Goal: Task Accomplishment & Management: Use online tool/utility

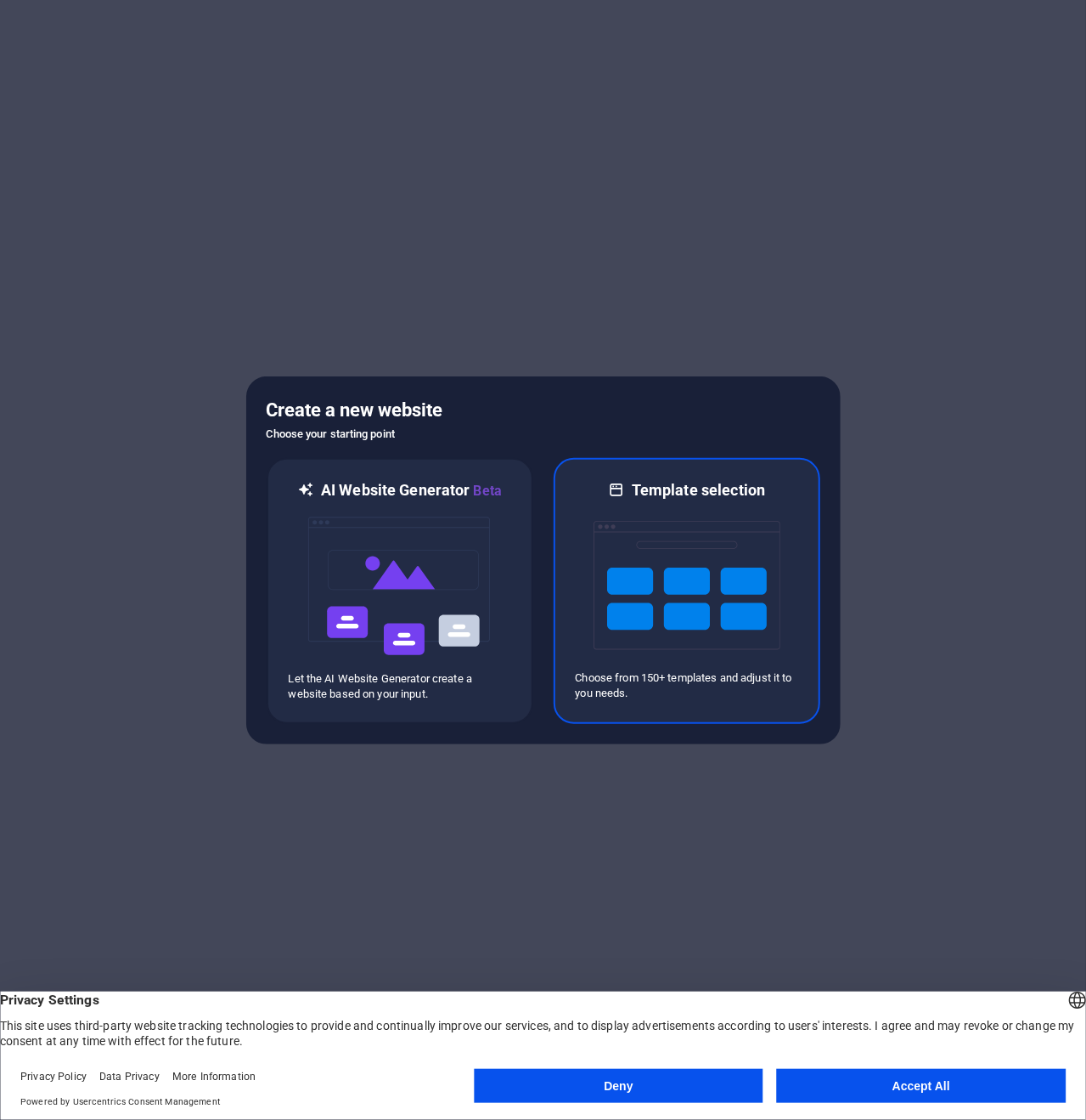
click at [689, 594] on img at bounding box center [687, 585] width 186 height 170
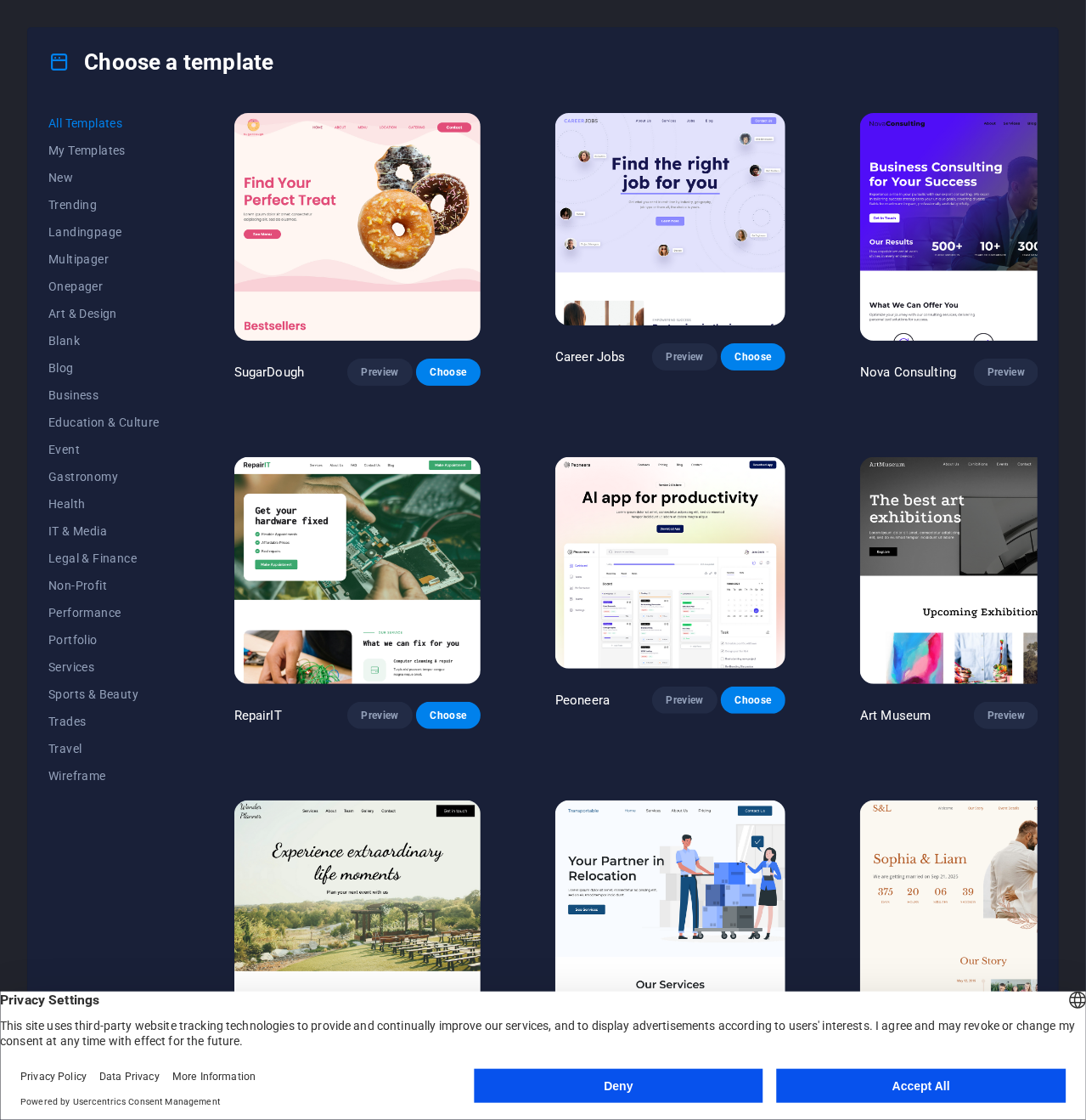
drag, startPoint x: 1041, startPoint y: 133, endPoint x: 1034, endPoint y: 118, distance: 16.6
click at [1036, 119] on div "All Templates My Templates New Trending Landingpage Multipager Onepager Art & D…" at bounding box center [543, 593] width 1030 height 996
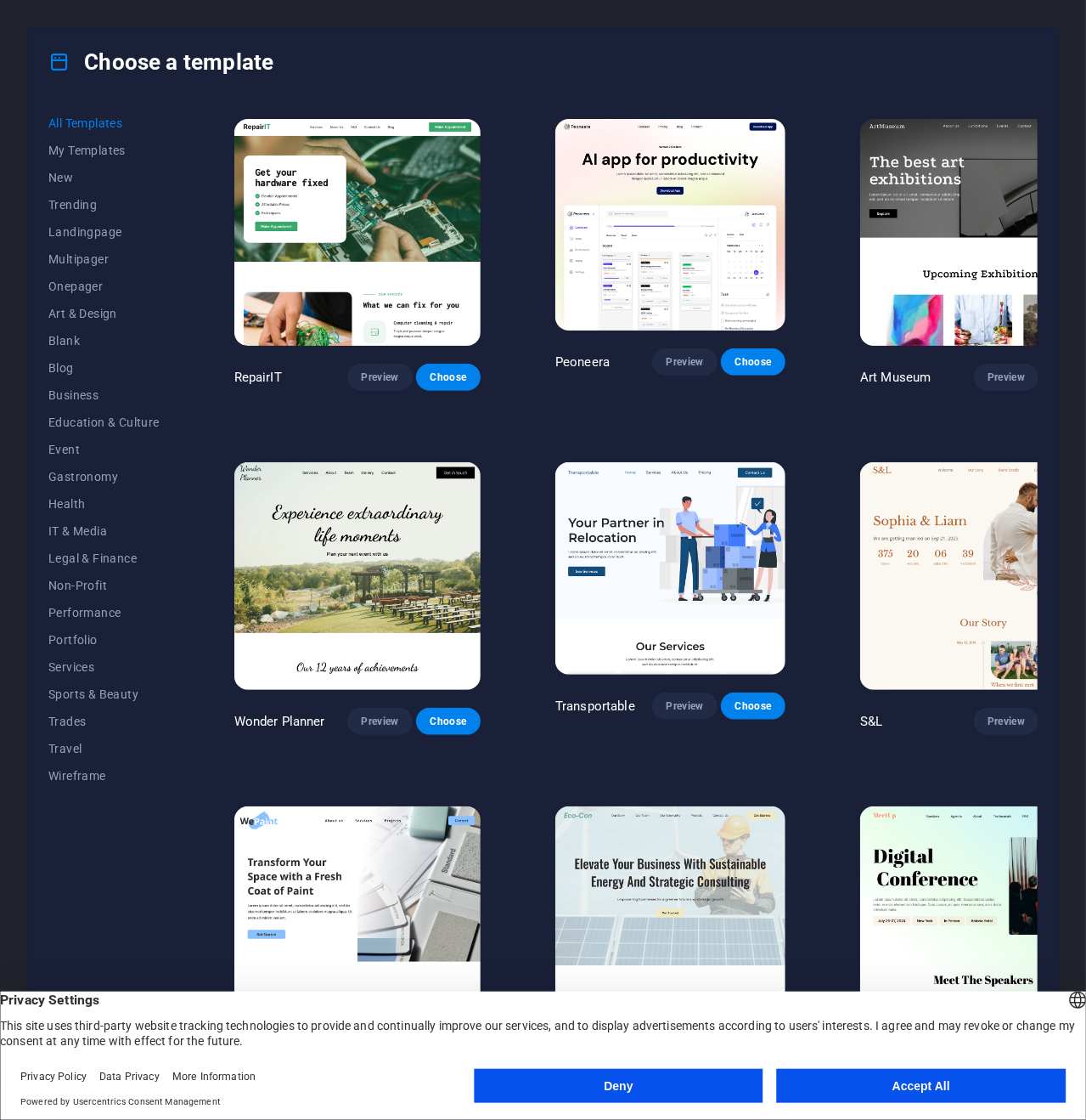
scroll to position [340, 0]
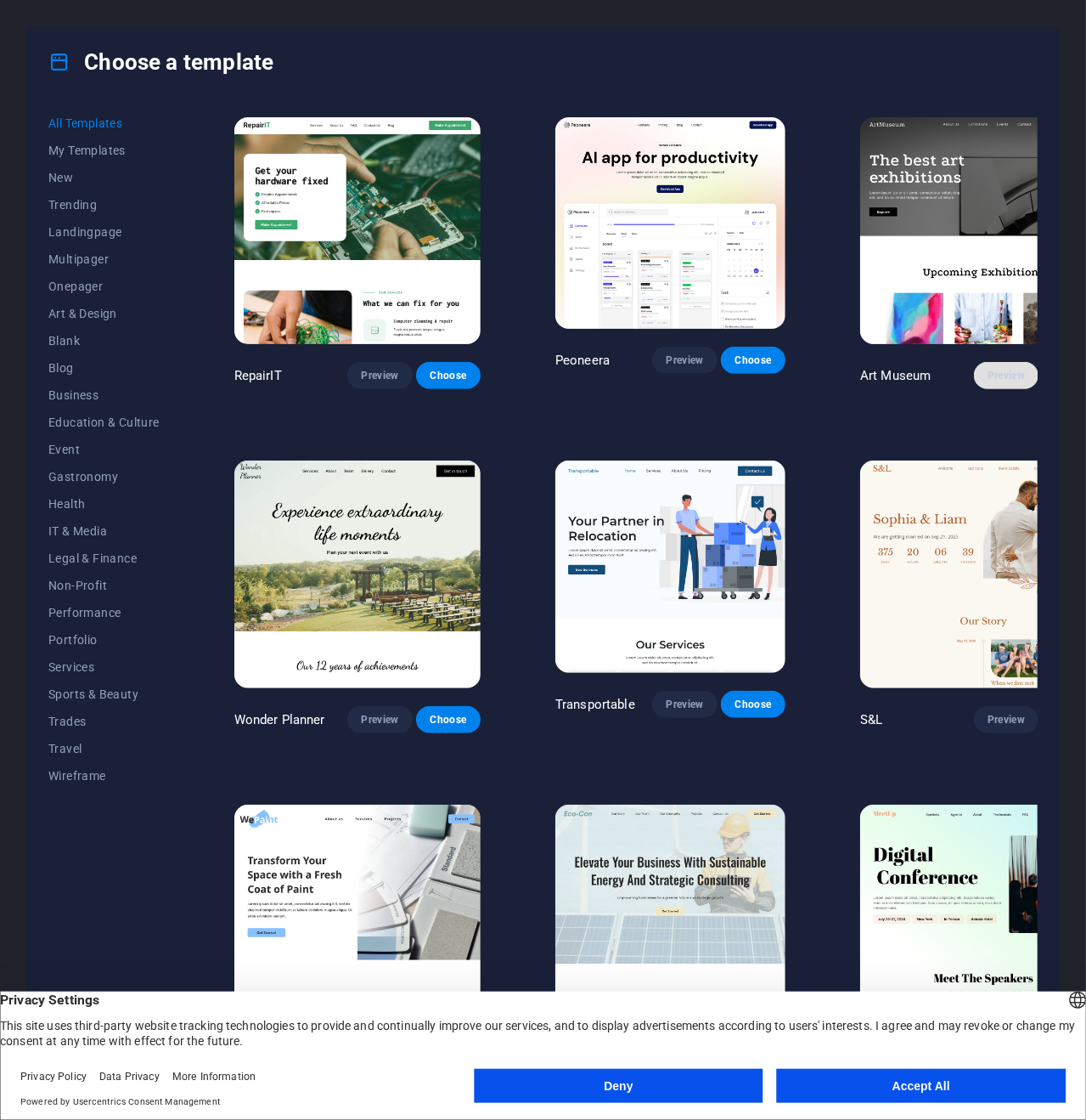
click at [988, 368] on span "Preview" at bounding box center [1006, 375] width 37 height 14
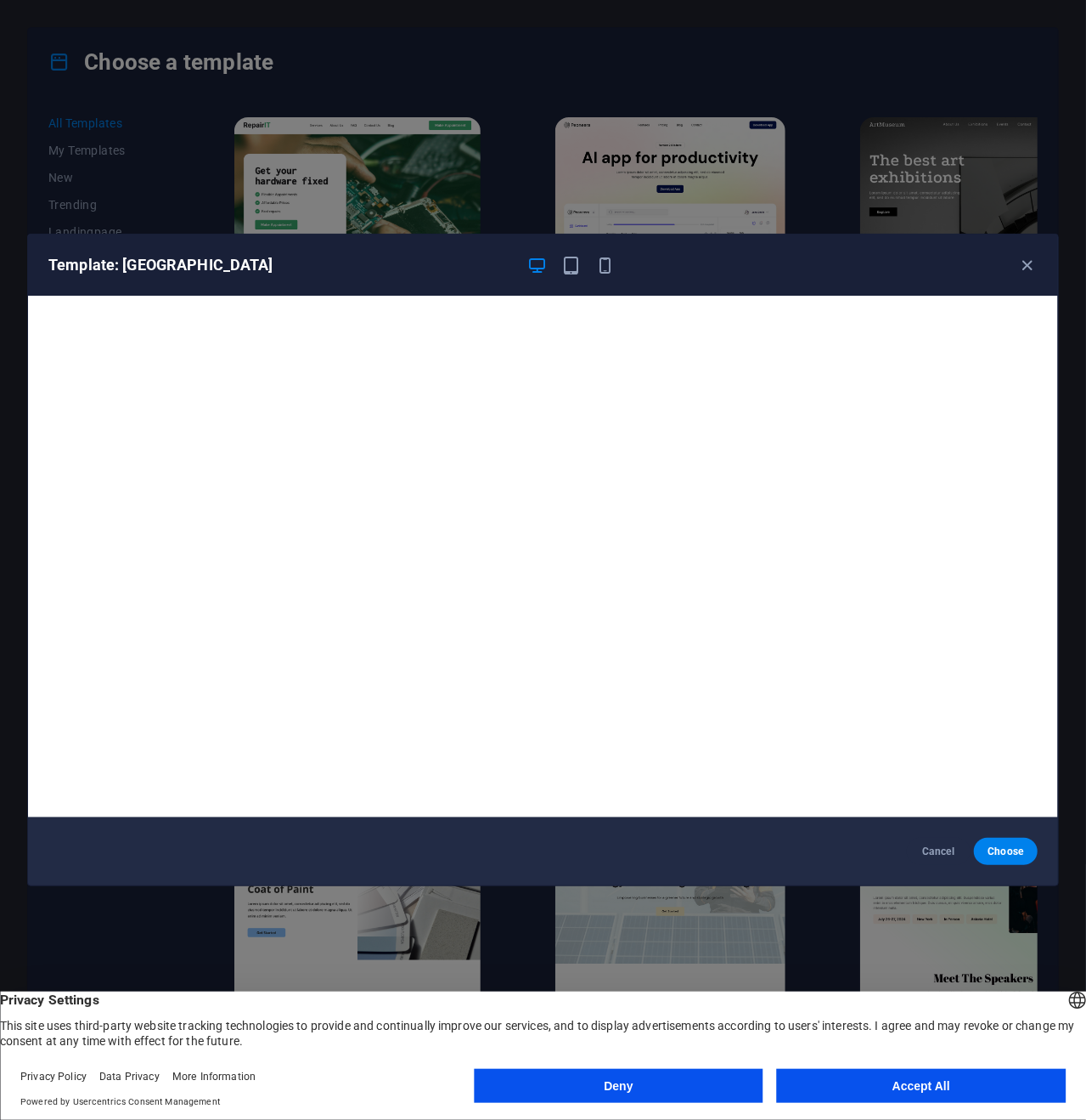
drag, startPoint x: 1031, startPoint y: 258, endPoint x: 1016, endPoint y: 269, distance: 18.6
click at [1031, 258] on icon "button" at bounding box center [1027, 265] width 19 height 19
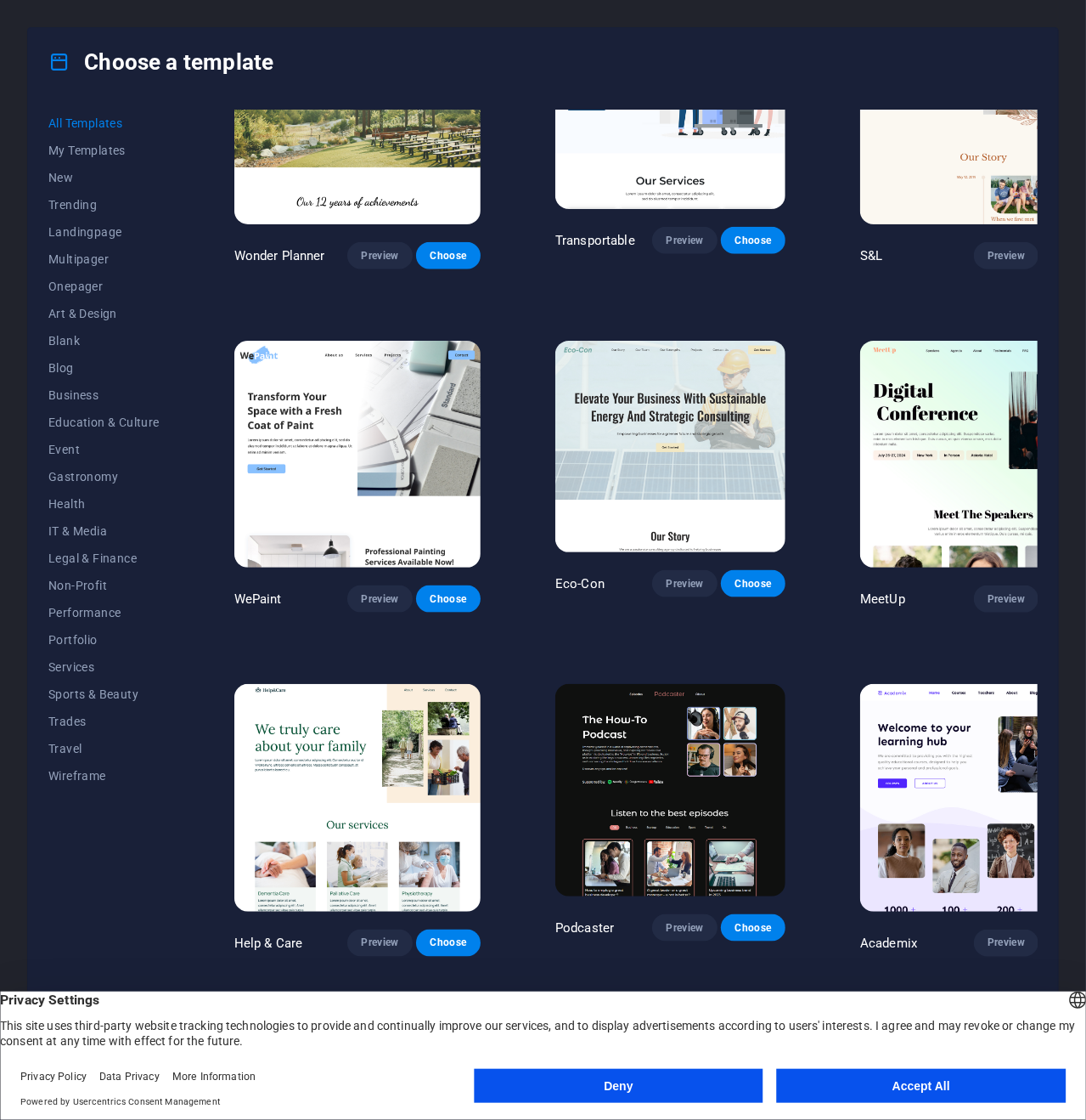
scroll to position [764, 0]
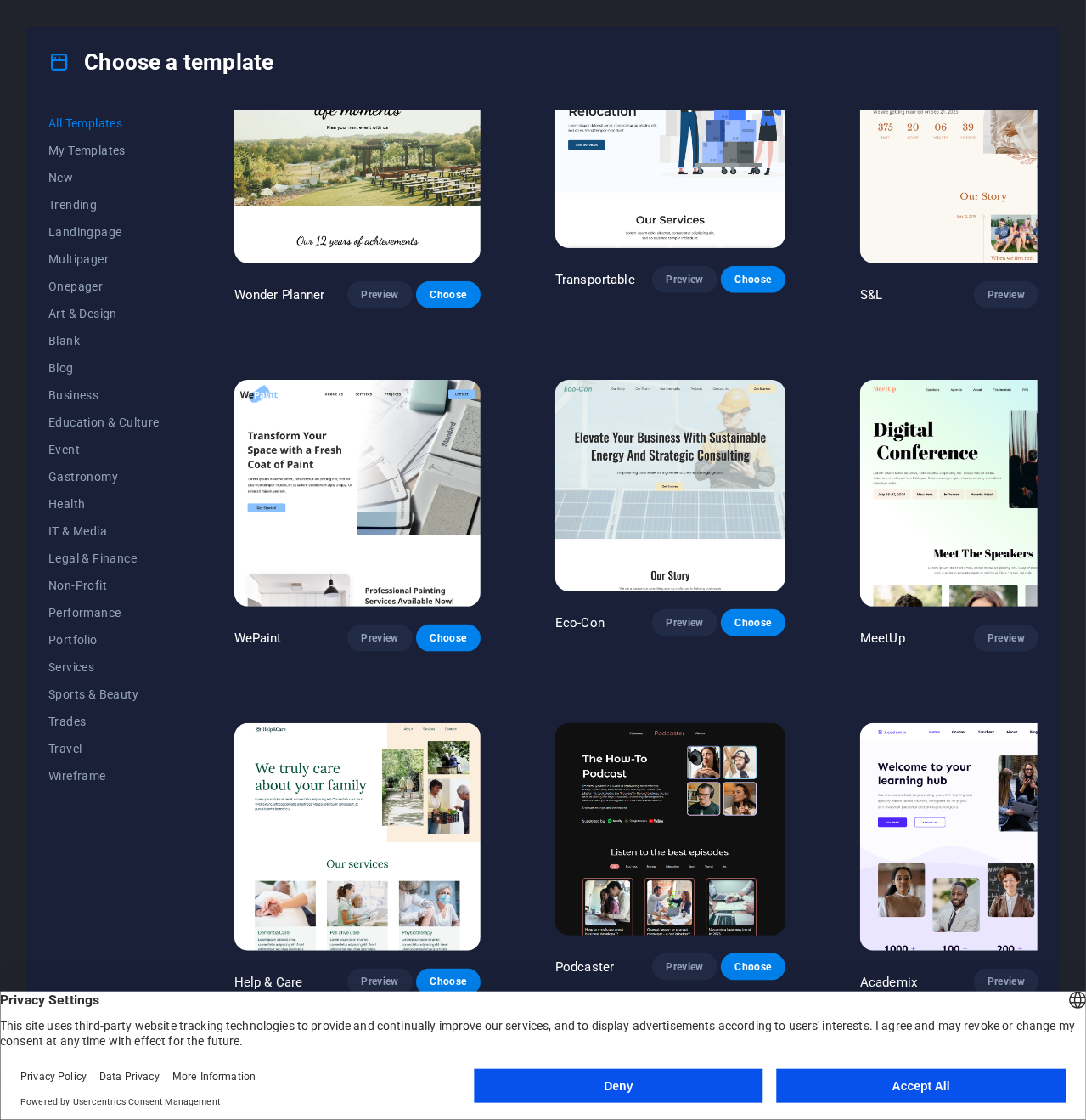
click at [968, 1103] on div "Deny Accept All" at bounding box center [770, 1089] width 592 height 41
click at [962, 1086] on button "Accept All" at bounding box center [921, 1085] width 289 height 34
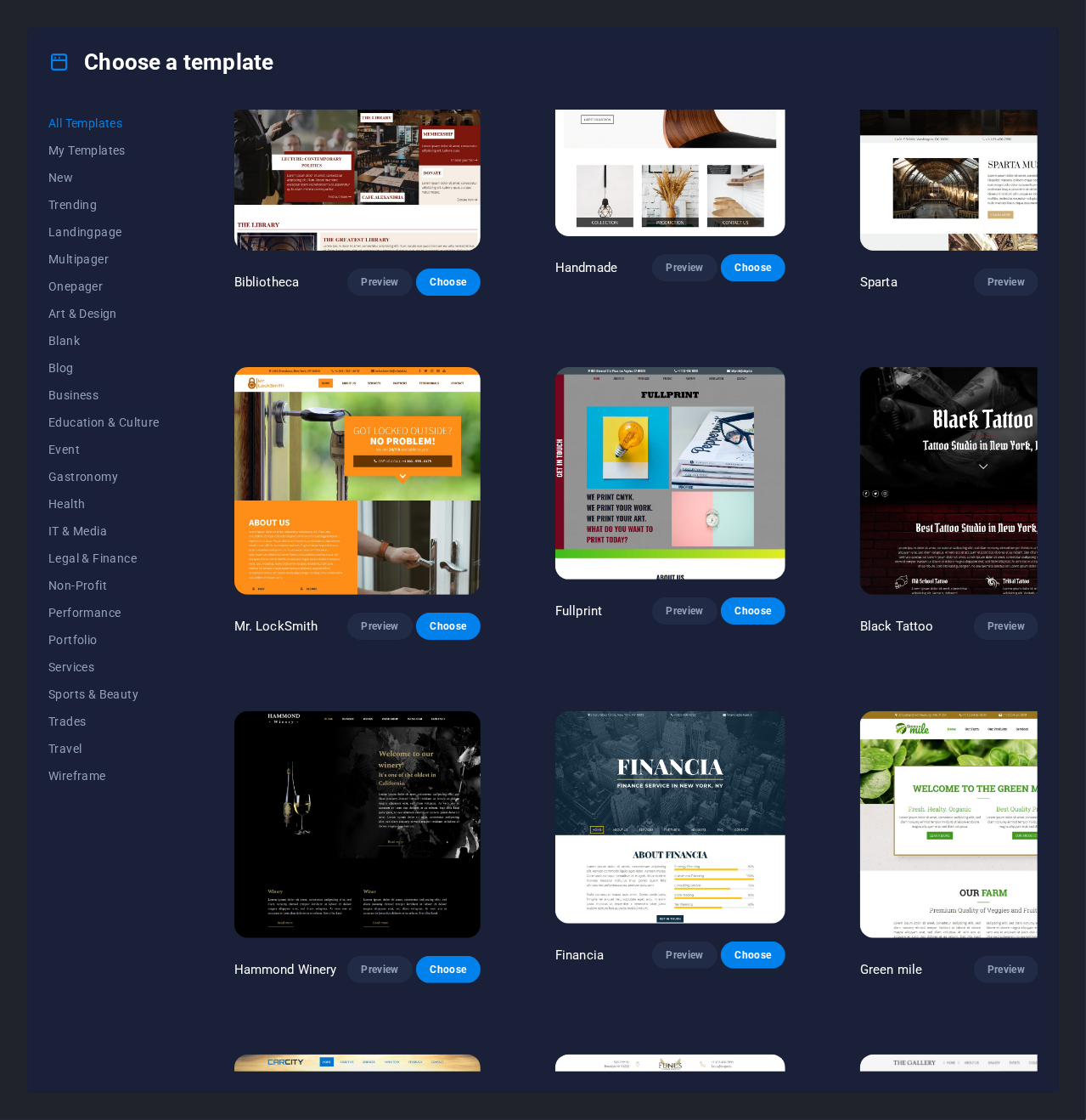
scroll to position [9418, 0]
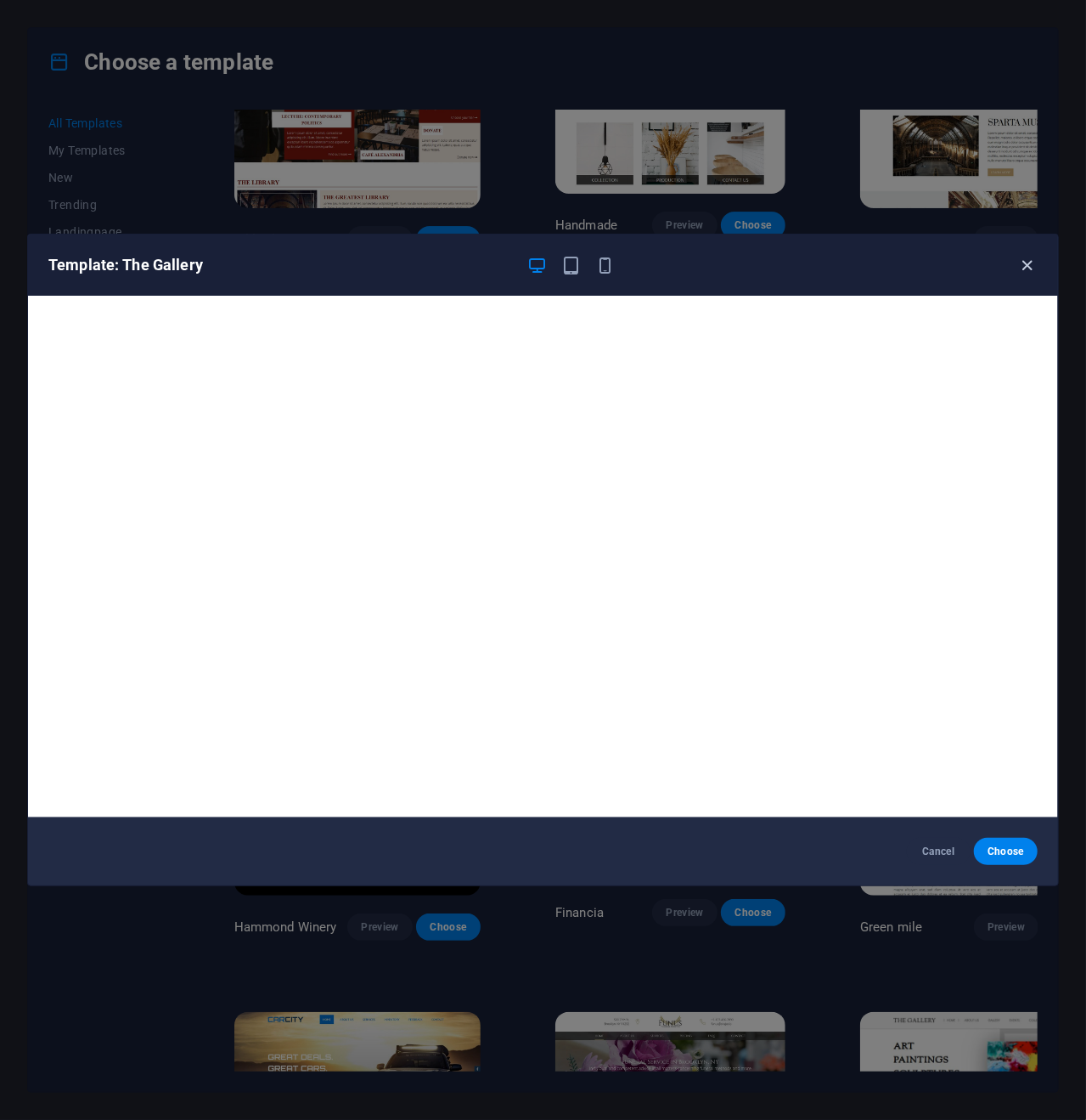
click at [1028, 263] on icon "button" at bounding box center [1027, 265] width 19 height 19
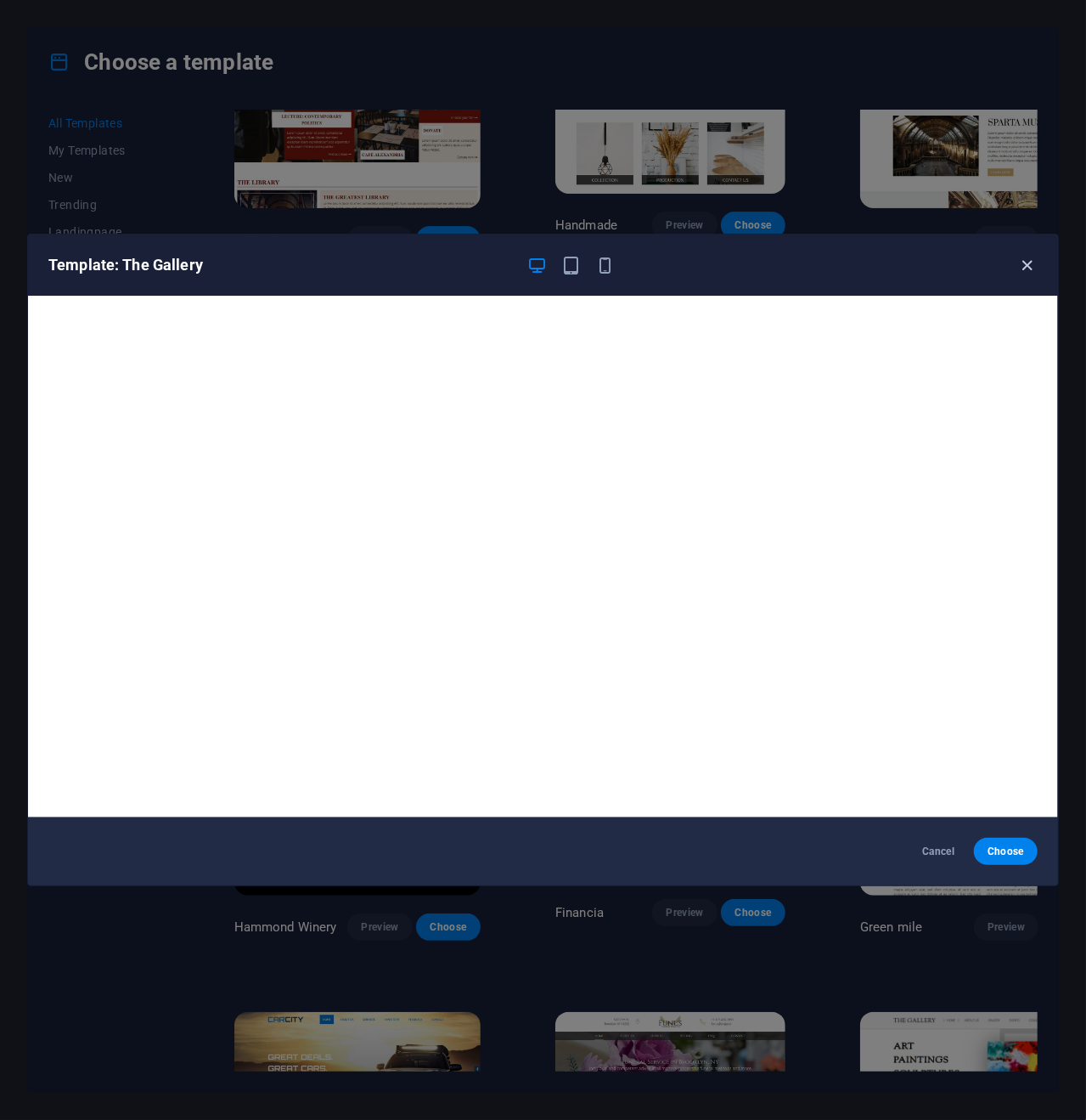
click at [1023, 262] on icon "button" at bounding box center [1027, 265] width 19 height 19
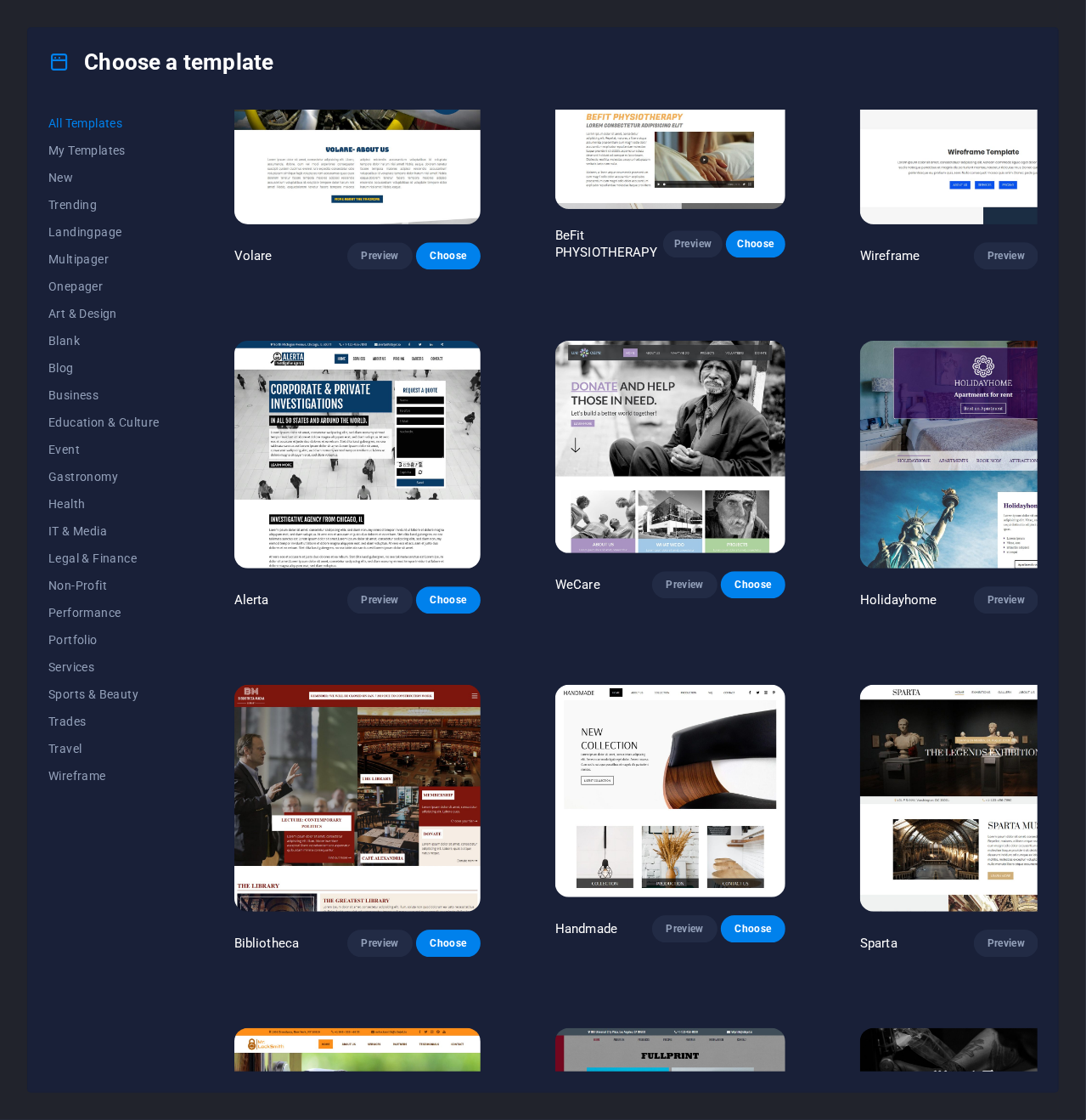
scroll to position [9340, 0]
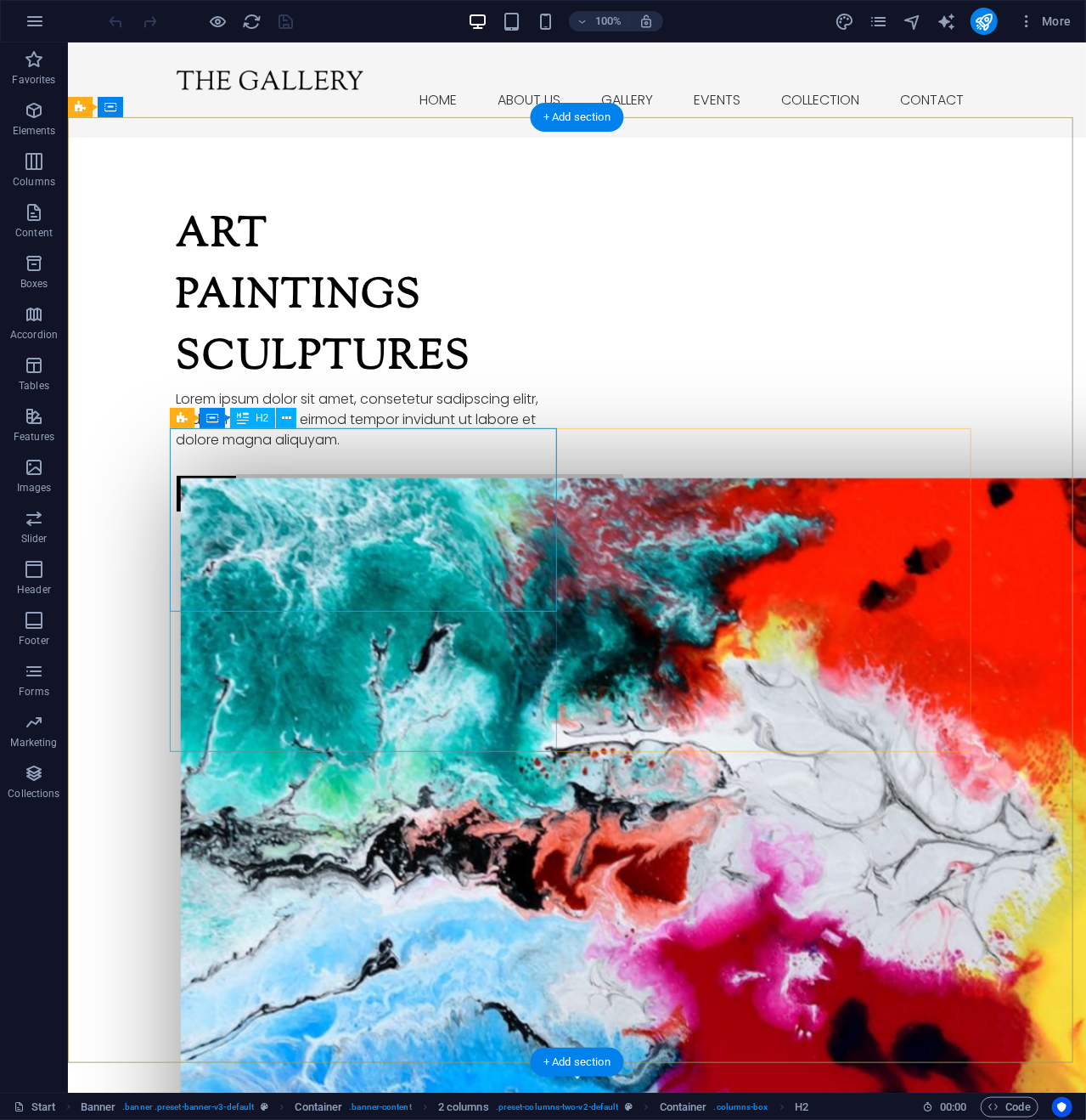
click at [429, 389] on div "Art Paintings Sculptures" at bounding box center [369, 296] width 388 height 184
drag, startPoint x: 465, startPoint y: 570, endPoint x: 246, endPoint y: 507, distance: 227.9
click at [246, 389] on div "Art Paintings Sculptures" at bounding box center [369, 296] width 388 height 184
click at [207, 389] on div "Art Paintings Sculptures" at bounding box center [369, 296] width 388 height 184
click at [178, 389] on div "Art Paintings Sculptures" at bounding box center [369, 296] width 388 height 184
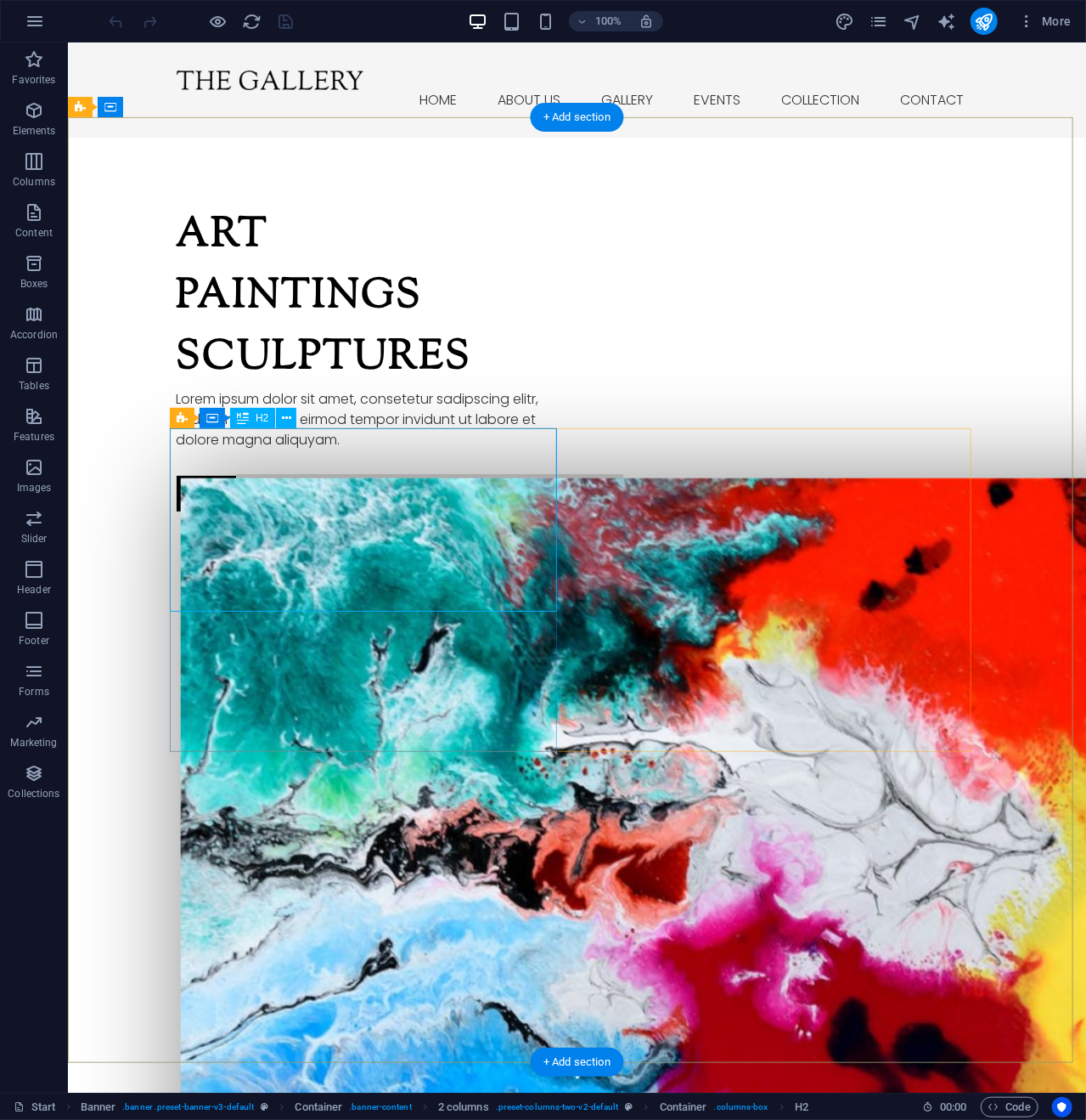
click at [296, 389] on div "Art Paintings Sculptures" at bounding box center [369, 296] width 388 height 184
click at [297, 389] on div "Art Paintings Sculptures" at bounding box center [369, 296] width 388 height 184
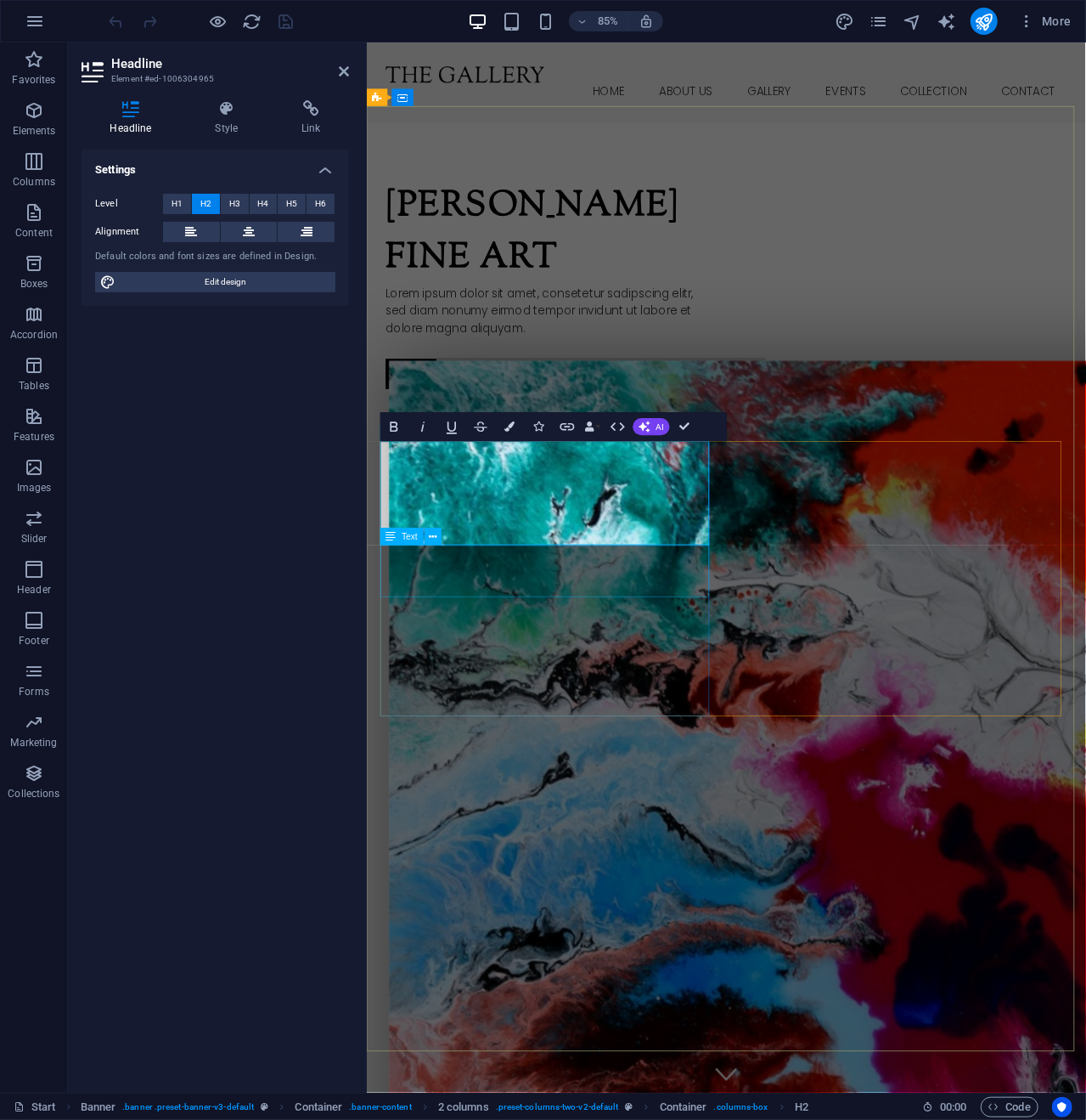
click at [474, 389] on div "Lorem ipsum dolor sit amet, consetetur sadipscing elitr, sed diam nonumy eirmod…" at bounding box center [582, 358] width 388 height 61
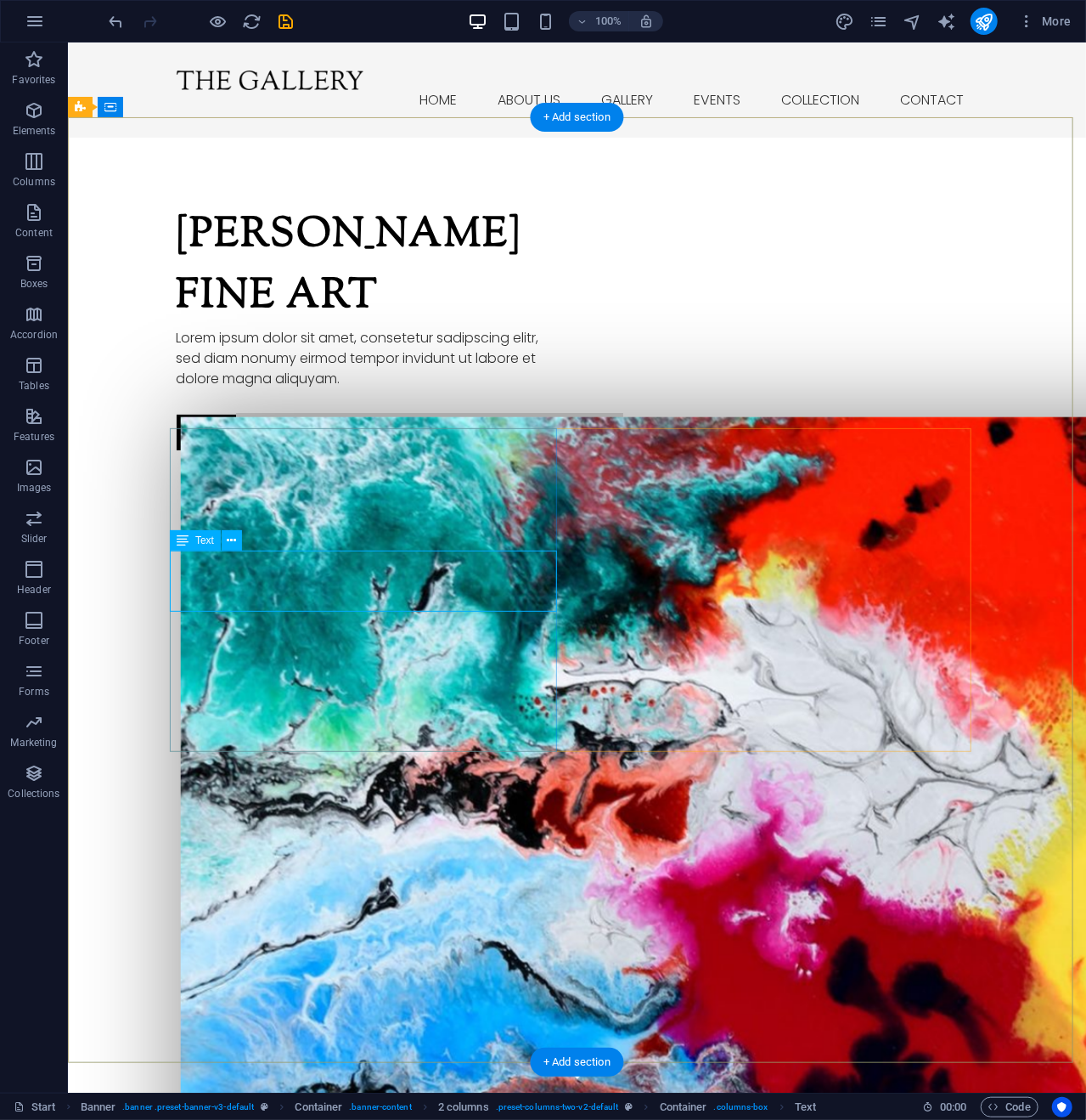
click at [329, 389] on div "Lorem ipsum dolor sit amet, consetetur sadipscing elitr, sed diam nonumy eirmod…" at bounding box center [369, 357] width 388 height 61
click at [335, 389] on div "Lorem ipsum dolor sit amet, consetetur sadipscing elitr, sed diam nonumy eirmod…" at bounding box center [369, 357] width 388 height 61
drag, startPoint x: 334, startPoint y: 599, endPoint x: 402, endPoint y: 641, distance: 79.9
click at [334, 389] on div "Lorem ipsum dolor sit amet, consetetur sadipscing elitr, sed diam nonumy eirmod…" at bounding box center [369, 357] width 388 height 61
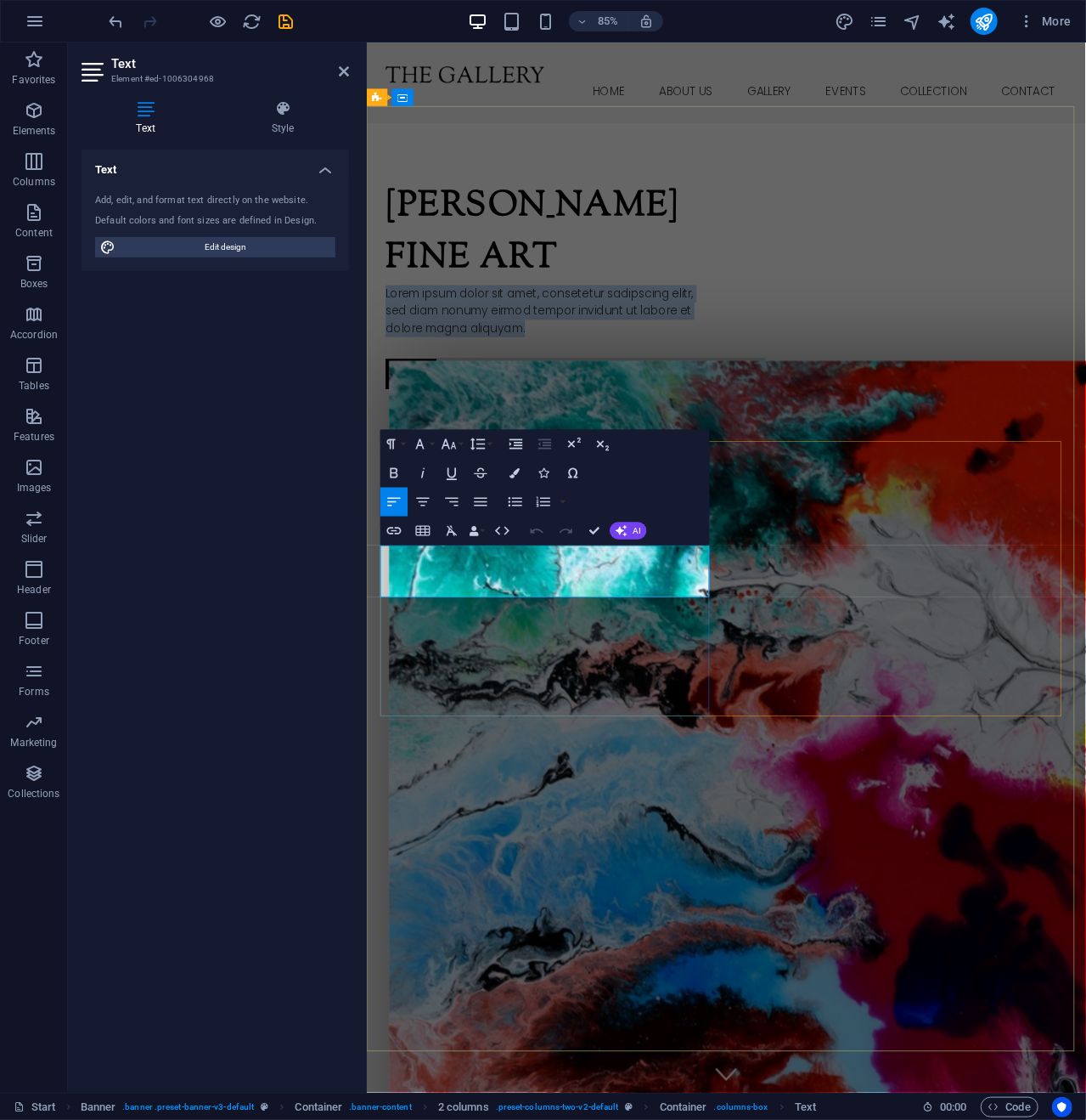
drag, startPoint x: 556, startPoint y: 687, endPoint x: 378, endPoint y: 632, distance: 186.3
click at [378, 632] on div "[PERSON_NAME] Fine Art Lorem ipsum dolor sit amet, consetetur sadipscing elitr,…" at bounding box center [788, 1020] width 846 height 1765
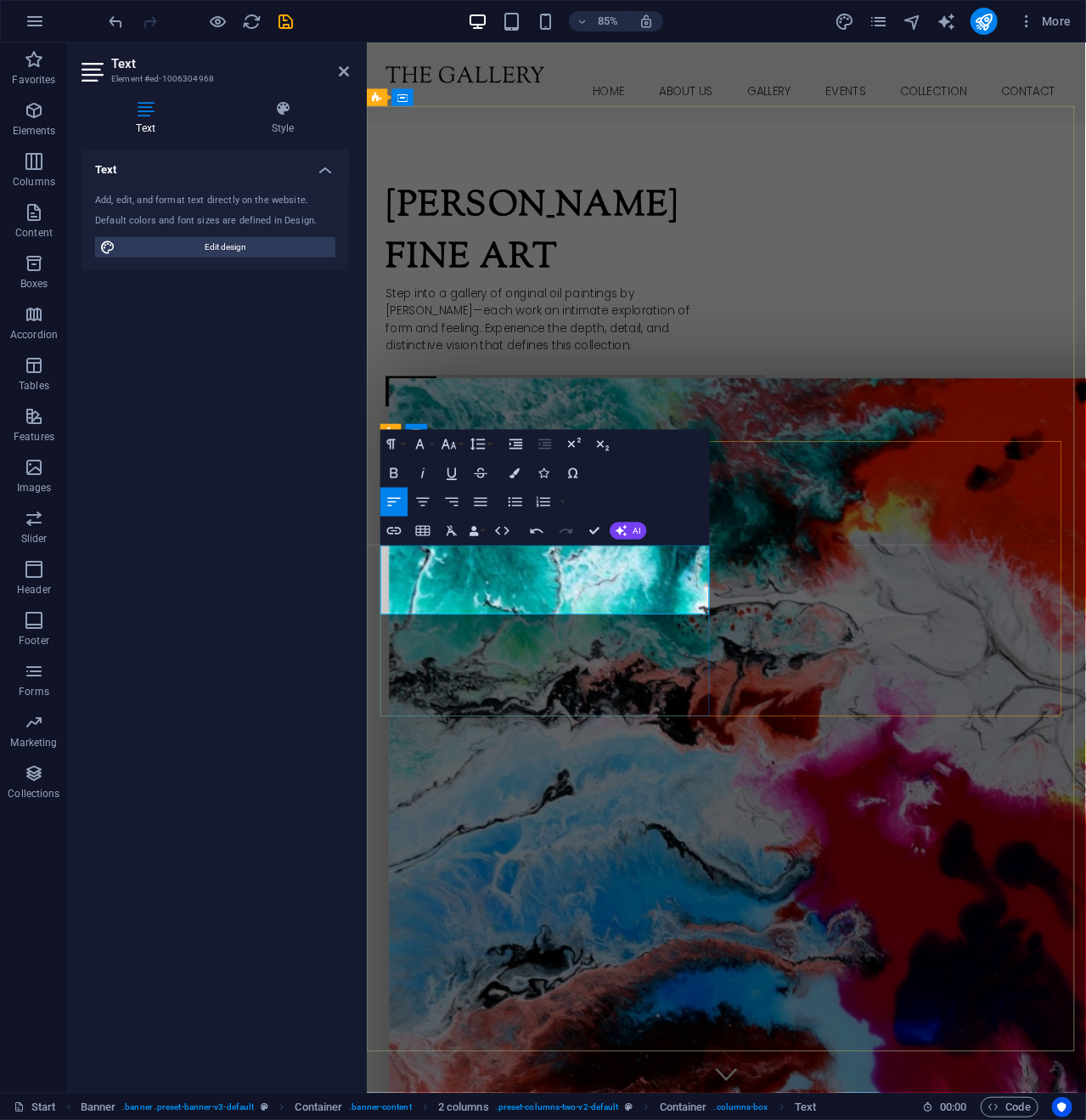
drag, startPoint x: 392, startPoint y: 662, endPoint x: 530, endPoint y: 834, distance: 220.5
click at [393, 410] on p "Step into a gallery of original oil paintings by [PERSON_NAME]—each work an int…" at bounding box center [582, 368] width 388 height 81
drag, startPoint x: 514, startPoint y: 662, endPoint x: 484, endPoint y: 660, distance: 30.1
click at [484, 410] on p "Step into a gallery of original oil paintings by [PERSON_NAME]. each work an in…" at bounding box center [582, 368] width 388 height 81
click at [453, 410] on p "Step into a gallery of original oil paintings by [PERSON_NAME]. each oil painti…" at bounding box center [582, 368] width 388 height 81
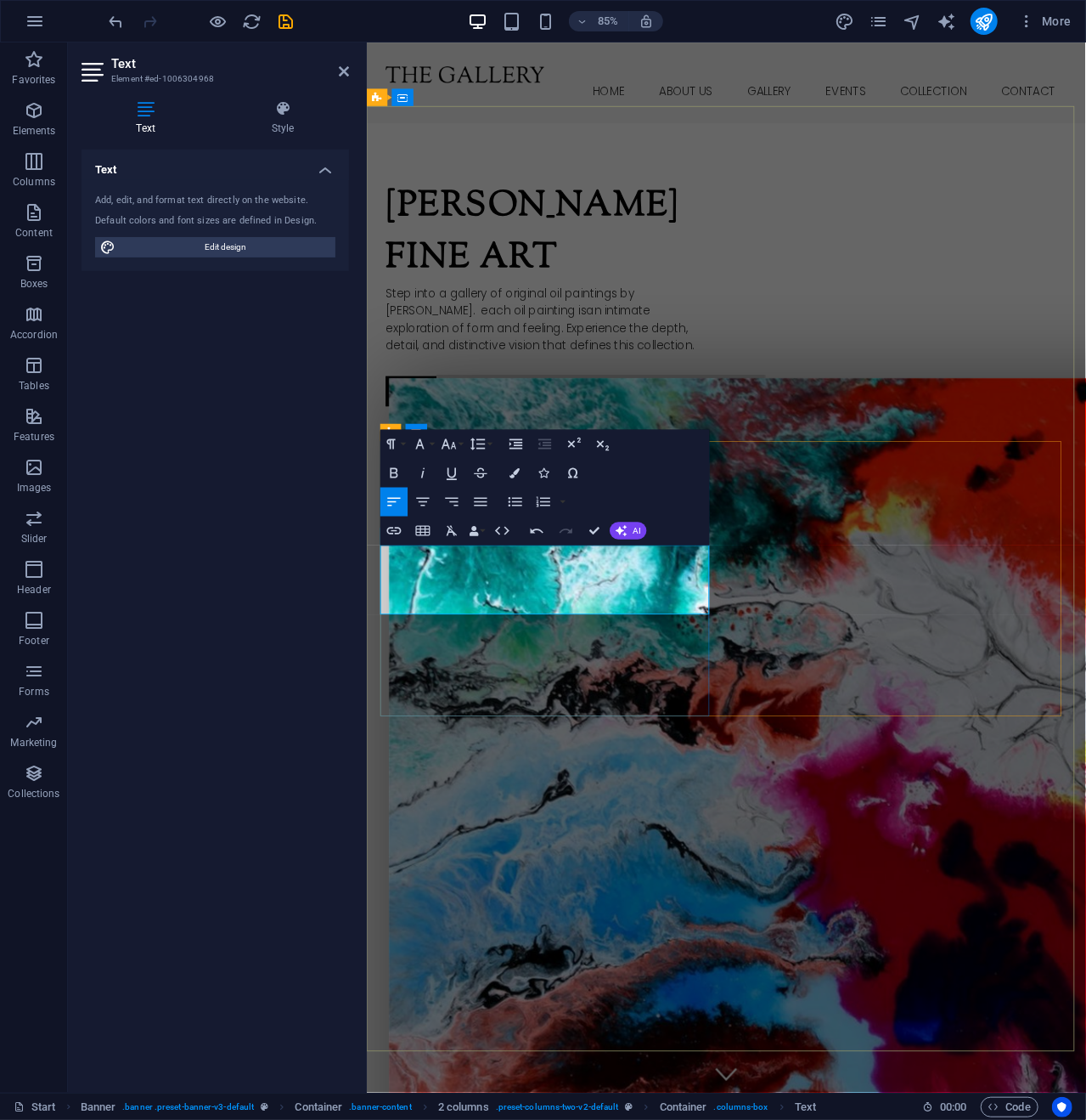
click at [629, 410] on p "Step into a gallery of original oil paintings by [PERSON_NAME]. each oil painti…" at bounding box center [582, 368] width 388 height 81
click at [472, 410] on p "Step into a gallery of original oil paintings by [PERSON_NAME]. each oil painti…" at bounding box center [582, 368] width 388 height 81
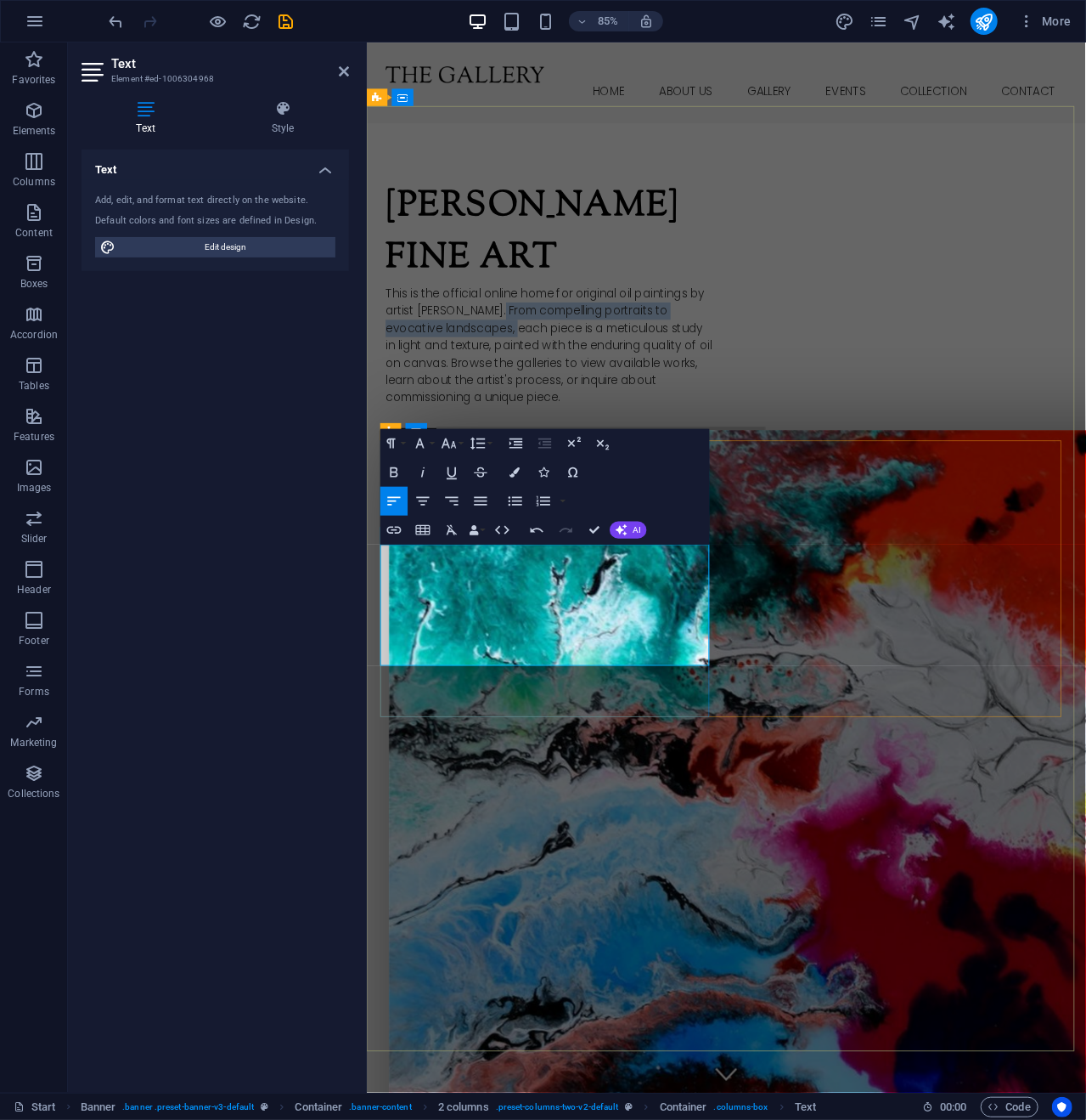
drag, startPoint x: 510, startPoint y: 662, endPoint x: 547, endPoint y: 688, distance: 45.2
click at [547, 471] on p "This is the official online home for original oil paintings by artist [PERSON_N…" at bounding box center [582, 400] width 388 height 143
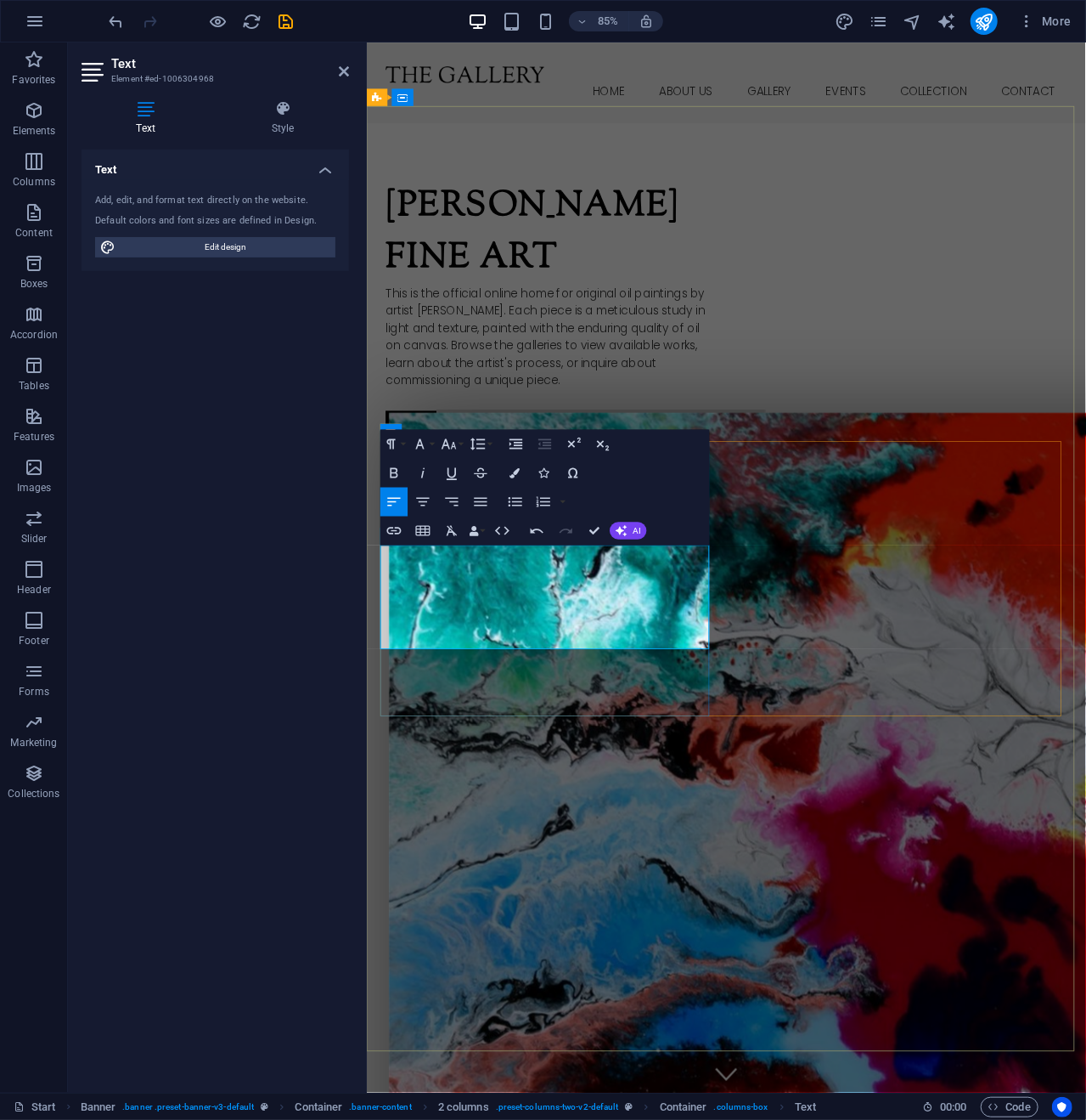
click at [612, 450] on p "This is the official online home for original oil paintings by artist [PERSON_N…" at bounding box center [582, 389] width 388 height 123
drag, startPoint x: 656, startPoint y: 726, endPoint x: 545, endPoint y: 748, distance: 113.2
click at [545, 450] on p "This is the official online home for original oil paintings by artist [PERSON_N…" at bounding box center [582, 389] width 388 height 123
click at [511, 450] on p "This is the official online home for original oil paintings by artist Kurt Penr…" at bounding box center [582, 389] width 388 height 123
click at [546, 450] on p "This is the official online home for original oil paintings by artist Kurt Penr…" at bounding box center [582, 389] width 388 height 123
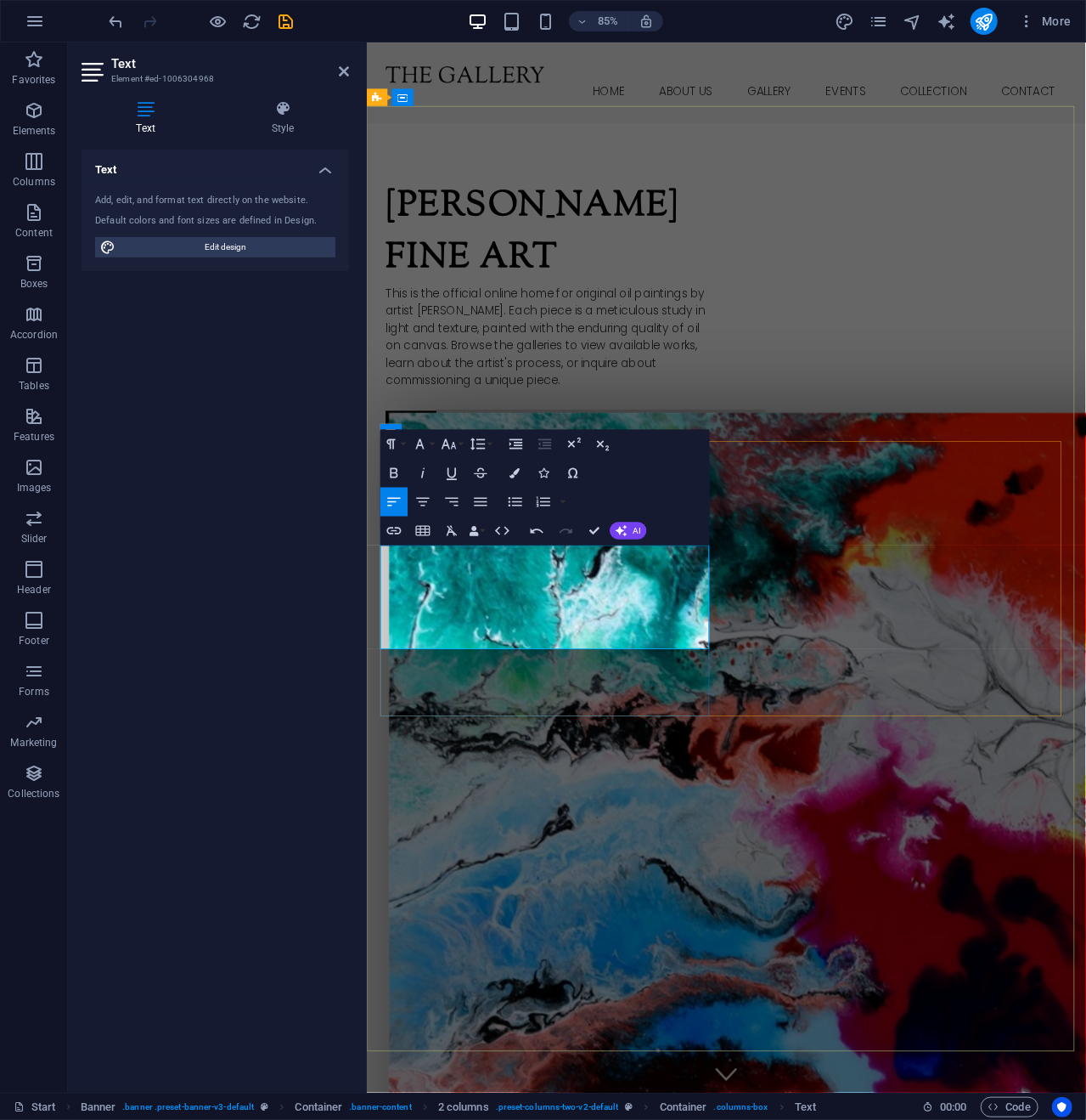
click at [523, 450] on p "This is the official online home for original oil paintings by artist Kurt Penr…" at bounding box center [582, 389] width 388 height 123
drag, startPoint x: 487, startPoint y: 746, endPoint x: 374, endPoint y: 739, distance: 113.2
click at [374, 739] on div "Kurt Penrose Fine Art This is the official online home for original oil paintin…" at bounding box center [788, 1051] width 846 height 1827
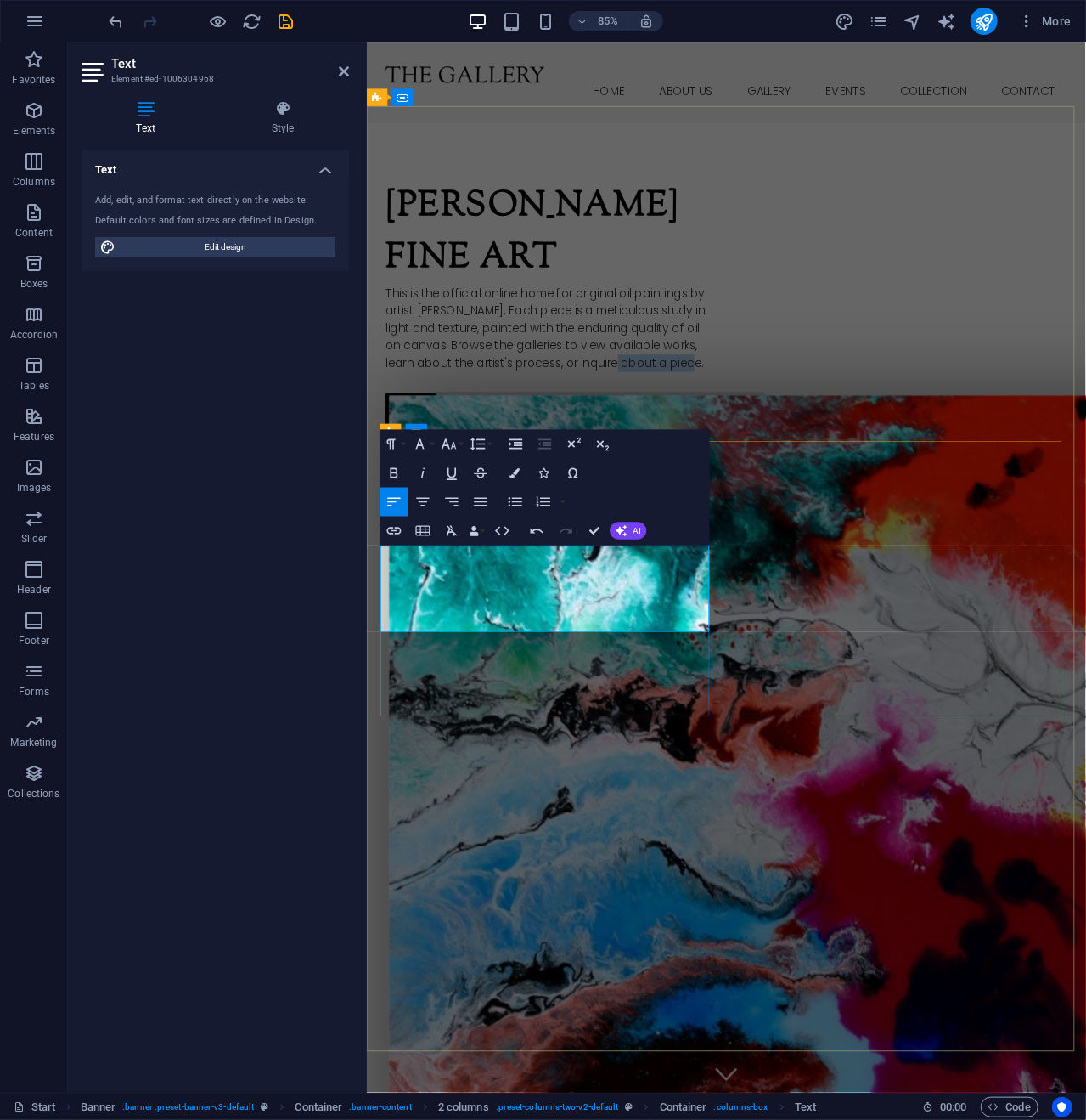
drag, startPoint x: 663, startPoint y: 727, endPoint x: 758, endPoint y: 731, distance: 95.1
click at [758, 430] on p "This is the official online home for original oil paintings by artist Kurt Penr…" at bounding box center [582, 379] width 388 height 102
drag, startPoint x: 499, startPoint y: 645, endPoint x: 595, endPoint y: 635, distance: 96.5
click at [595, 430] on p "This is the official online home for original oil paintings by artist Kurt Penr…" at bounding box center [582, 379] width 388 height 102
click at [564, 430] on p "This is the official online home for original oil paintings by artist Kurt Penr…" at bounding box center [582, 379] width 388 height 102
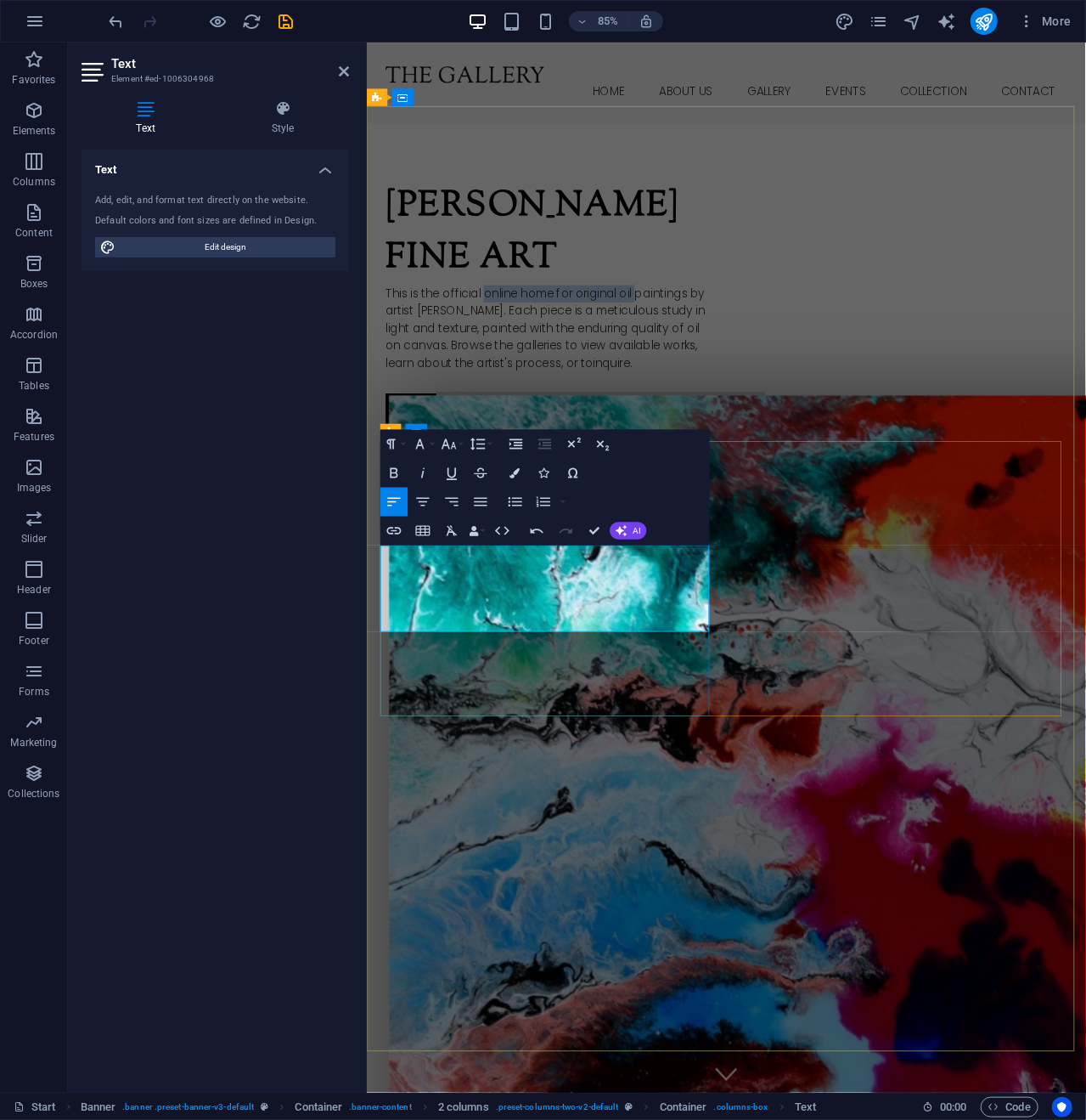
drag, startPoint x: 498, startPoint y: 644, endPoint x: 687, endPoint y: 636, distance: 189.2
click at [687, 430] on p "This is the official online home for original oil paintings by artist Kurt Penr…" at bounding box center [582, 379] width 388 height 102
click at [602, 430] on p "This is the official online home for original oil paintings by artist Kurt Penr…" at bounding box center [582, 379] width 388 height 102
drag, startPoint x: 495, startPoint y: 639, endPoint x: 580, endPoint y: 650, distance: 85.7
click at [580, 430] on p "This is the official online home for original oil paintings by artist Kurt Penr…" at bounding box center [582, 379] width 388 height 102
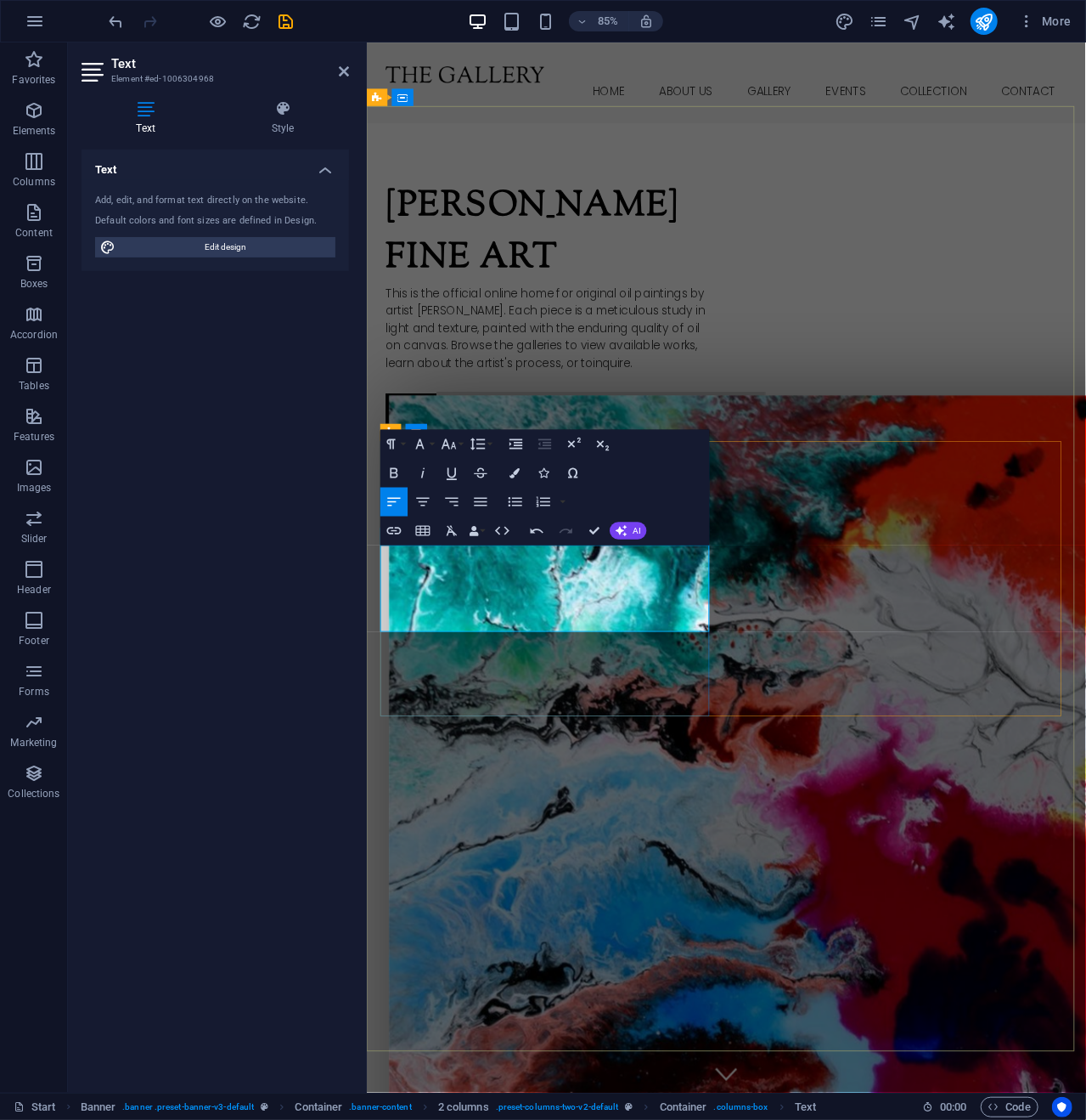
click at [588, 430] on p "This is the official online home for original oil paintings by artist Kurt Penr…" at bounding box center [582, 379] width 388 height 102
drag, startPoint x: 579, startPoint y: 643, endPoint x: 480, endPoint y: 640, distance: 99.0
click at [481, 430] on p "This is the official online home for original oil paintings by artist Kurt Penr…" at bounding box center [582, 379] width 388 height 102
click at [505, 430] on p "This is the official online home for original oil paintings by artist Kurt Penr…" at bounding box center [582, 379] width 388 height 102
drag, startPoint x: 498, startPoint y: 645, endPoint x: 582, endPoint y: 650, distance: 84.1
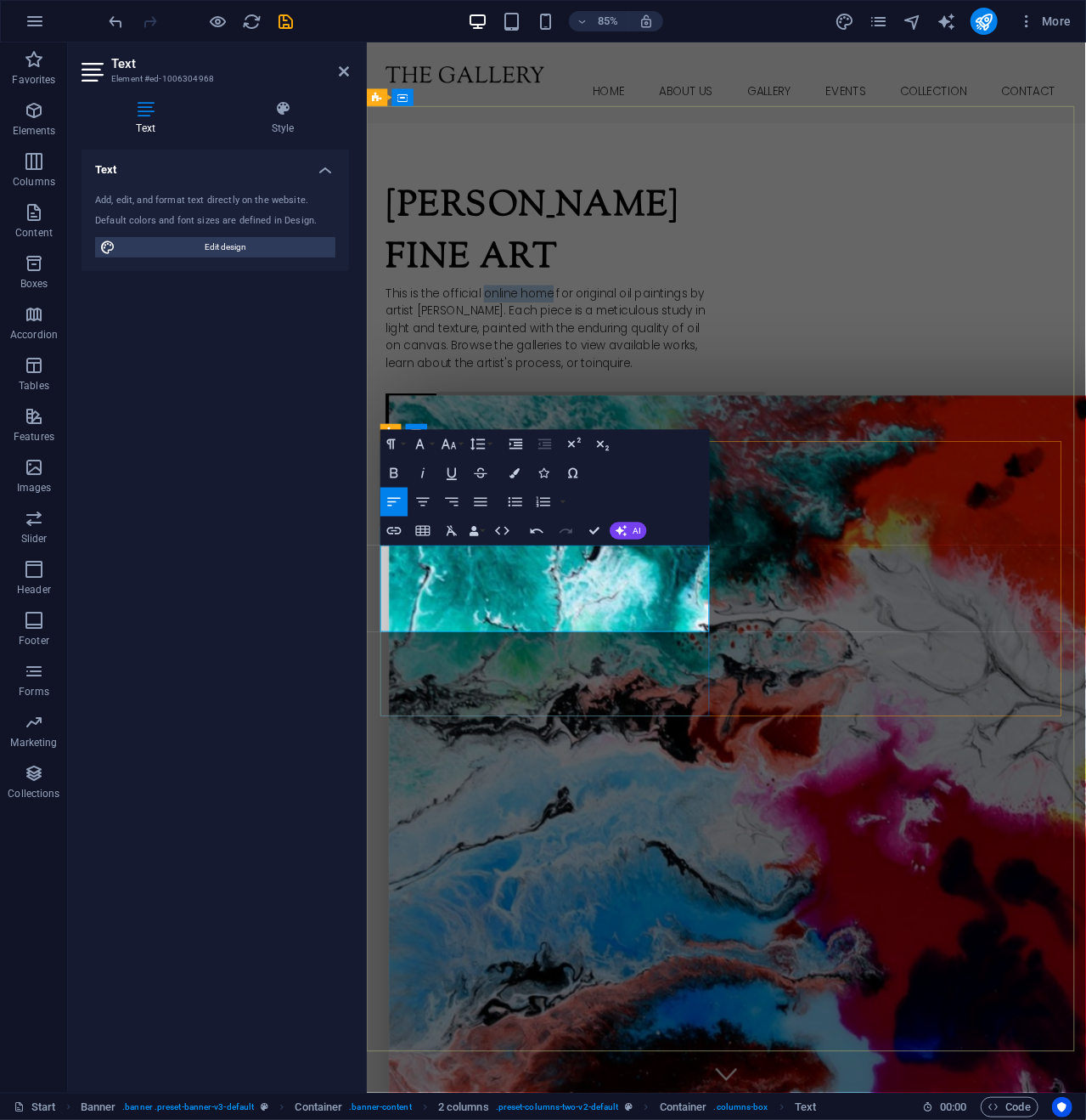
click at [582, 430] on p "This is the official online home for original oil paintings by artist Kurt Penr…" at bounding box center [582, 379] width 388 height 102
click at [610, 430] on p "This is the official website for original oil paintings by artist Kurt Penrose.…" at bounding box center [582, 379] width 388 height 102
drag, startPoint x: 628, startPoint y: 723, endPoint x: 669, endPoint y: 726, distance: 41.1
click at [669, 430] on p "This is the official website for original oil paintings by artist Kurt Penrose.…" at bounding box center [582, 379] width 388 height 102
drag, startPoint x: 587, startPoint y: 723, endPoint x: 665, endPoint y: 727, distance: 78.1
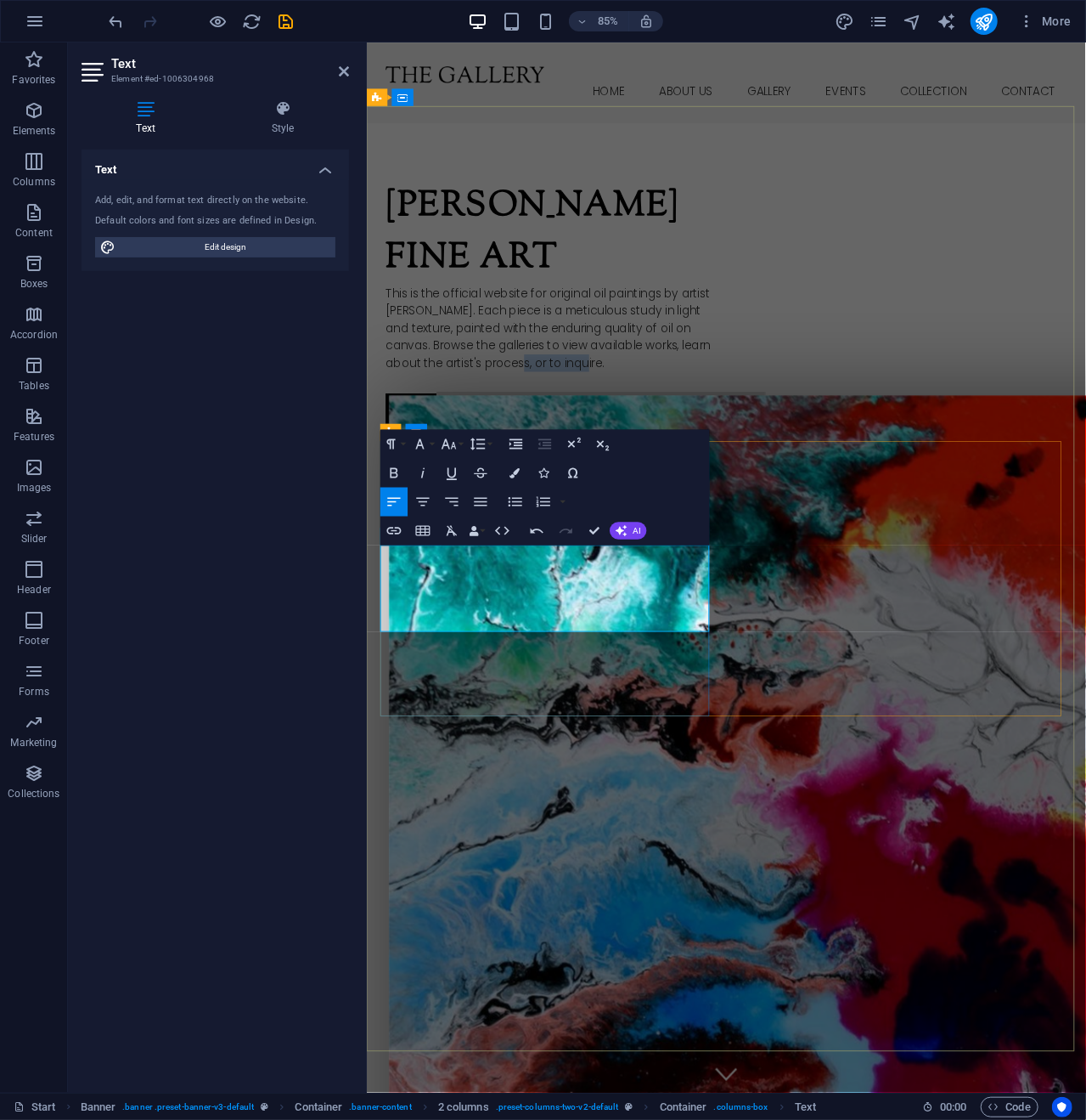
click at [665, 430] on p "This is the official website for original oil paintings by artist Kurt Penrose.…" at bounding box center [582, 379] width 388 height 102
drag, startPoint x: 459, startPoint y: 703, endPoint x: 692, endPoint y: 727, distance: 234.2
click at [692, 430] on p "This is the official website for original oil paintings by artist Kurt Penrose.…" at bounding box center [582, 379] width 388 height 102
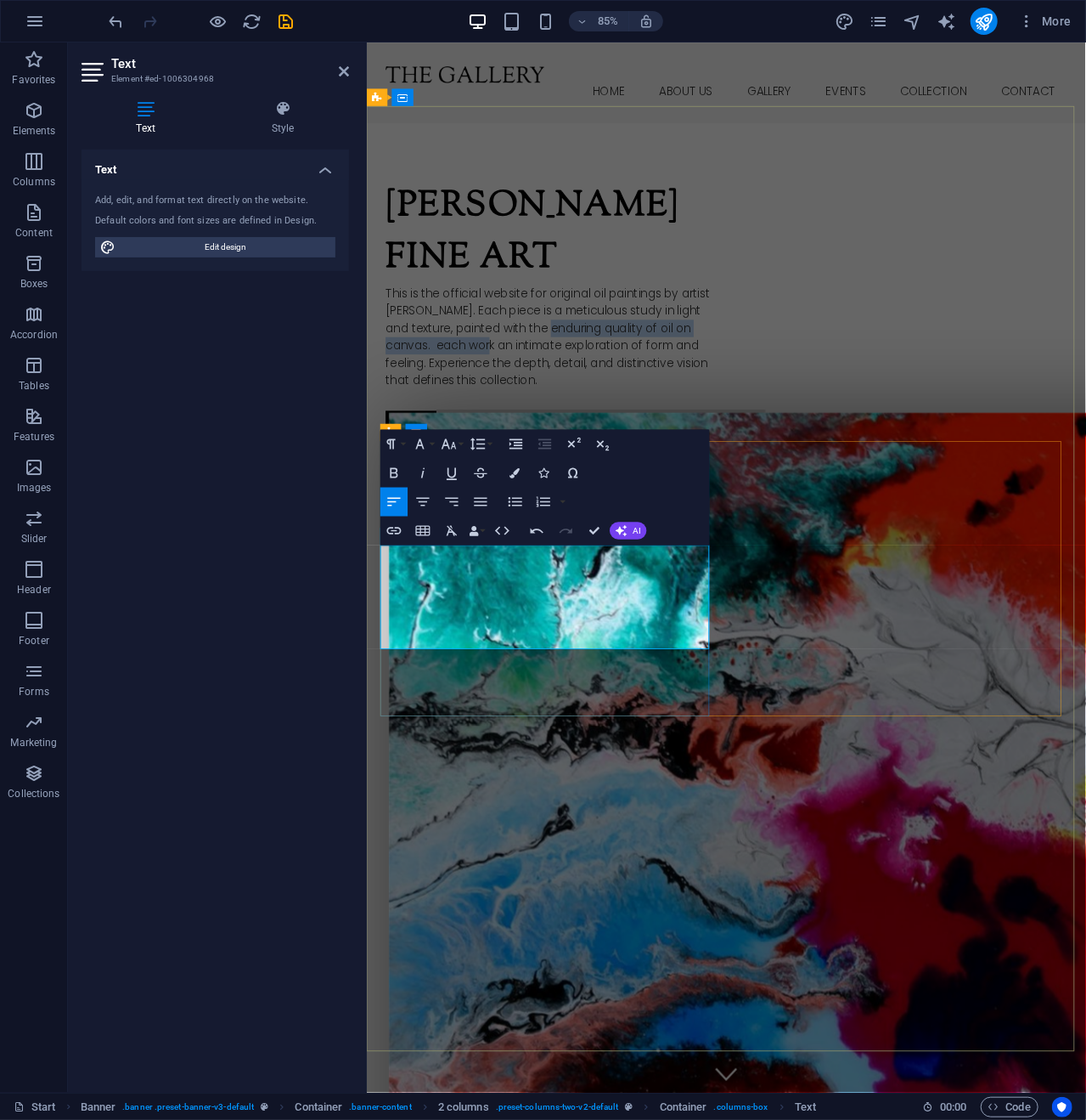
drag, startPoint x: 533, startPoint y: 702, endPoint x: 622, endPoint y: 693, distance: 89.5
click at [622, 450] on p "This is the official website for original oil paintings by artist Kurt Penrose.…" at bounding box center [582, 389] width 388 height 123
click at [611, 450] on p "This is the official website for original oil paintings by artist Kurt Penrose.…" at bounding box center [582, 389] width 388 height 123
drag, startPoint x: 534, startPoint y: 704, endPoint x: 455, endPoint y: 729, distance: 82.9
click at [455, 450] on p "This is the official website for original oil paintings by artist Kurt Penrose.…" at bounding box center [582, 389] width 388 height 123
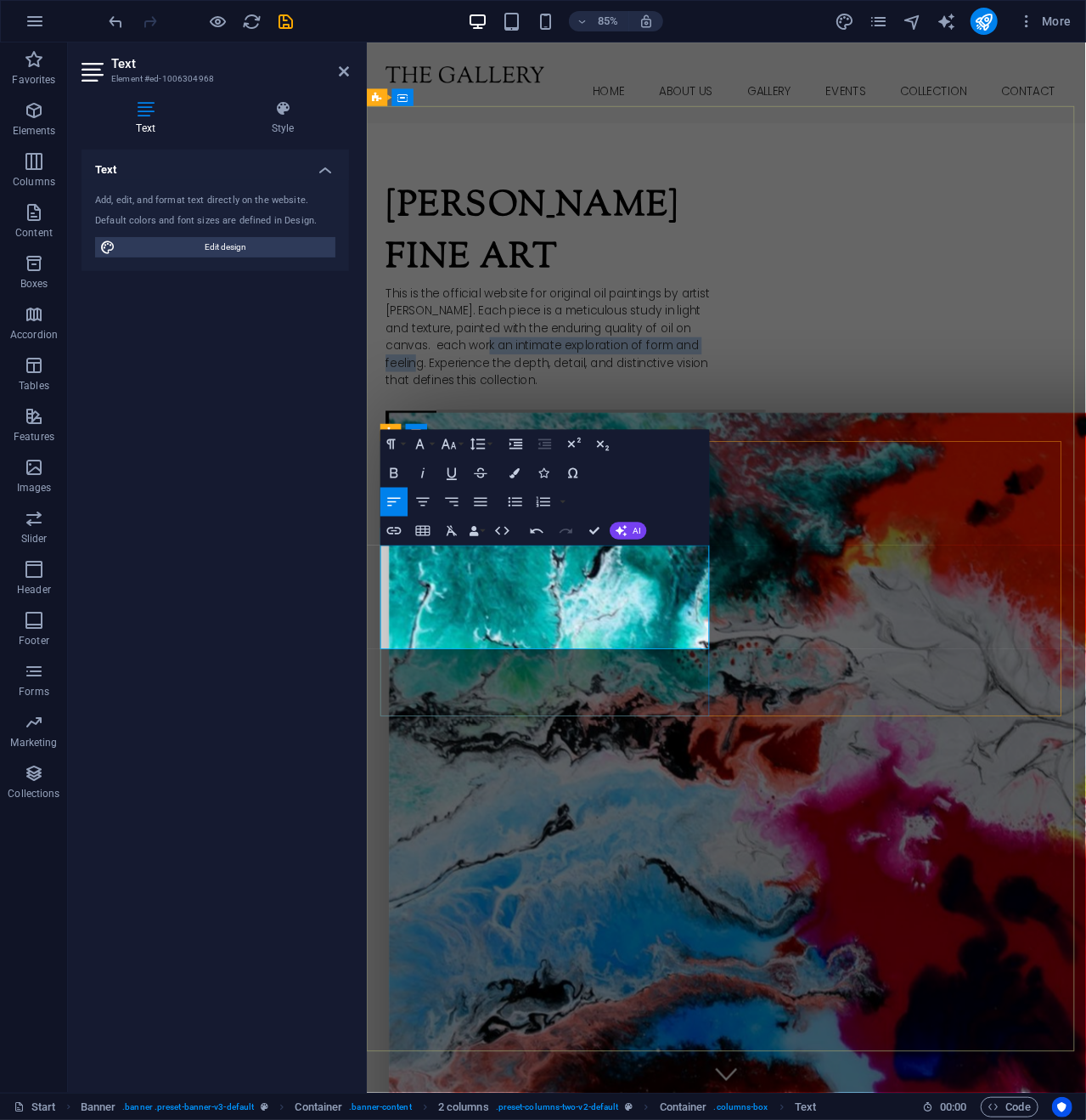
copy p "an intimate exploration of form and feeling"
drag, startPoint x: 602, startPoint y: 663, endPoint x: 490, endPoint y: 693, distance: 115.9
click at [490, 450] on p "This is the official website for original oil paintings by artist Kurt Penrose.…" at bounding box center [582, 389] width 388 height 123
drag, startPoint x: 482, startPoint y: 702, endPoint x: 467, endPoint y: 723, distance: 25.8
click at [467, 450] on p "This is the official website for original oil paintings by artist Kurt Penrose.…" at bounding box center [582, 389] width 388 height 123
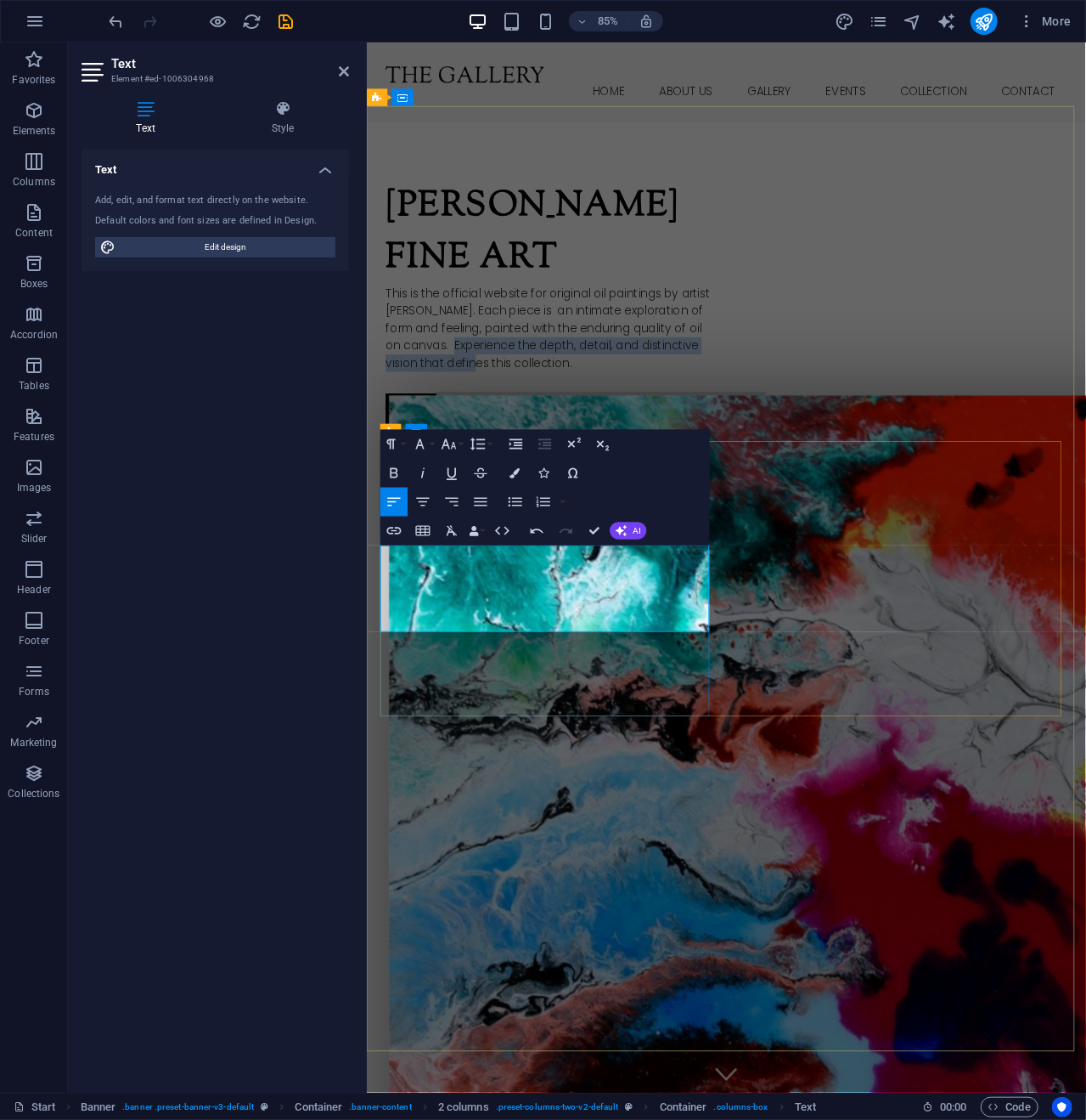
drag, startPoint x: 486, startPoint y: 699, endPoint x: 567, endPoint y: 720, distance: 83.7
click at [567, 430] on p "This is the official website for original oil paintings by artist [PERSON_NAME]…" at bounding box center [582, 379] width 388 height 102
click at [628, 430] on p "This is the official website for original oil paintings by artist [PERSON_NAME]…" at bounding box center [582, 379] width 388 height 102
click at [601, 430] on p "This is the official website for original oil paintings by artist [PERSON_NAME]…" at bounding box center [582, 379] width 388 height 102
click at [602, 430] on p "This is the official website for original oil paintings by artist [PERSON_NAME]…" at bounding box center [582, 379] width 388 height 102
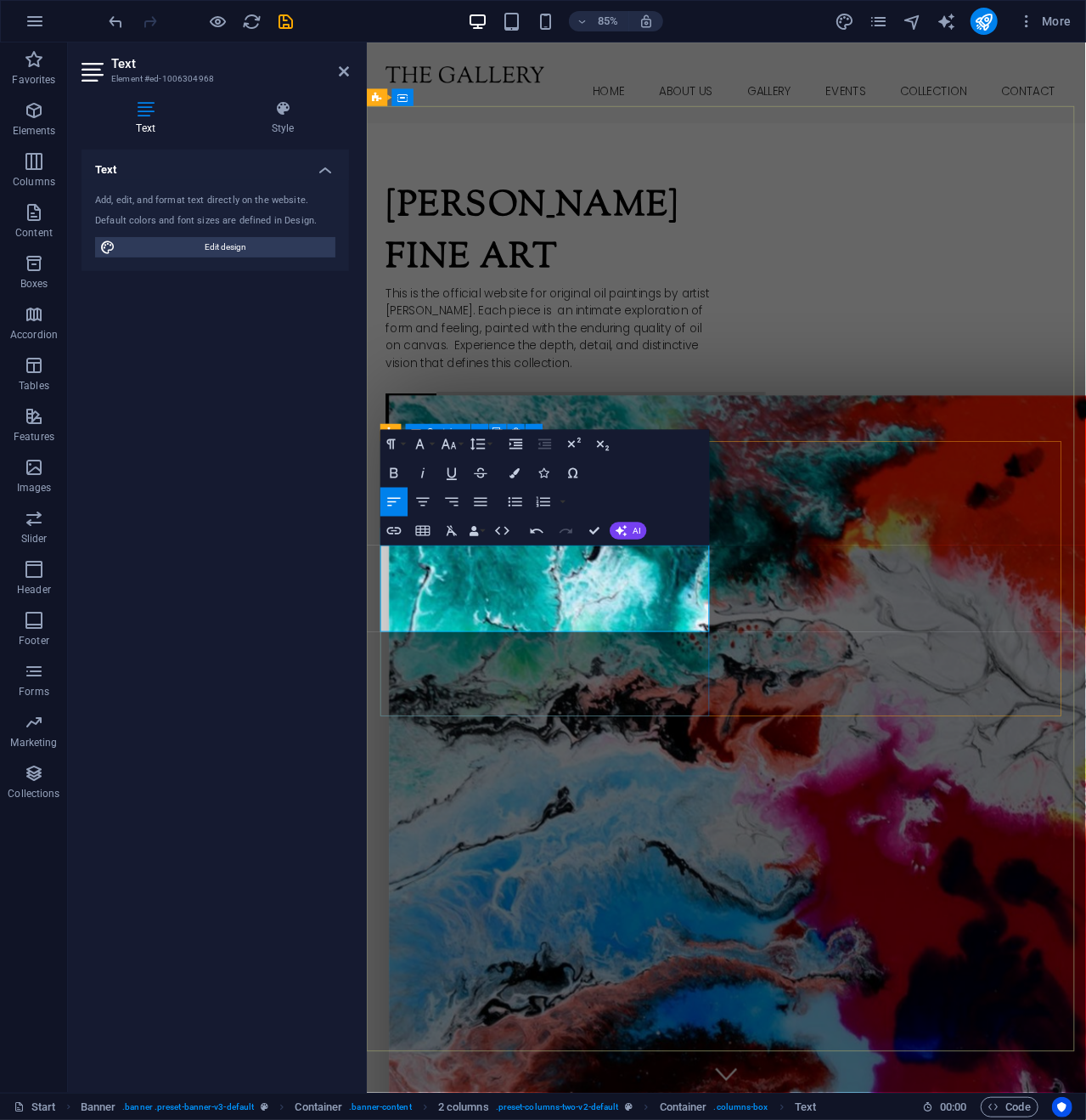
click at [632, 491] on div "[PERSON_NAME] Fine Art This is the official website for original oil paintings …" at bounding box center [582, 348] width 388 height 285
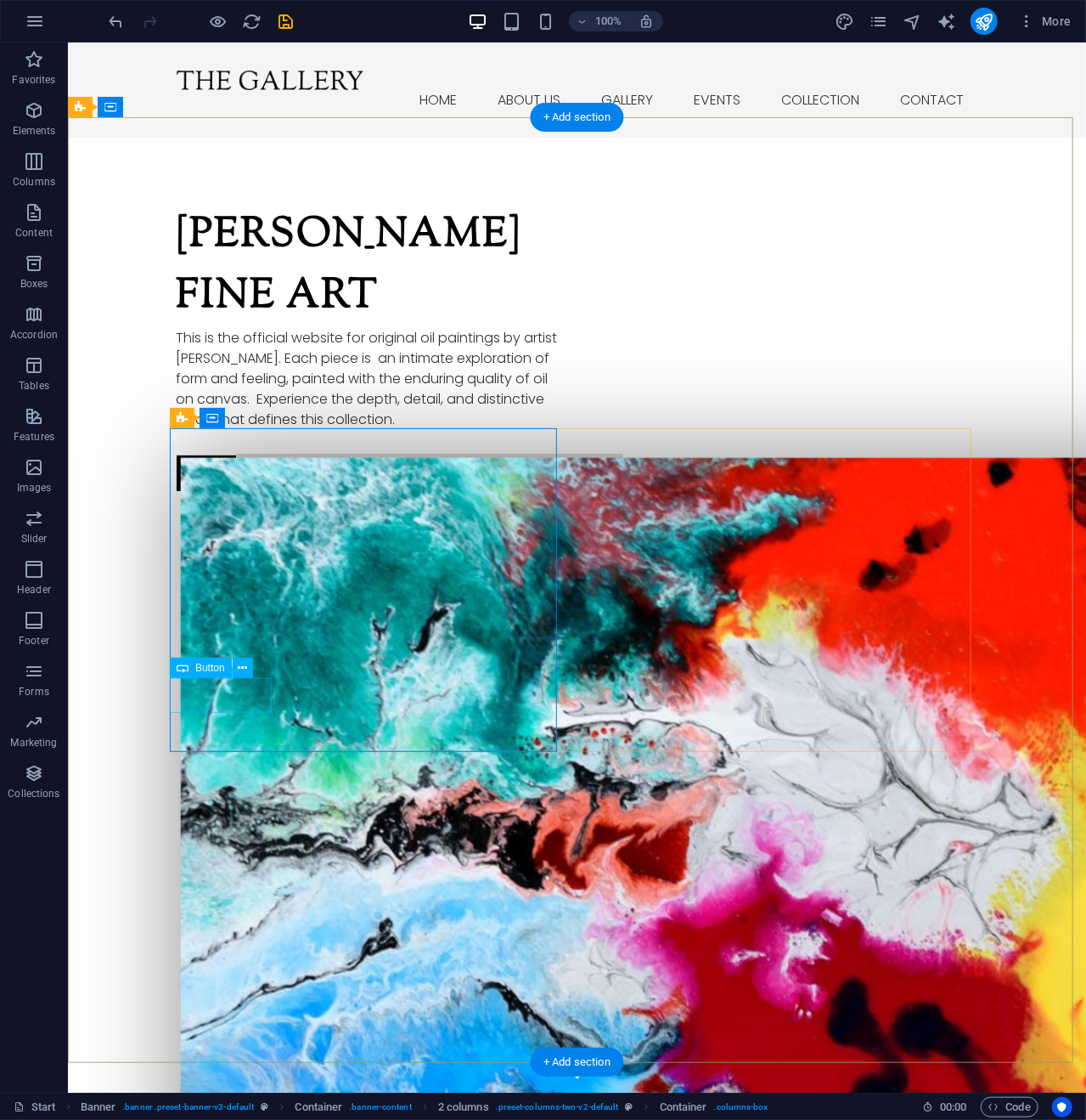
click at [221, 490] on div "Read more" at bounding box center [369, 472] width 388 height 36
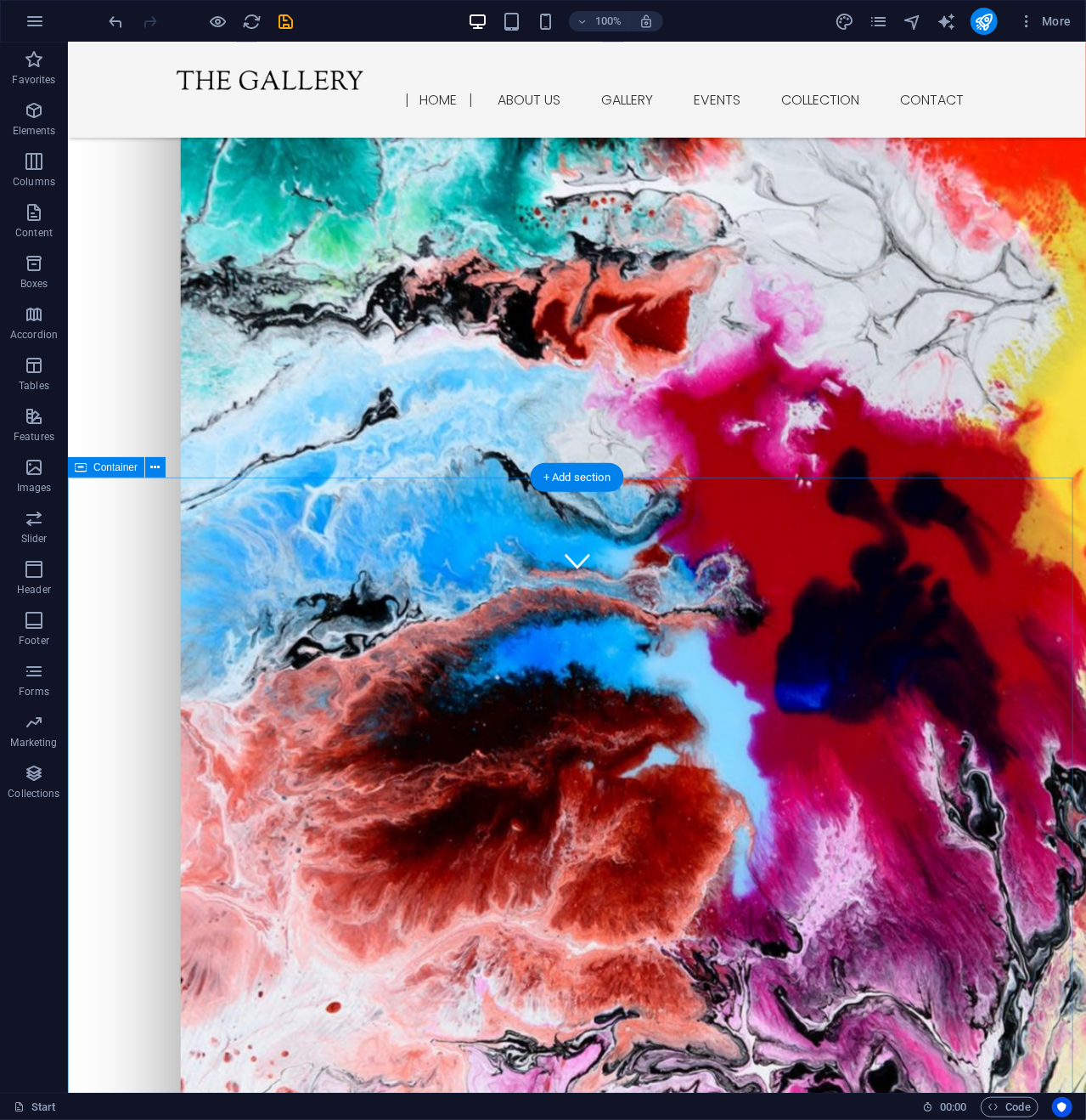
scroll to position [85, 0]
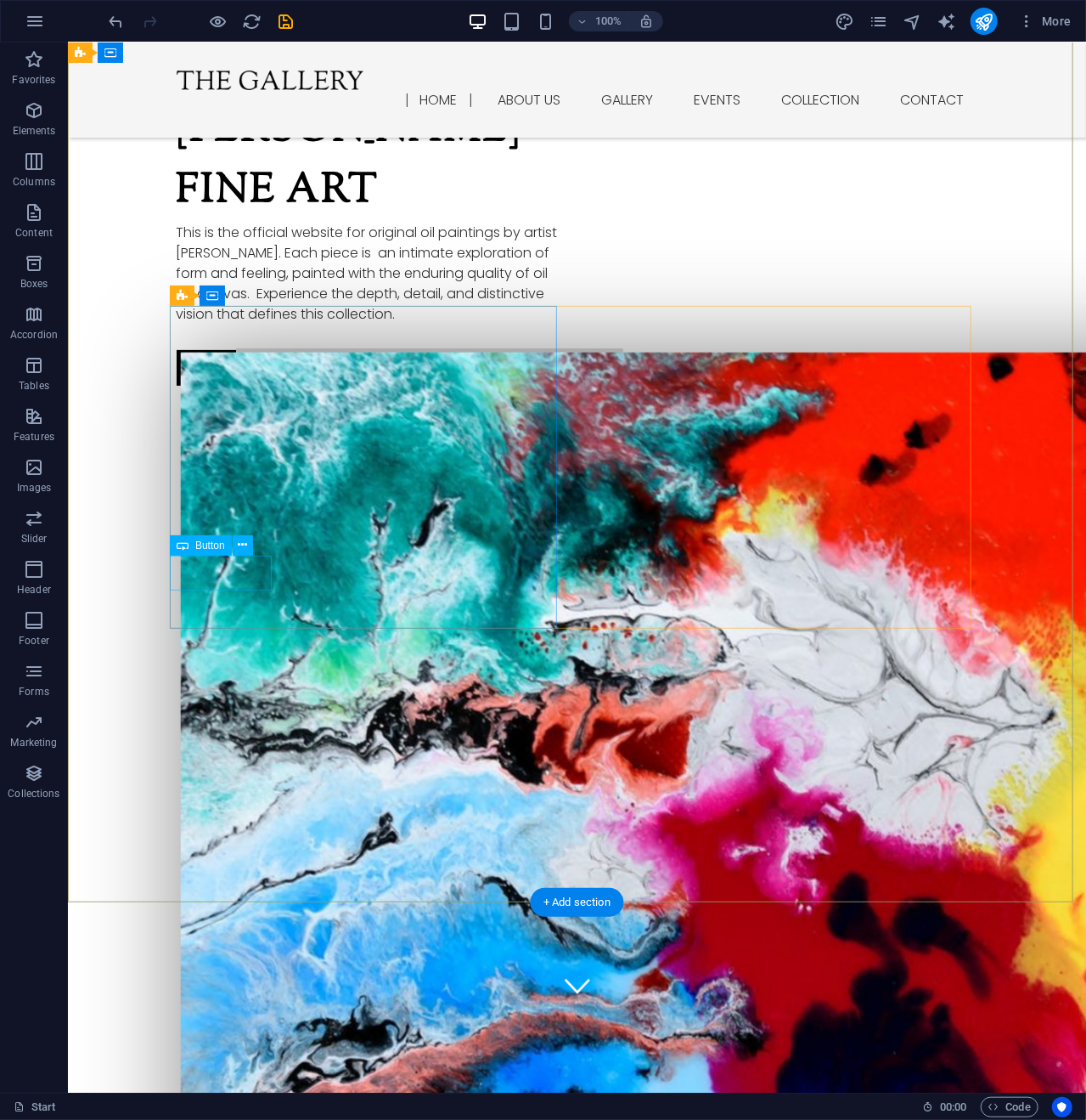
click at [205, 385] on div "Read more" at bounding box center [369, 367] width 388 height 36
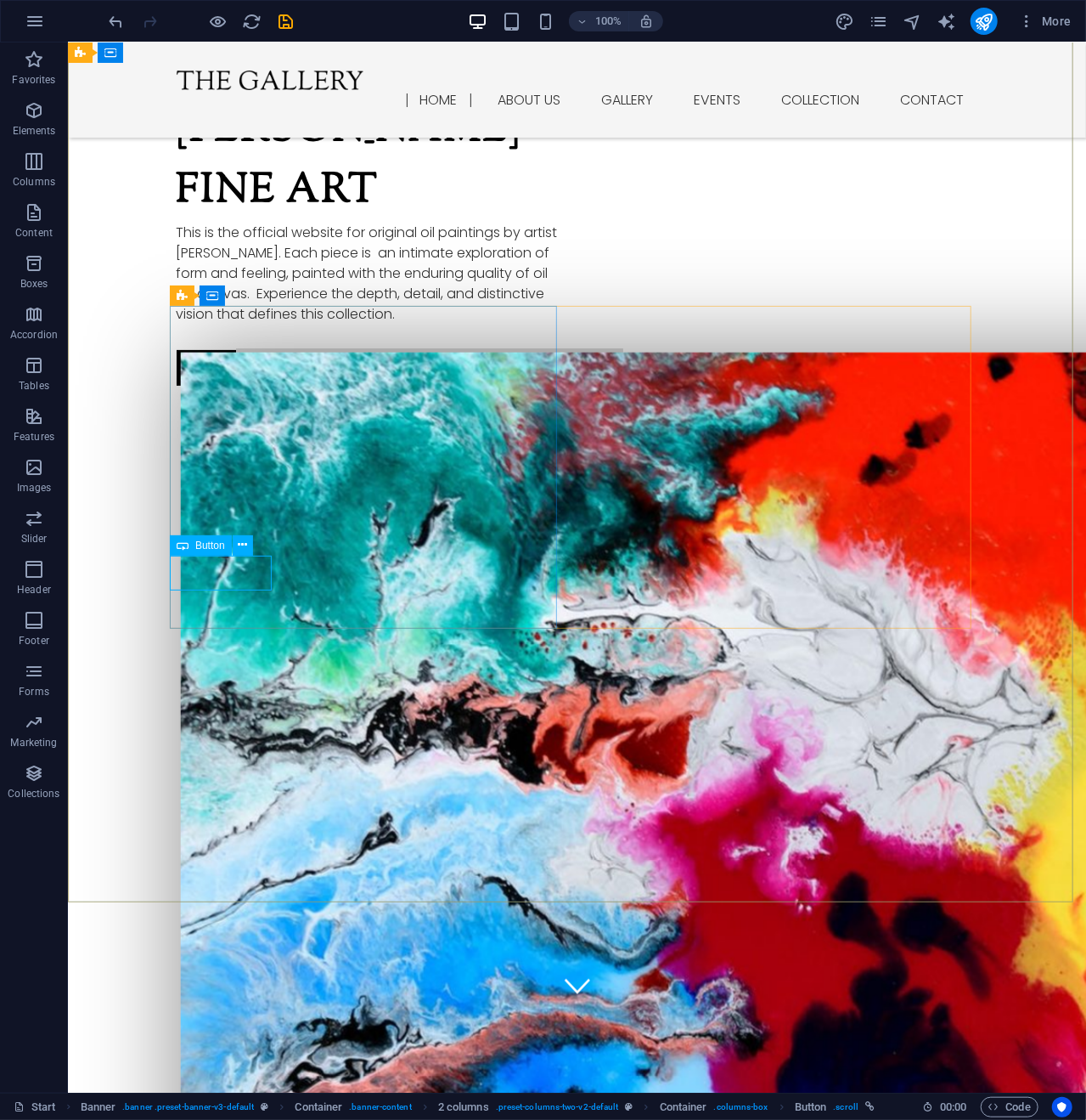
click at [195, 546] on div "Button" at bounding box center [201, 545] width 62 height 20
click at [241, 546] on icon at bounding box center [242, 545] width 9 height 18
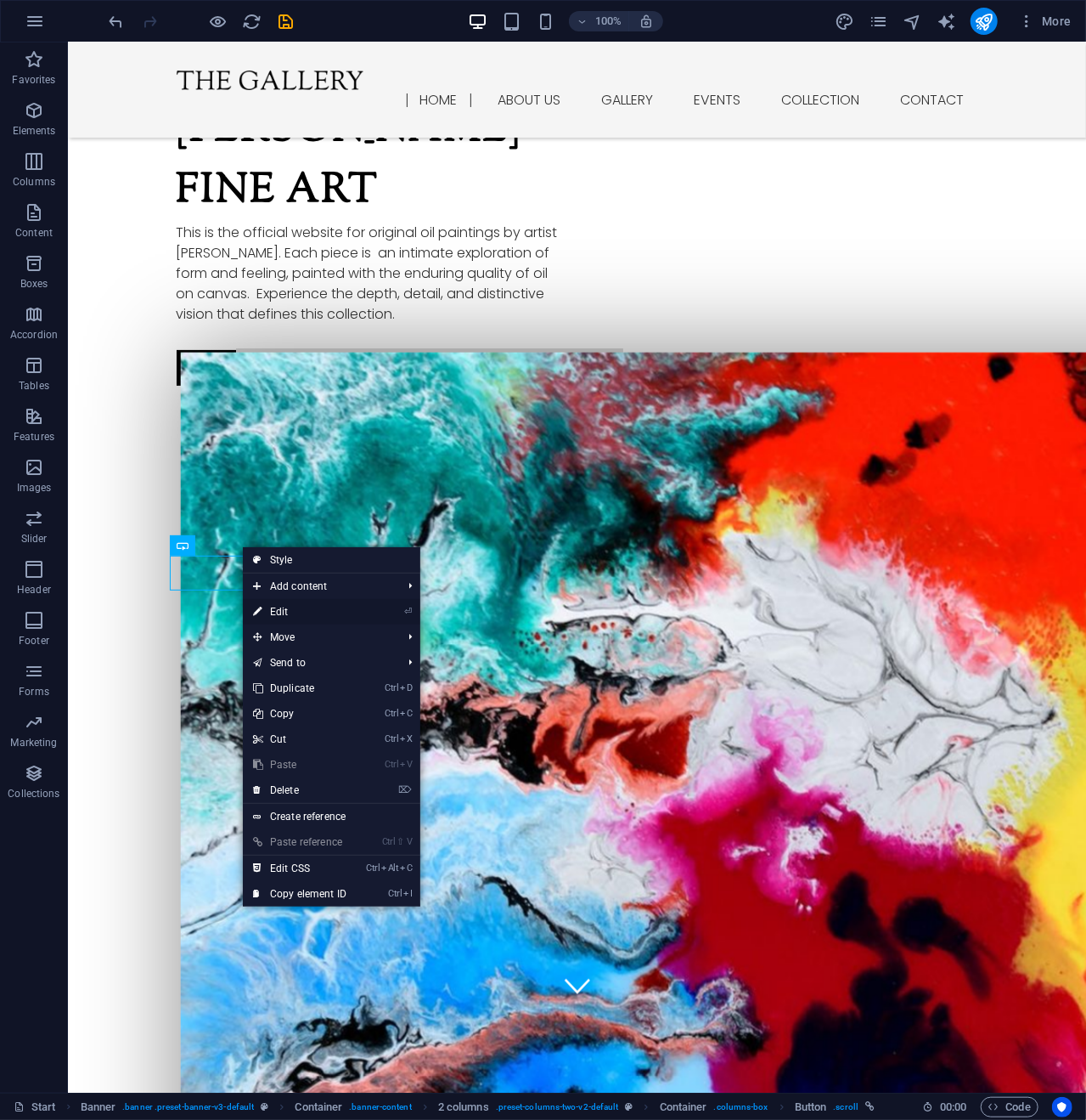
drag, startPoint x: 289, startPoint y: 613, endPoint x: 89, endPoint y: 650, distance: 203.4
click at [289, 613] on link "⏎ Edit" at bounding box center [300, 612] width 114 height 26
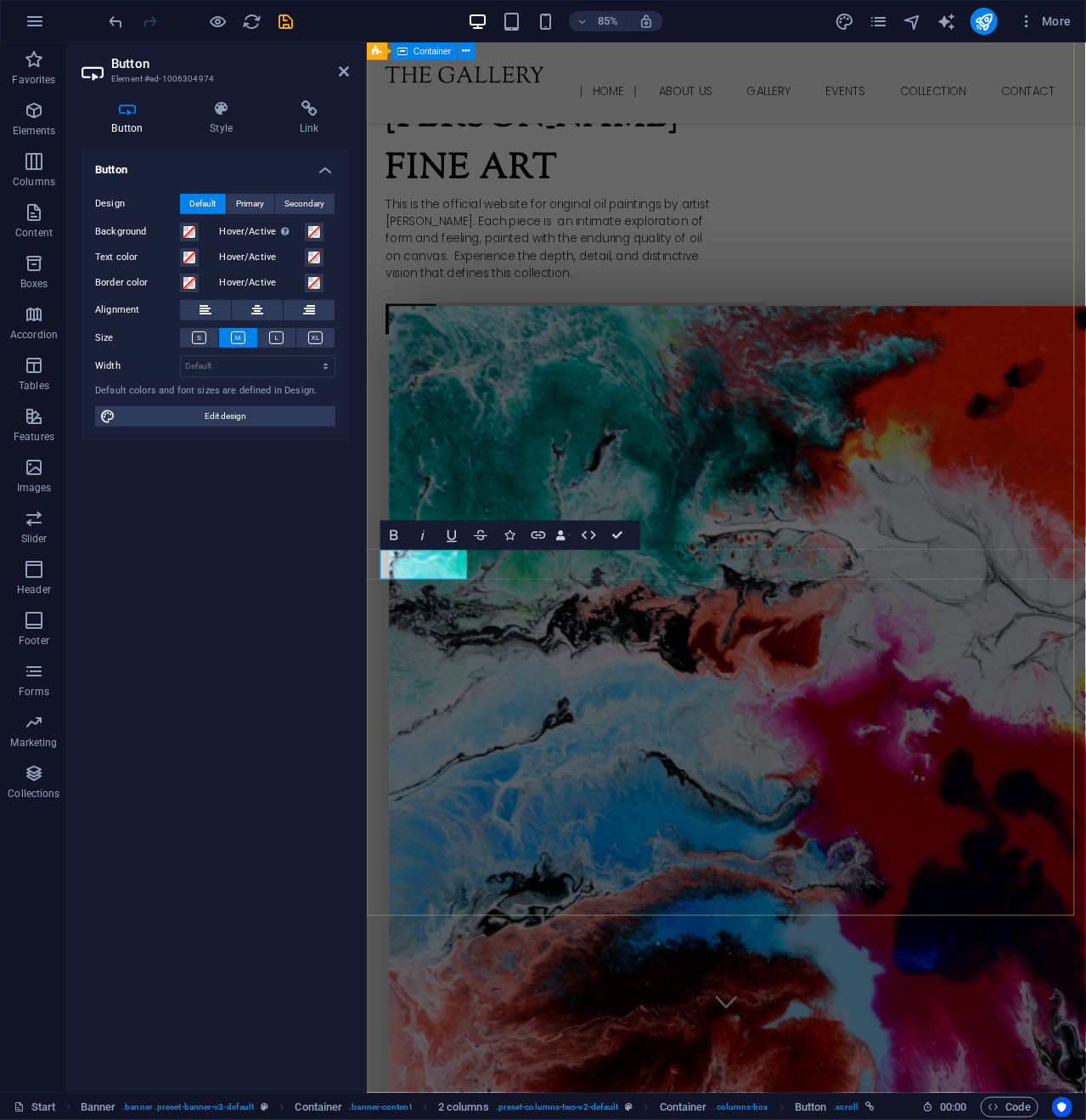
click at [724, 782] on div "[PERSON_NAME] Fine Art This is the official website for original oil paintings …" at bounding box center [788, 934] width 846 height 1806
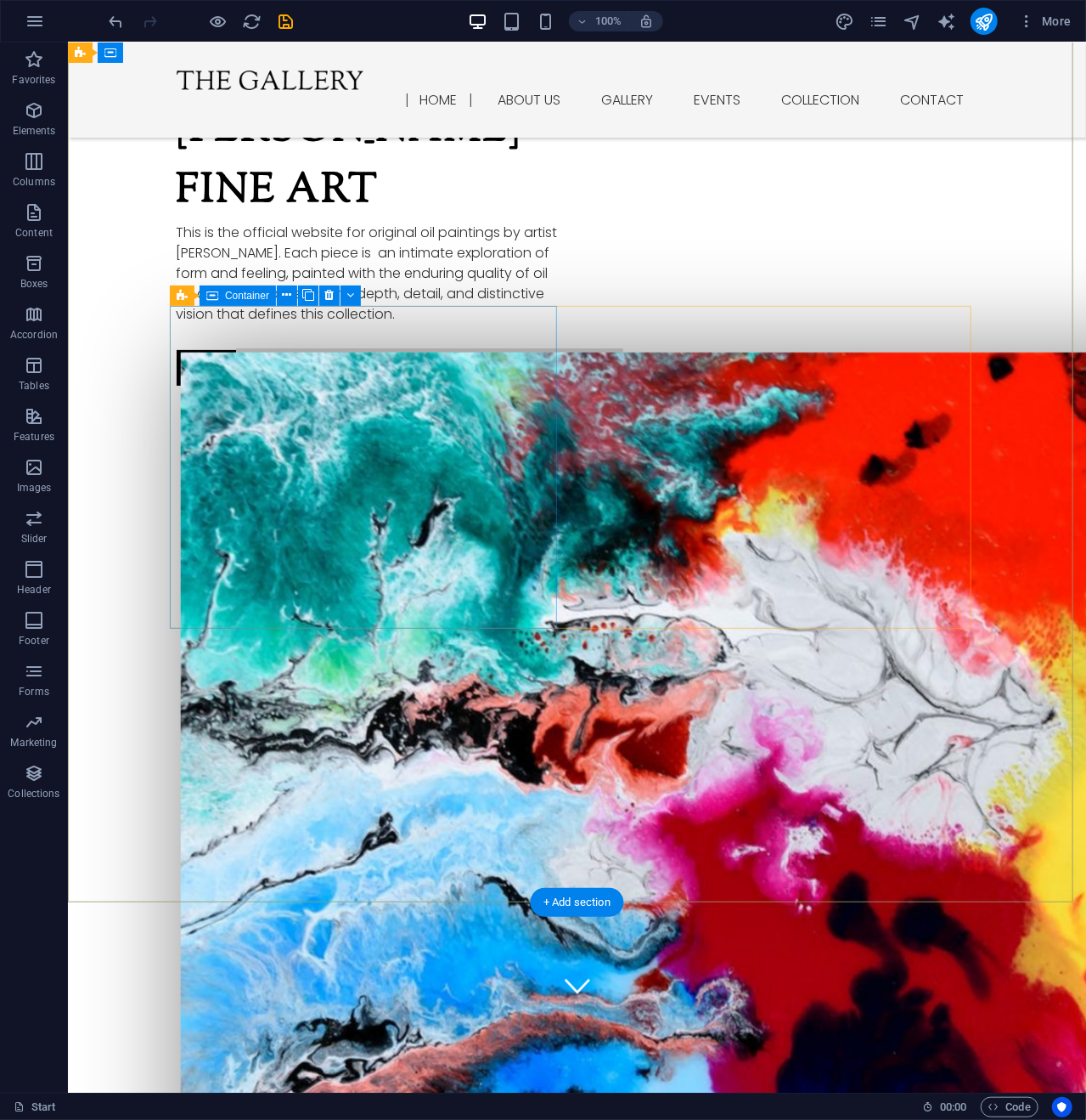
scroll to position [0, 0]
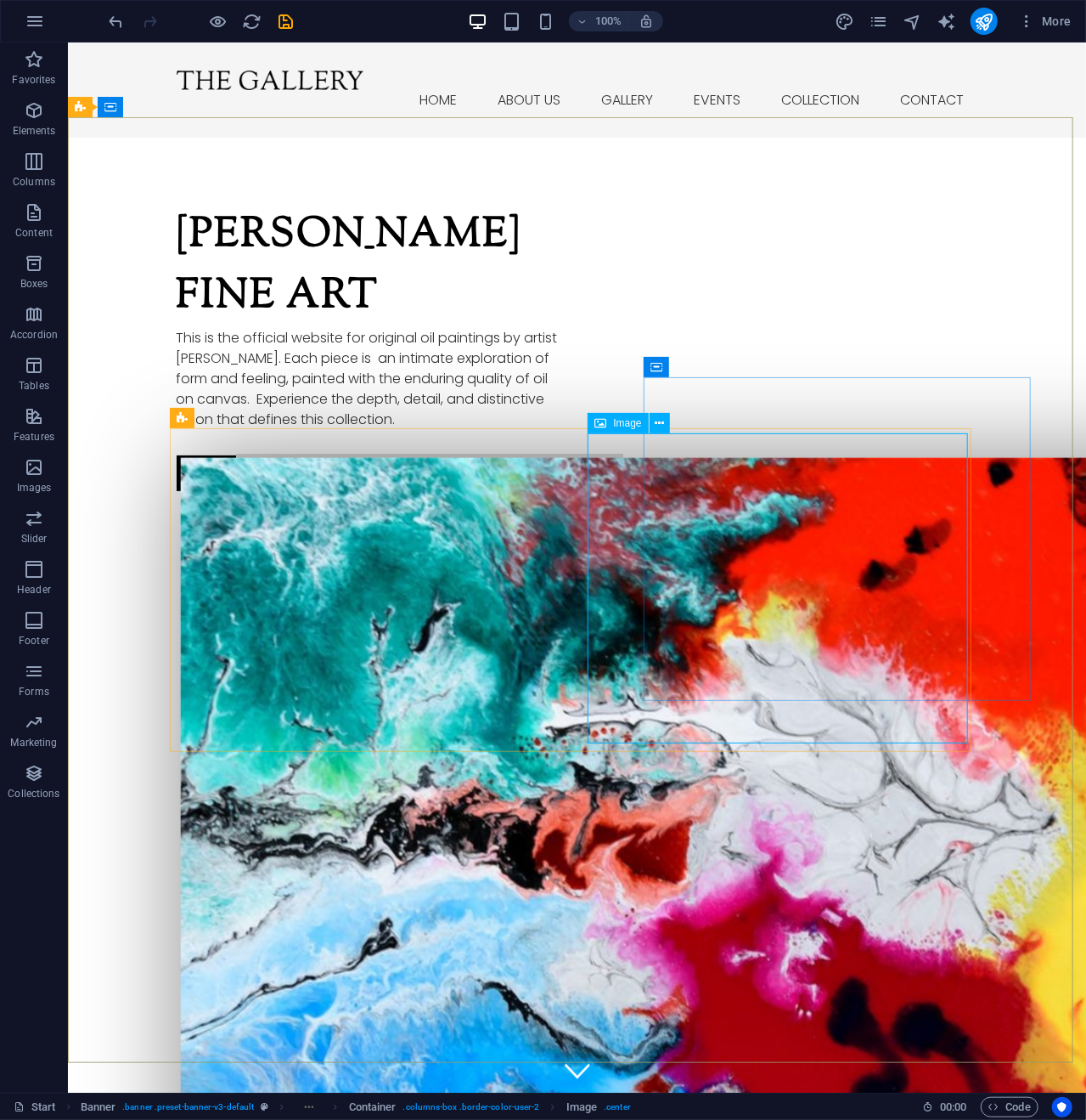
click at [635, 422] on span "Image" at bounding box center [627, 422] width 28 height 10
click at [634, 420] on span "Image" at bounding box center [627, 422] width 28 height 10
click at [660, 423] on icon at bounding box center [659, 423] width 9 height 18
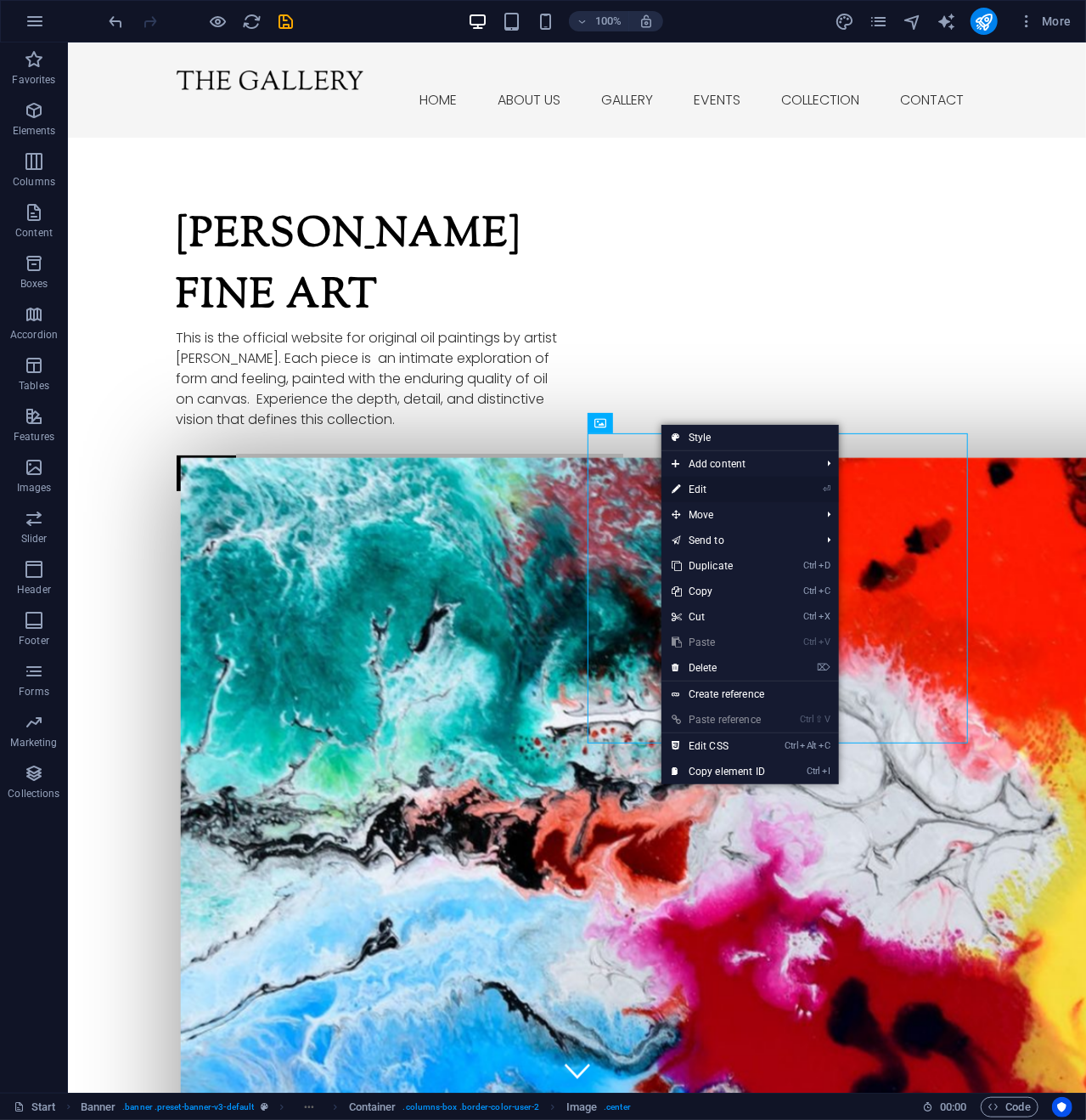
click at [715, 478] on link "⏎ Edit" at bounding box center [719, 489] width 114 height 26
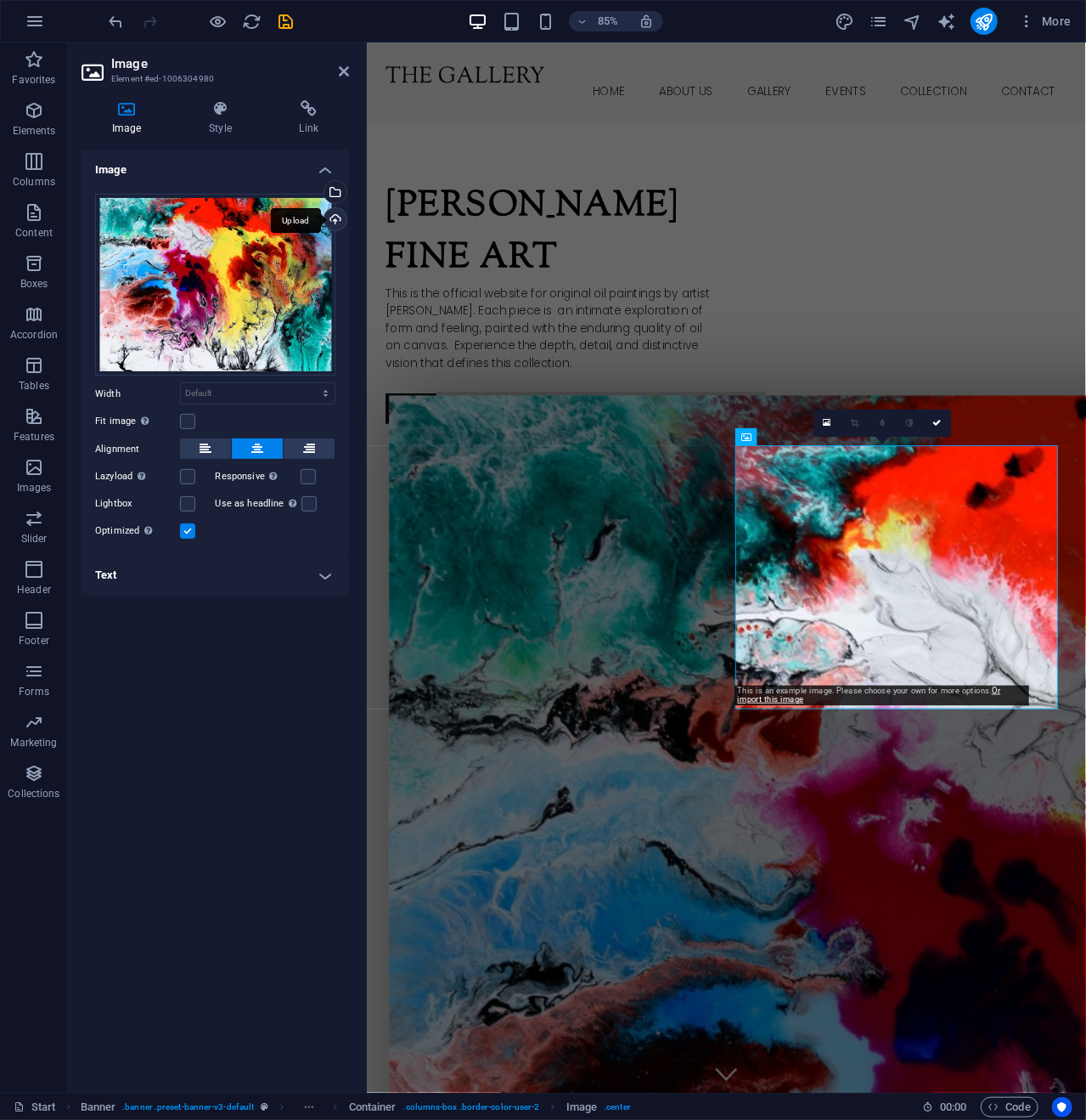
click at [335, 219] on div "Upload" at bounding box center [334, 221] width 26 height 26
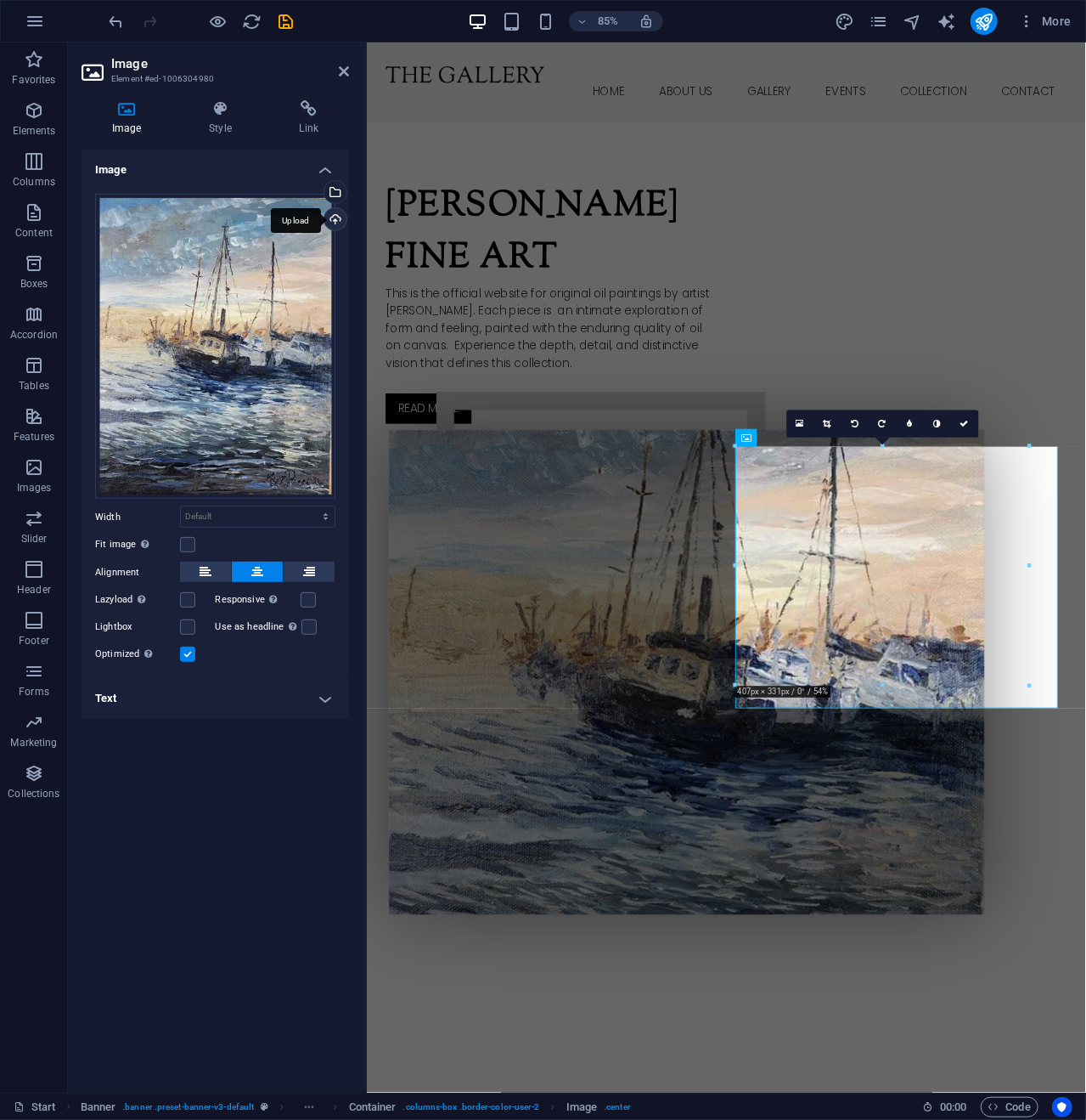
click at [339, 216] on div "Upload" at bounding box center [334, 221] width 26 height 26
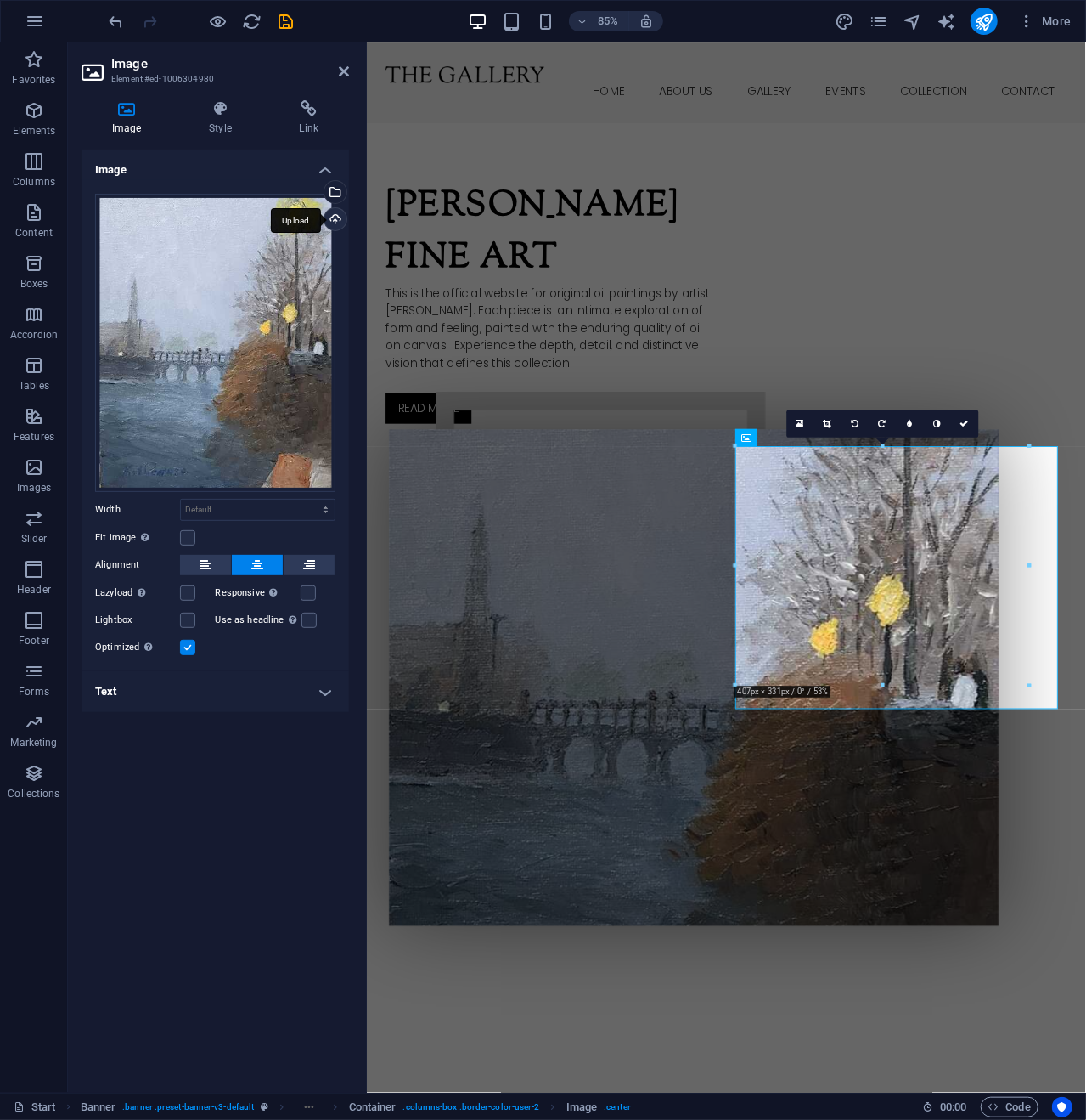
click at [336, 215] on div "Upload" at bounding box center [334, 221] width 26 height 26
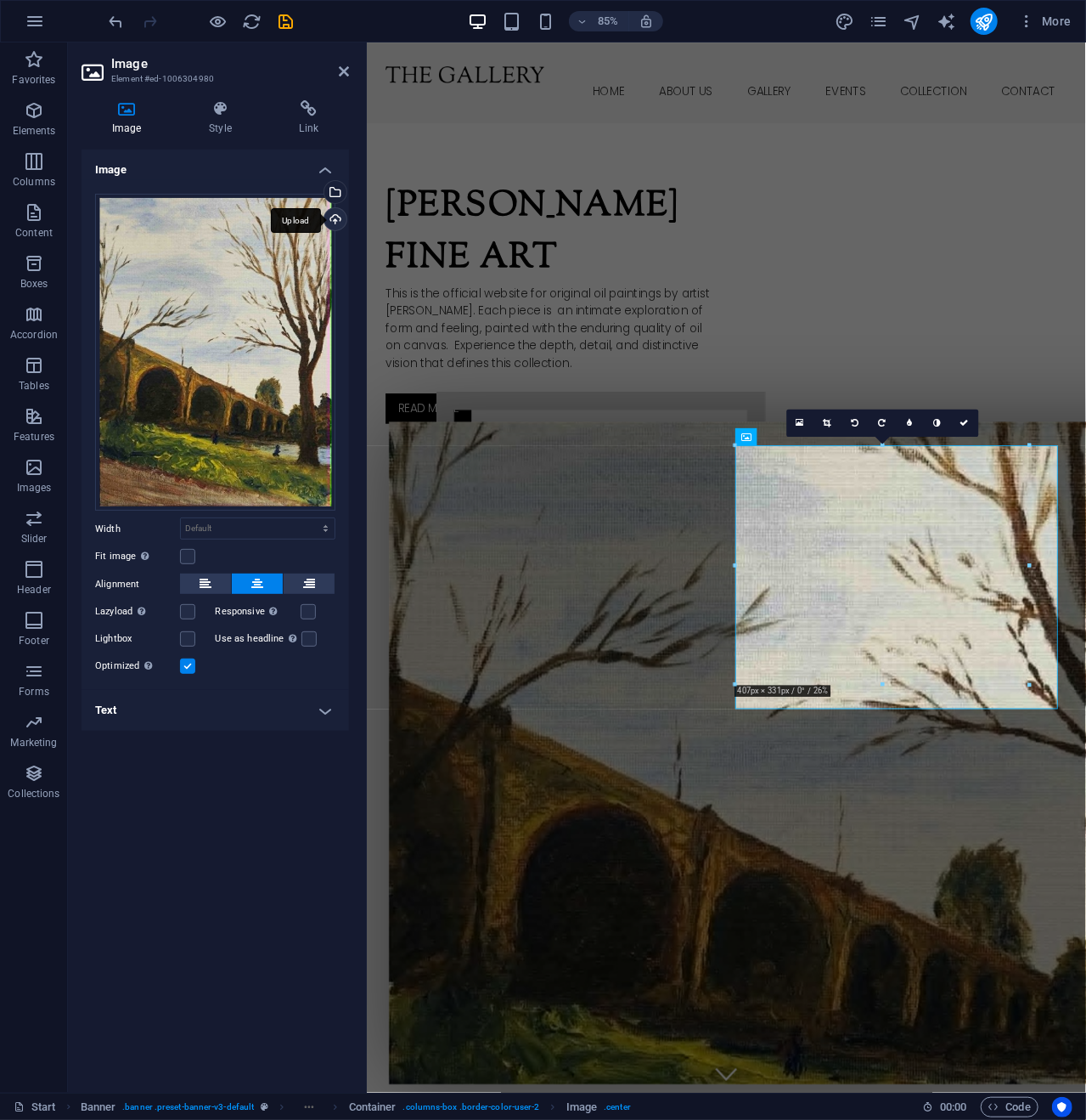
click at [335, 217] on div "Upload" at bounding box center [334, 221] width 26 height 26
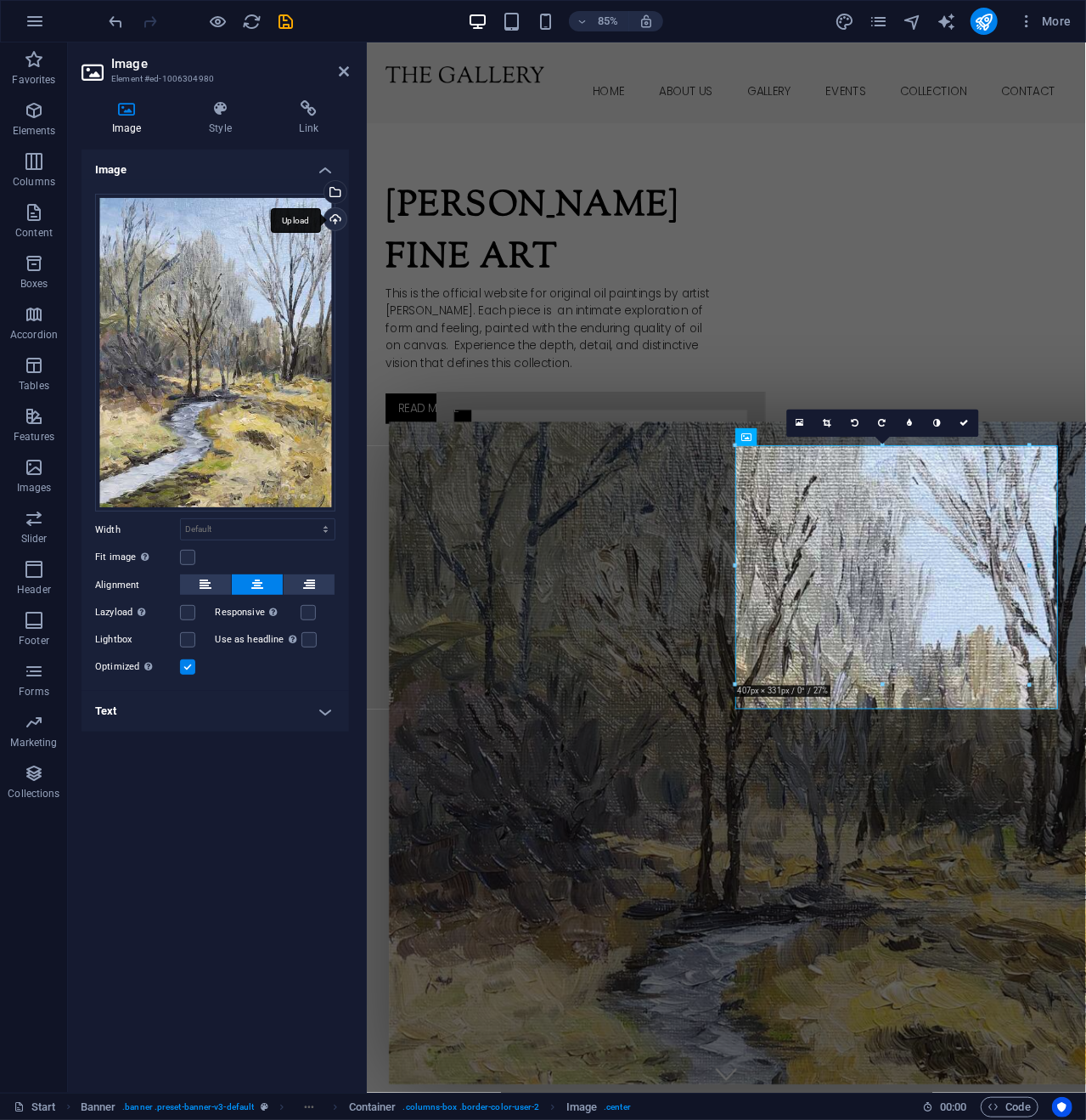
click at [335, 220] on div "Upload" at bounding box center [334, 221] width 26 height 26
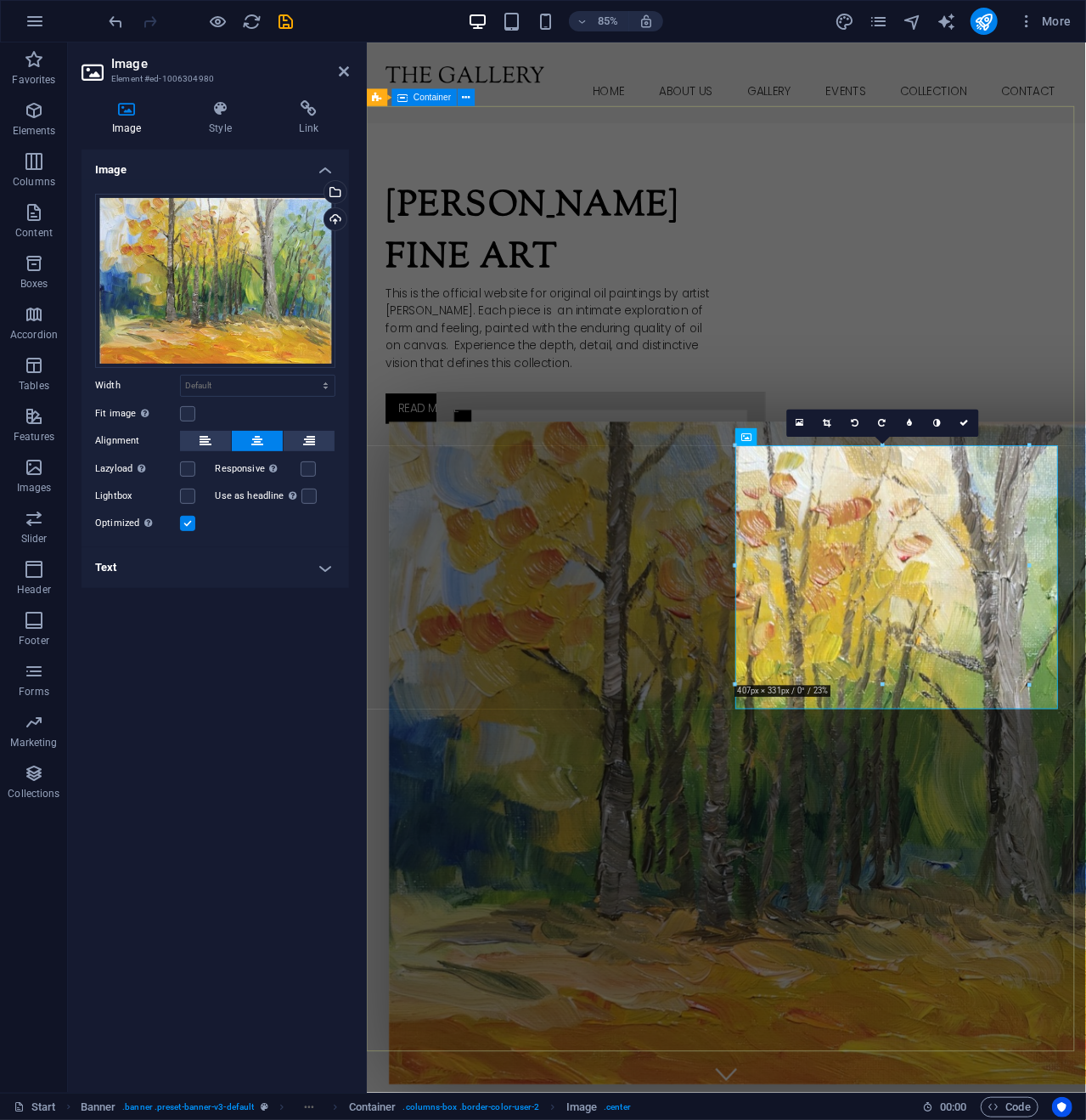
click at [594, 365] on div "[PERSON_NAME] Fine Art This is the official website for original oil paintings …" at bounding box center [788, 731] width 846 height 1186
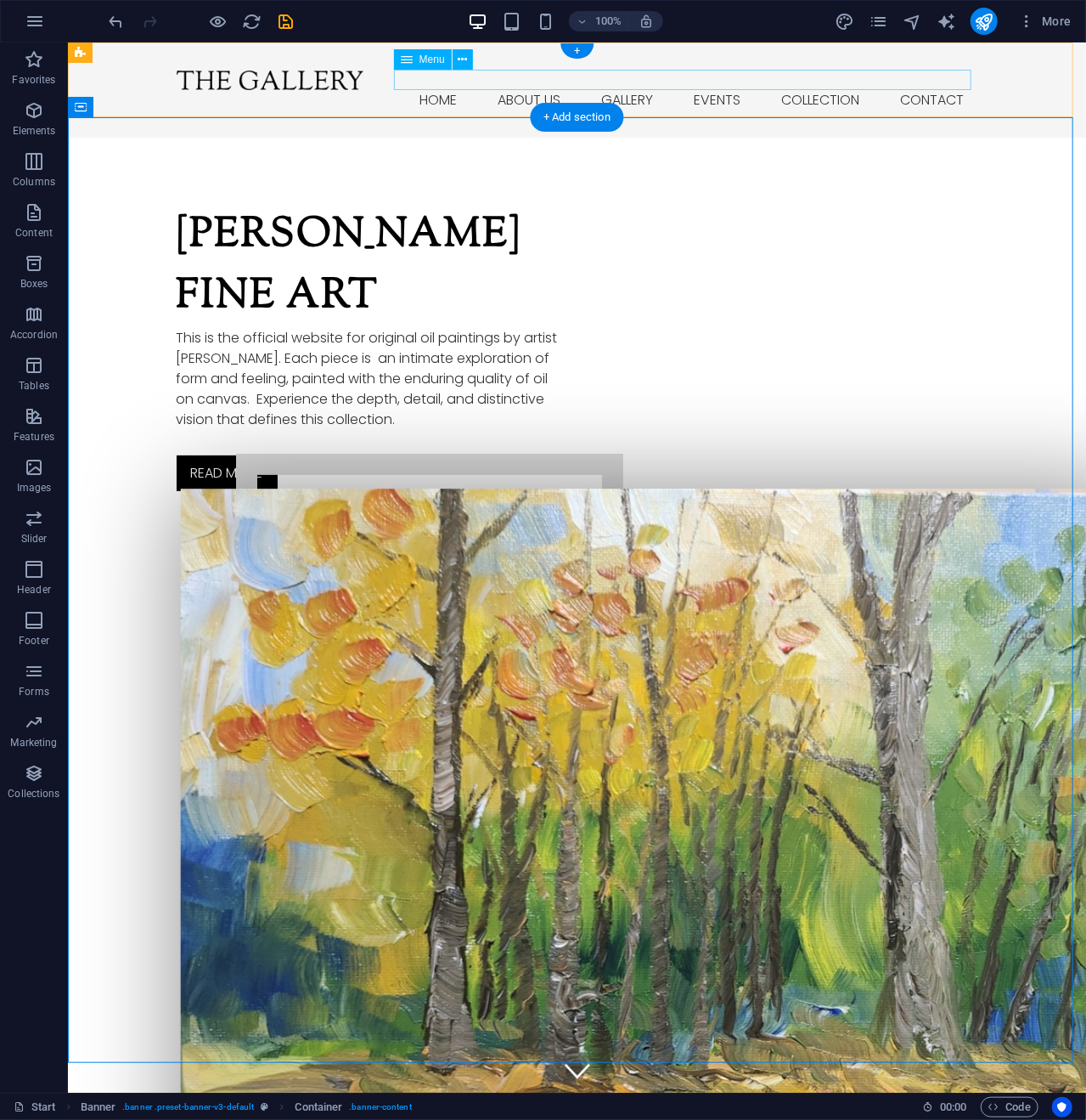
click at [715, 90] on nav "Home About us Gallery Events Collection Contact" at bounding box center [576, 100] width 802 height 20
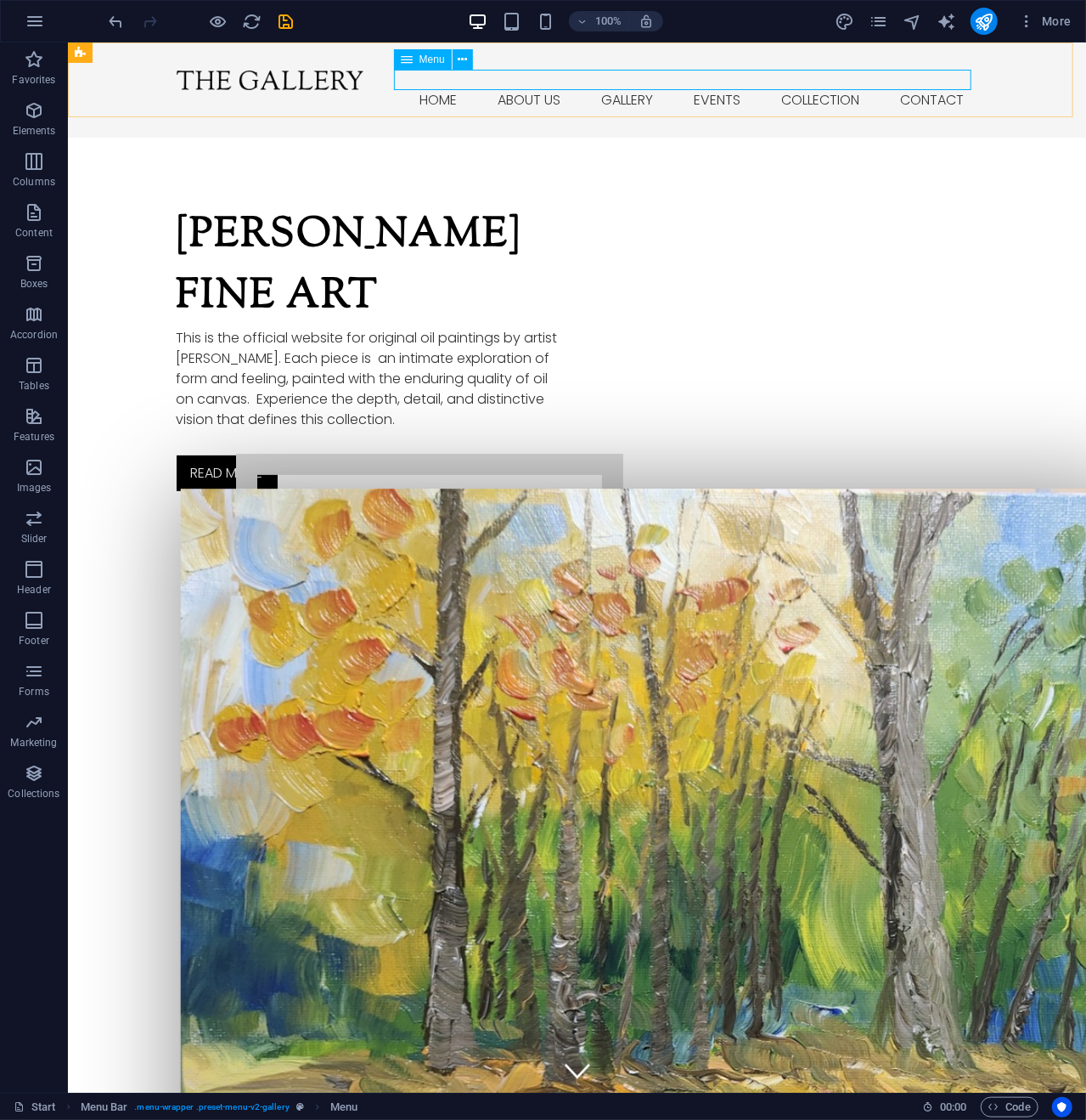
click at [434, 59] on span "Menu" at bounding box center [432, 59] width 26 height 10
click at [462, 56] on icon at bounding box center [463, 60] width 9 height 18
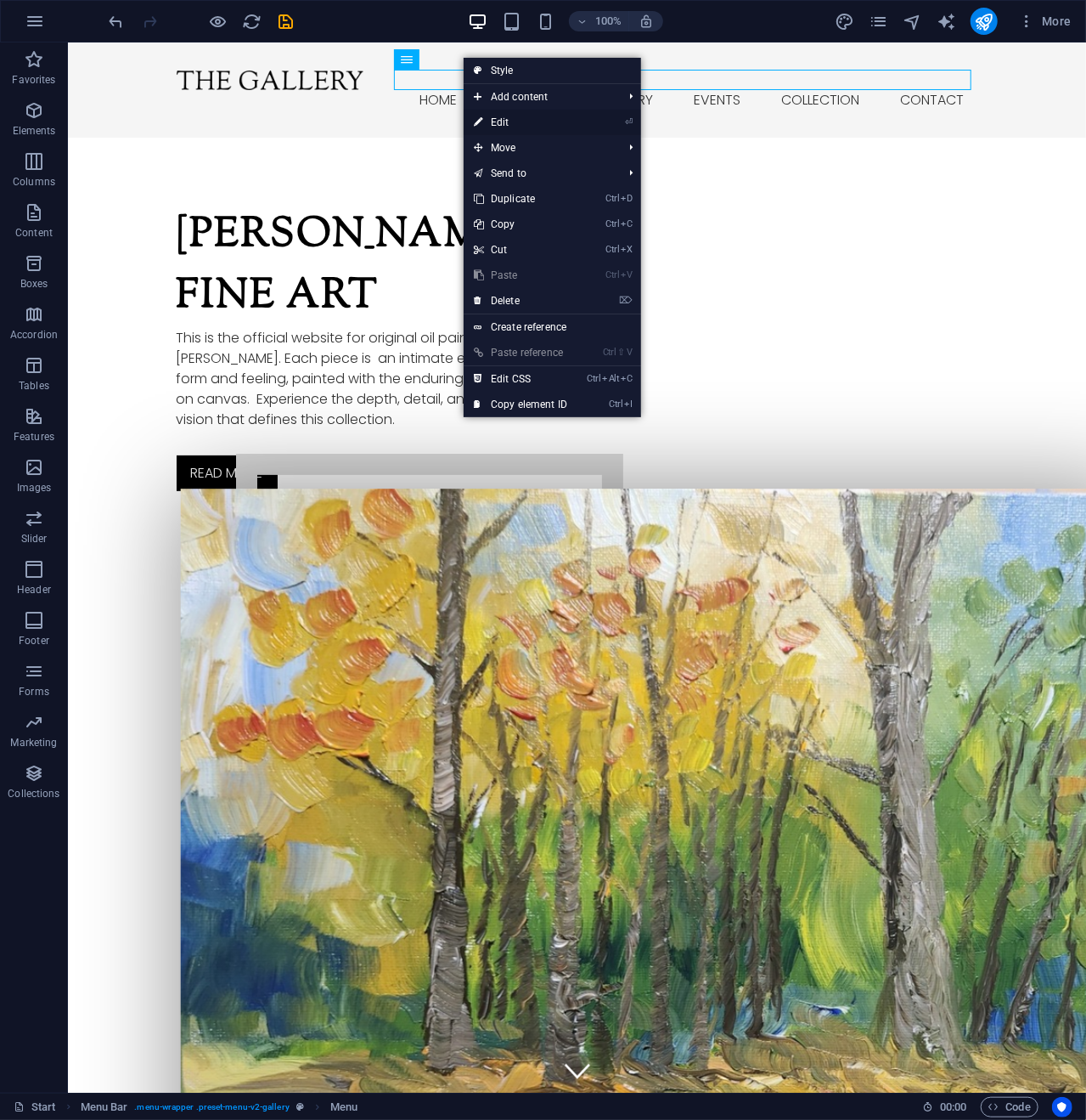
click at [508, 118] on link "⏎ Edit" at bounding box center [520, 123] width 114 height 26
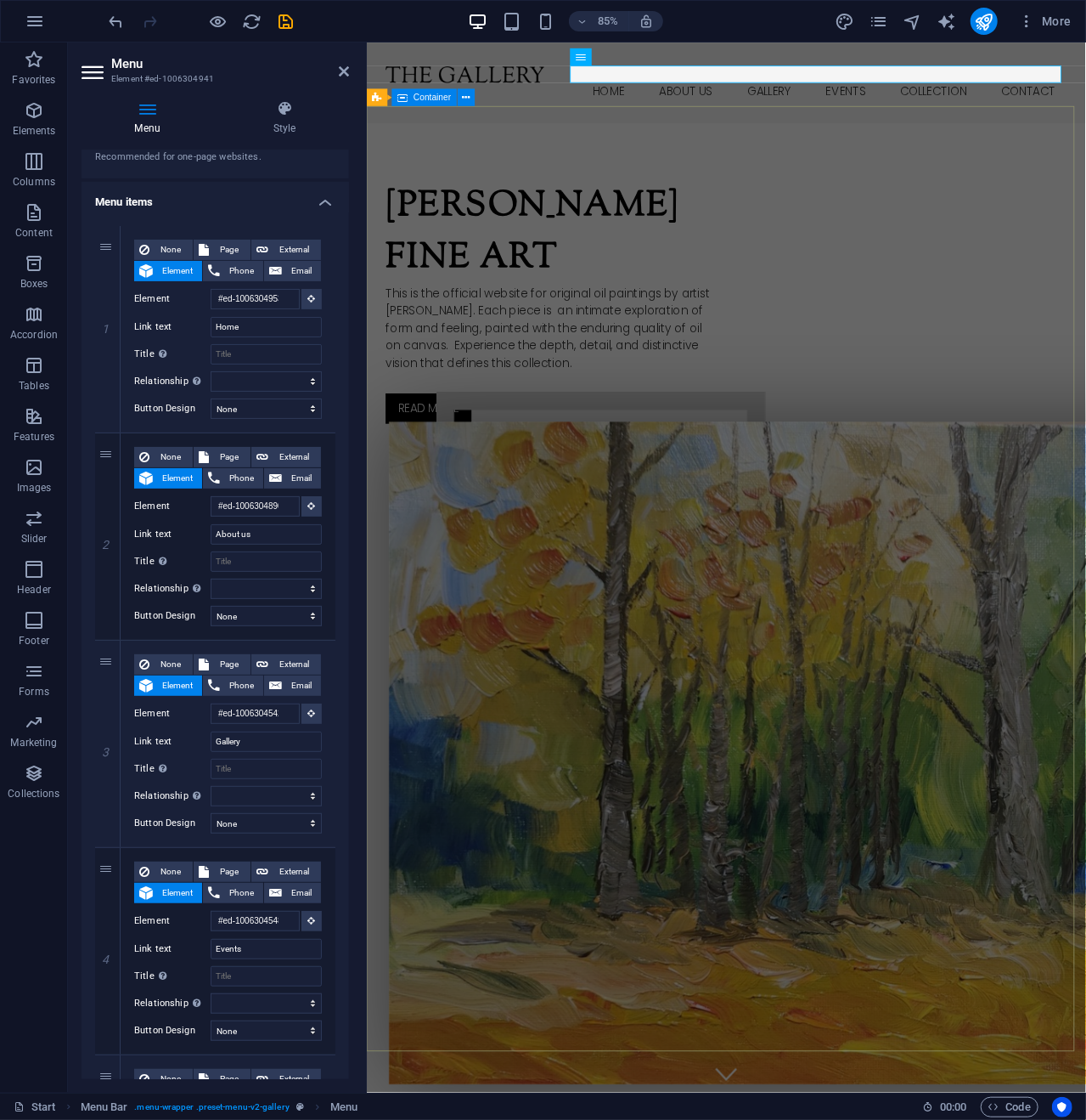
click at [591, 198] on div "[PERSON_NAME] Fine Art This is the official website for original oil paintings …" at bounding box center [788, 731] width 846 height 1186
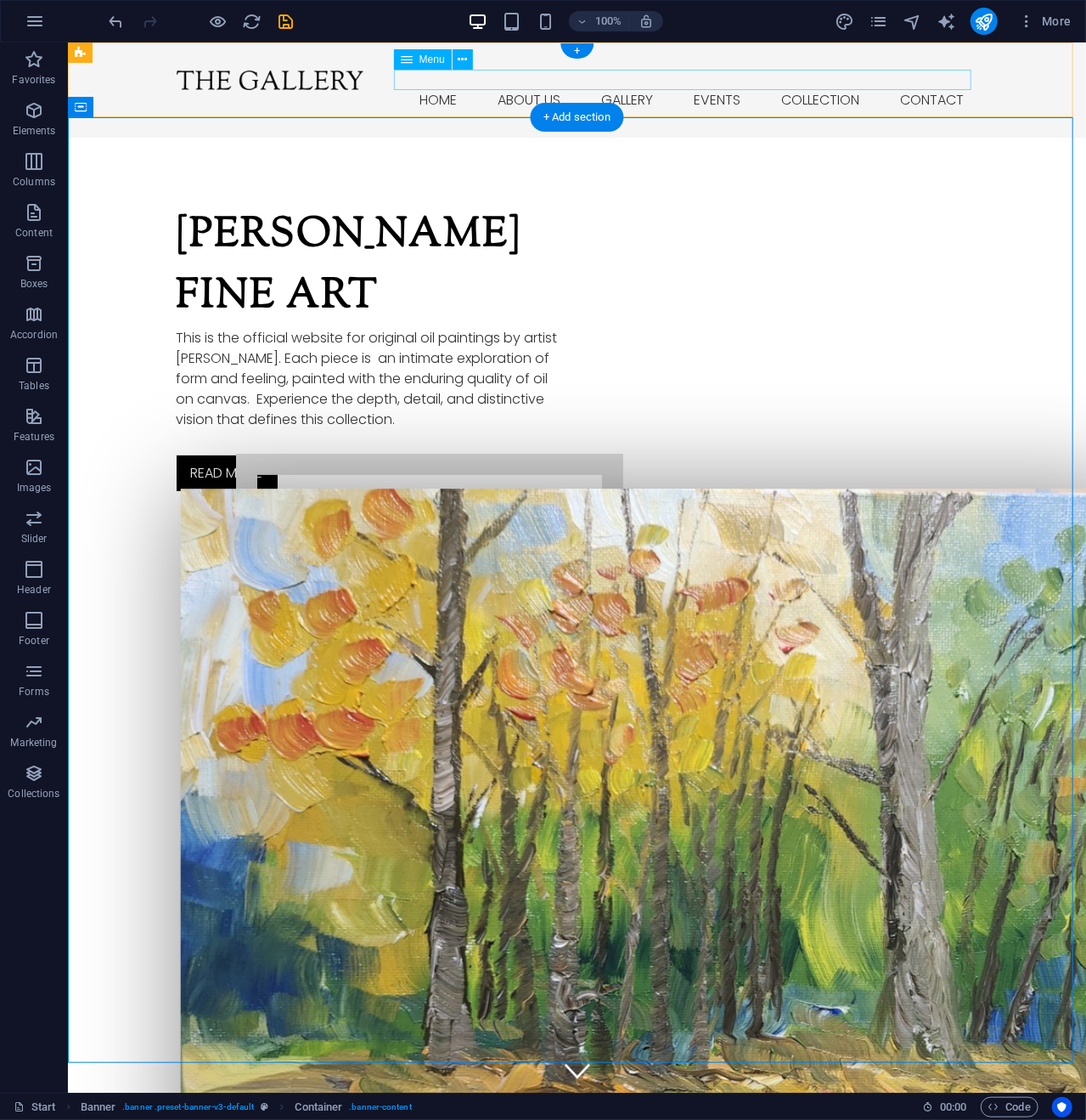
click at [515, 90] on nav "Home About us Gallery Events Collection Contact" at bounding box center [576, 100] width 802 height 20
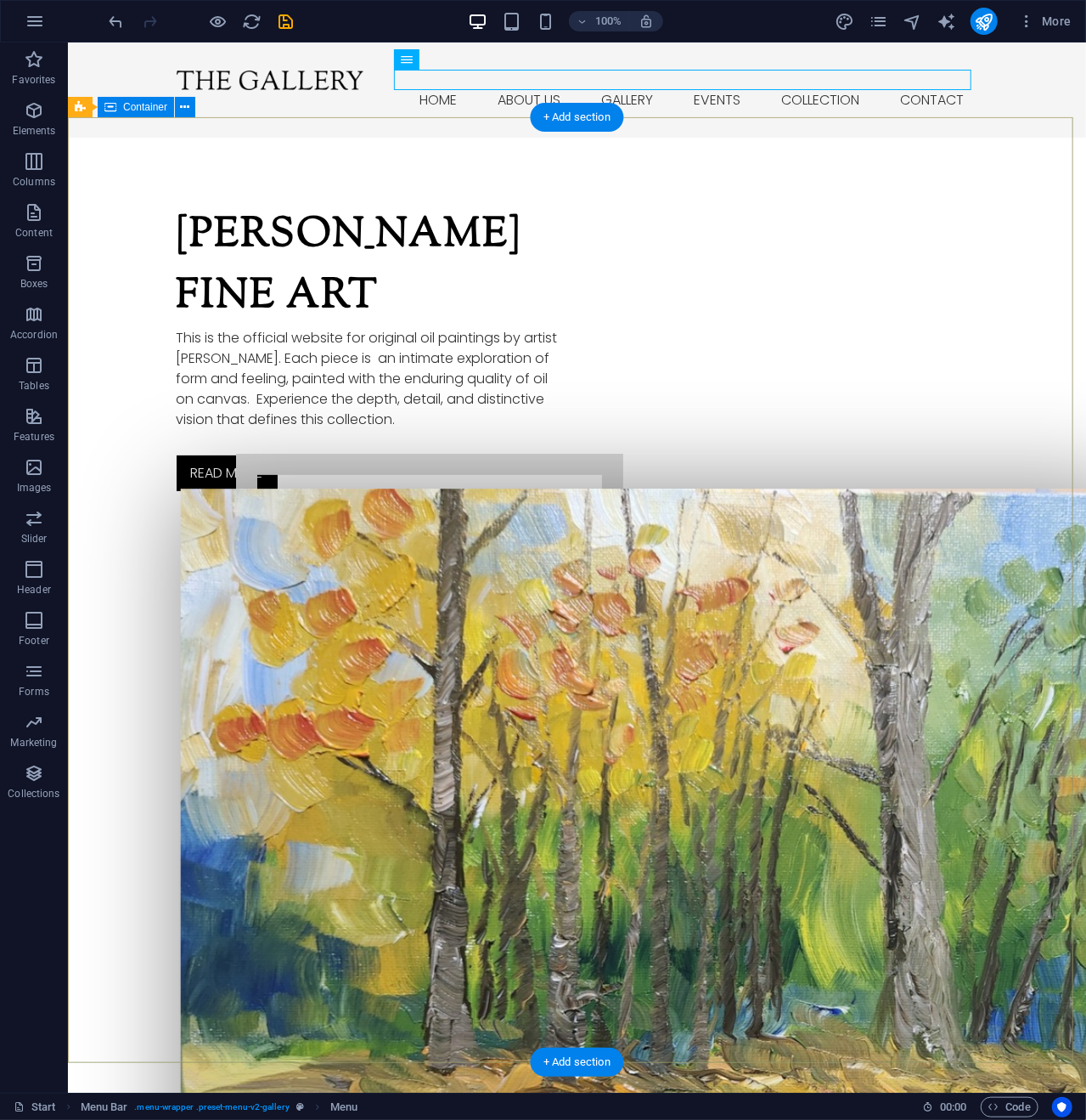
click at [515, 187] on div "[PERSON_NAME] Fine Art This is the official website for original oil paintings …" at bounding box center [576, 730] width 1018 height 1186
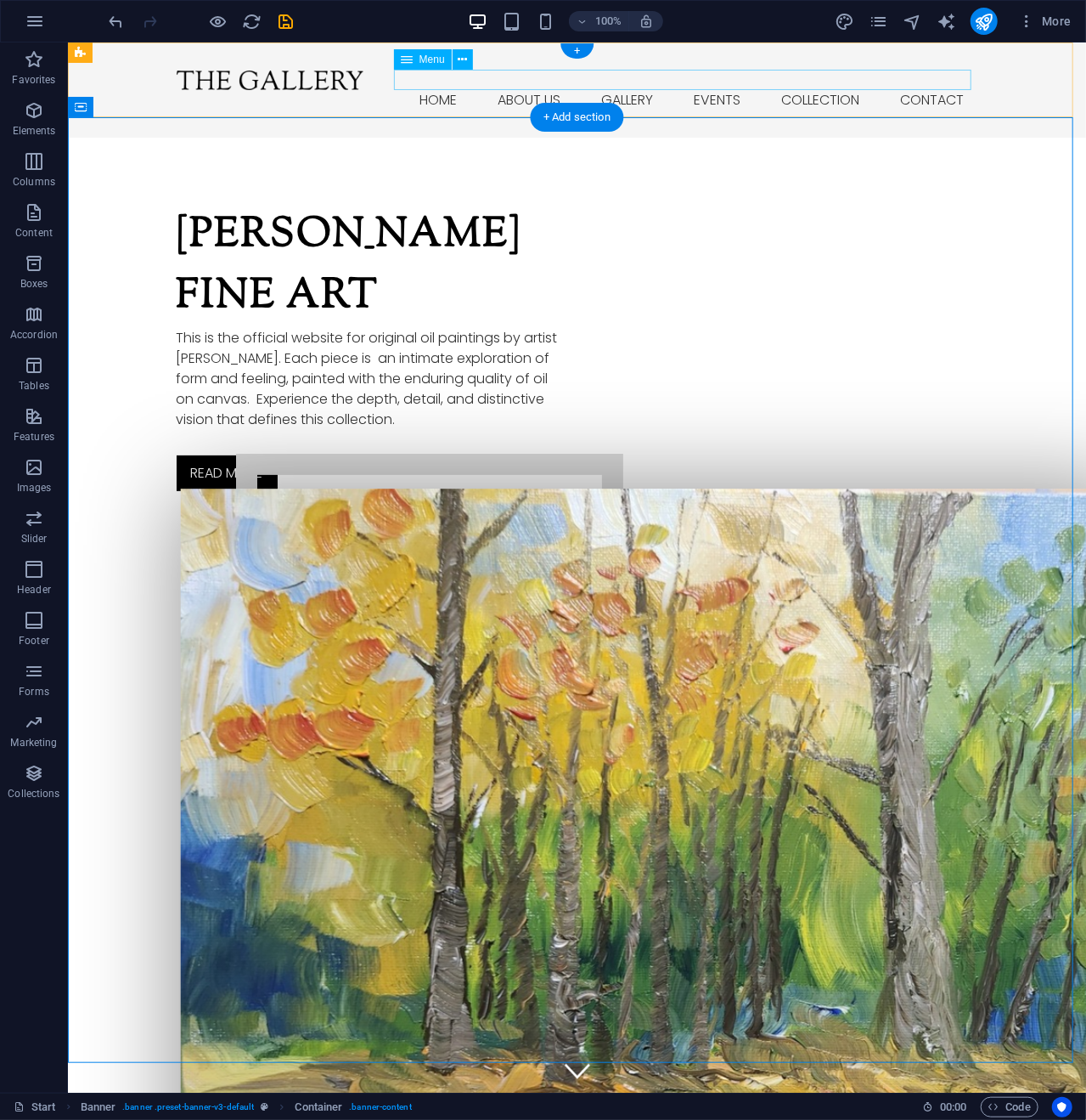
click at [522, 90] on nav "Home About us Gallery Events Collection Contact" at bounding box center [576, 100] width 802 height 20
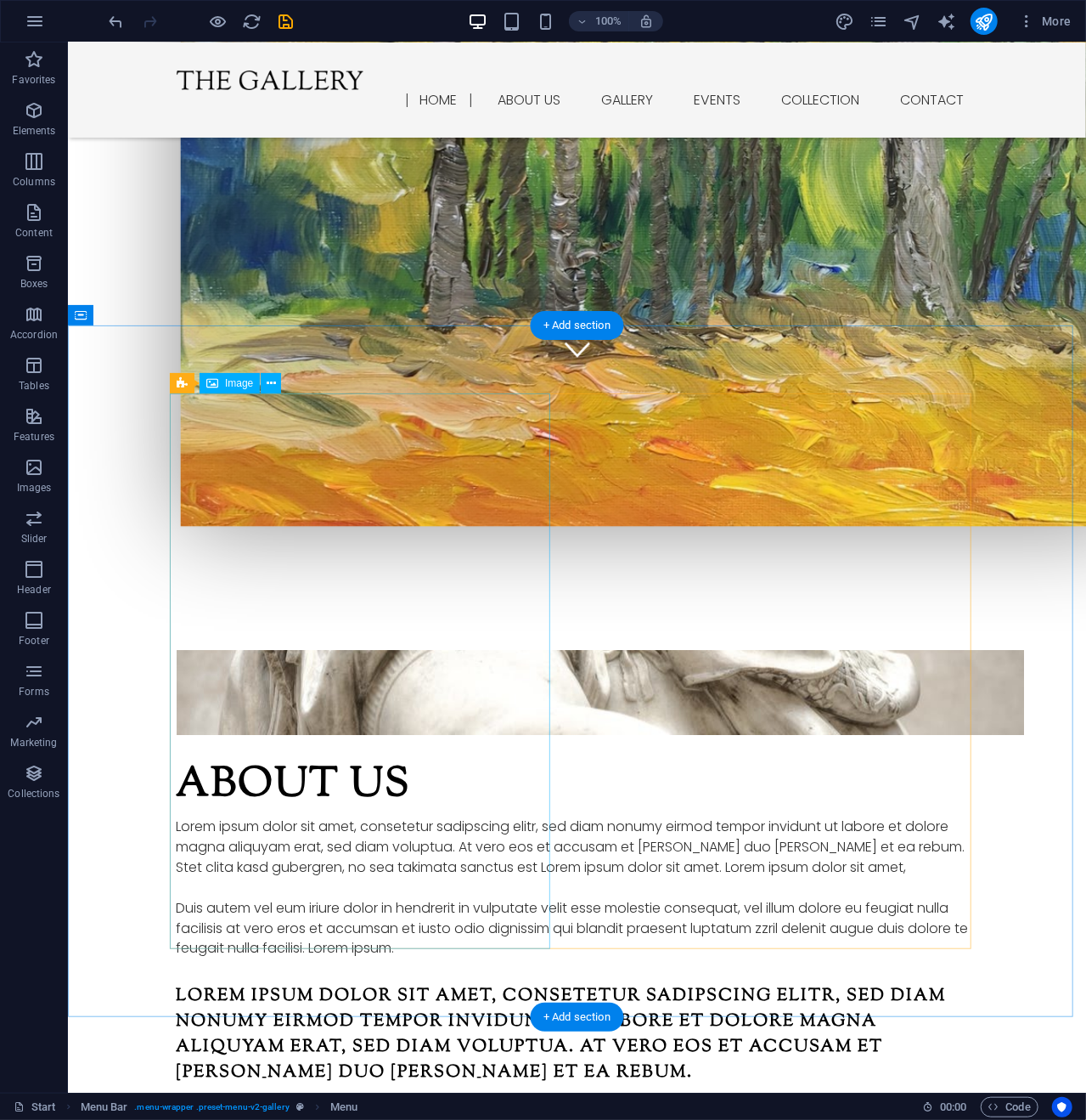
scroll to position [764, 0]
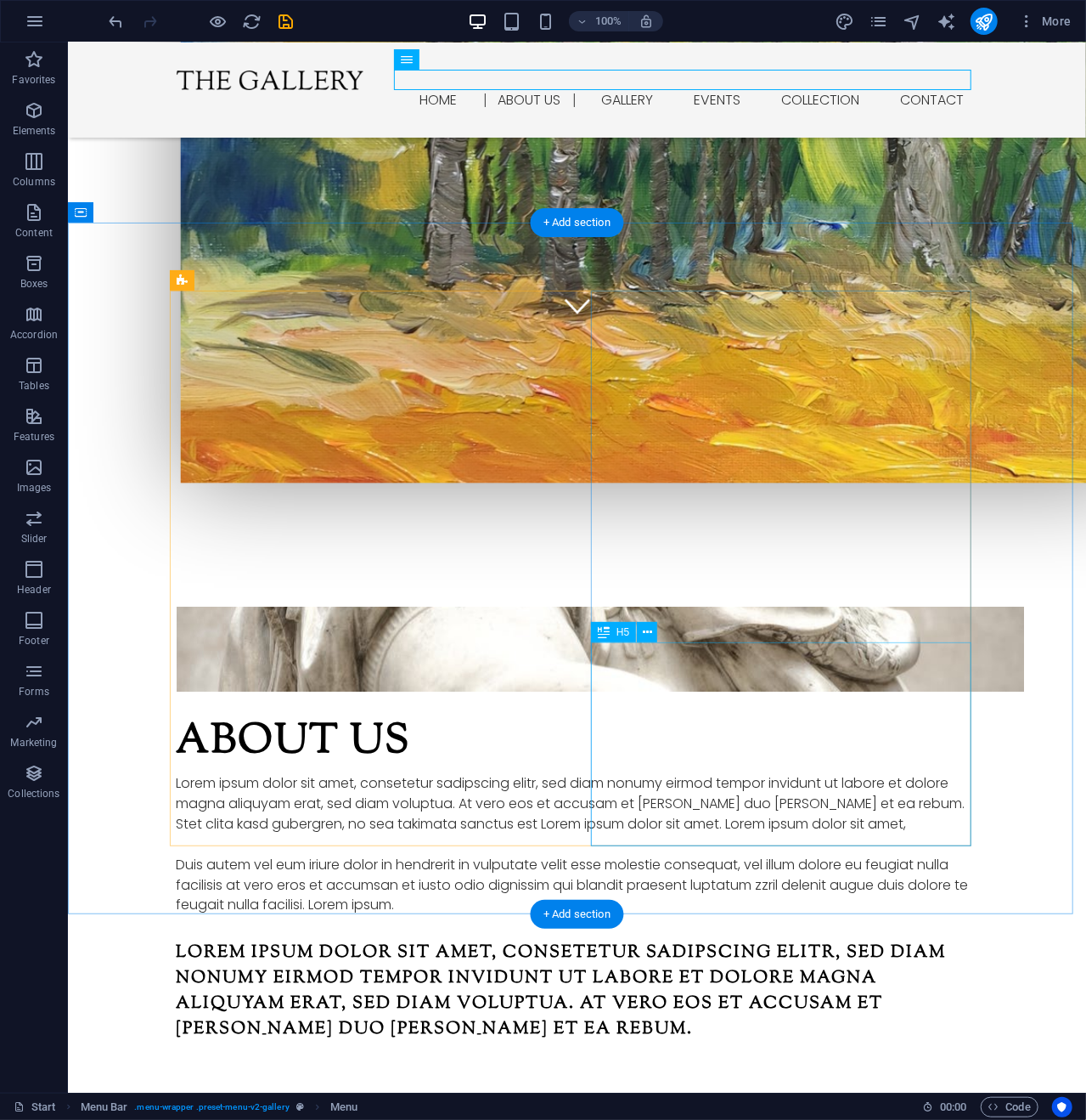
click at [742, 941] on div "Lorem ipsum dolor sit amet, consetetur sadipscing elitr, sed diam nonumy eirmod…" at bounding box center [576, 992] width 802 height 102
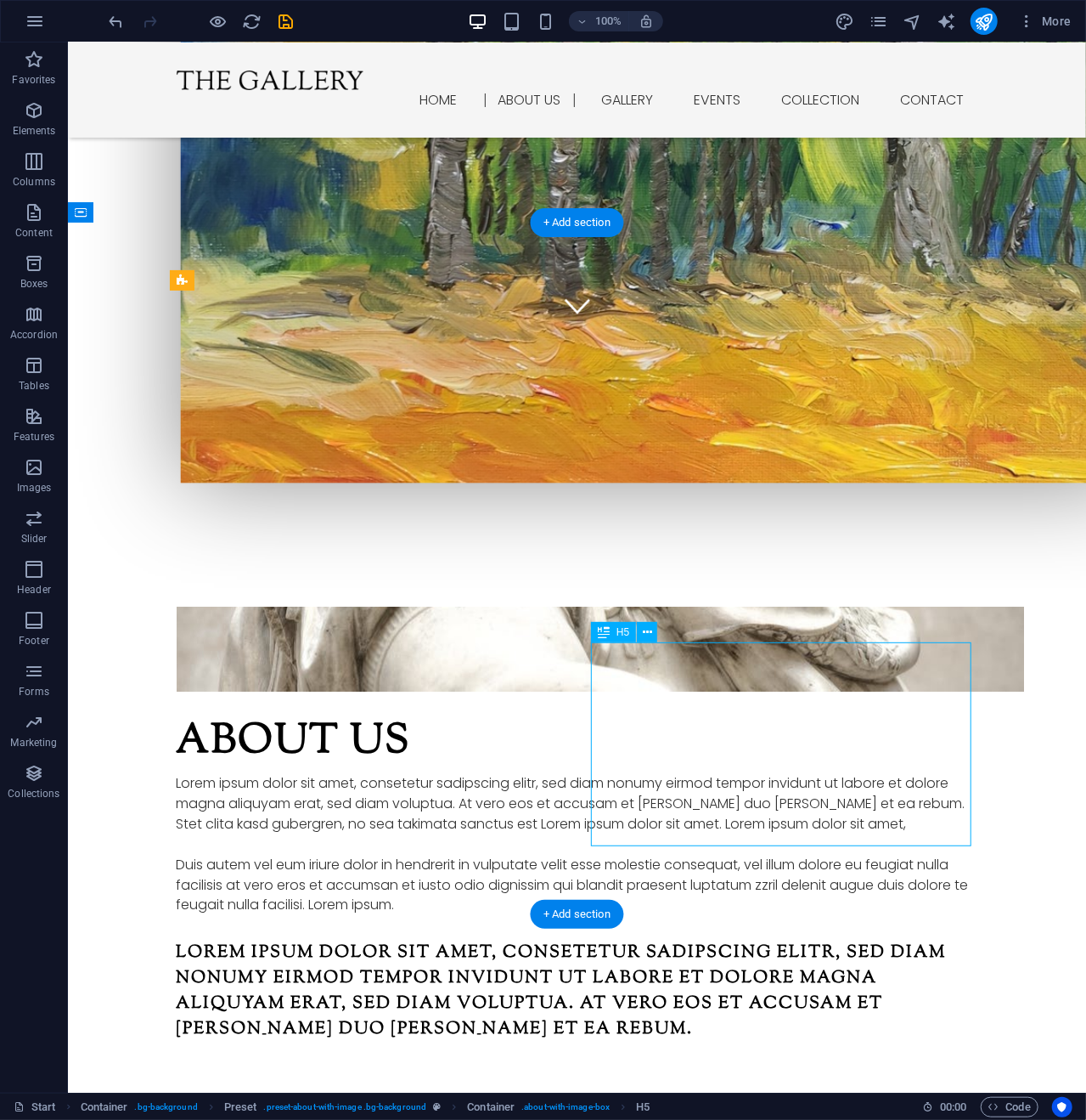
click at [649, 941] on div "Lorem ipsum dolor sit amet, consetetur sadipscing elitr, sed diam nonumy eirmod…" at bounding box center [576, 992] width 802 height 102
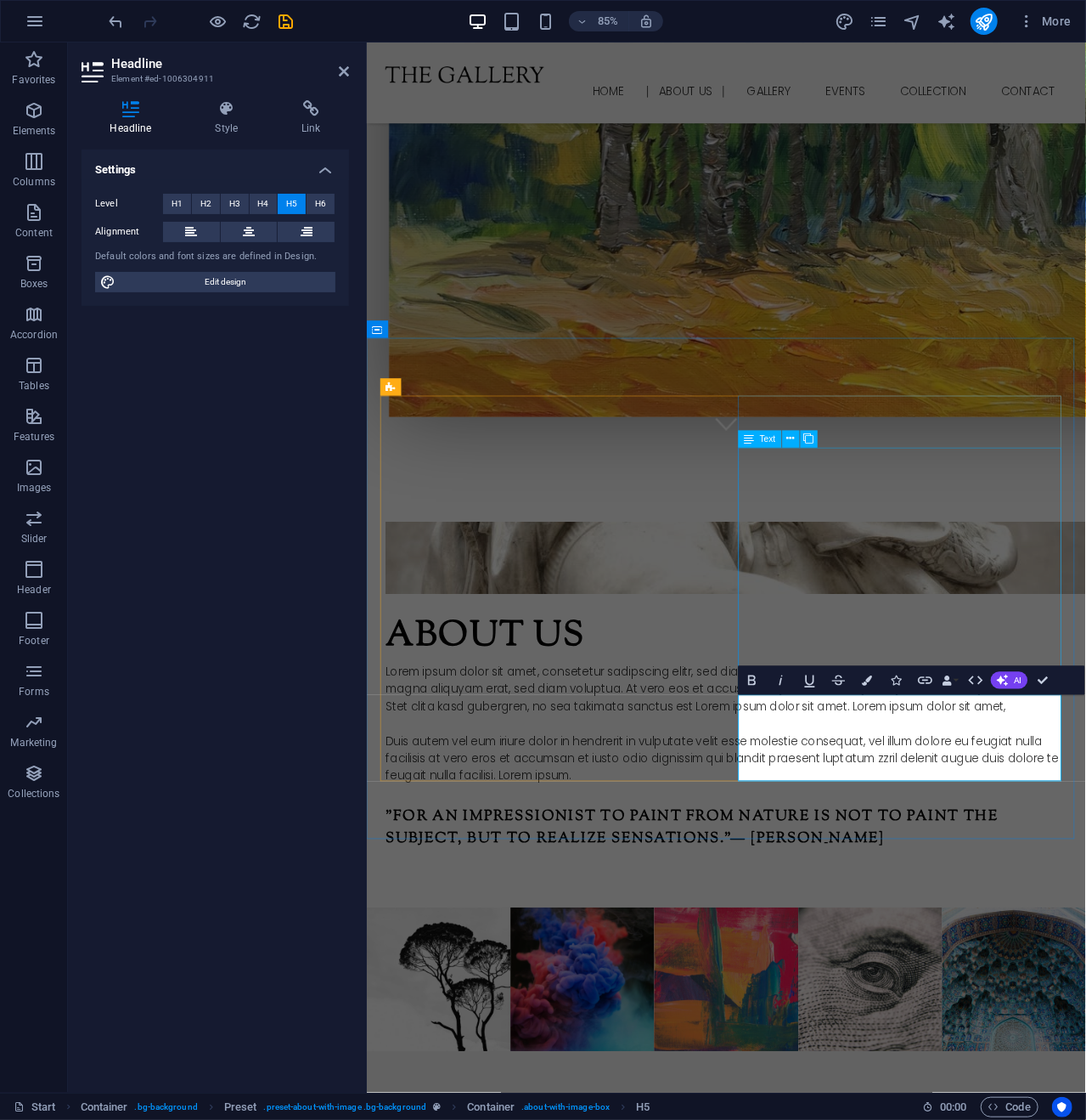
click at [964, 773] on div "Lorem ipsum dolor sit amet, consetetur sadipscing elitr, sed diam nonumy eirmod…" at bounding box center [789, 845] width 802 height 143
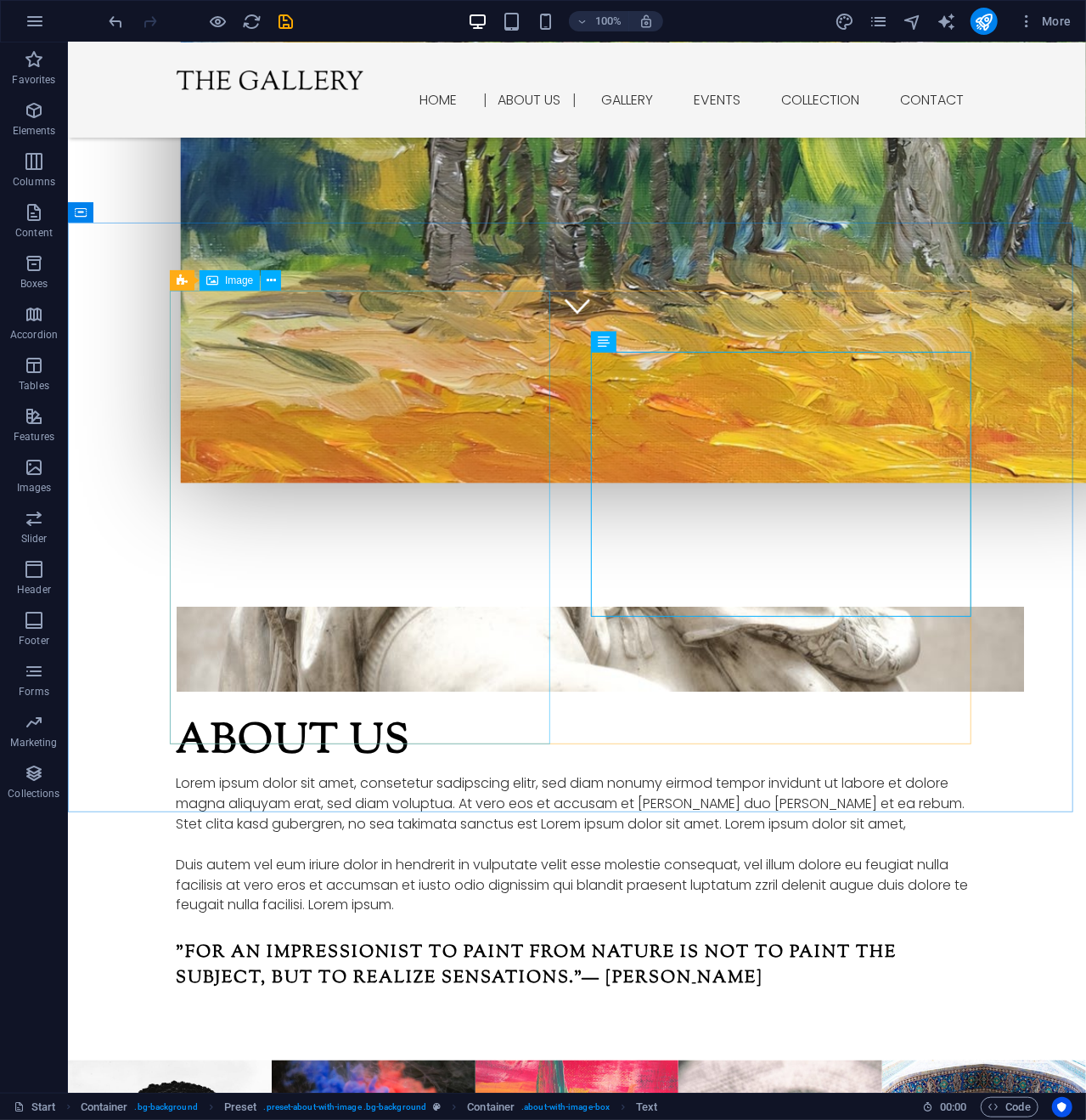
click at [236, 280] on span "Image" at bounding box center [239, 280] width 28 height 10
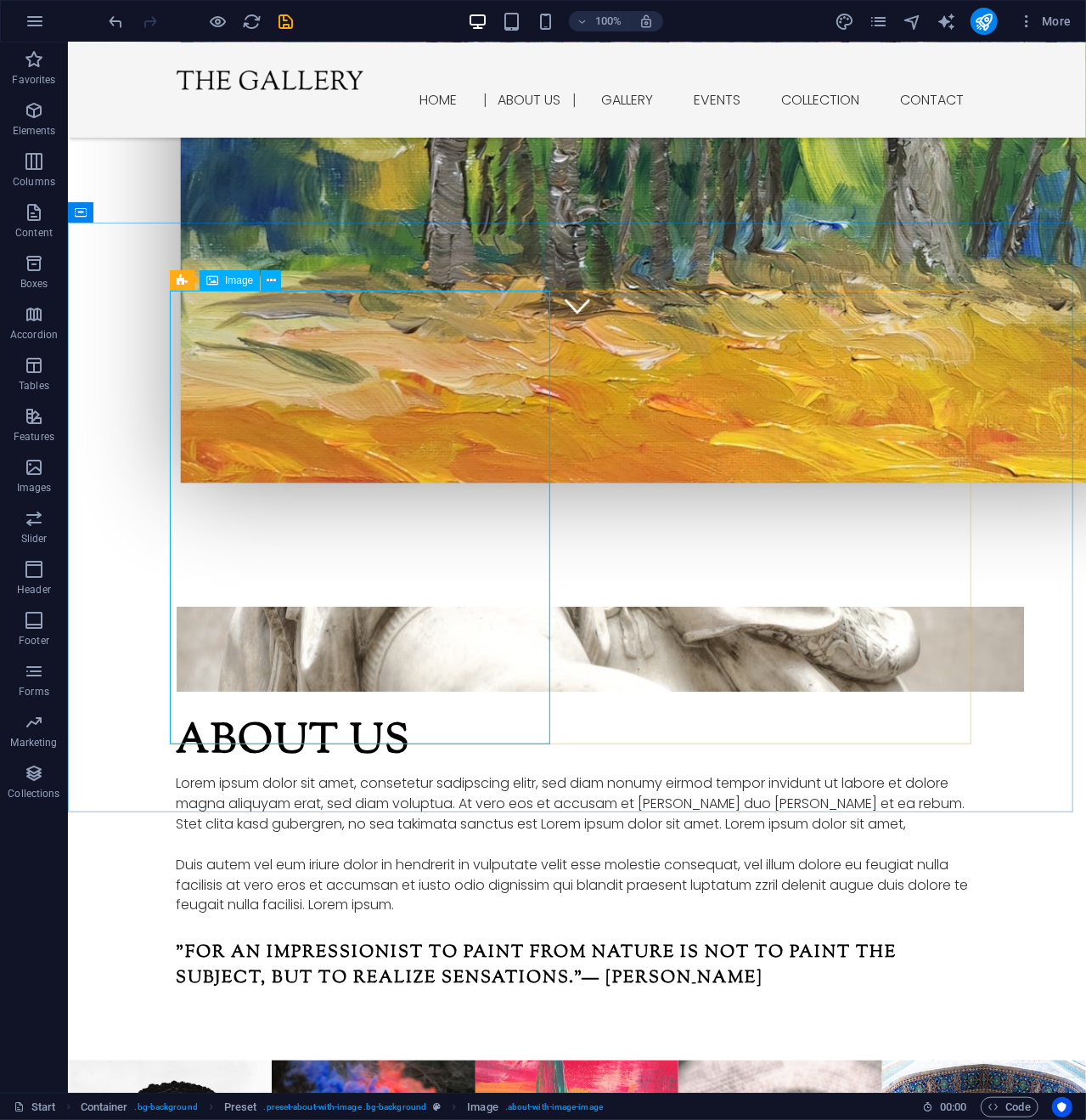
click at [233, 278] on span "Image" at bounding box center [239, 280] width 28 height 10
click at [206, 279] on span "Preset" at bounding box center [209, 280] width 30 height 10
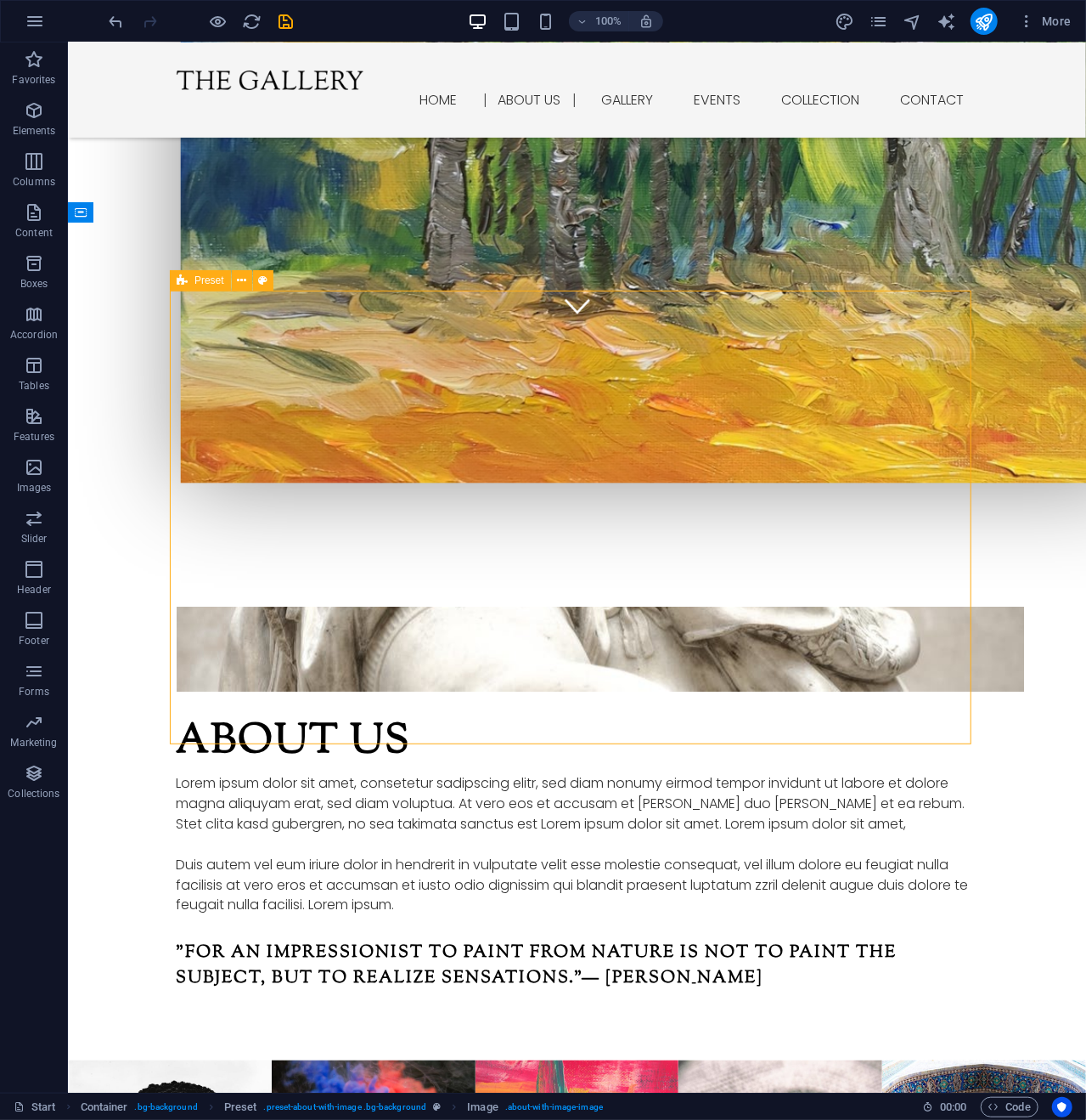
click at [206, 279] on span "Preset" at bounding box center [209, 280] width 30 height 10
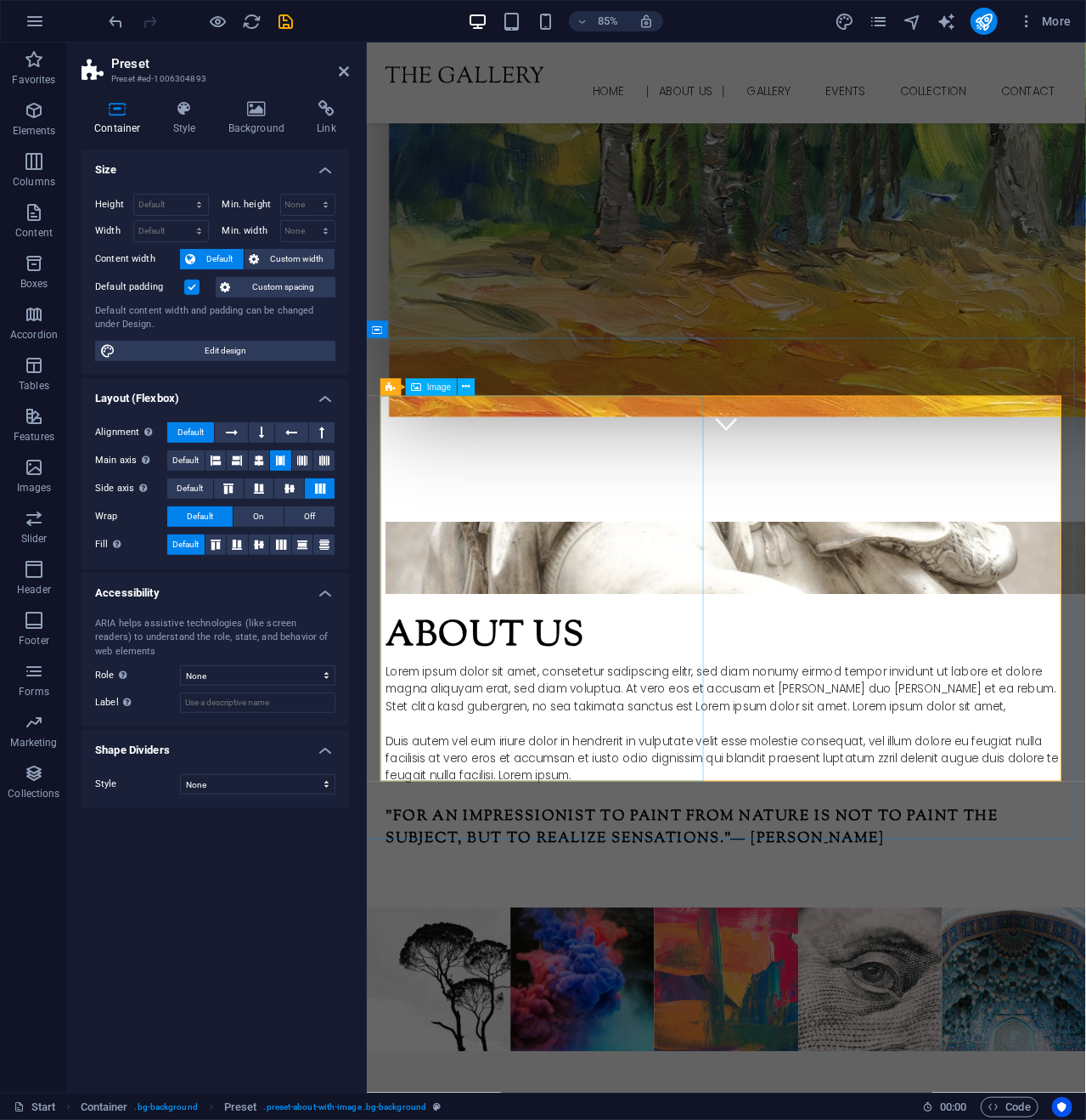
click at [591, 686] on figure at bounding box center [515, 648] width 253 height 85
select select "px"
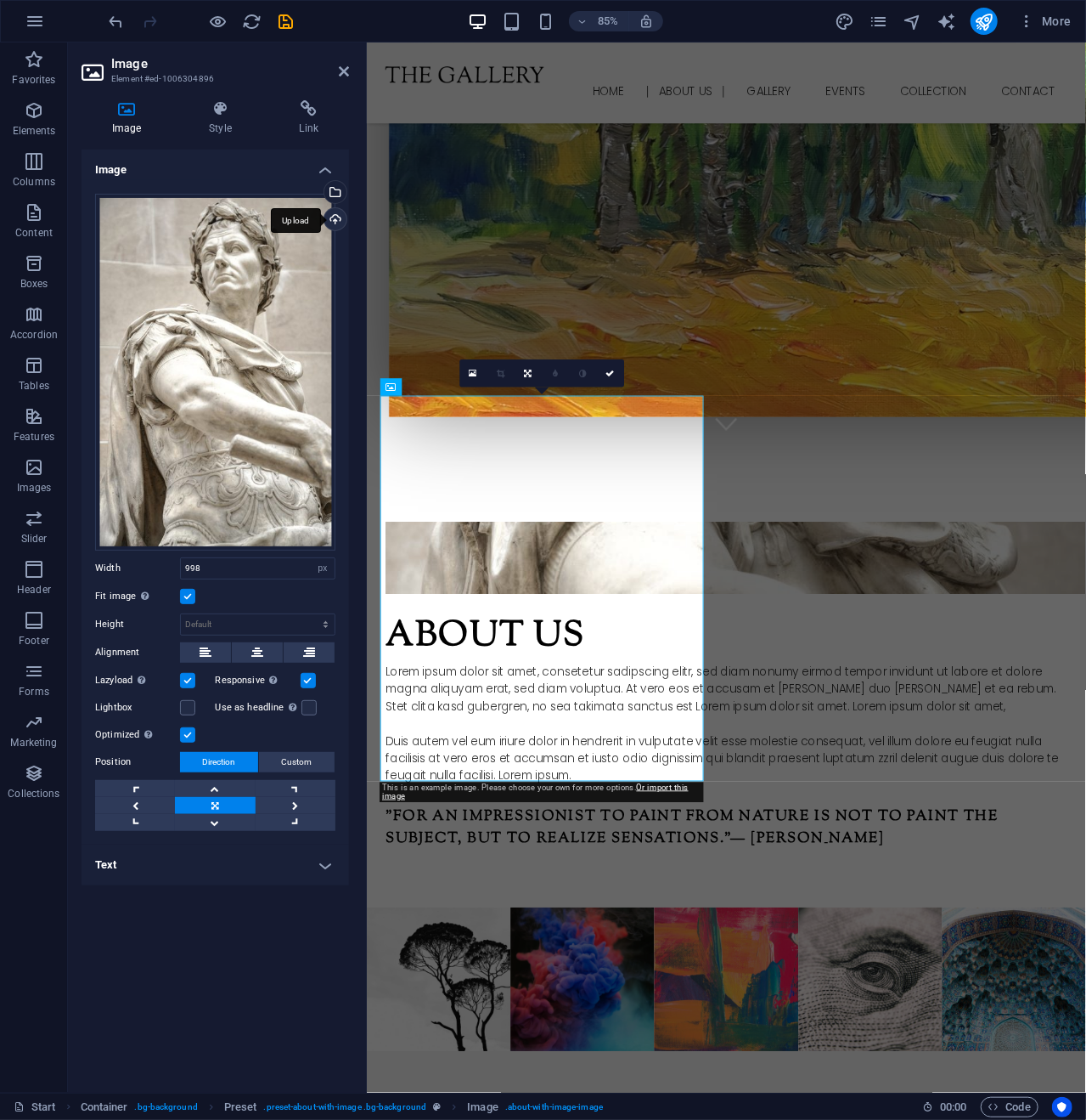
click at [335, 219] on div "Upload" at bounding box center [334, 221] width 26 height 26
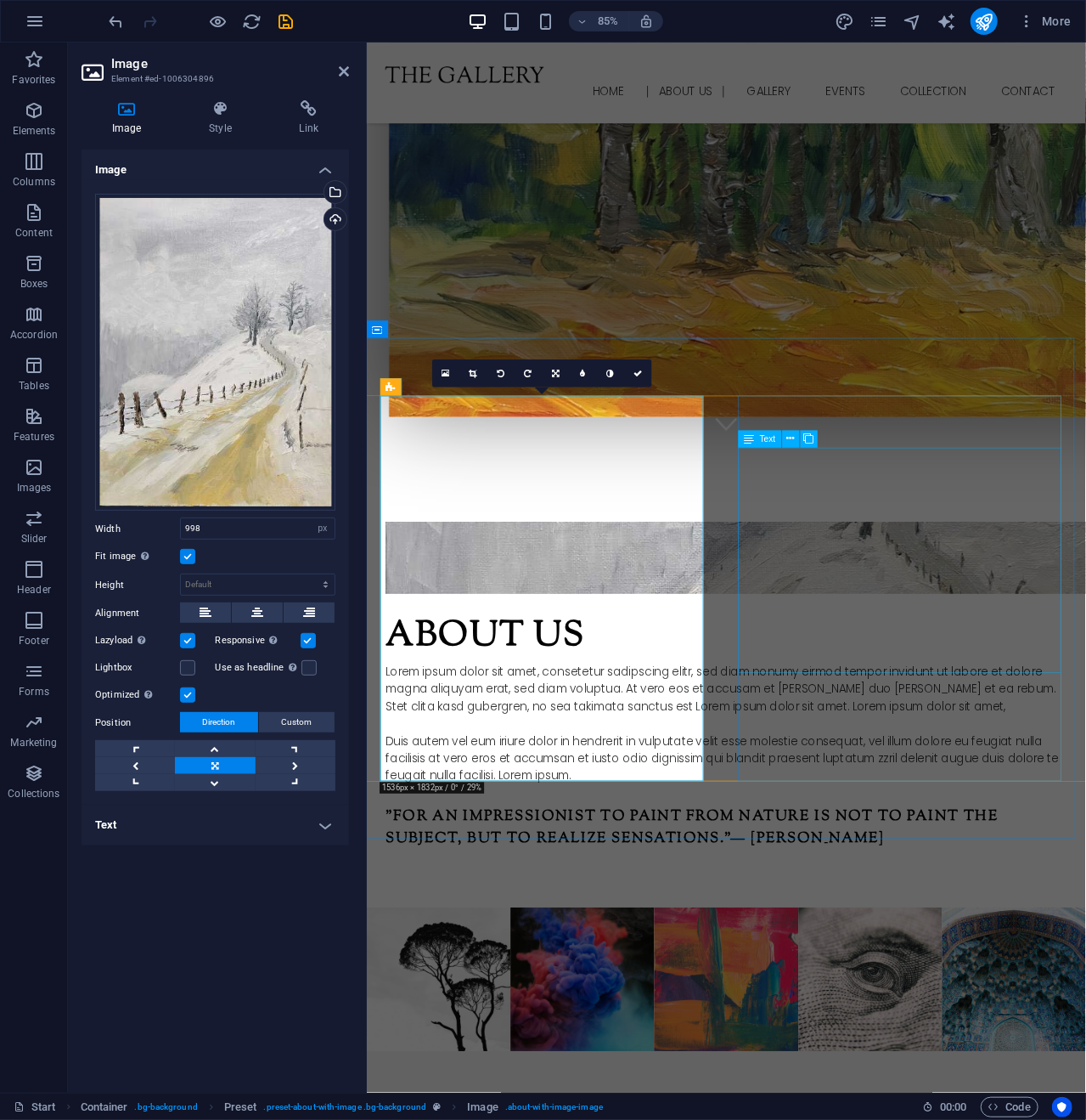
click at [886, 773] on div "Lorem ipsum dolor sit amet, consetetur sadipscing elitr, sed diam nonumy eirmod…" at bounding box center [789, 845] width 802 height 143
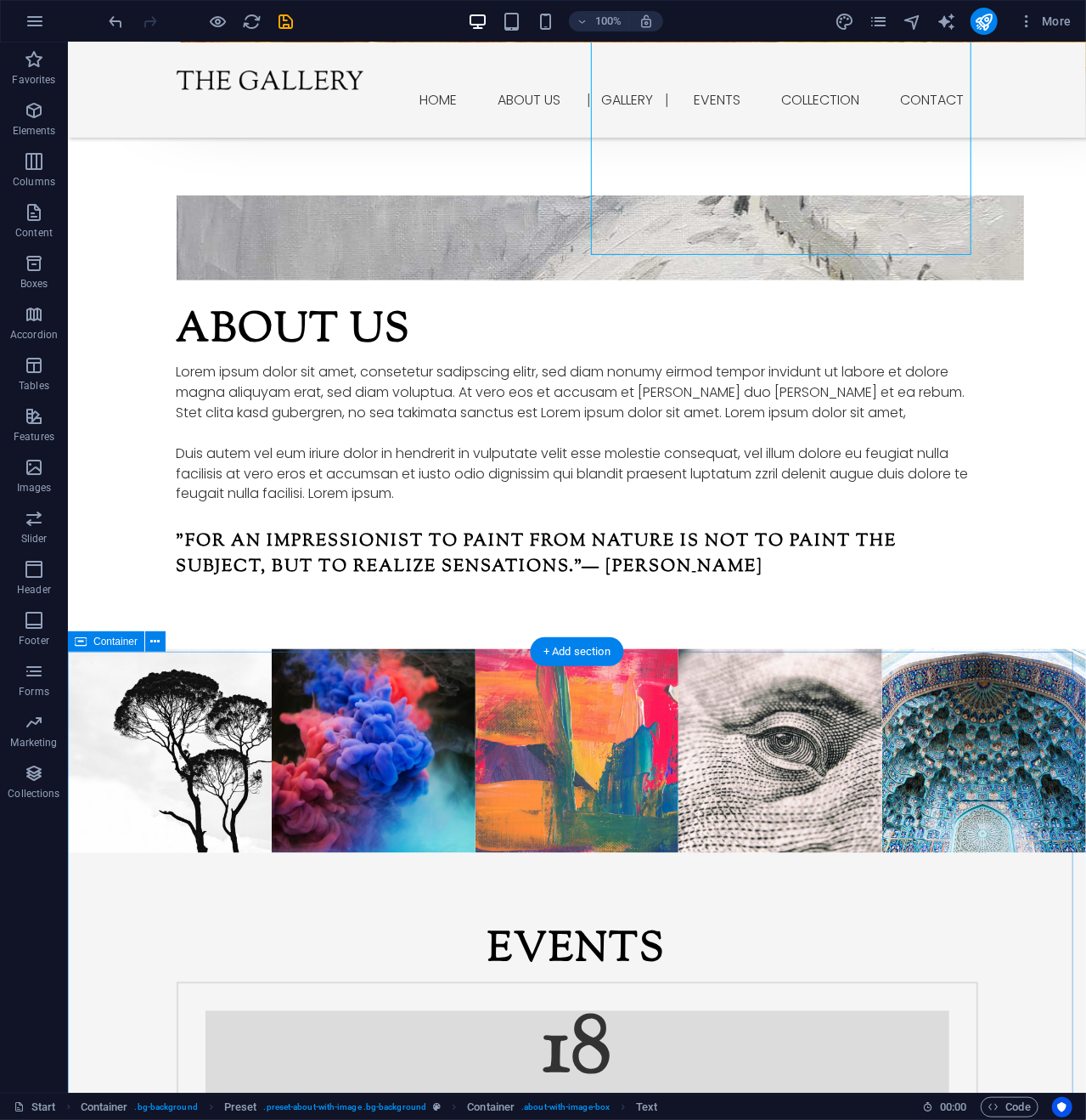
scroll to position [1189, 0]
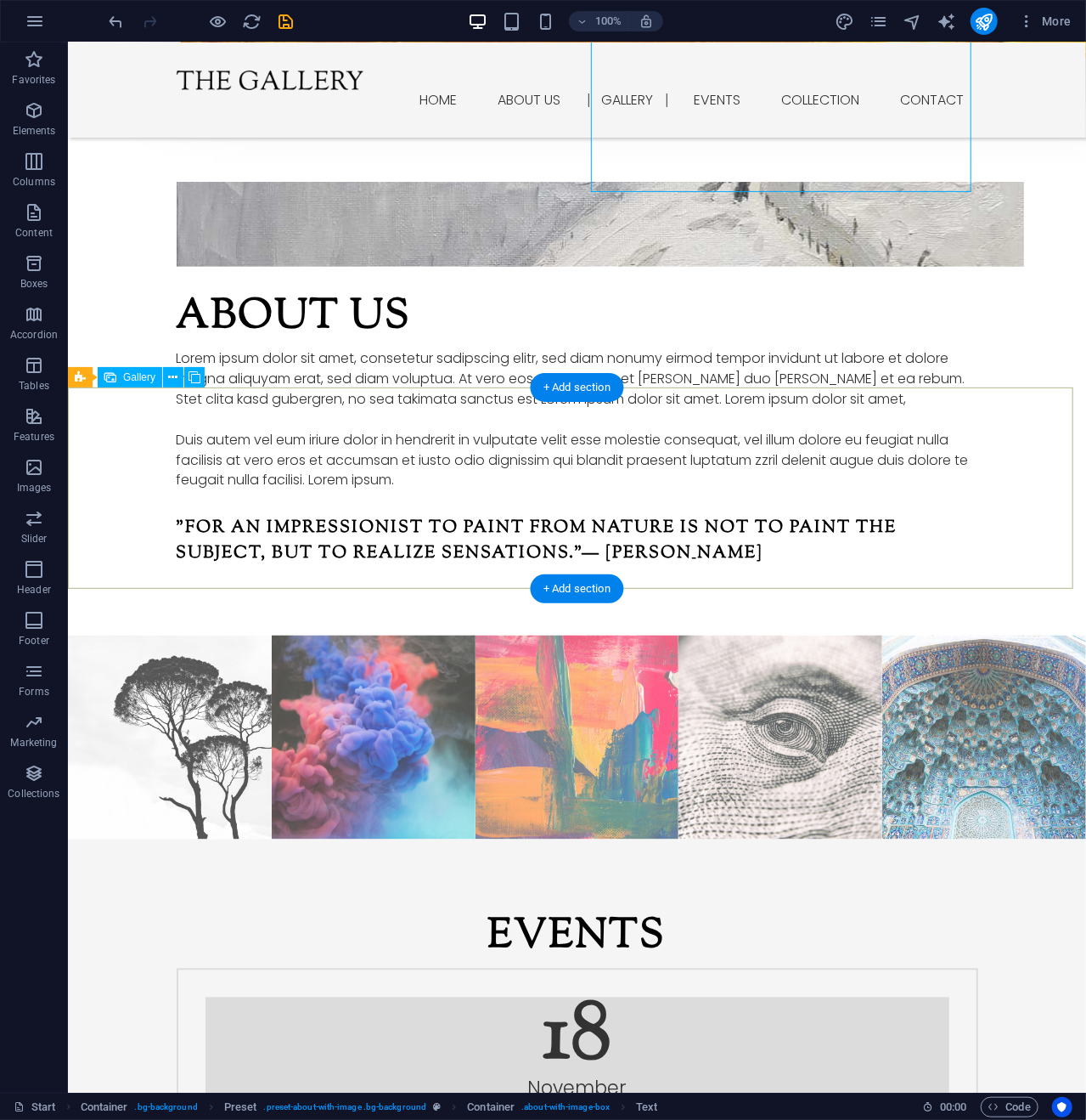
click at [197, 635] on li at bounding box center [168, 736] width 204 height 204
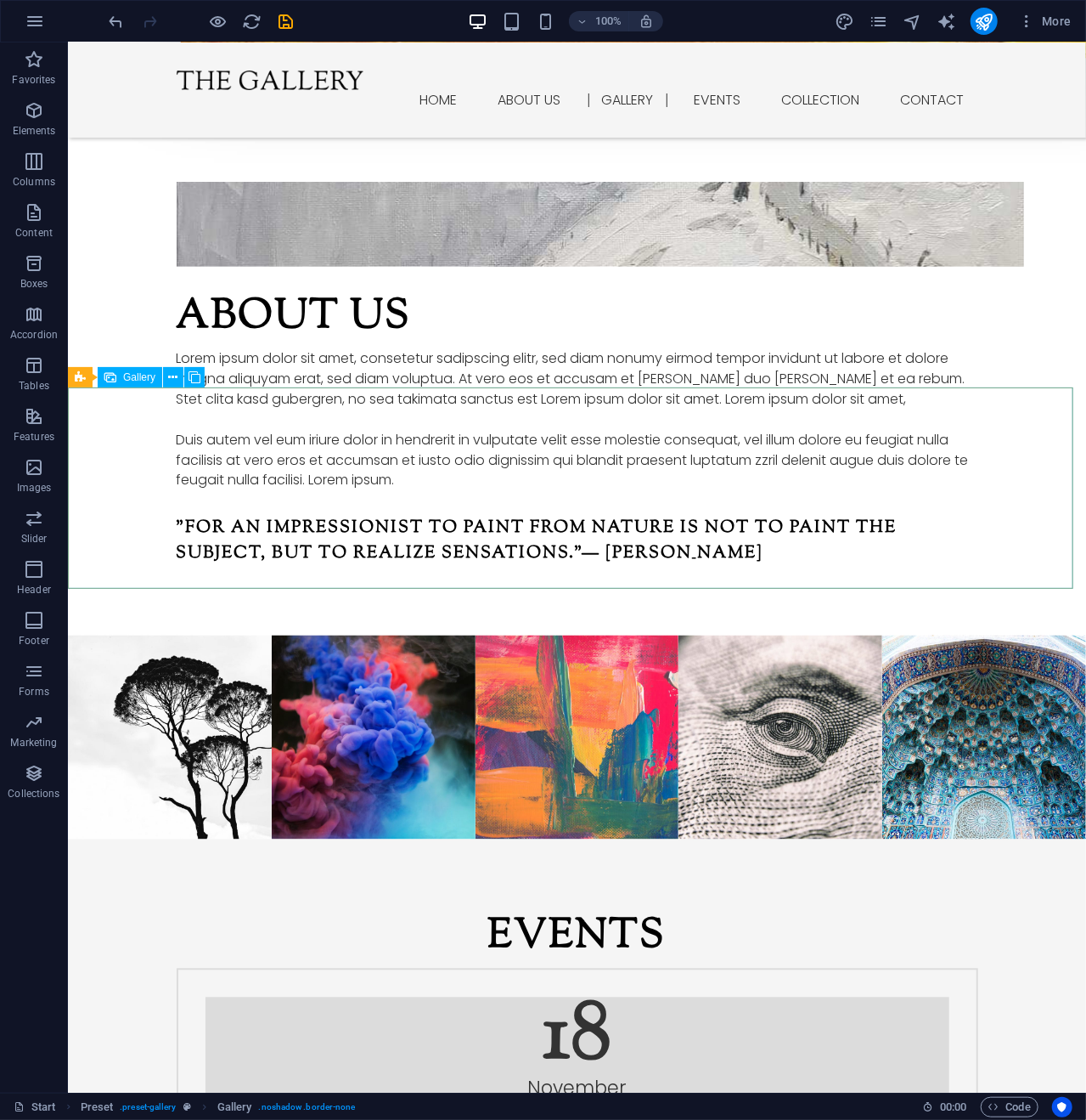
click at [124, 377] on span "Gallery" at bounding box center [139, 377] width 32 height 10
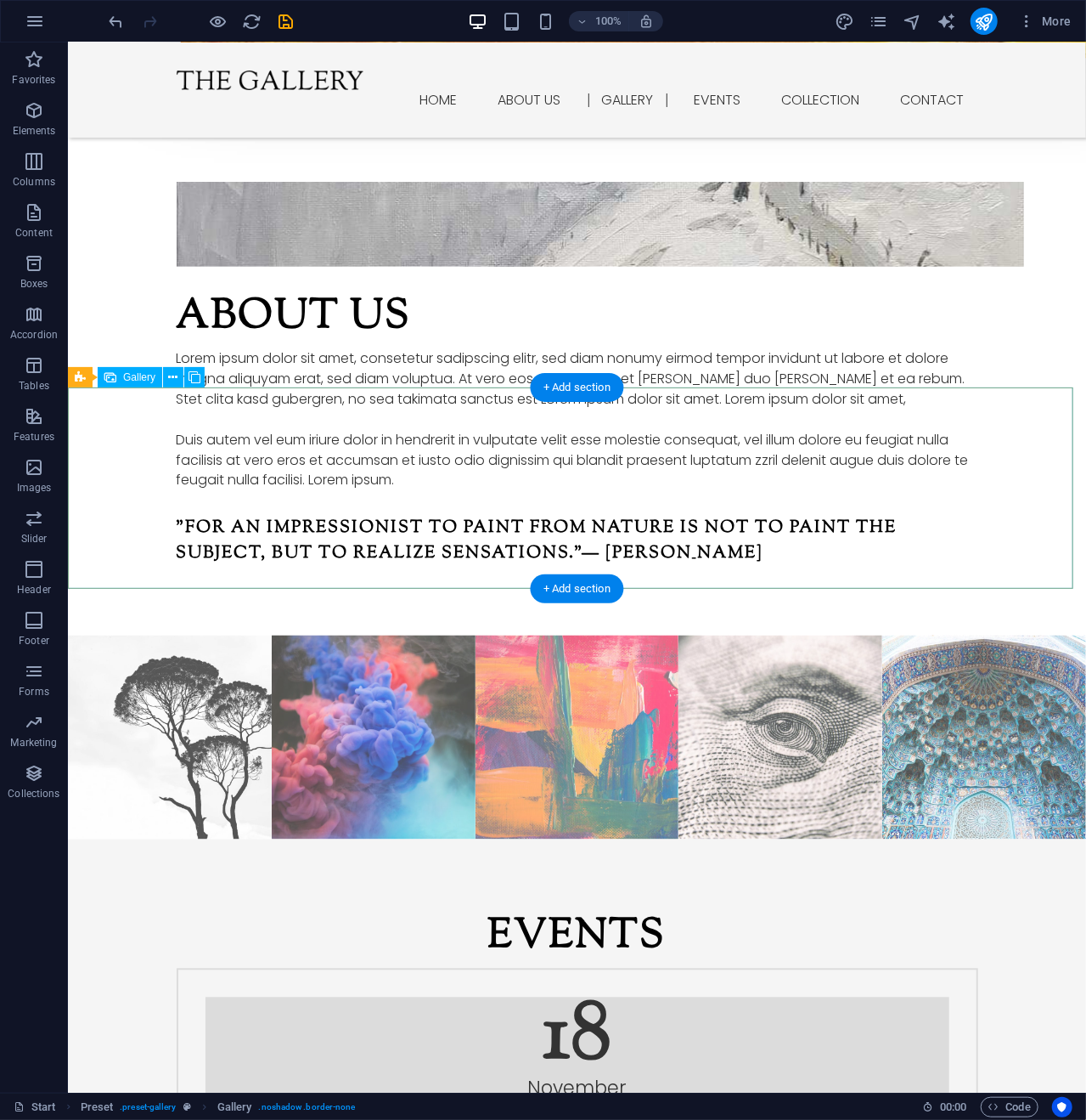
click at [158, 635] on li at bounding box center [168, 736] width 204 height 204
select select "4"
select select "px"
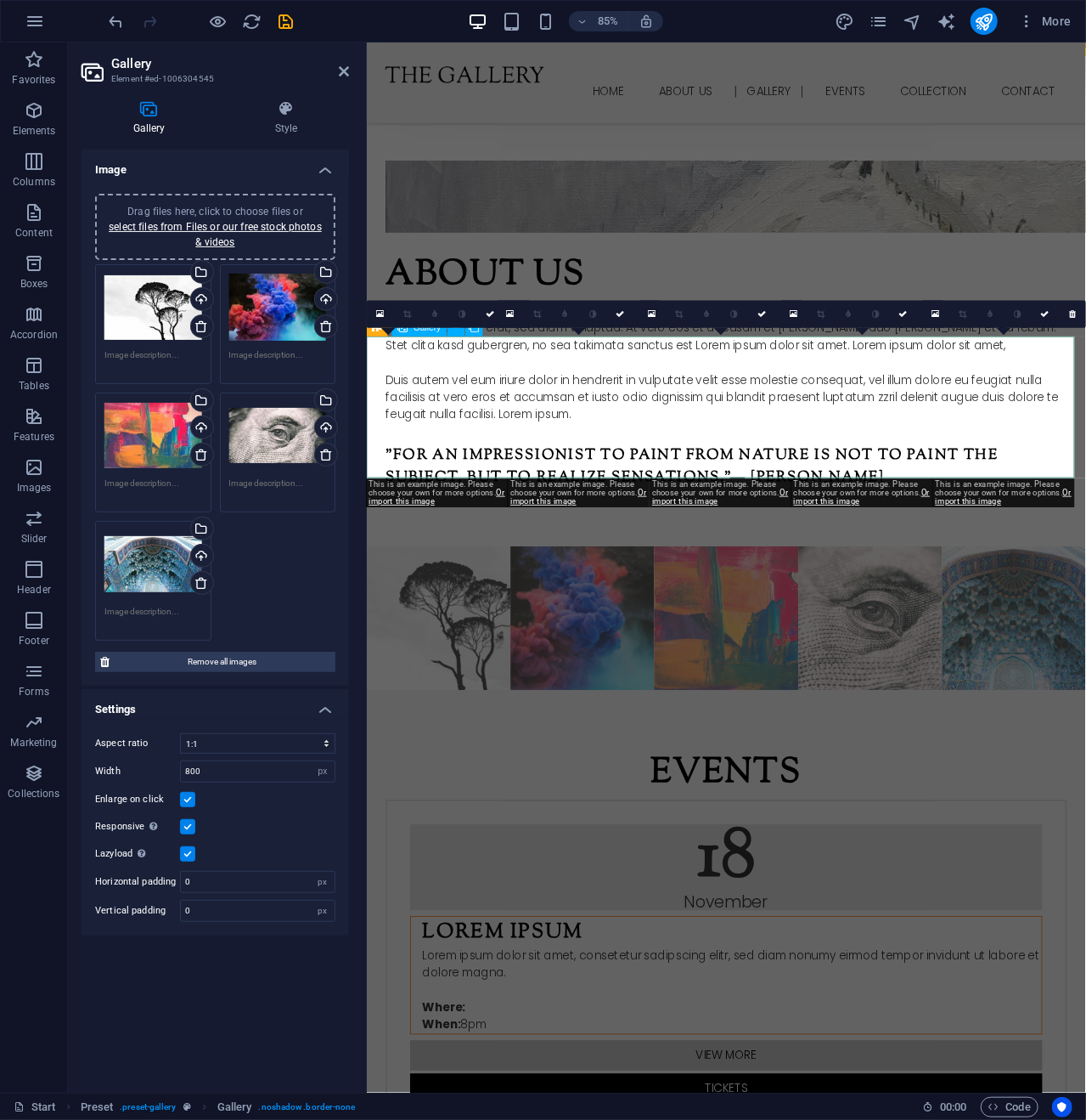
scroll to position [1356, 0]
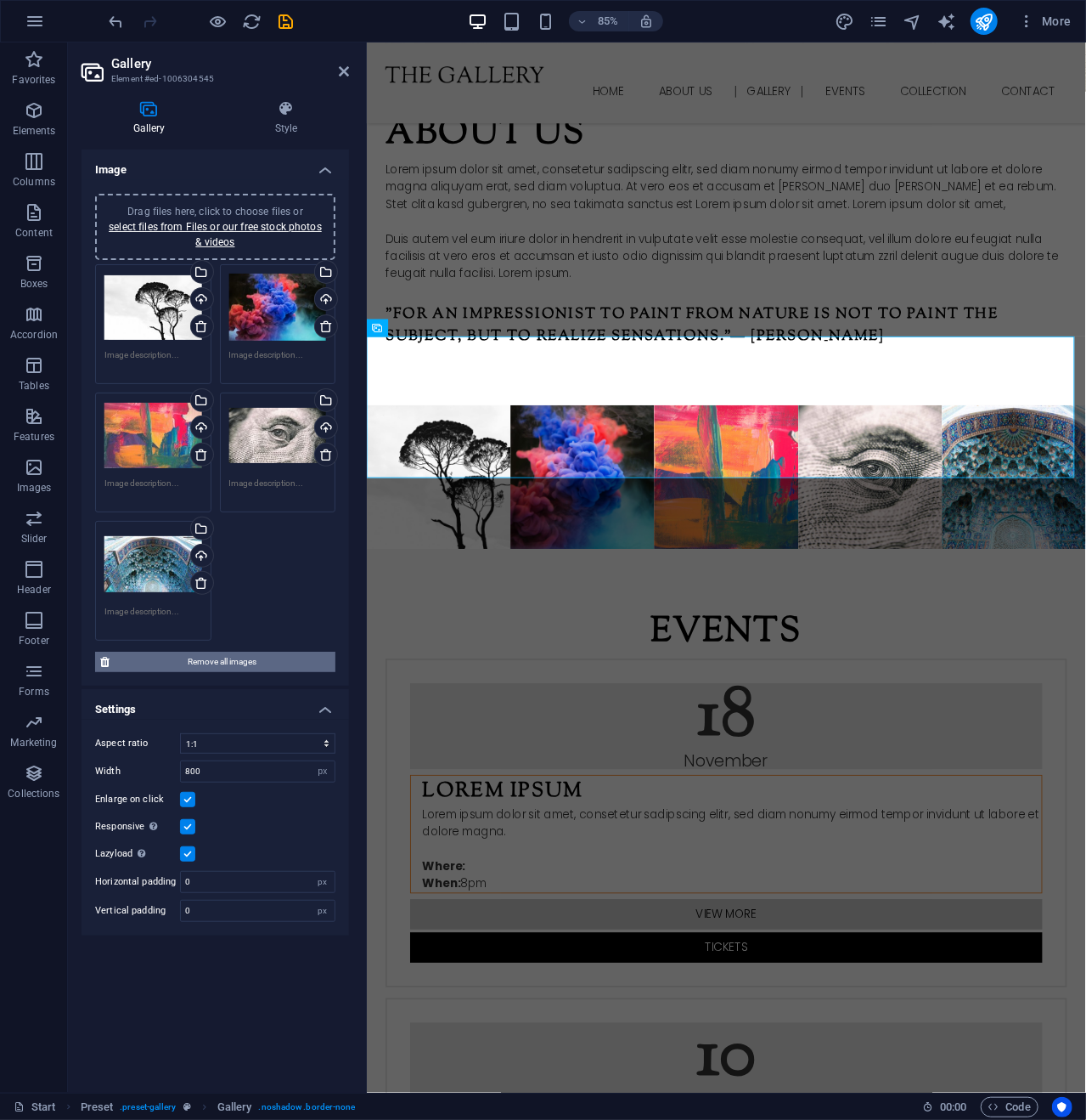
click at [208, 660] on span "Remove all images" at bounding box center [222, 662] width 216 height 20
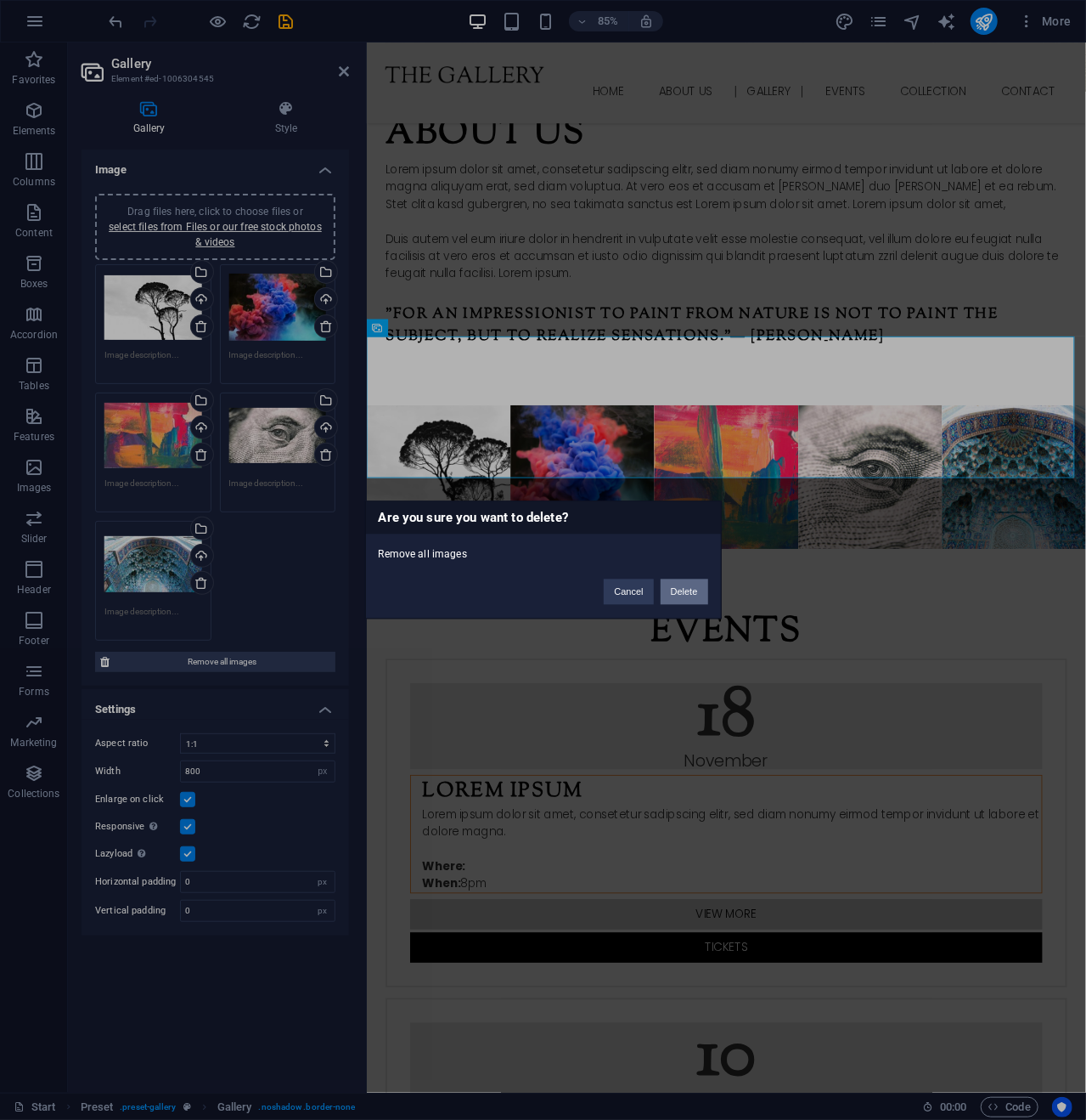
click at [682, 586] on button "Delete" at bounding box center [685, 592] width 48 height 26
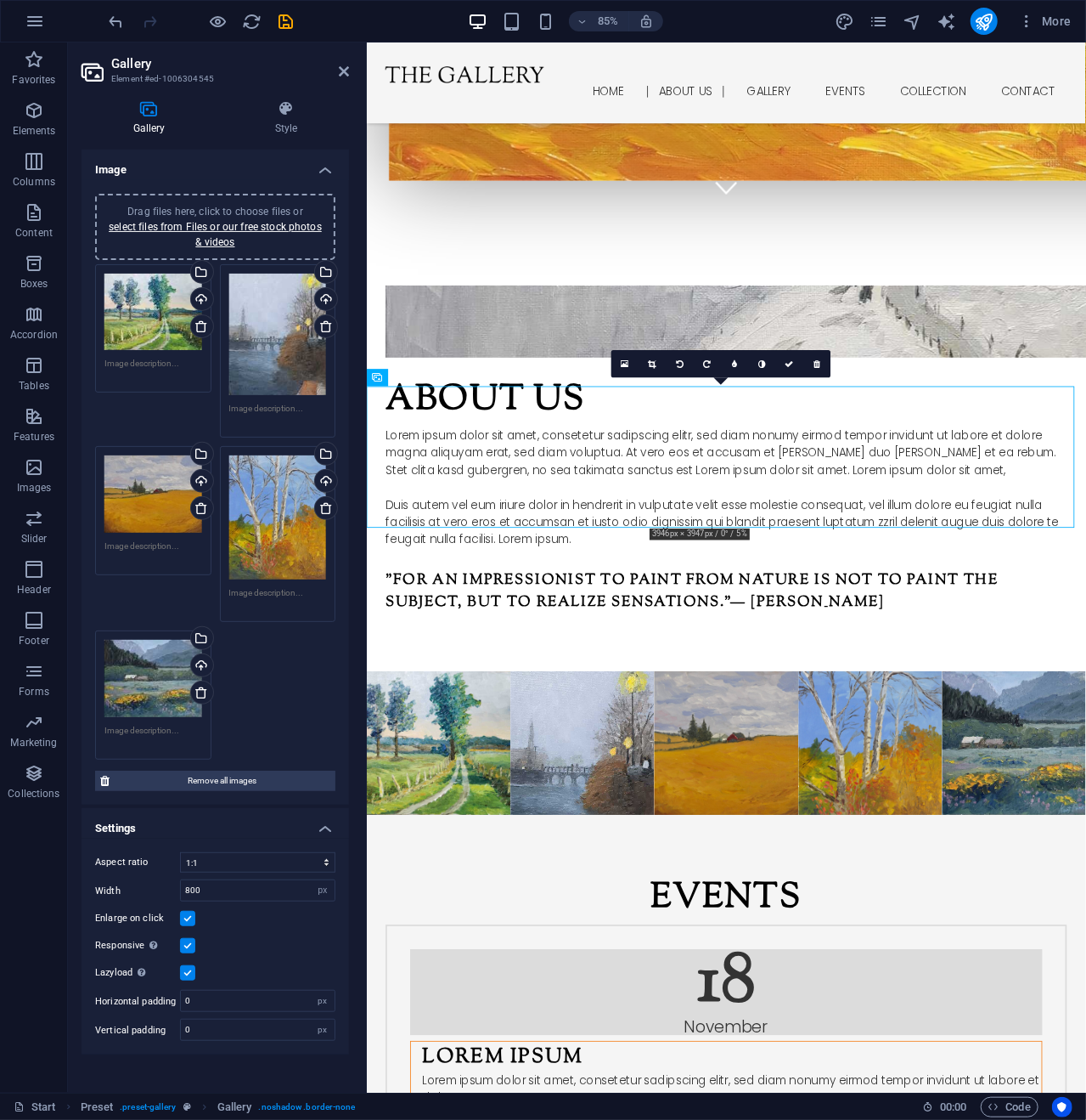
scroll to position [1016, 0]
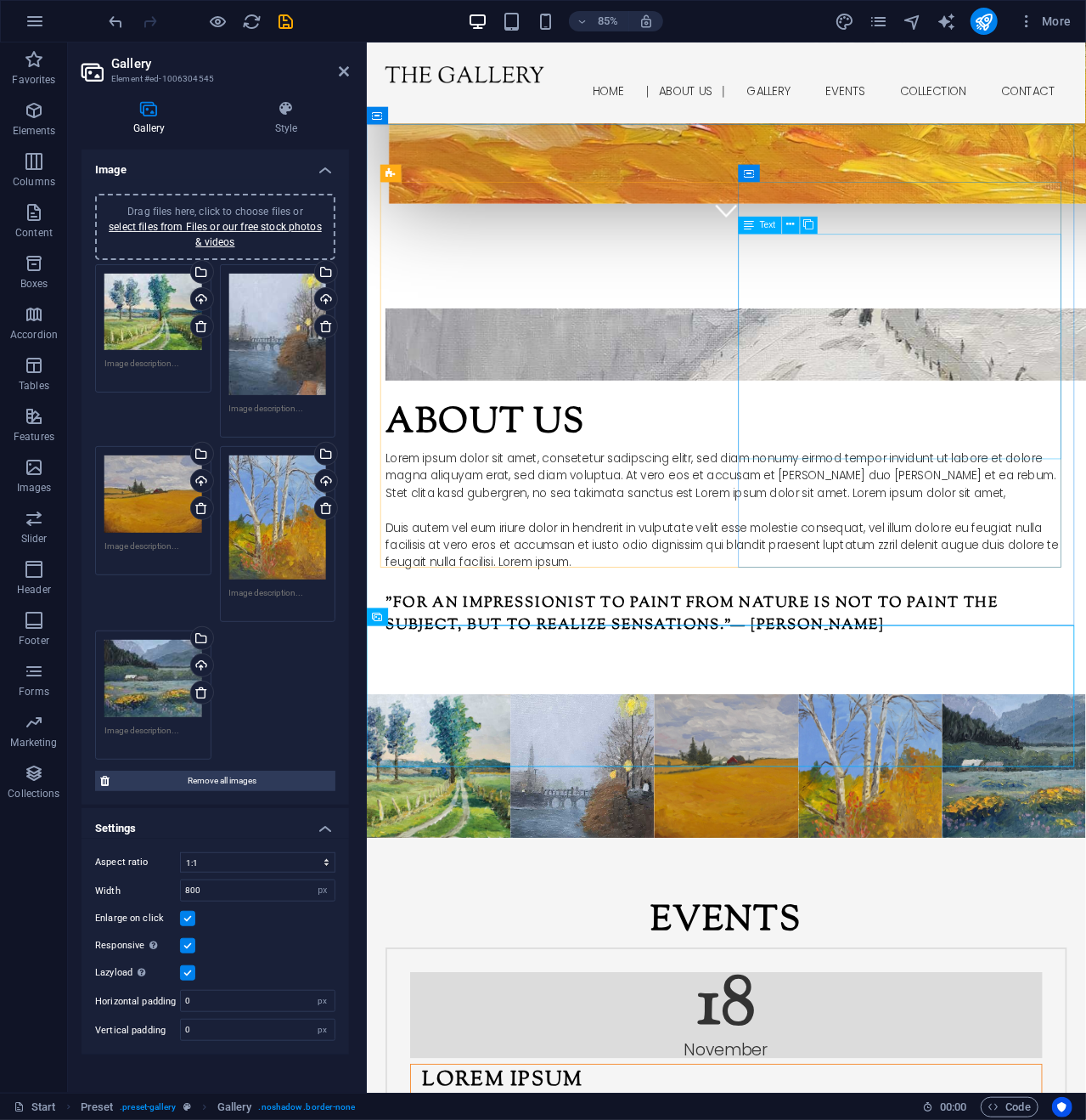
click at [843, 522] on div "Lorem ipsum dolor sit amet, consetetur sadipscing elitr, sed diam nonumy eirmod…" at bounding box center [789, 593] width 802 height 143
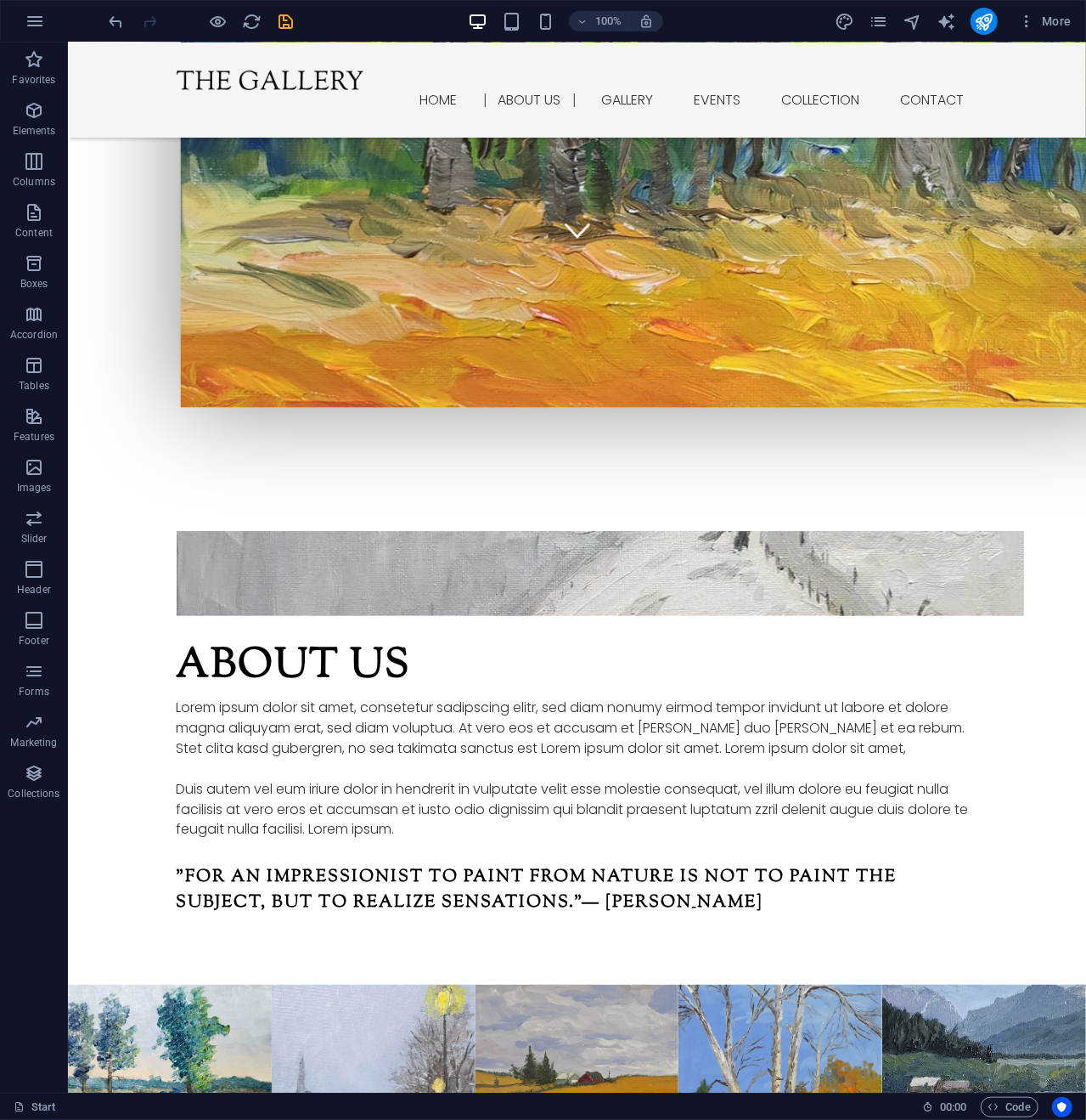
scroll to position [846, 0]
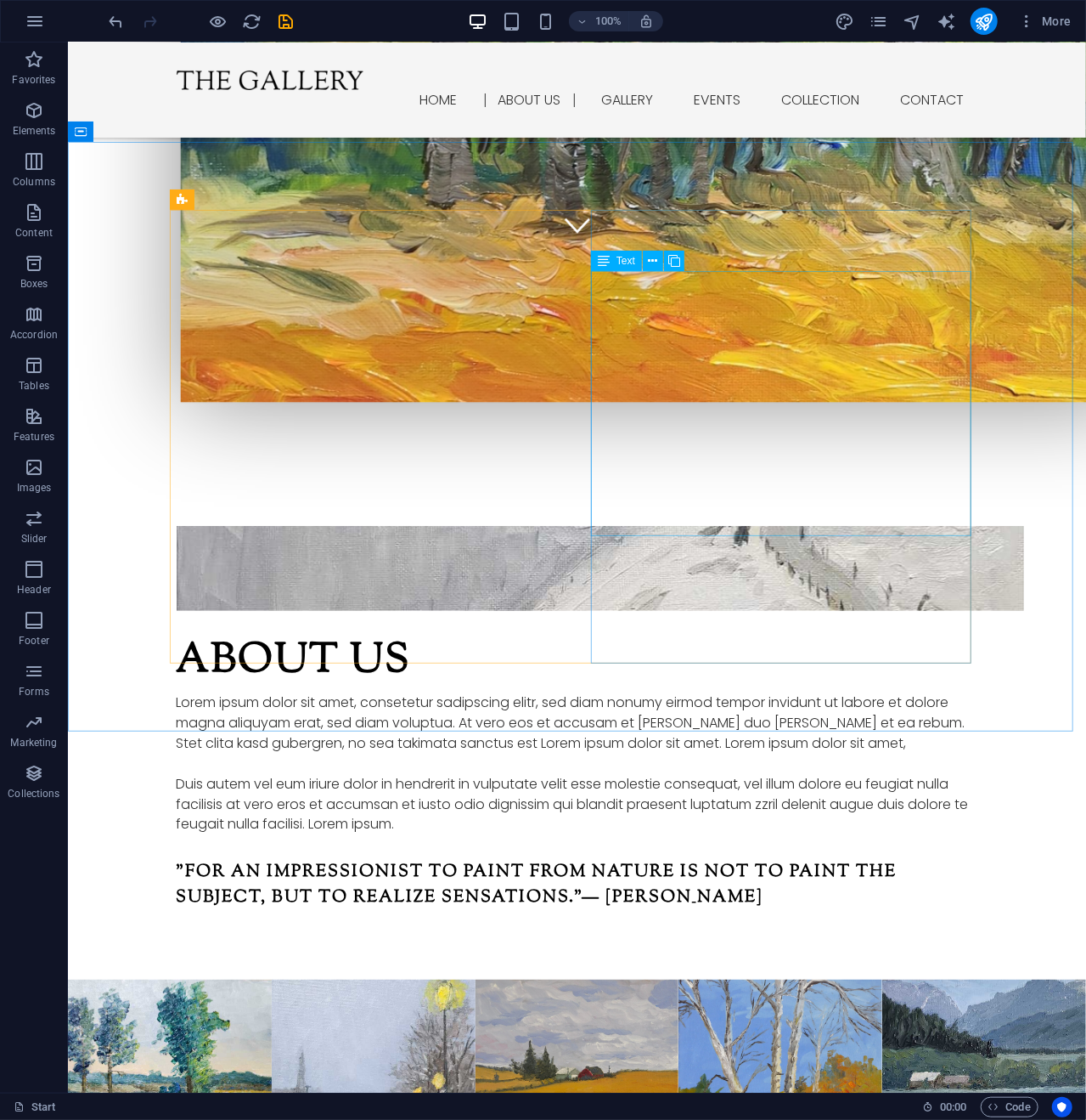
drag, startPoint x: 663, startPoint y: 271, endPoint x: 589, endPoint y: 233, distance: 83.2
click at [663, 271] on button at bounding box center [653, 261] width 20 height 20
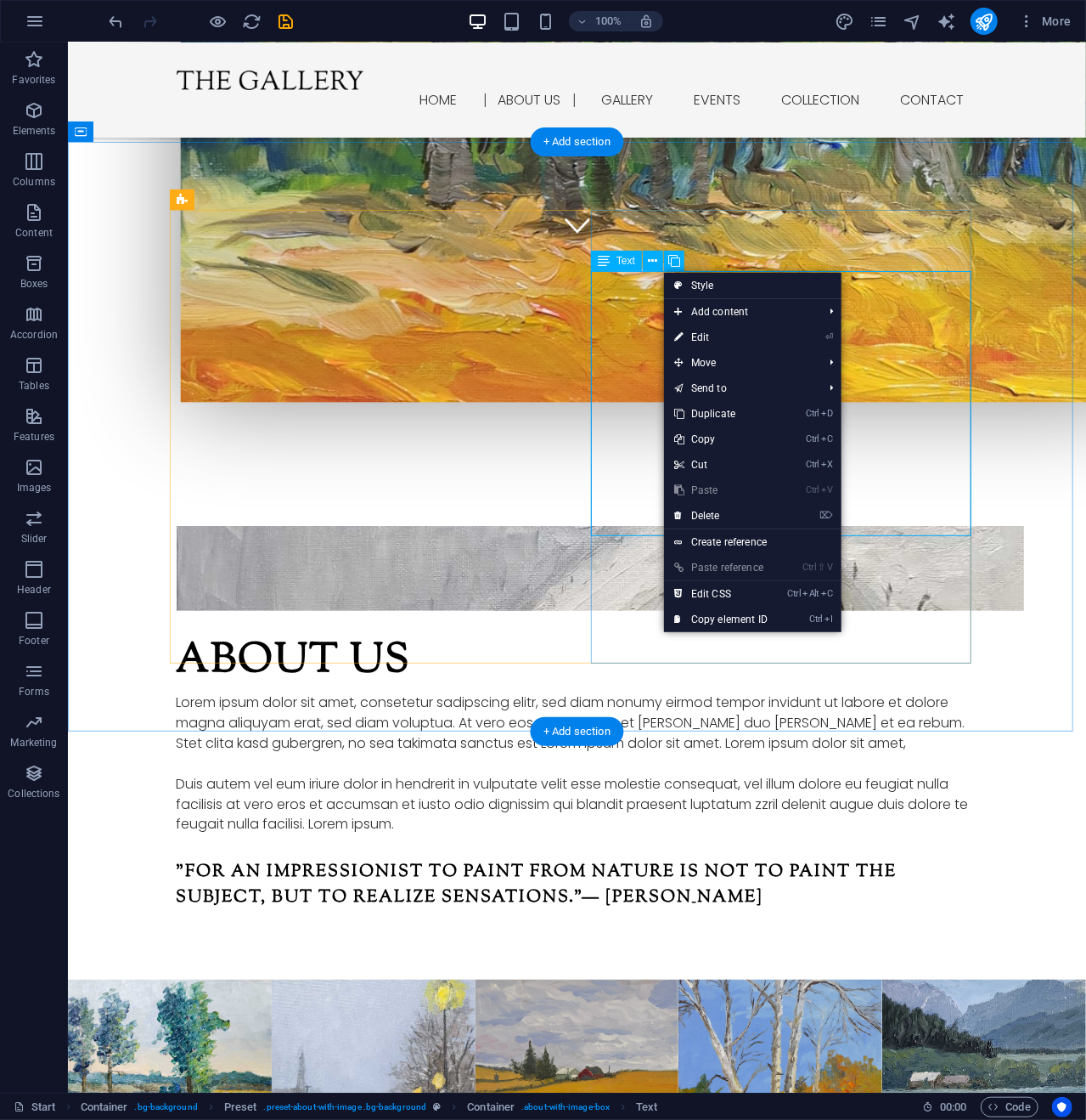
click at [602, 691] on div "Lorem ipsum dolor sit amet, consetetur sadipscing elitr, sed diam nonumy eirmod…" at bounding box center [576, 763] width 802 height 143
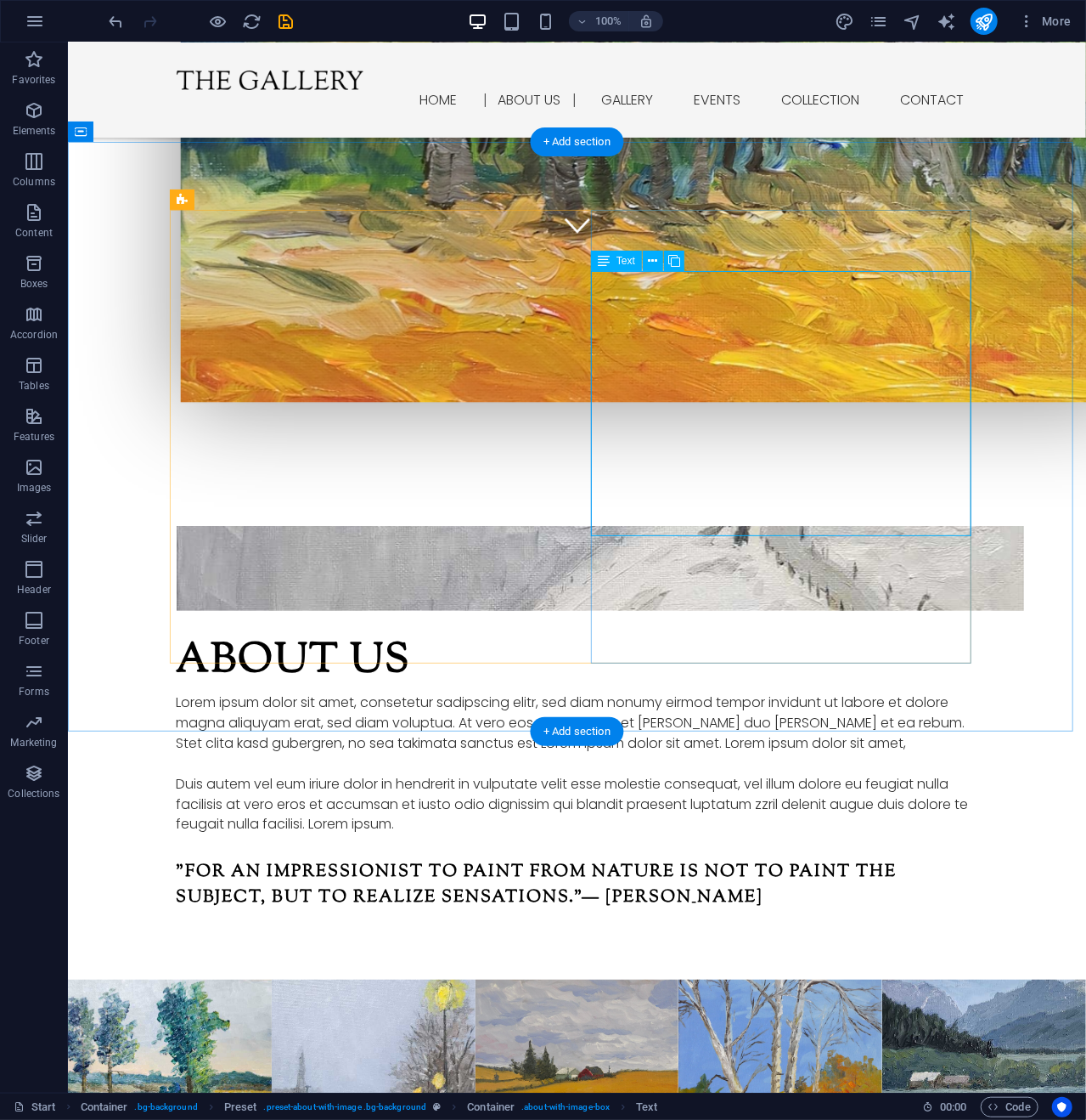
click at [597, 691] on div "Lorem ipsum dolor sit amet, consetetur sadipscing elitr, sed diam nonumy eirmod…" at bounding box center [576, 763] width 802 height 143
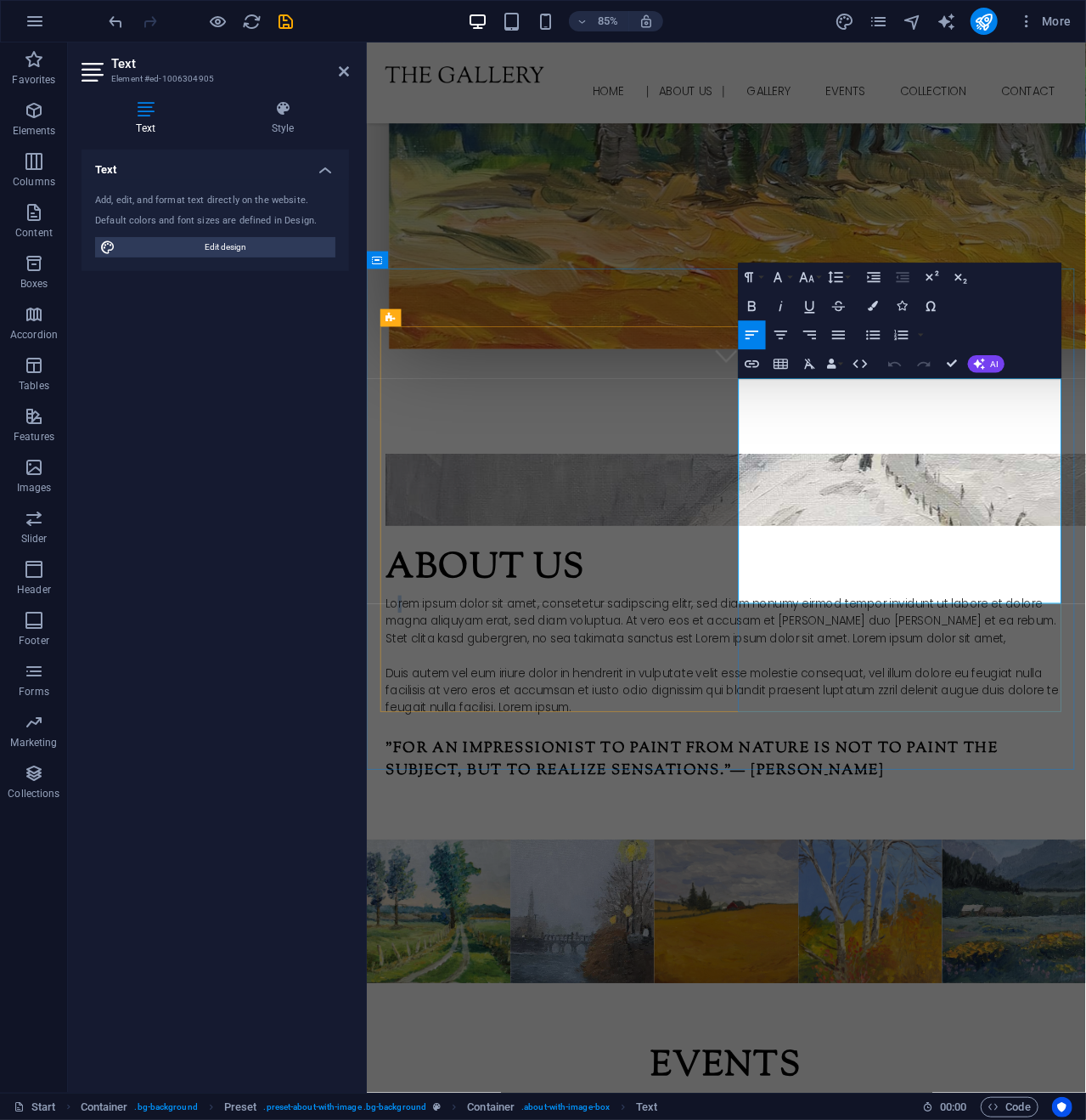
click at [820, 692] on p "Lorem ipsum dolor sit amet, consetetur sadipscing elitr, sed diam nonumy eirmod…" at bounding box center [789, 722] width 802 height 61
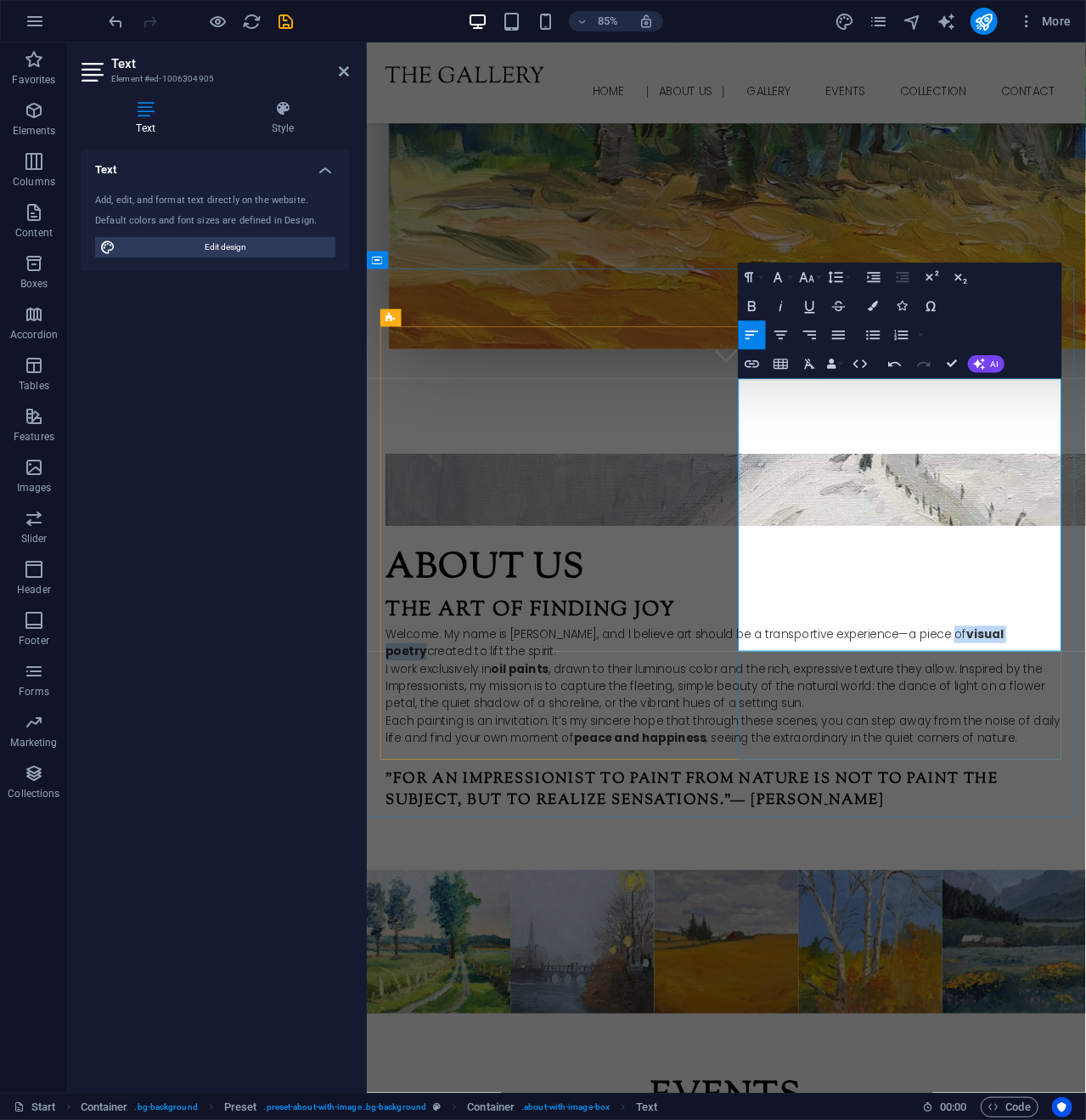
drag, startPoint x: 849, startPoint y: 522, endPoint x: 1122, endPoint y: 500, distance: 273.9
click at [1086, 728] on p "Welcome. My name is Kurt Penrose, and I believe art should be a transportive ex…" at bounding box center [789, 748] width 802 height 41
click at [751, 304] on icon "button" at bounding box center [751, 305] width 17 height 17
click at [758, 302] on icon "button" at bounding box center [751, 305] width 17 height 17
click at [879, 769] on p "I work exclusively in oil paints , drawn to their luminous color and the rich, …" at bounding box center [789, 799] width 802 height 61
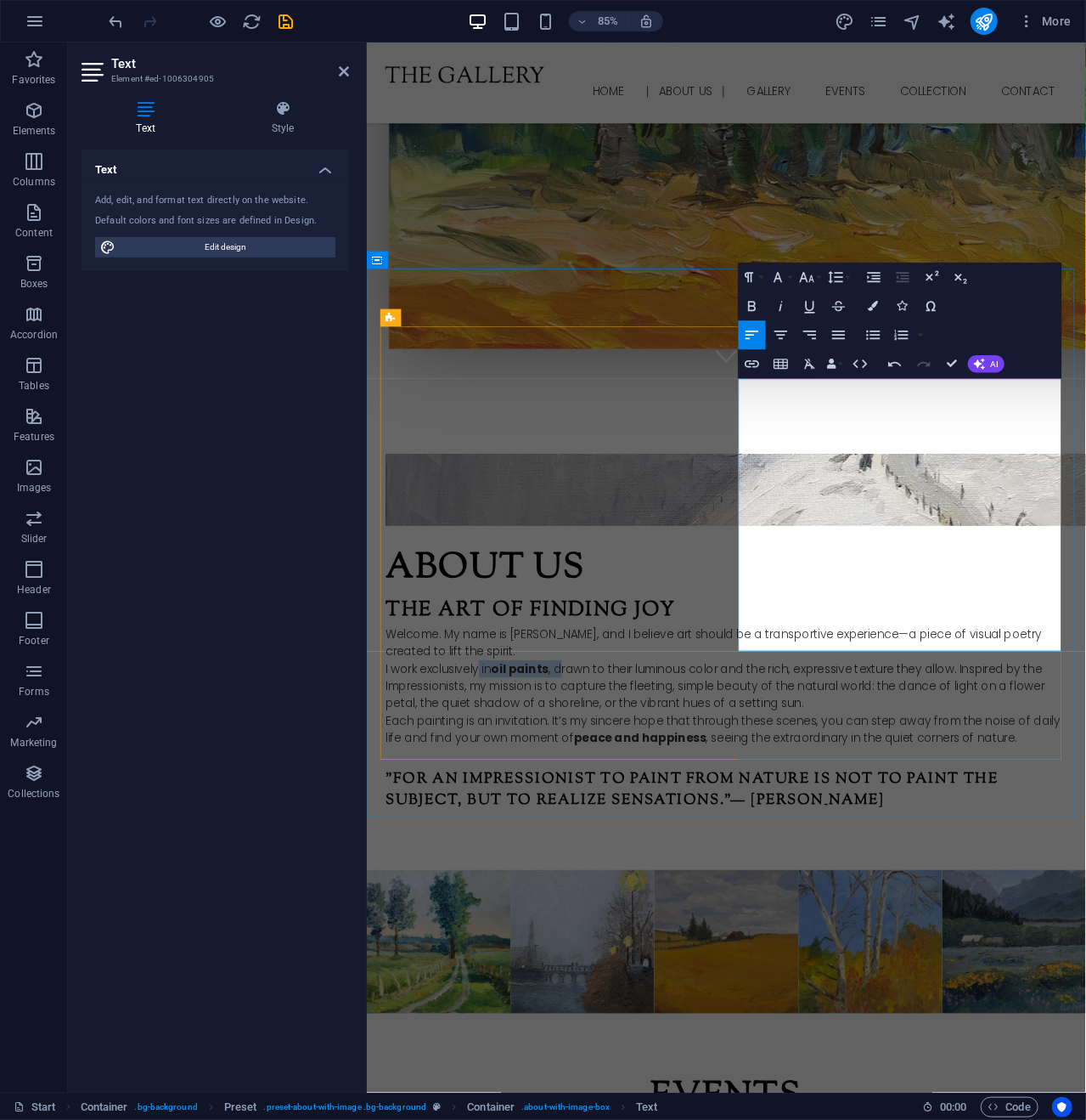
drag, startPoint x: 1014, startPoint y: 544, endPoint x: 893, endPoint y: 477, distance: 138.3
click at [916, 769] on p "I work exclusively in oil paints , drawn to their luminous color and the rich, …" at bounding box center [789, 799] width 802 height 61
click at [751, 302] on icon "button" at bounding box center [751, 305] width 17 height 17
click at [751, 302] on icon "button" at bounding box center [752, 306] width 7 height 10
drag, startPoint x: 1104, startPoint y: 705, endPoint x: 999, endPoint y: 729, distance: 107.7
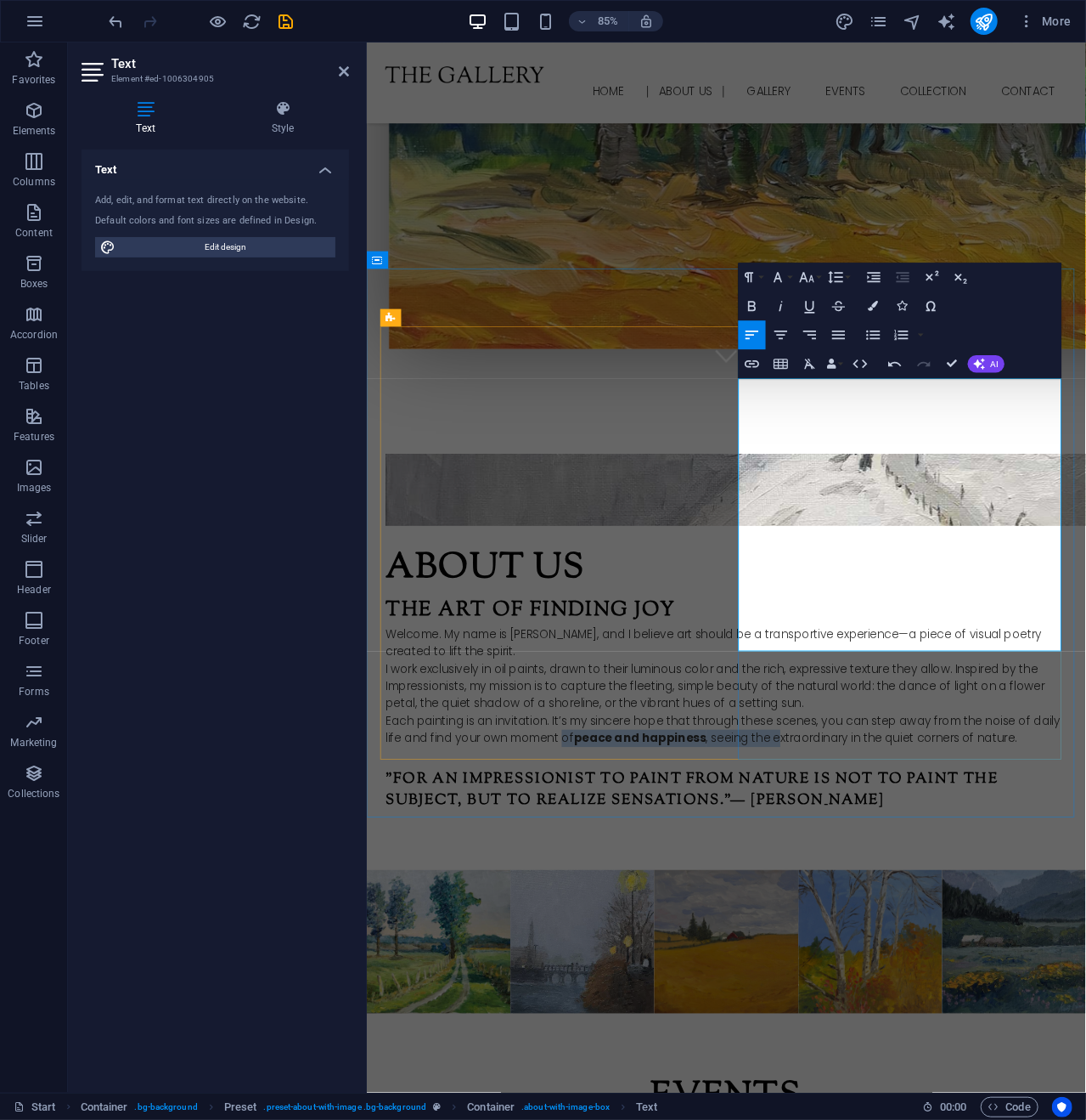
click at [999, 830] on p "Each painting is an invitation. It’s my sincere hope that through these scenes,…" at bounding box center [789, 850] width 802 height 41
click at [761, 298] on button "Bold" at bounding box center [751, 306] width 27 height 29
click at [748, 302] on icon "button" at bounding box center [751, 305] width 17 height 17
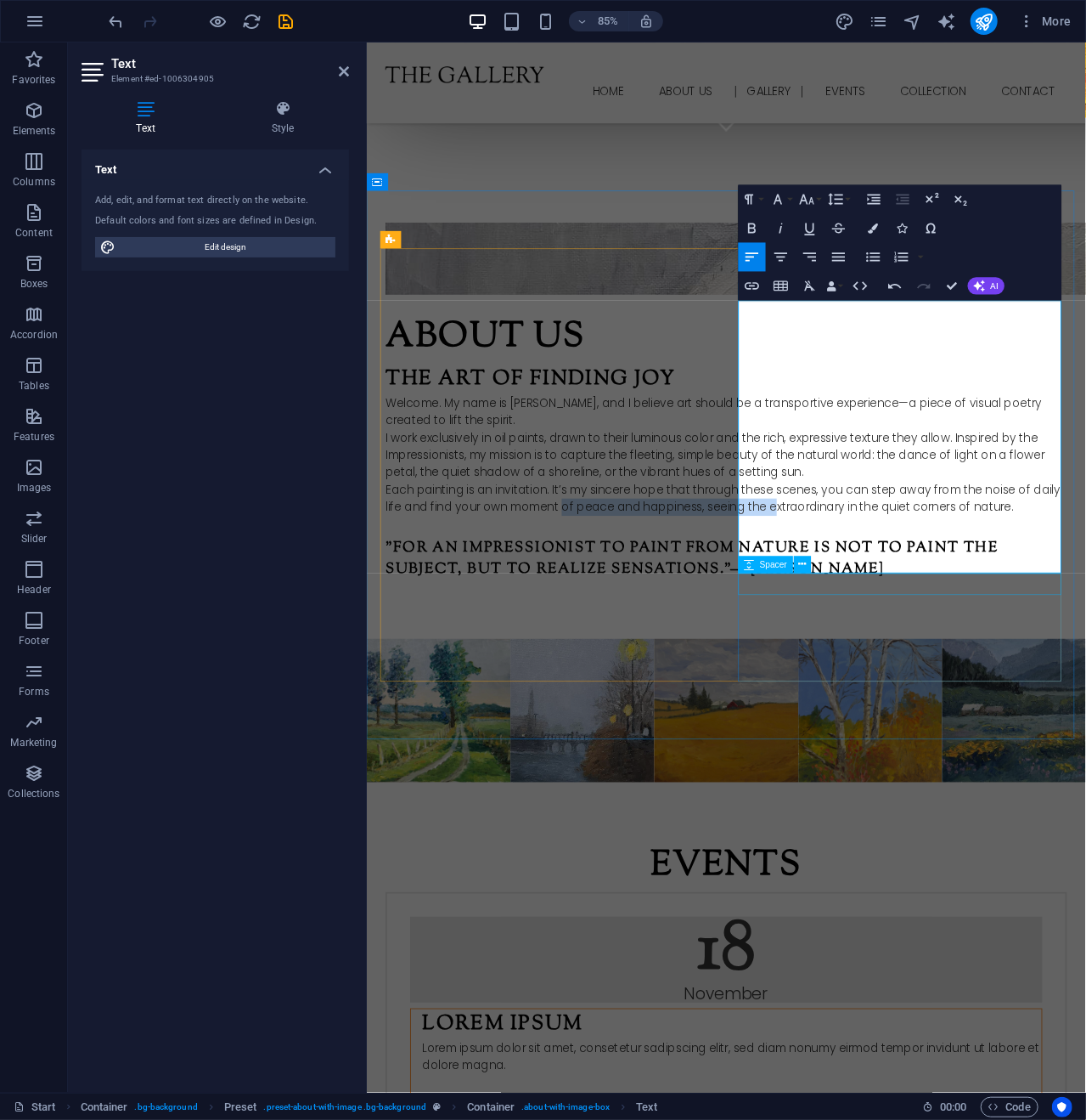
scroll to position [1185, 0]
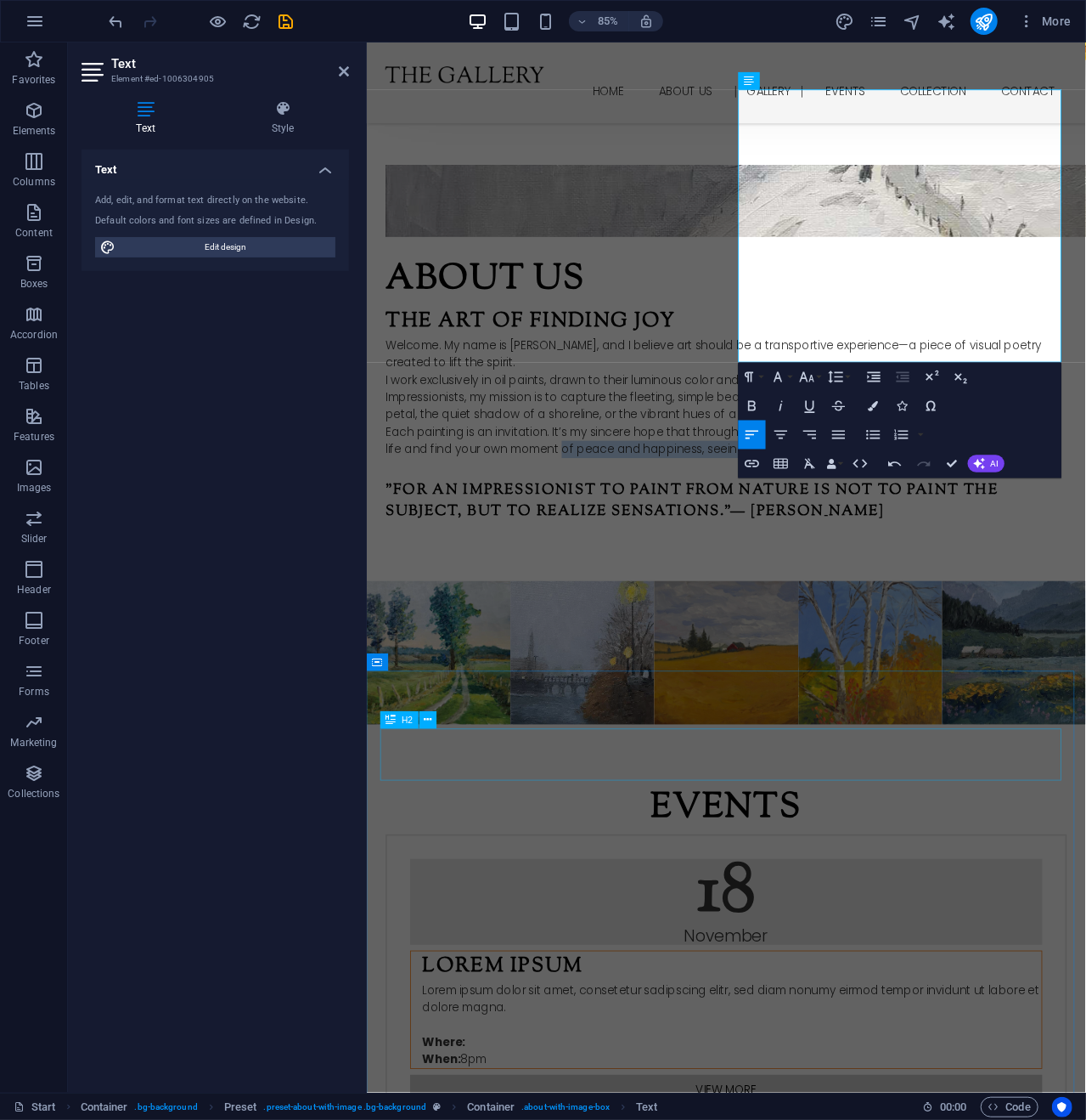
click at [568, 912] on div "Events" at bounding box center [789, 943] width 802 height 61
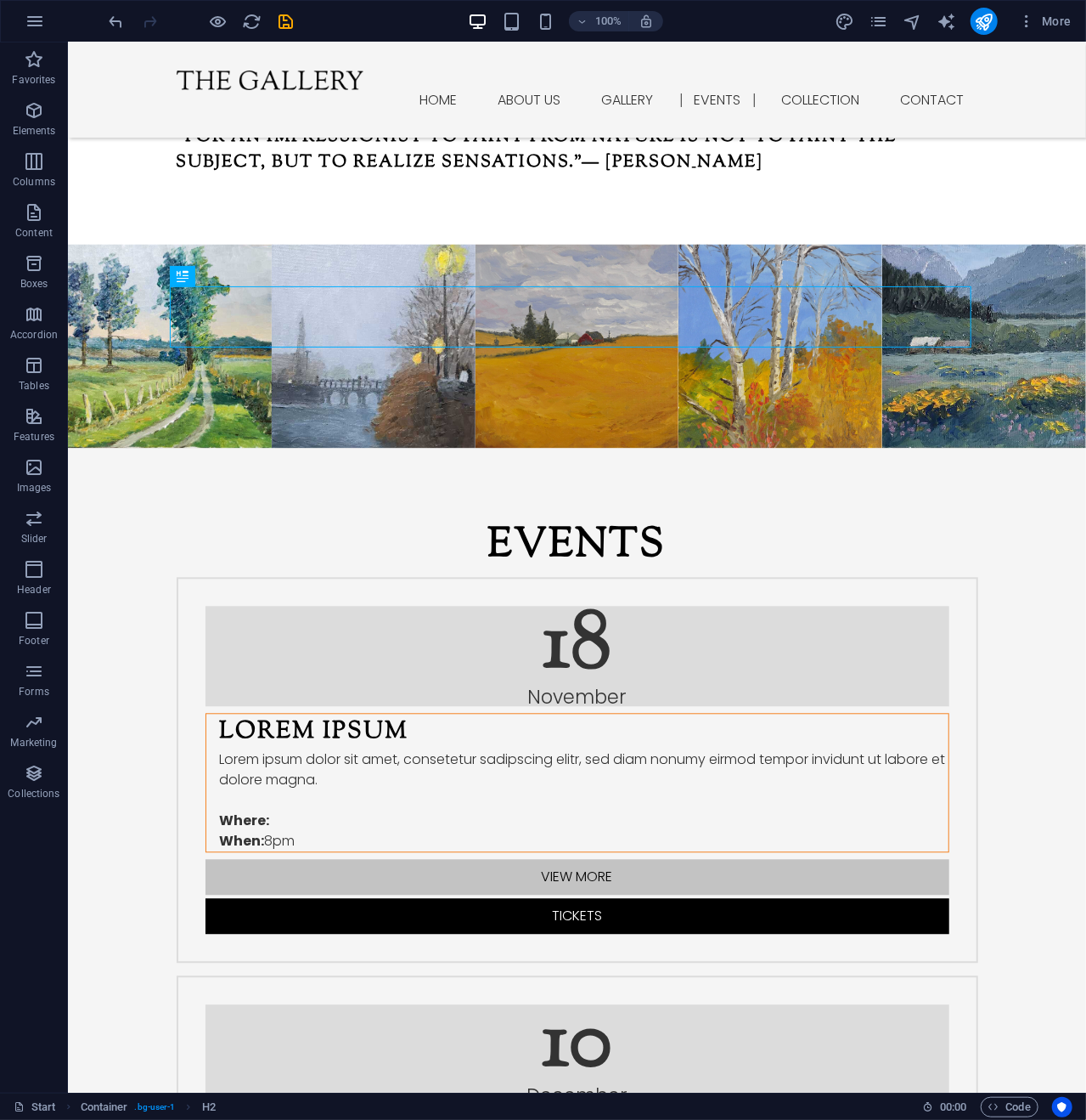
scroll to position [1720, 0]
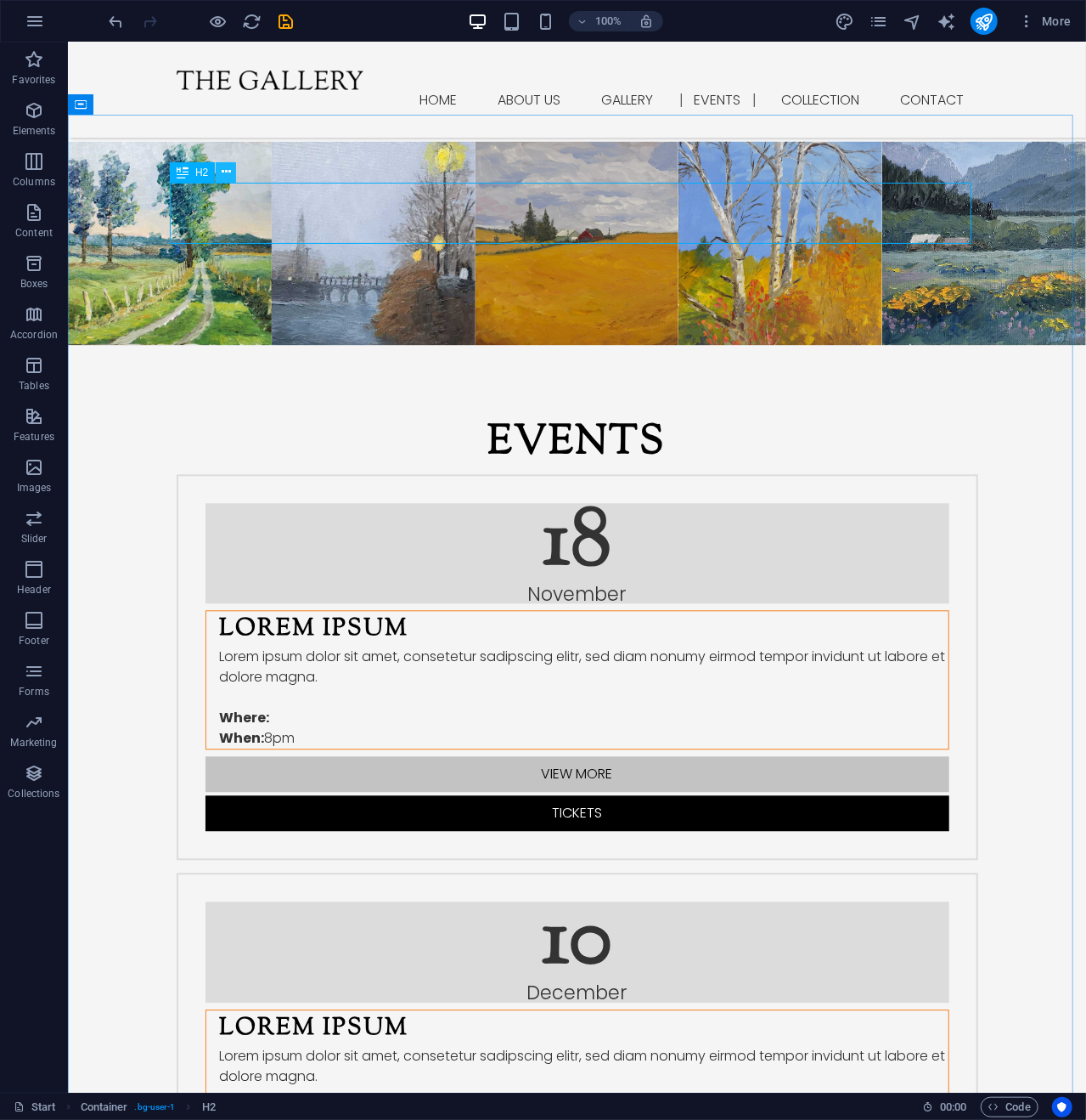
click at [228, 170] on icon at bounding box center [227, 172] width 9 height 18
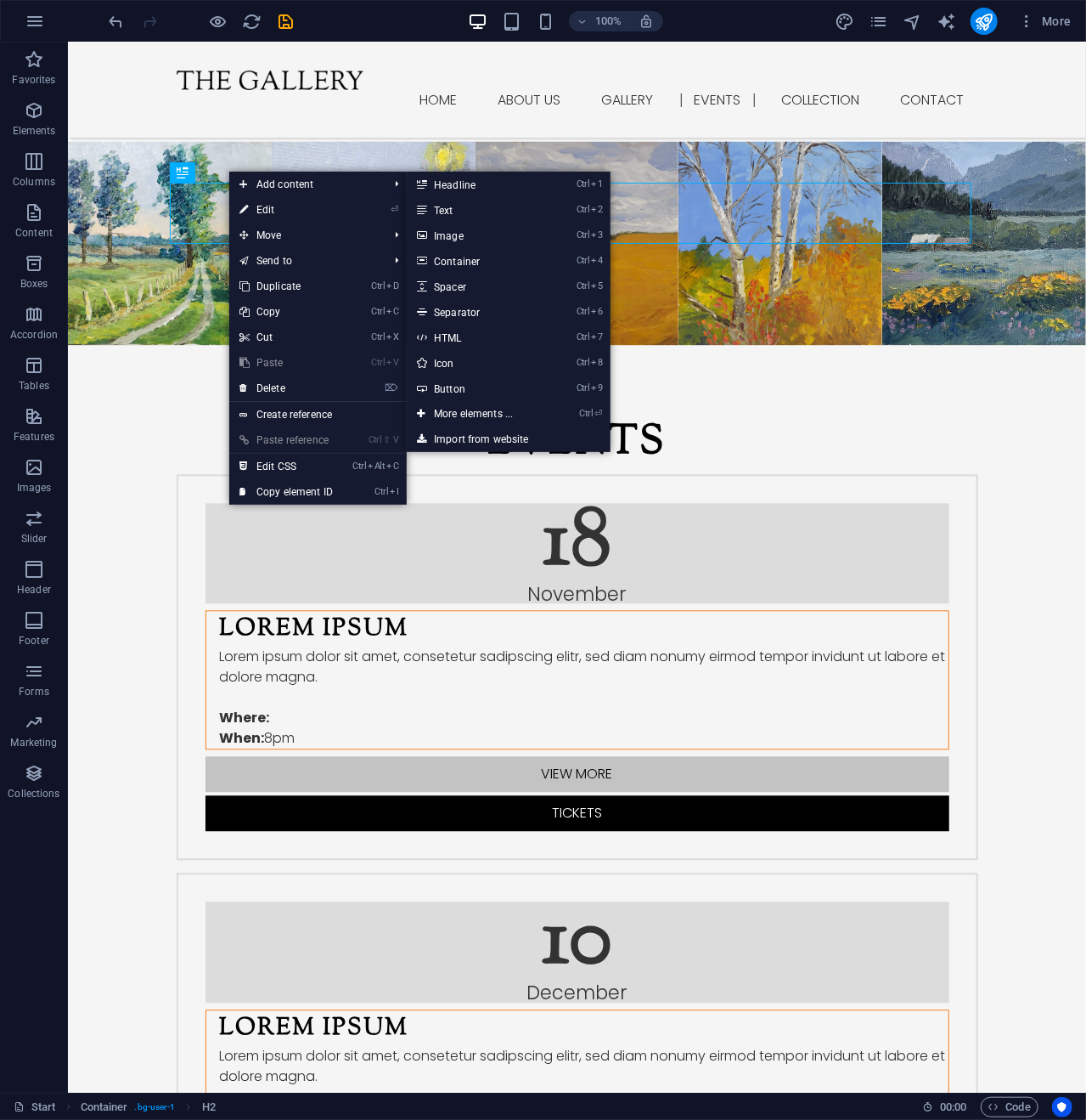
click at [266, 206] on link "⏎ Edit" at bounding box center [286, 210] width 114 height 26
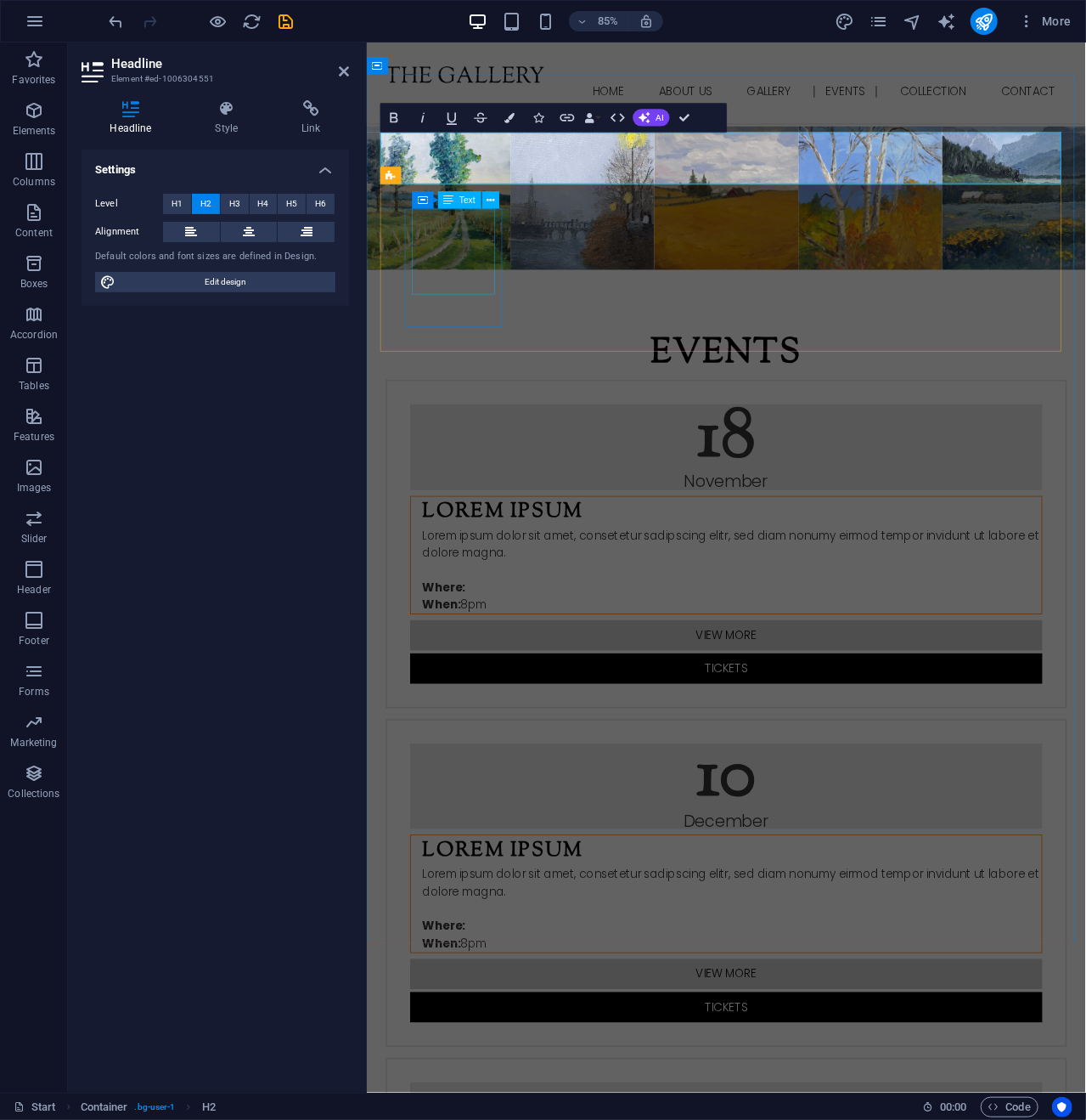
scroll to position [1886, 0]
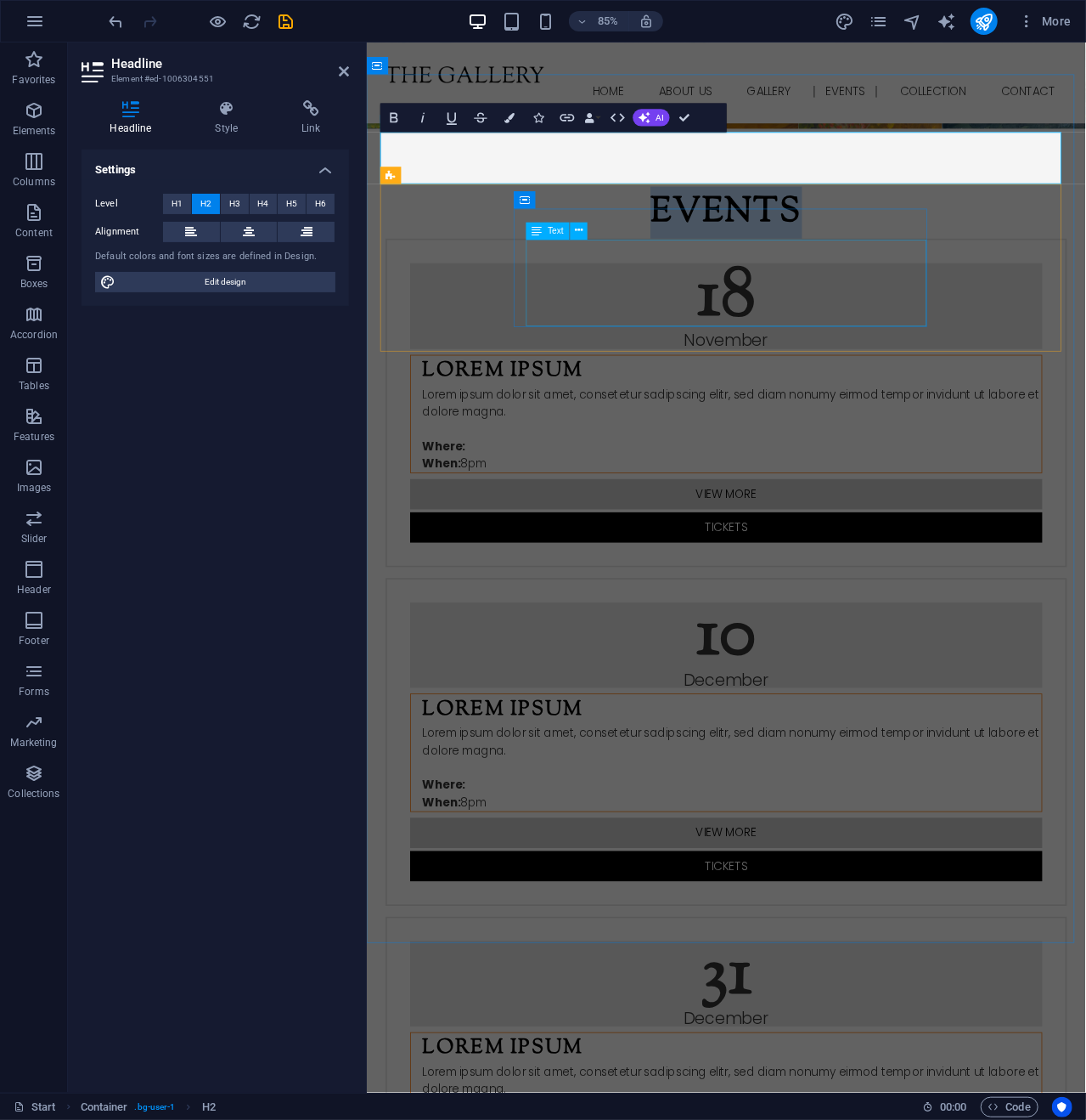
click at [616, 446] on div "Lorem ipsum dolor sit amet, consetetur sadipscing elitr, sed diam nonumy eirmod…" at bounding box center [795, 497] width 729 height 102
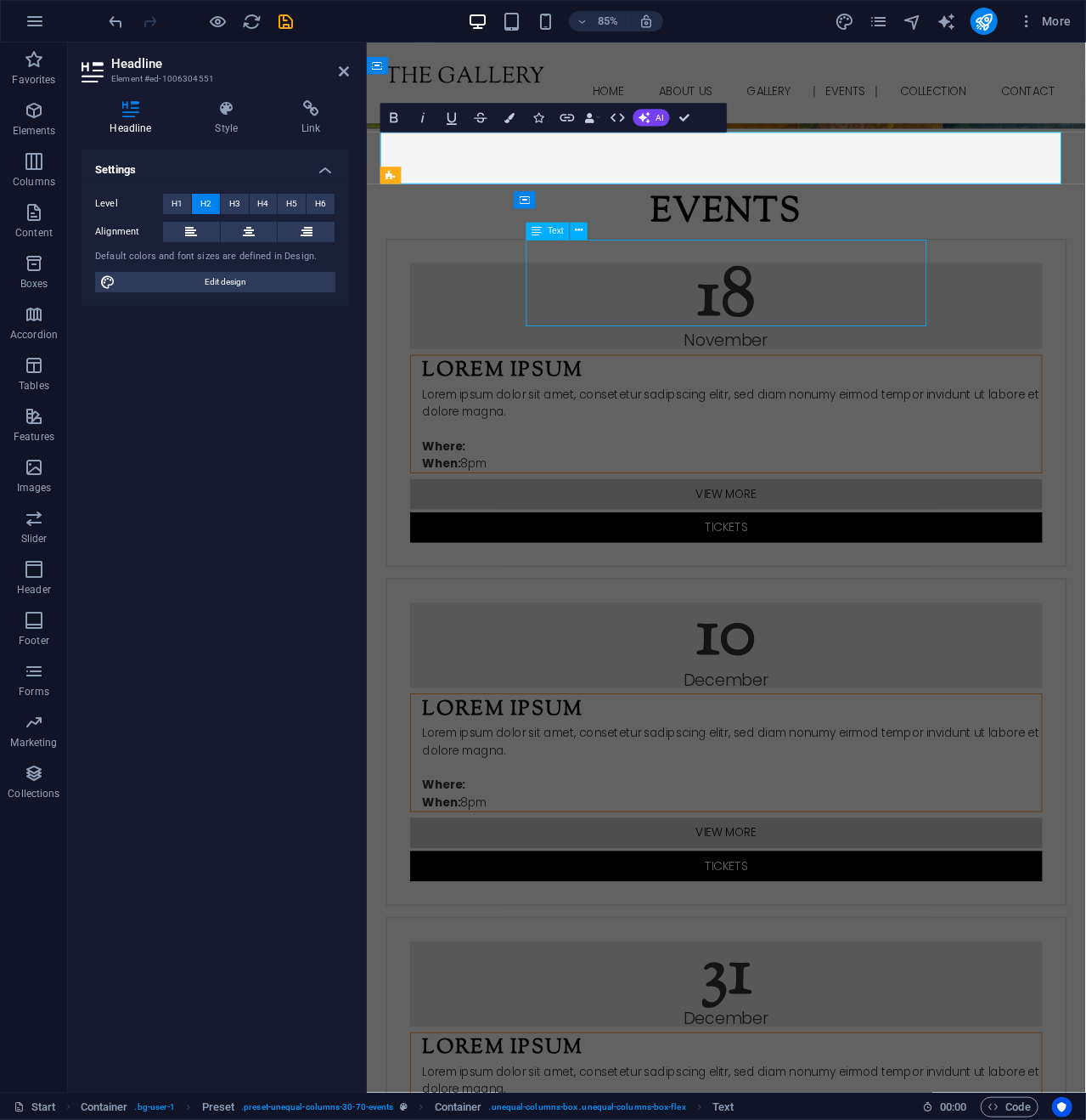
scroll to position [1720, 0]
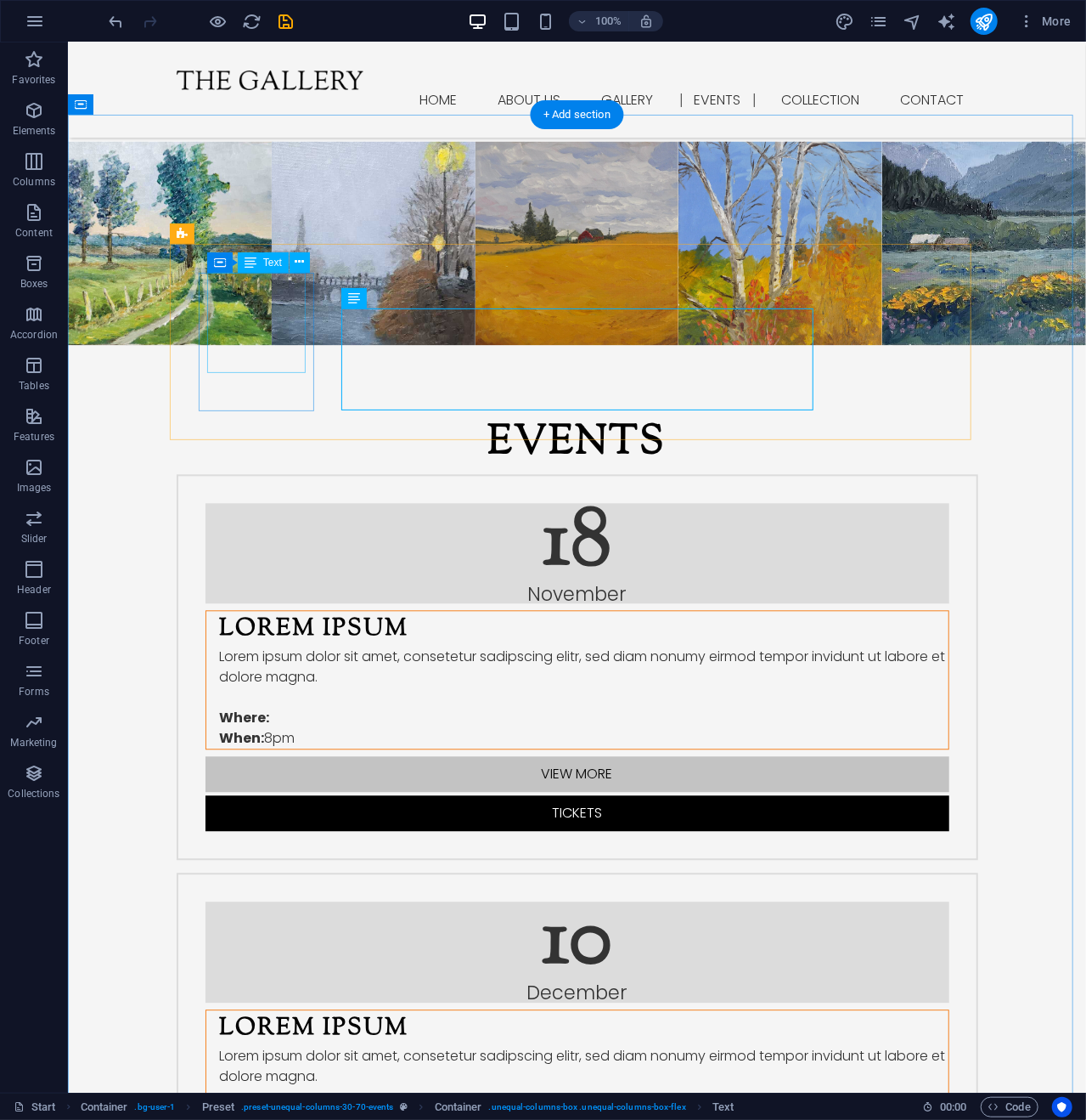
click at [246, 502] on div "18 November" at bounding box center [577, 552] width 744 height 101
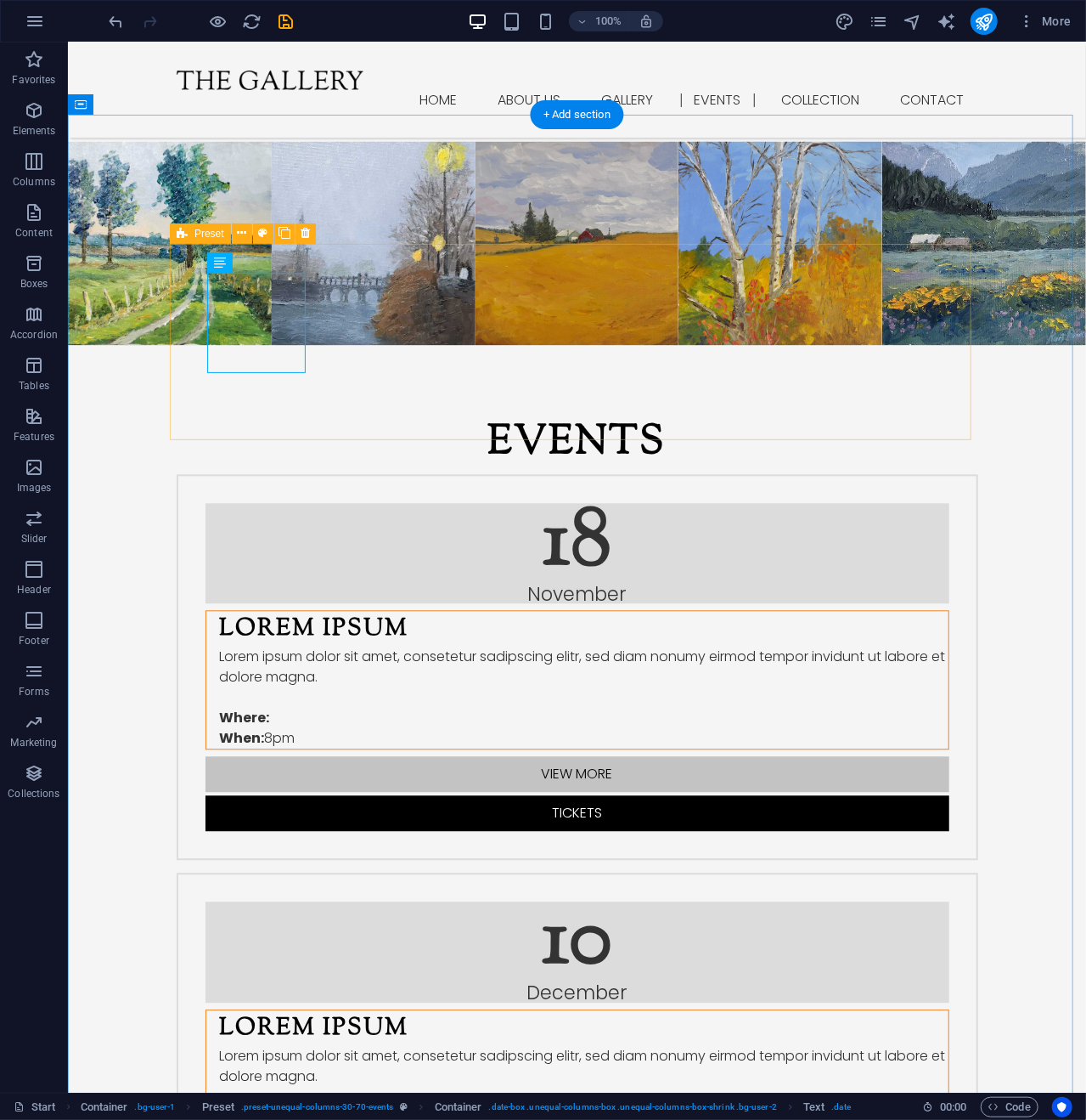
click at [176, 474] on div "18 November Lorem Ipsum Lorem ipsum dolor sit amet, consetetur sadipscing elitr…" at bounding box center [576, 667] width 802 height 386
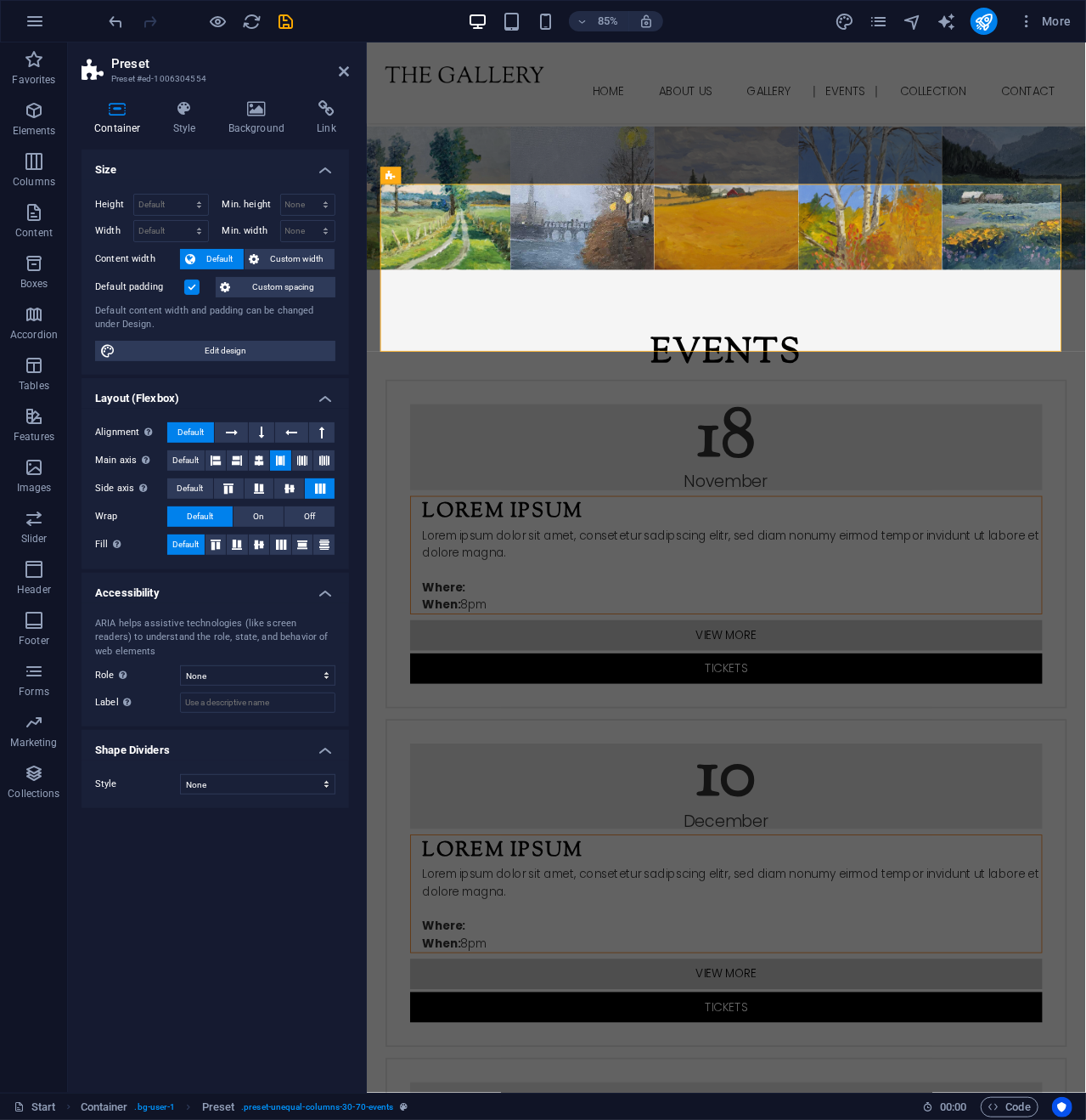
scroll to position [1886, 0]
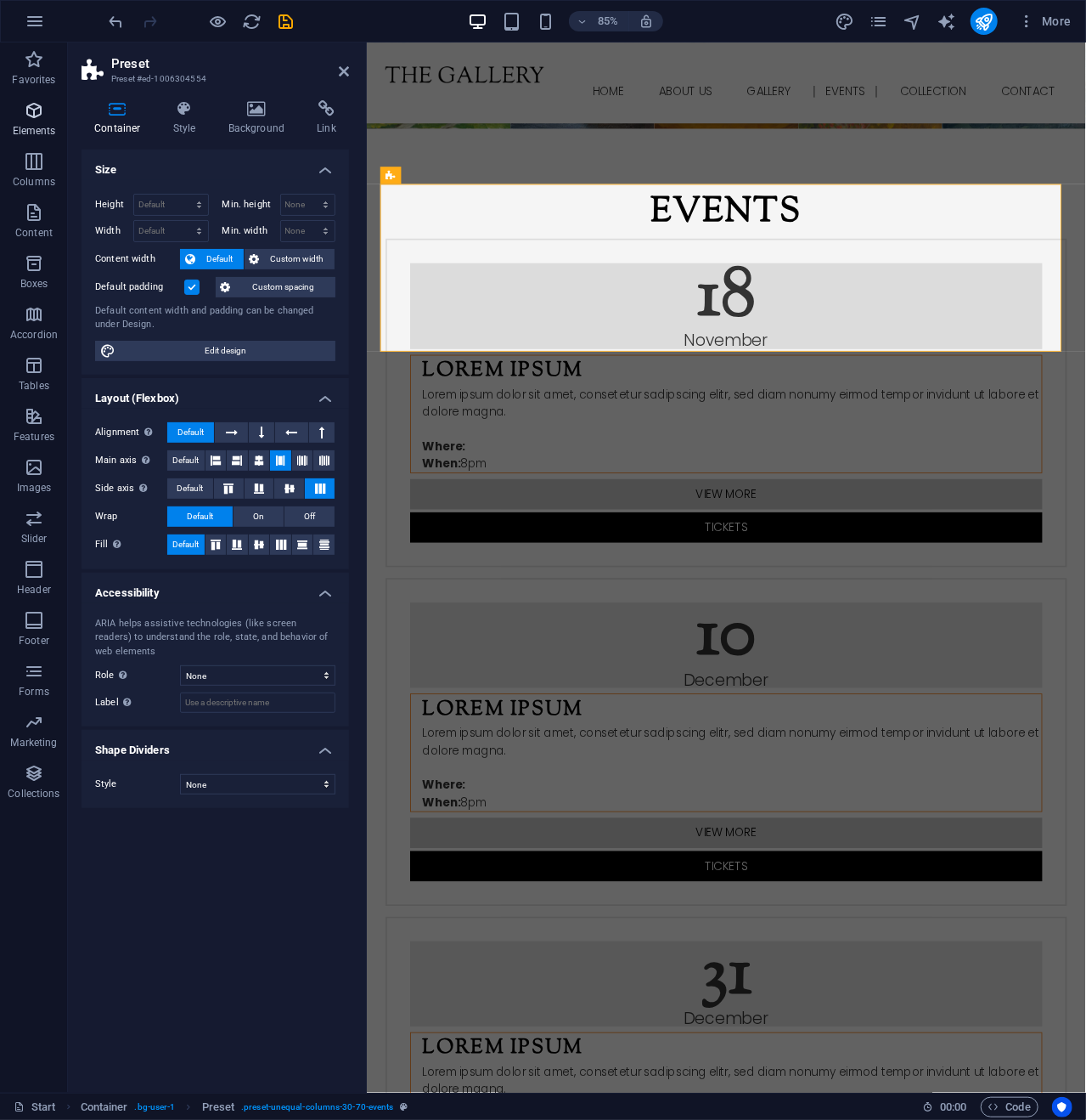
click at [37, 113] on icon "button" at bounding box center [34, 111] width 20 height 20
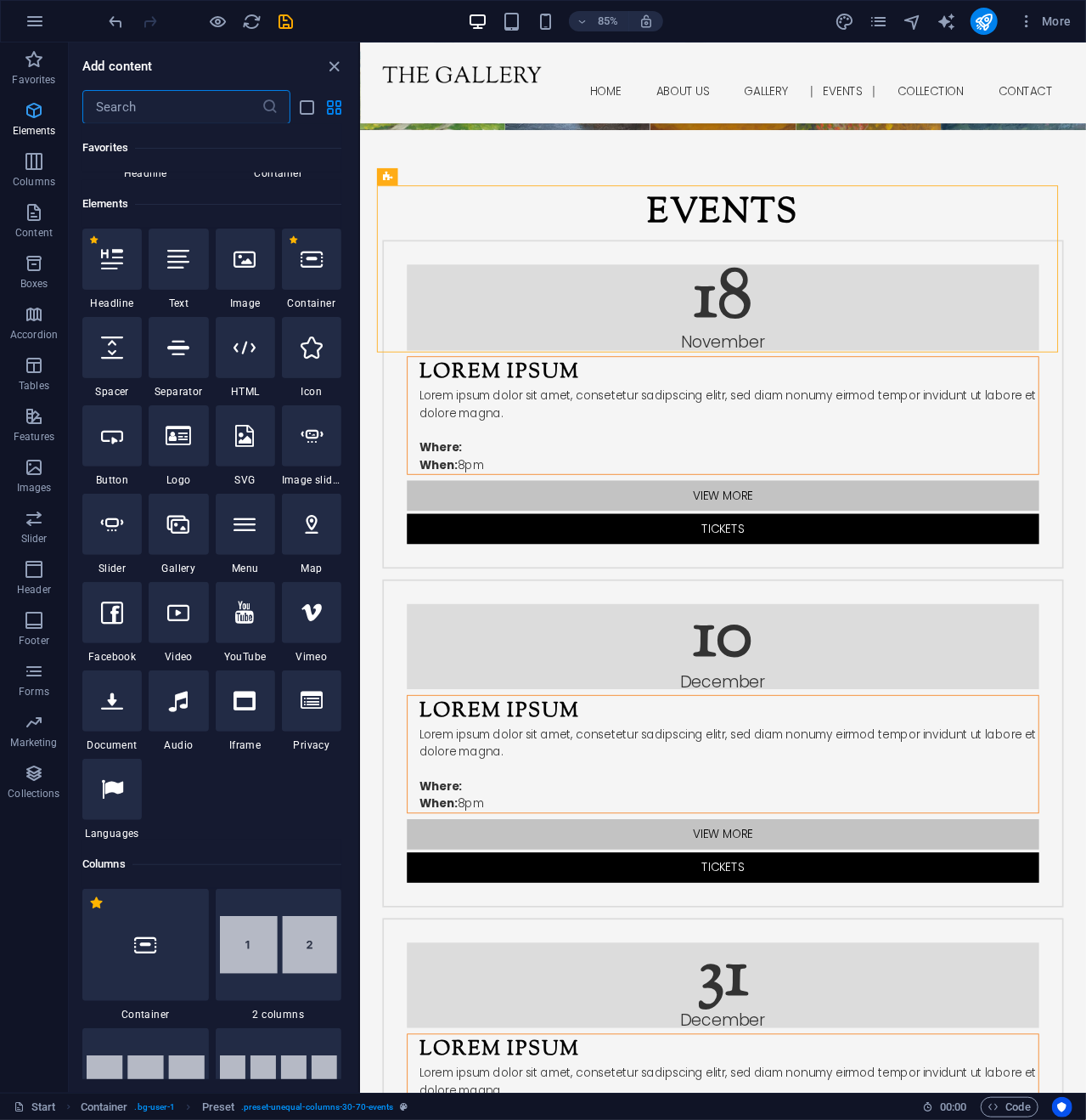
scroll to position [181, 0]
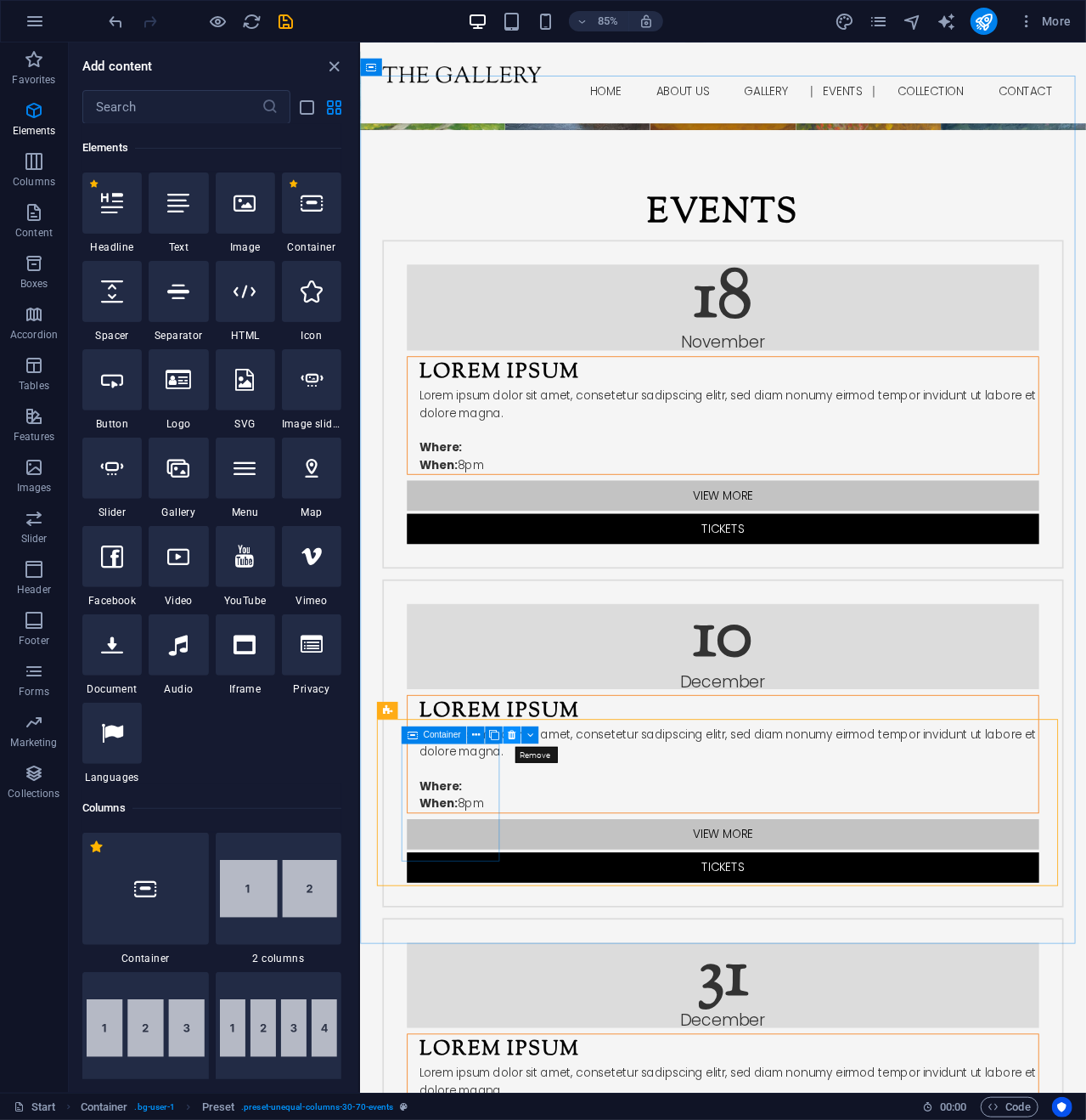
click at [513, 731] on icon at bounding box center [512, 734] width 7 height 16
click at [435, 173] on icon at bounding box center [438, 176] width 7 height 16
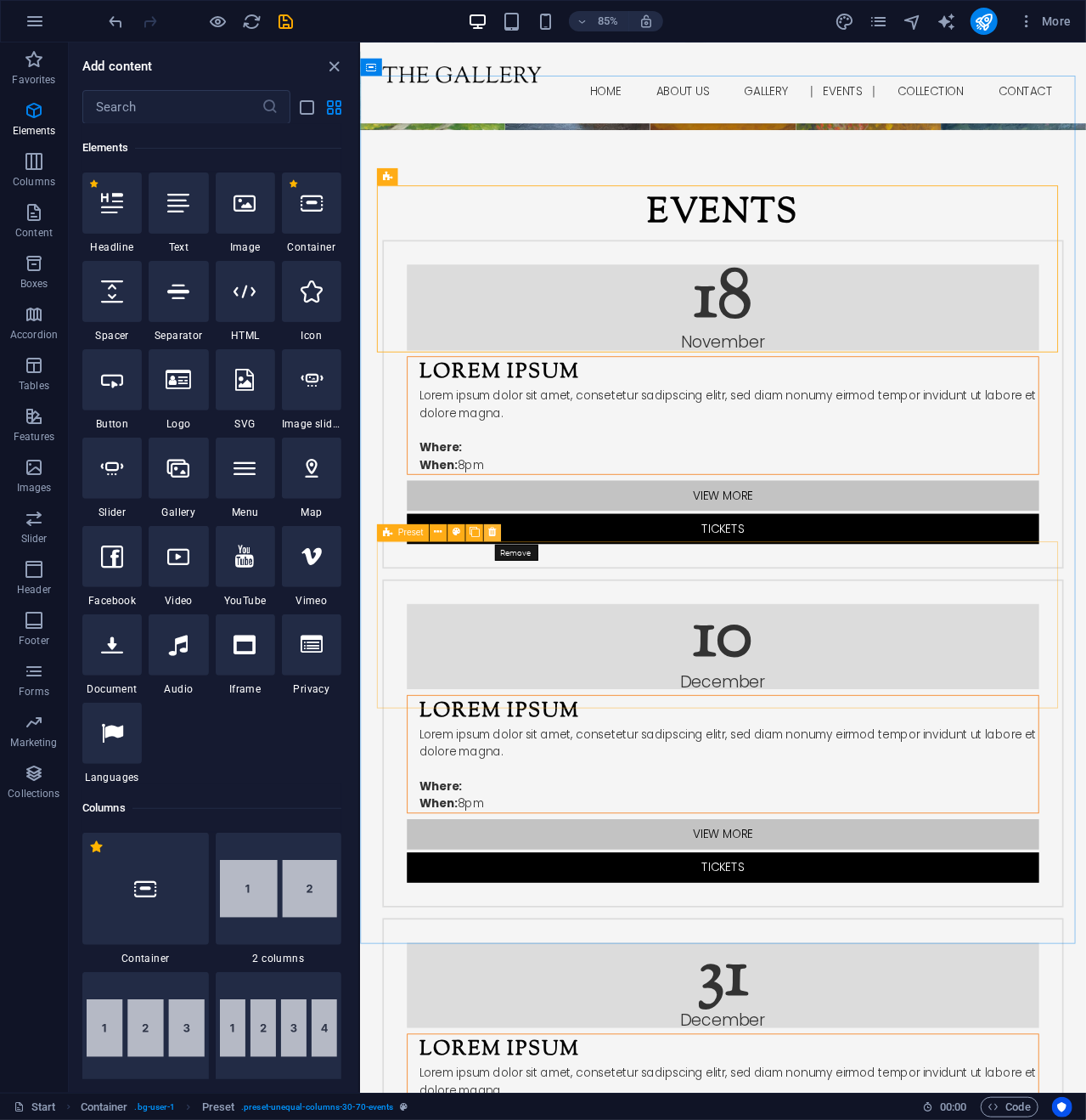
click at [495, 529] on icon at bounding box center [492, 532] width 7 height 16
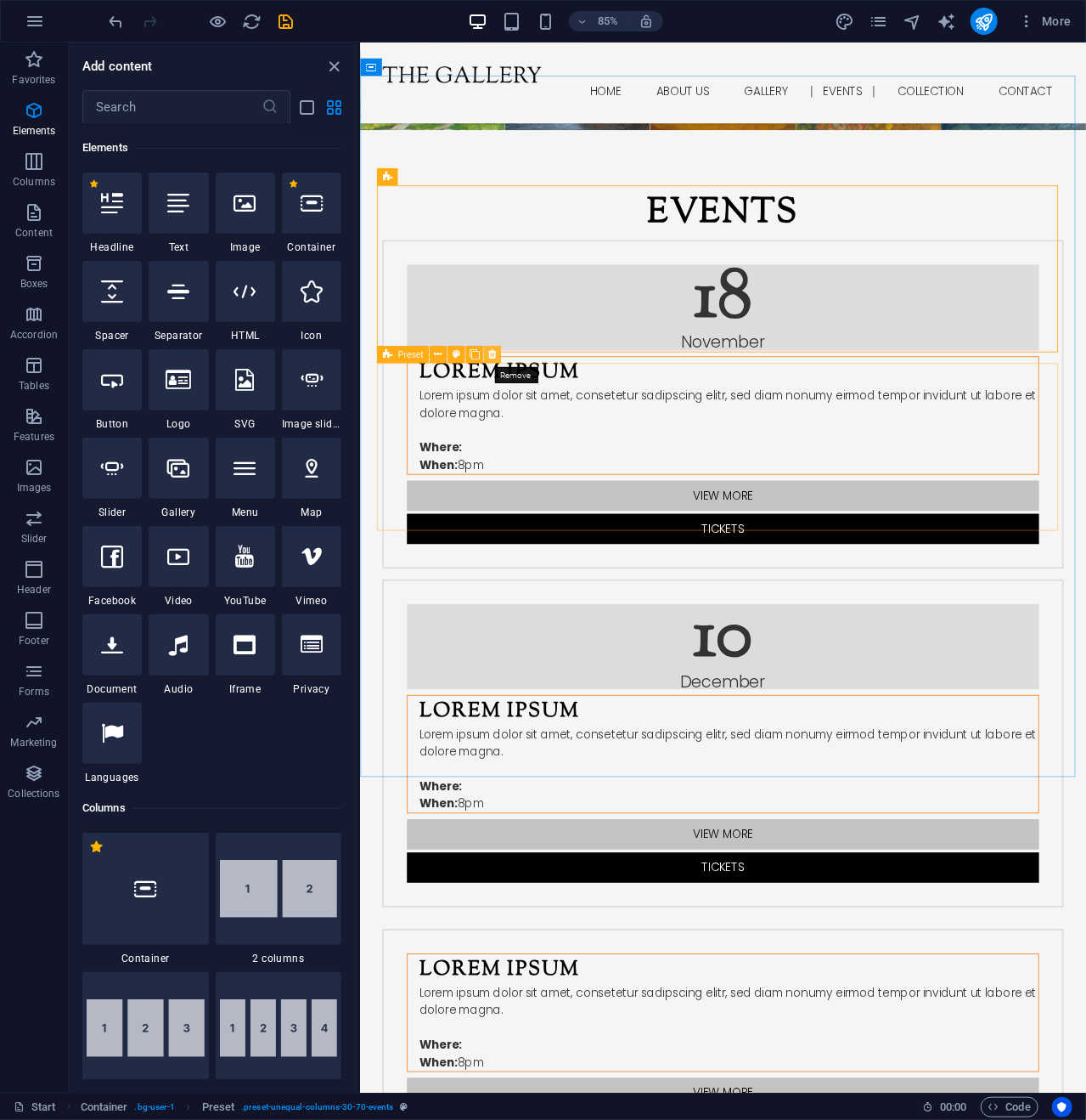
click at [492, 354] on icon at bounding box center [492, 355] width 7 height 16
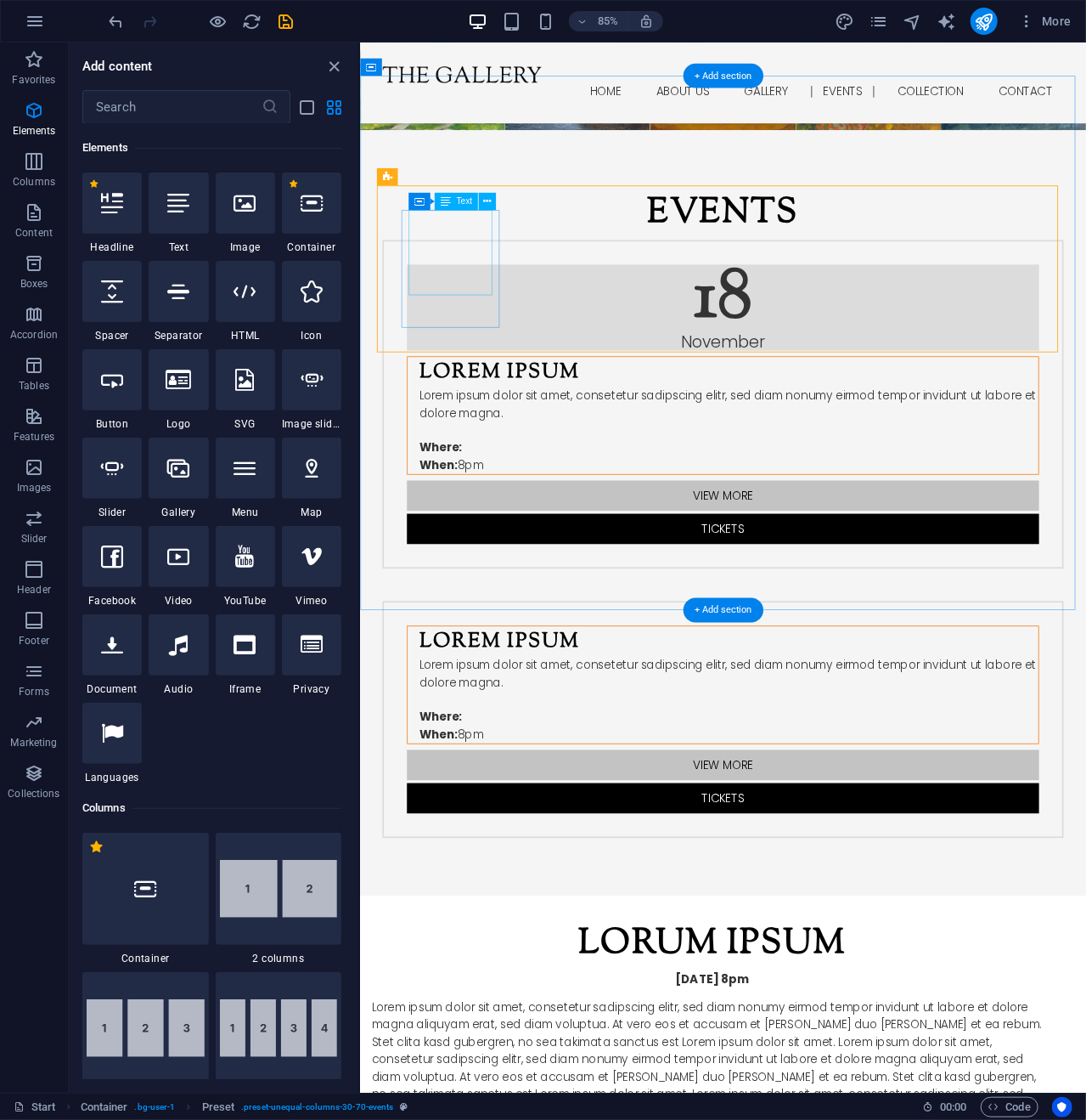
click at [485, 304] on div "18 November" at bounding box center [786, 354] width 744 height 101
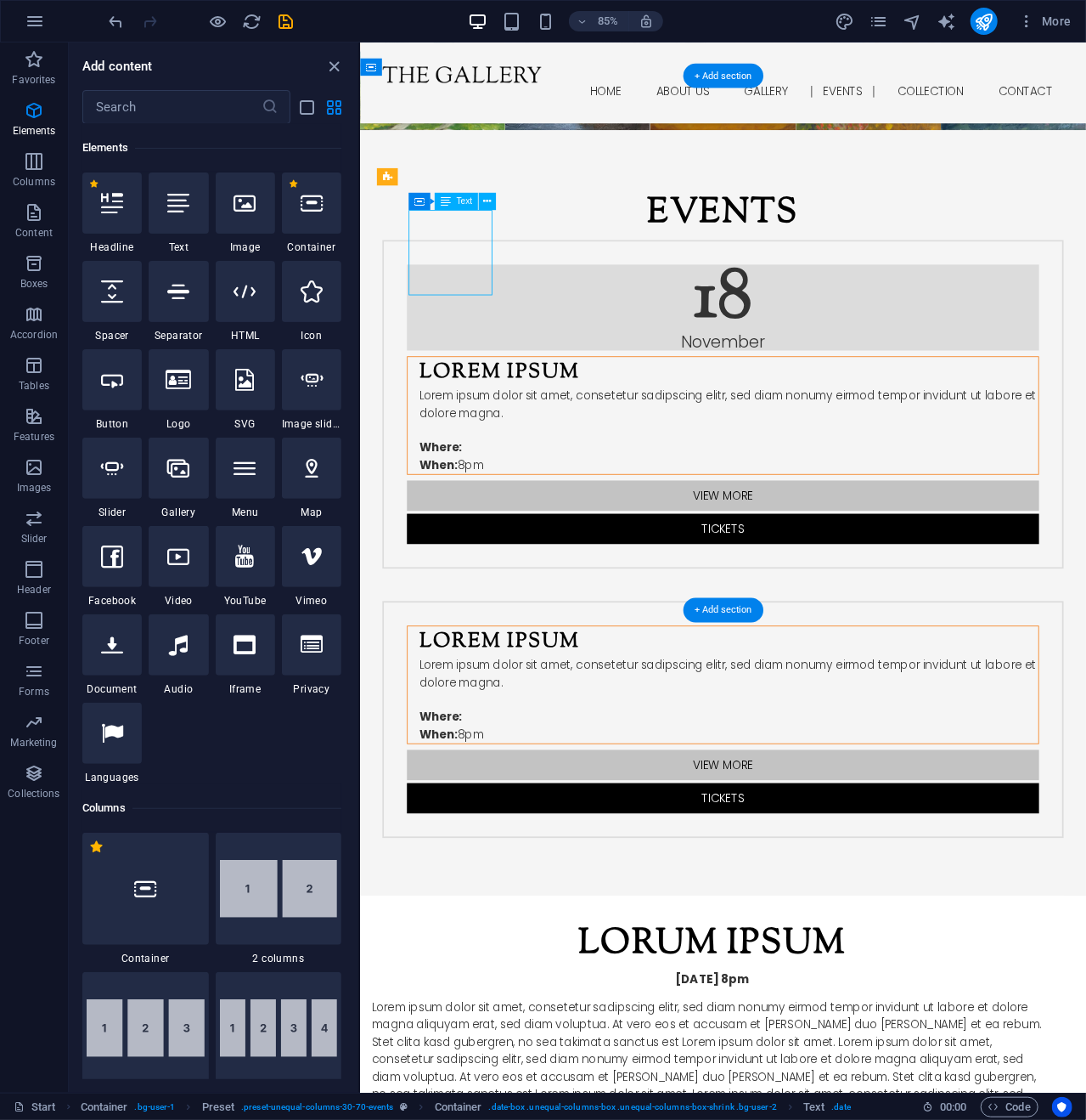
click at [474, 304] on div "18 November" at bounding box center [786, 354] width 744 height 101
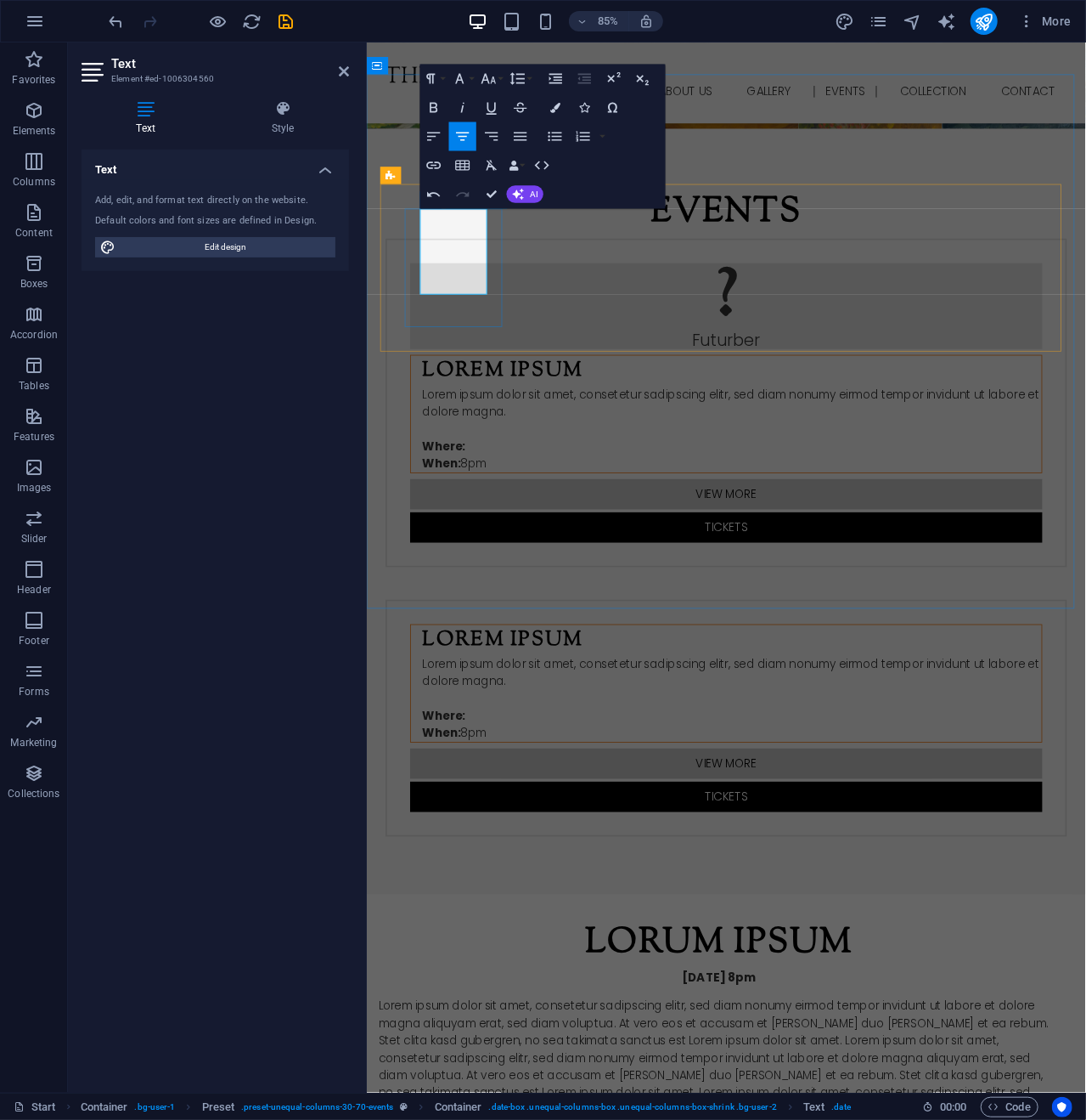
click at [467, 328] on p "? Futurber" at bounding box center [789, 352] width 744 height 101
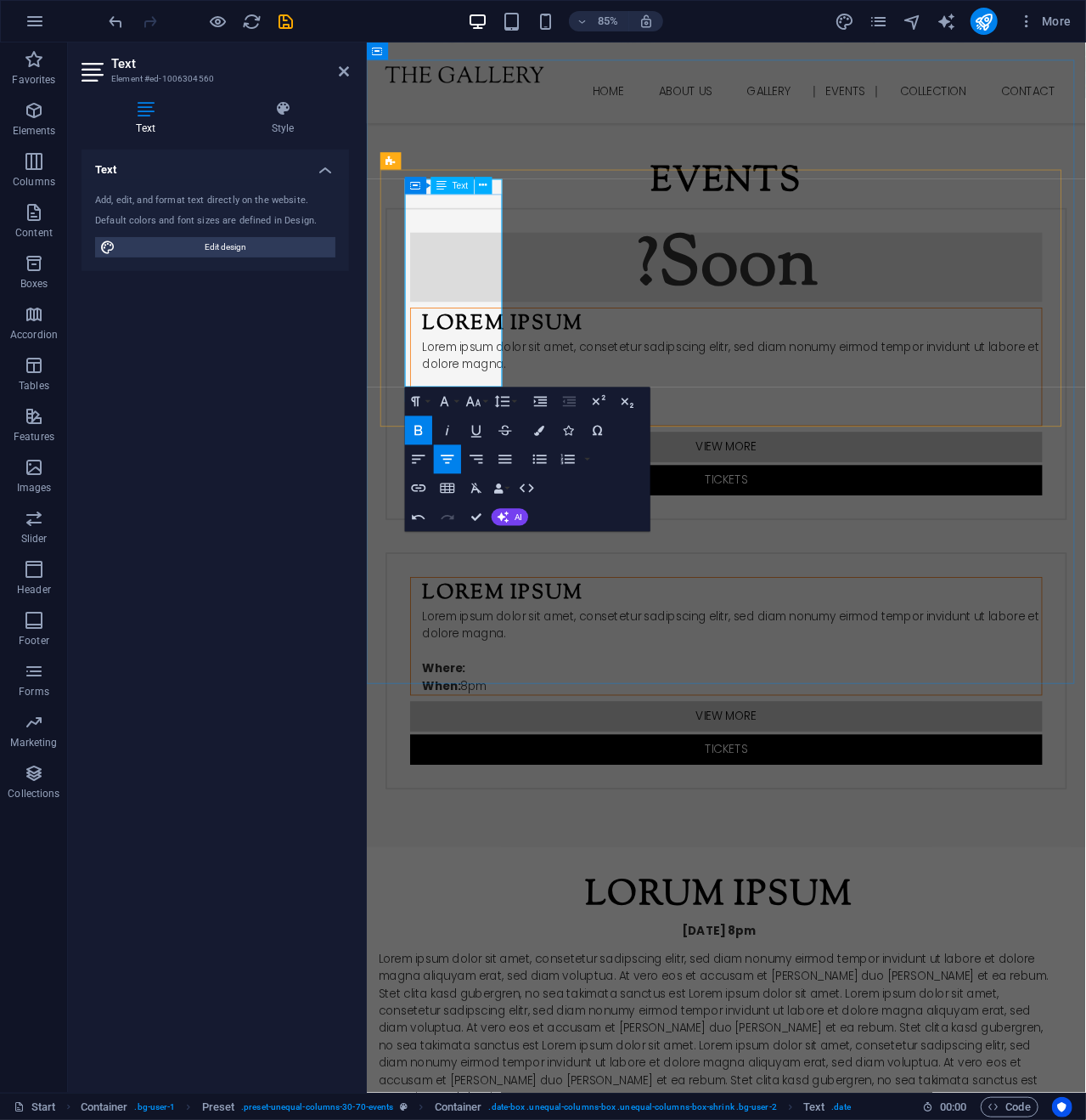
scroll to position [0, 0]
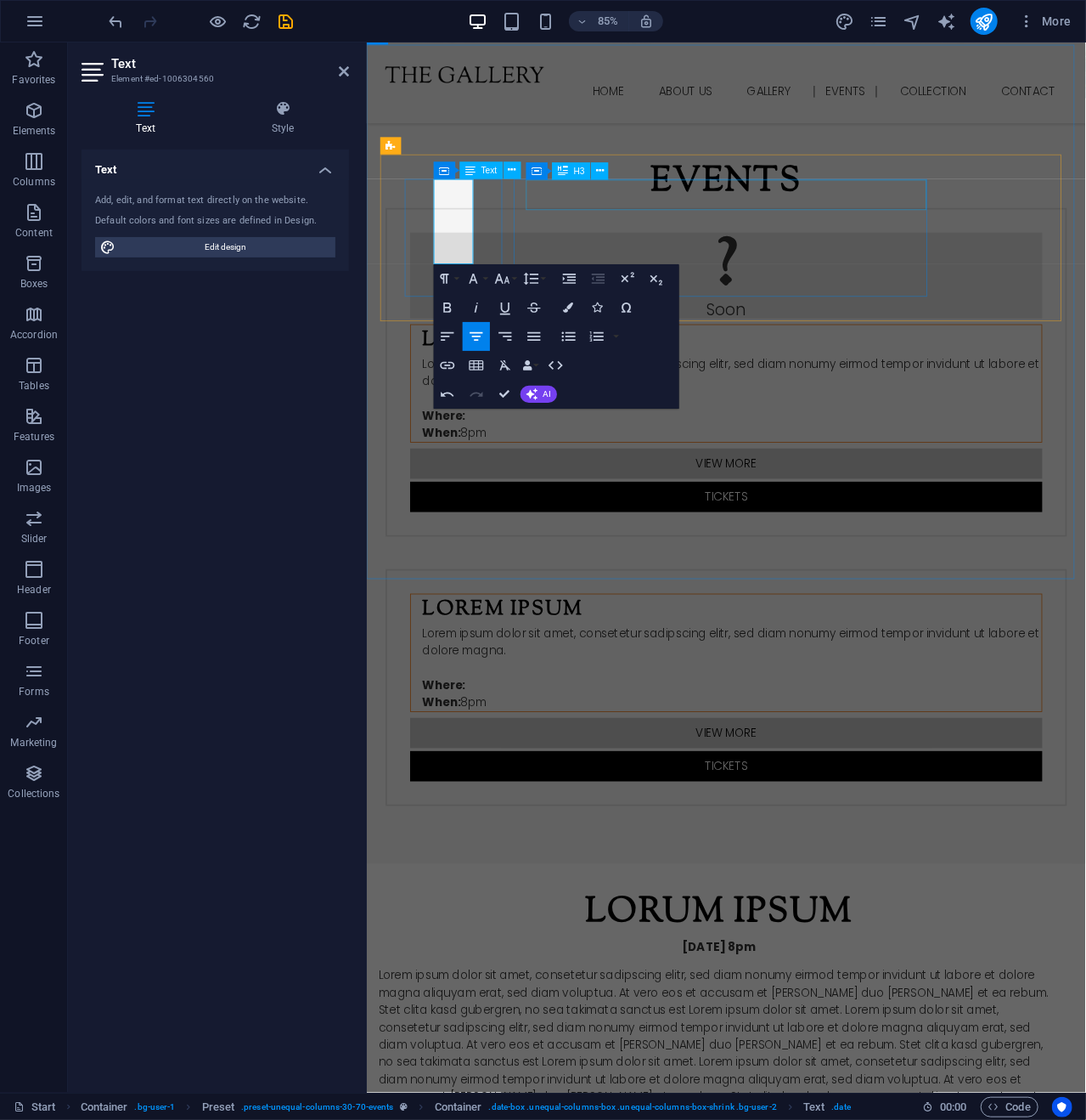
click at [686, 375] on div "Lorem Ipsum" at bounding box center [795, 392] width 729 height 36
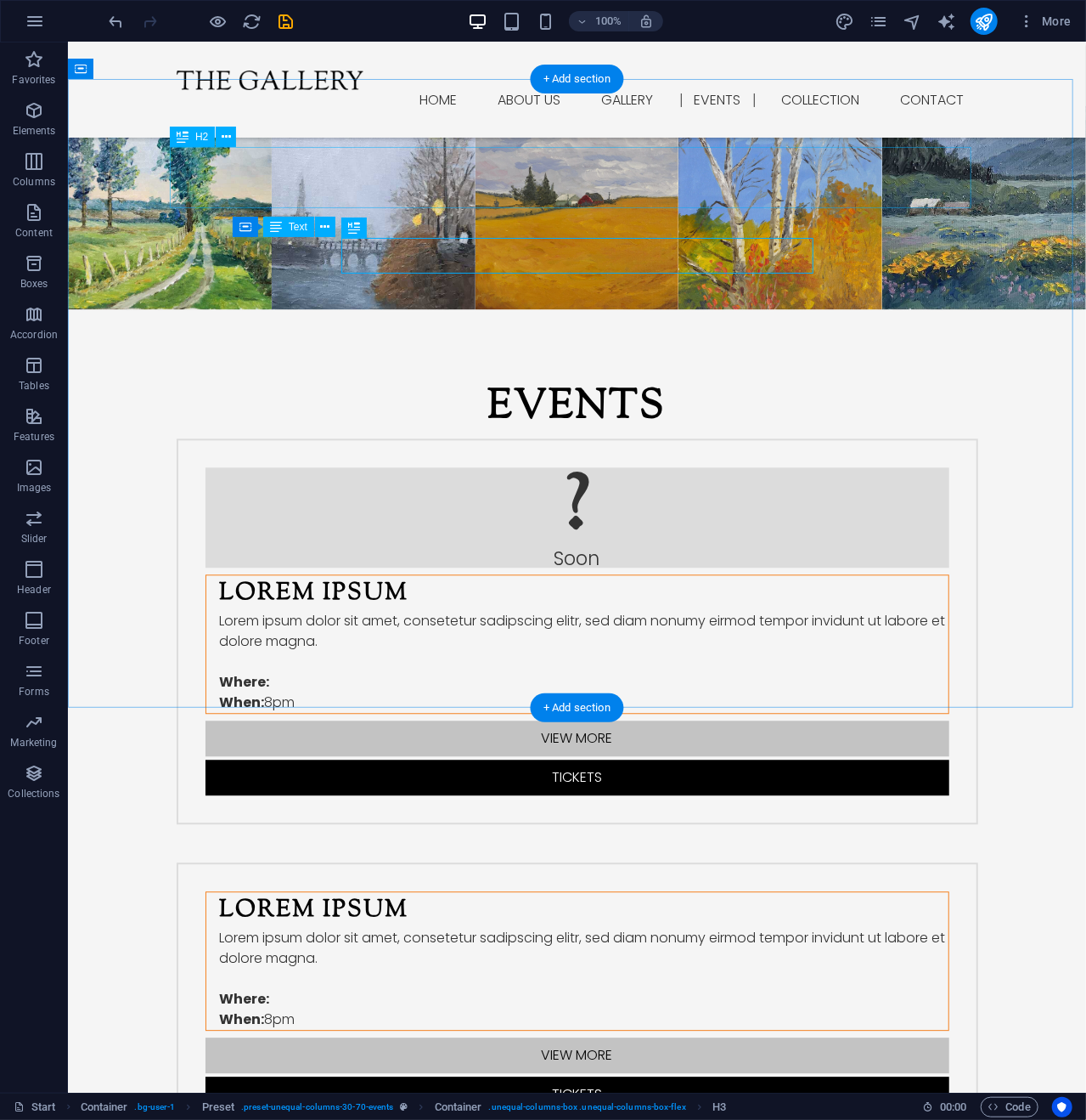
click at [613, 377] on div "Events" at bounding box center [576, 407] width 802 height 61
click at [497, 574] on div "Lorem Ipsum" at bounding box center [583, 592] width 729 height 36
drag, startPoint x: 497, startPoint y: 253, endPoint x: 221, endPoint y: 290, distance: 278.5
click at [497, 574] on div "Lorem Ipsum" at bounding box center [583, 592] width 729 height 36
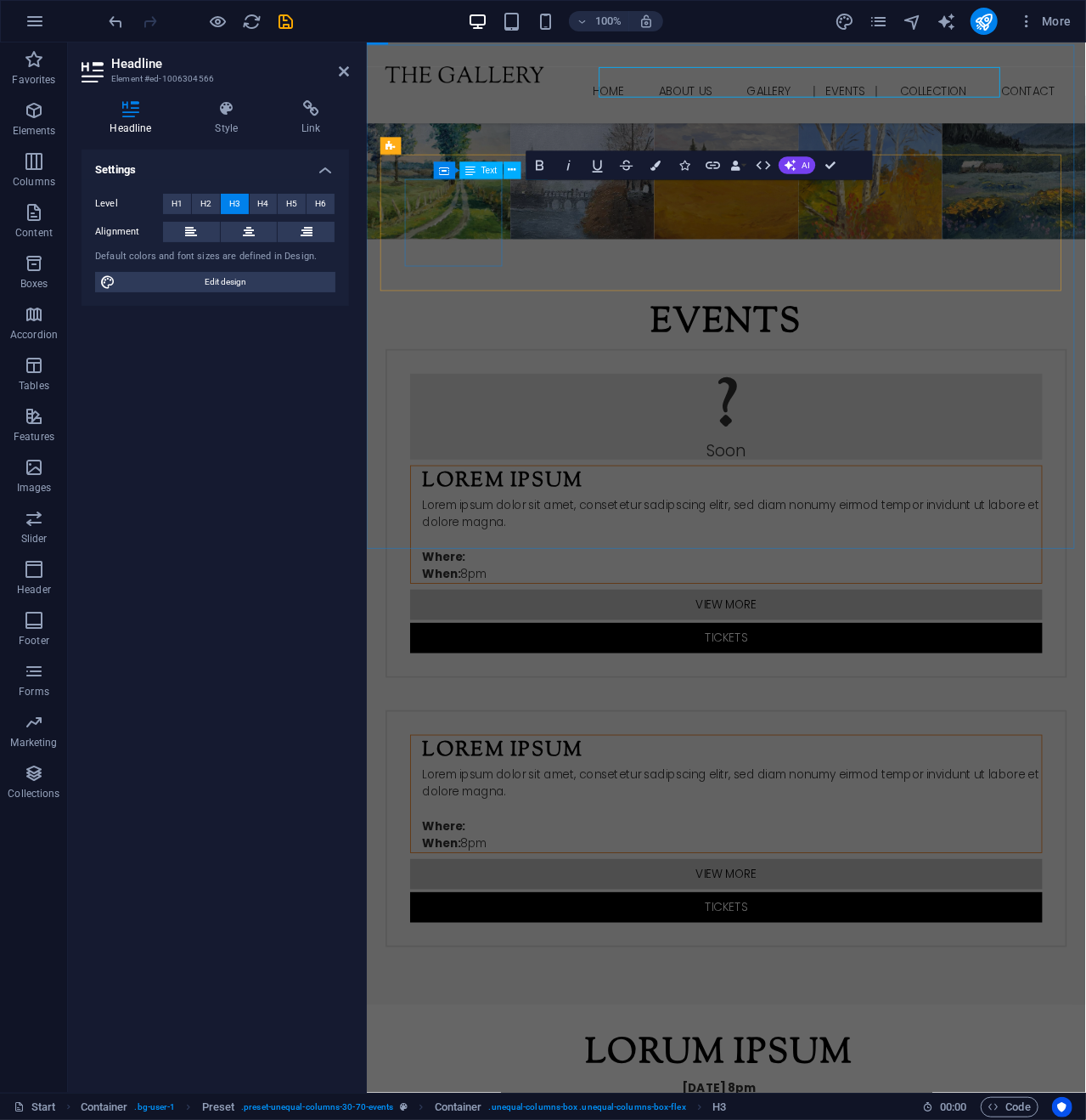
scroll to position [1922, 0]
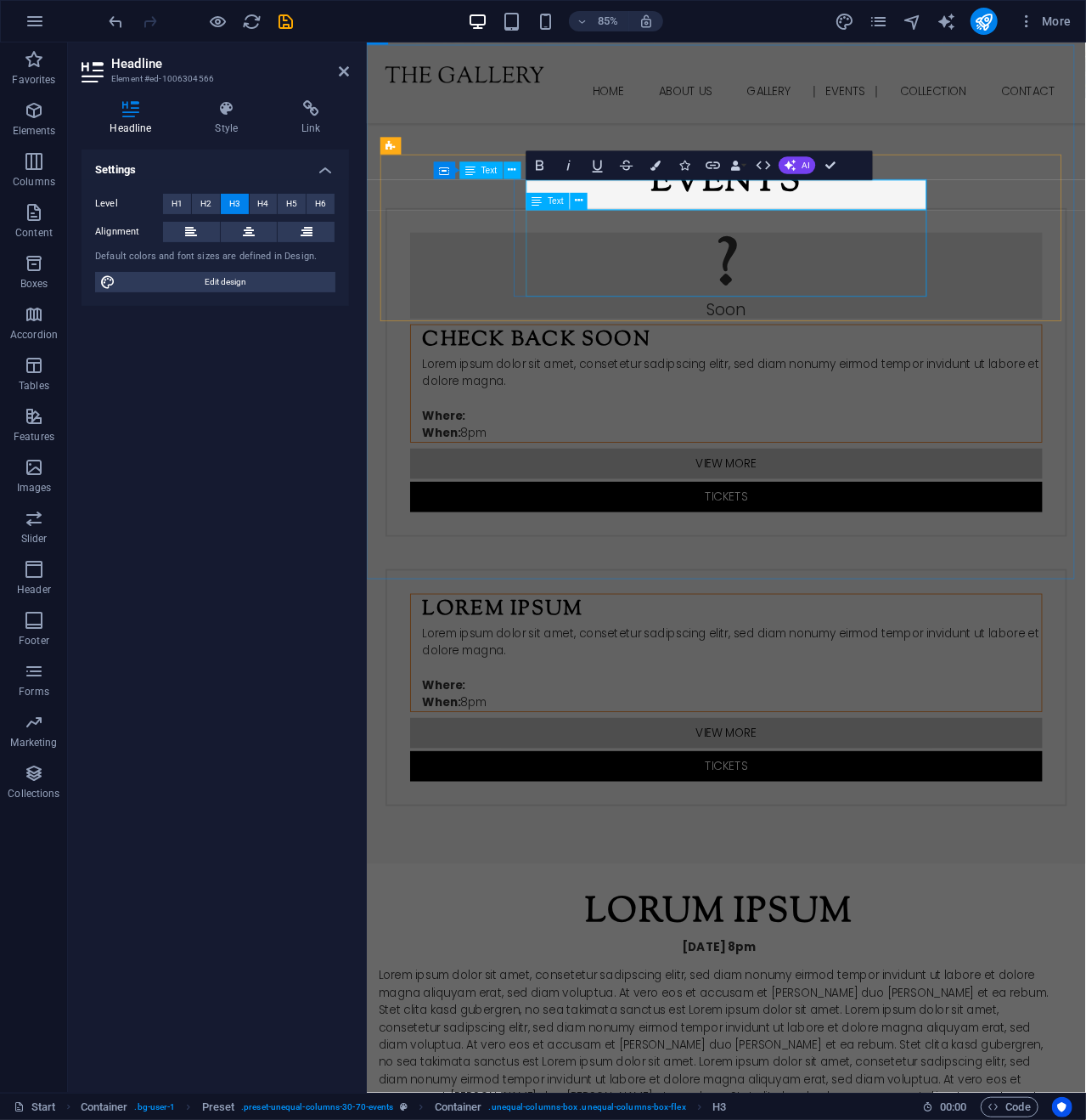
click at [695, 411] on div "Lorem ipsum dolor sit amet, consetetur sadipscing elitr, sed diam nonumy eirmod…" at bounding box center [795, 462] width 729 height 102
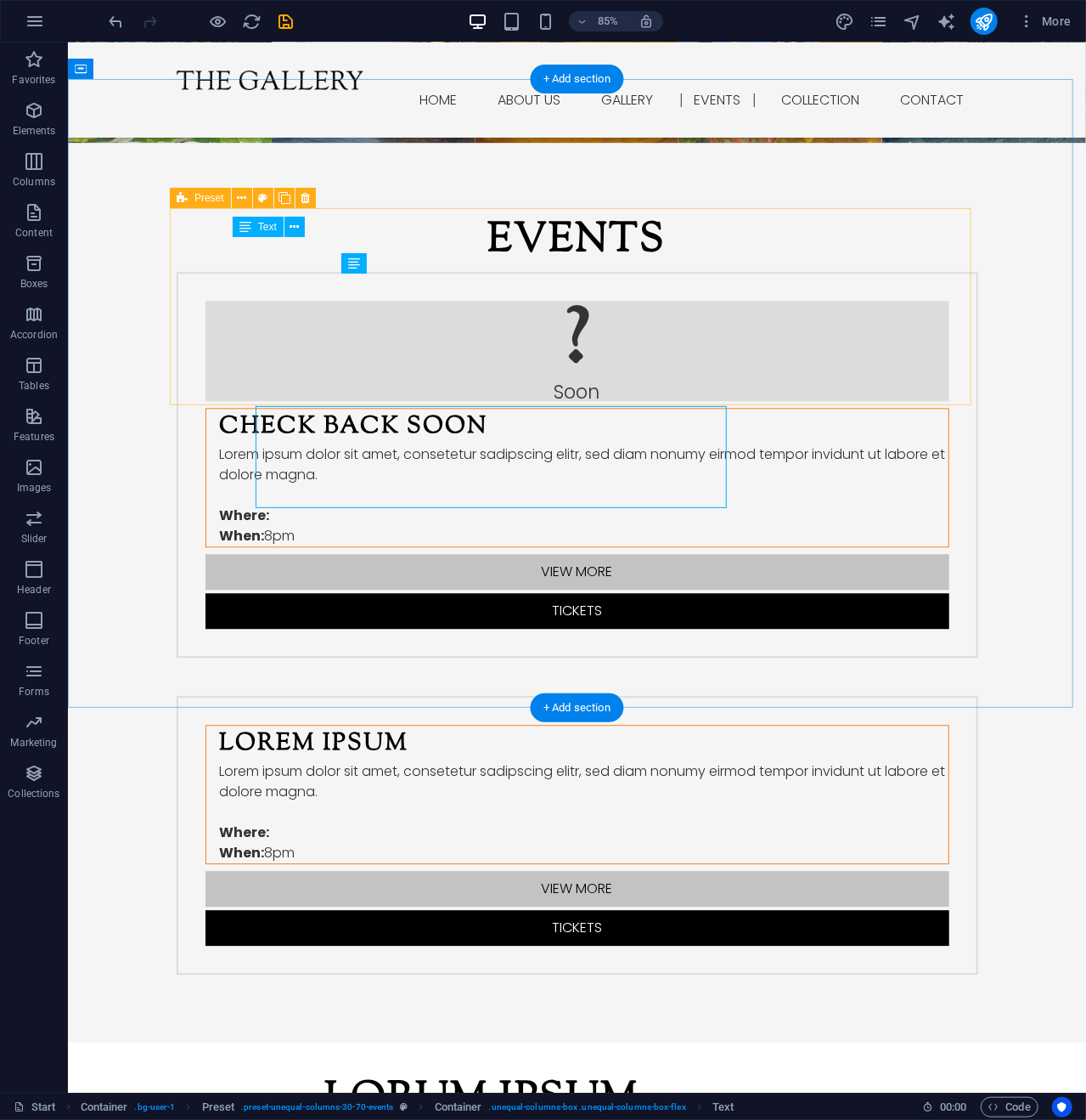
scroll to position [1755, 0]
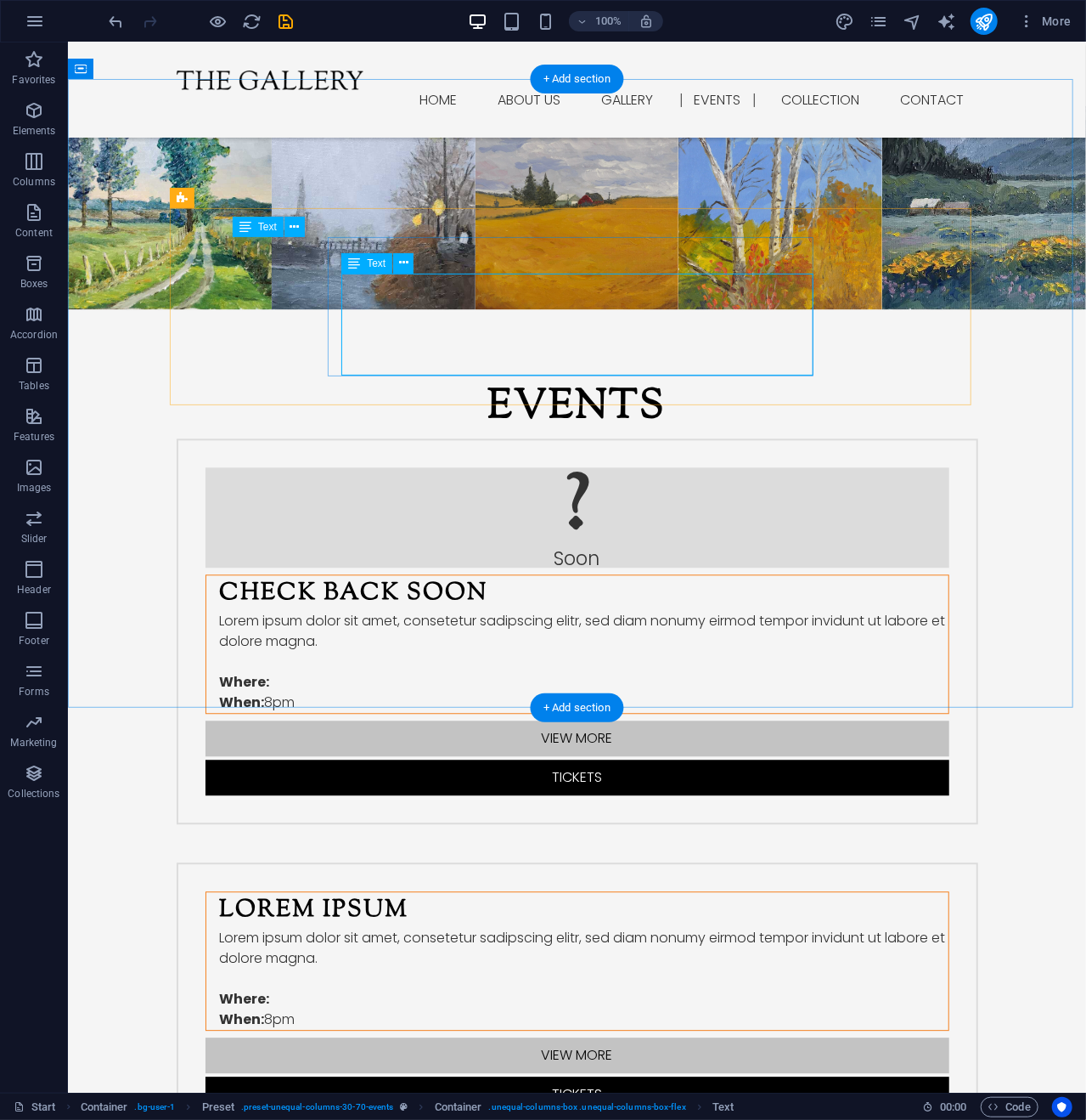
click at [358, 610] on div "Lorem ipsum dolor sit amet, consetetur sadipscing elitr, sed diam nonumy eirmod…" at bounding box center [583, 661] width 729 height 102
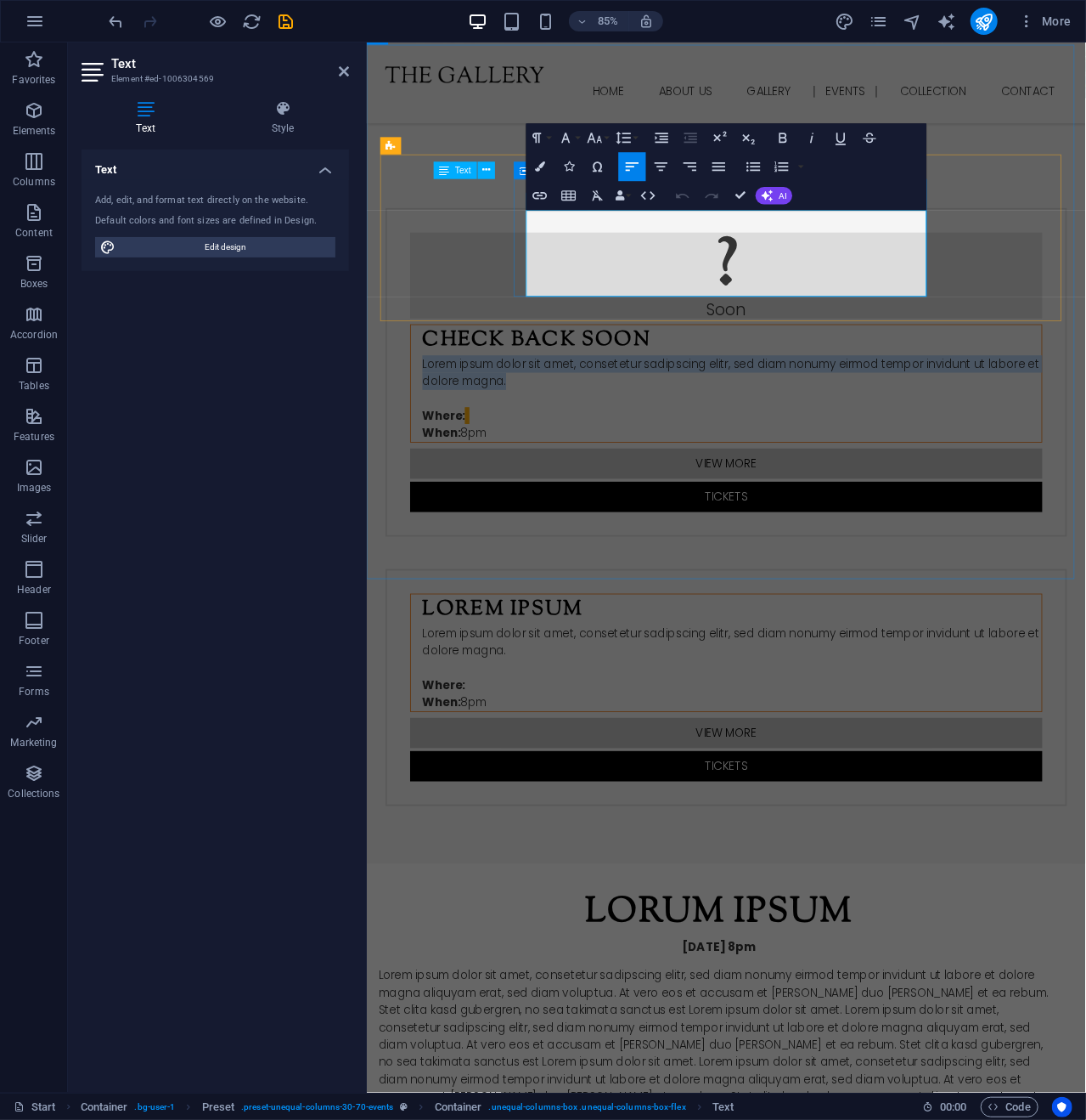
drag, startPoint x: 965, startPoint y: 266, endPoint x: 556, endPoint y: 248, distance: 409.4
click at [556, 411] on p "Lorem ipsum dolor sit amet, consetetur sadipscing elitr, sed diam nonumy eirmod…" at bounding box center [795, 462] width 729 height 102
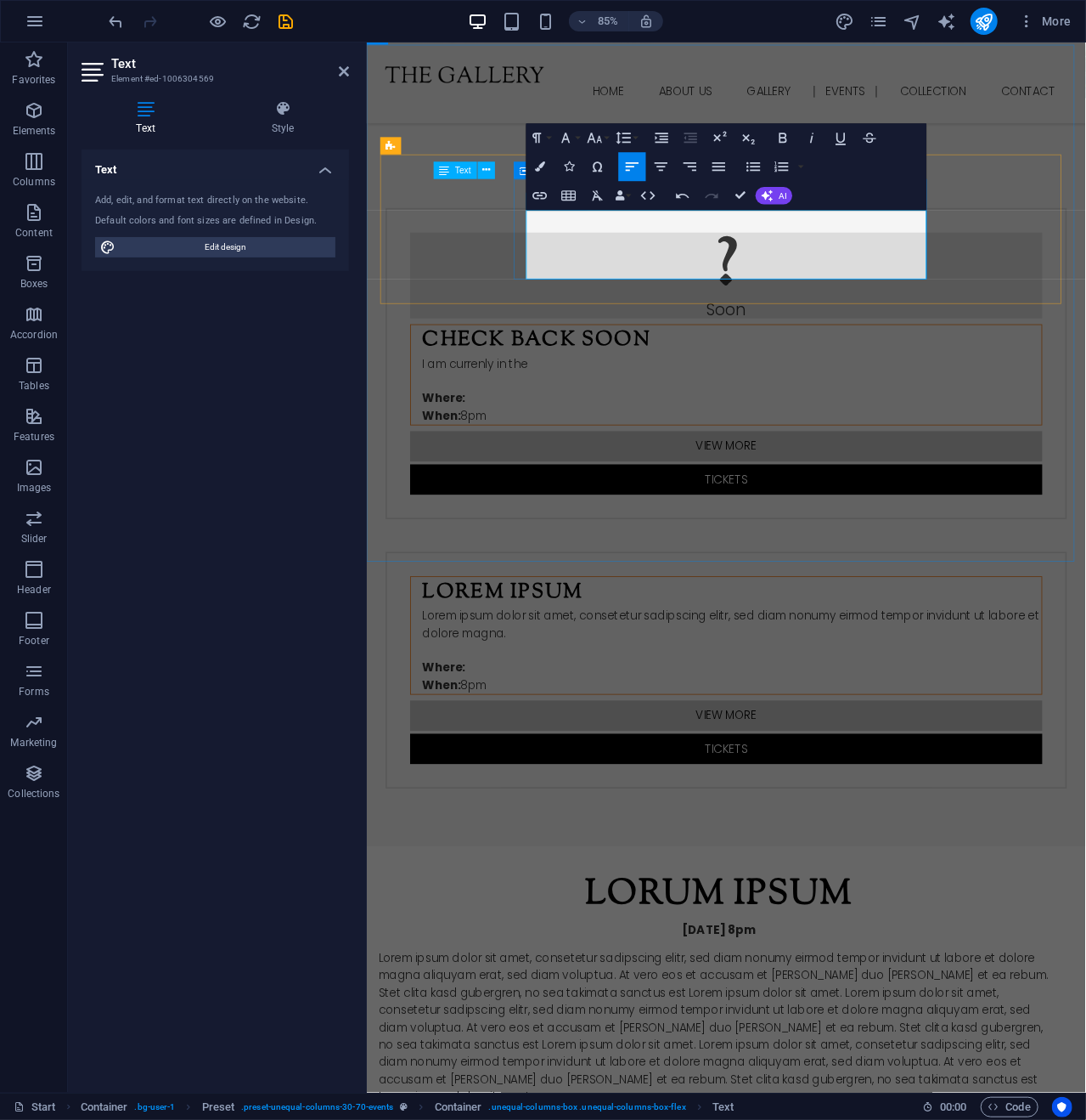
click at [625, 411] on p "I am currenly in the Where: When: 8pm" at bounding box center [795, 451] width 729 height 81
click at [630, 411] on p "I am currenly in the Where: When: 8pm" at bounding box center [795, 451] width 729 height 81
click at [729, 411] on p "I am currently in the Where: When: 8pm" at bounding box center [795, 451] width 729 height 81
drag, startPoint x: 649, startPoint y: 246, endPoint x: 820, endPoint y: 257, distance: 171.4
click at [820, 411] on p "I am currently in the planning phase of putting to Where: When: 8pm" at bounding box center [795, 451] width 729 height 81
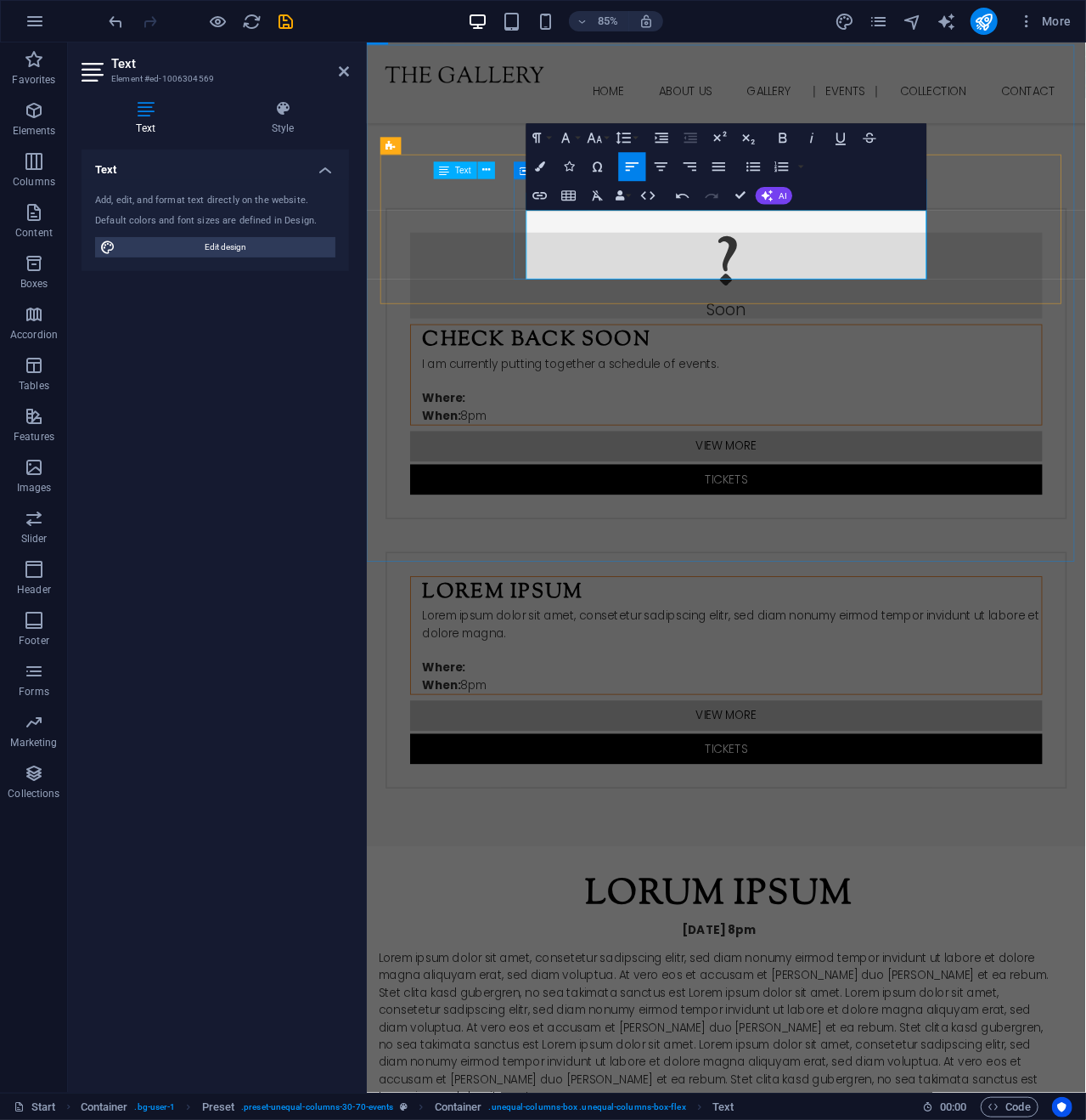
click at [646, 411] on p "I am currently putting together a schedule of events. Where: When: 8pm" at bounding box center [795, 451] width 729 height 81
click at [1081, 237] on div "? Soon Check Back Soon I am currently putting together a schedule of events. Wh…" at bounding box center [789, 420] width 802 height 366
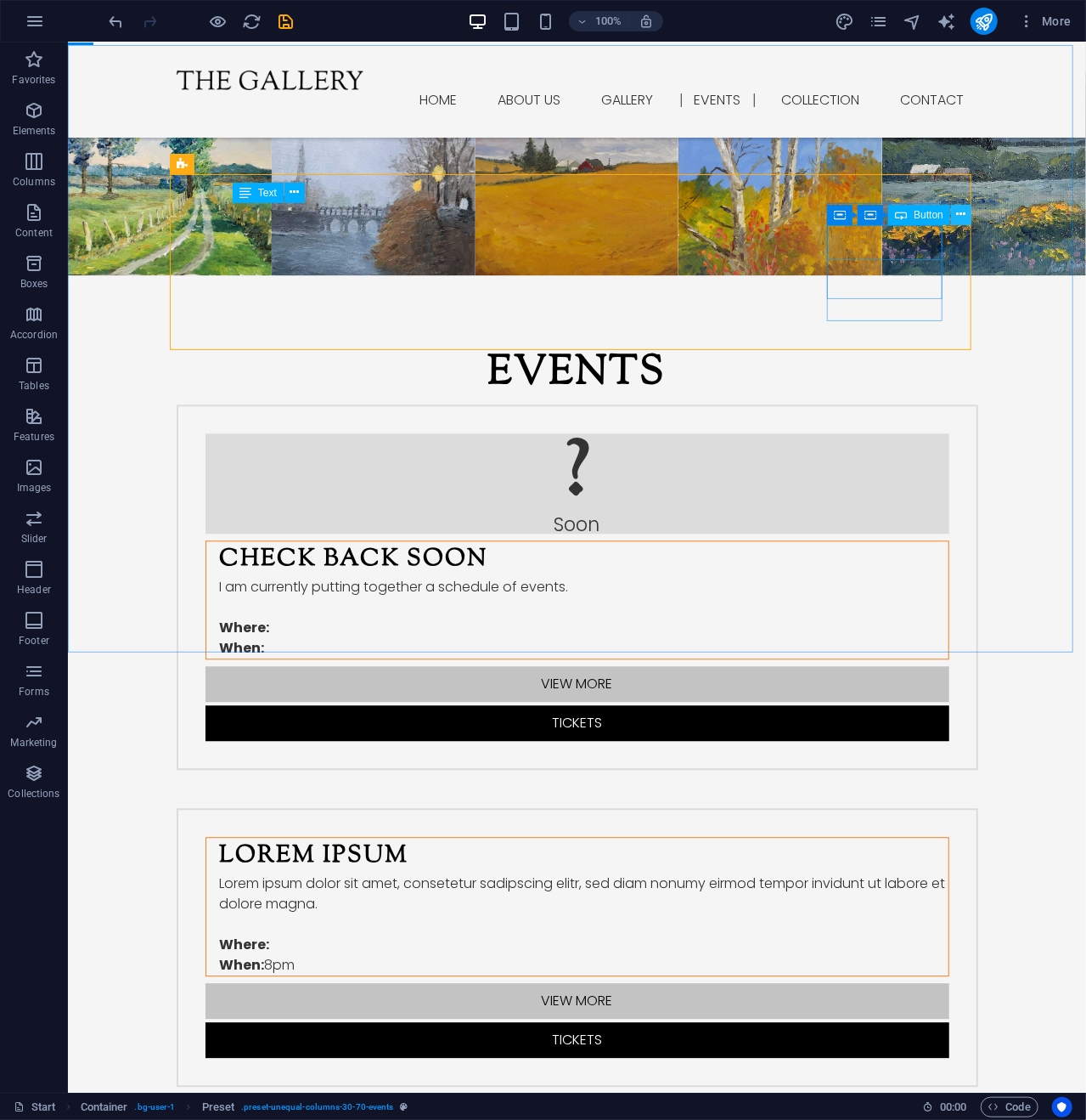
click at [964, 210] on icon at bounding box center [962, 215] width 9 height 18
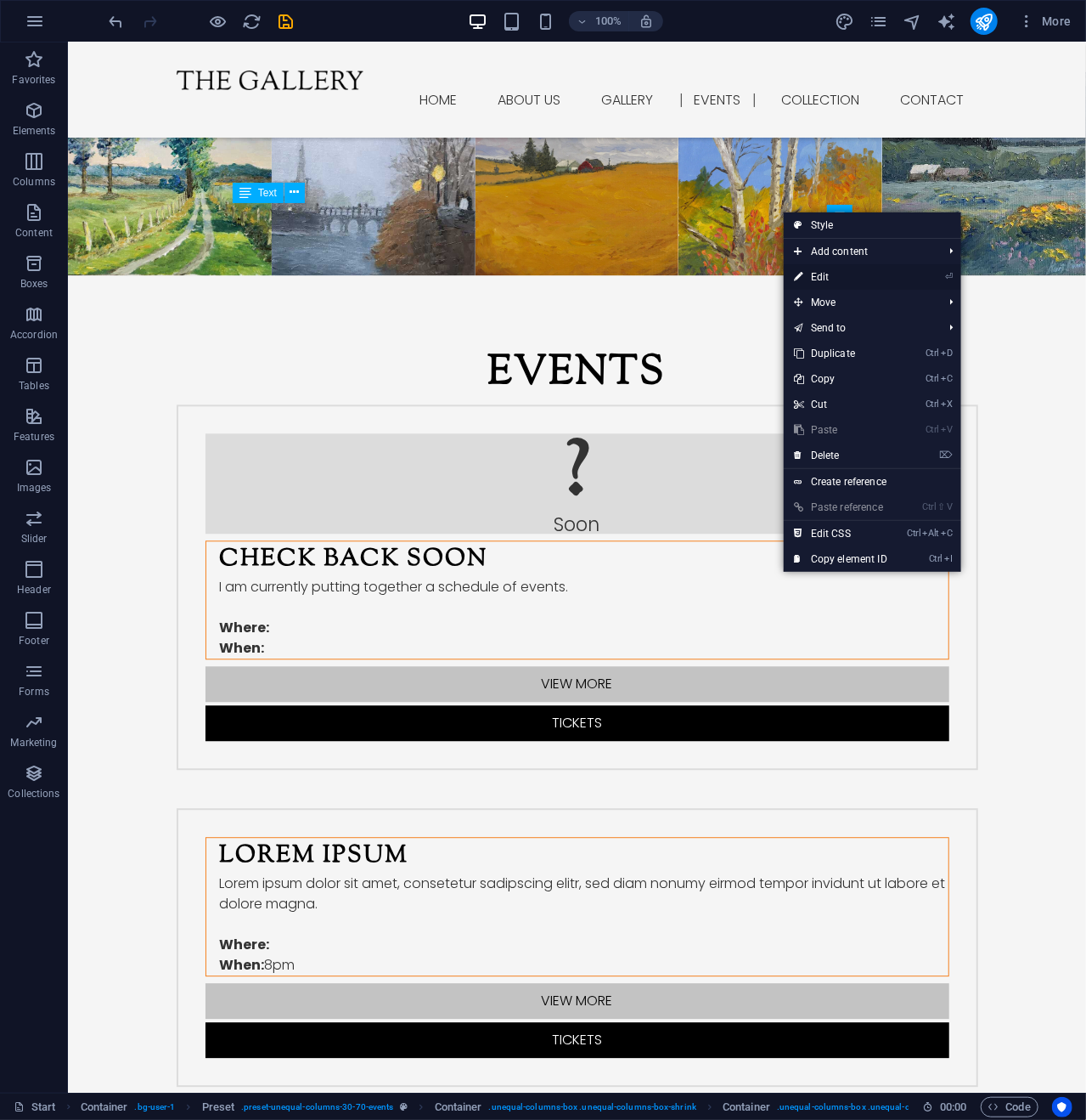
drag, startPoint x: 817, startPoint y: 272, endPoint x: 546, endPoint y: 282, distance: 271.2
click at [817, 272] on link "⏎ Edit" at bounding box center [841, 277] width 114 height 26
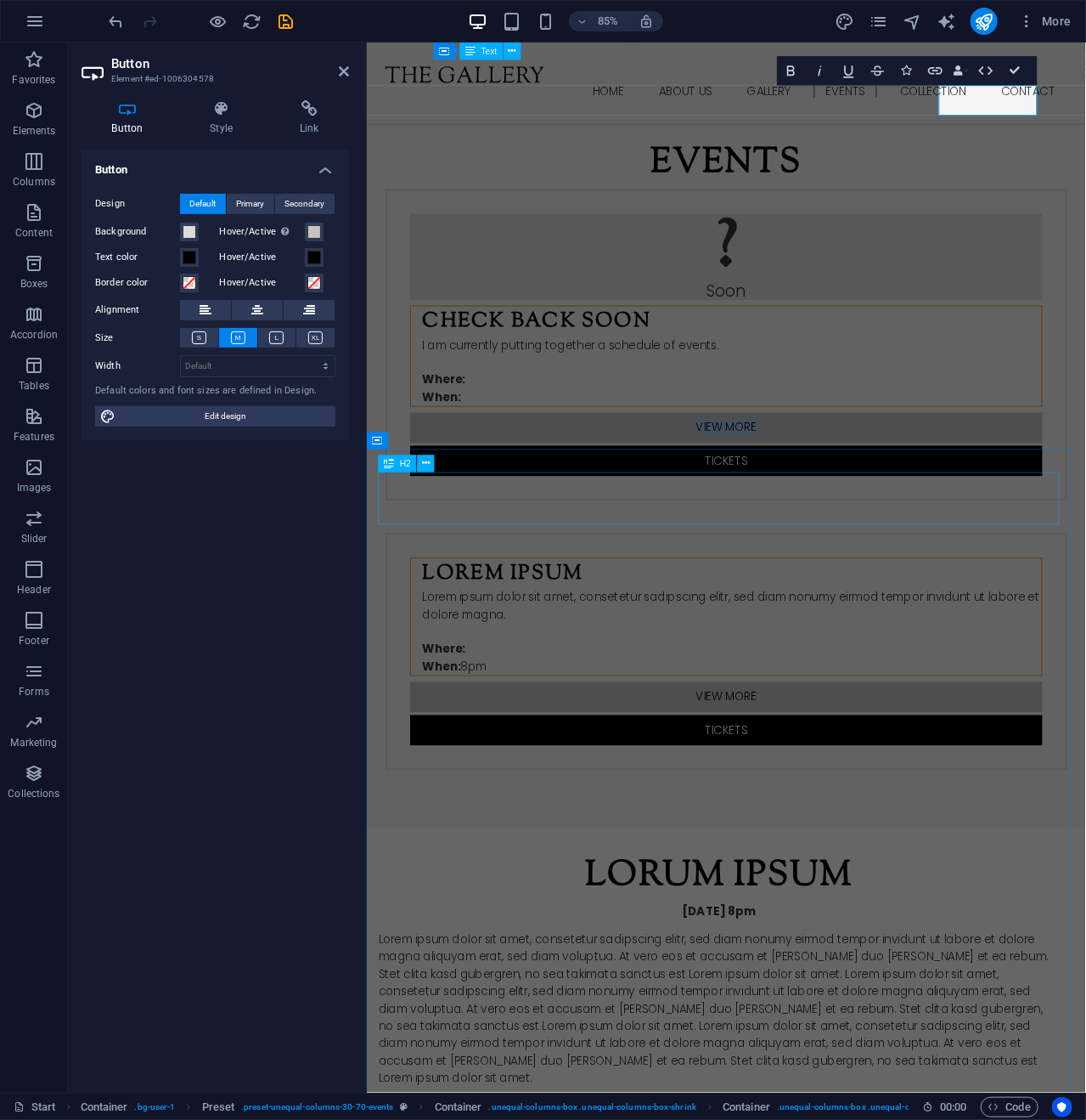
scroll to position [1871, 0]
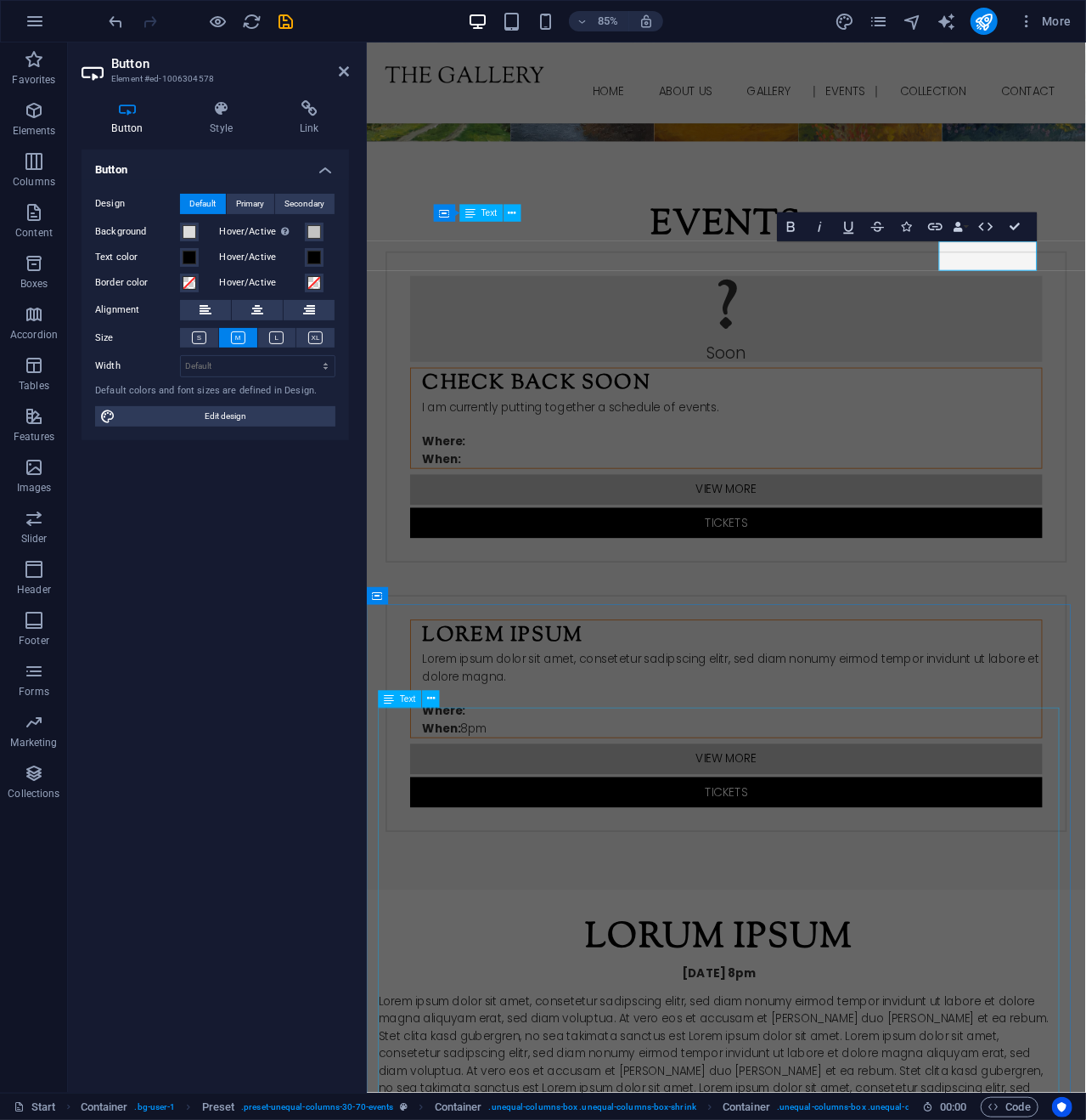
drag, startPoint x: 578, startPoint y: 883, endPoint x: 846, endPoint y: 757, distance: 296.1
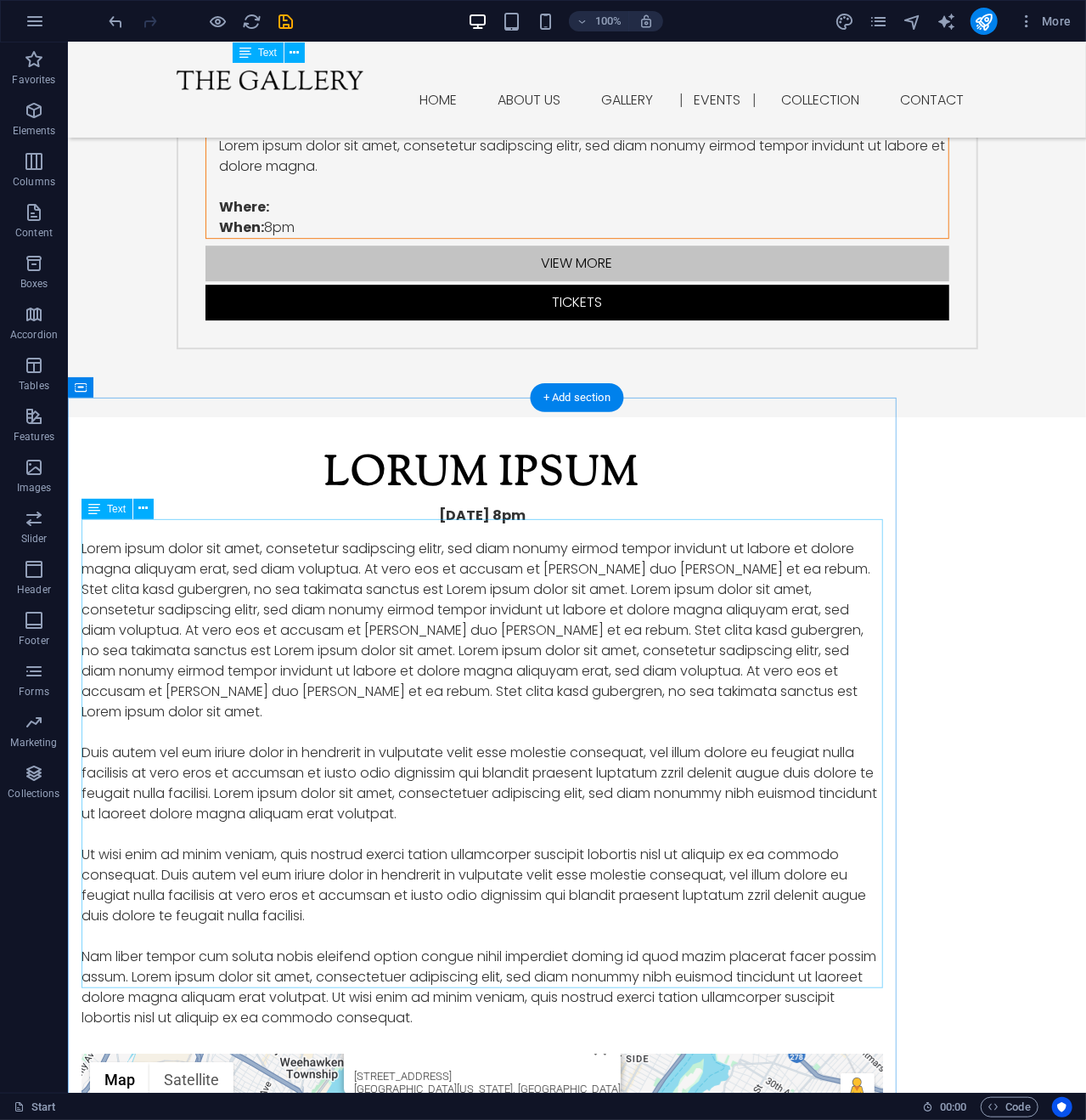
scroll to position [2554, 0]
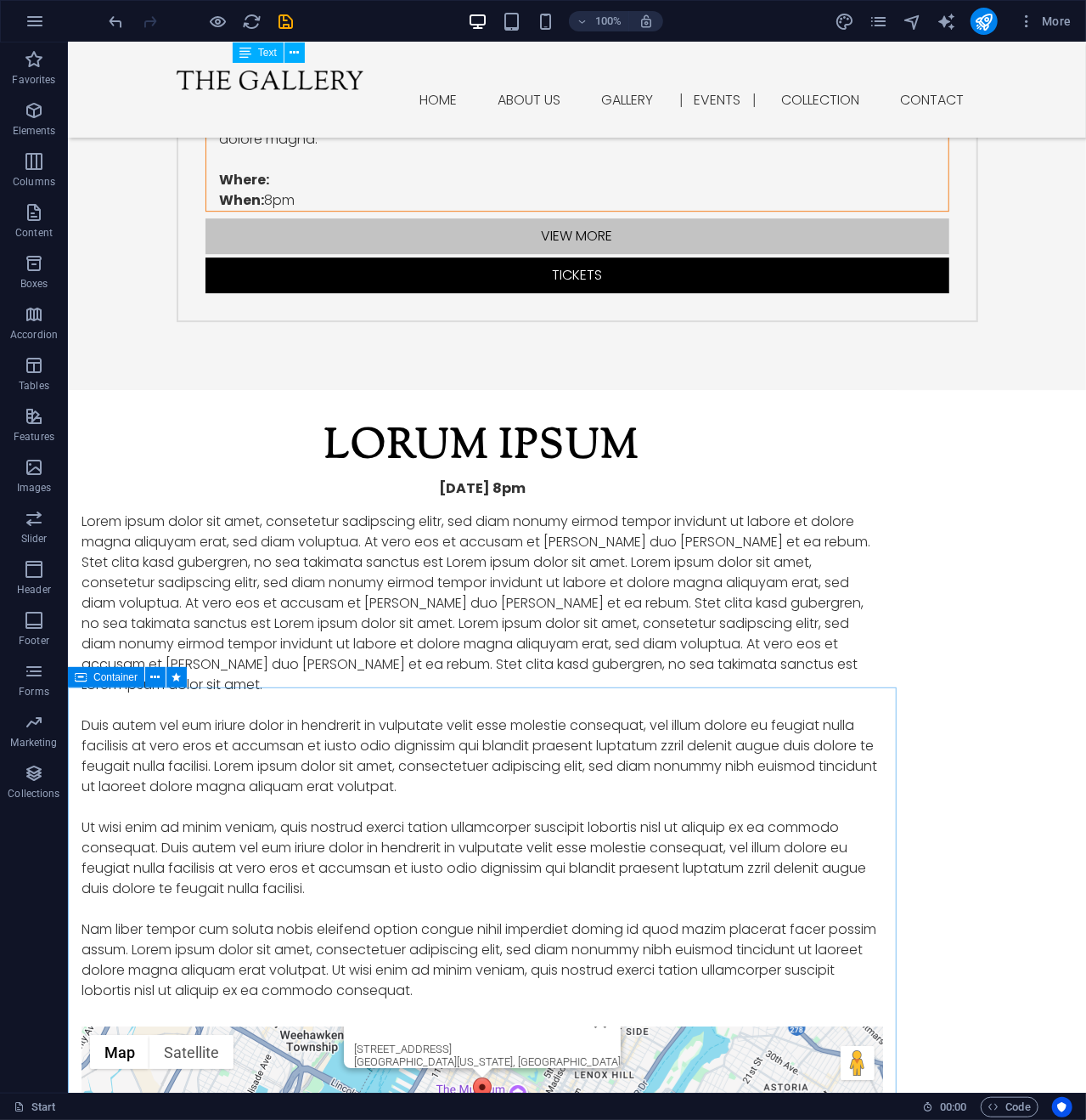
click at [121, 677] on span "Container" at bounding box center [115, 677] width 44 height 10
click at [158, 672] on icon at bounding box center [155, 677] width 9 height 18
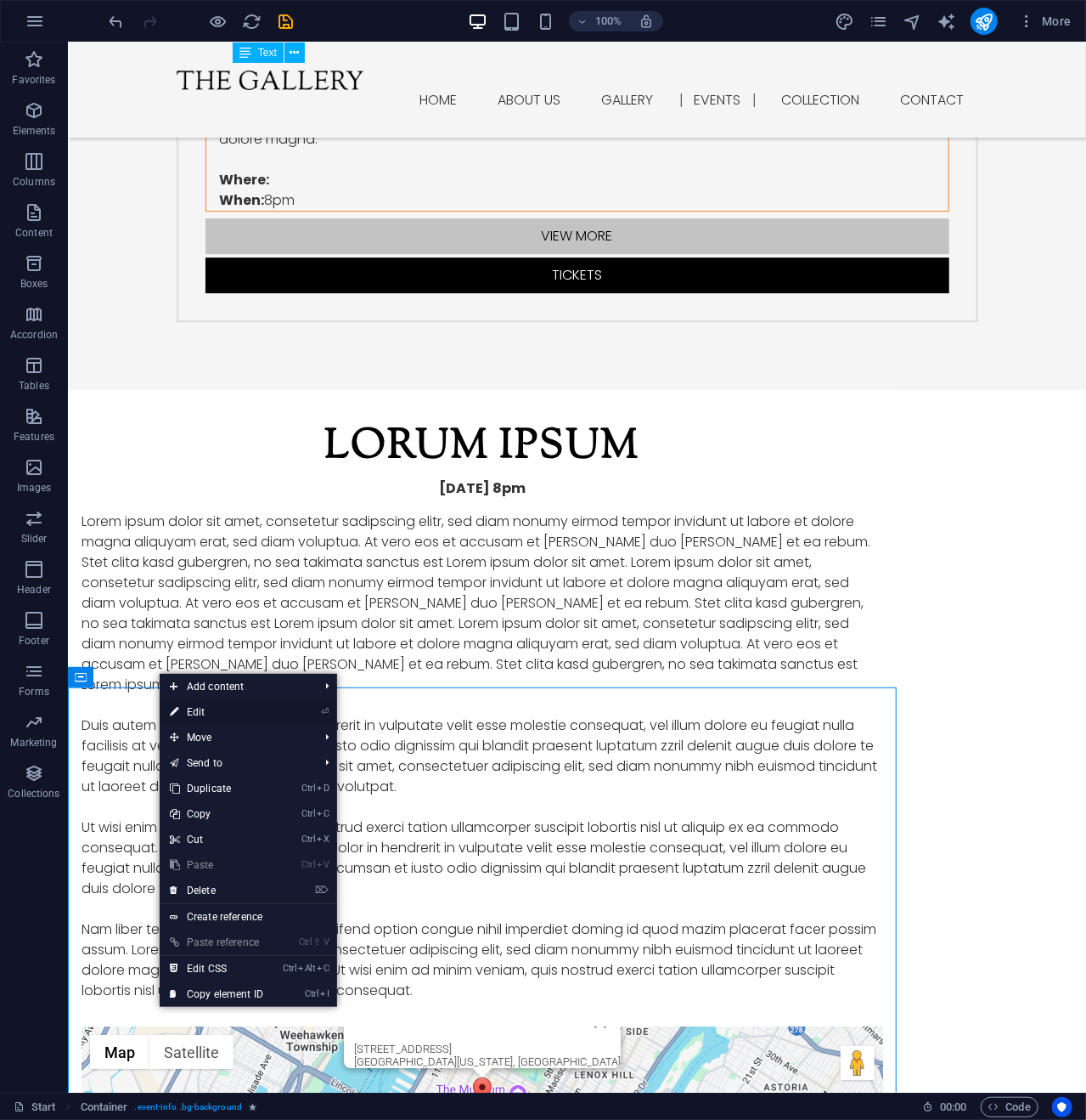
click at [214, 705] on link "⏎ Edit" at bounding box center [217, 712] width 114 height 26
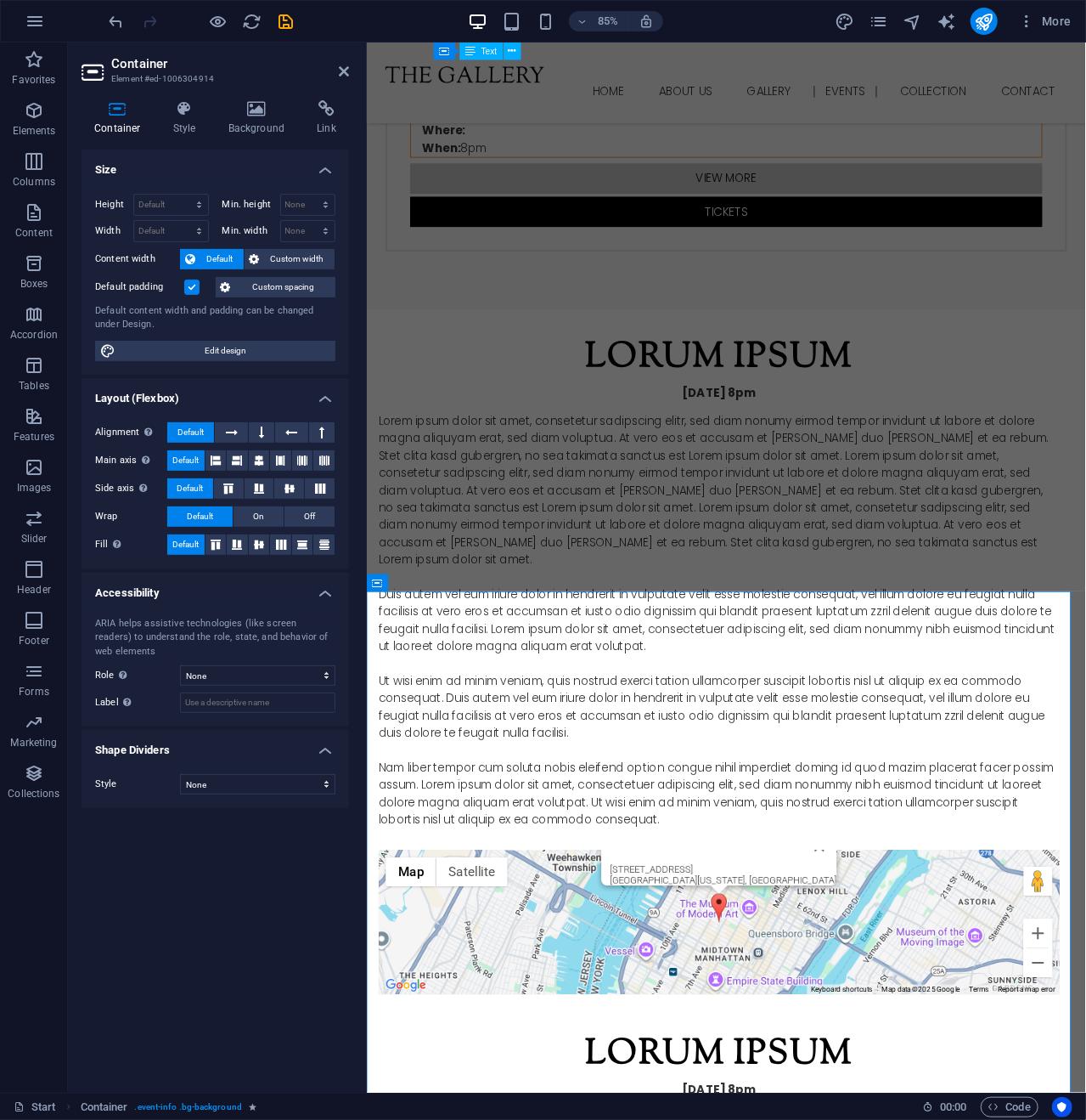
scroll to position [2686, 0]
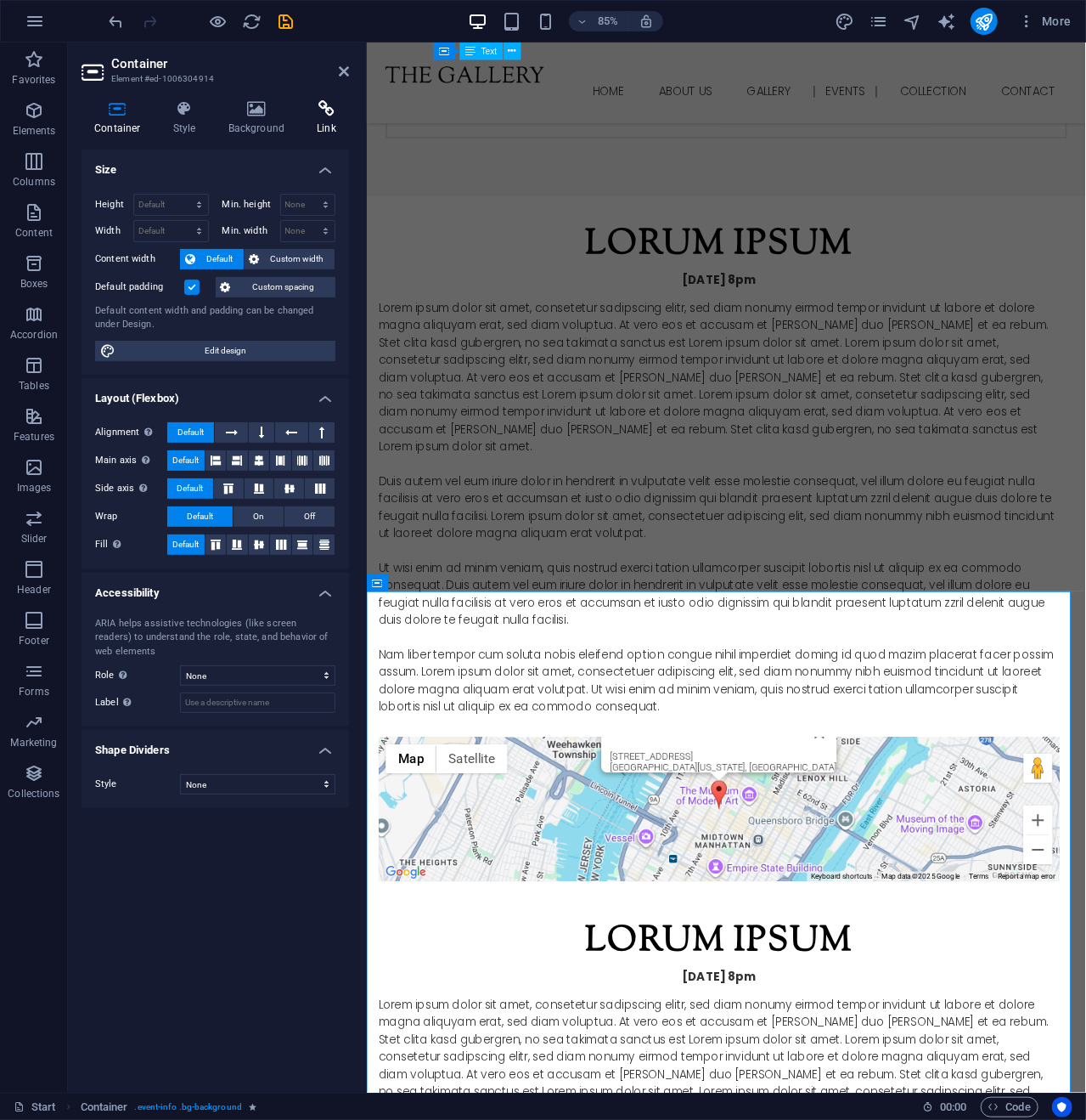
click at [325, 107] on icon at bounding box center [326, 109] width 45 height 17
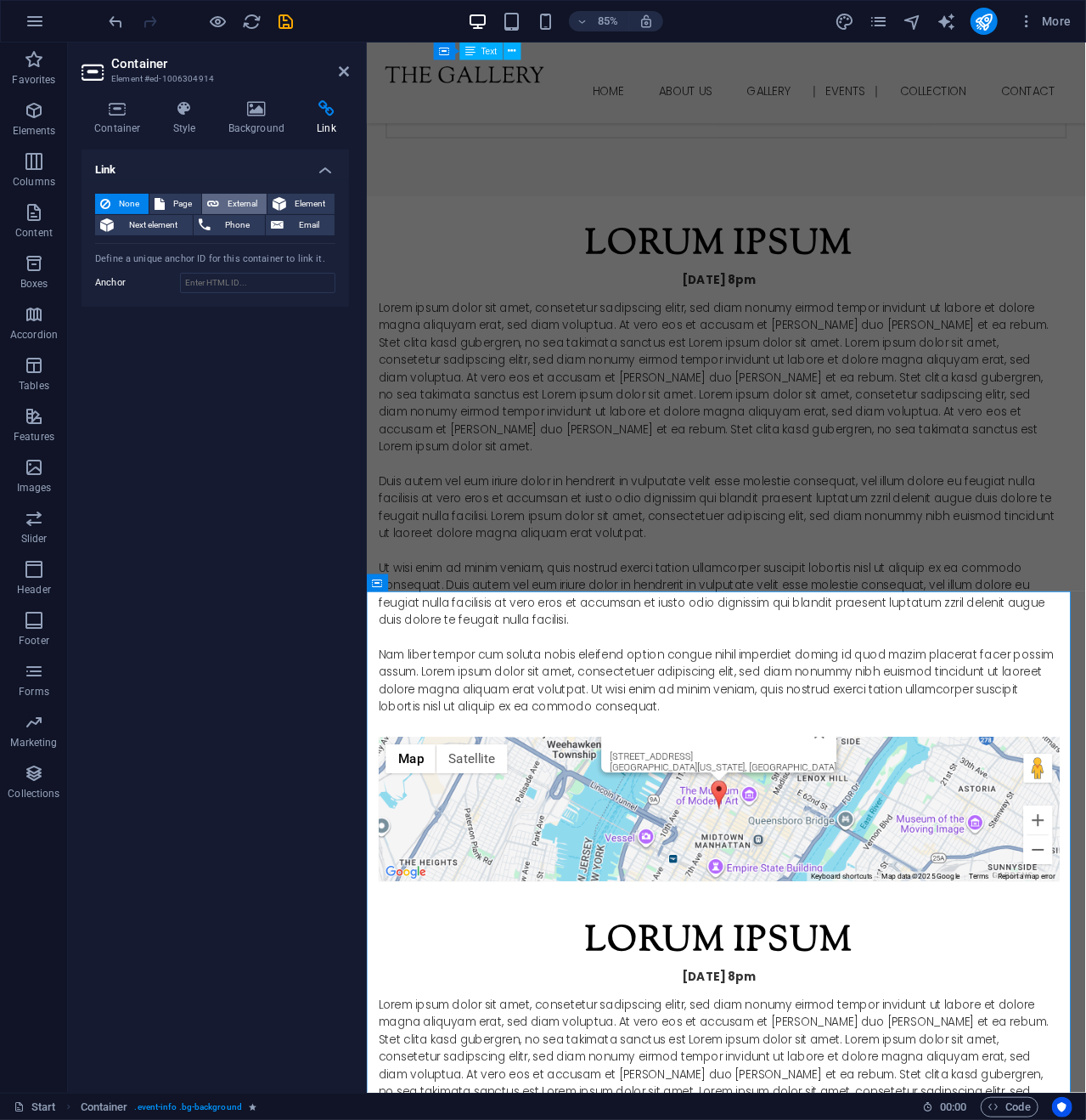
click at [233, 199] on span "External" at bounding box center [242, 204] width 37 height 20
select select "blank"
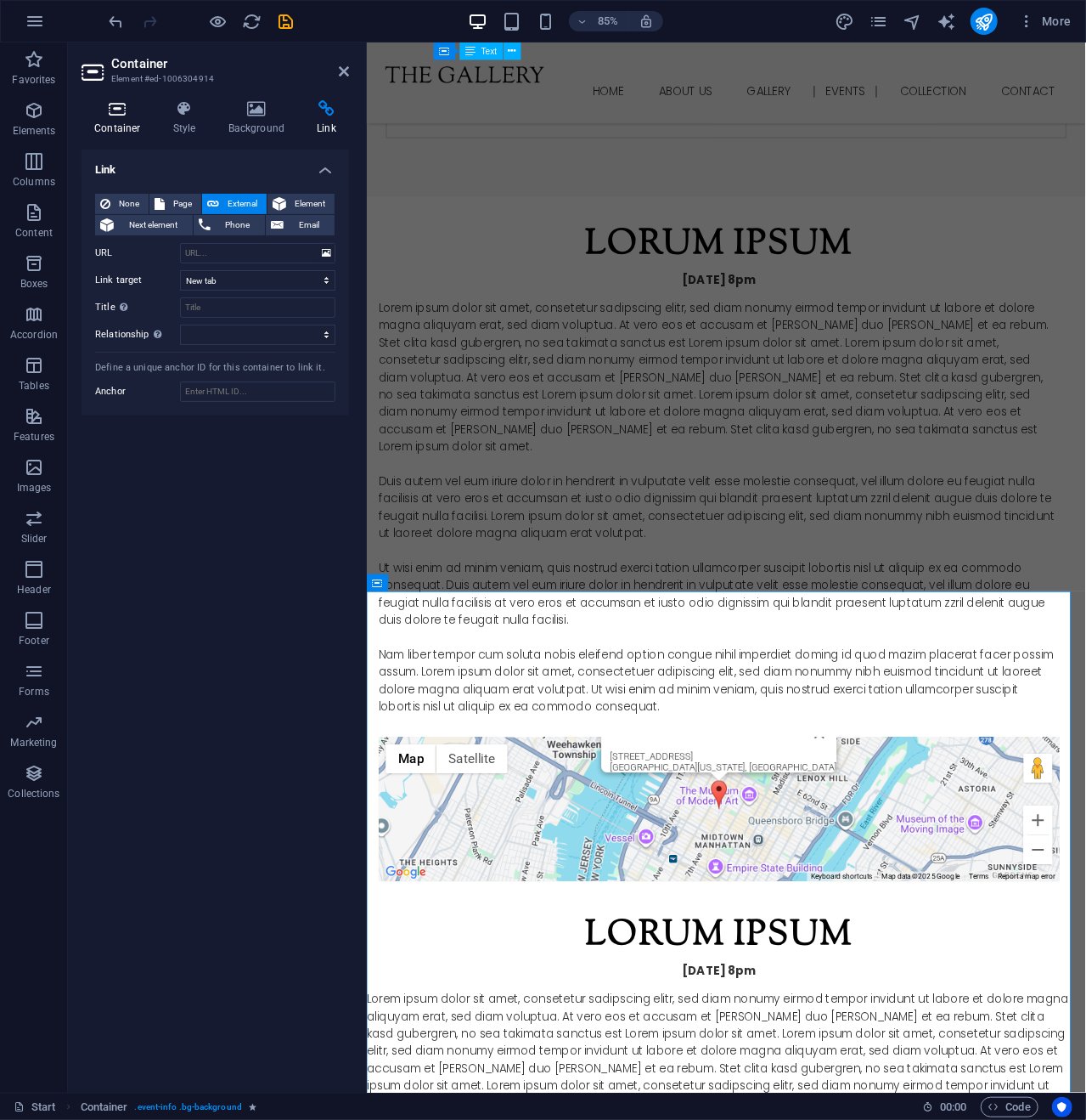
click at [119, 108] on icon at bounding box center [117, 109] width 72 height 17
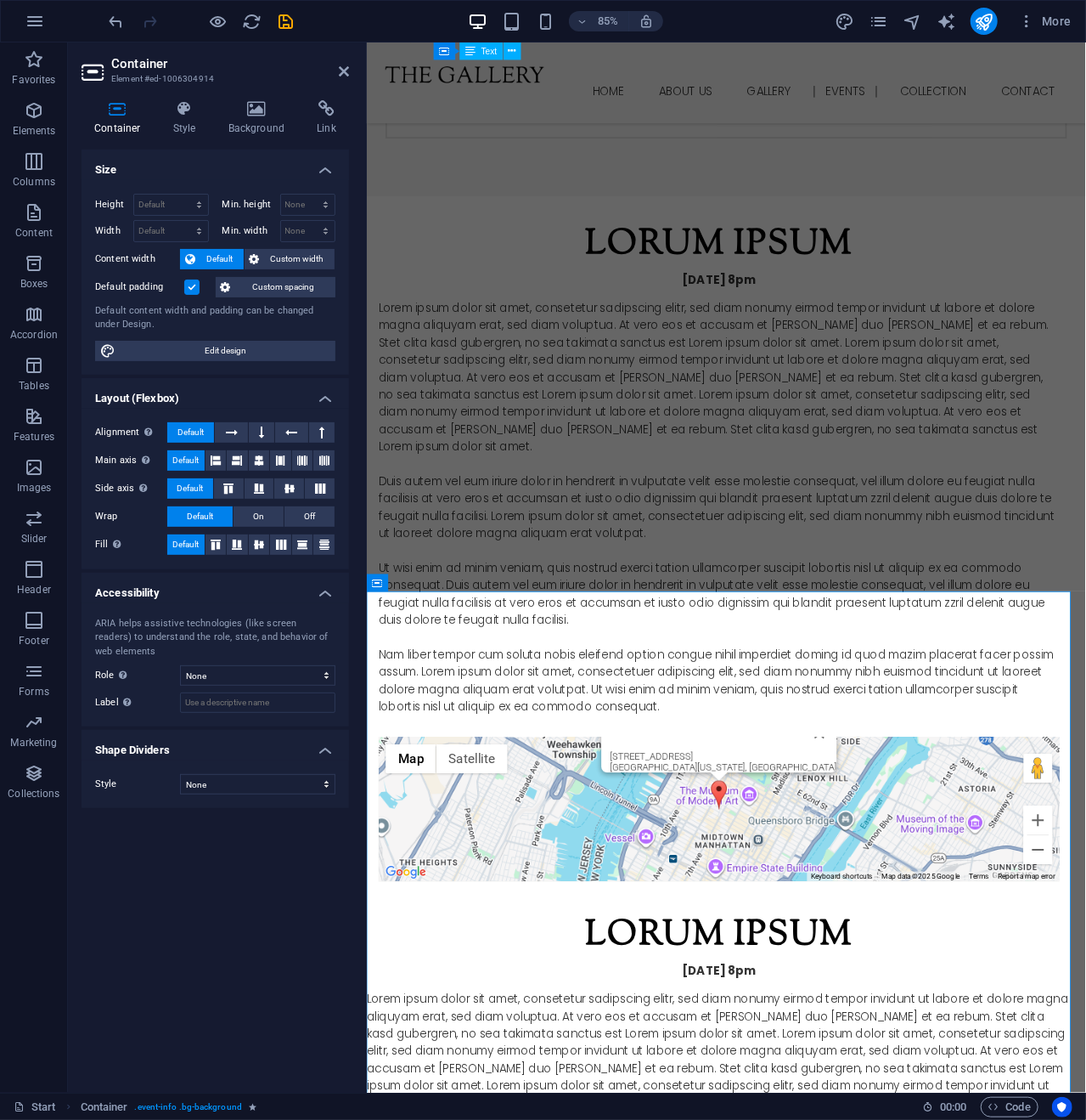
click at [154, 80] on h3 "Element #ed-1006304914" at bounding box center [213, 79] width 204 height 16
click at [340, 69] on icon at bounding box center [344, 71] width 10 height 14
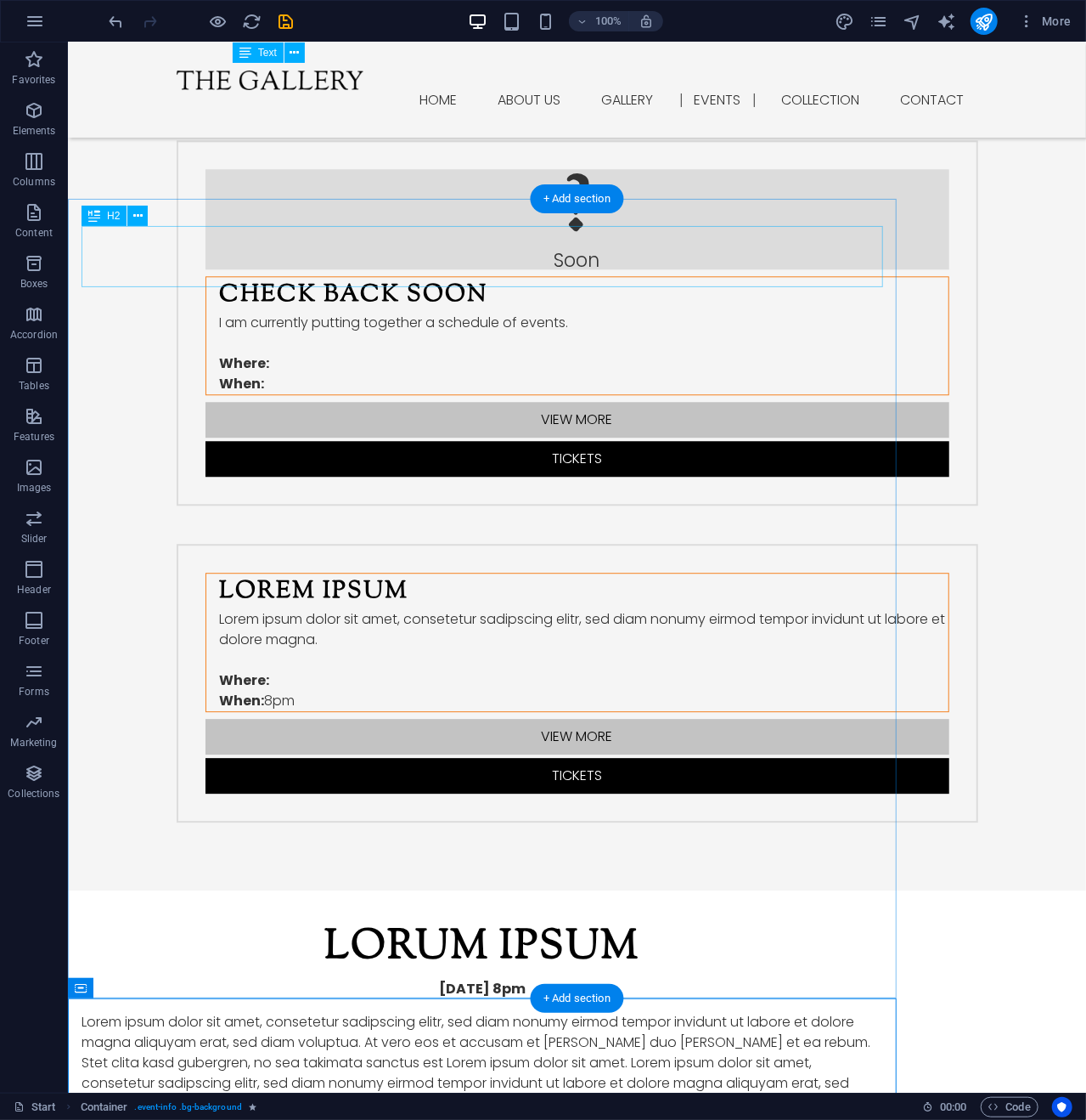
scroll to position [2044, 0]
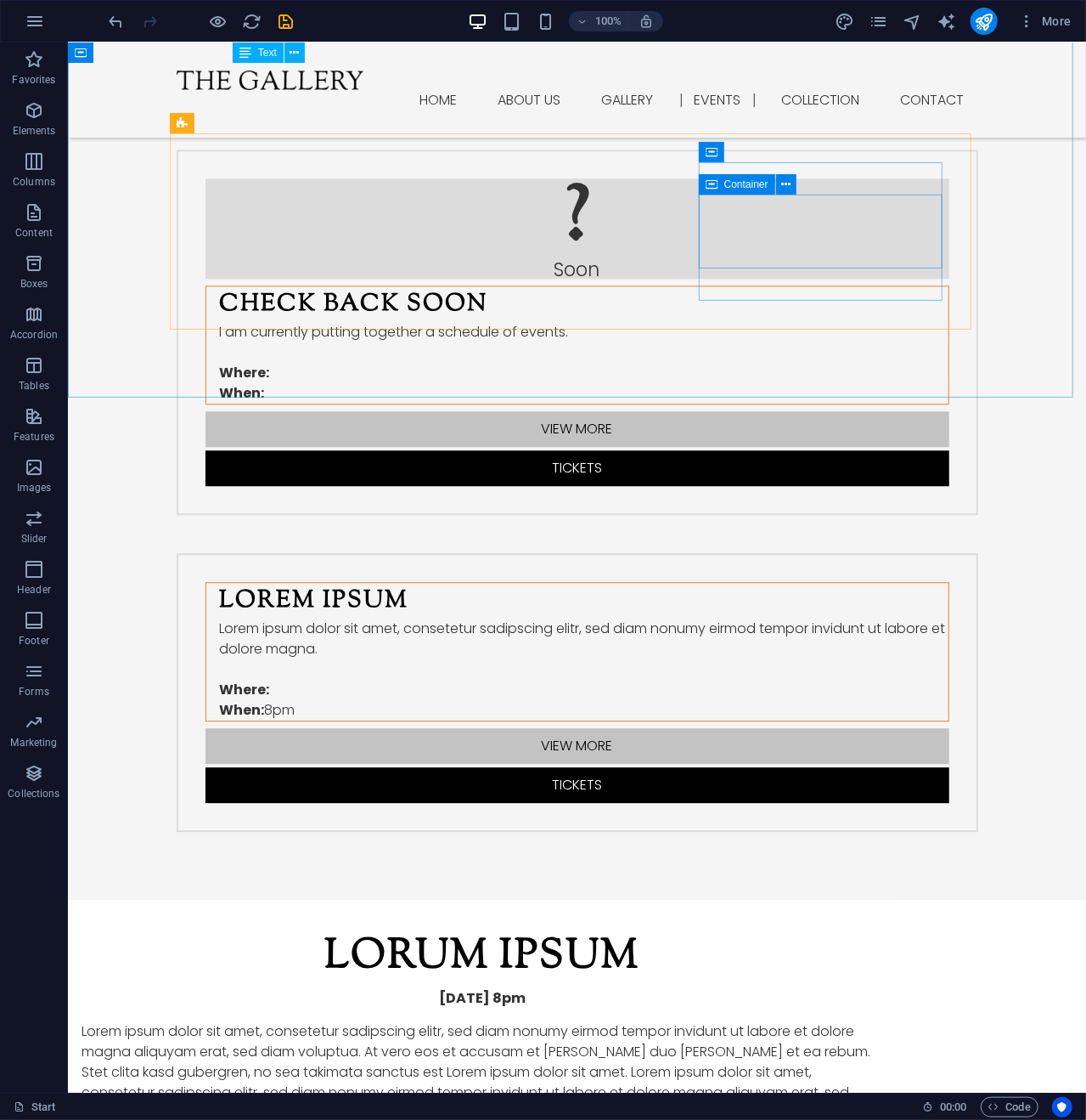
click at [749, 186] on span "Container" at bounding box center [747, 184] width 44 height 10
click at [786, 183] on icon at bounding box center [786, 185] width 9 height 18
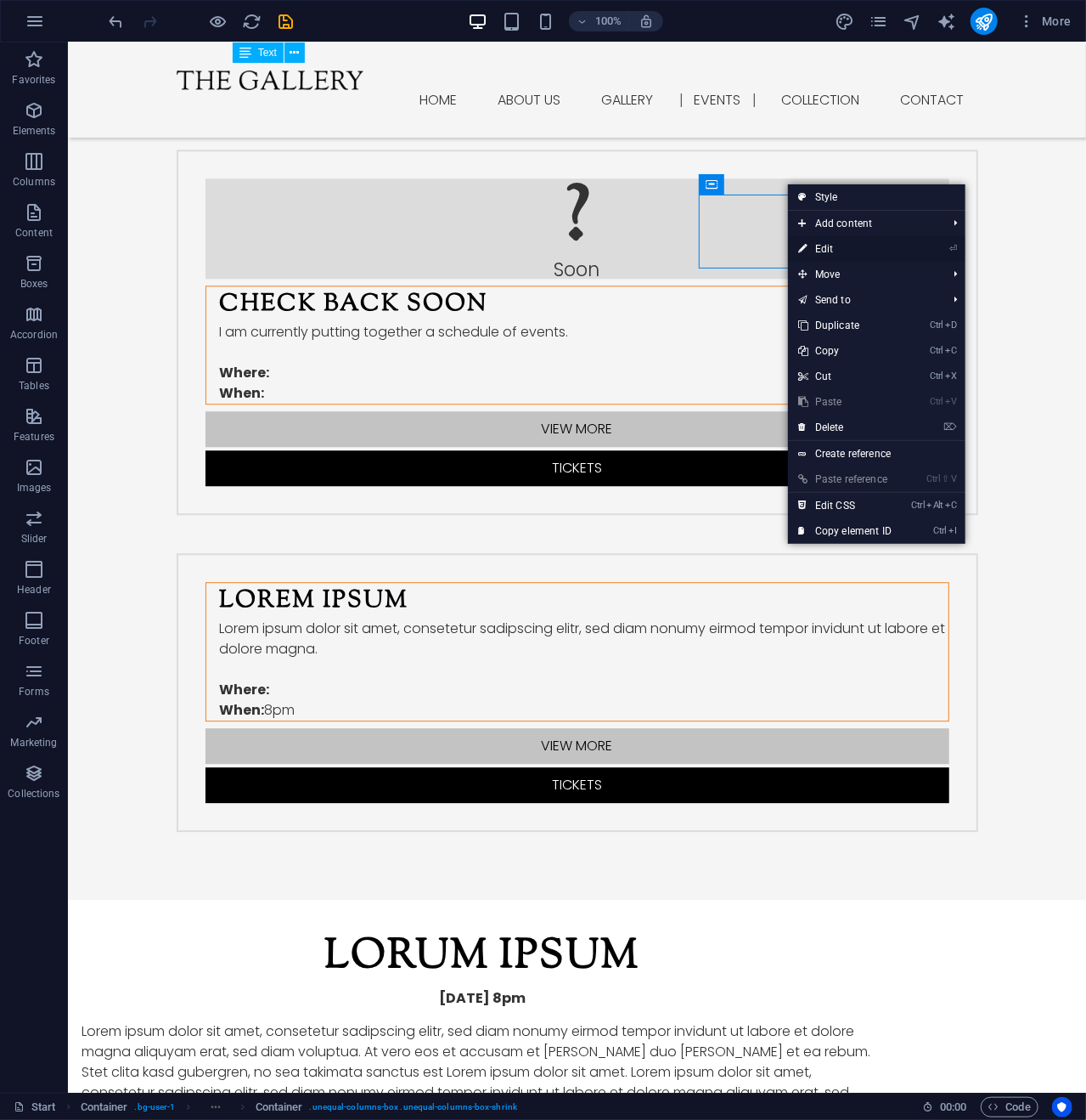
drag, startPoint x: 529, startPoint y: 244, endPoint x: 825, endPoint y: 247, distance: 296.0
click at [825, 247] on link "⏎ Edit" at bounding box center [845, 249] width 114 height 26
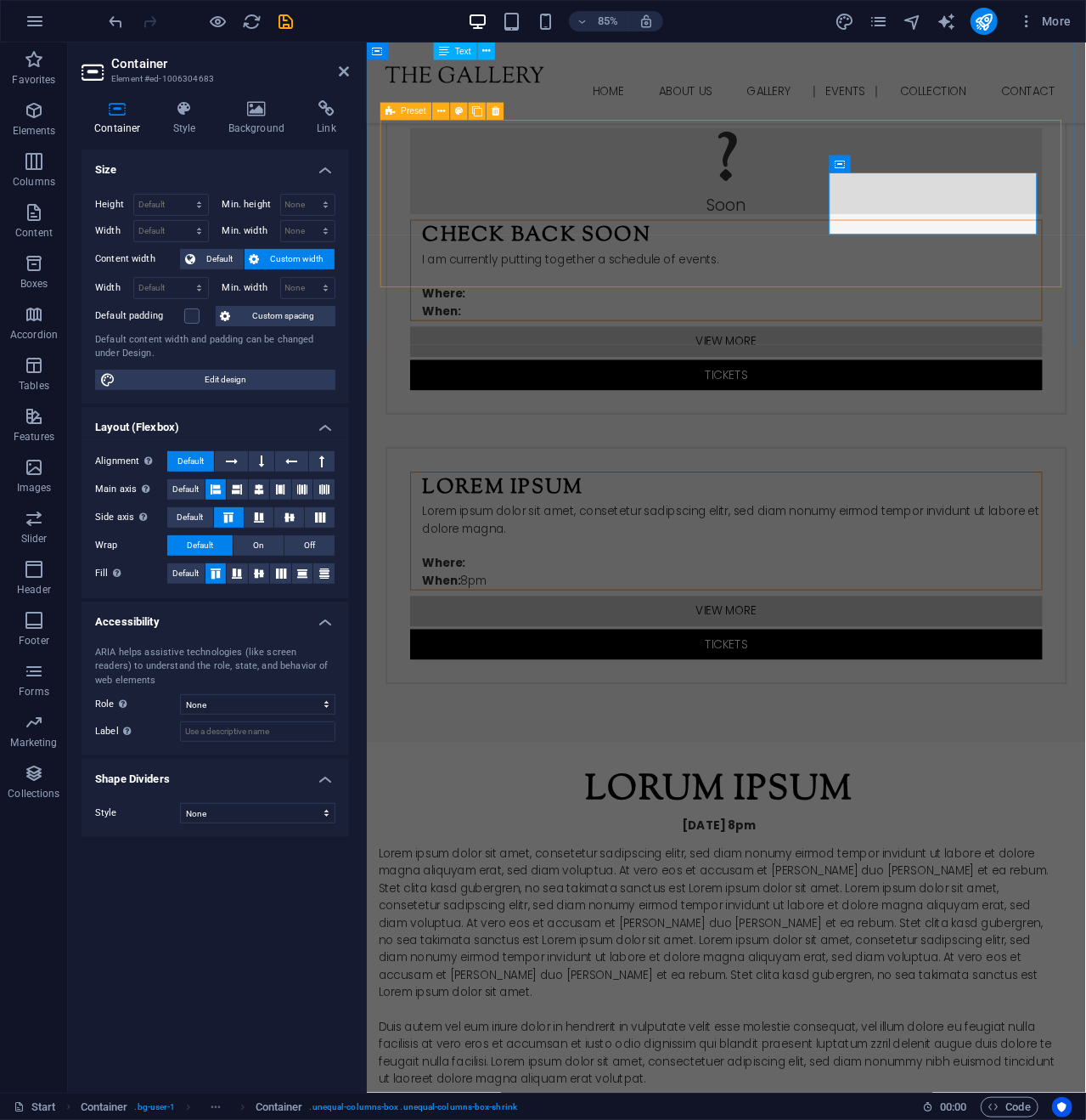
scroll to position [2177, 0]
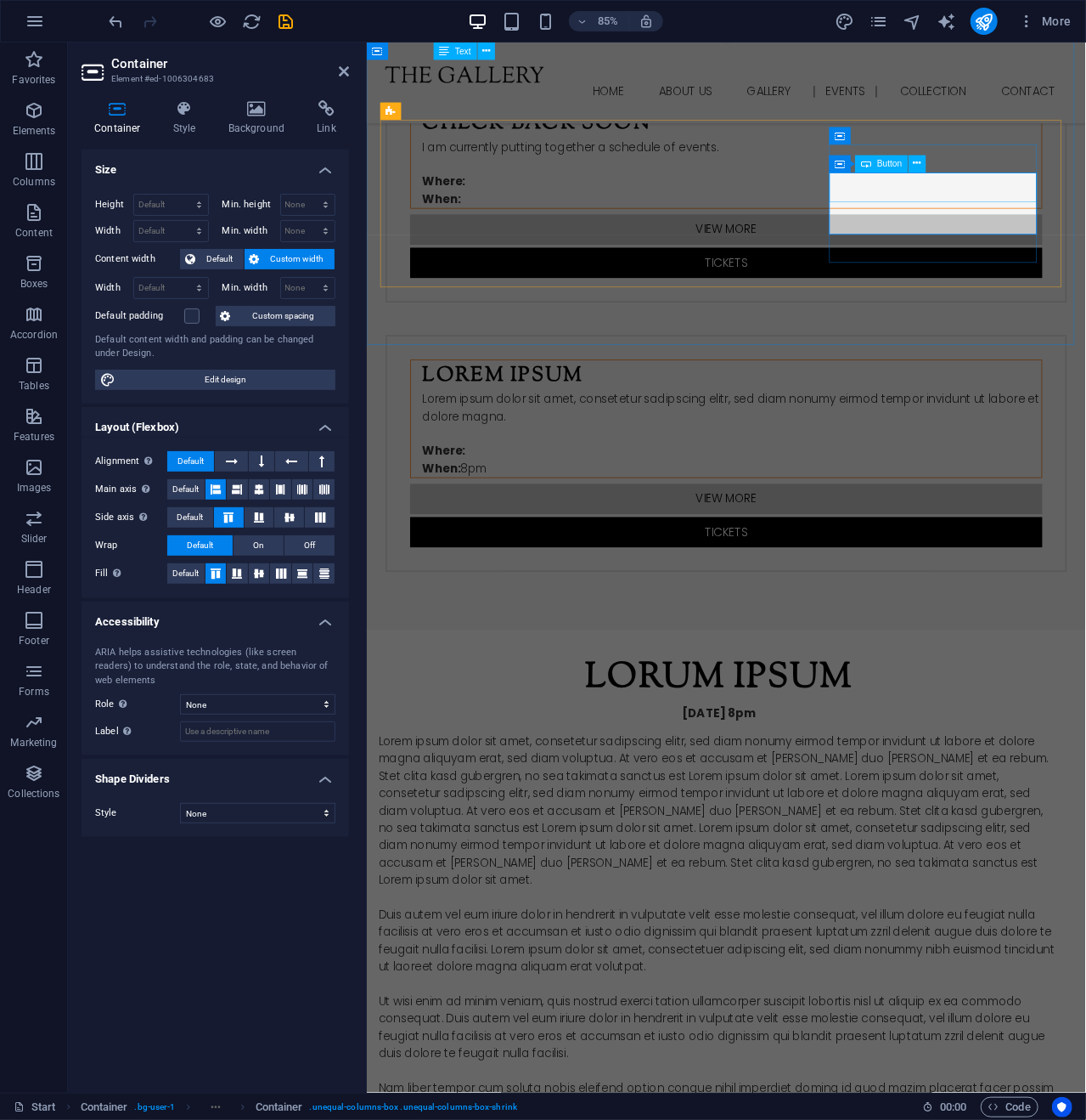
click at [990, 561] on div "View more" at bounding box center [789, 579] width 744 height 36
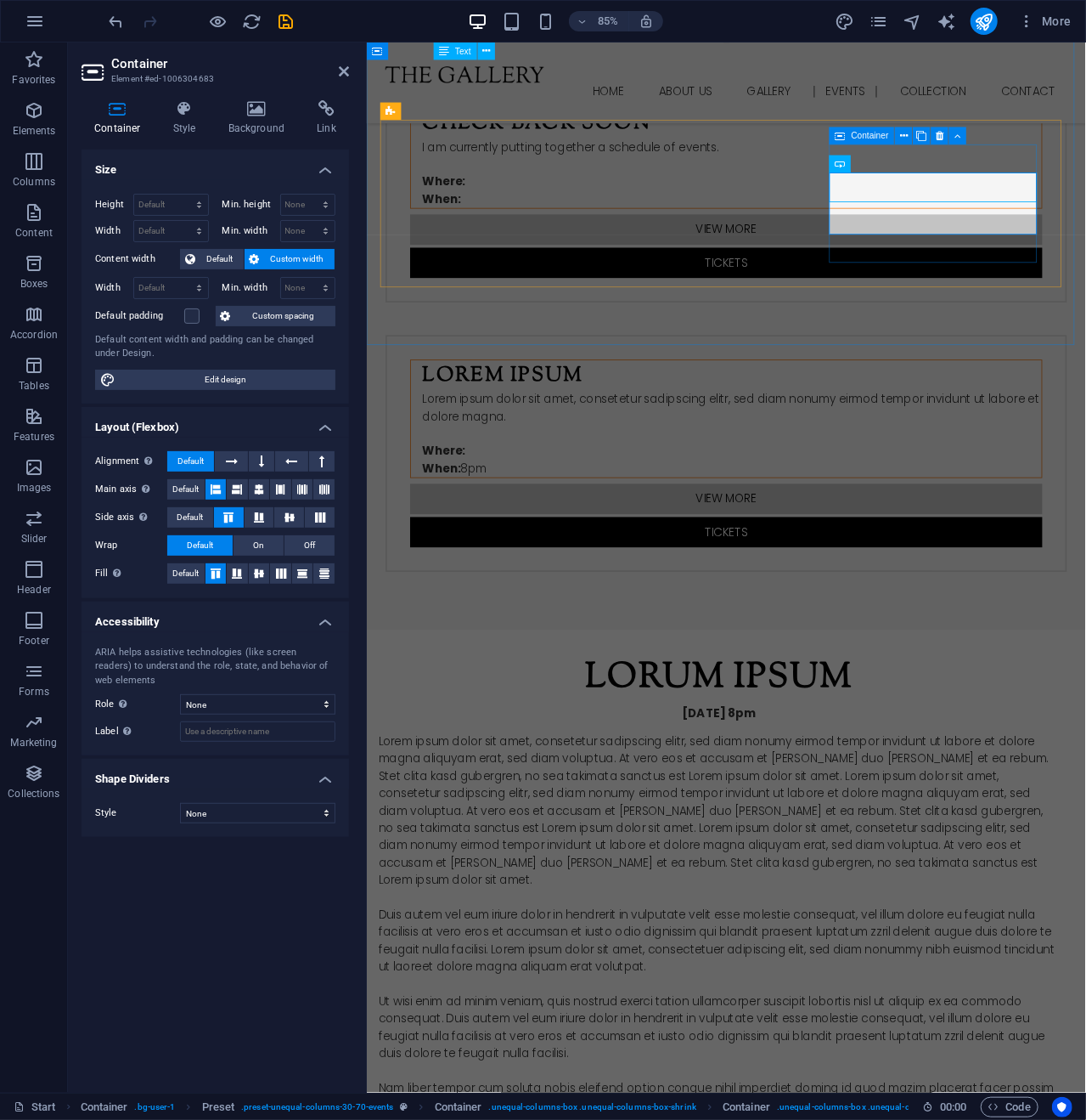
click at [985, 561] on div "View more Tickets" at bounding box center [789, 599] width 744 height 75
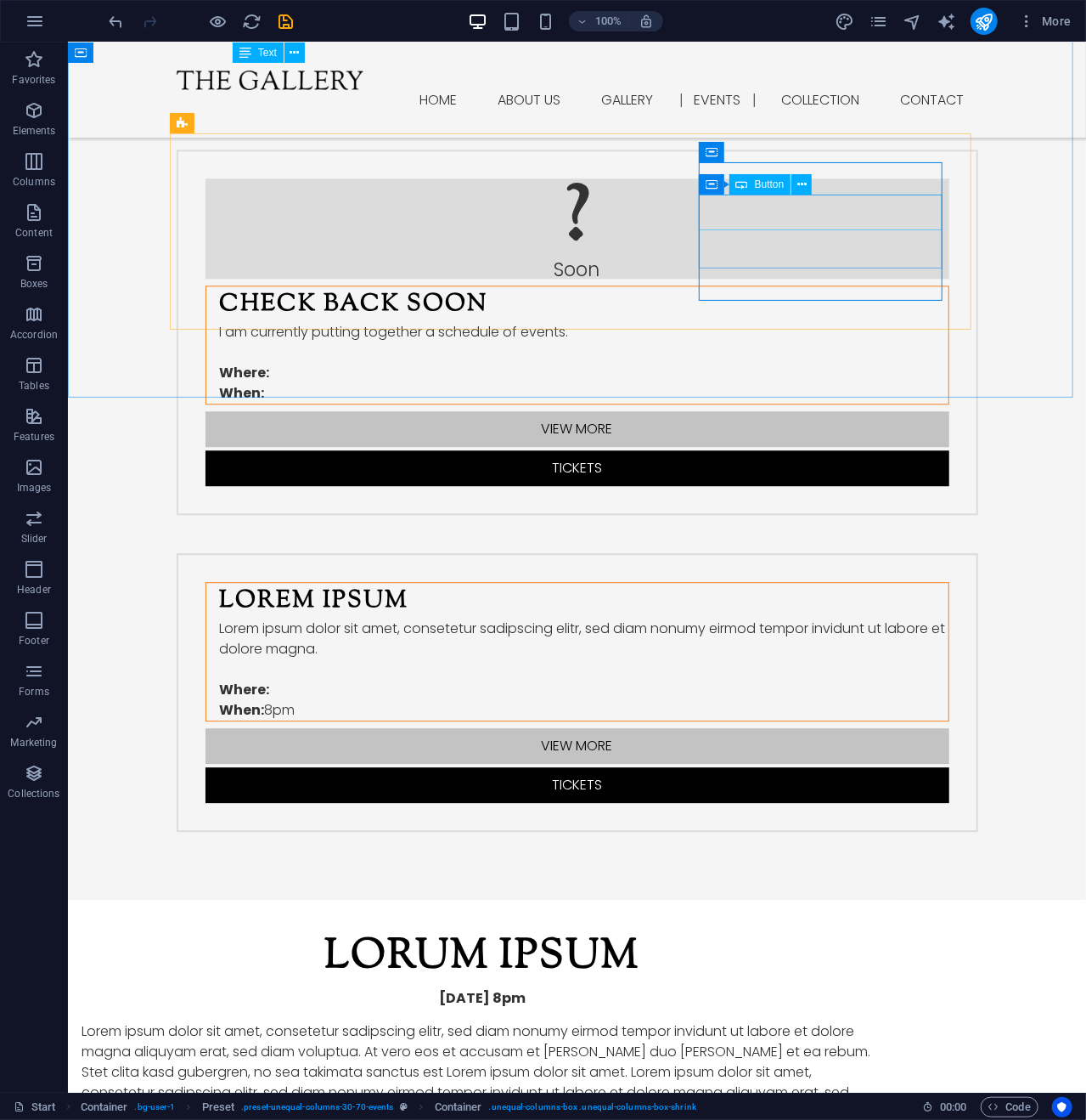
click at [766, 183] on span "Button" at bounding box center [770, 184] width 30 height 10
click at [772, 185] on span "Button" at bounding box center [770, 184] width 30 height 10
click at [799, 186] on icon at bounding box center [803, 185] width 9 height 18
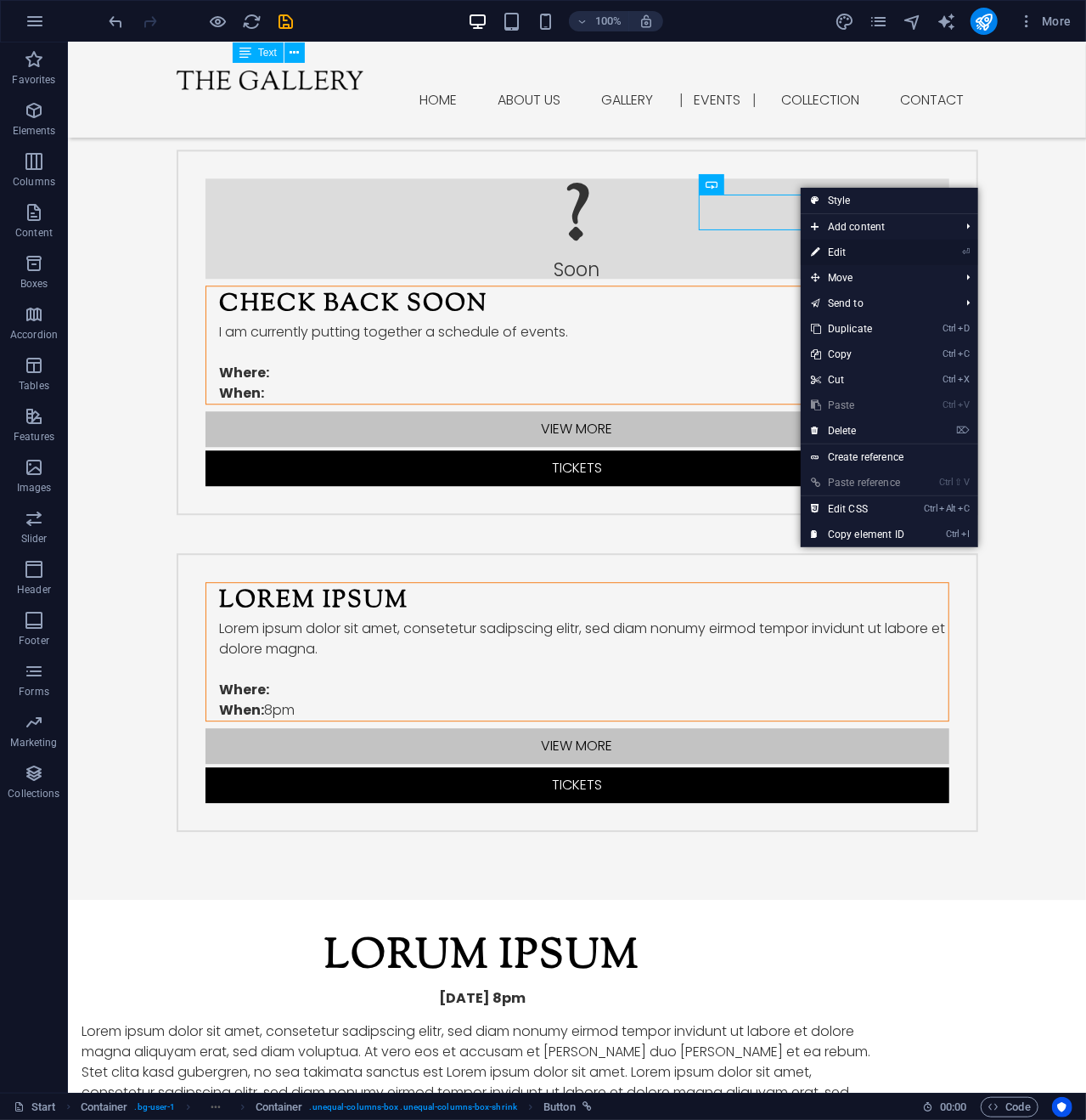
click at [843, 249] on link "⏎ Edit" at bounding box center [857, 252] width 114 height 26
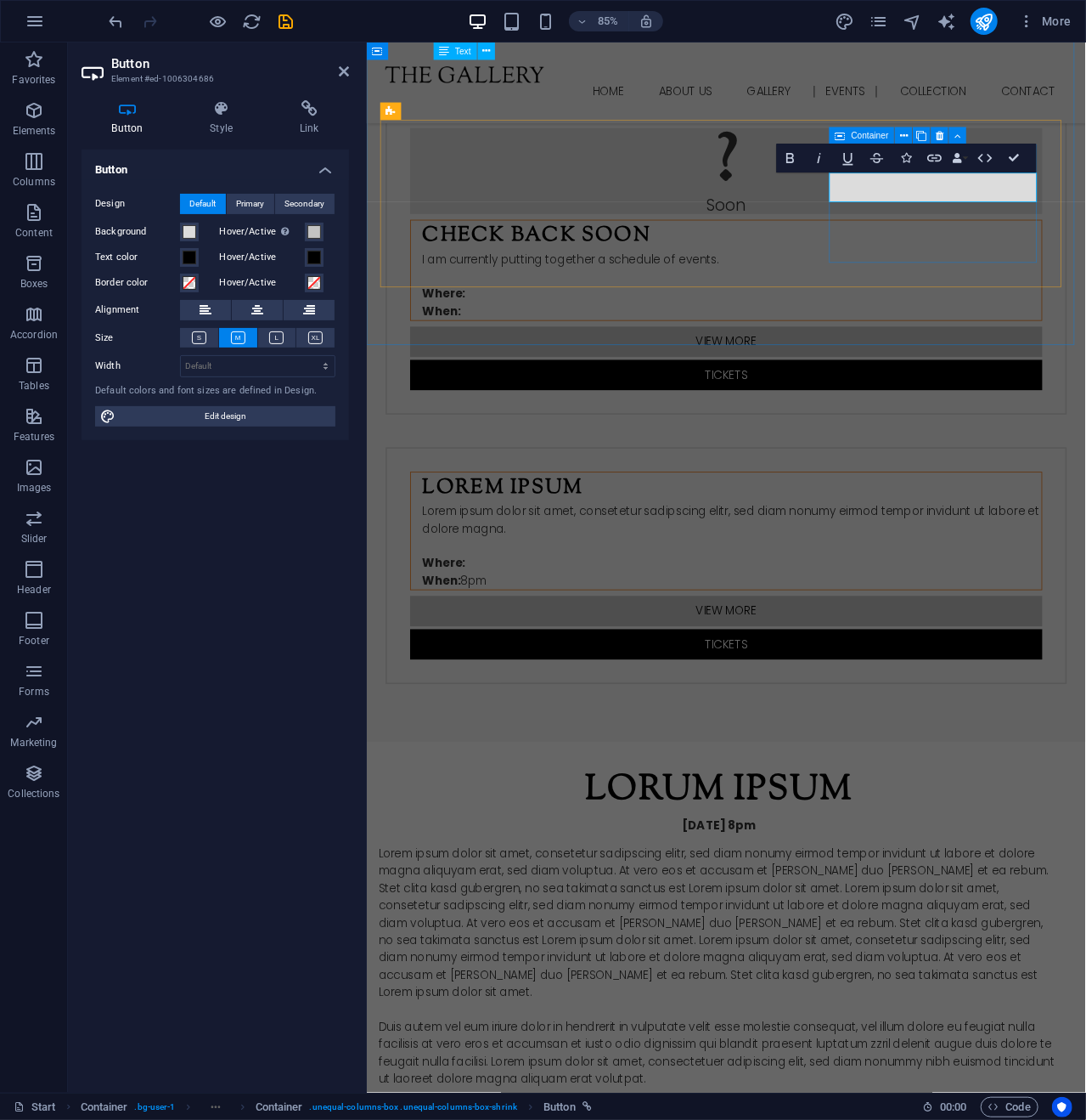
scroll to position [2177, 0]
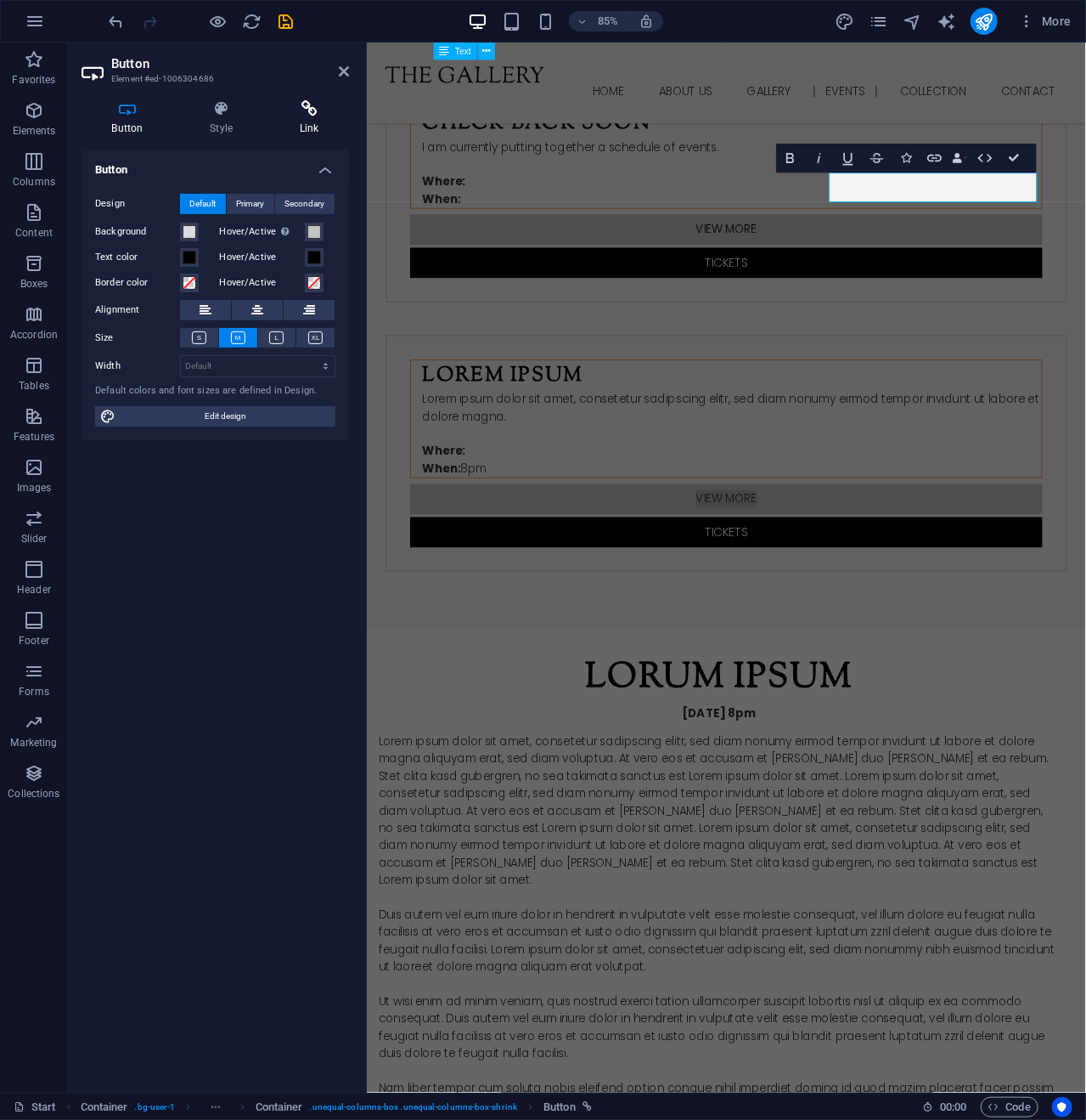
click at [315, 112] on icon at bounding box center [309, 109] width 80 height 17
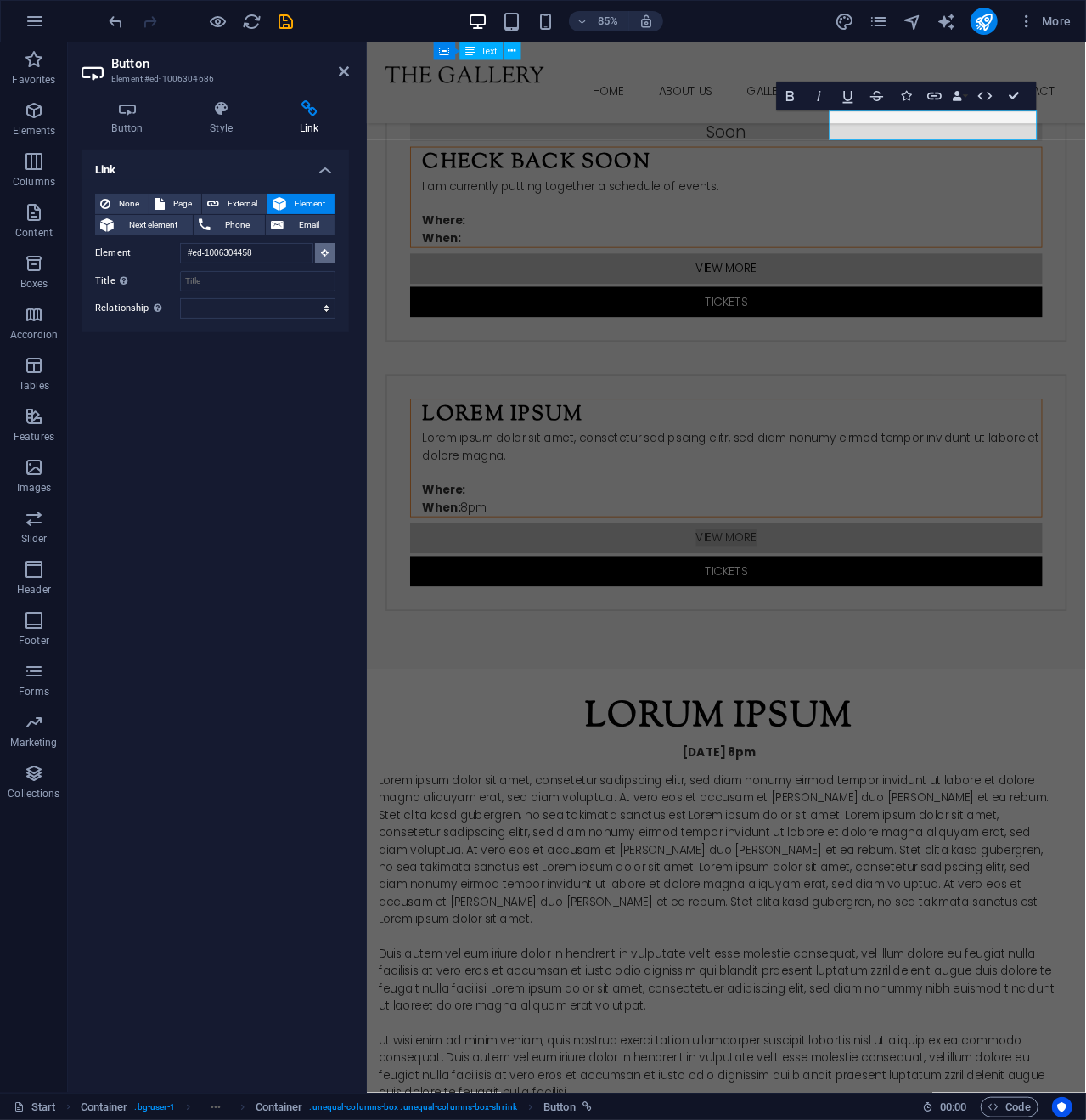
scroll to position [2102, 0]
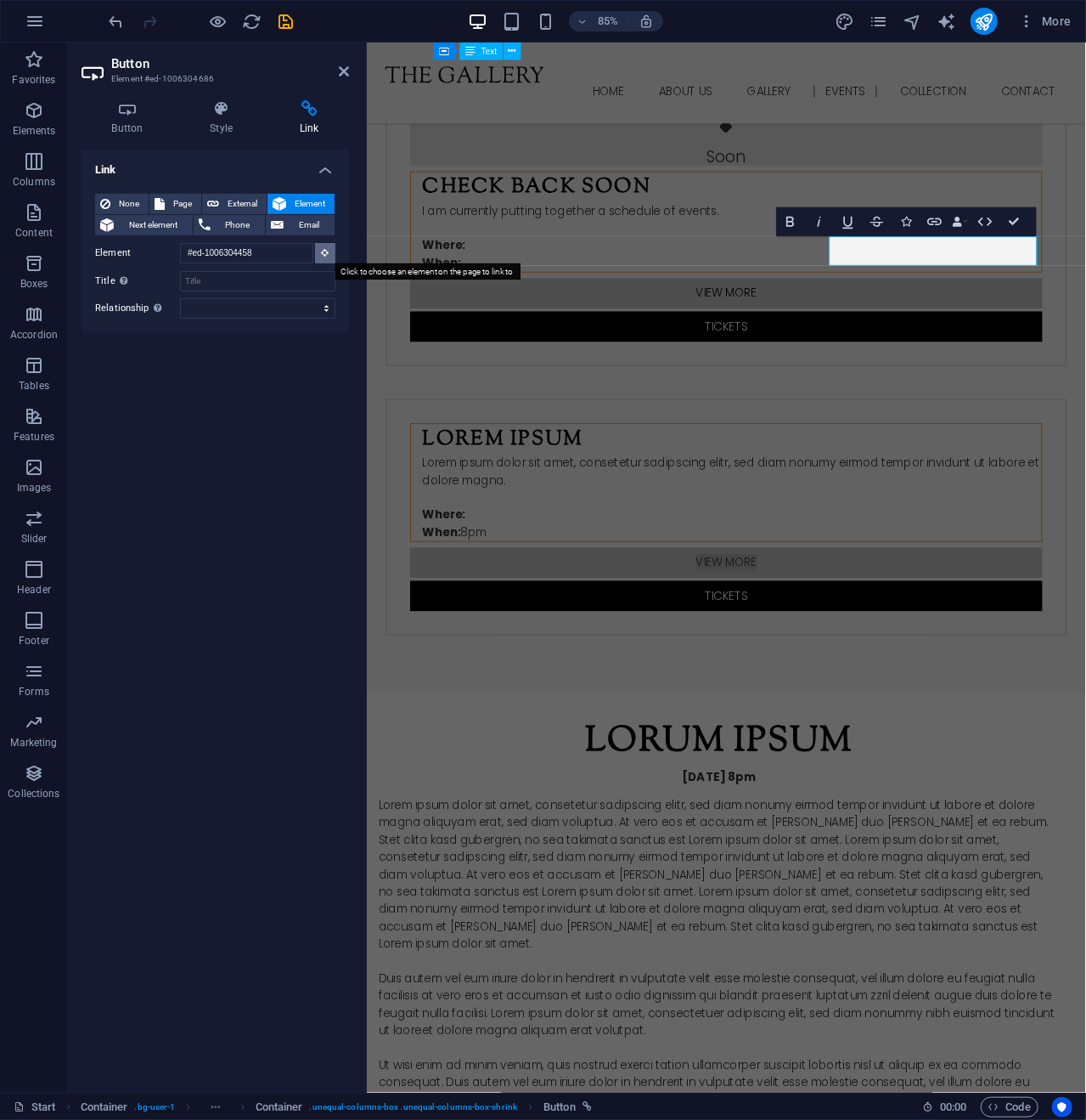
click at [323, 249] on icon at bounding box center [325, 251] width 7 height 8
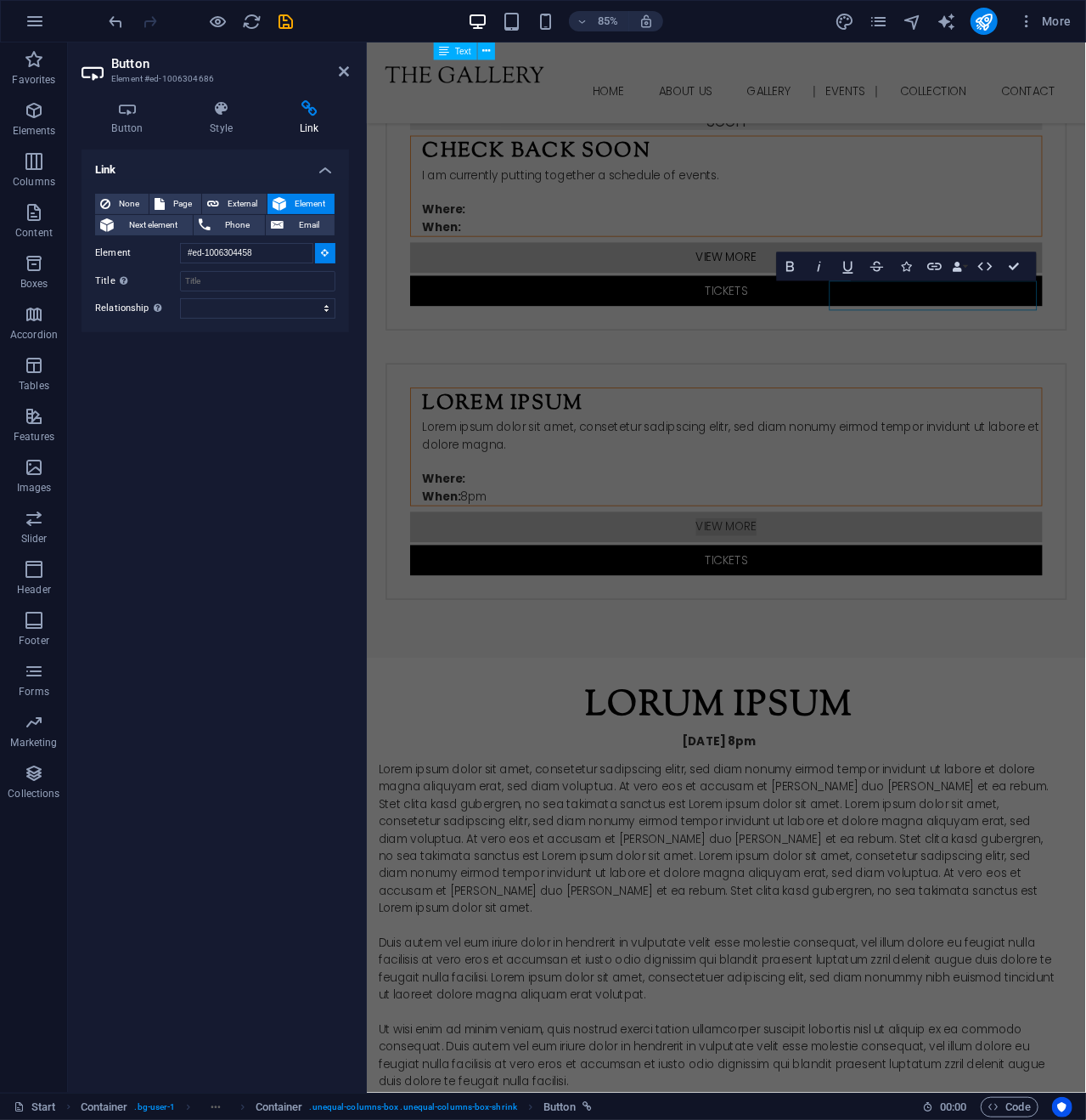
scroll to position [2027, 0]
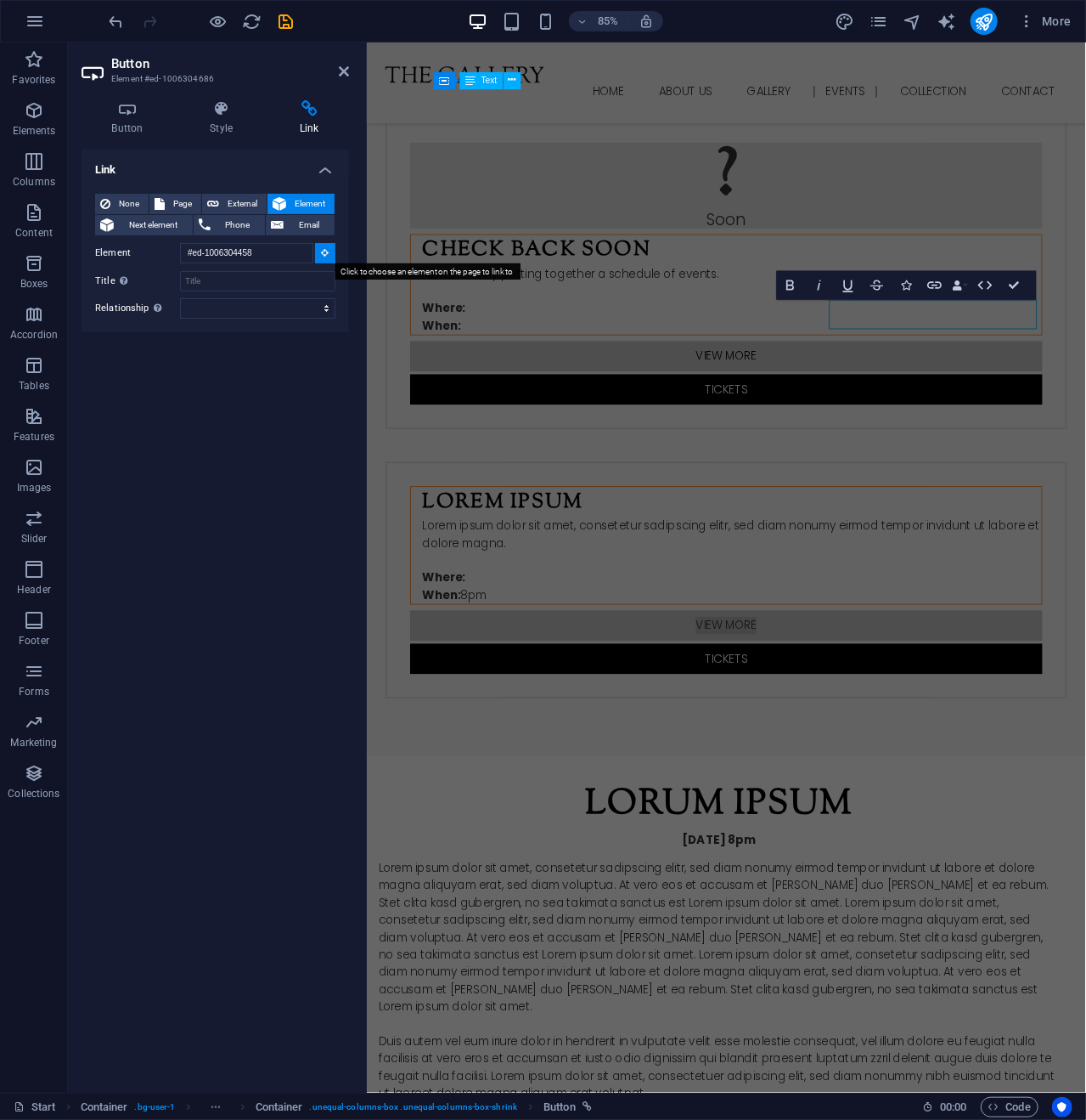
click at [330, 246] on button at bounding box center [325, 253] width 20 height 20
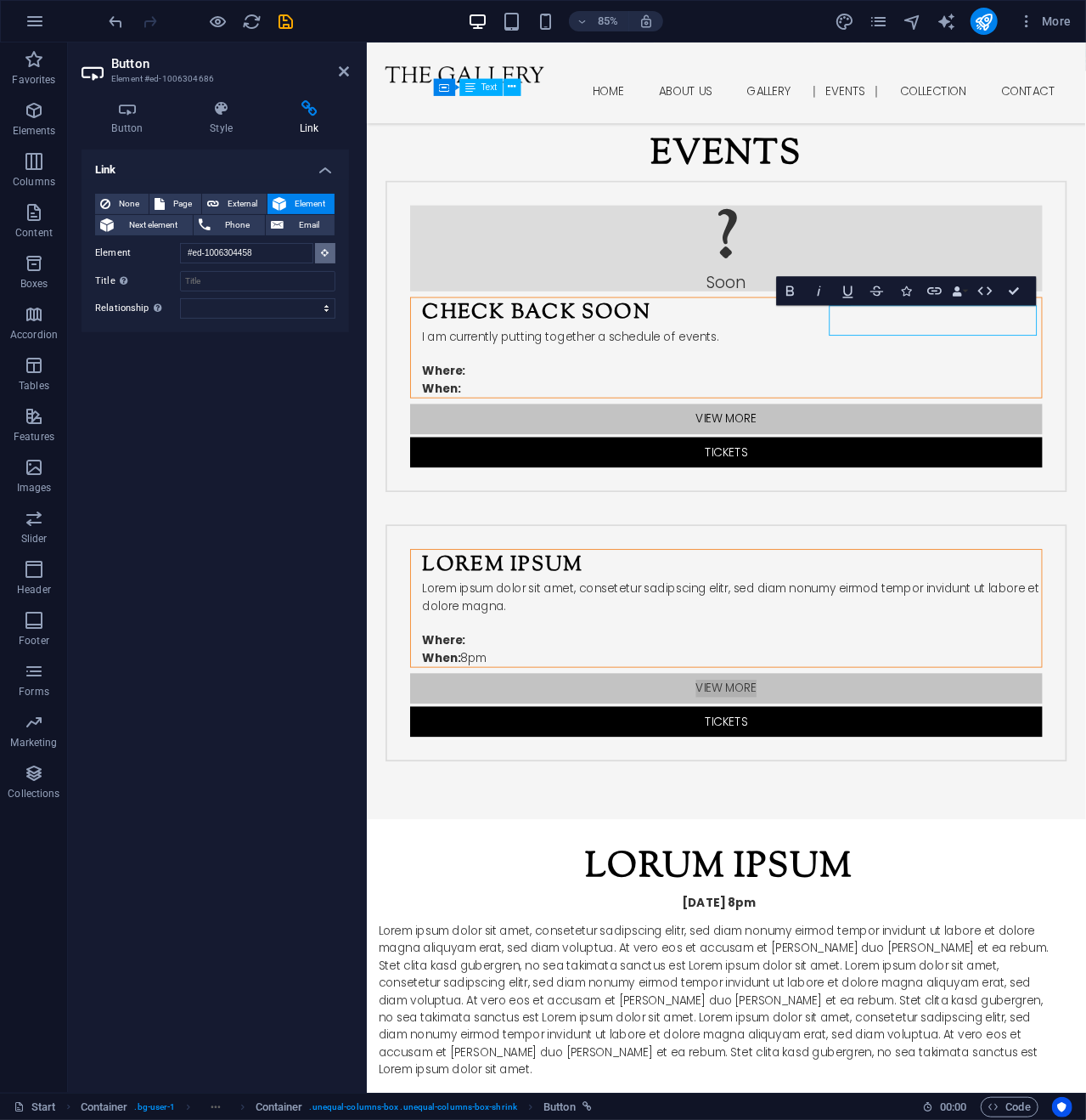
scroll to position [1952, 0]
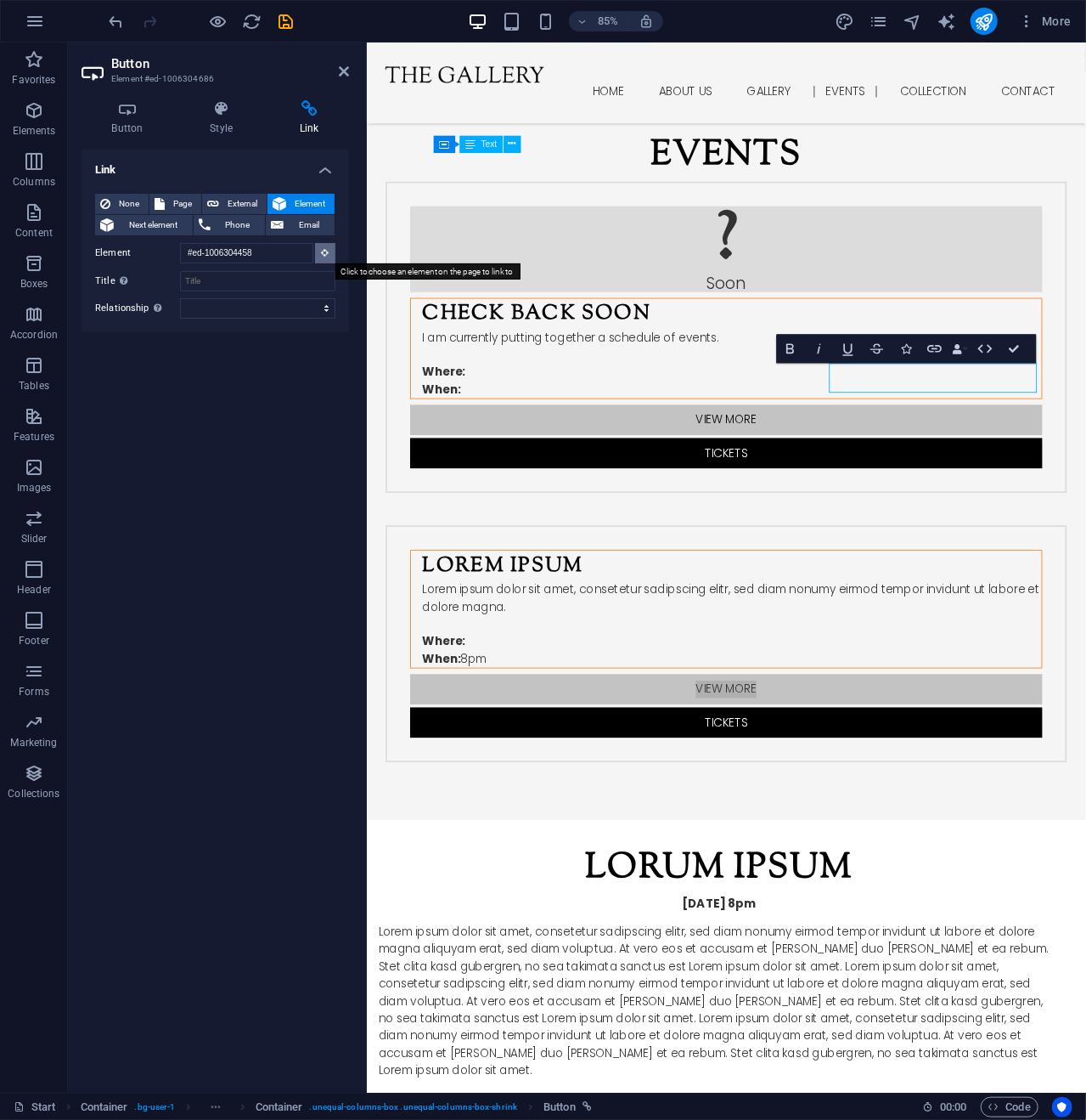
click at [325, 248] on icon at bounding box center [325, 251] width 7 height 8
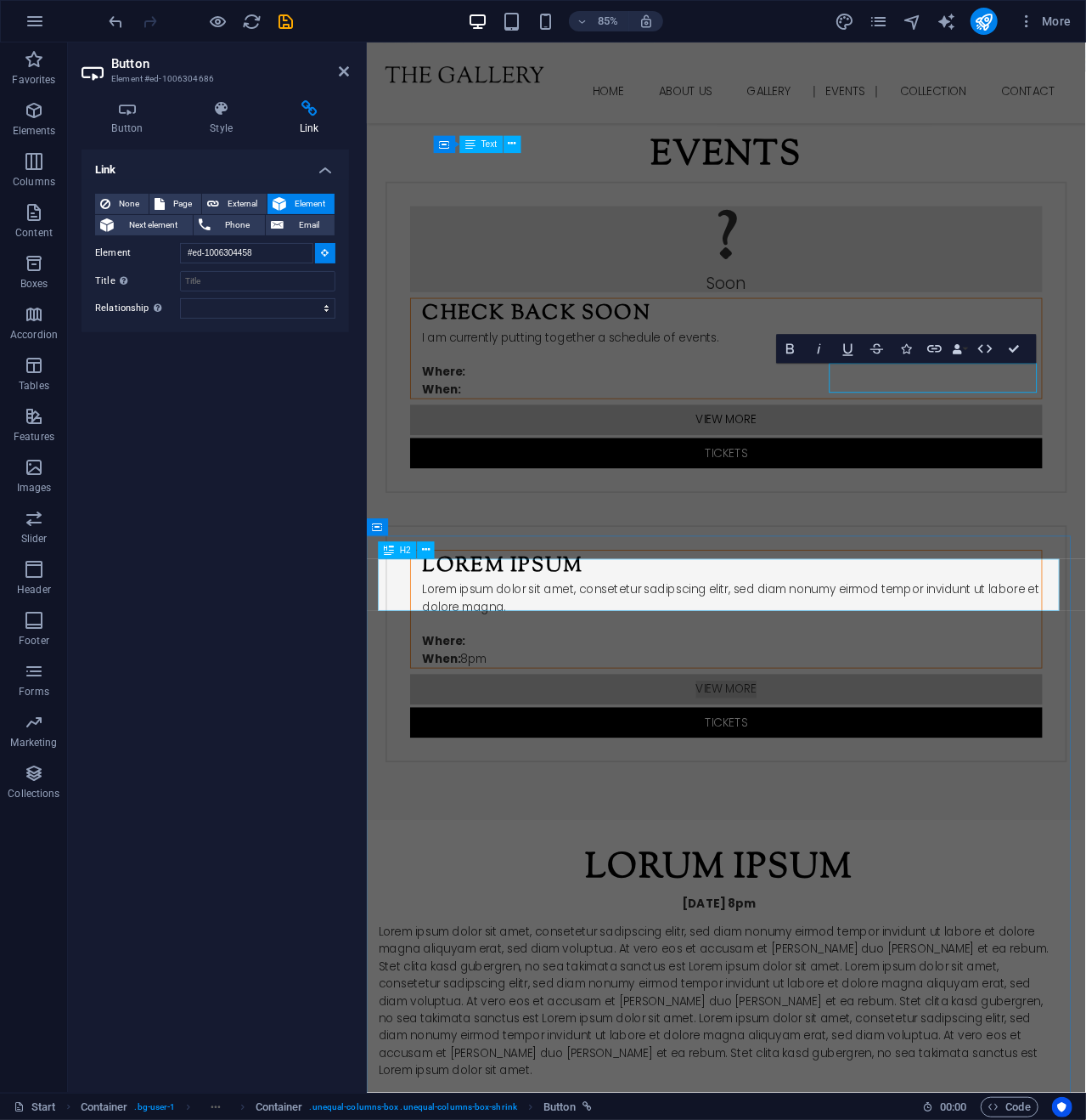
click at [676, 985] on div "Lorum ipsum" at bounding box center [780, 1015] width 802 height 61
type input "#ed-1006304461"
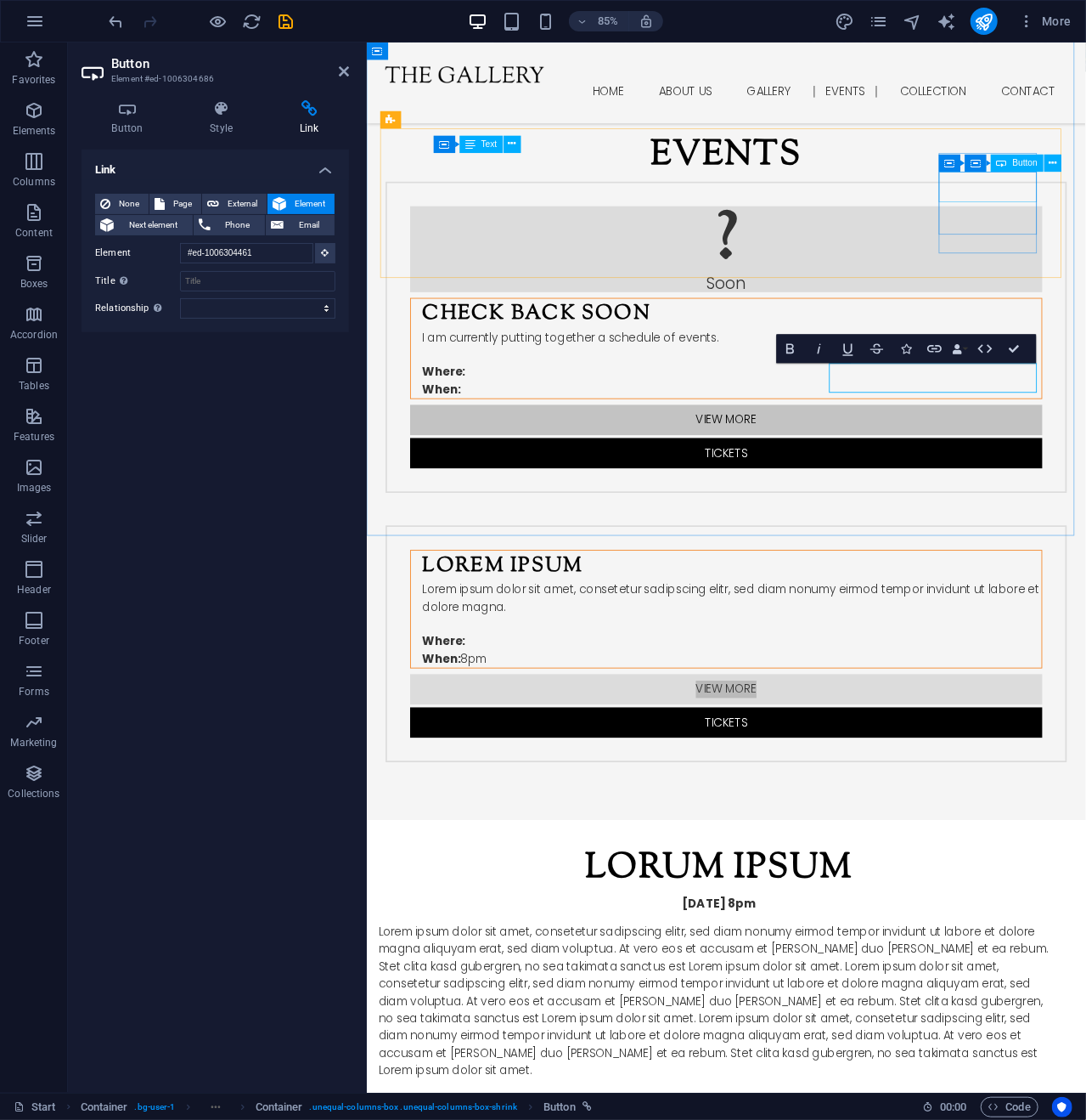
click at [1086, 469] on div "View more" at bounding box center [789, 486] width 744 height 36
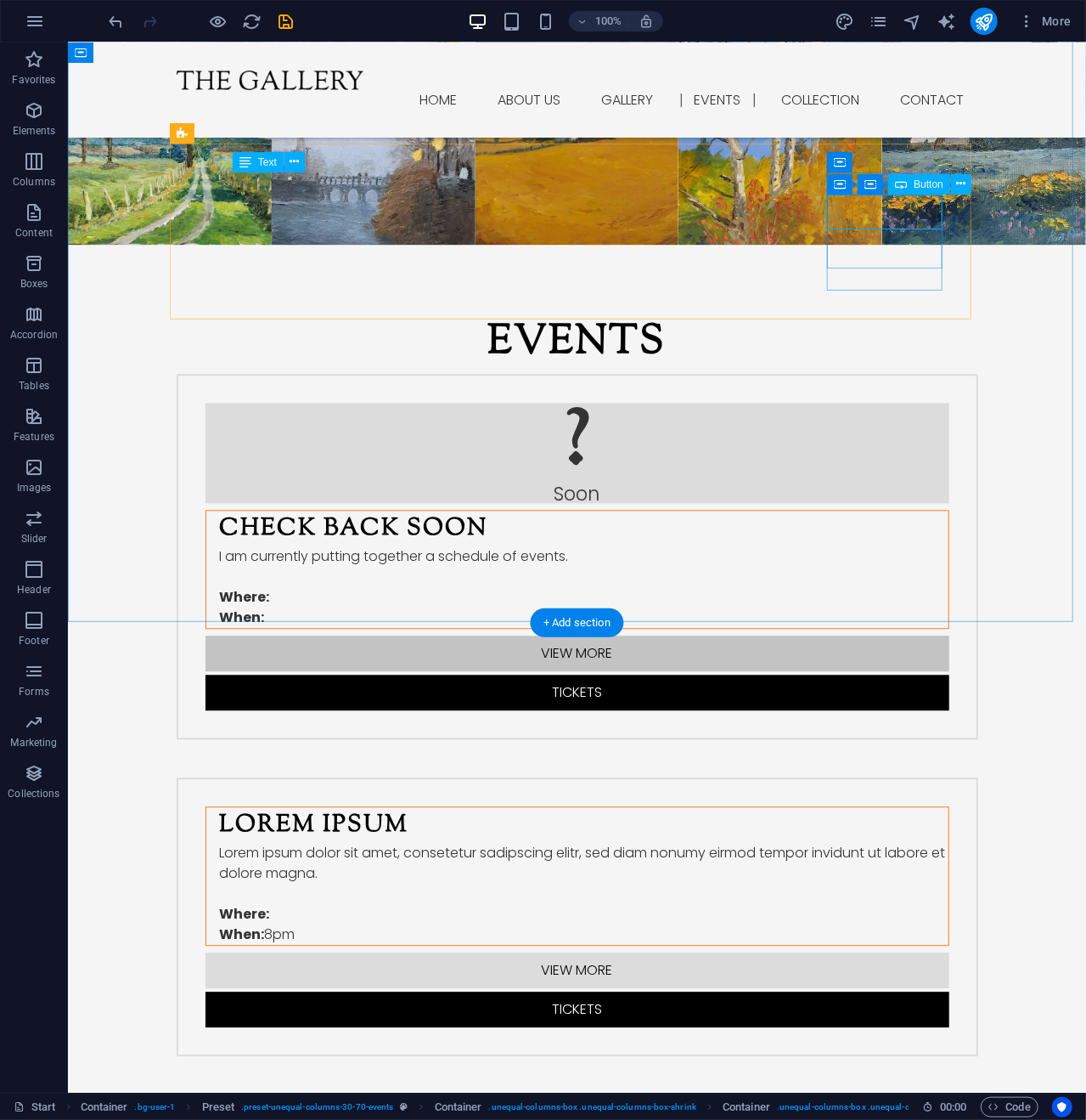
click at [876, 635] on div "View more" at bounding box center [577, 652] width 744 height 36
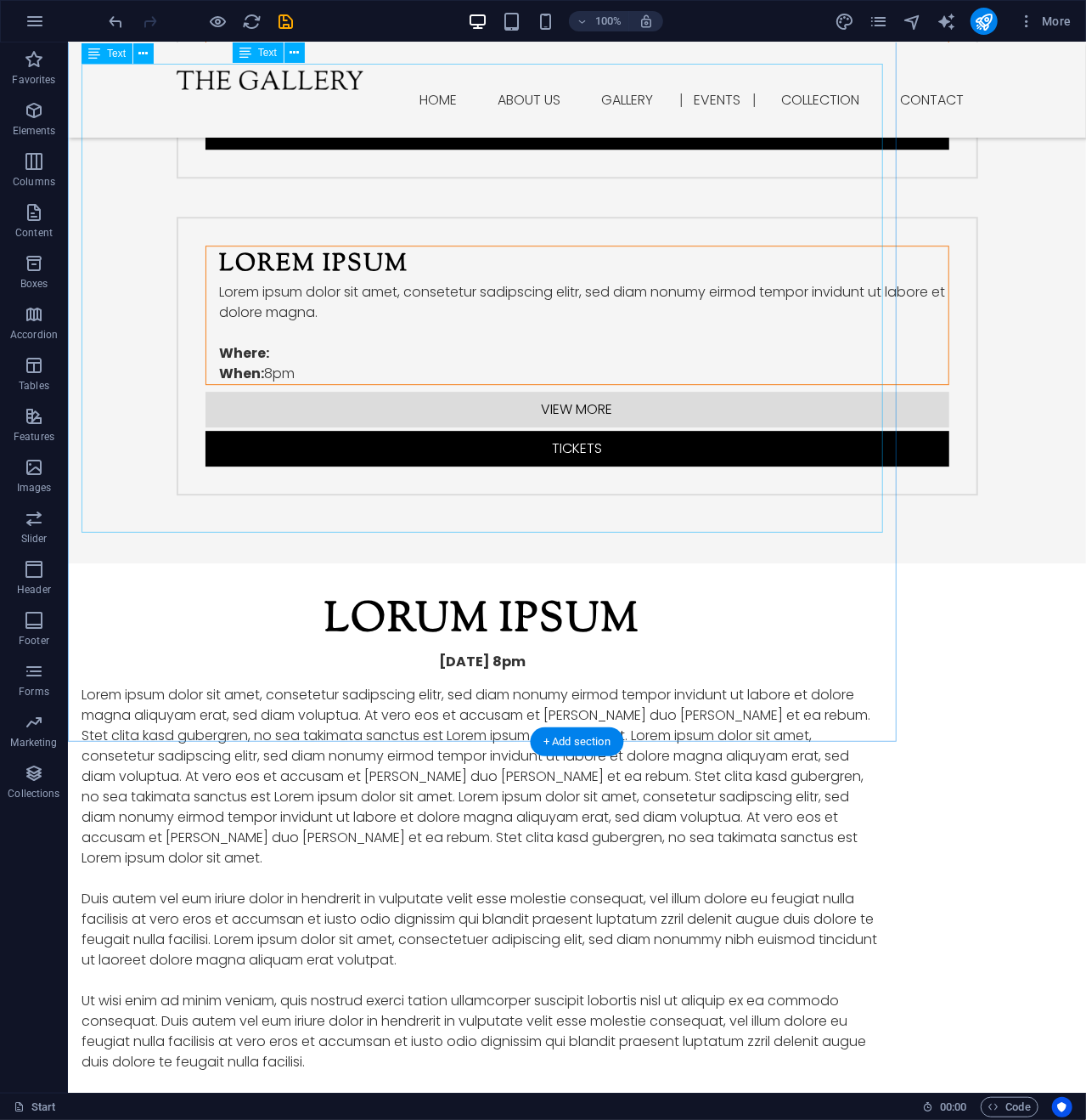
scroll to position [2245, 0]
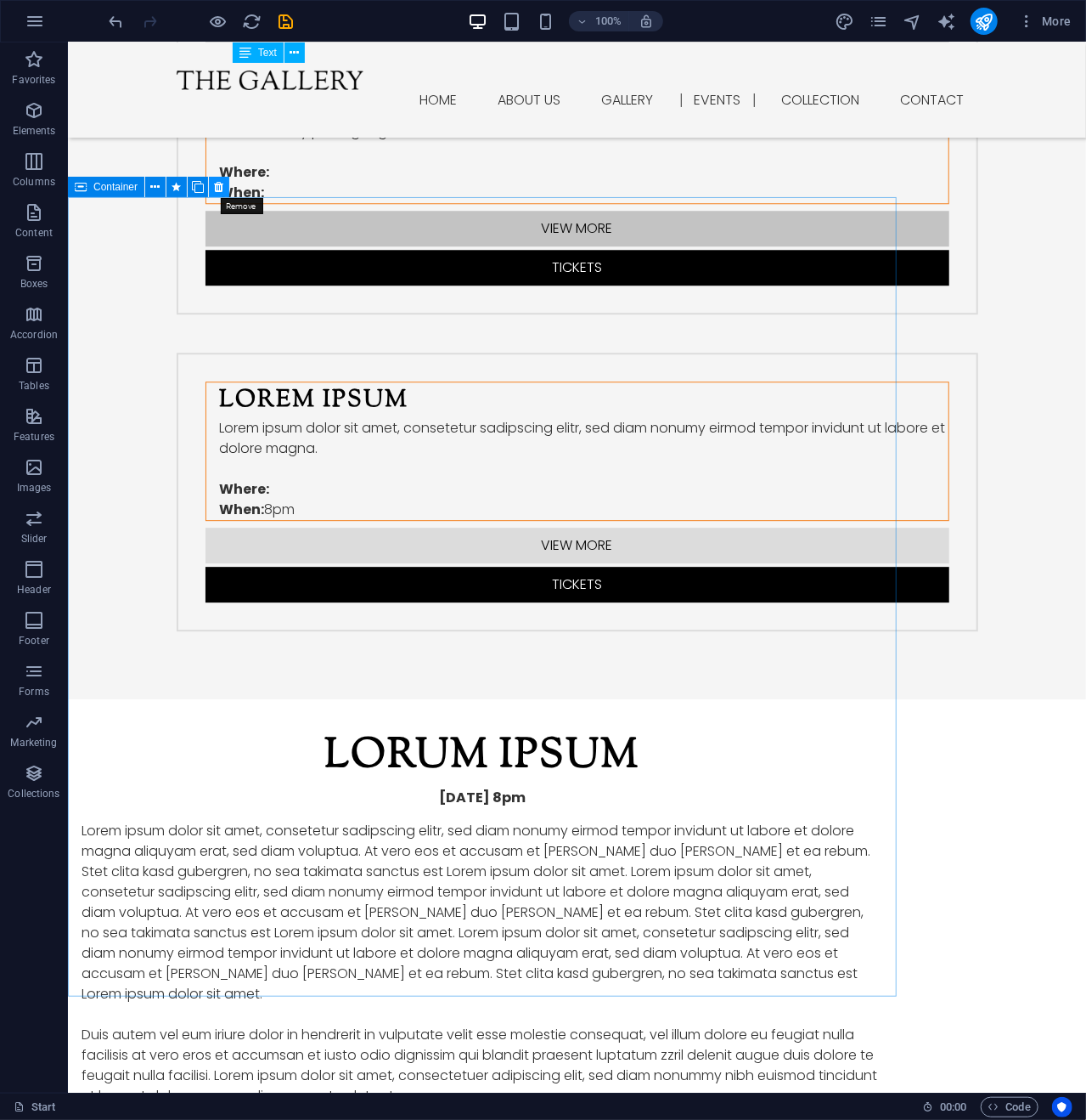
click at [218, 179] on icon at bounding box center [219, 187] width 9 height 18
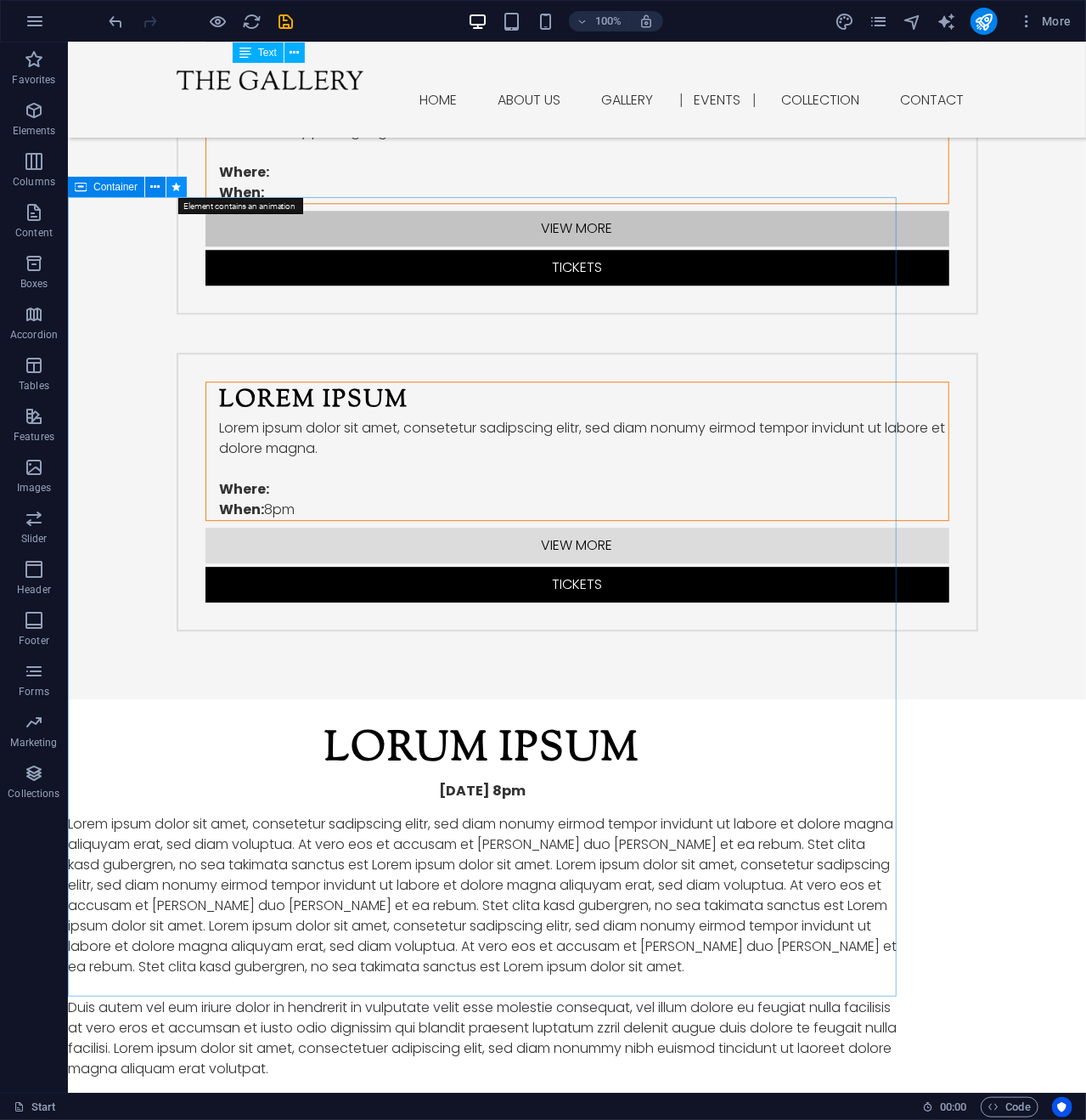
click at [183, 181] on button at bounding box center [176, 187] width 20 height 20
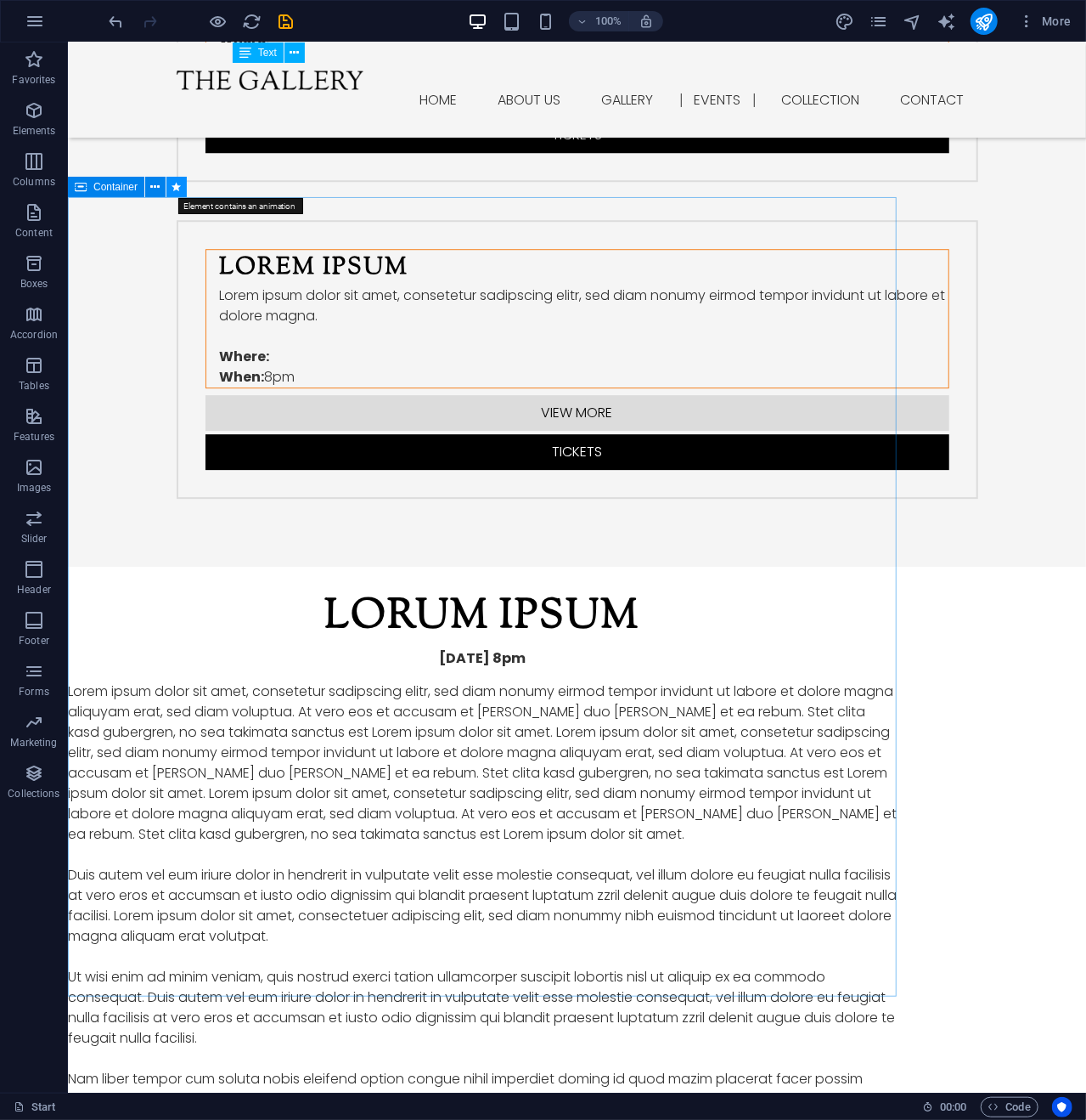
select select "overlay"
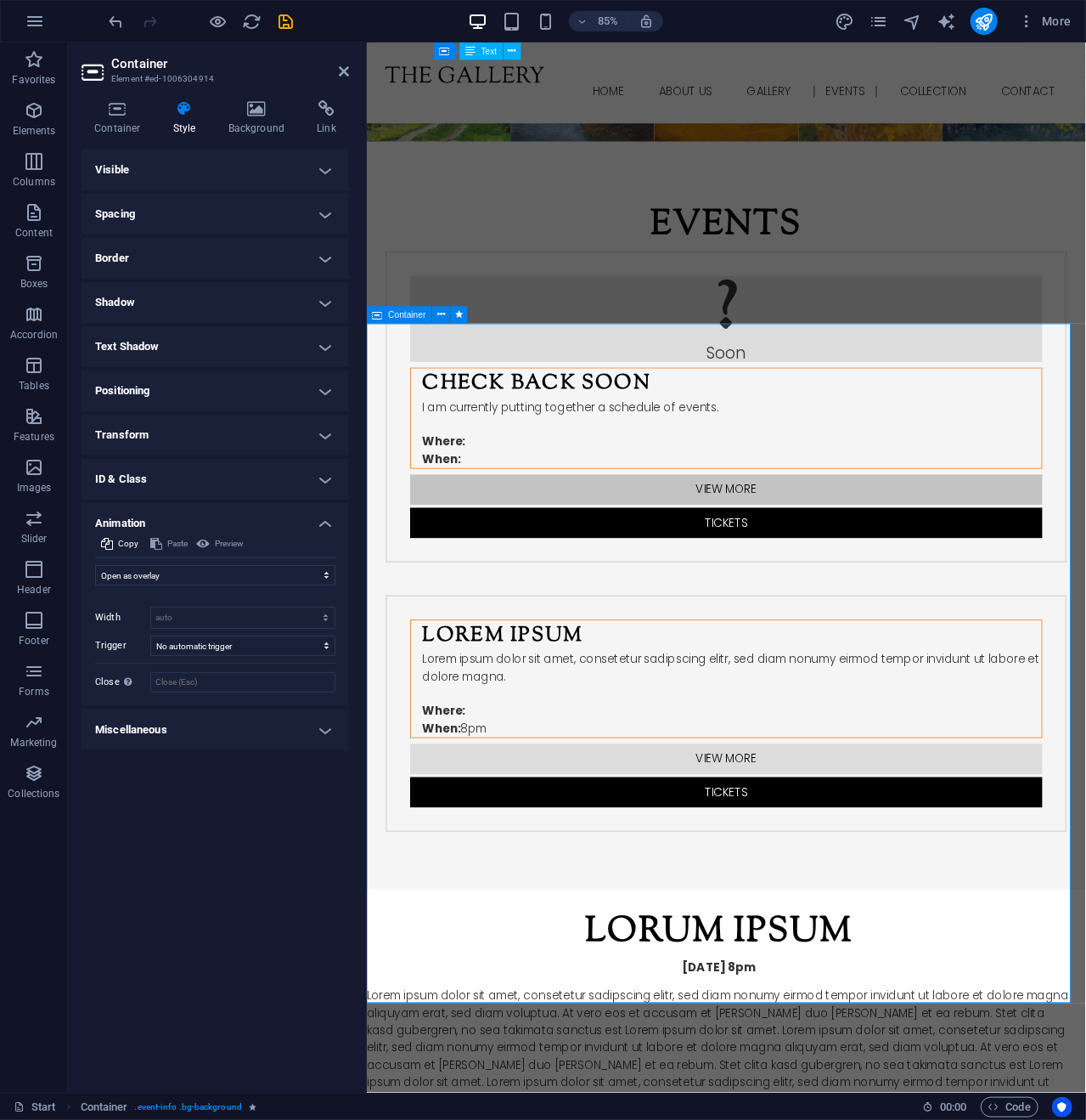
scroll to position [1867, 0]
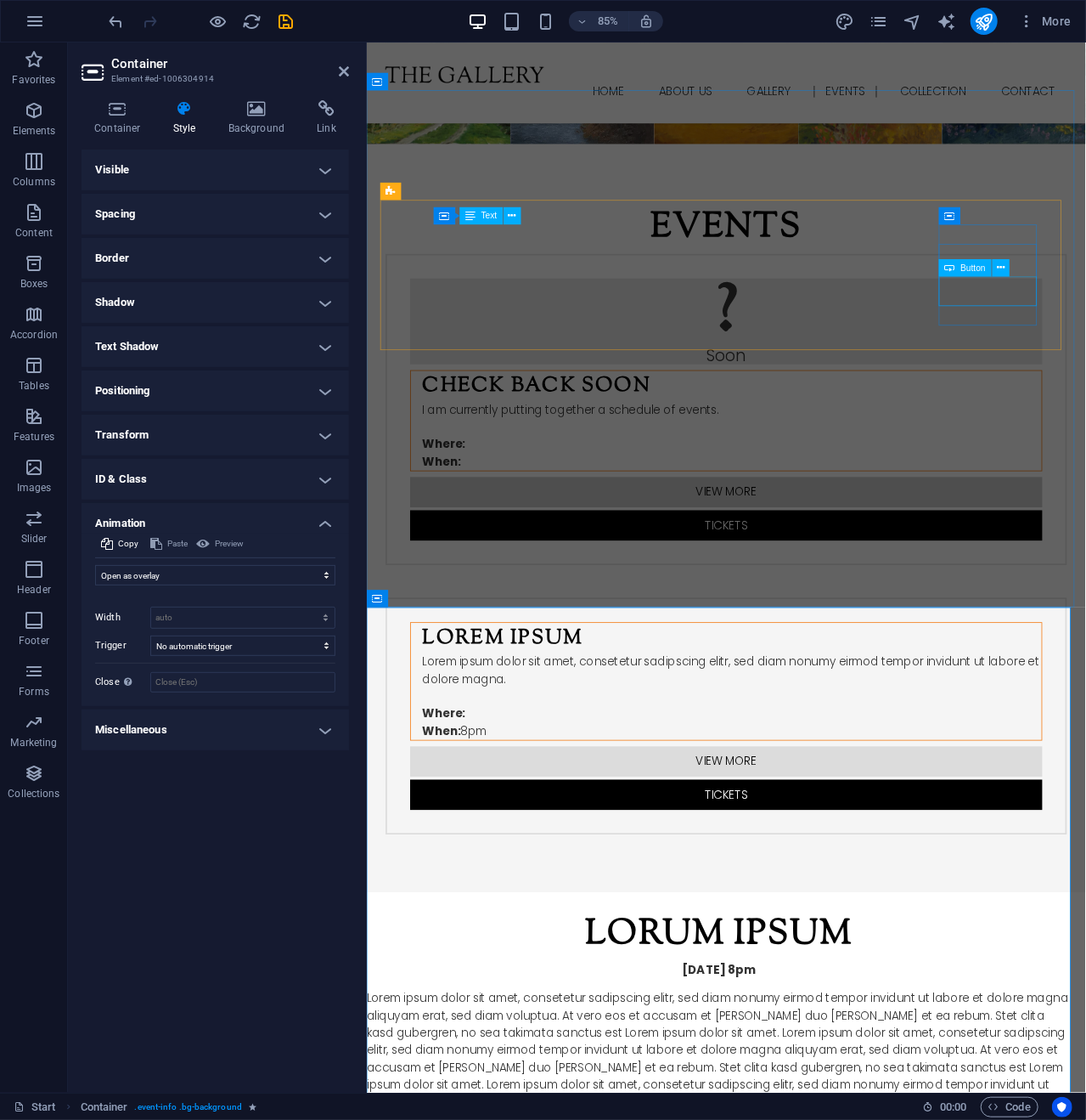
click at [1086, 593] on div "Tickets" at bounding box center [789, 611] width 744 height 36
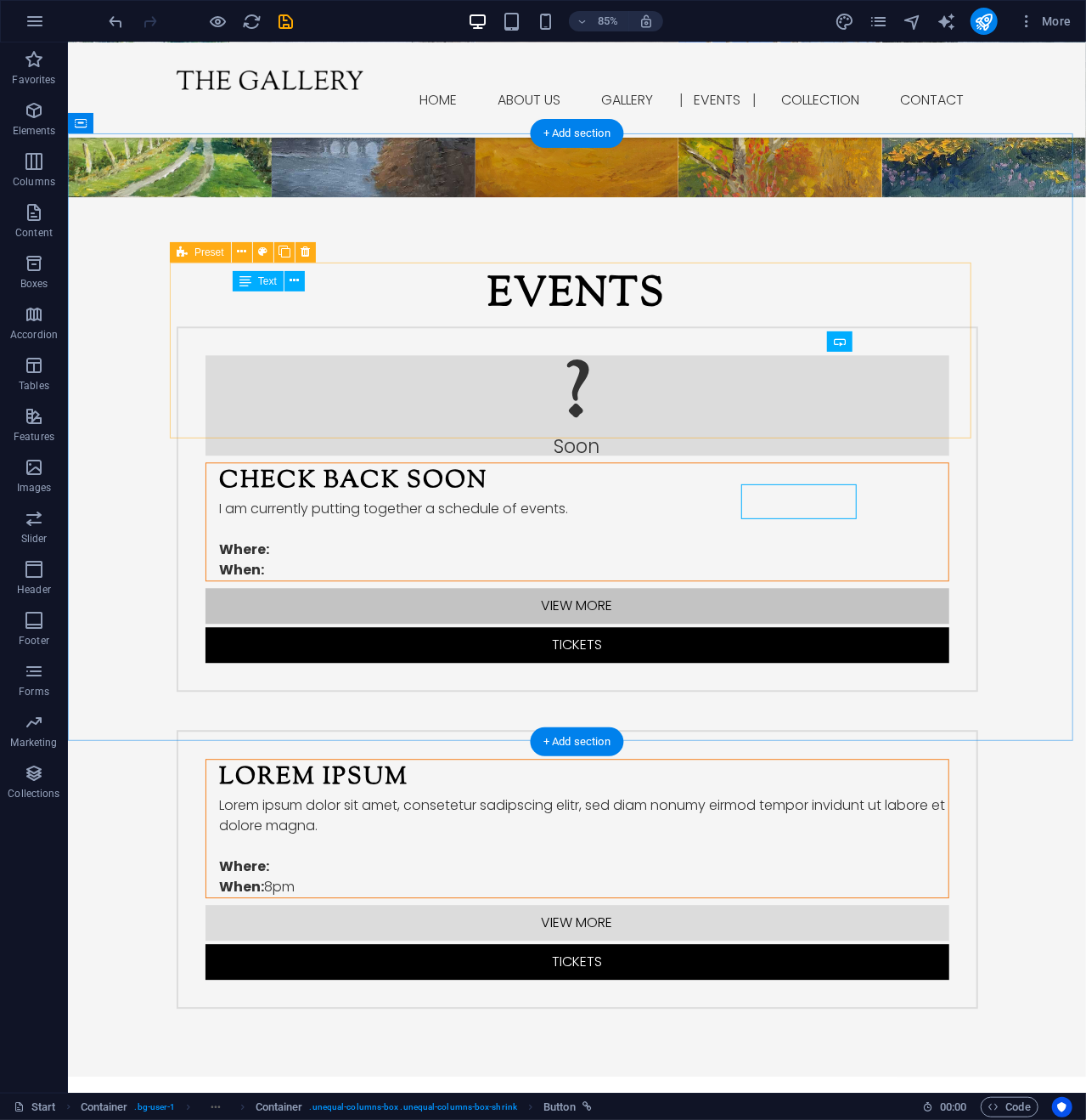
scroll to position [1701, 0]
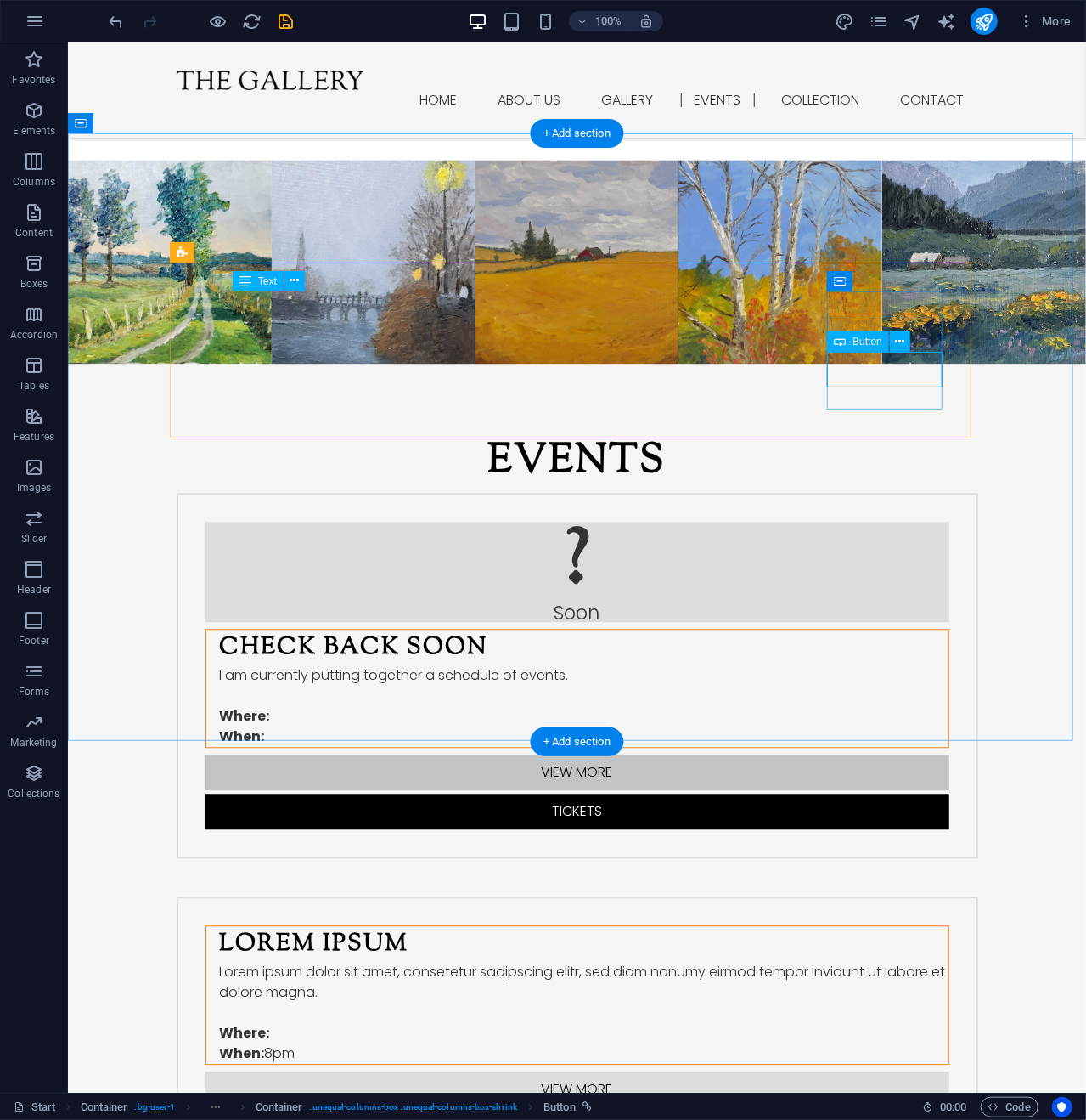
click at [886, 793] on div "Tickets" at bounding box center [577, 810] width 744 height 36
click at [904, 337] on icon at bounding box center [900, 342] width 9 height 18
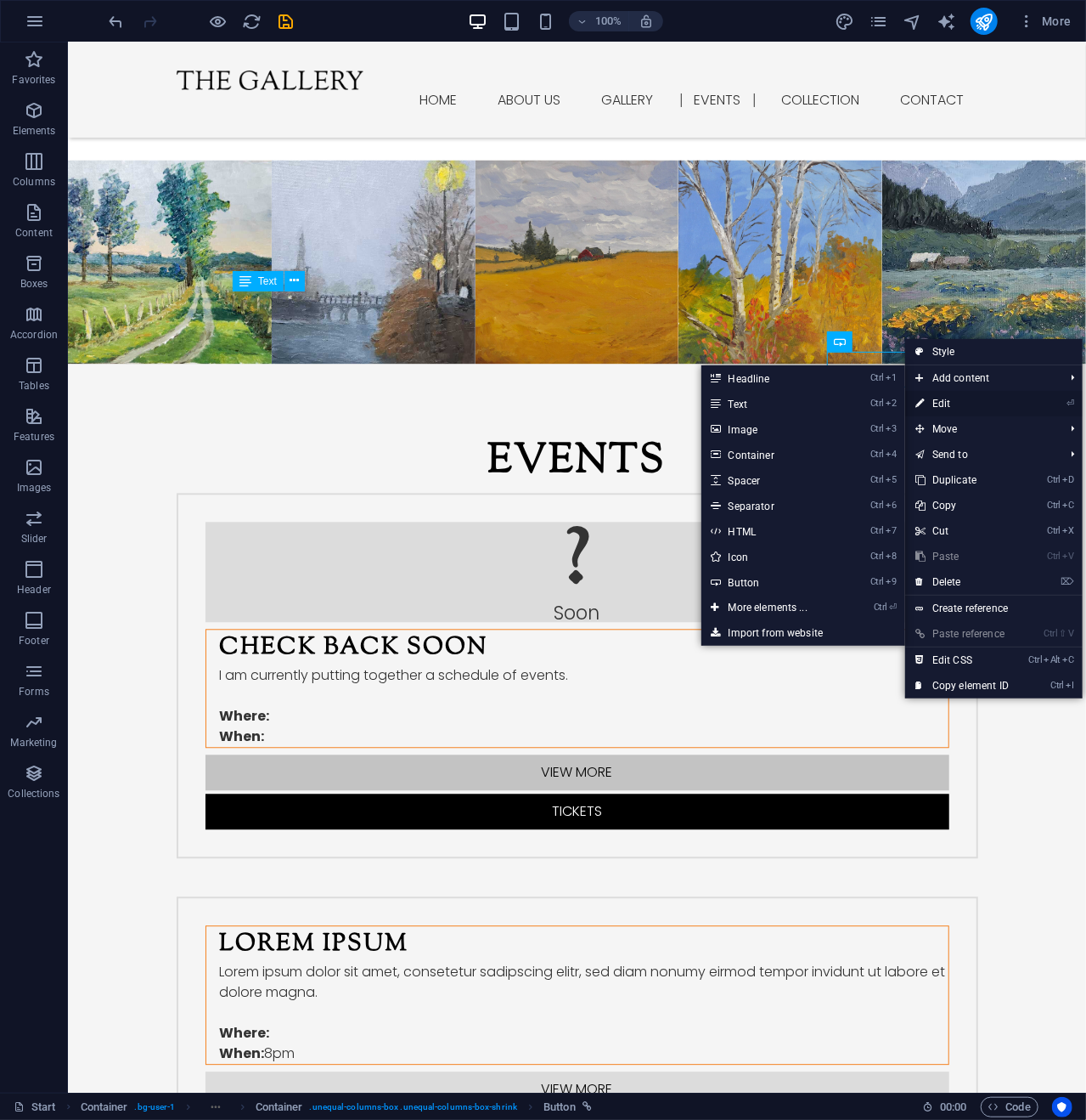
click at [953, 402] on link "⏎ Edit" at bounding box center [963, 403] width 114 height 26
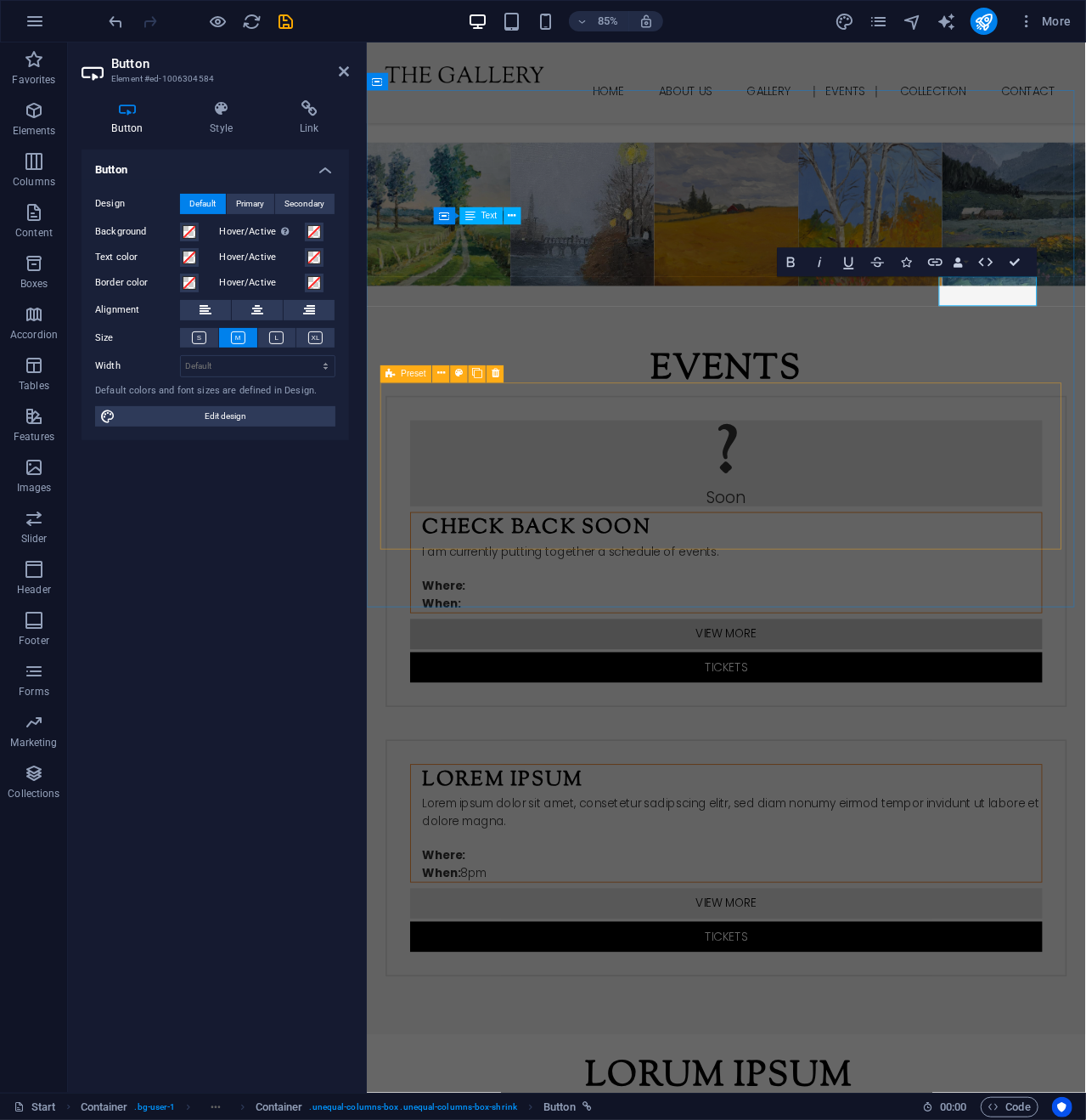
scroll to position [1867, 0]
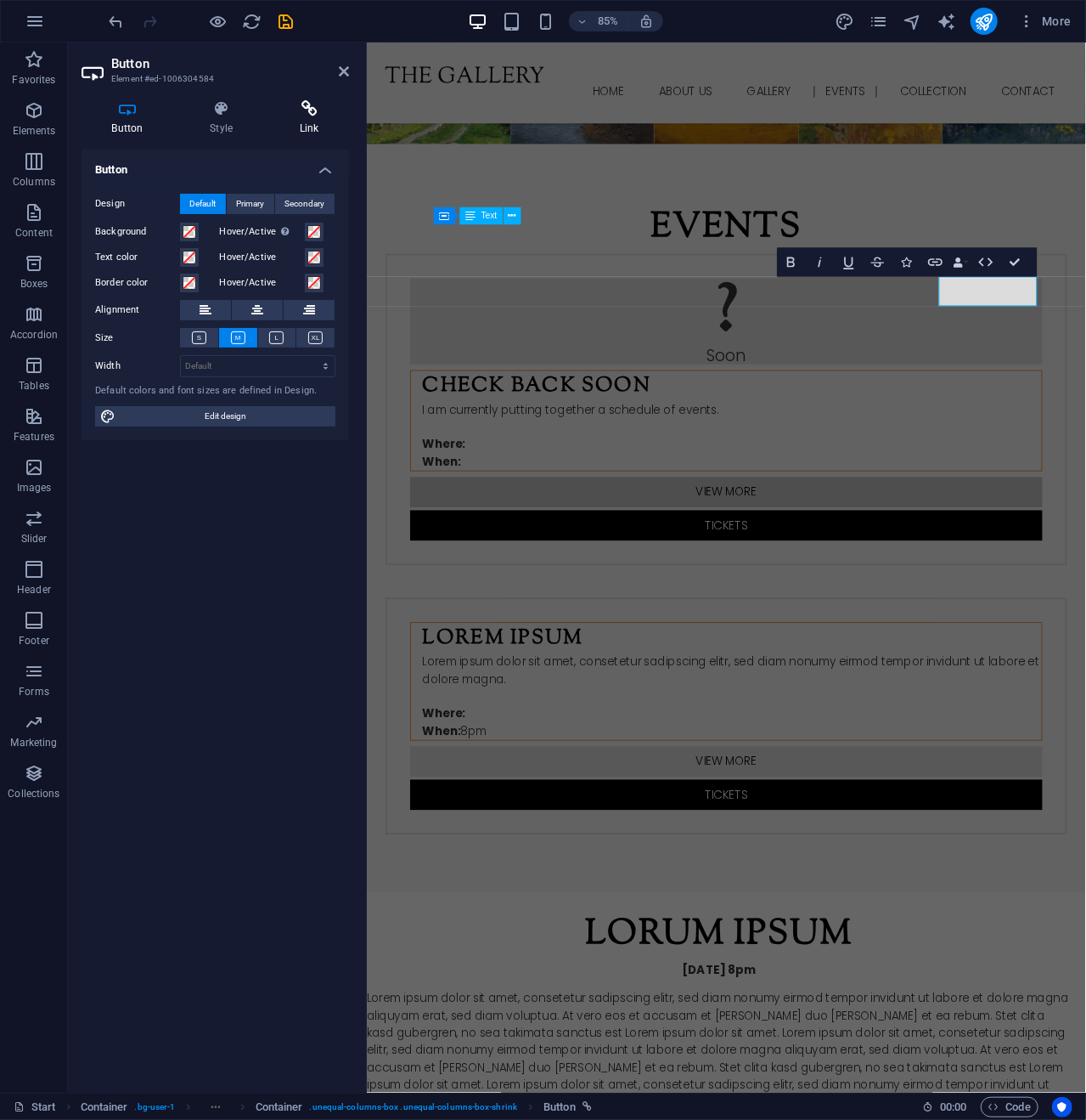
click at [317, 121] on h4 "Link" at bounding box center [309, 118] width 80 height 36
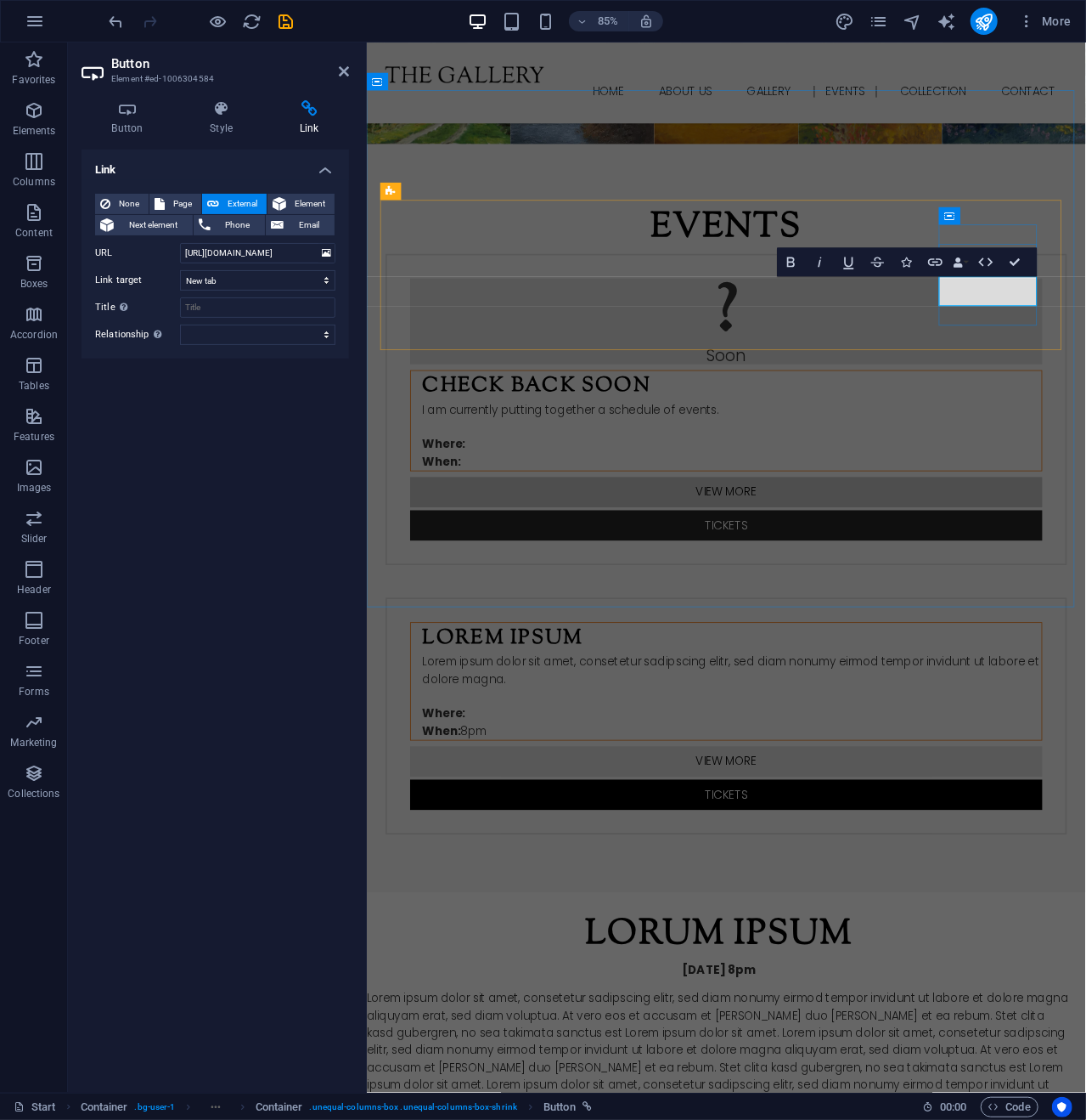
click at [1049, 593] on link "Tickets" at bounding box center [789, 611] width 744 height 36
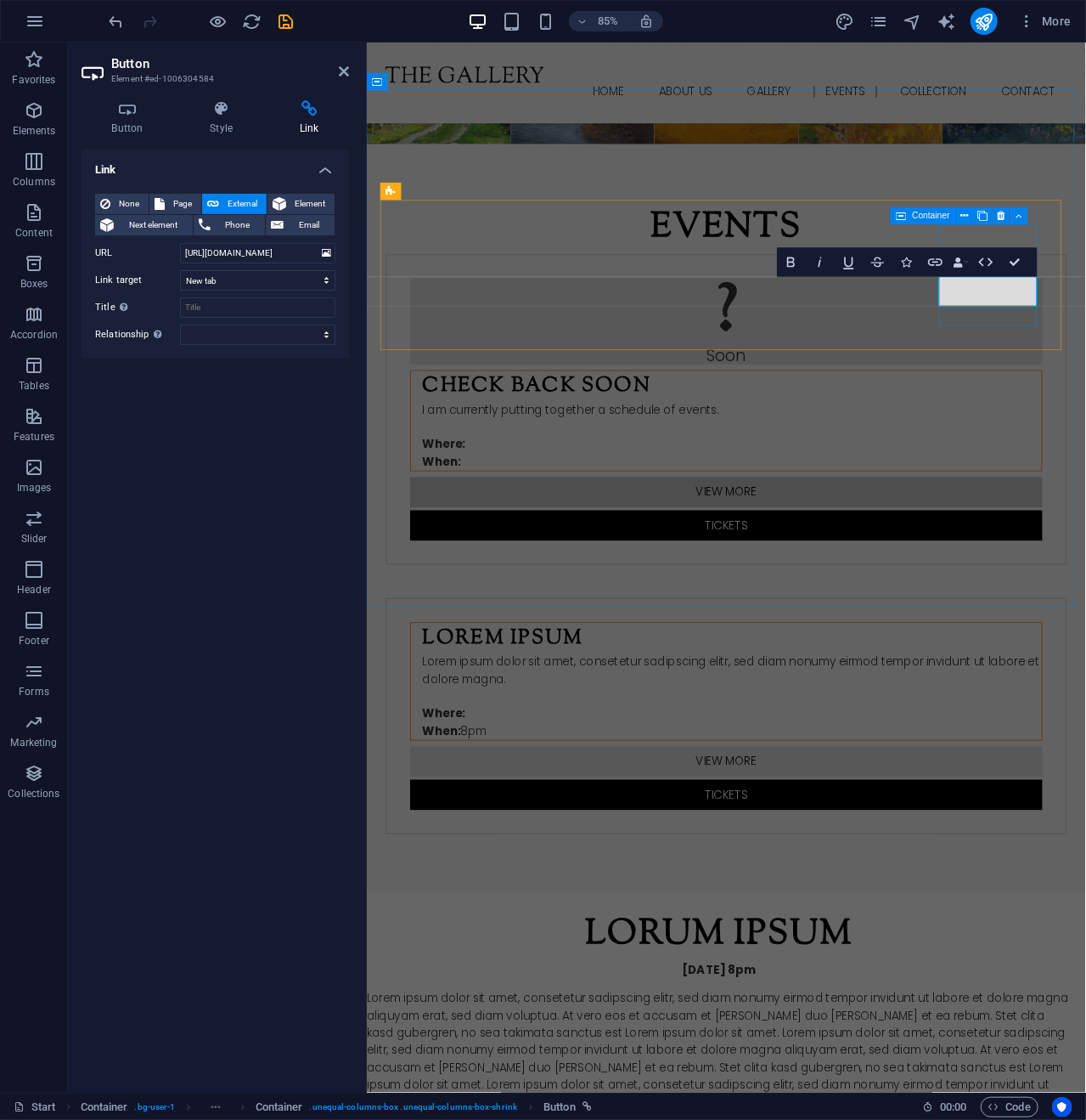
click at [1076, 554] on div "View more Tickets" at bounding box center [789, 592] width 744 height 75
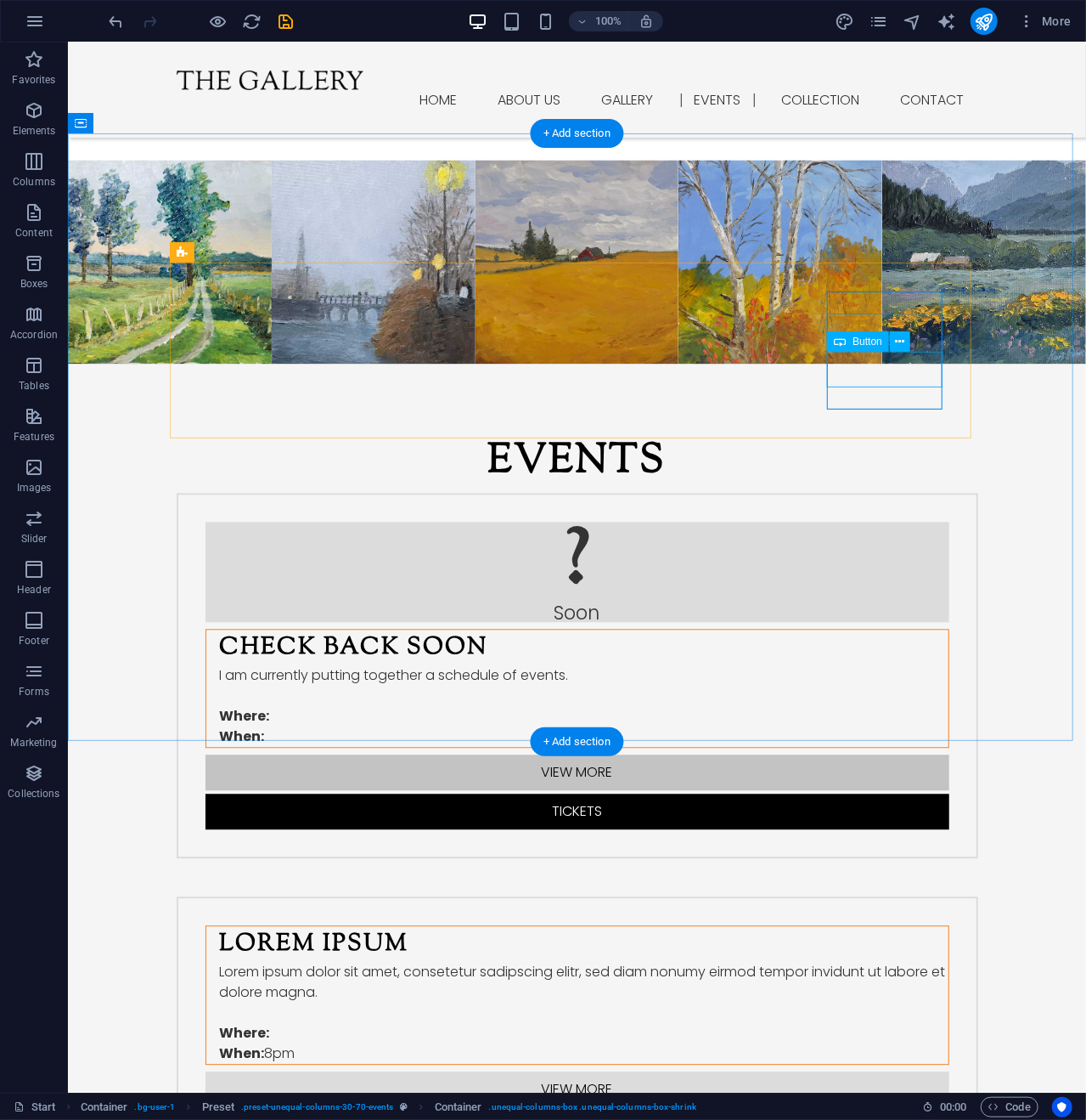
click at [878, 793] on div "Tickets" at bounding box center [577, 810] width 744 height 36
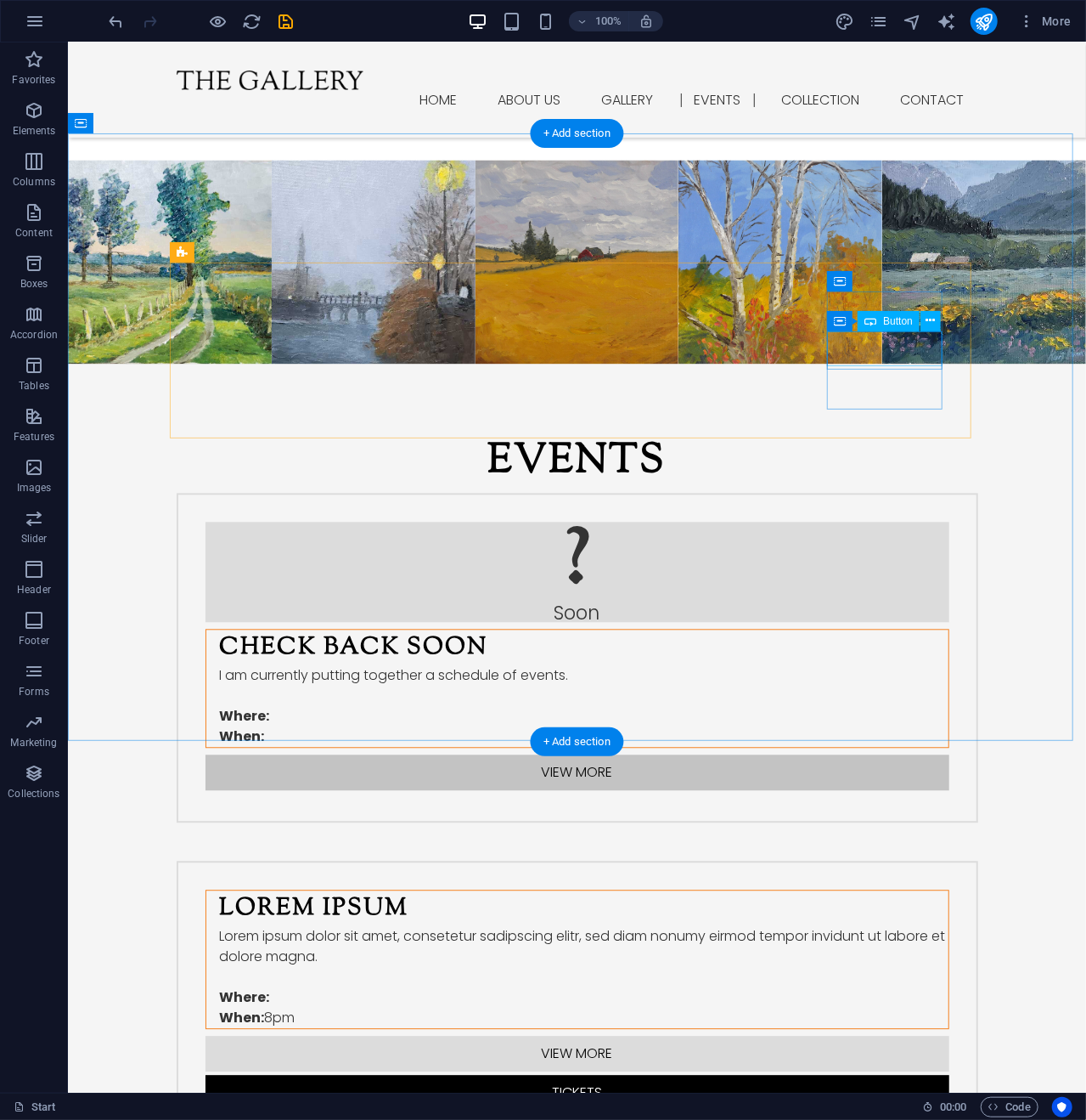
click at [883, 753] on div "View more" at bounding box center [577, 771] width 744 height 36
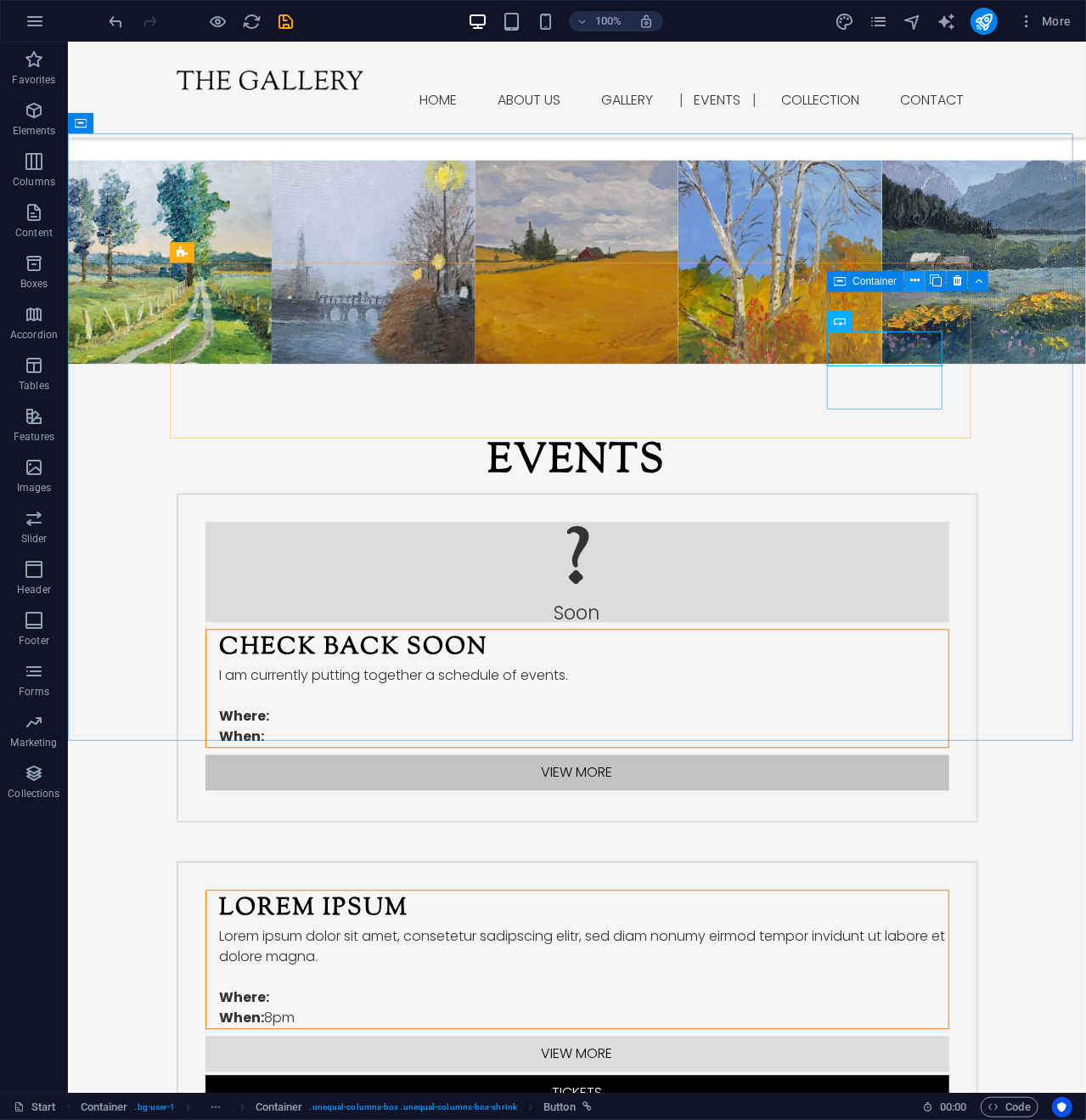
click at [916, 277] on icon at bounding box center [915, 281] width 9 height 18
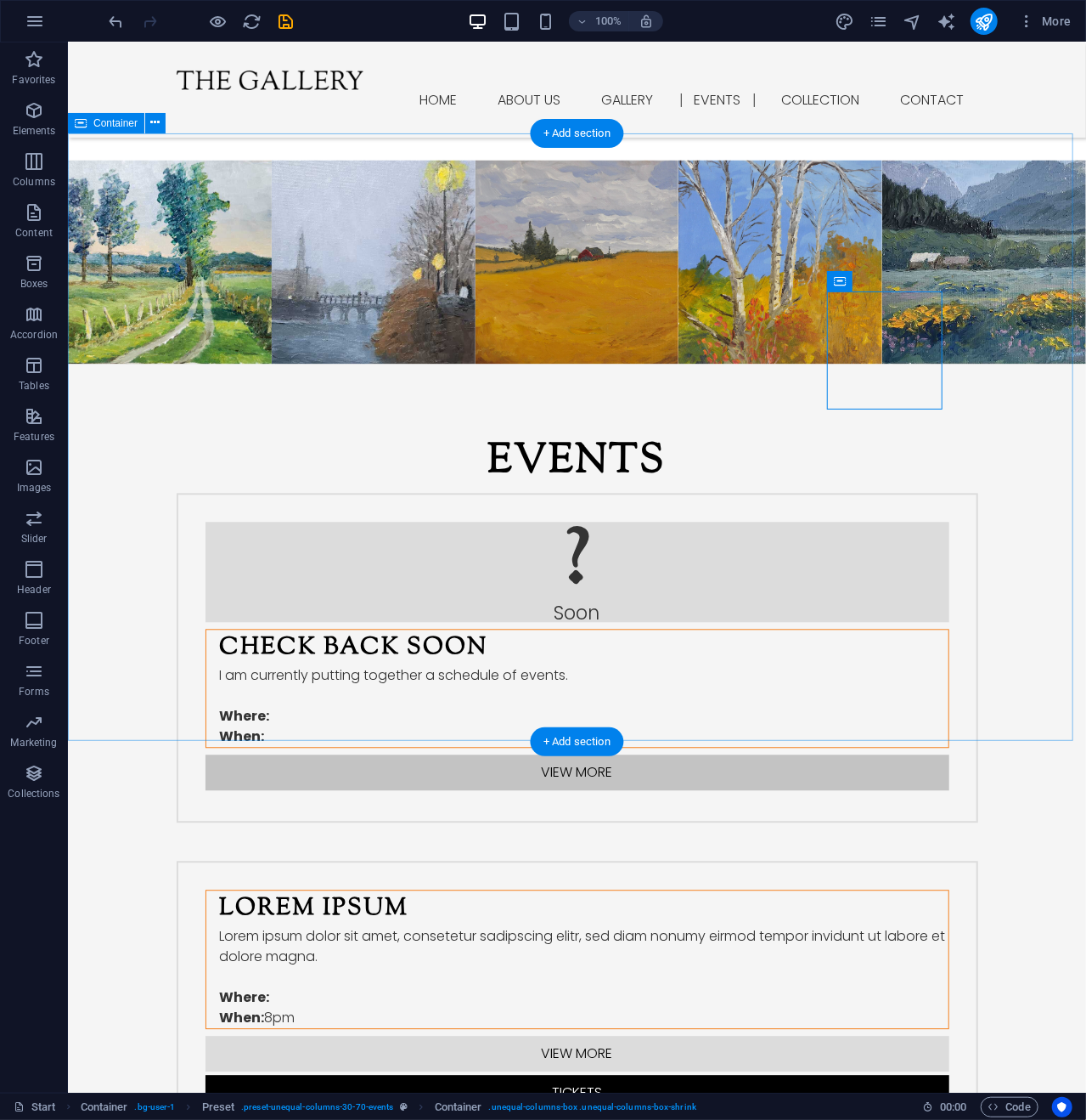
click at [1001, 363] on div "Events ? Soon Check Back Soon I am currently putting together a schedule of eve…" at bounding box center [576, 784] width 1018 height 844
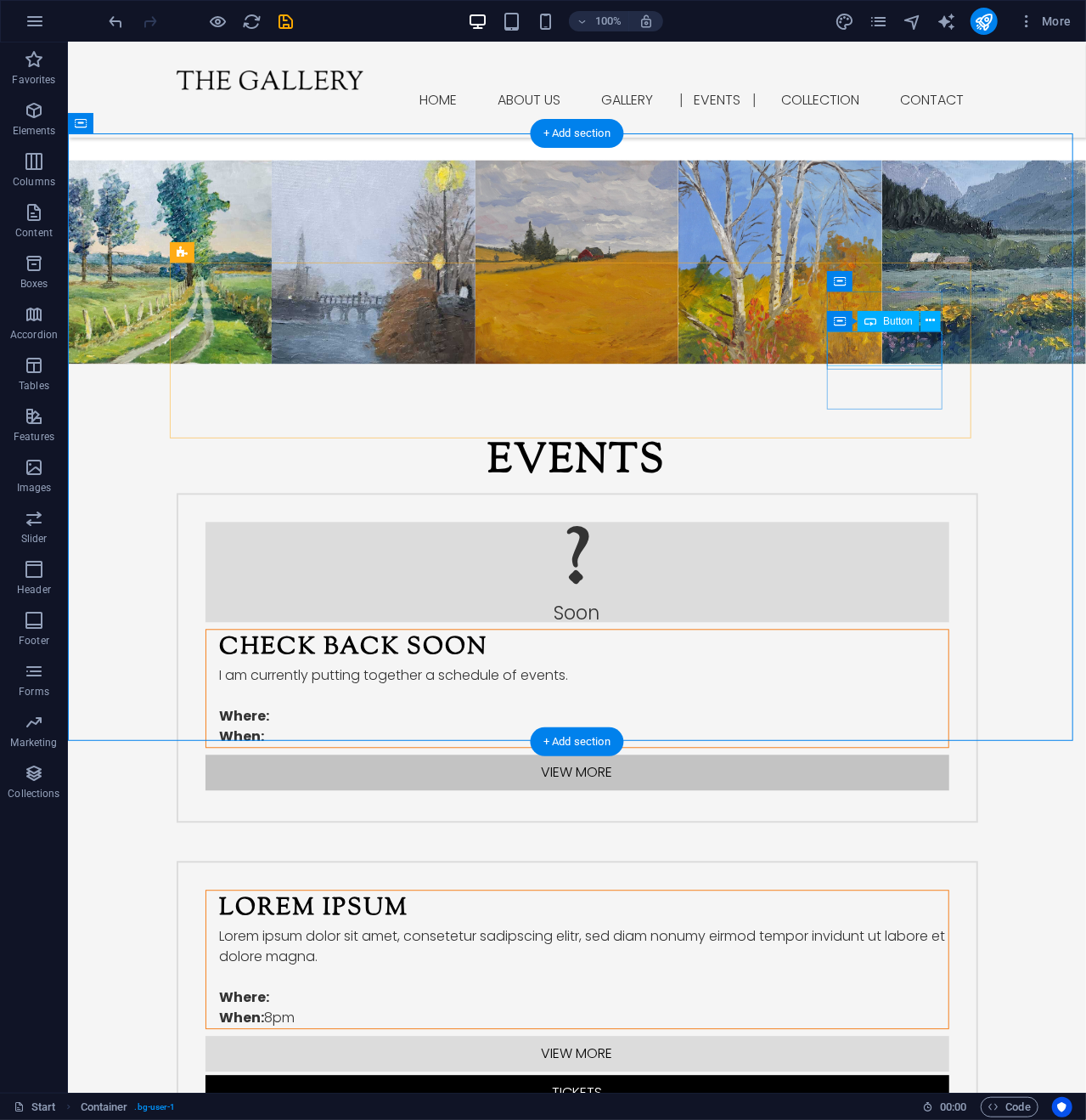
click at [881, 753] on div "View more" at bounding box center [577, 771] width 744 height 36
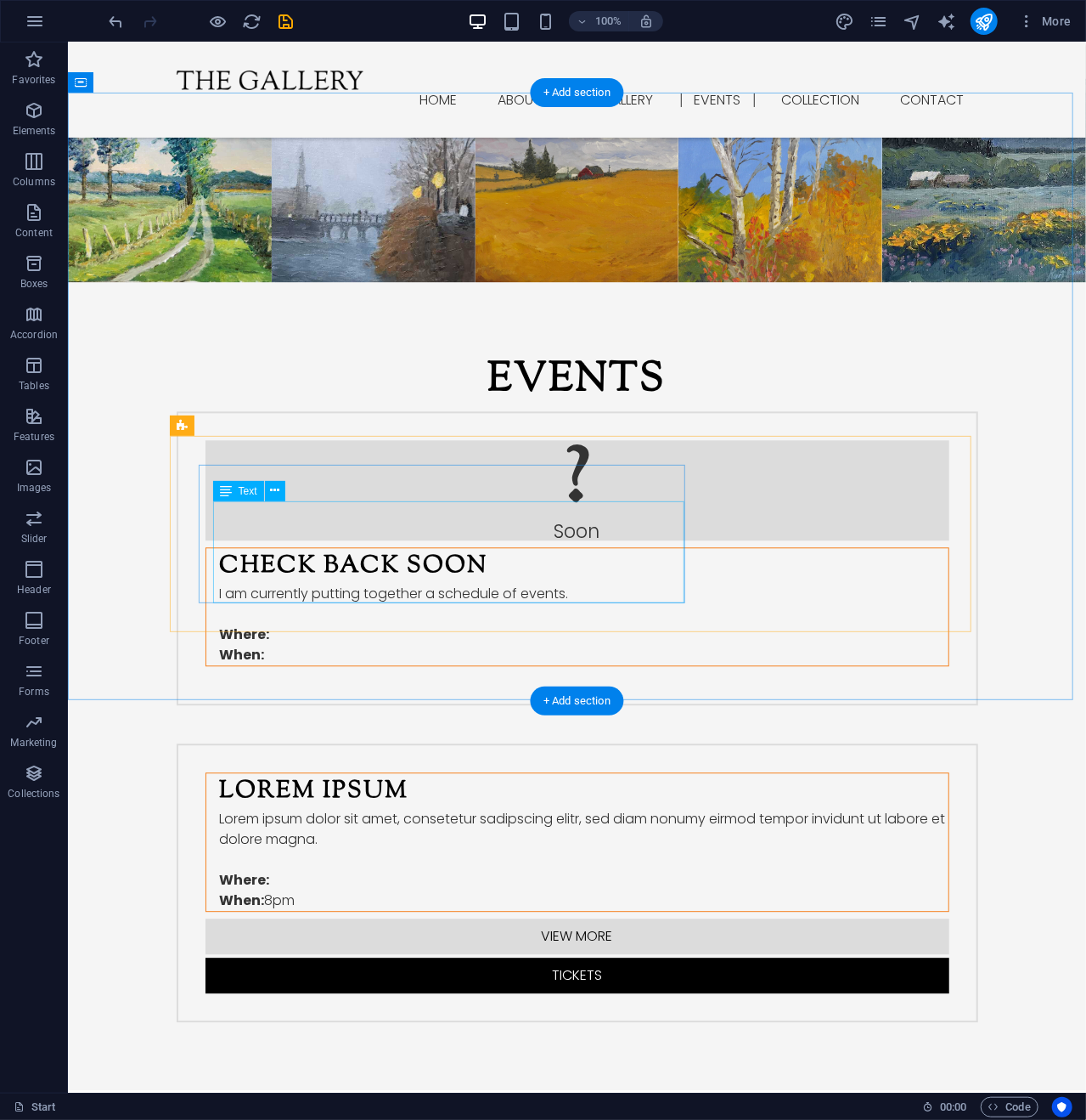
scroll to position [1786, 0]
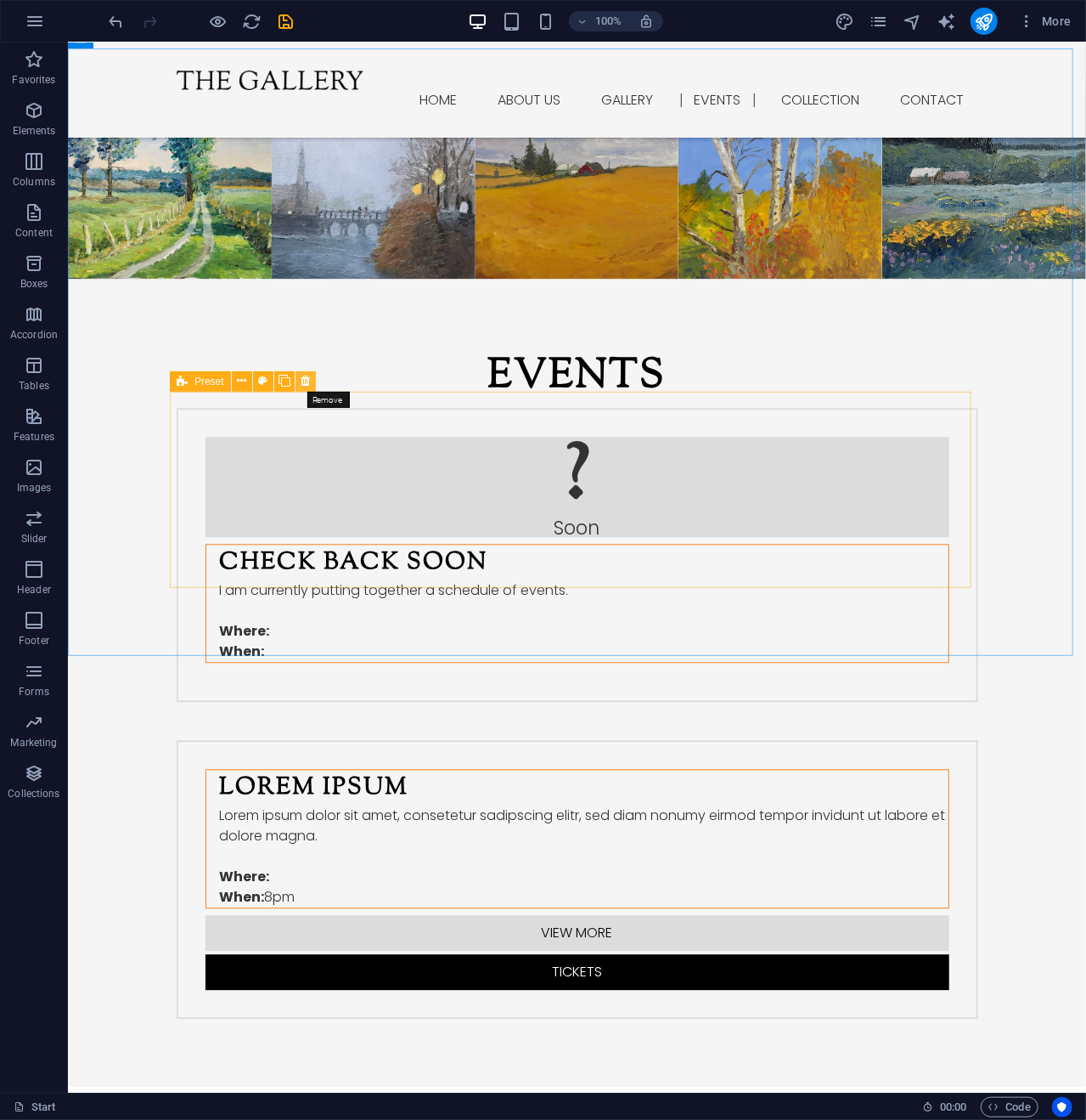
click at [308, 377] on icon at bounding box center [305, 381] width 9 height 18
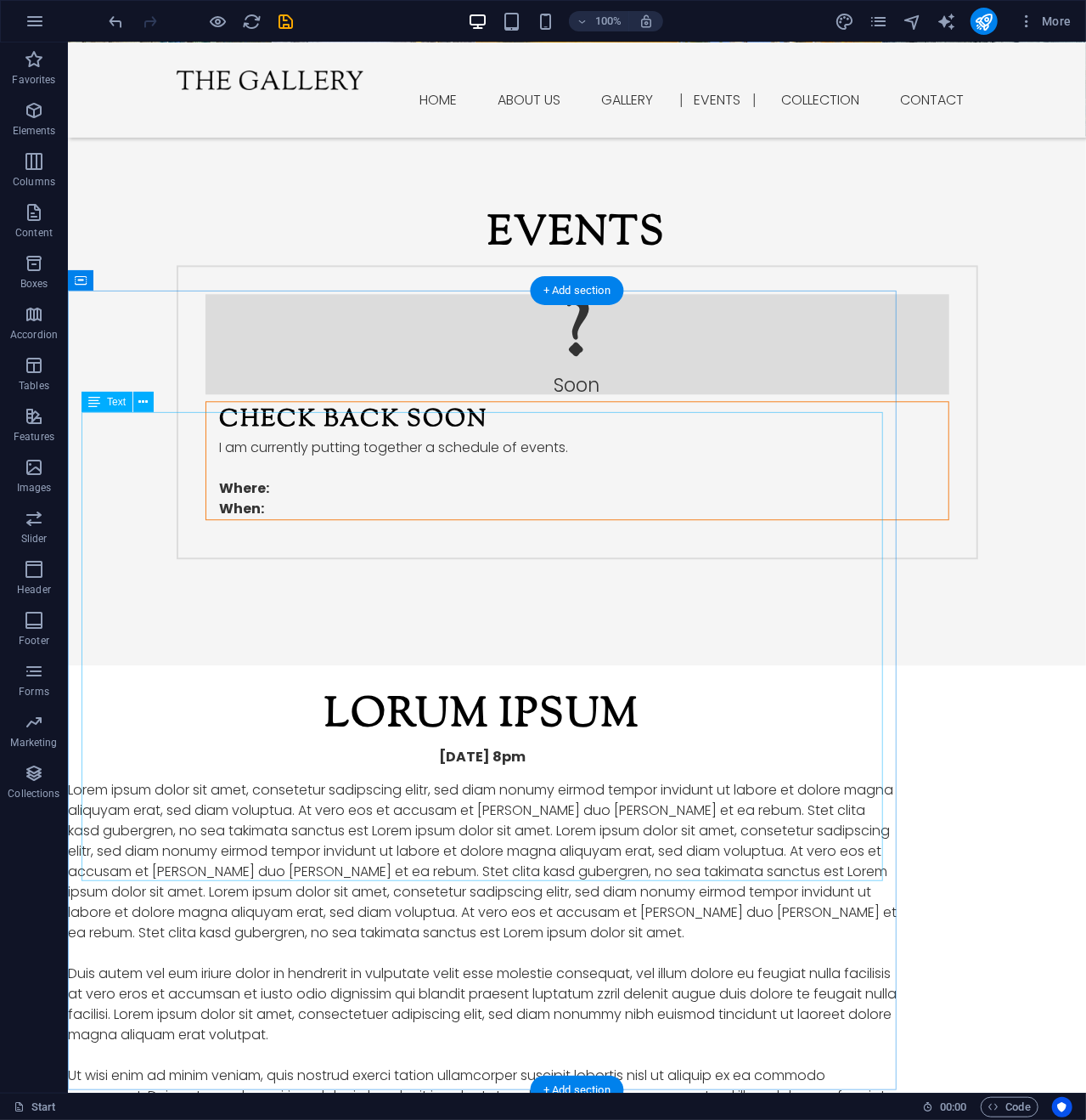
scroll to position [1871, 0]
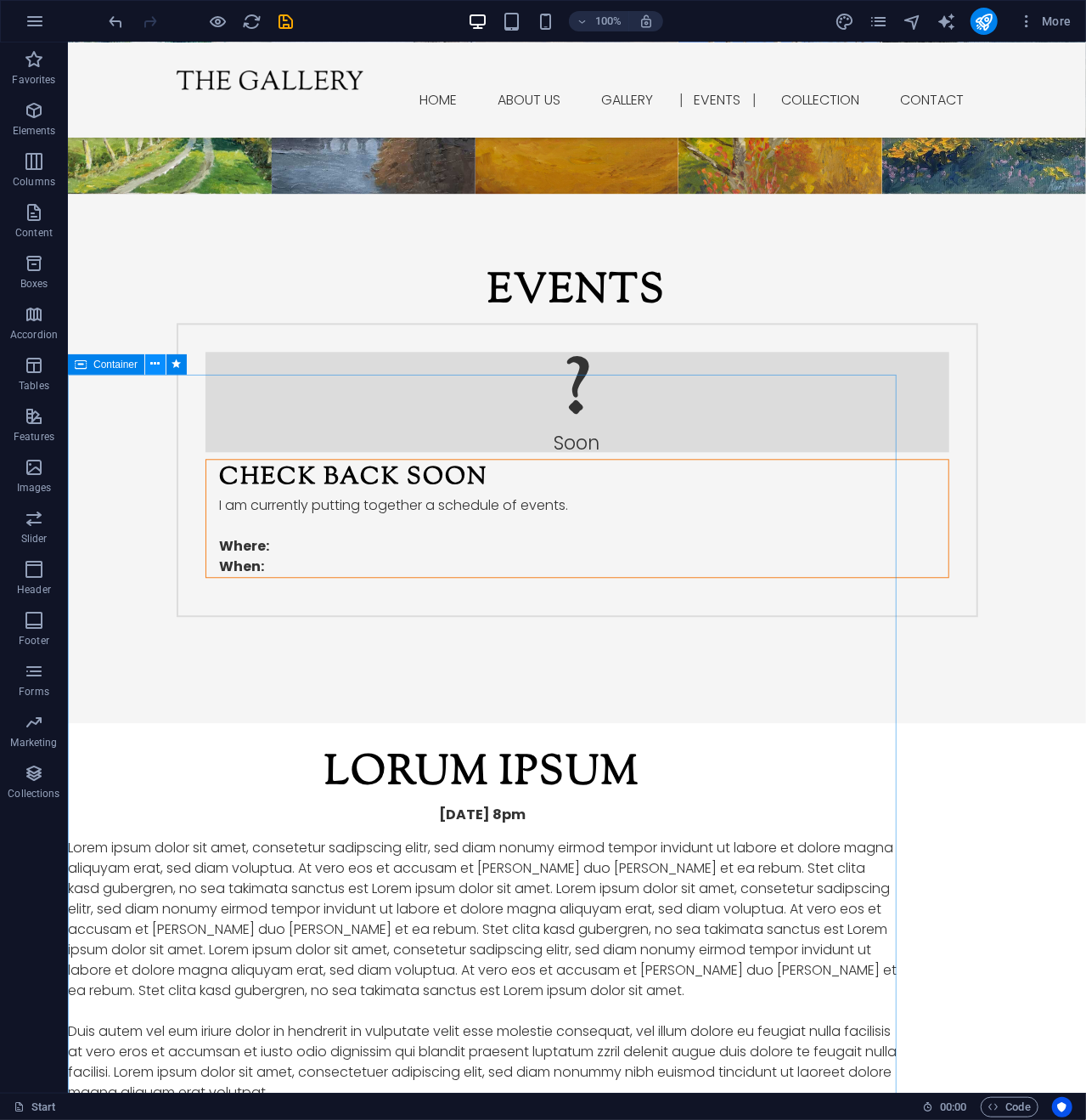
click at [157, 361] on icon at bounding box center [155, 364] width 9 height 18
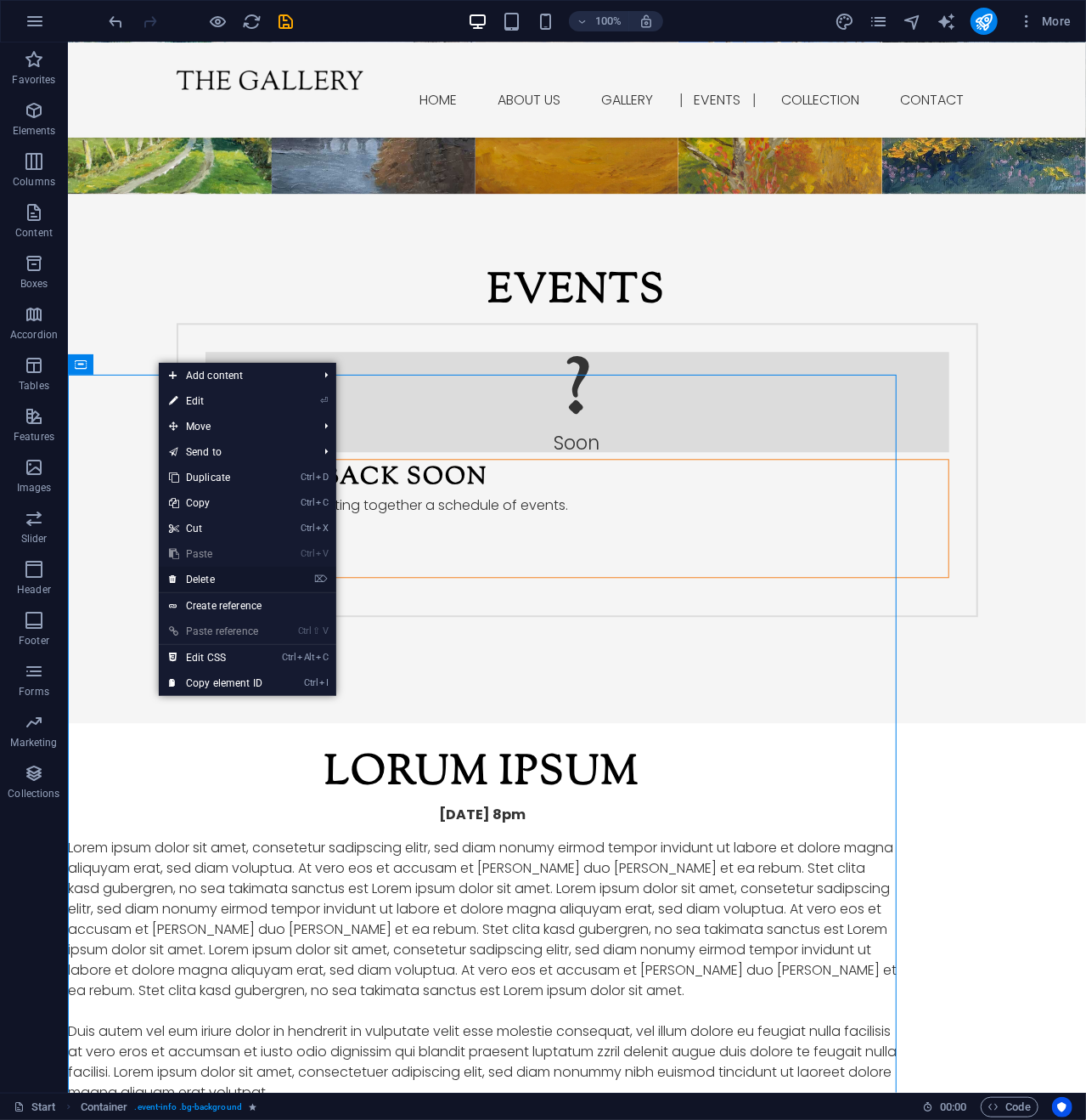
click at [212, 572] on link "⌦ Delete" at bounding box center [216, 580] width 114 height 26
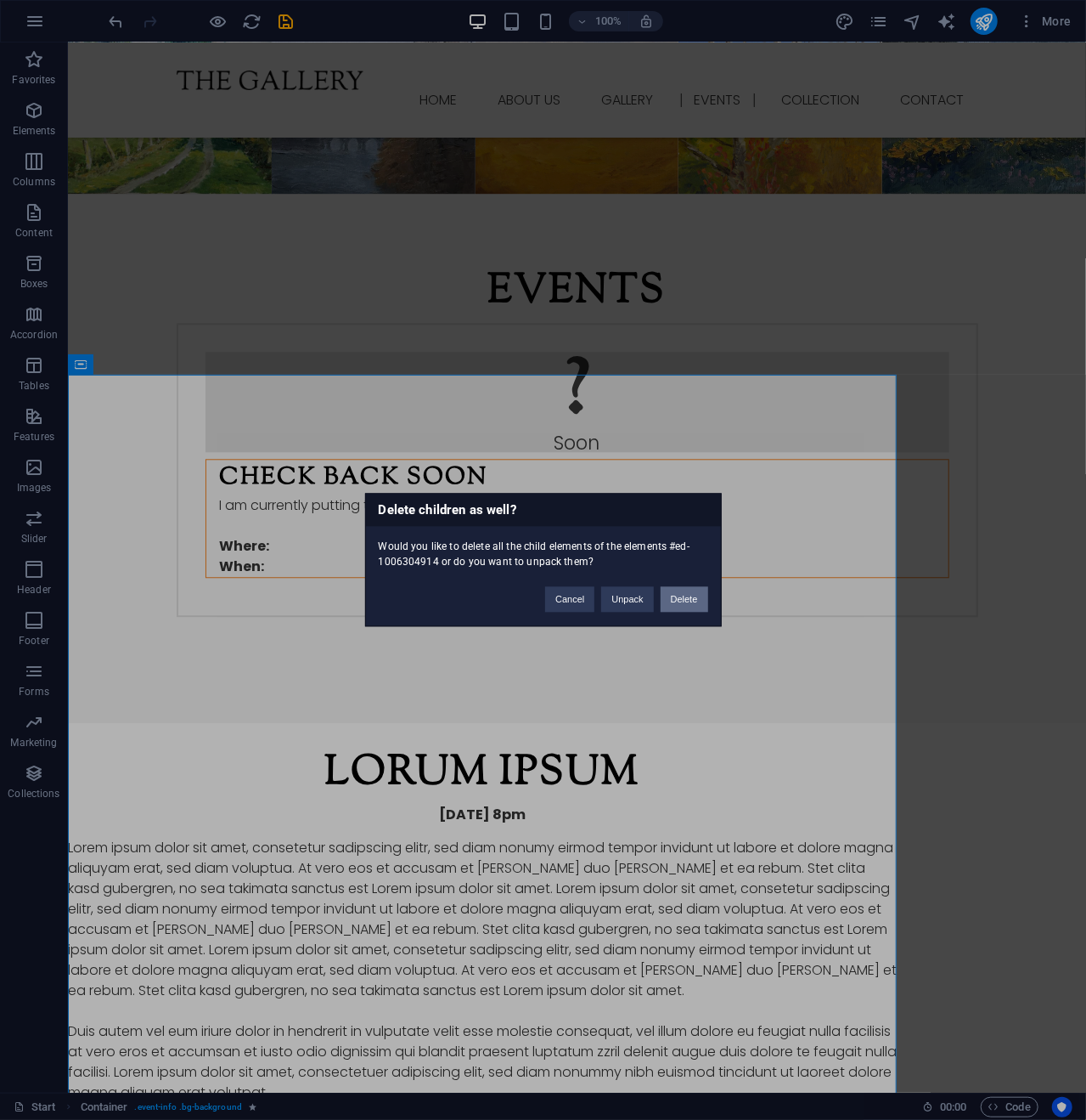
click at [685, 595] on button "Delete" at bounding box center [685, 600] width 48 height 26
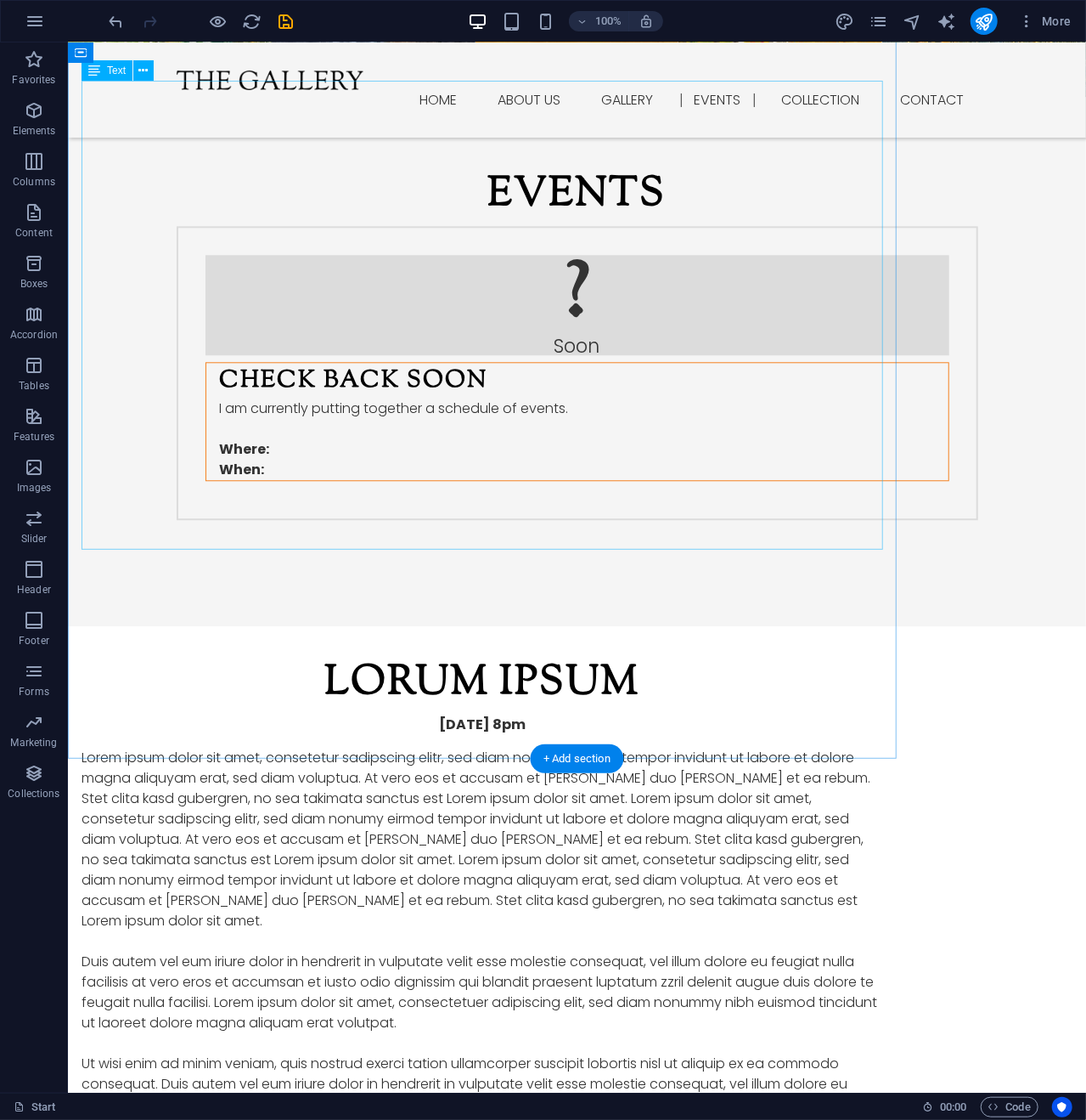
scroll to position [1956, 0]
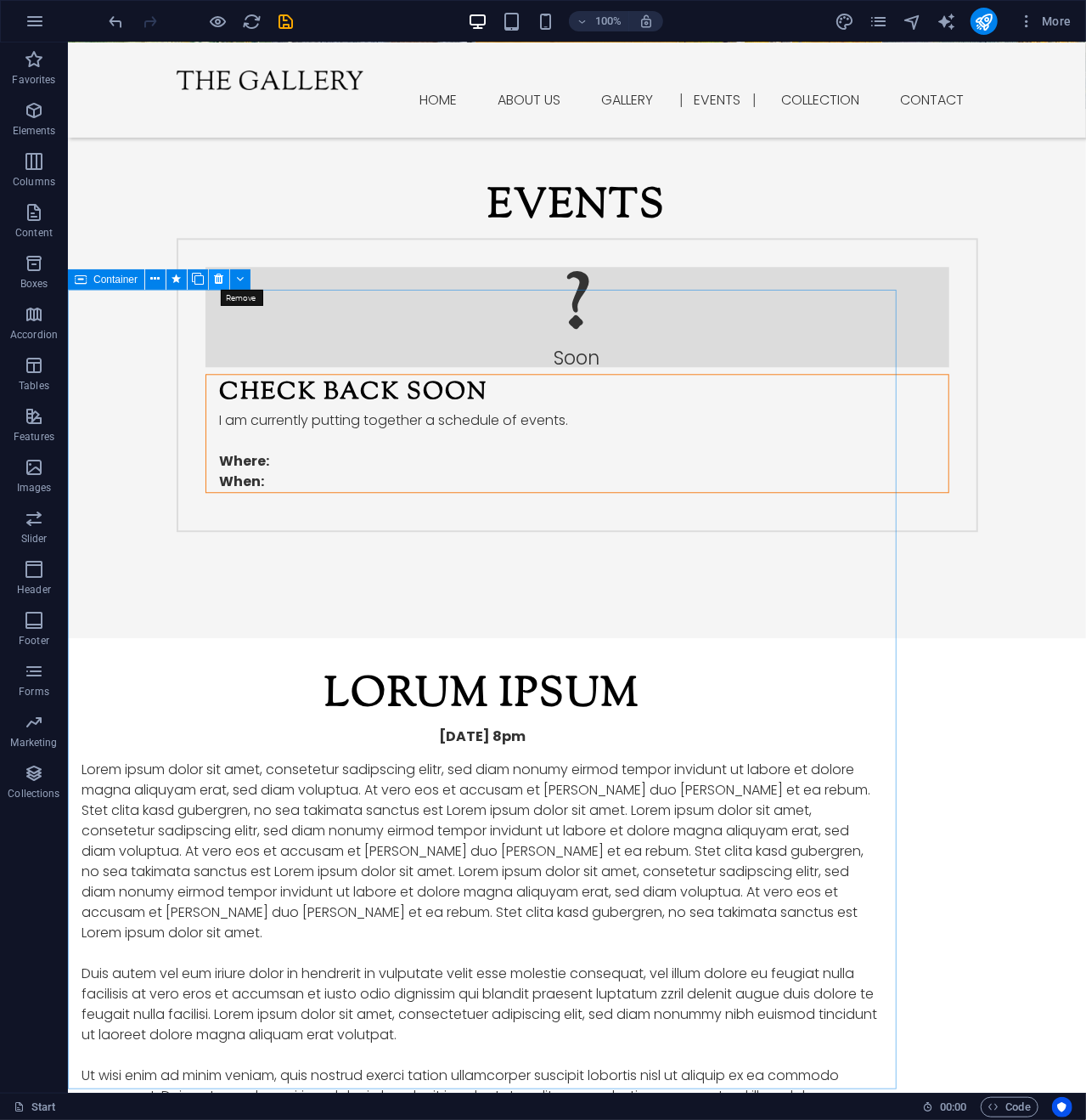
drag, startPoint x: 221, startPoint y: 274, endPoint x: 269, endPoint y: 282, distance: 48.7
click at [221, 274] on icon at bounding box center [219, 279] width 9 height 18
click at [219, 276] on icon at bounding box center [219, 279] width 9 height 18
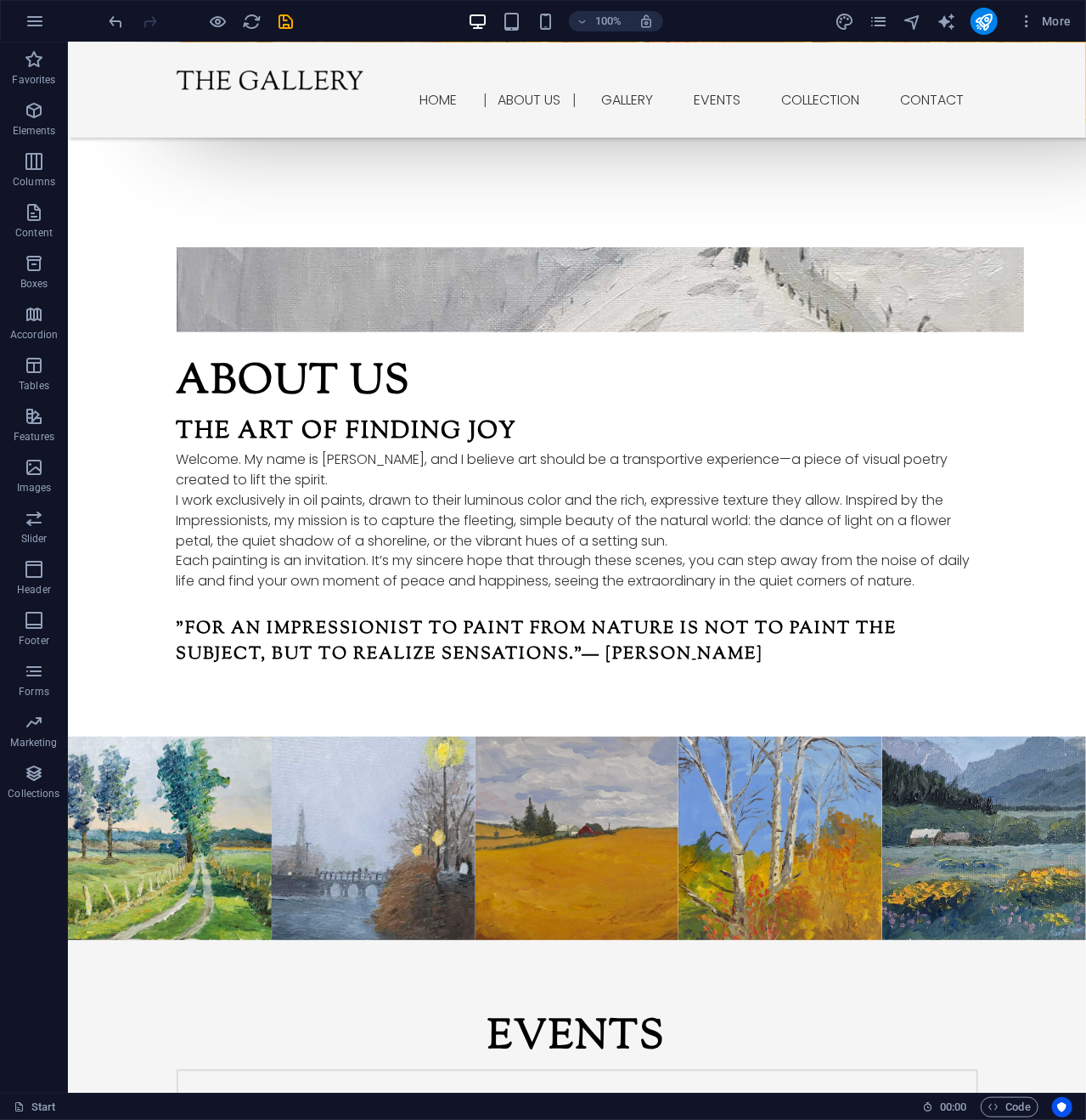
scroll to position [1146, 0]
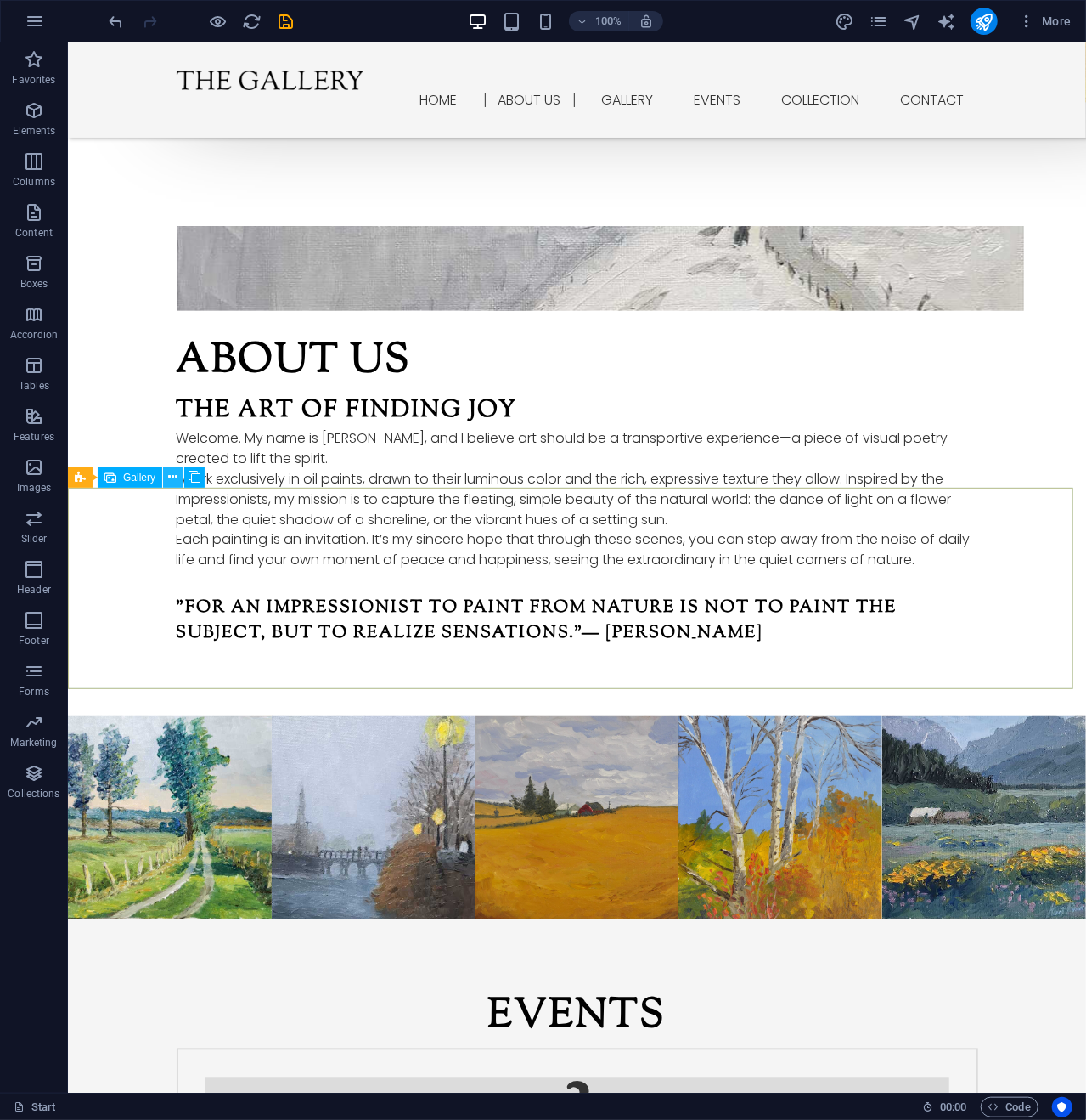
click at [172, 473] on icon at bounding box center [174, 477] width 9 height 18
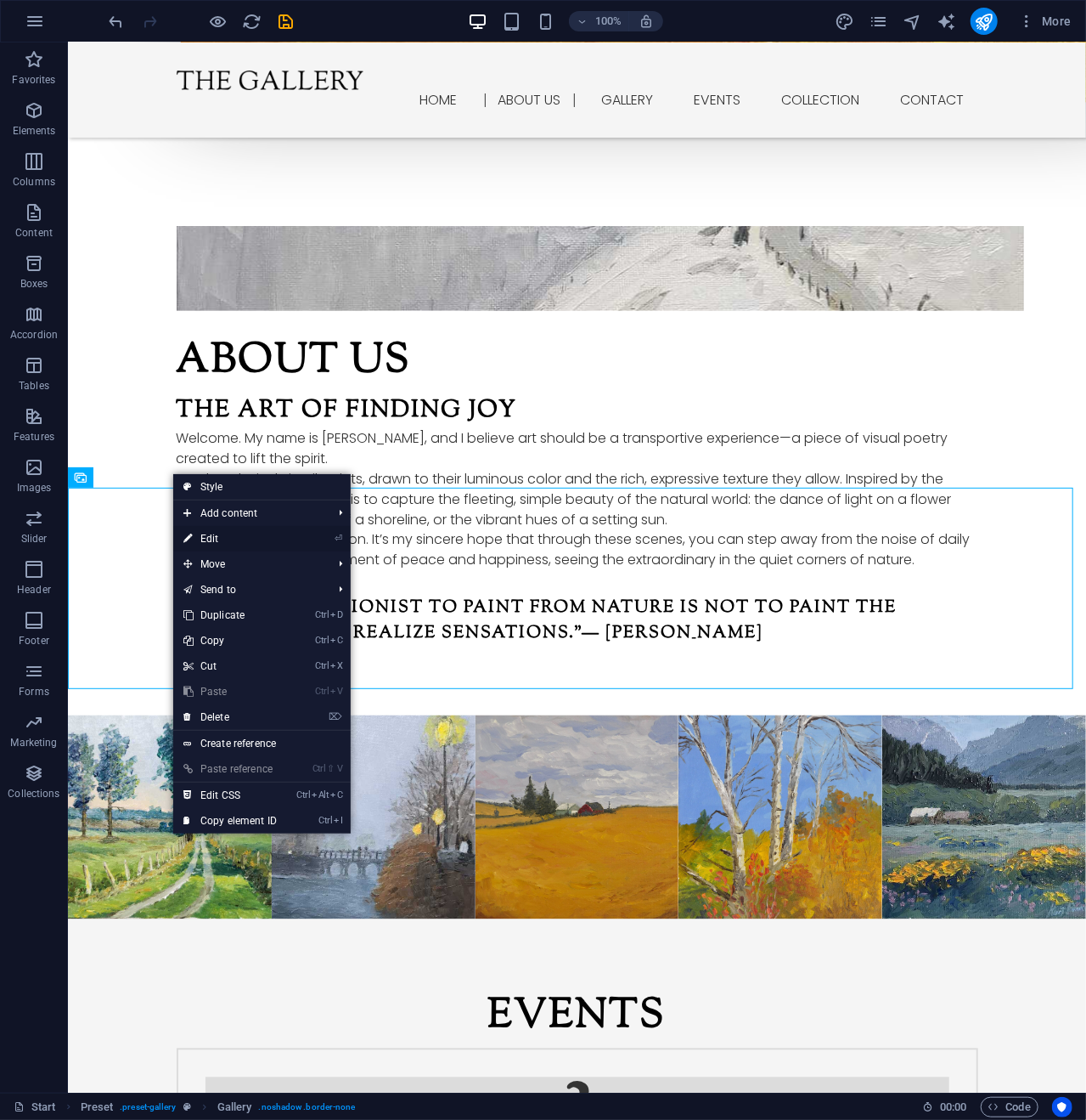
click at [221, 532] on link "⏎ Edit" at bounding box center [230, 539] width 114 height 26
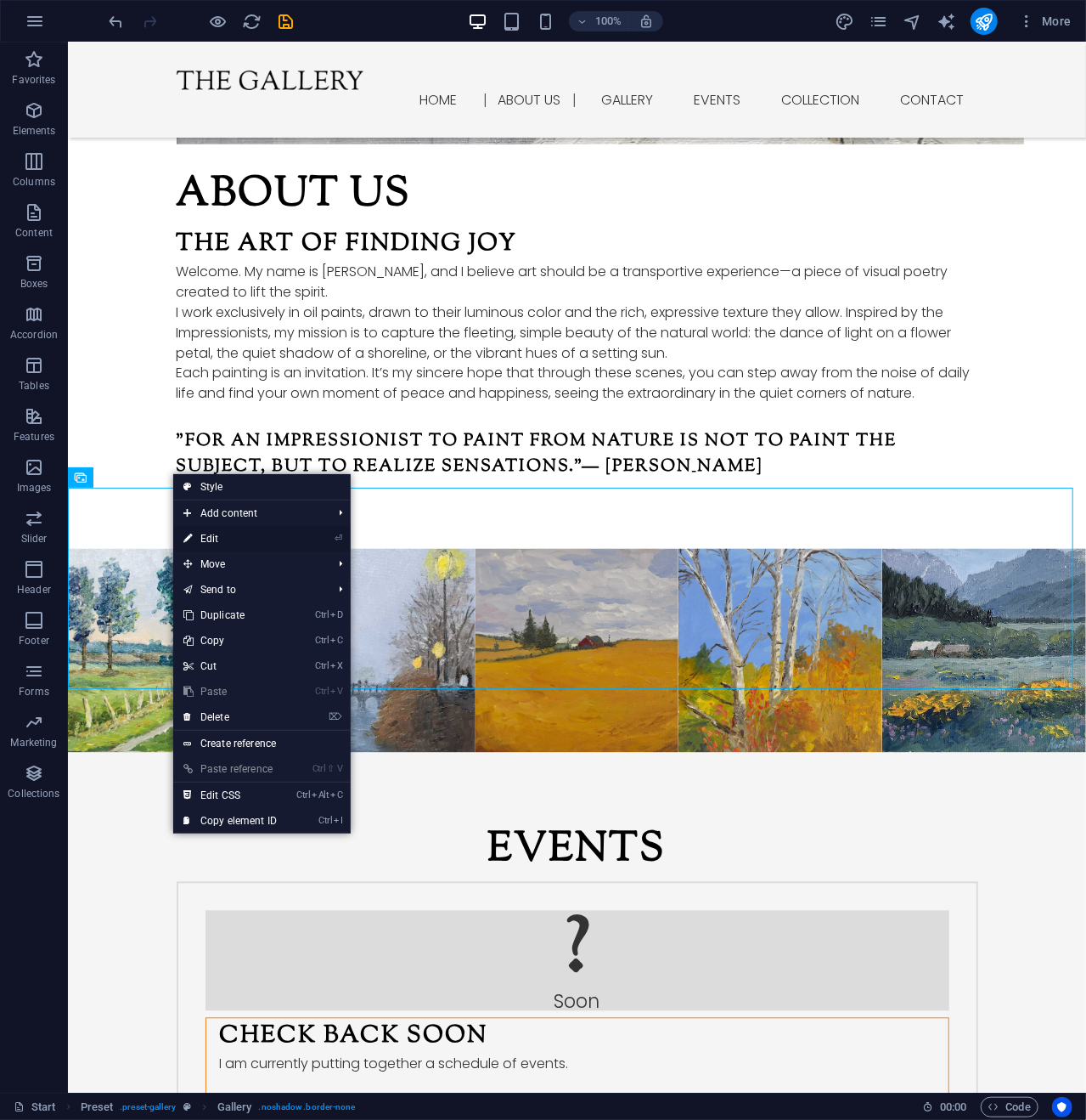
select select "4"
select select "px"
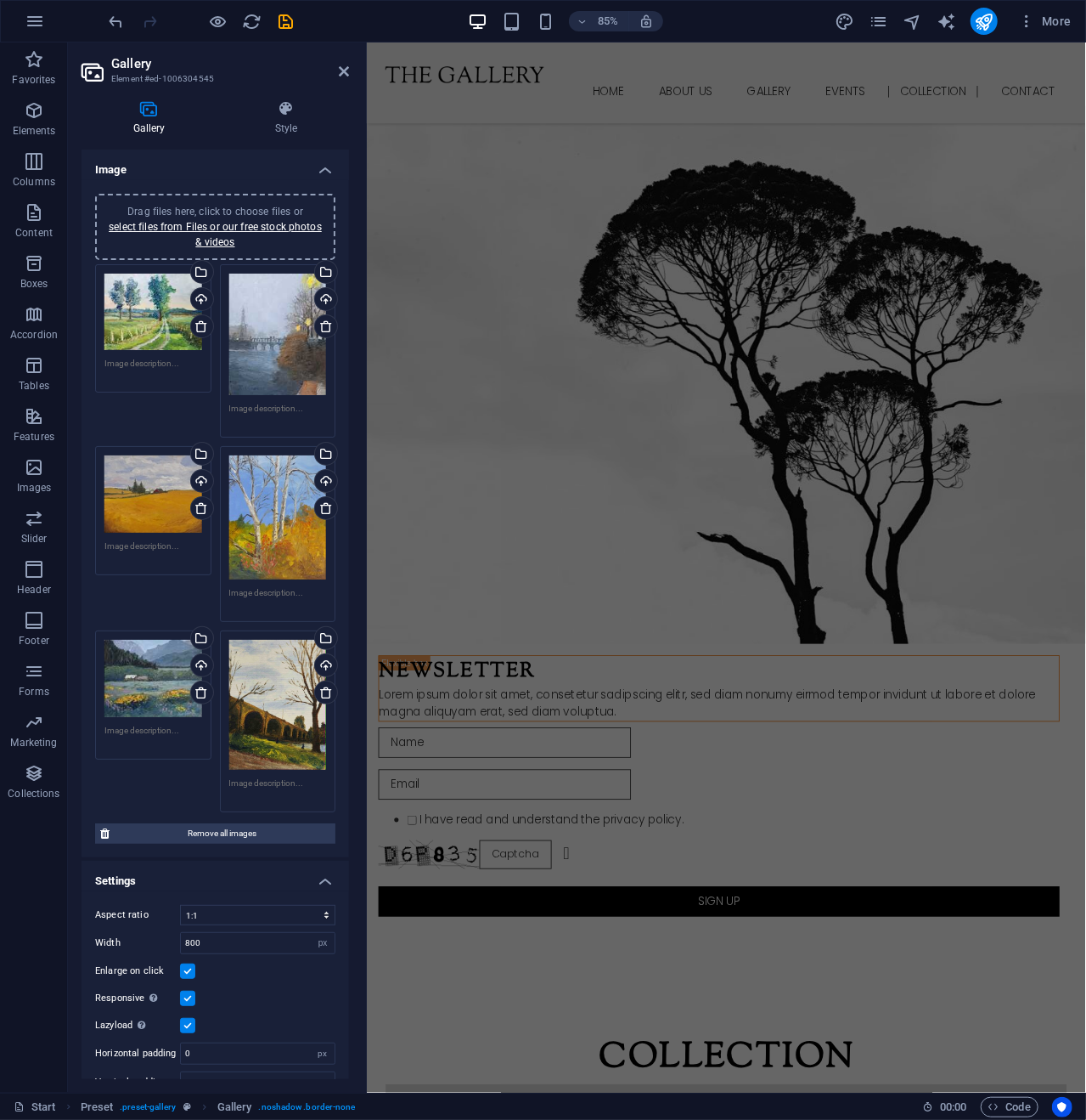
scroll to position [3508, 0]
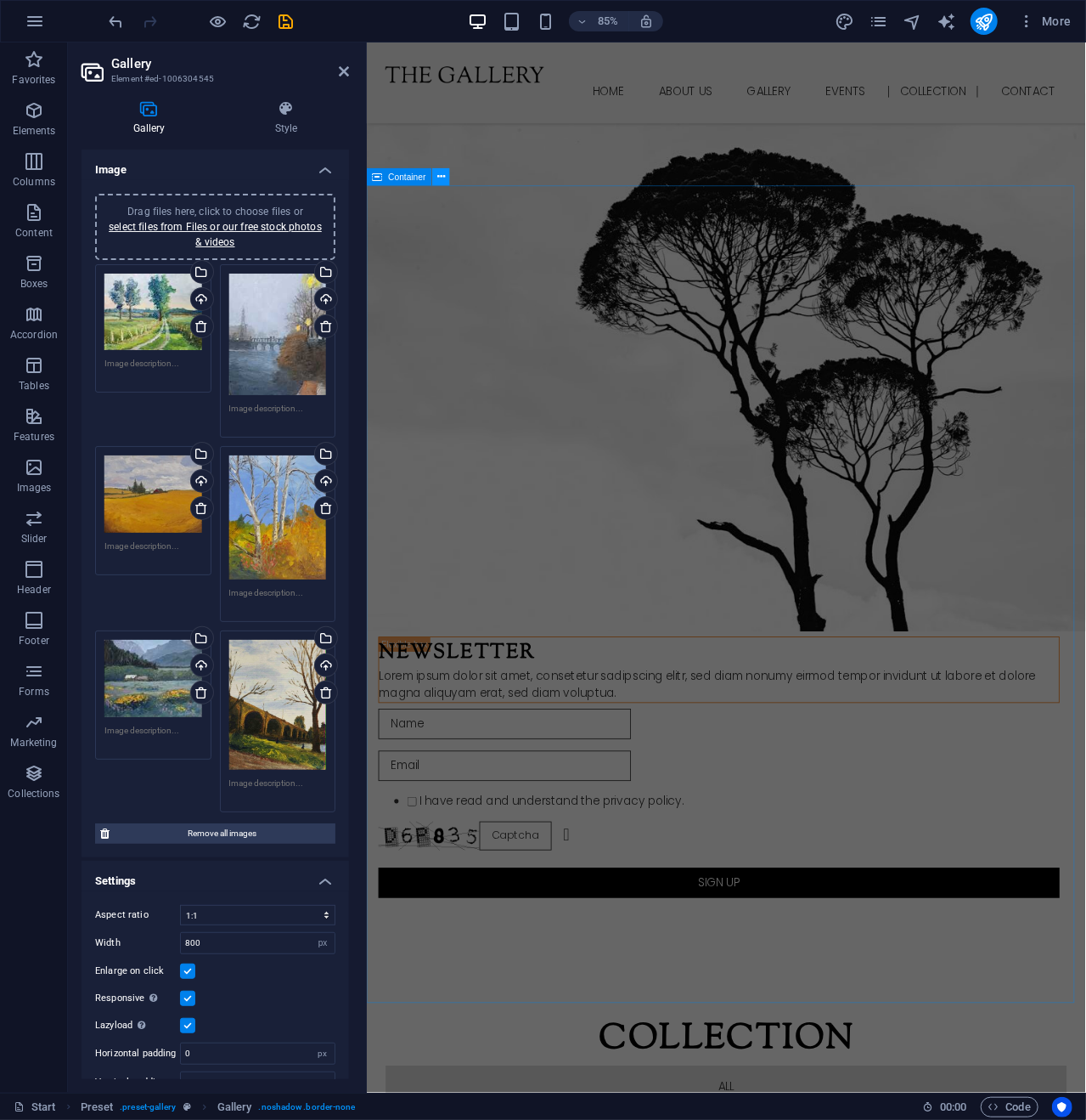
click at [442, 174] on icon at bounding box center [442, 177] width 7 height 16
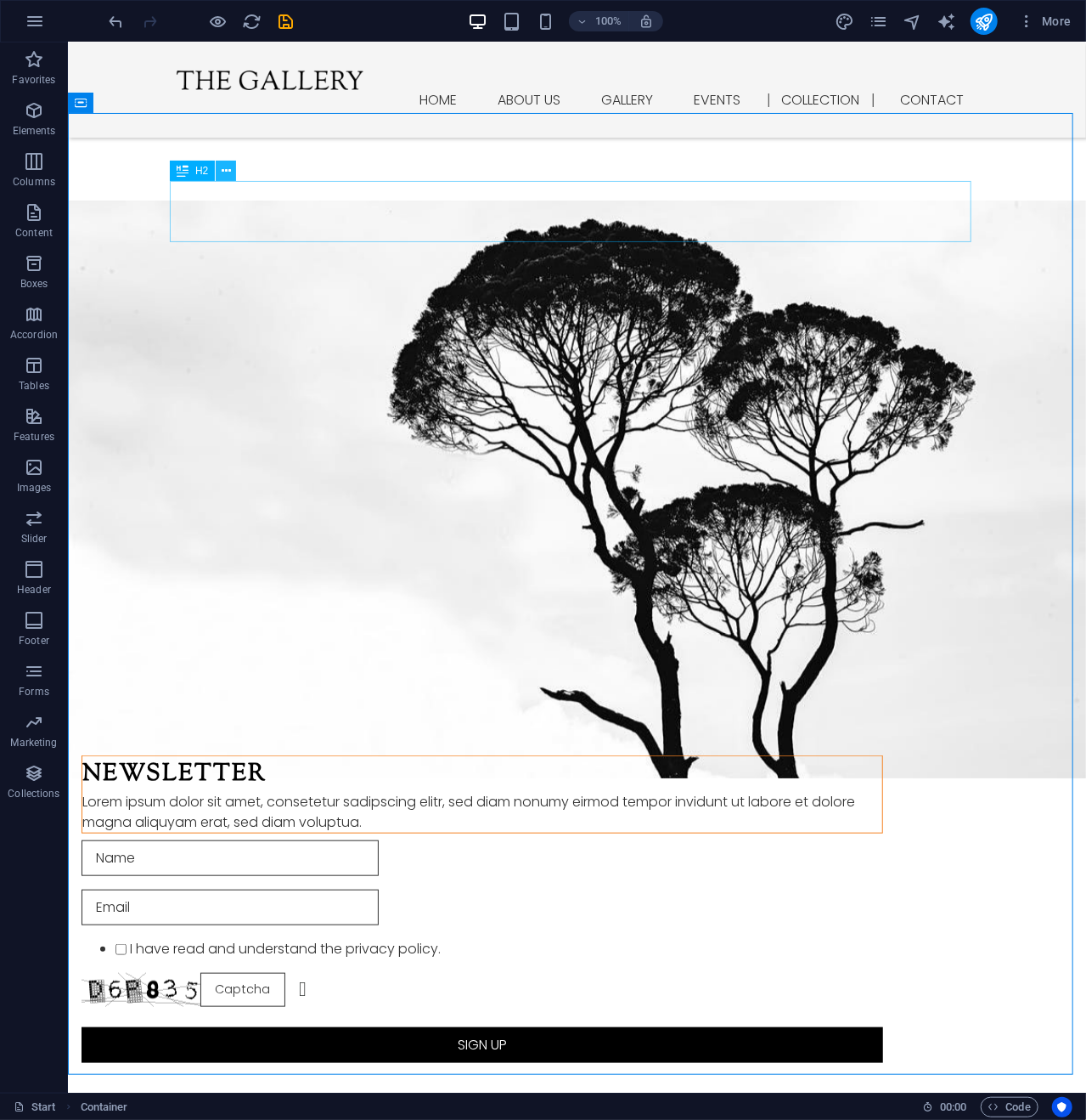
click at [225, 174] on icon at bounding box center [227, 171] width 9 height 18
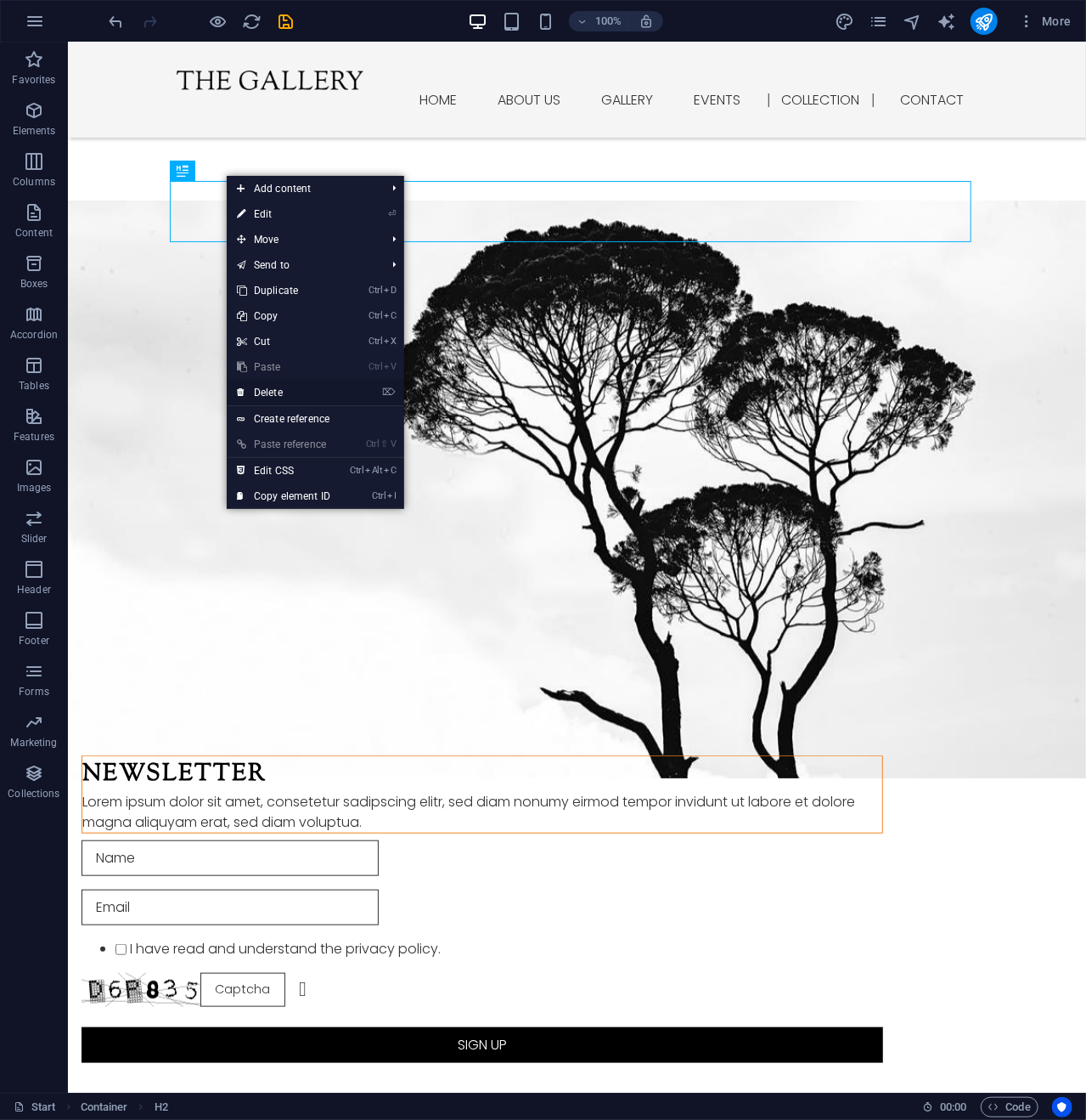
click at [285, 390] on link "⌦ Delete" at bounding box center [283, 392] width 114 height 26
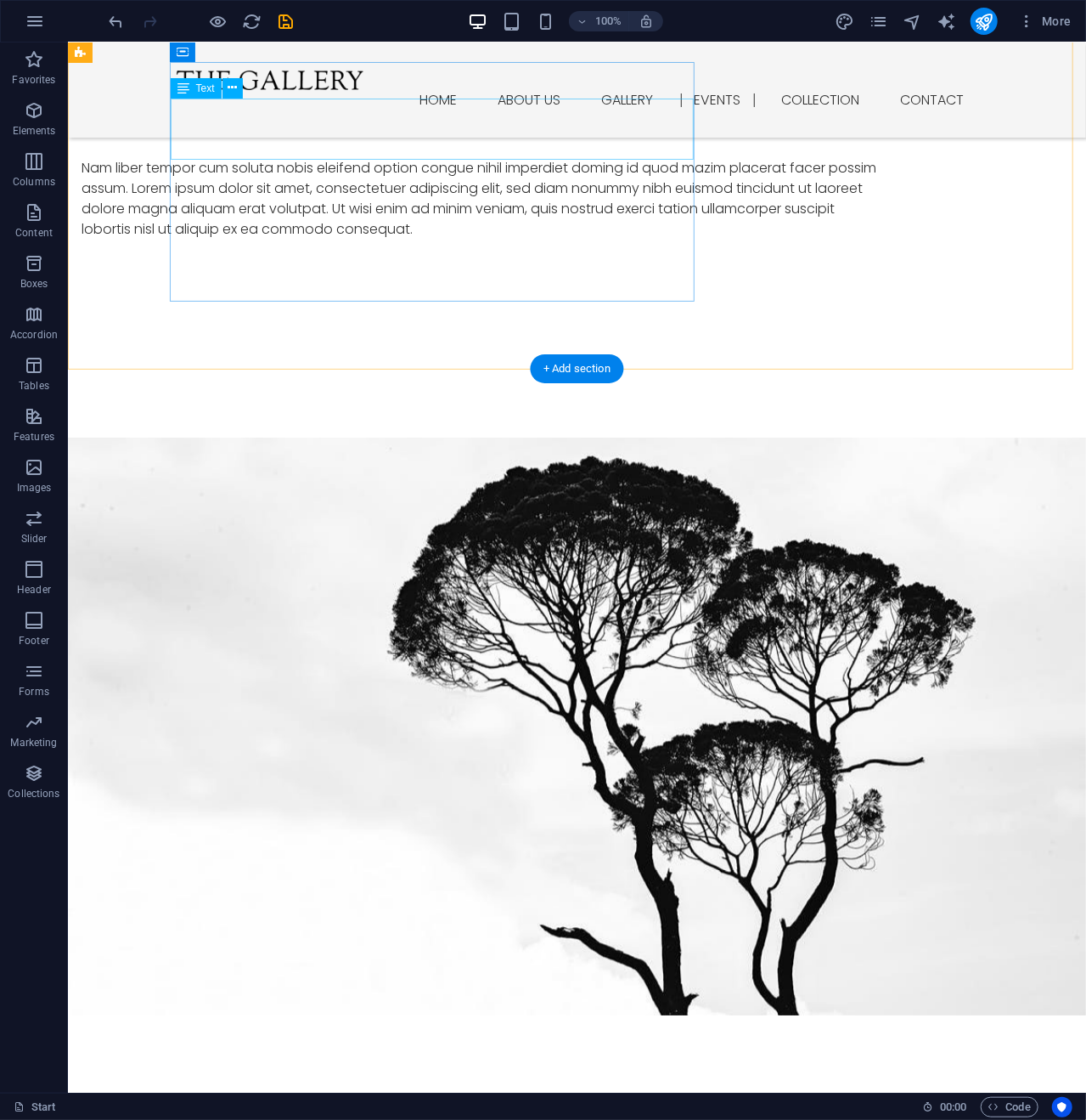
scroll to position [3168, 0]
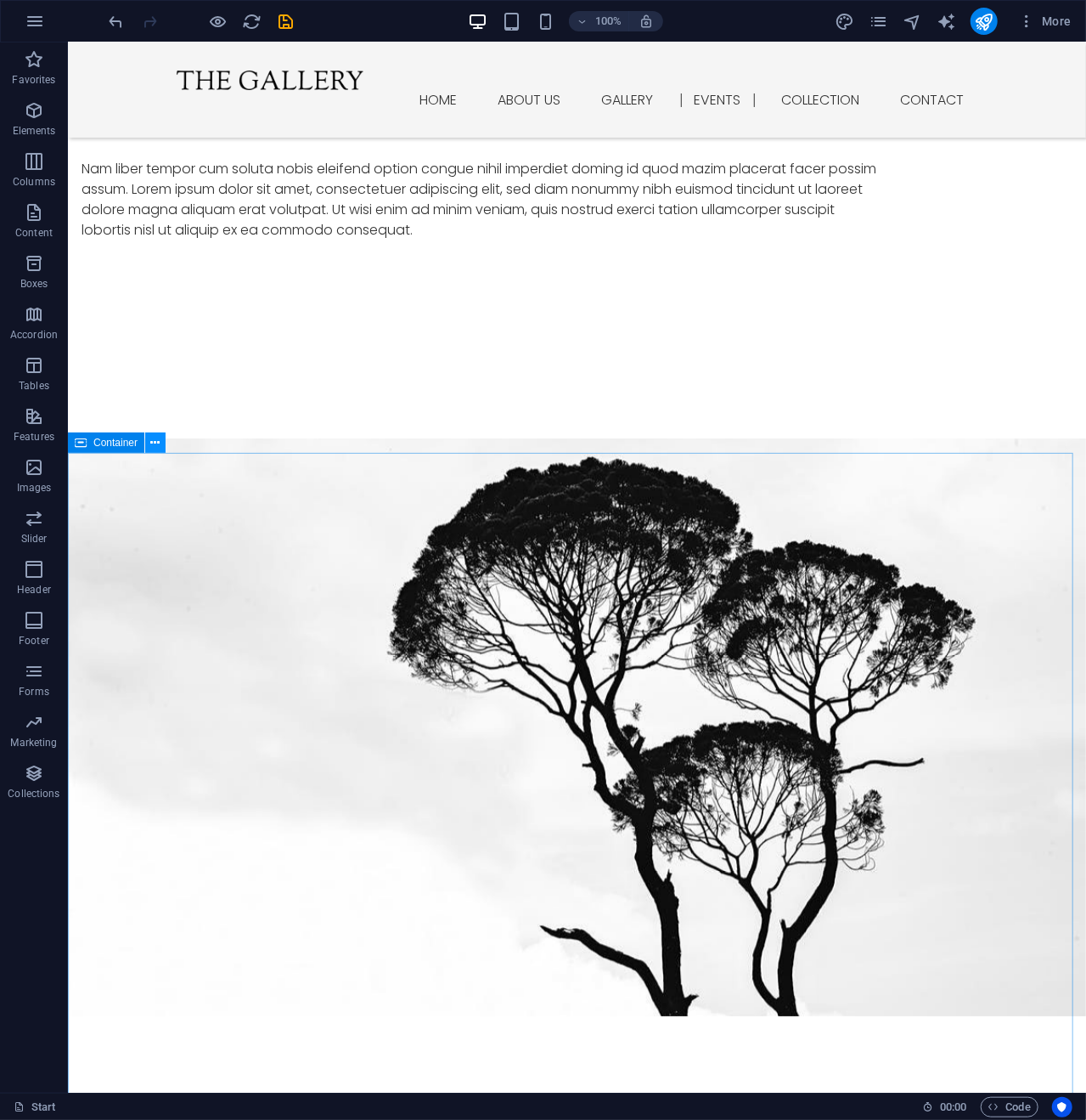
click at [157, 438] on icon at bounding box center [155, 443] width 9 height 18
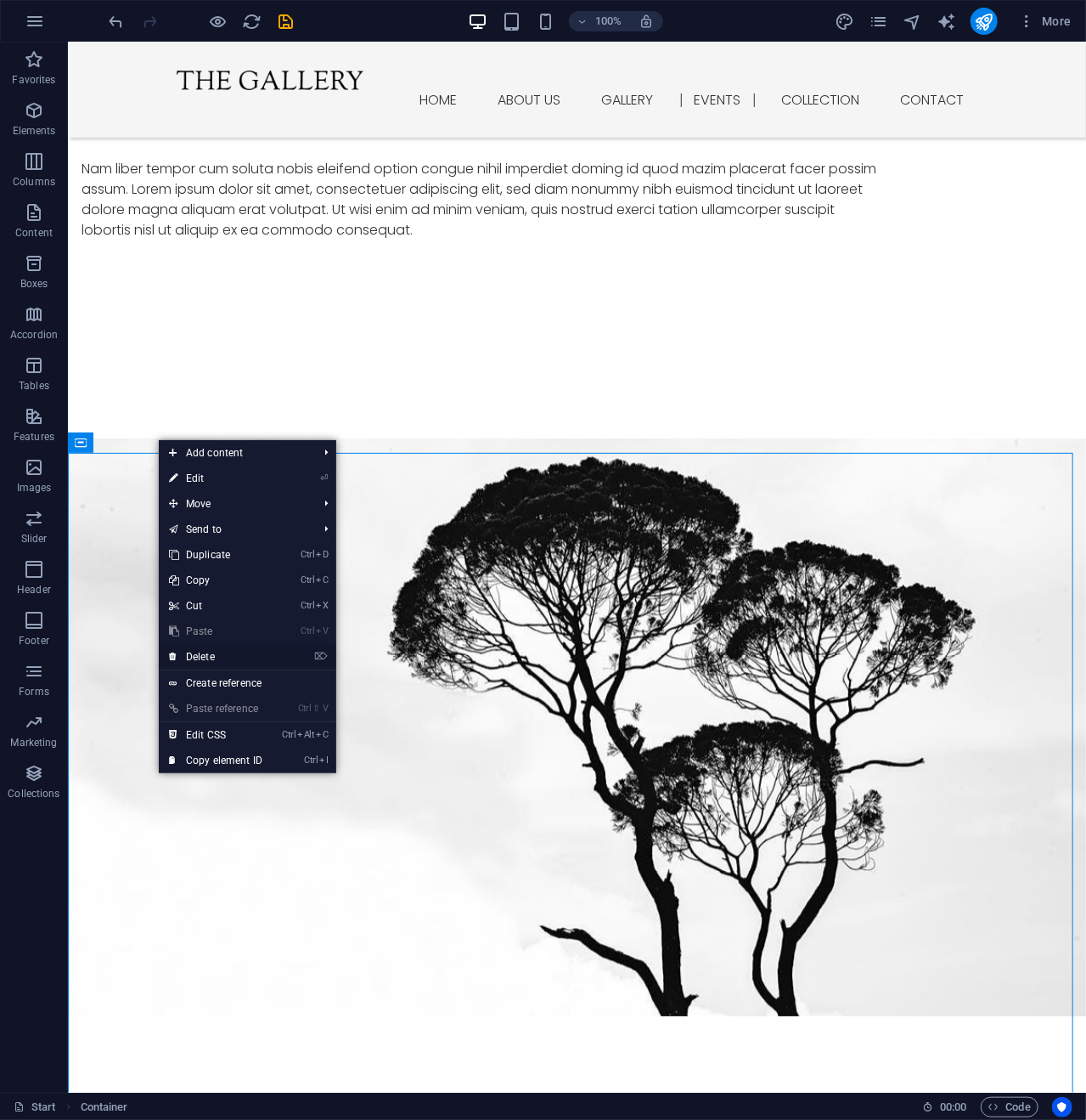
click at [212, 654] on link "⌦ Delete" at bounding box center [216, 656] width 114 height 26
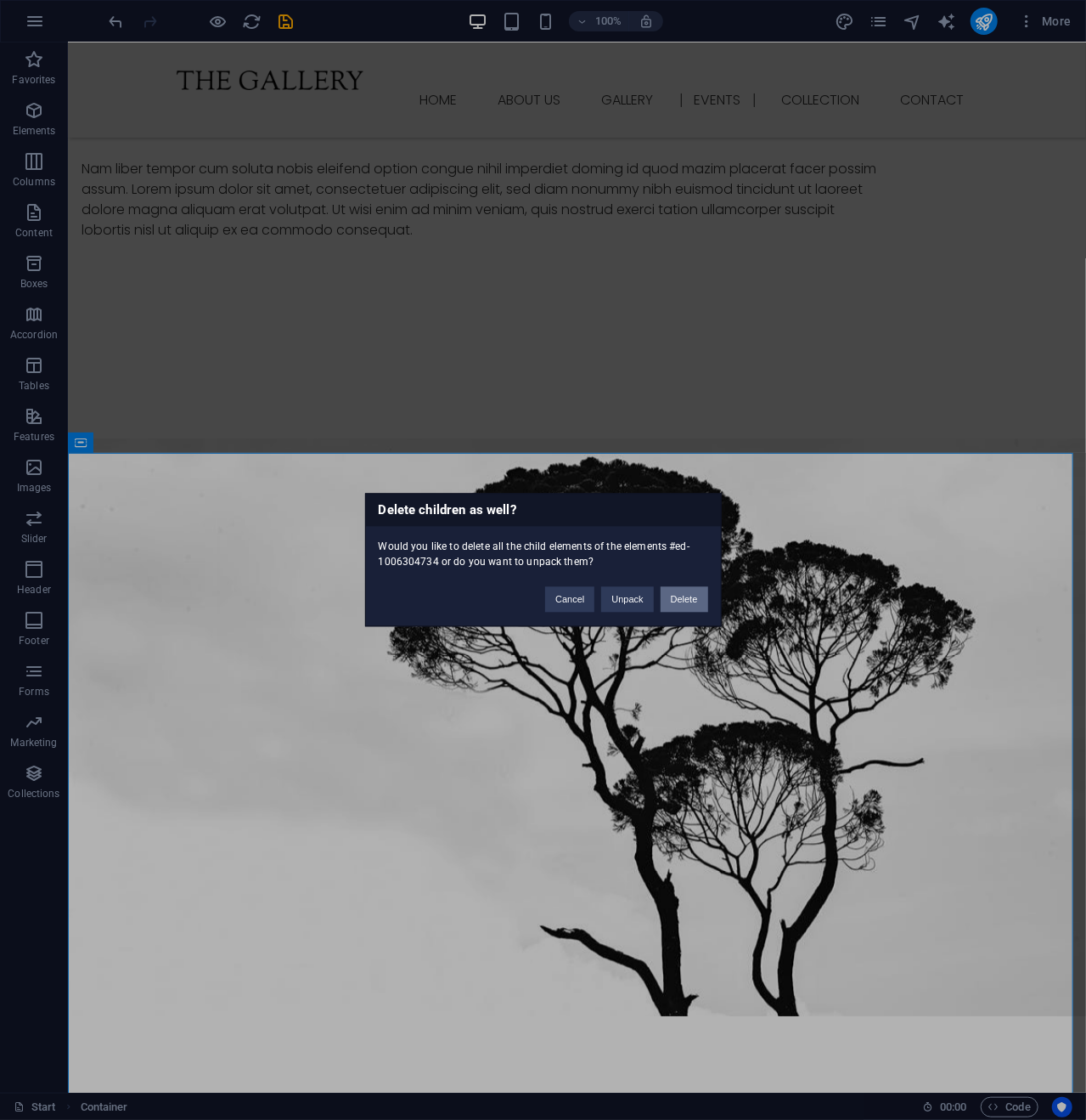
drag, startPoint x: 690, startPoint y: 592, endPoint x: 622, endPoint y: 550, distance: 79.9
click at [690, 592] on button "Delete" at bounding box center [685, 600] width 48 height 26
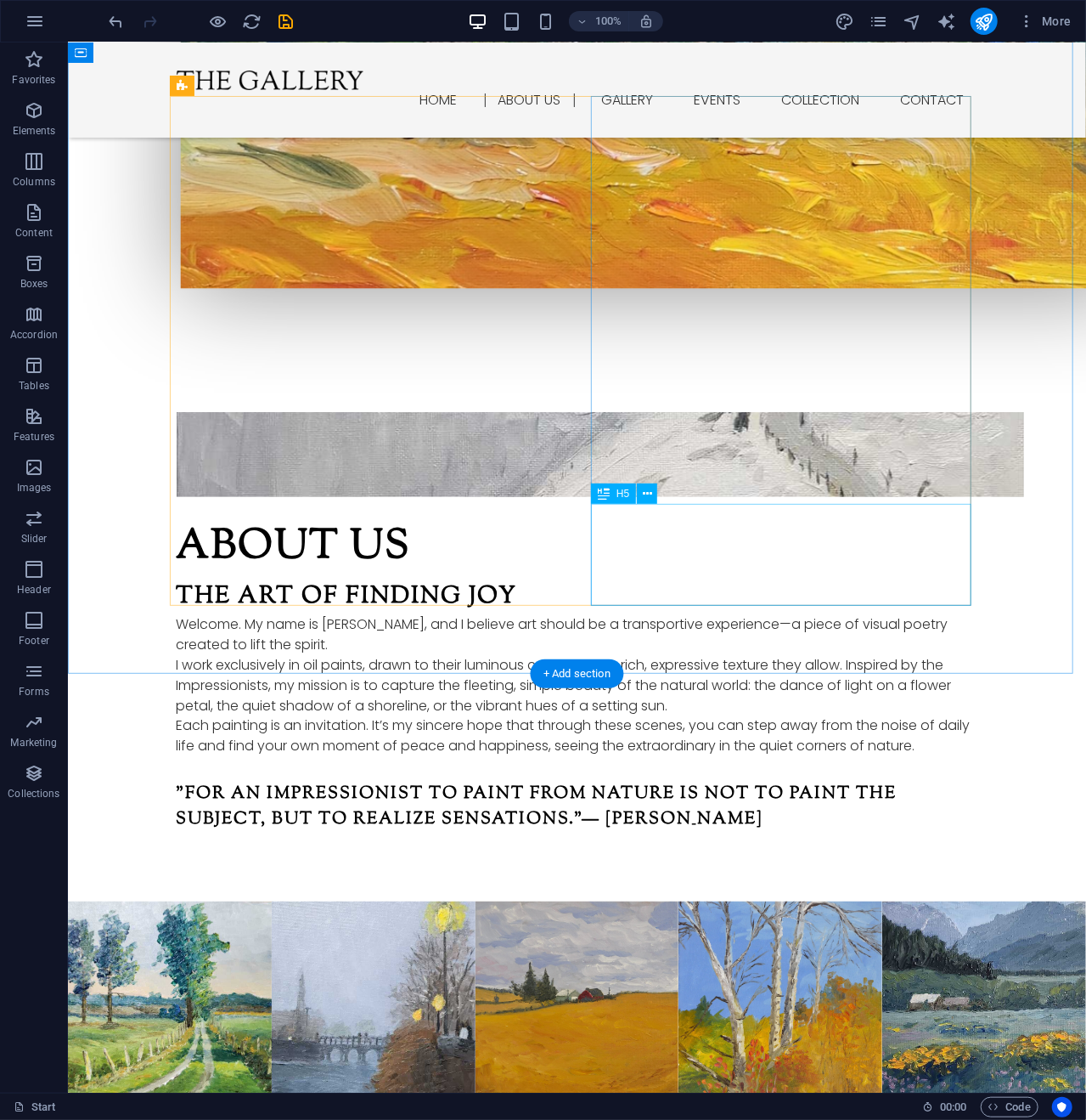
scroll to position [534, 0]
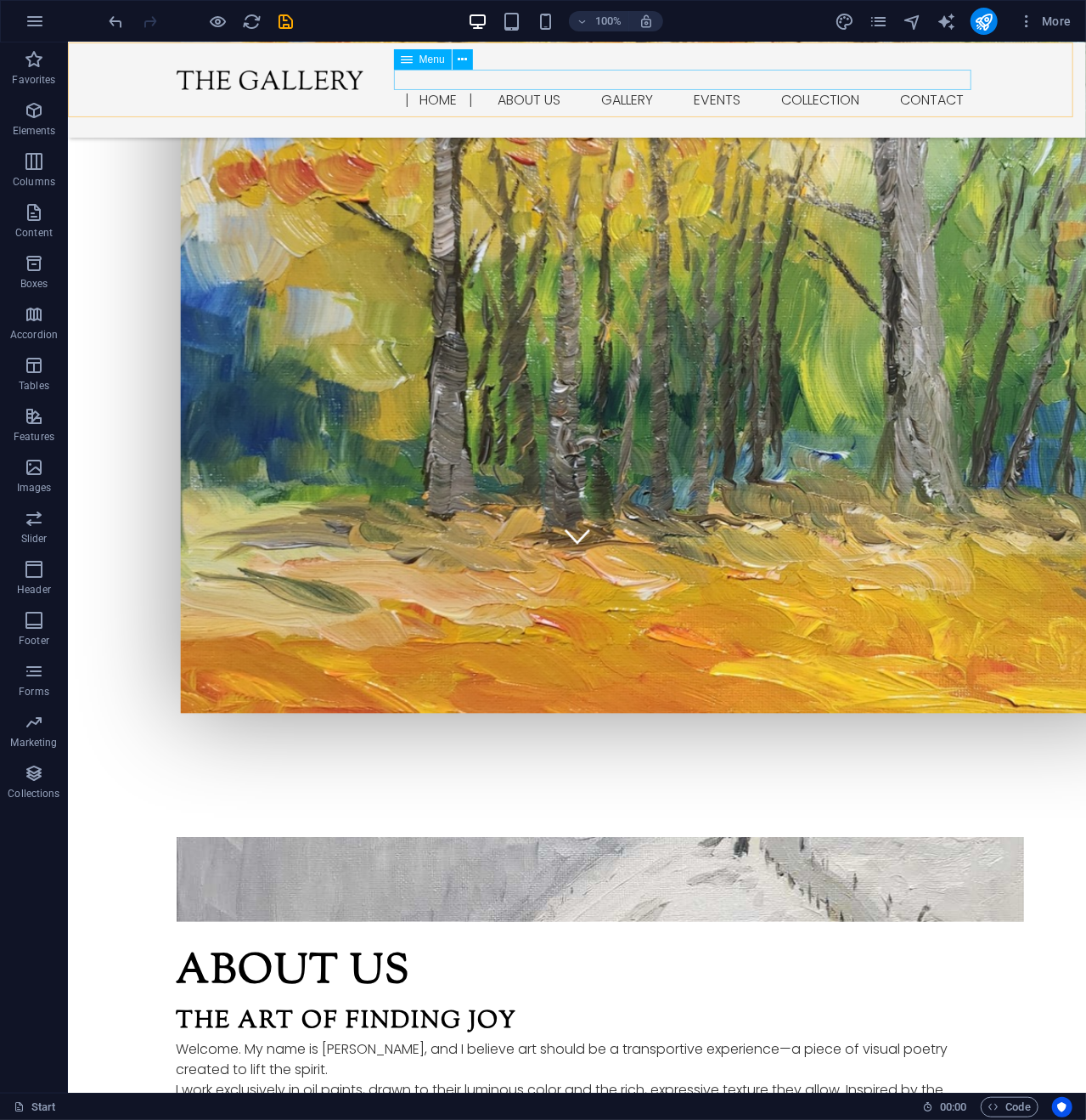
click at [820, 90] on nav "Home About us Gallery Events Collection Contact" at bounding box center [576, 100] width 802 height 20
click at [461, 54] on icon at bounding box center [463, 60] width 9 height 18
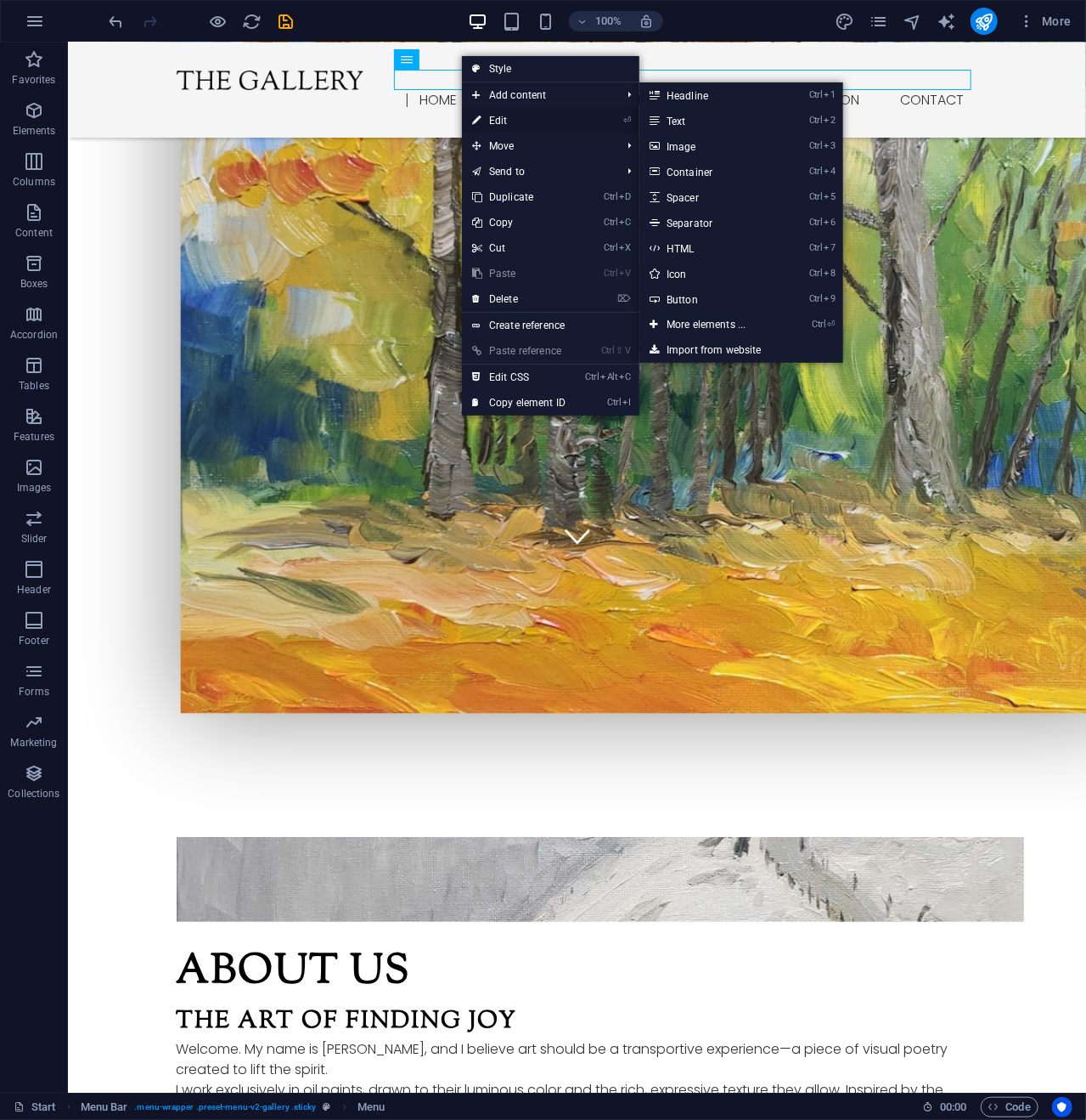
click at [504, 120] on link "⏎ Edit" at bounding box center [518, 121] width 114 height 26
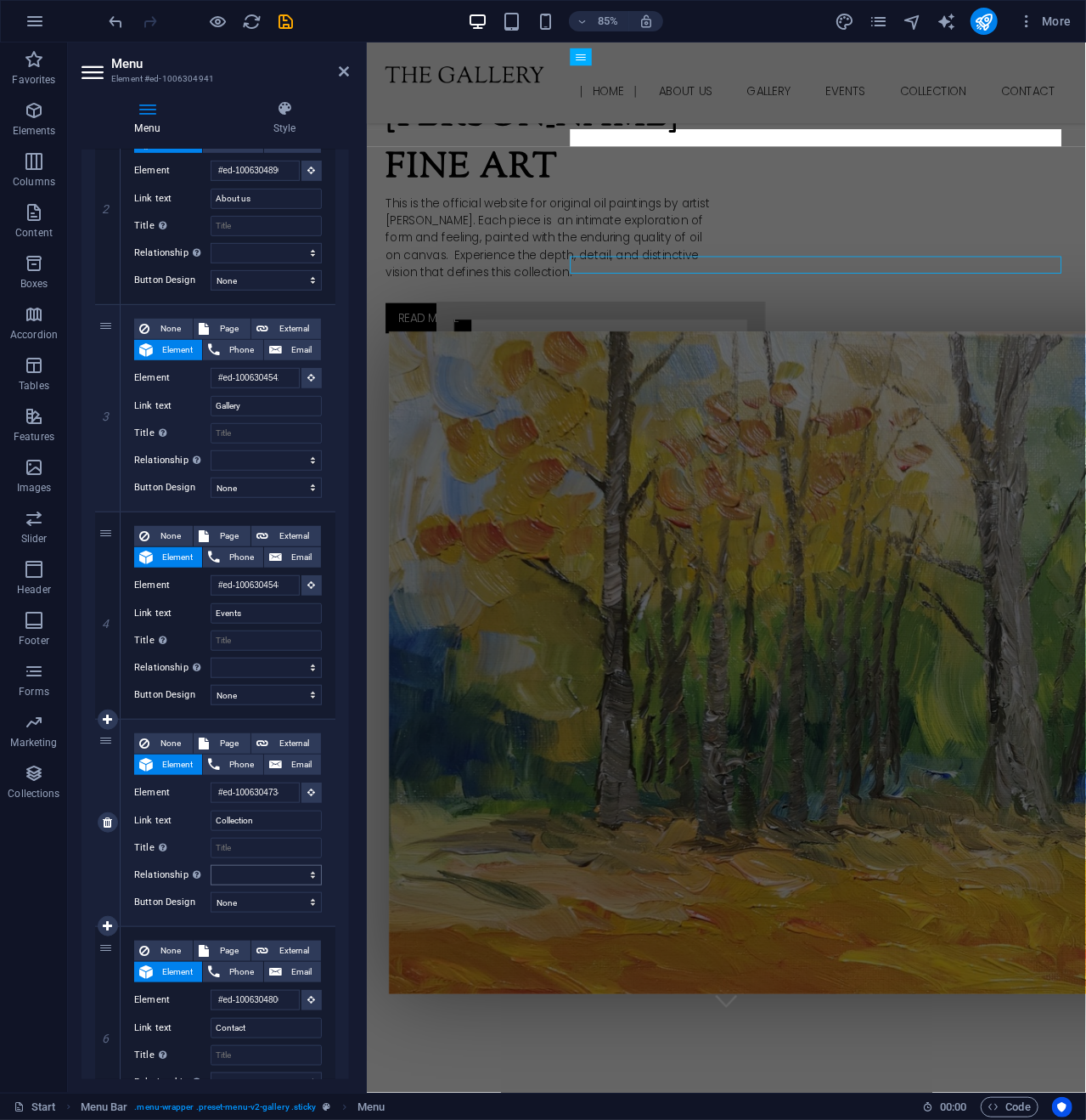
scroll to position [425, 0]
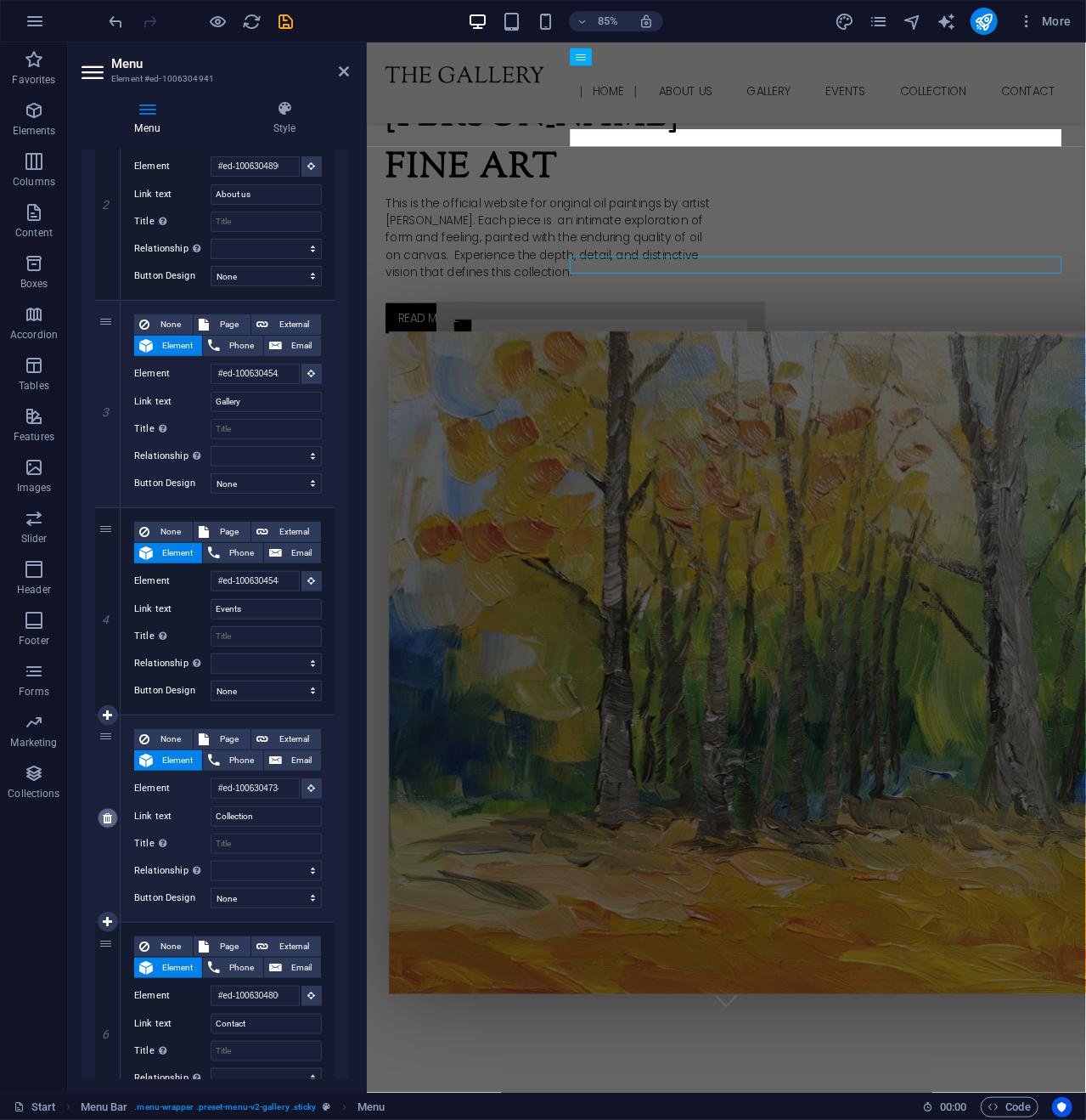
click at [106, 810] on link at bounding box center [108, 818] width 20 height 20
select select
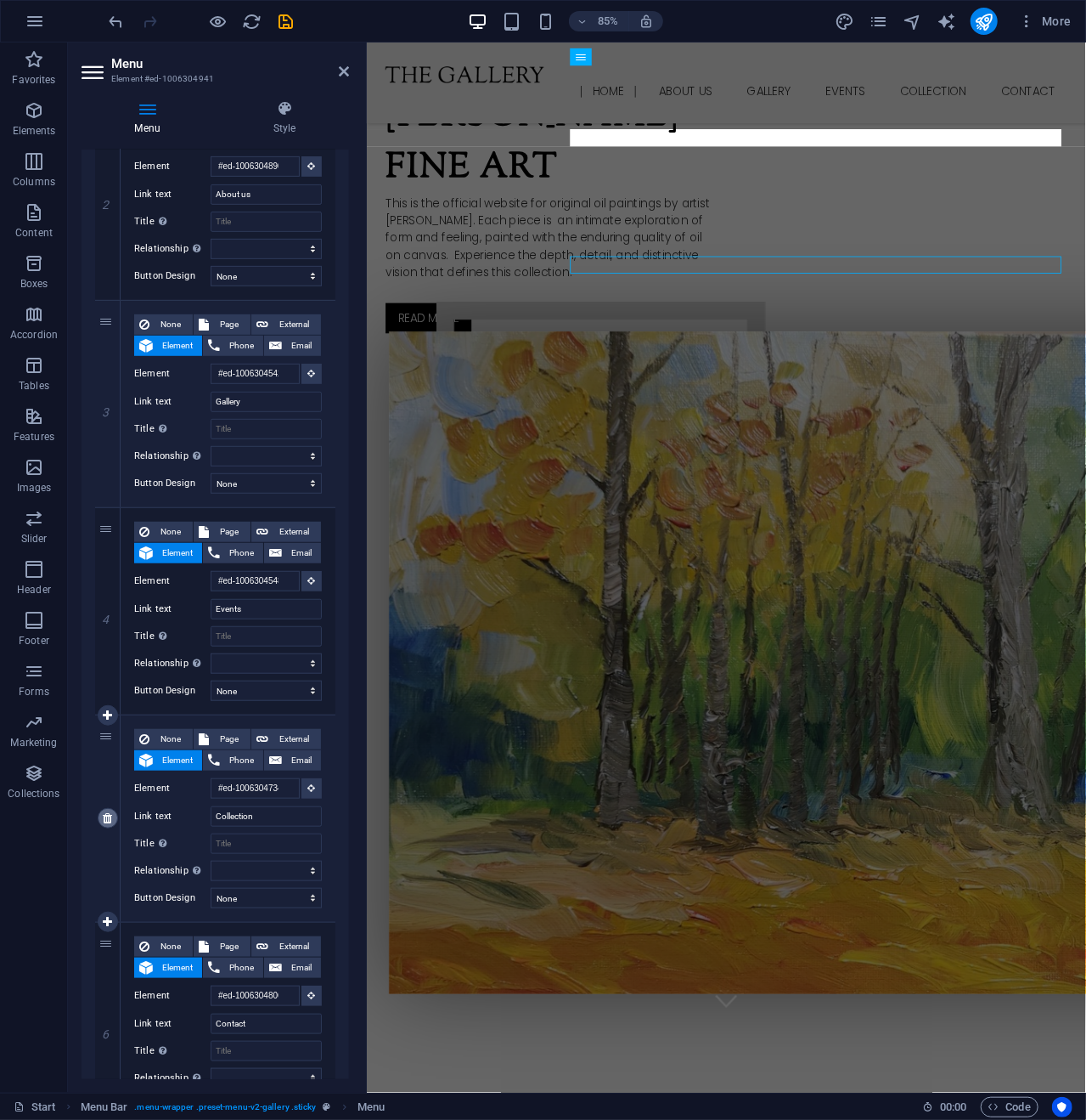
type input "#ed-1006304806"
type input "Contact"
select select
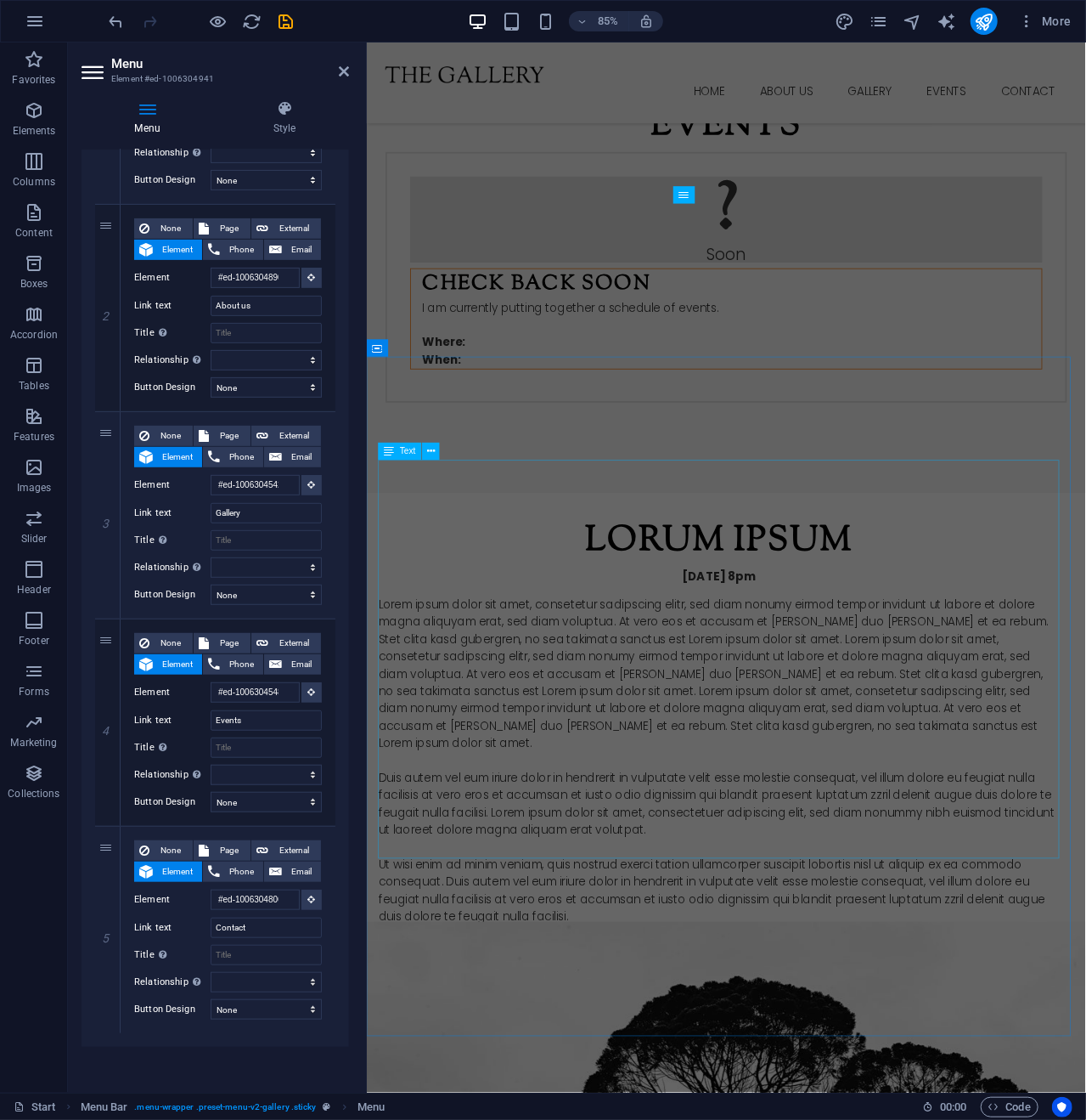
scroll to position [2125, 0]
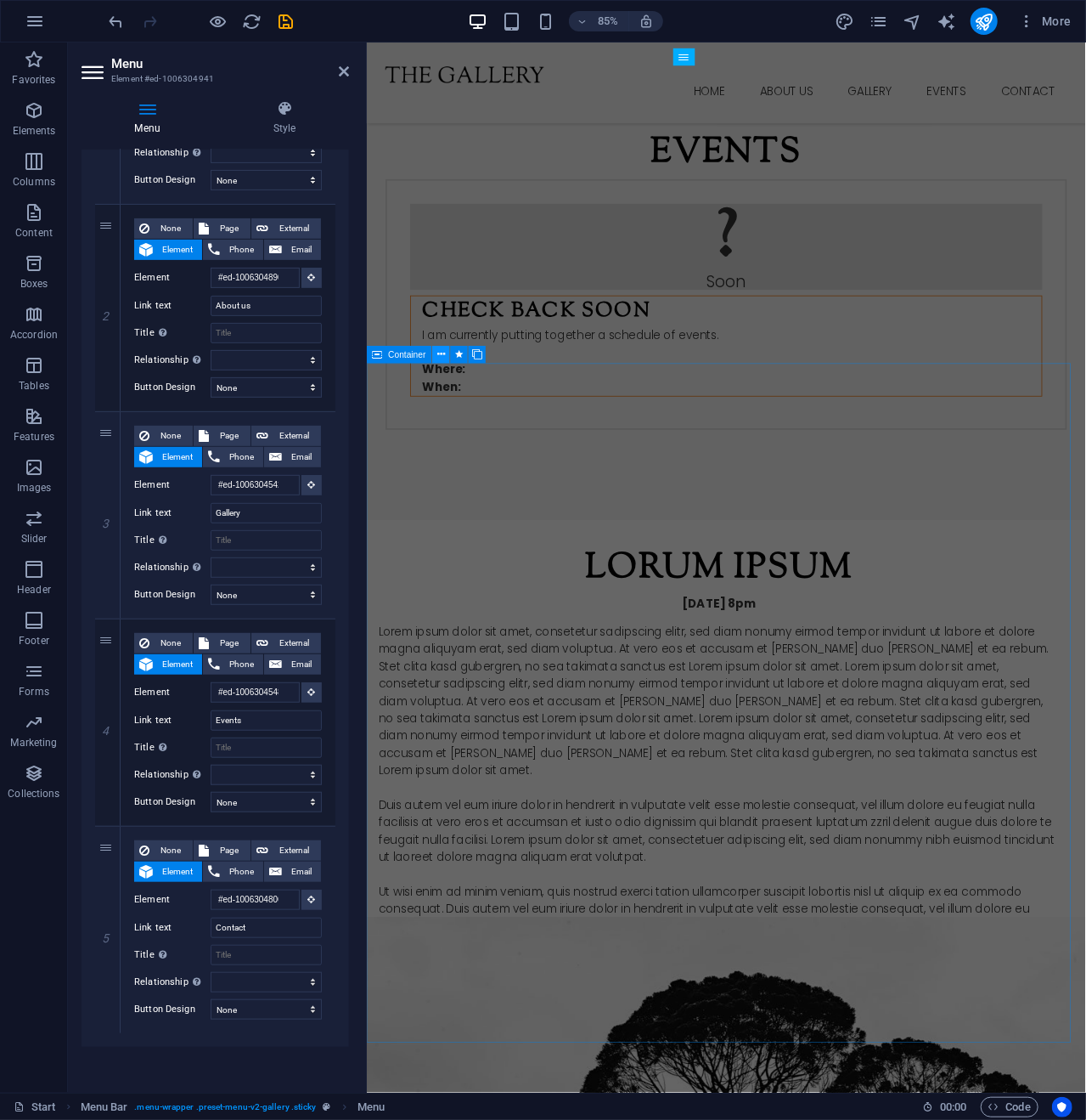
click at [442, 351] on icon at bounding box center [442, 354] width 7 height 16
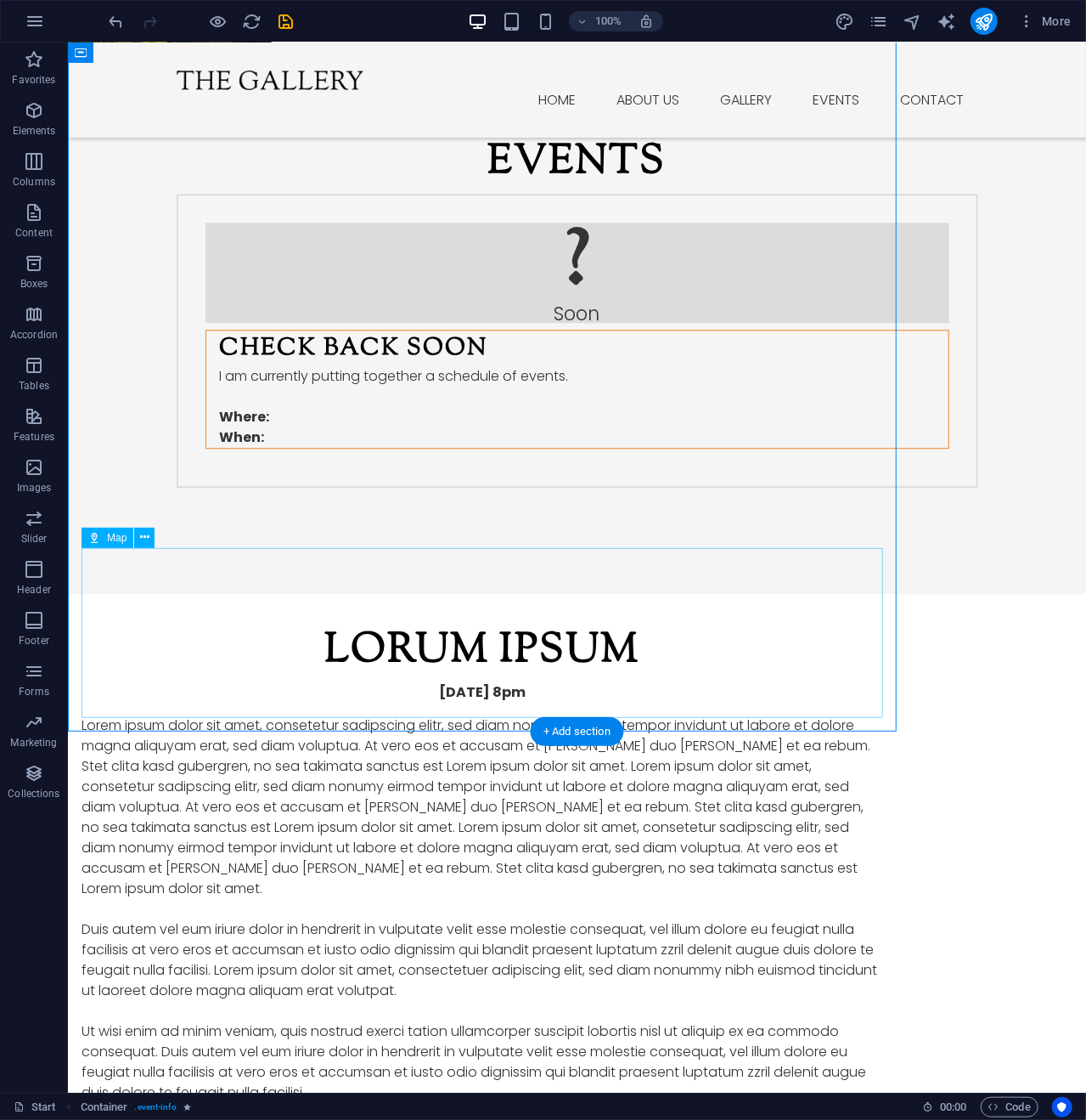
scroll to position [2197, 0]
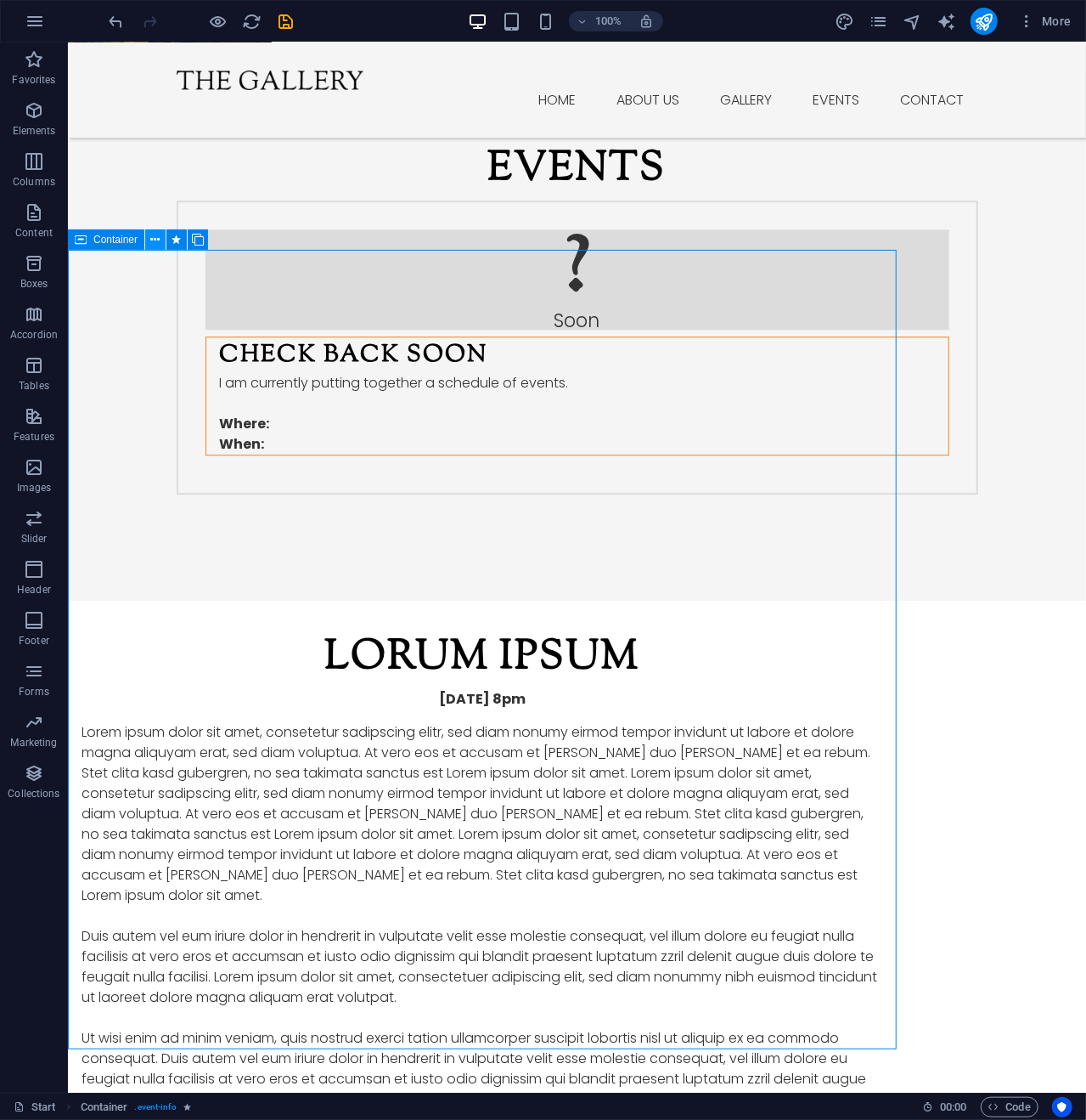
click at [153, 239] on icon at bounding box center [155, 240] width 9 height 18
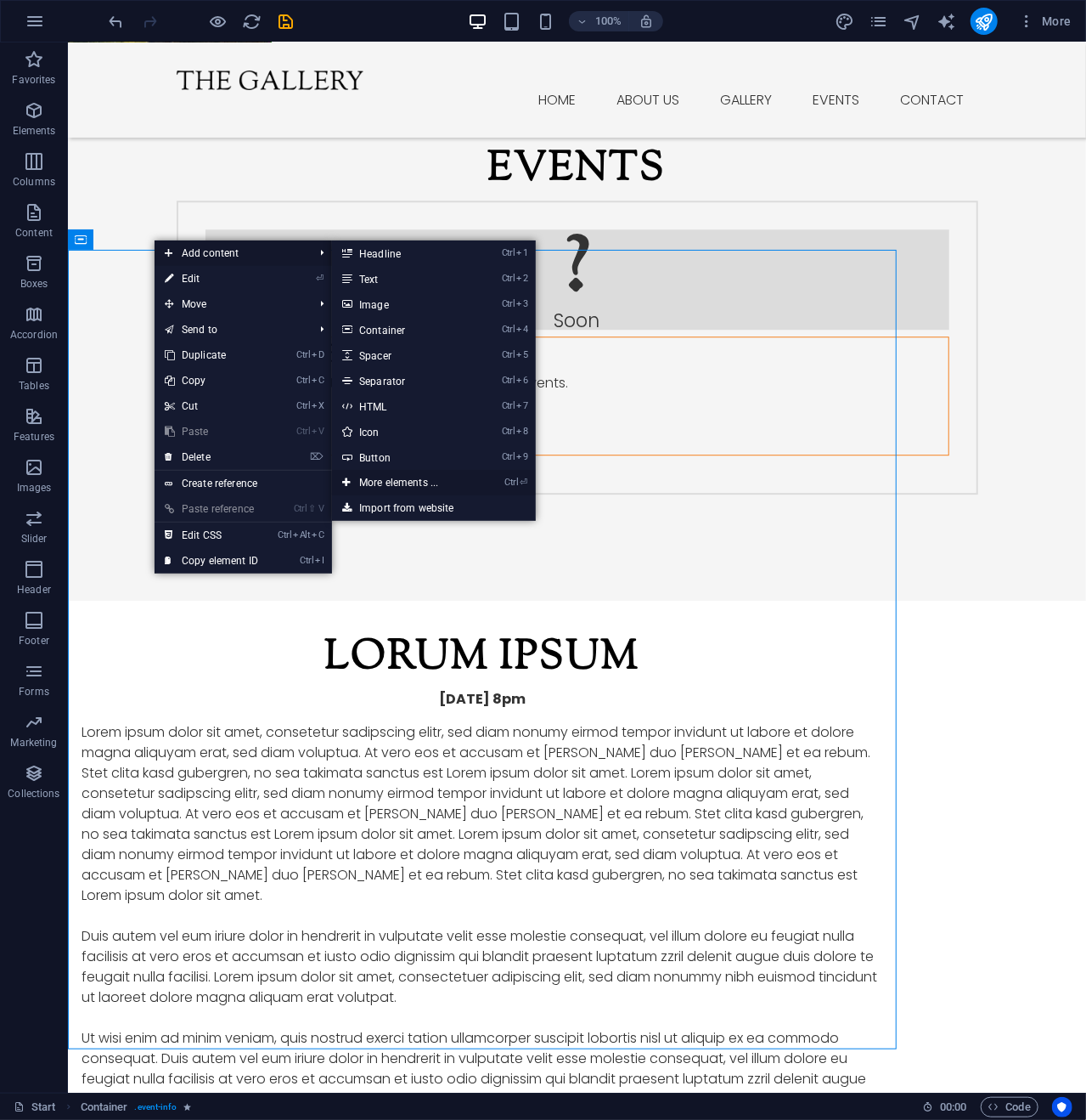
click at [396, 480] on link "Ctrl ⏎ More elements ..." at bounding box center [401, 483] width 140 height 26
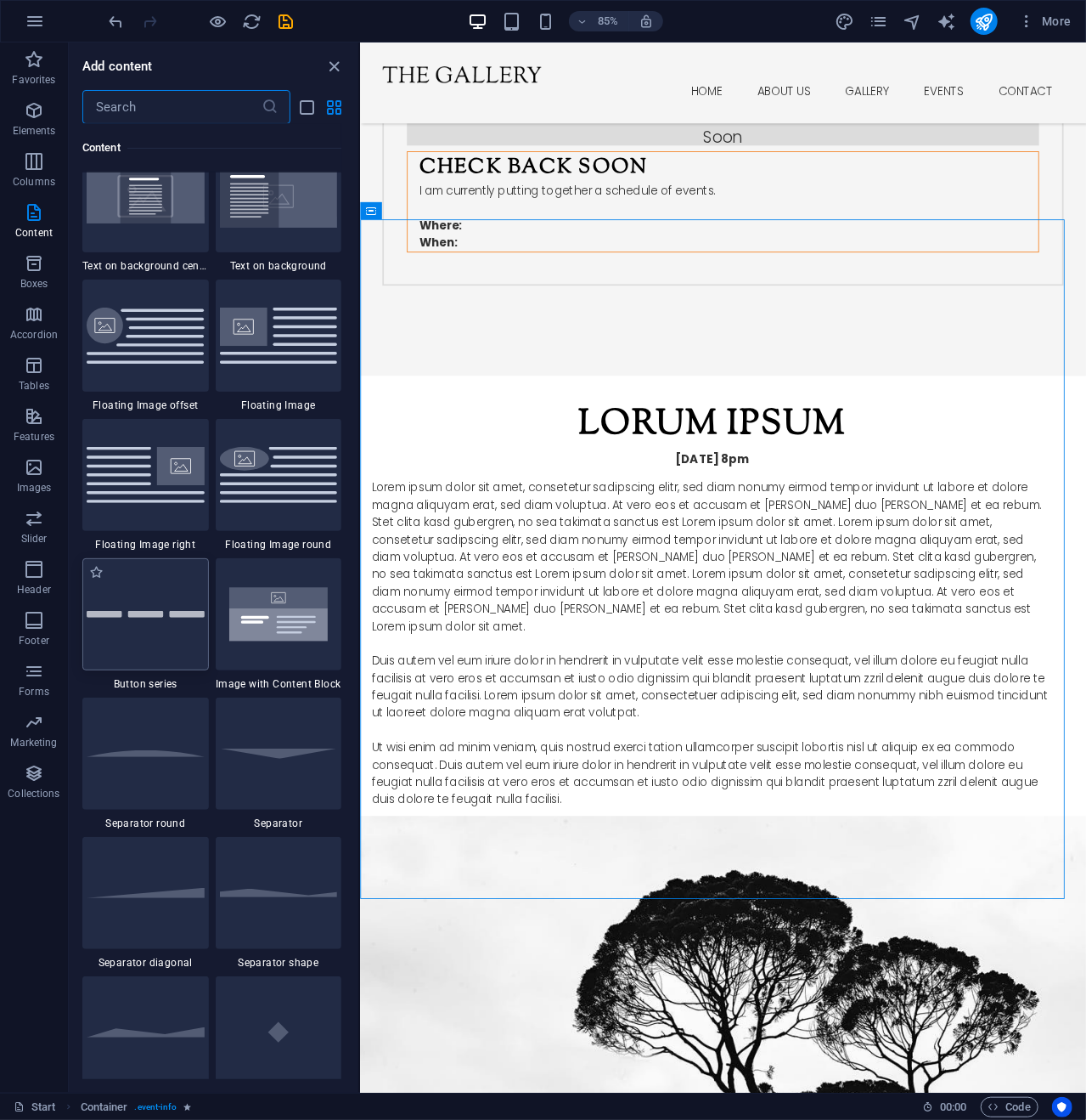
scroll to position [3409, 0]
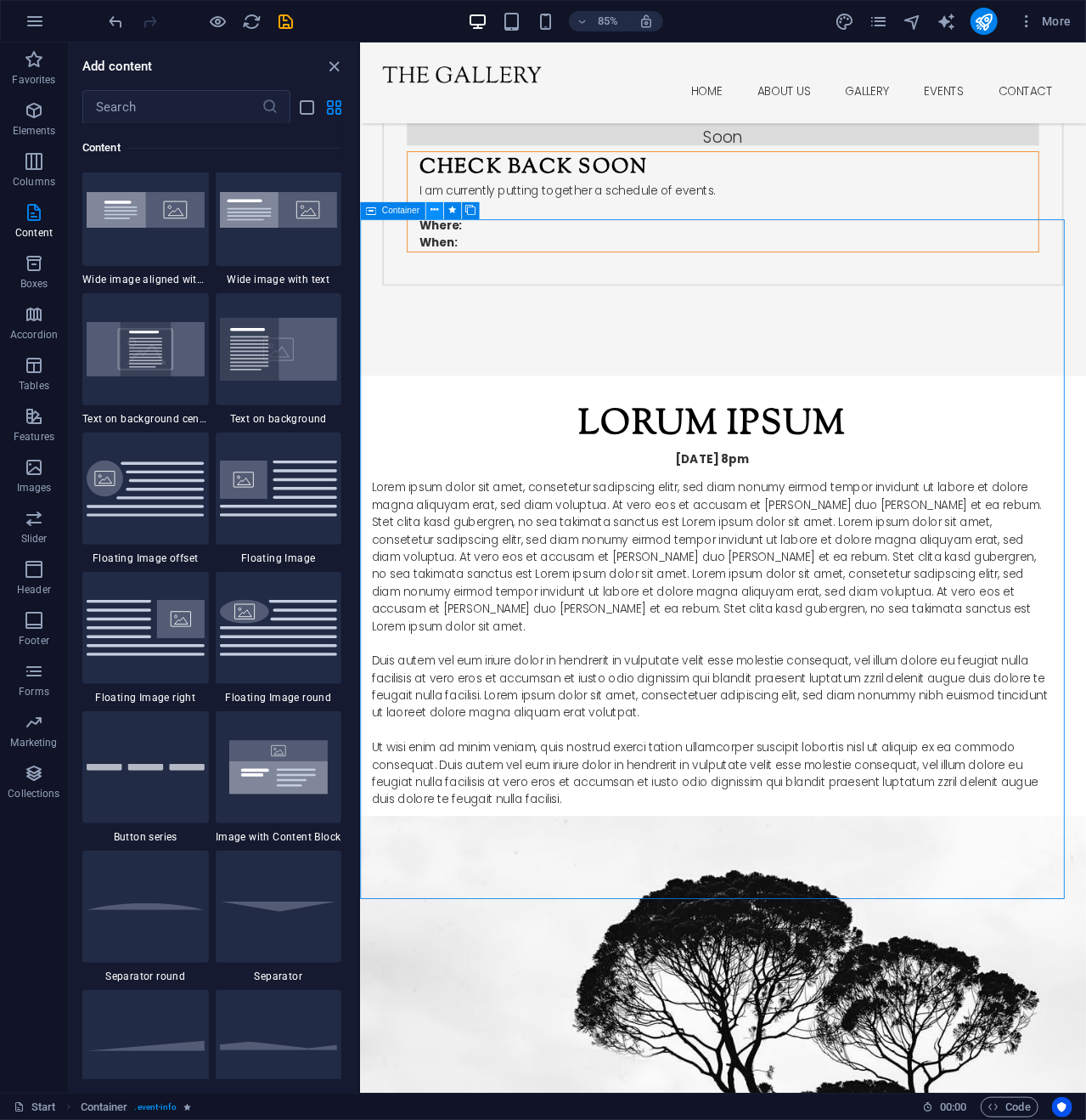
click at [430, 208] on button at bounding box center [434, 209] width 17 height 17
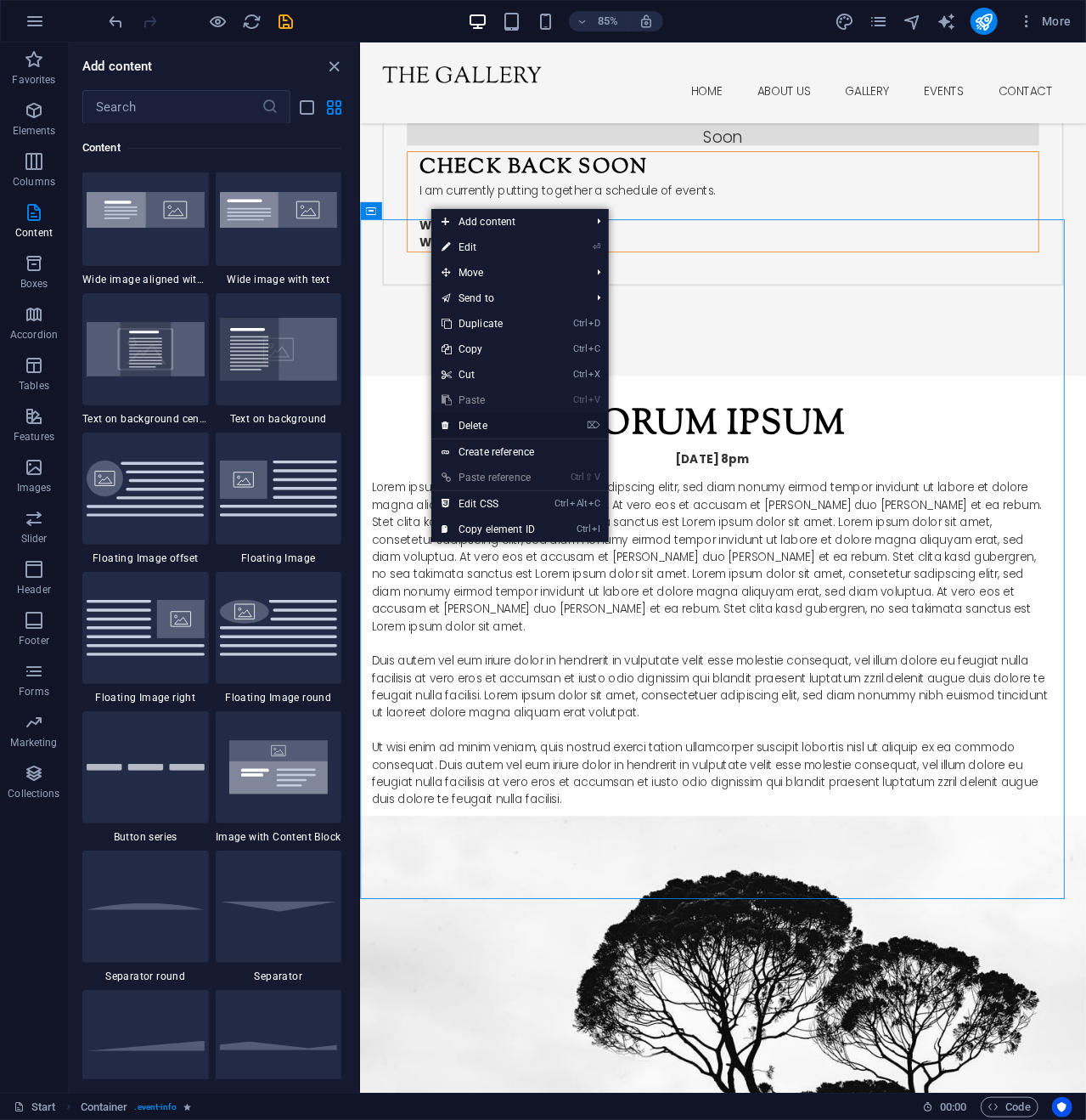
click at [478, 422] on link "⌦ Delete" at bounding box center [488, 426] width 114 height 26
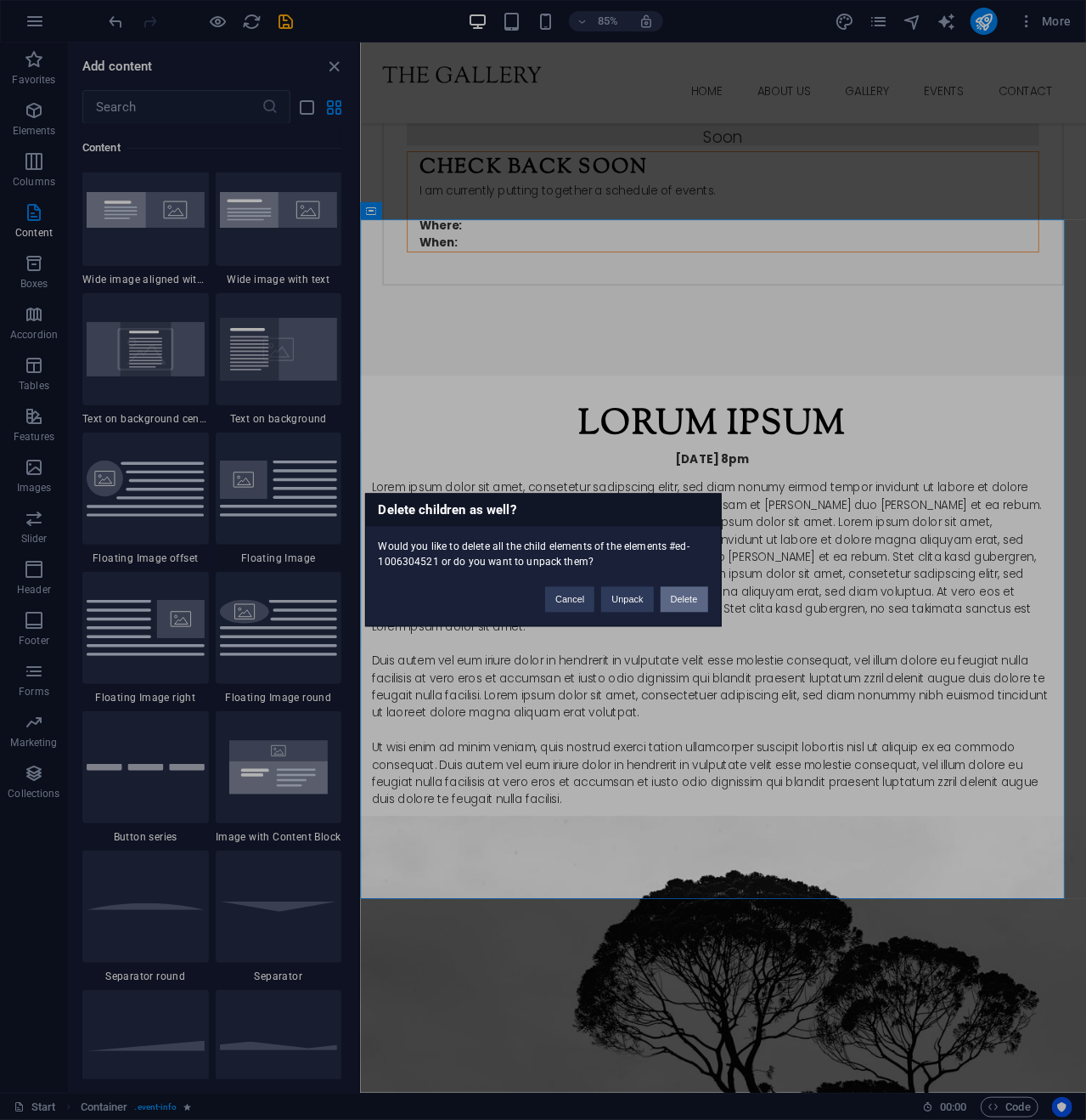
click at [694, 594] on button "Delete" at bounding box center [685, 600] width 48 height 26
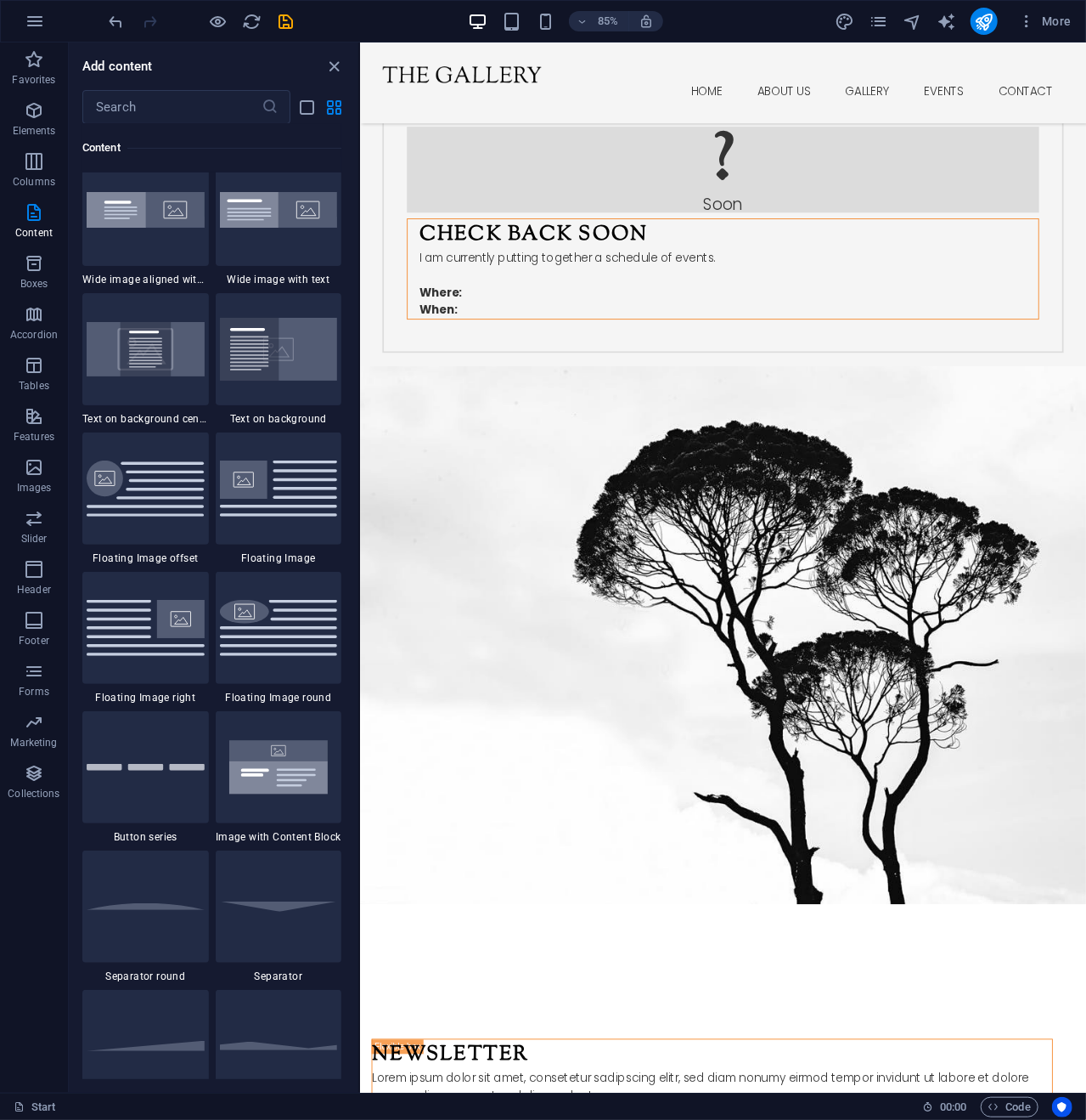
scroll to position [2221, 0]
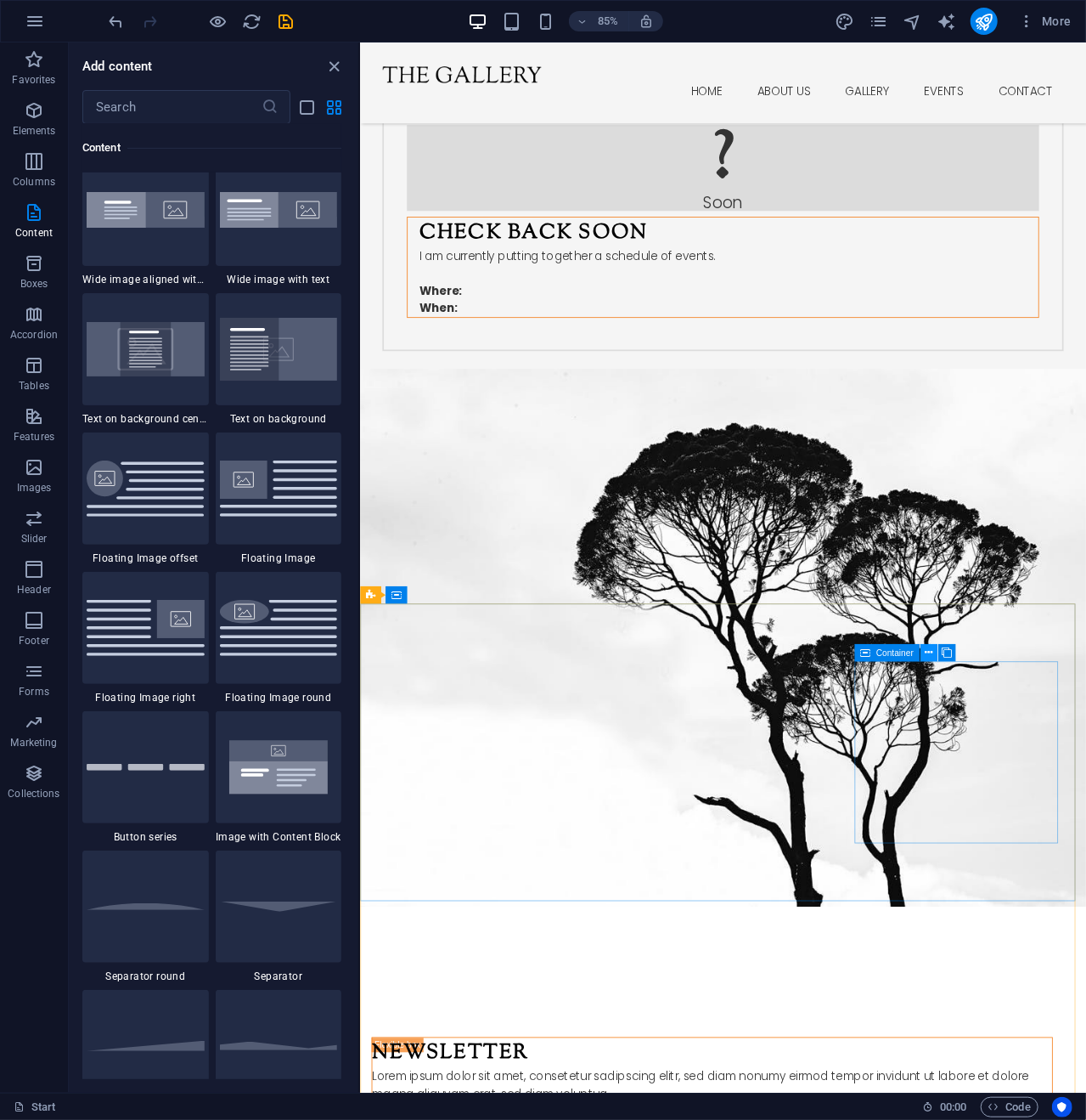
click at [928, 651] on icon at bounding box center [929, 652] width 7 height 16
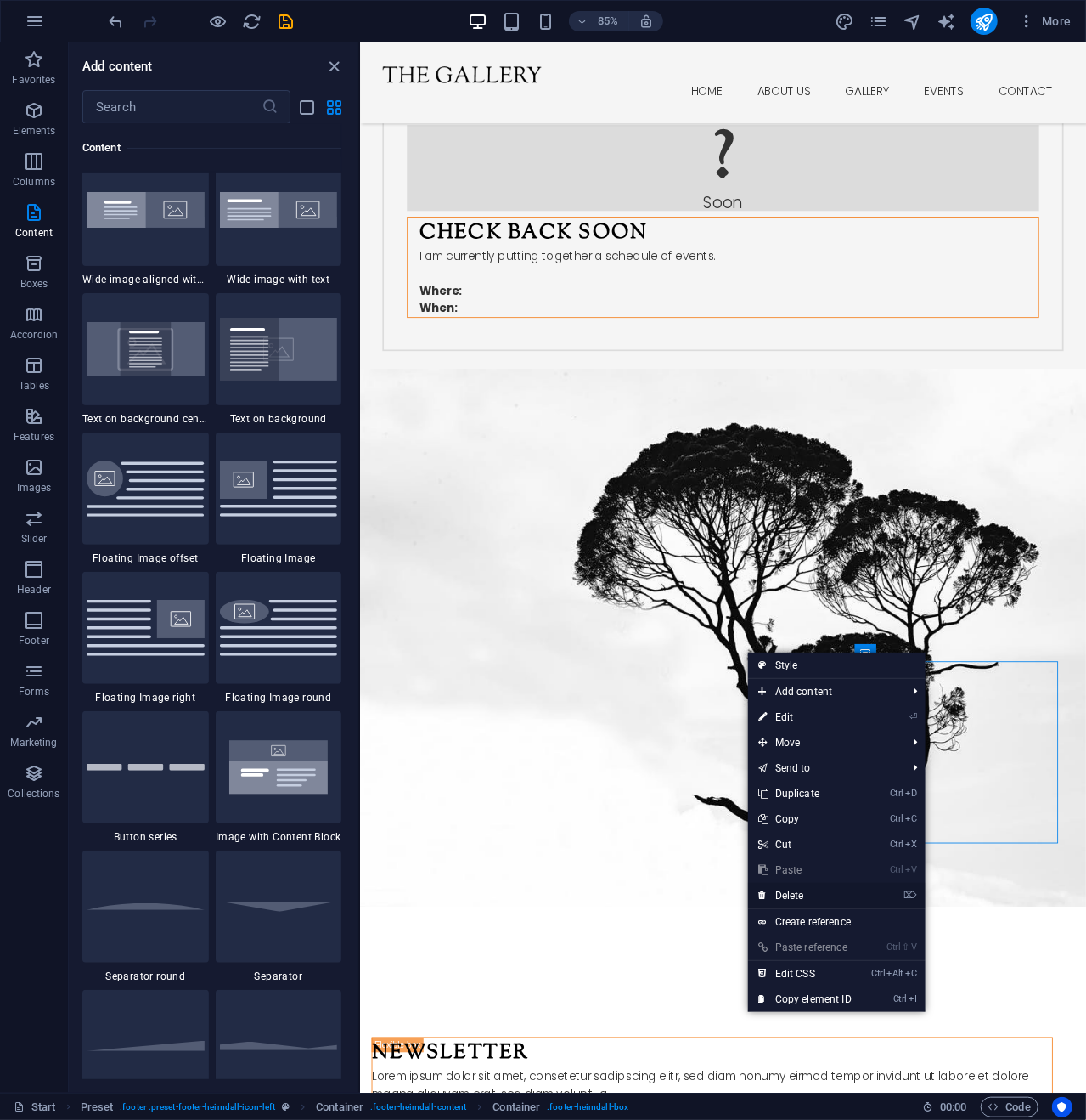
click at [795, 891] on link "⌦ Delete" at bounding box center [805, 895] width 114 height 26
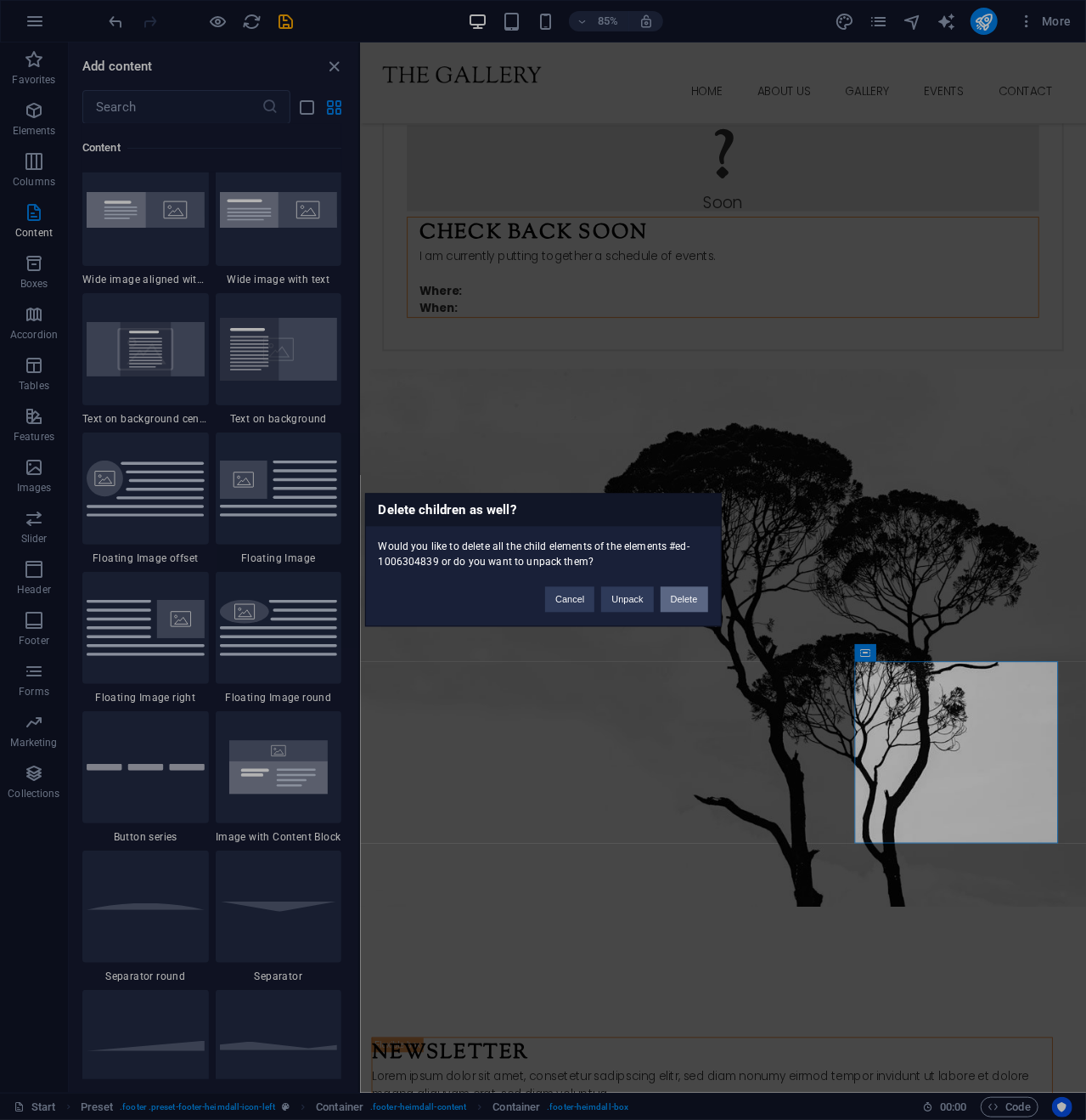
click at [690, 599] on button "Delete" at bounding box center [685, 600] width 48 height 26
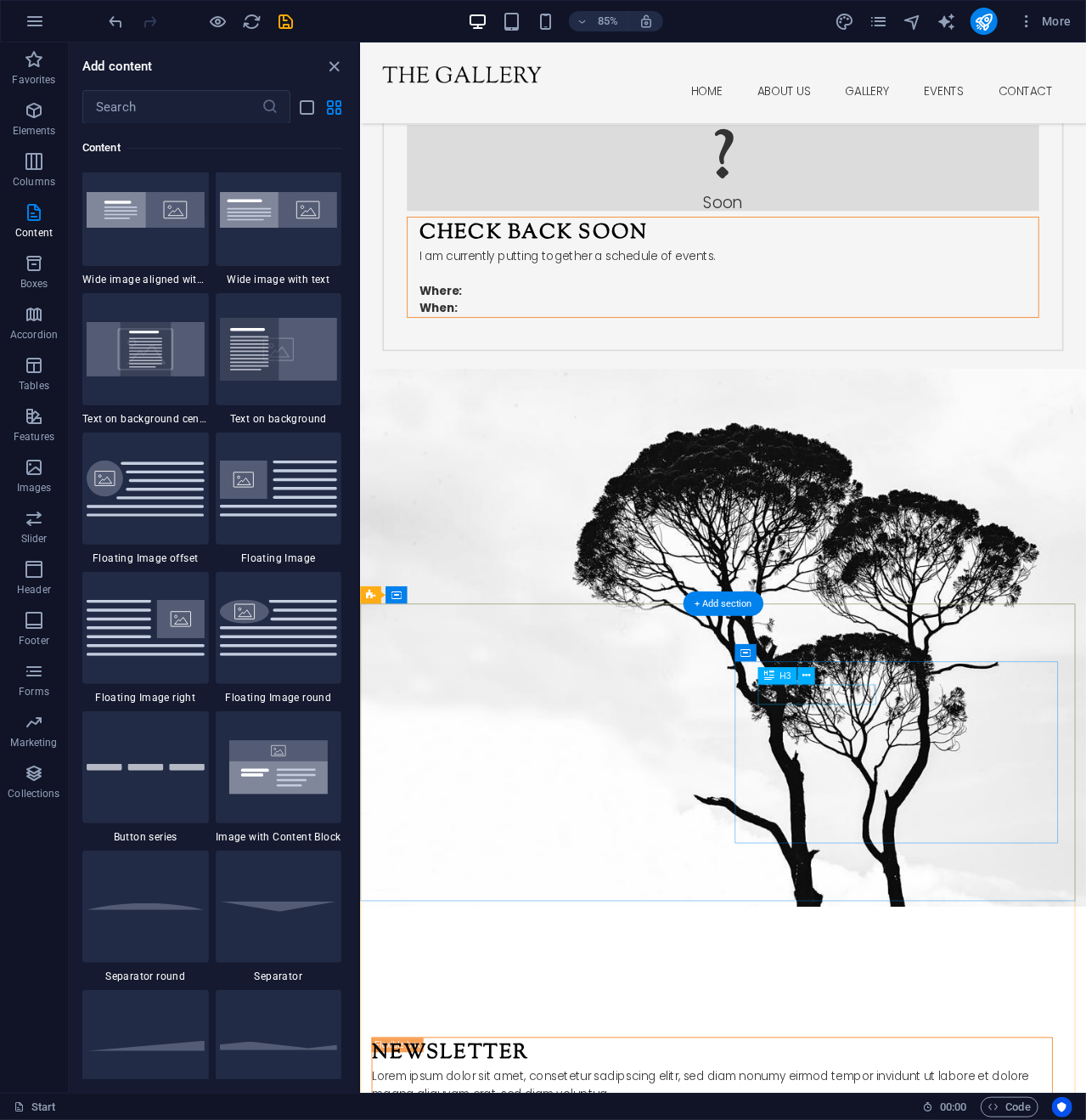
drag, startPoint x: 974, startPoint y: 875, endPoint x: 884, endPoint y: 814, distance: 108.7
click at [809, 698] on icon at bounding box center [811, 701] width 7 height 16
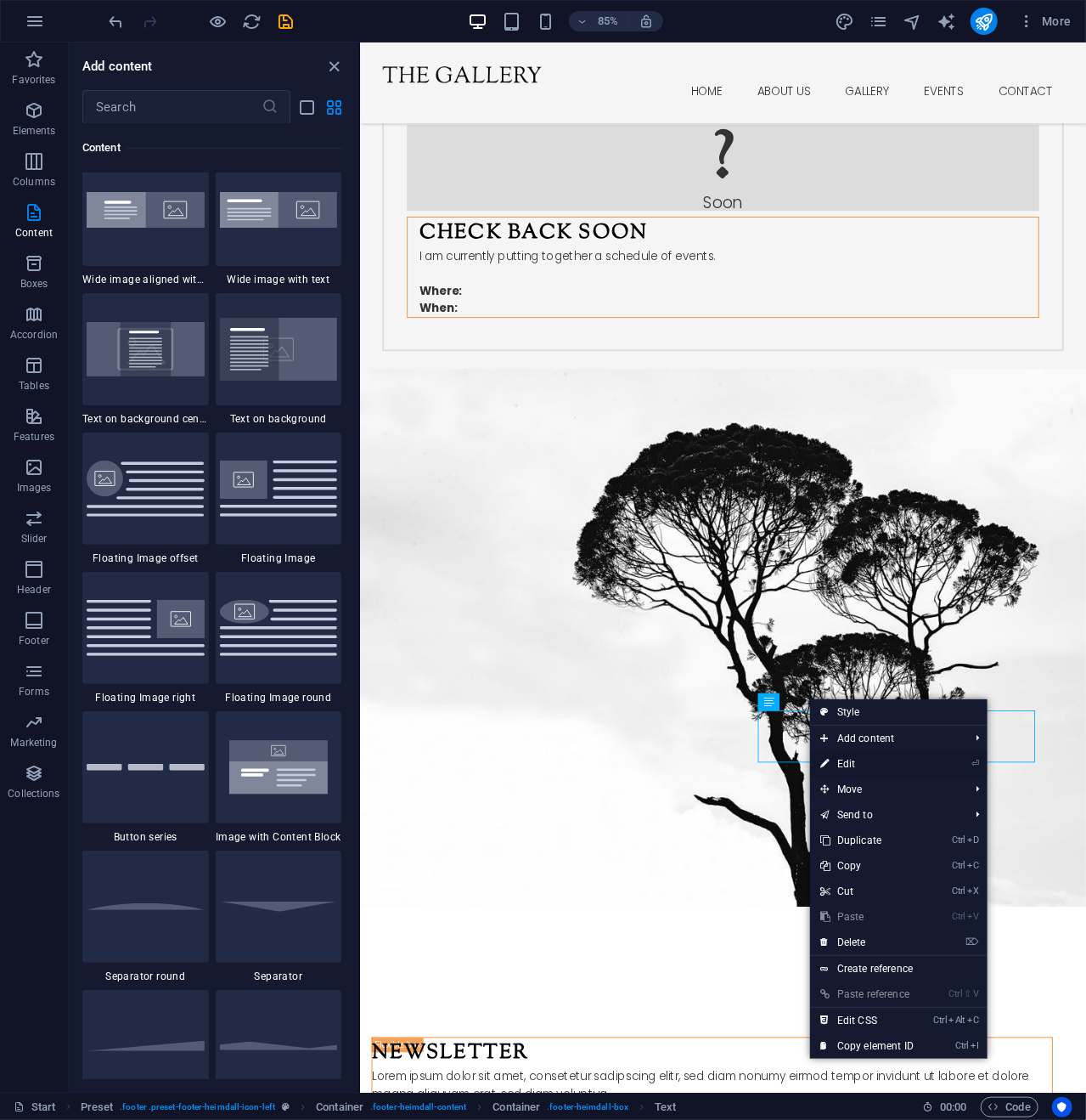
click at [863, 763] on link "⏎ Edit" at bounding box center [867, 763] width 114 height 26
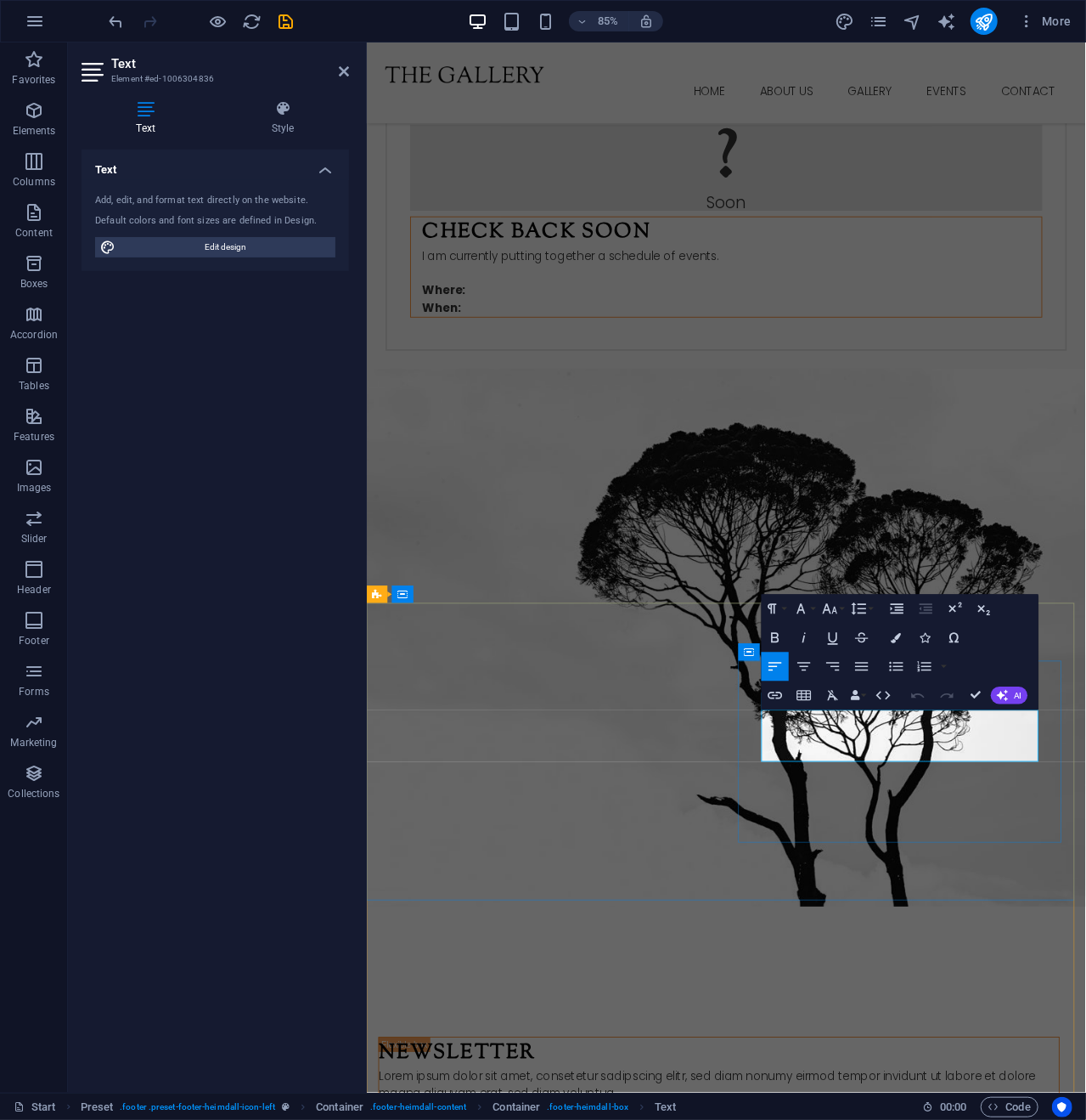
drag, startPoint x: 873, startPoint y: 856, endPoint x: 1082, endPoint y: 877, distance: 210.1
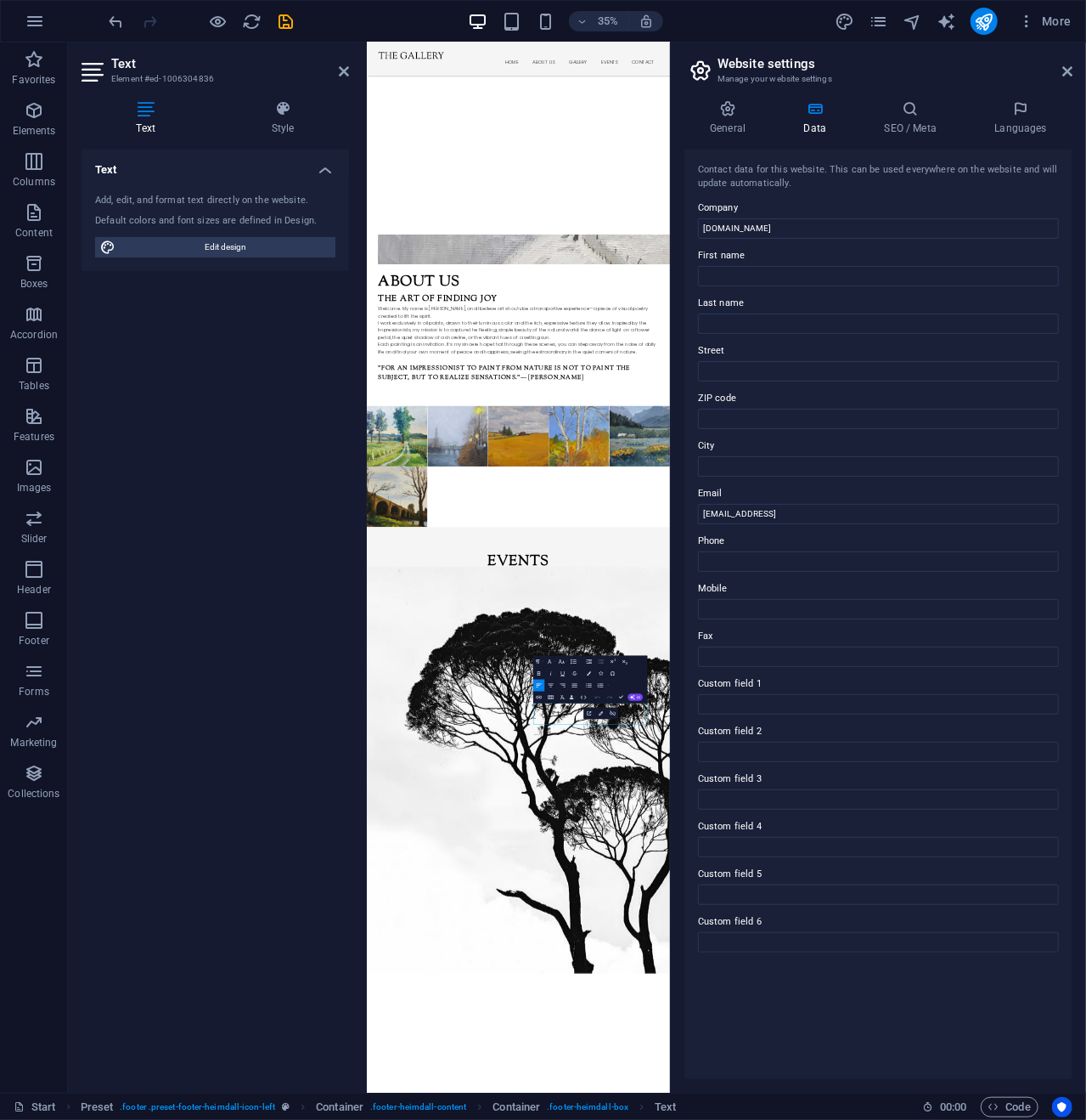
scroll to position [2711, 0]
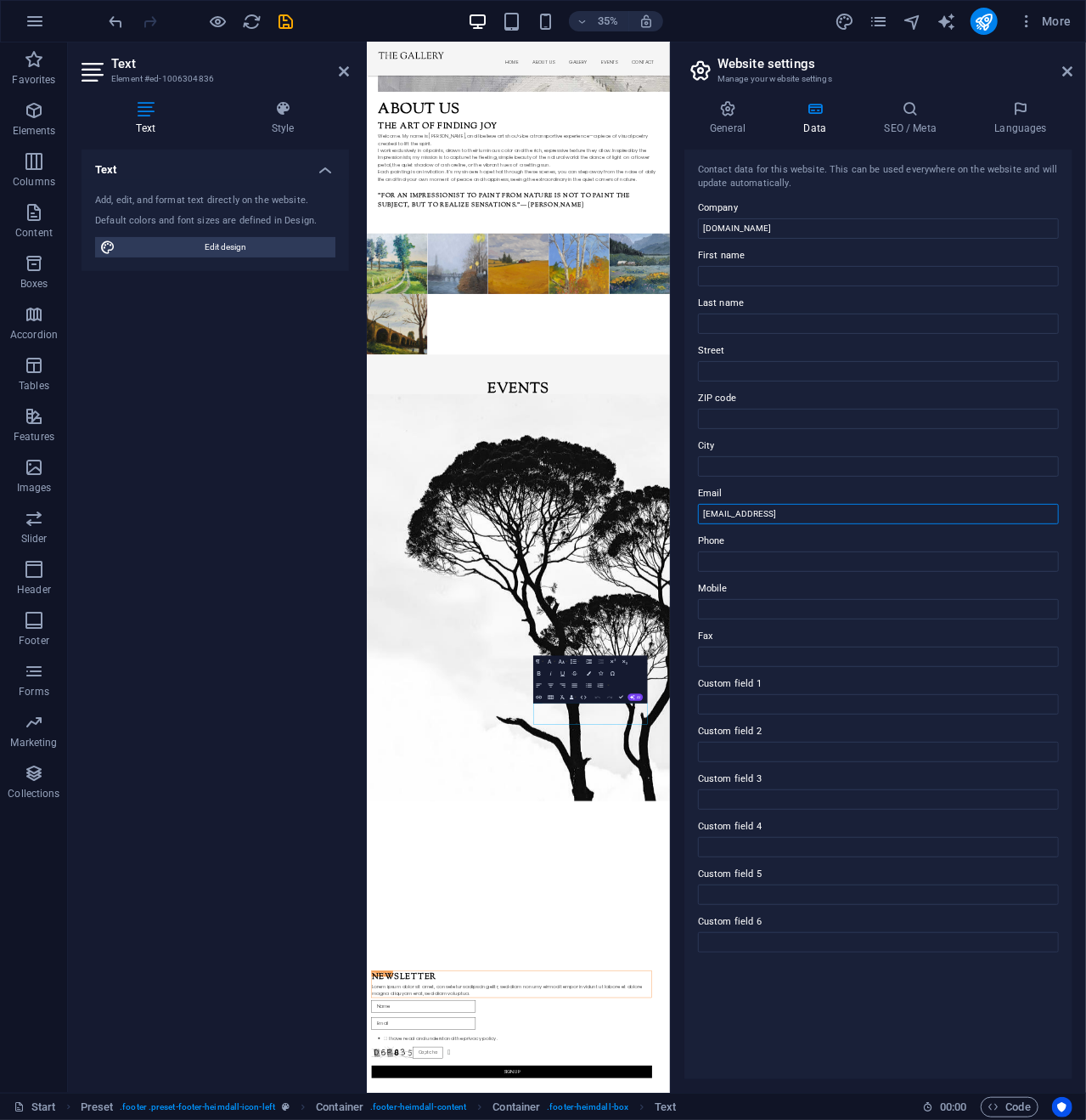
drag, startPoint x: 918, startPoint y: 512, endPoint x: 691, endPoint y: 517, distance: 227.1
click at [691, 517] on div "Contact data for this website. This can be used everywhere on the website and w…" at bounding box center [878, 614] width 389 height 930
click at [959, 808] on div "Home About us Gallery Events Contact Menu Kurt Penrose Fine Art This is the off…" at bounding box center [799, 935] width 867 height 7208
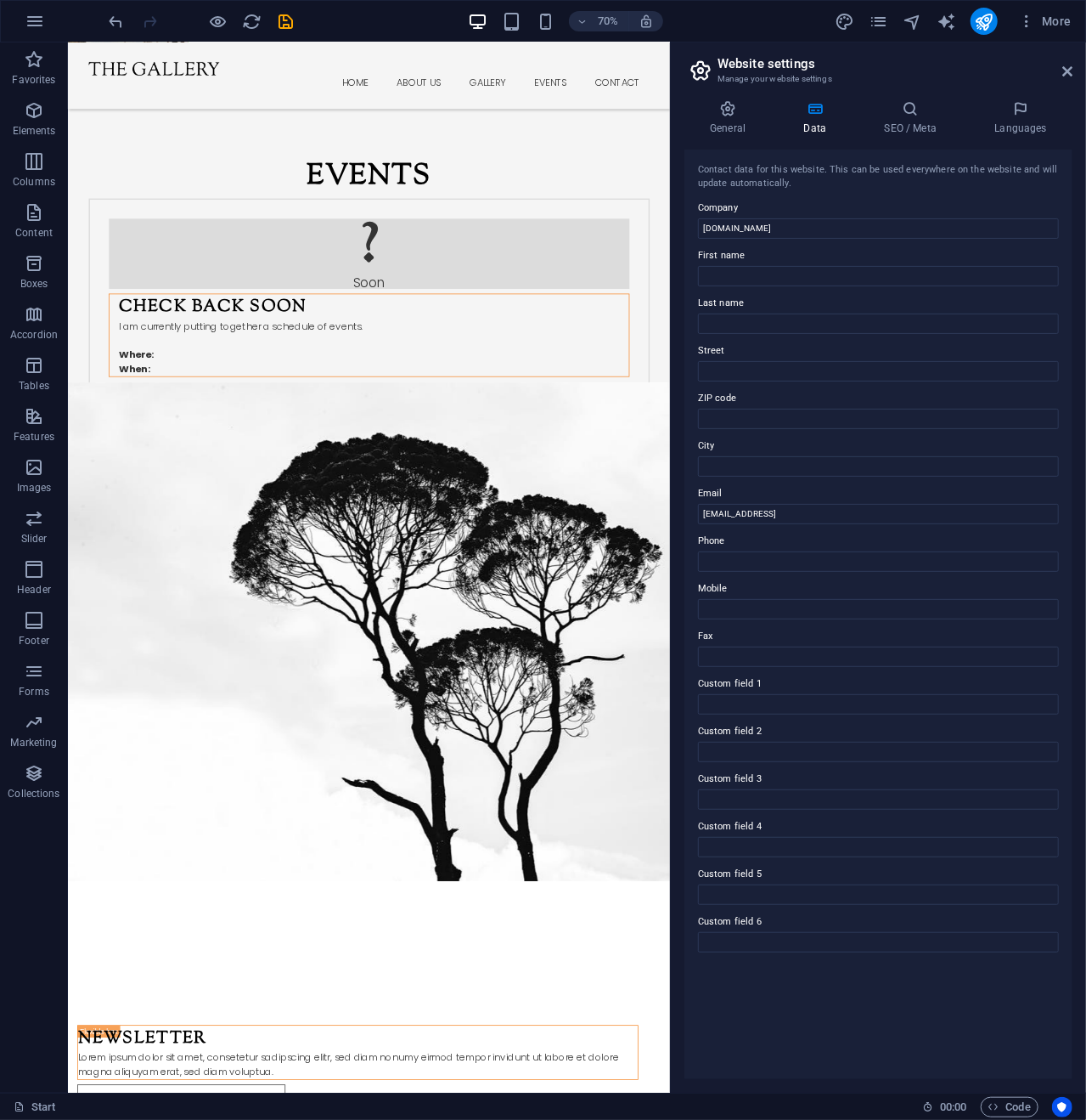
scroll to position [2413, 0]
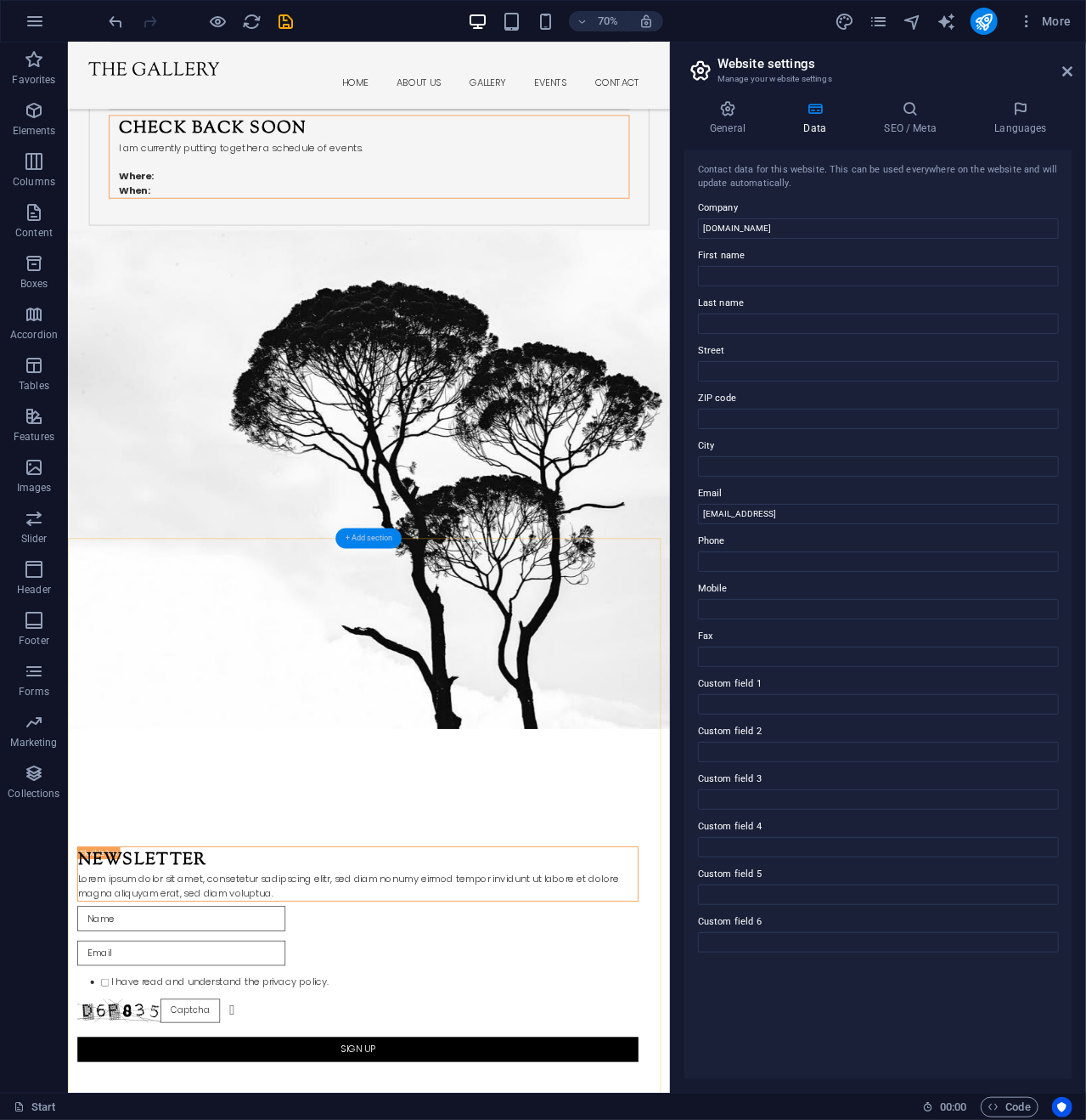
click at [370, 536] on div "+ Add section" at bounding box center [369, 539] width 66 height 20
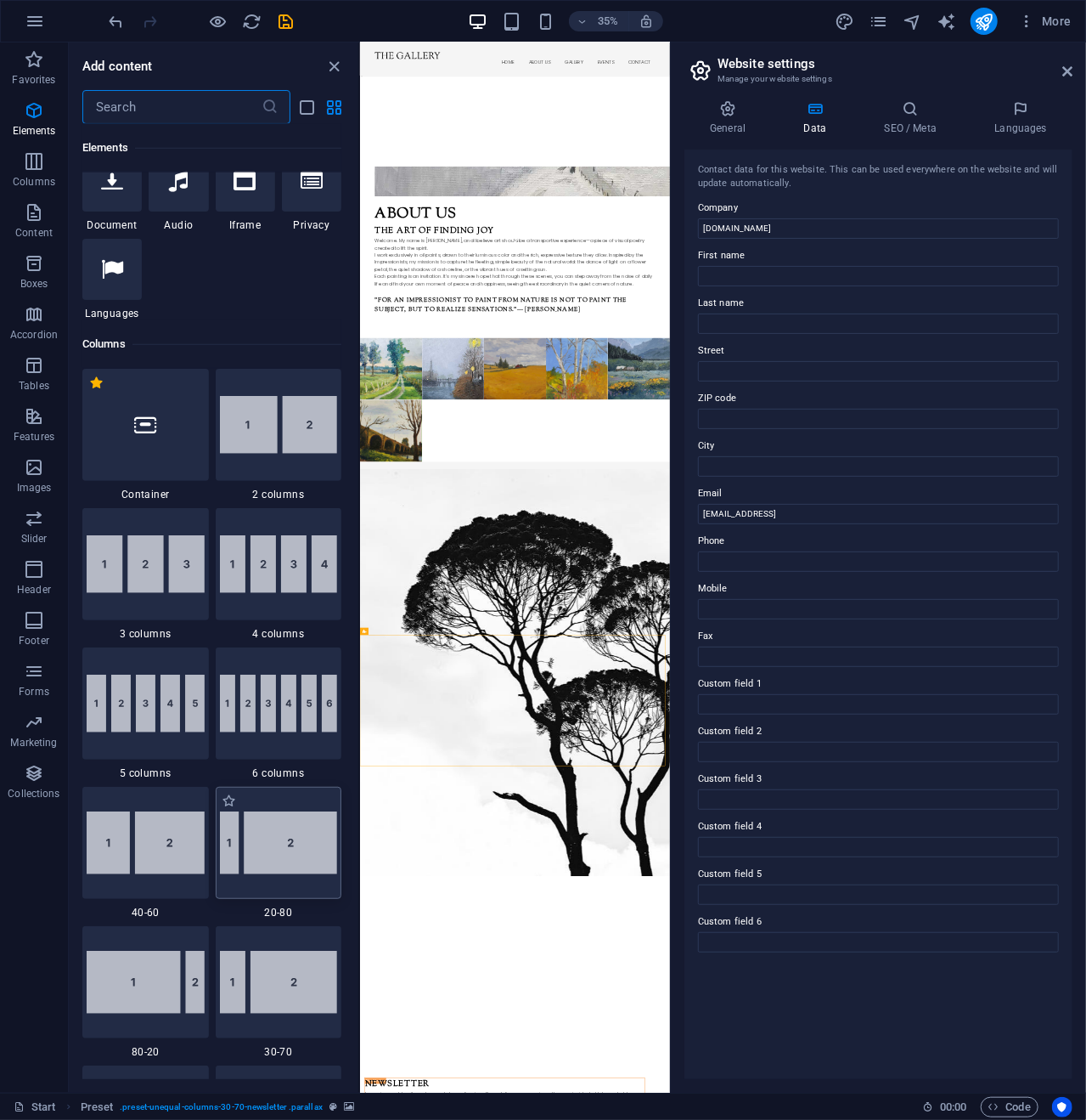
scroll to position [594, 0]
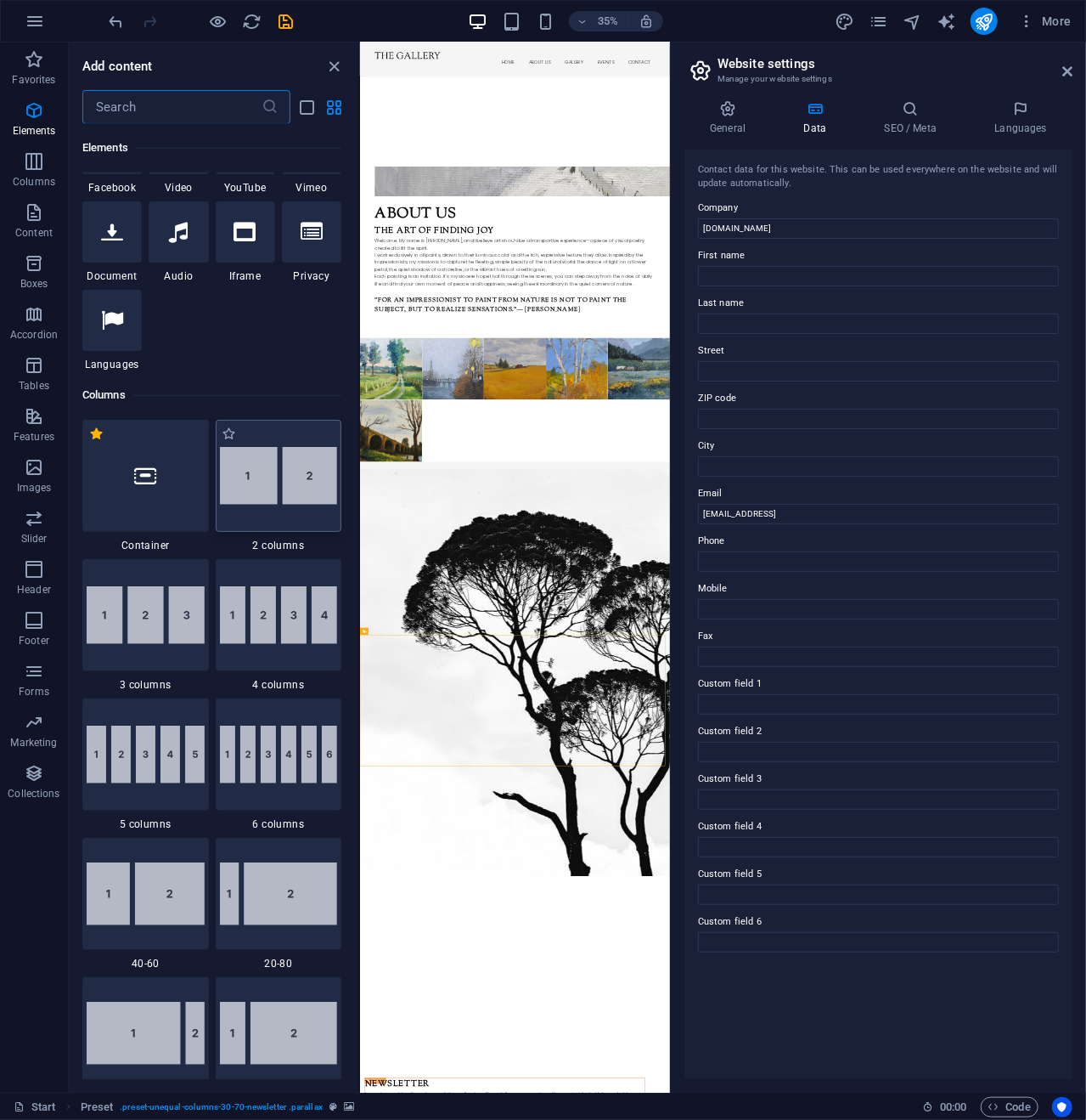
click at [280, 497] on img at bounding box center [279, 475] width 118 height 58
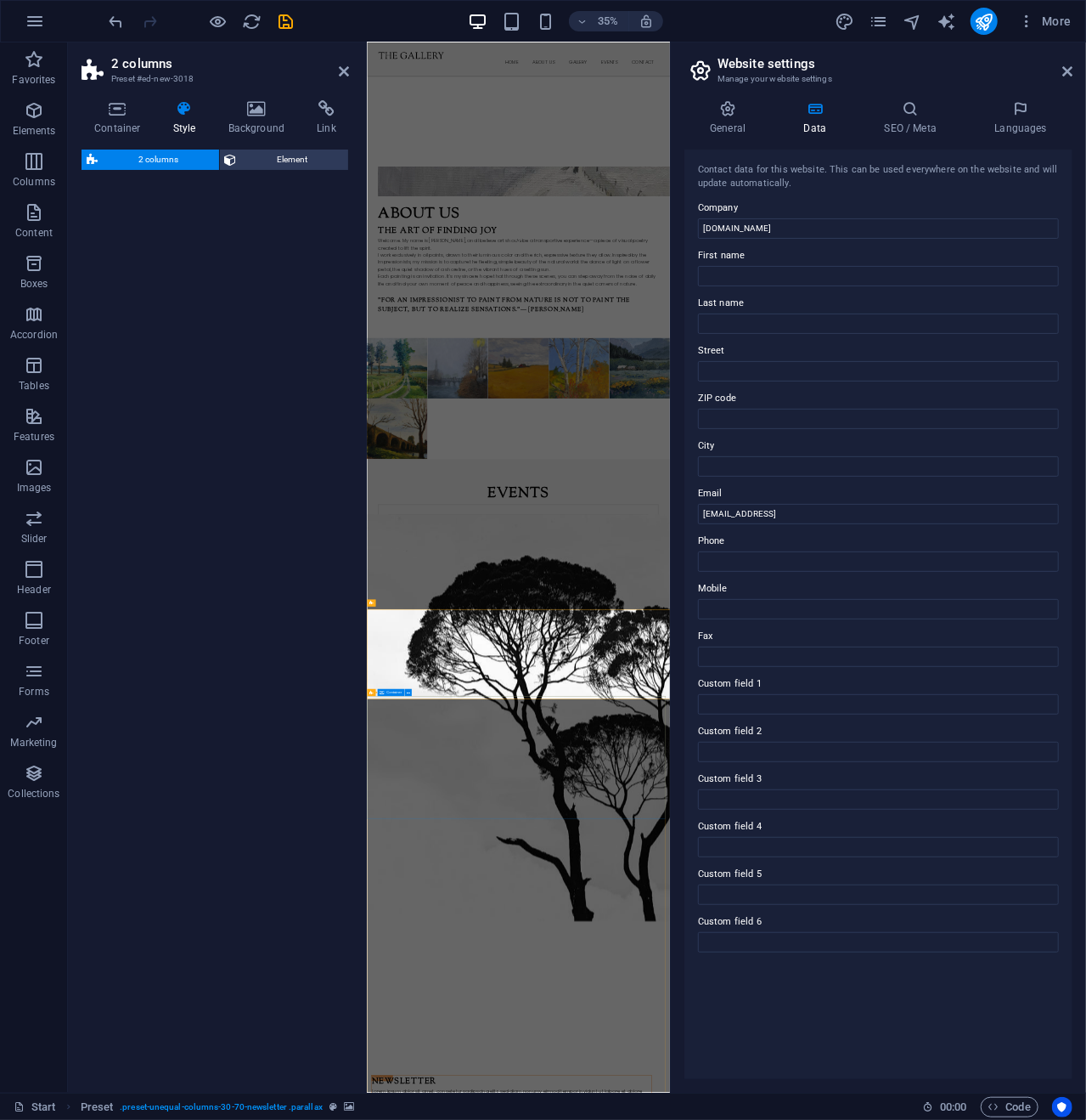
scroll to position [2862, 0]
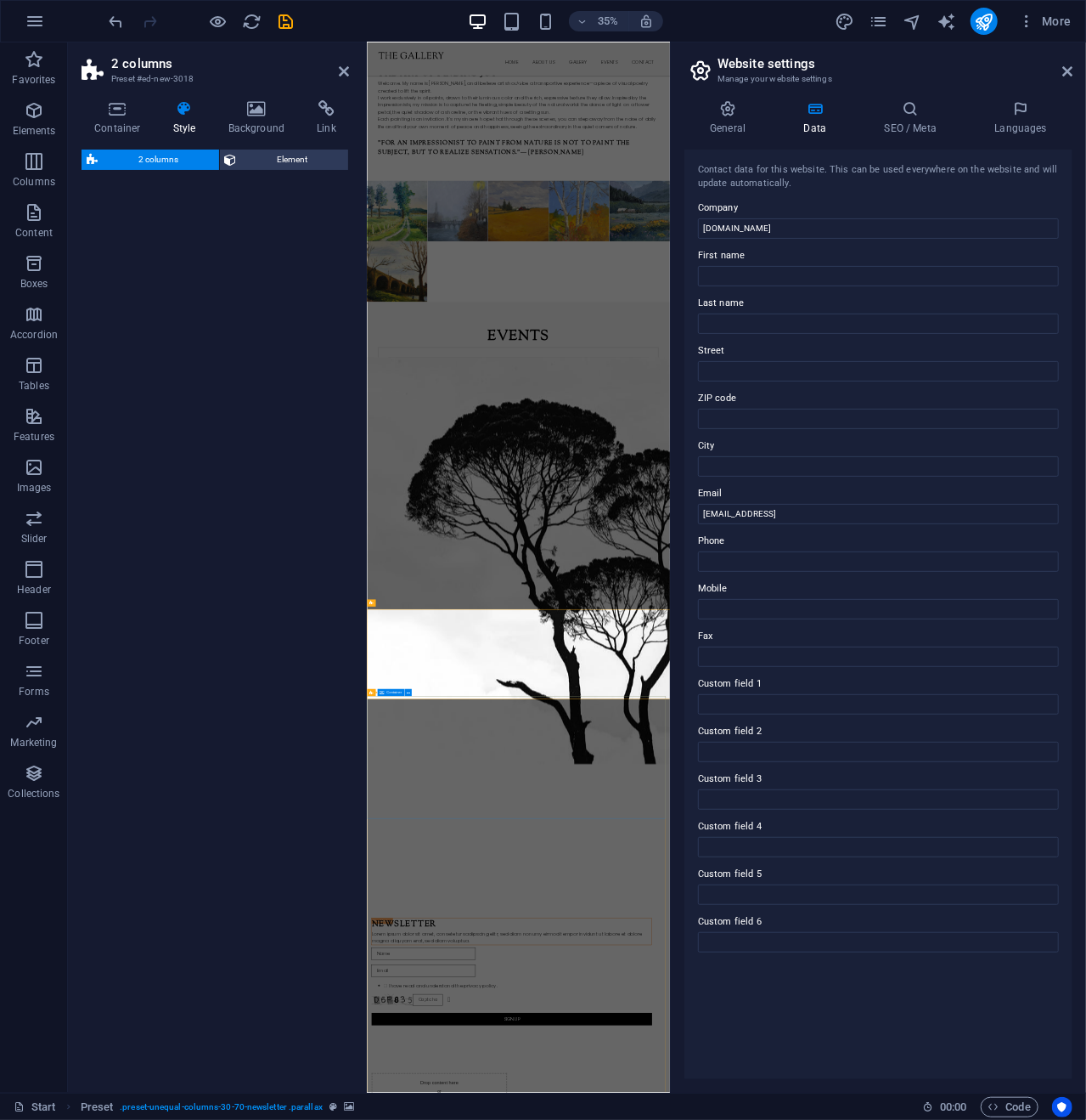
select select "rem"
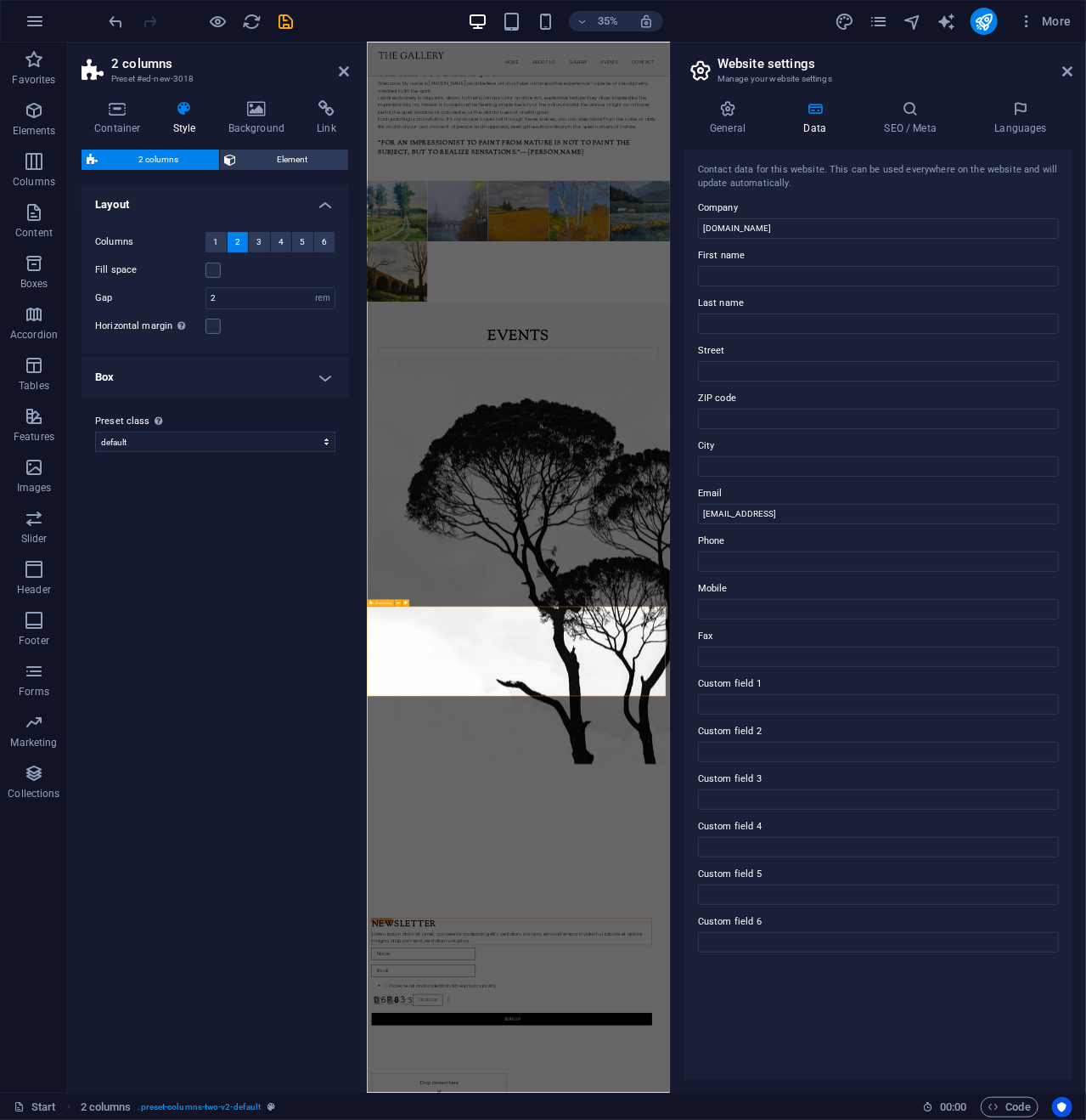
click at [399, 603] on icon at bounding box center [399, 603] width 4 height 6
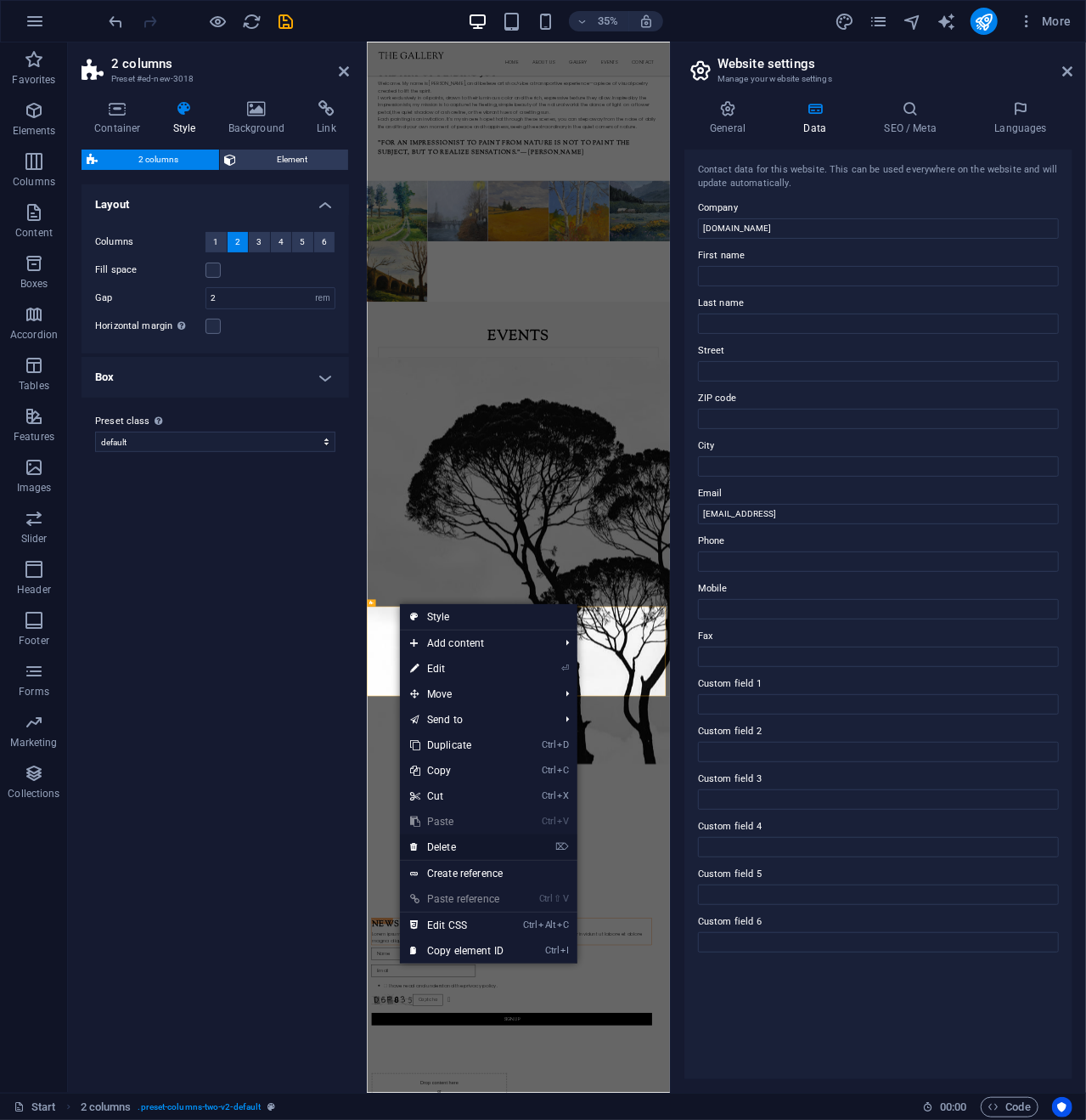
click at [451, 843] on link "⌦ Delete" at bounding box center [457, 847] width 114 height 26
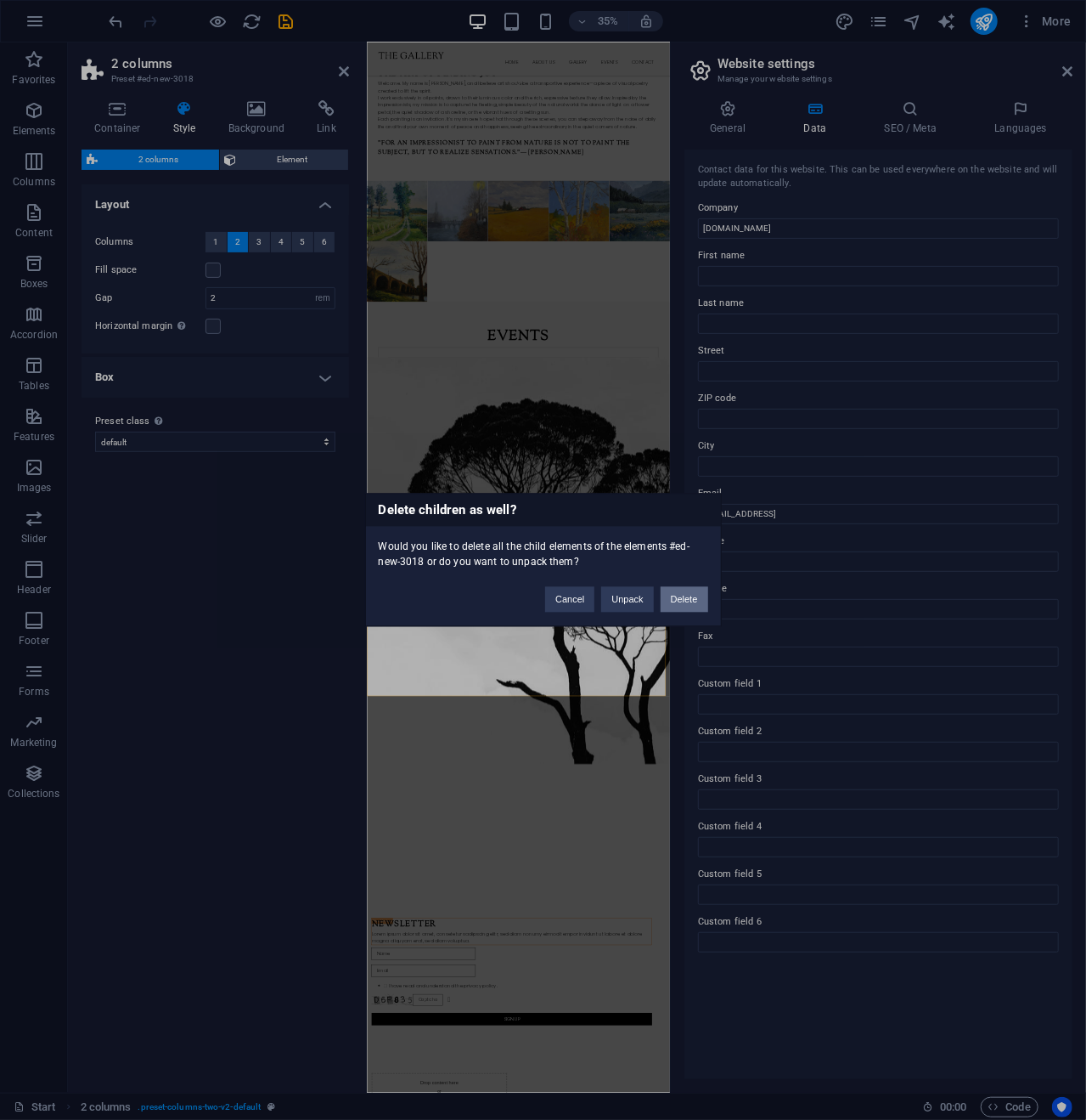
click at [682, 597] on button "Delete" at bounding box center [685, 600] width 48 height 26
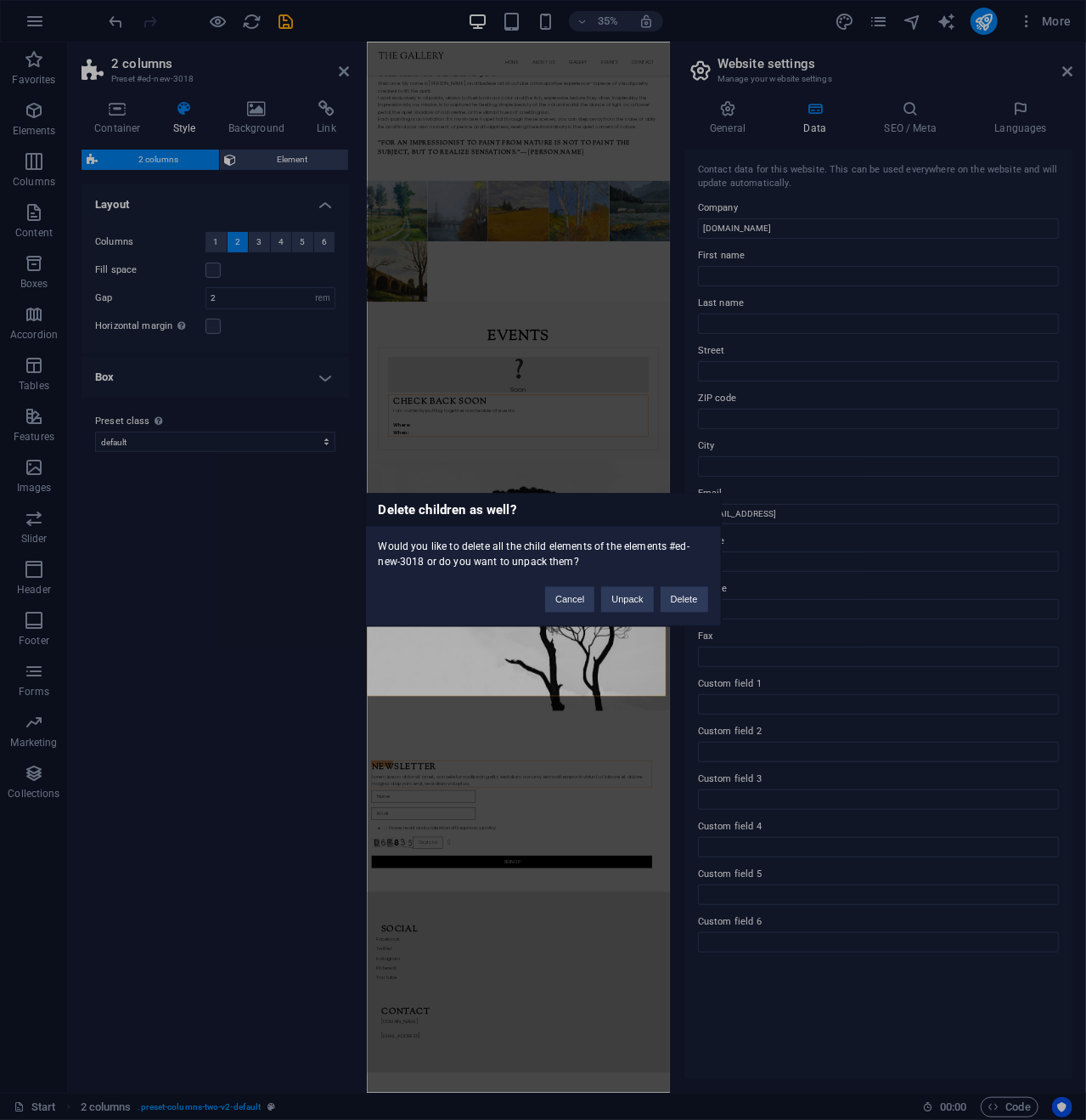
scroll to position [2500, 0]
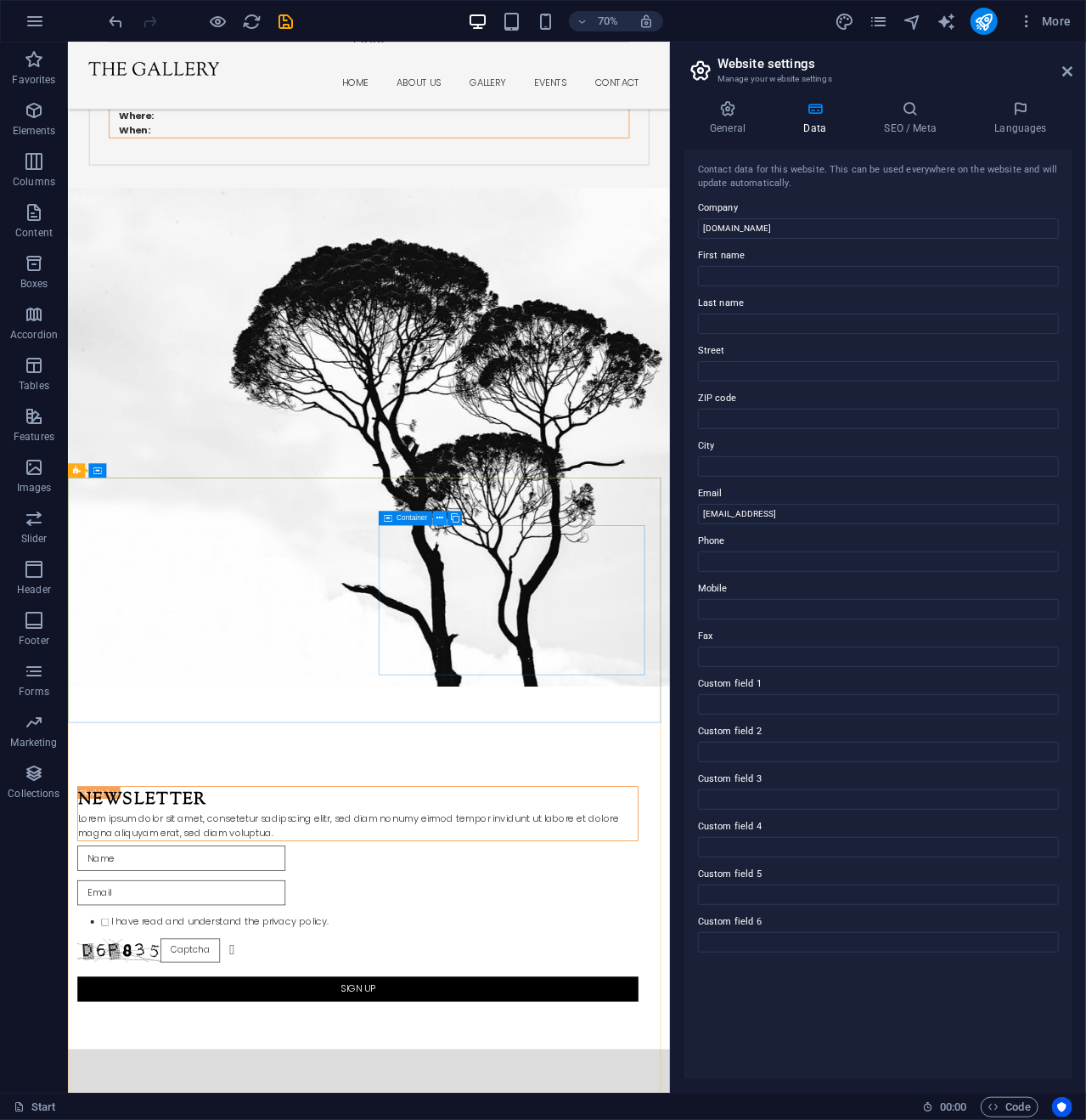
click at [440, 518] on icon at bounding box center [440, 518] width 6 height 13
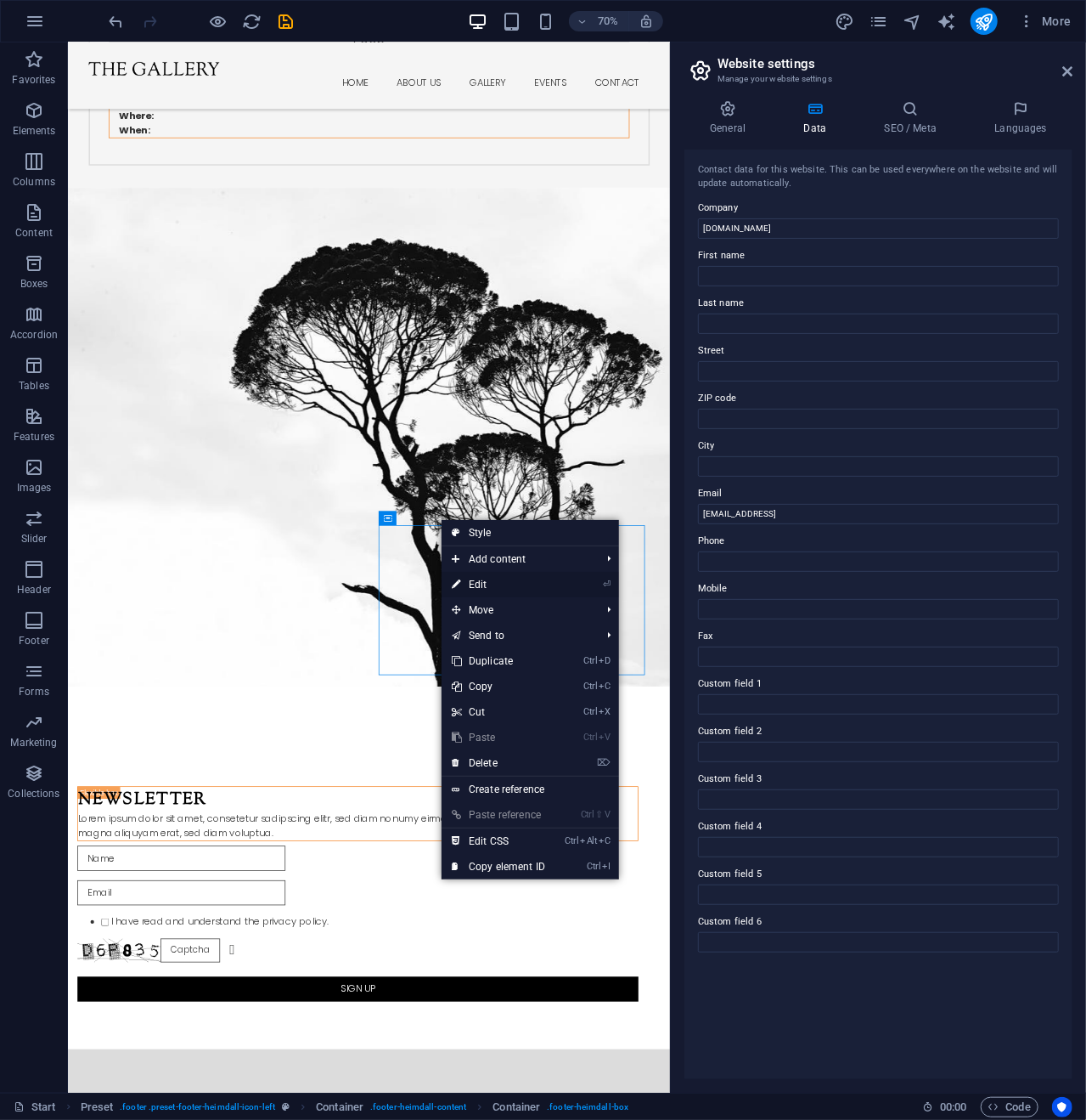
click at [479, 582] on link "⏎ Edit" at bounding box center [498, 584] width 114 height 26
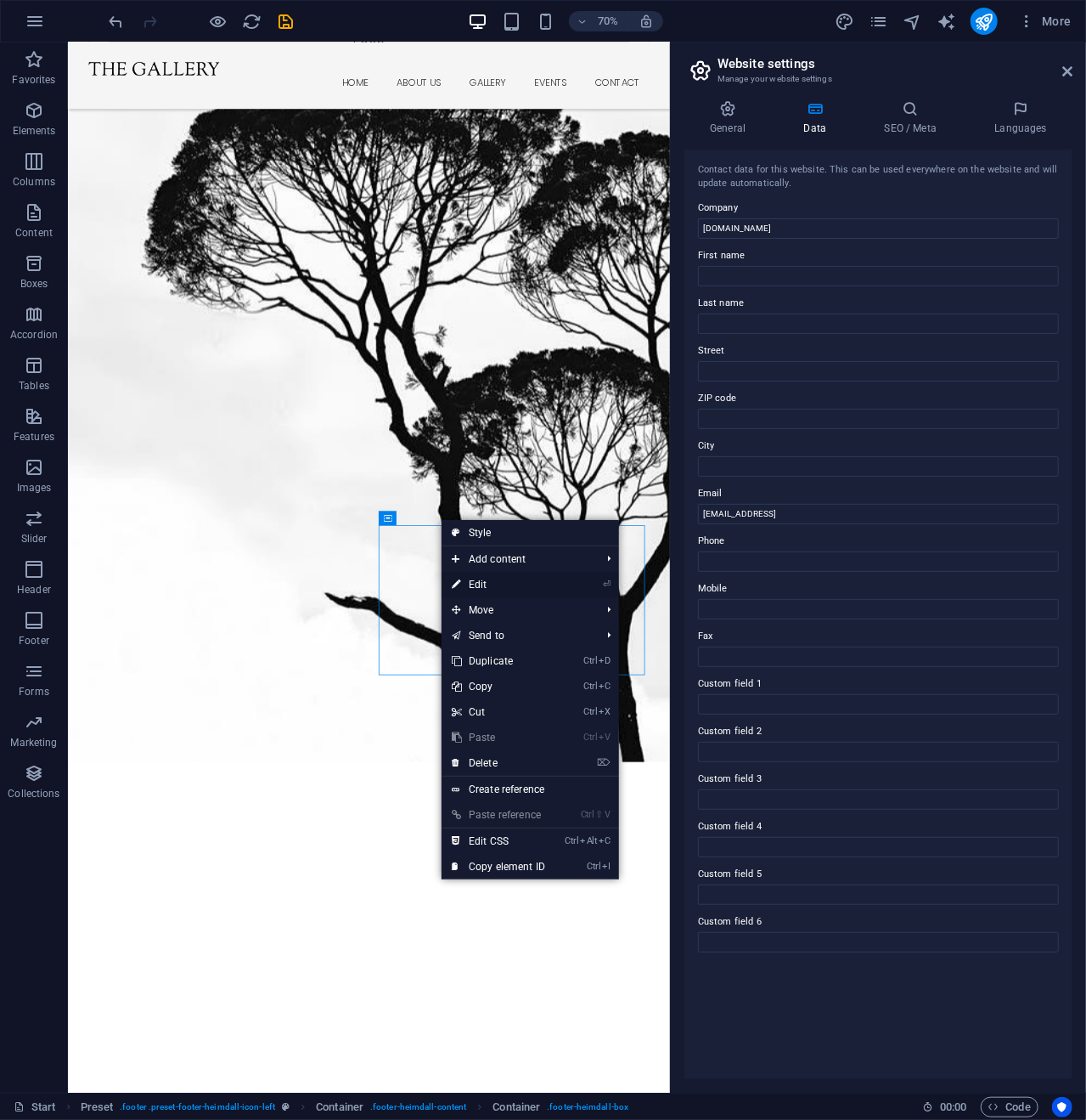
scroll to position [2711, 0]
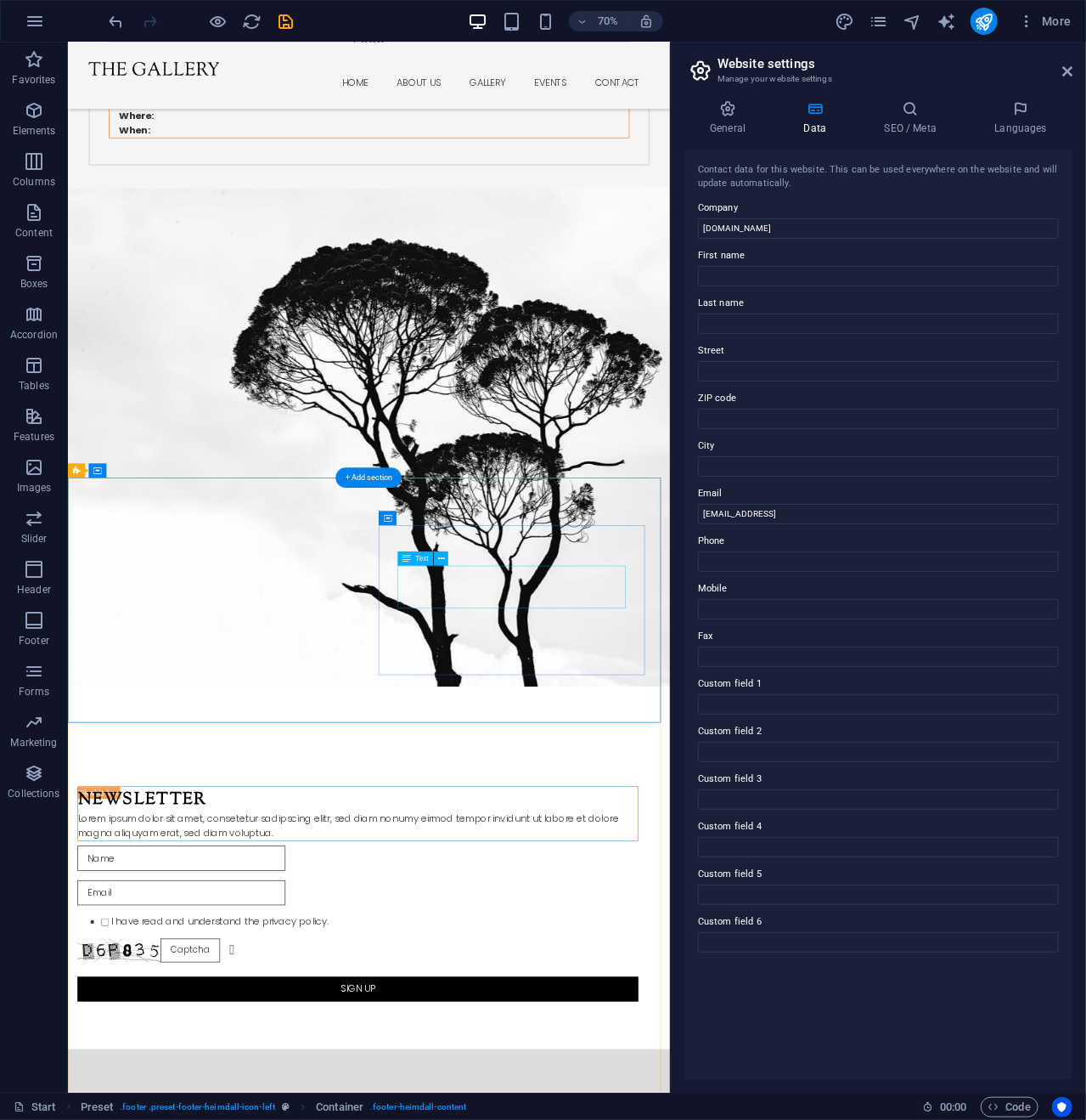
click at [442, 558] on icon at bounding box center [441, 559] width 6 height 13
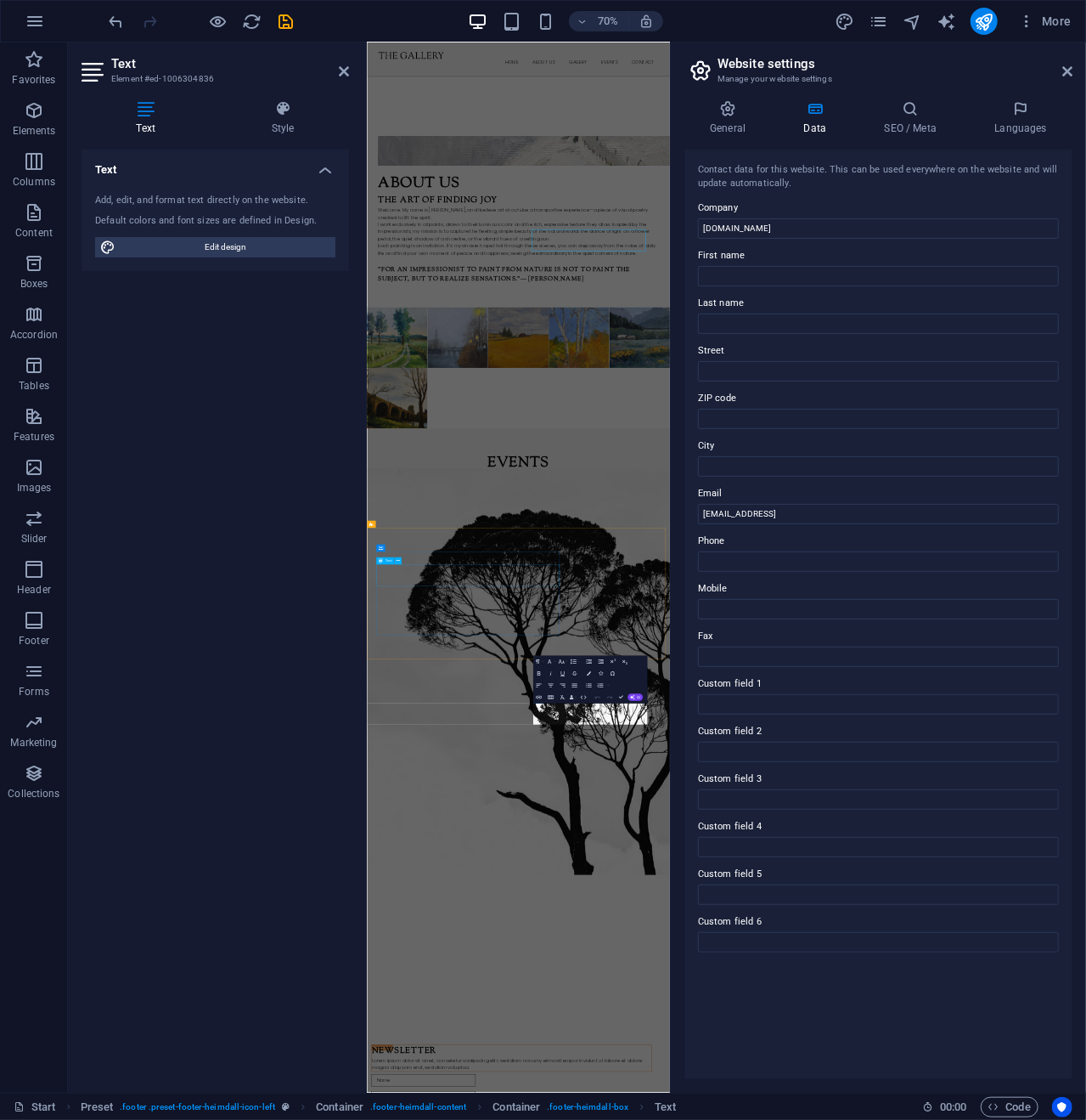
scroll to position [2711, 0]
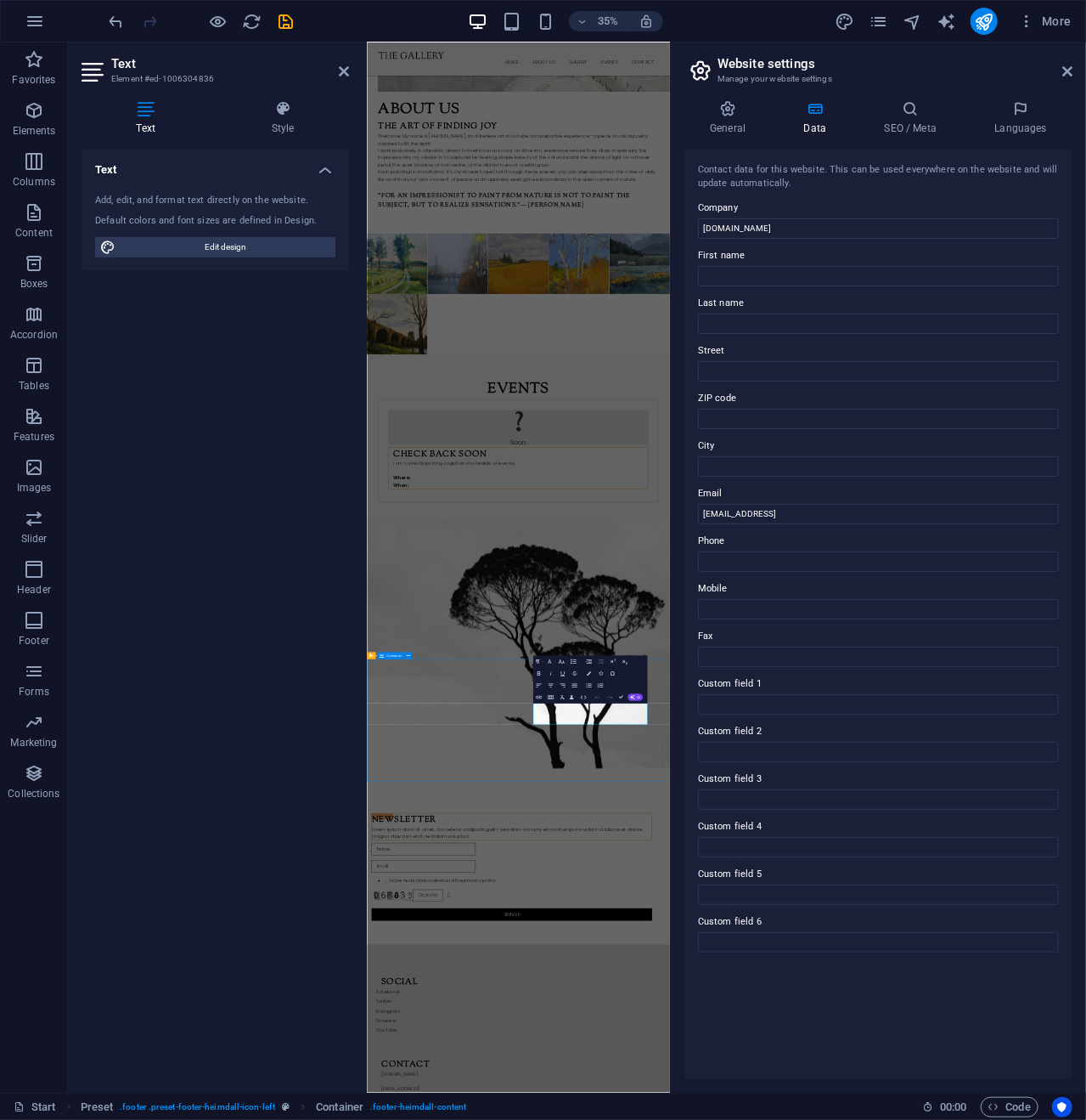
scroll to position [2546, 0]
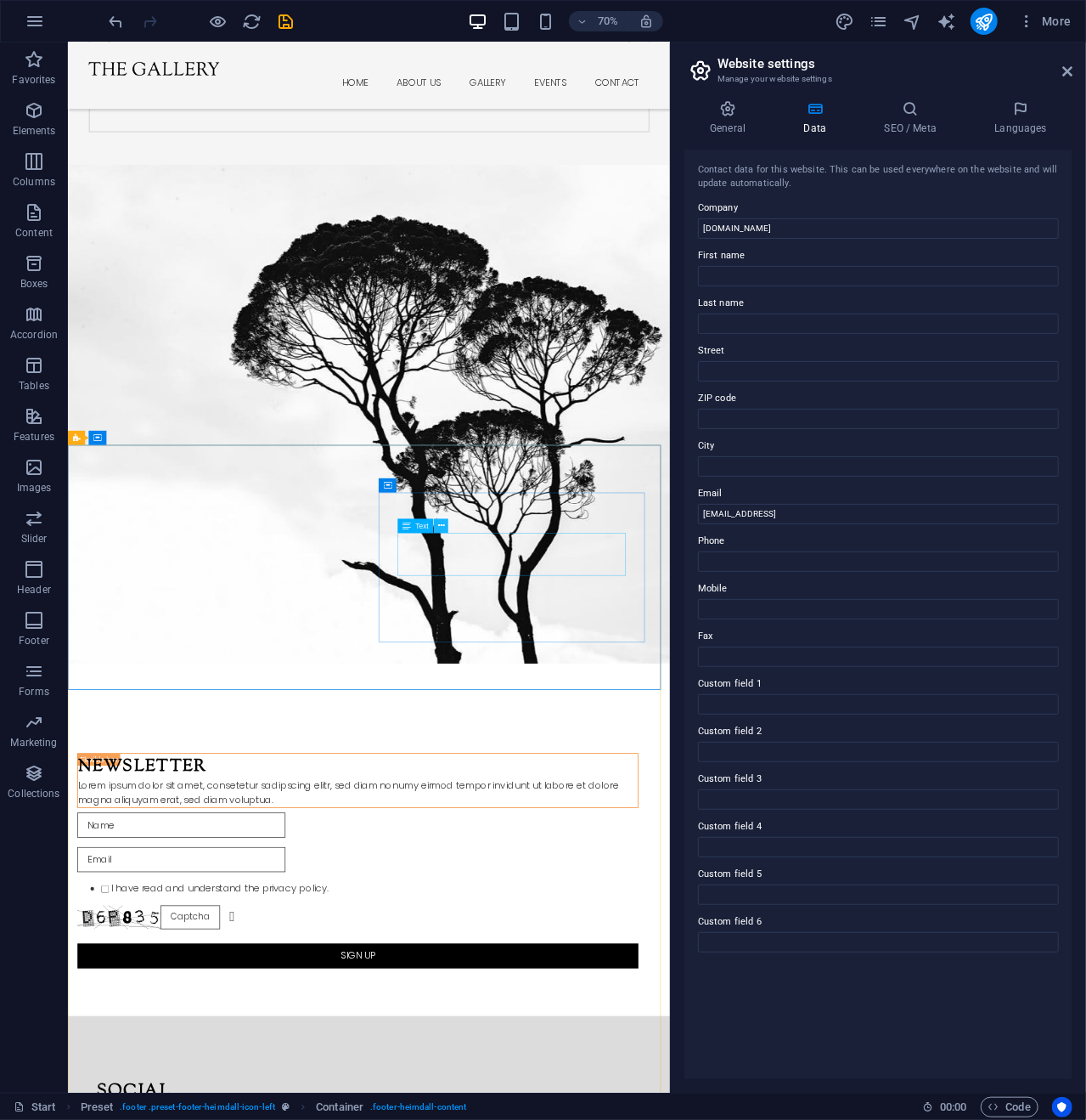
click at [442, 524] on icon at bounding box center [441, 527] width 6 height 13
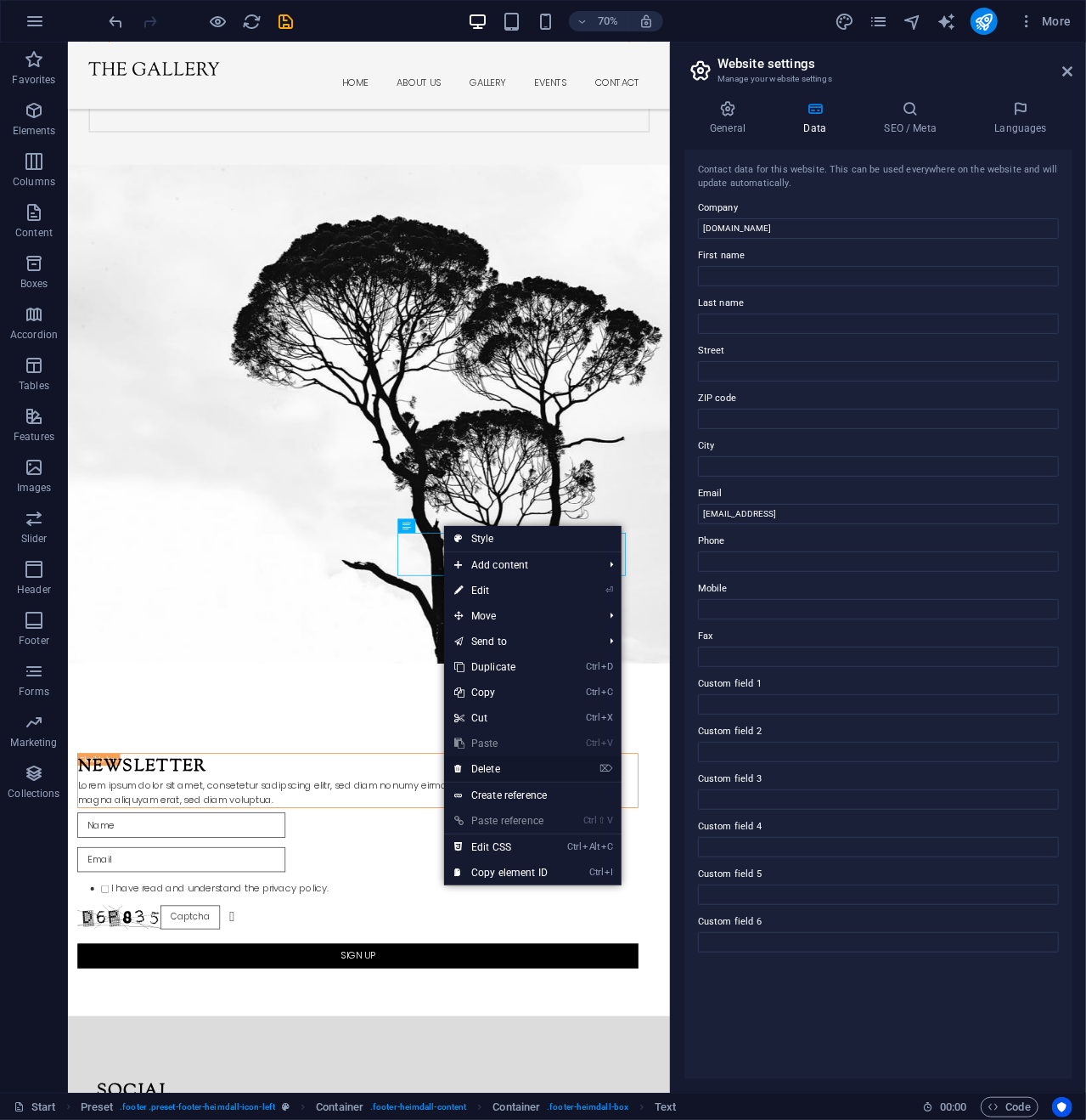
click at [495, 765] on link "⌦ Delete" at bounding box center [501, 769] width 114 height 26
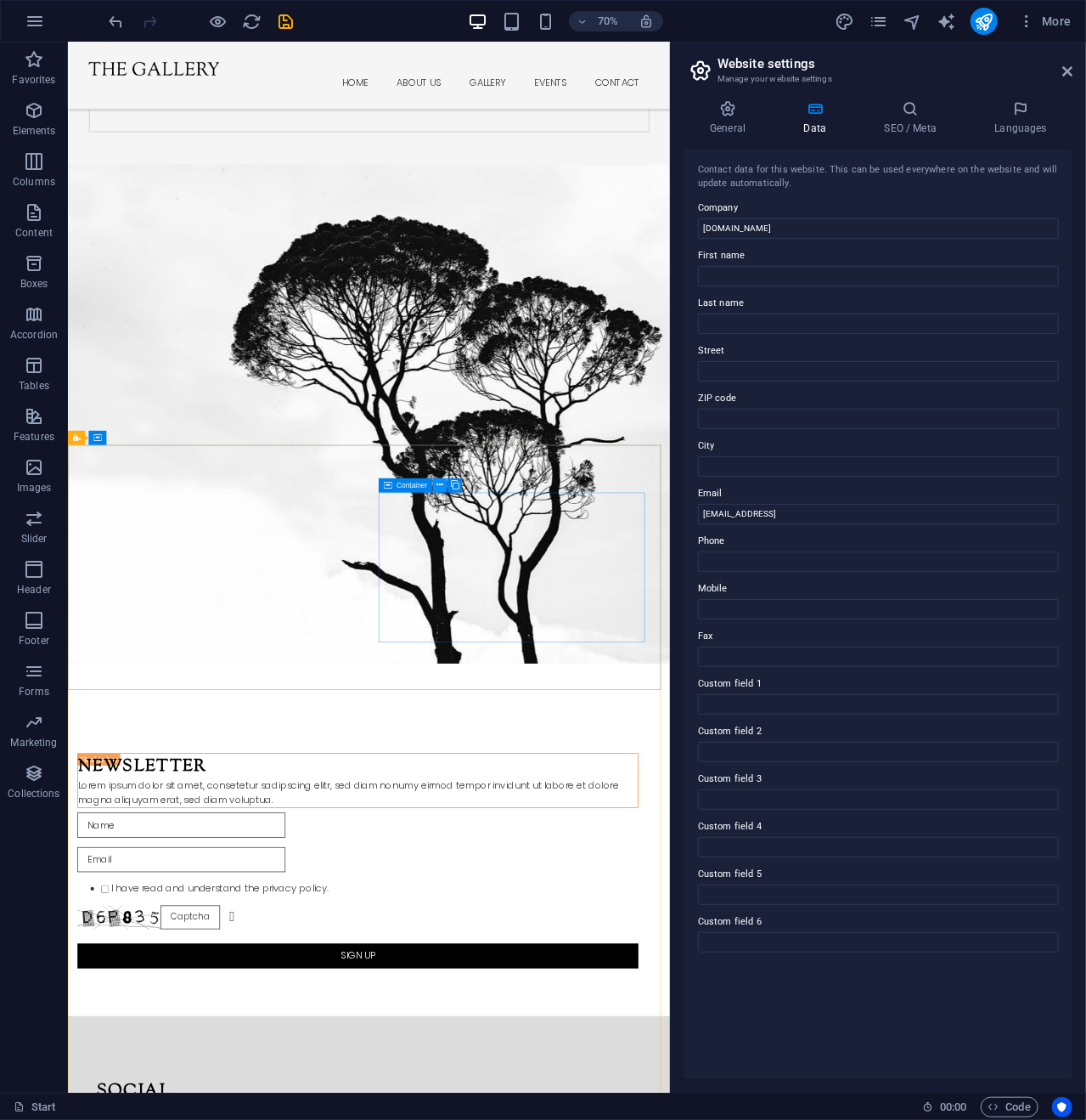
click at [438, 485] on icon at bounding box center [440, 485] width 6 height 13
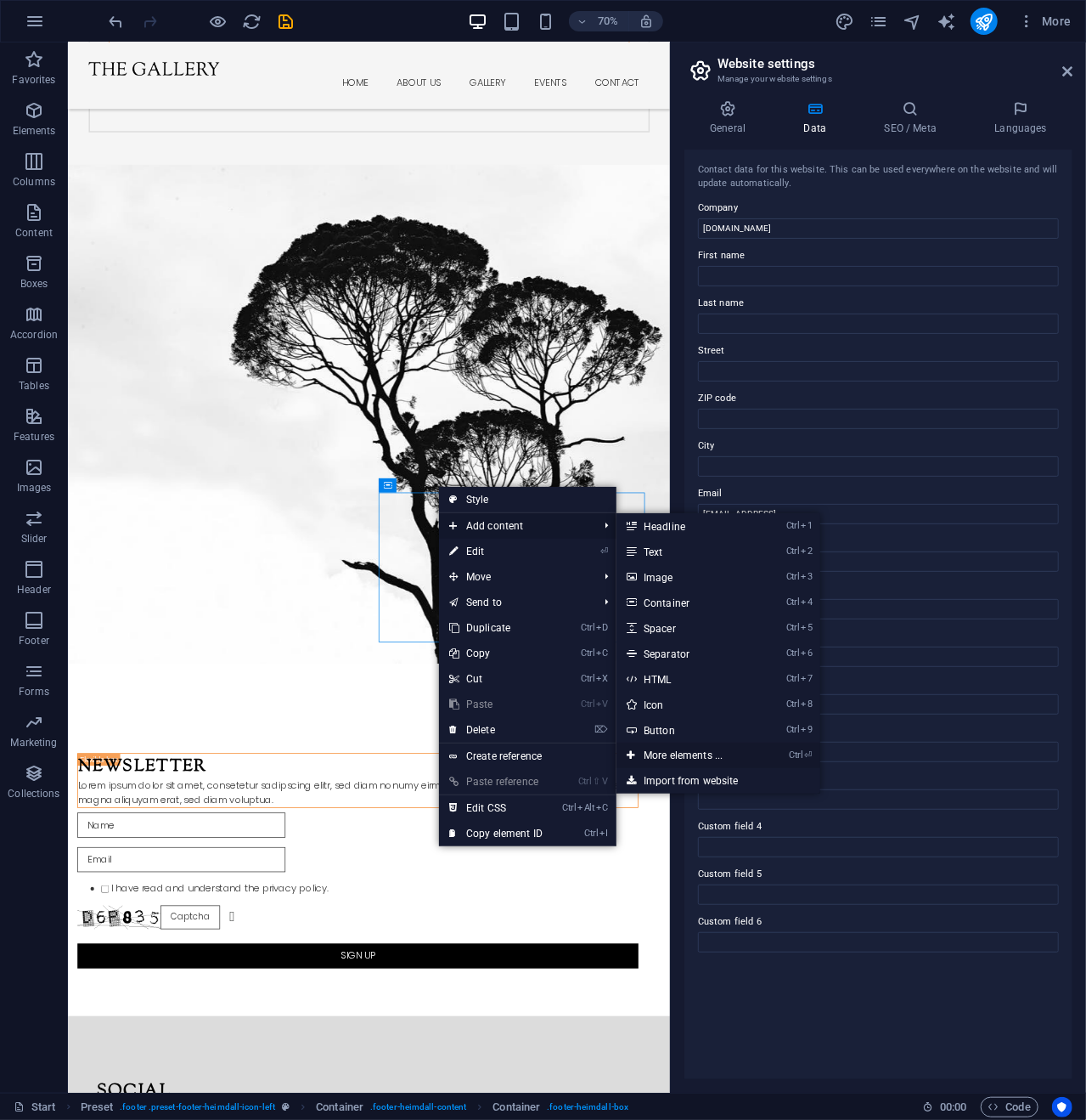
click at [683, 749] on link "Ctrl ⏎ More elements ..." at bounding box center [687, 755] width 140 height 26
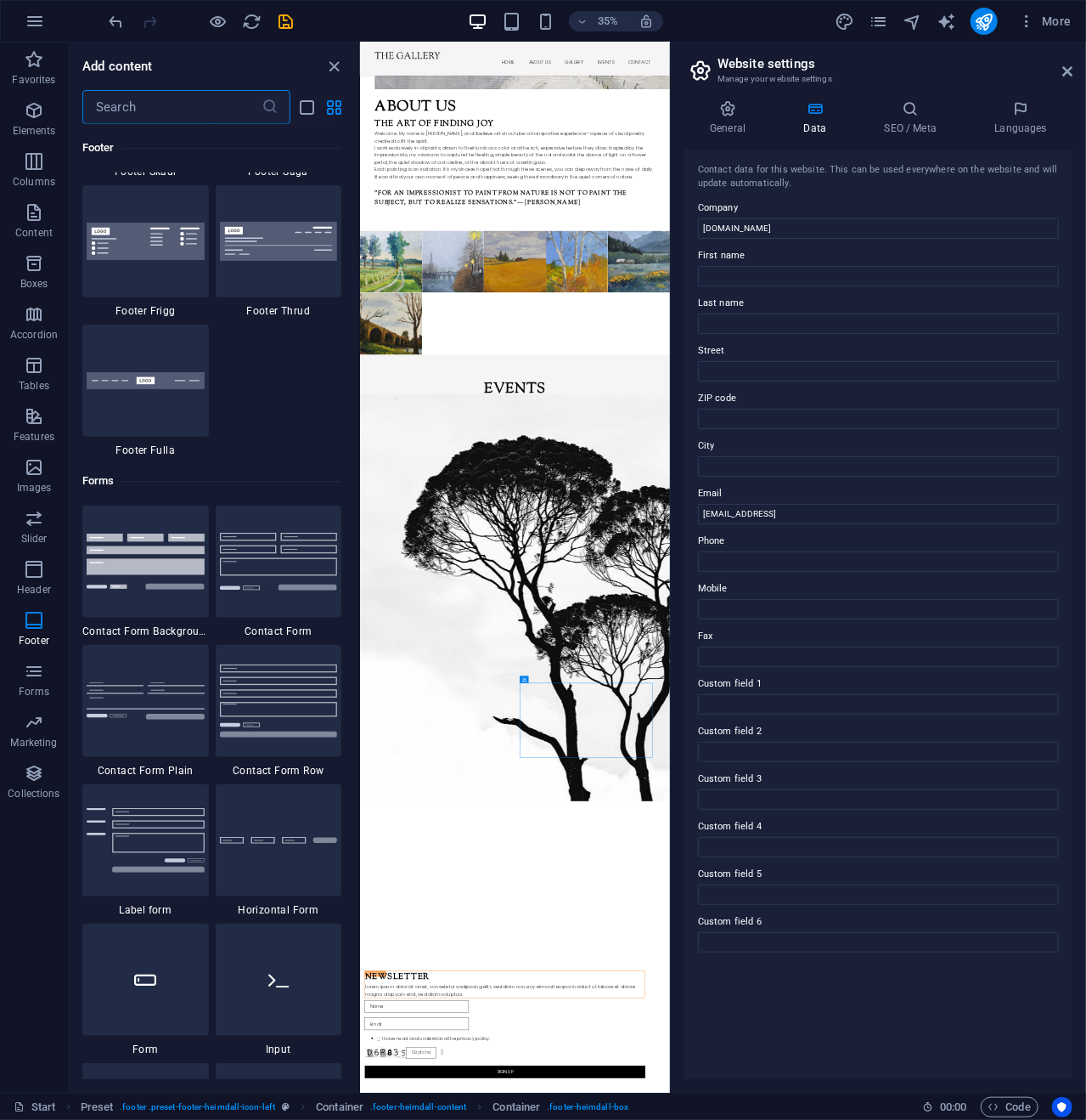
scroll to position [12203, 0]
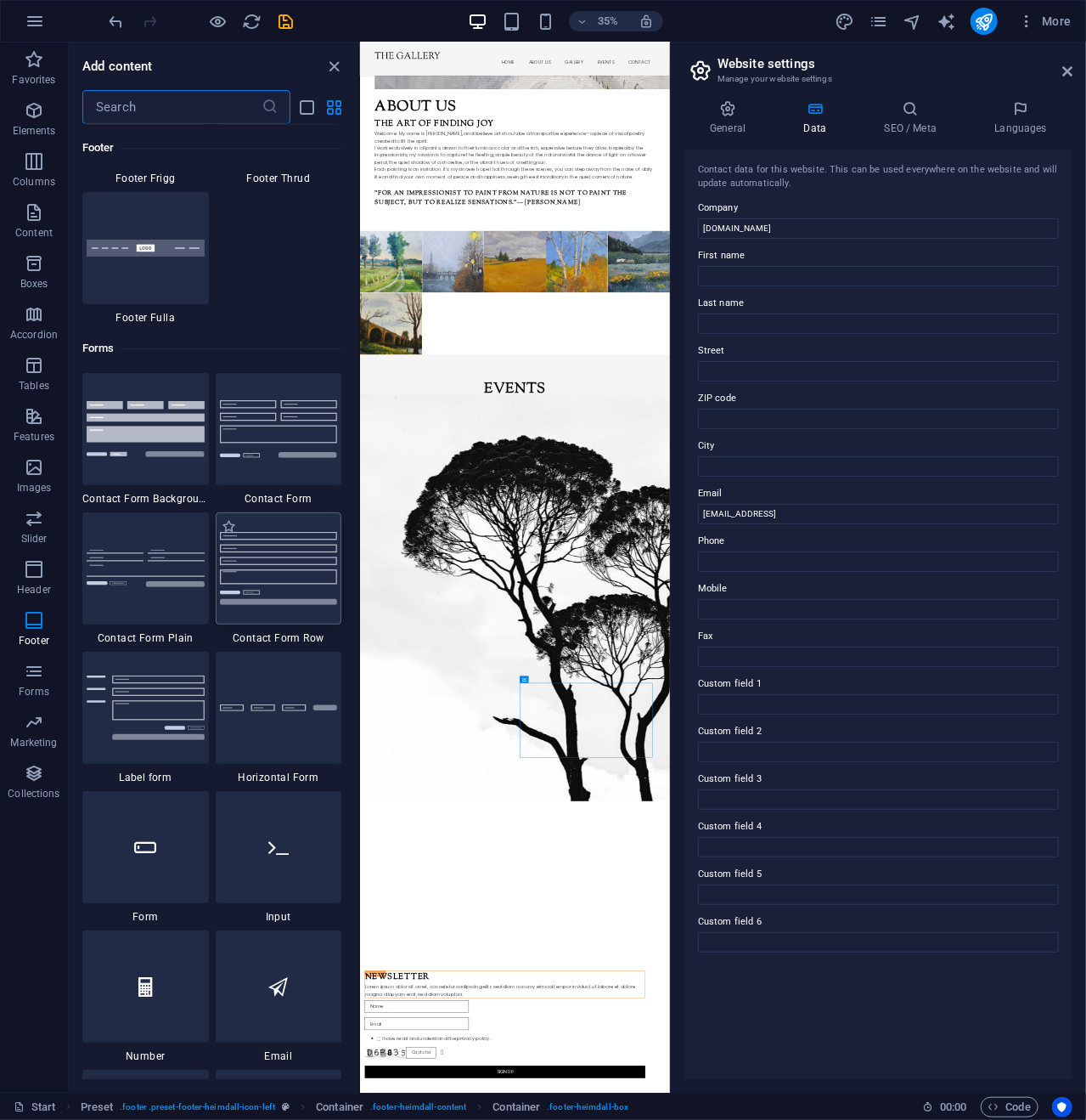
drag, startPoint x: 281, startPoint y: 558, endPoint x: 63, endPoint y: 1837, distance: 1297.4
click at [281, 558] on img at bounding box center [279, 568] width 118 height 72
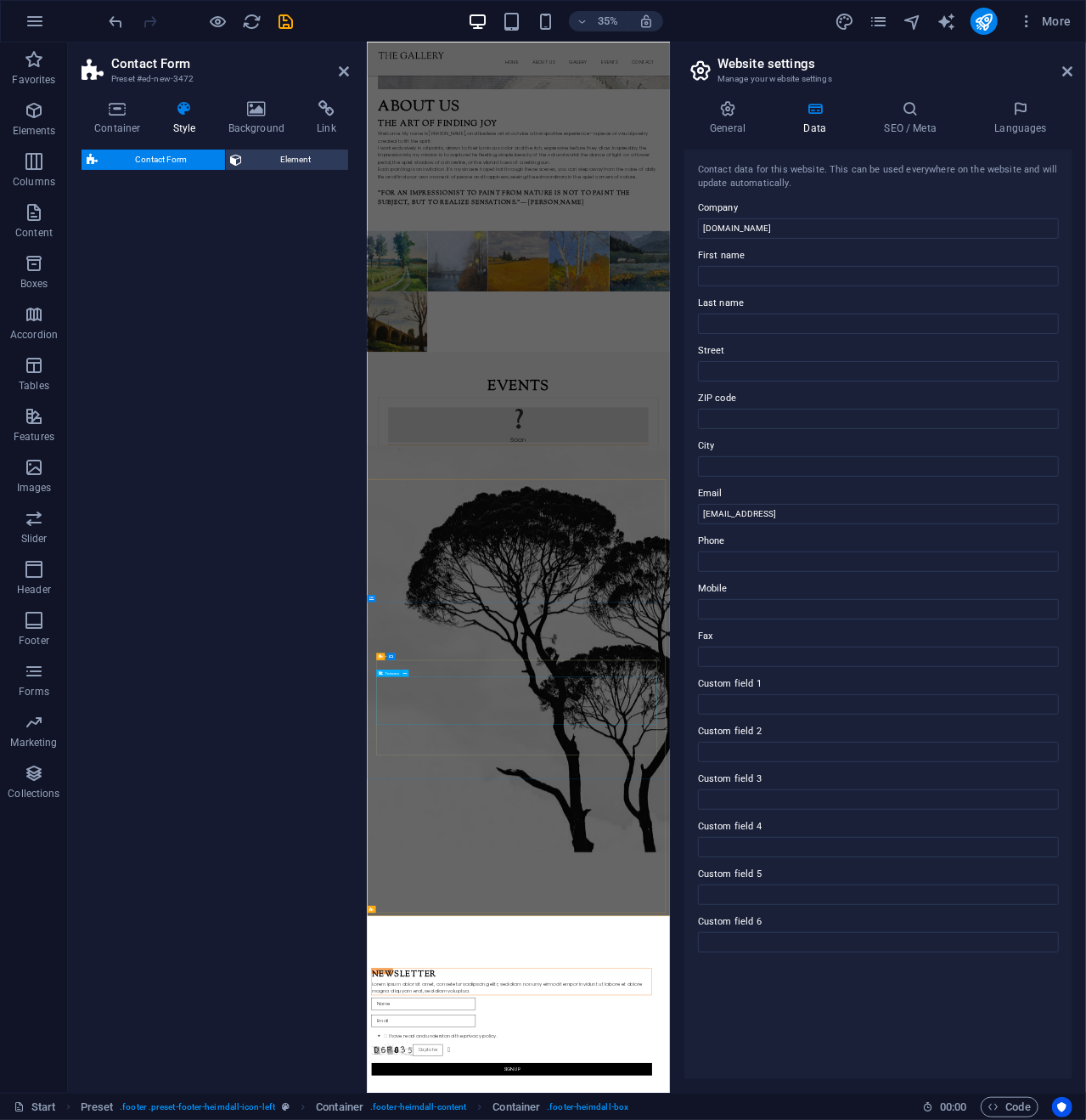
select select "rem"
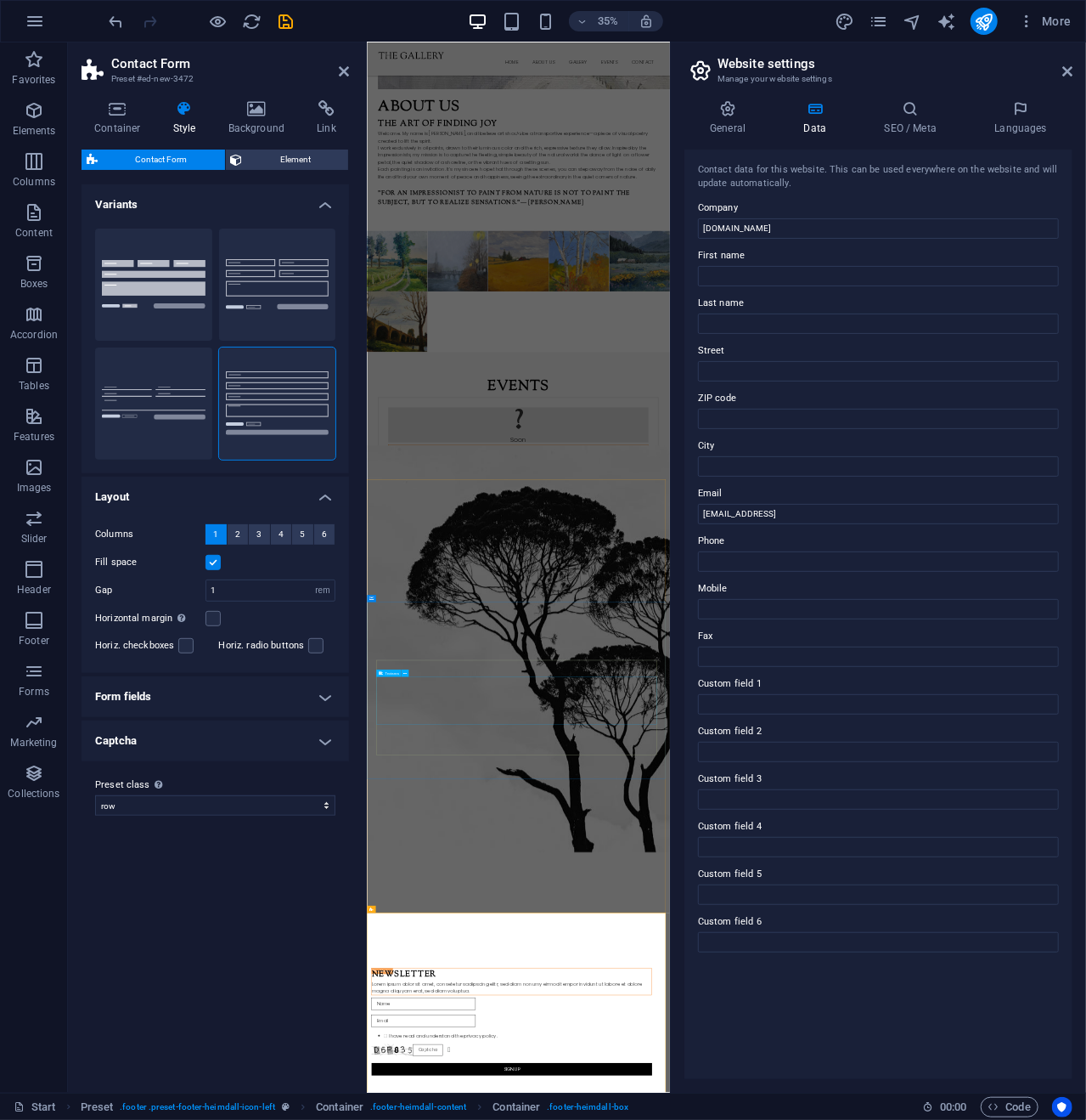
scroll to position [3223, 0]
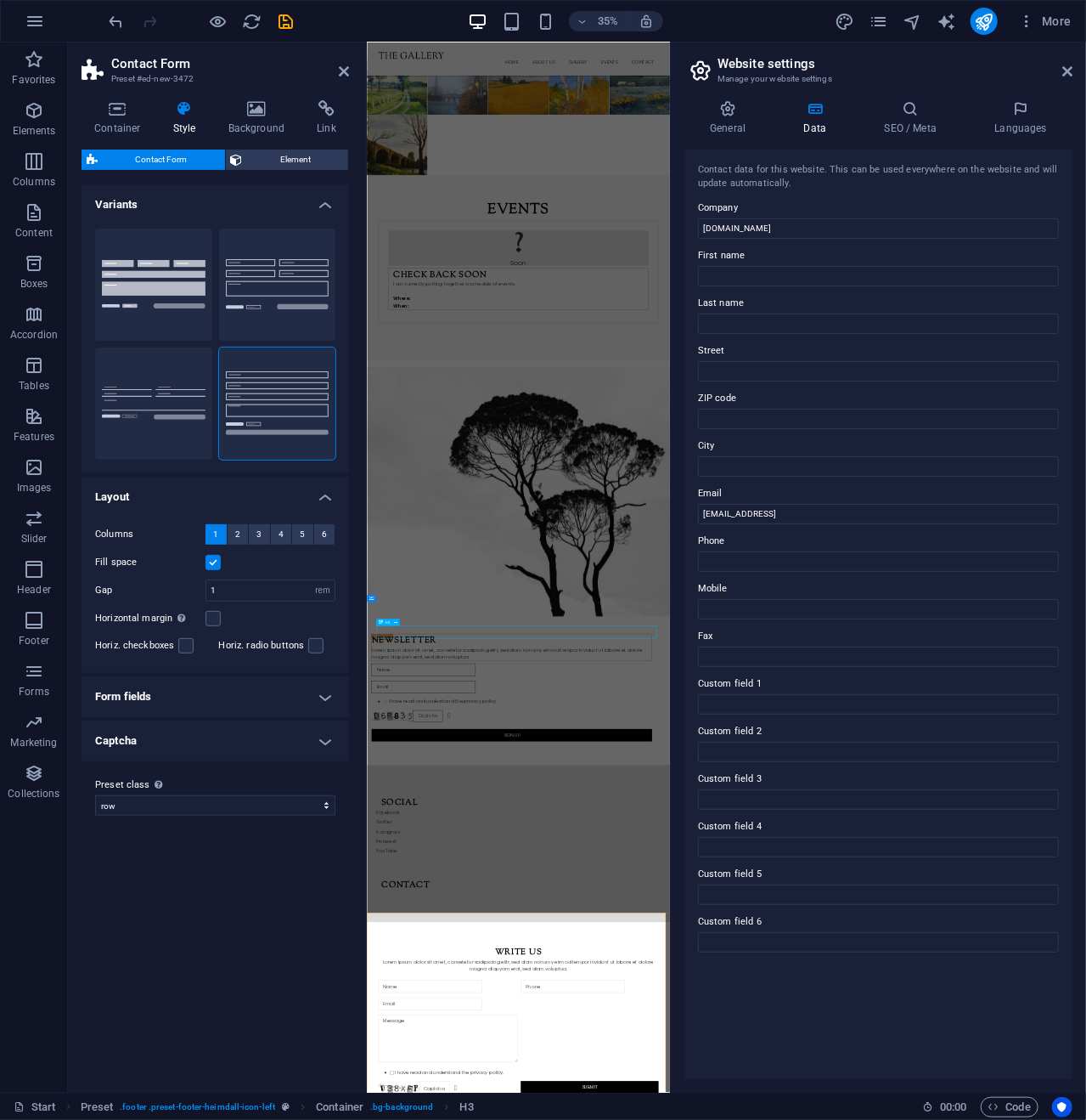
scroll to position [2807, 0]
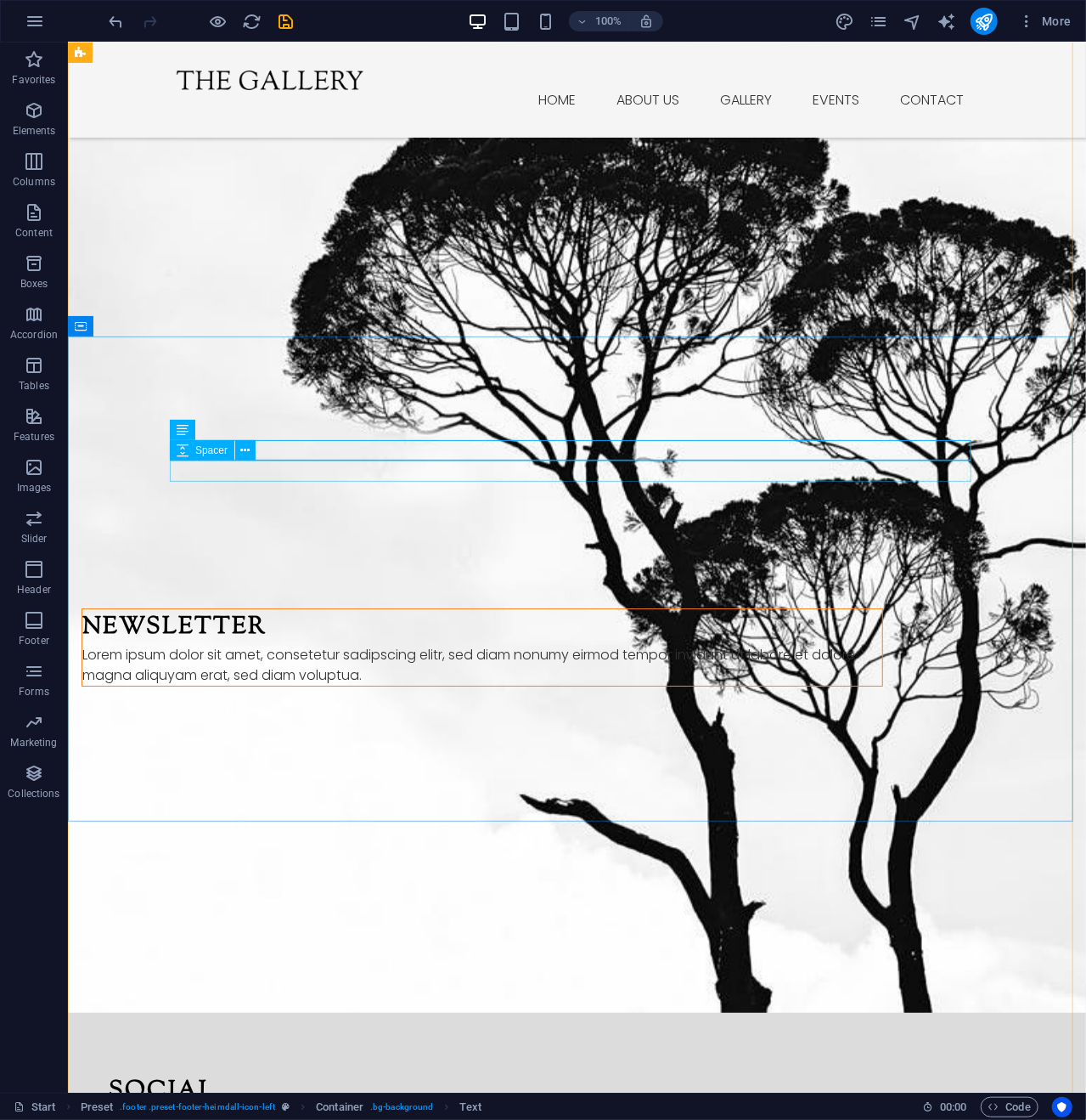
click at [263, 445] on div "Spacer" at bounding box center [218, 450] width 97 height 21
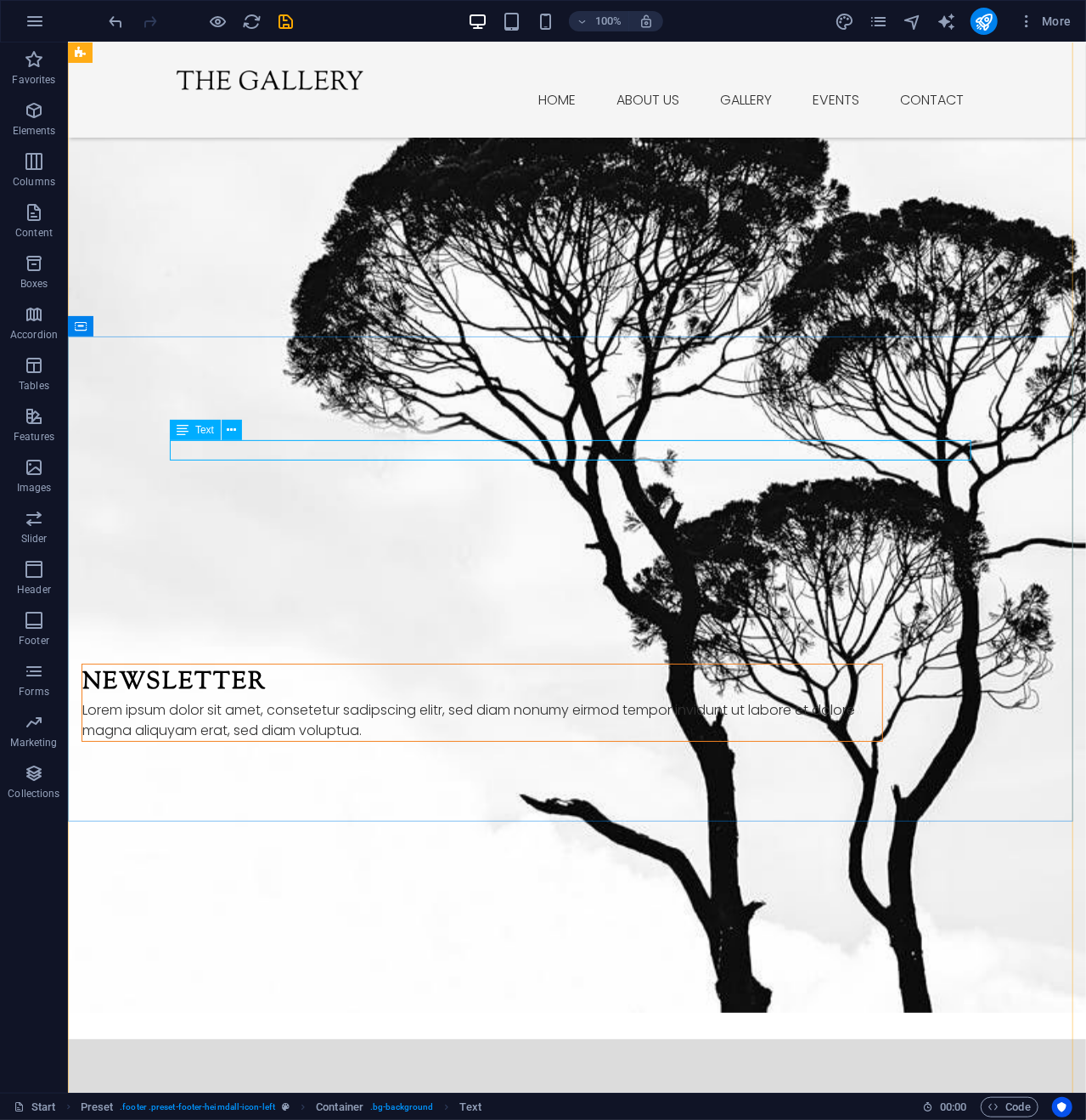
scroll to position [2933, 0]
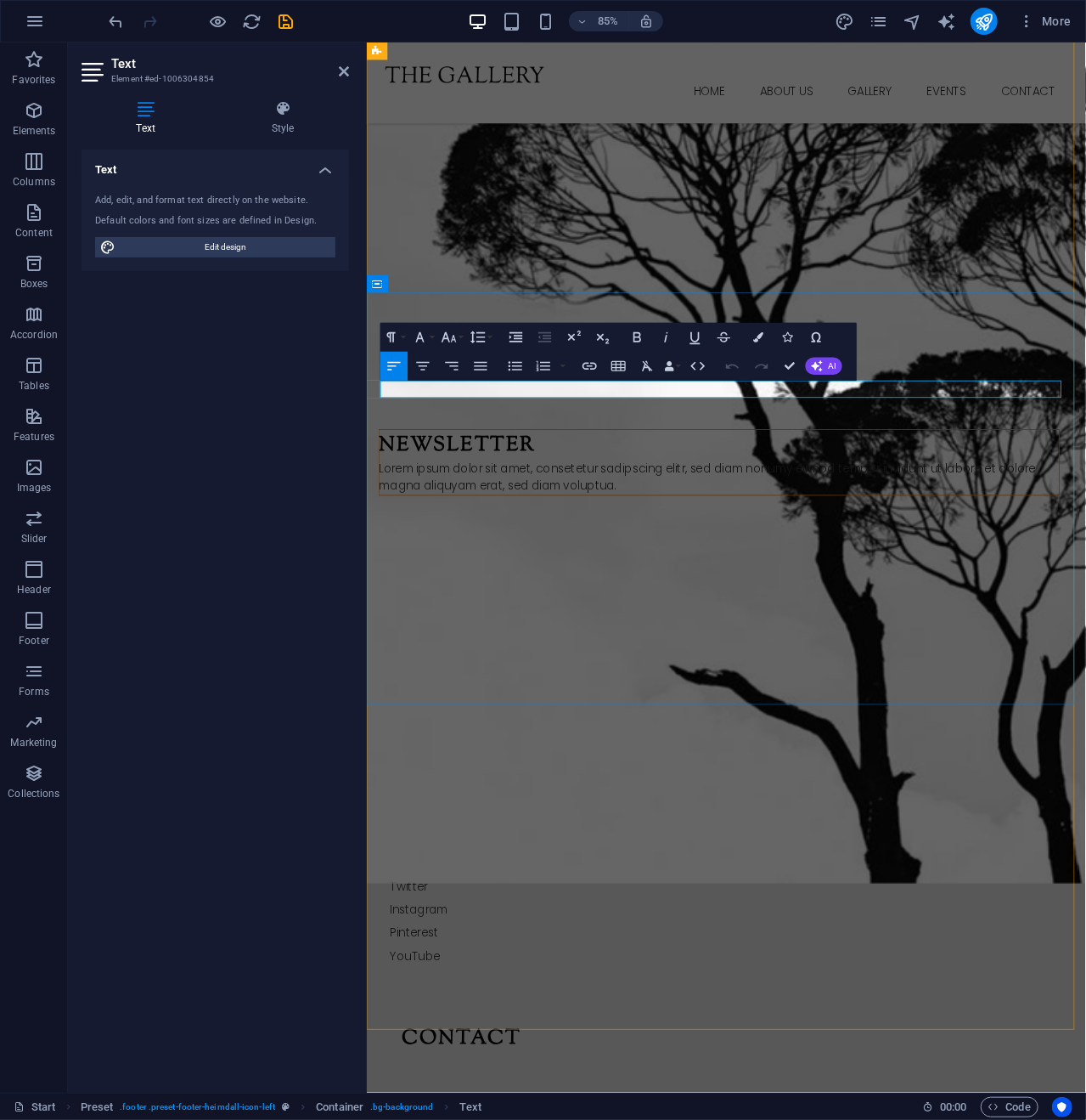
drag, startPoint x: 450, startPoint y: 449, endPoint x: 383, endPoint y: 451, distance: 67.0
drag, startPoint x: 457, startPoint y: 449, endPoint x: 375, endPoint y: 450, distance: 82.0
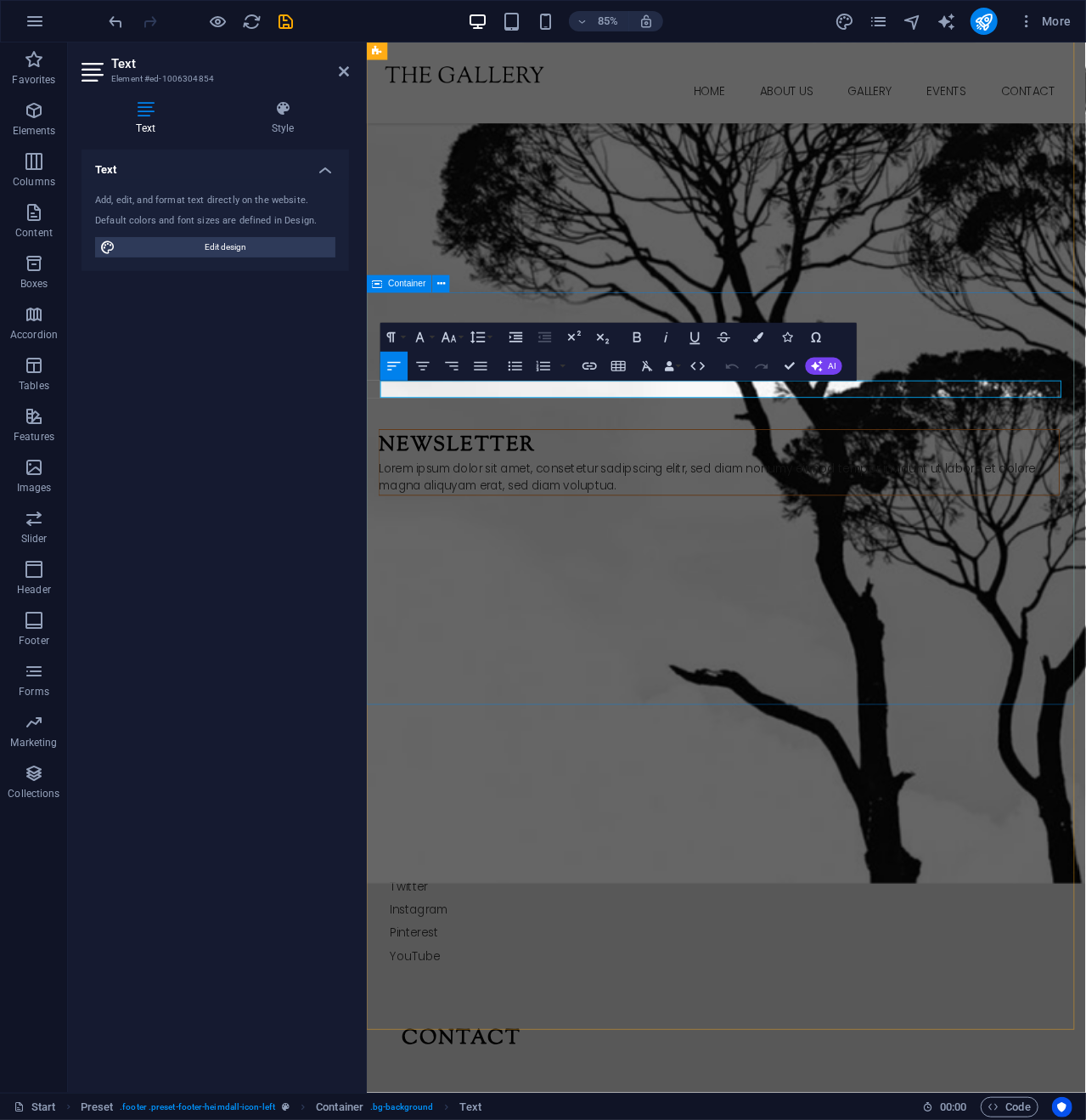
drag, startPoint x: 552, startPoint y: 453, endPoint x: 461, endPoint y: 458, distance: 91.1
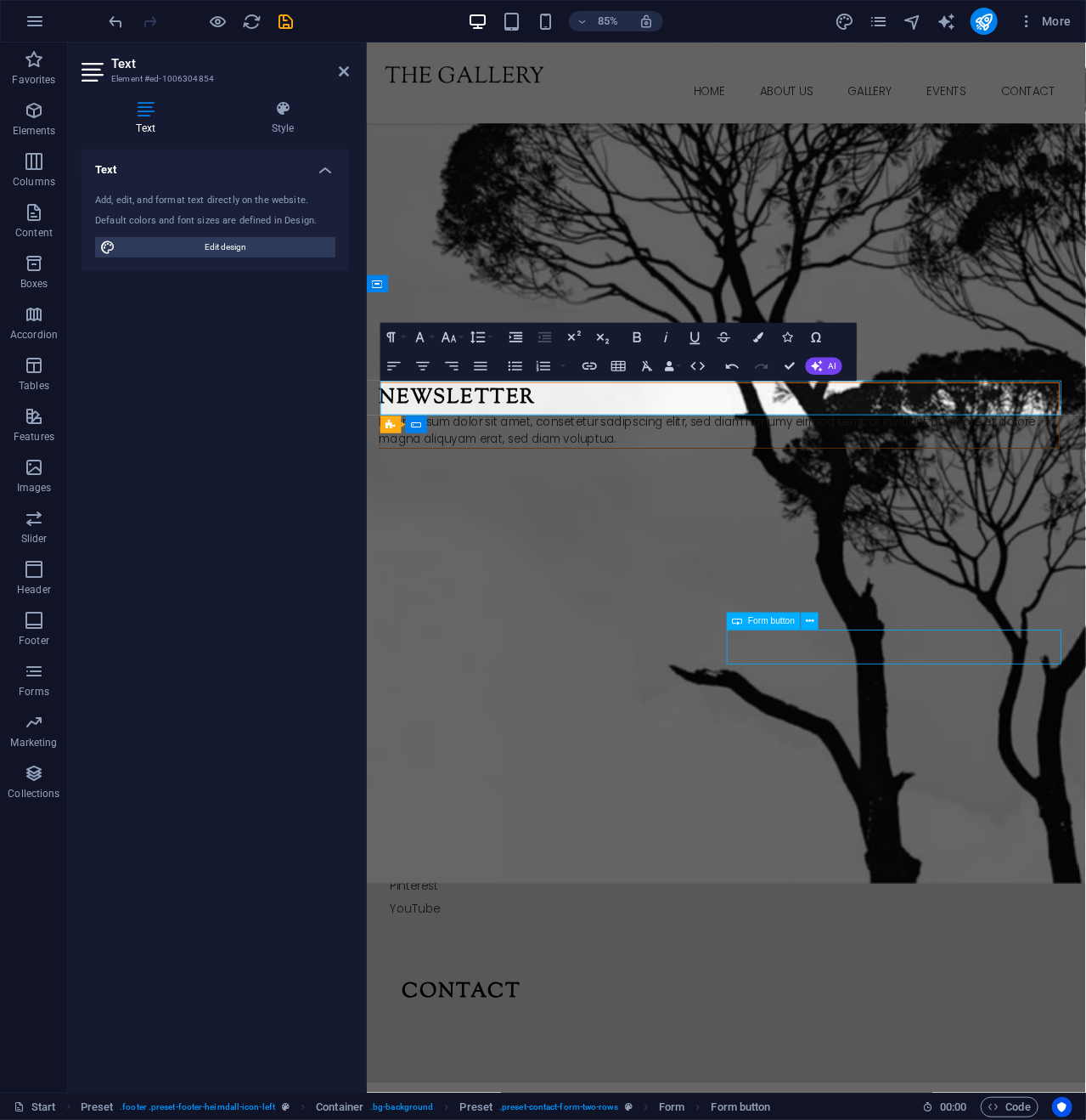
scroll to position [2835, 0]
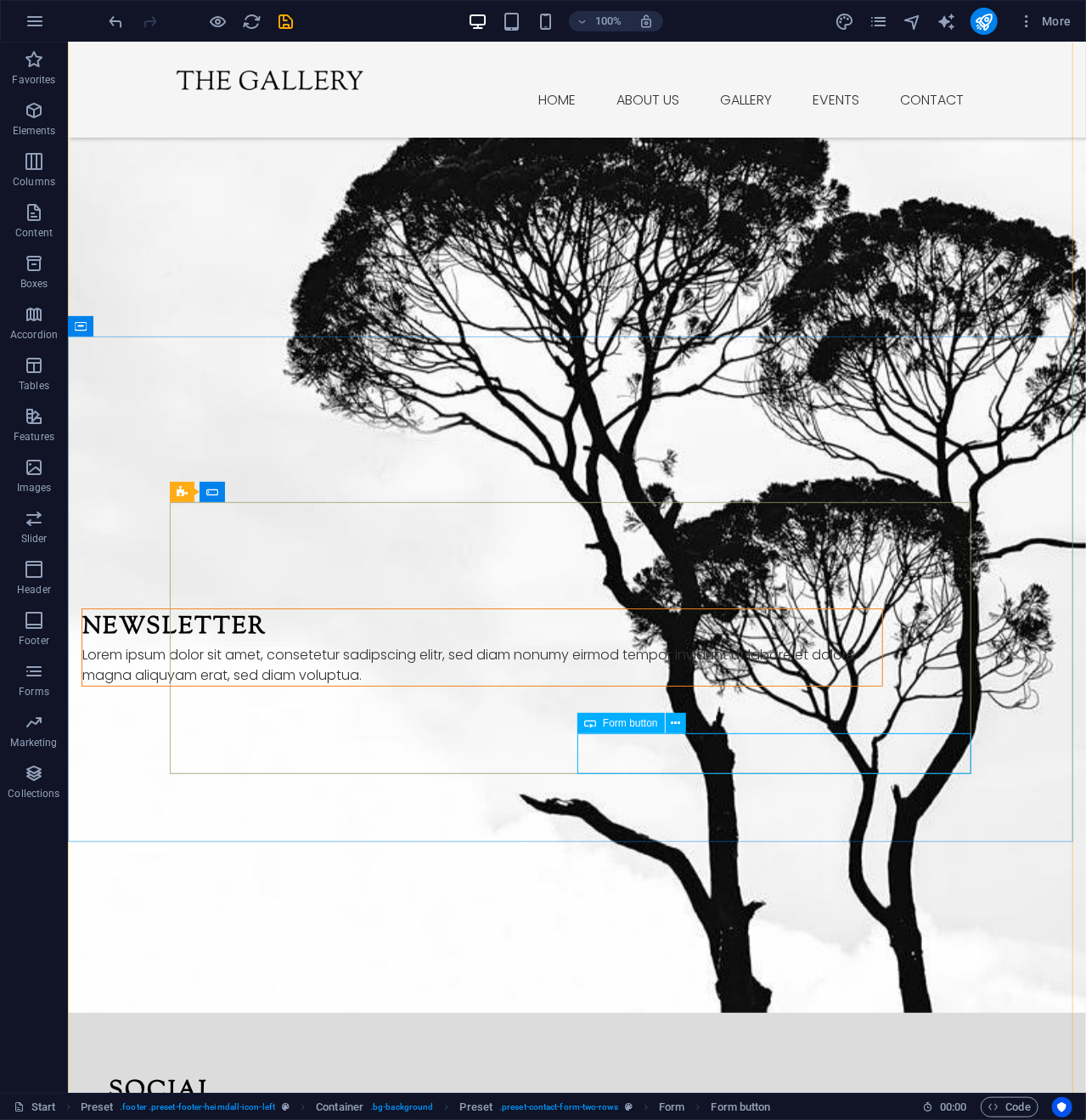
click at [648, 723] on span "Form button" at bounding box center [631, 722] width 55 height 10
click at [248, 485] on button at bounding box center [242, 492] width 20 height 20
click at [681, 721] on button at bounding box center [676, 723] width 20 height 20
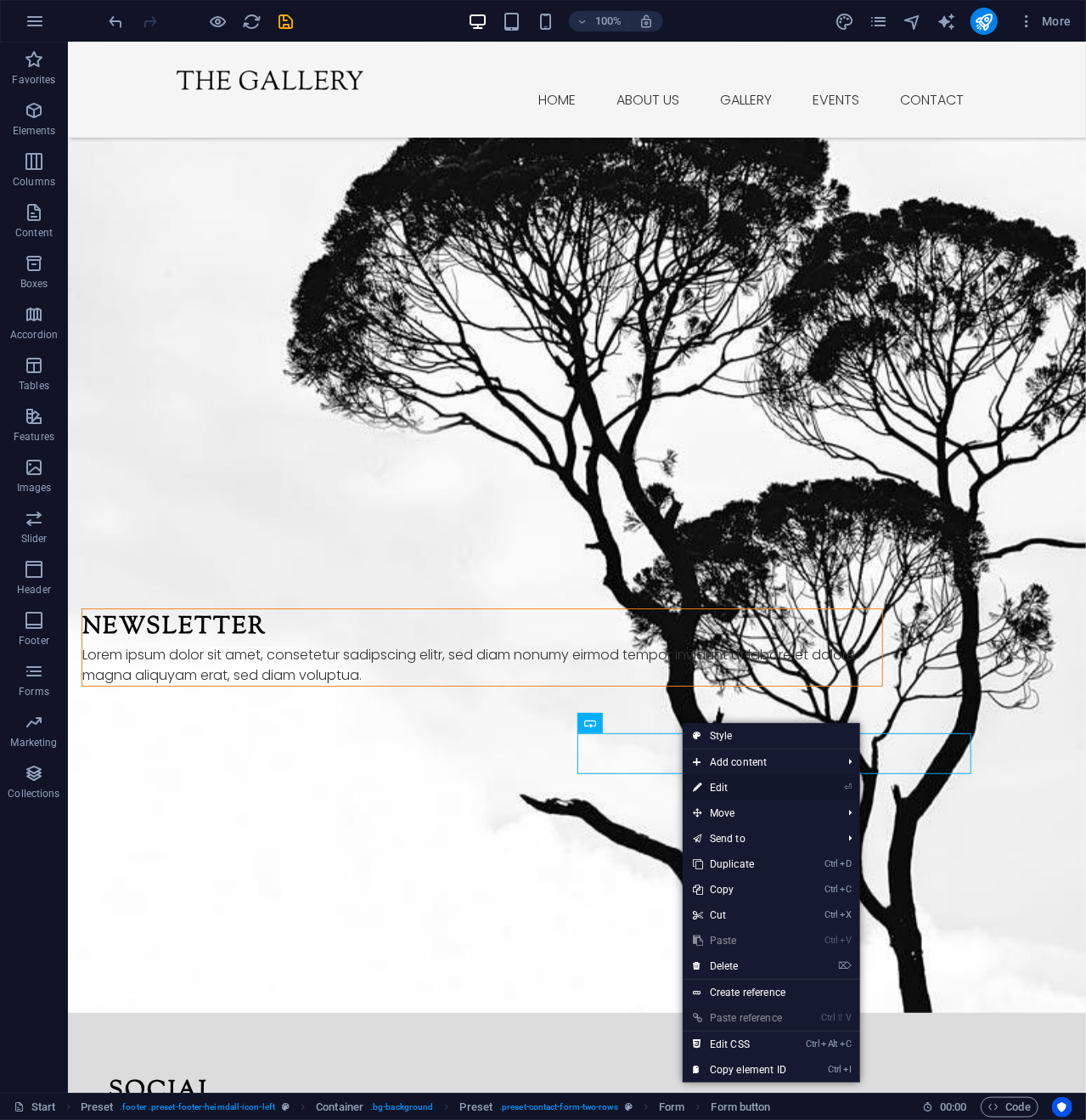
drag, startPoint x: 717, startPoint y: 783, endPoint x: 129, endPoint y: 625, distance: 608.9
click at [717, 783] on link "⏎ Edit" at bounding box center [740, 787] width 114 height 26
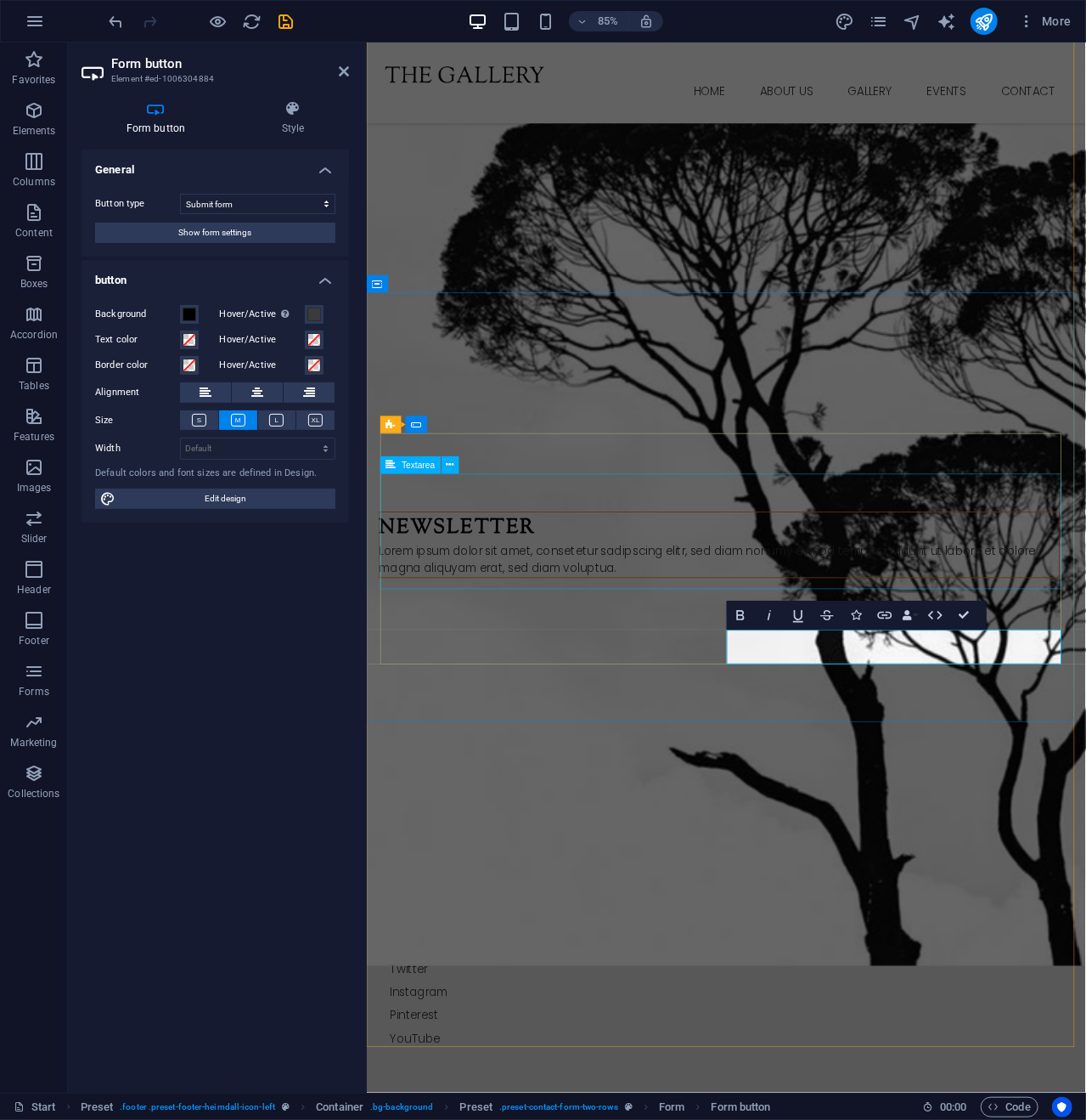
scroll to position [2933, 0]
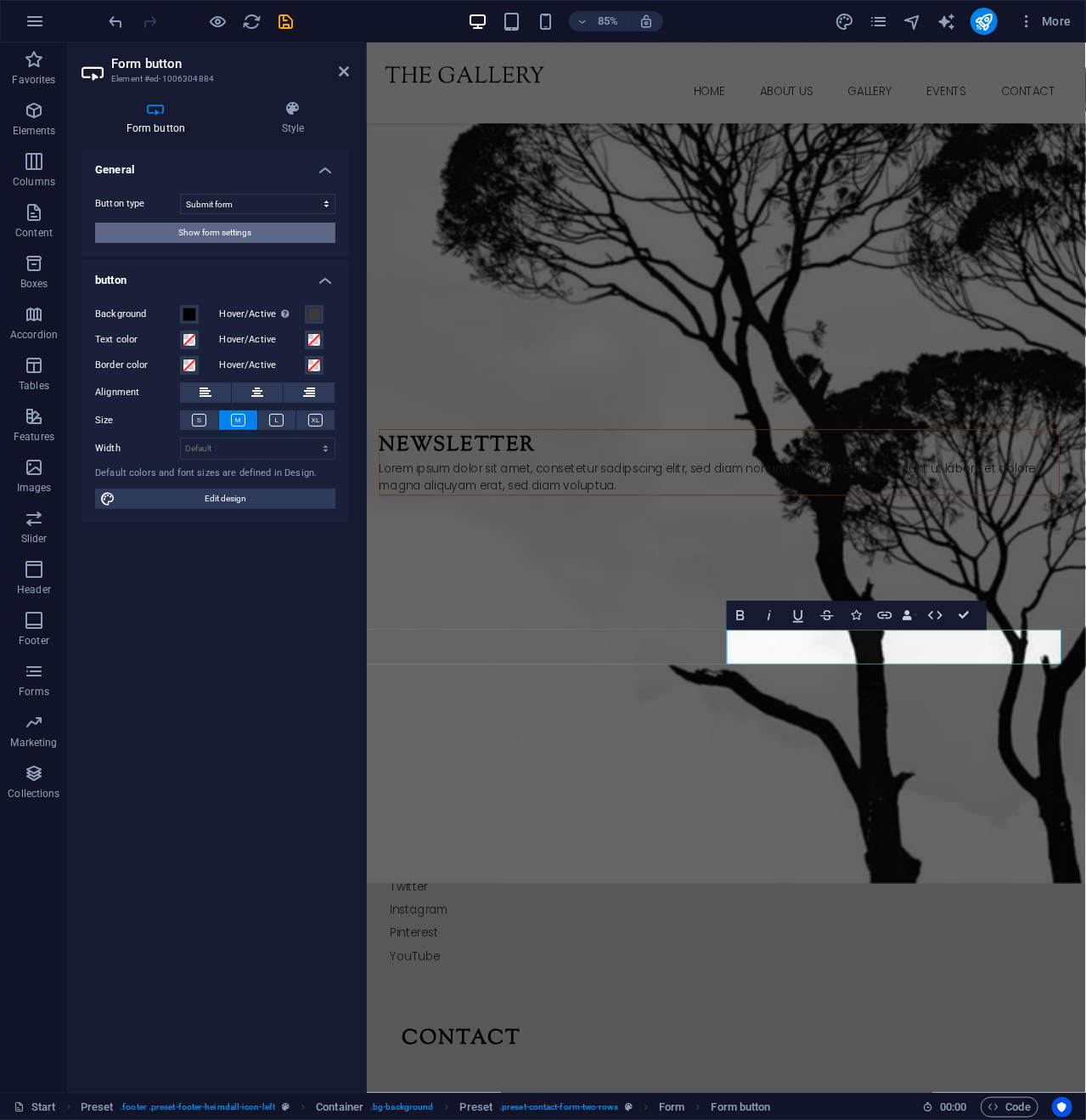
click at [240, 231] on span "Show form settings" at bounding box center [216, 232] width 73 height 20
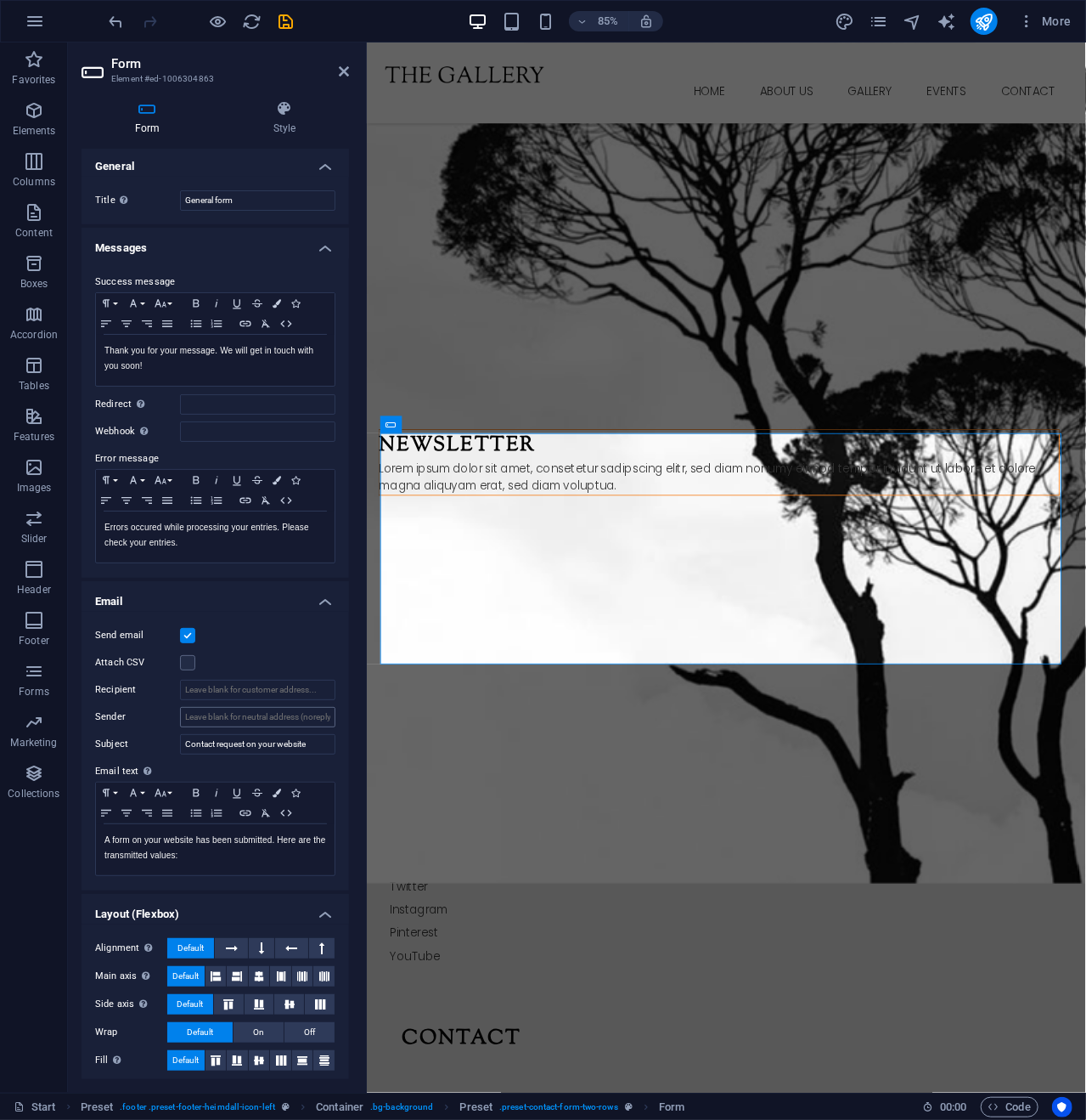
scroll to position [6, 0]
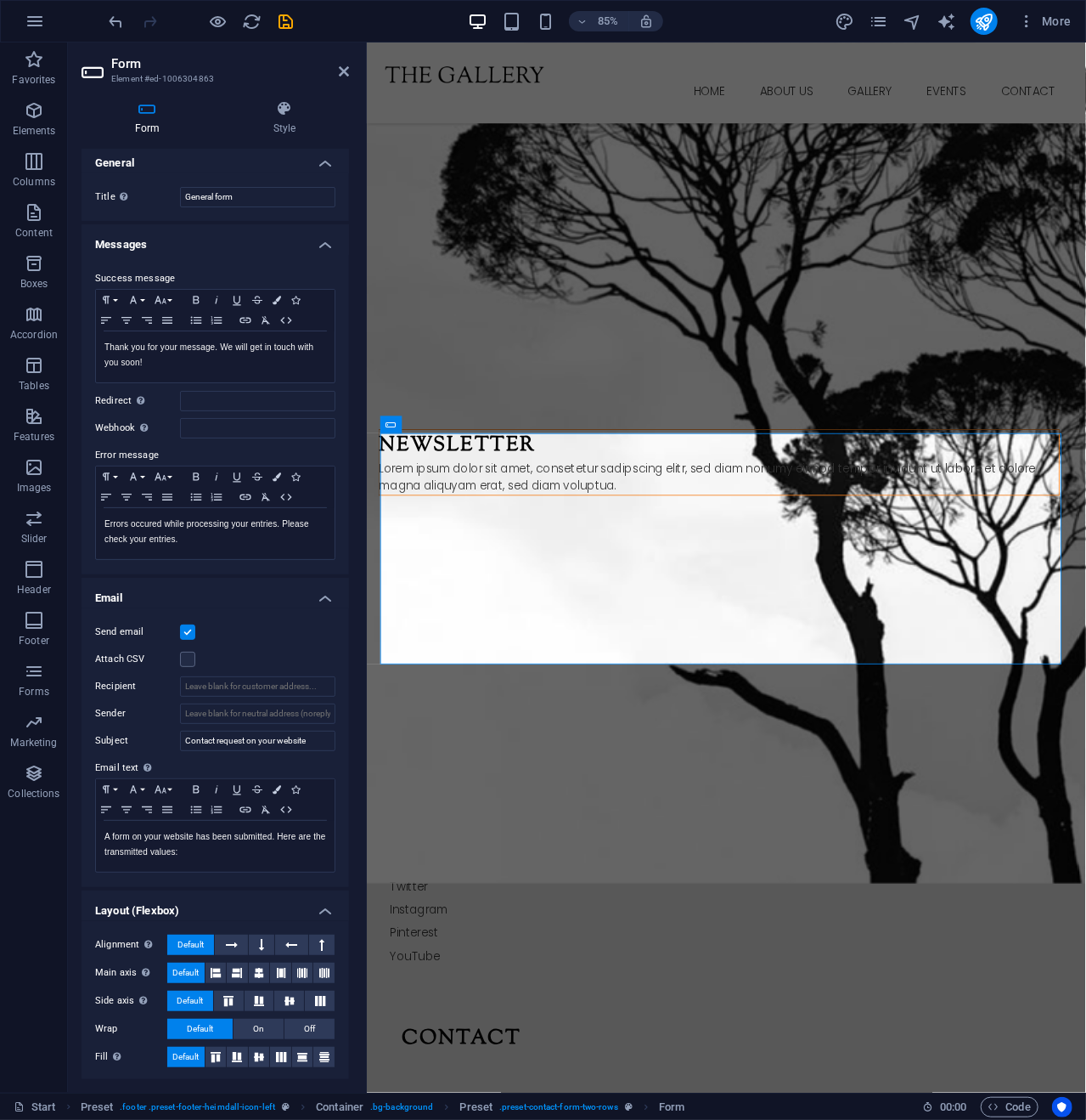
drag, startPoint x: 345, startPoint y: 735, endPoint x: 345, endPoint y: 674, distance: 61.0
click at [346, 688] on div "General Title Define a name for the form. General form Messages Success message…" at bounding box center [215, 614] width 268 height 930
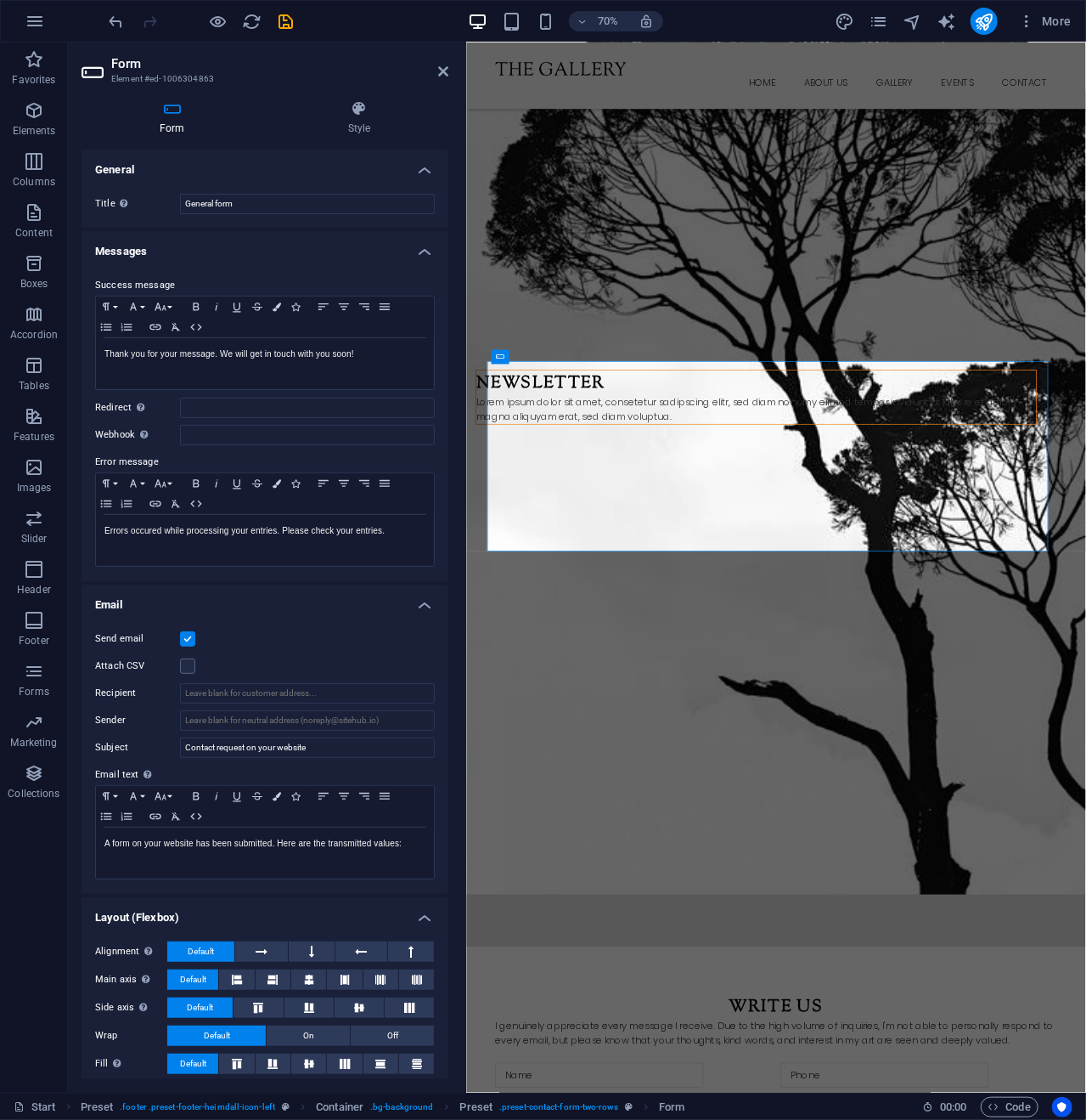
scroll to position [3077, 0]
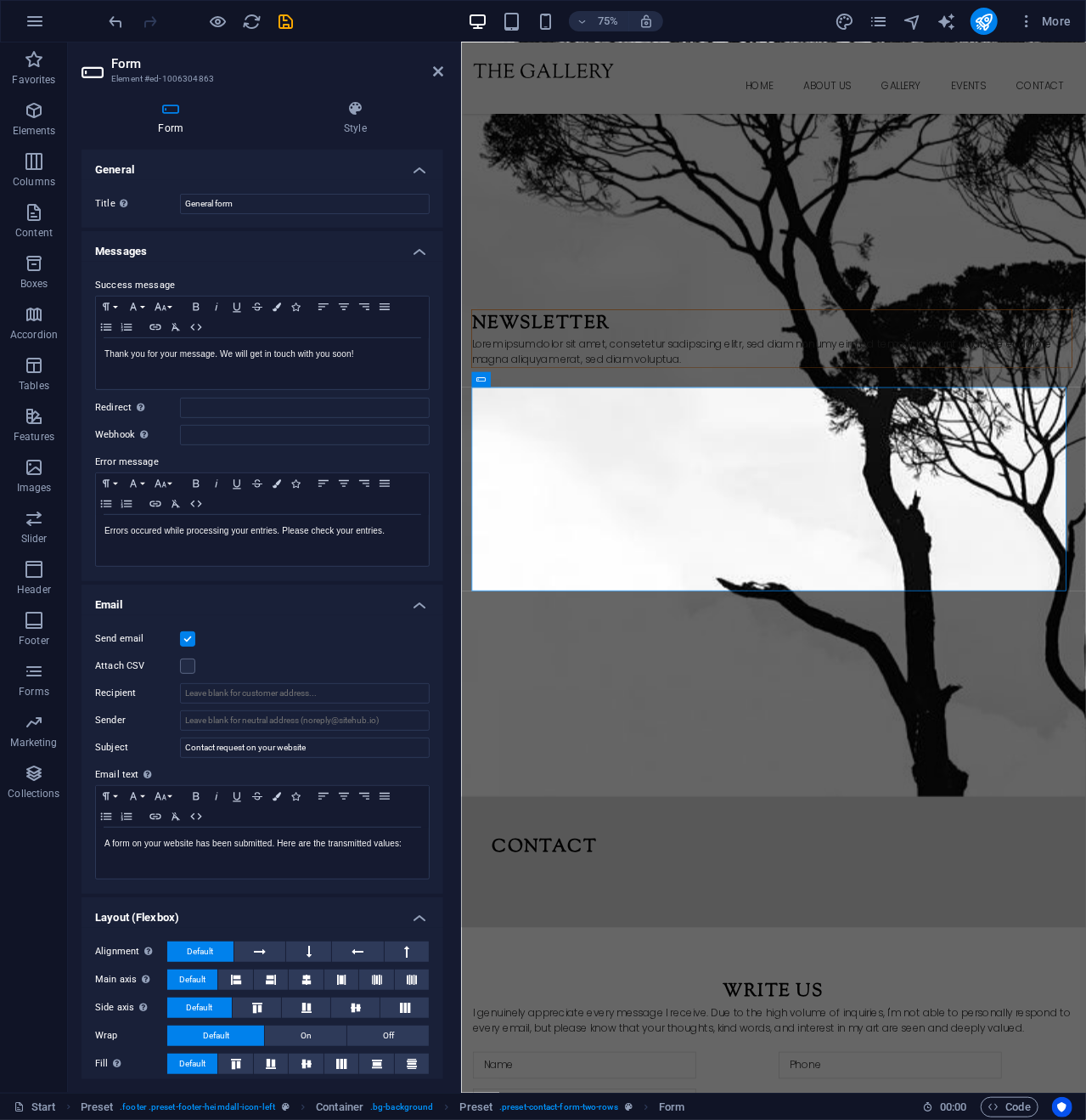
drag, startPoint x: 364, startPoint y: 691, endPoint x: 0, endPoint y: 871, distance: 406.1
click at [462, 696] on div "Form Element #ed-1006304863 Form Style General Title Define a name for the form…" at bounding box center [577, 567] width 1018 height 1050
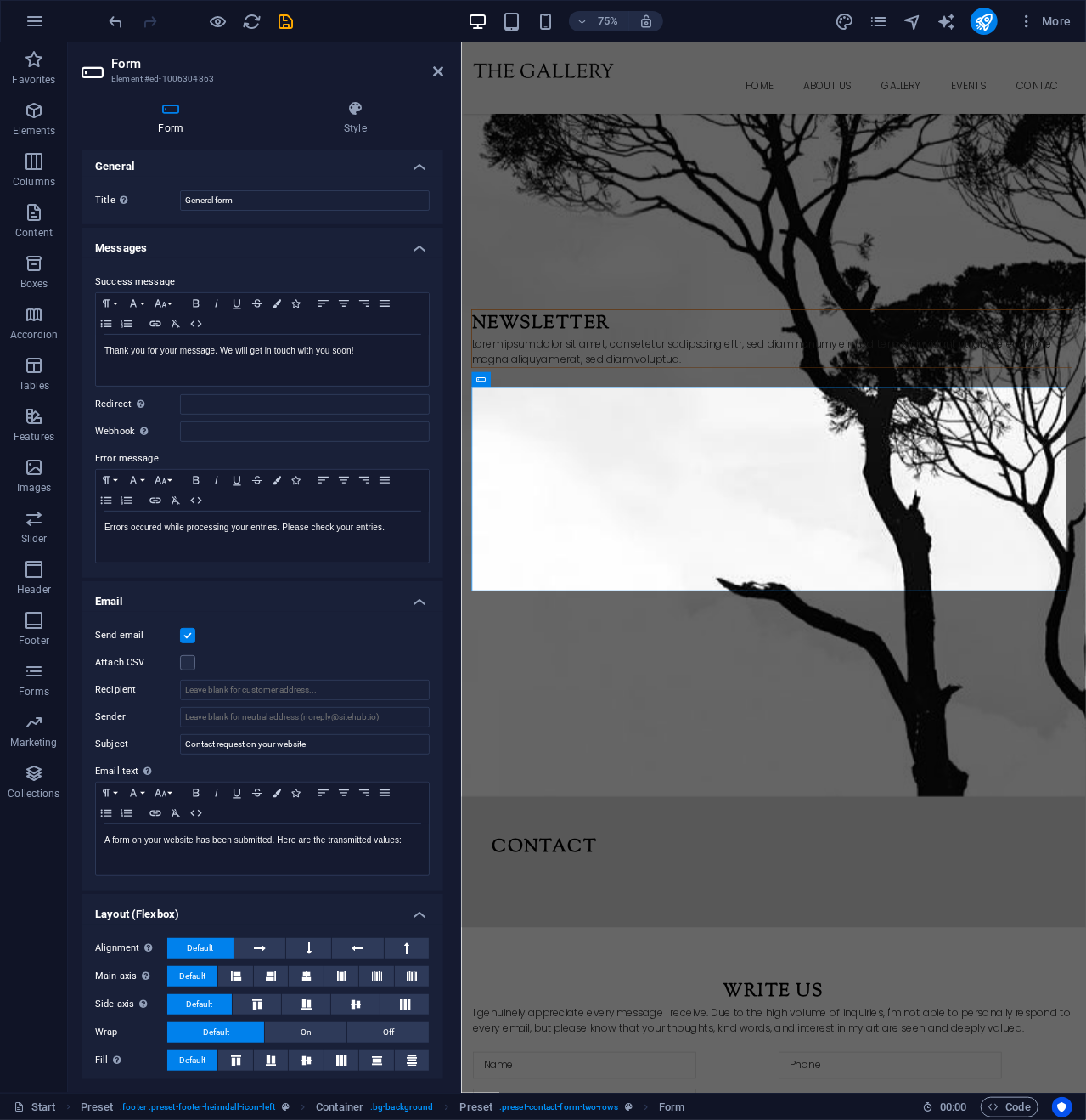
scroll to position [0, 0]
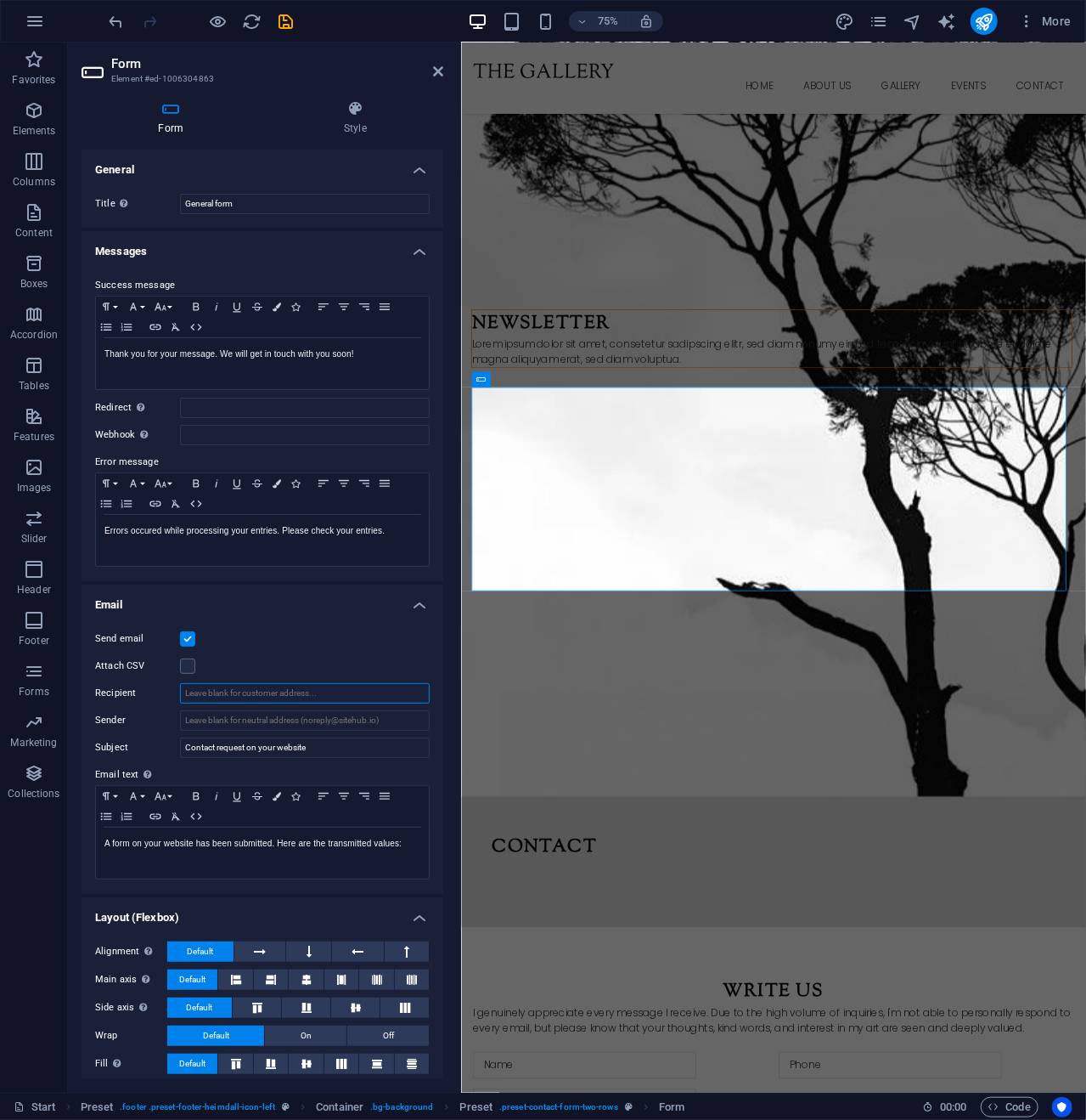
click at [216, 688] on input "Recipient" at bounding box center [304, 693] width 250 height 20
type input "ktpabc@yahoo.com"
click at [699, 773] on div "Social Facebook Twitter Instagram Pinterest YouTube Contact" at bounding box center [878, 997] width 834 height 449
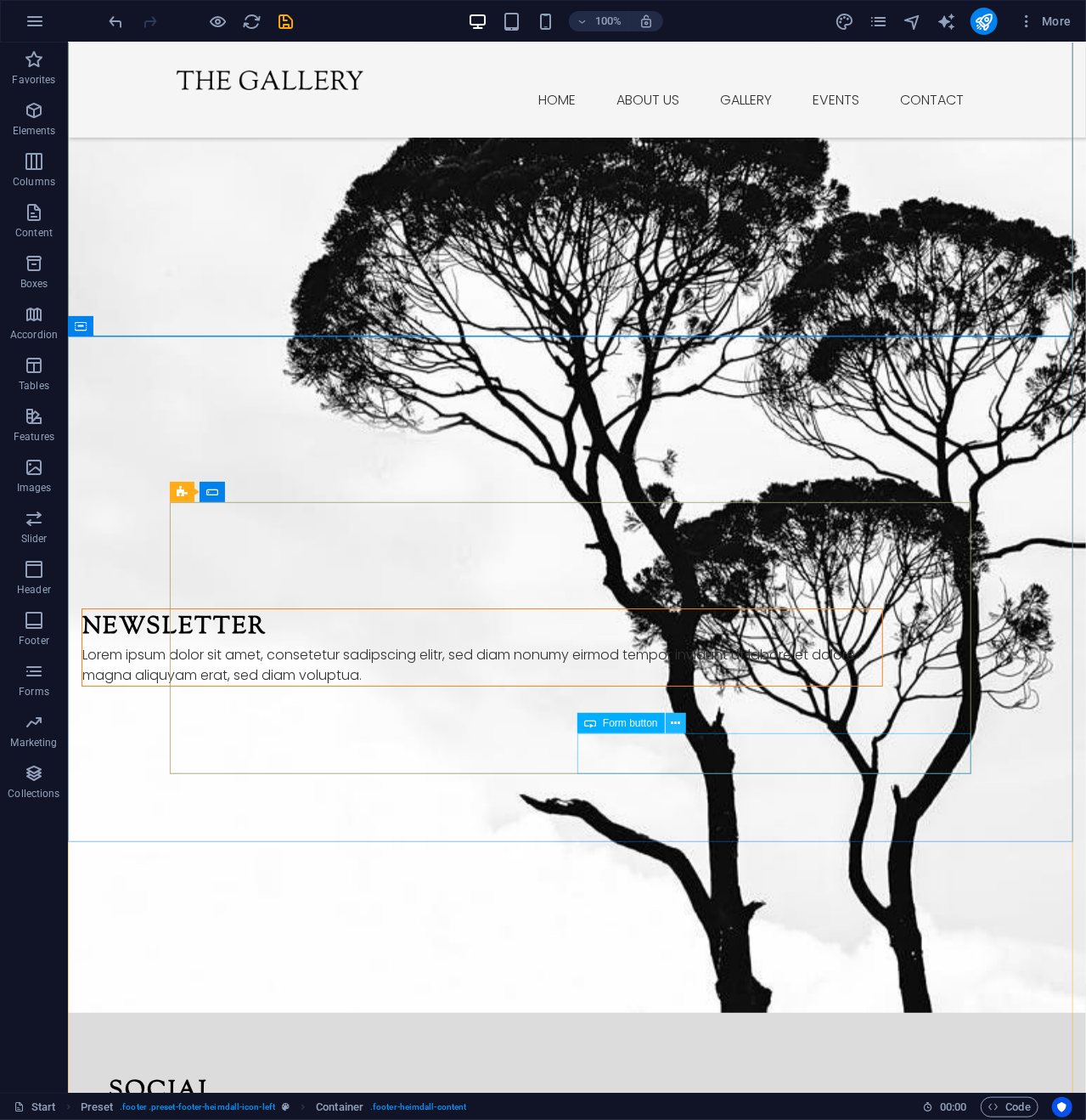
click at [677, 718] on icon at bounding box center [676, 723] width 9 height 18
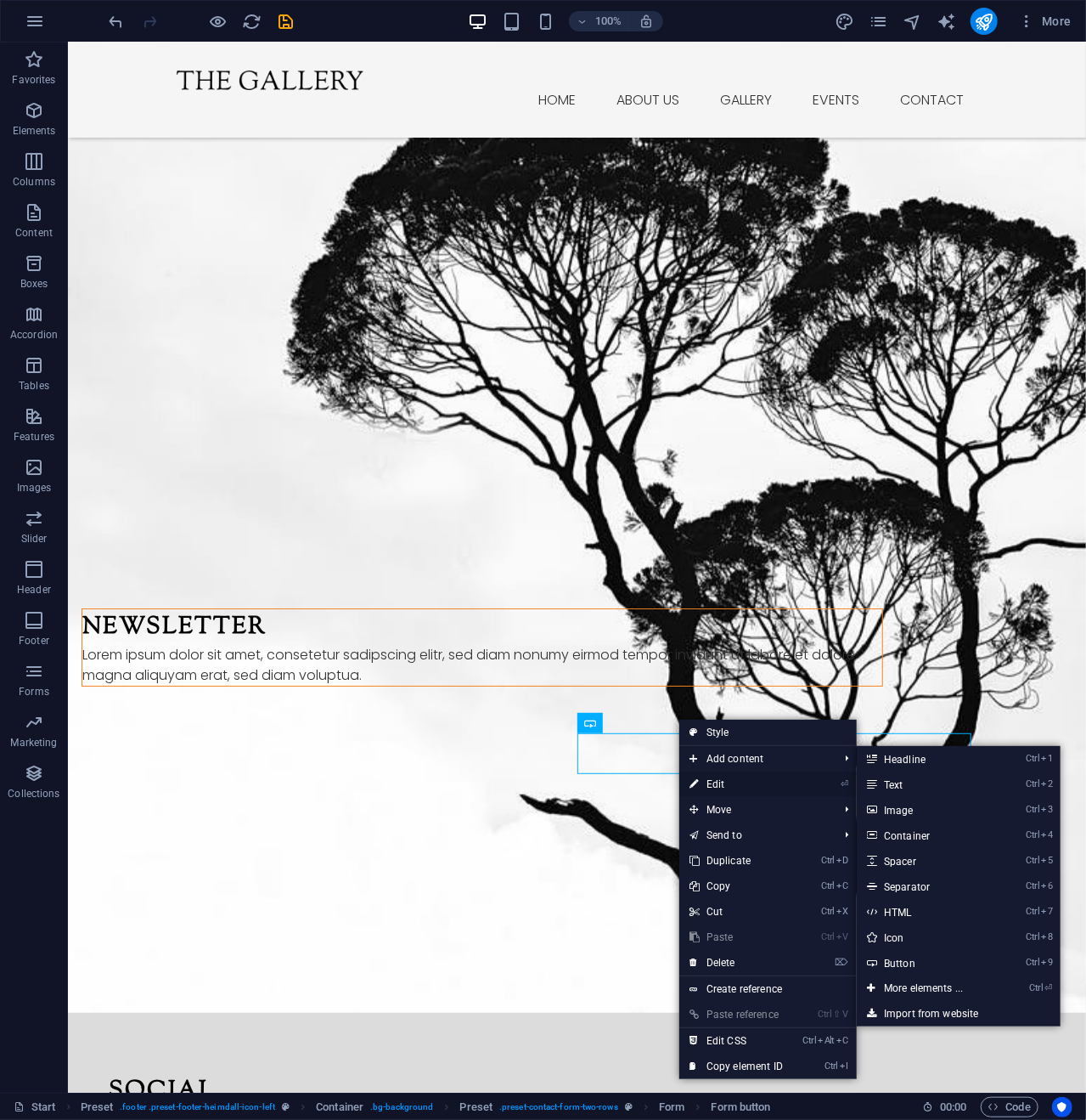
click at [715, 782] on link "⏎ Edit" at bounding box center [736, 784] width 114 height 26
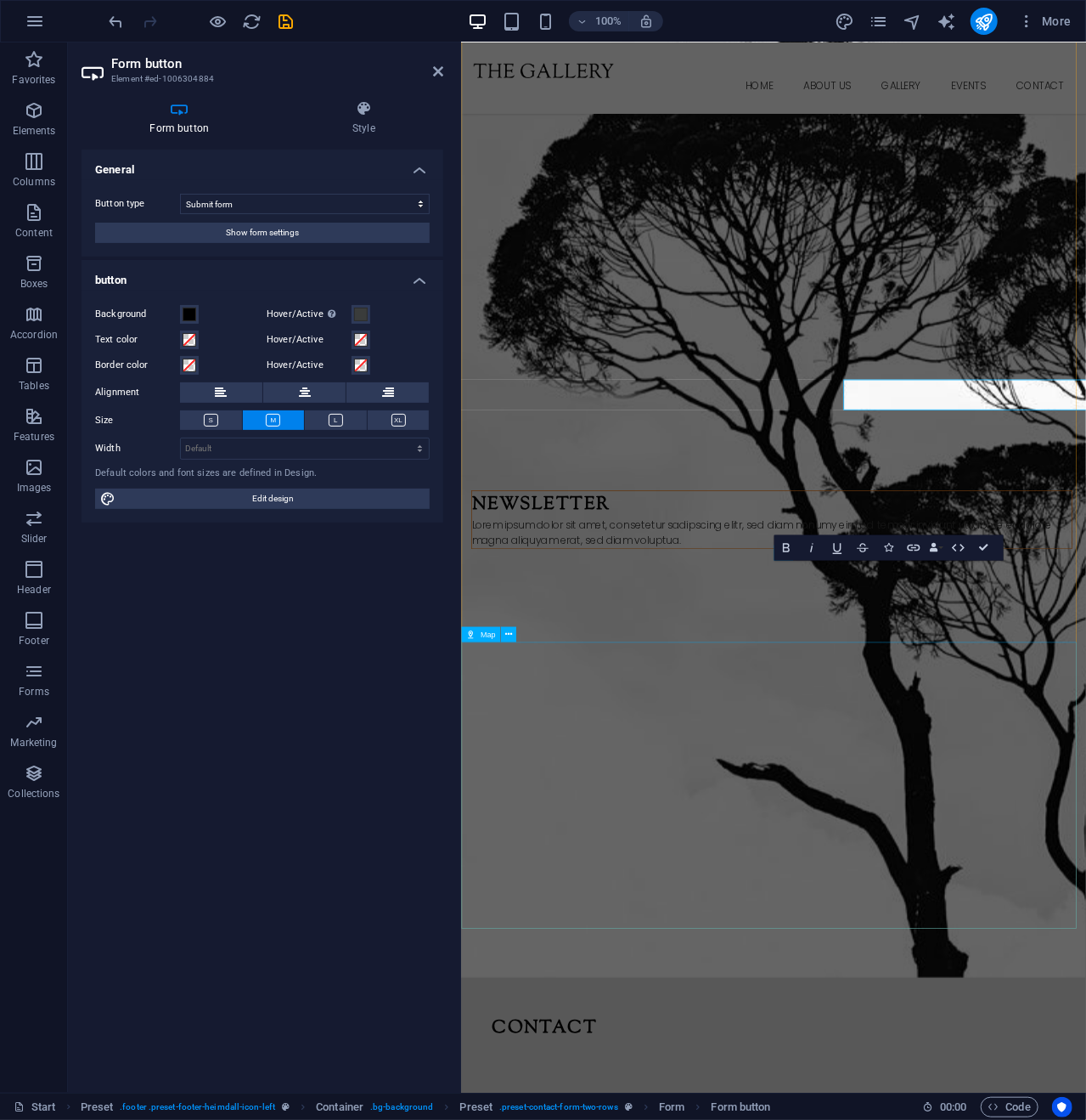
scroll to position [3077, 0]
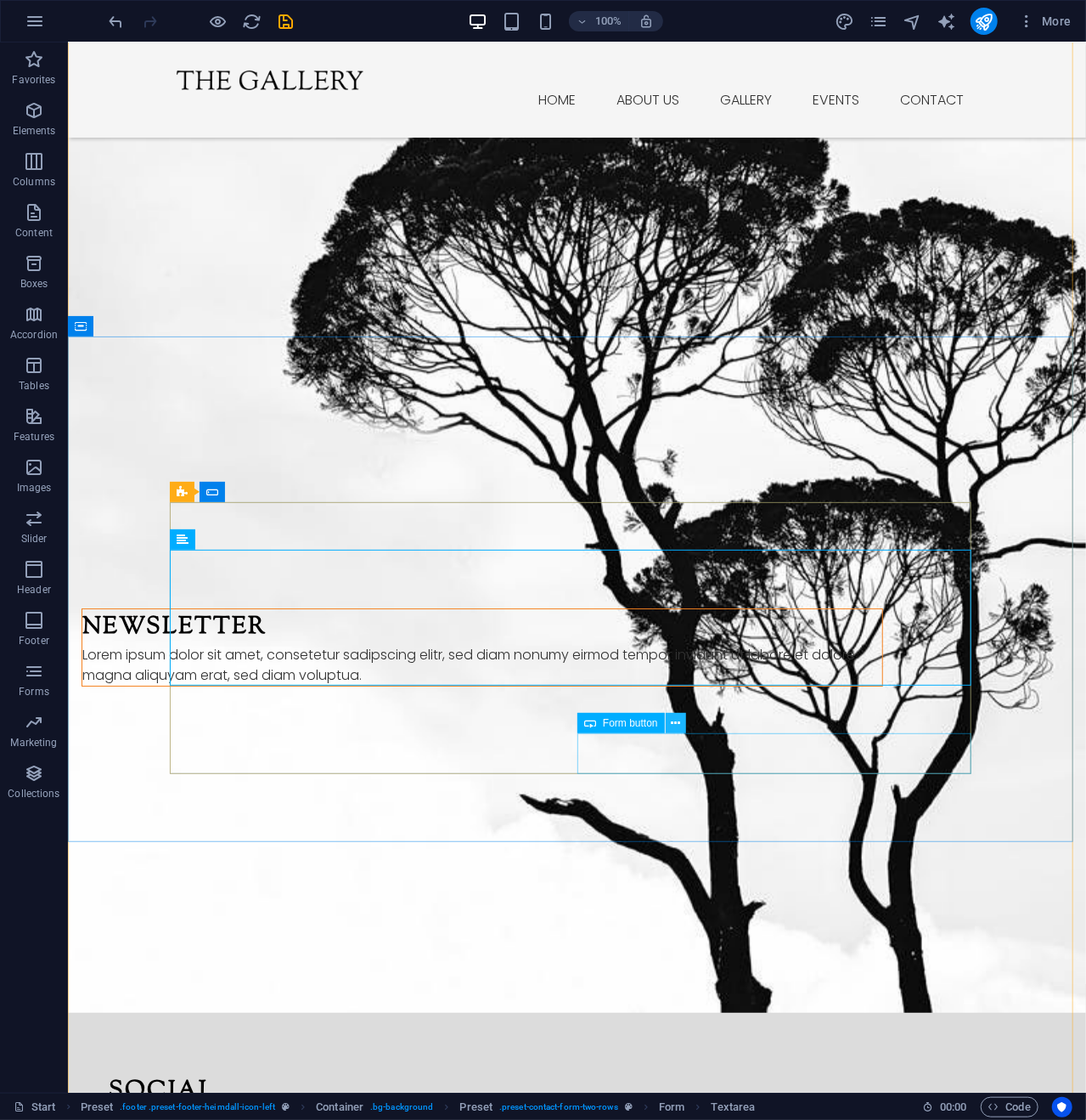
click at [675, 722] on icon at bounding box center [676, 723] width 9 height 18
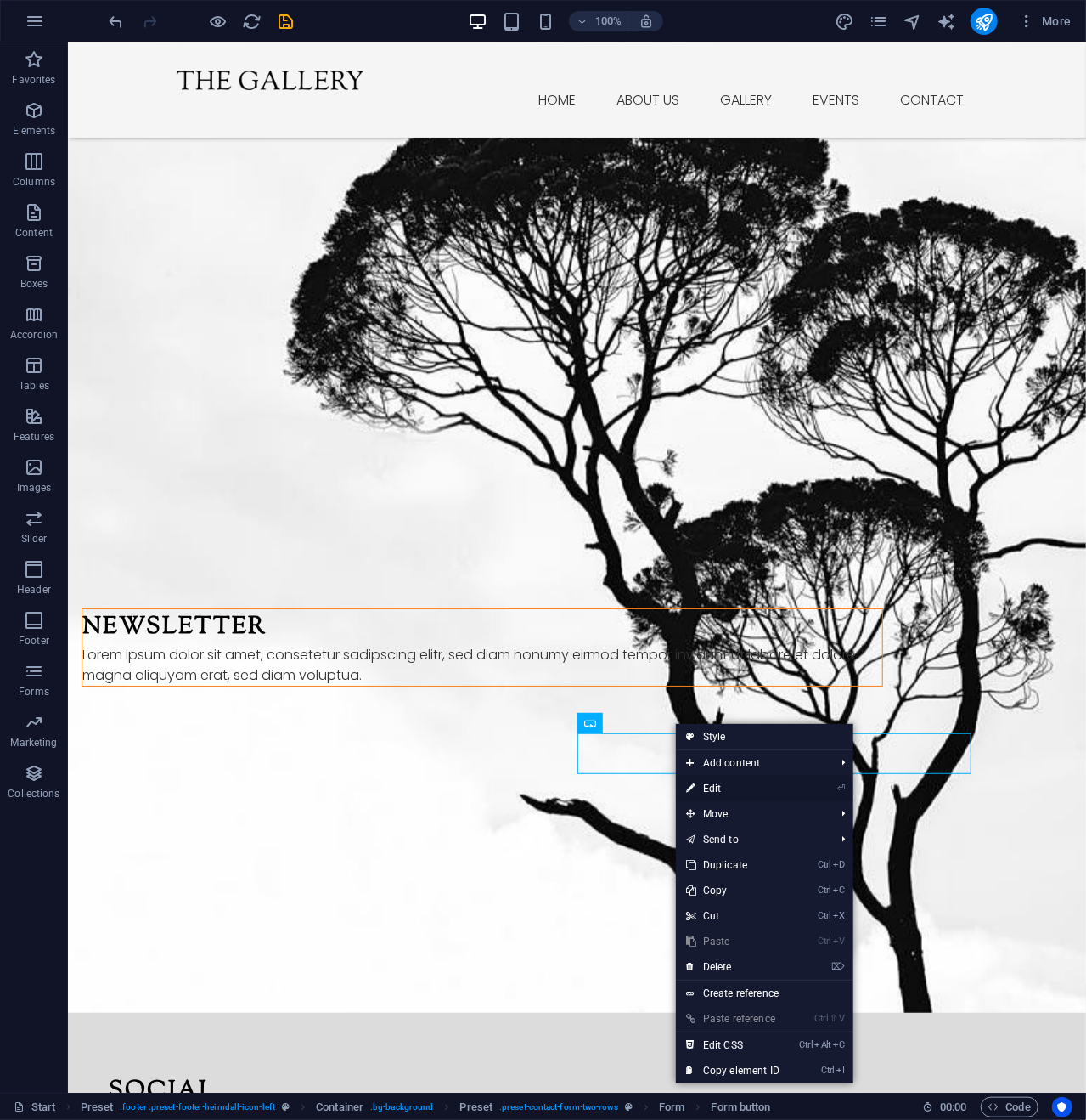
click at [712, 785] on link "⏎ Edit" at bounding box center [733, 788] width 114 height 26
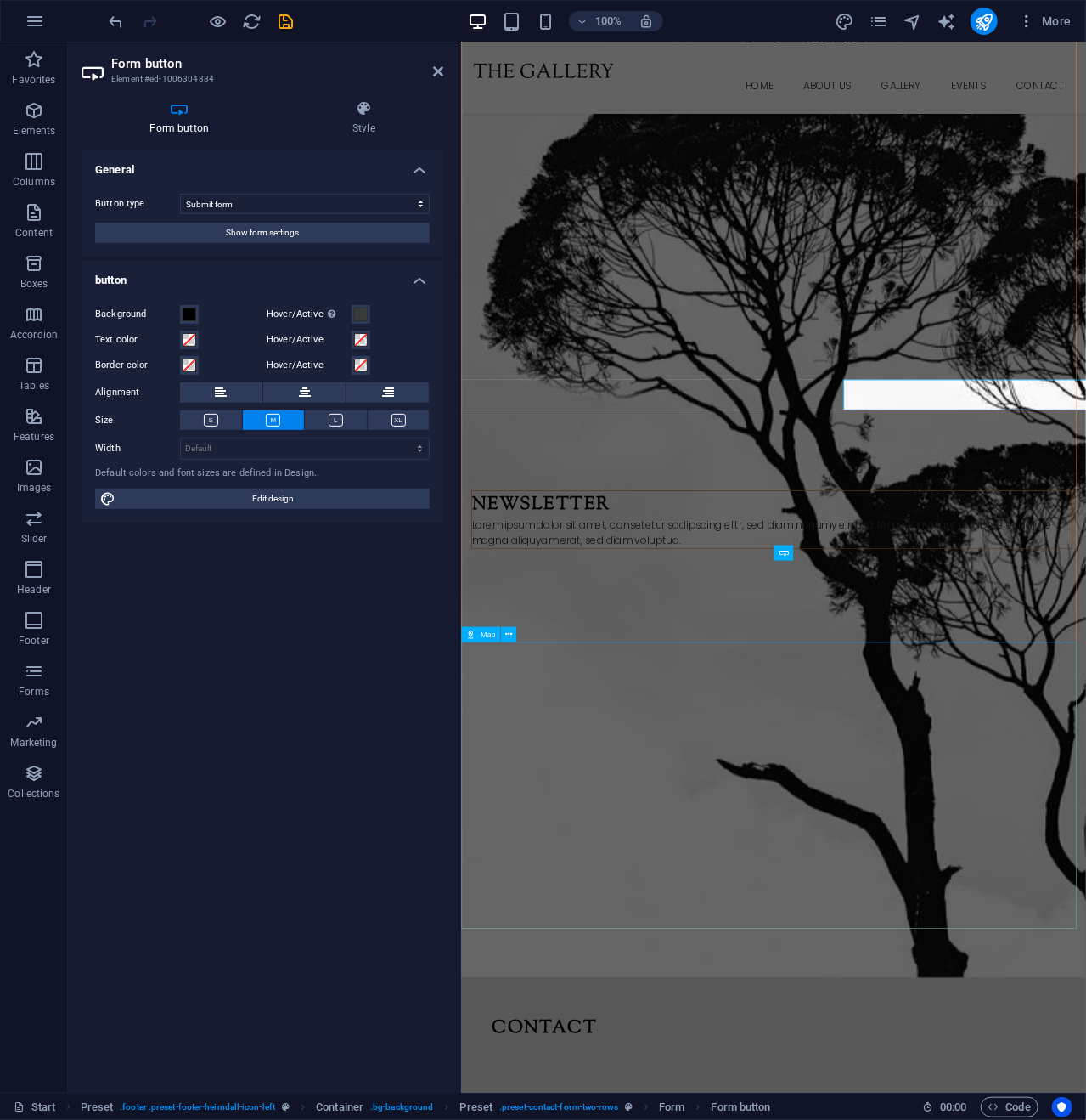
scroll to position [3077, 0]
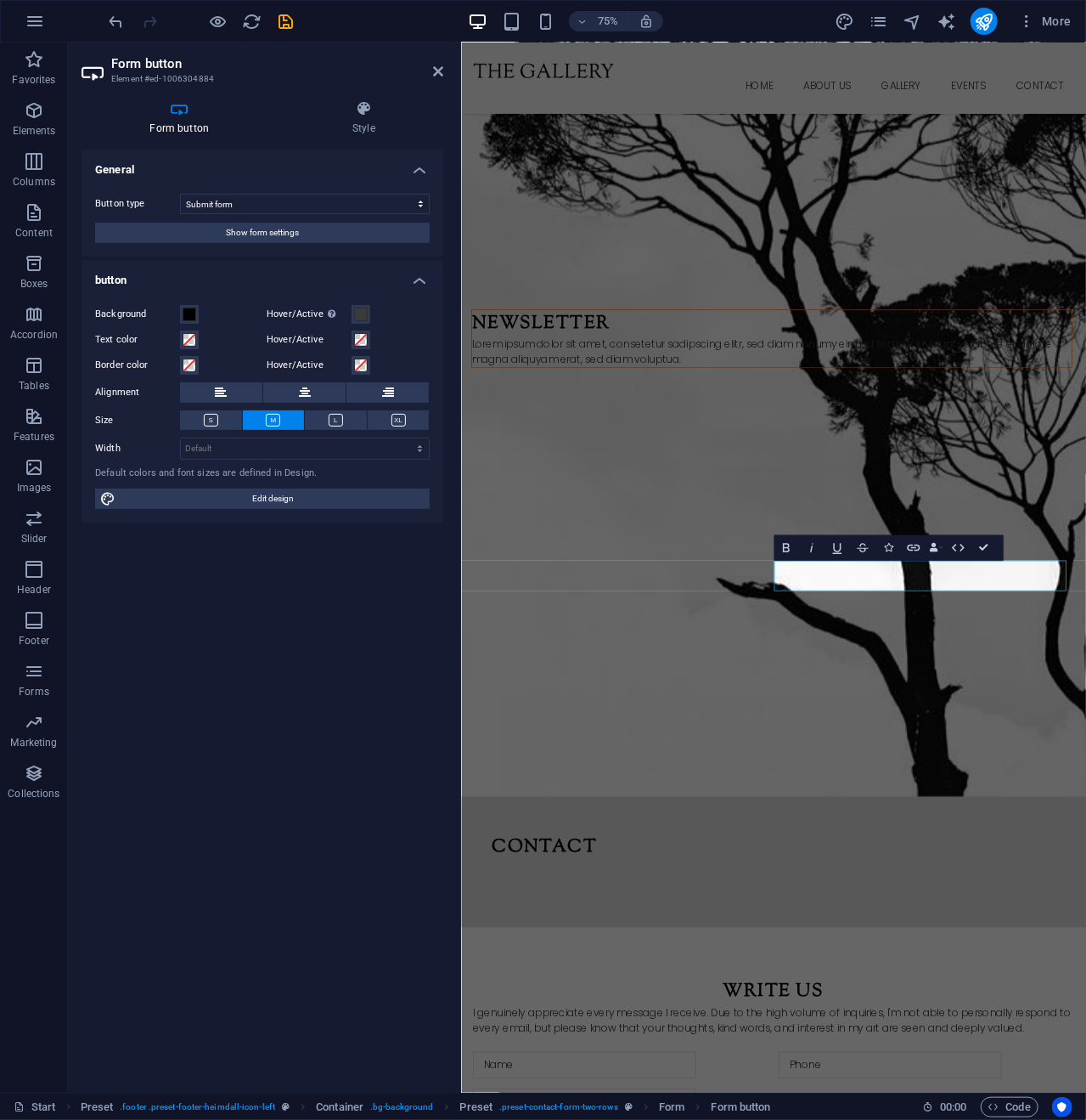
click at [176, 114] on icon at bounding box center [179, 109] width 197 height 17
click at [284, 229] on span "Show form settings" at bounding box center [262, 232] width 73 height 20
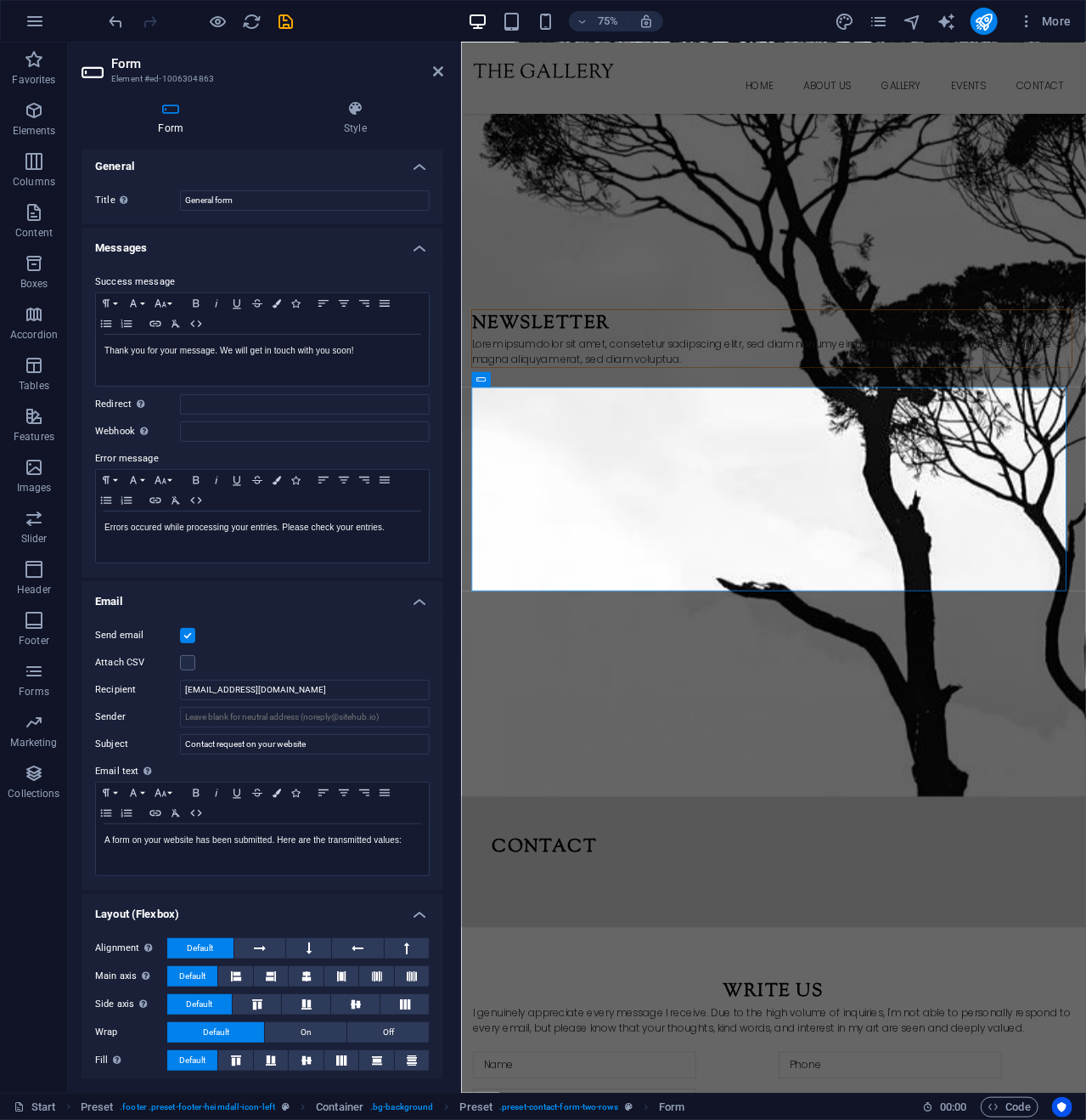
scroll to position [6, 0]
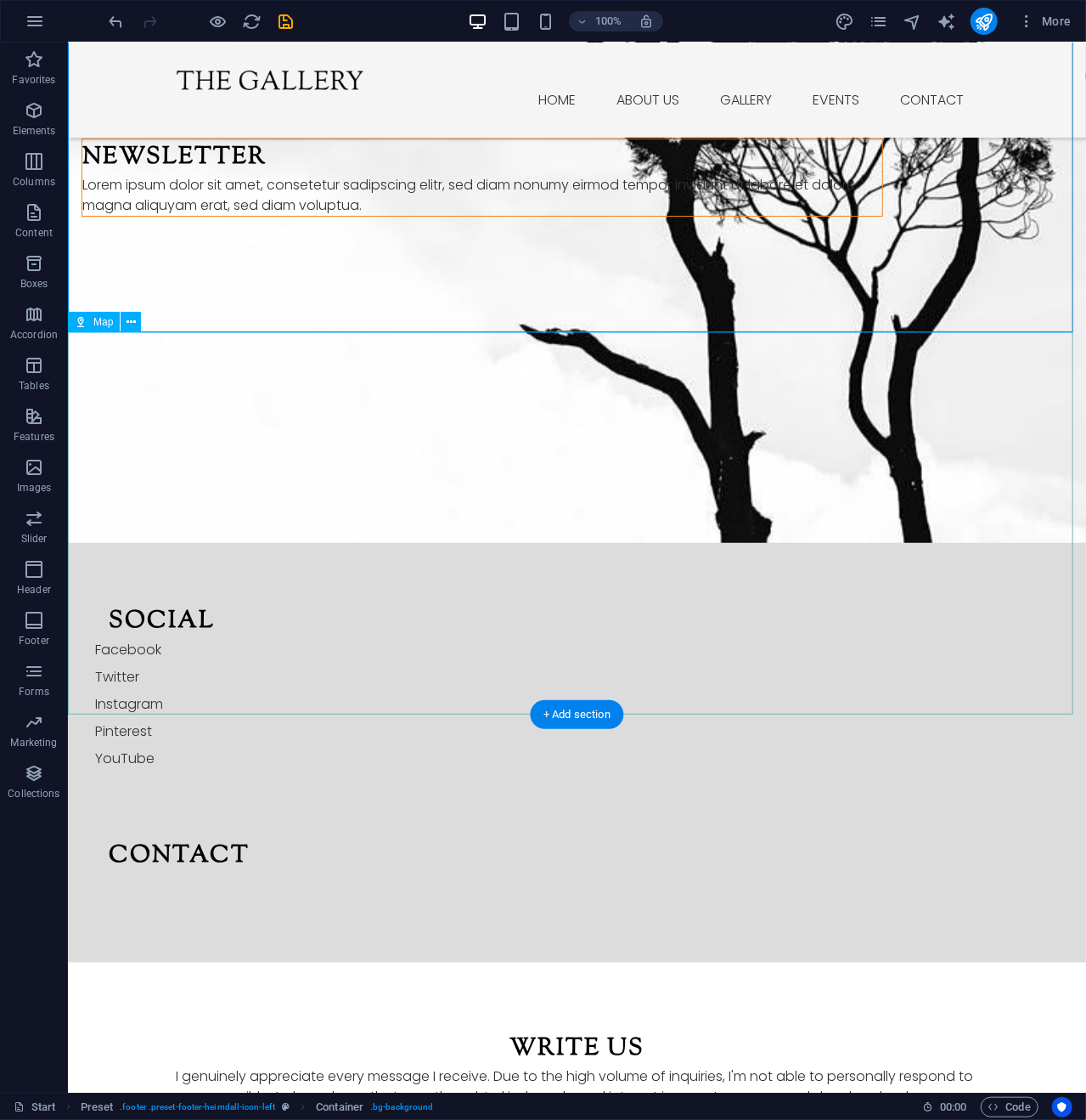
scroll to position [3174, 0]
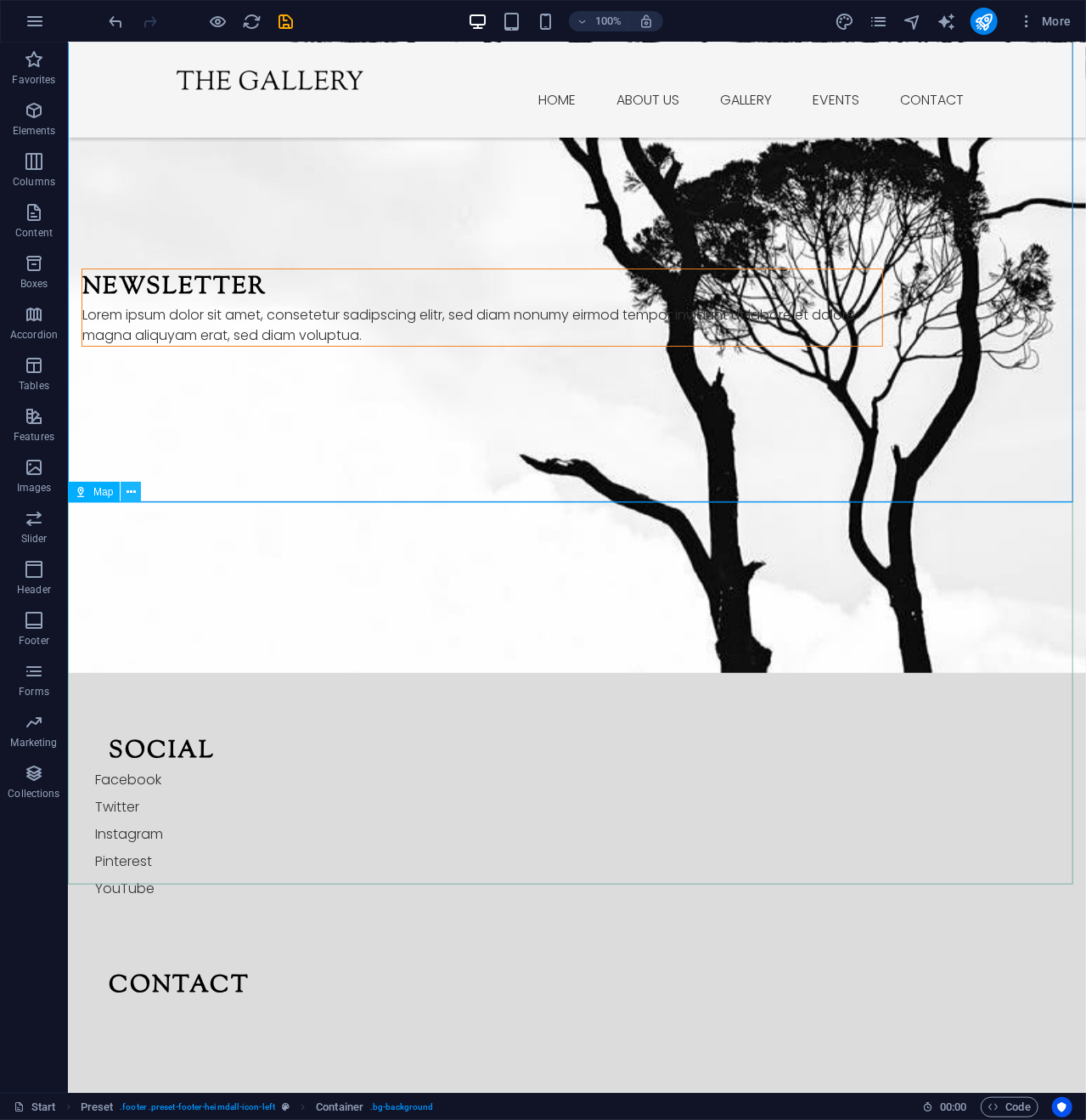
click at [133, 491] on icon at bounding box center [131, 493] width 9 height 18
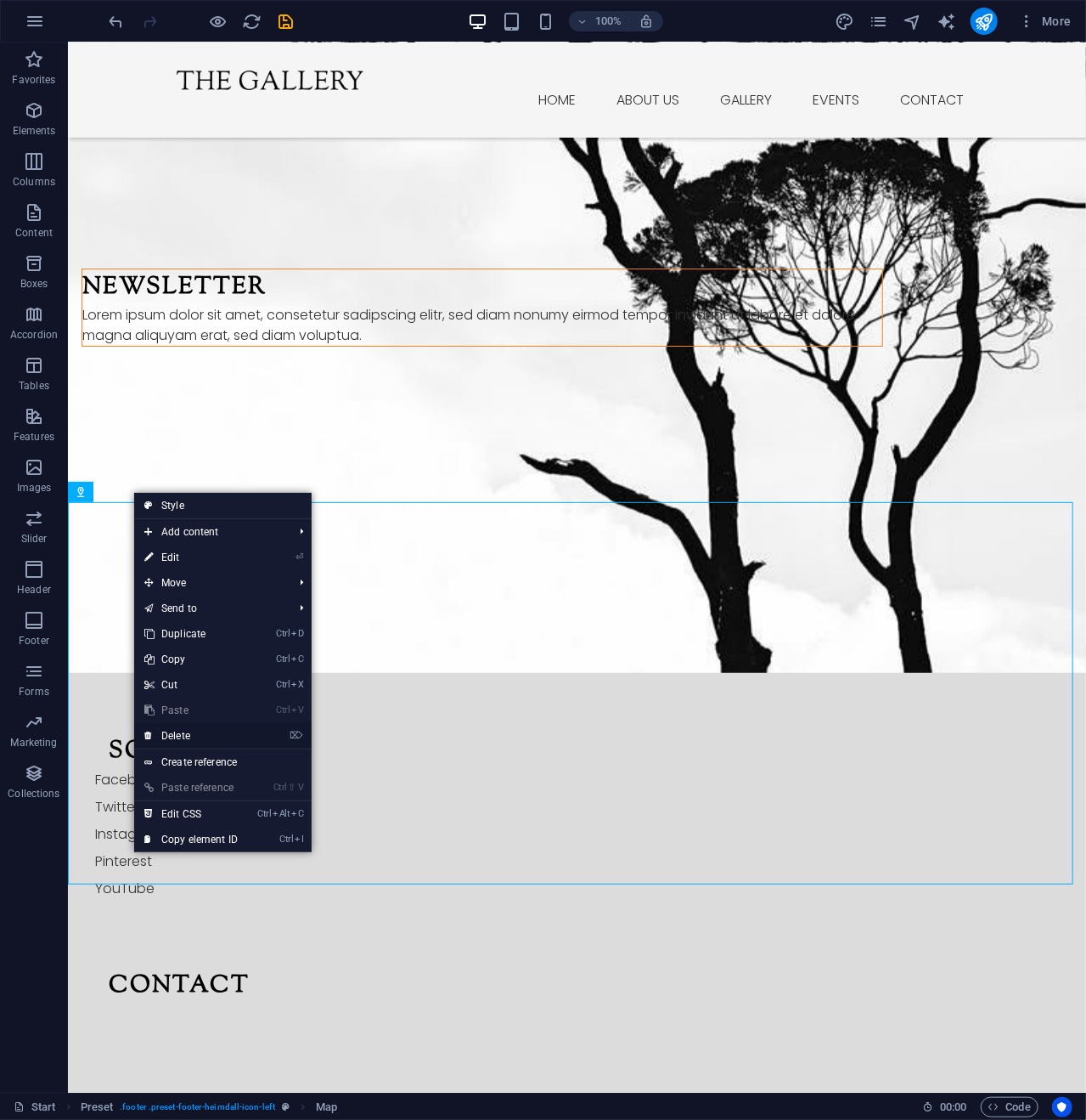
click at [186, 733] on link "⌦ Delete" at bounding box center [191, 736] width 114 height 26
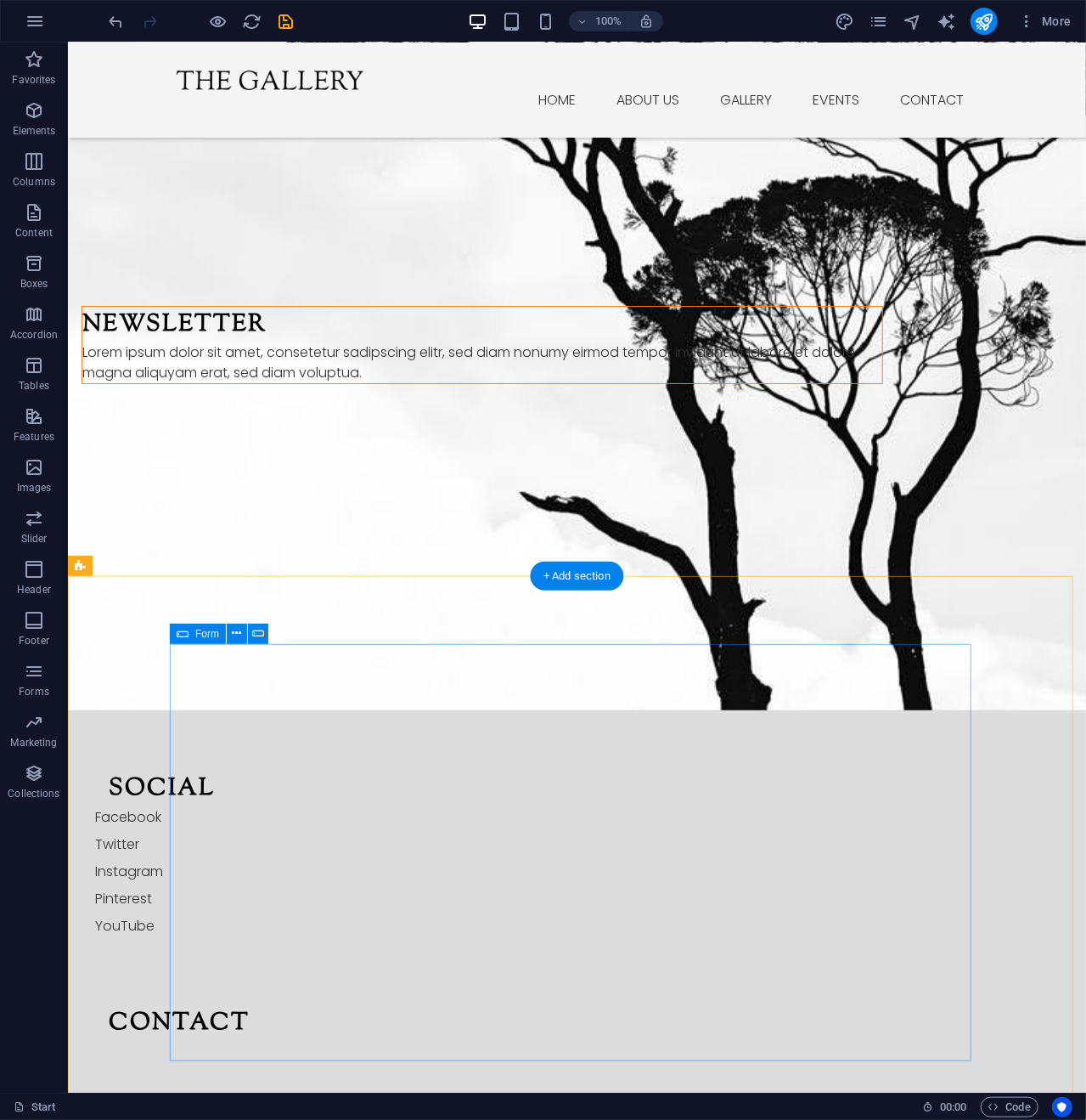
scroll to position [3053, 0]
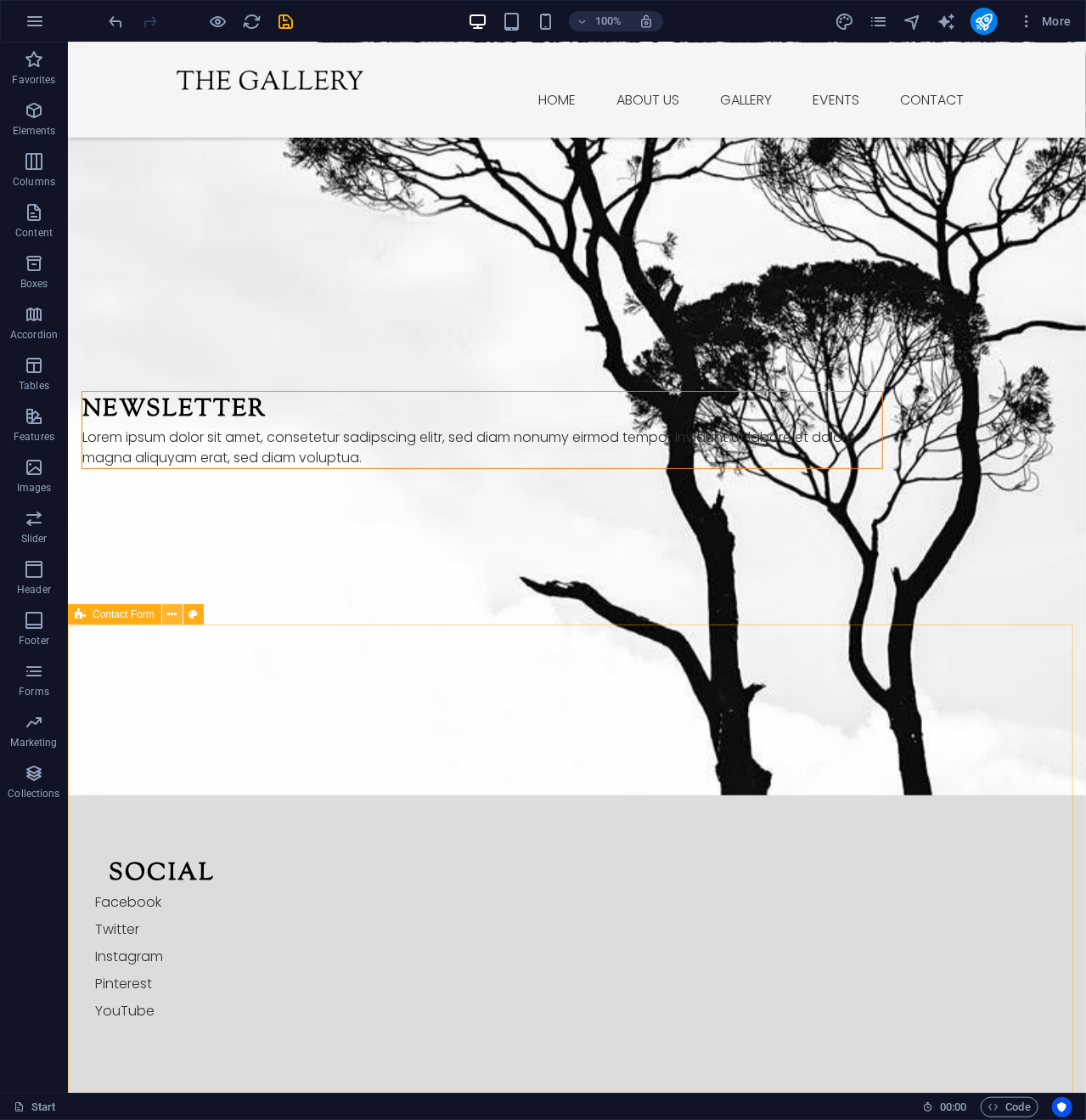
click at [175, 611] on icon at bounding box center [172, 615] width 9 height 18
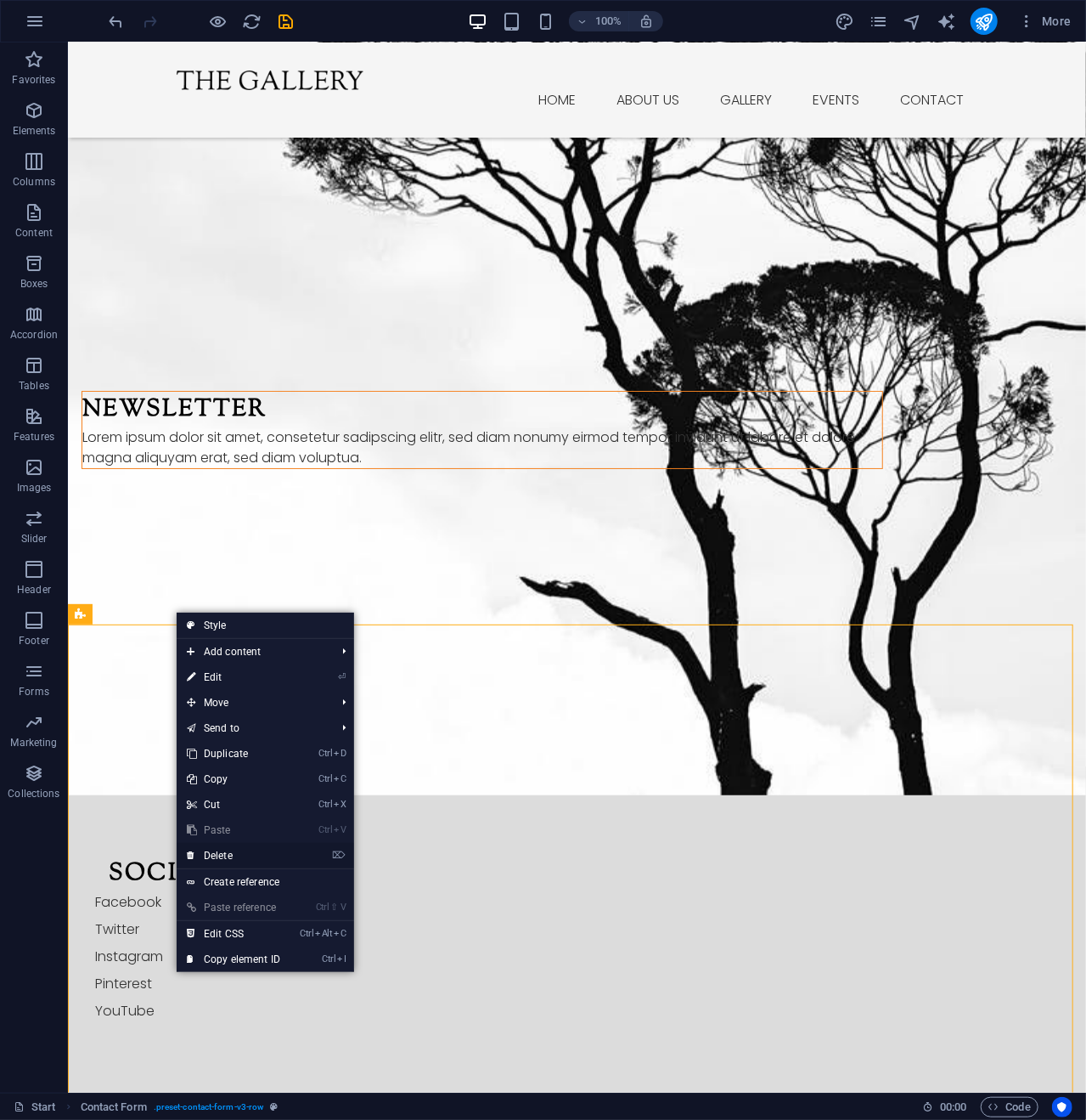
click at [225, 850] on link "⌦ Delete" at bounding box center [233, 856] width 114 height 26
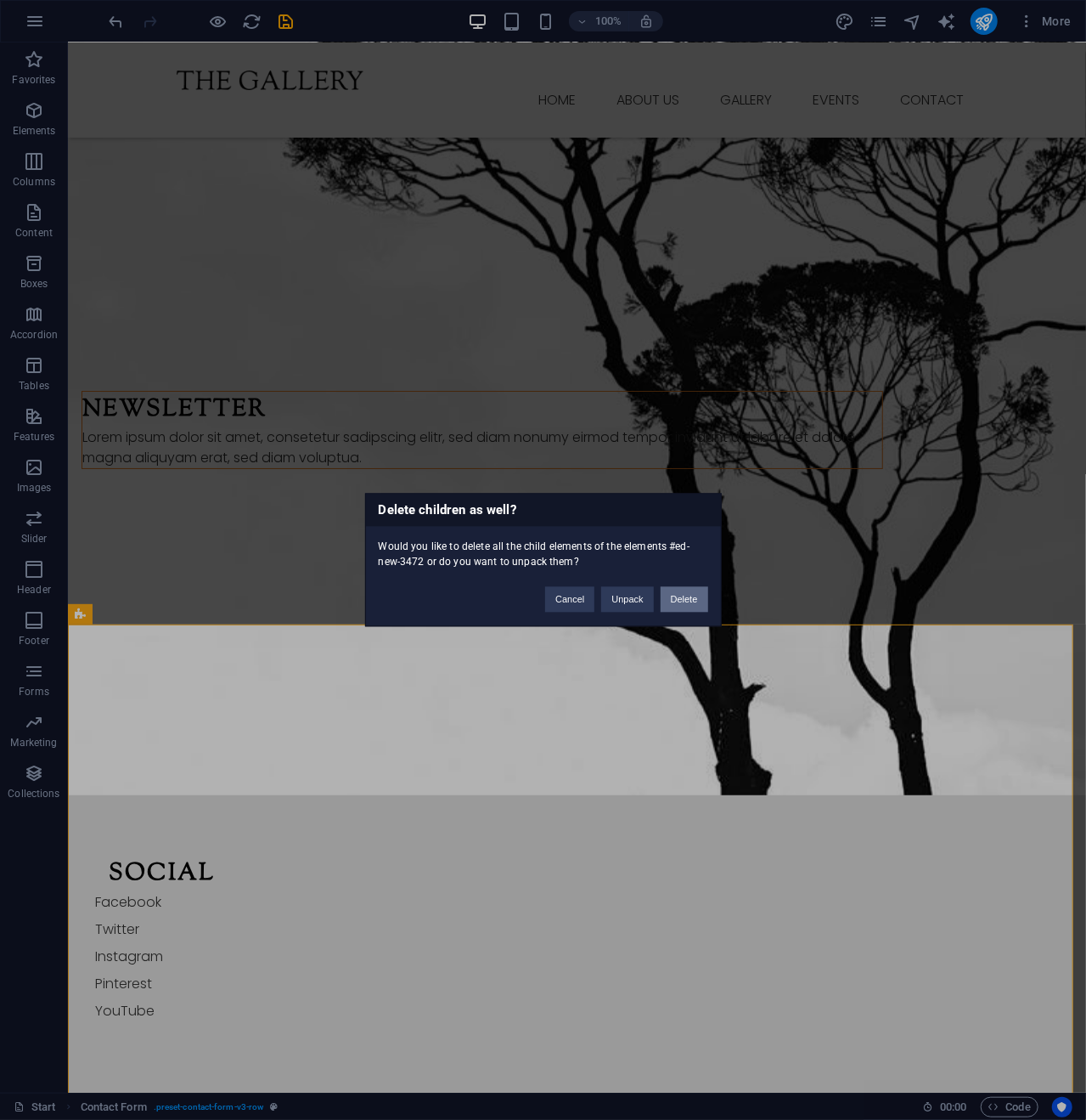
click at [684, 595] on button "Delete" at bounding box center [685, 600] width 48 height 26
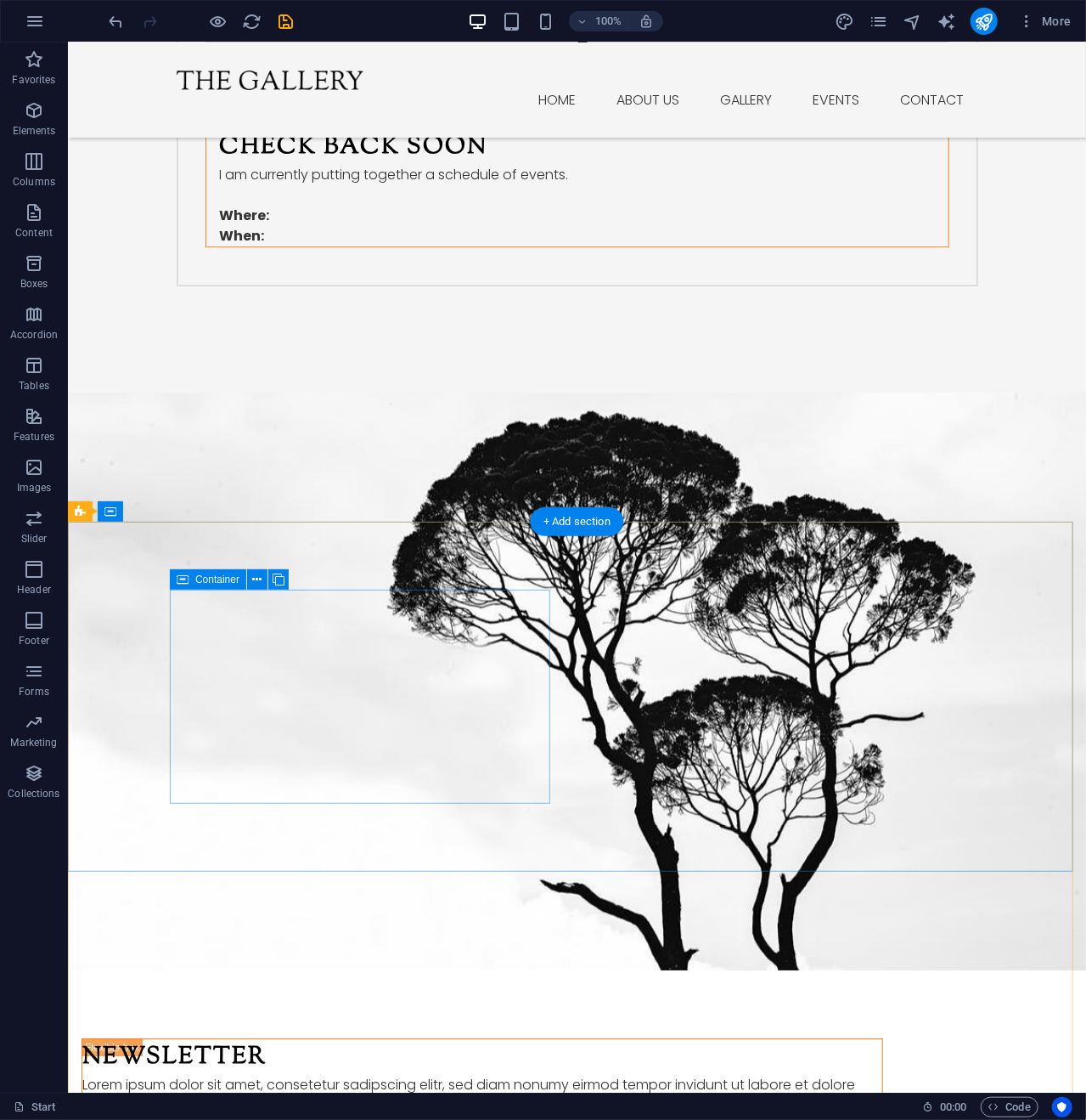
scroll to position [2415, 0]
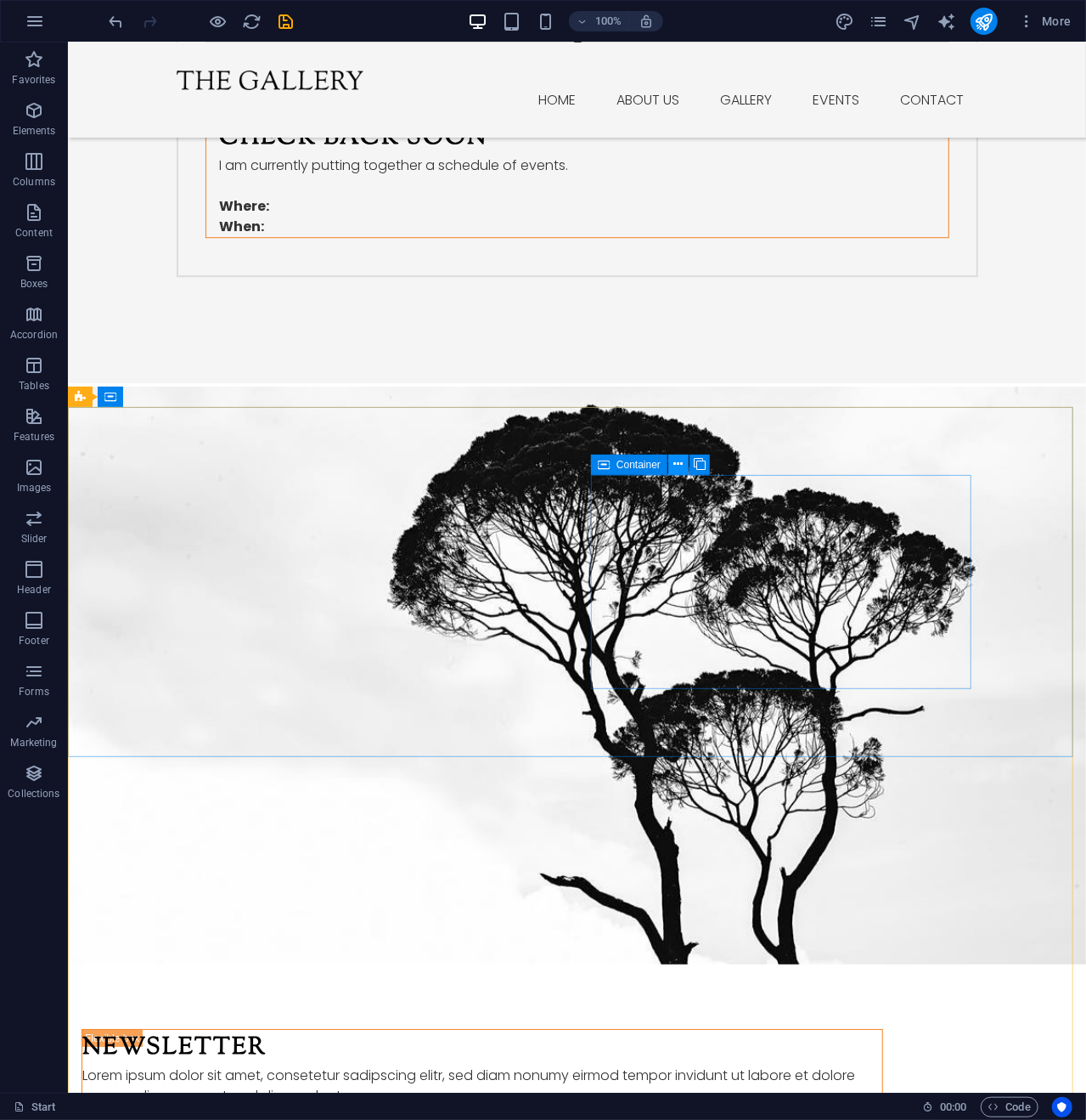
click at [684, 462] on button at bounding box center [678, 464] width 20 height 20
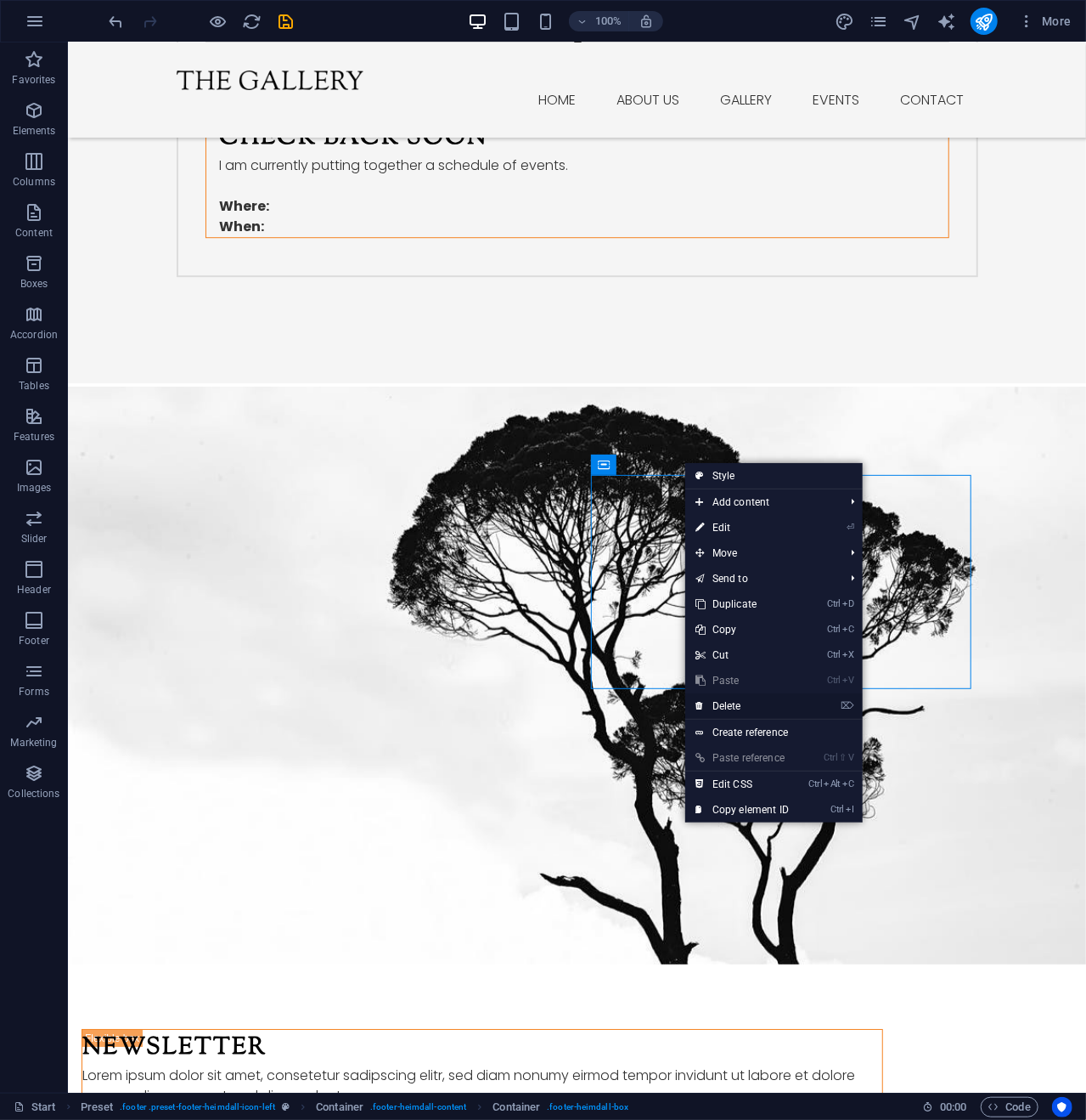
click at [725, 701] on link "⌦ Delete" at bounding box center [742, 706] width 114 height 26
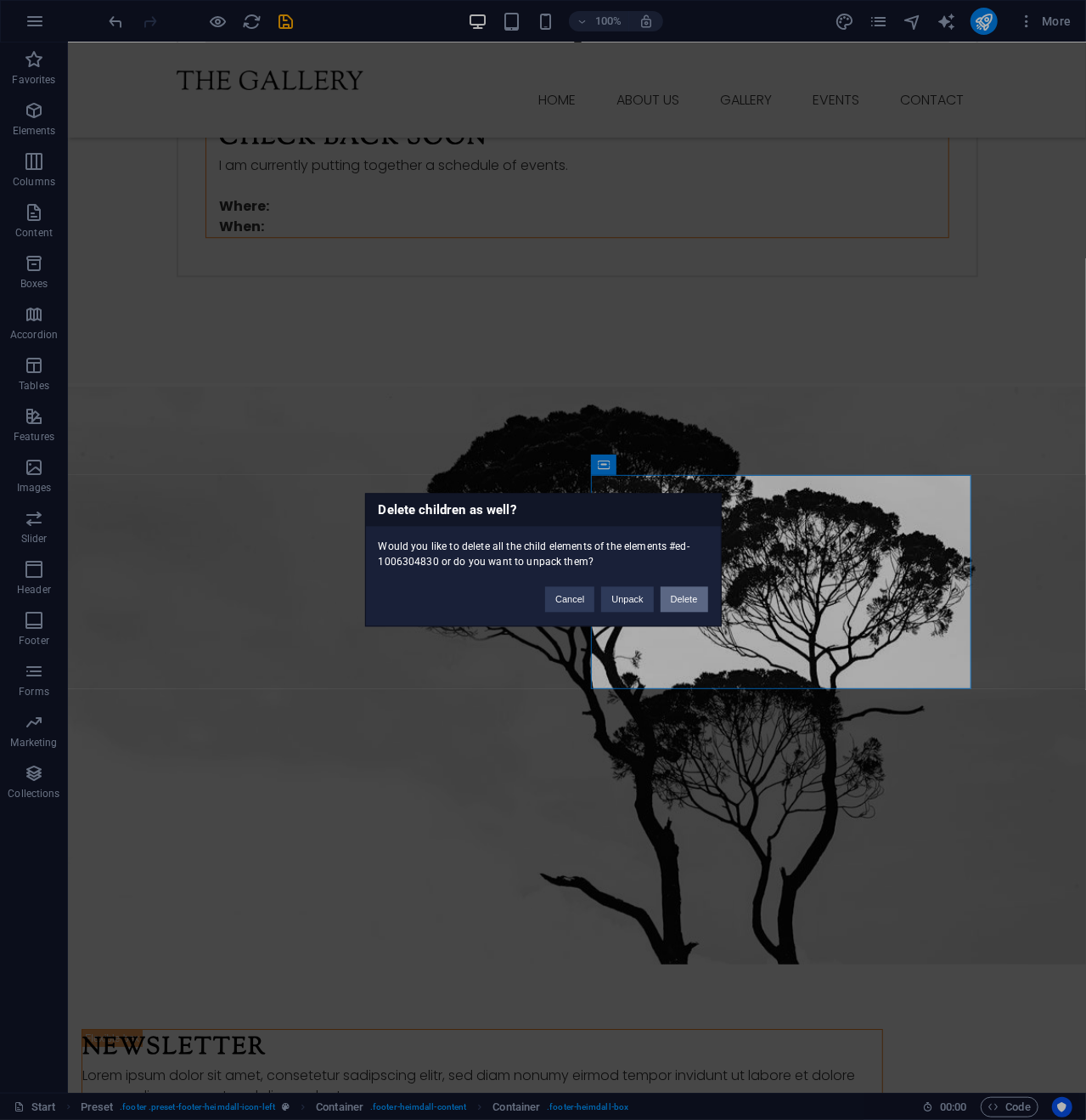
drag, startPoint x: 690, startPoint y: 592, endPoint x: 620, endPoint y: 549, distance: 82.2
click at [690, 592] on button "Delete" at bounding box center [685, 600] width 48 height 26
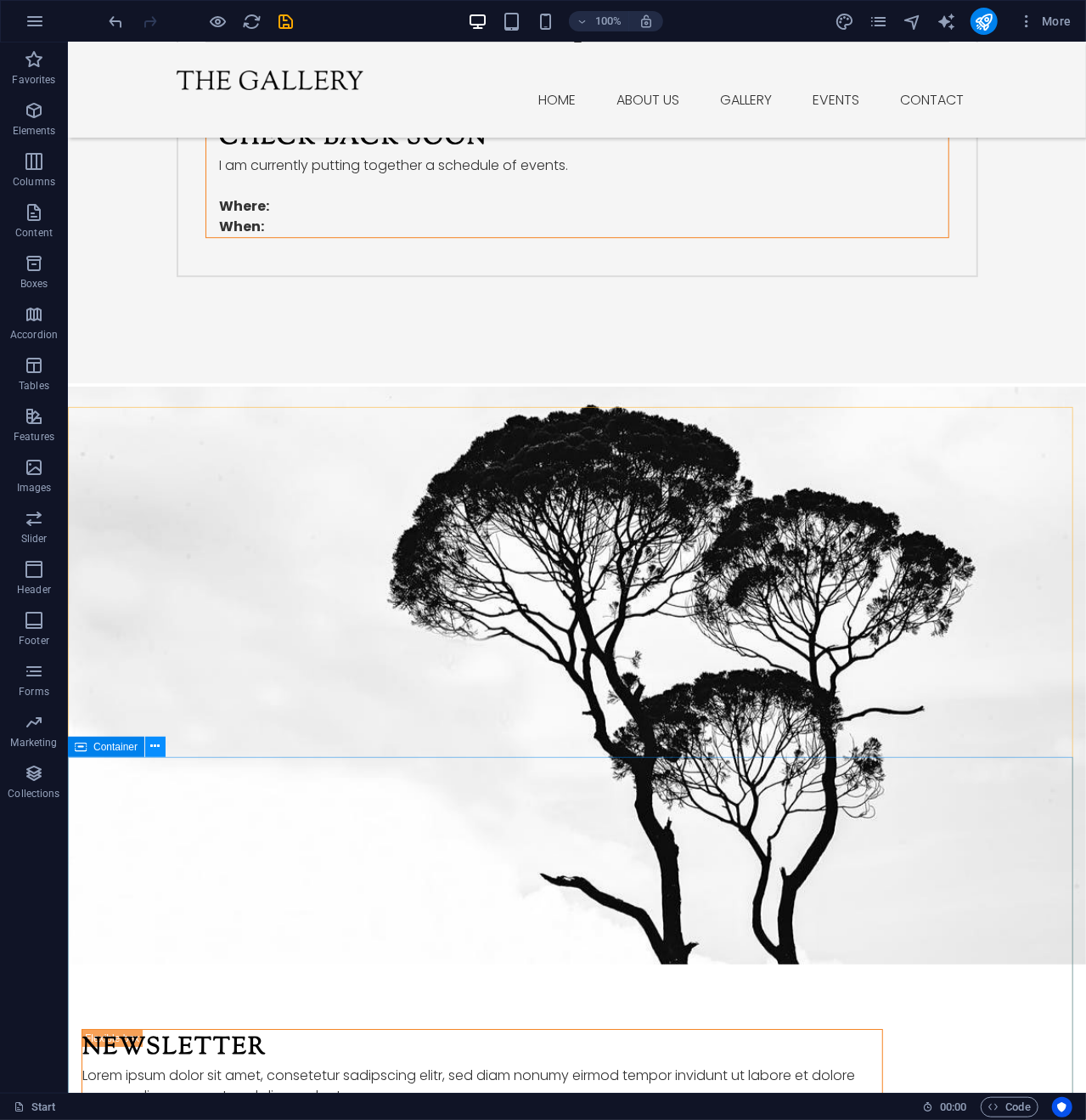
click at [153, 750] on icon at bounding box center [155, 747] width 9 height 18
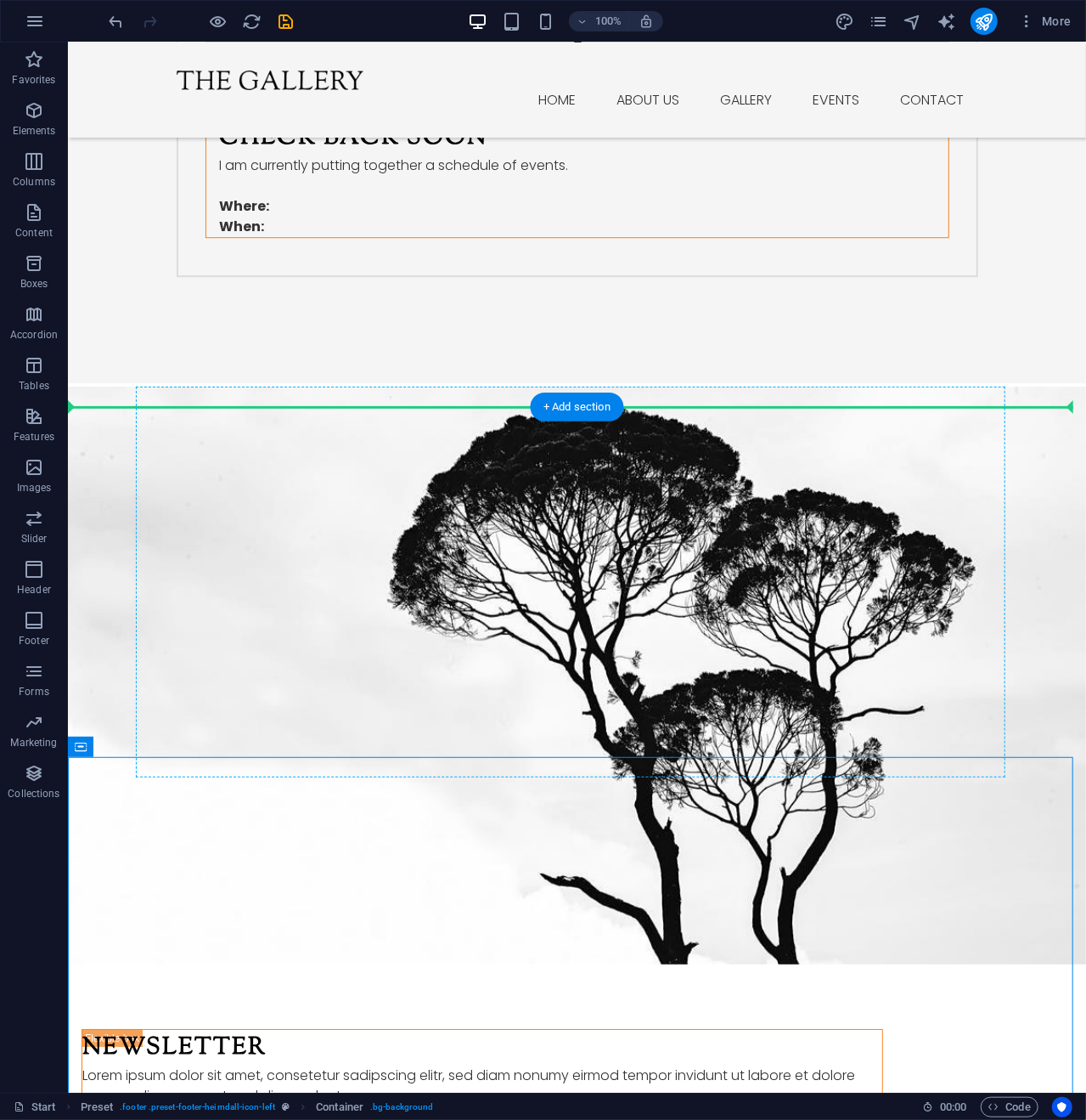
drag, startPoint x: 149, startPoint y: 790, endPoint x: 948, endPoint y: 582, distance: 825.6
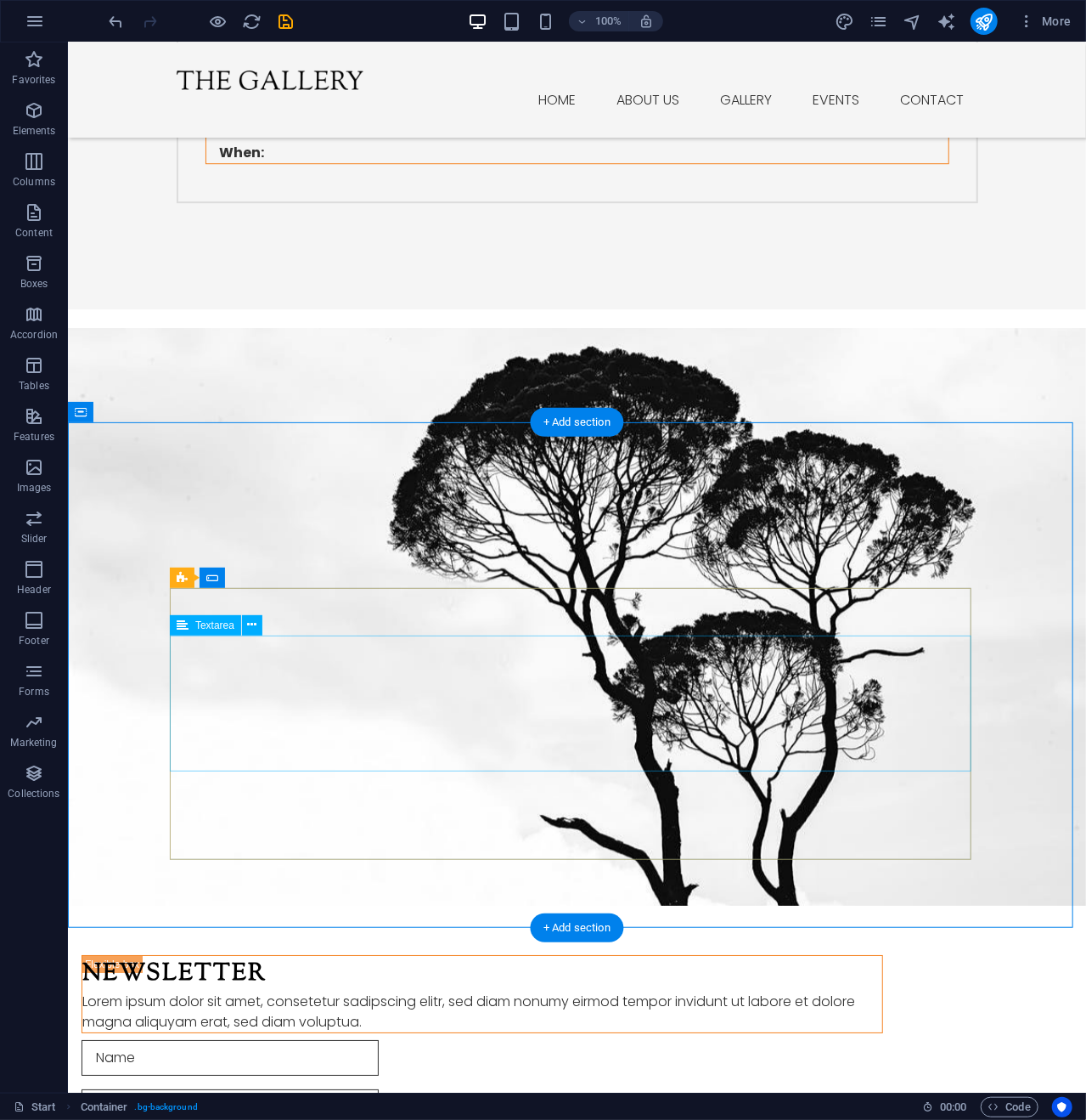
scroll to position [2500, 0]
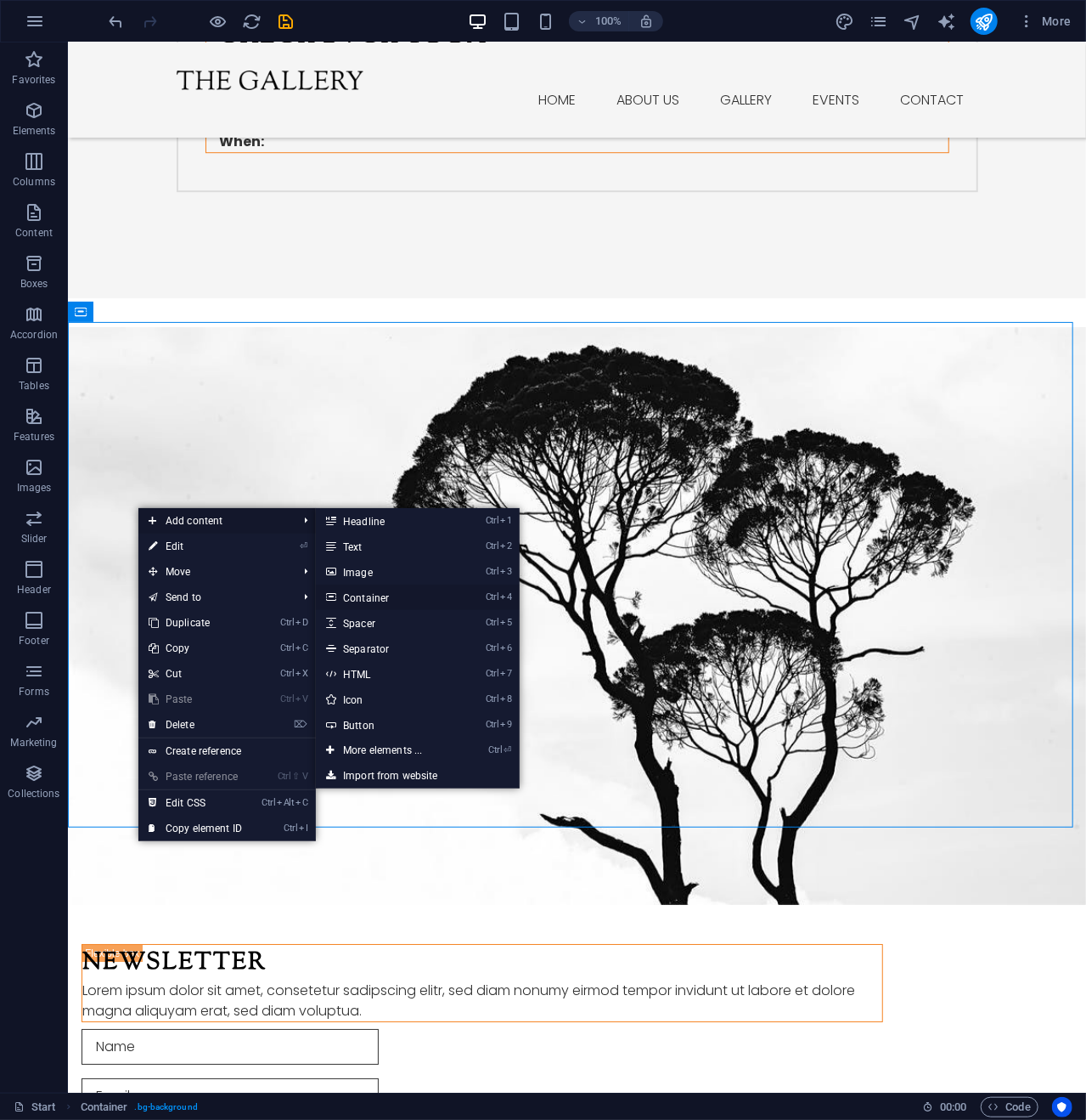
click at [372, 597] on link "Ctrl 4 Container" at bounding box center [386, 597] width 140 height 26
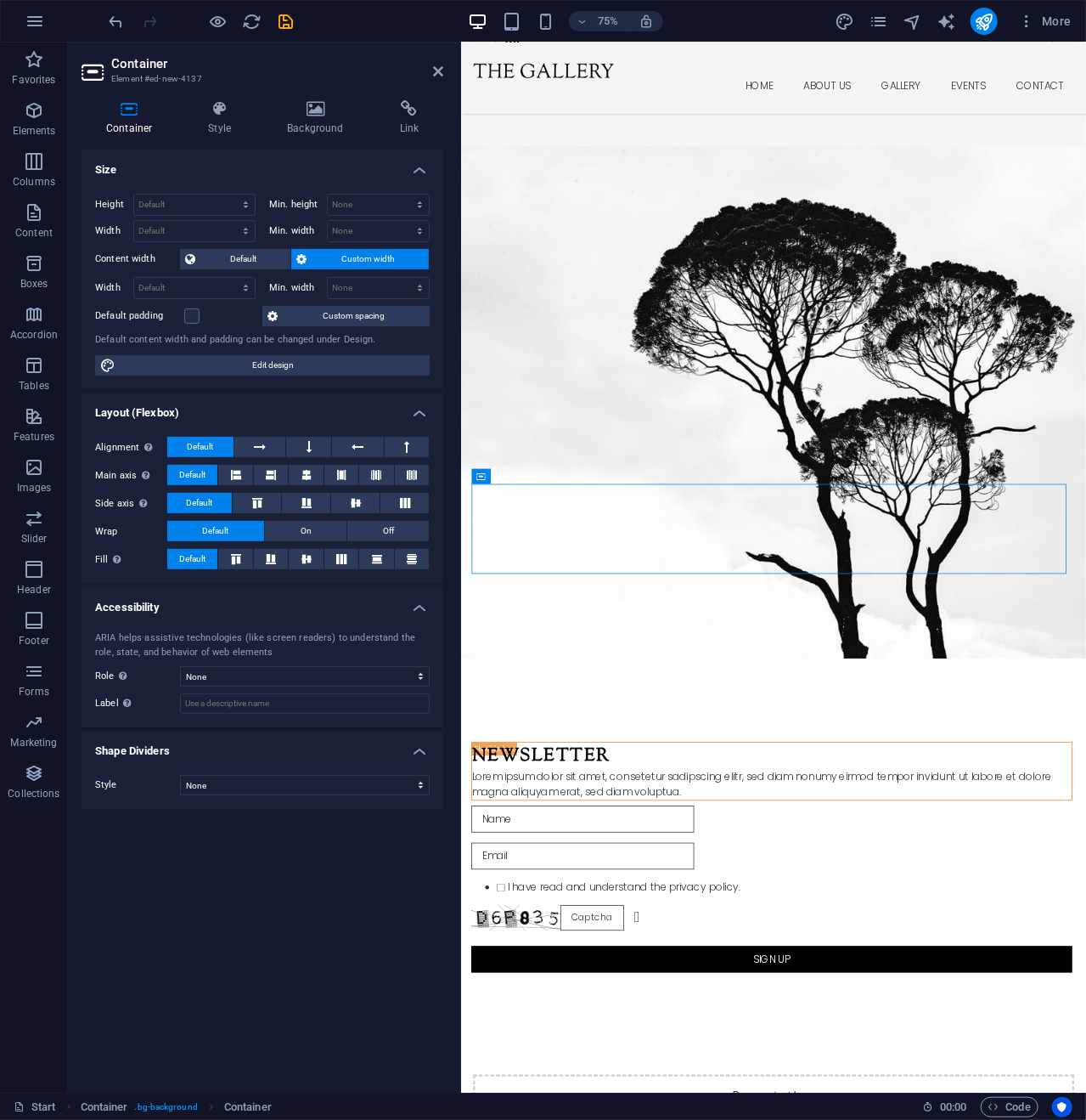
drag, startPoint x: 889, startPoint y: 656, endPoint x: 806, endPoint y: 724, distance: 107.3
click at [535, 474] on icon at bounding box center [537, 476] width 6 height 14
click at [119, 16] on icon "undo" at bounding box center [116, 21] width 19 height 19
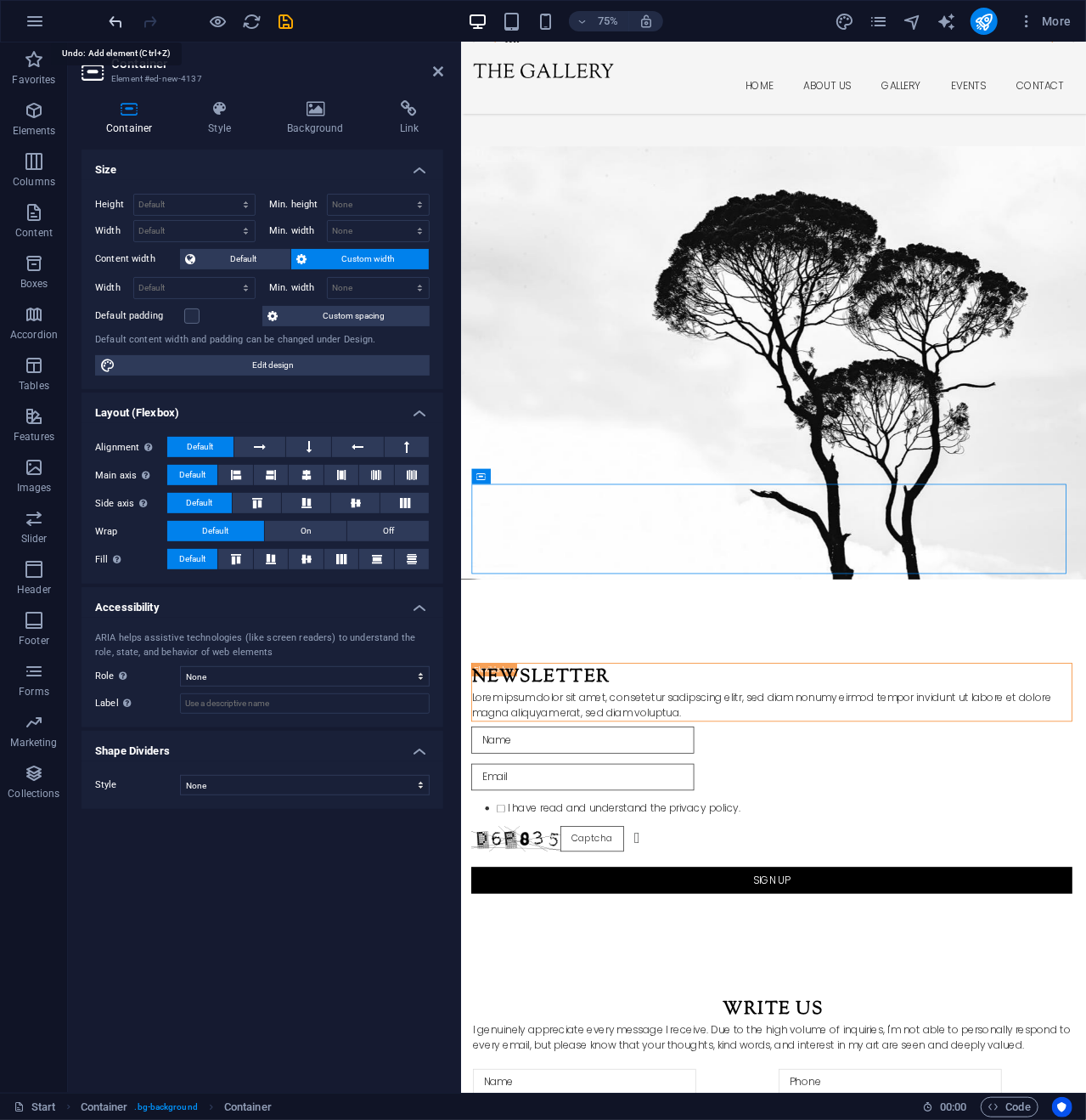
scroll to position [2259, 0]
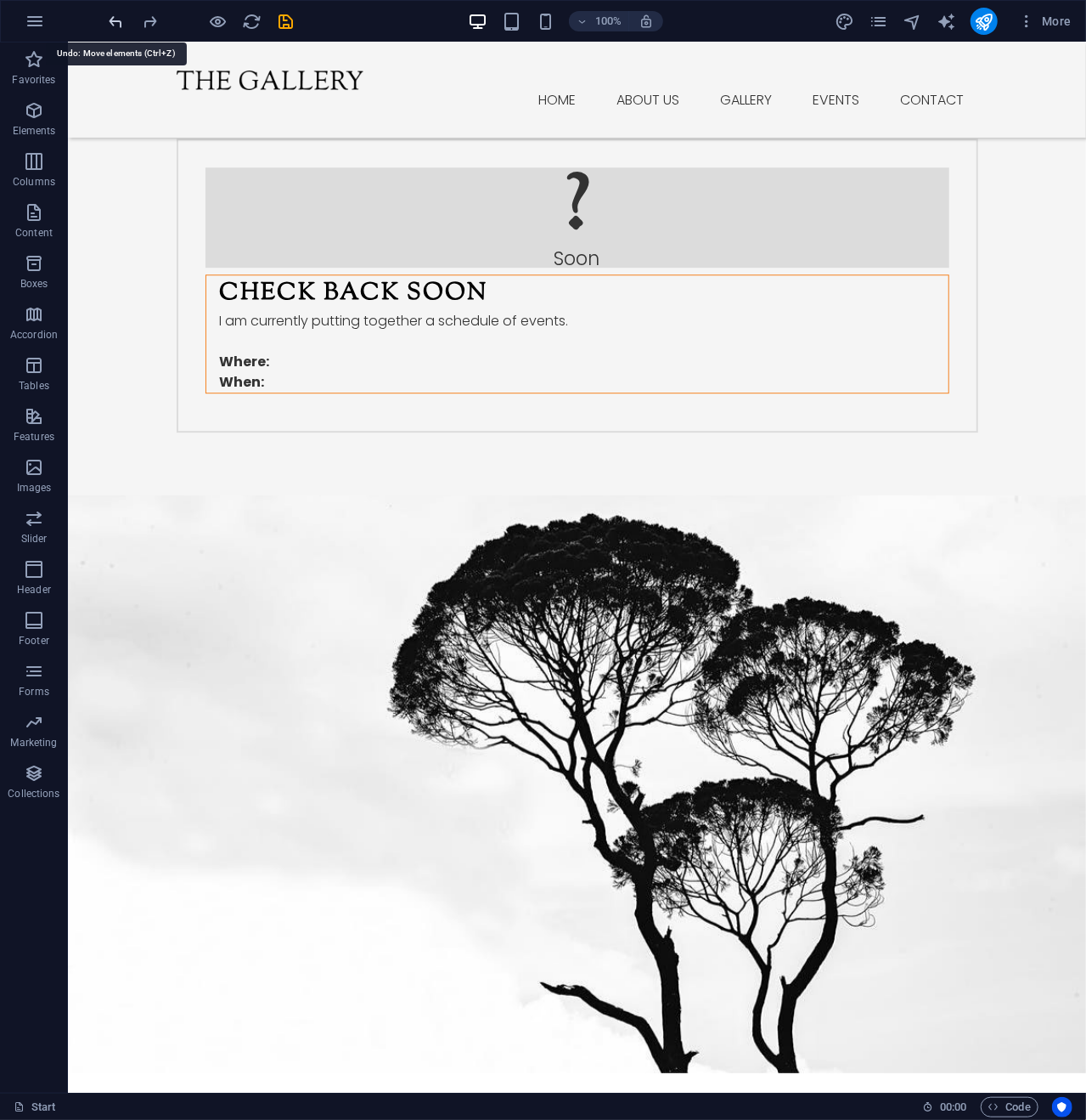
click at [117, 18] on icon "undo" at bounding box center [116, 21] width 19 height 19
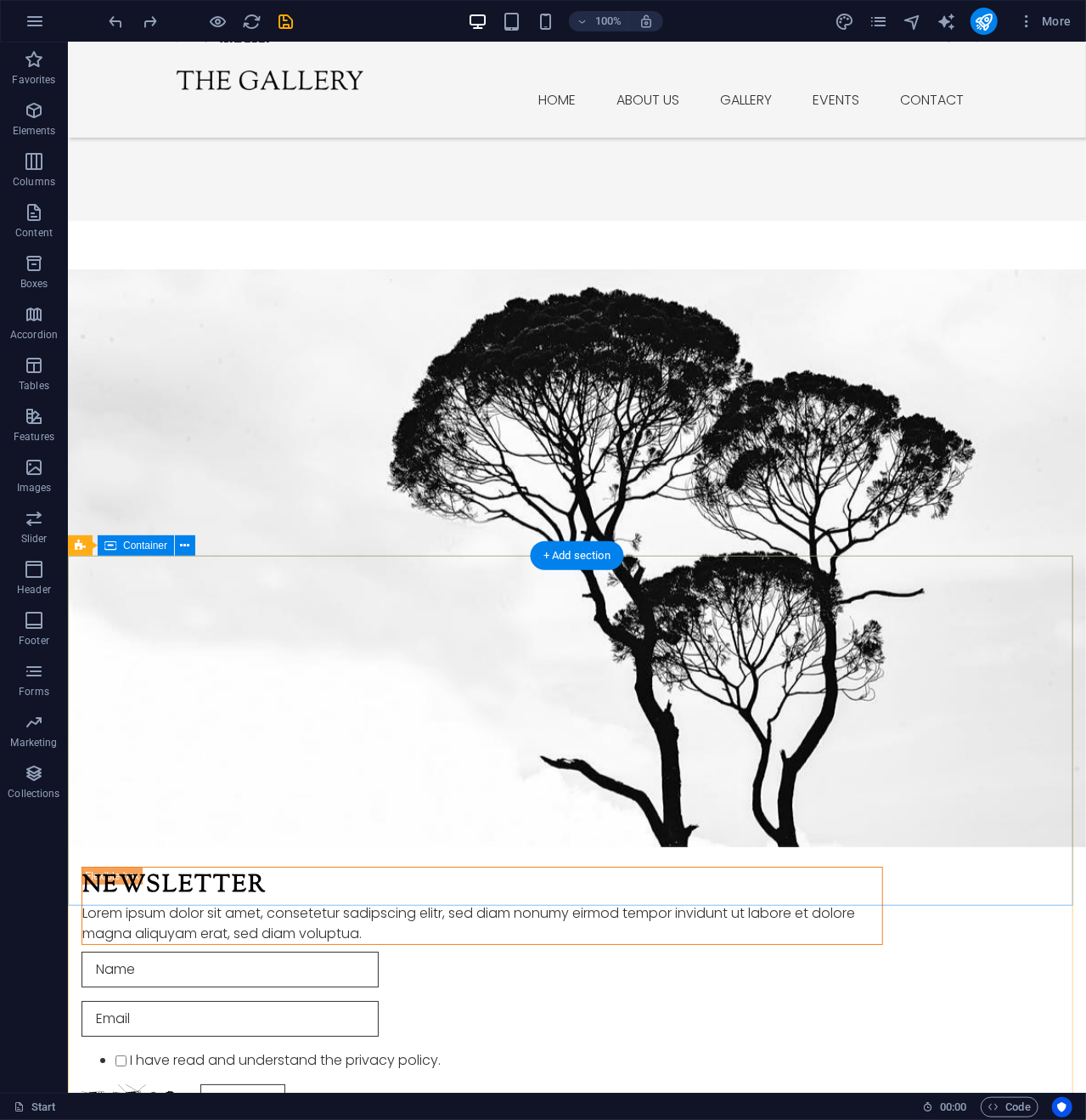
scroll to position [2585, 0]
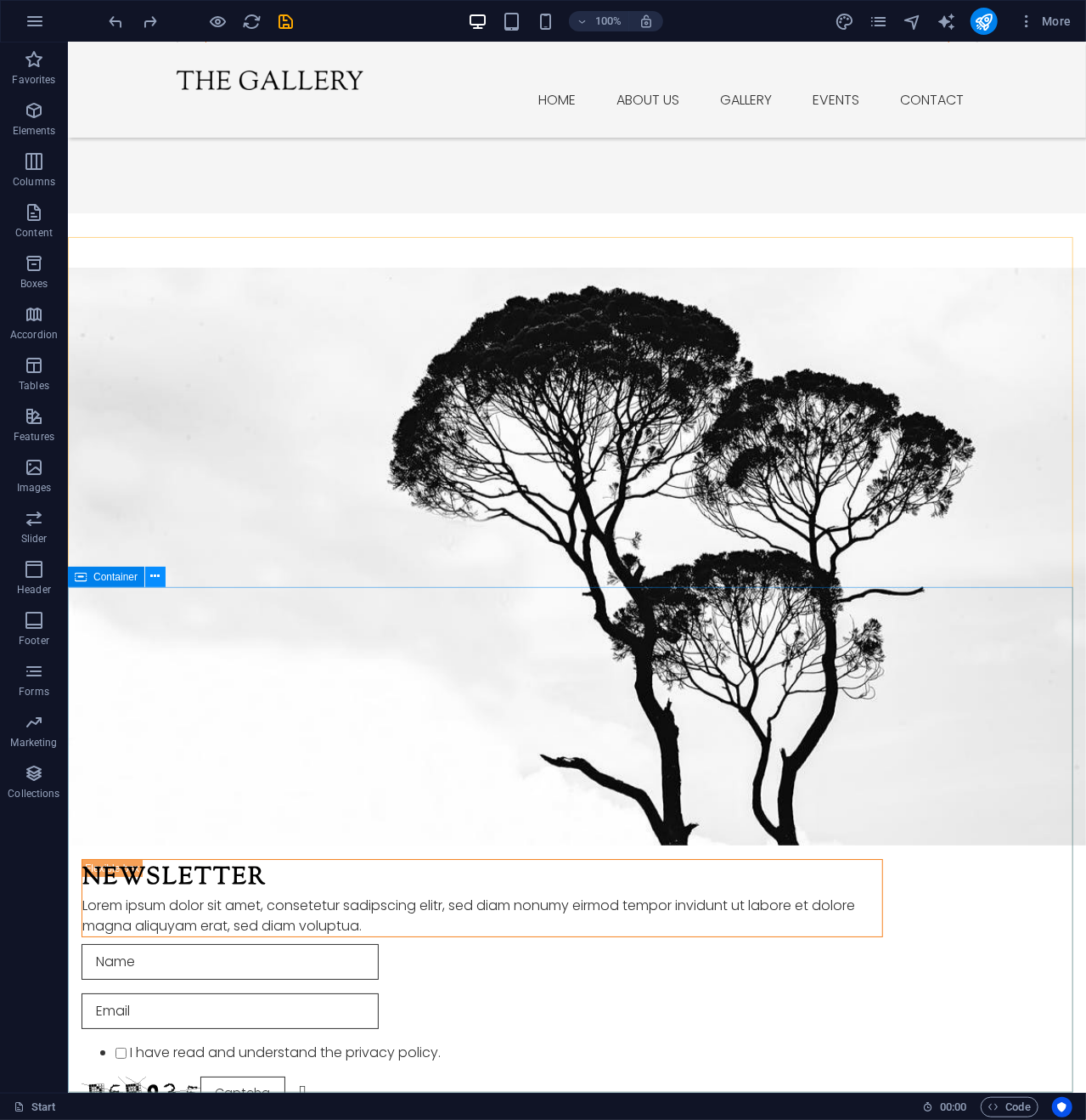
click at [158, 579] on icon at bounding box center [155, 577] width 9 height 18
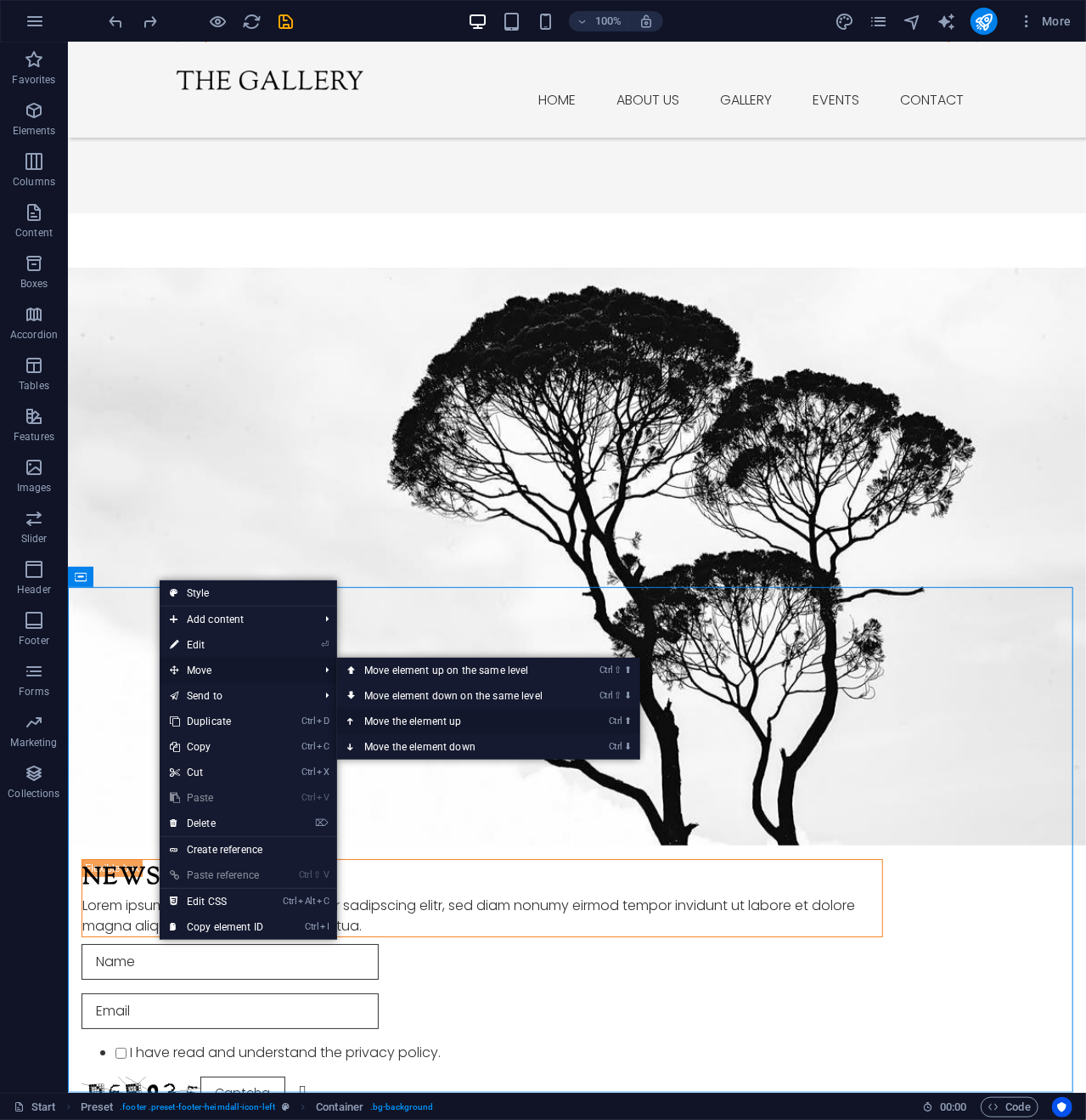
click at [432, 720] on link "Ctrl ⬆ Move the element up" at bounding box center [457, 721] width 240 height 26
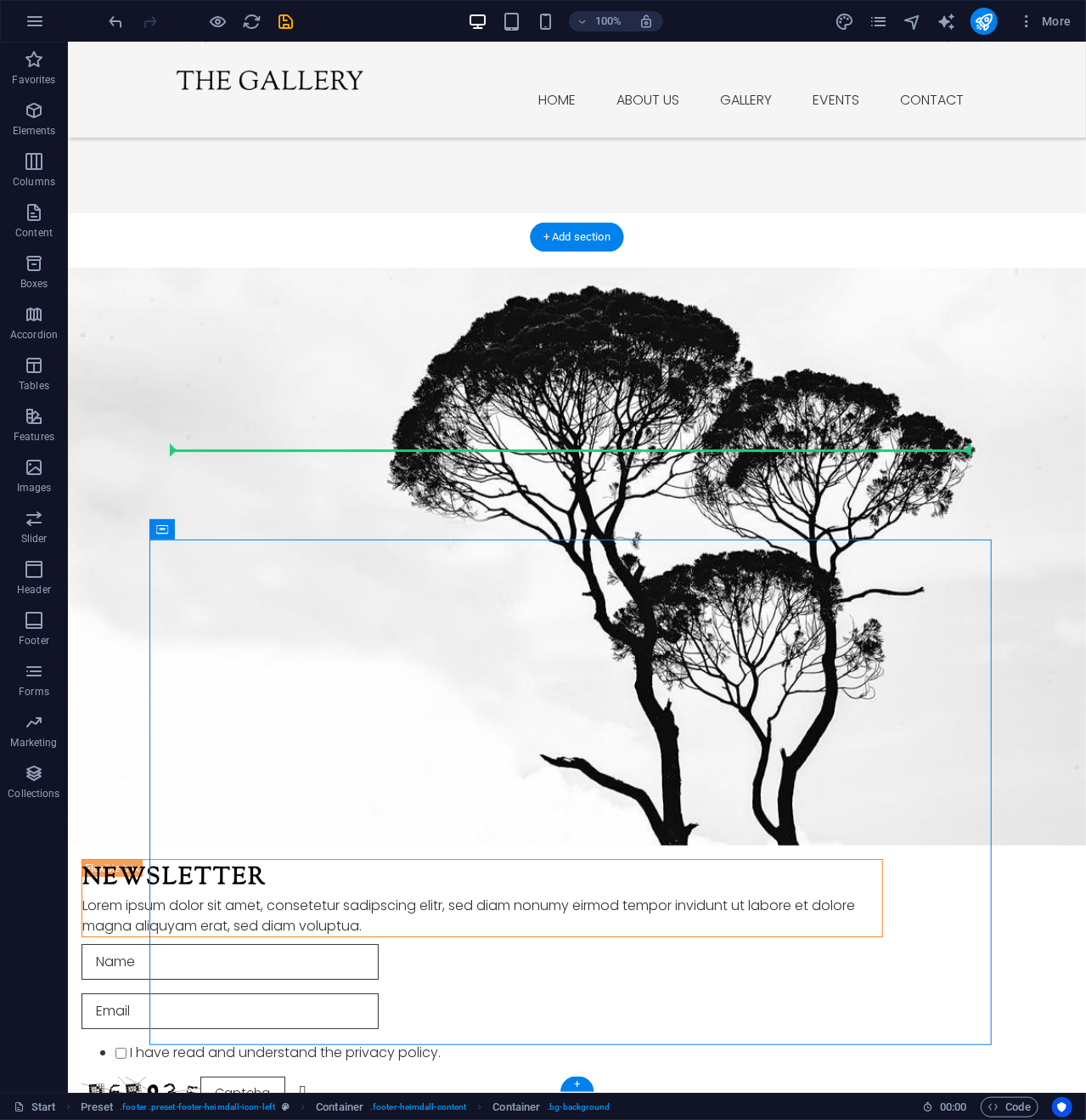
drag, startPoint x: 261, startPoint y: 574, endPoint x: 611, endPoint y: 440, distance: 374.8
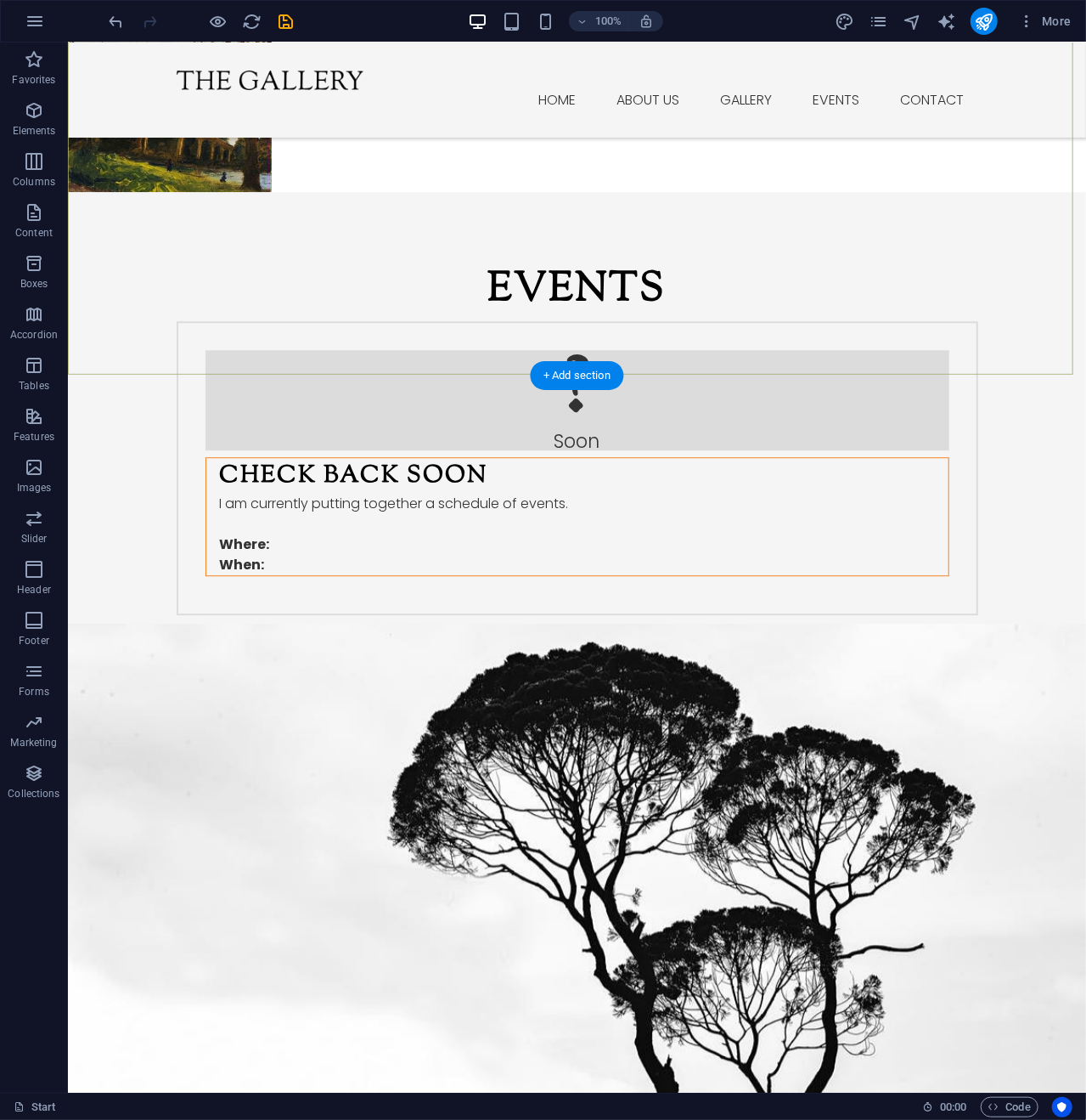
scroll to position [2079, 0]
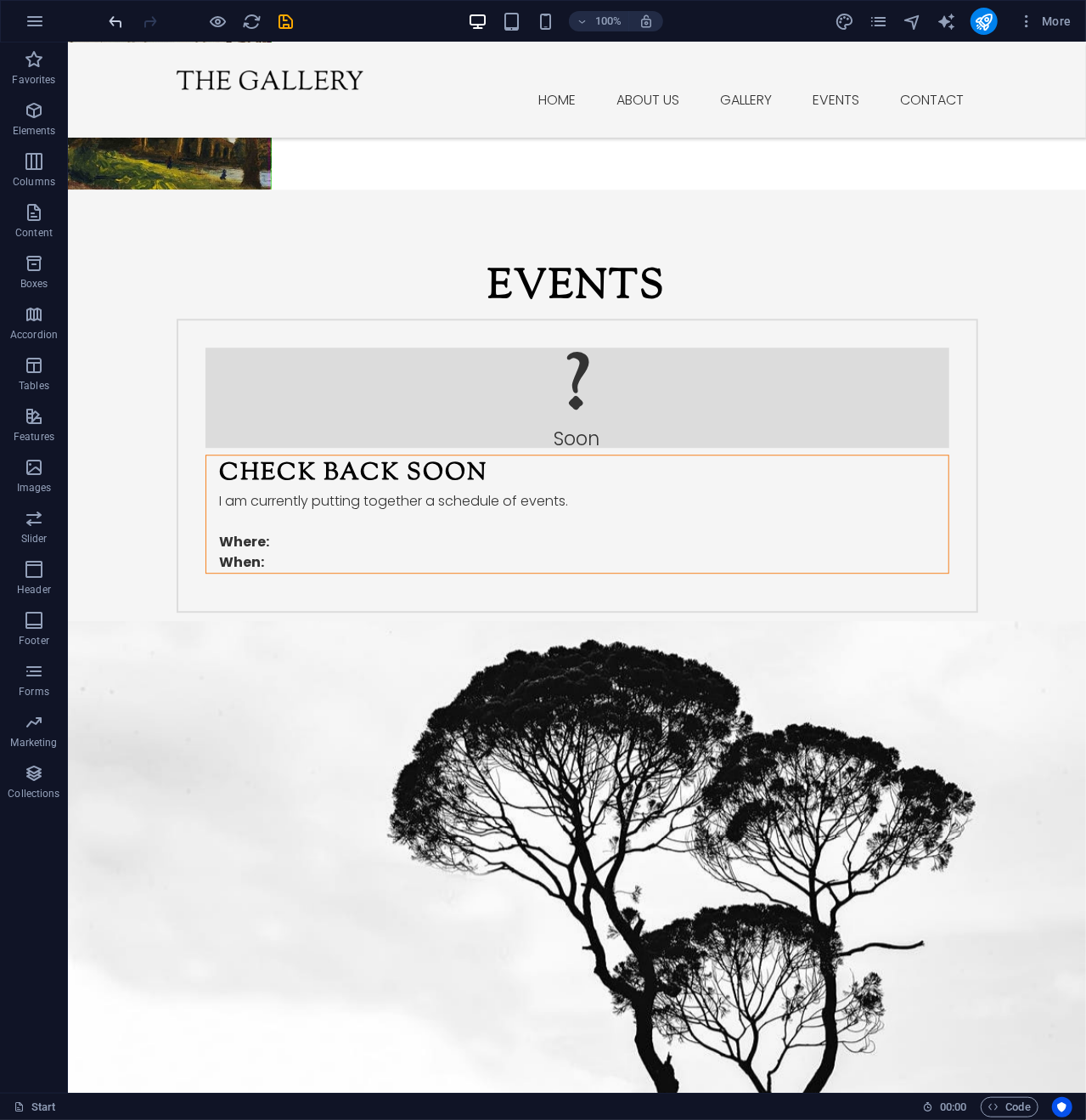
click at [118, 15] on icon "undo" at bounding box center [116, 21] width 19 height 19
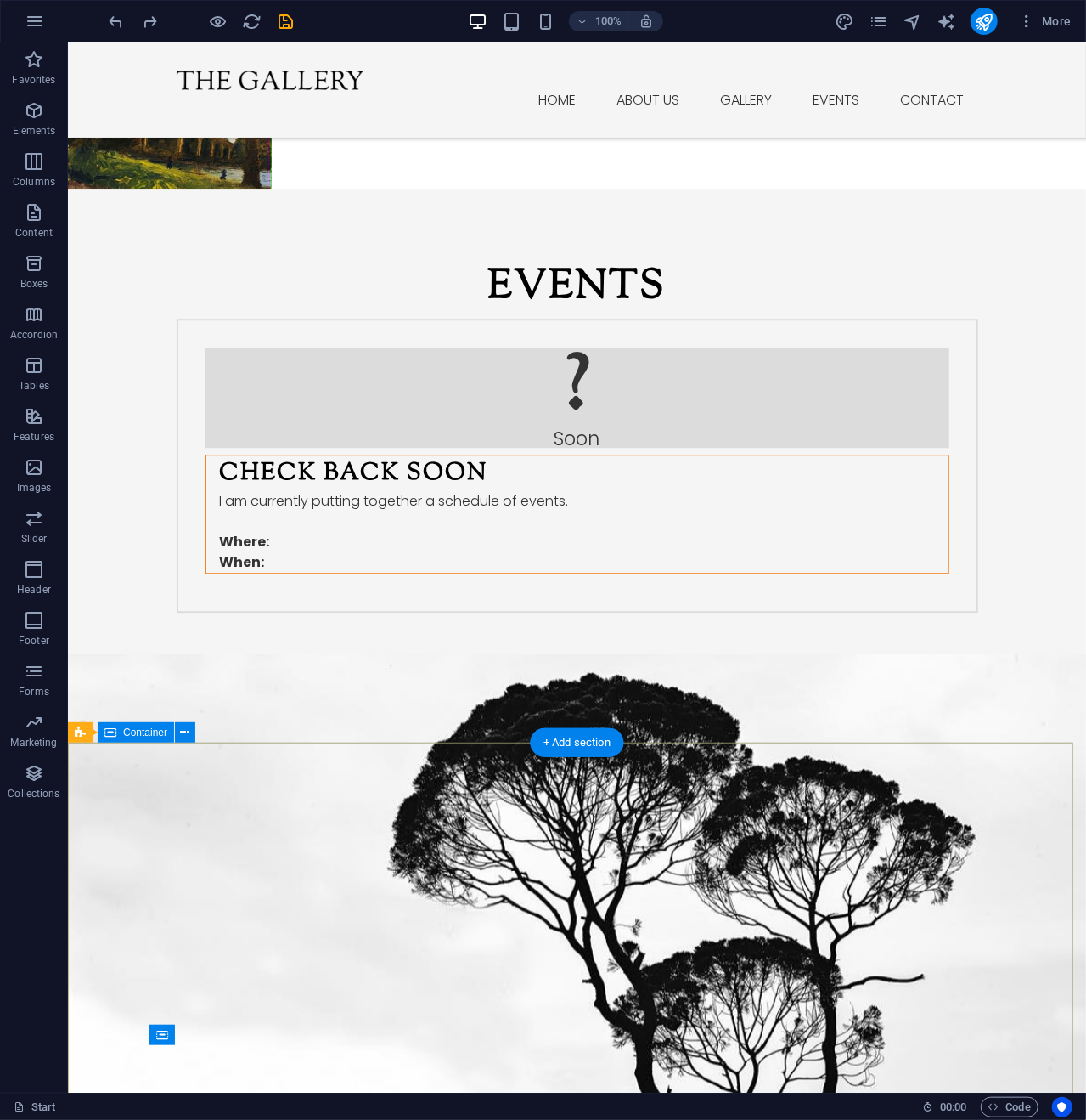
scroll to position [2585, 0]
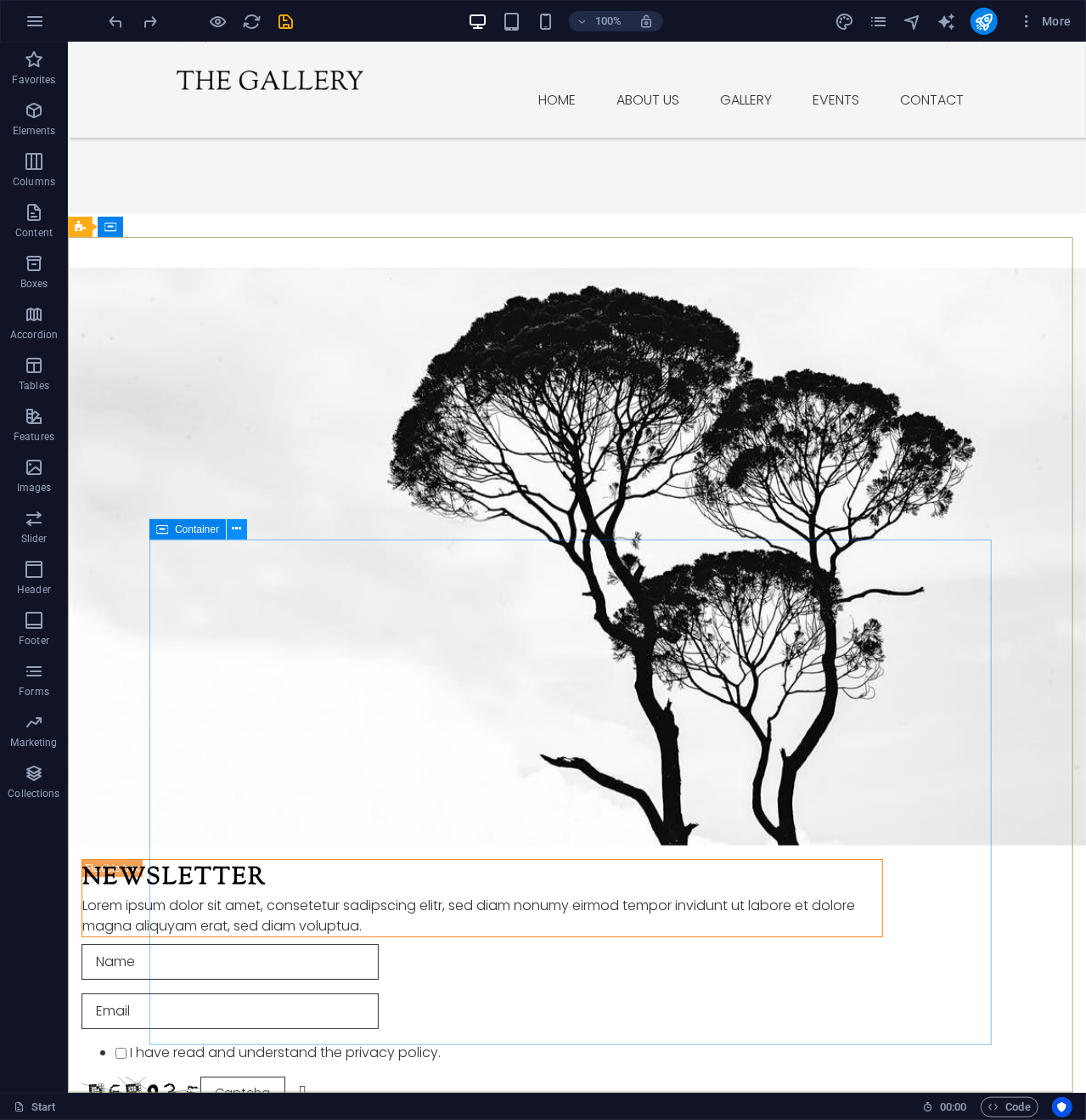
click at [234, 522] on icon at bounding box center [238, 529] width 9 height 18
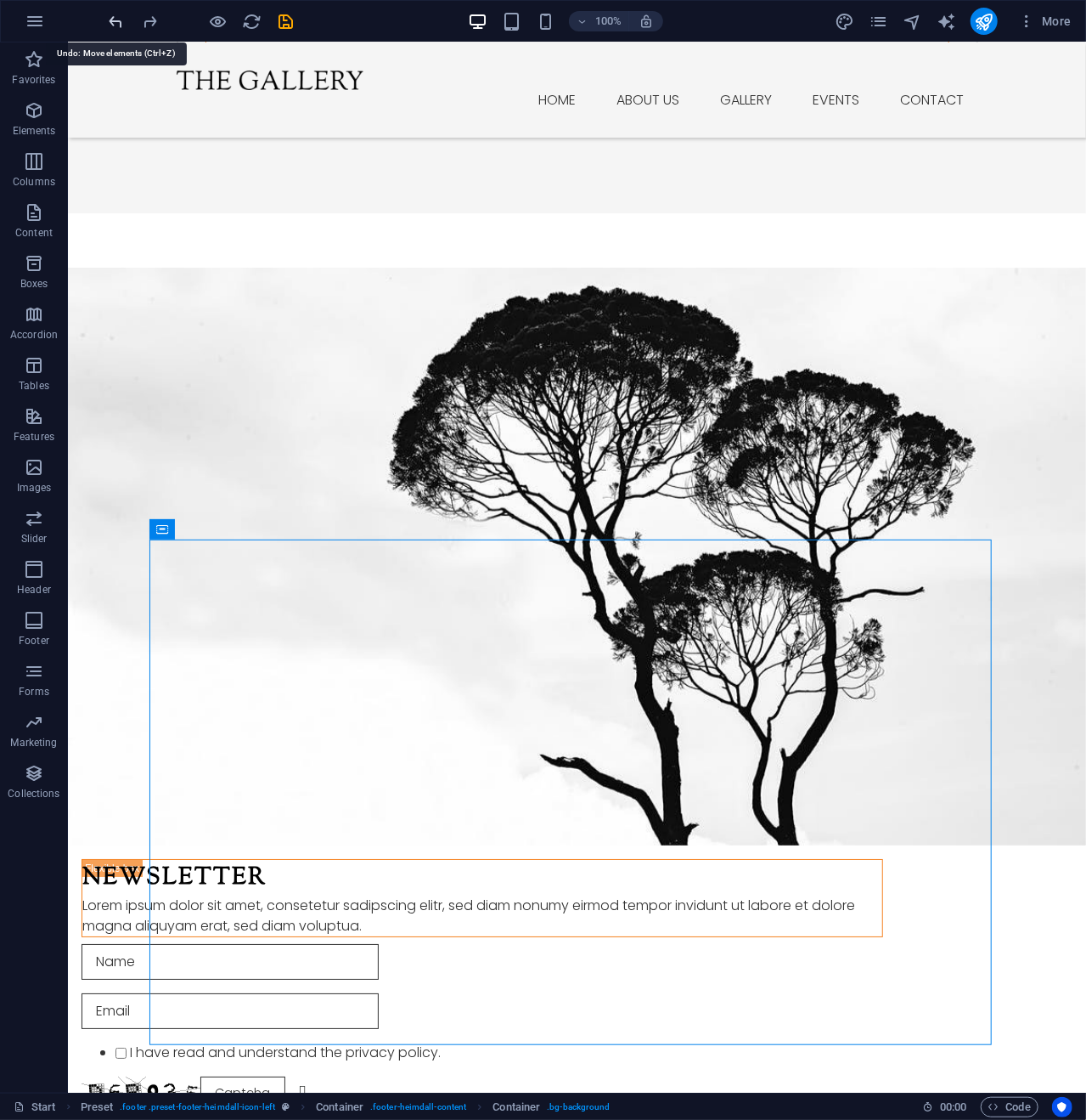
click at [114, 21] on icon "undo" at bounding box center [116, 21] width 19 height 19
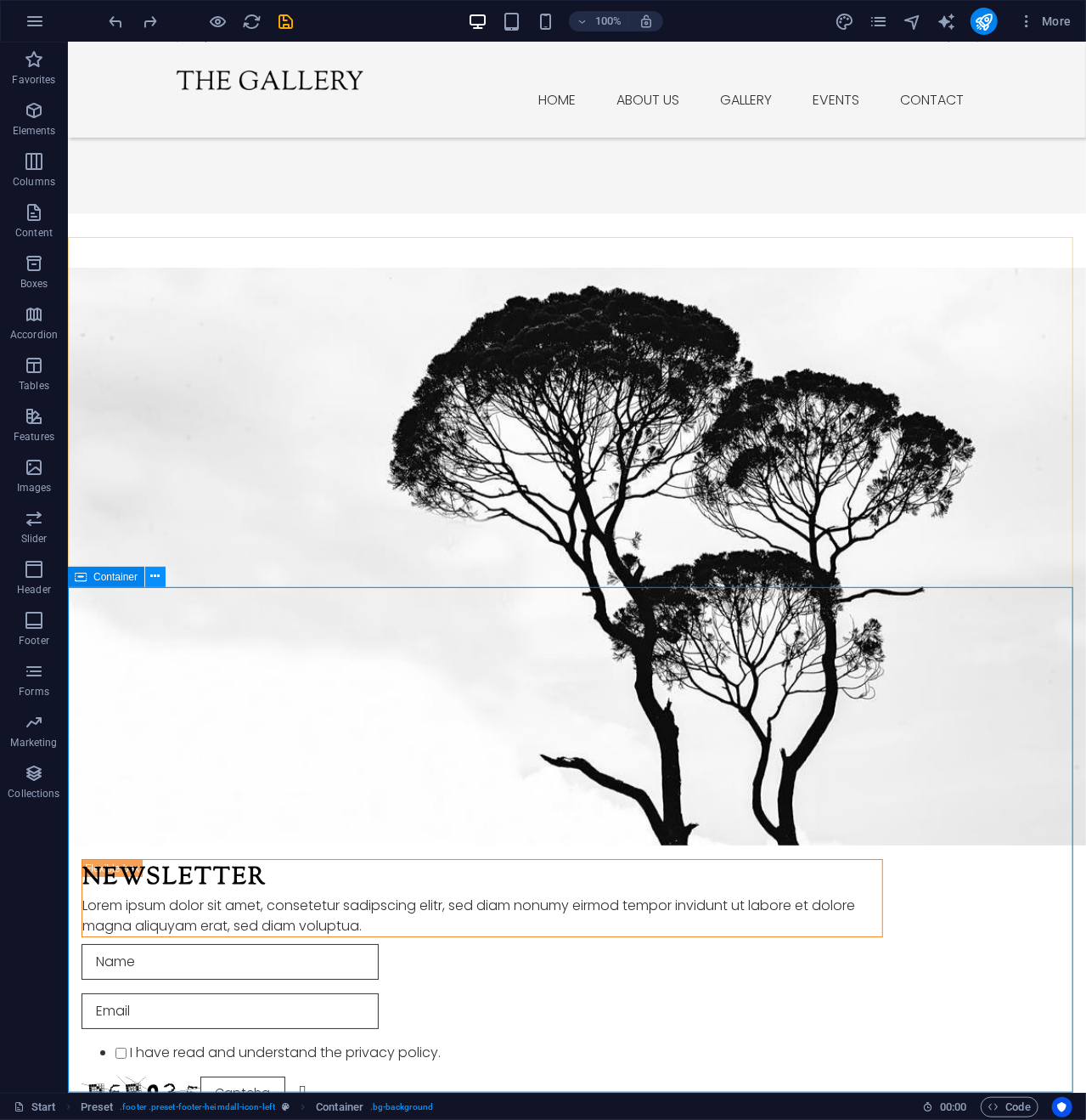
click at [154, 573] on icon at bounding box center [155, 577] width 9 height 18
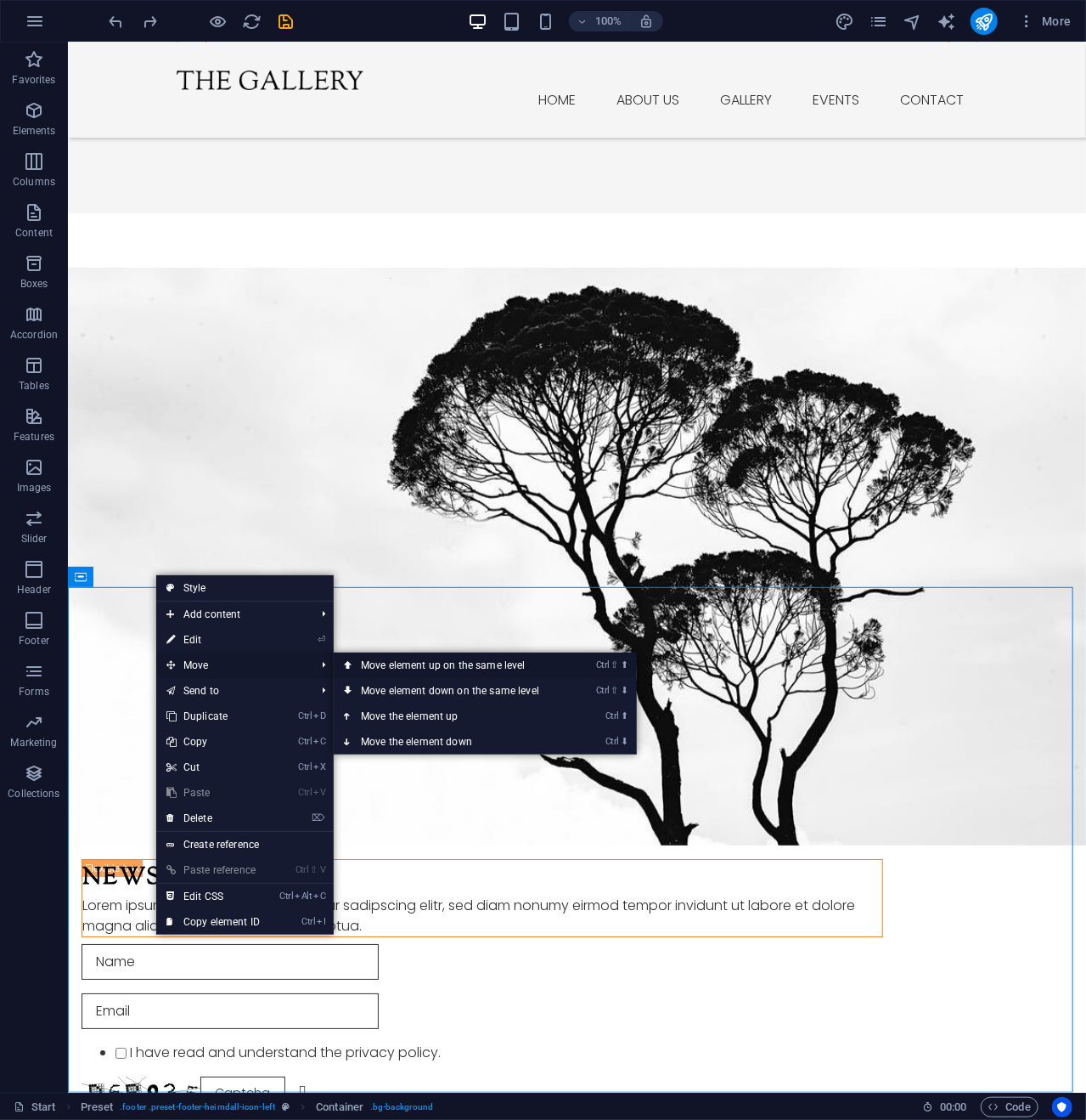
click at [490, 661] on link "Ctrl ⇧ ⬆ Move element up on the same level" at bounding box center [453, 666] width 240 height 26
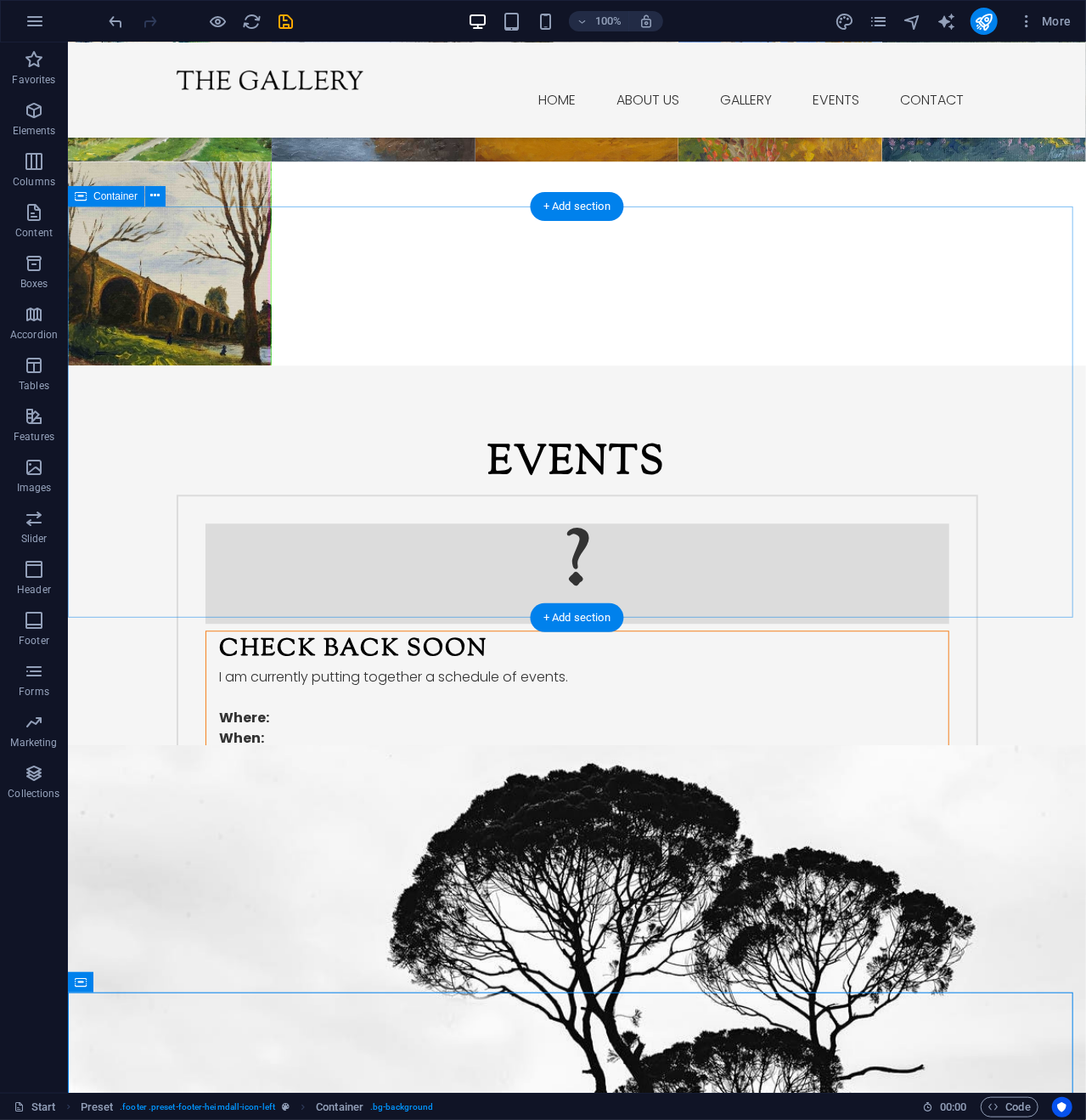
scroll to position [1904, 0]
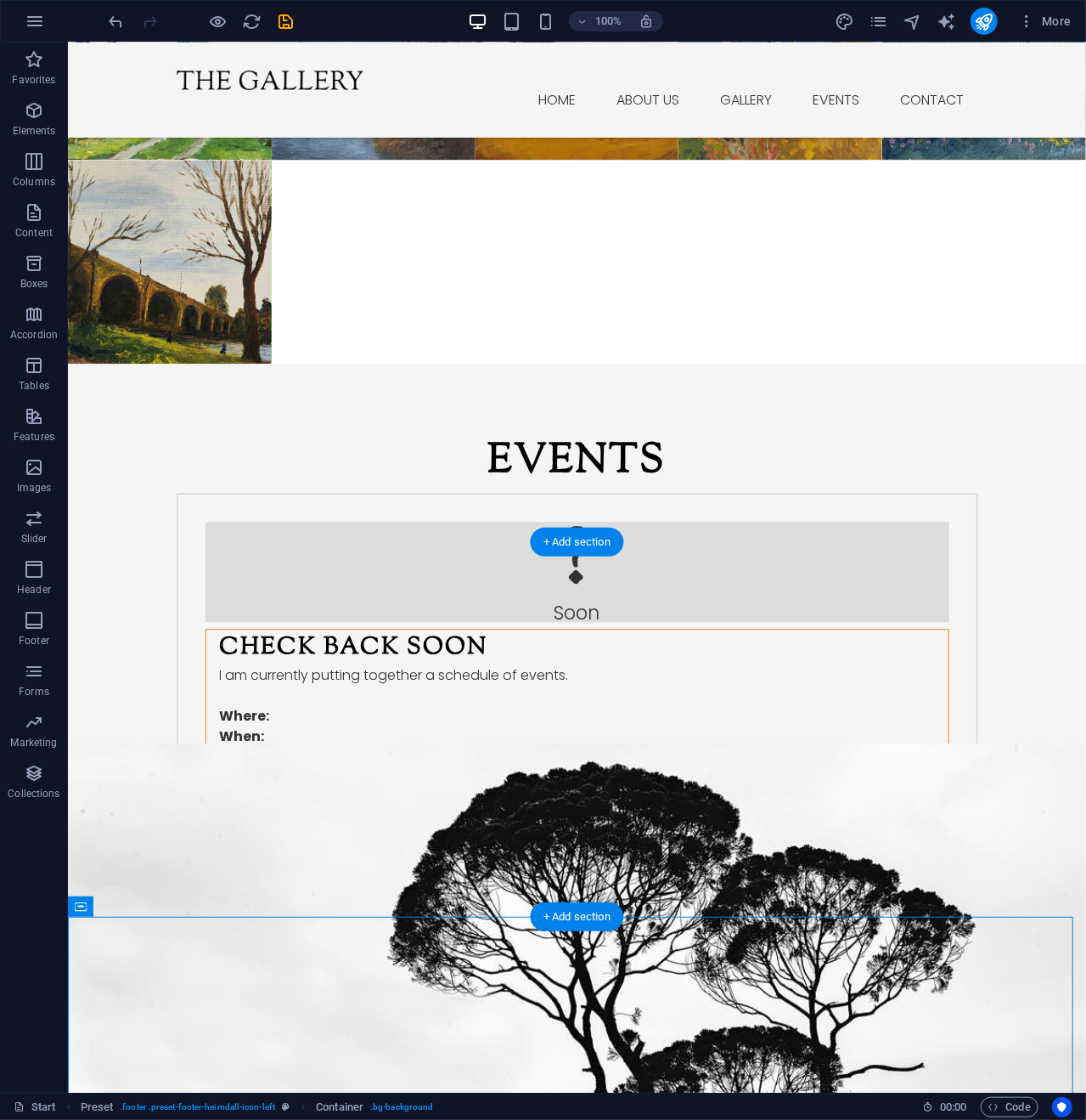
click at [211, 742] on figure at bounding box center [576, 1031] width 1018 height 578
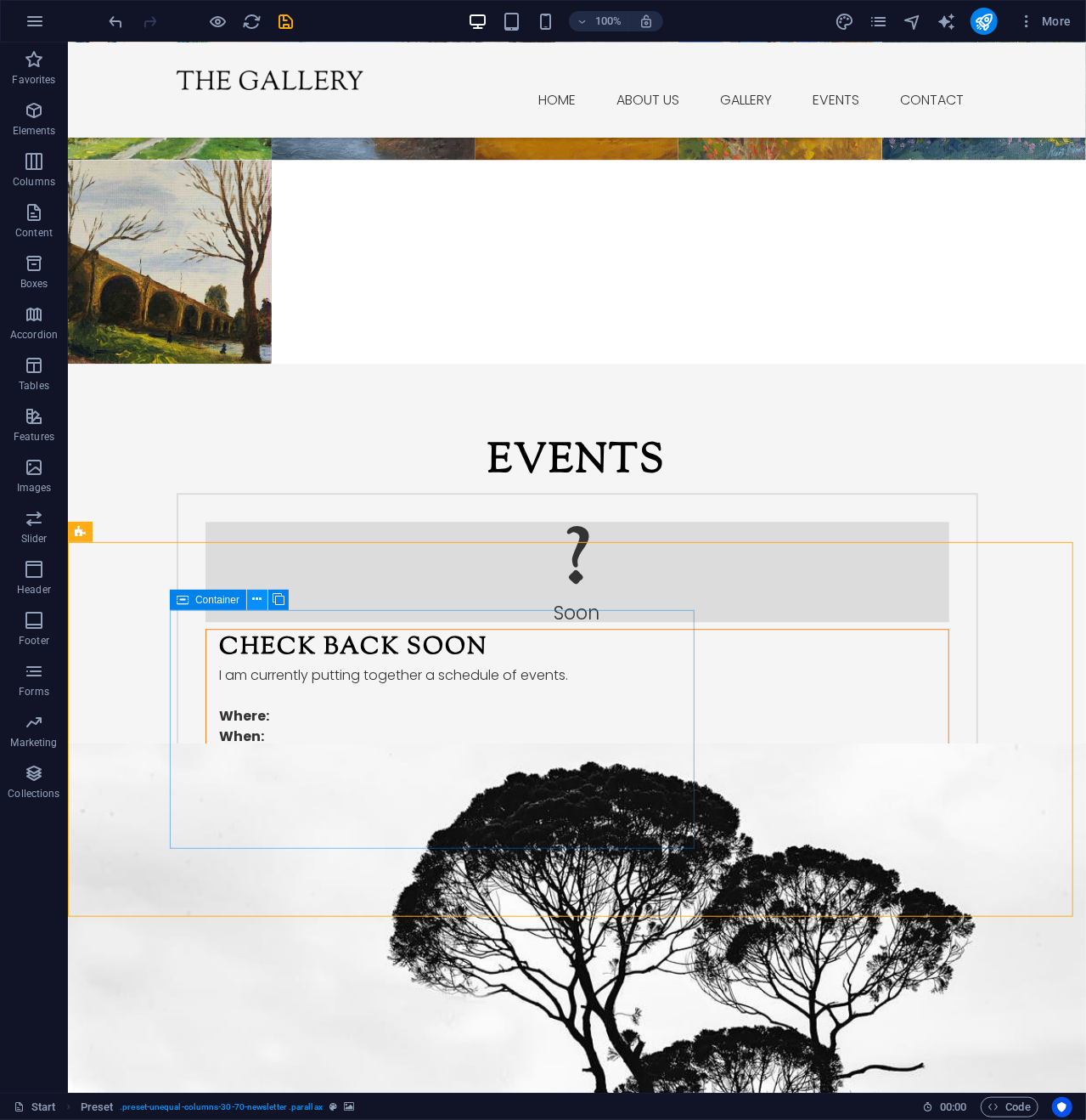
click at [258, 596] on icon at bounding box center [258, 600] width 9 height 18
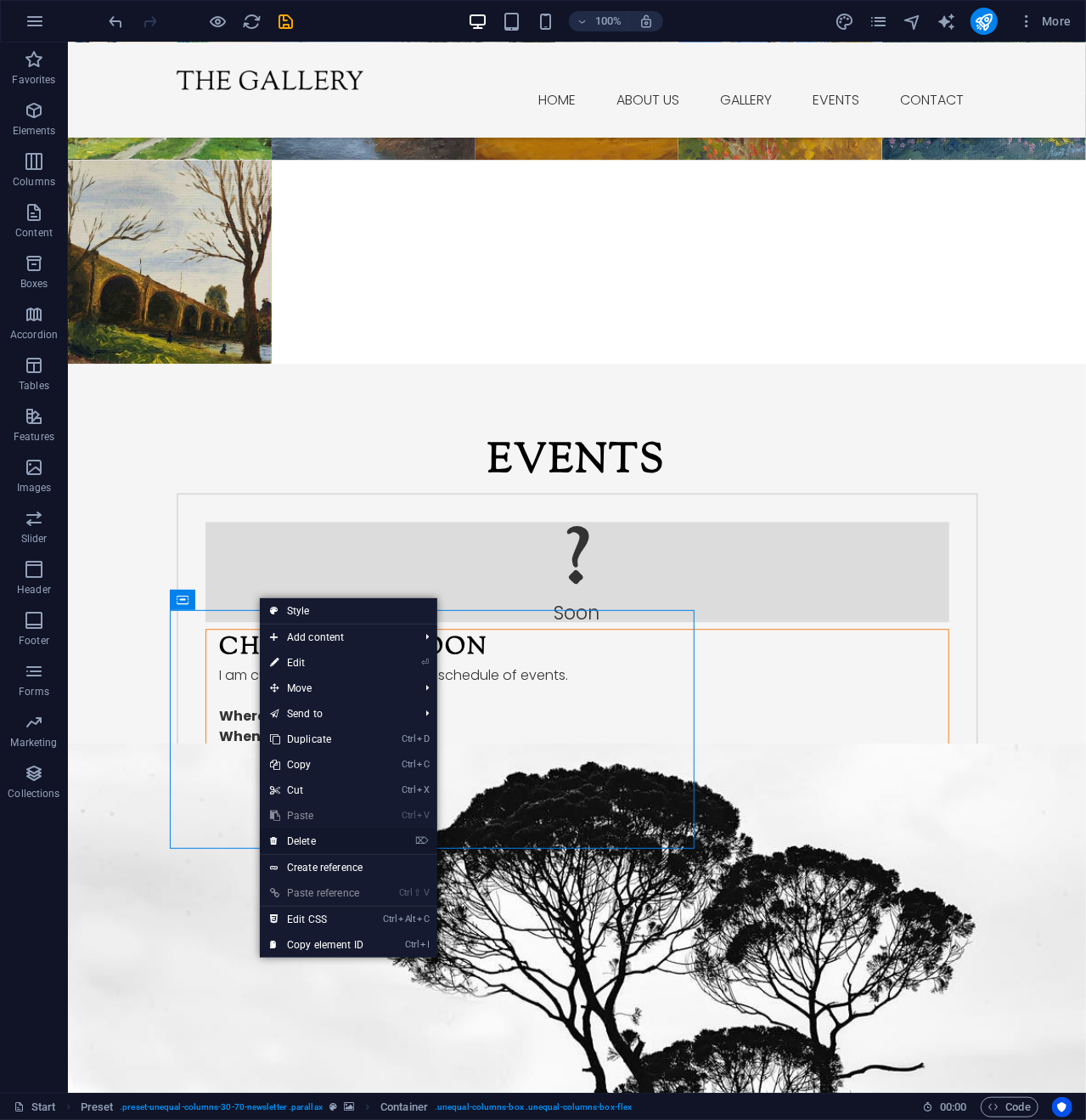
click at [312, 837] on link "⌦ Delete" at bounding box center [316, 841] width 114 height 26
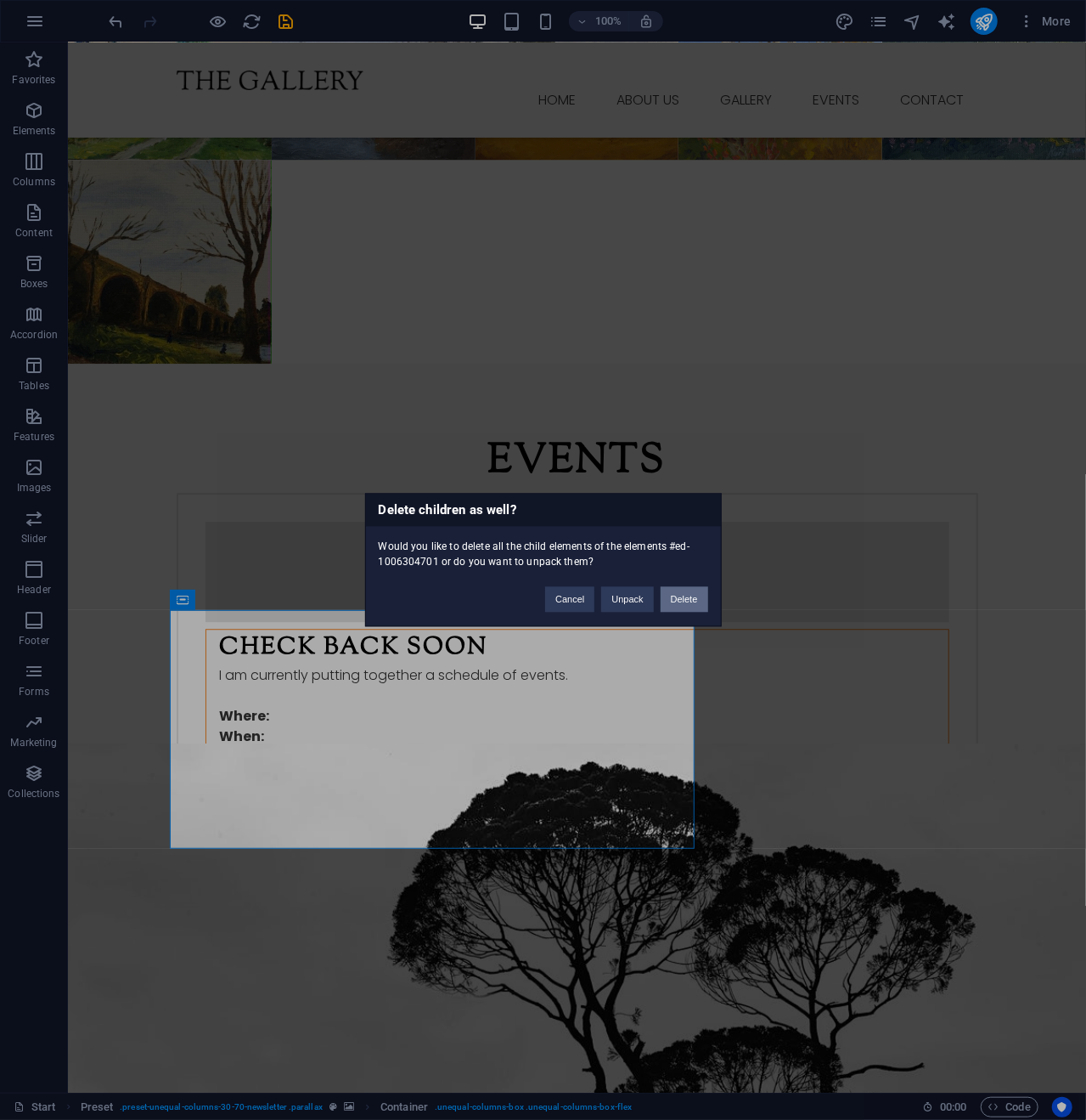
click at [685, 595] on button "Delete" at bounding box center [685, 600] width 48 height 26
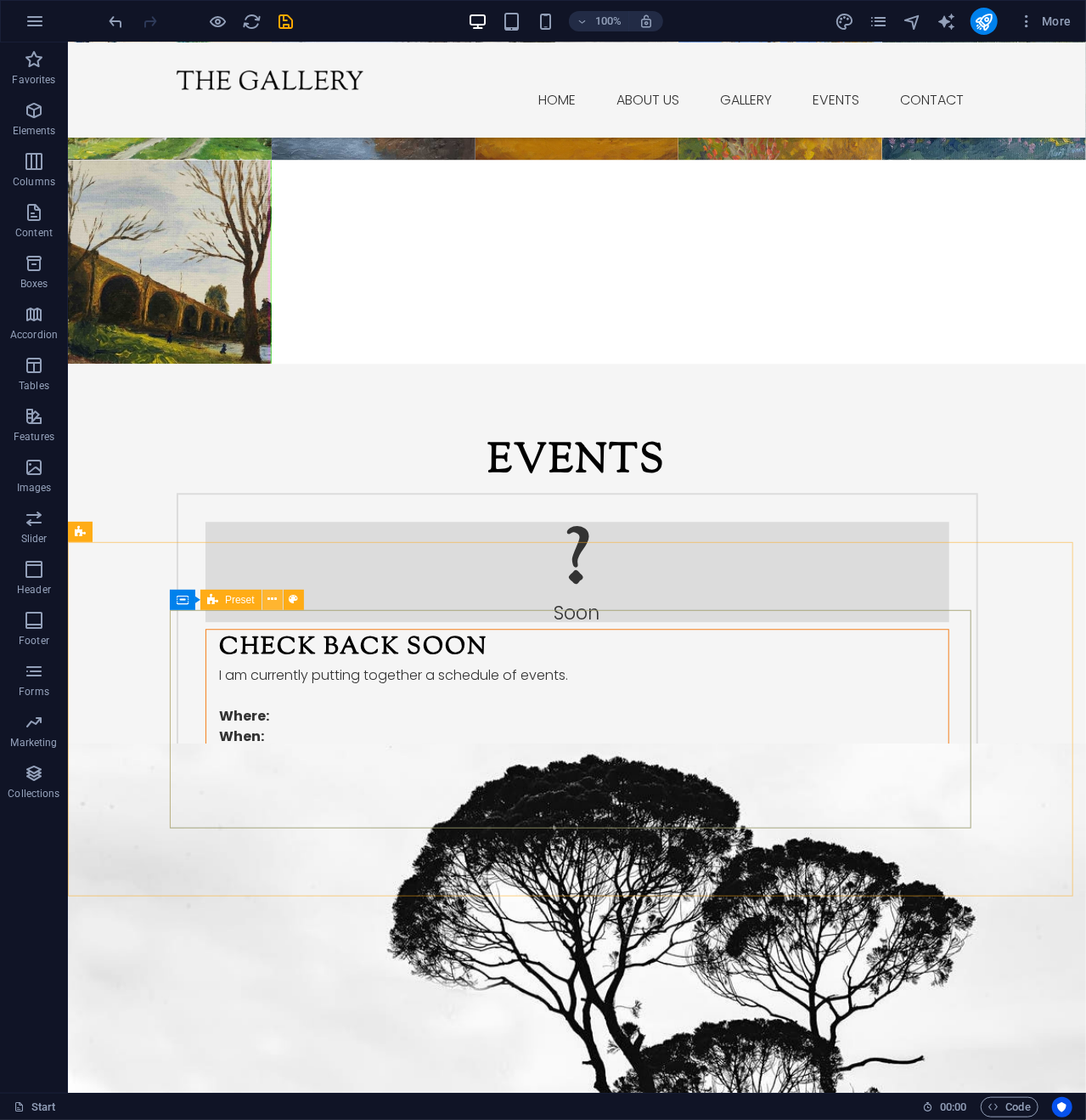
click at [272, 597] on icon at bounding box center [272, 600] width 9 height 18
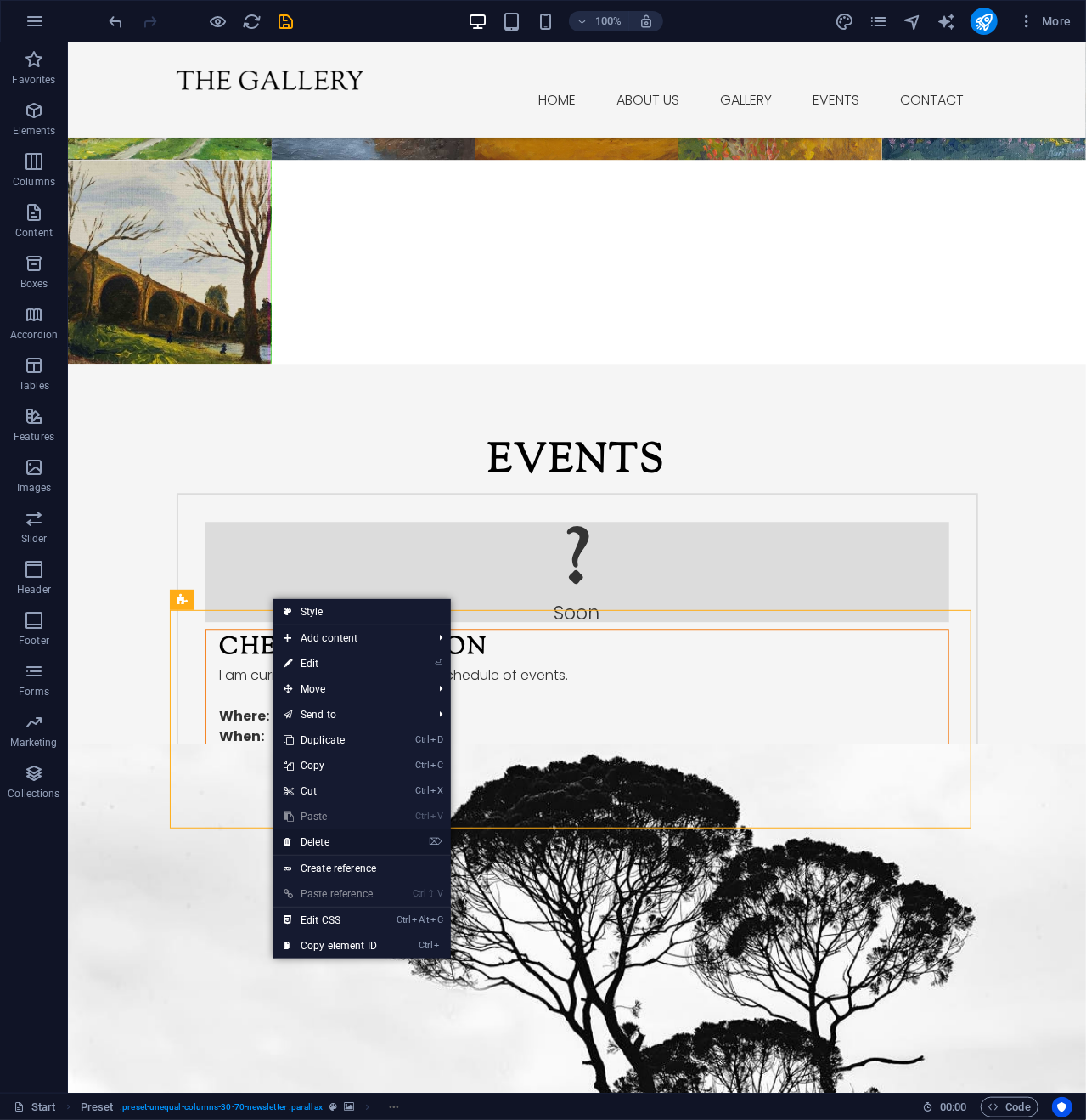
click at [326, 838] on link "⌦ Delete" at bounding box center [330, 842] width 114 height 26
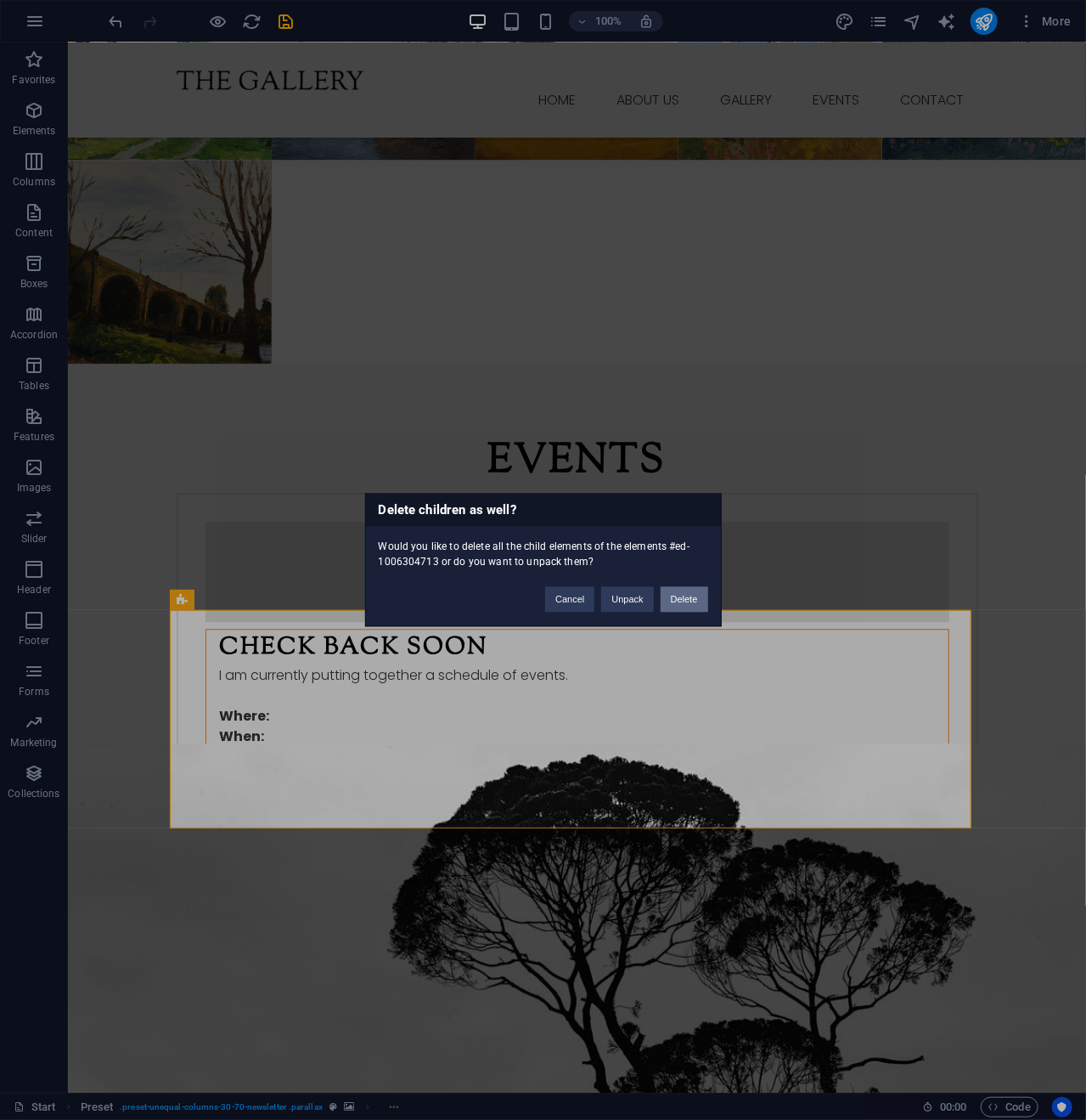
click at [672, 591] on button "Delete" at bounding box center [685, 600] width 48 height 26
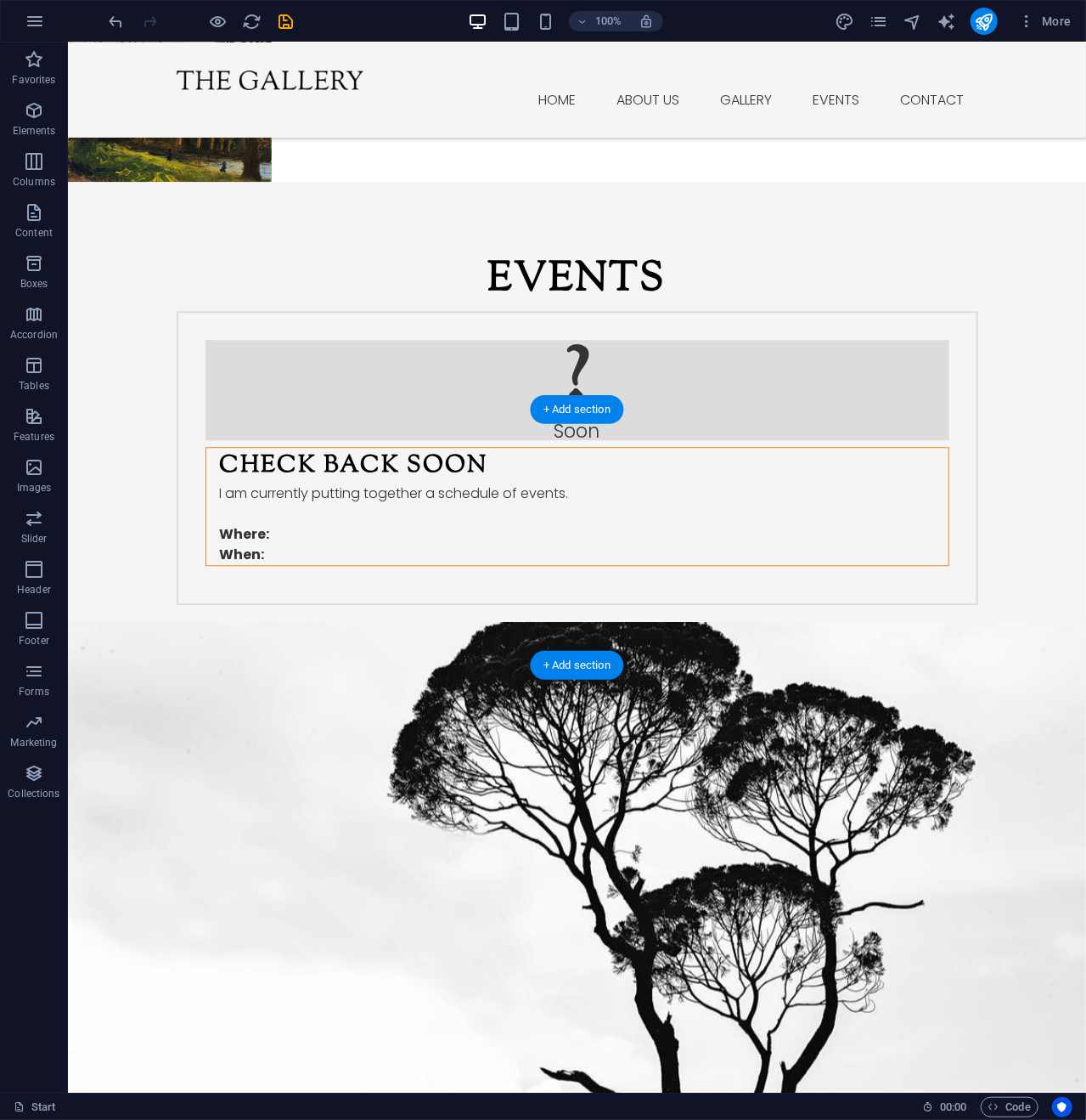
scroll to position [2160, 0]
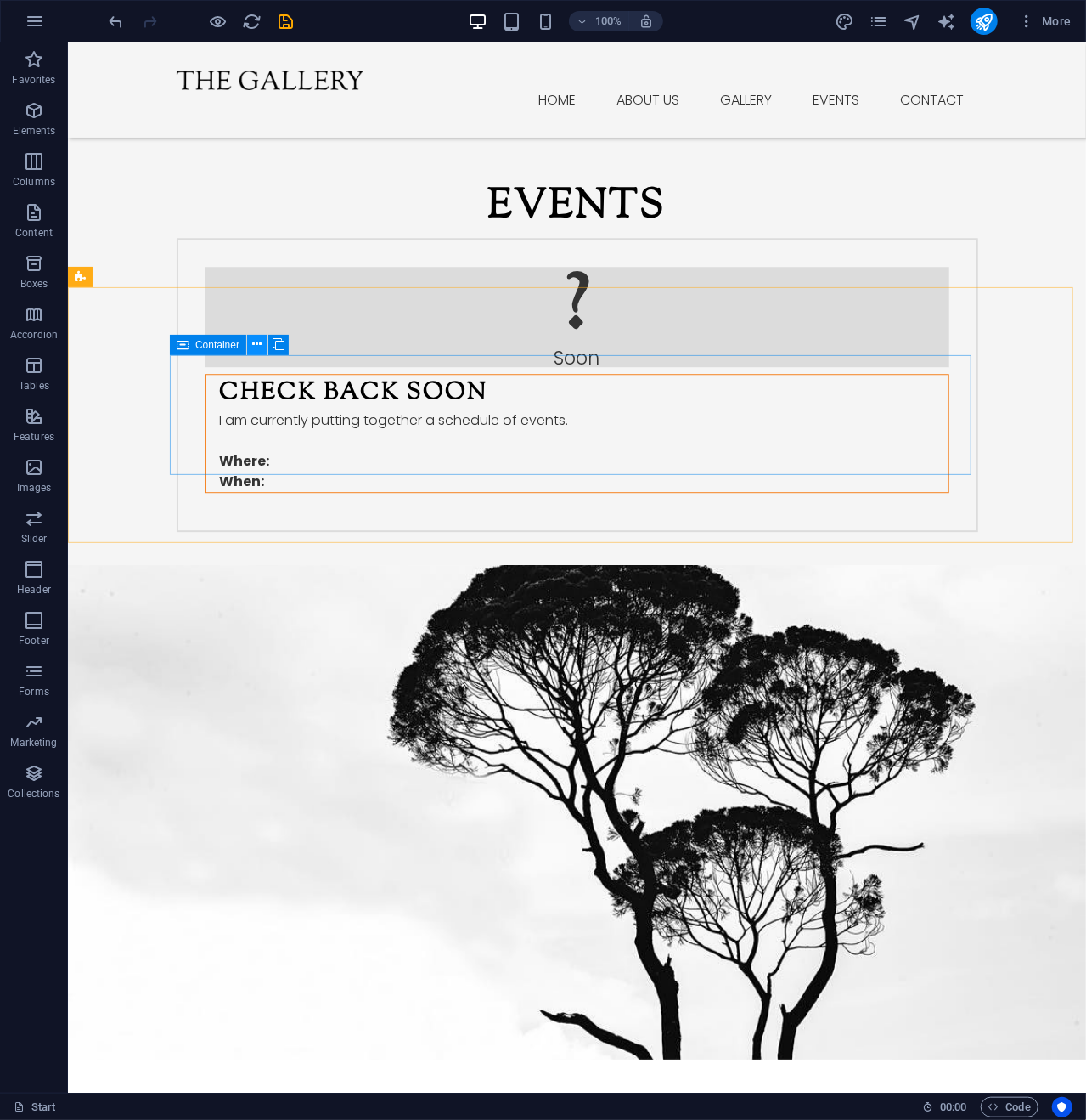
click at [258, 343] on icon at bounding box center [258, 345] width 9 height 18
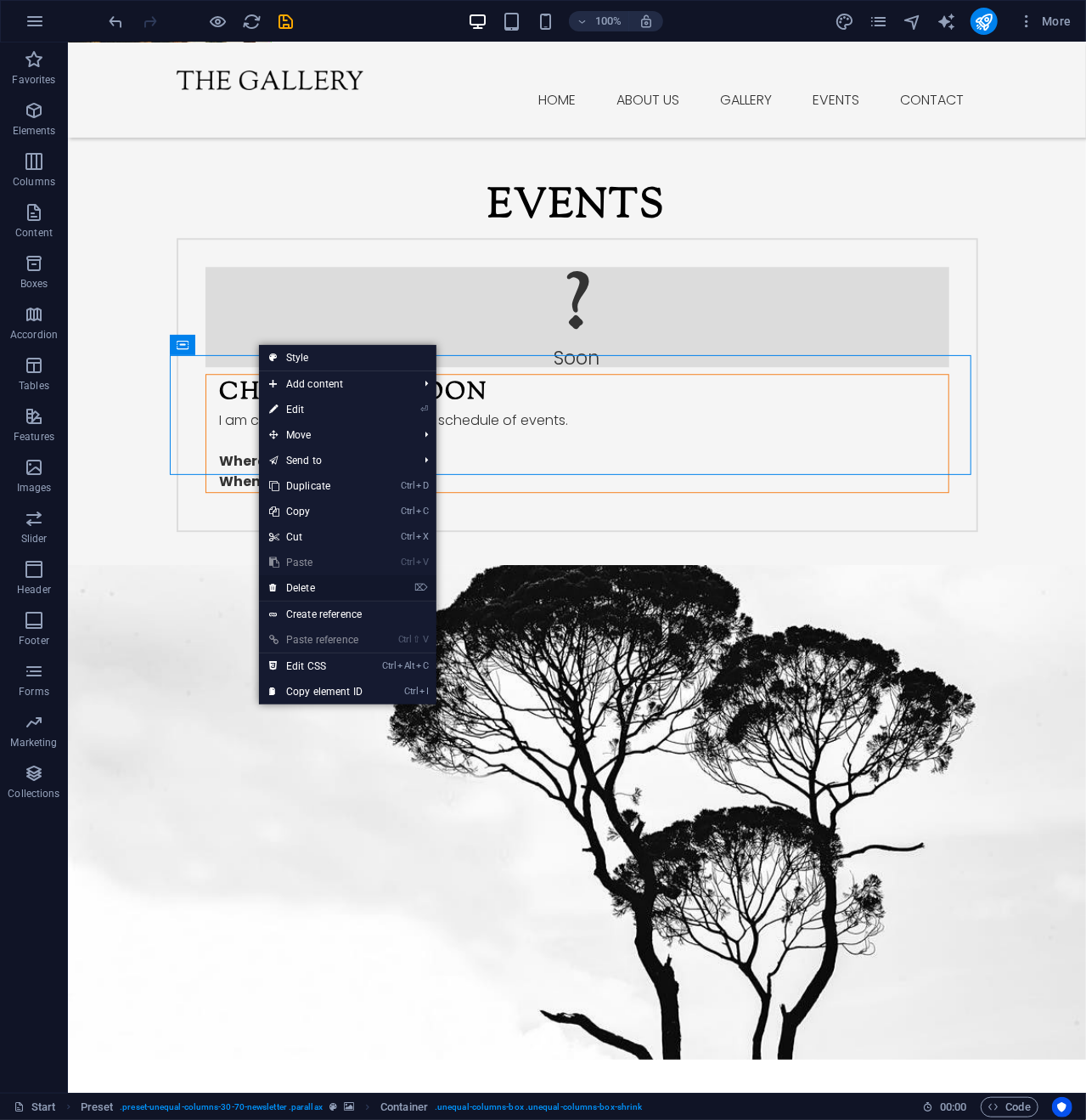
click at [318, 585] on link "⌦ Delete" at bounding box center [315, 588] width 114 height 26
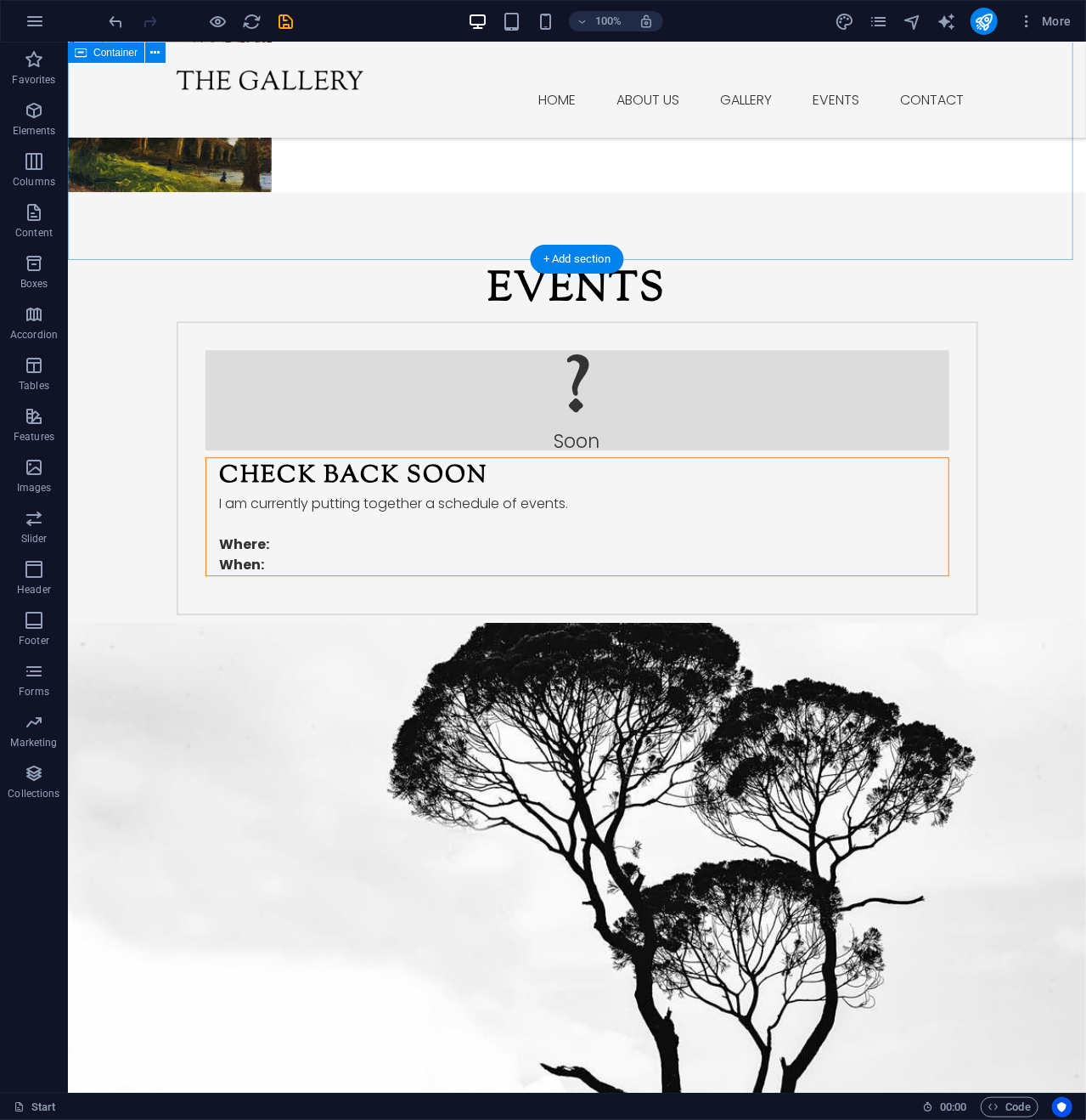
scroll to position [2075, 0]
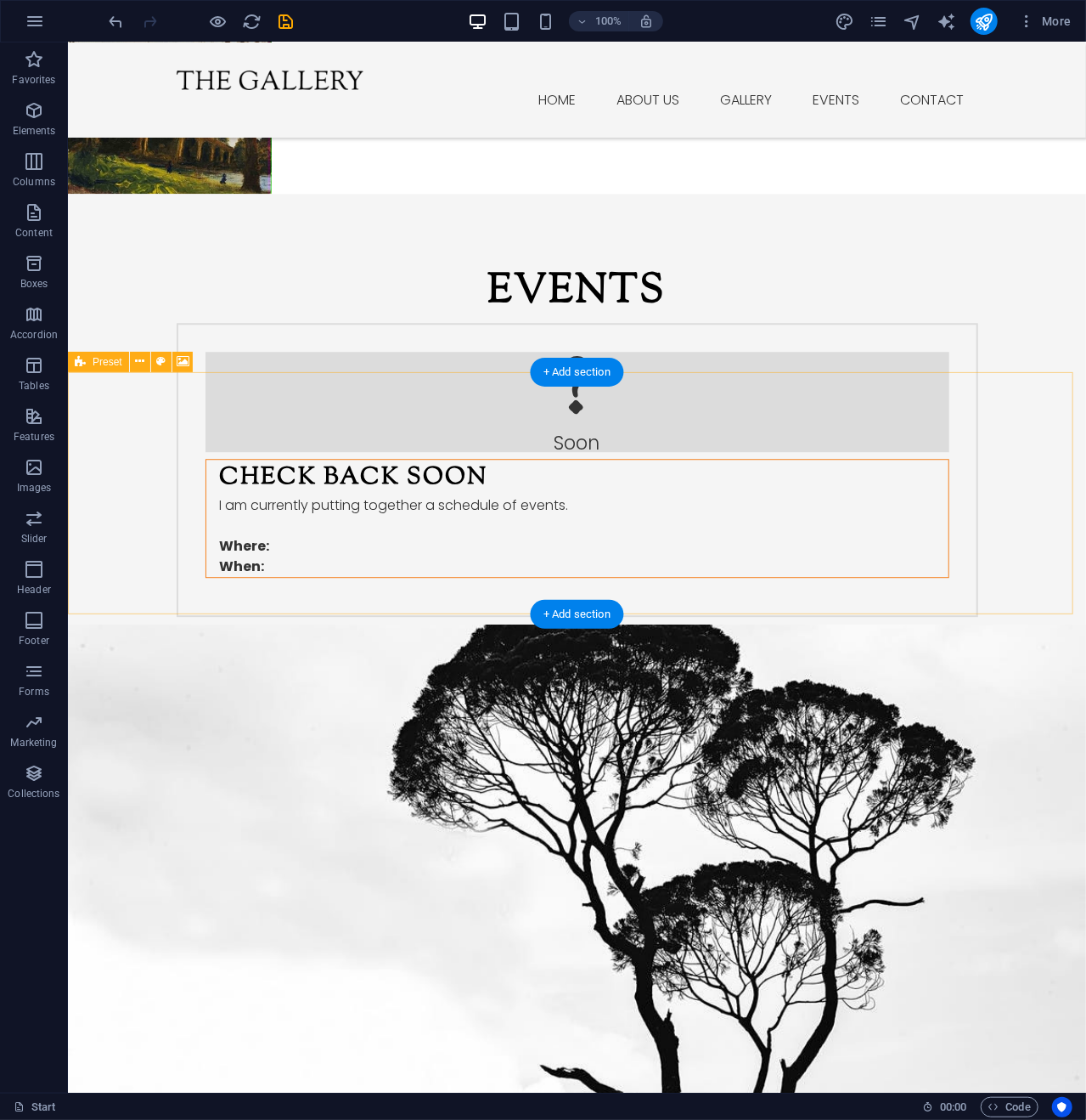
click at [142, 361] on icon at bounding box center [140, 362] width 9 height 18
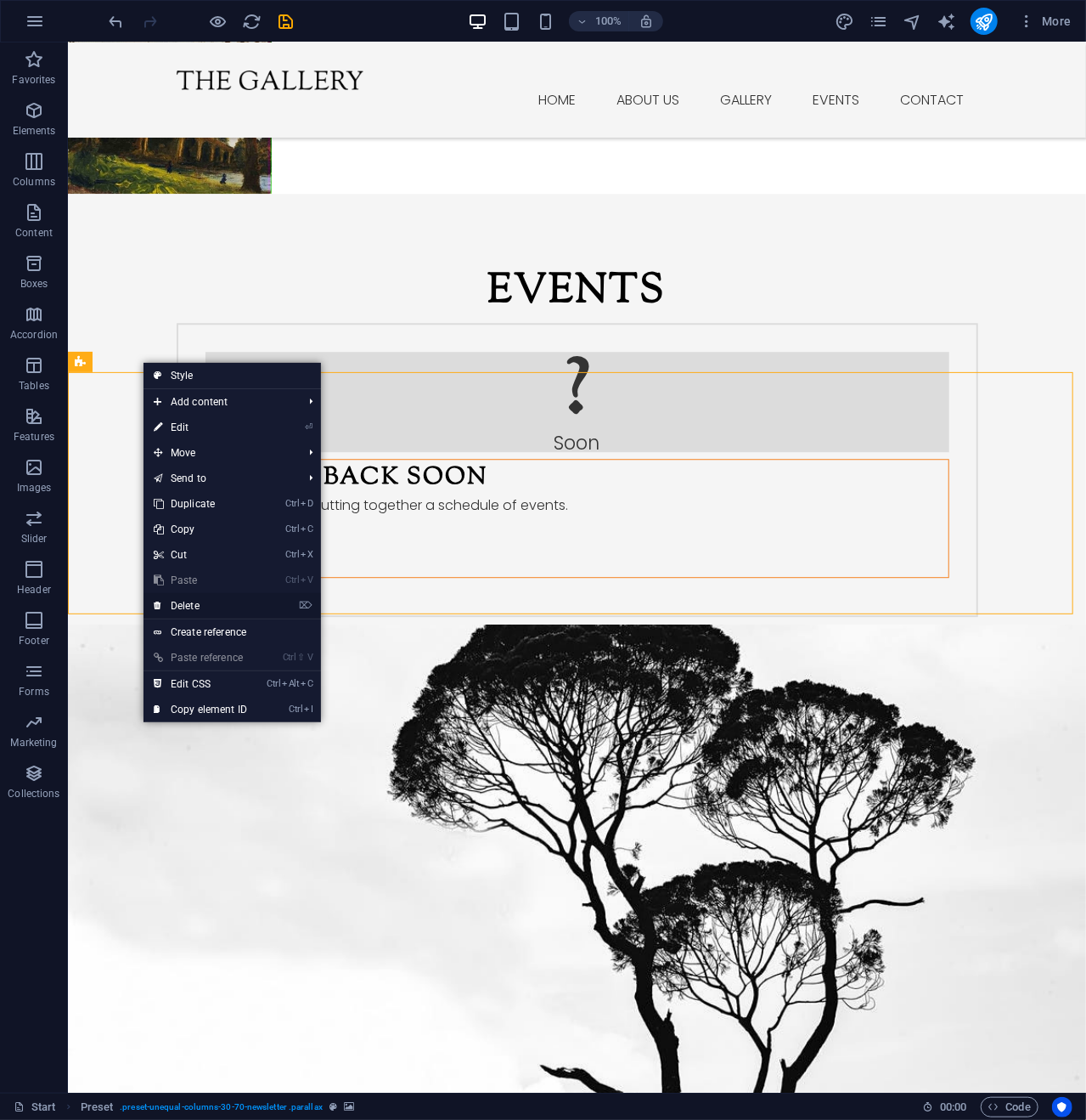
drag, startPoint x: 193, startPoint y: 601, endPoint x: 126, endPoint y: 558, distance: 79.6
click at [194, 601] on link "⌦ Delete" at bounding box center [200, 606] width 114 height 26
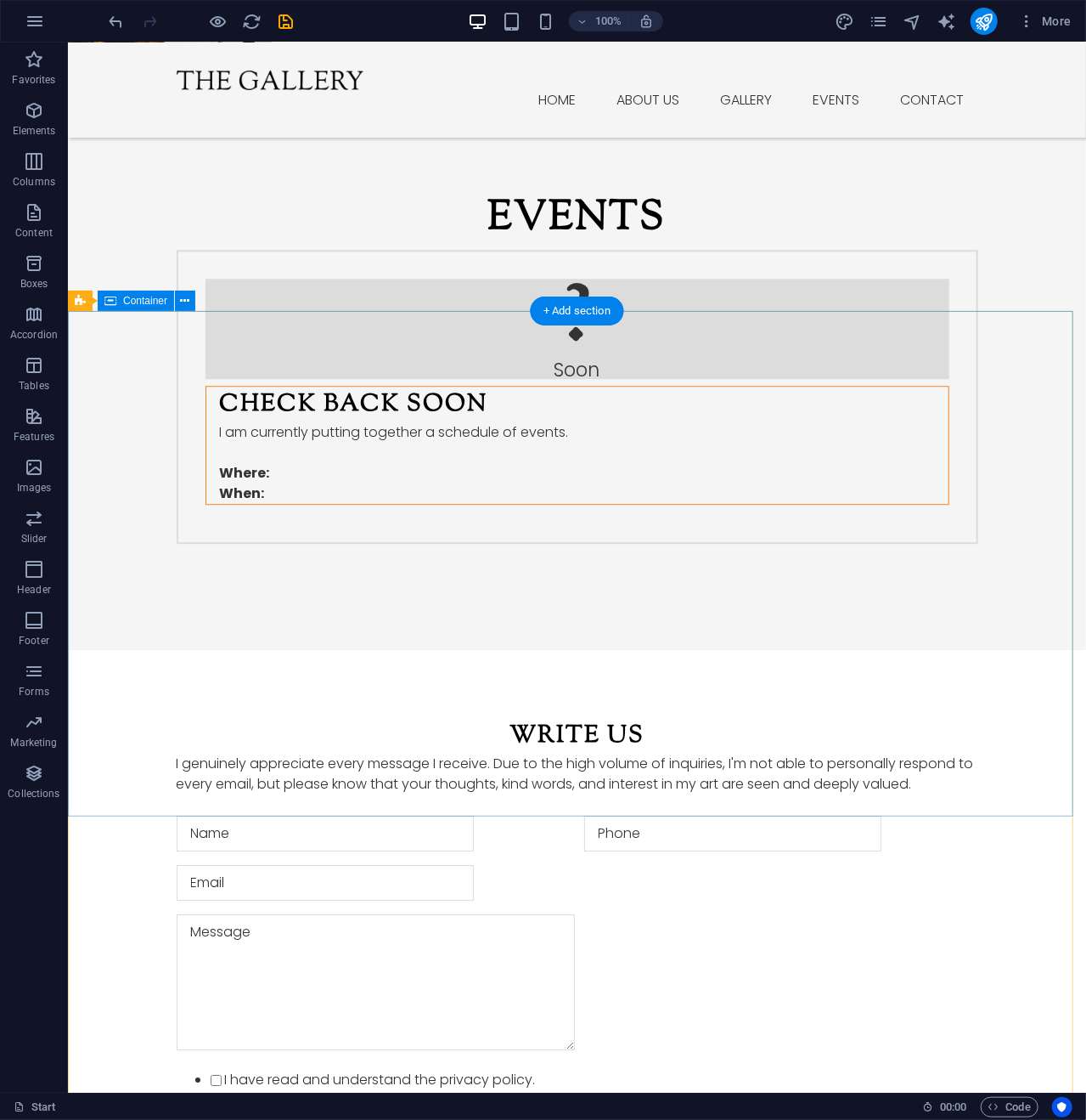
scroll to position [2210, 0]
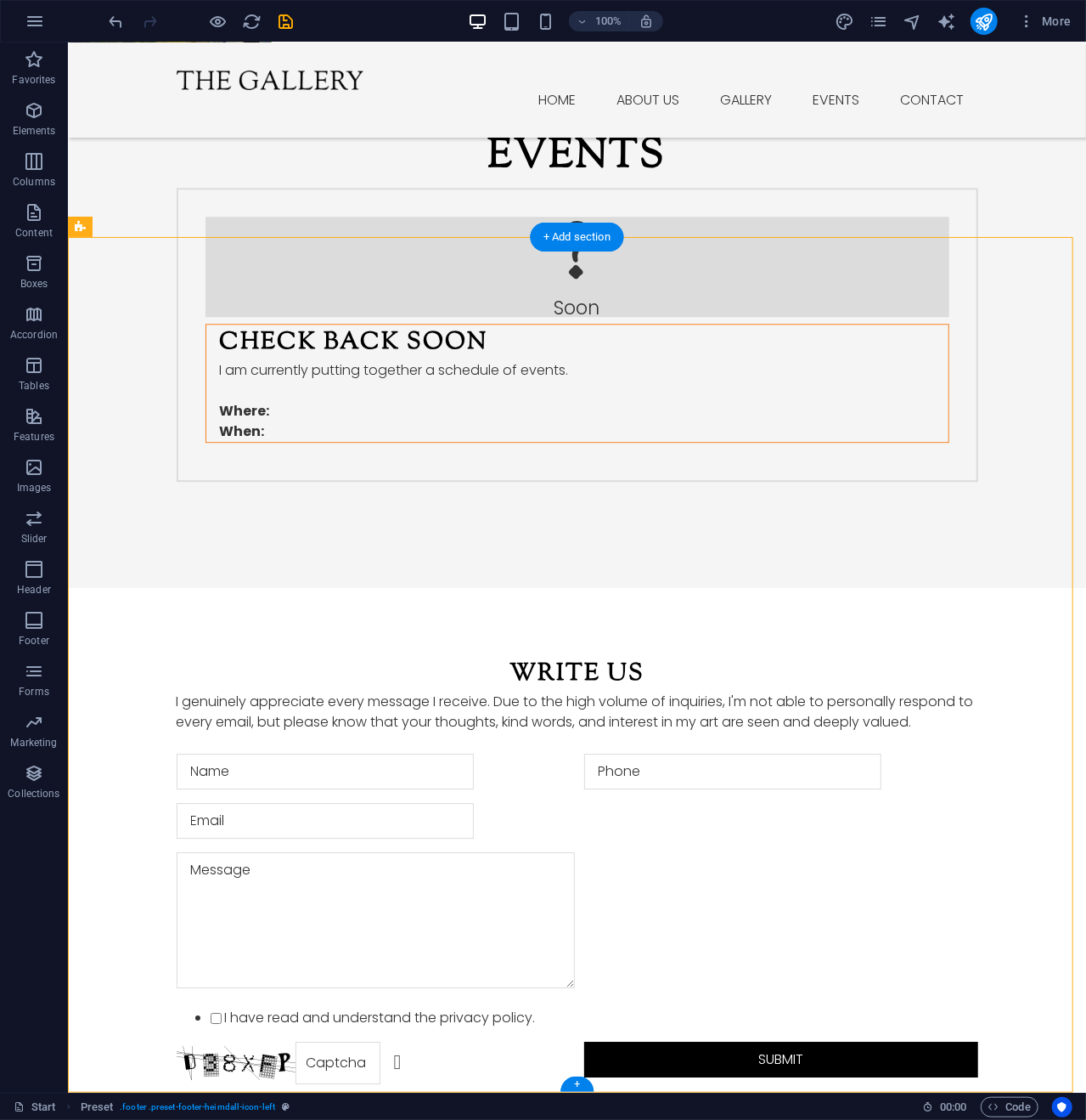
drag, startPoint x: 281, startPoint y: 842, endPoint x: 125, endPoint y: 402, distance: 466.8
drag, startPoint x: 582, startPoint y: 230, endPoint x: 270, endPoint y: 271, distance: 314.7
click at [582, 230] on div "+ Add section" at bounding box center [577, 237] width 94 height 29
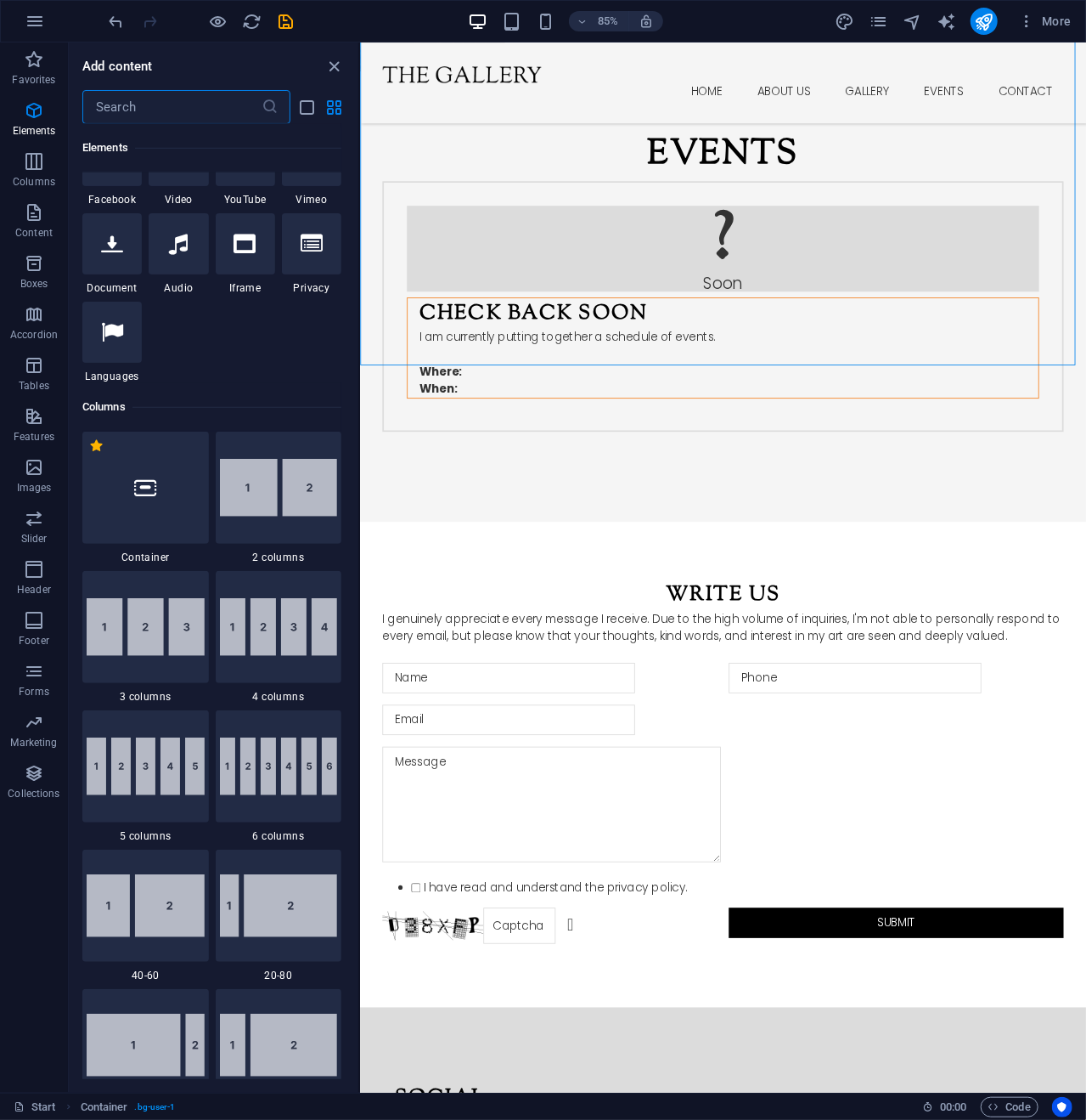
scroll to position [532, 0]
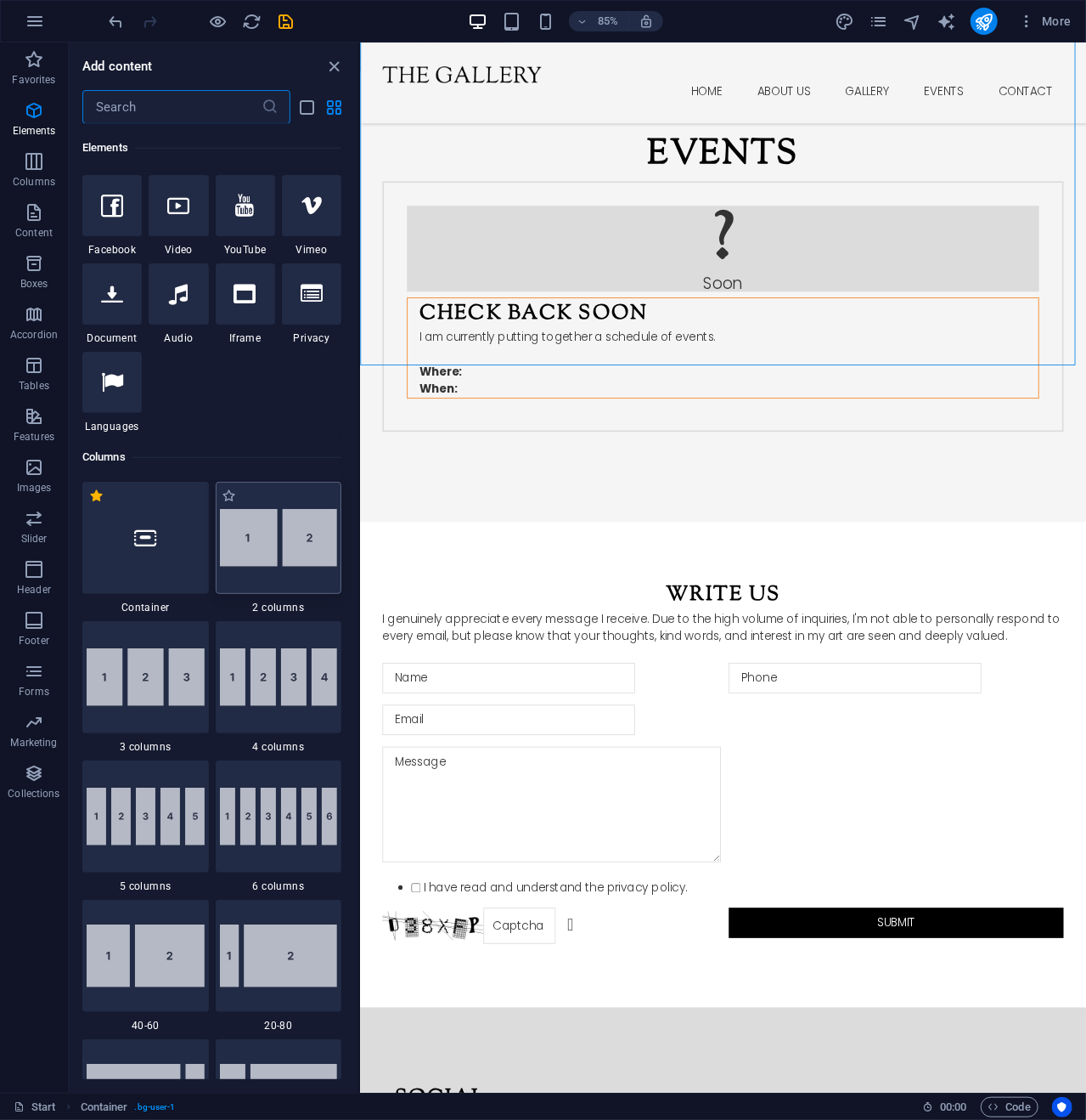
click at [269, 534] on img at bounding box center [279, 538] width 118 height 58
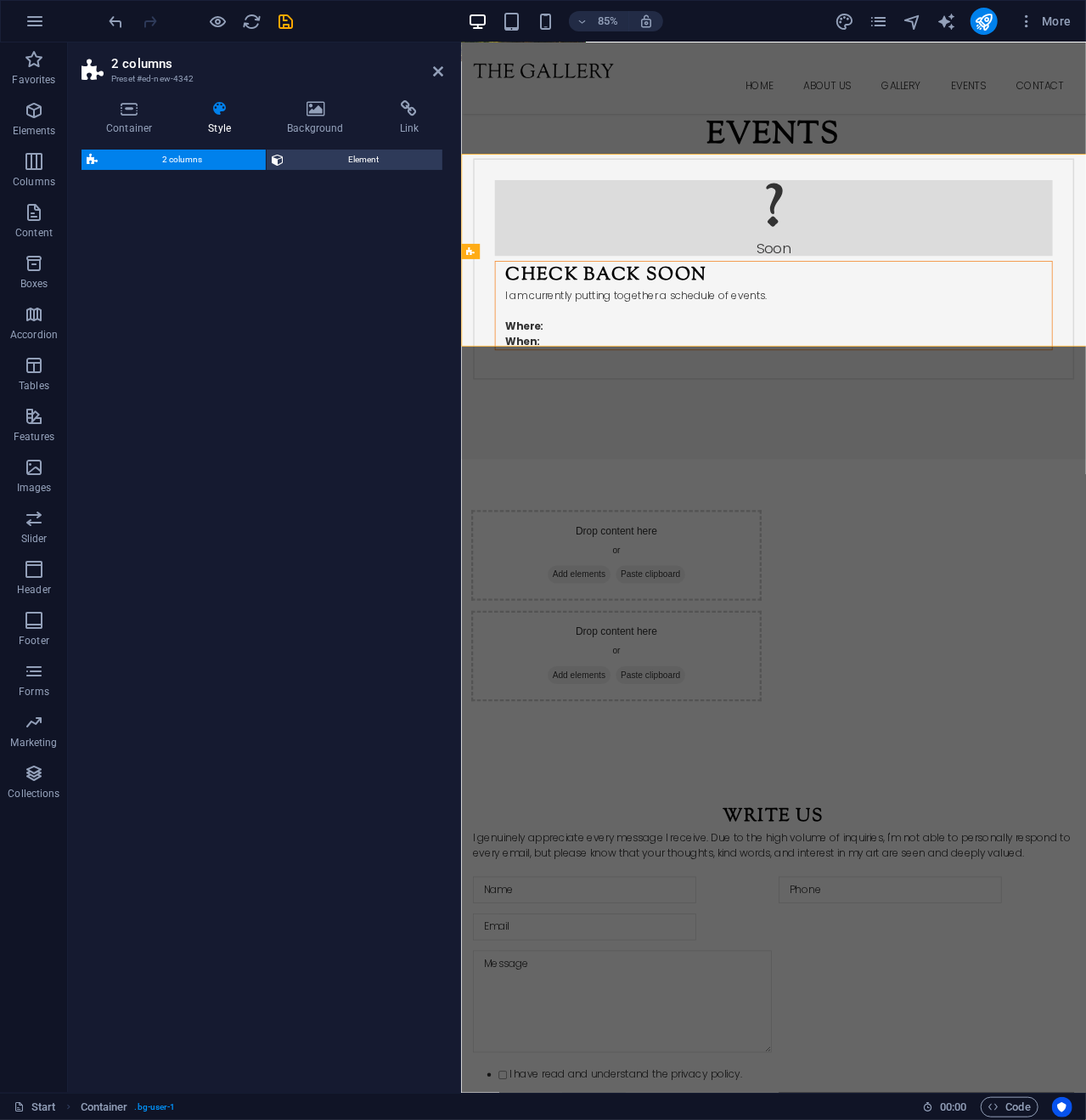
scroll to position [2357, 0]
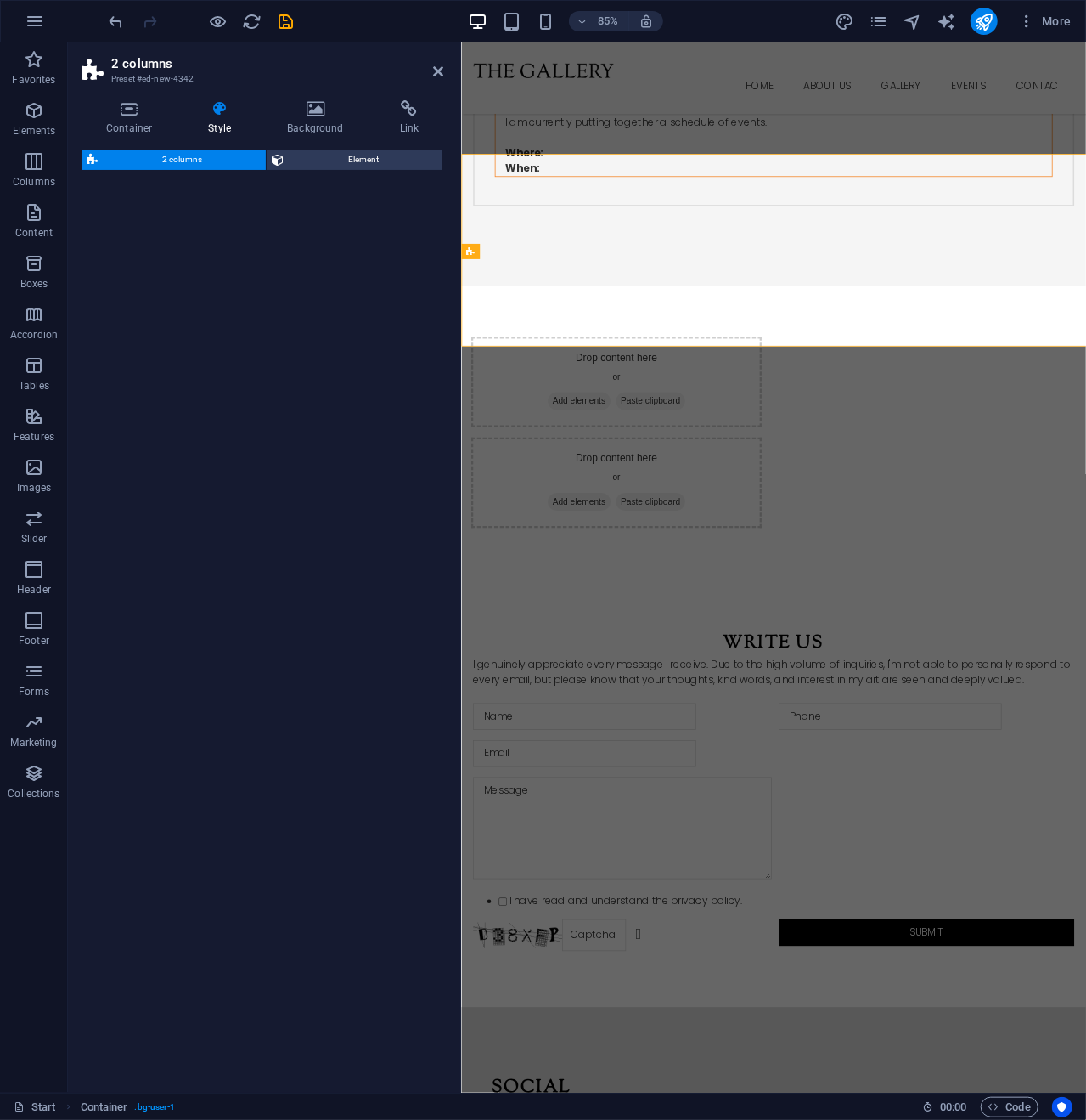
select select "rem"
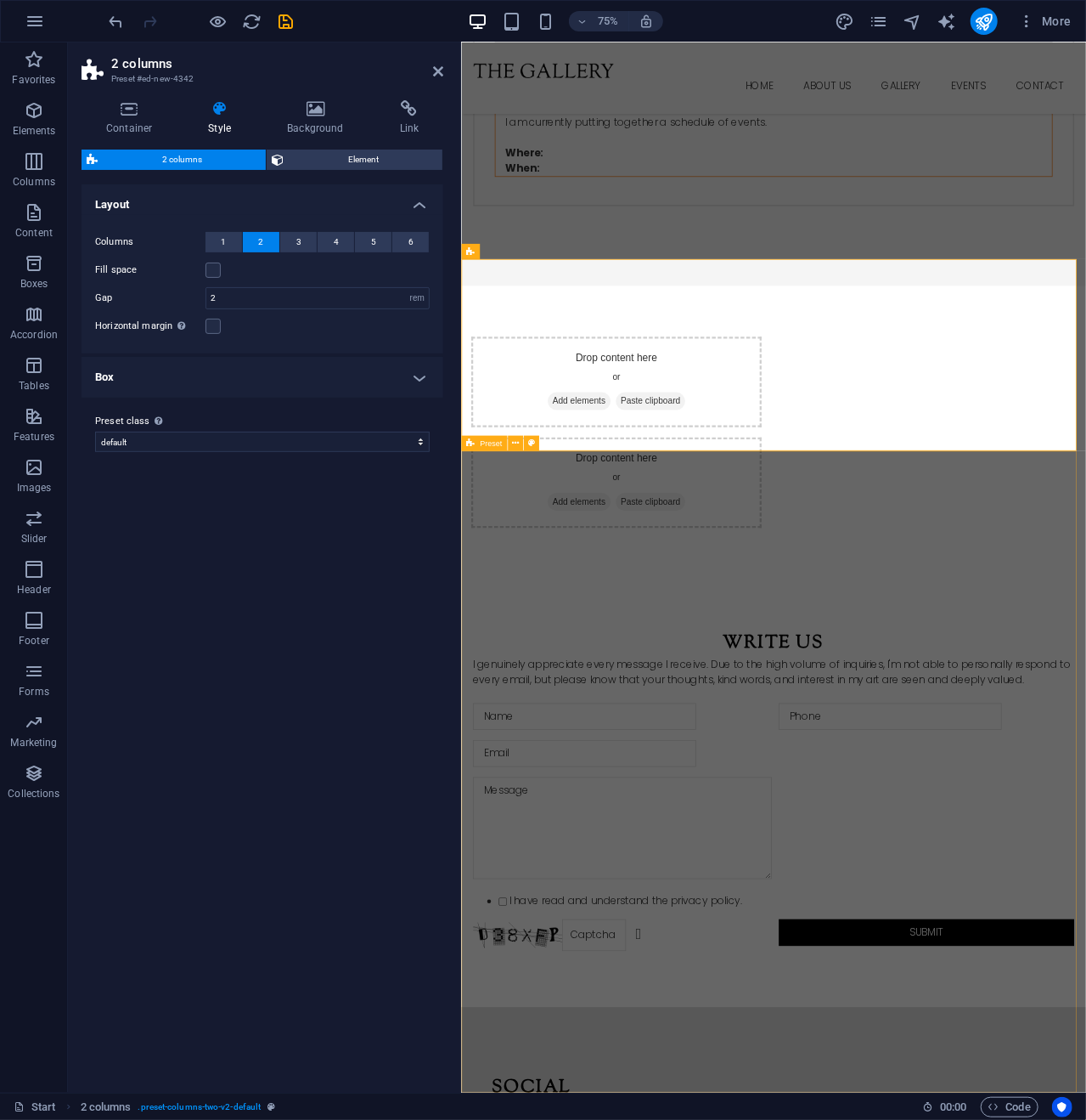
scroll to position [2210, 0]
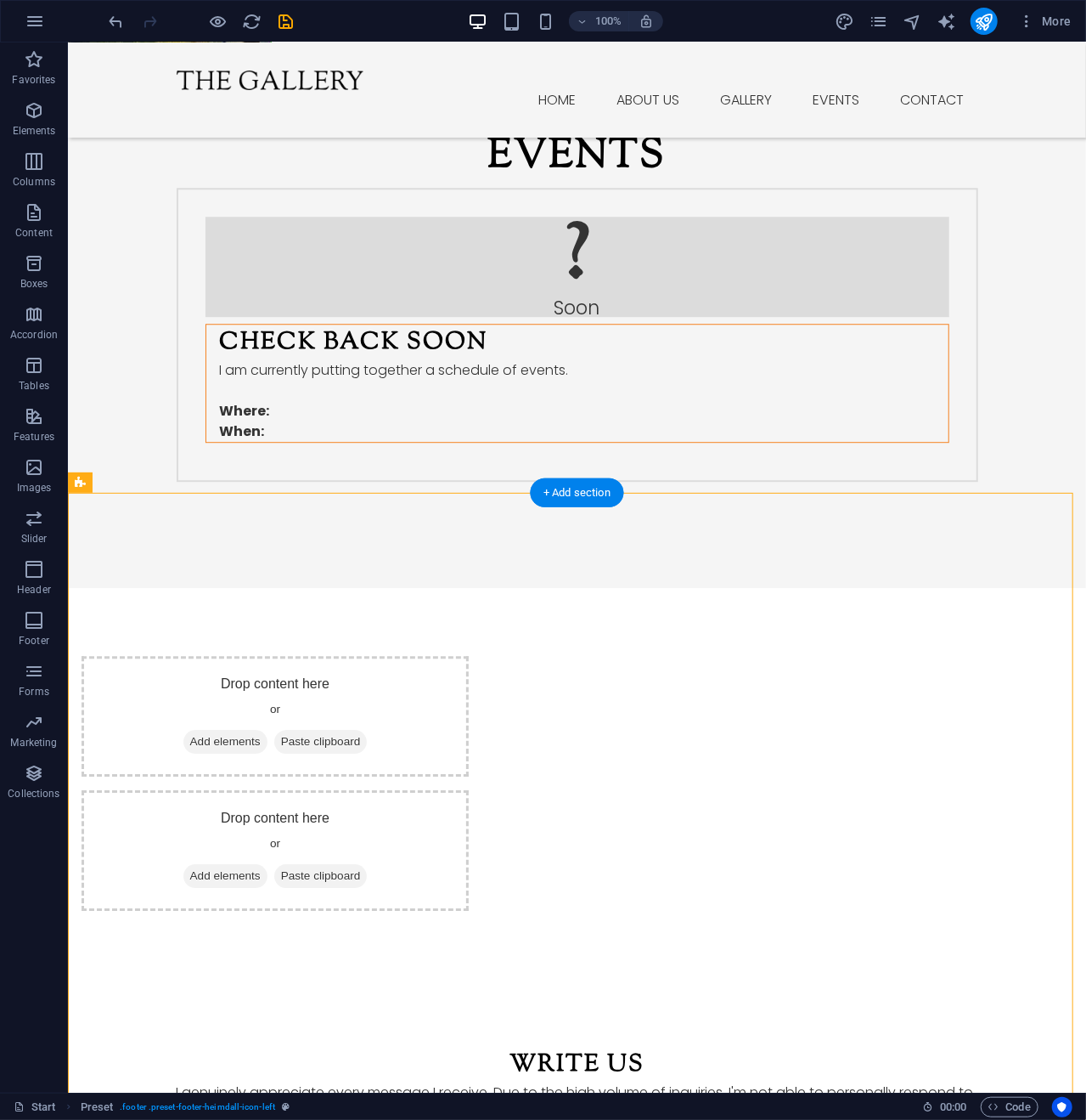
drag, startPoint x: 556, startPoint y: 486, endPoint x: 111, endPoint y: 509, distance: 445.6
click at [138, 475] on icon at bounding box center [140, 483] width 9 height 18
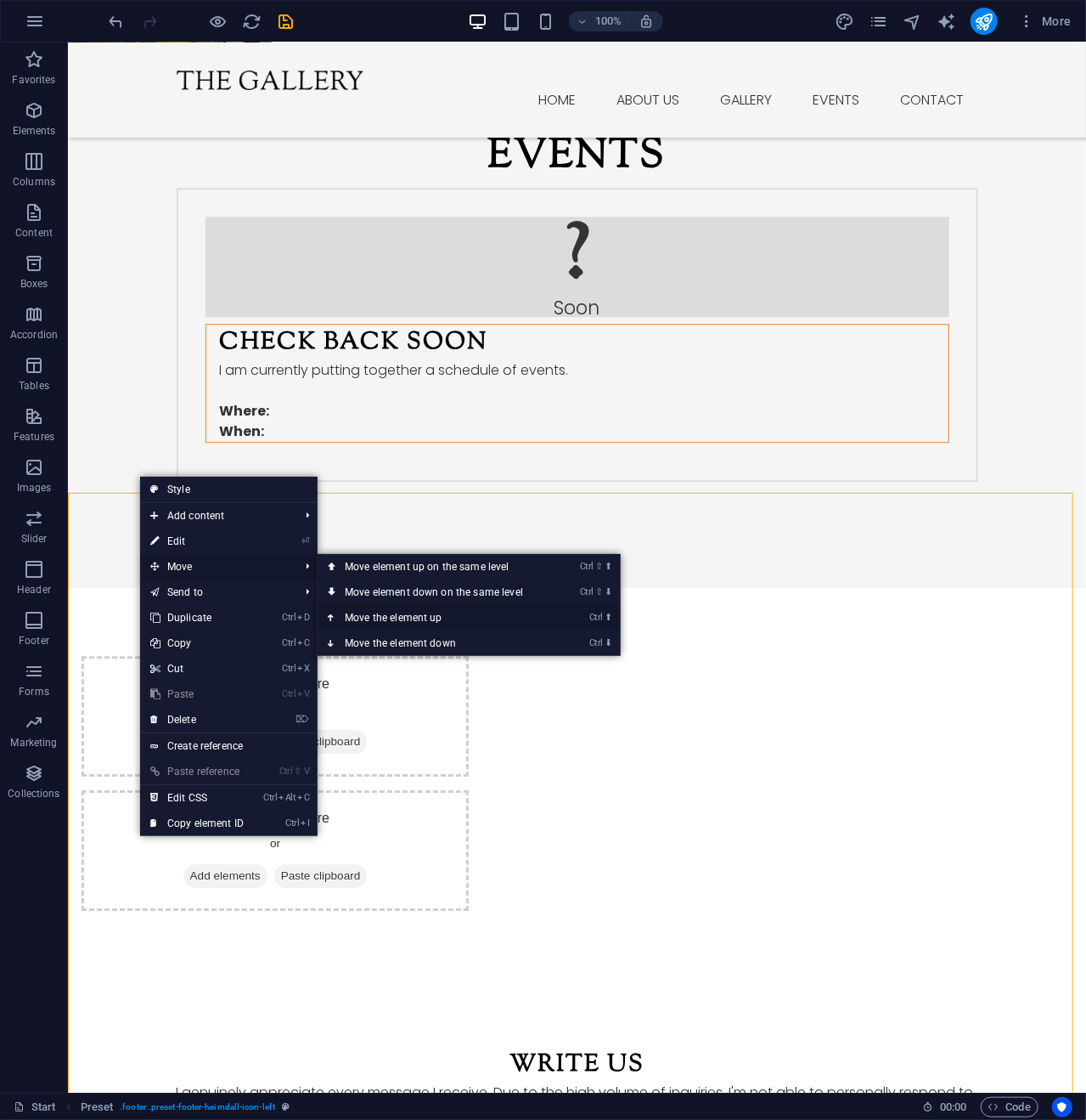
click at [437, 613] on link "Ctrl ⬆ Move the element up" at bounding box center [438, 618] width 240 height 26
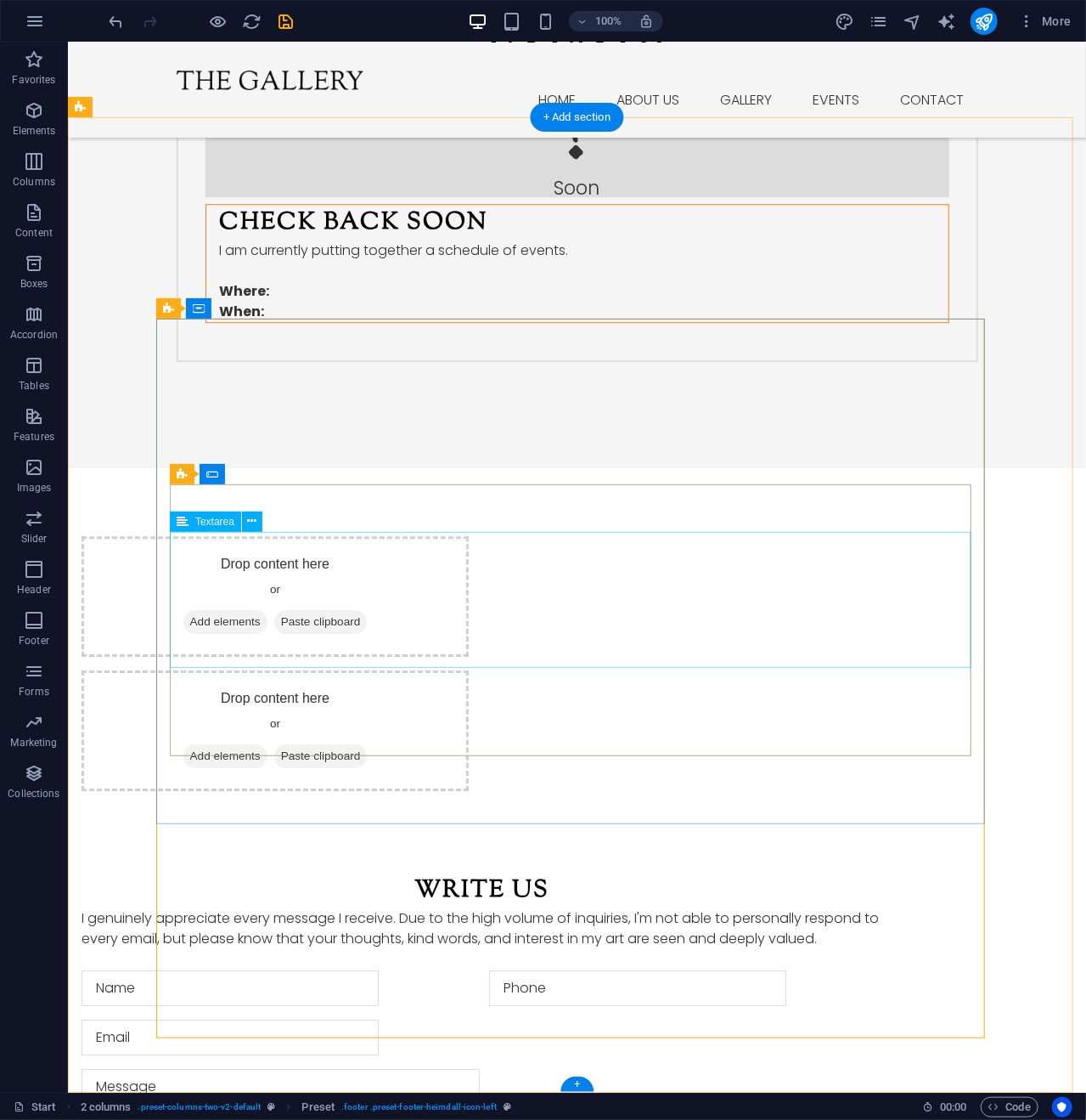
scroll to position [2160, 0]
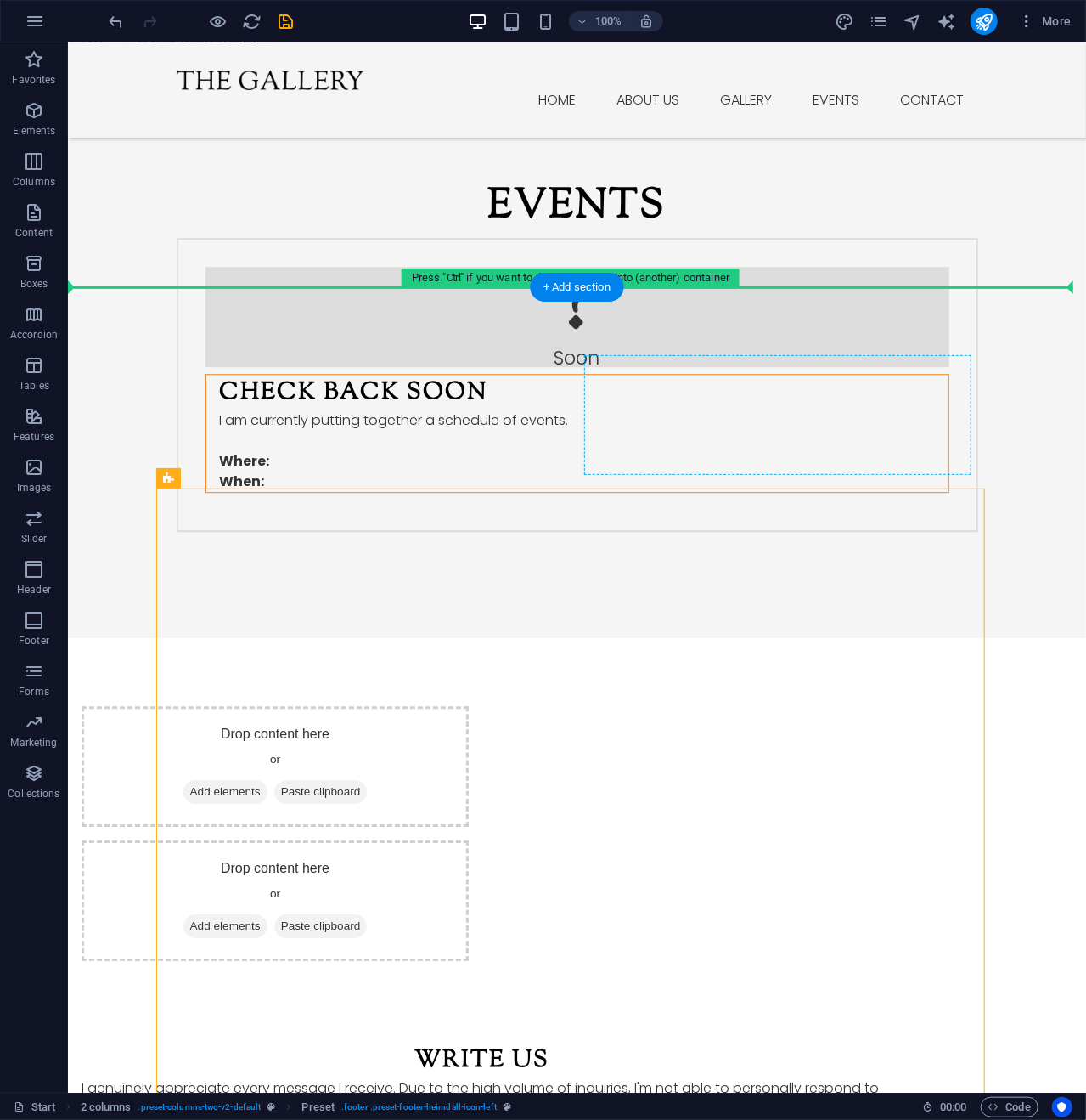
drag, startPoint x: 517, startPoint y: 447, endPoint x: 705, endPoint y: 429, distance: 188.9
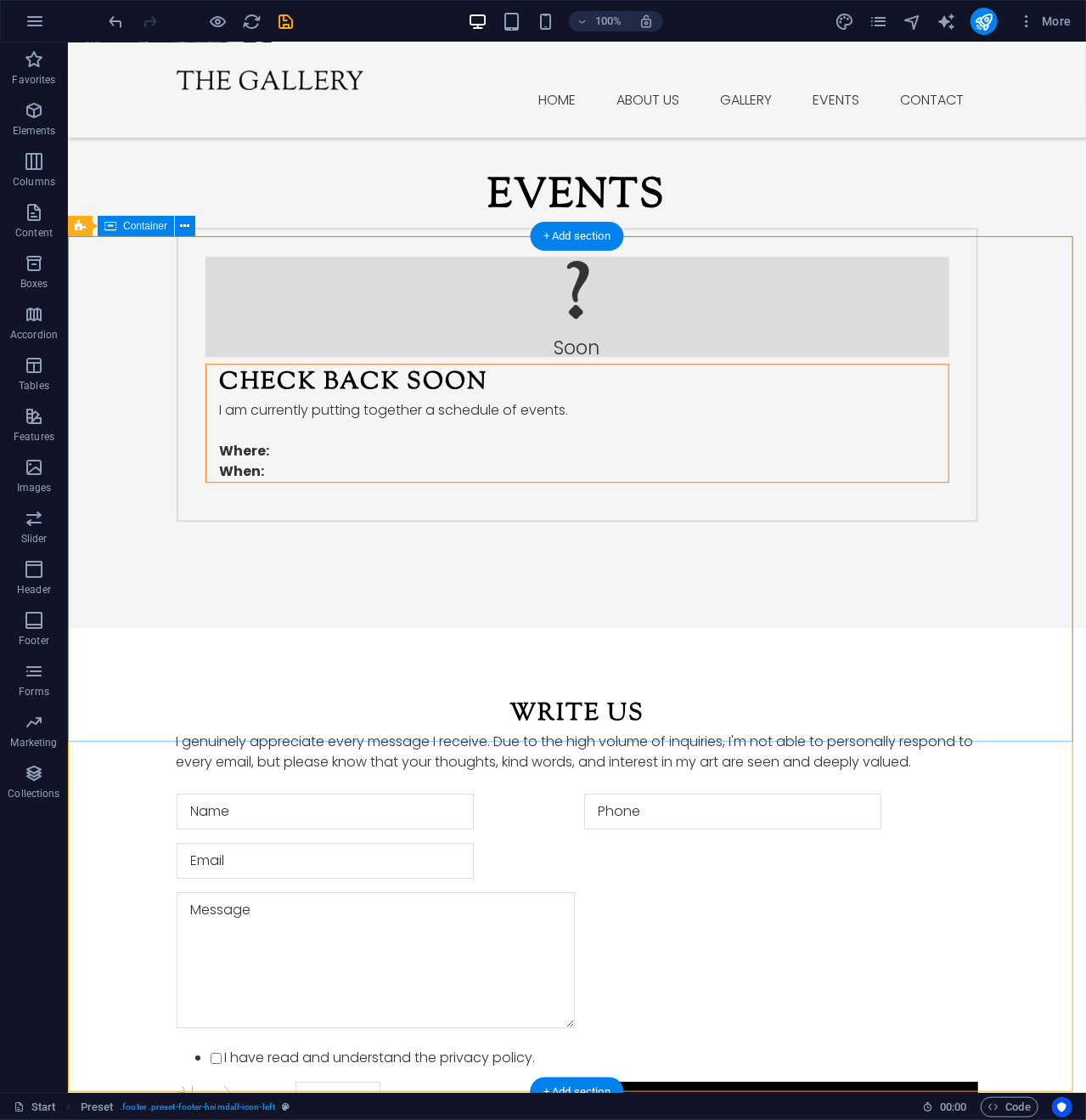
scroll to position [2211, 0]
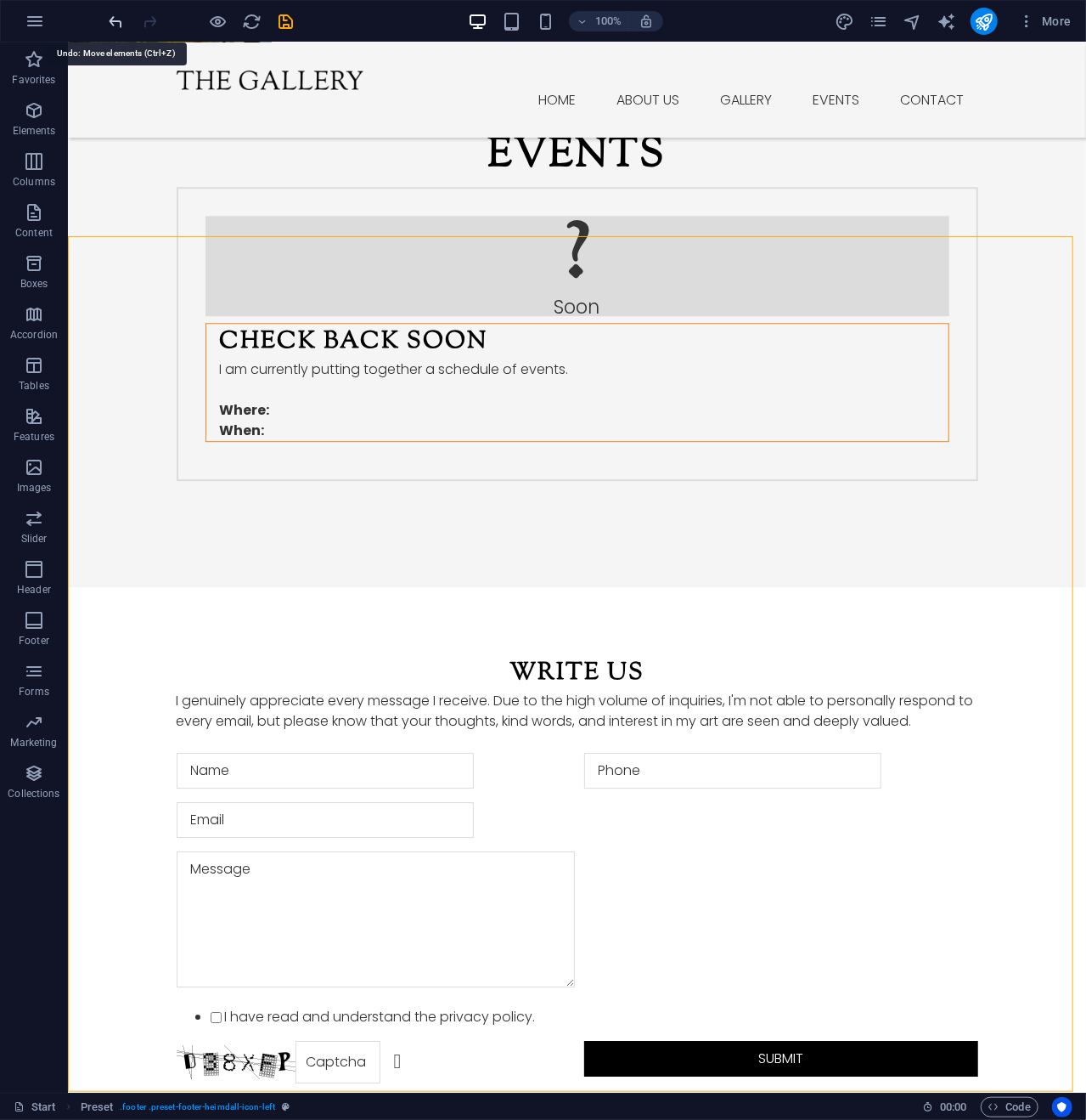
click at [115, 23] on icon "undo" at bounding box center [116, 21] width 19 height 19
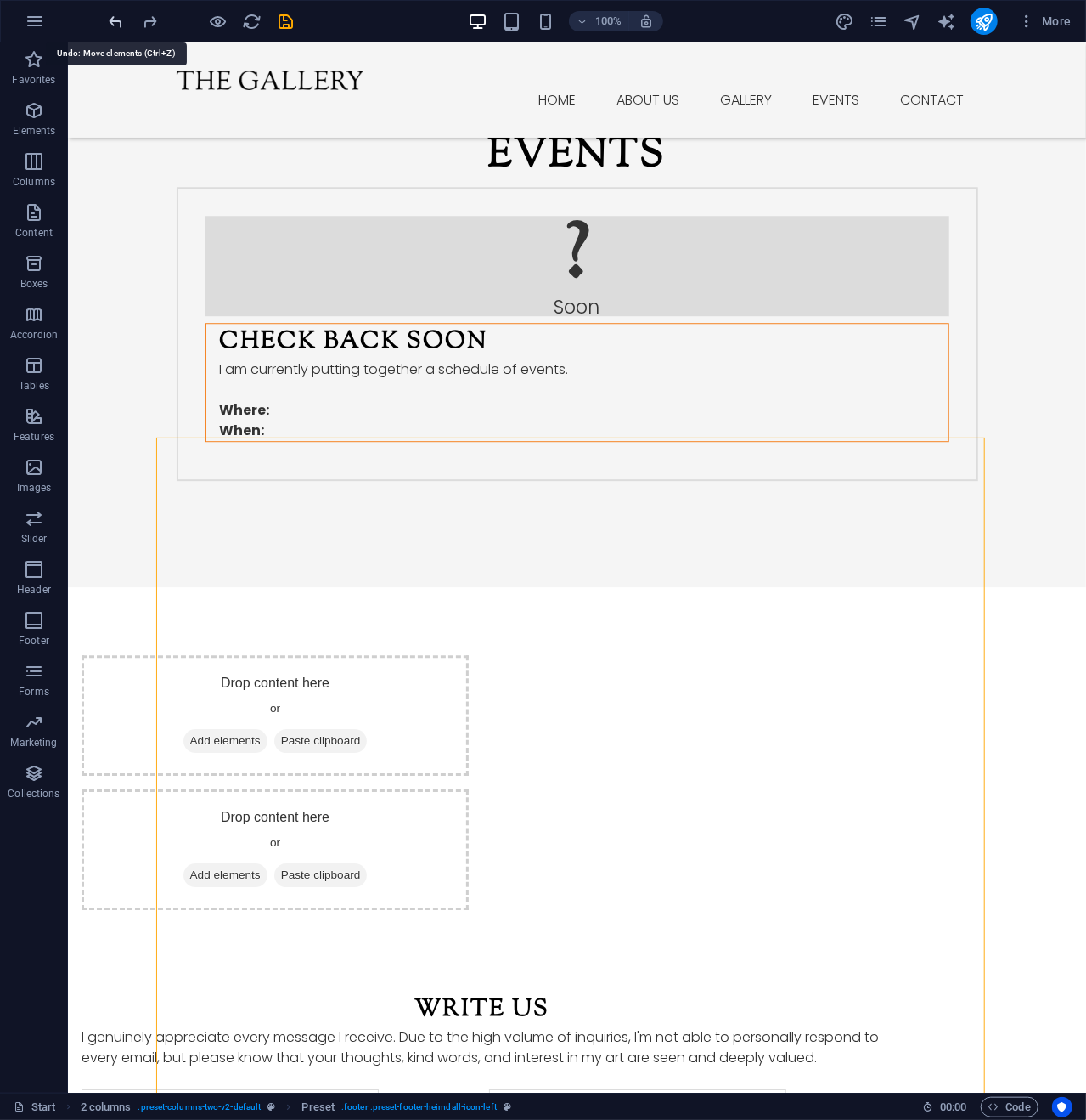
click at [114, 23] on icon "undo" at bounding box center [116, 21] width 19 height 19
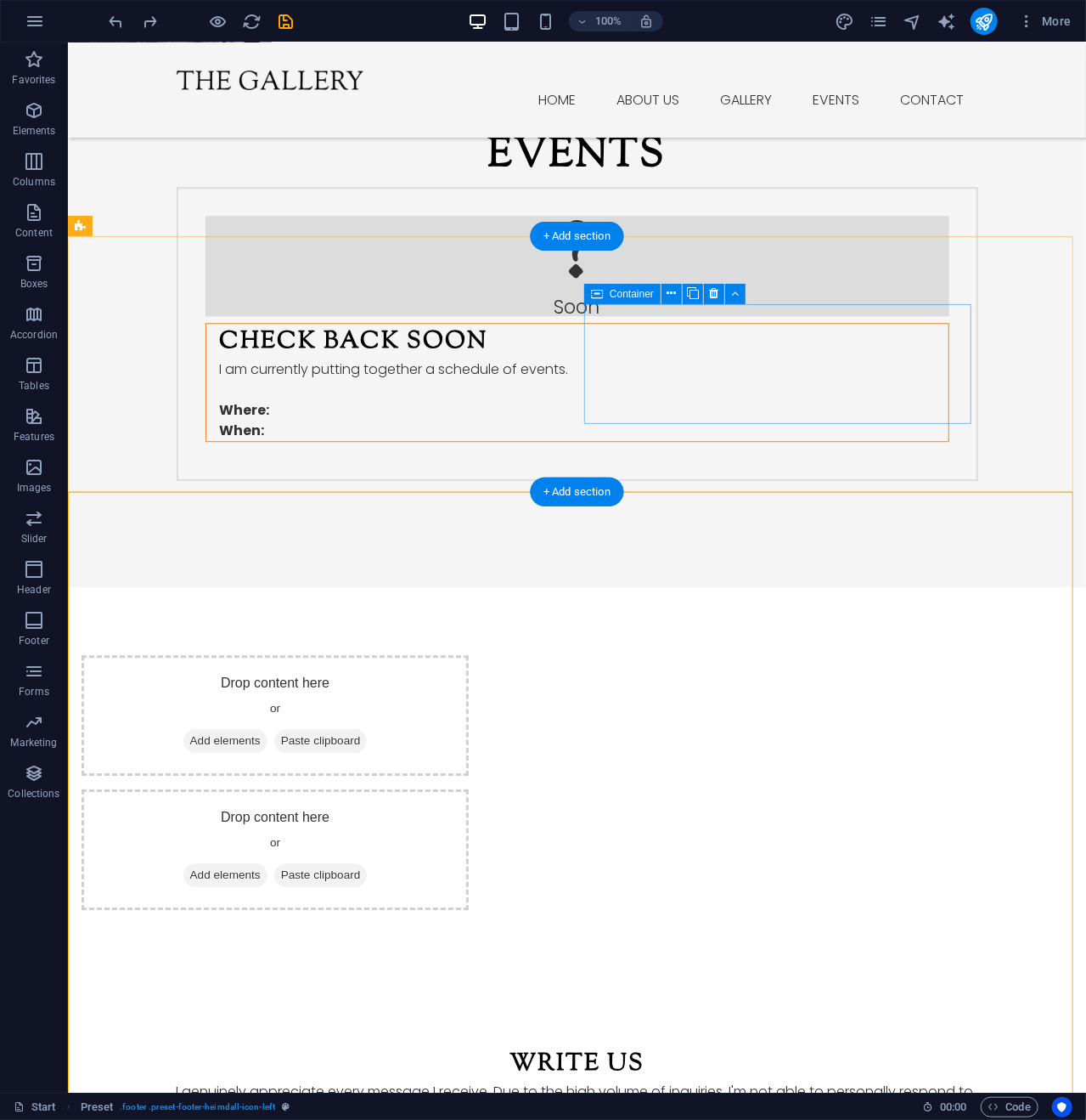
drag, startPoint x: 644, startPoint y: 530, endPoint x: 752, endPoint y: 354, distance: 206.5
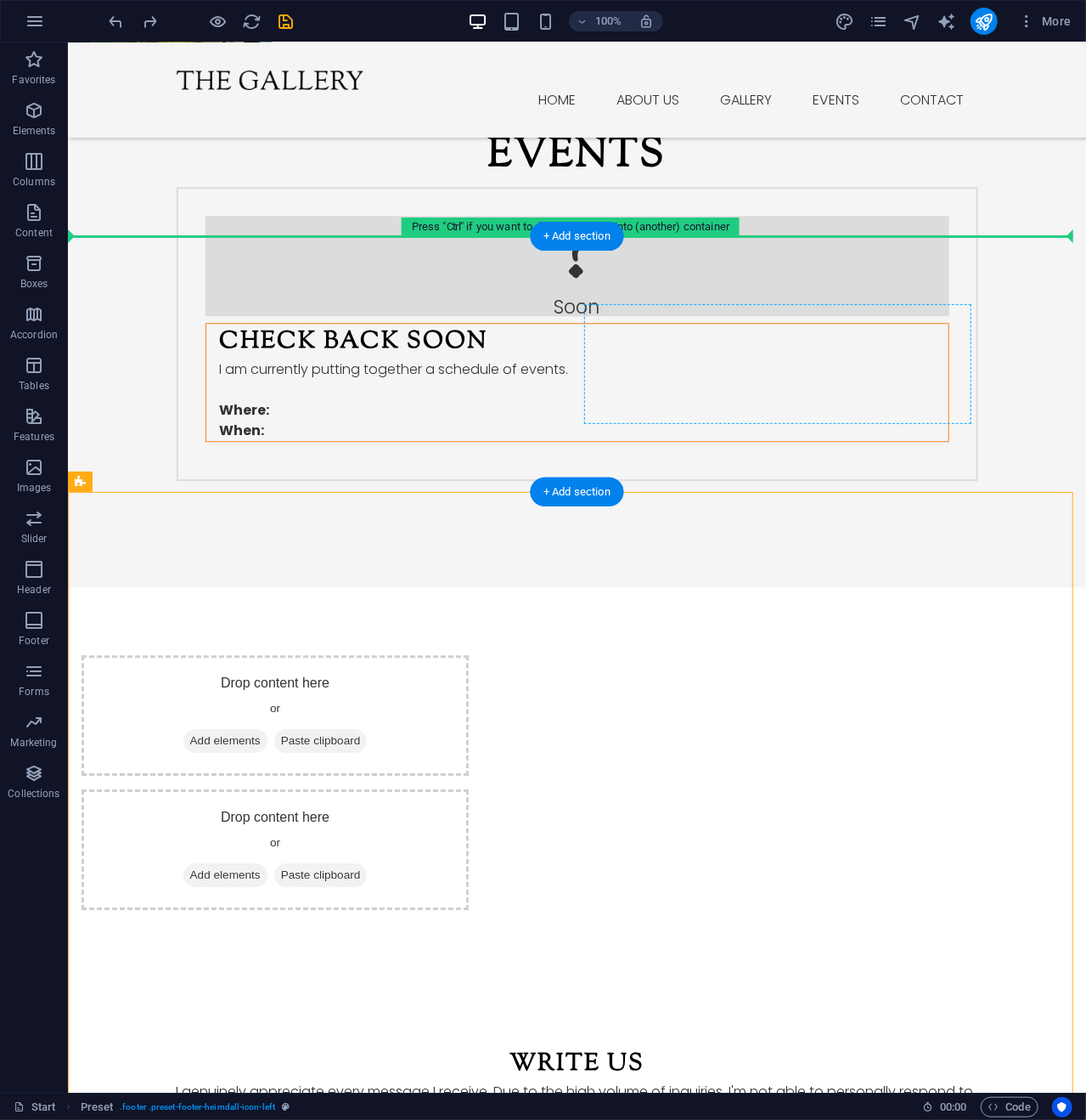
drag, startPoint x: 146, startPoint y: 528, endPoint x: 719, endPoint y: 352, distance: 599.4
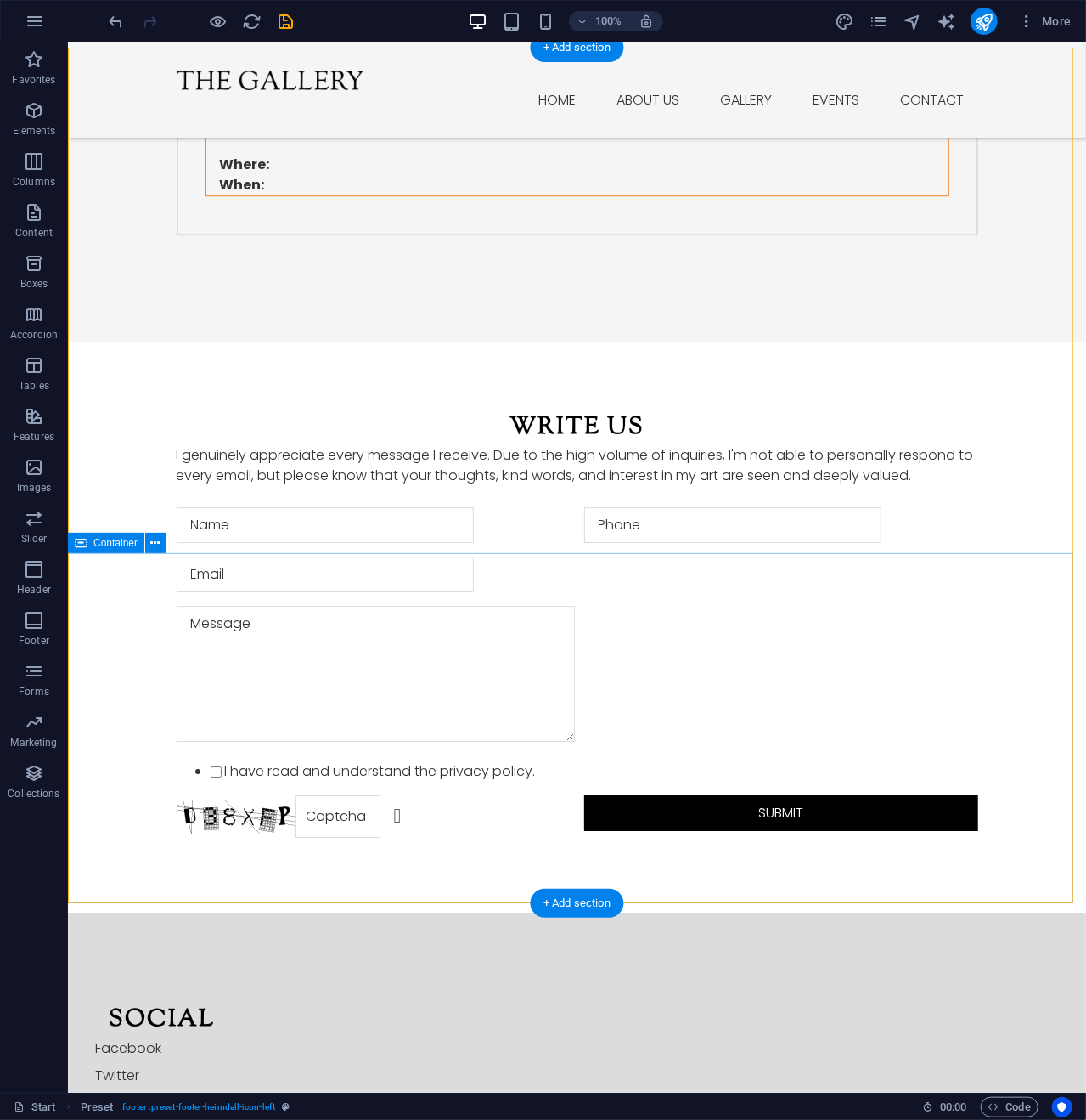
scroll to position [2466, 0]
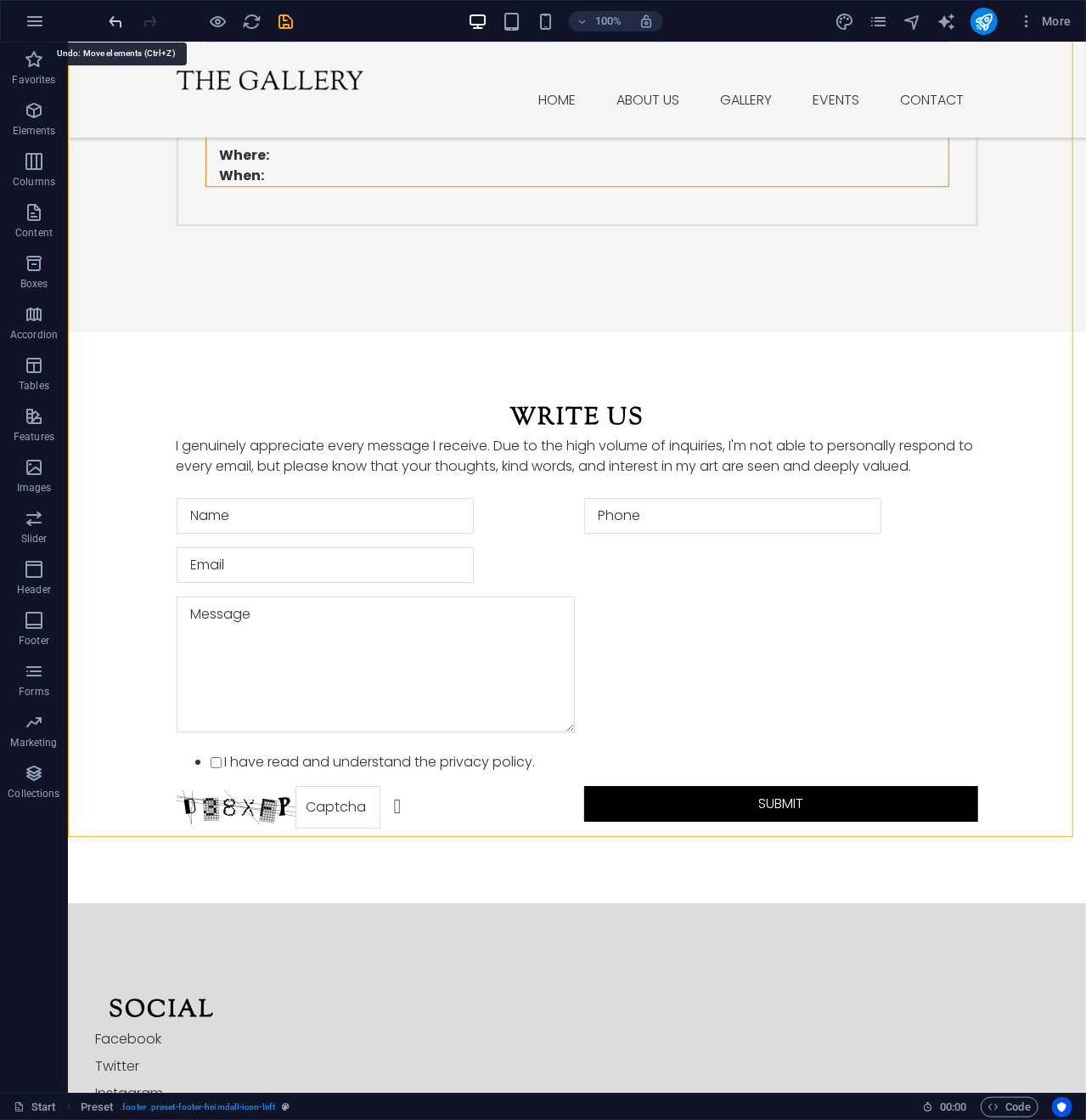
click at [117, 18] on icon "undo" at bounding box center [116, 21] width 19 height 19
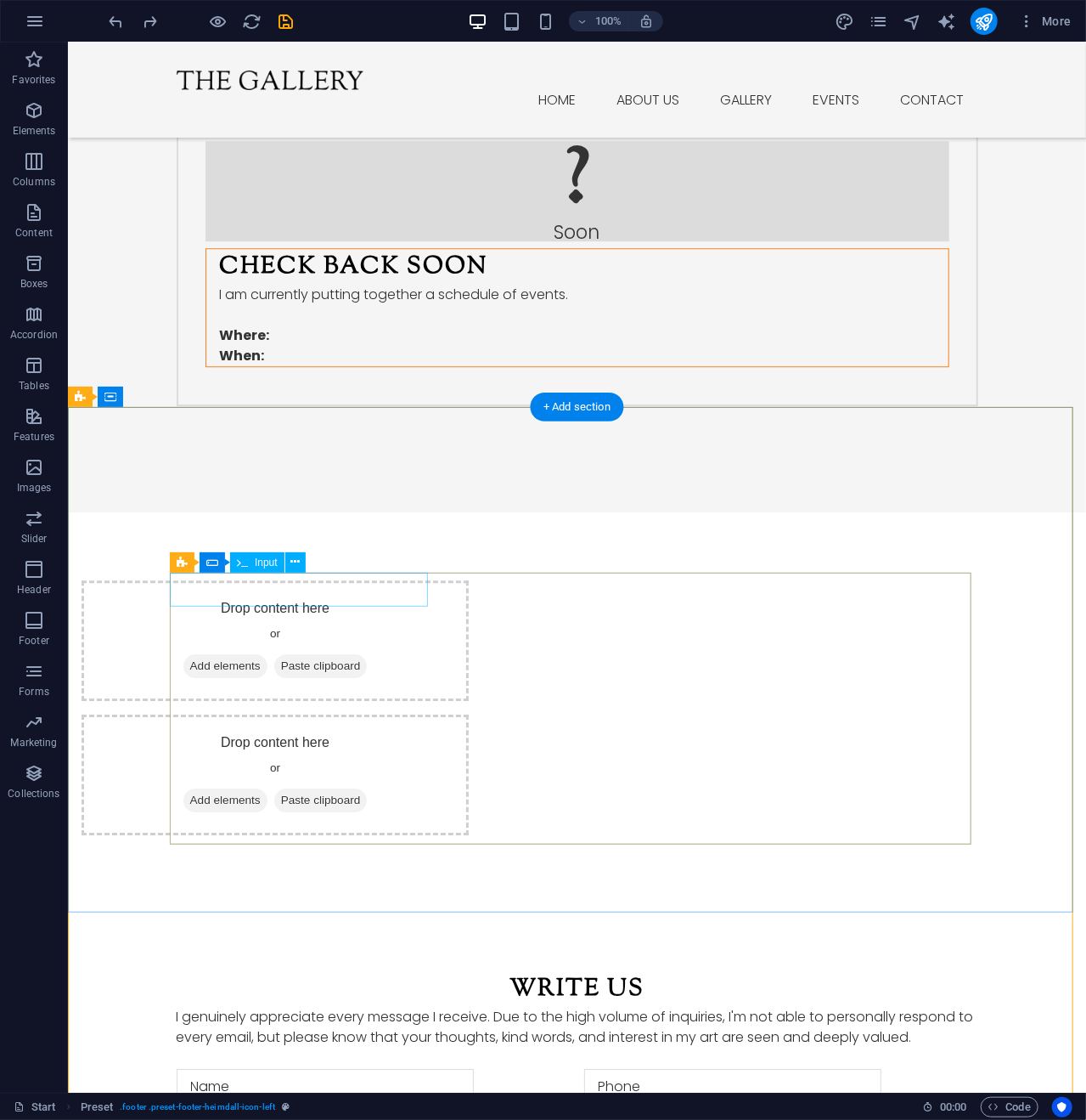
scroll to position [2296, 0]
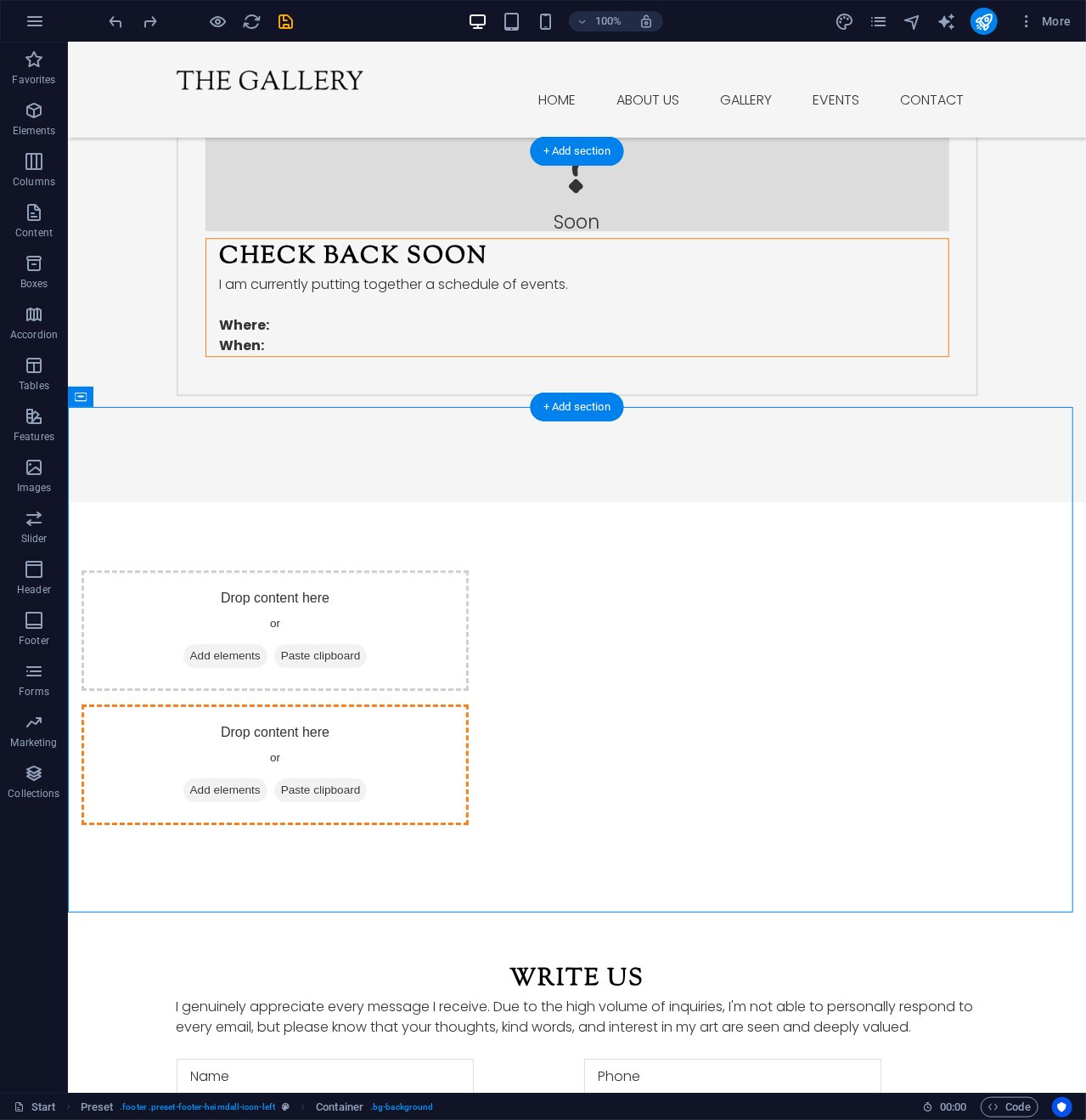
drag, startPoint x: 246, startPoint y: 459, endPoint x: 686, endPoint y: 270, distance: 478.9
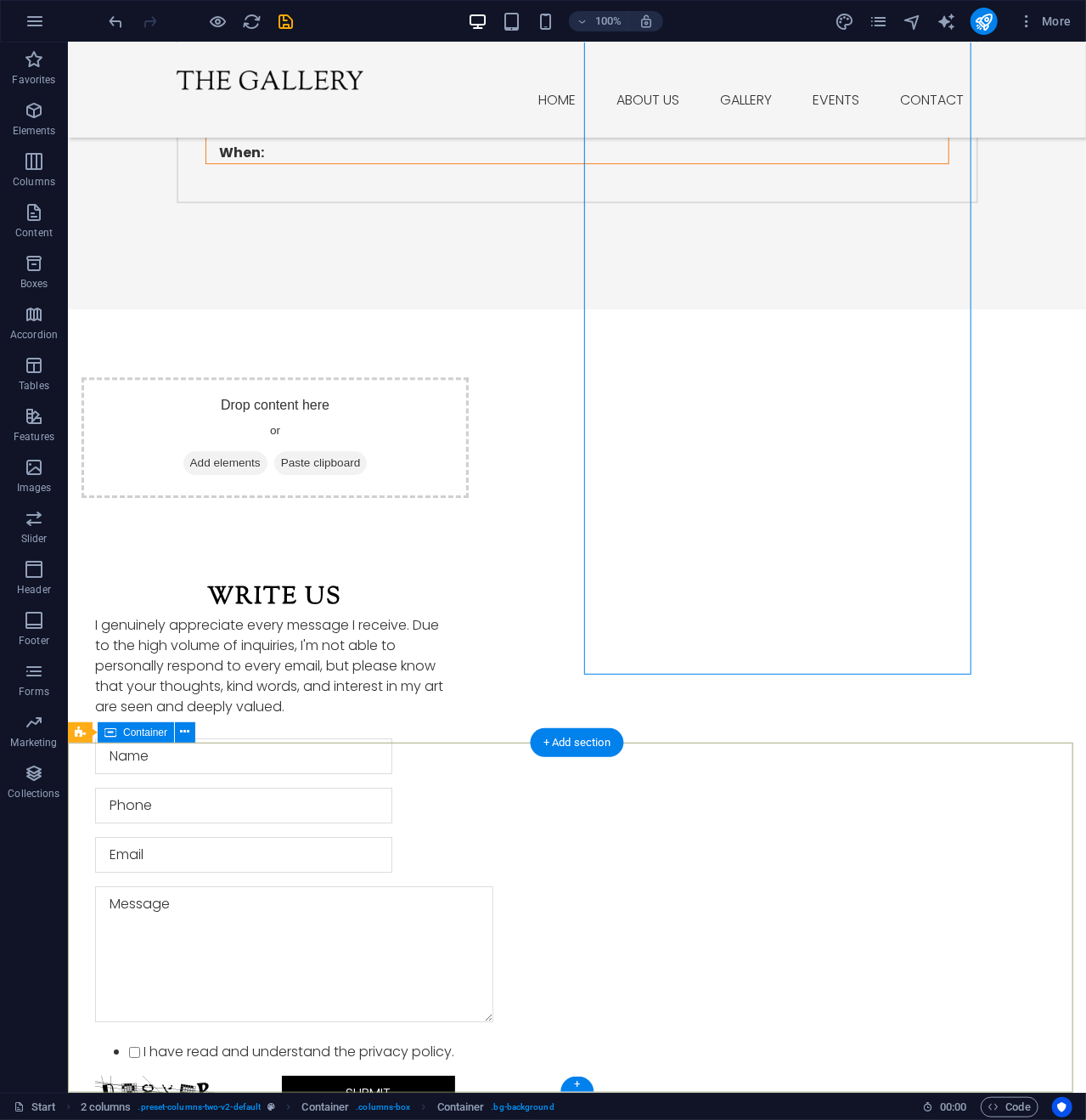
scroll to position [2319, 0]
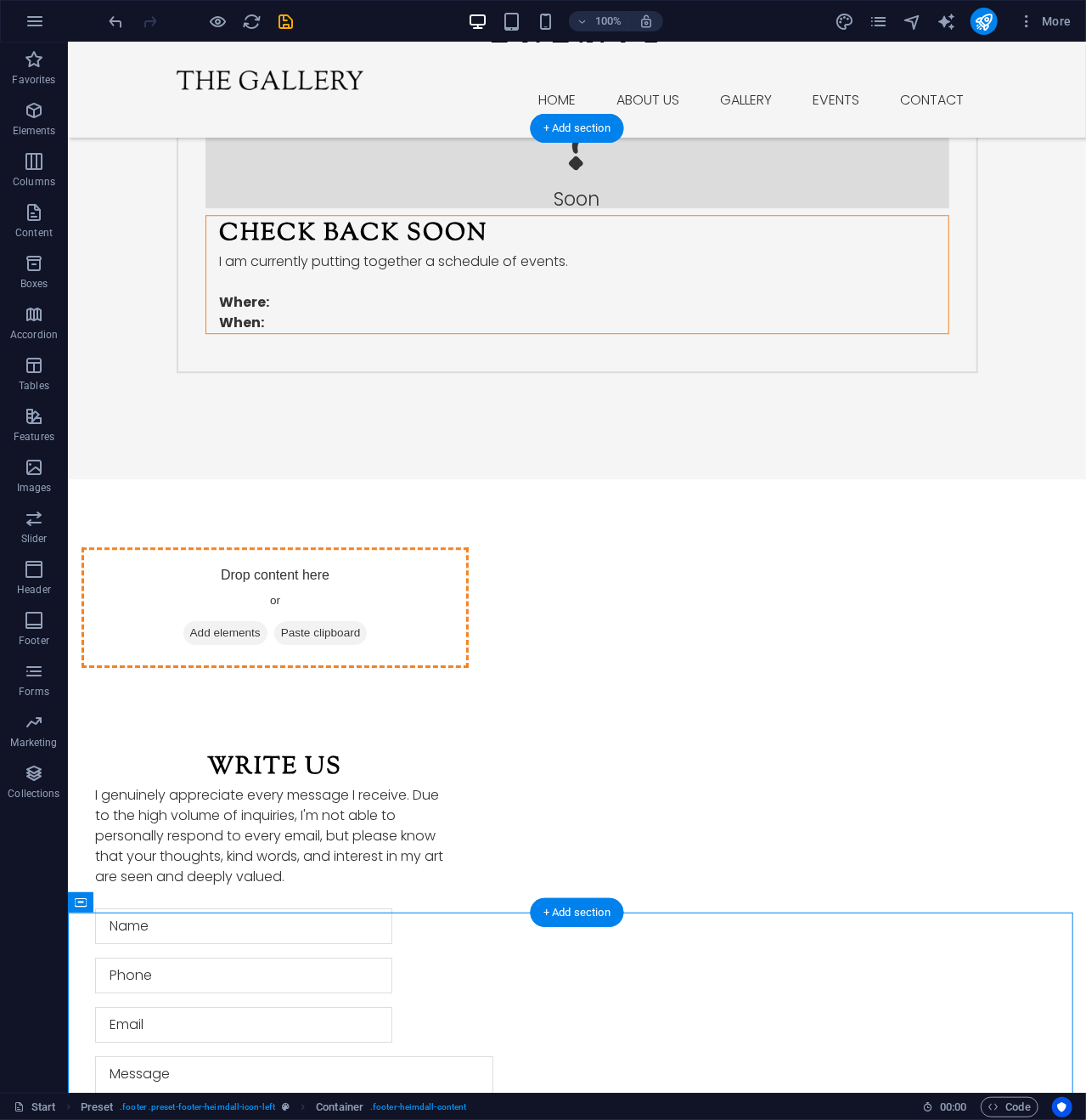
drag, startPoint x: 393, startPoint y: 974, endPoint x: 478, endPoint y: 292, distance: 687.3
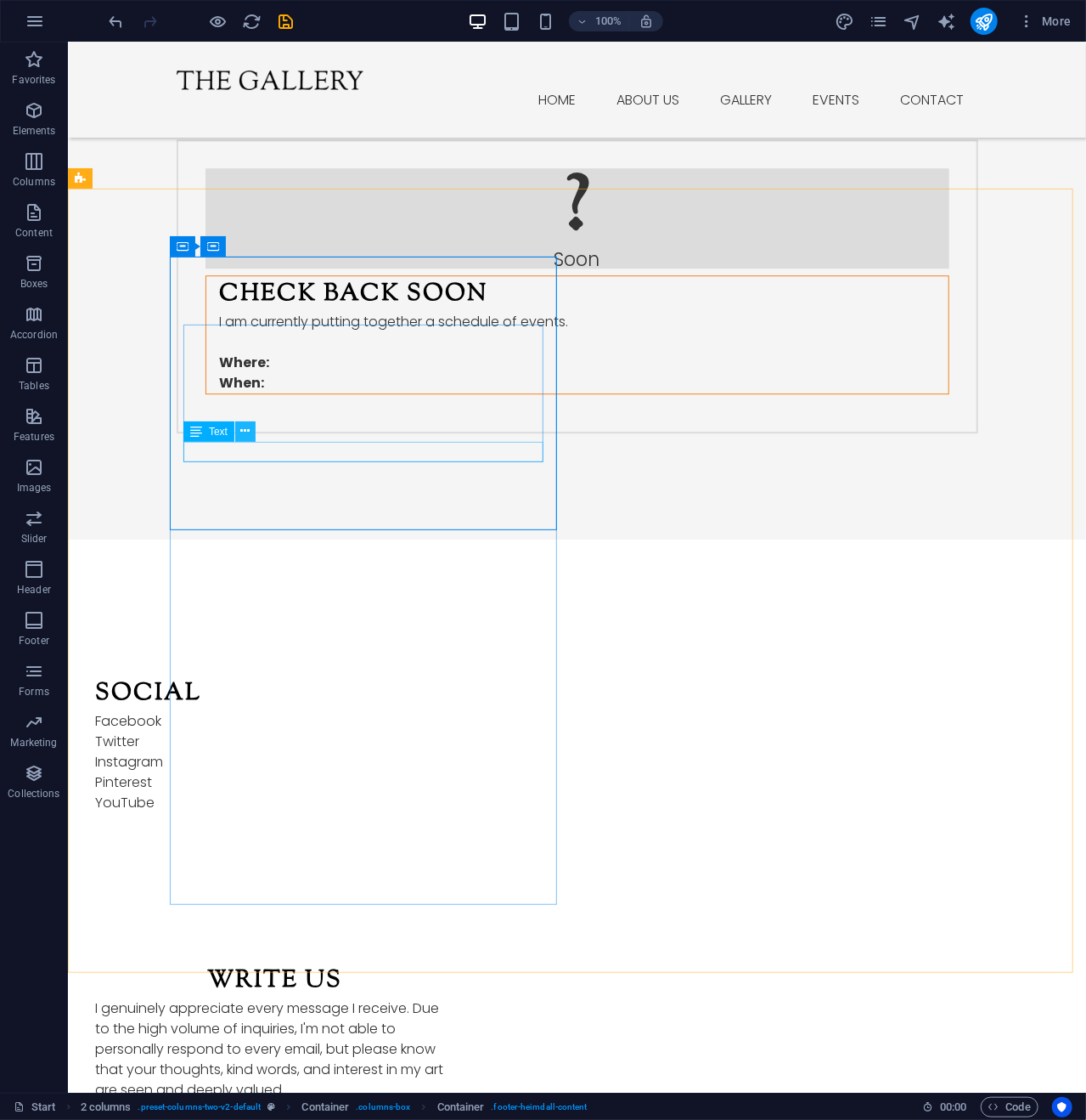
click at [250, 425] on icon at bounding box center [246, 432] width 9 height 18
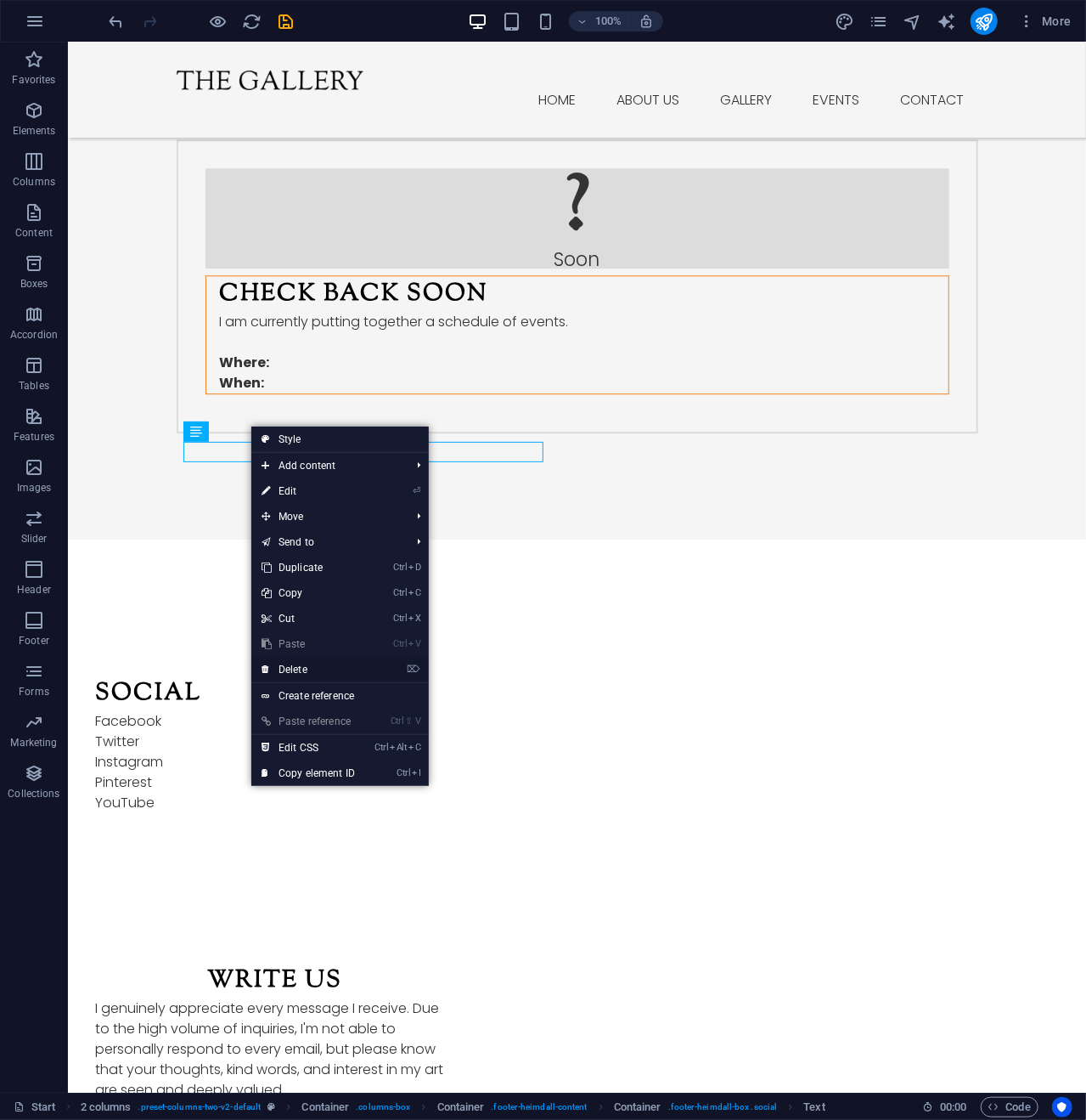
click at [302, 664] on link "⌦ Delete" at bounding box center [308, 669] width 114 height 26
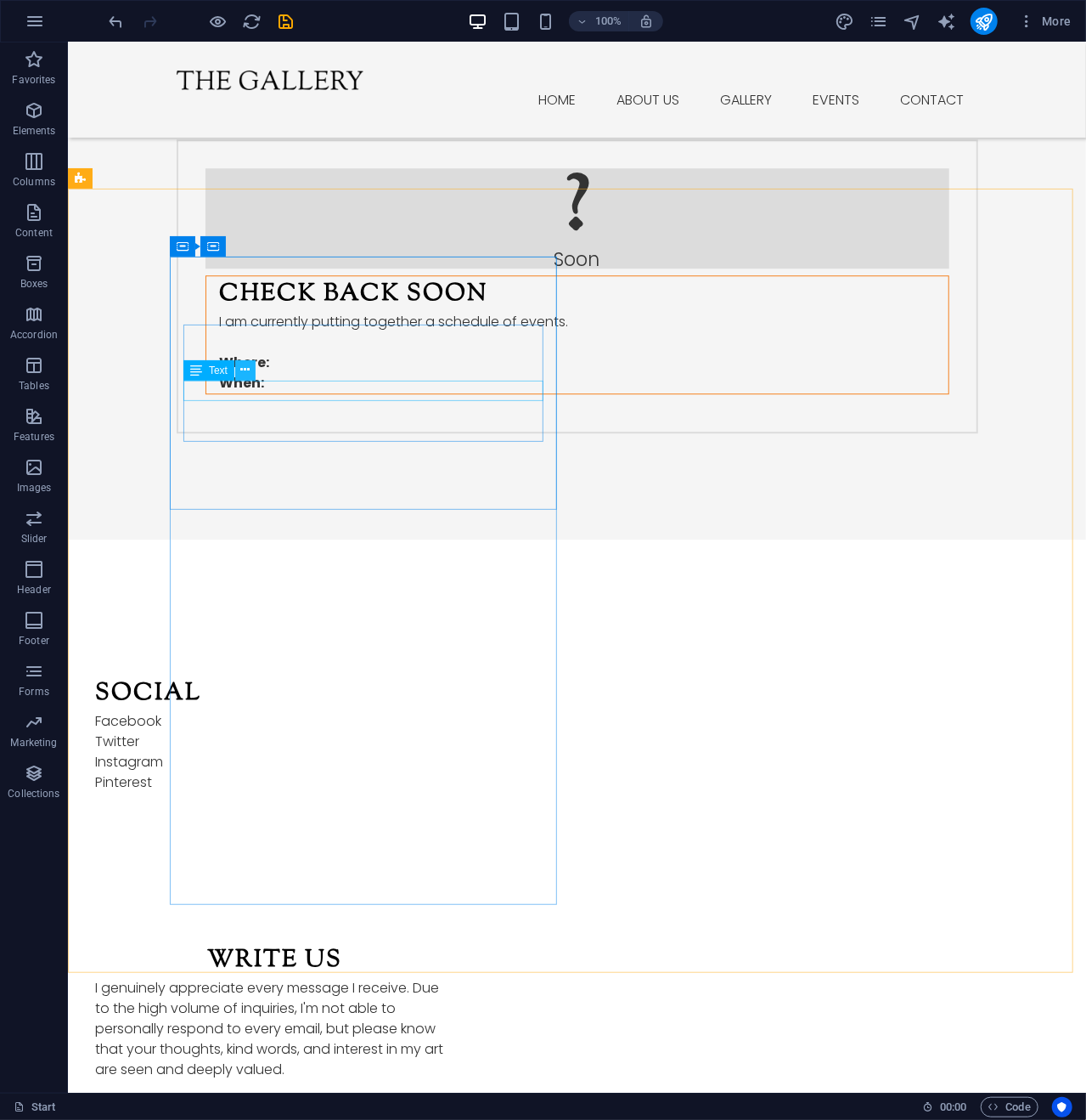
click at [244, 366] on icon at bounding box center [246, 370] width 9 height 18
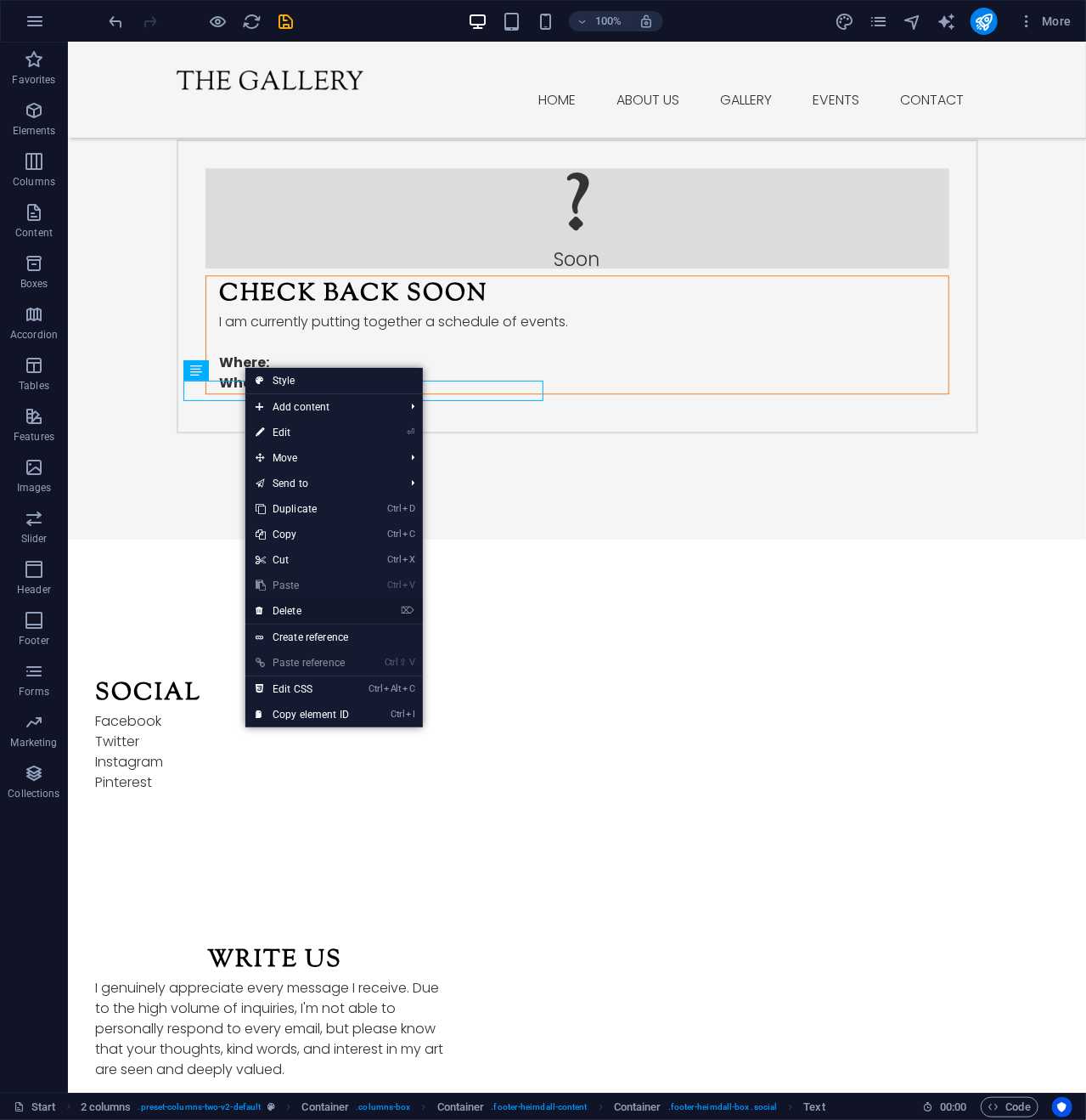
click at [294, 608] on link "⌦ Delete" at bounding box center [303, 611] width 114 height 26
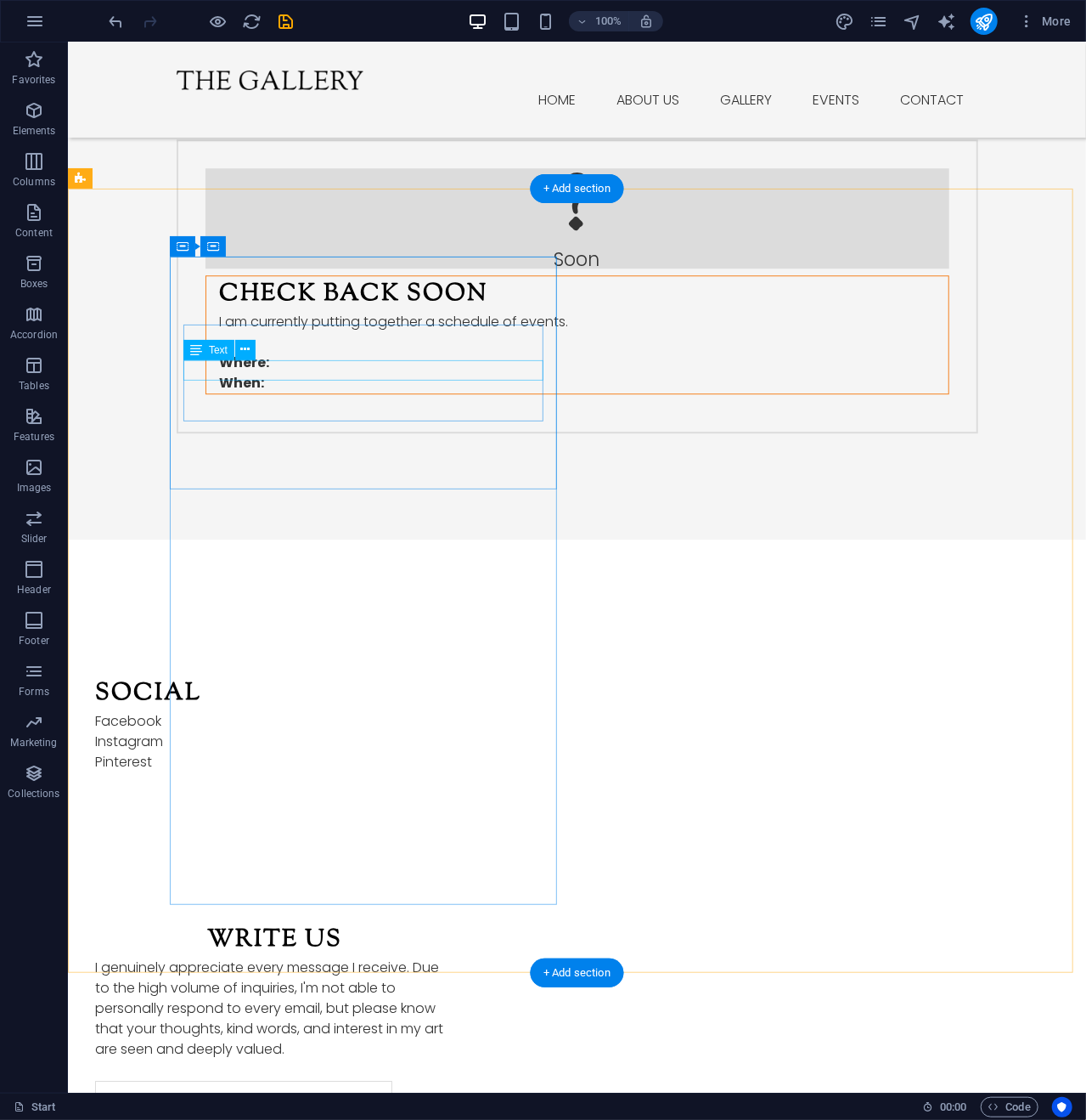
click at [221, 710] on div "Facebook" at bounding box center [274, 720] width 360 height 20
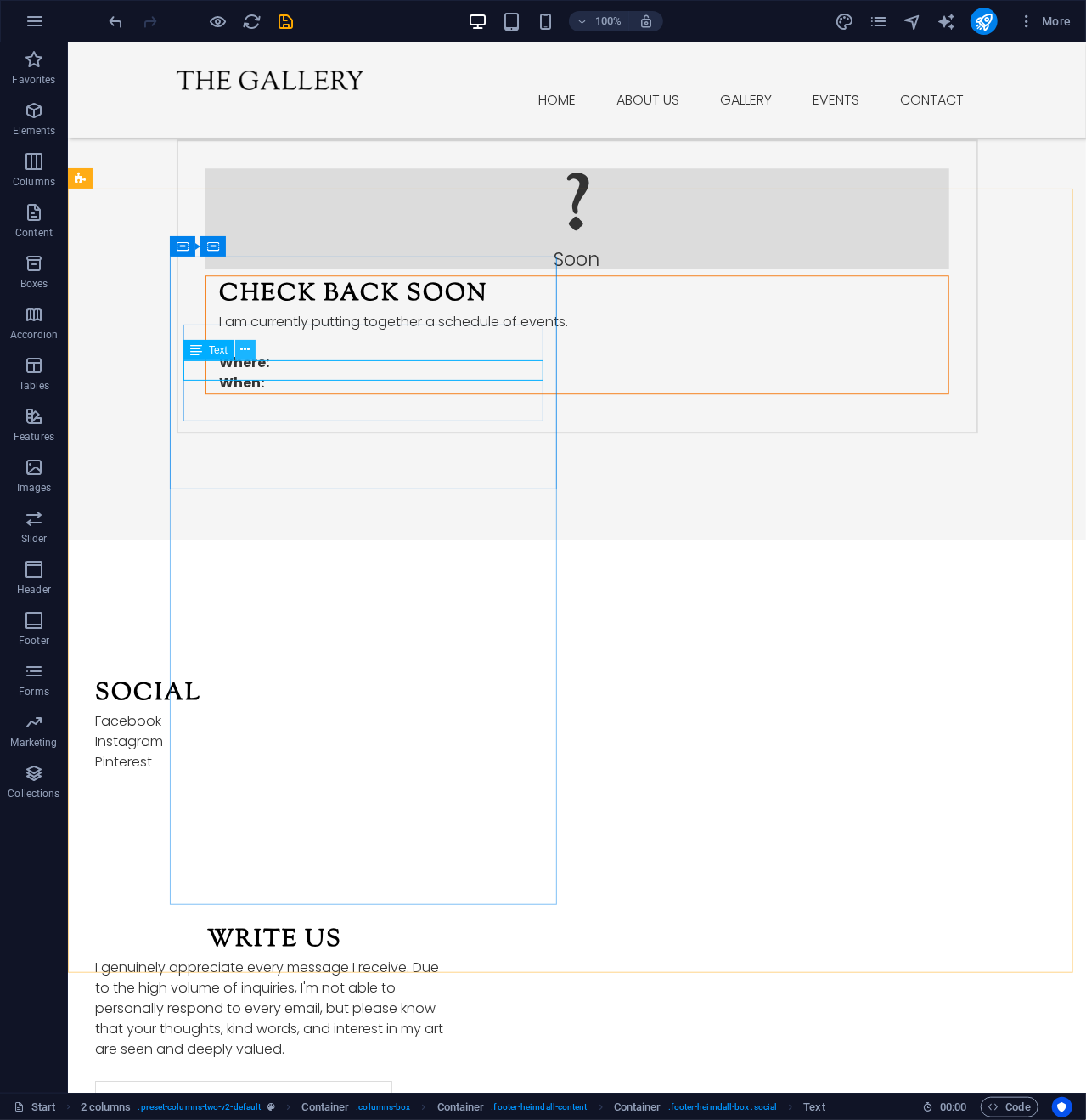
click at [246, 346] on icon at bounding box center [246, 350] width 9 height 18
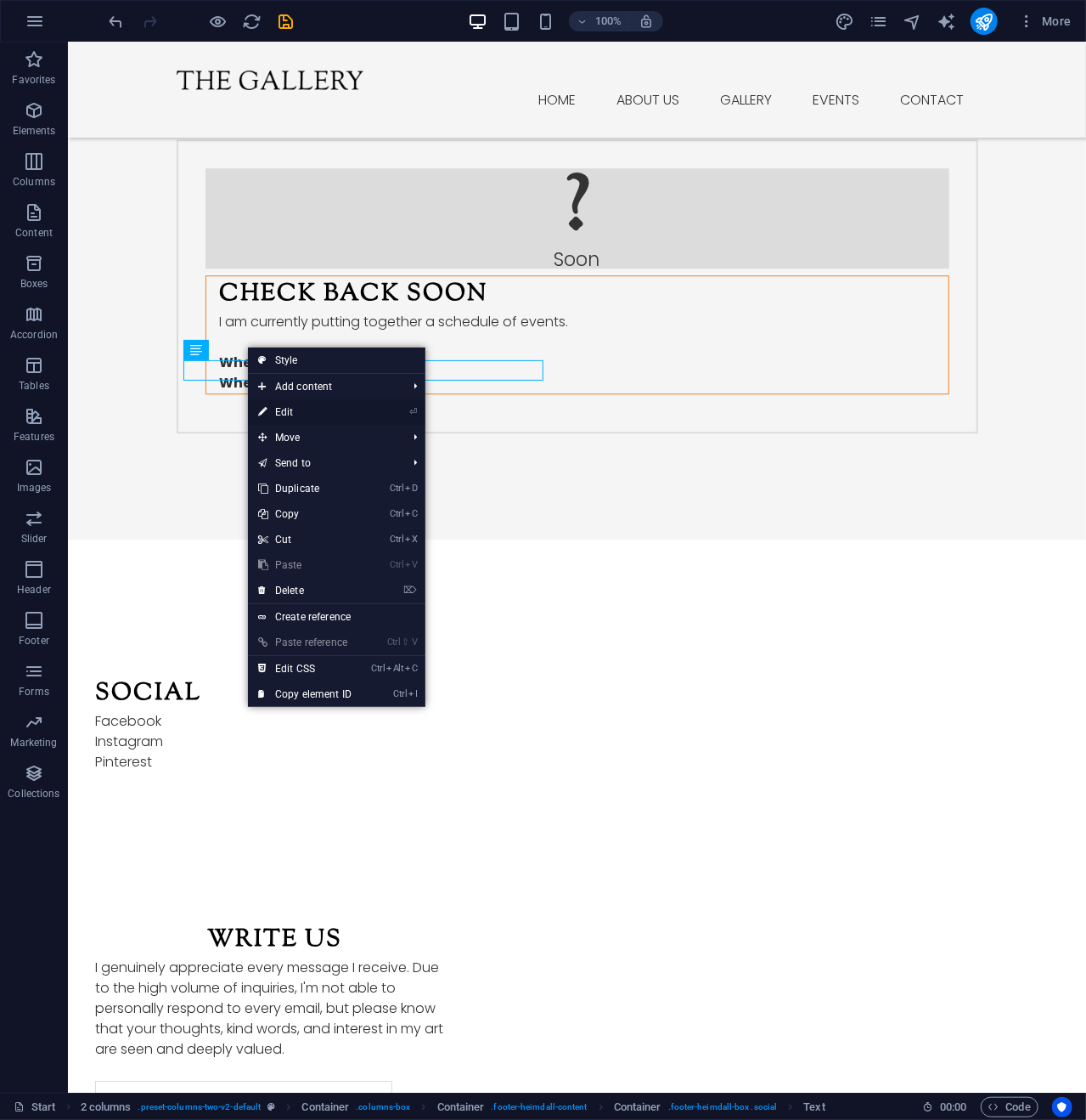
click at [289, 411] on link "⏎ Edit" at bounding box center [304, 412] width 114 height 26
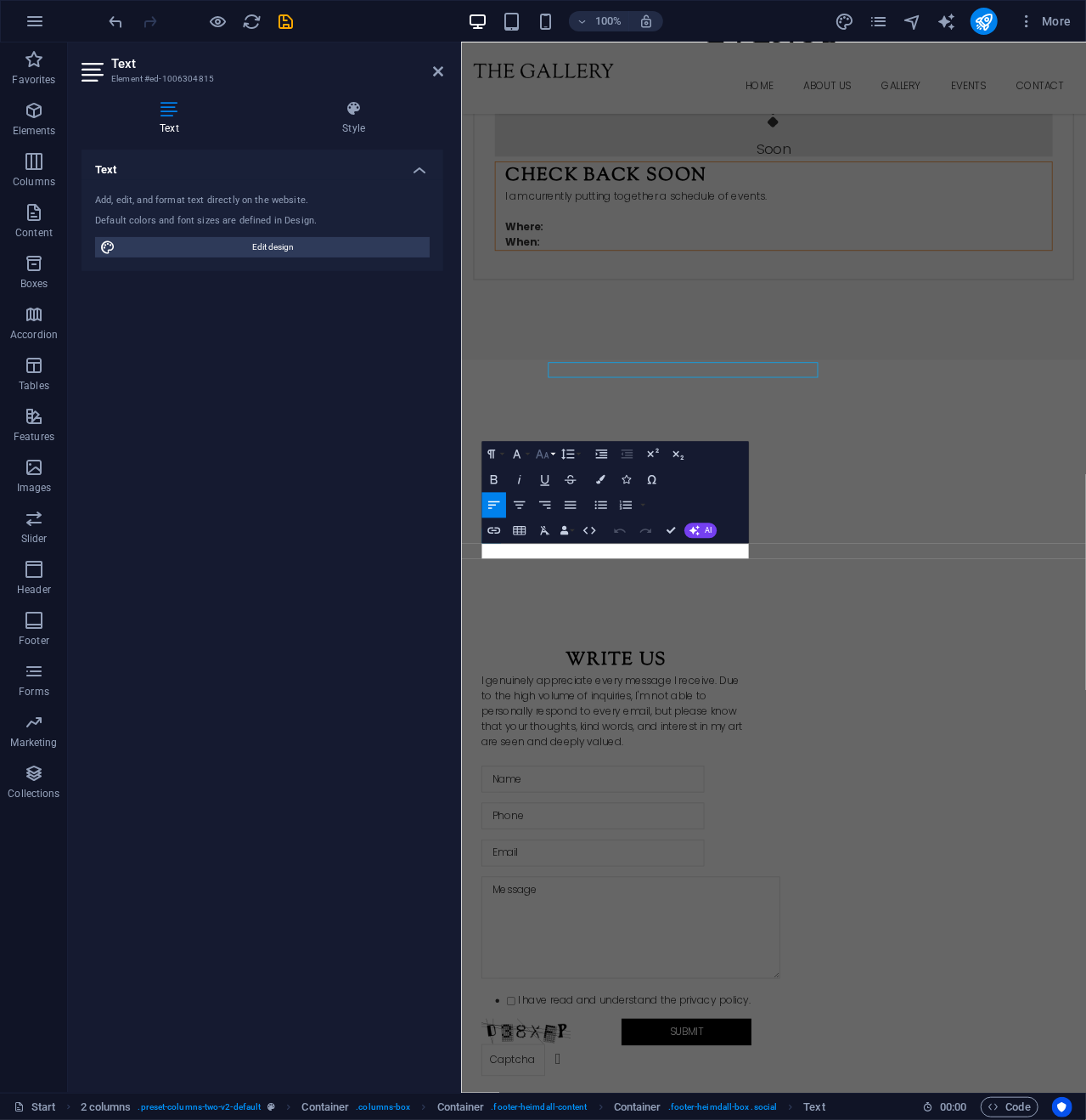
scroll to position [2149, 0]
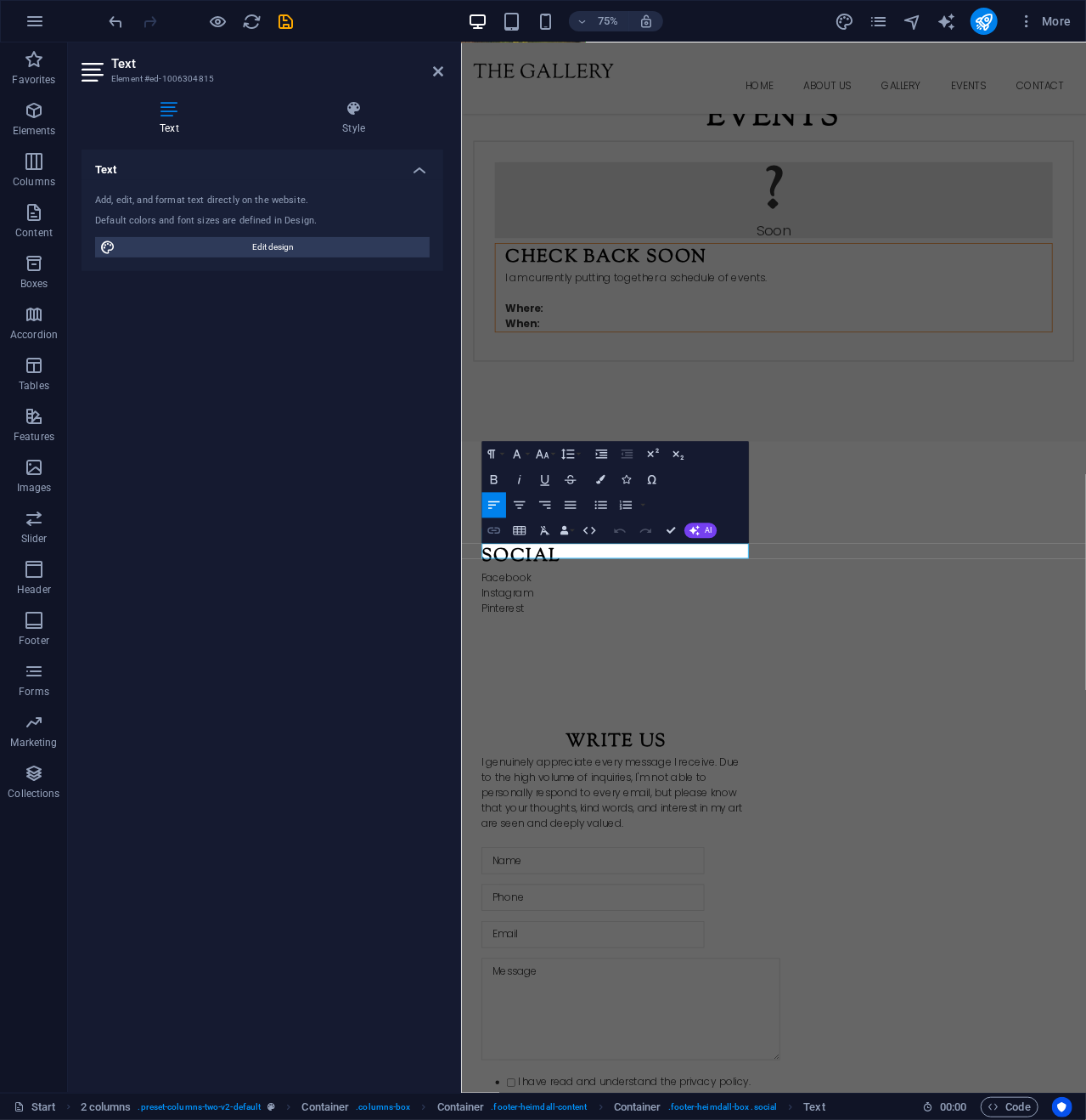
click at [491, 531] on icon "button" at bounding box center [494, 529] width 16 height 16
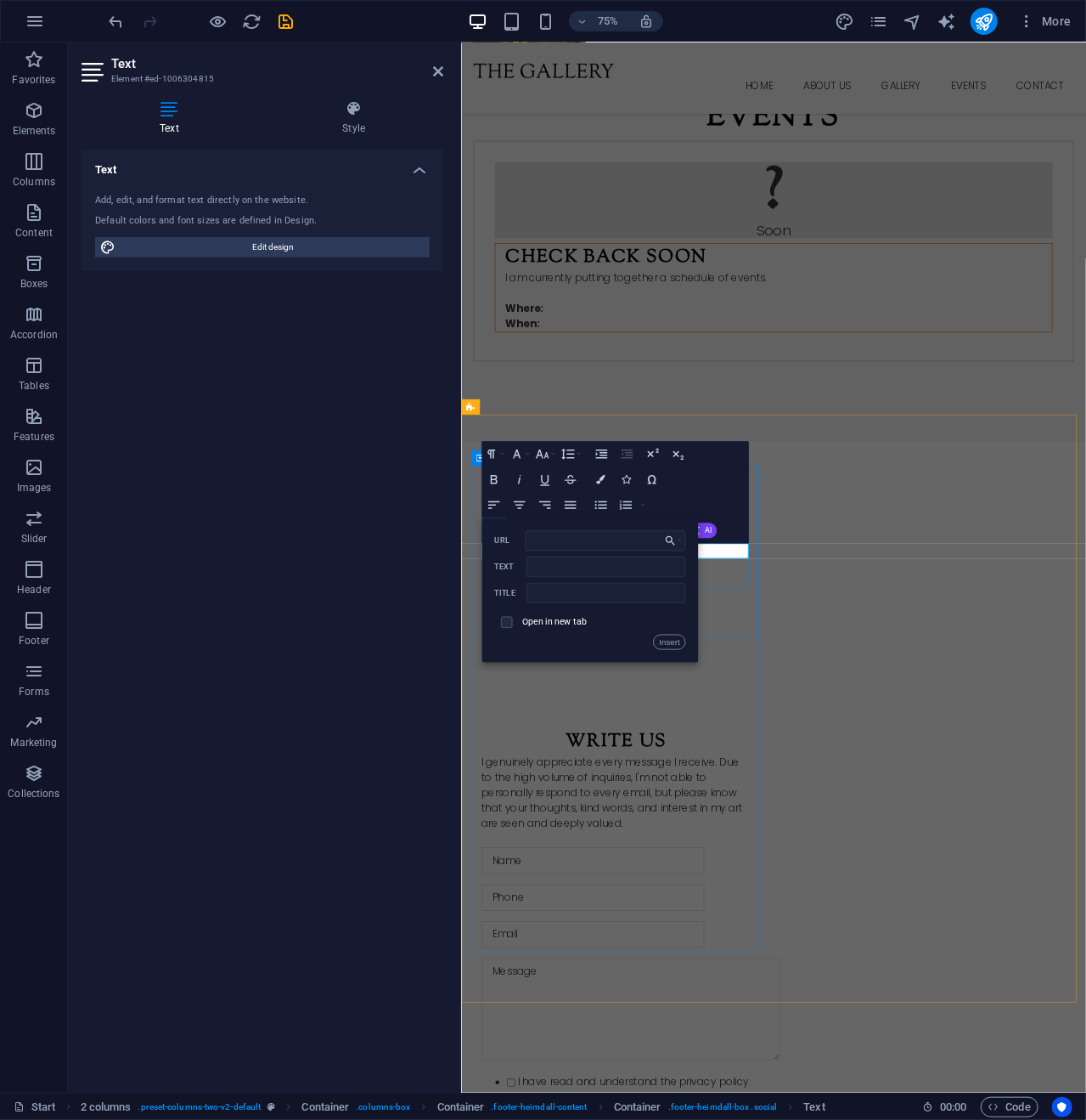
click at [710, 543] on div "Undo Redo Confirm (Ctrl+⏎) AI Improve Make shorter Make longer Fix spelling & g…" at bounding box center [663, 530] width 110 height 26
click at [803, 746] on p "Facebook" at bounding box center [668, 756] width 360 height 20
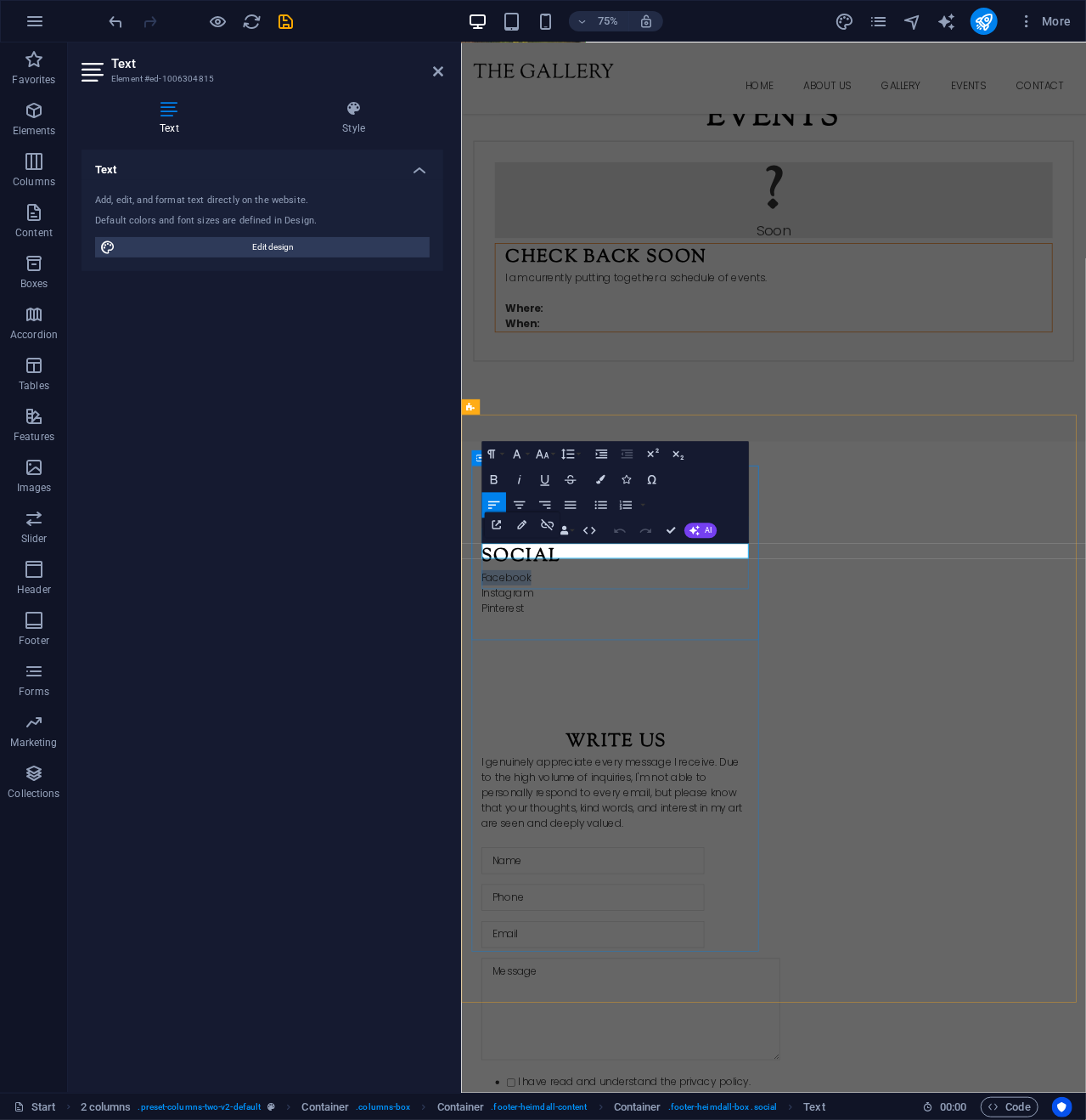
drag, startPoint x: 601, startPoint y: 718, endPoint x: 491, endPoint y: 709, distance: 110.4
click at [491, 746] on p "Facebook" at bounding box center [668, 756] width 360 height 20
type input "https://www.facebook.com/"
type input "Facebook"
checkbox input "true"
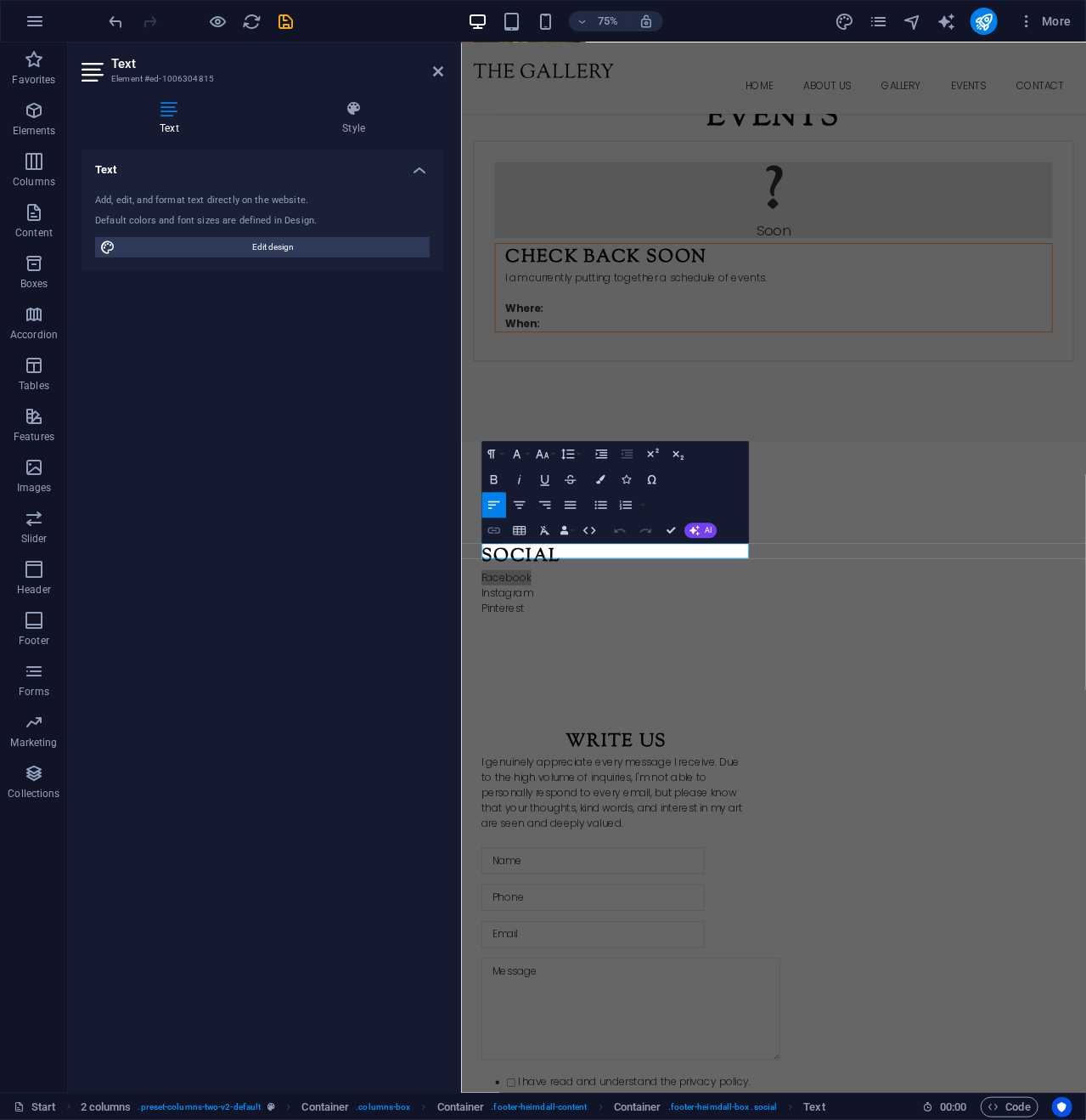
click at [498, 527] on icon "button" at bounding box center [494, 529] width 16 height 16
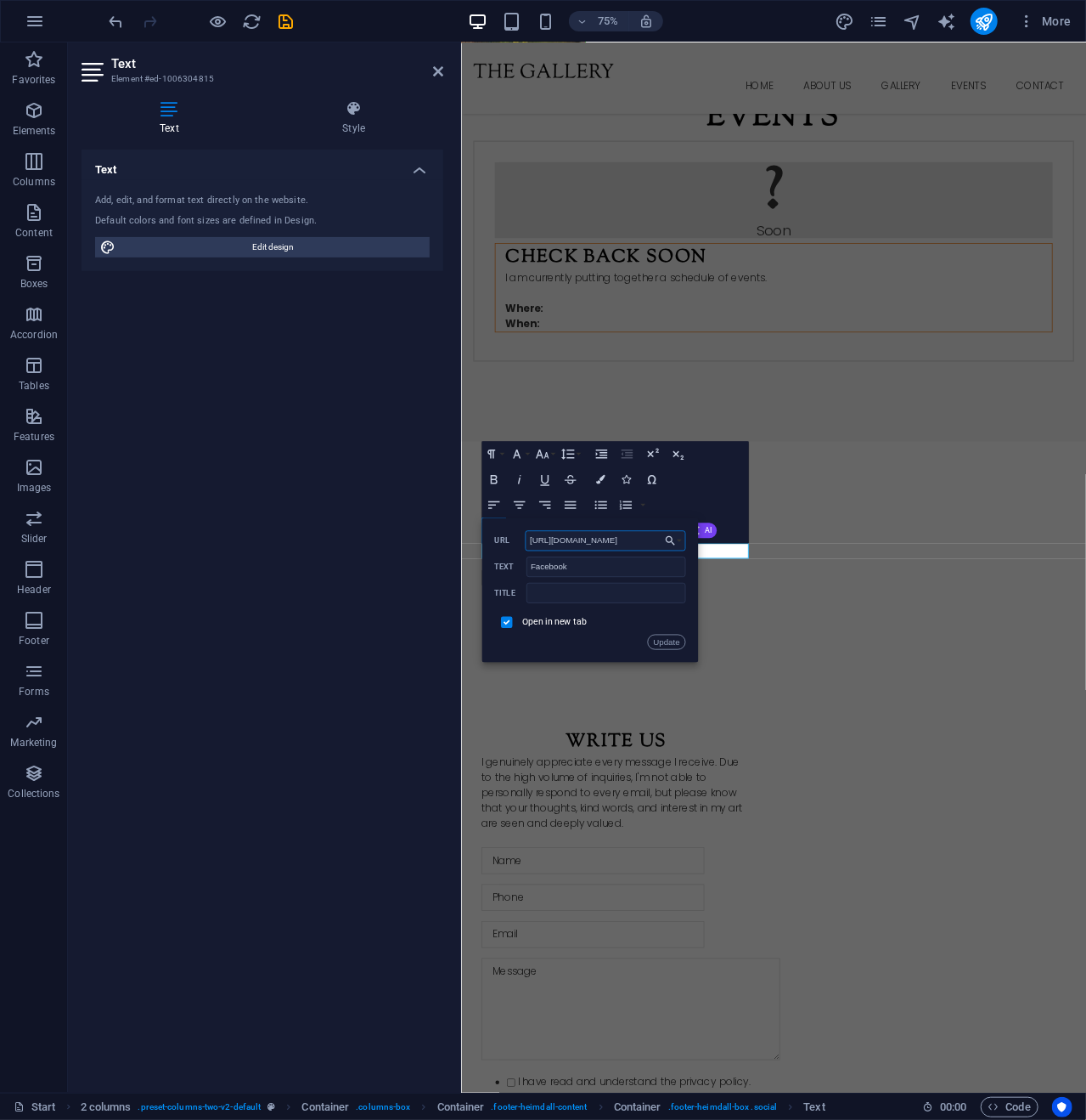
drag, startPoint x: 644, startPoint y: 539, endPoint x: 513, endPoint y: 536, distance: 131.0
click at [513, 536] on div "https://www.facebook.com/ URL" at bounding box center [590, 540] width 191 height 21
paste input "KurtPenroseArt"
type input "https://www.facebook.com/KurtPenroseArt"
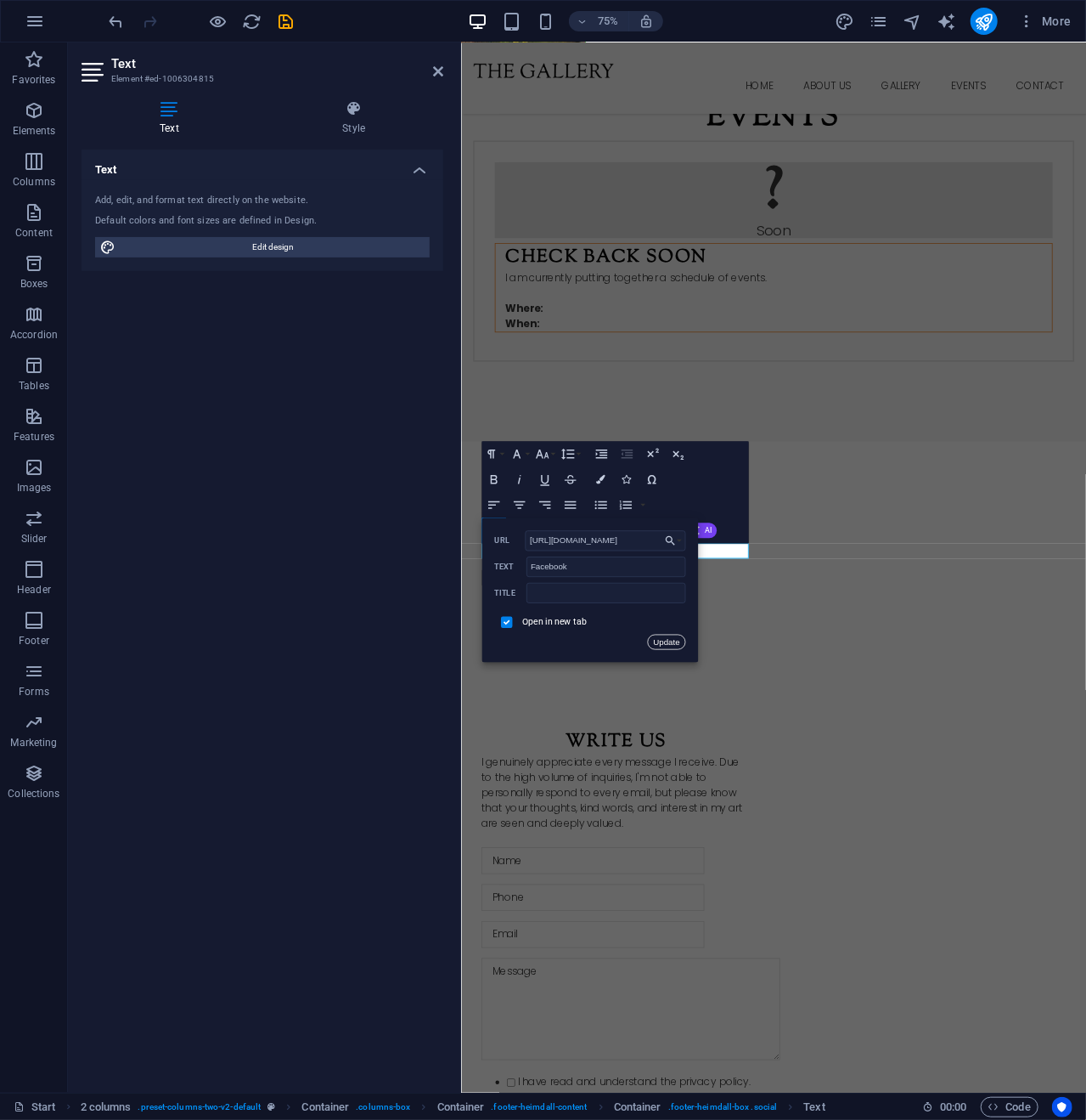
click at [665, 637] on button "Update" at bounding box center [666, 642] width 38 height 16
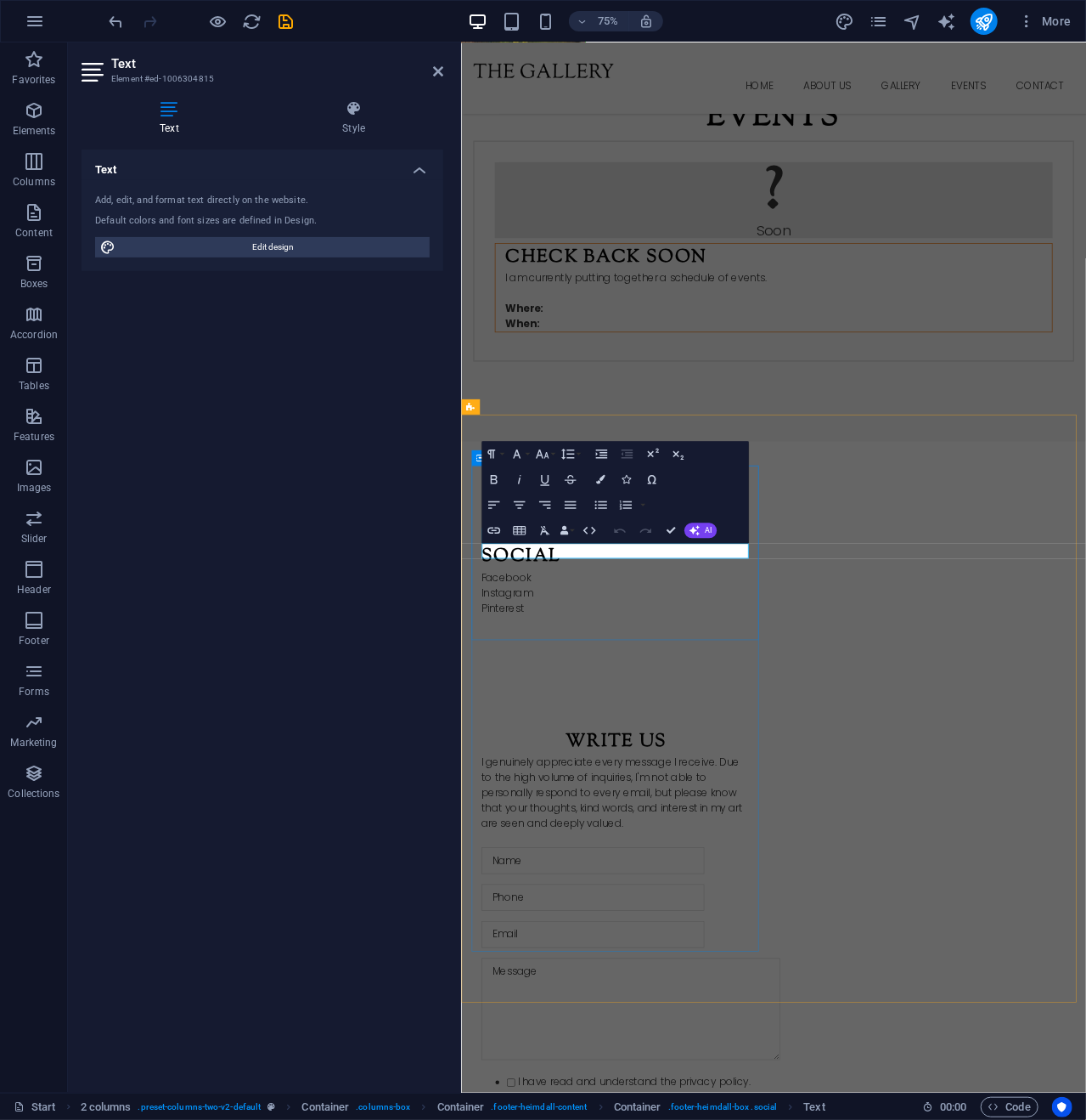
scroll to position [0, 0]
click at [706, 875] on div "Social Facebook Instagram Pinterest" at bounding box center [668, 758] width 388 height 233
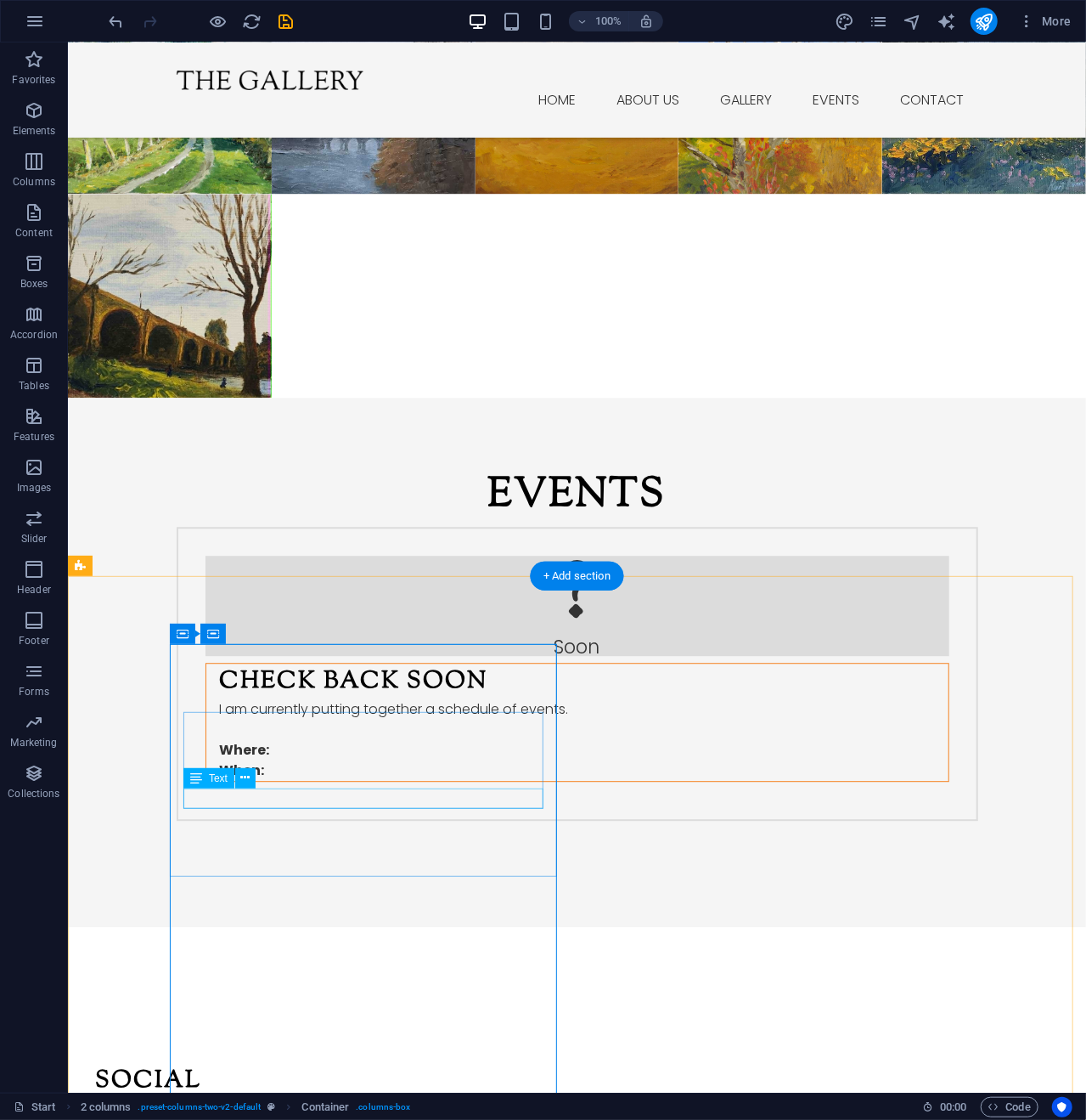
click at [246, 773] on icon at bounding box center [246, 778] width 9 height 18
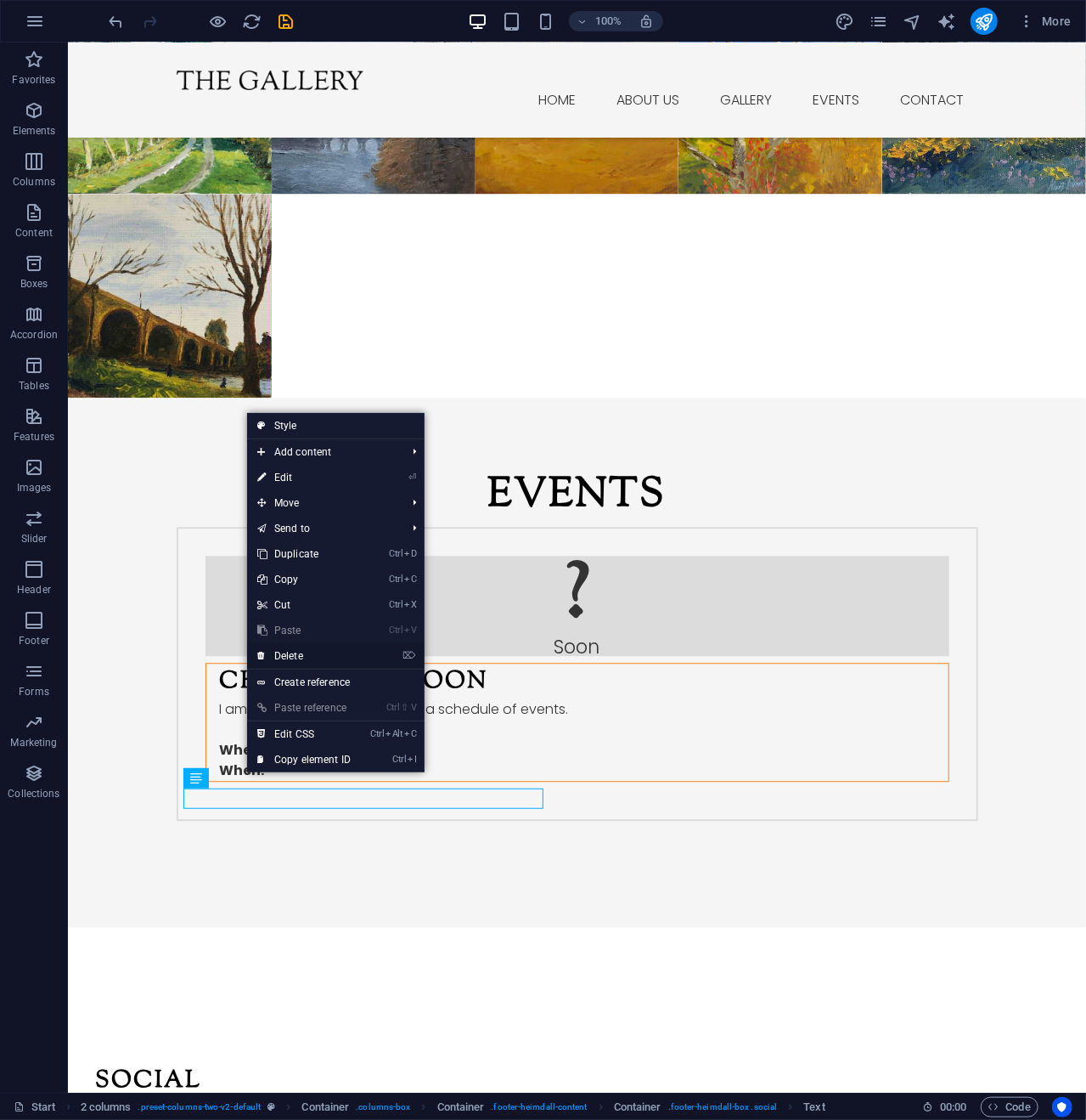
click at [308, 652] on link "⌦ Delete" at bounding box center [303, 656] width 114 height 26
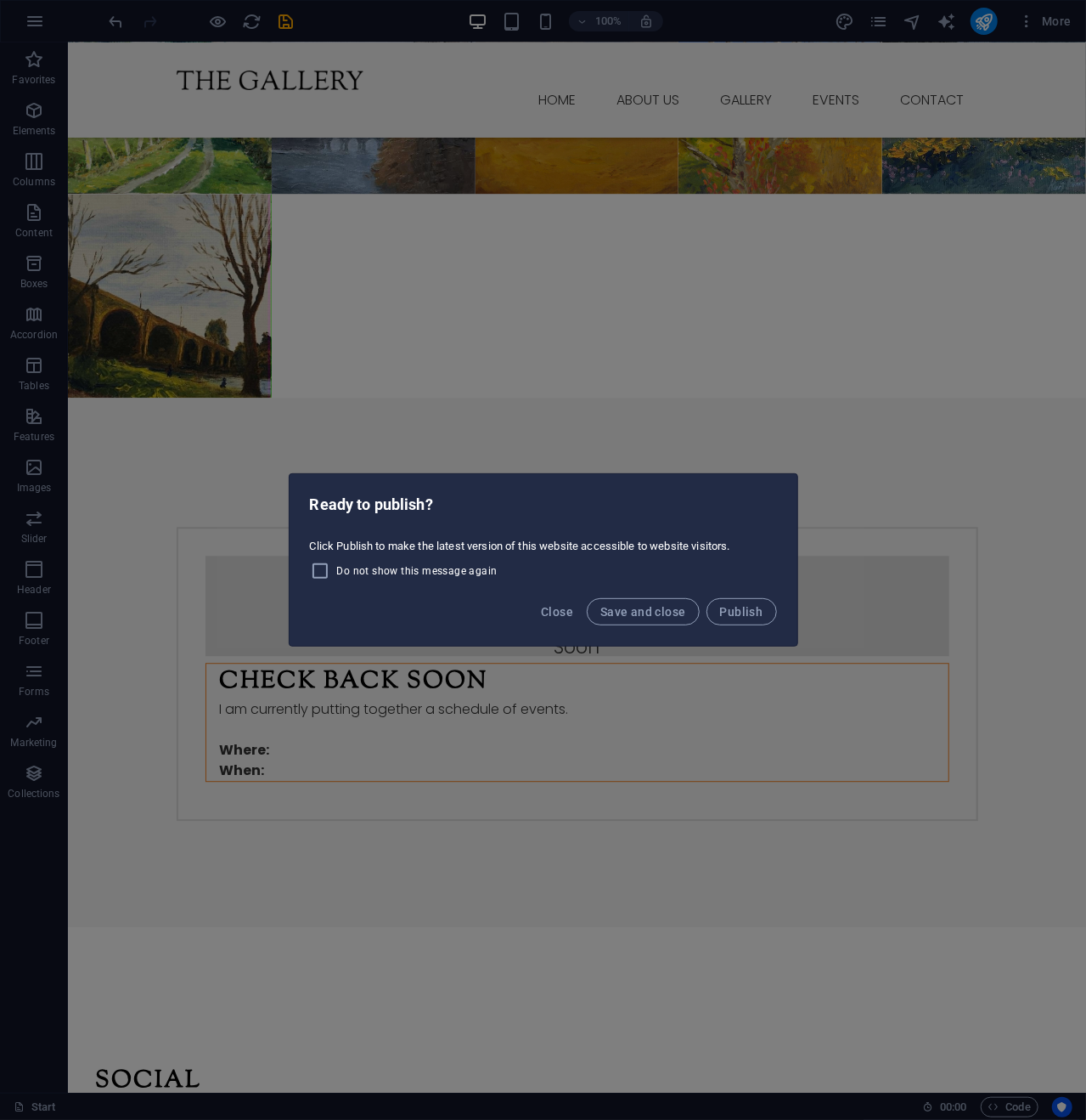
drag, startPoint x: 645, startPoint y: 609, endPoint x: 405, endPoint y: 717, distance: 263.2
click at [406, 724] on div "Ready to publish? Click Publish to make the latest version of this website acce…" at bounding box center [543, 560] width 1086 height 1120
click at [409, 714] on div "Ready to publish? Click Publish to make the latest version of this website acce…" at bounding box center [543, 560] width 1086 height 1120
click at [647, 605] on span "Save and close" at bounding box center [644, 612] width 86 height 14
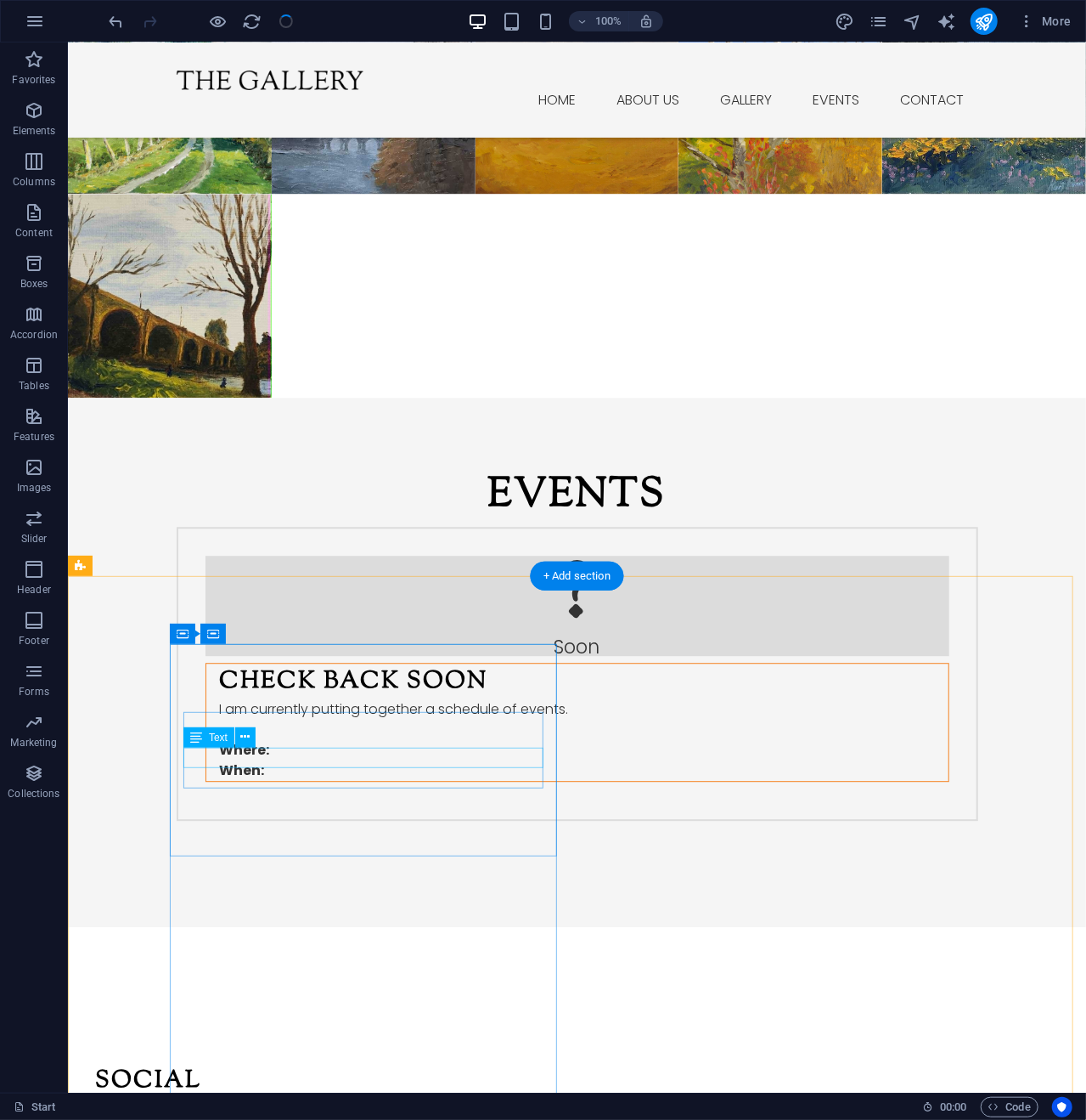
checkbox input "false"
click at [243, 1118] on div "Instagram" at bounding box center [274, 1128] width 360 height 20
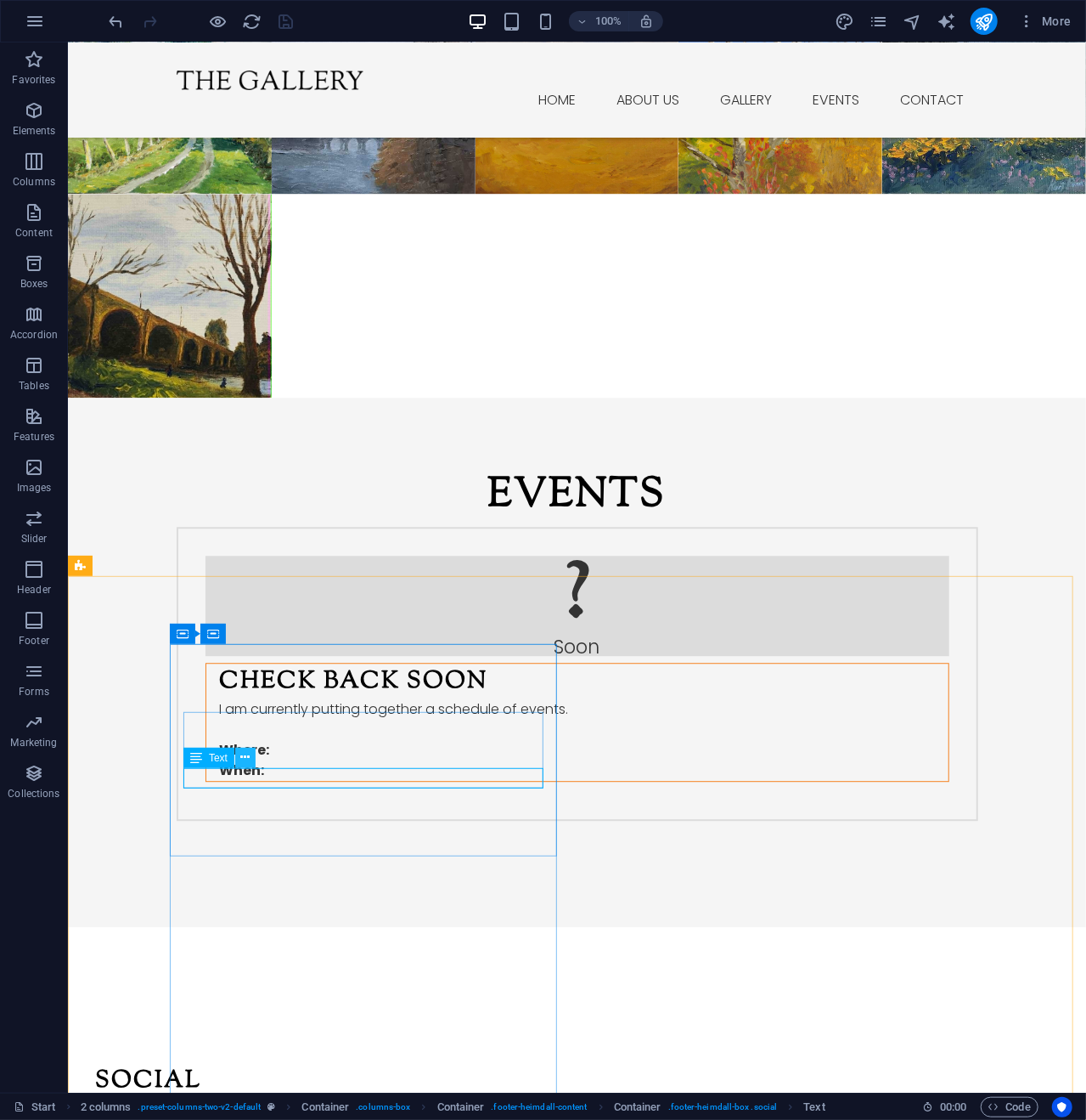
click at [241, 749] on icon at bounding box center [246, 758] width 9 height 18
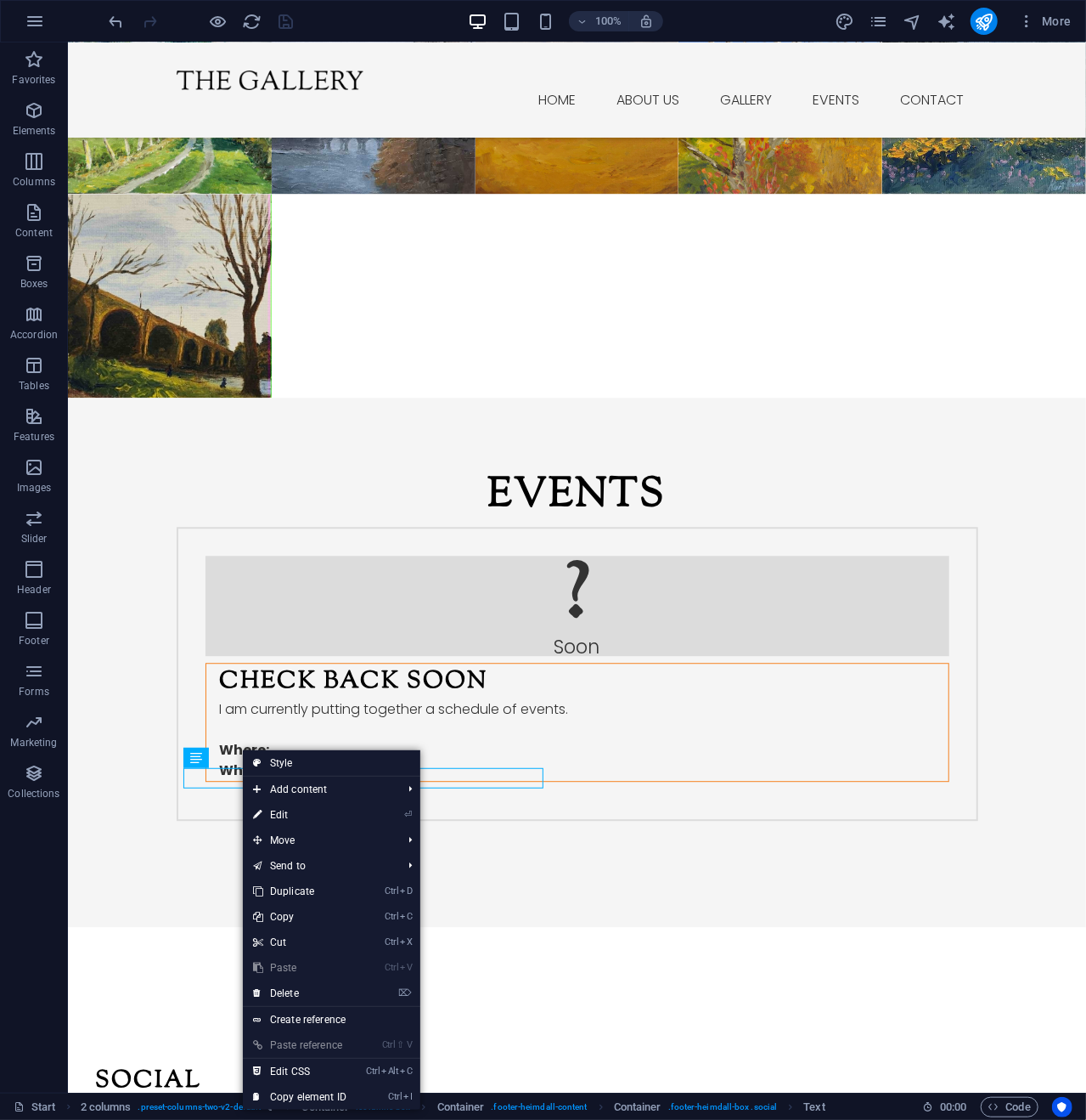
click at [285, 810] on link "⏎ Edit" at bounding box center [300, 815] width 114 height 26
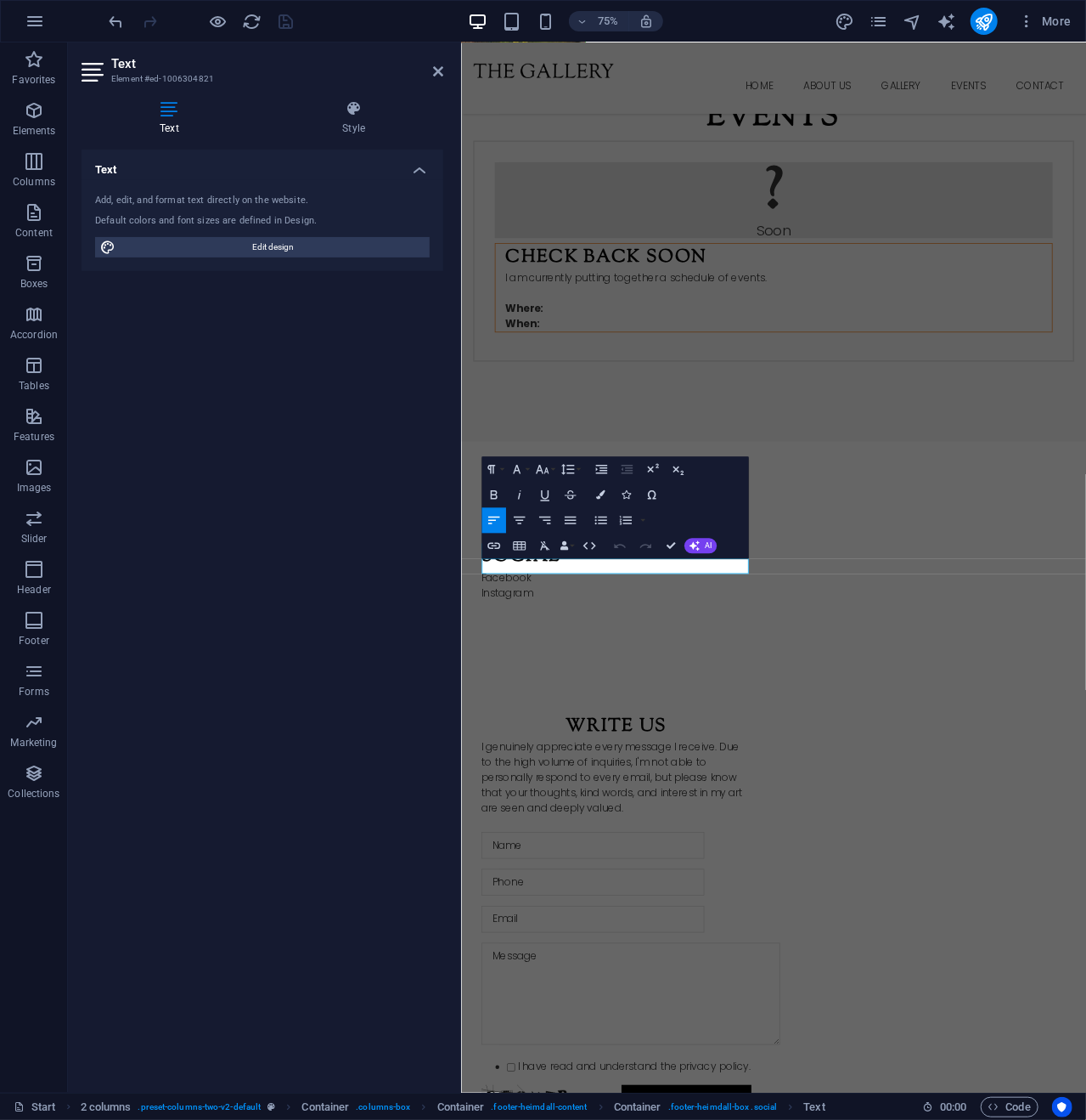
click at [176, 106] on icon at bounding box center [169, 109] width 176 height 17
drag, startPoint x: 574, startPoint y: 740, endPoint x: 493, endPoint y: 731, distance: 81.5
click at [493, 766] on p "Instagram" at bounding box center [668, 776] width 360 height 20
click at [498, 546] on icon "button" at bounding box center [494, 545] width 16 height 16
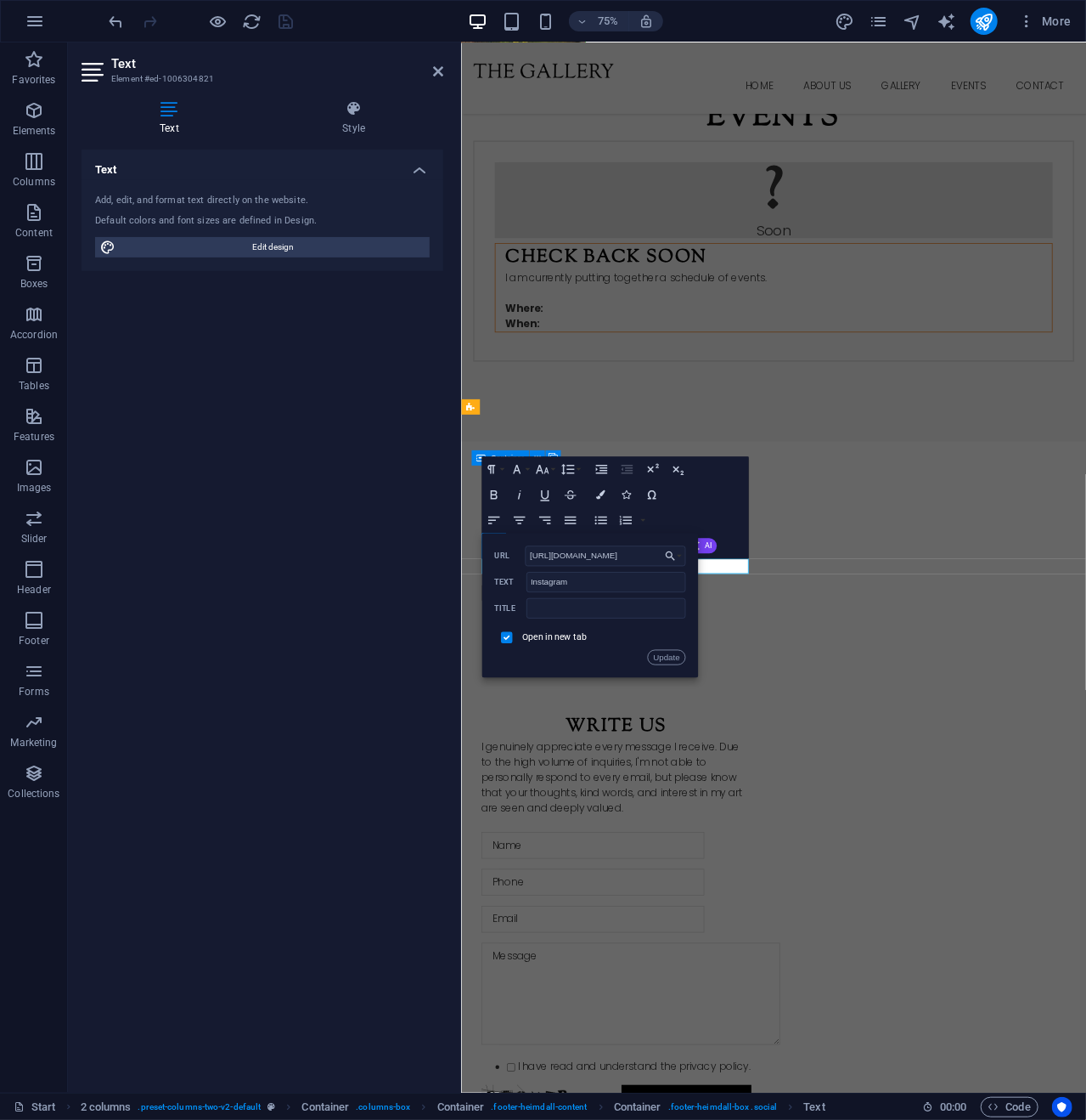
drag, startPoint x: 622, startPoint y: 554, endPoint x: 443, endPoint y: 542, distance: 179.4
click at [443, 542] on div "Text Element #ed-1006304821 Text Style Text Add, edit, and format text directly…" at bounding box center [577, 567] width 1018 height 1050
type input "https://www.instagram.com/lightning_wtyh"
click at [667, 650] on button "Update" at bounding box center [666, 657] width 38 height 16
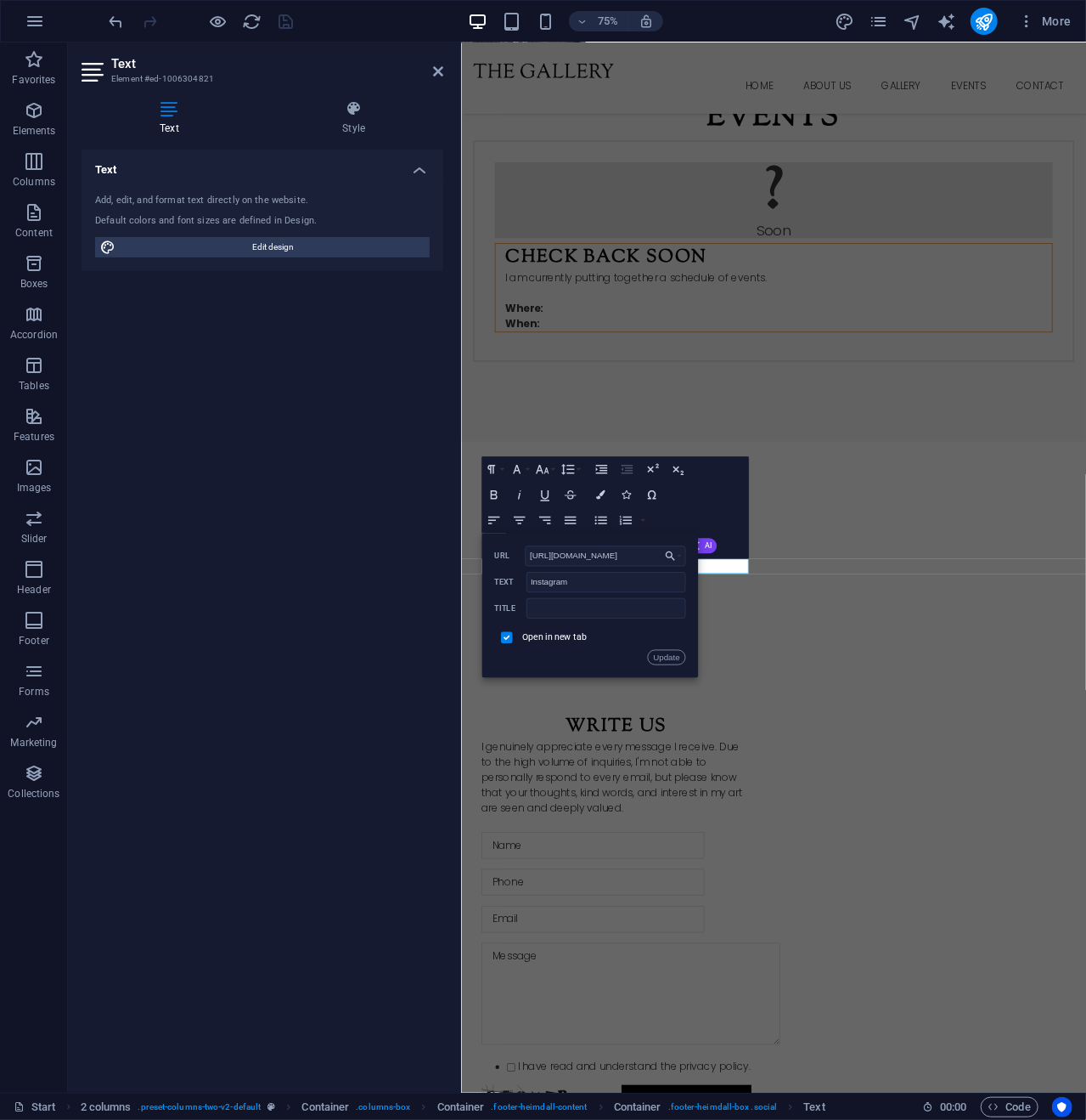
scroll to position [0, 0]
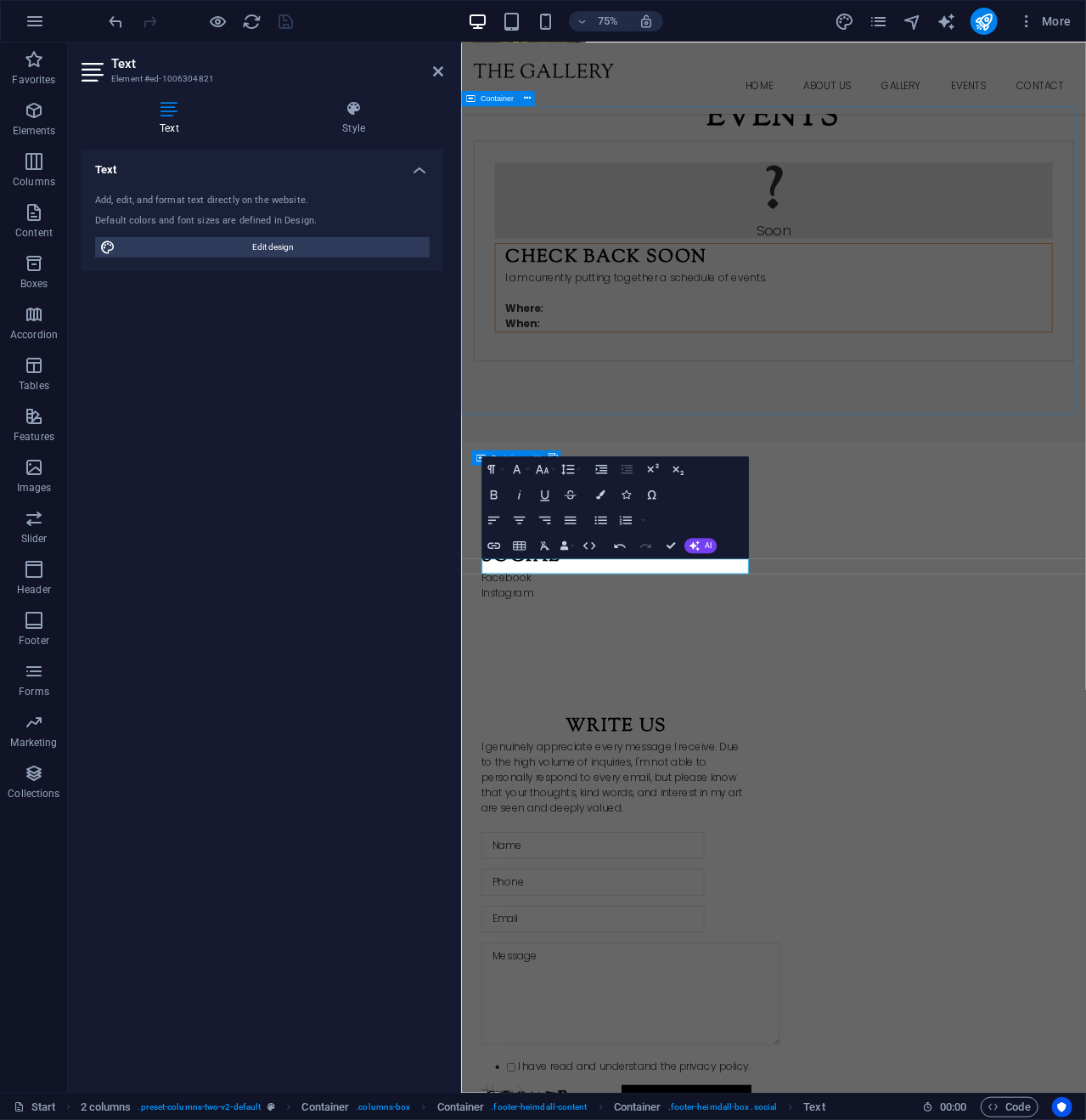
click at [982, 488] on div "Events ? Soon Check Back Soon I am currently putting together a schedule of eve…" at bounding box center [878, 308] width 834 height 529
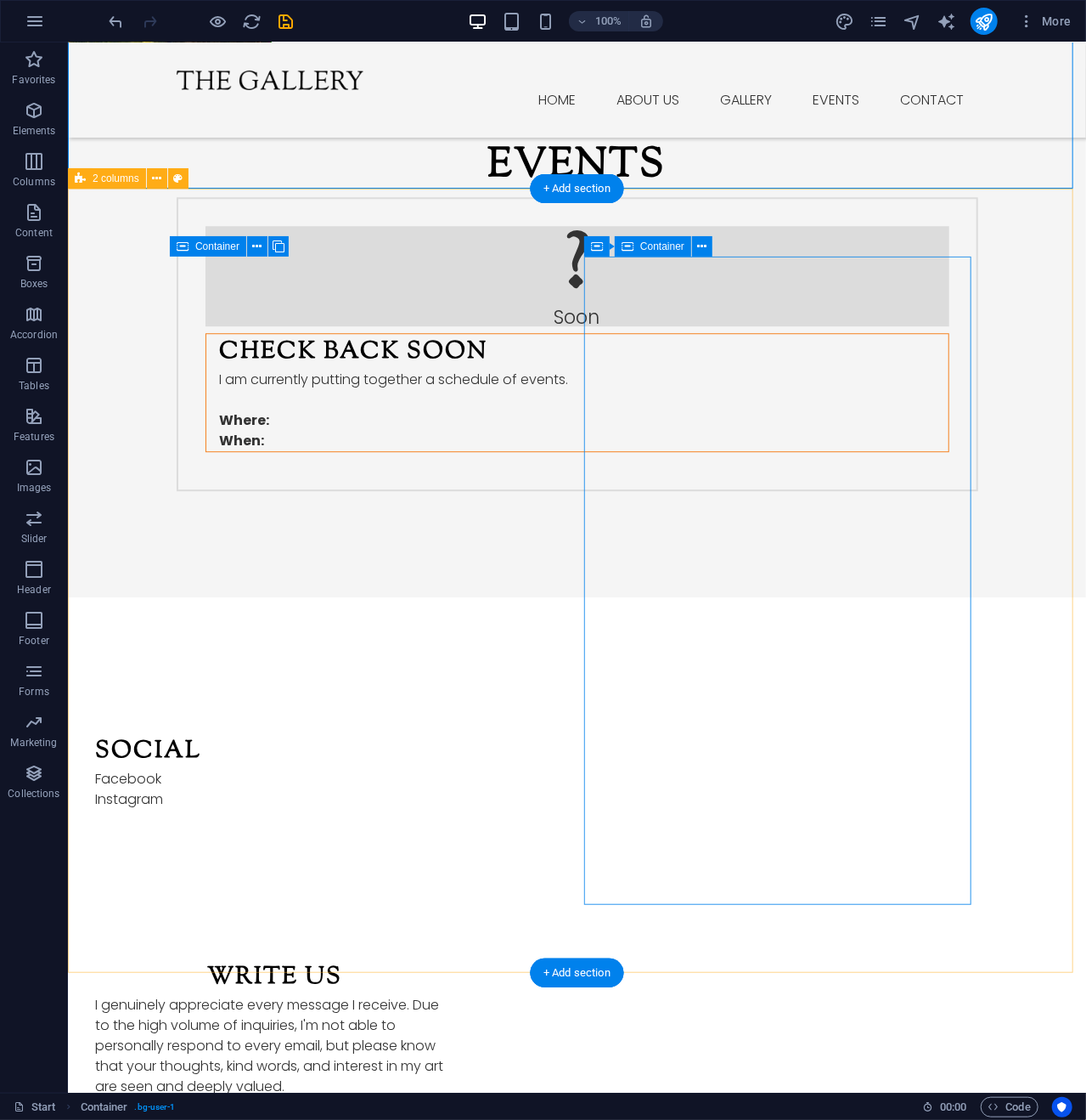
scroll to position [2258, 0]
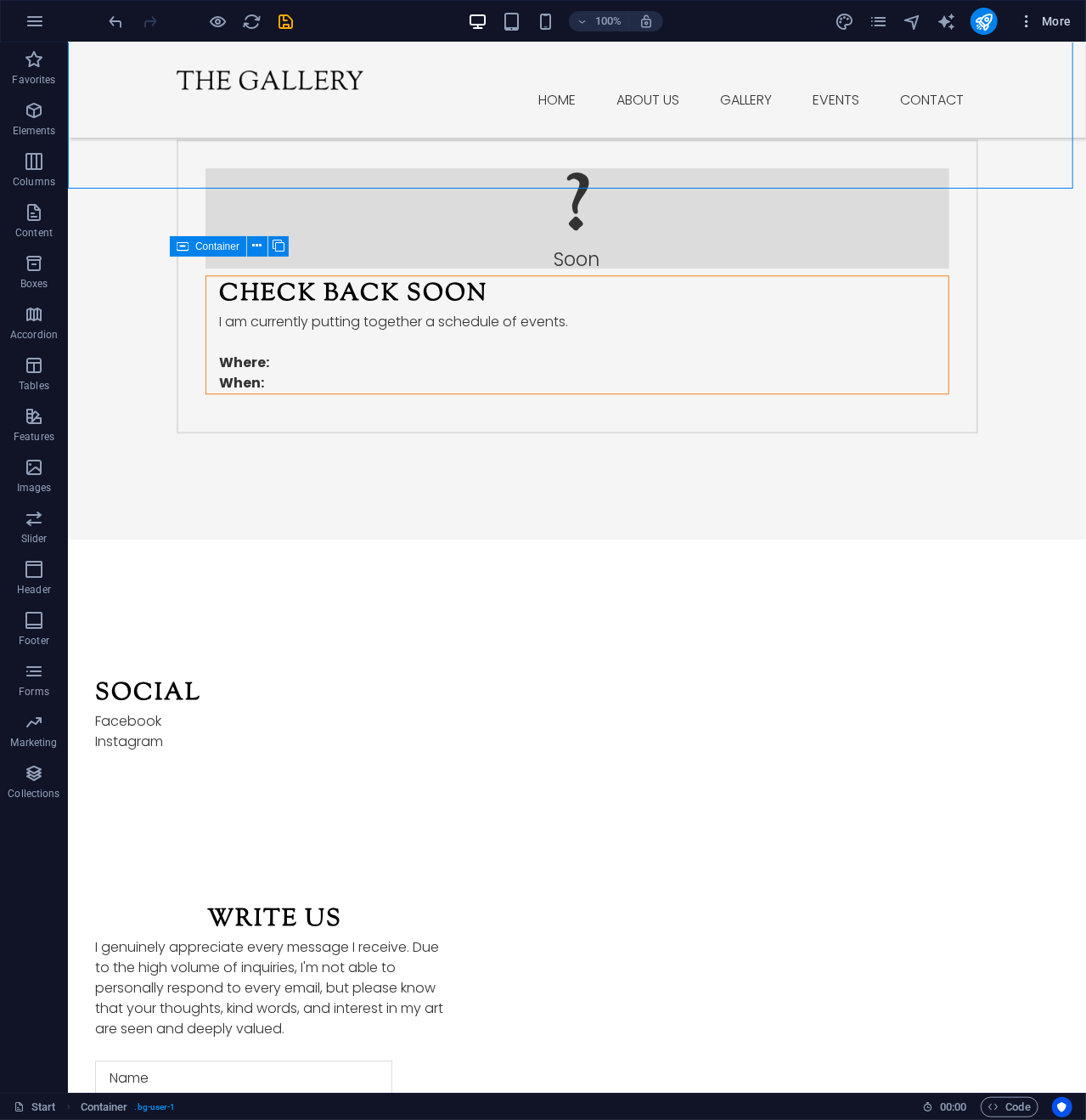
click at [1051, 18] on span "More" at bounding box center [1045, 21] width 54 height 17
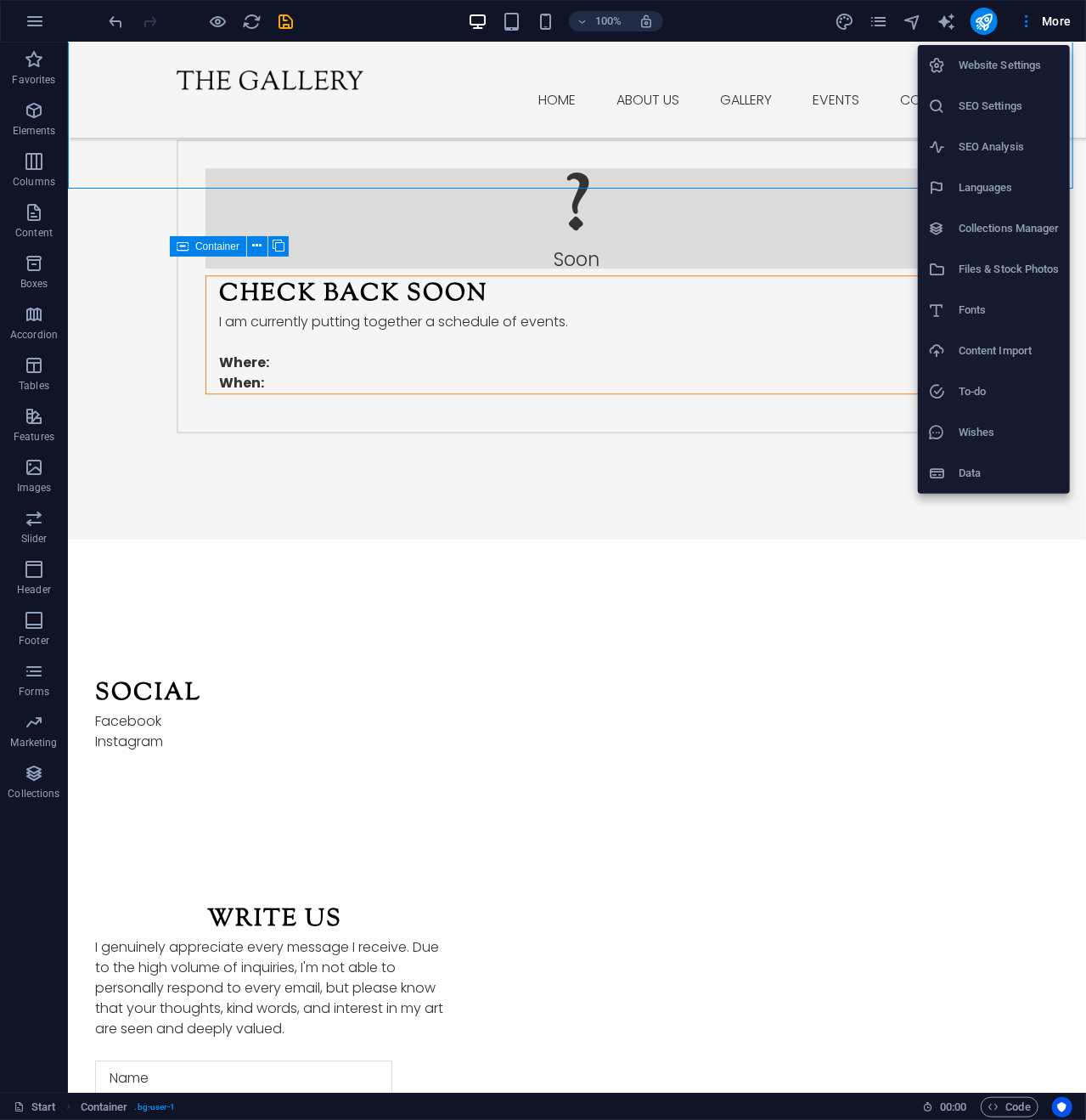
click at [342, 504] on div at bounding box center [543, 560] width 1086 height 1120
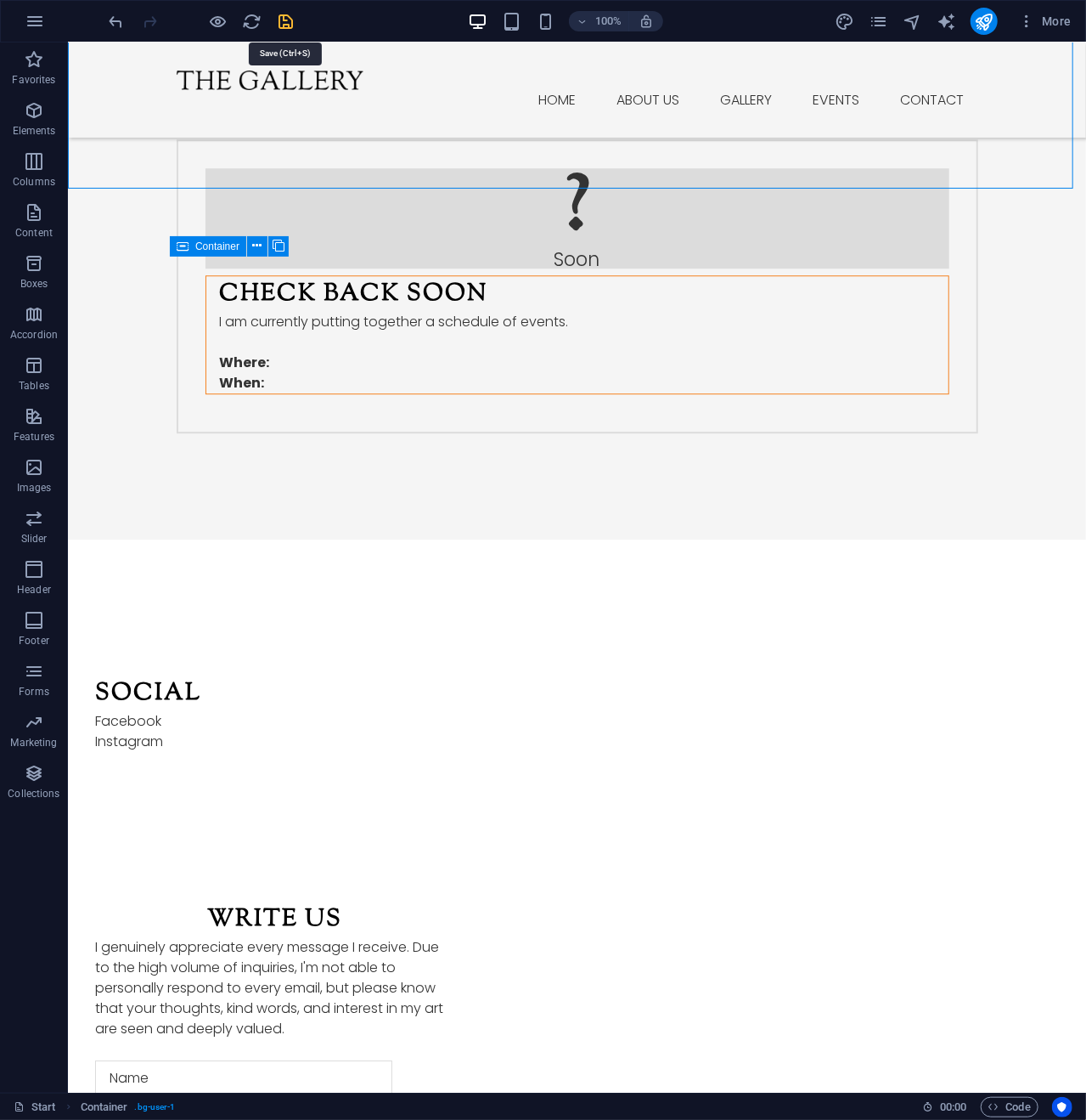
click at [288, 19] on icon "save" at bounding box center [286, 21] width 19 height 19
checkbox input "false"
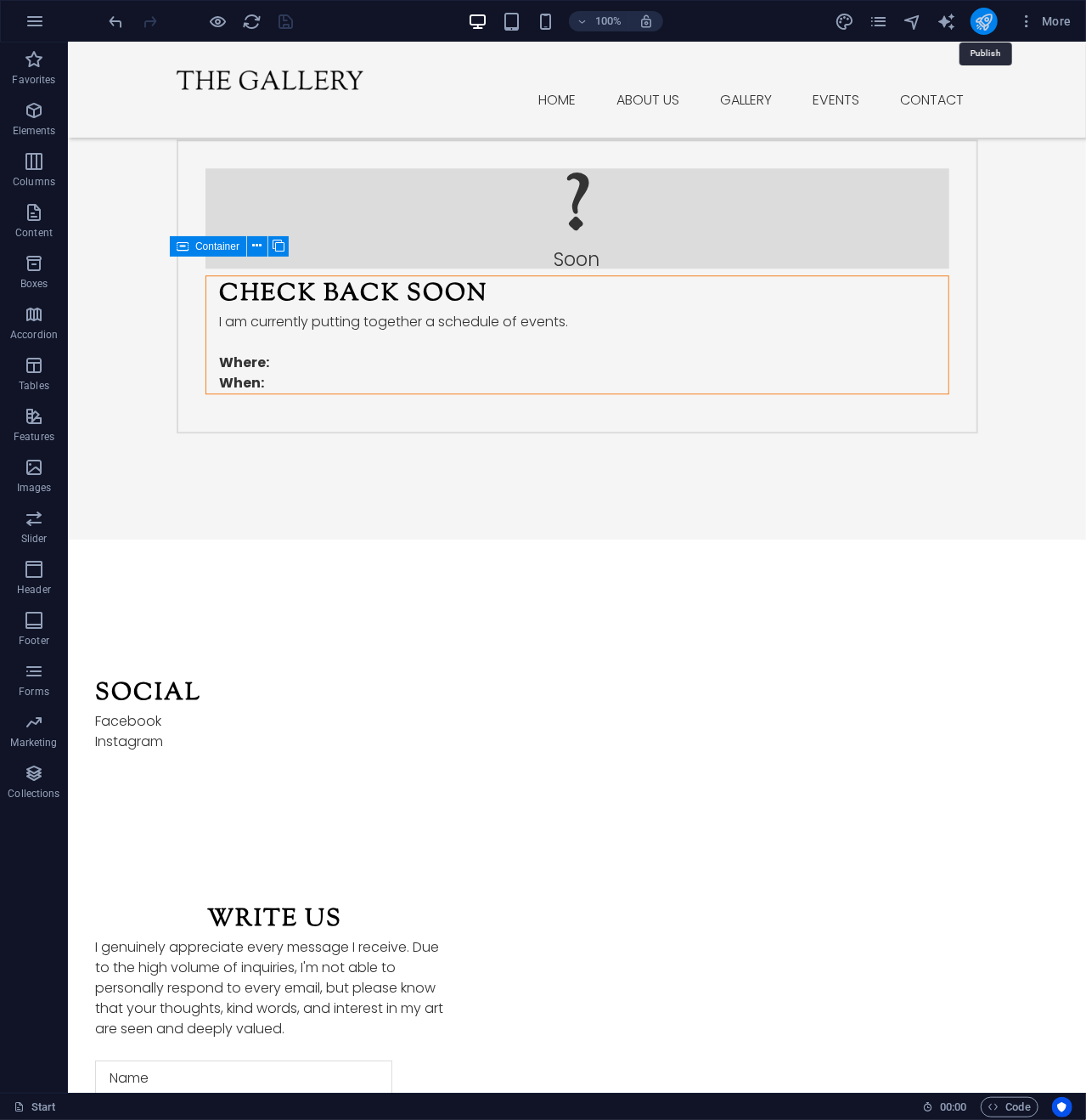
click at [984, 13] on icon "publish" at bounding box center [984, 21] width 19 height 19
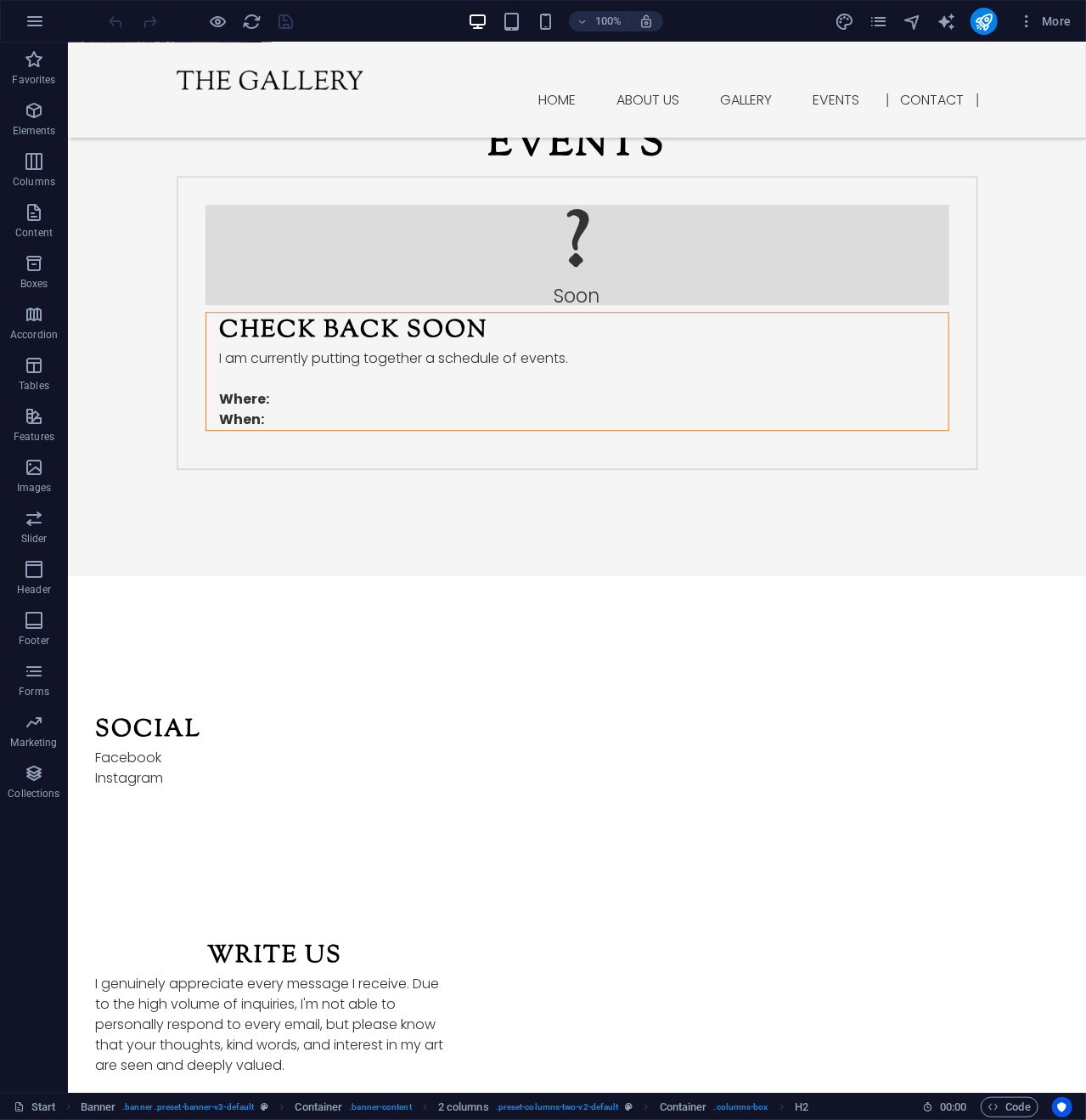
scroll to position [2258, 0]
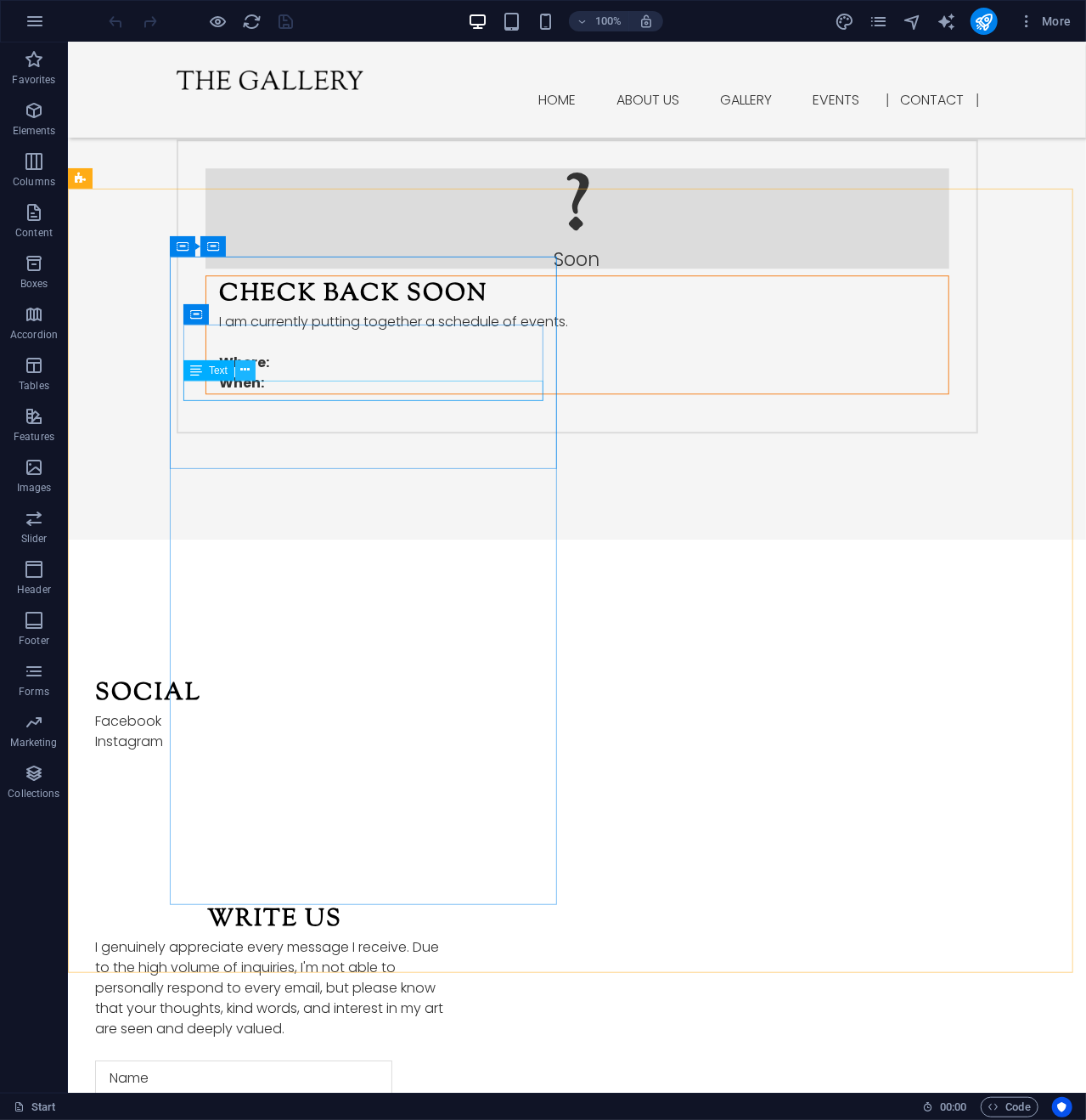
click at [243, 371] on icon at bounding box center [246, 370] width 9 height 18
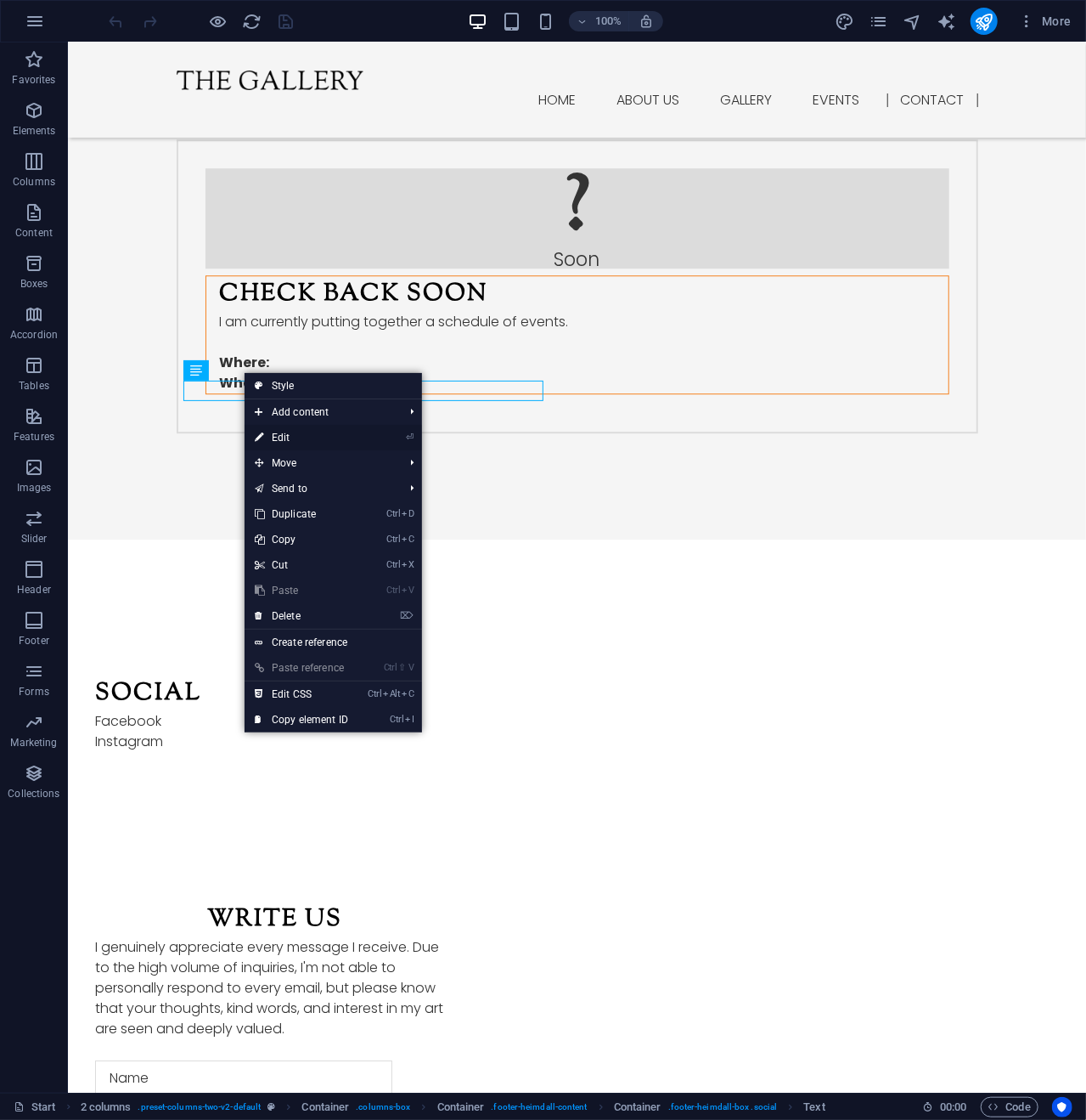
click at [272, 432] on link "⏎ Edit" at bounding box center [302, 438] width 114 height 26
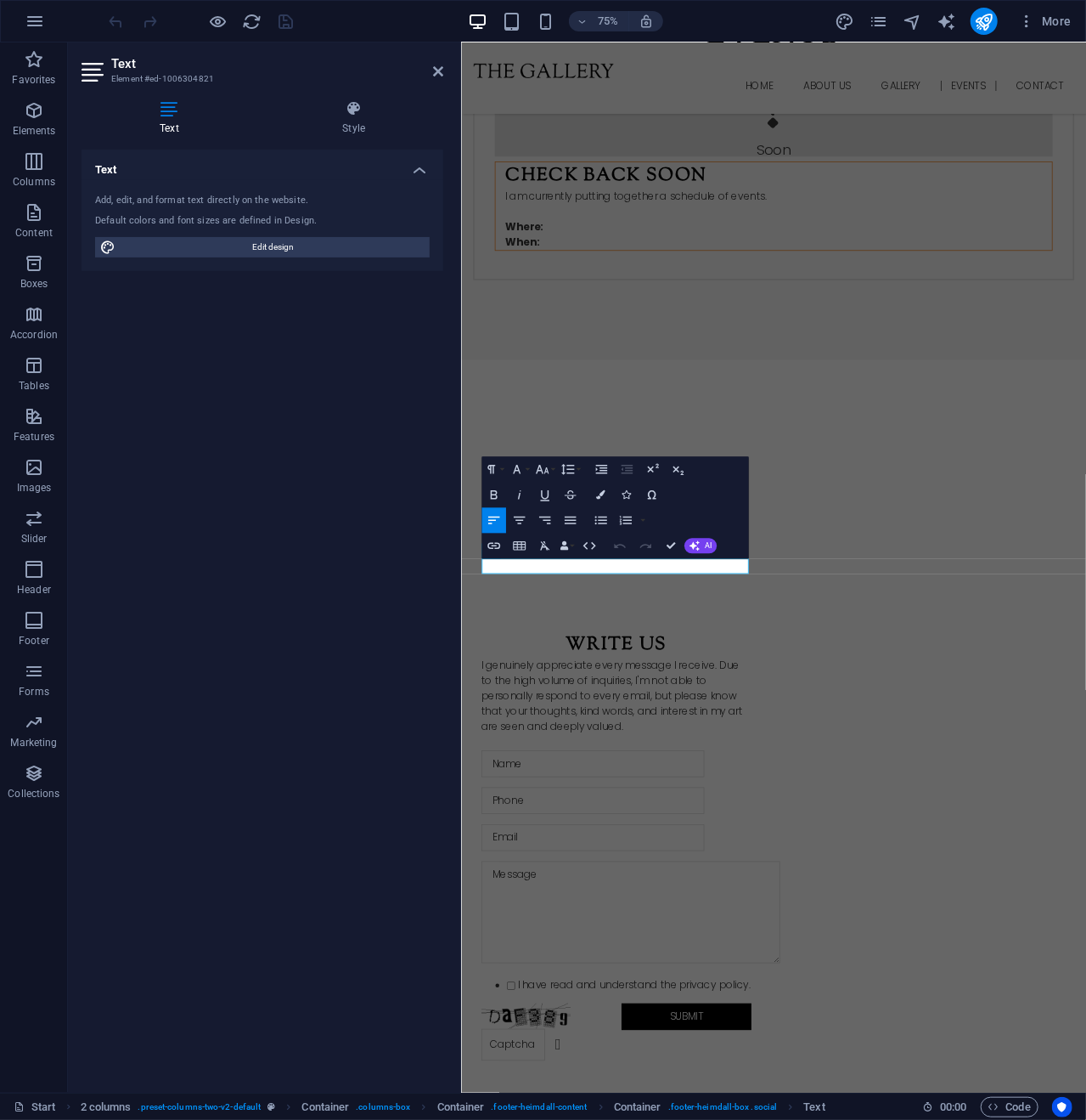
scroll to position [2149, 0]
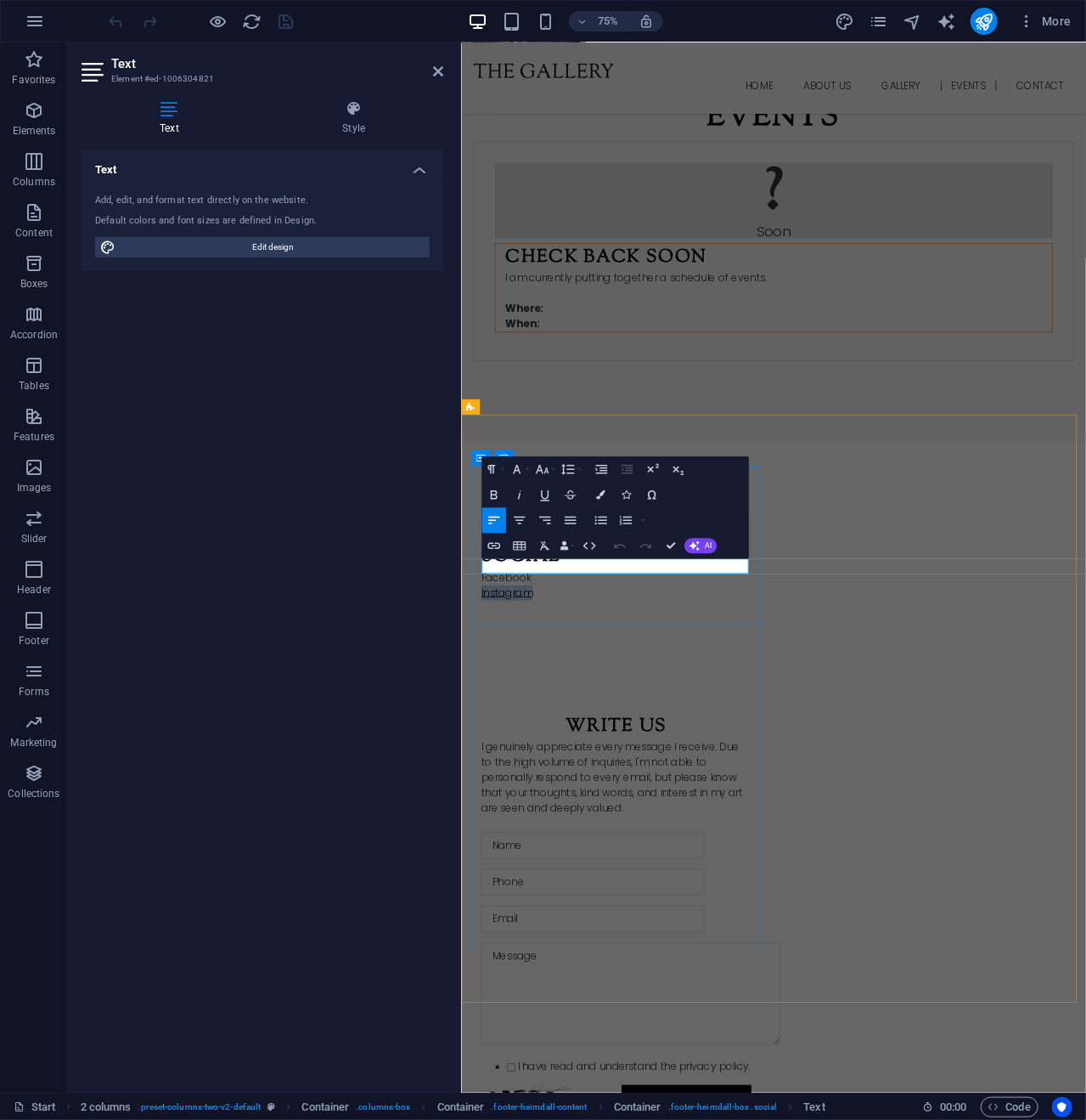
drag, startPoint x: 575, startPoint y: 738, endPoint x: 499, endPoint y: 731, distance: 76.3
click at [499, 766] on p "Instagram" at bounding box center [668, 776] width 360 height 20
click at [495, 546] on icon "button" at bounding box center [494, 546] width 13 height 6
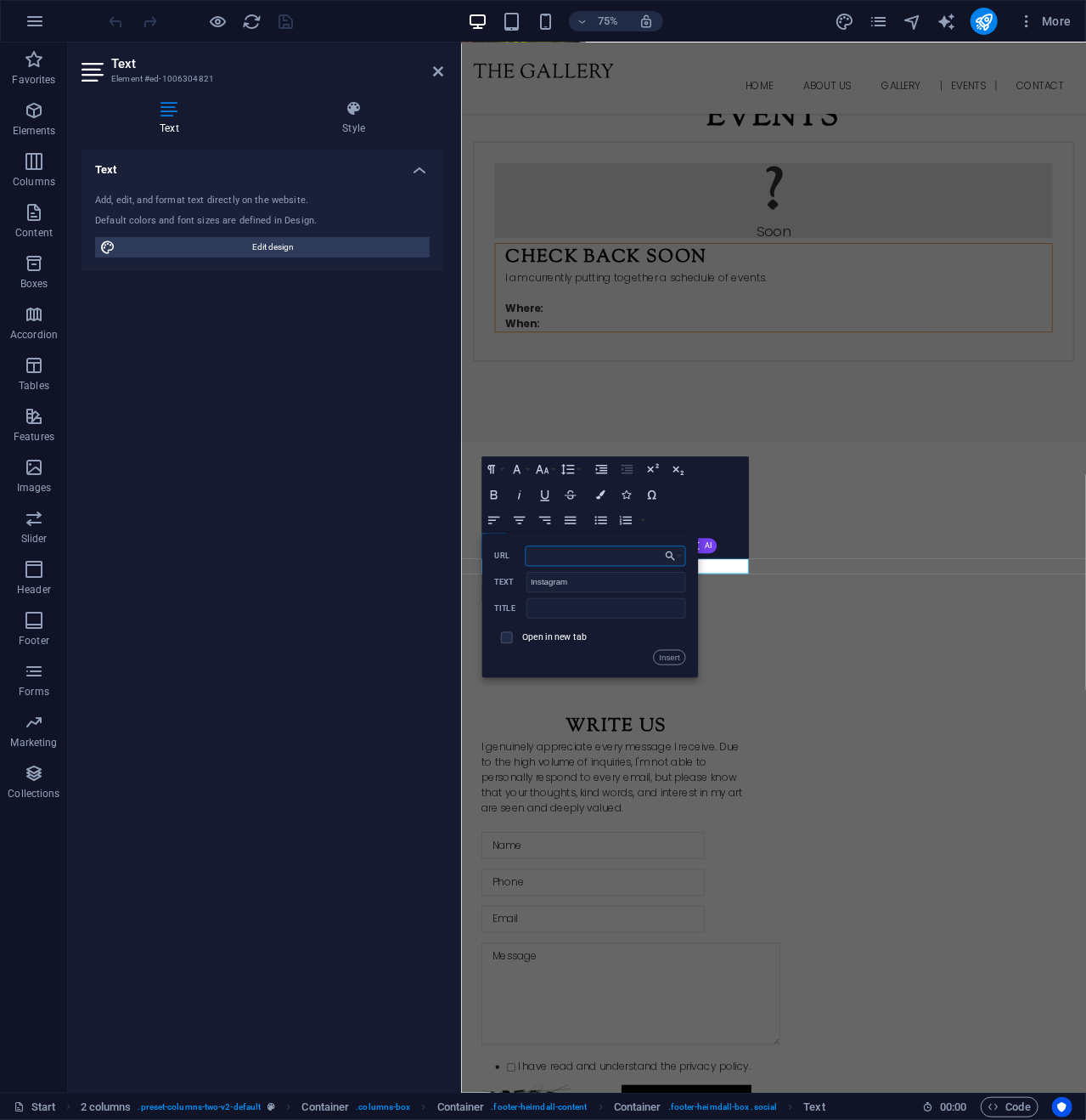
click at [560, 553] on input "URL" at bounding box center [606, 556] width 161 height 20
paste input "[URL][DOMAIN_NAME]"
type input "[URL][DOMAIN_NAME]"
click at [669, 656] on button "Insert" at bounding box center [669, 657] width 32 height 16
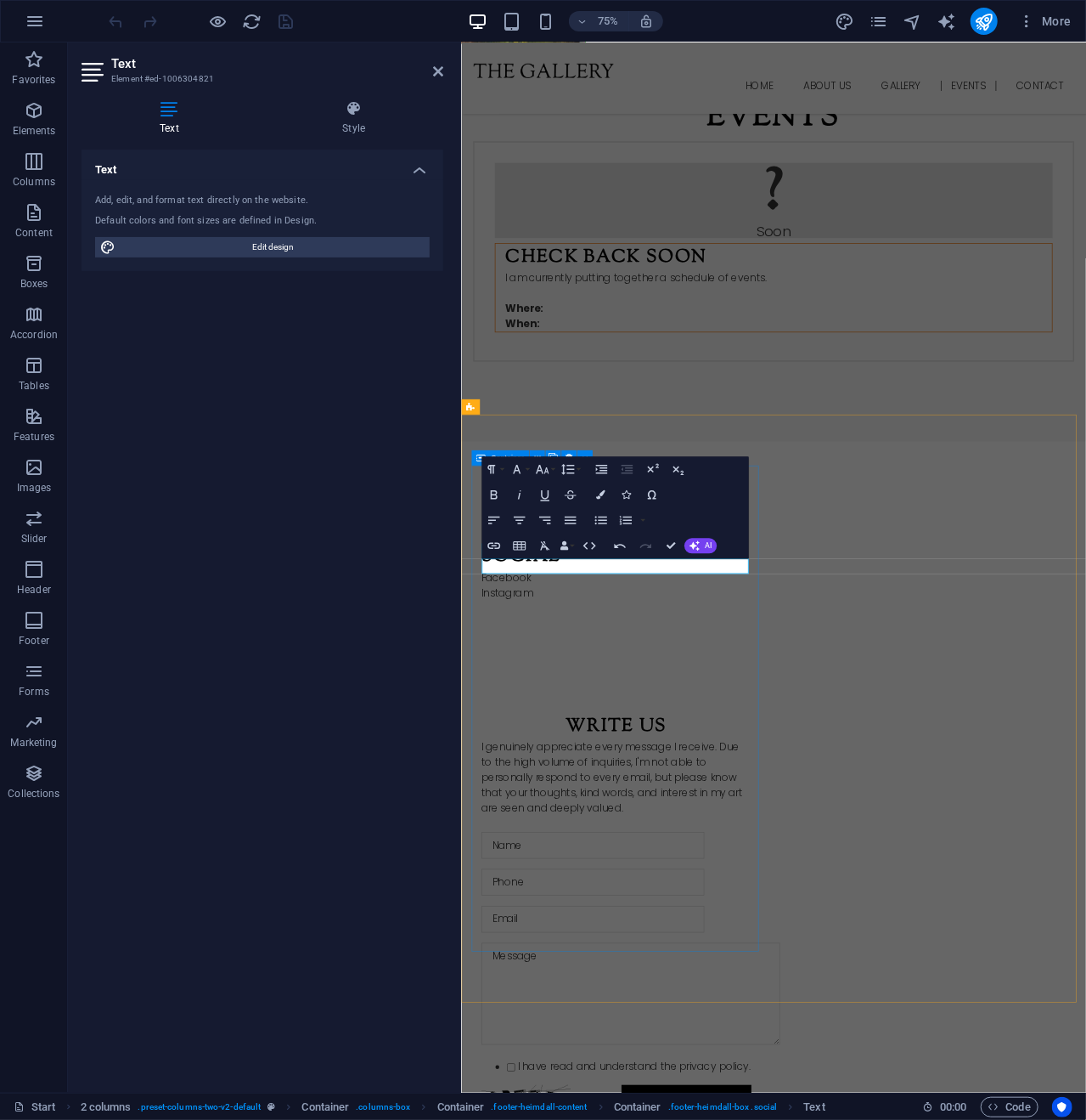
scroll to position [0, 0]
click at [488, 546] on icon "button" at bounding box center [494, 546] width 13 height 6
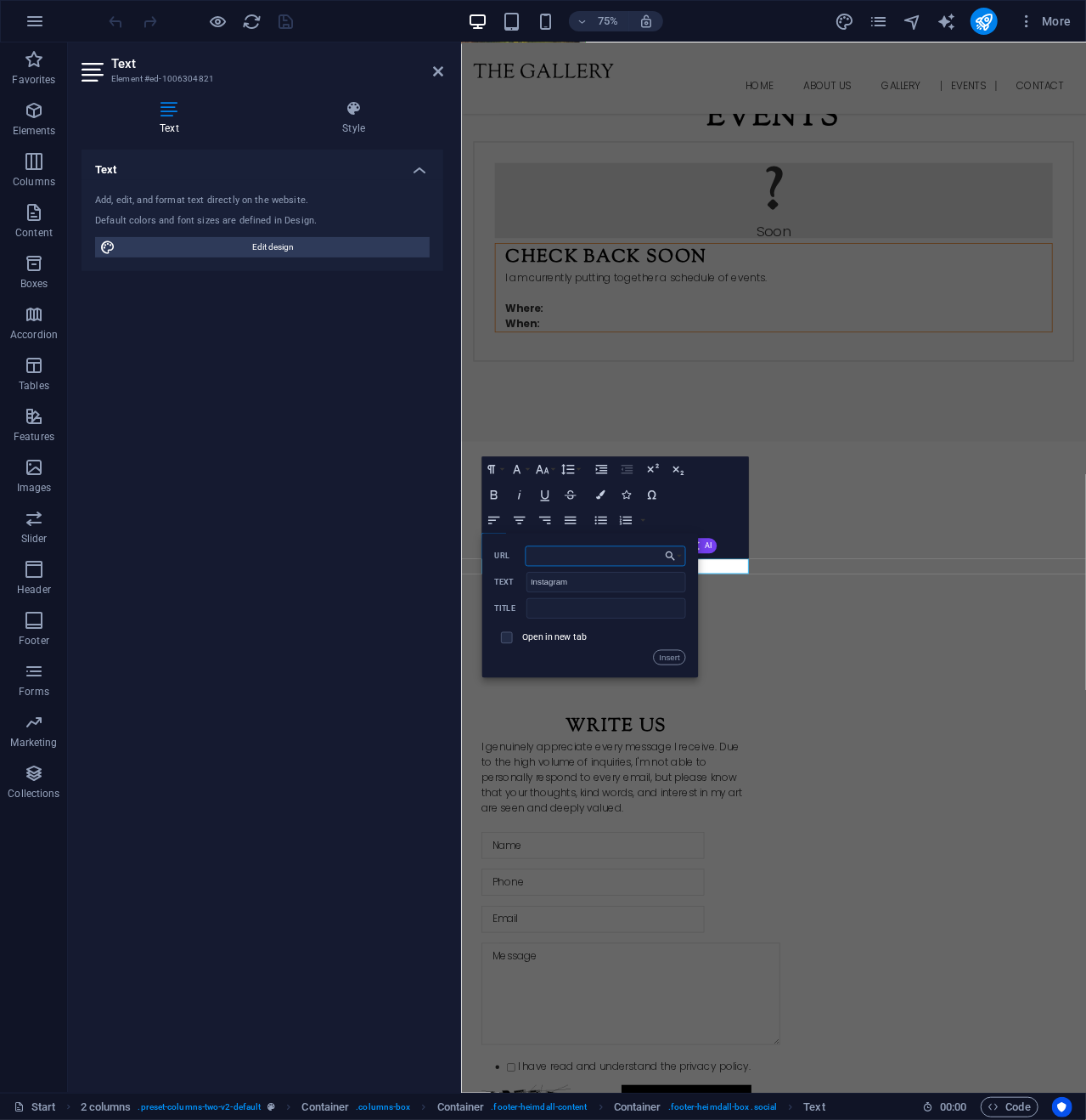
click at [636, 546] on input "URL" at bounding box center [606, 556] width 161 height 20
click at [628, 855] on div "Social Facebook ​ Instagram ​" at bounding box center [668, 748] width 388 height 212
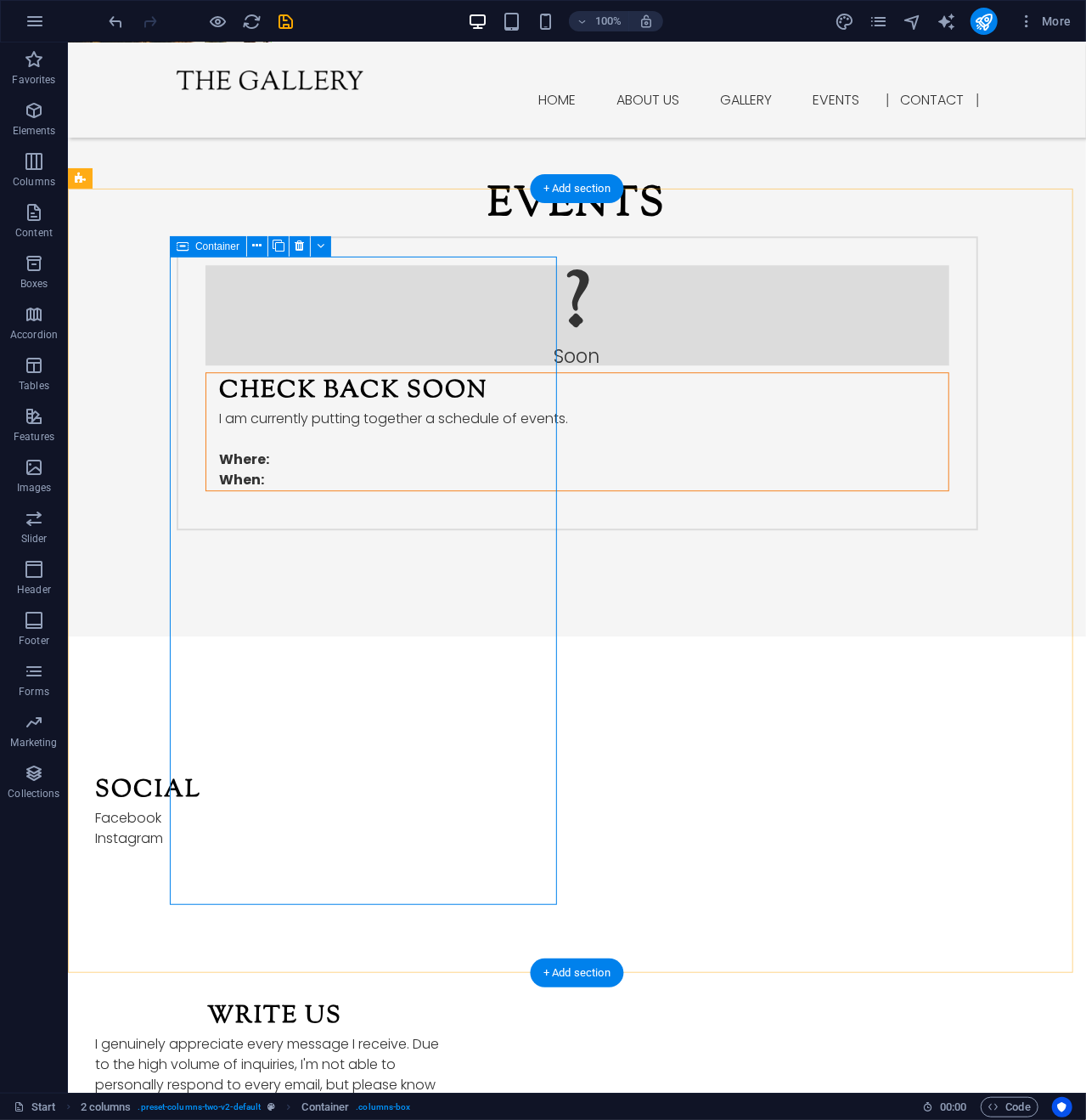
scroll to position [1918, 0]
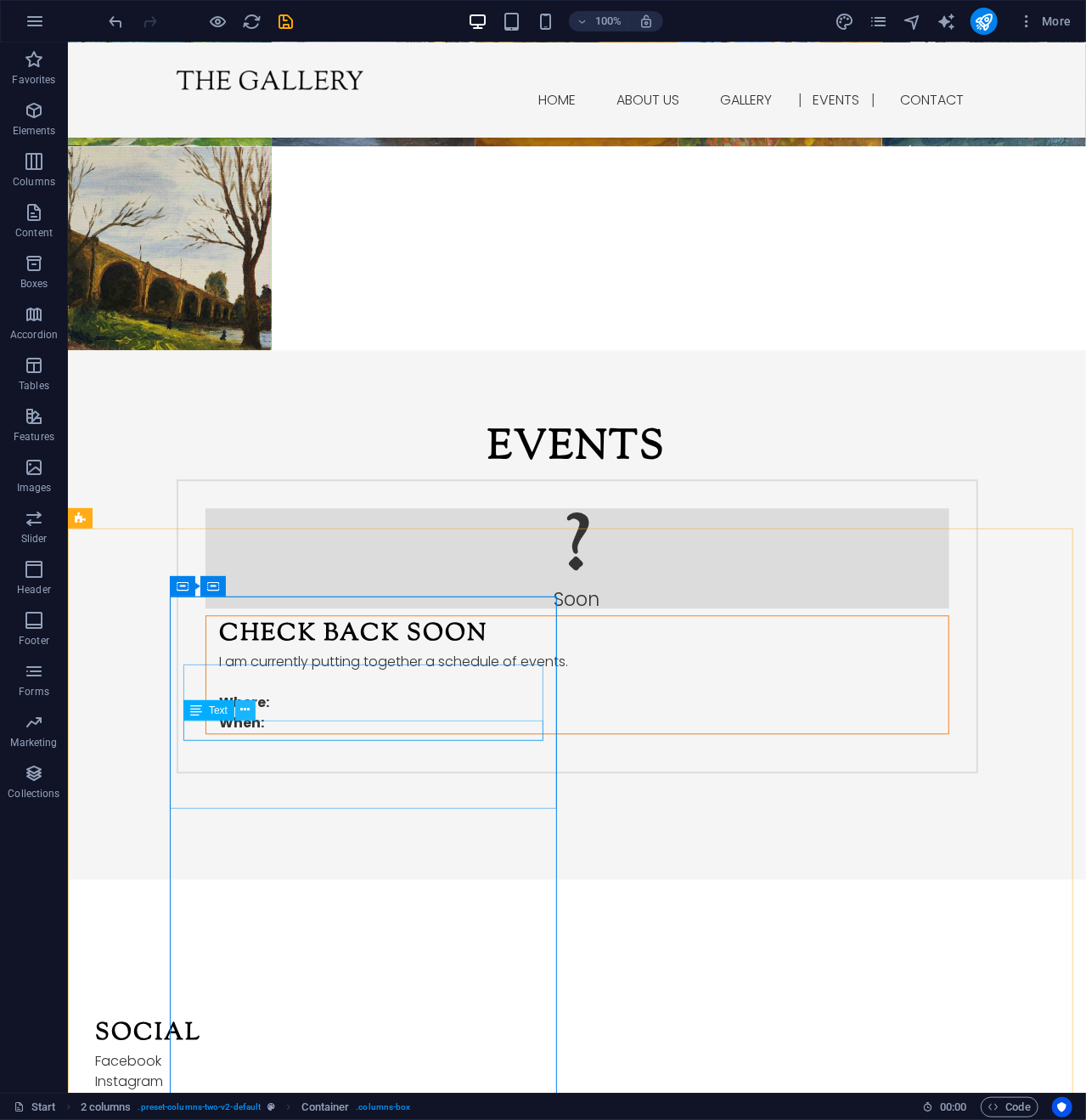
click at [248, 708] on icon at bounding box center [246, 710] width 9 height 18
click at [243, 706] on icon at bounding box center [246, 710] width 9 height 18
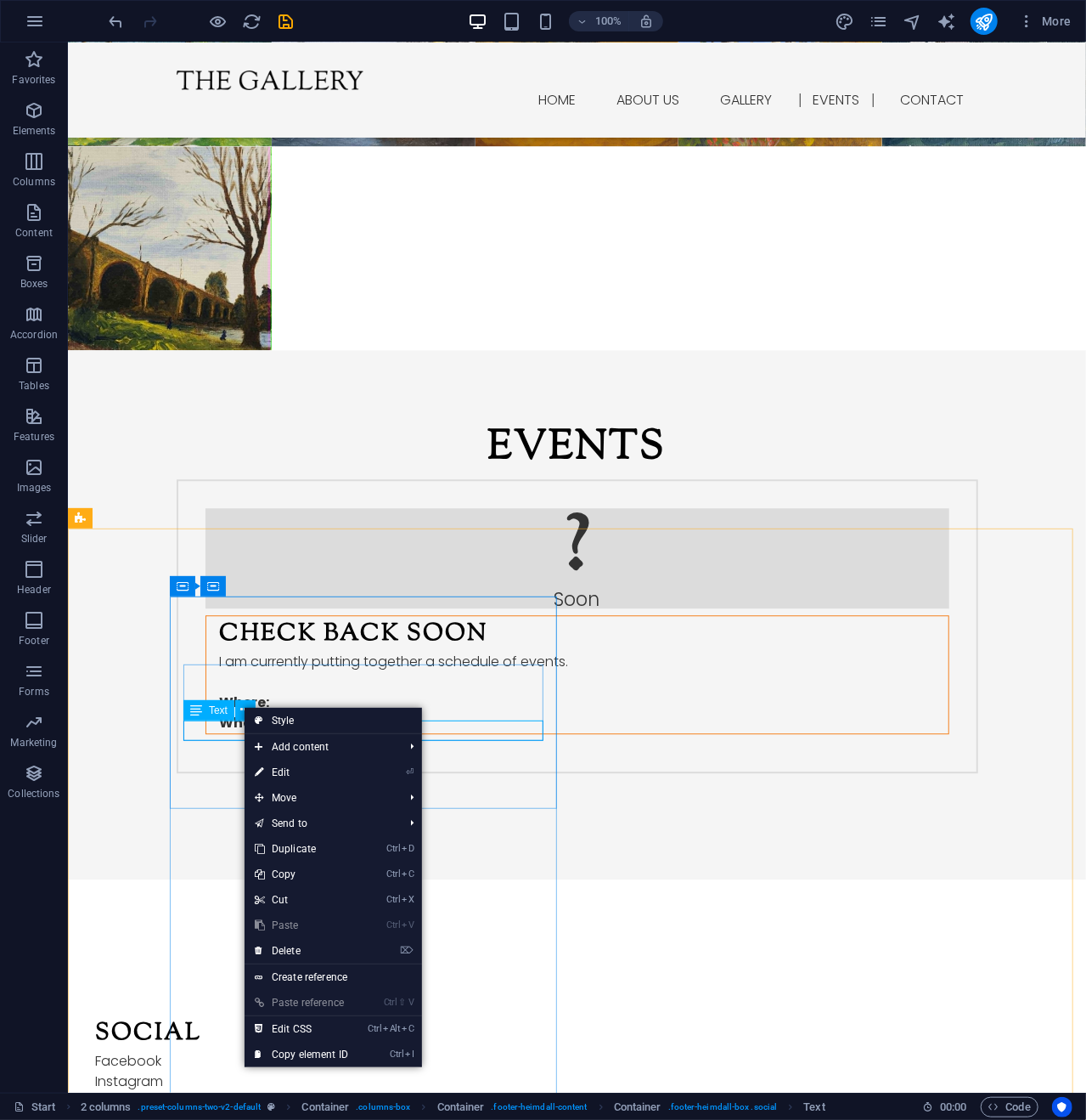
click at [218, 710] on span "Text" at bounding box center [218, 709] width 18 height 10
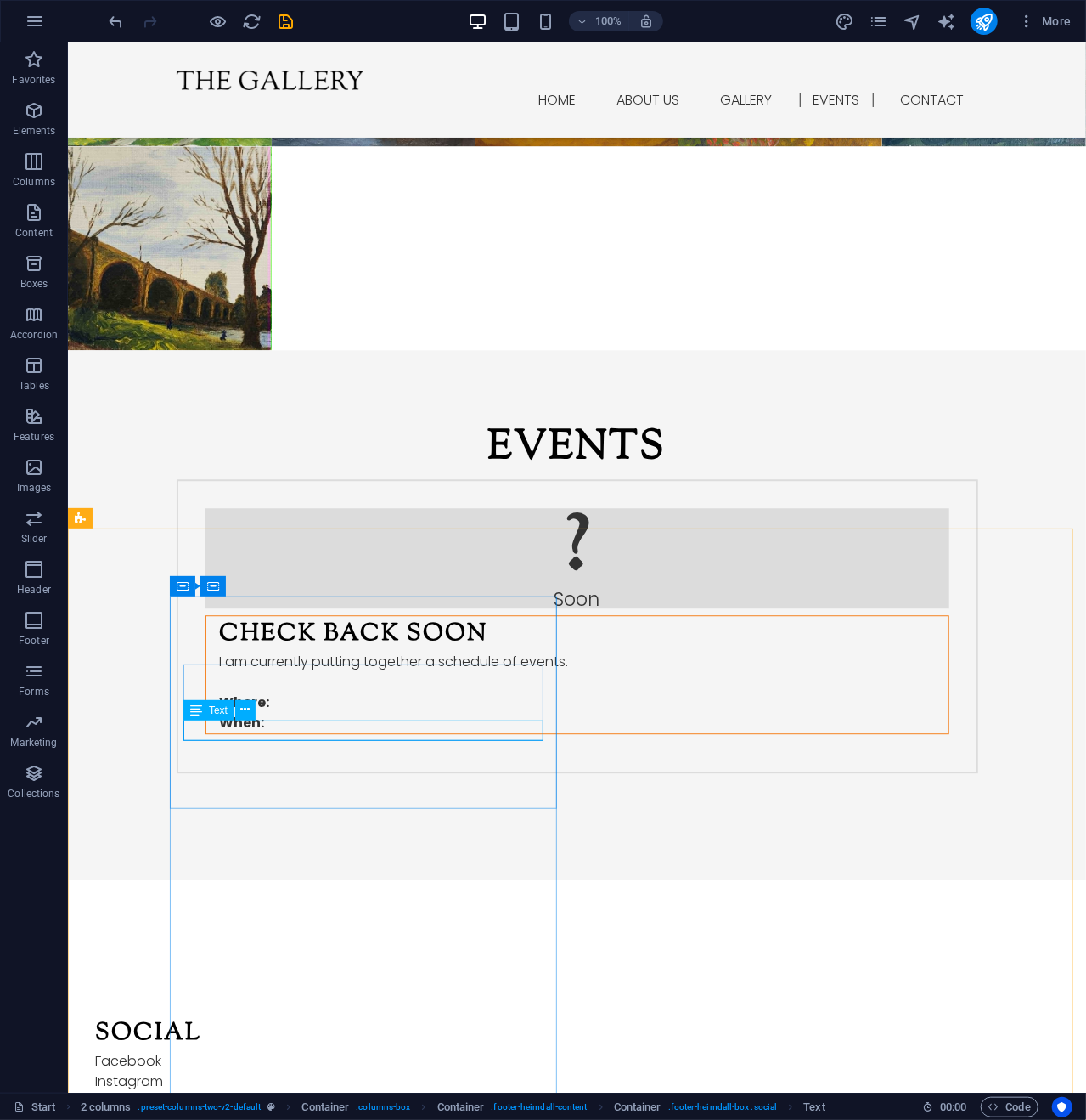
click at [208, 711] on div "Text" at bounding box center [209, 710] width 51 height 20
click at [223, 1071] on div "Instagram" at bounding box center [274, 1081] width 360 height 20
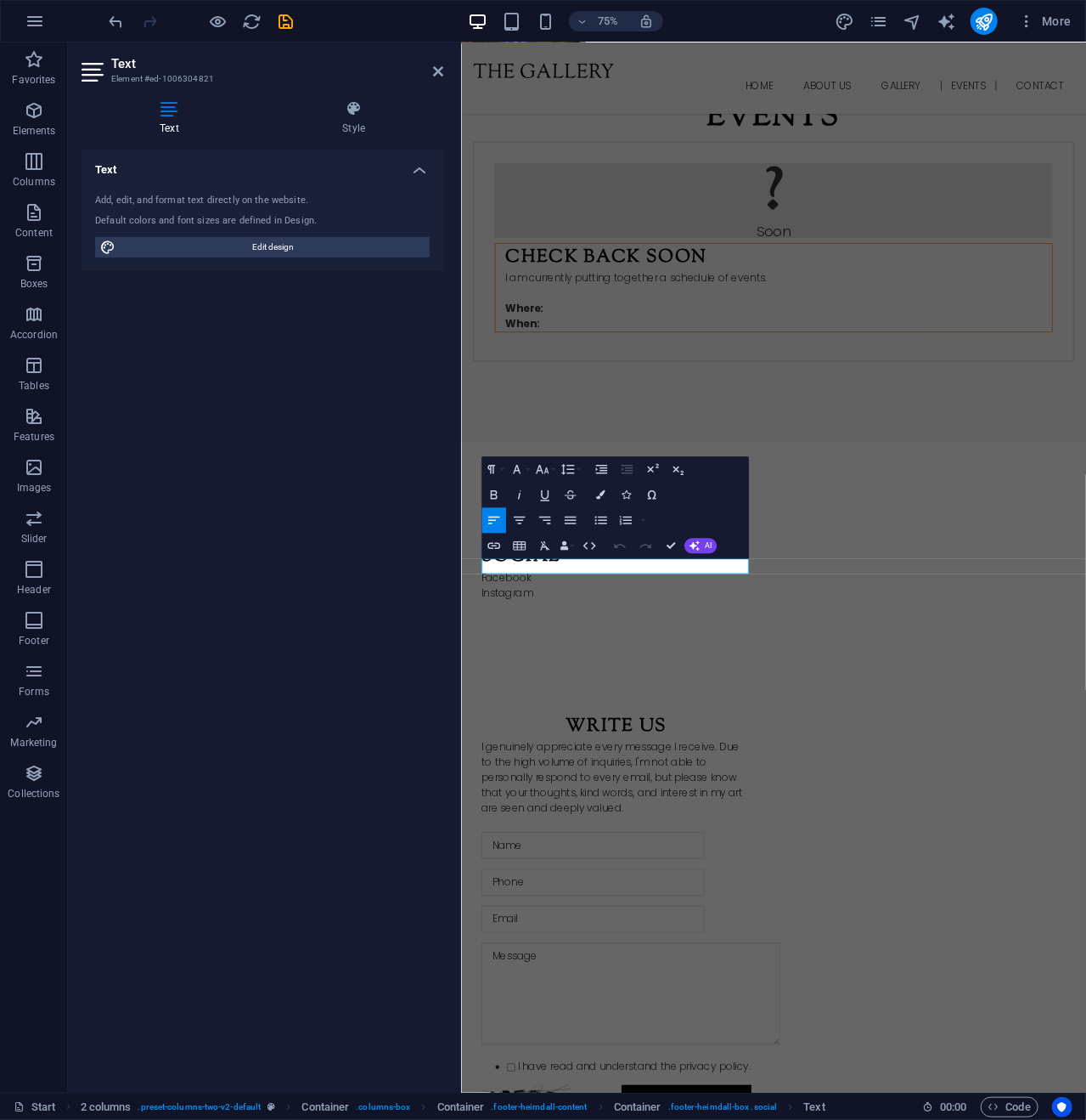
click at [162, 106] on icon at bounding box center [169, 109] width 176 height 17
click at [361, 104] on icon at bounding box center [354, 109] width 179 height 17
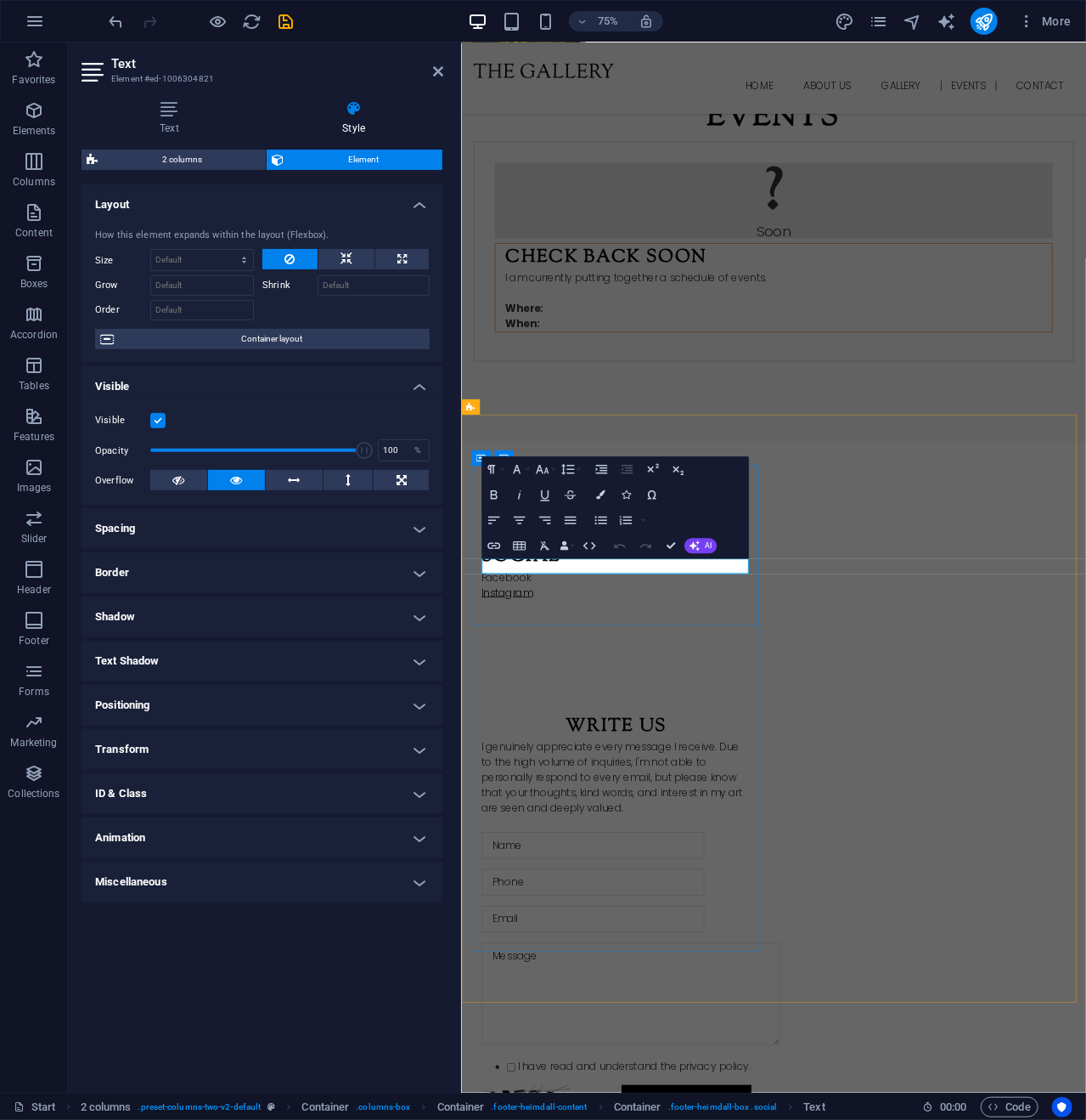
click at [543, 766] on link "Instagram" at bounding box center [522, 775] width 68 height 19
drag, startPoint x: 1018, startPoint y: 601, endPoint x: 493, endPoint y: 742, distance: 543.6
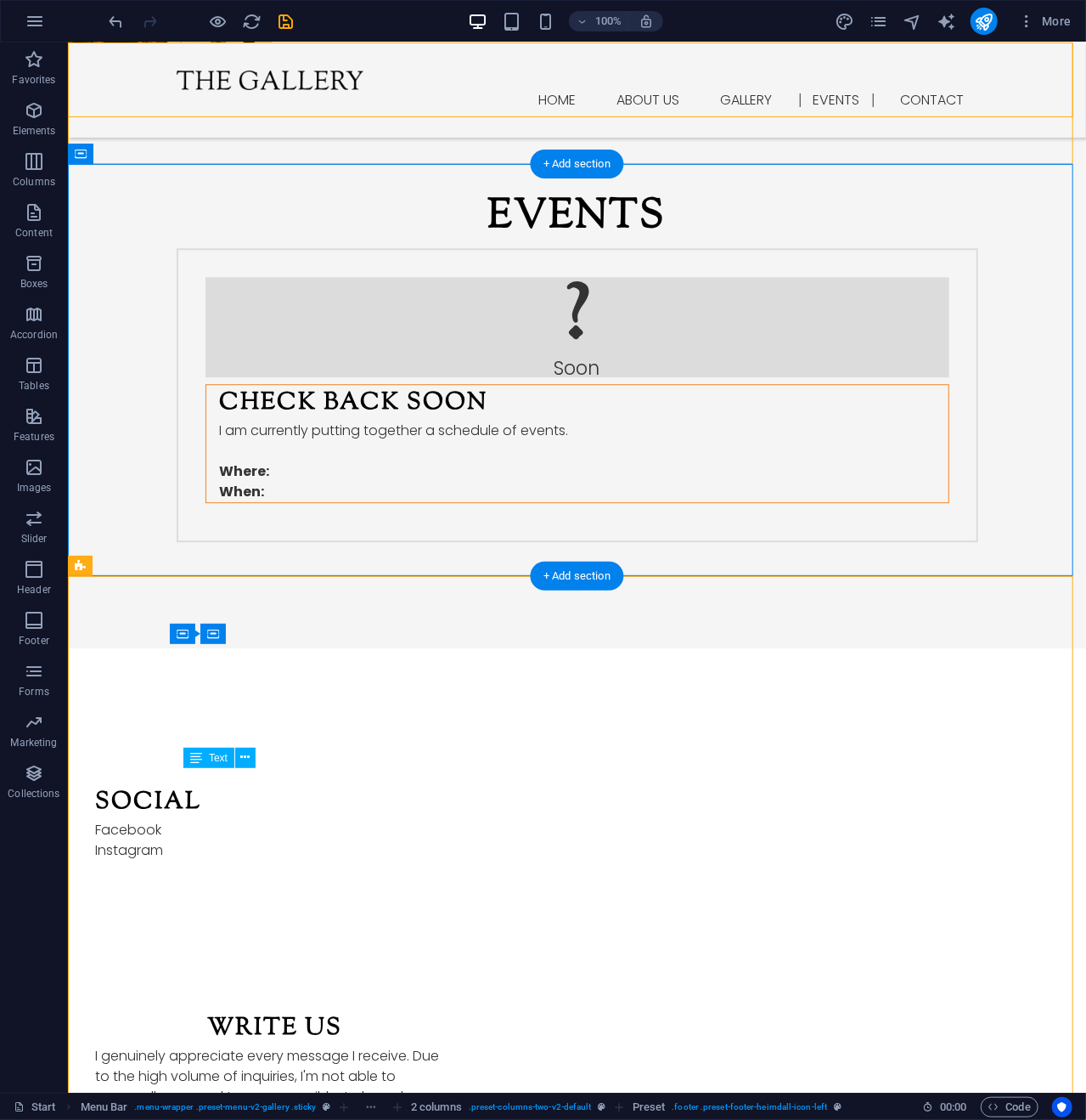
scroll to position [1871, 0]
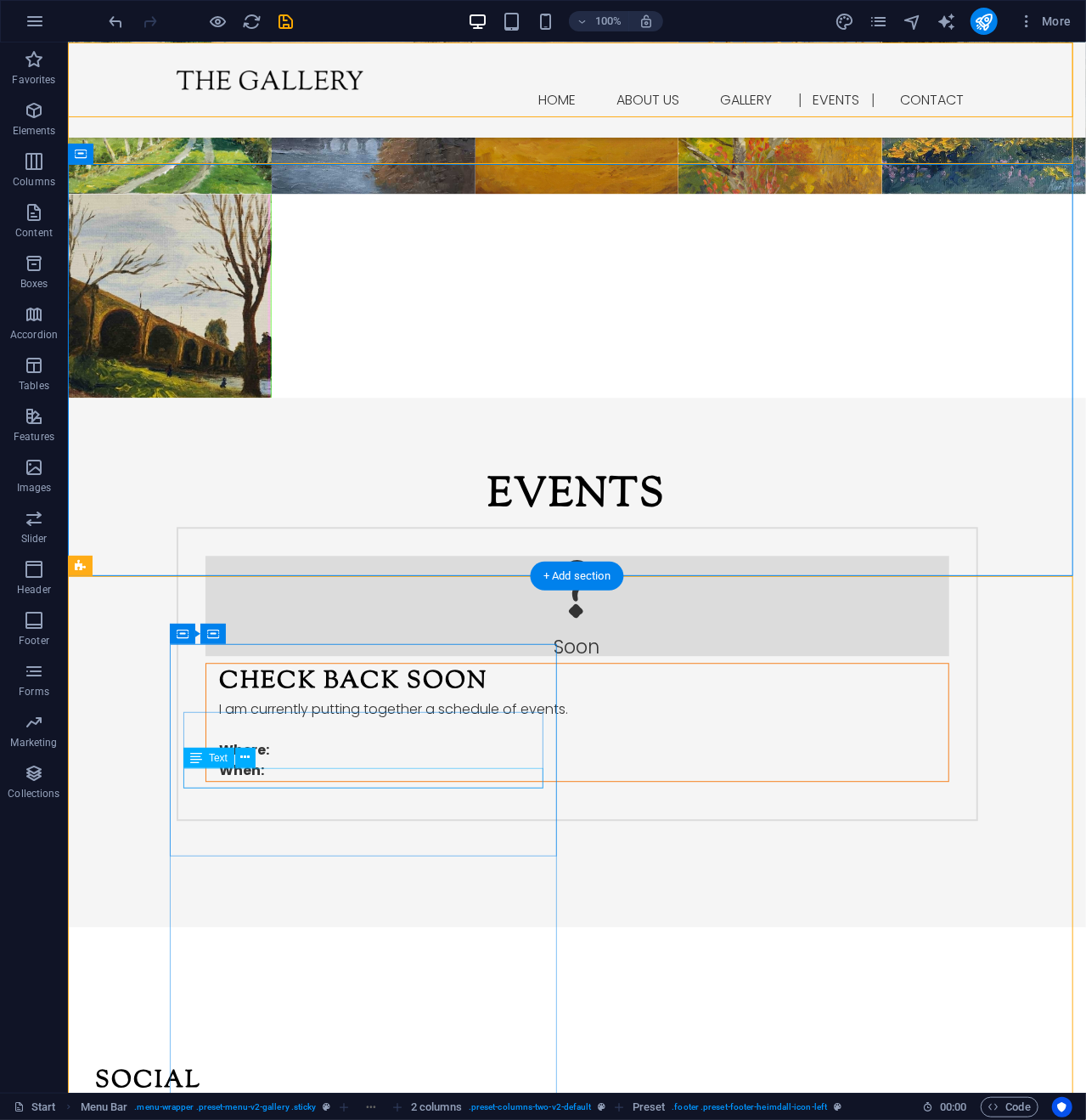
click at [229, 1118] on div "Instagram" at bounding box center [274, 1128] width 360 height 20
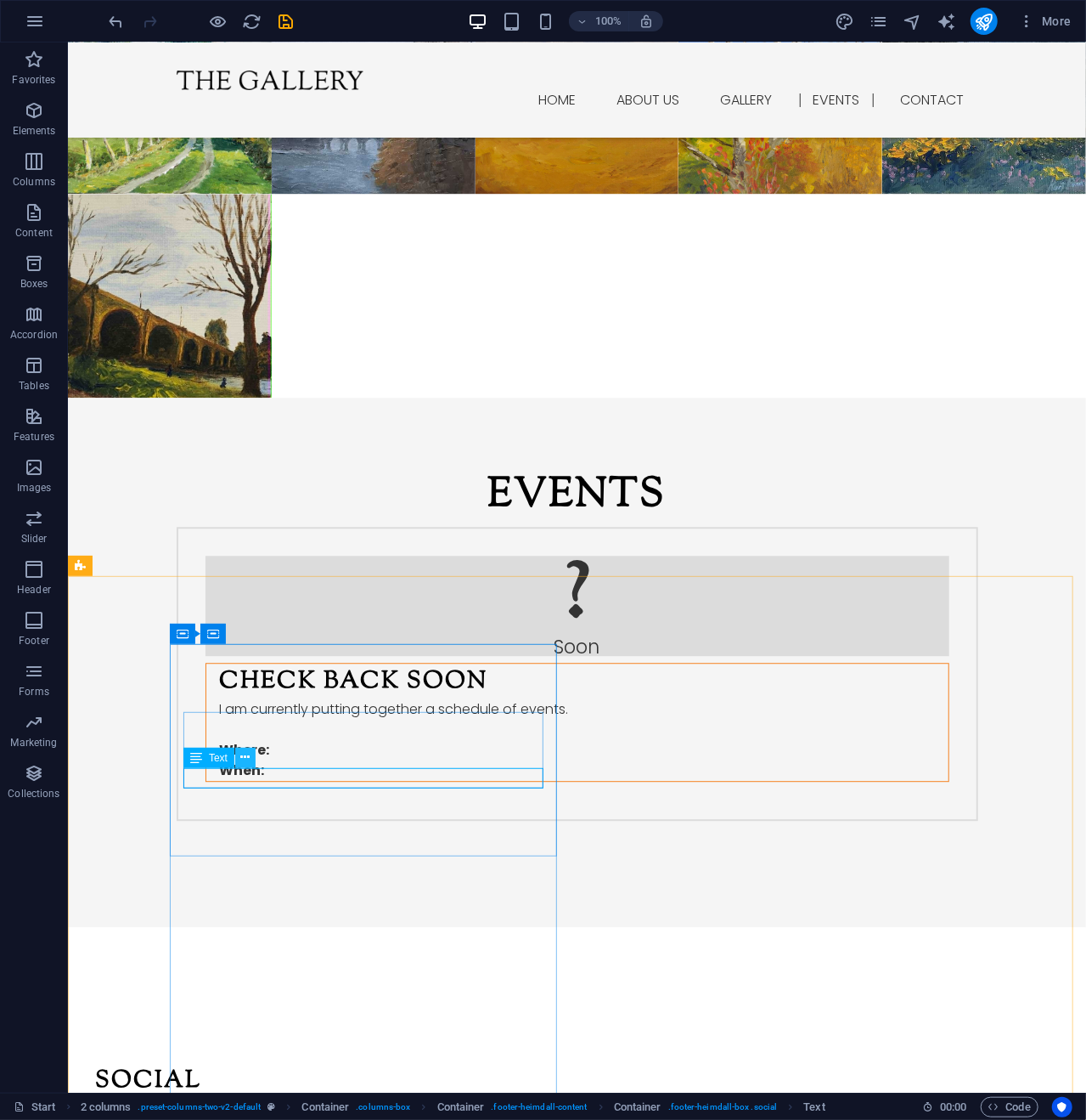
click at [240, 755] on button at bounding box center [245, 758] width 20 height 20
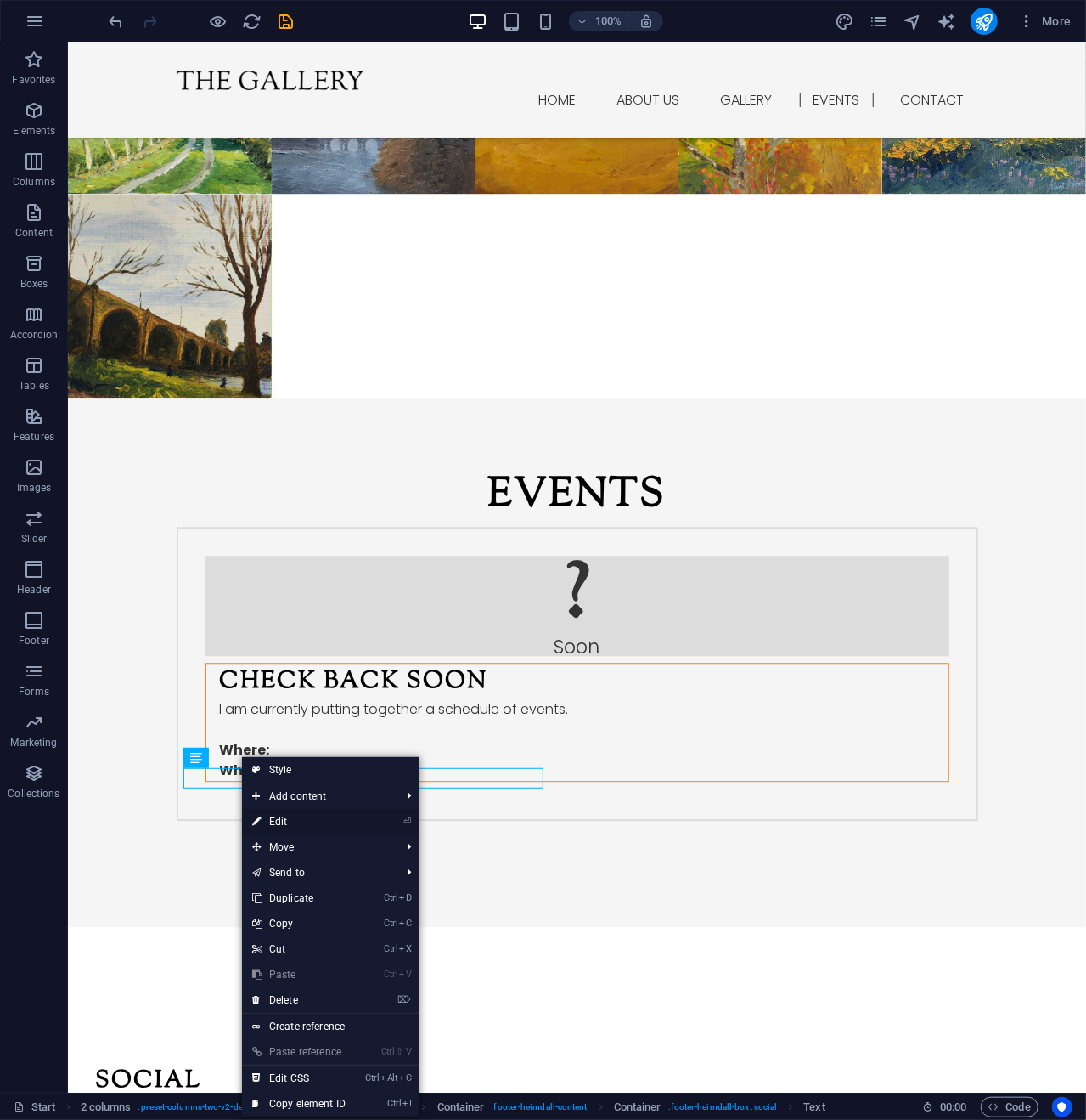
click at [292, 816] on link "⏎ Edit" at bounding box center [299, 822] width 114 height 26
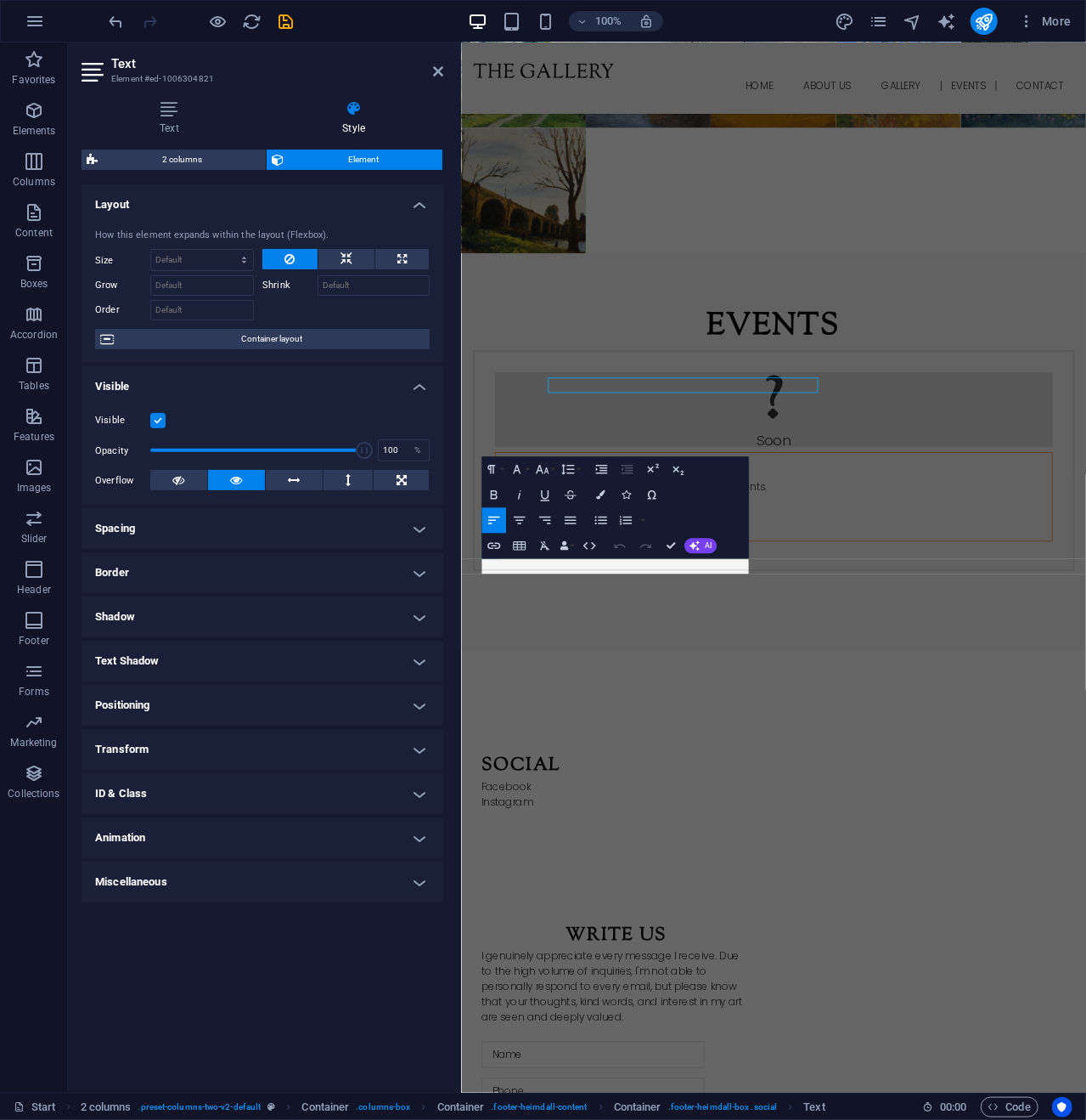
scroll to position [2149, 0]
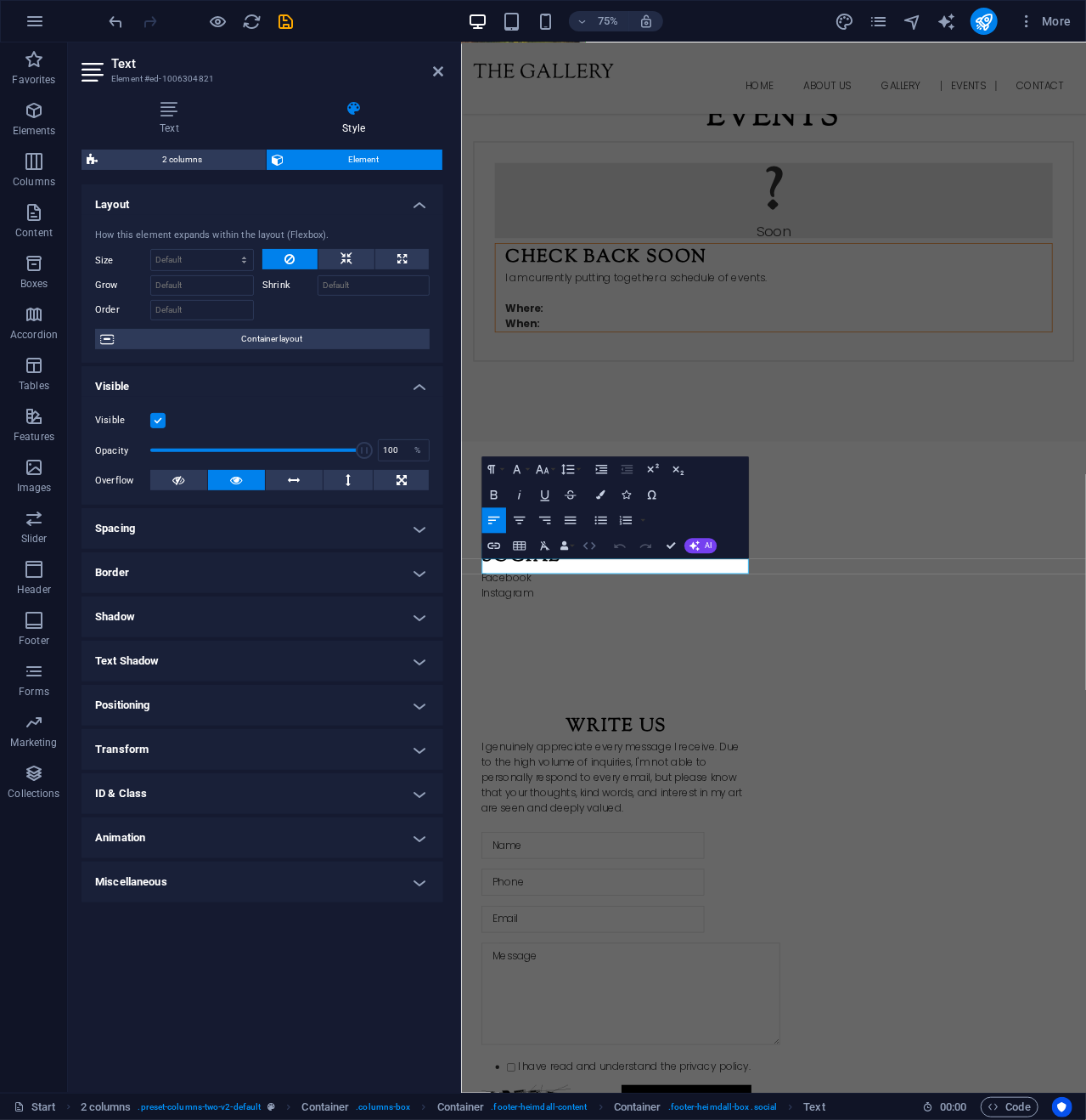
click at [589, 545] on icon "button" at bounding box center [590, 545] width 16 height 16
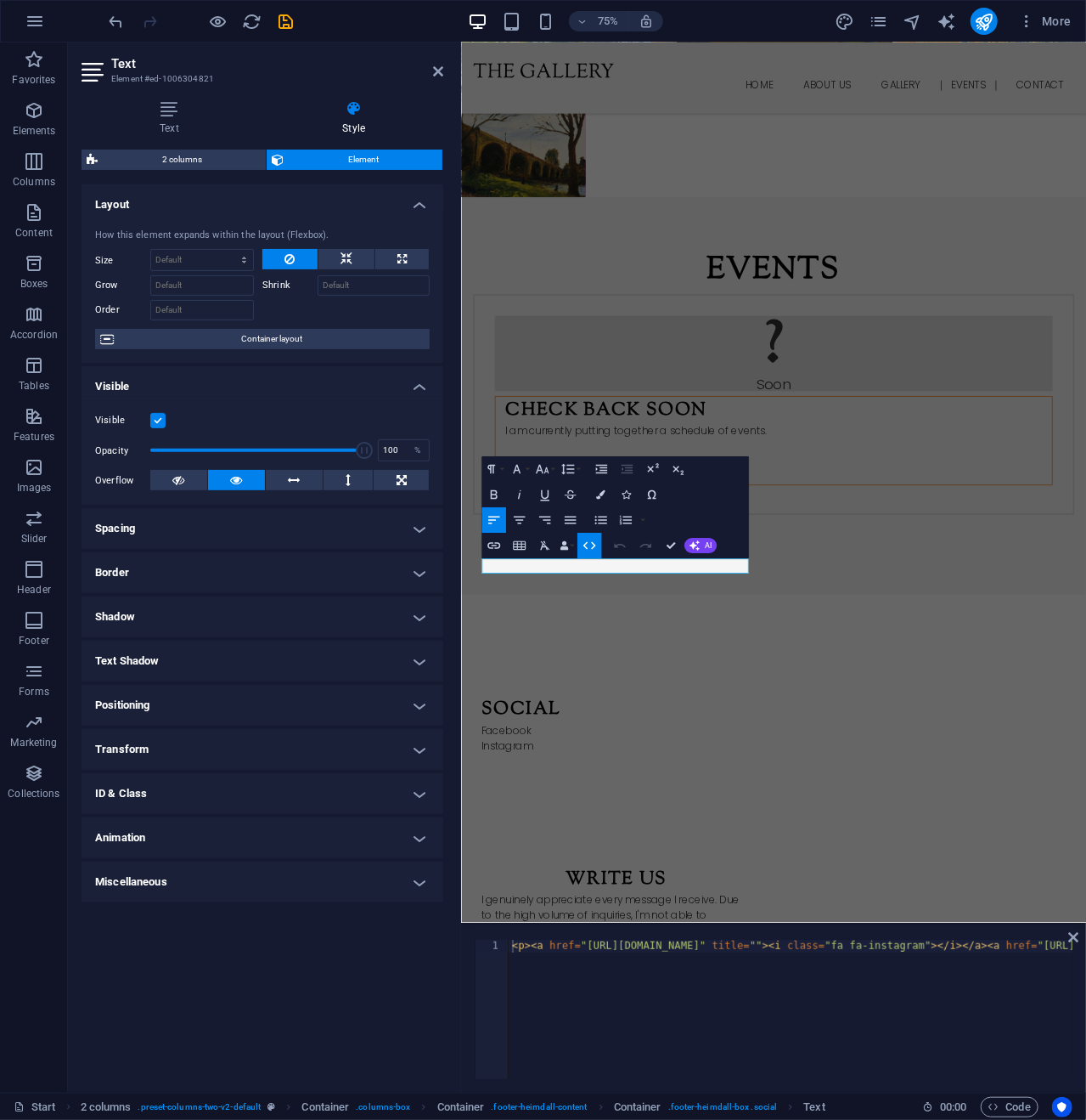
click at [594, 539] on icon "button" at bounding box center [590, 545] width 16 height 16
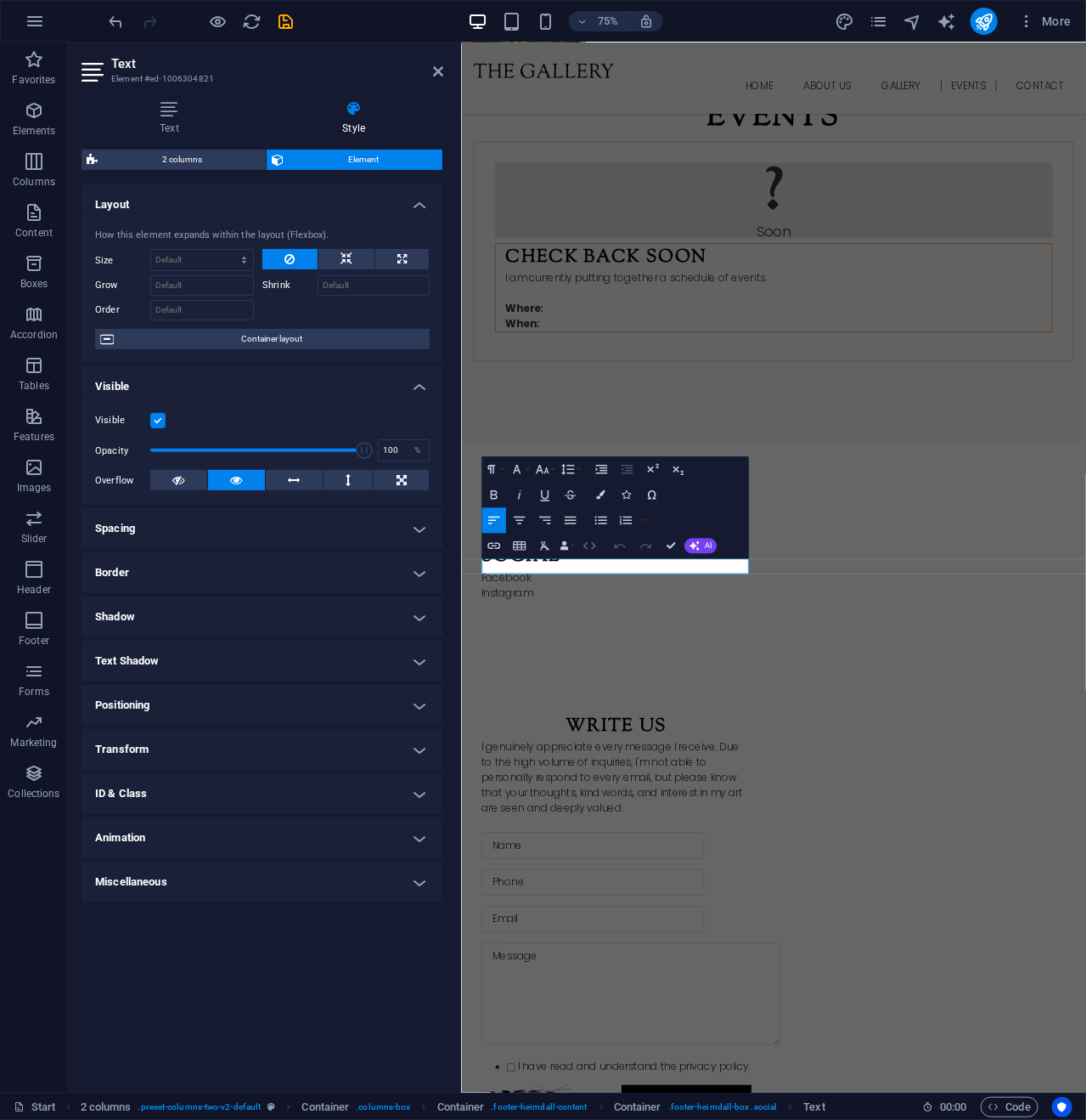
click at [590, 545] on icon "button" at bounding box center [590, 545] width 16 height 16
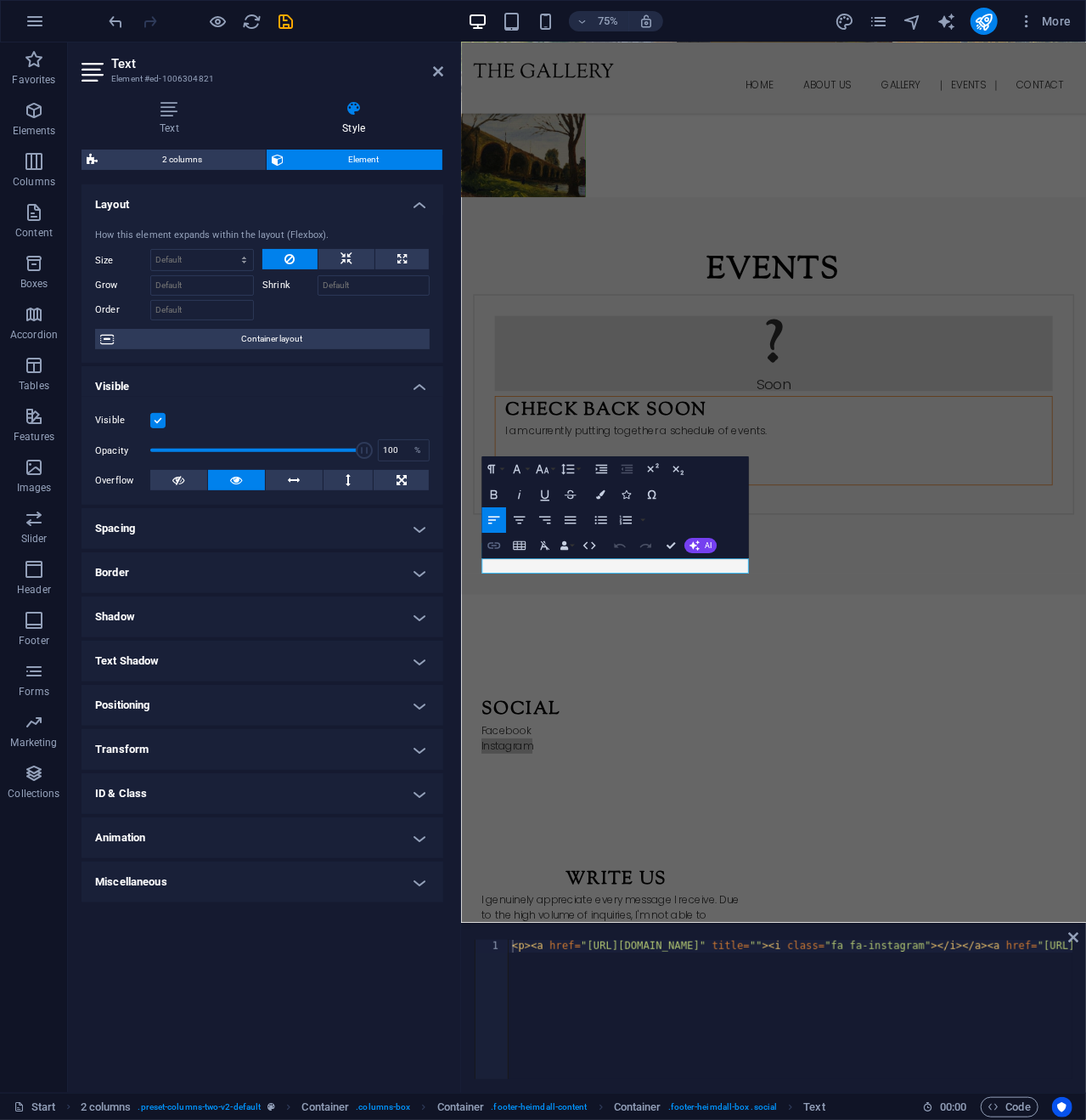
click at [496, 544] on icon "button" at bounding box center [494, 545] width 16 height 16
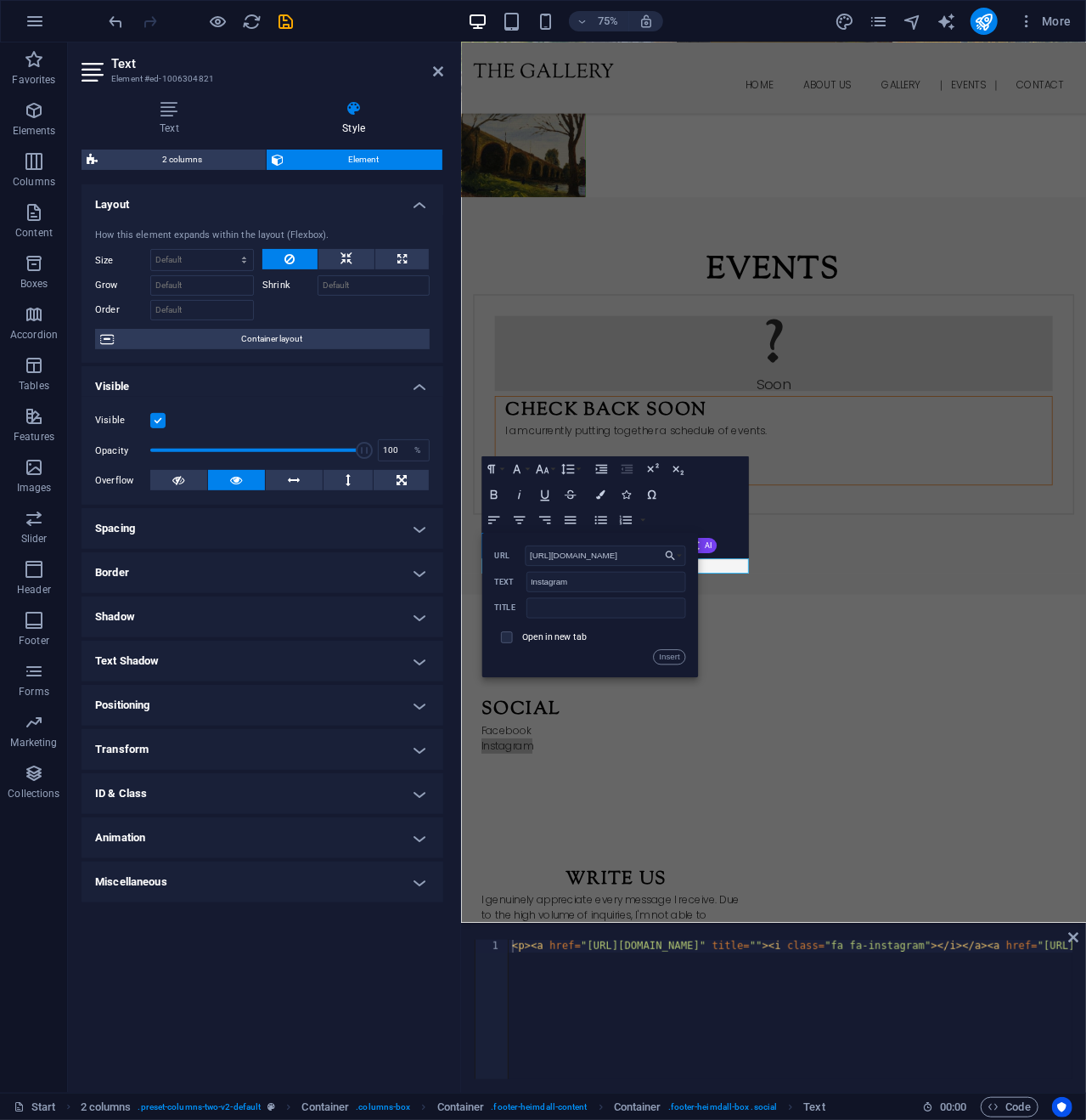
scroll to position [0, 33]
click at [529, 557] on input "[URL][DOMAIN_NAME]" at bounding box center [606, 556] width 161 height 20
type input "[URL][DOMAIN_NAME]"
click at [504, 638] on input "checkbox" at bounding box center [505, 635] width 12 height 12
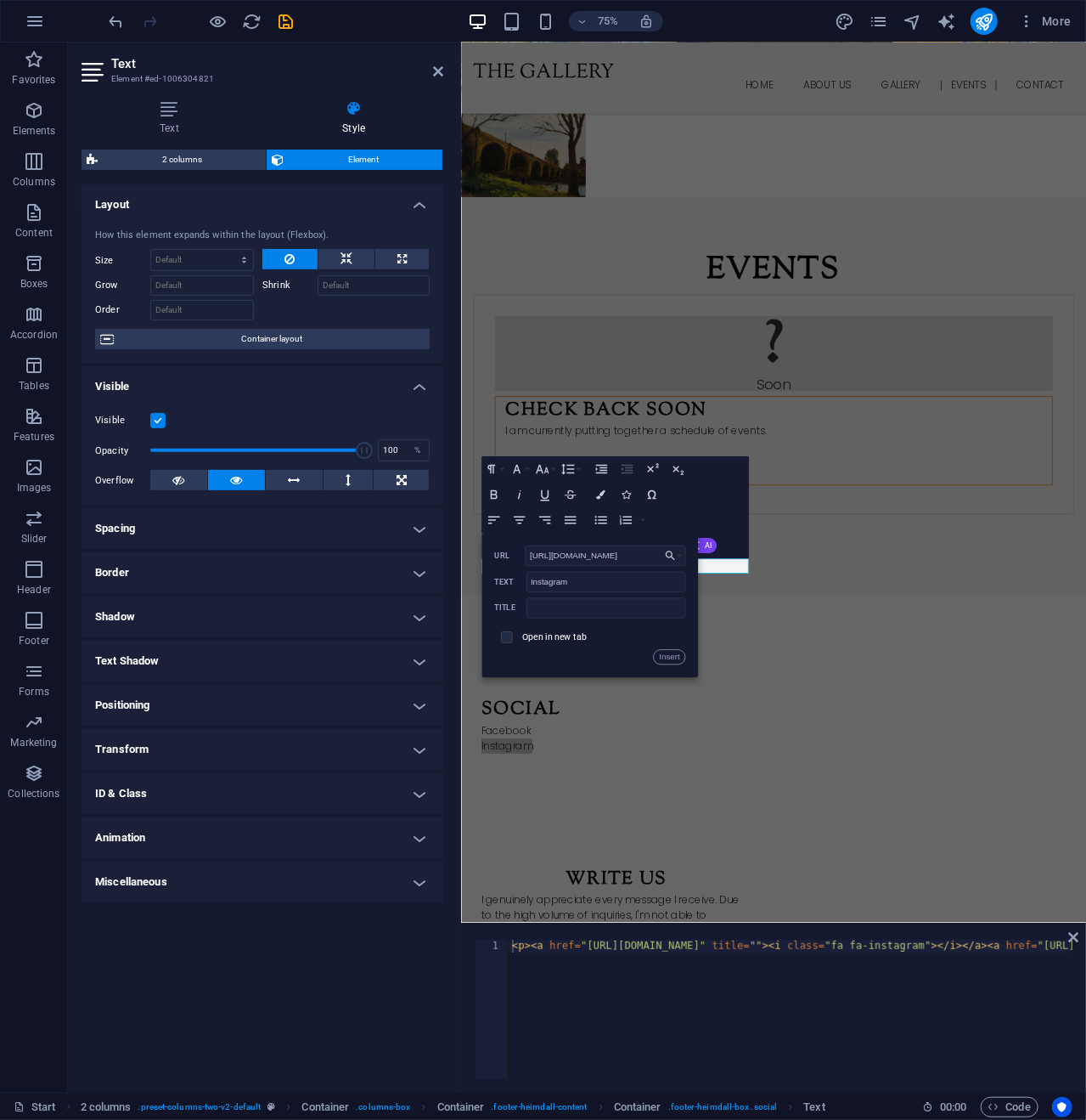
checkbox input "true"
click at [673, 654] on button "Insert" at bounding box center [669, 657] width 32 height 16
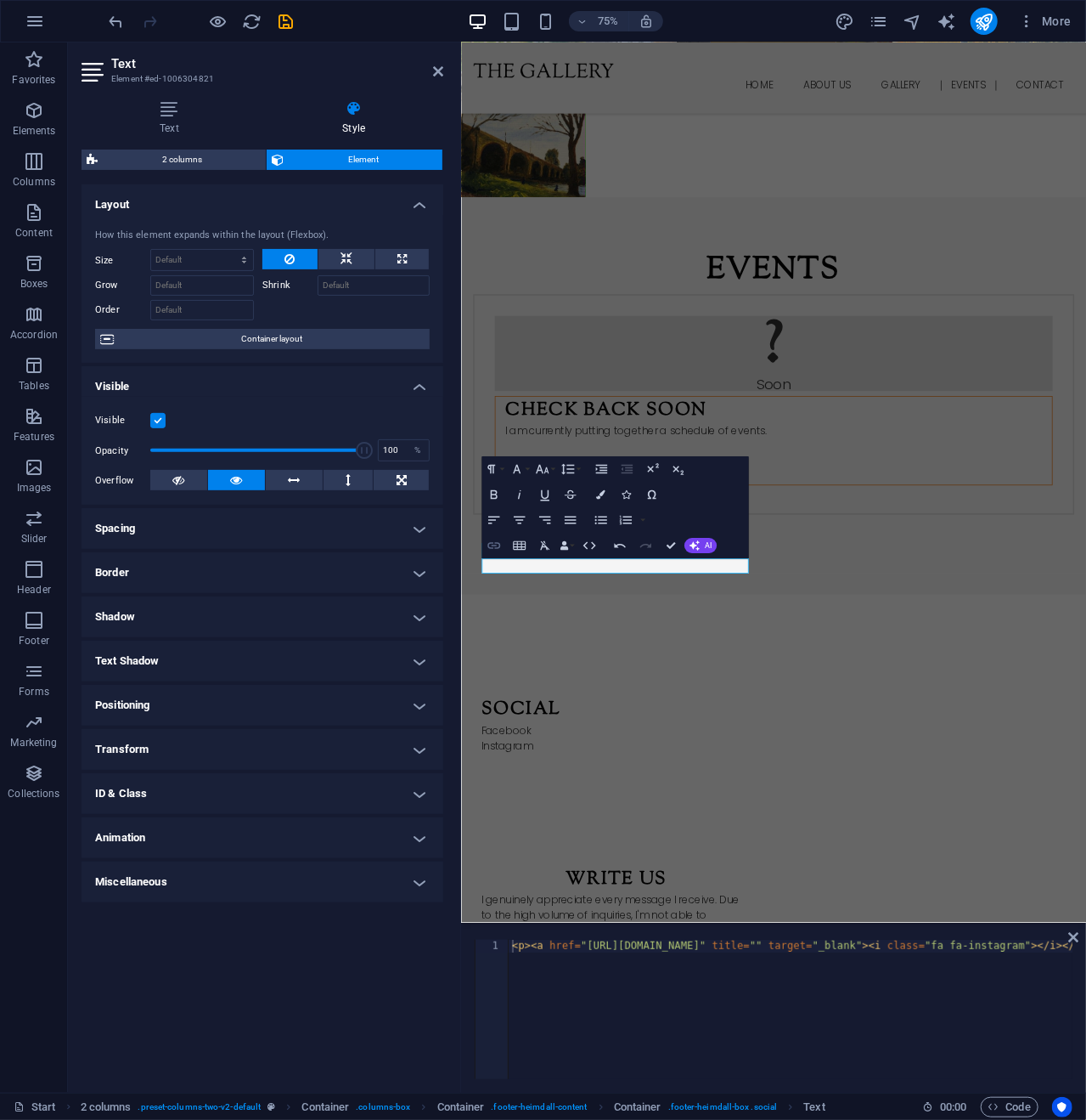
checkbox input "false"
click at [495, 544] on icon "button" at bounding box center [494, 545] width 16 height 16
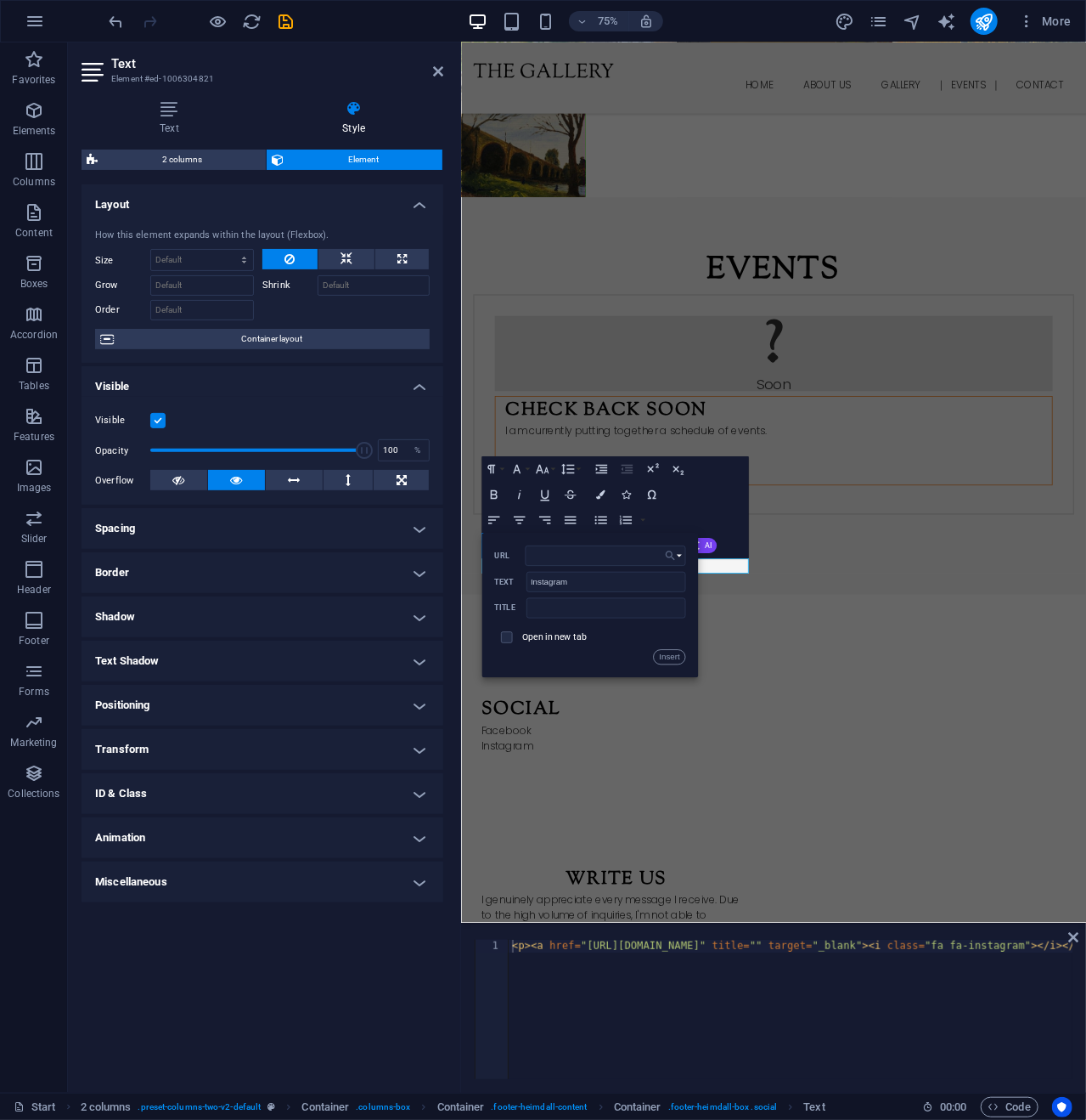
click at [675, 553] on icon "button" at bounding box center [671, 555] width 13 height 16
click at [606, 549] on input "URL" at bounding box center [606, 556] width 161 height 20
click at [546, 558] on input "URL" at bounding box center [606, 556] width 161 height 20
type input "https://fart.com"
drag, startPoint x: 506, startPoint y: 635, endPoint x: 608, endPoint y: 636, distance: 102.0
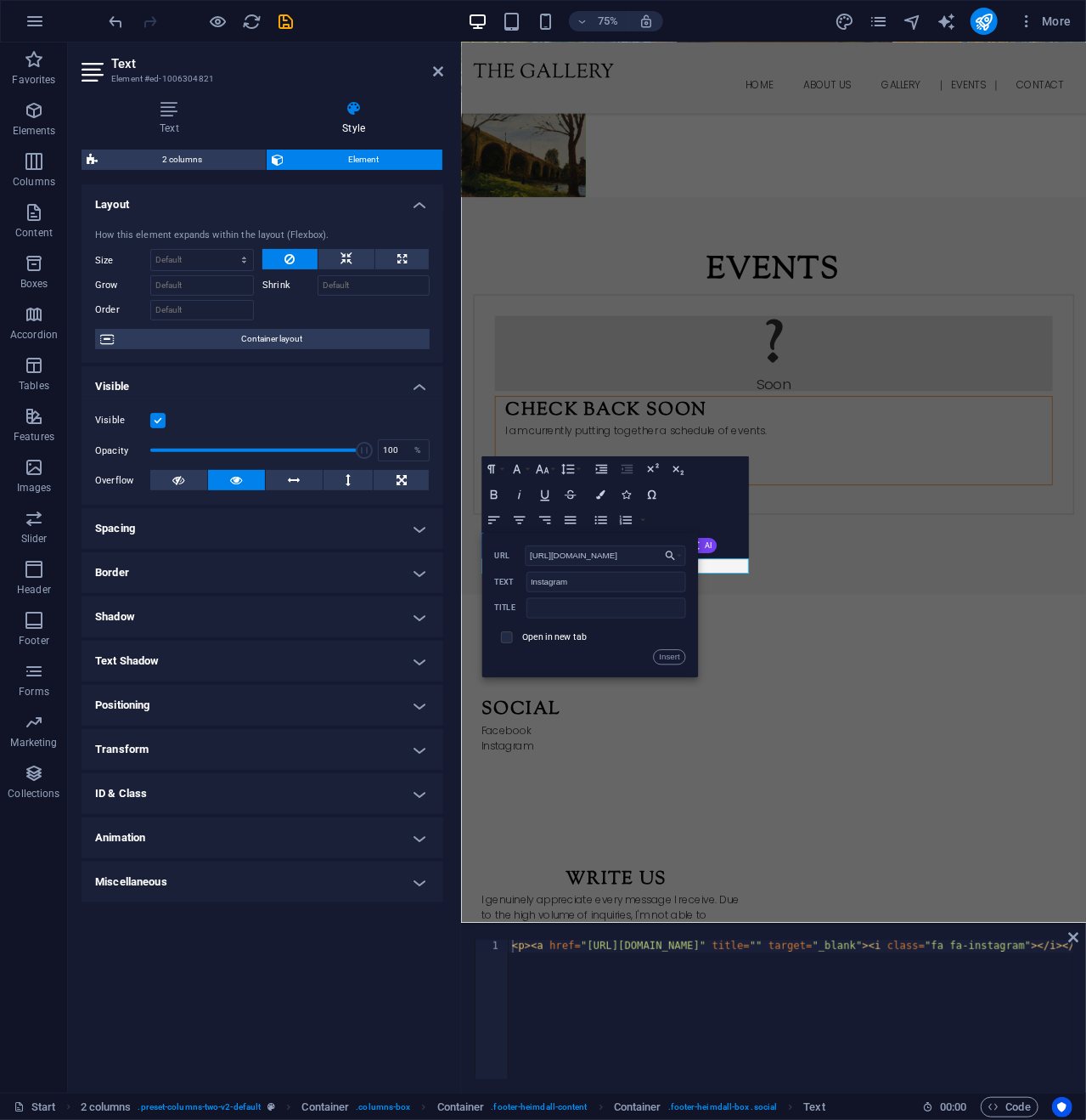
click at [510, 635] on input "checkbox" at bounding box center [505, 635] width 12 height 12
checkbox input "true"
click at [673, 658] on button "Insert" at bounding box center [669, 657] width 32 height 16
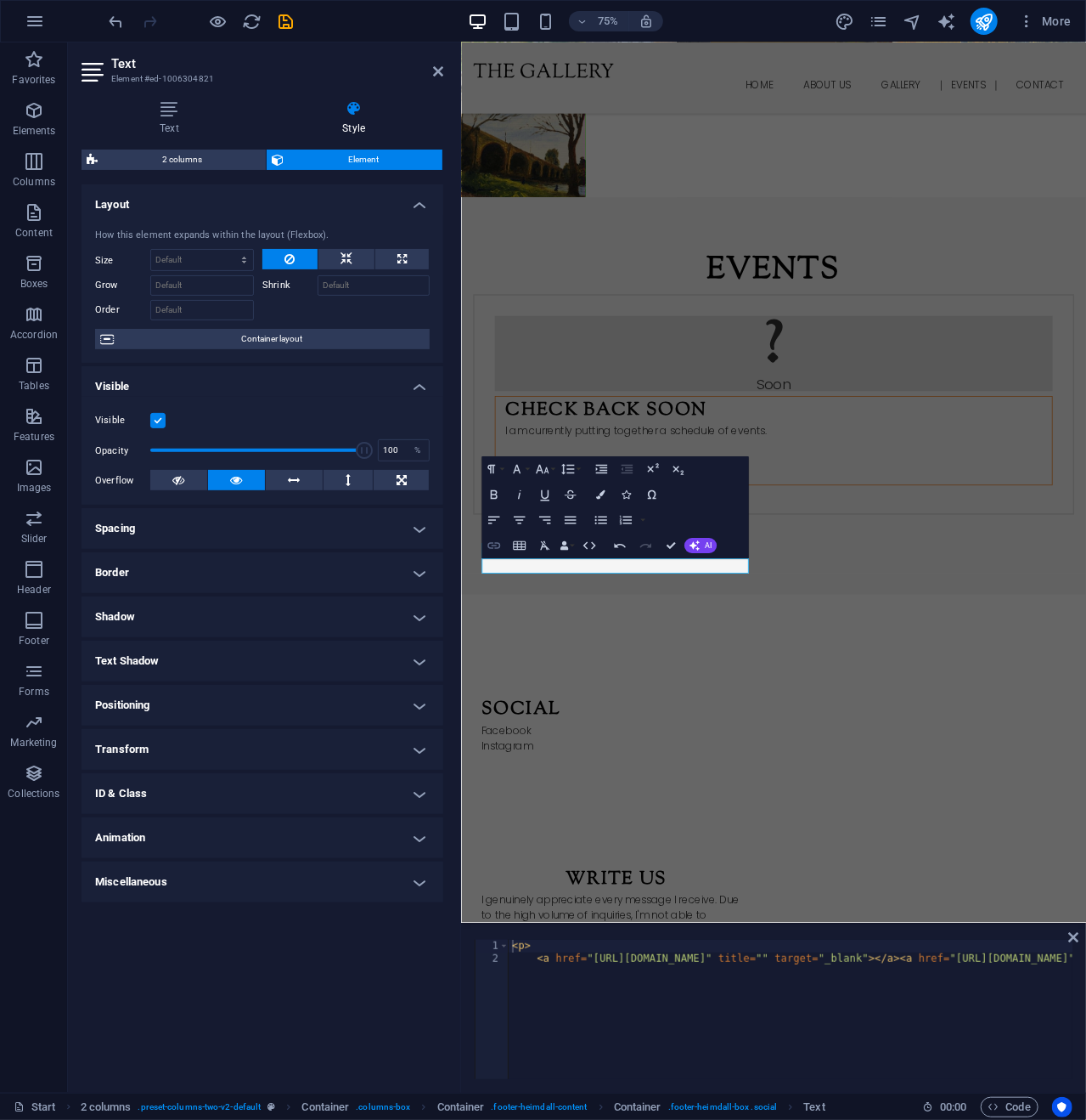
checkbox input "false"
click at [496, 542] on icon "button" at bounding box center [494, 545] width 16 height 16
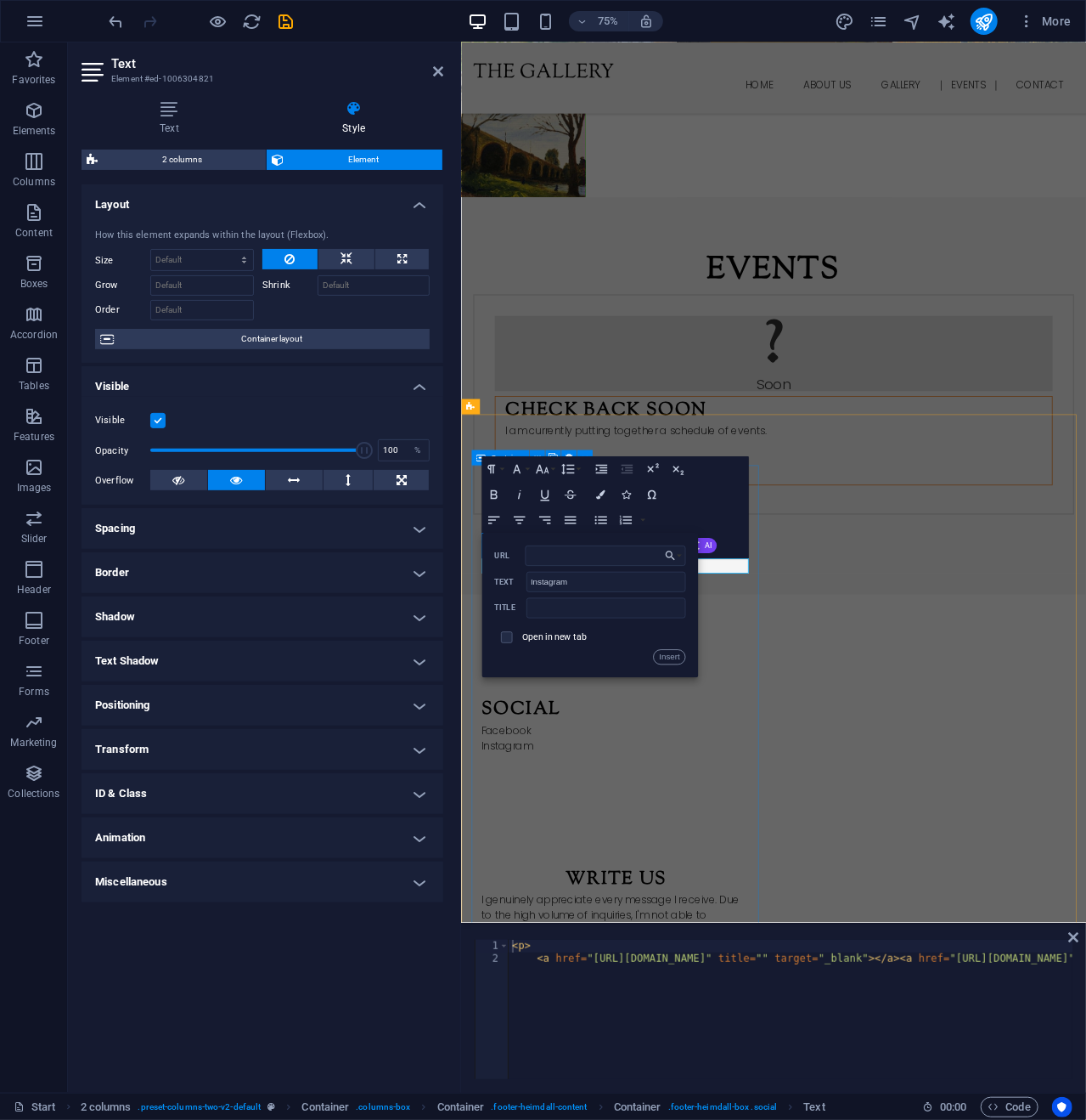
click at [722, 1000] on div "Social Facebook ​ Instagram ​" at bounding box center [668, 952] width 388 height 212
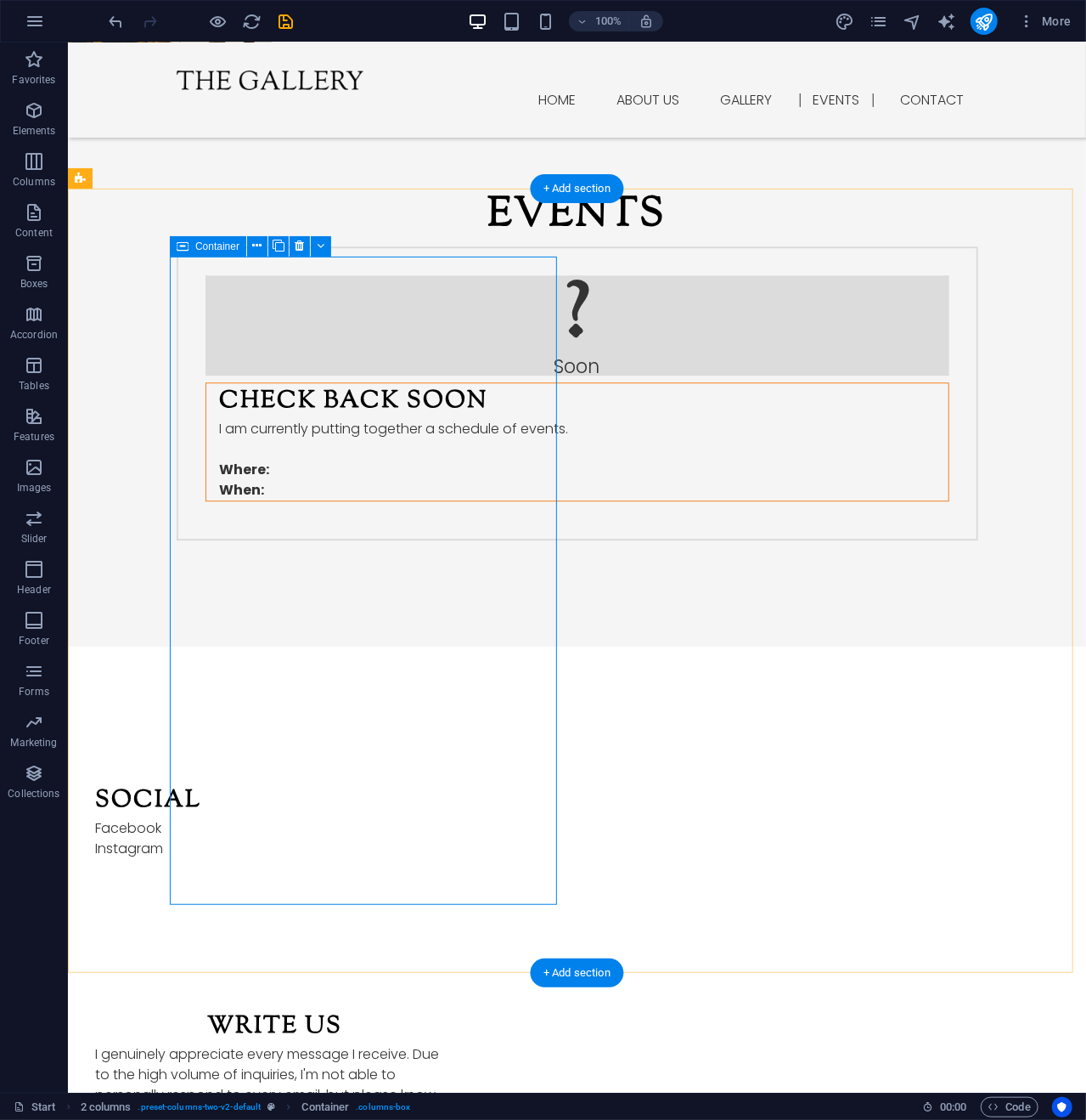
scroll to position [2258, 0]
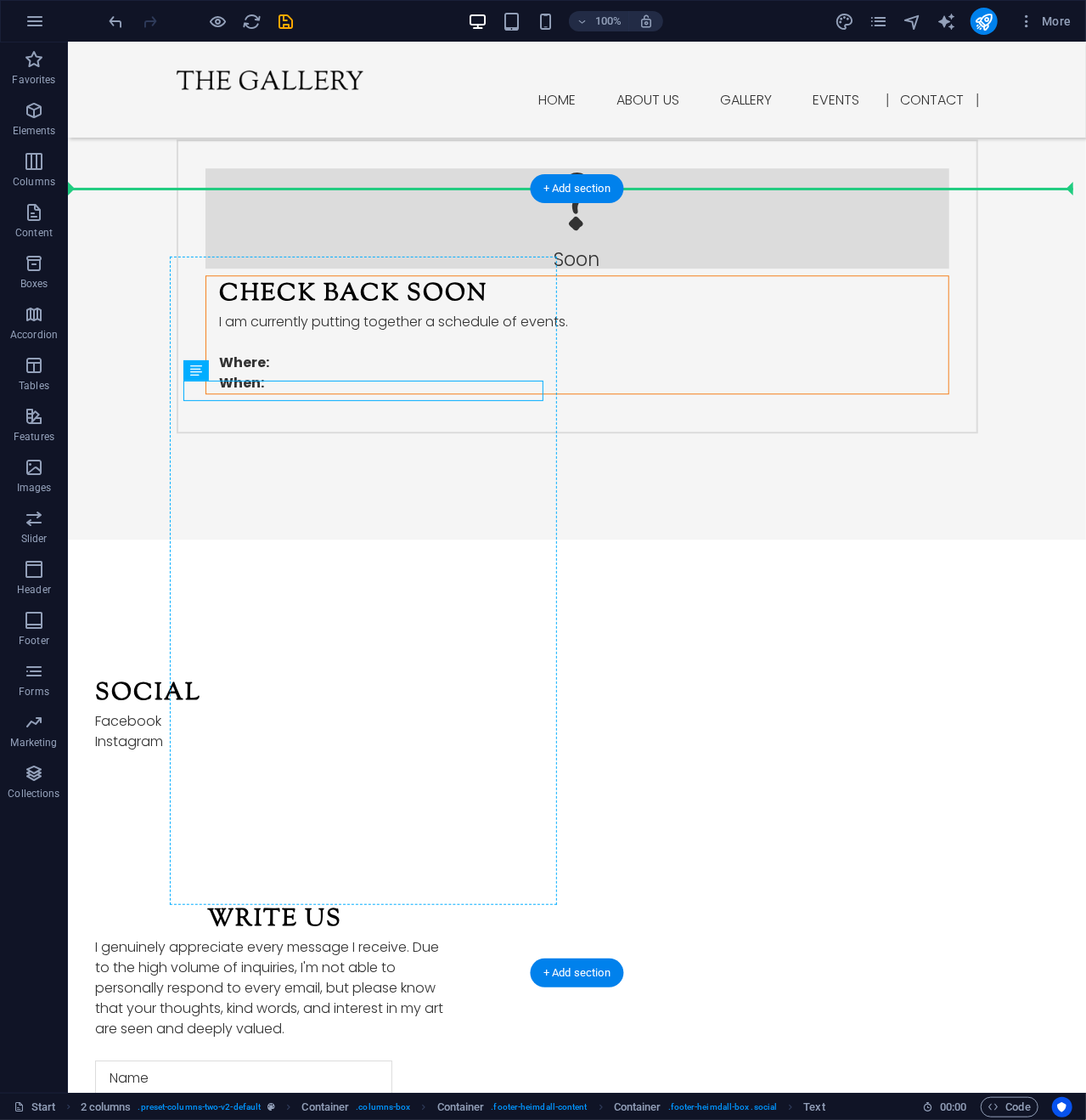
drag, startPoint x: 269, startPoint y: 388, endPoint x: 178, endPoint y: 392, distance: 91.1
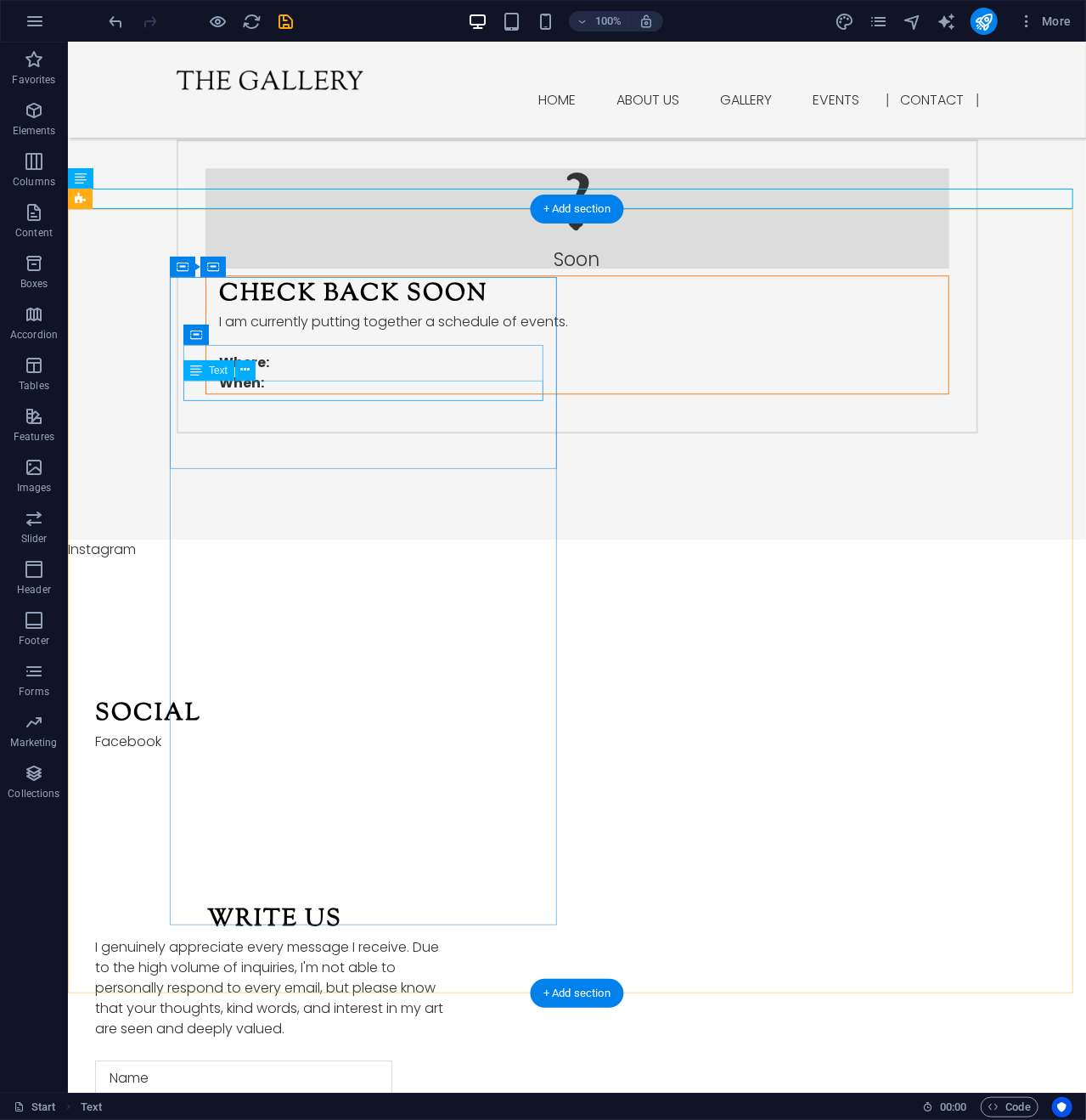
click at [250, 731] on div "Facebook" at bounding box center [274, 741] width 360 height 20
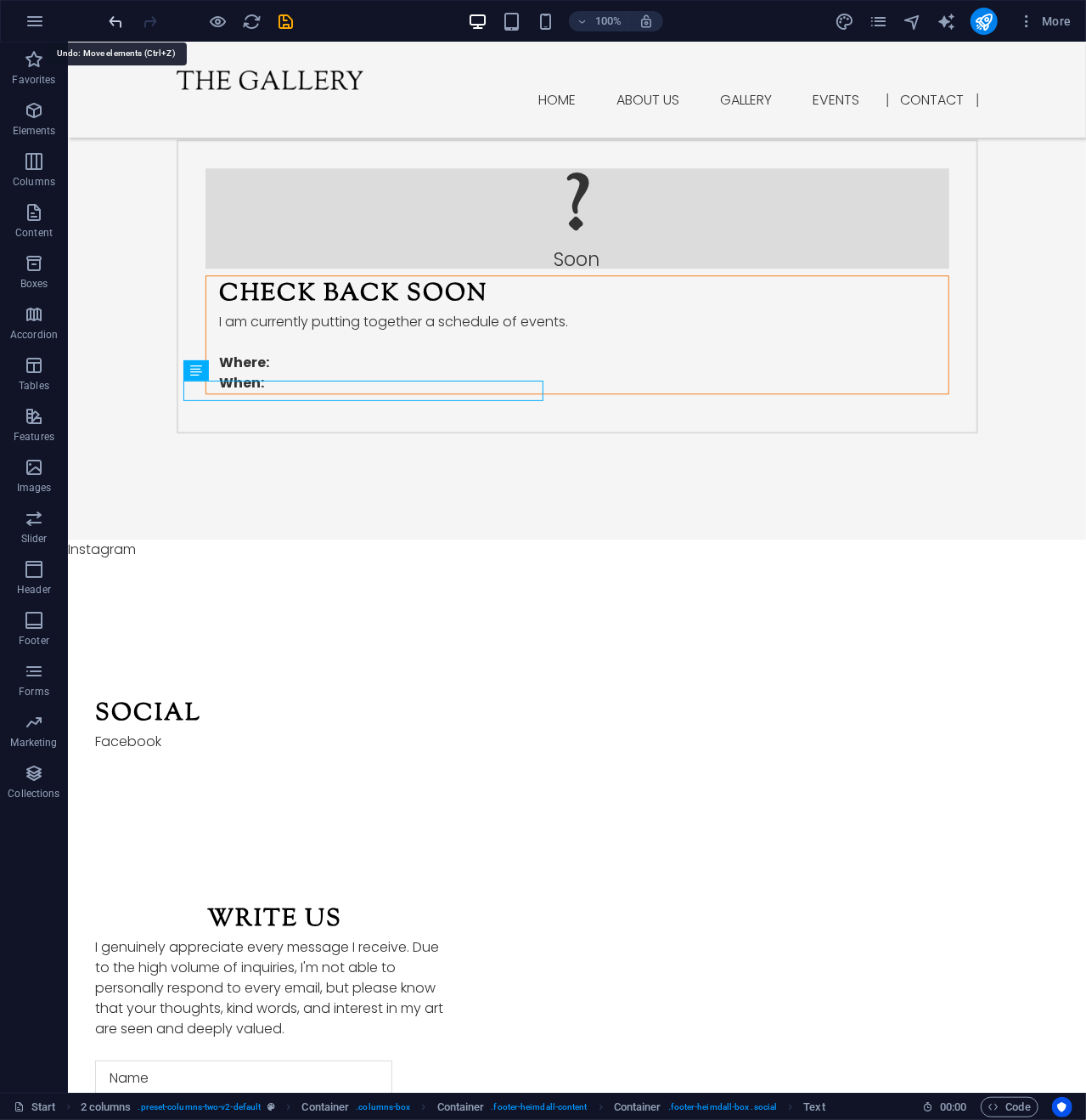
click at [119, 19] on icon "undo" at bounding box center [116, 21] width 19 height 19
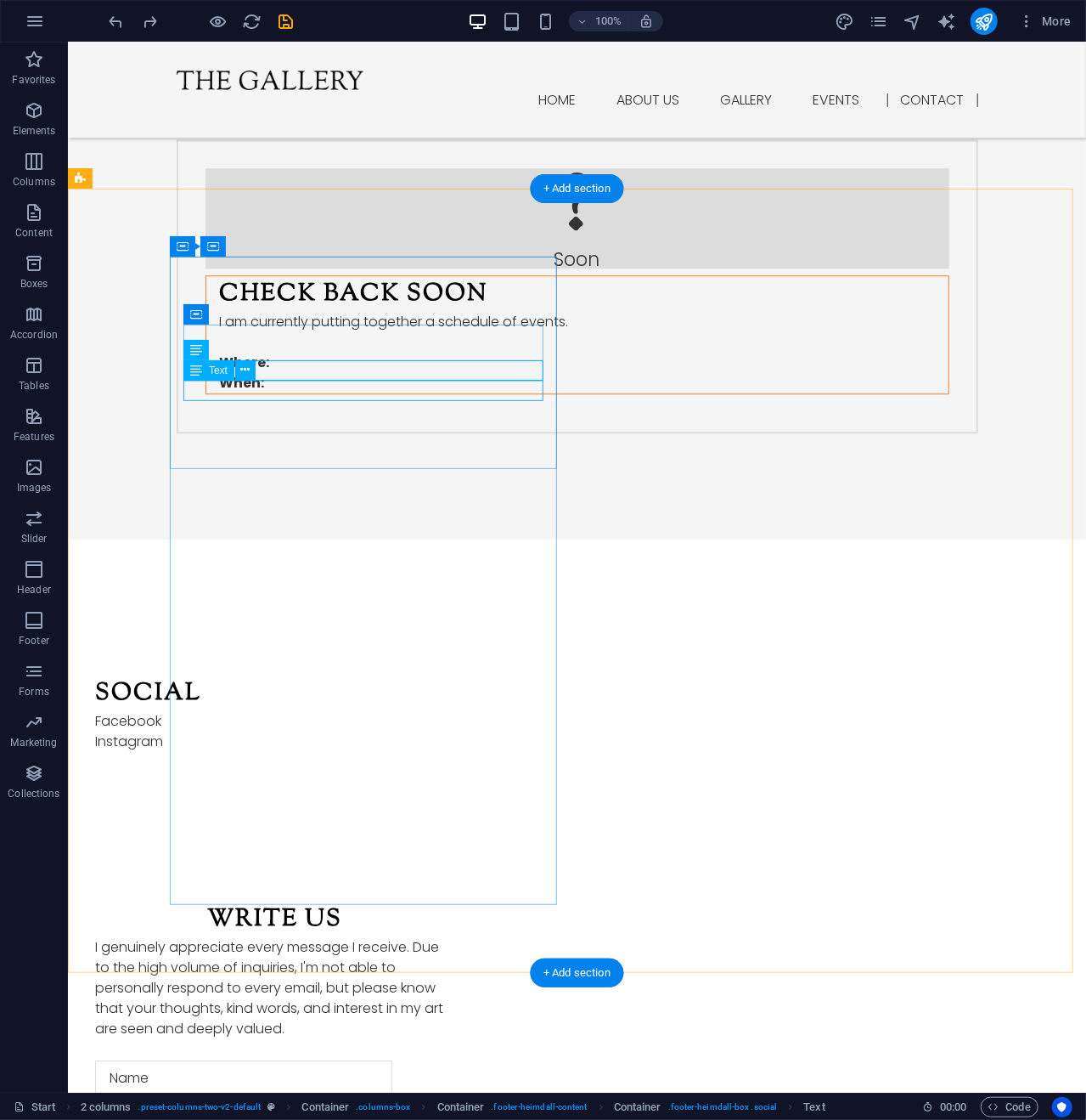
click at [247, 731] on div "Instagram" at bounding box center [274, 741] width 360 height 20
click at [246, 373] on icon at bounding box center [246, 370] width 9 height 18
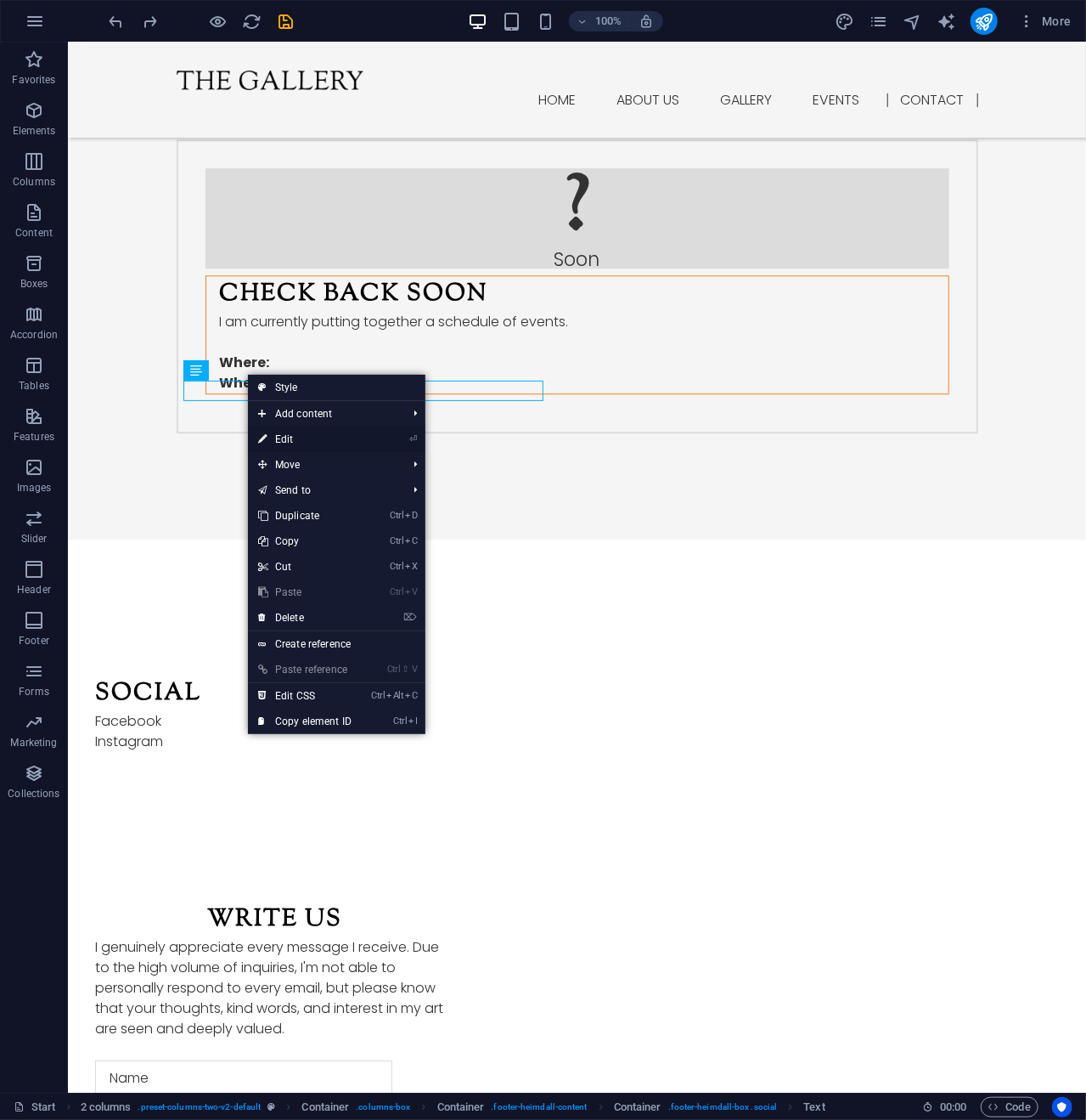
click at [283, 438] on link "⏎ Edit" at bounding box center [304, 439] width 114 height 26
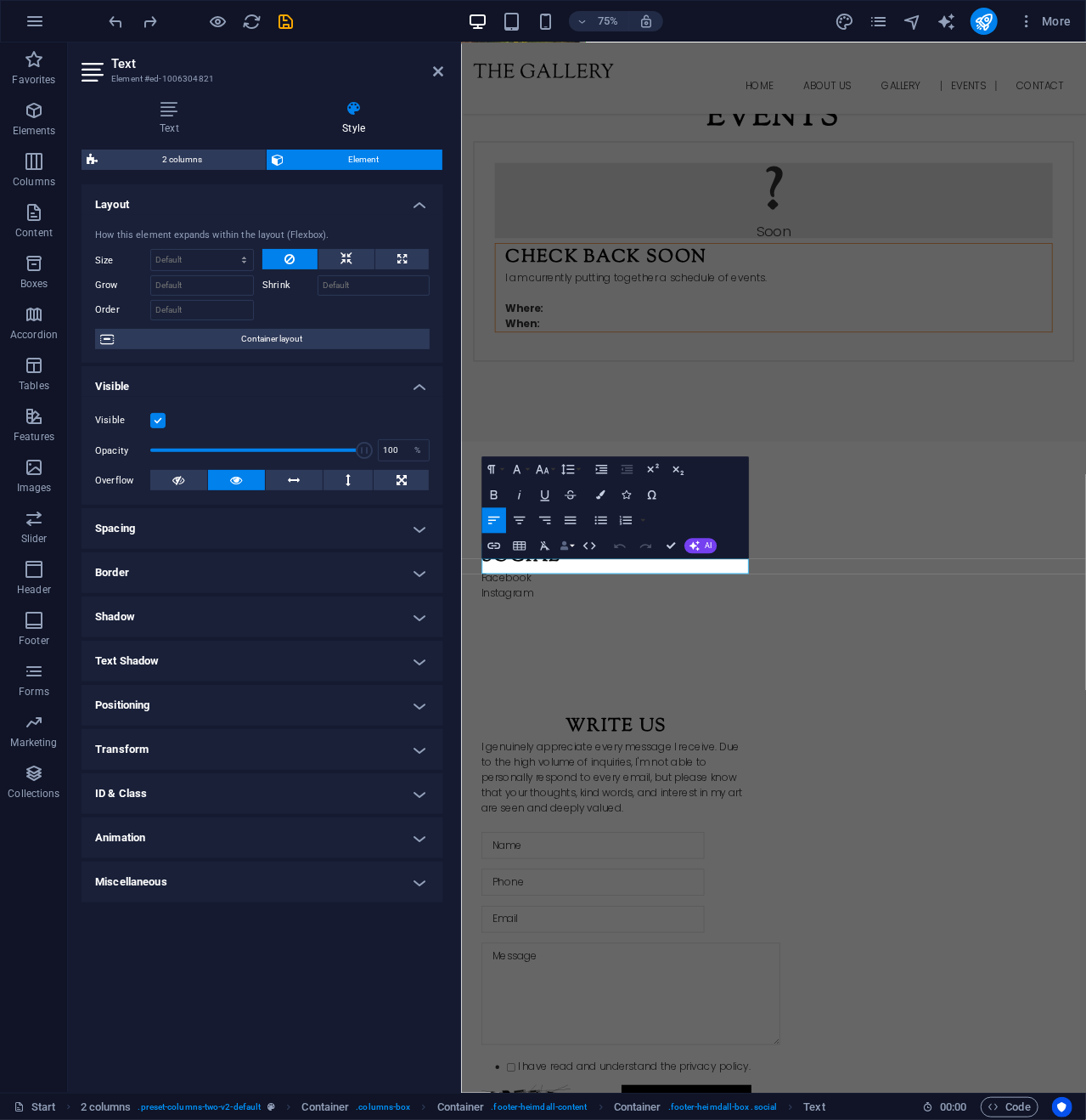
click at [565, 541] on icon "button" at bounding box center [565, 546] width 9 height 9
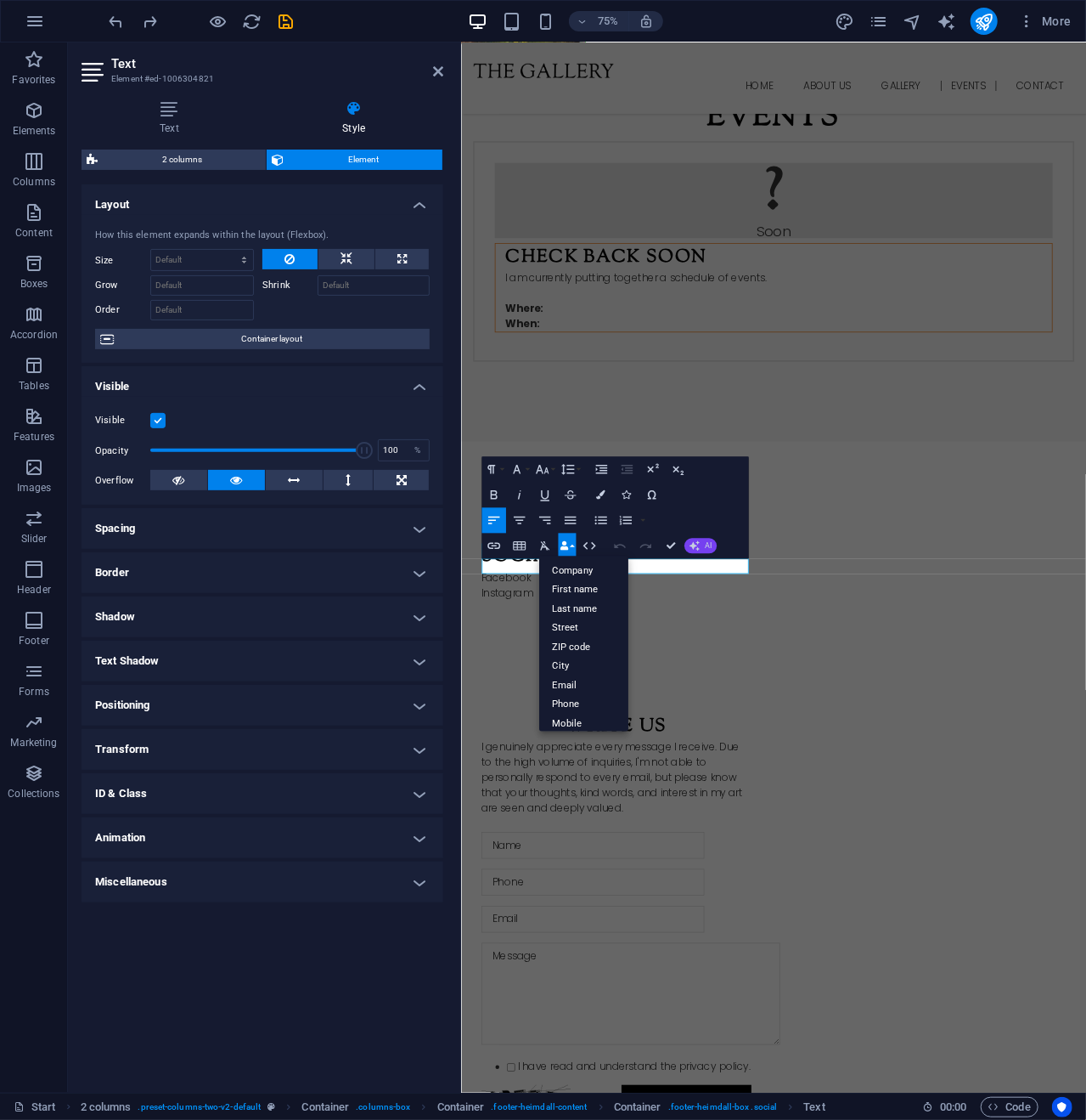
click at [702, 546] on button "AI" at bounding box center [700, 545] width 32 height 16
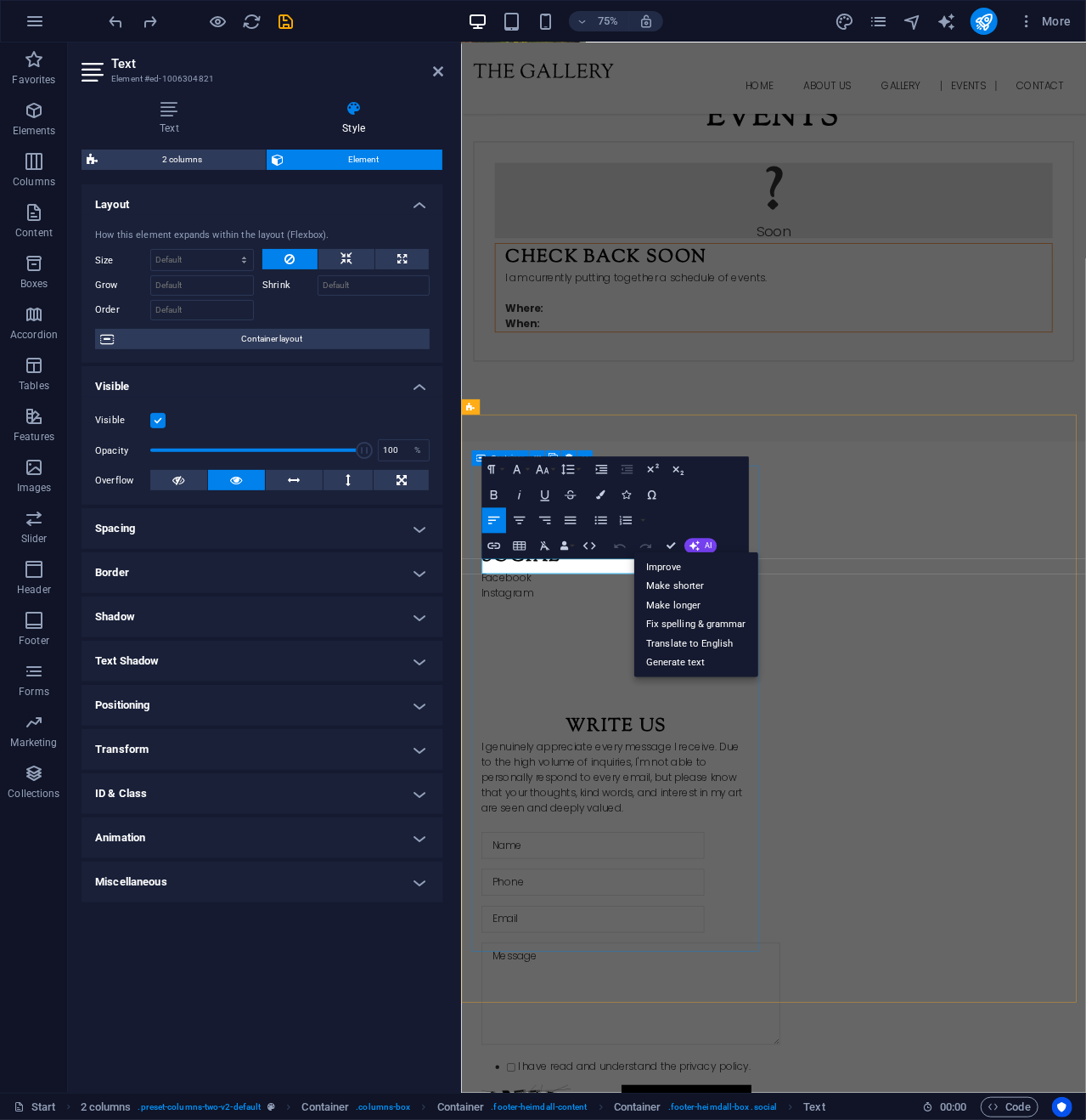
click at [602, 825] on div "Social Facebook Instagram" at bounding box center [668, 748] width 388 height 212
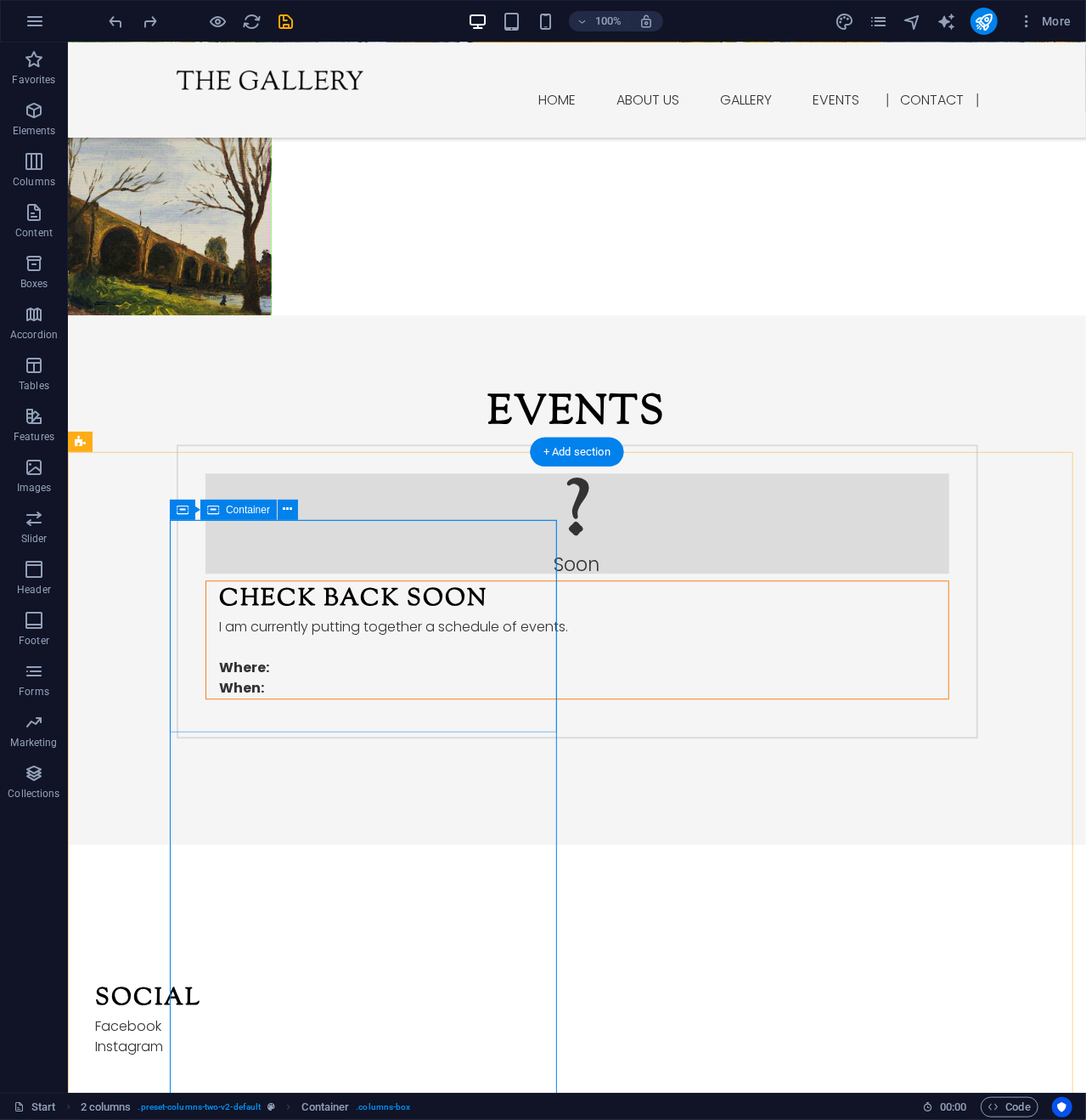
scroll to position [2211, 0]
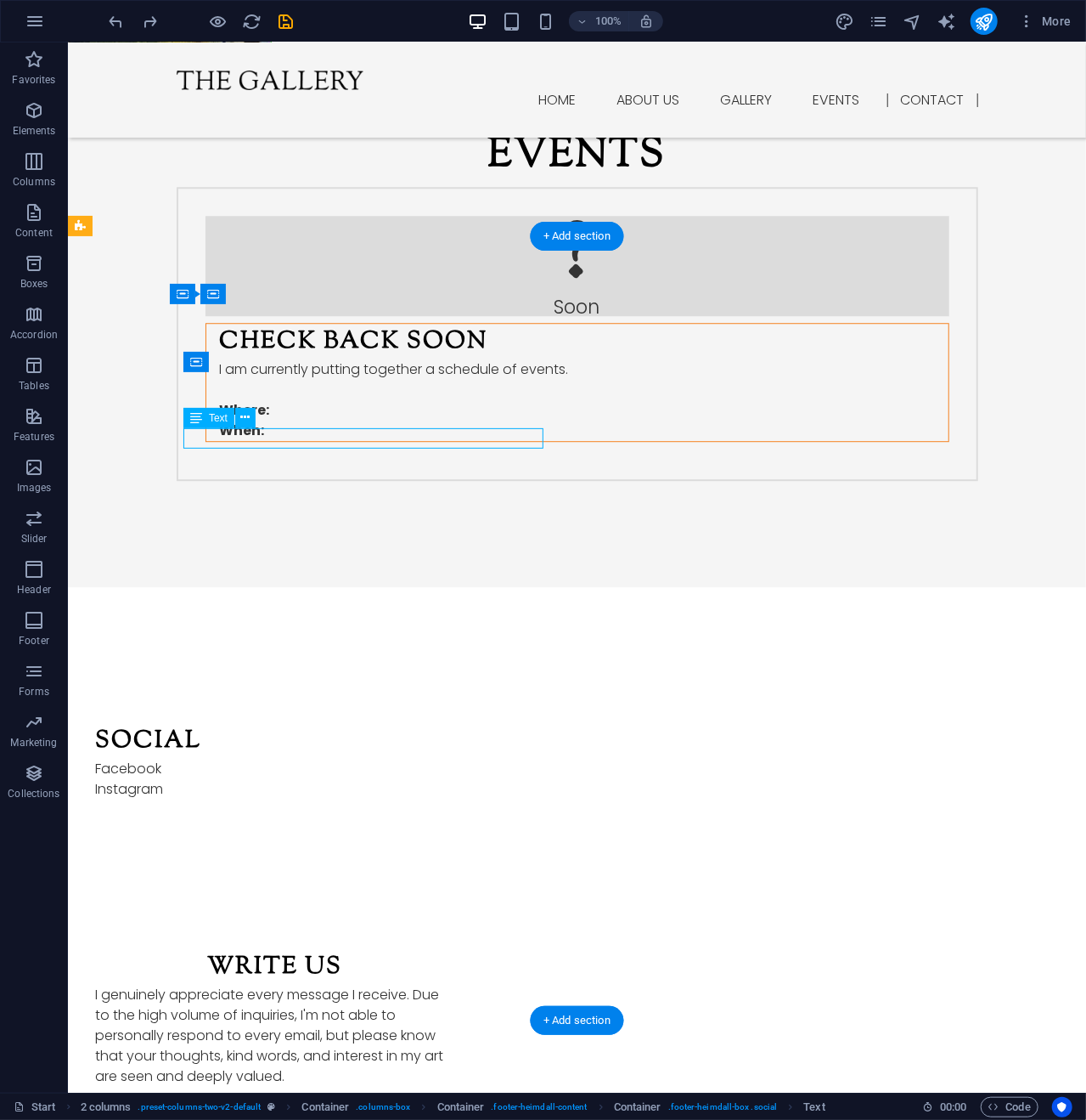
drag, startPoint x: 261, startPoint y: 437, endPoint x: 226, endPoint y: 442, distance: 35.4
click at [225, 778] on div "Instagram" at bounding box center [274, 788] width 360 height 20
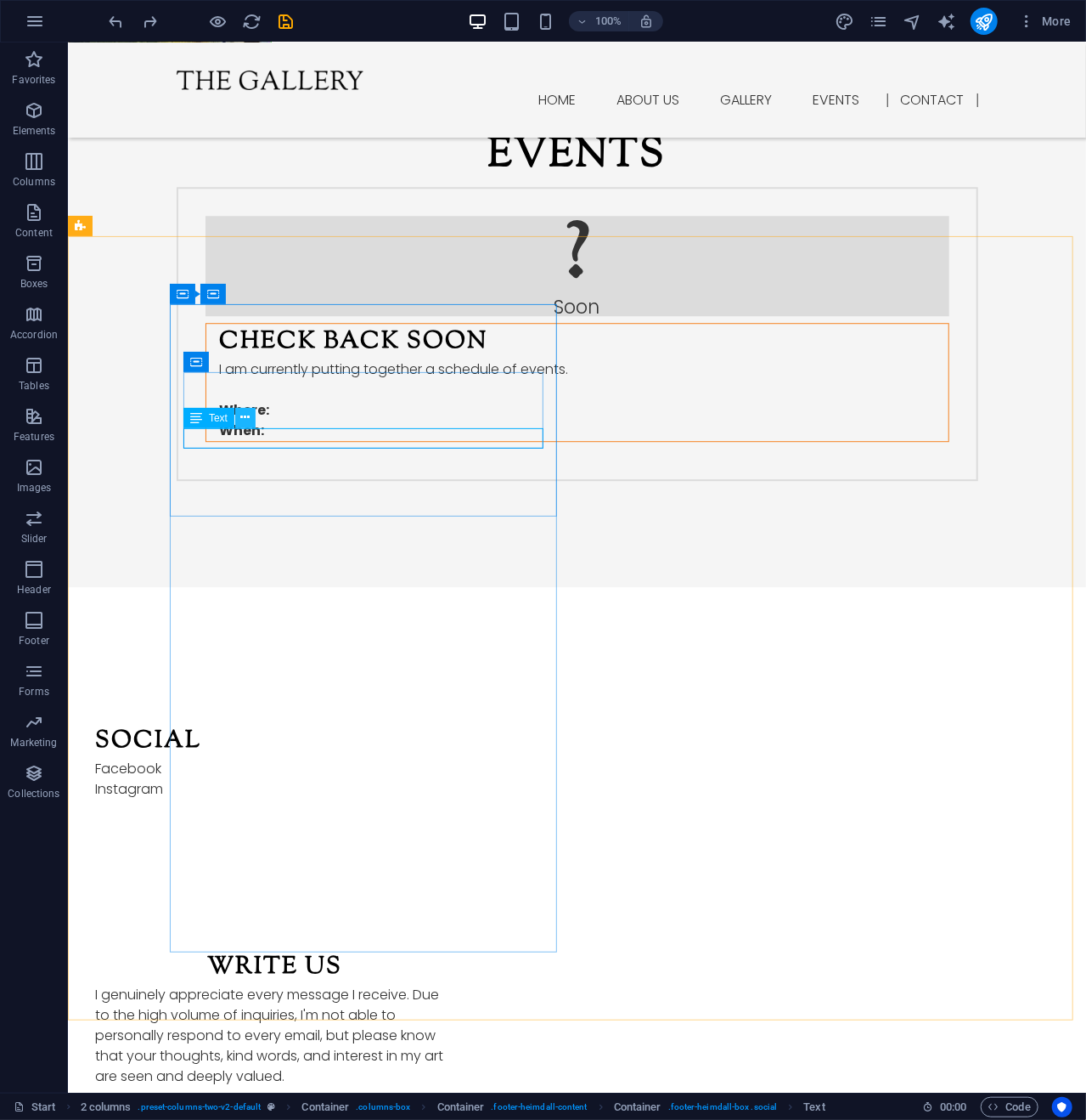
click at [246, 414] on icon at bounding box center [246, 418] width 9 height 18
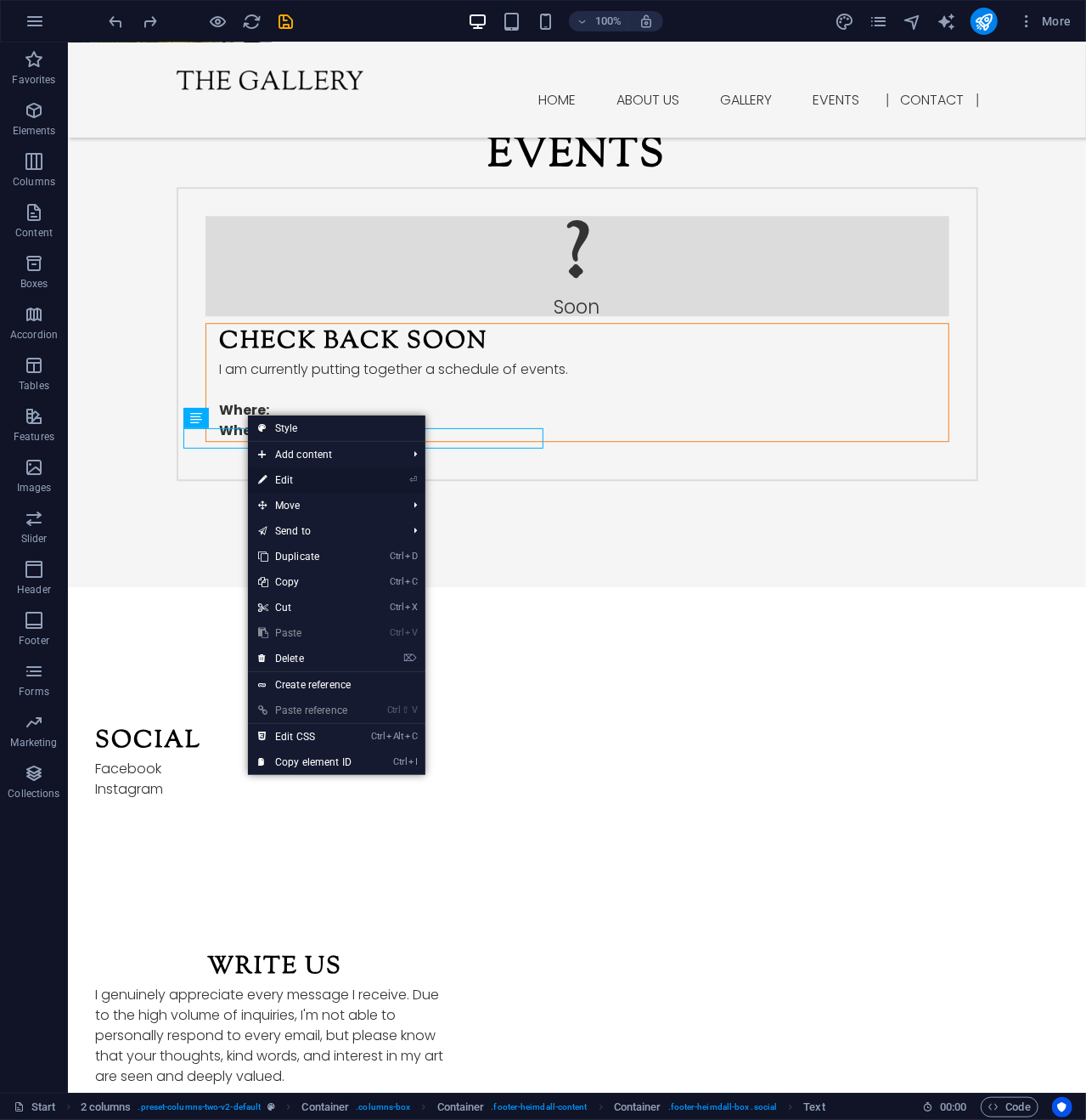
click at [293, 475] on link "⏎ Edit" at bounding box center [304, 480] width 114 height 26
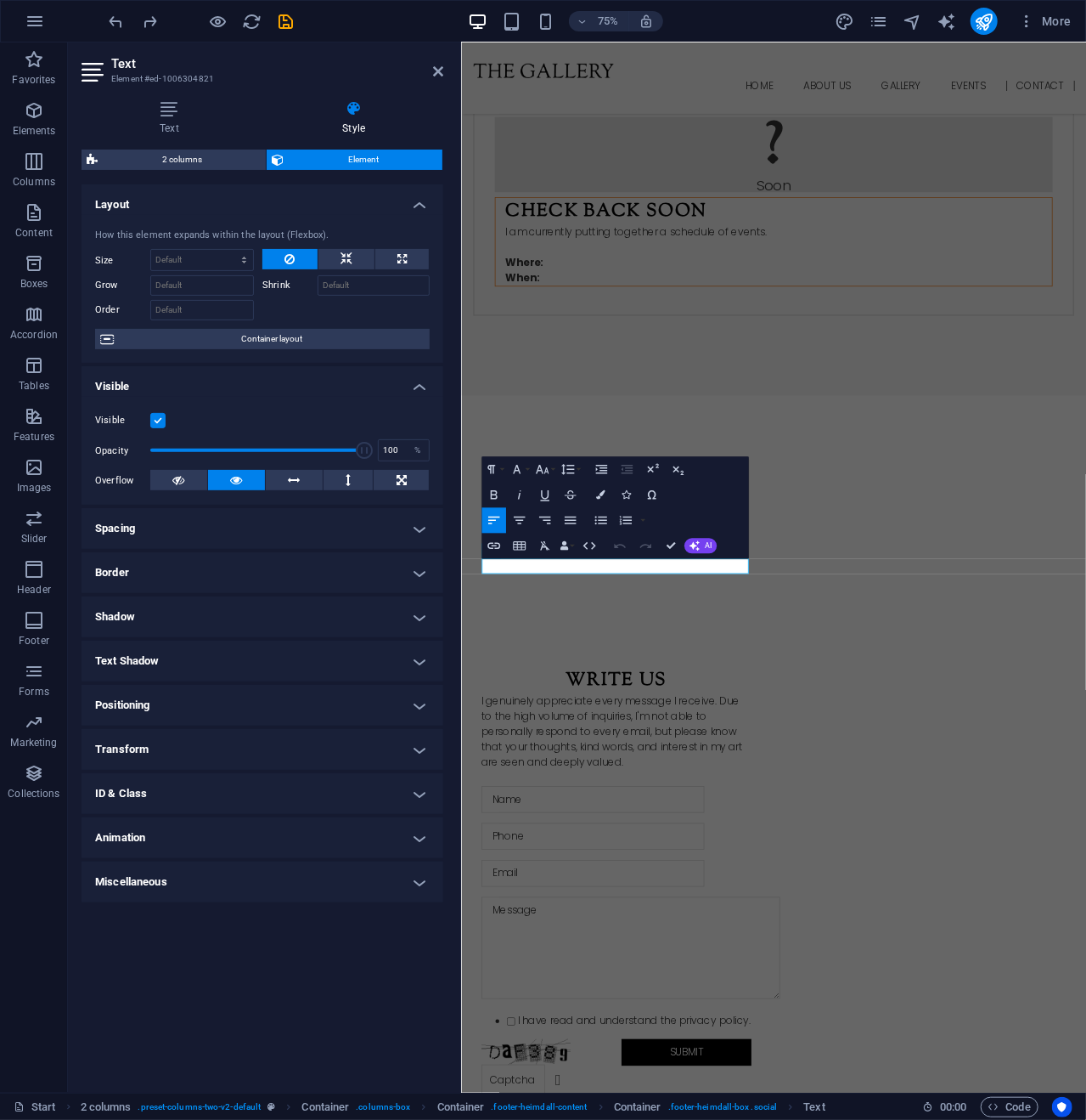
scroll to position [2149, 0]
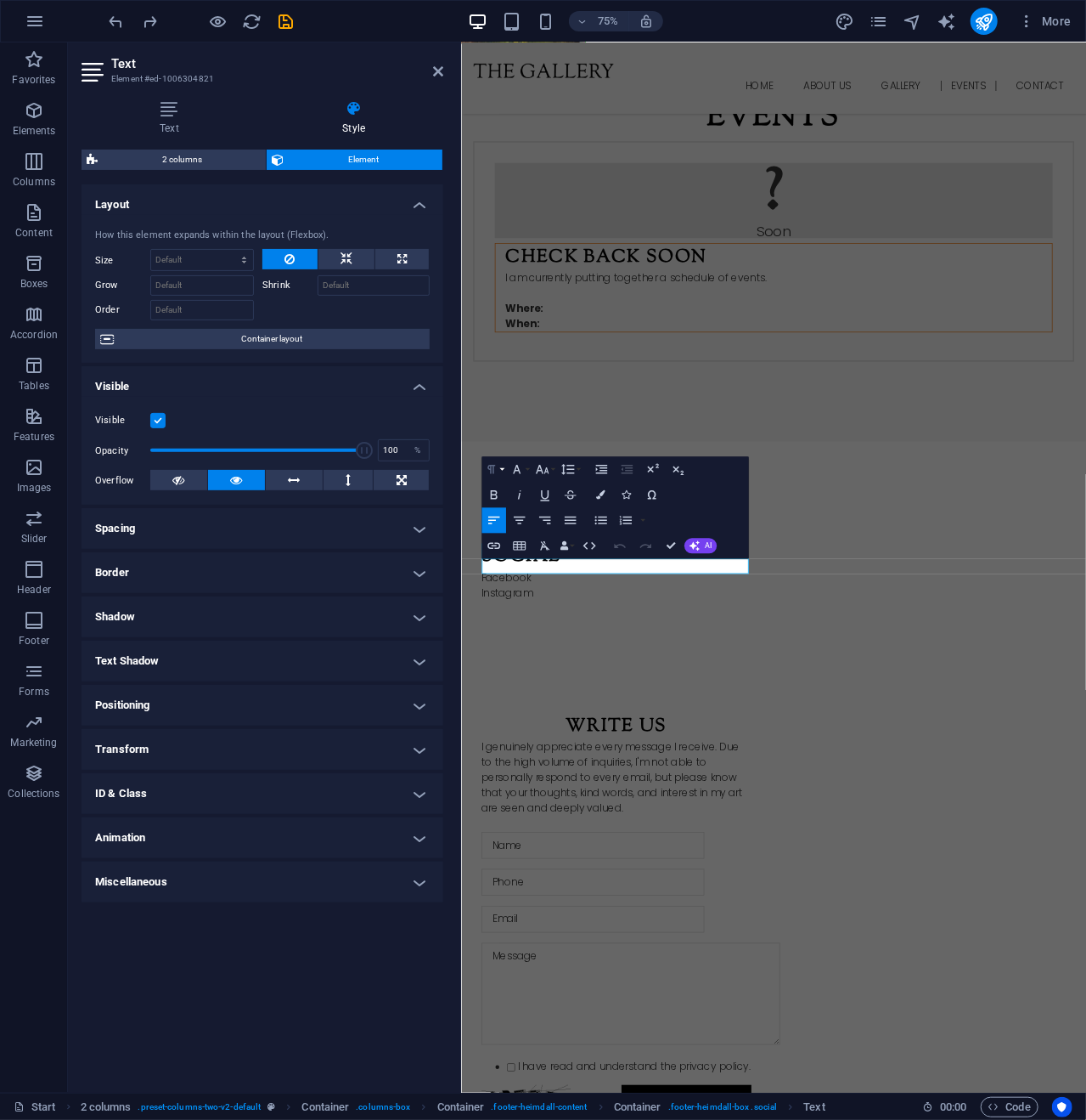
click at [498, 468] on icon "button" at bounding box center [492, 469] width 16 height 16
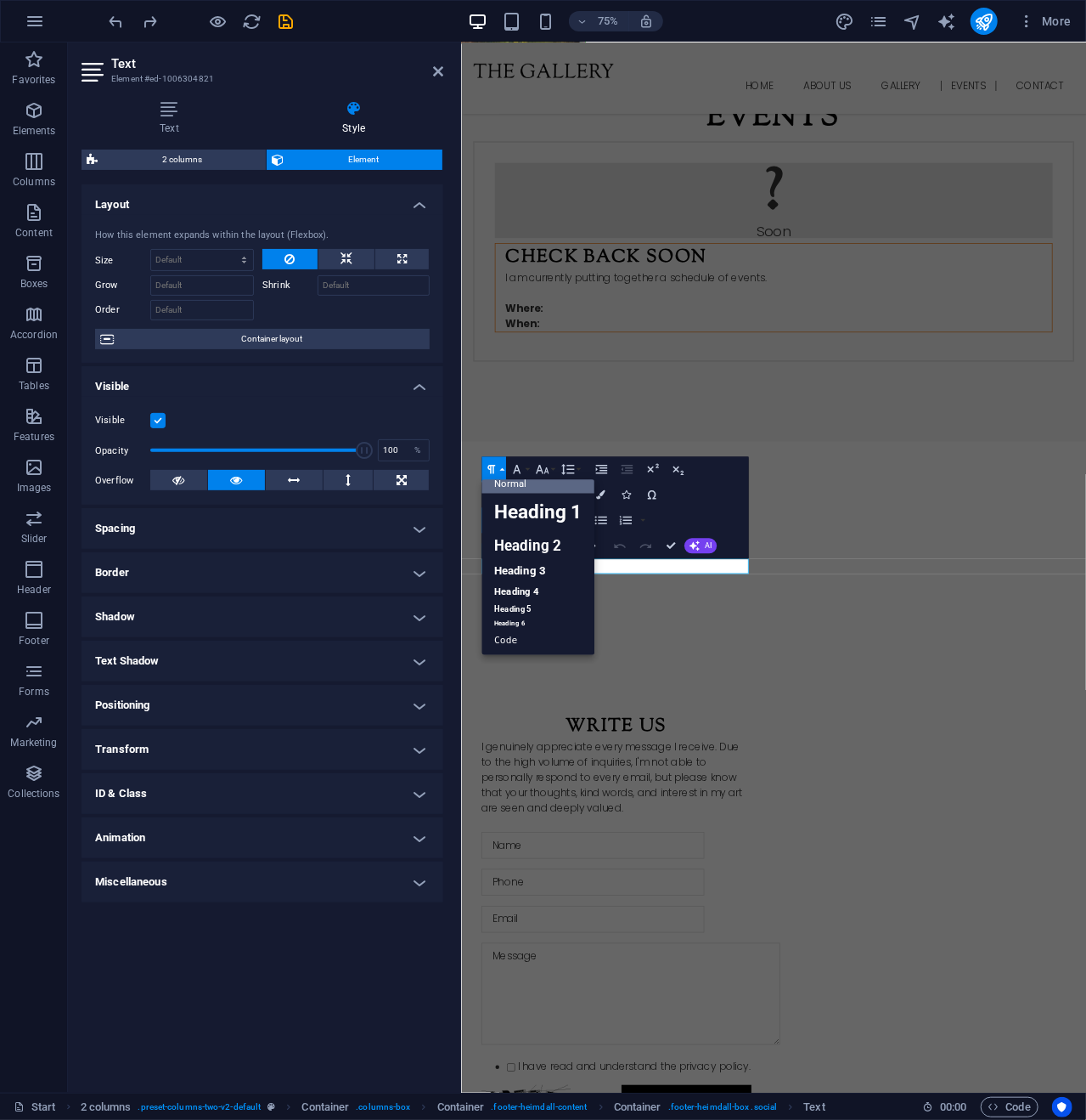
scroll to position [14, 0]
click at [500, 466] on button "Paragraph Format" at bounding box center [494, 469] width 25 height 26
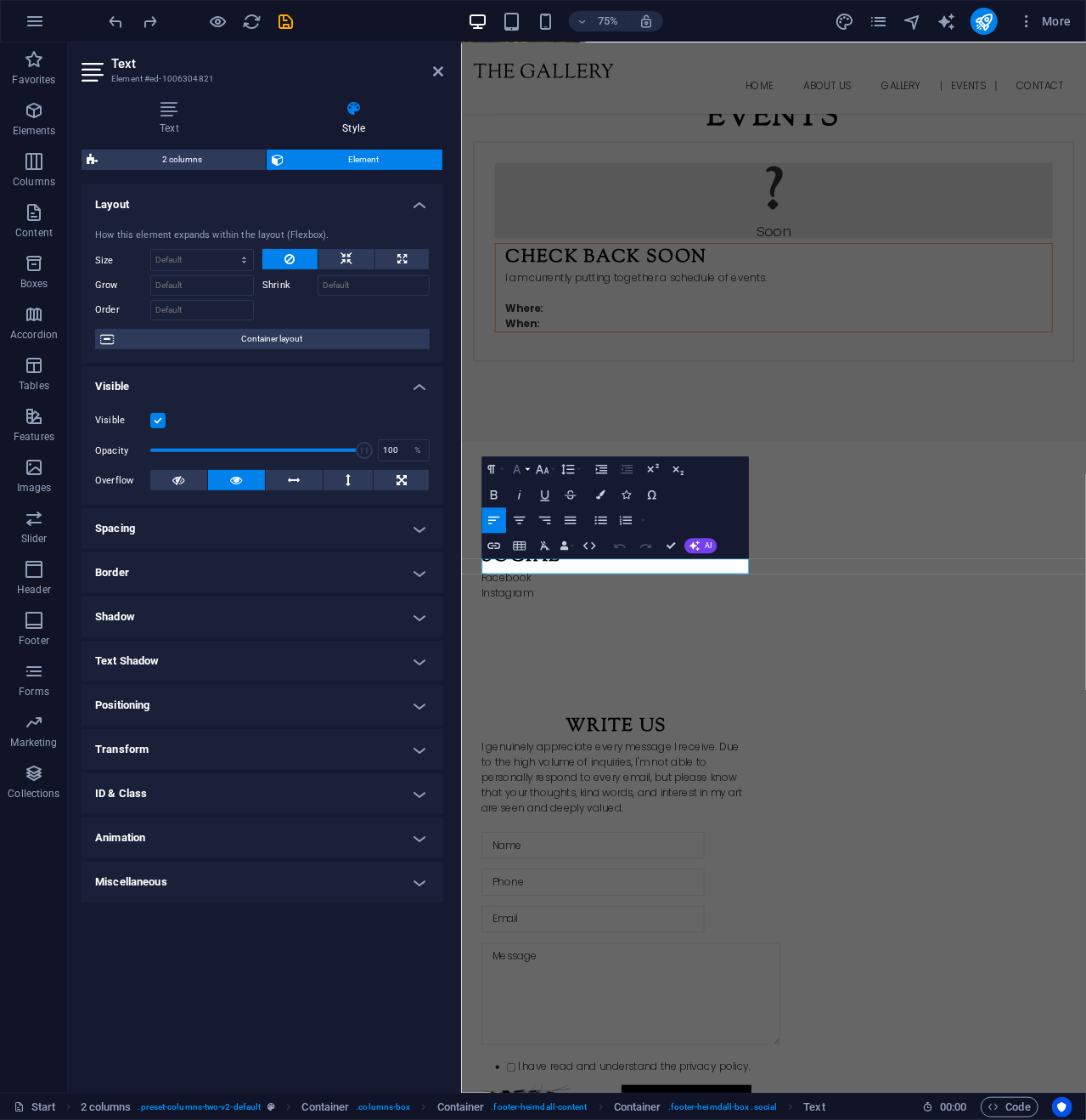
click at [527, 469] on button "Font Family" at bounding box center [519, 469] width 25 height 26
click at [499, 465] on button "Paragraph Format" at bounding box center [494, 469] width 25 height 26
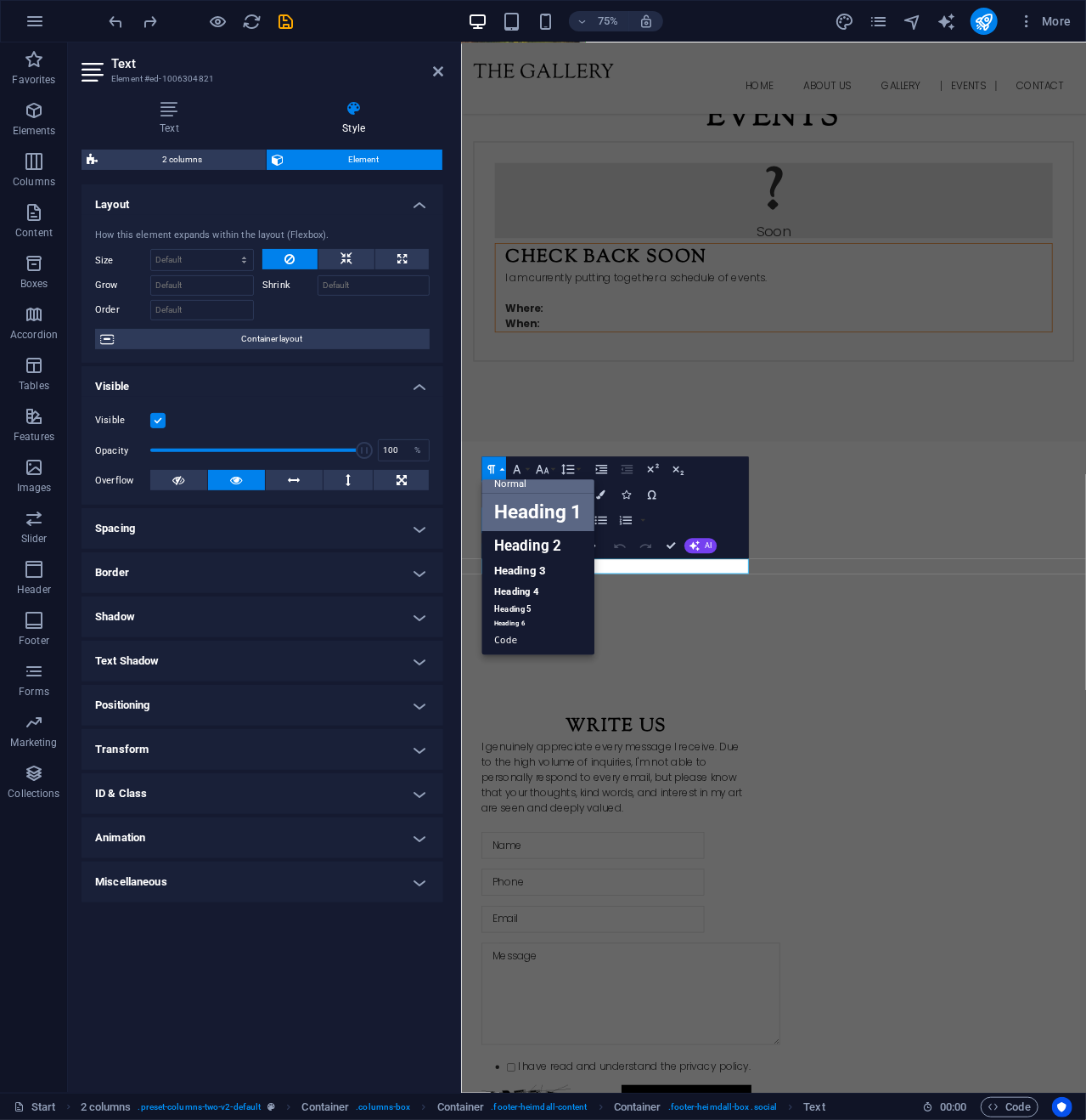
click at [522, 516] on link "Heading 1" at bounding box center [538, 513] width 113 height 38
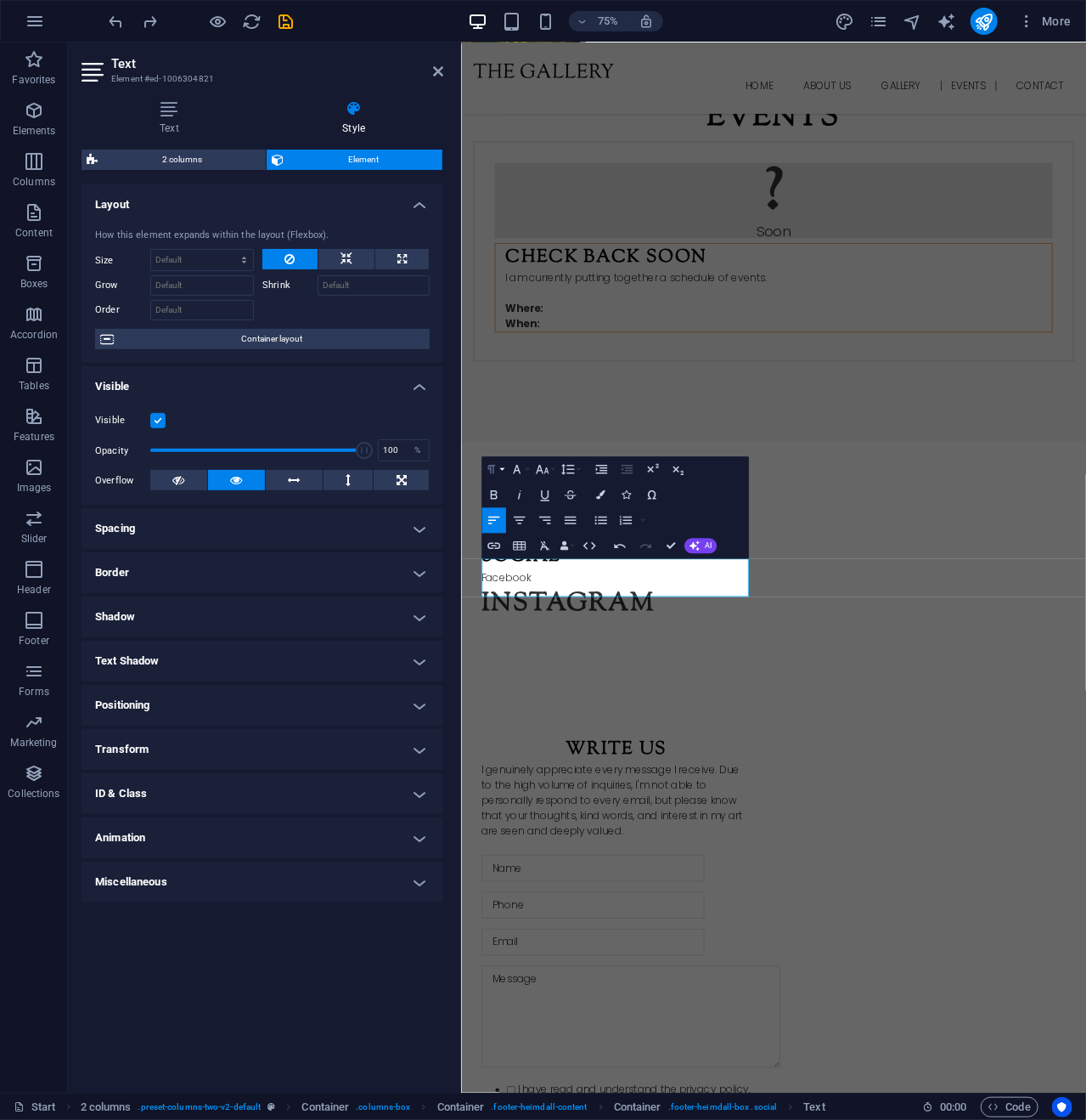
click at [501, 468] on button "Paragraph Format" at bounding box center [494, 469] width 25 height 26
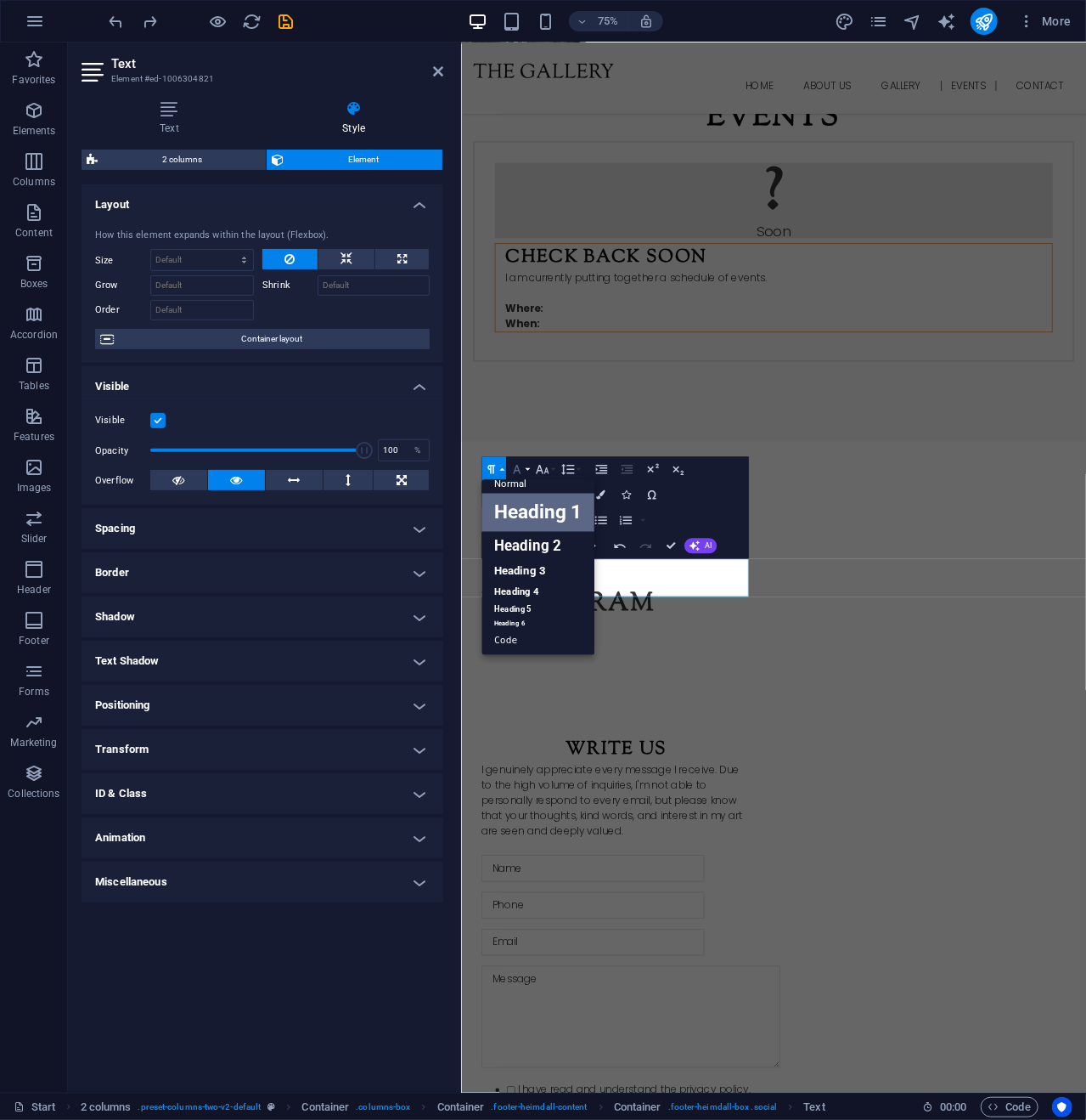
click at [516, 476] on button "Font Family" at bounding box center [519, 469] width 25 height 26
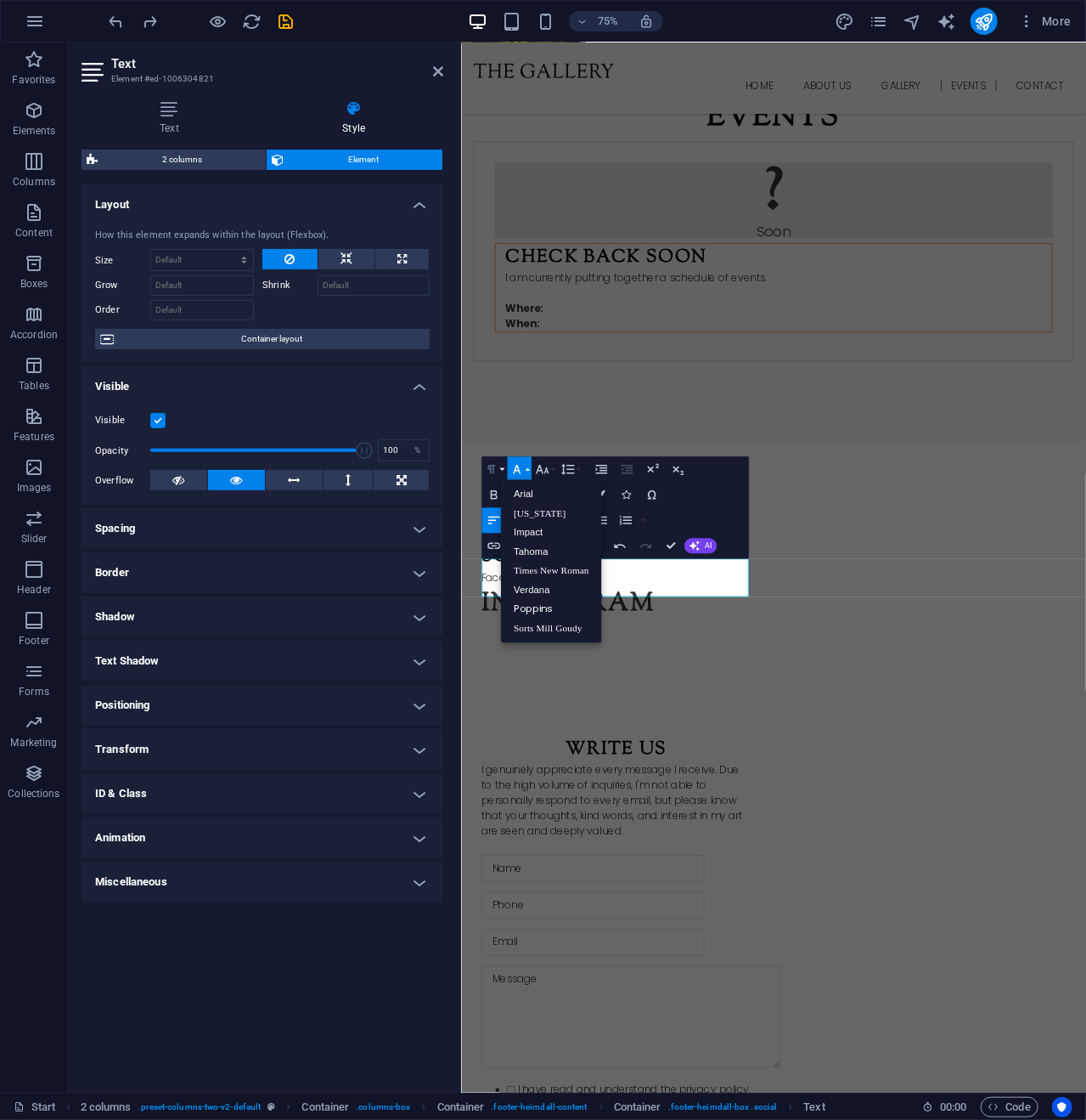
click at [491, 464] on icon "button" at bounding box center [491, 469] width 7 height 9
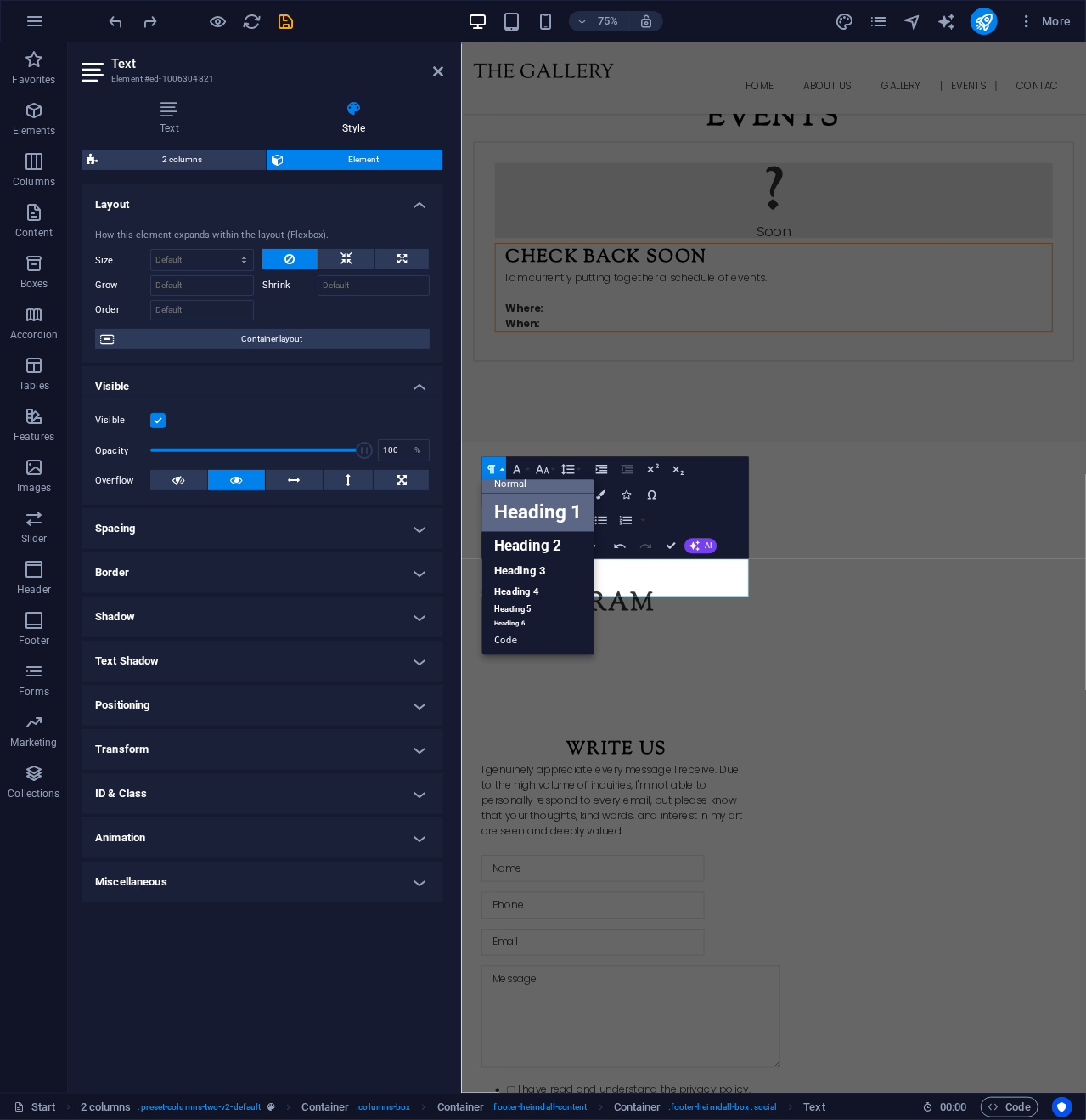
click at [517, 485] on link "Normal" at bounding box center [538, 483] width 113 height 19
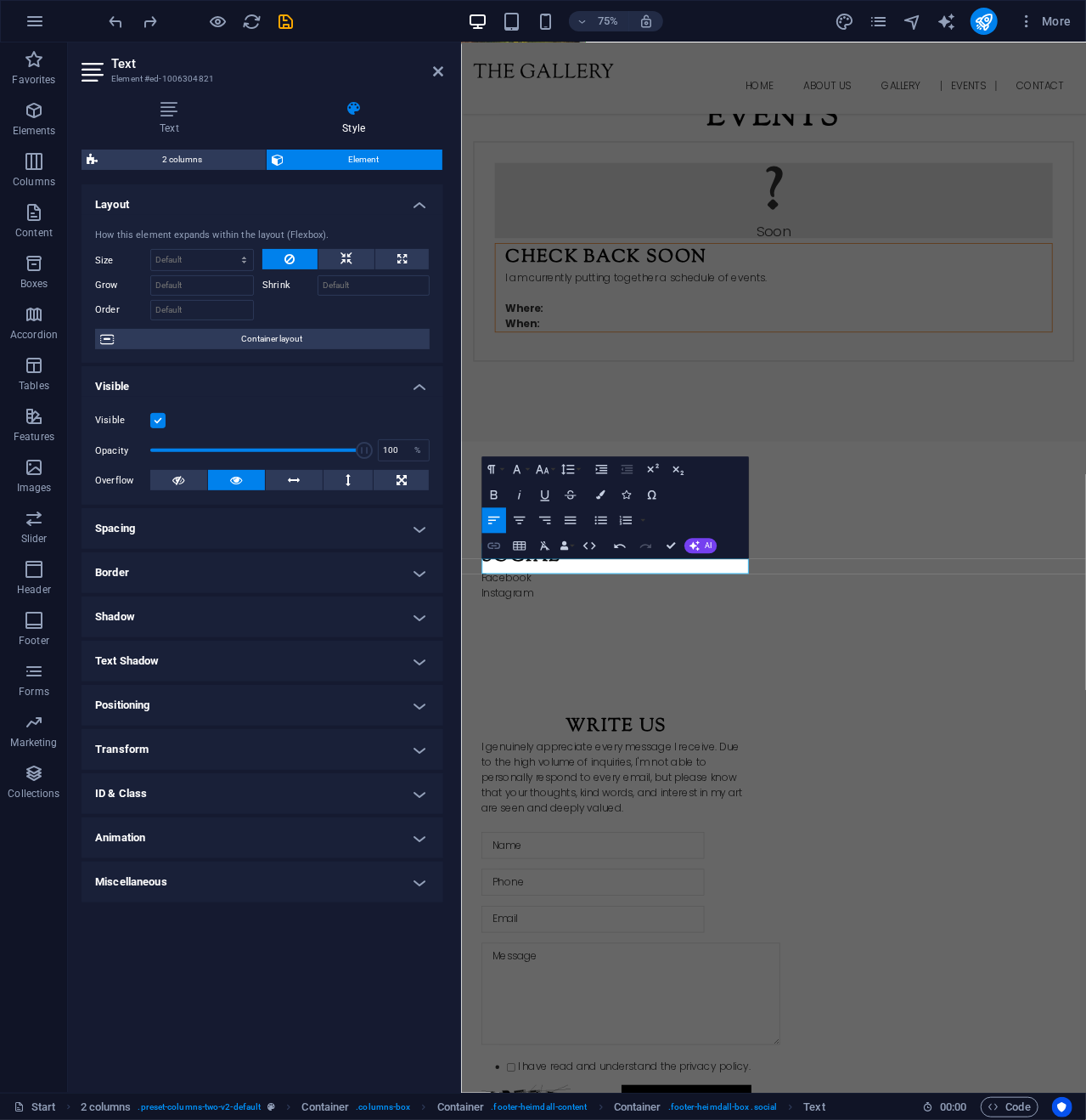
click at [493, 542] on icon "button" at bounding box center [494, 545] width 16 height 16
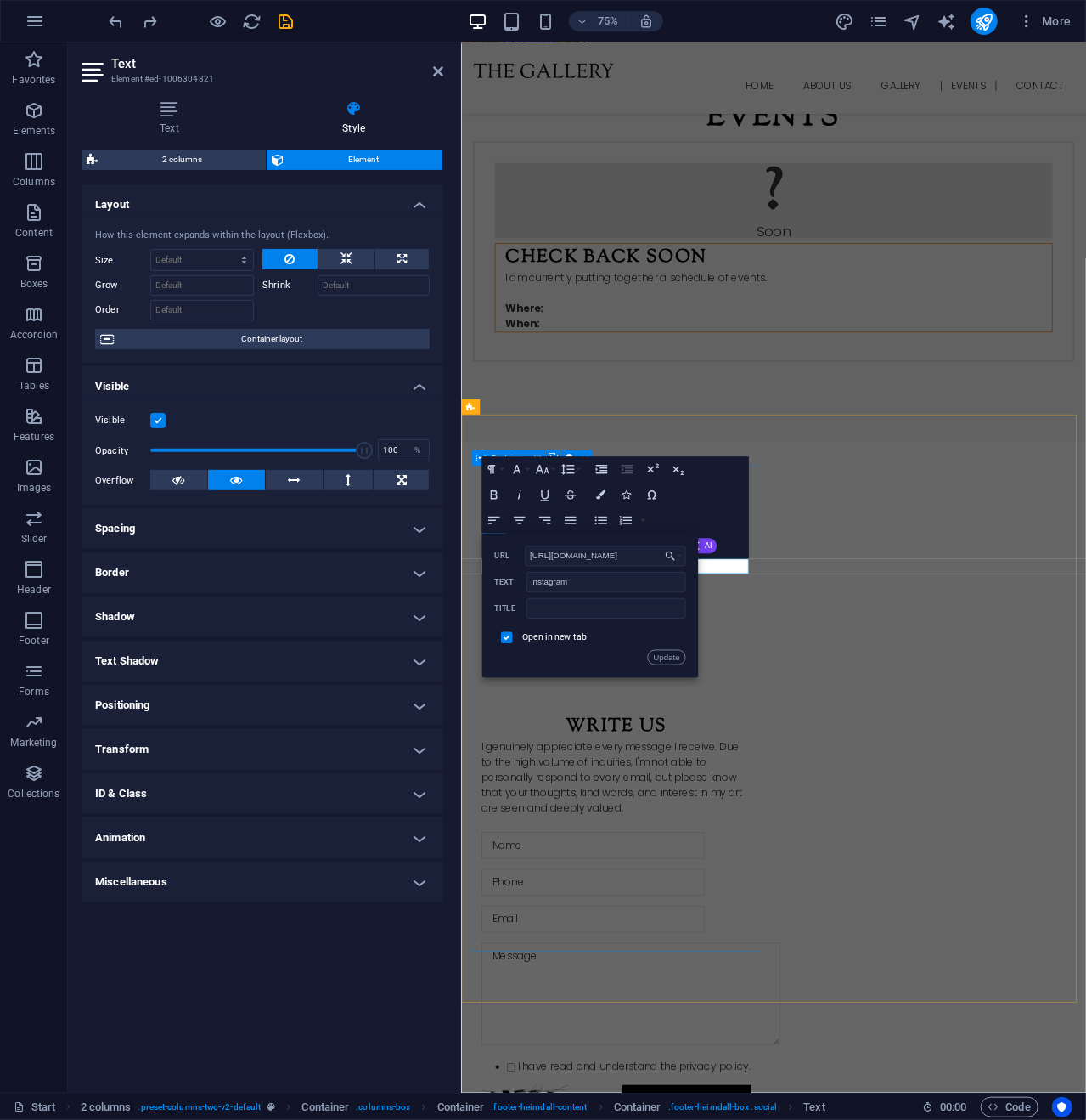
scroll to position [0, 0]
click at [721, 855] on div "Social Facebook ​ ​ Instagram" at bounding box center [668, 748] width 388 height 212
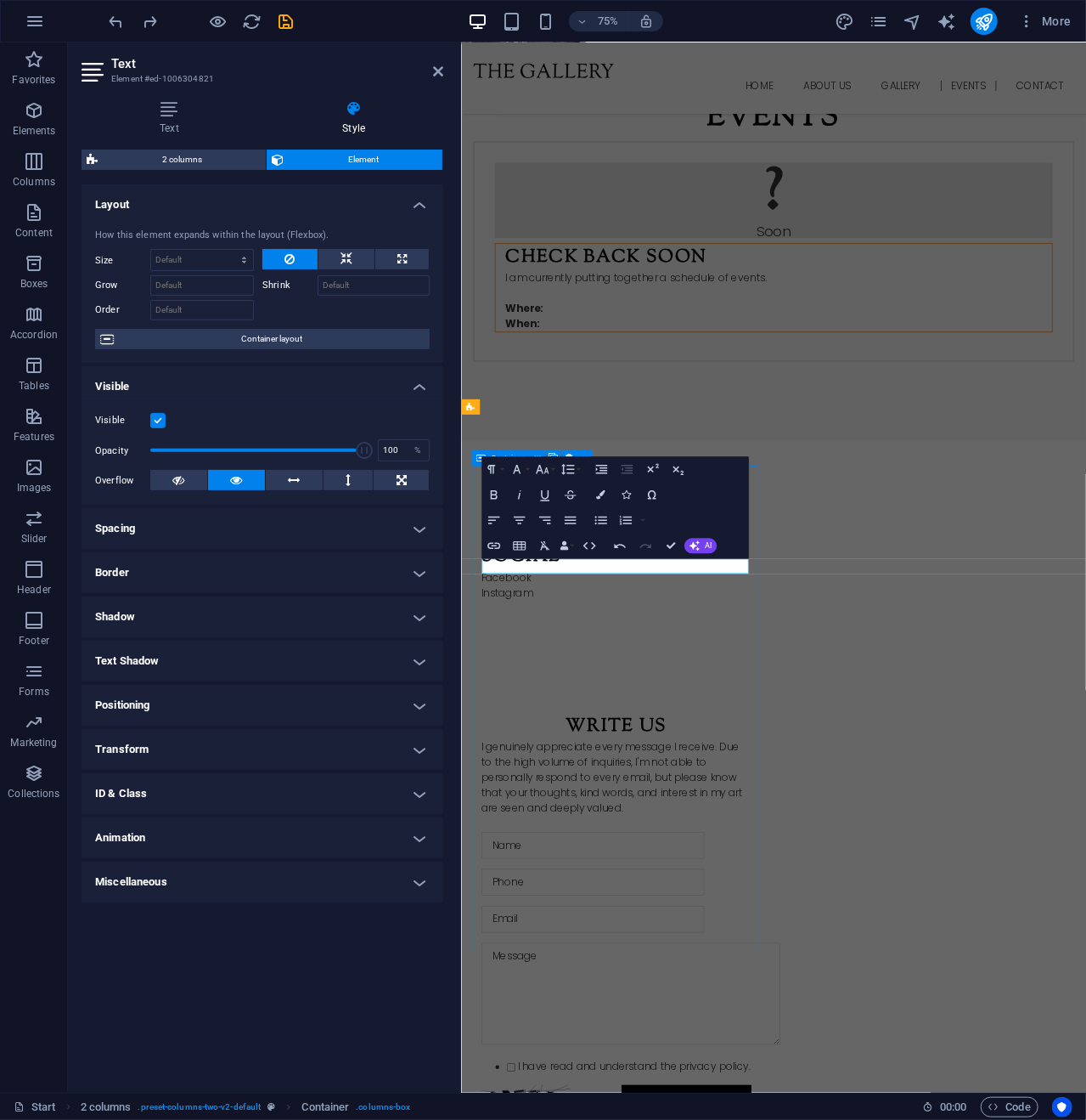
scroll to position [1871, 0]
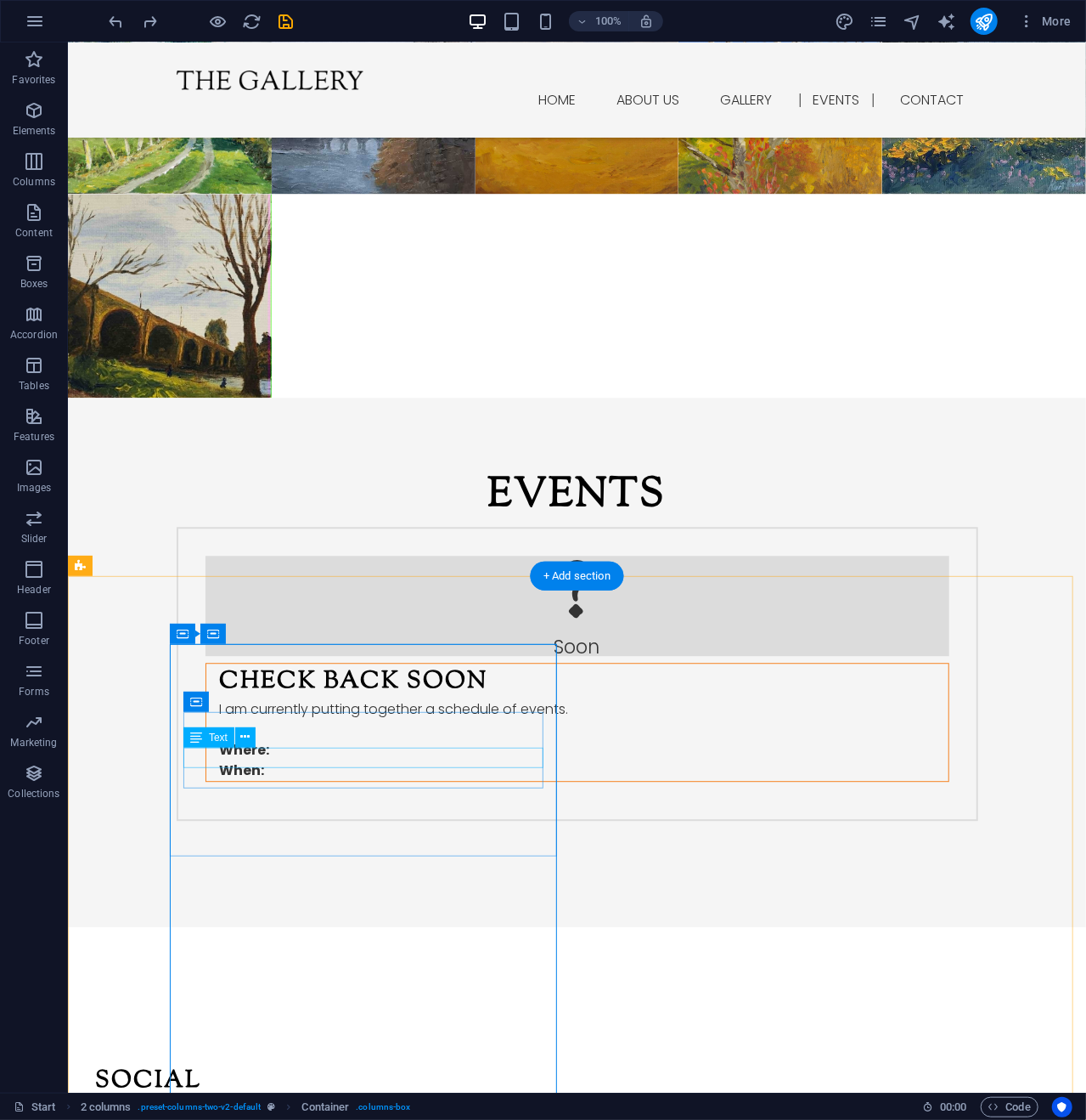
click at [227, 1098] on div "Facebook" at bounding box center [274, 1108] width 360 height 20
click at [250, 735] on icon at bounding box center [246, 737] width 9 height 18
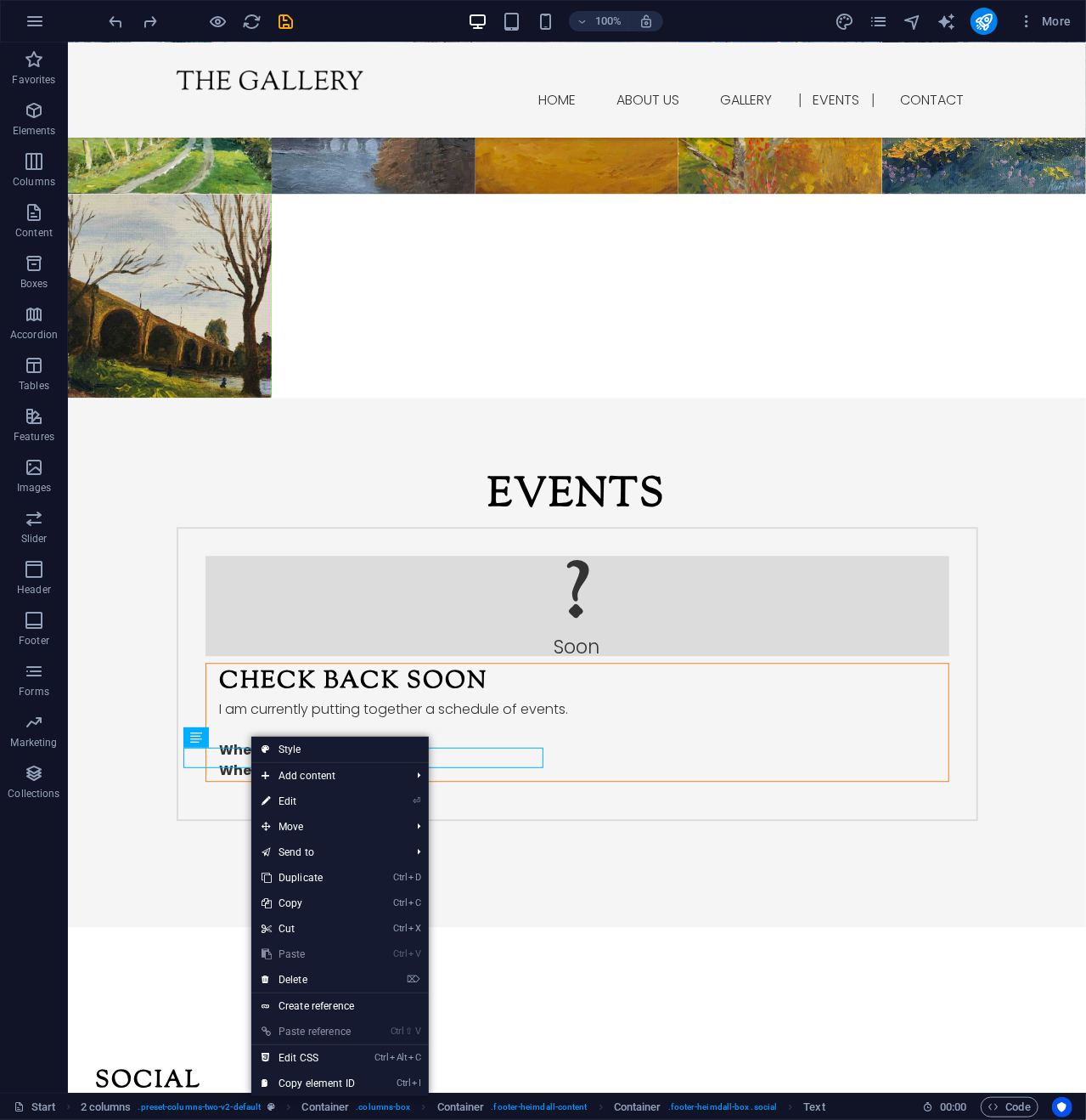
click at [314, 795] on link "⏎ Edit" at bounding box center [308, 801] width 114 height 26
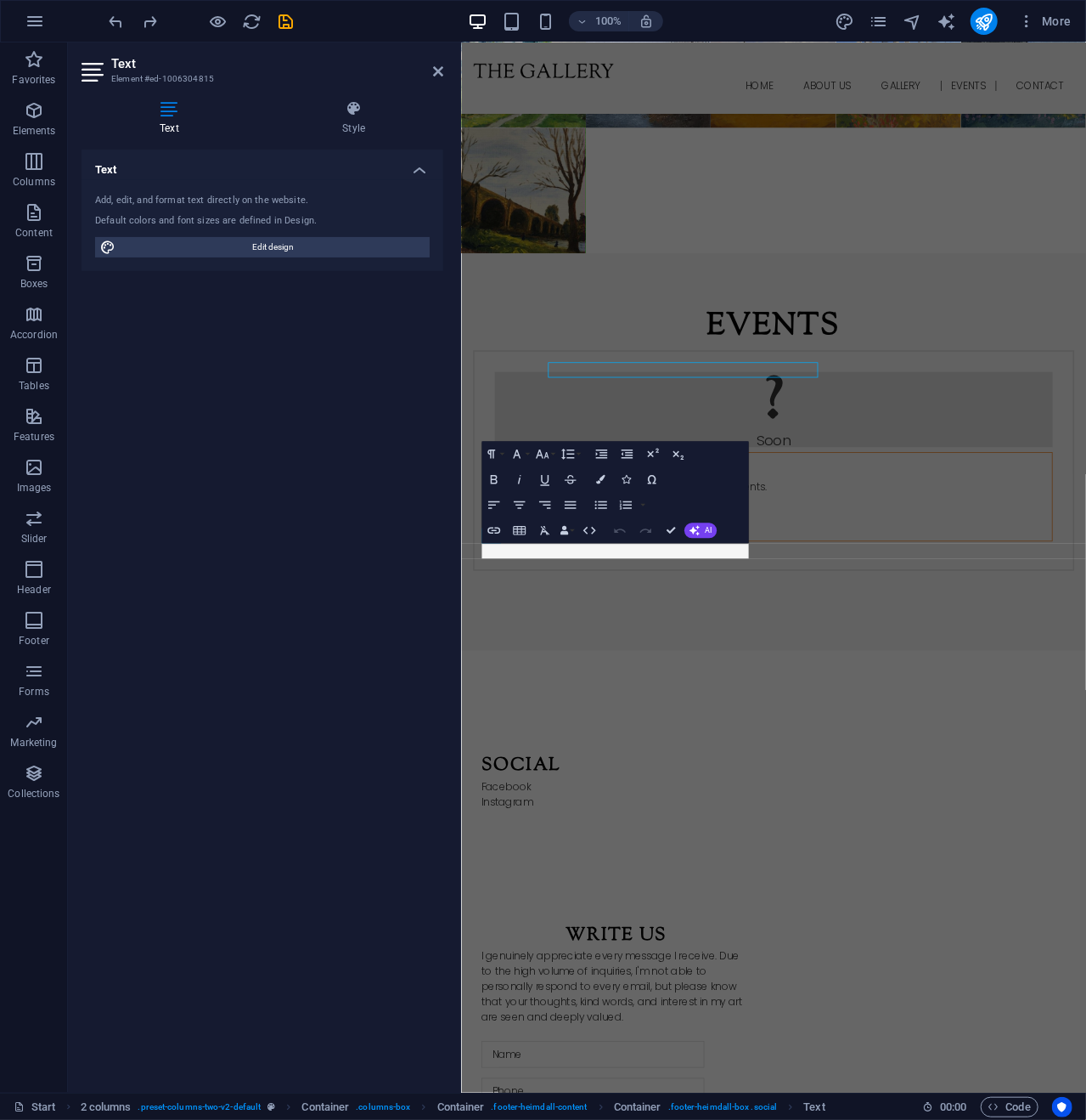
scroll to position [2149, 0]
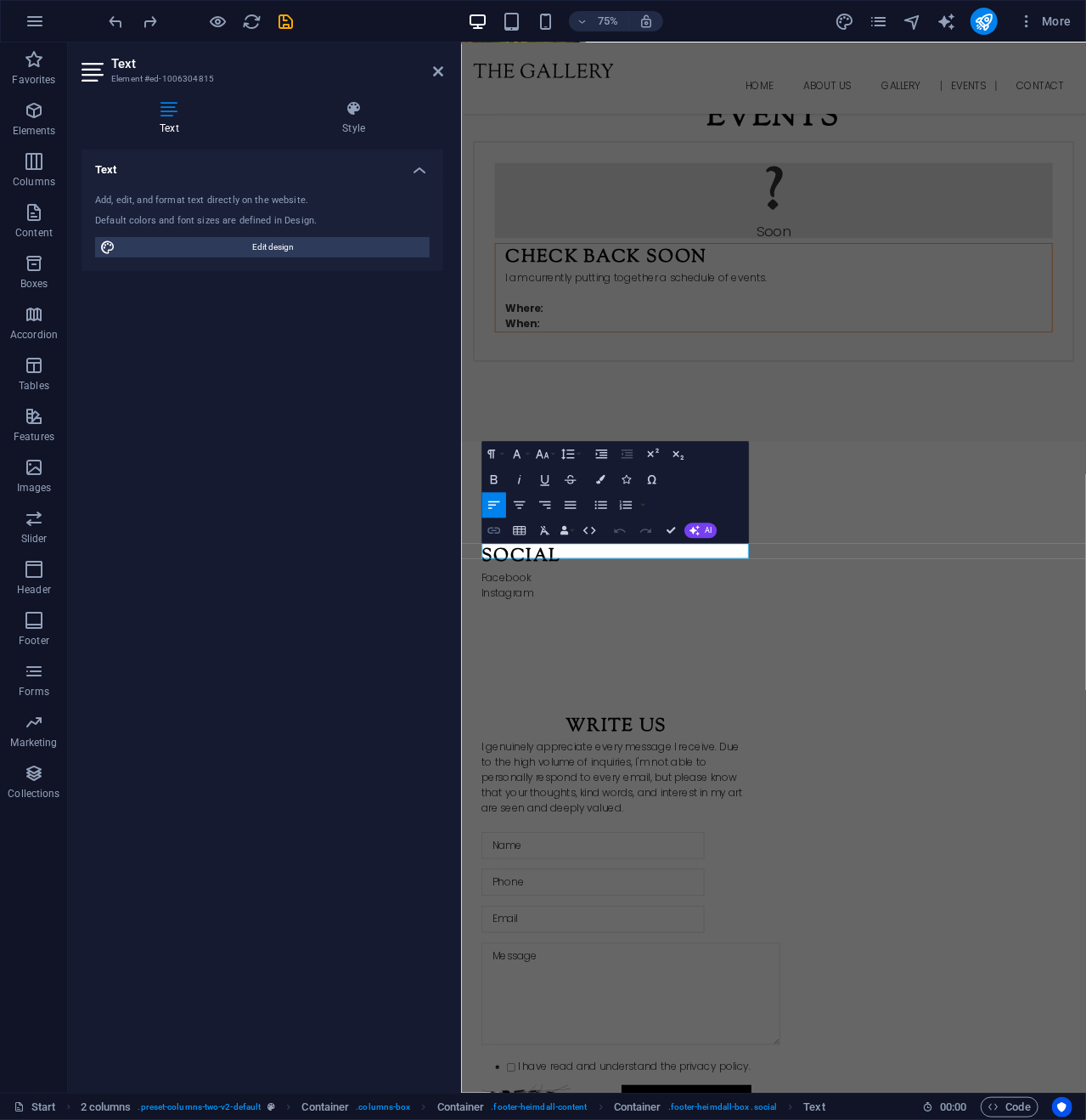
click at [495, 526] on icon "button" at bounding box center [494, 529] width 16 height 16
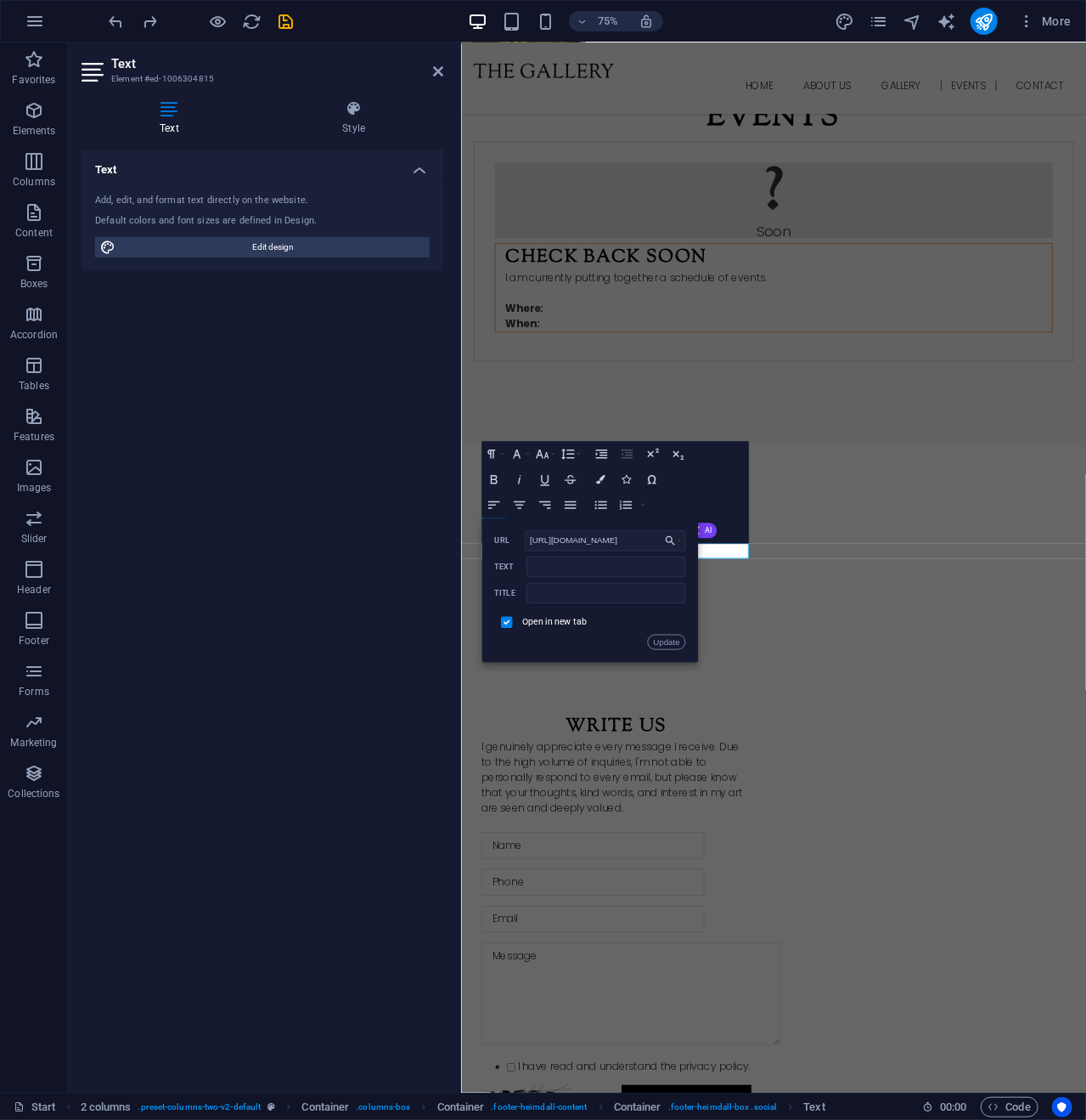
scroll to position [0, 35]
click at [732, 462] on div "Paragraph Format Normal Heading 1 Heading 2 Heading 3 Heading 4 Heading 5 Headi…" at bounding box center [615, 492] width 267 height 102
click at [728, 475] on div "Paragraph Format Normal Heading 1 Heading 2 Heading 3 Heading 4 Heading 5 Headi…" at bounding box center [615, 492] width 267 height 102
click at [796, 746] on p "​ ​ Facebook" at bounding box center [668, 756] width 360 height 20
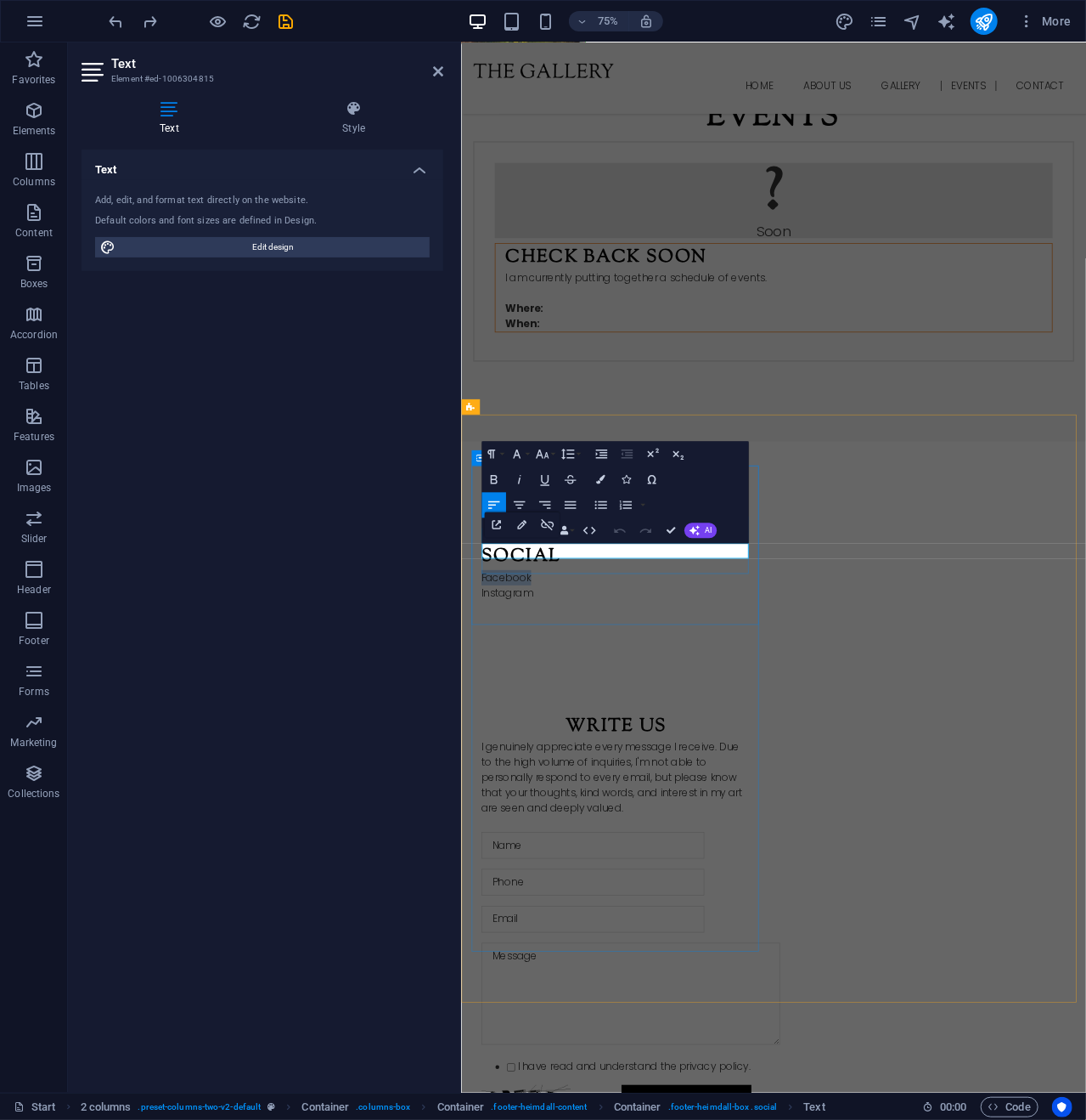
drag, startPoint x: 619, startPoint y: 722, endPoint x: 469, endPoint y: 711, distance: 150.4
click at [469, 711] on div "Social Facebook Instagram Write us I genuinely appreciate every message I recei…" at bounding box center [878, 1113] width 834 height 1077
type input "Facebook"
checkbox input "false"
click at [495, 526] on icon "button" at bounding box center [494, 529] width 16 height 16
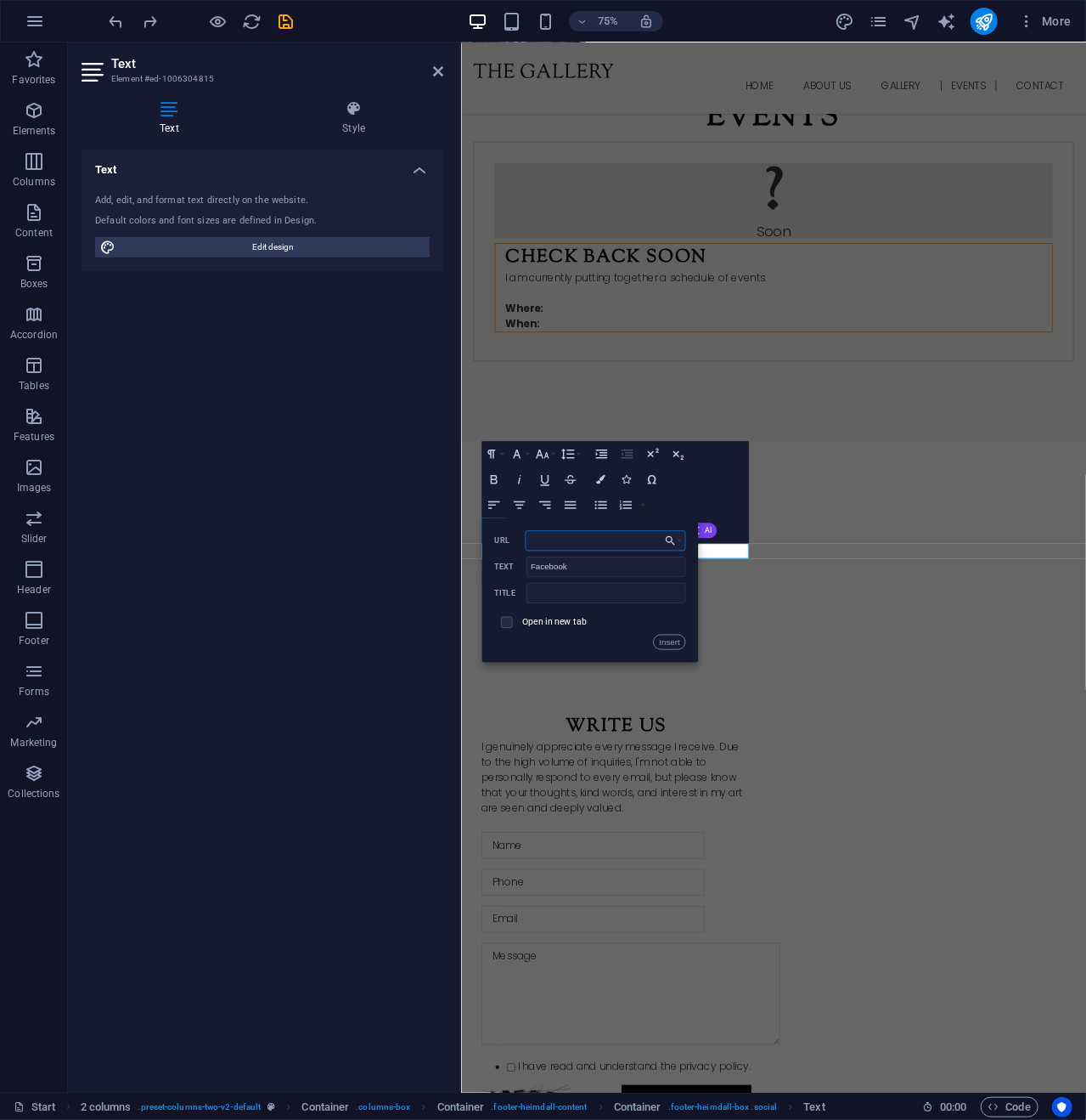
click at [555, 542] on input "URL" at bounding box center [606, 540] width 161 height 20
click at [548, 536] on input "URL" at bounding box center [606, 540] width 161 height 20
paste input "https://www.facebook.com/KurtPenroseArt"
type input "https://www.facebook.com/KurtPenroseArt"
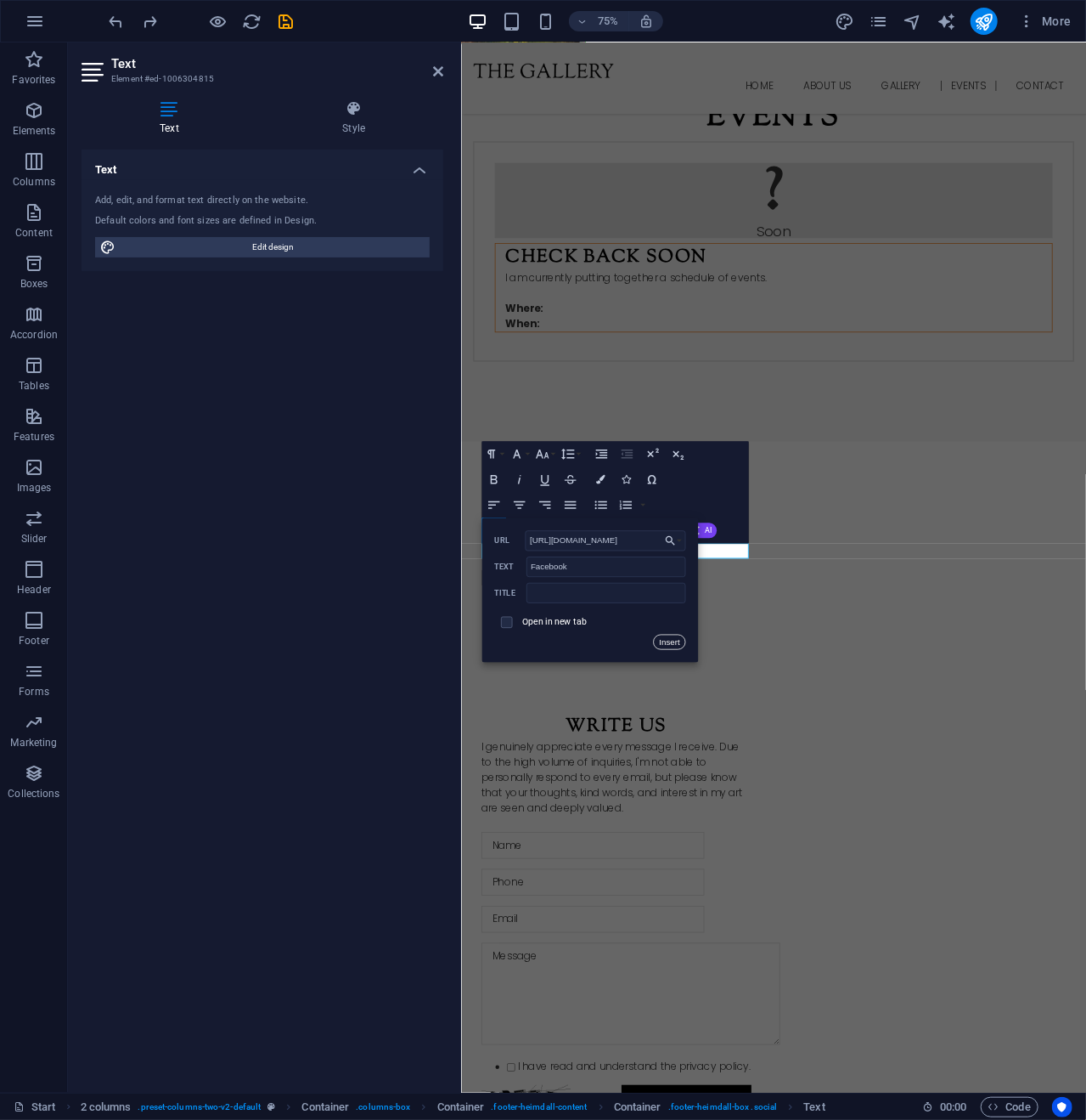
click at [668, 638] on button "Insert" at bounding box center [669, 642] width 32 height 16
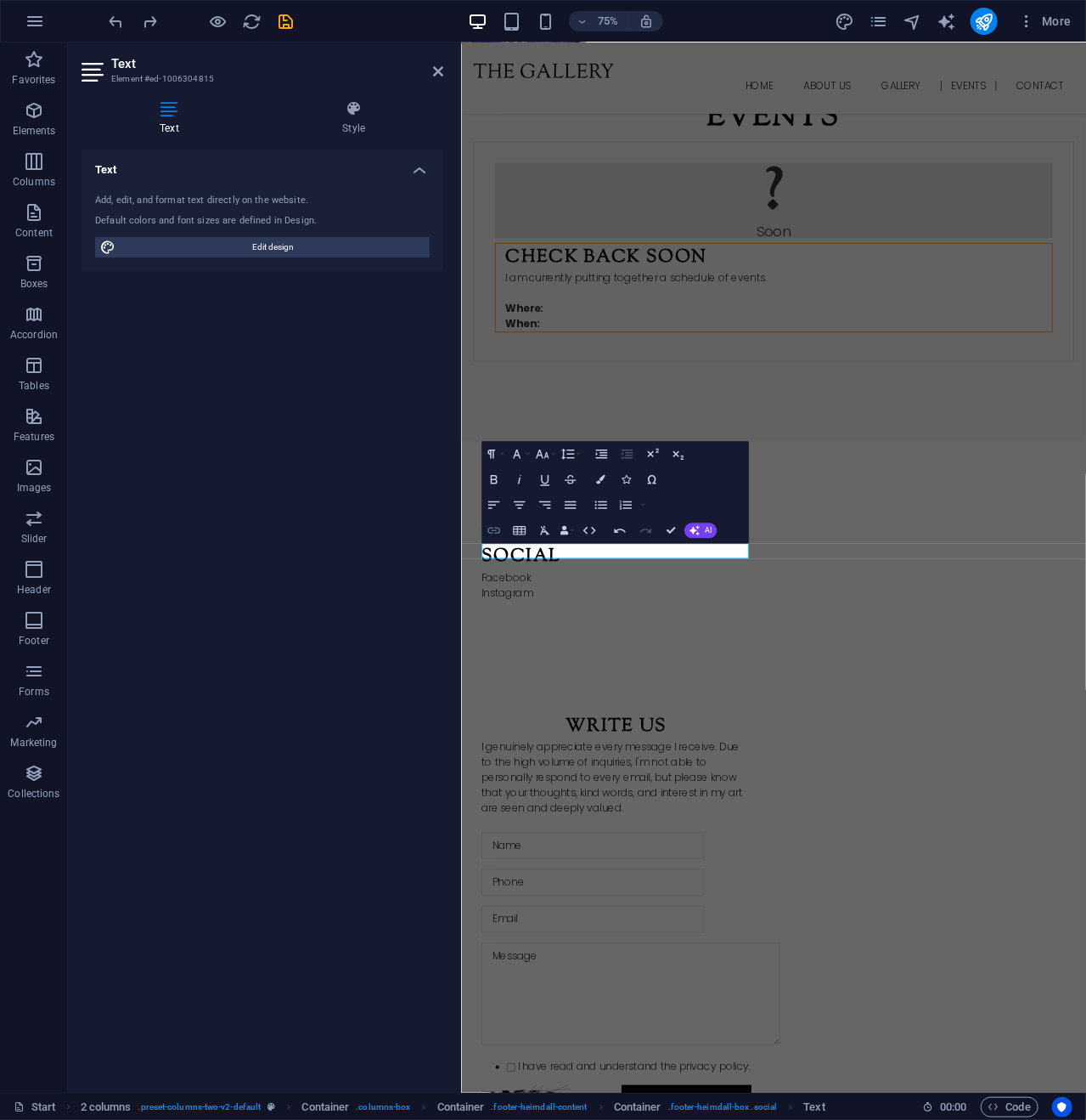
click at [494, 526] on icon "button" at bounding box center [494, 529] width 16 height 16
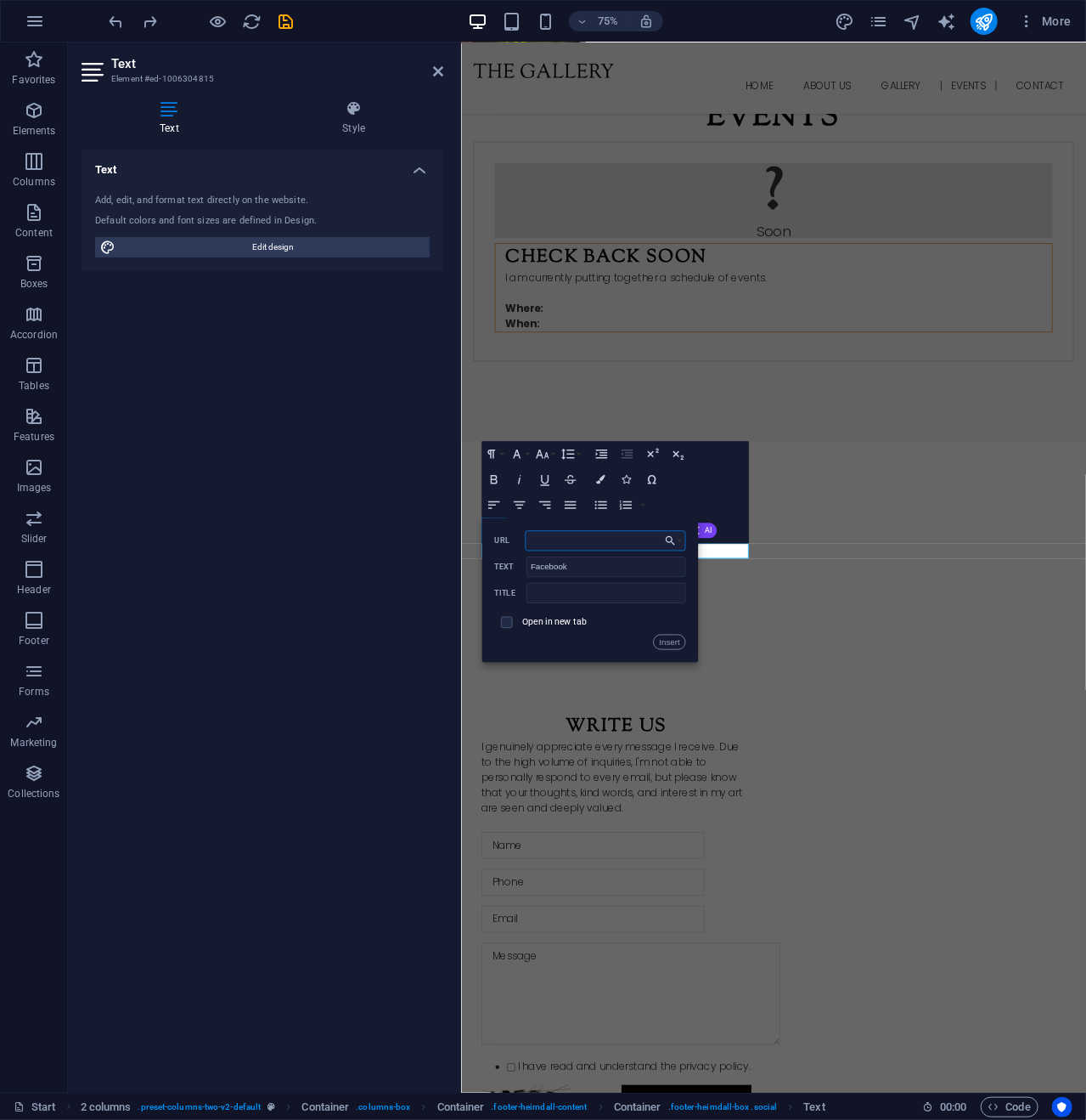
click at [564, 543] on input "URL" at bounding box center [606, 540] width 161 height 20
paste input "https://www.facebook.com/KurtPenroseArt"
type input "https://www.facebook.com/KurtPenroseArt"
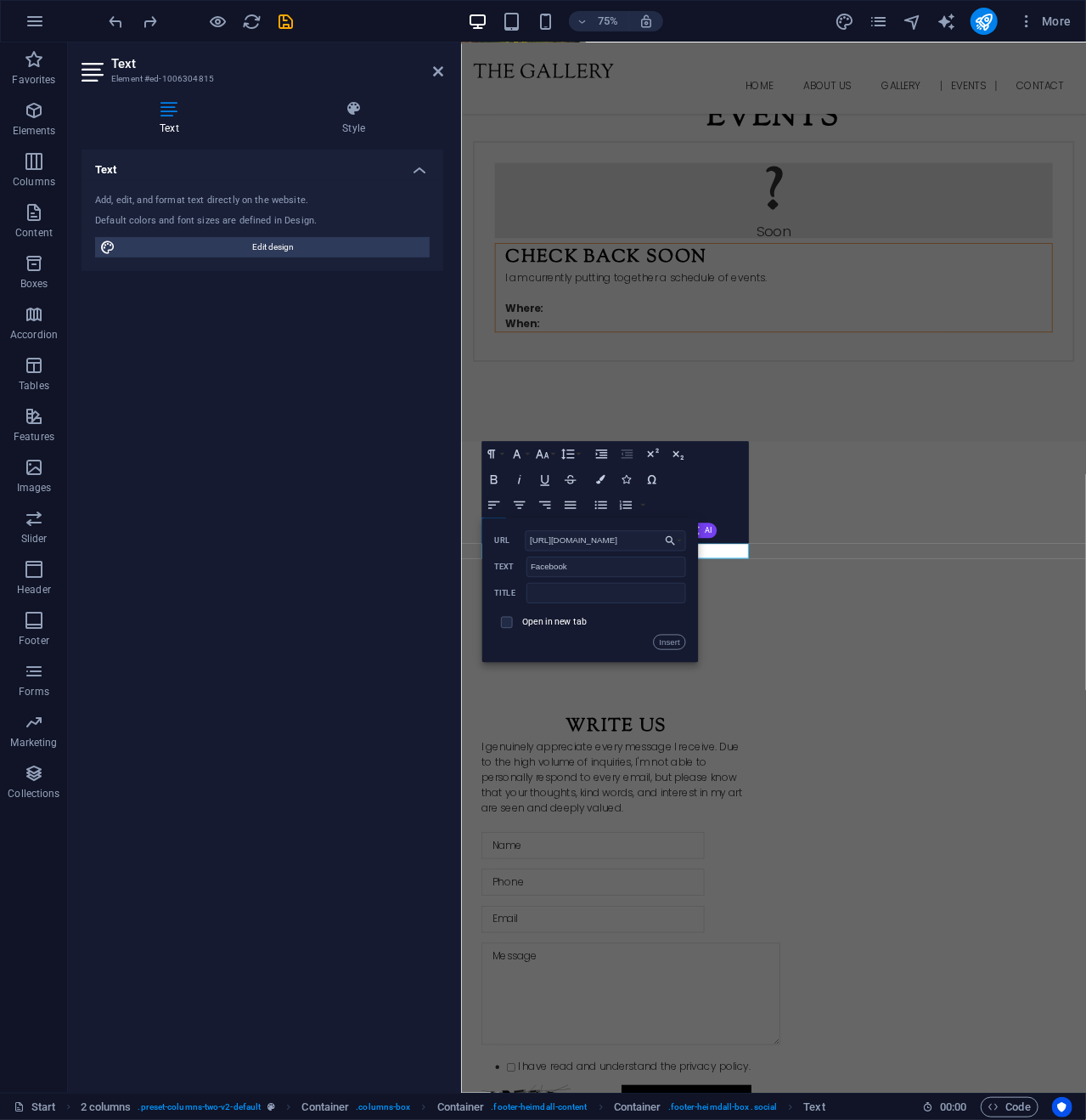
click at [673, 633] on div "Open in new tab" at bounding box center [590, 622] width 191 height 25
drag, startPoint x: 618, startPoint y: 933, endPoint x: 602, endPoint y: 910, distance: 28.0
click at [618, 855] on div "Social ​ Facebook ​ Instagram" at bounding box center [668, 748] width 388 height 212
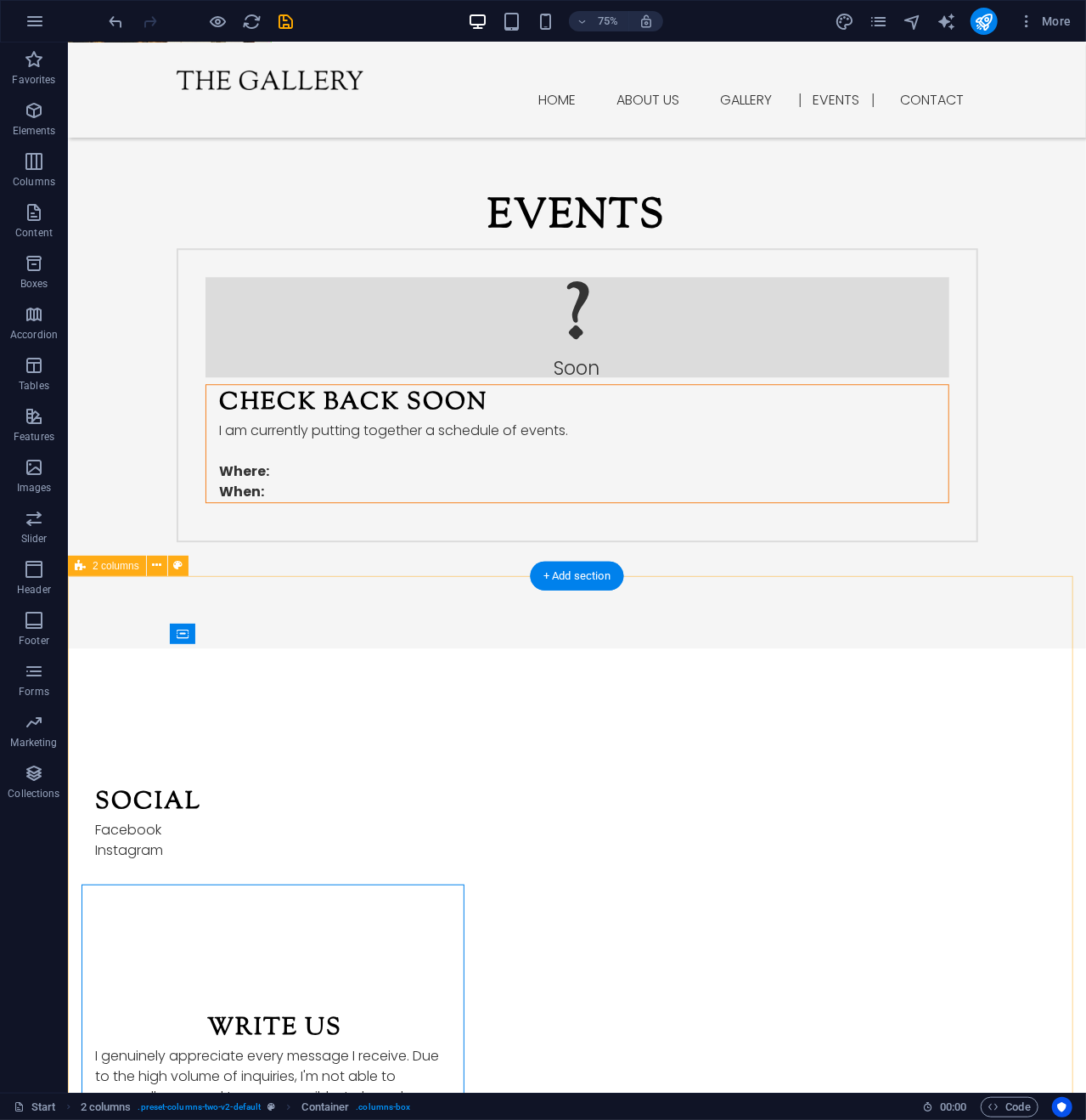
scroll to position [1871, 0]
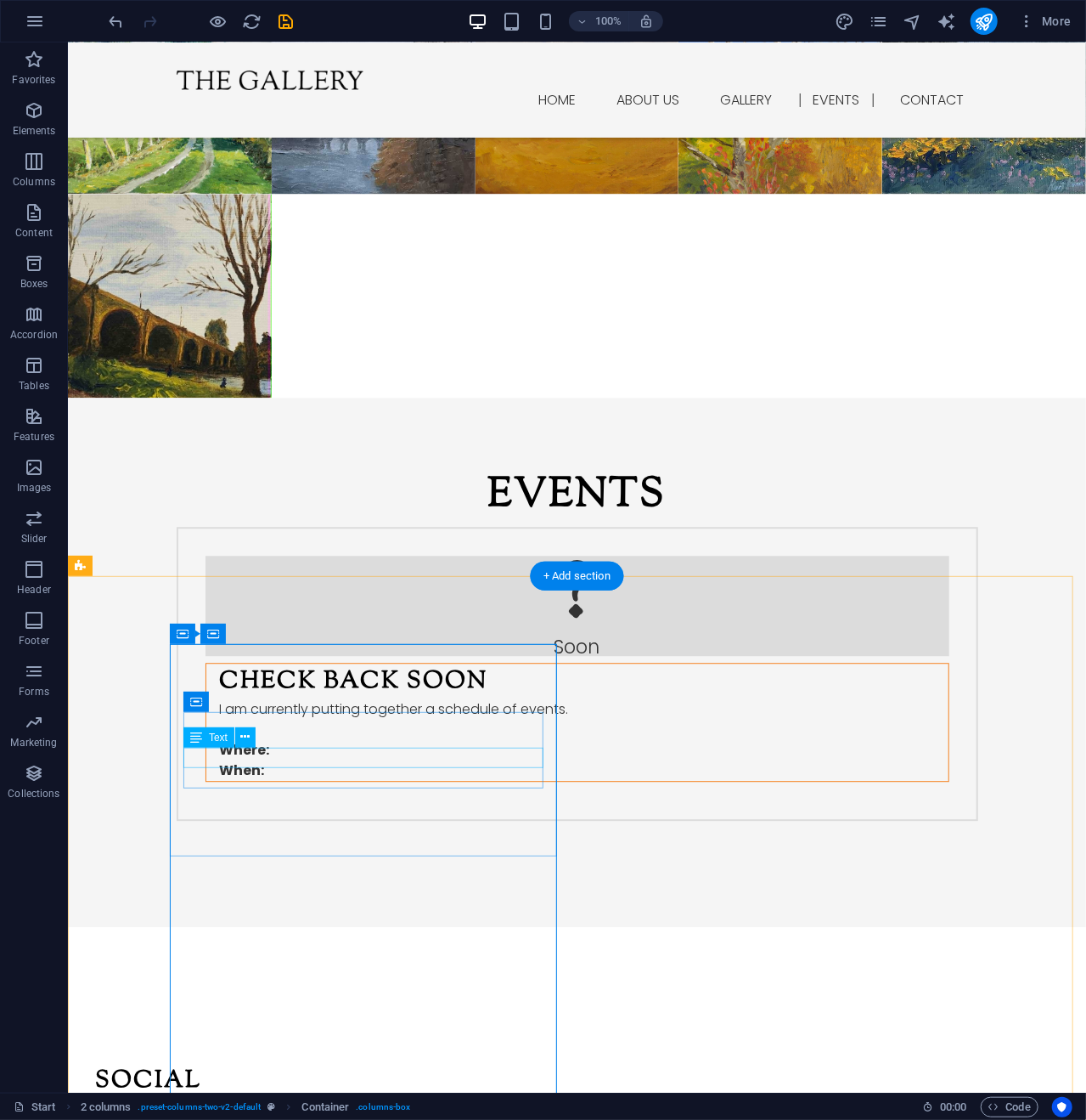
click at [236, 1098] on div "Facebook" at bounding box center [274, 1108] width 360 height 20
click at [250, 735] on icon at bounding box center [246, 737] width 9 height 18
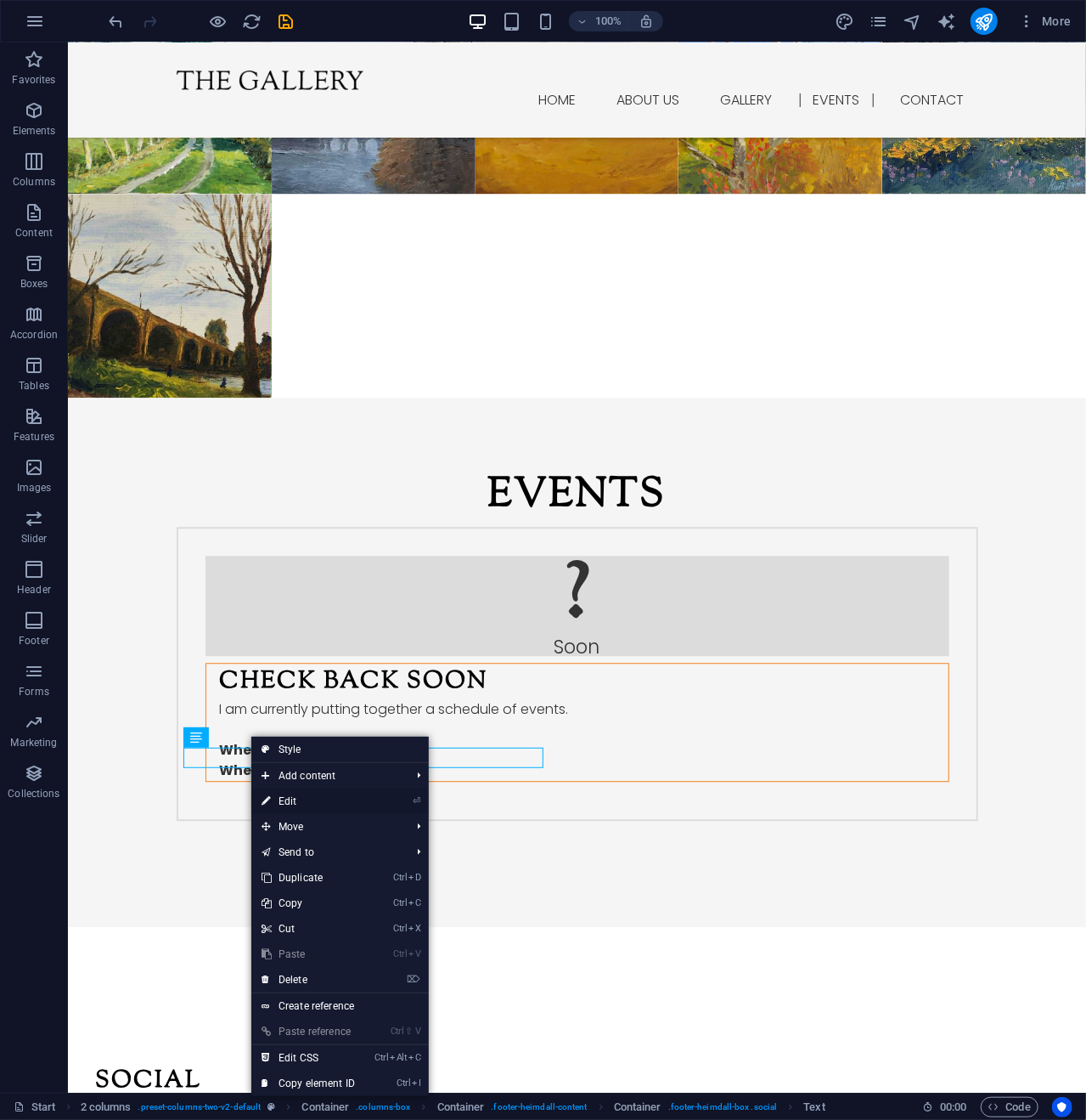
click at [304, 801] on link "⏎ Edit" at bounding box center [308, 801] width 114 height 26
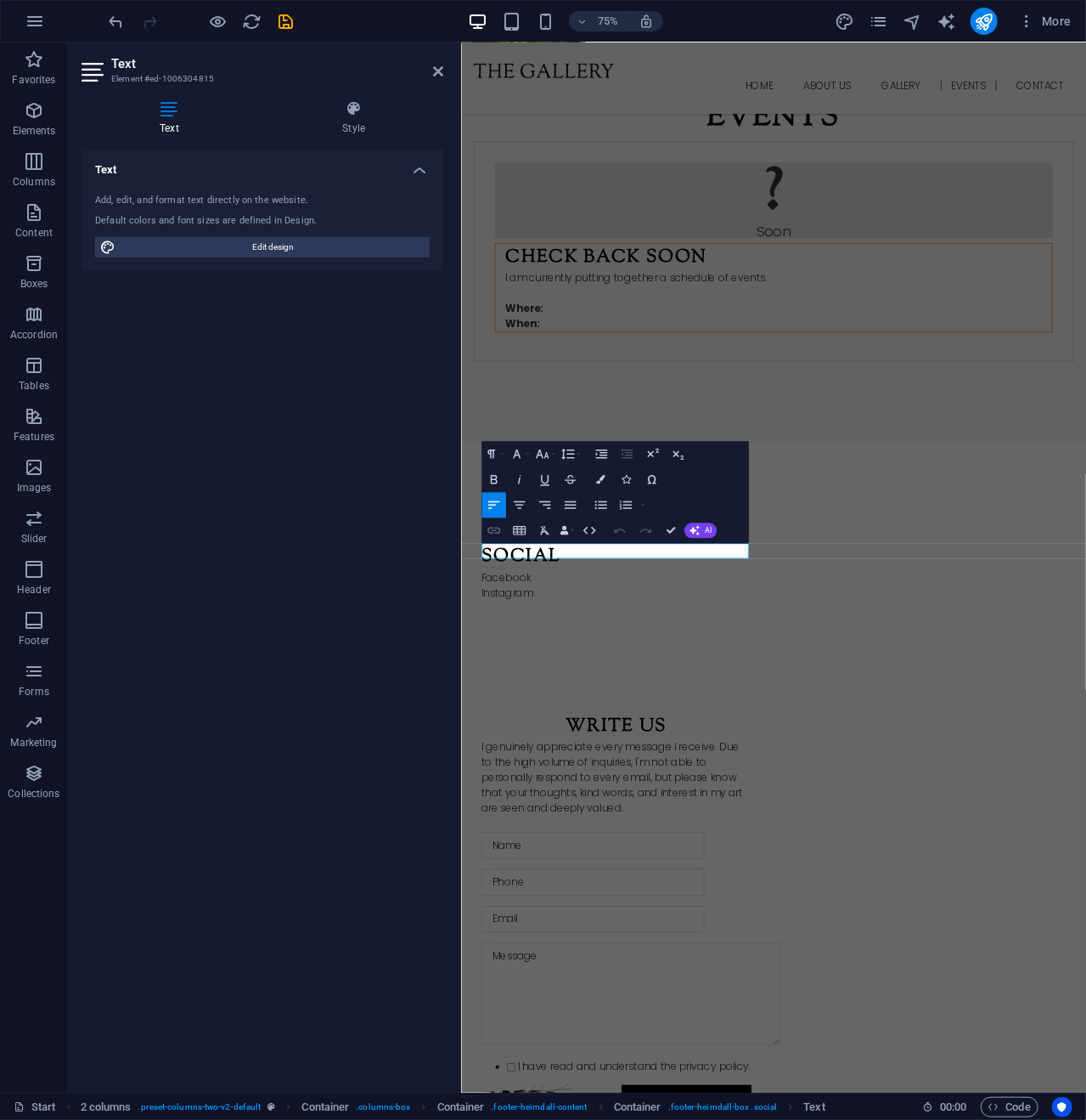
click at [491, 524] on icon "button" at bounding box center [494, 529] width 16 height 16
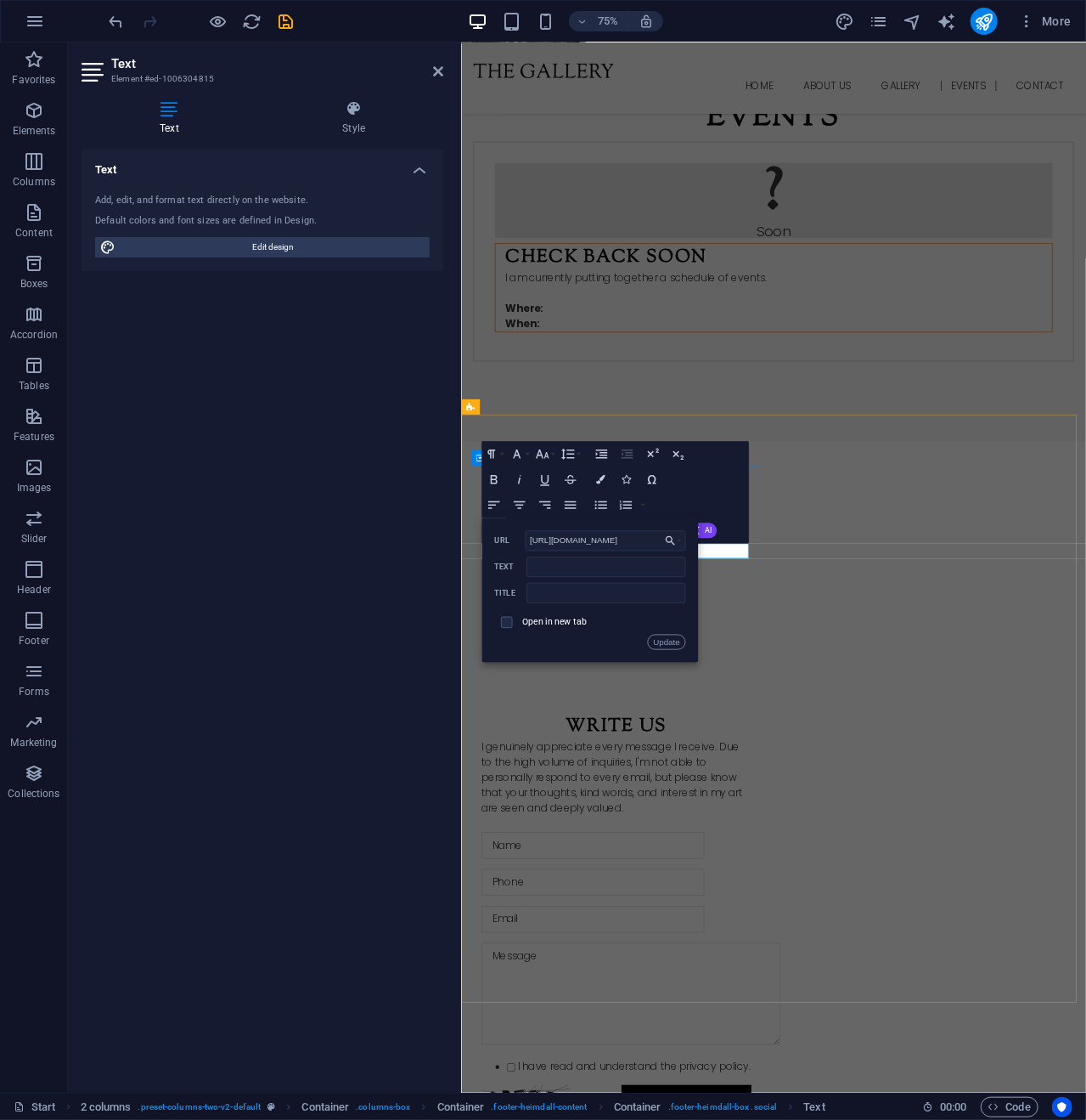
scroll to position [0, 0]
click at [637, 855] on div "Social ​ ​ Facebook Instagram" at bounding box center [668, 748] width 388 height 212
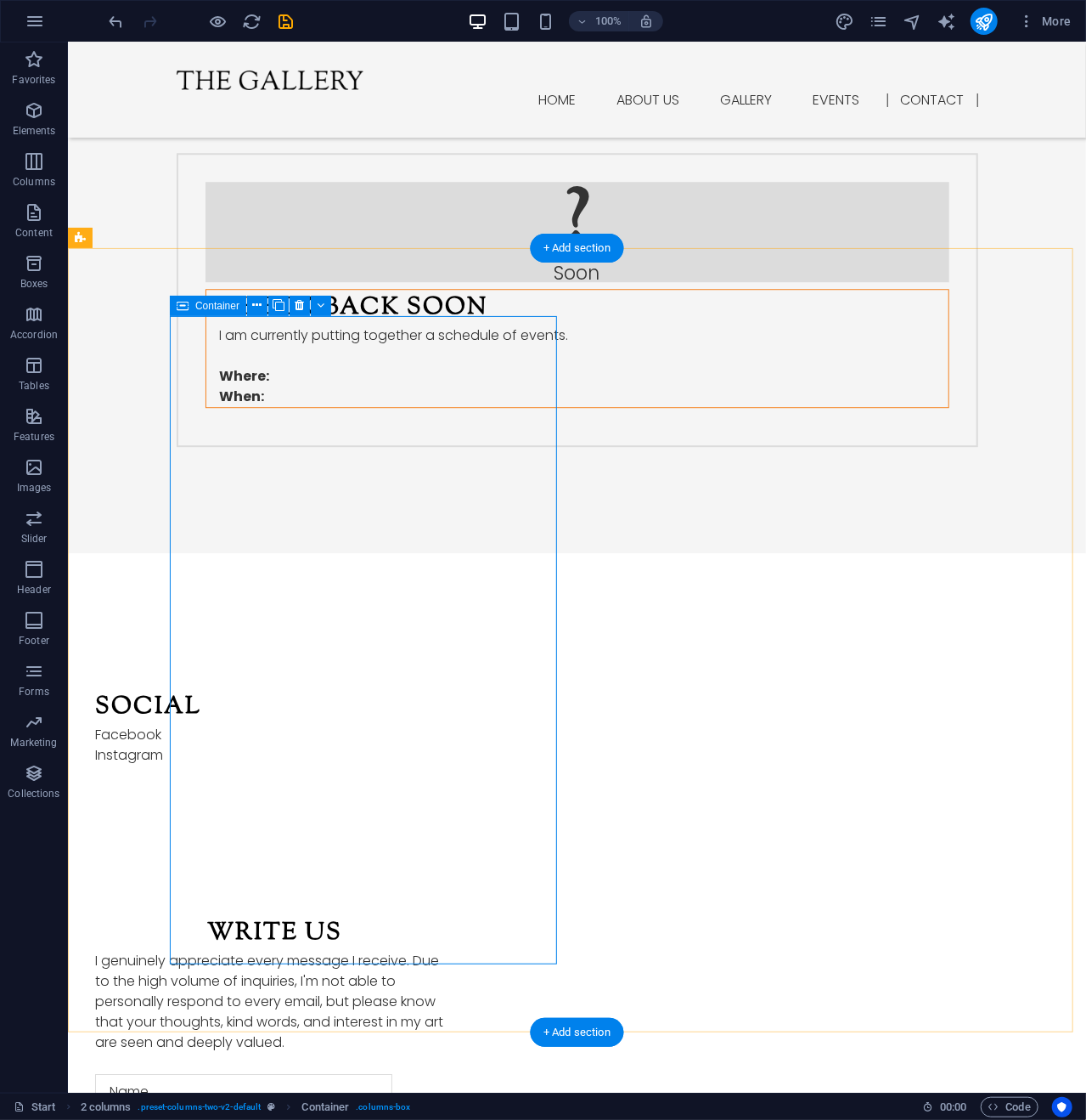
scroll to position [2258, 0]
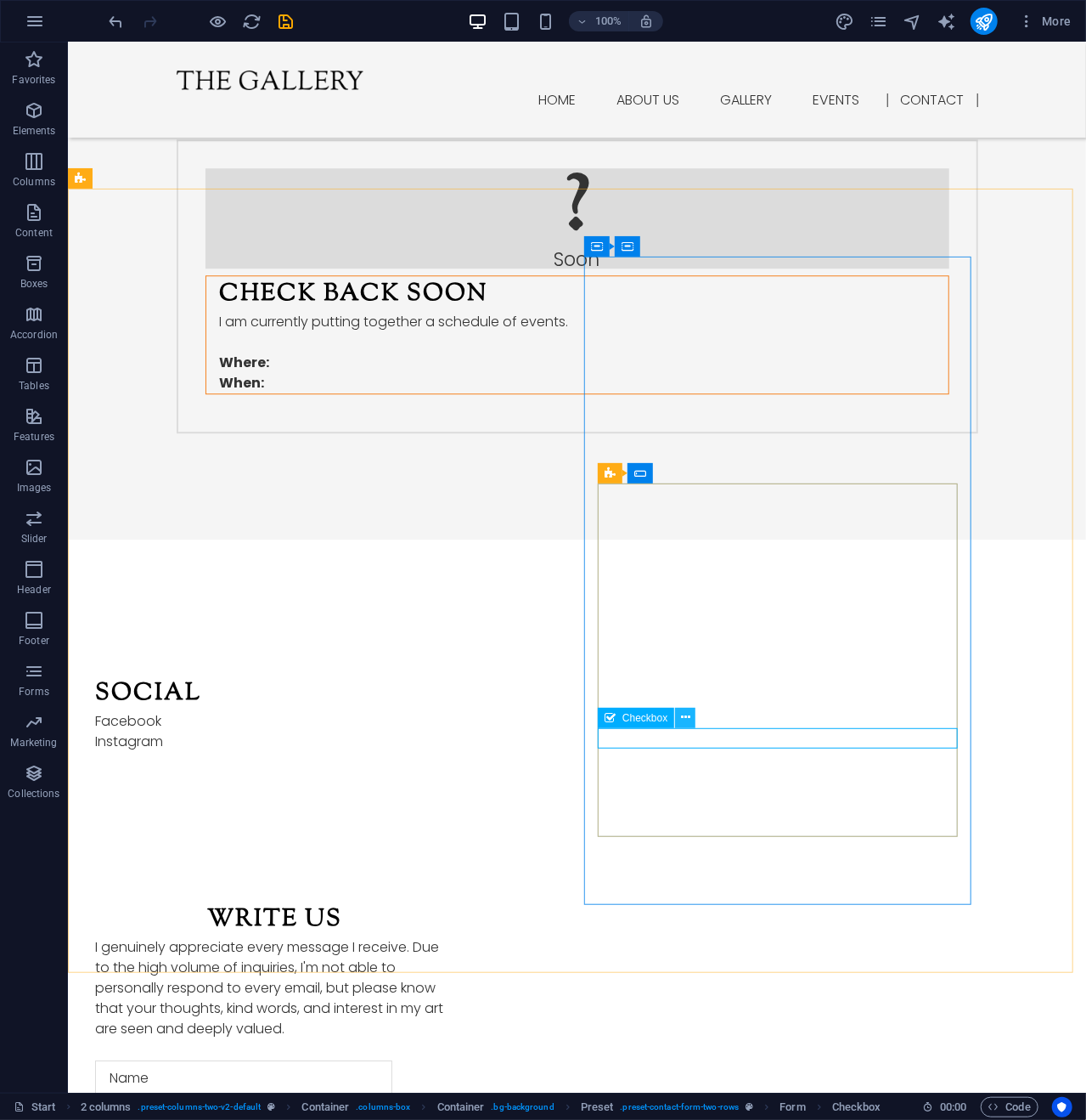
click at [683, 714] on icon at bounding box center [686, 718] width 9 height 18
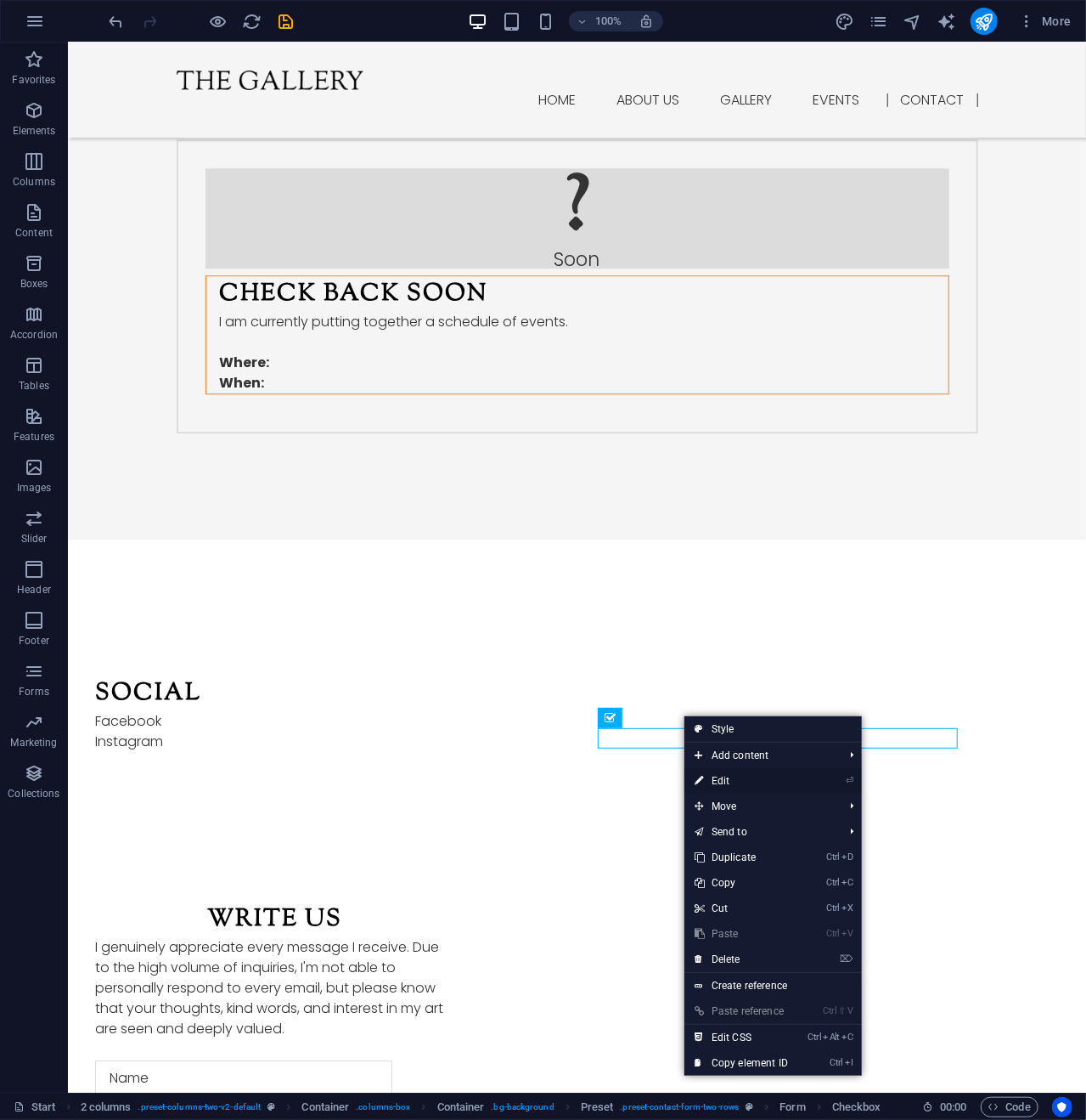
click at [726, 777] on link "⏎ Edit" at bounding box center [741, 781] width 114 height 26
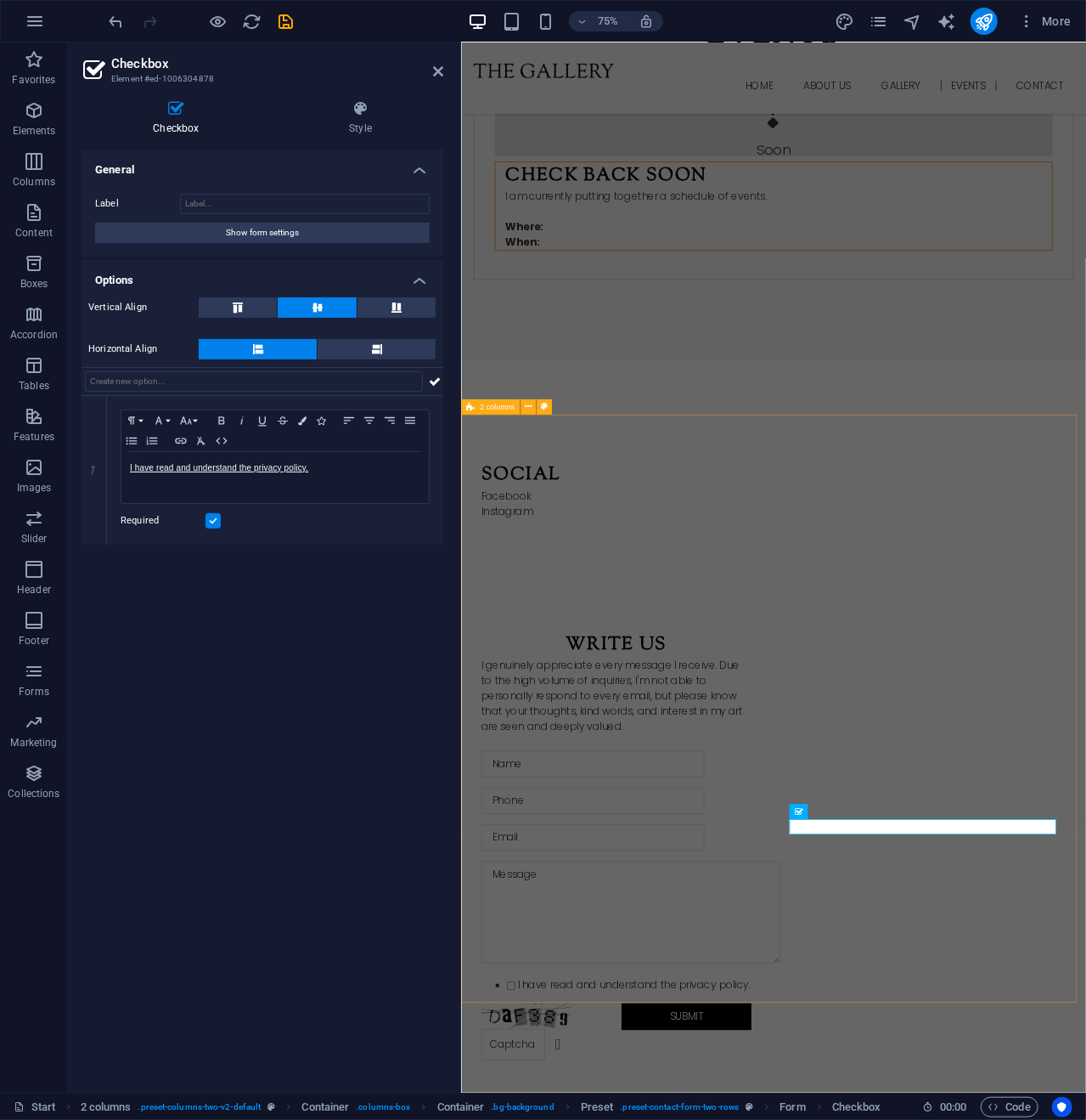
scroll to position [2149, 0]
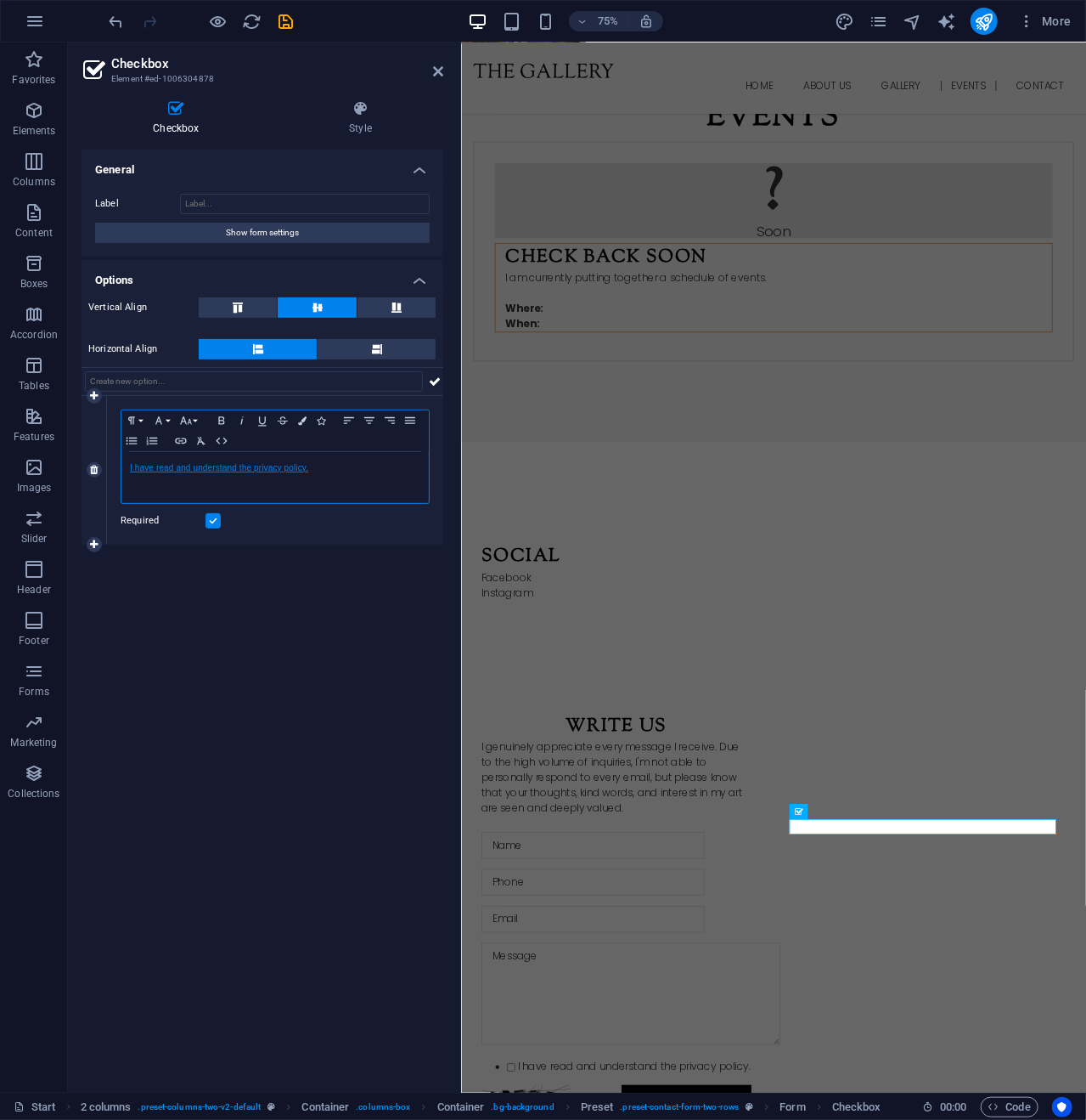
click at [237, 466] on link "I have read and understand the privacy policy." at bounding box center [218, 467] width 178 height 9
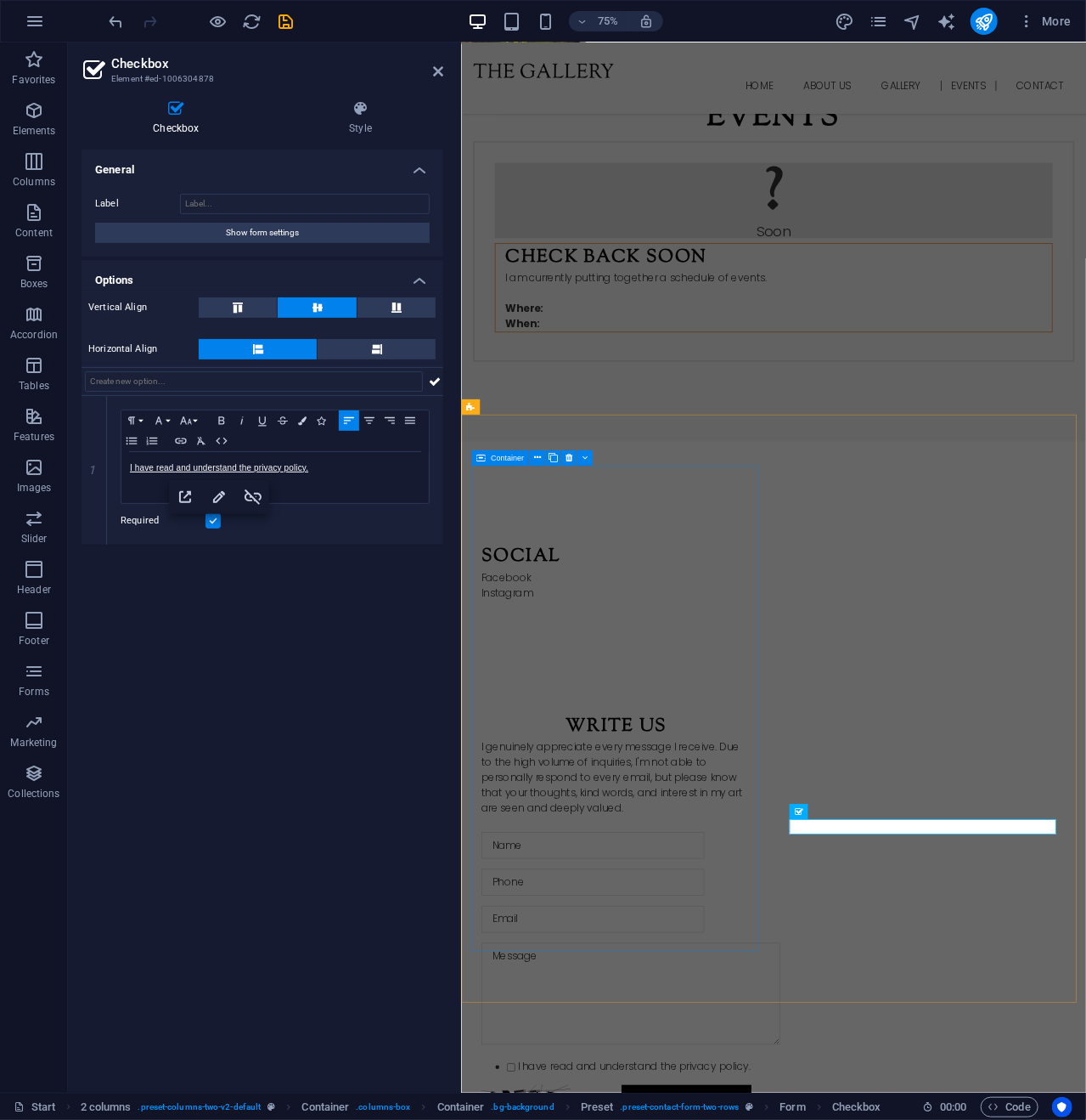
click at [679, 855] on div "Social Facebook Instagram" at bounding box center [668, 748] width 388 height 212
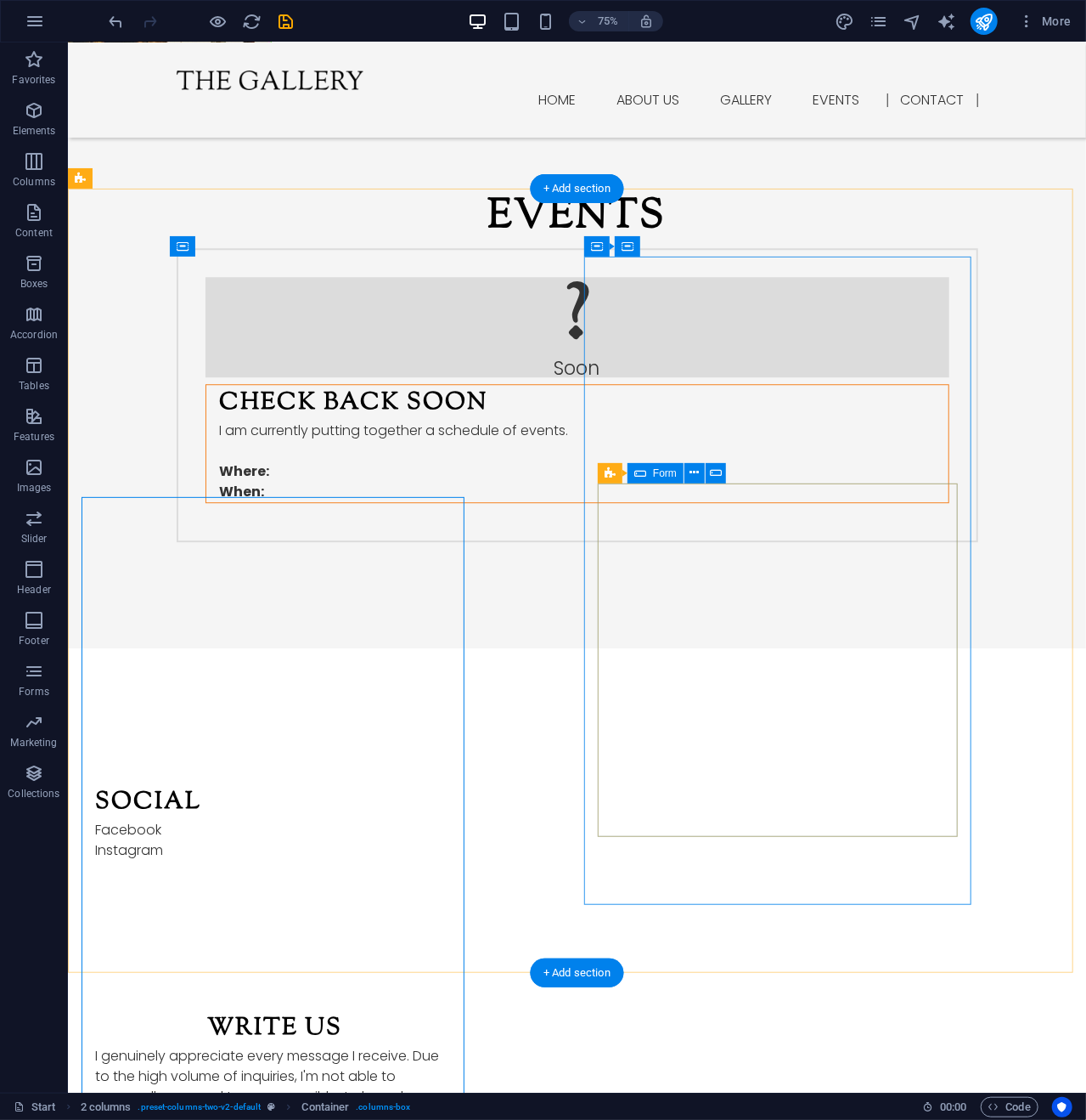
scroll to position [2258, 0]
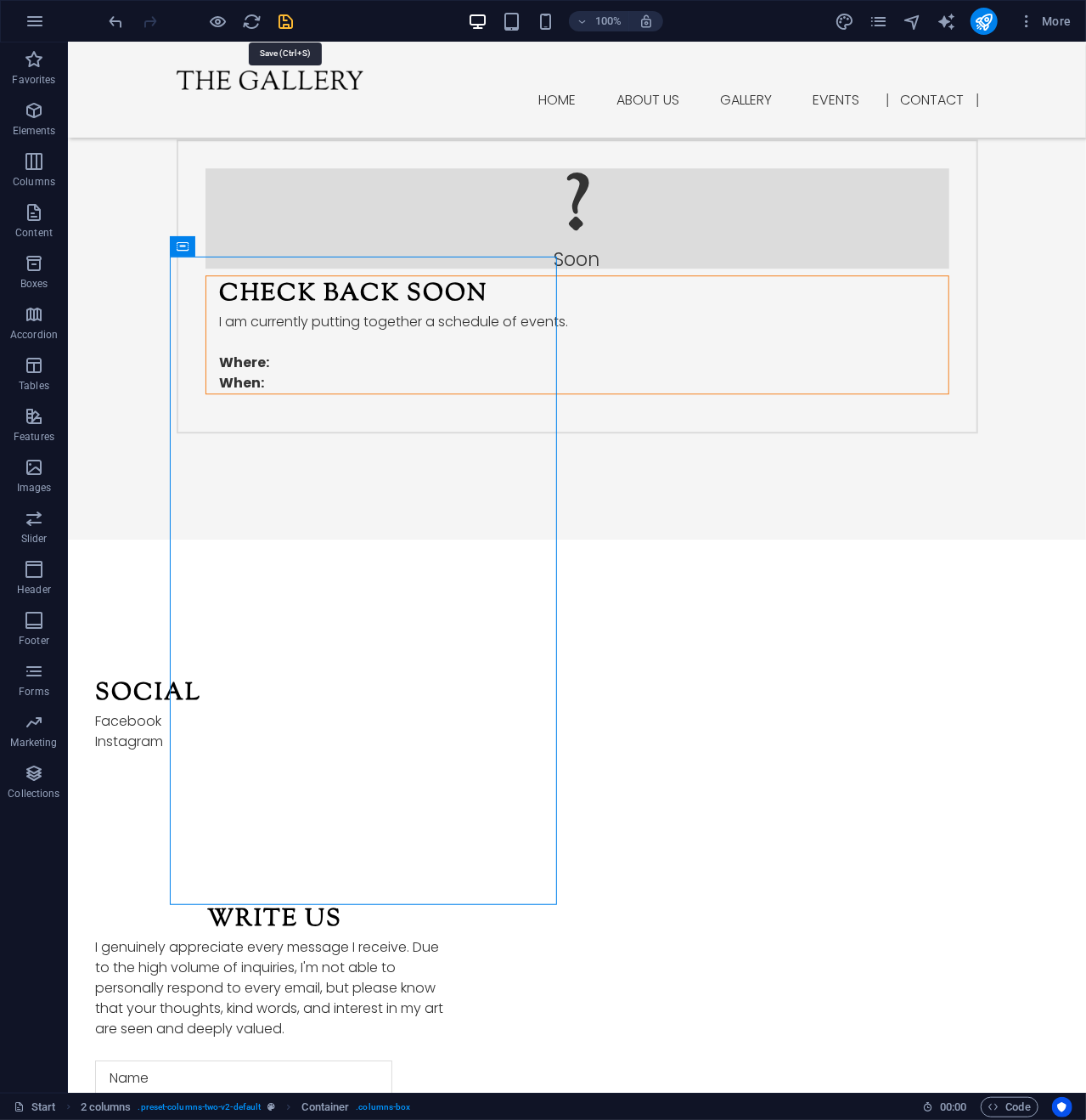
click at [290, 17] on icon "save" at bounding box center [286, 21] width 19 height 19
checkbox input "false"
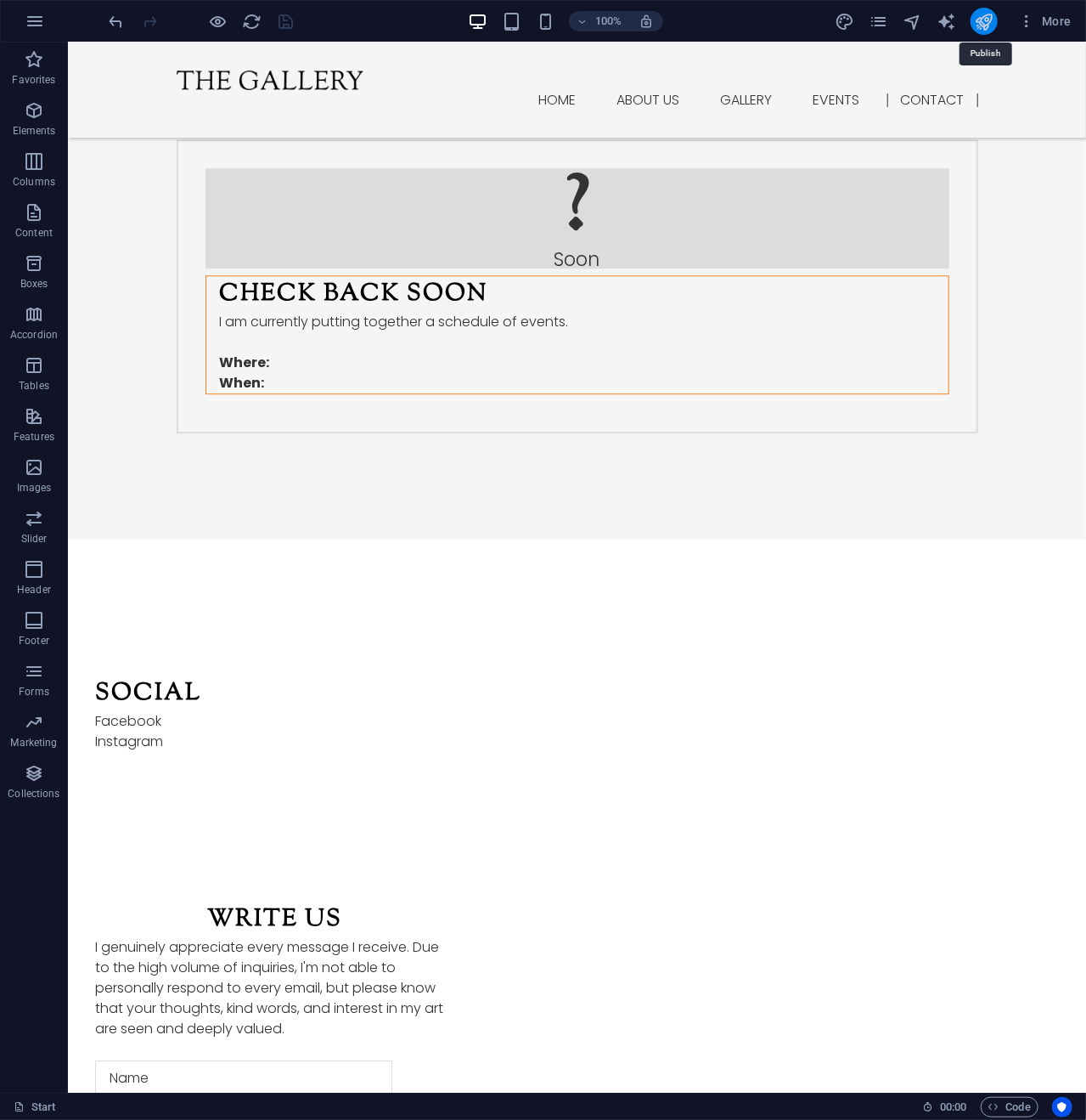
click at [985, 15] on icon "publish" at bounding box center [984, 21] width 19 height 19
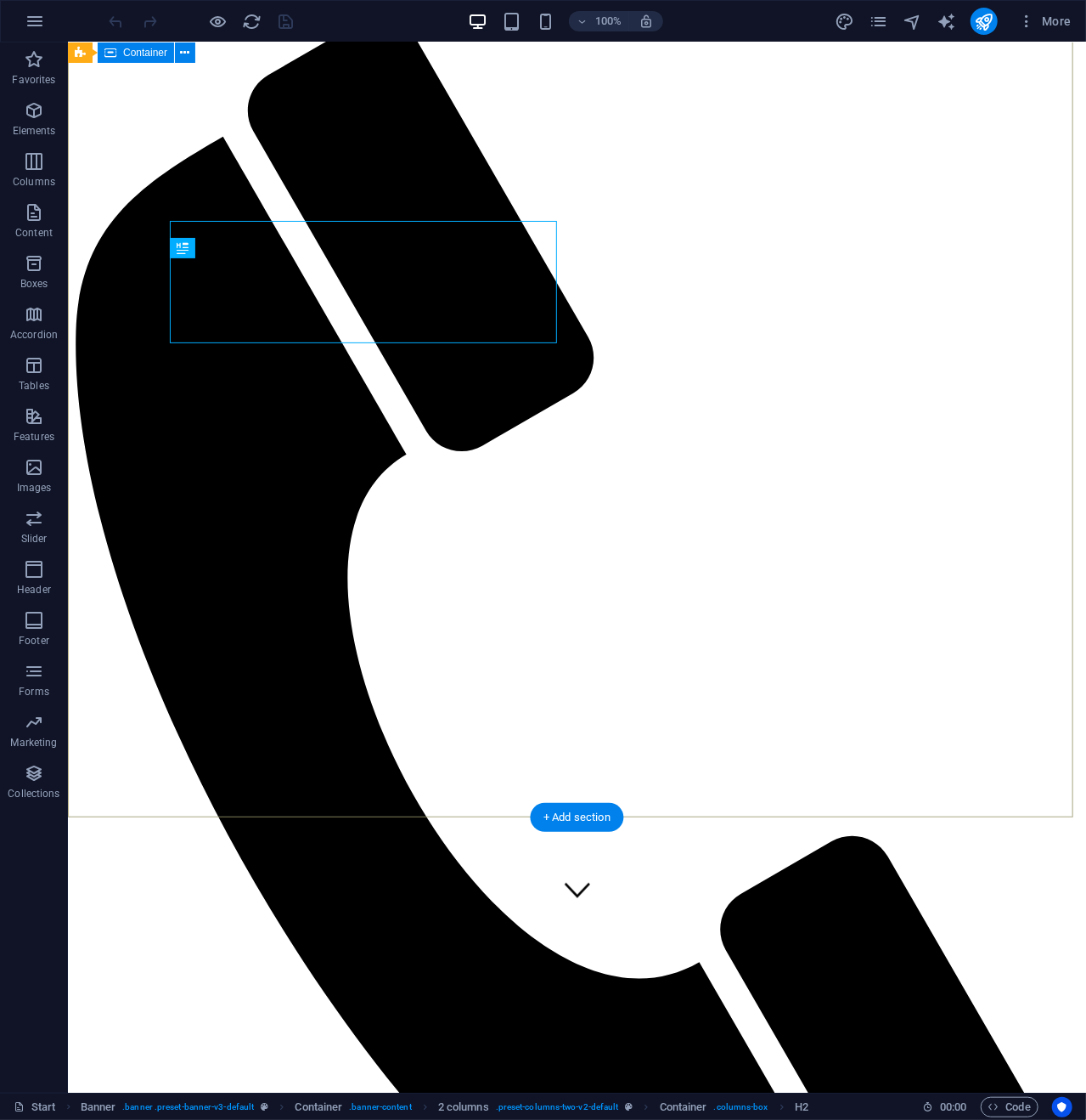
scroll to position [170, 0]
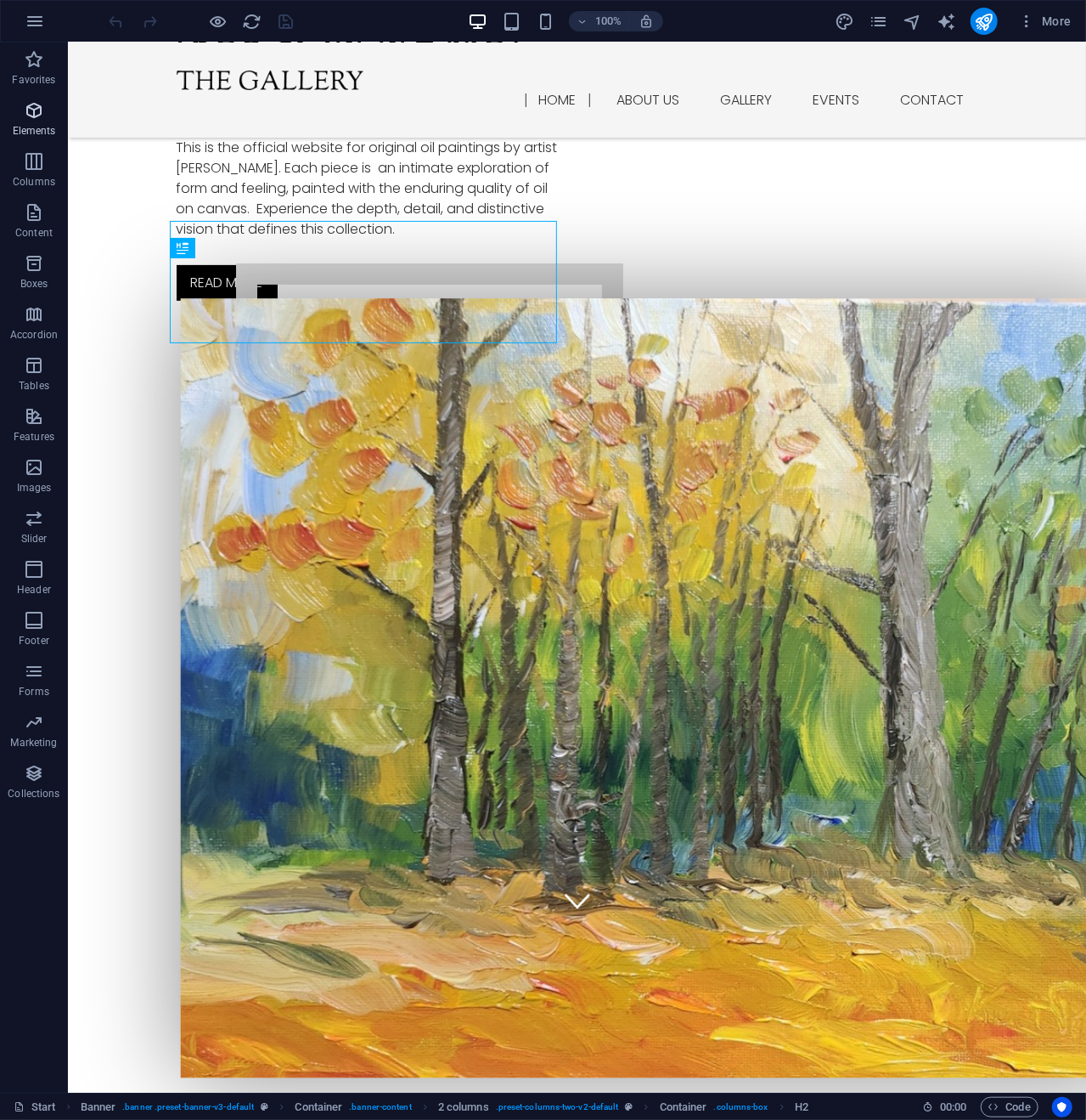
click at [36, 113] on icon "button" at bounding box center [34, 111] width 20 height 20
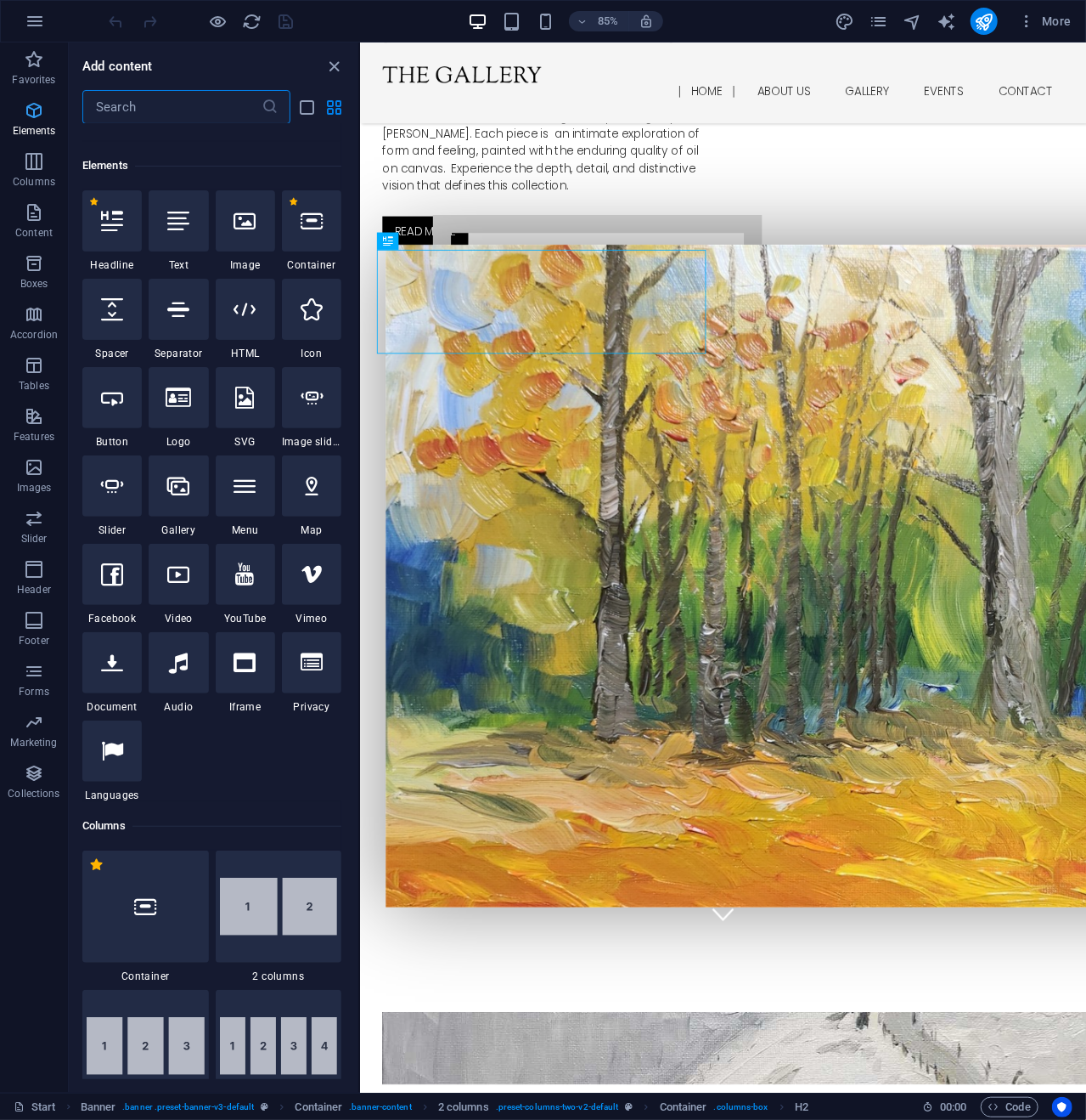
scroll to position [181, 0]
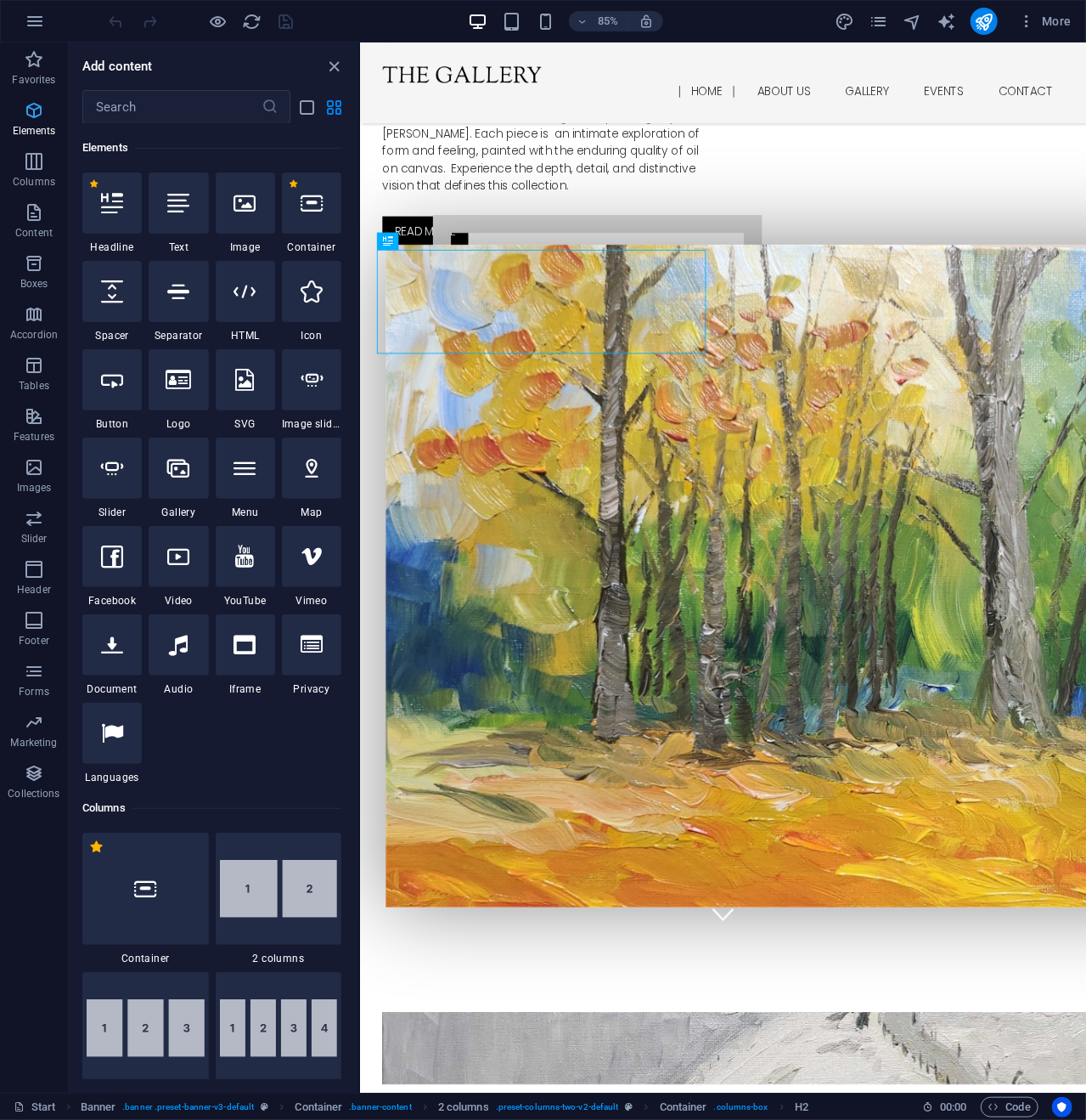
click at [36, 113] on icon "button" at bounding box center [34, 111] width 20 height 20
click at [340, 62] on icon "close panel" at bounding box center [335, 66] width 19 height 19
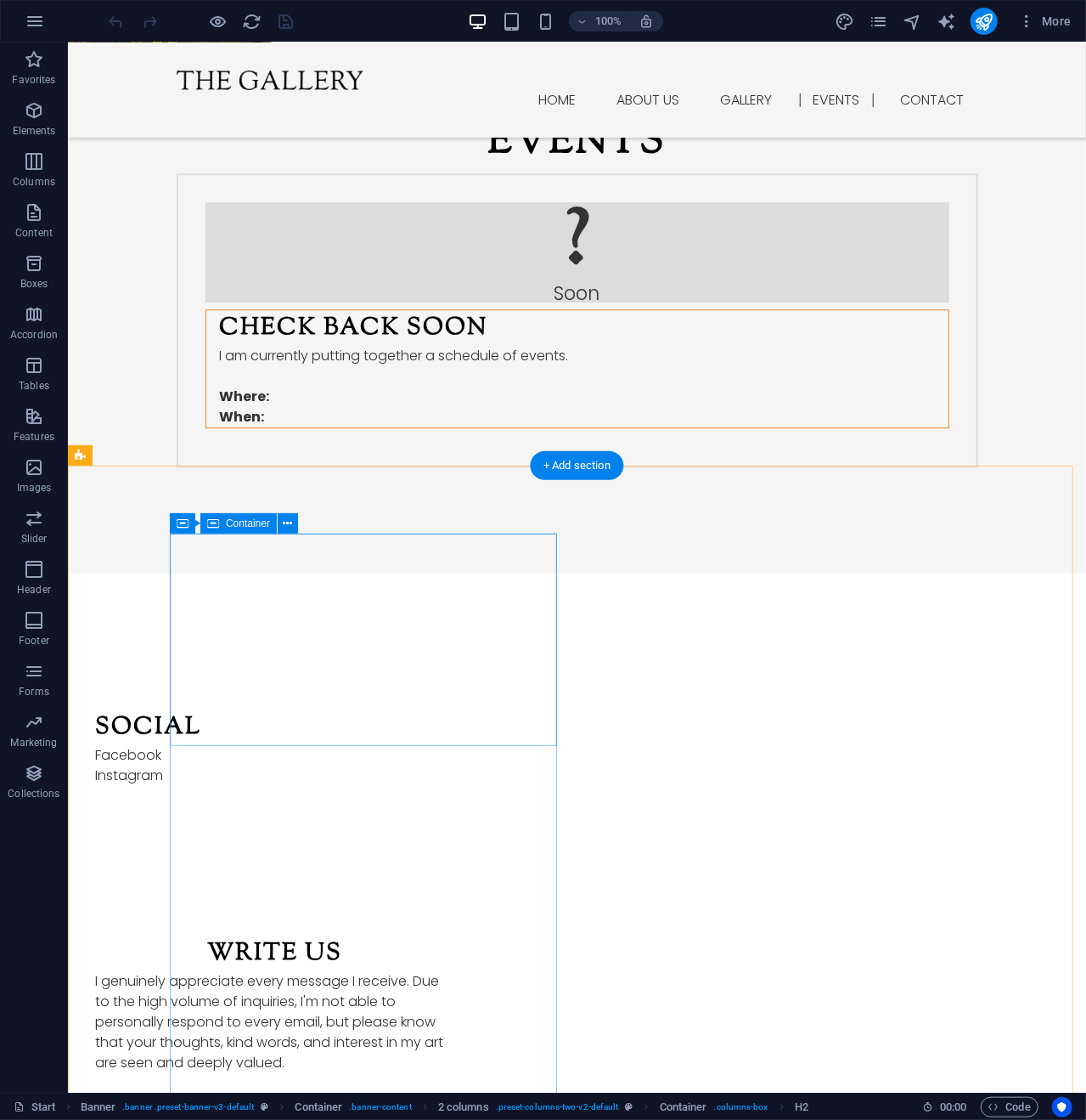
scroll to position [2258, 0]
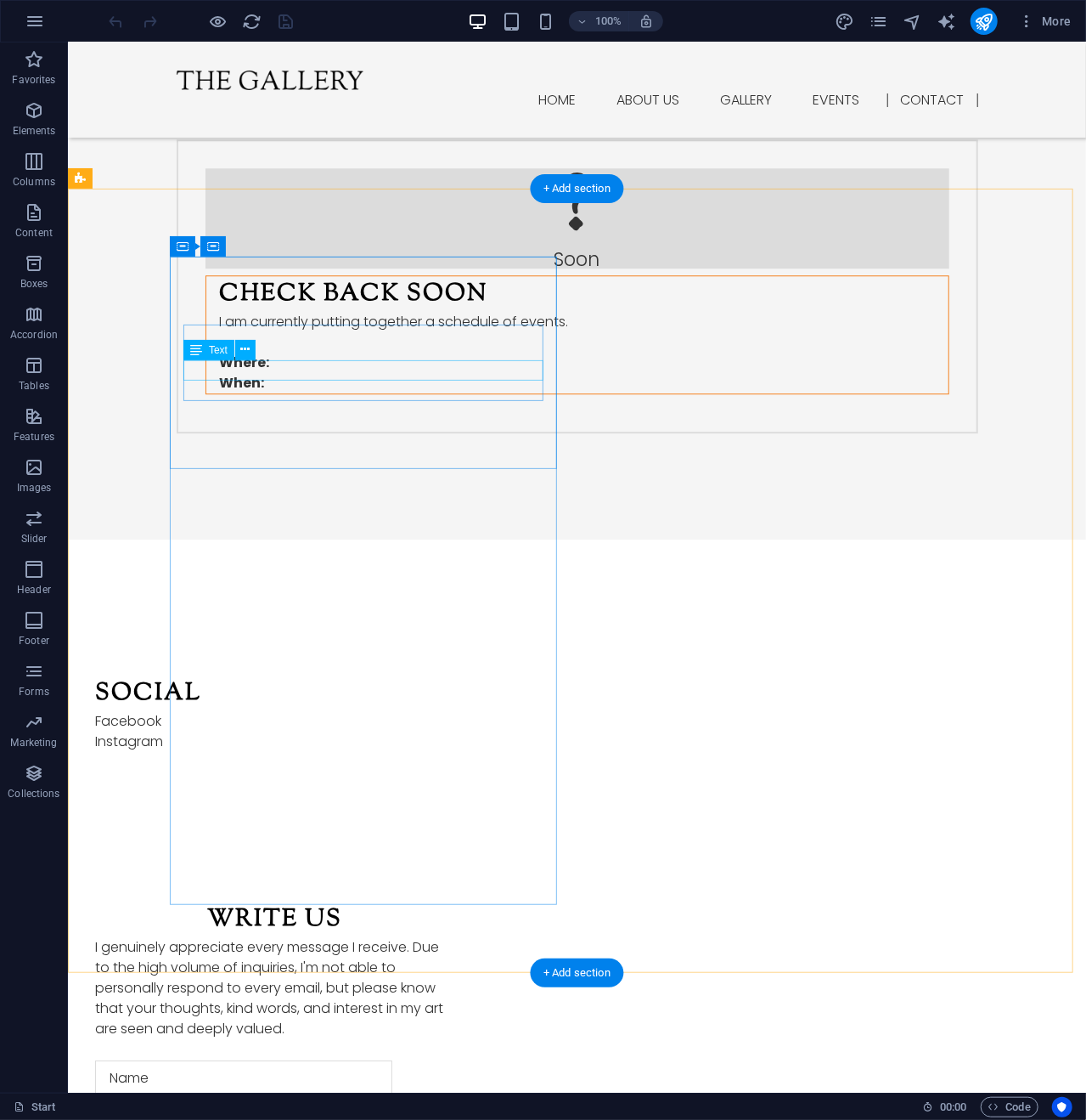
click at [271, 710] on div "Facebook" at bounding box center [274, 720] width 360 height 20
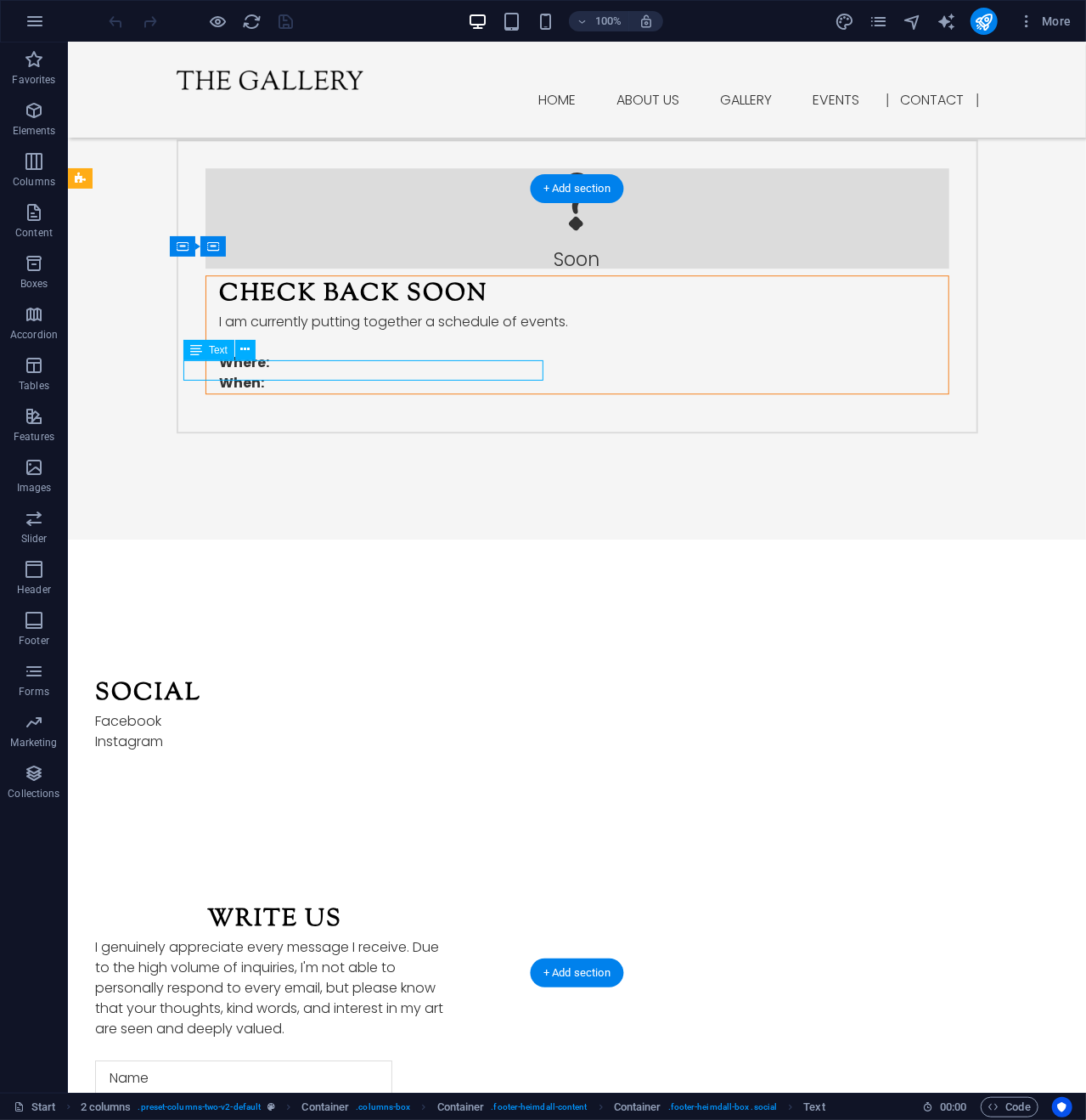
drag, startPoint x: 265, startPoint y: 371, endPoint x: 203, endPoint y: 376, distance: 62.2
click at [203, 710] on div "Facebook" at bounding box center [274, 720] width 360 height 20
click at [217, 710] on div "Facebook" at bounding box center [274, 720] width 360 height 20
click at [246, 345] on icon at bounding box center [246, 350] width 9 height 18
click at [246, 346] on icon at bounding box center [246, 350] width 9 height 18
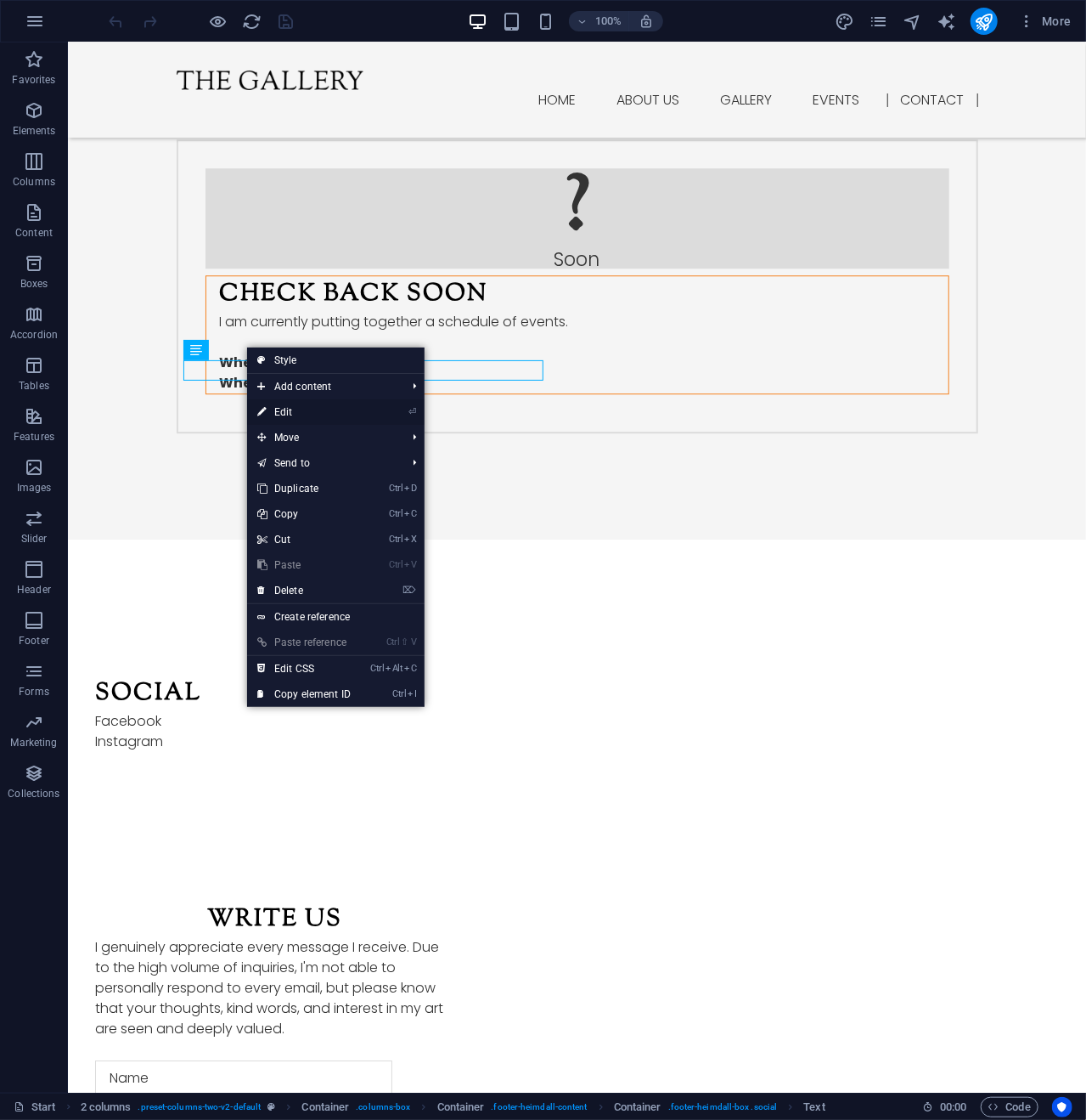
click at [296, 411] on link "⏎ Edit" at bounding box center [303, 412] width 114 height 26
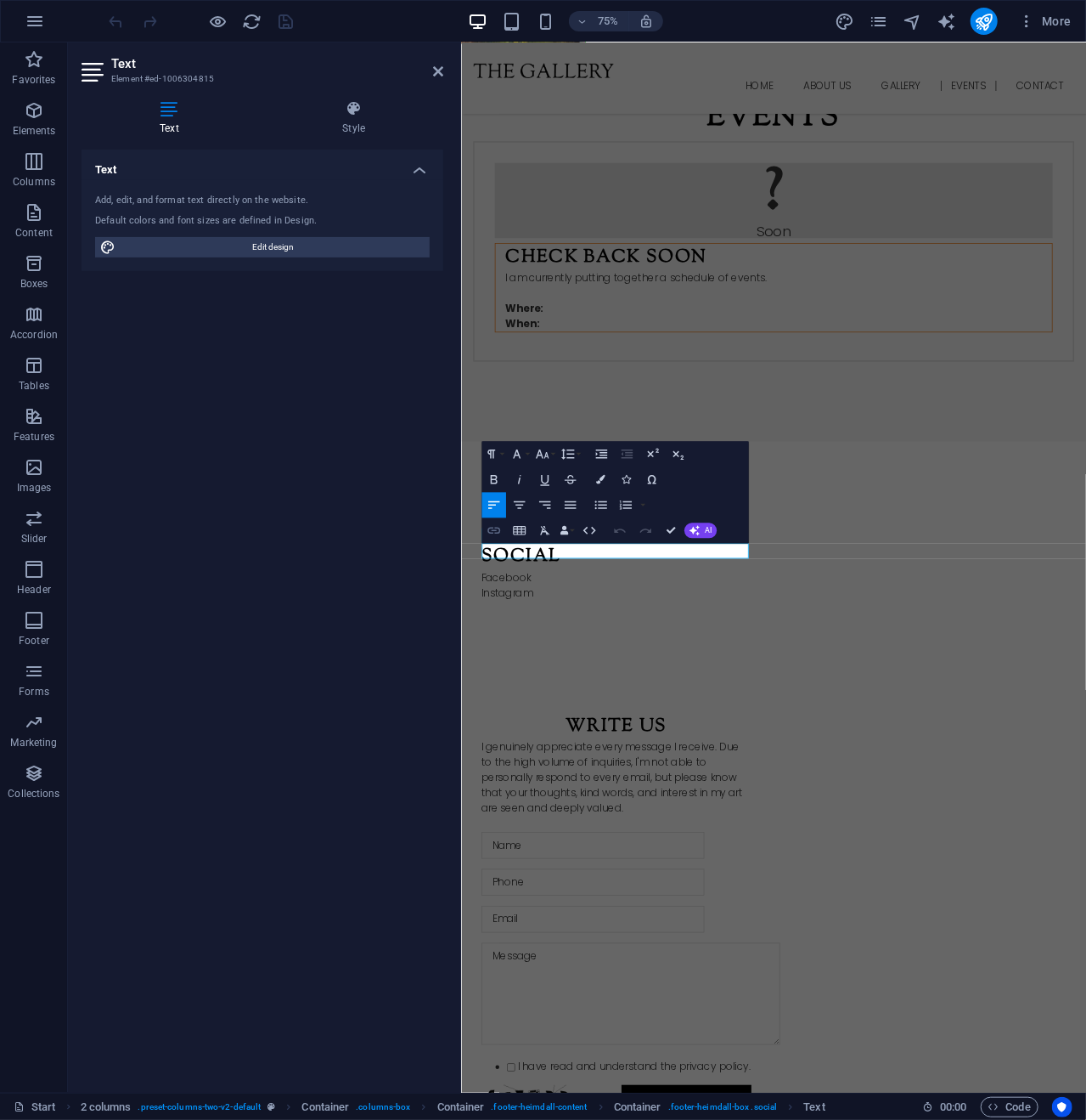
click at [491, 527] on icon "button" at bounding box center [494, 529] width 16 height 16
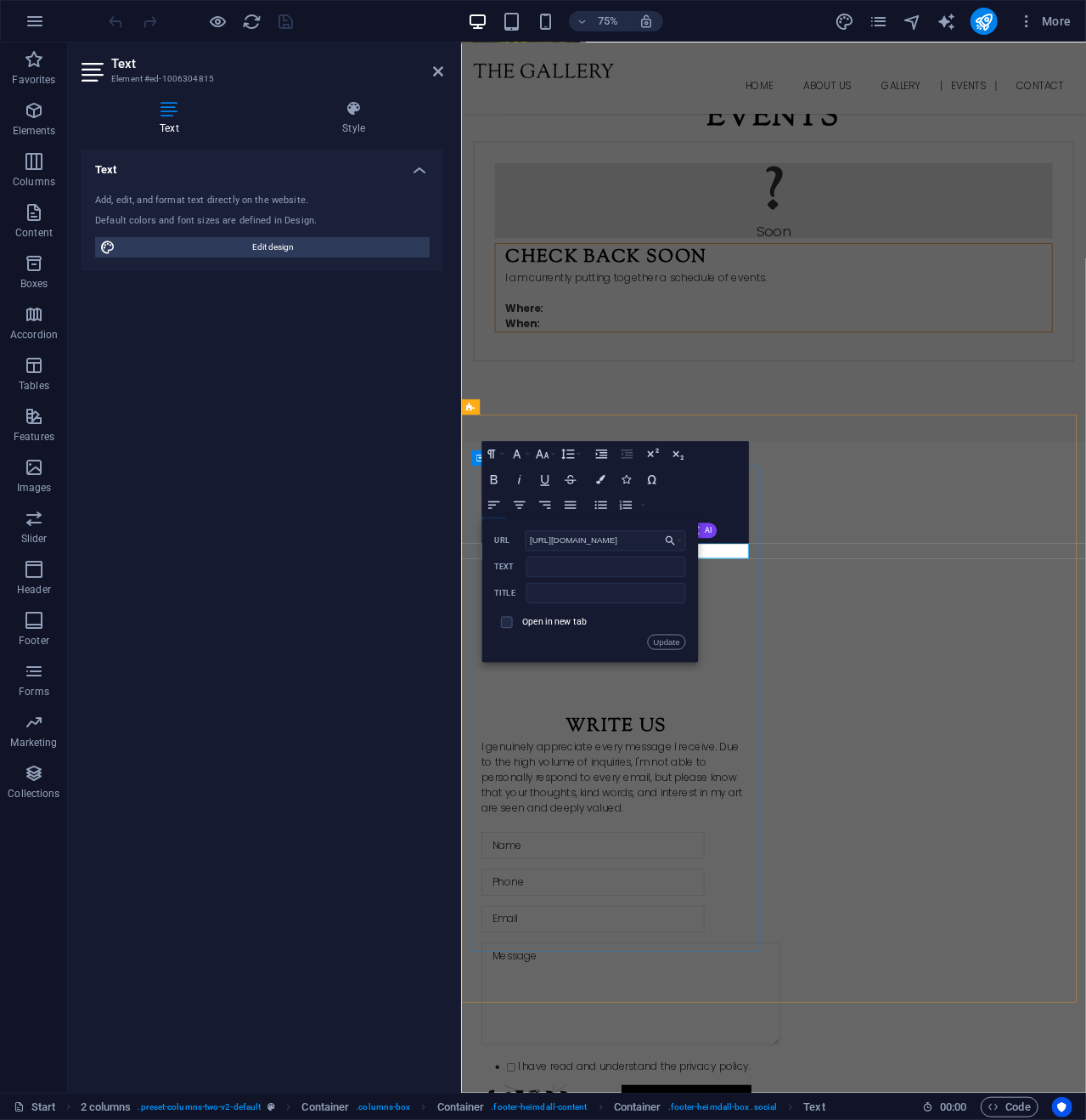
scroll to position [0, 0]
click at [700, 855] on div "Social ​ ​ Facebook Instagram" at bounding box center [668, 748] width 388 height 212
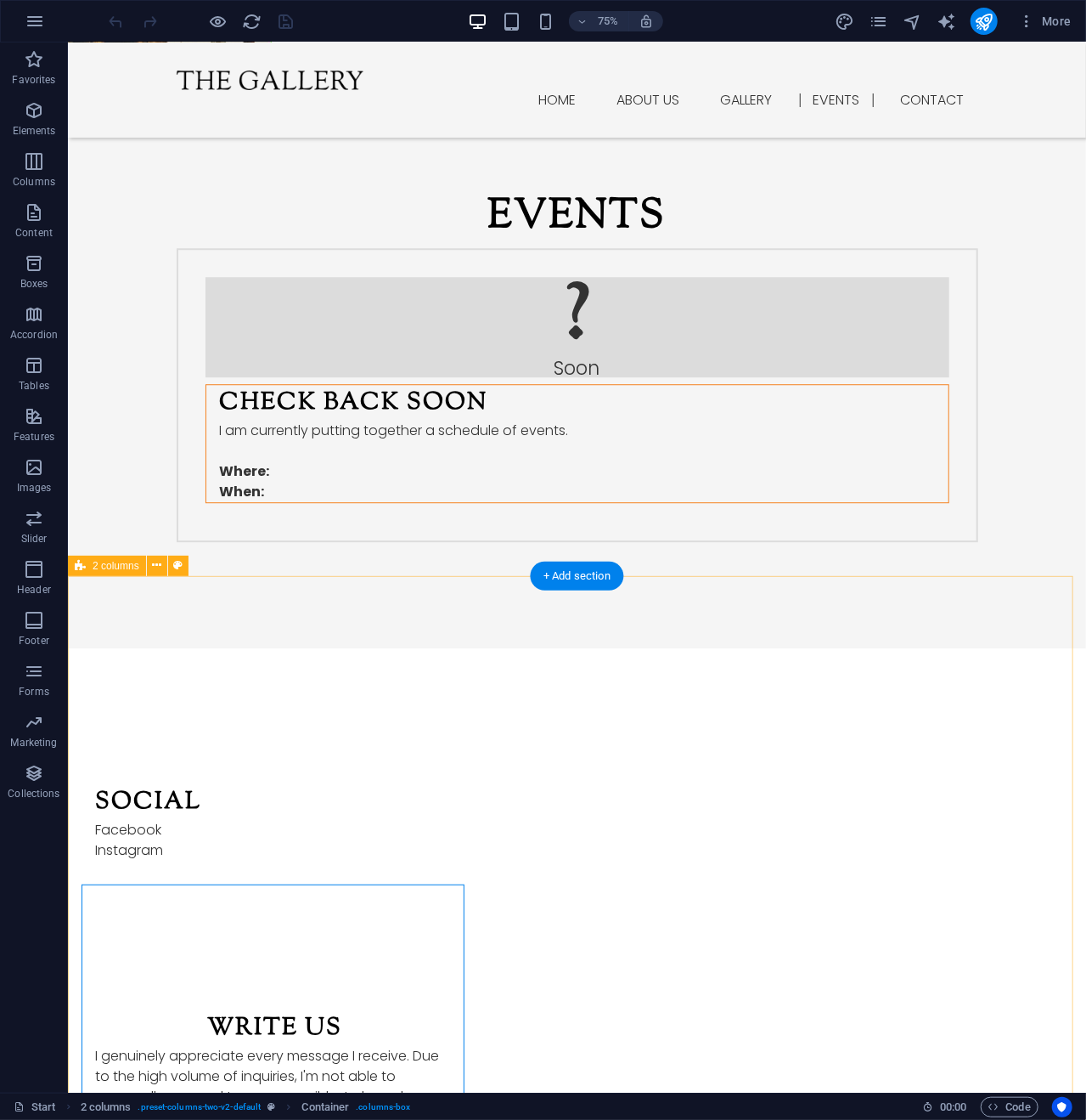
scroll to position [1871, 0]
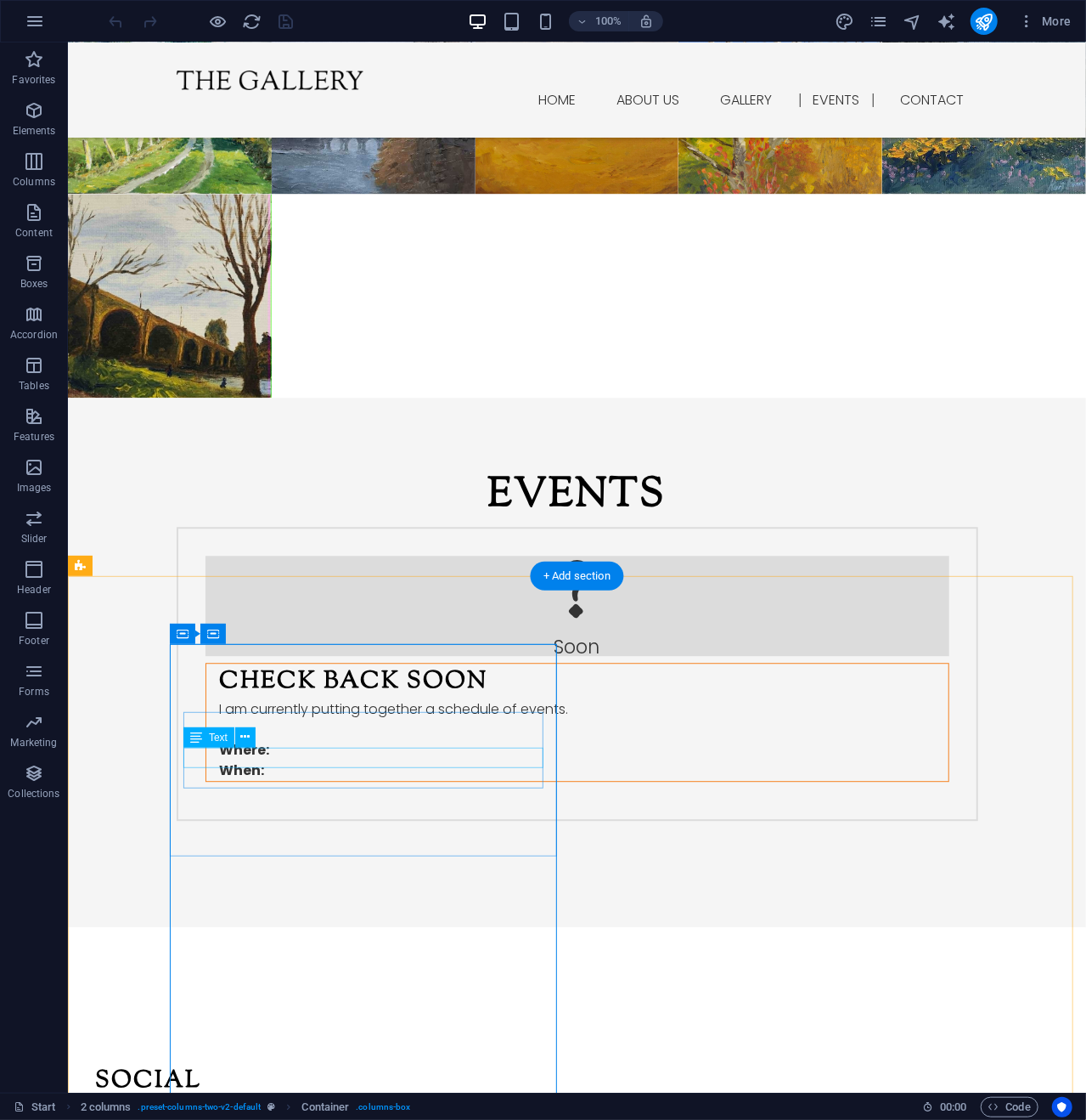
click at [222, 1098] on div "Facebook" at bounding box center [274, 1108] width 360 height 20
click at [247, 1118] on div "Instagram" at bounding box center [274, 1128] width 360 height 20
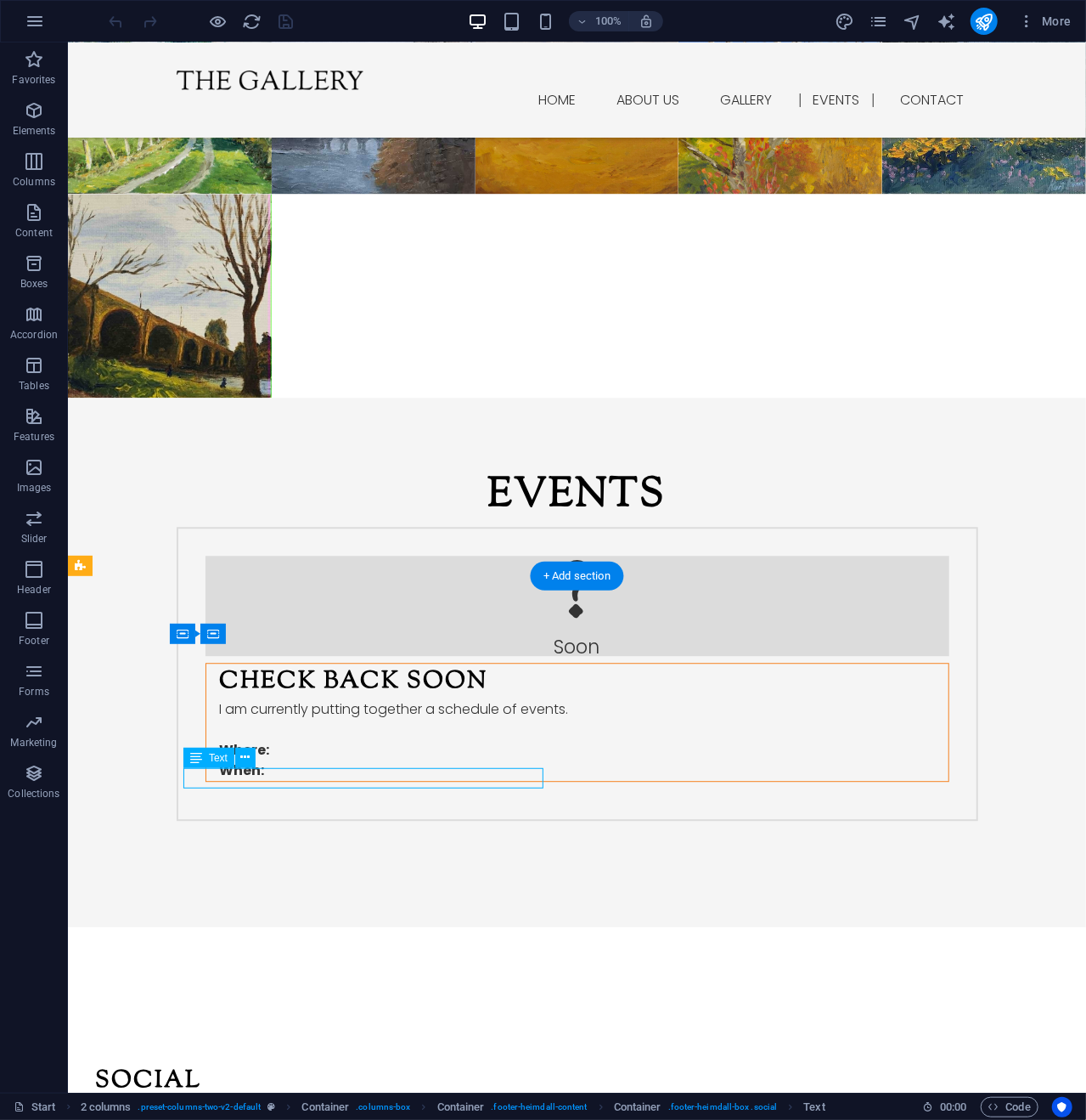
click at [254, 1118] on div "Instagram" at bounding box center [274, 1128] width 360 height 20
click at [246, 761] on icon at bounding box center [246, 758] width 9 height 18
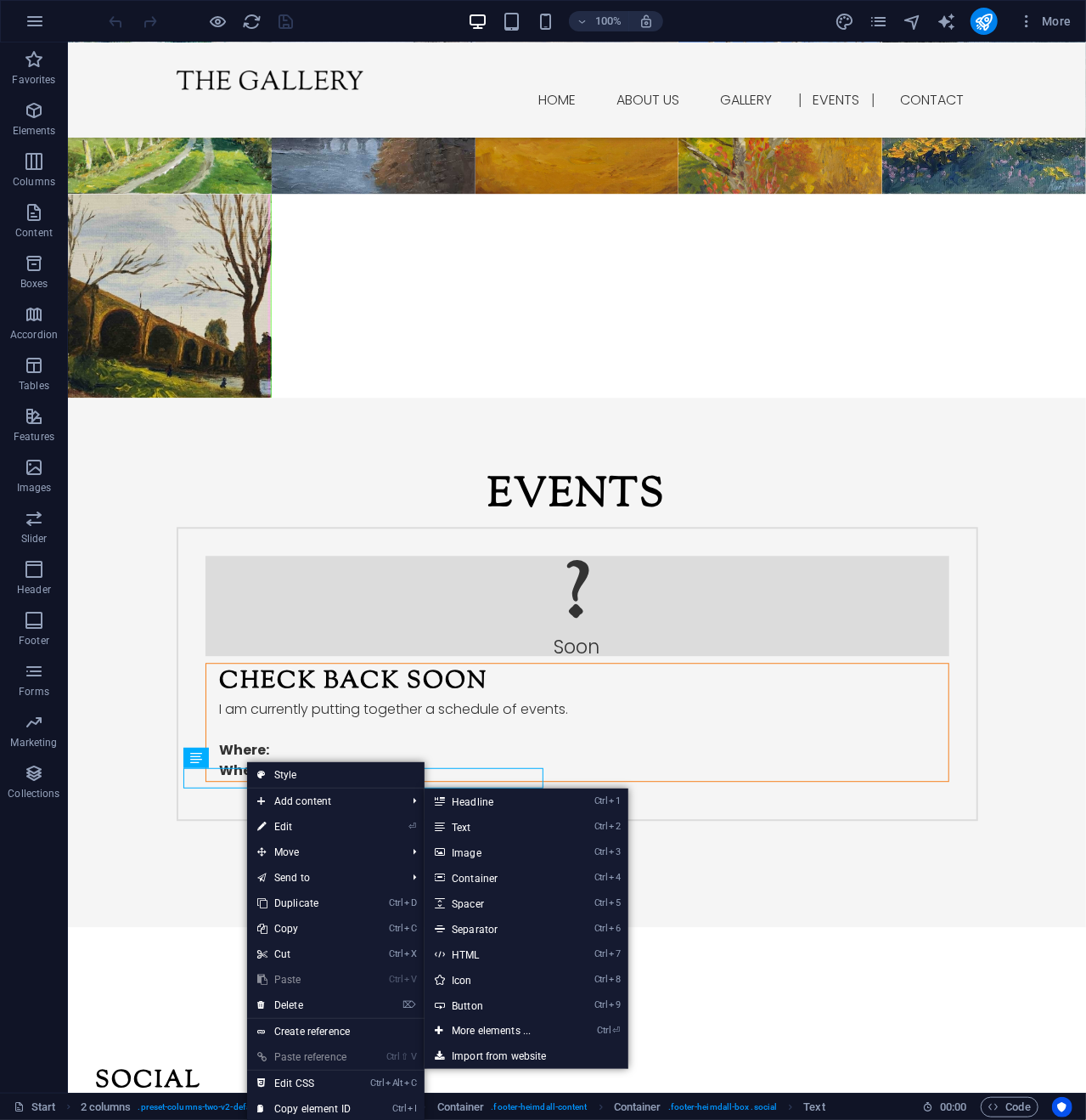
click at [292, 822] on link "⏎ Edit" at bounding box center [303, 827] width 114 height 26
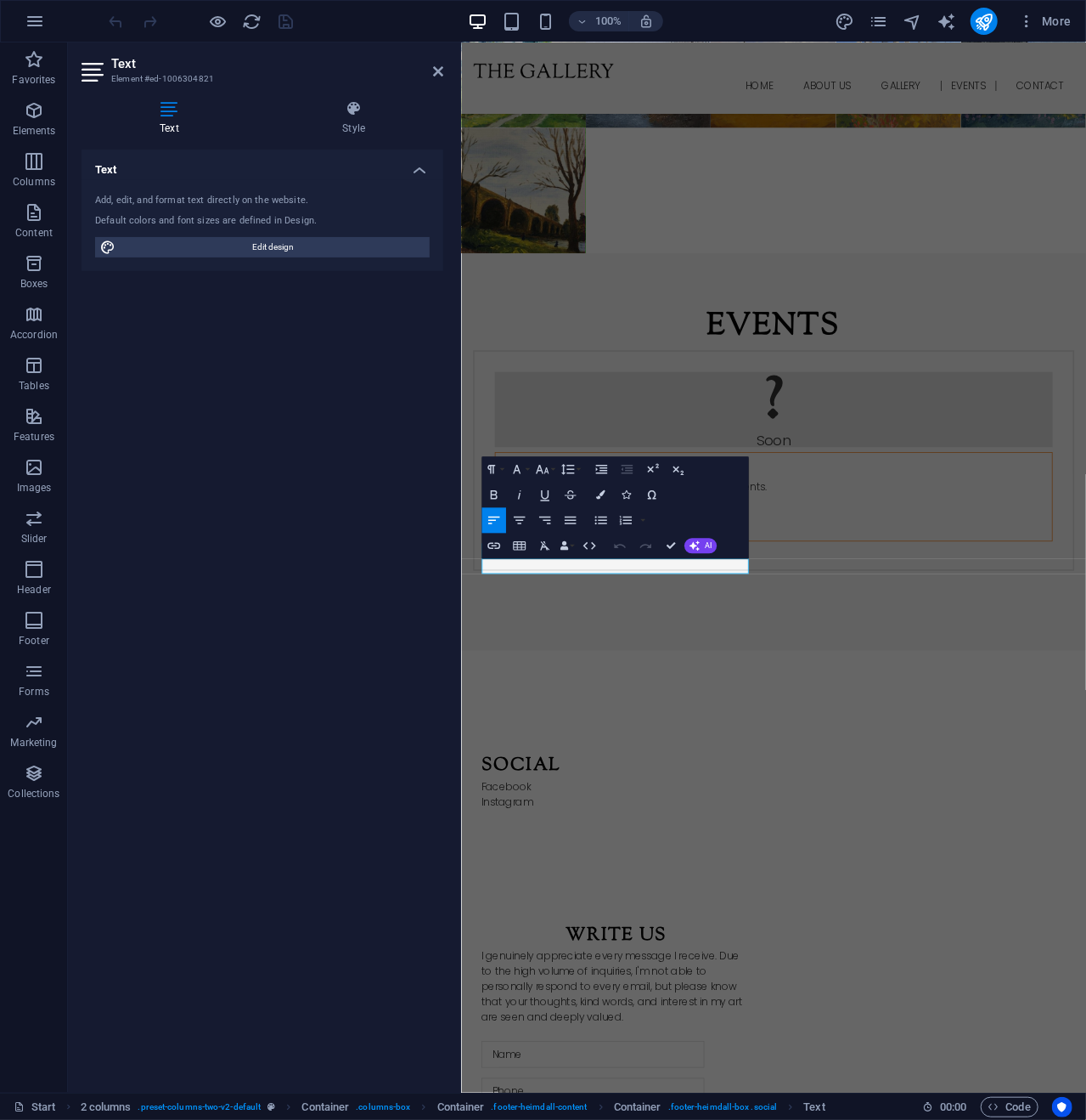
scroll to position [2149, 0]
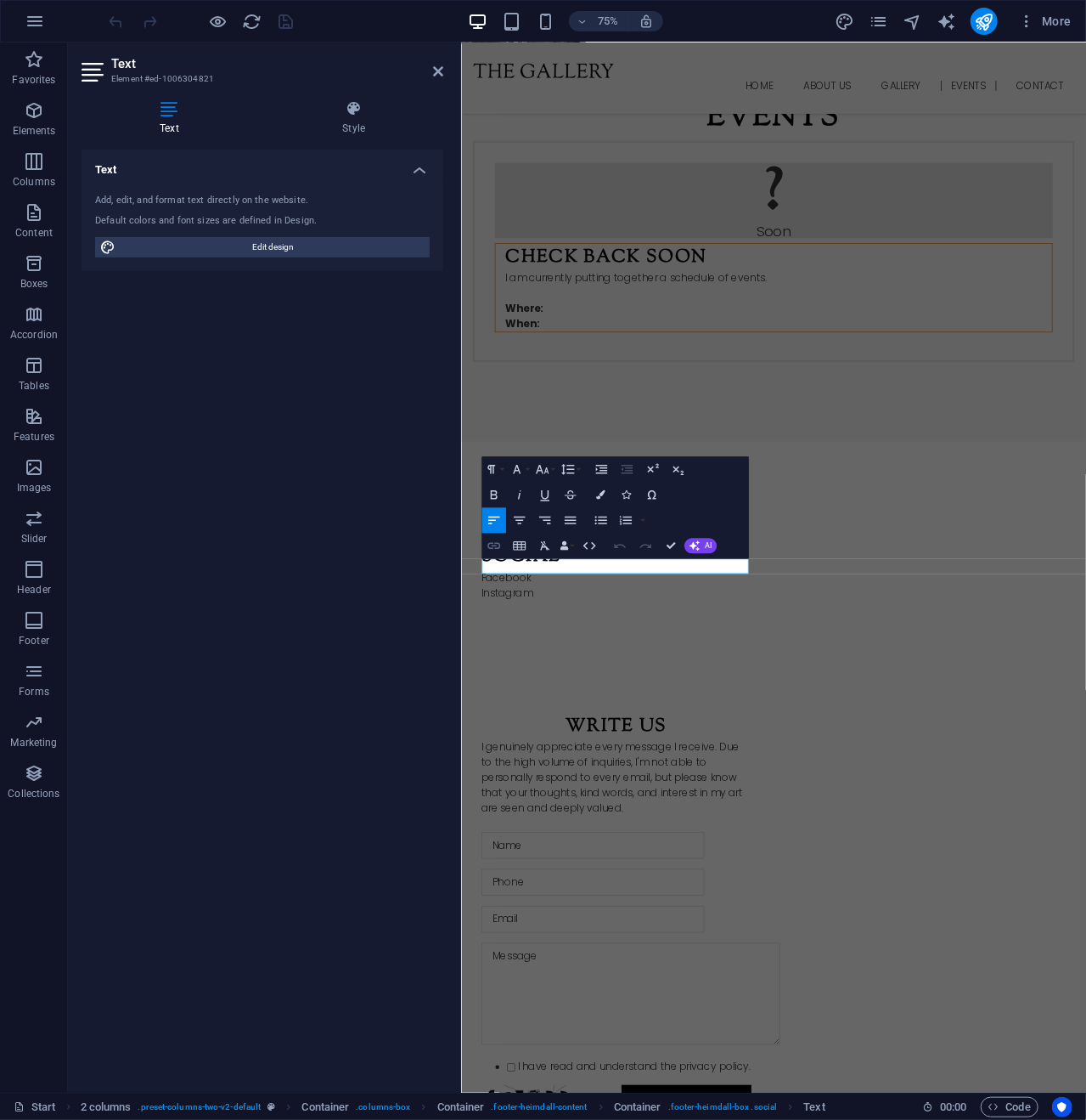
click at [495, 546] on icon "button" at bounding box center [494, 546] width 13 height 6
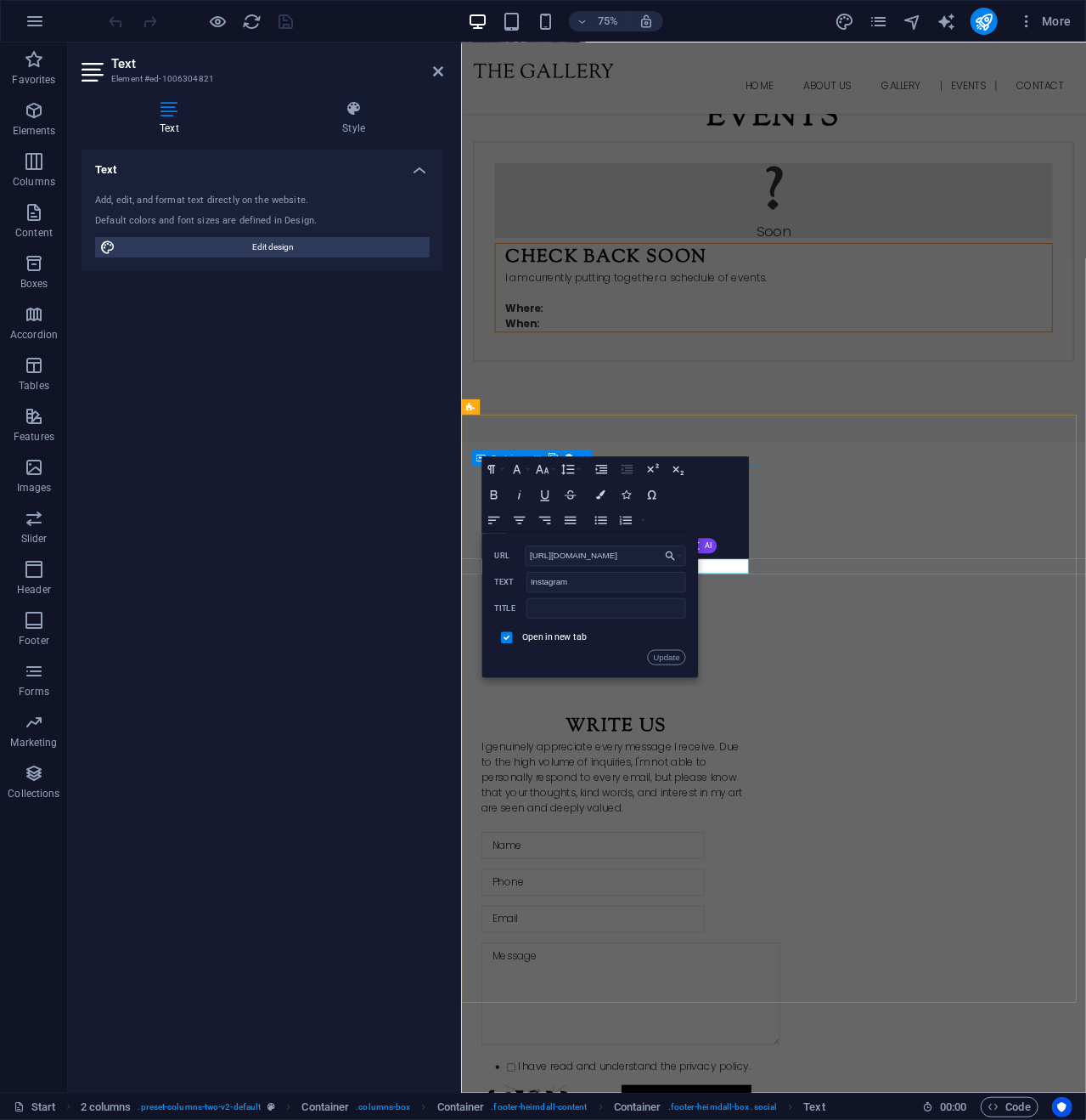
scroll to position [0, 0]
click at [659, 855] on div "Social Facebook ​ ​ Instagram" at bounding box center [668, 748] width 388 height 212
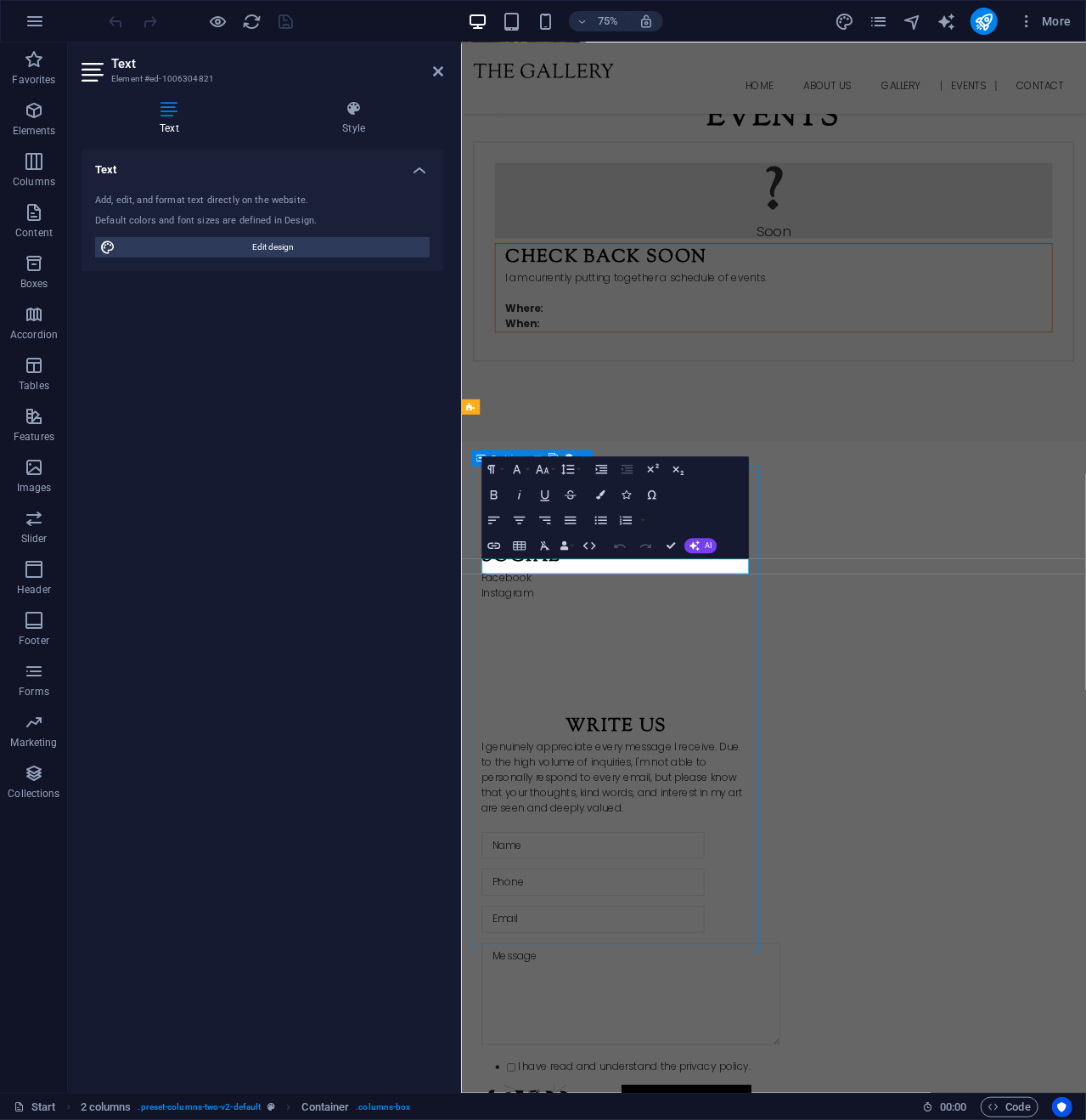
scroll to position [1871, 0]
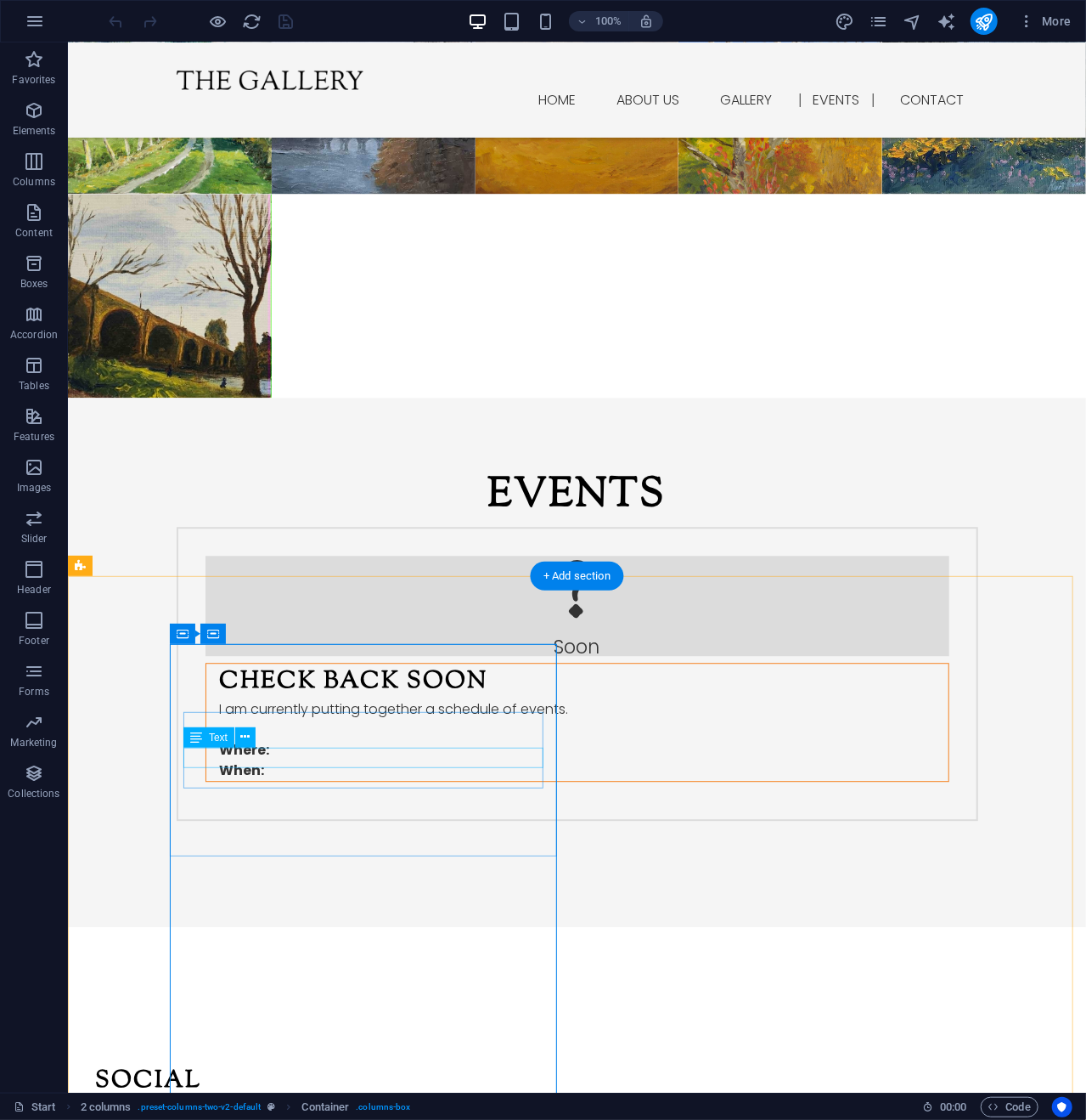
click at [246, 1098] on div "Facebook" at bounding box center [274, 1108] width 360 height 20
click at [247, 740] on icon at bounding box center [246, 737] width 9 height 18
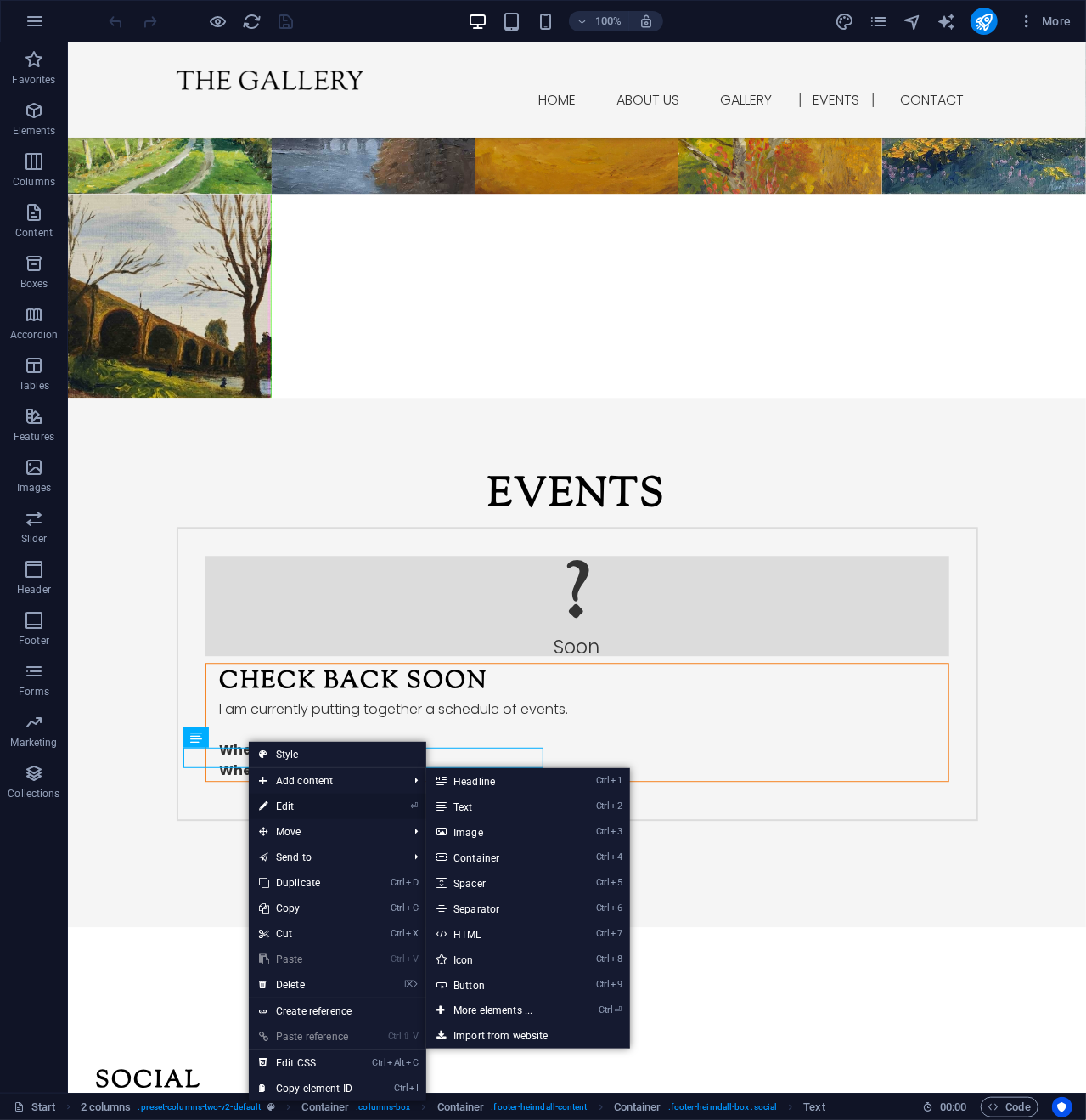
click at [294, 804] on link "⏎ Edit" at bounding box center [305, 806] width 114 height 26
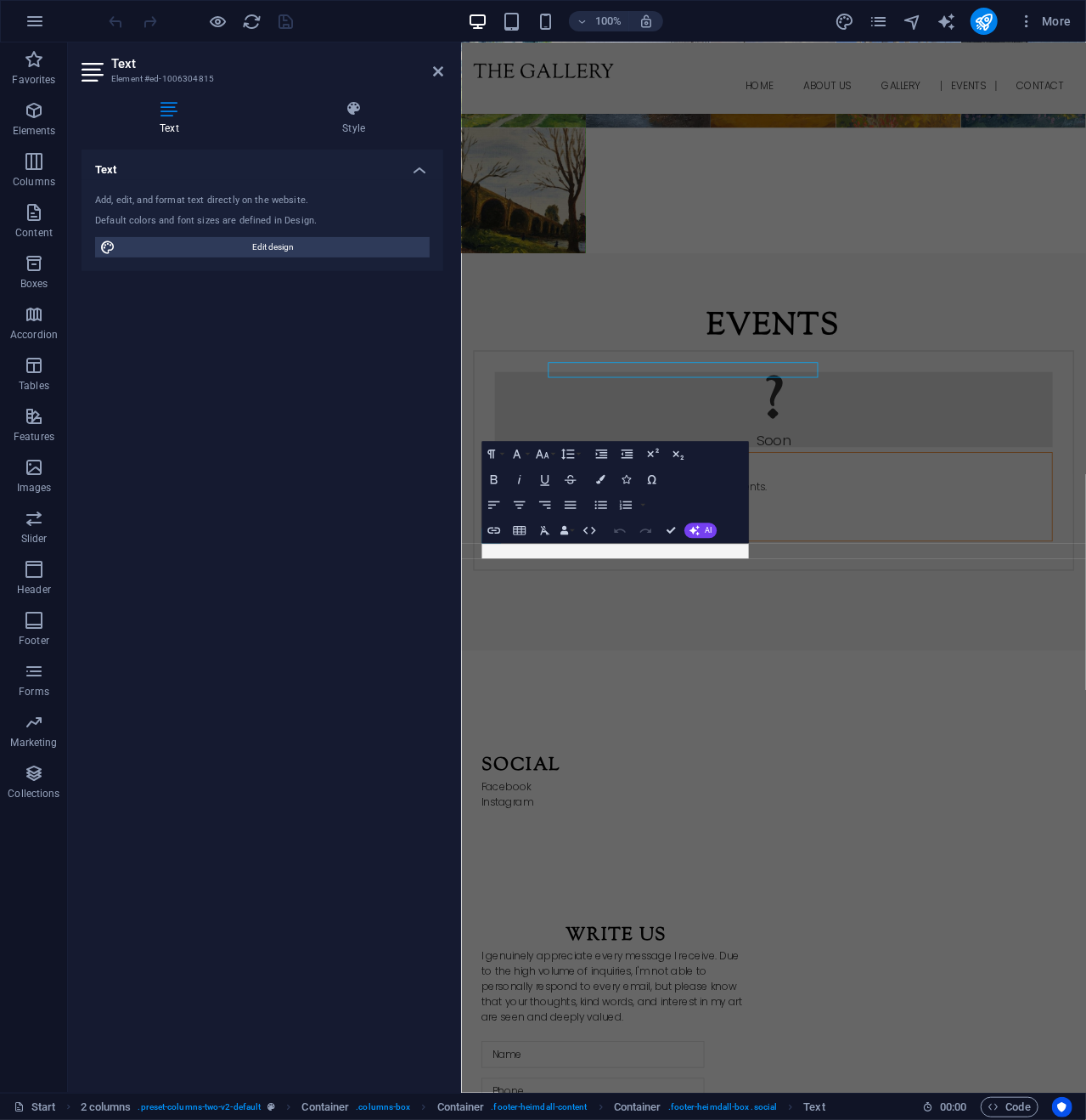
scroll to position [2149, 0]
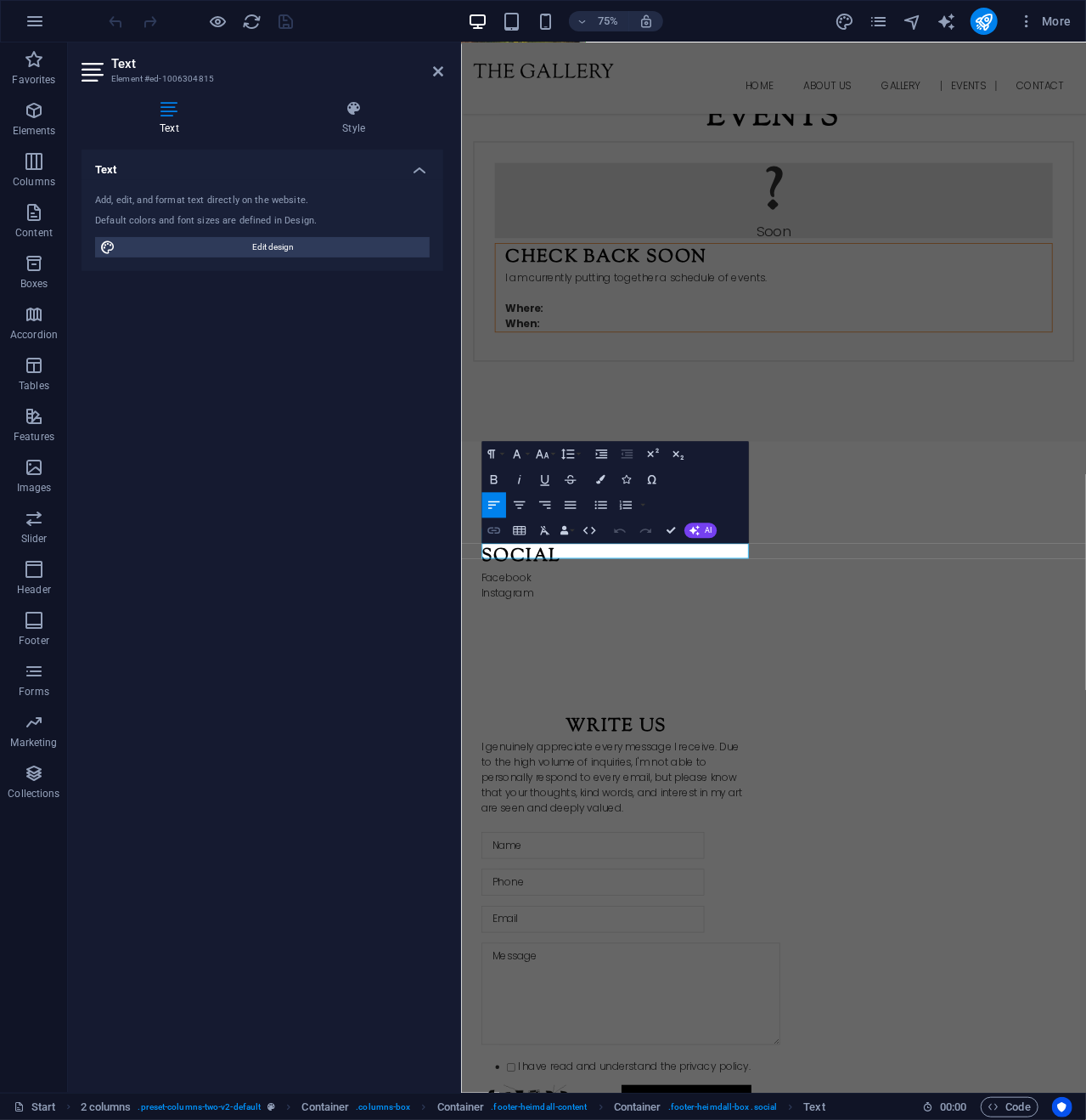
click at [490, 528] on icon "button" at bounding box center [494, 530] width 13 height 6
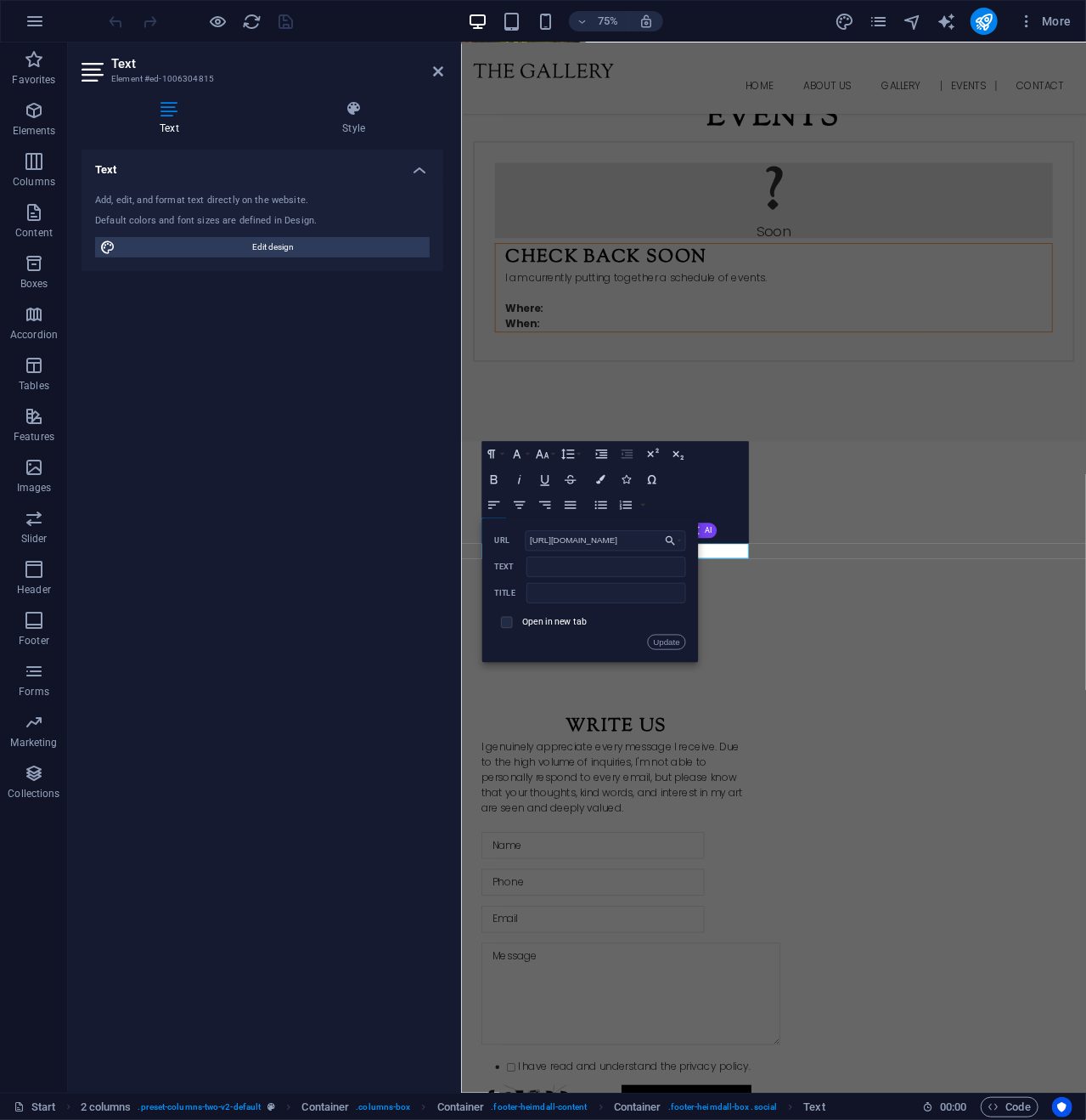
scroll to position [0, 0]
click at [506, 624] on input "checkbox" at bounding box center [505, 620] width 12 height 12
checkbox input "true"
click at [667, 642] on button "Update" at bounding box center [666, 642] width 38 height 16
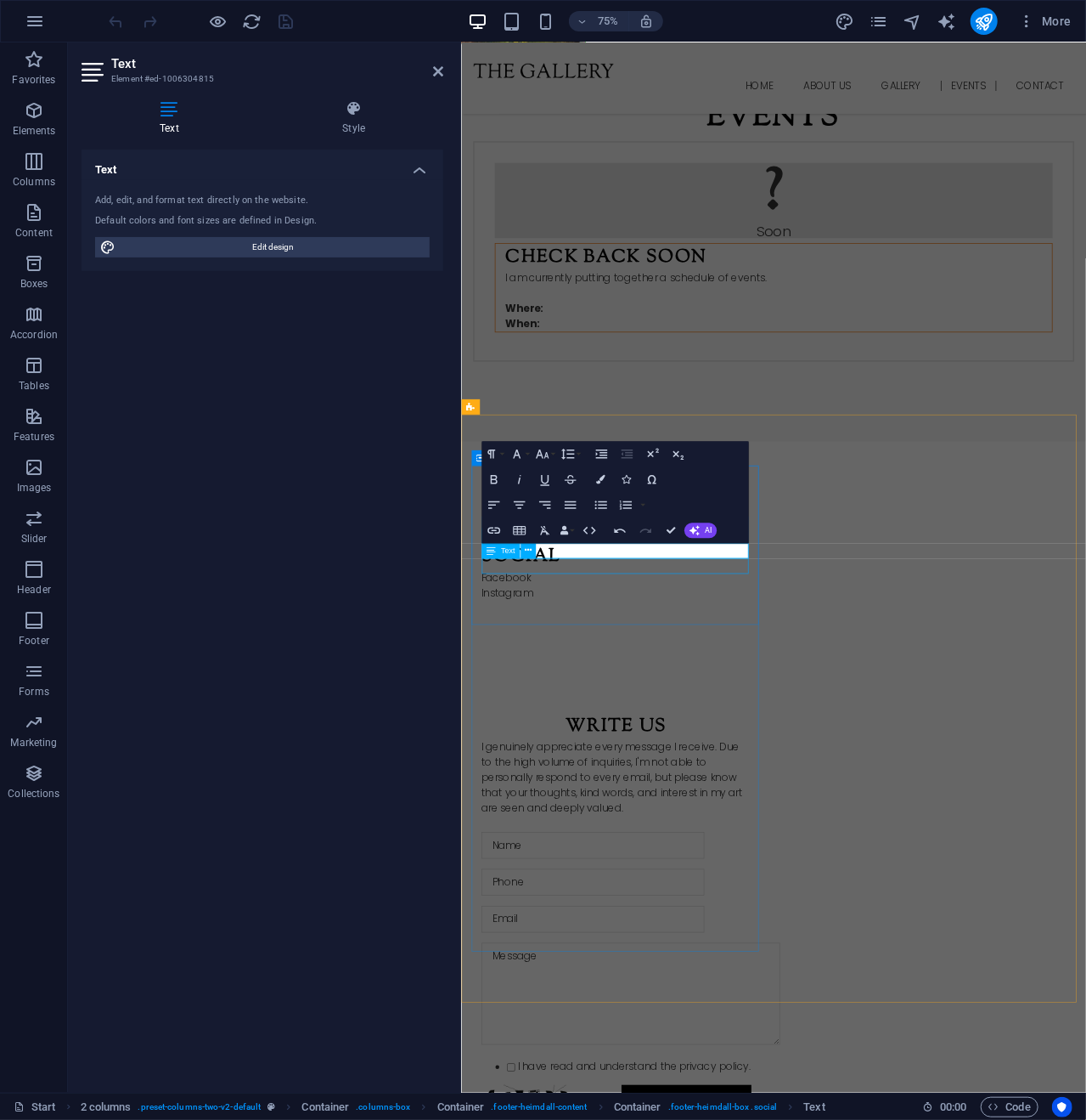
click at [538, 766] on div "Instagram" at bounding box center [668, 776] width 360 height 20
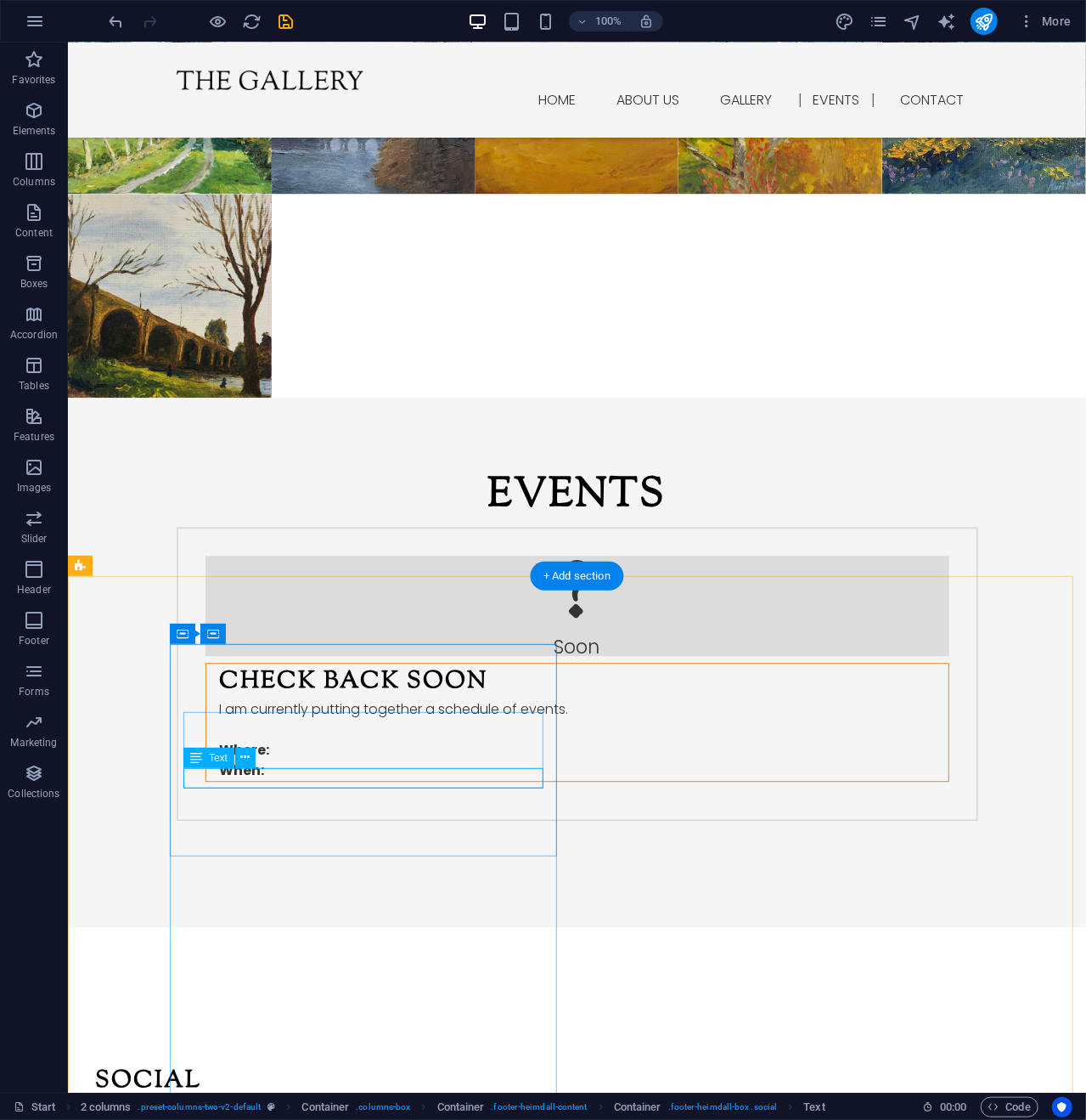
click at [239, 1118] on div "Instagram" at bounding box center [274, 1128] width 360 height 20
click at [209, 758] on span "Text" at bounding box center [218, 757] width 18 height 10
click at [246, 757] on icon at bounding box center [246, 758] width 9 height 18
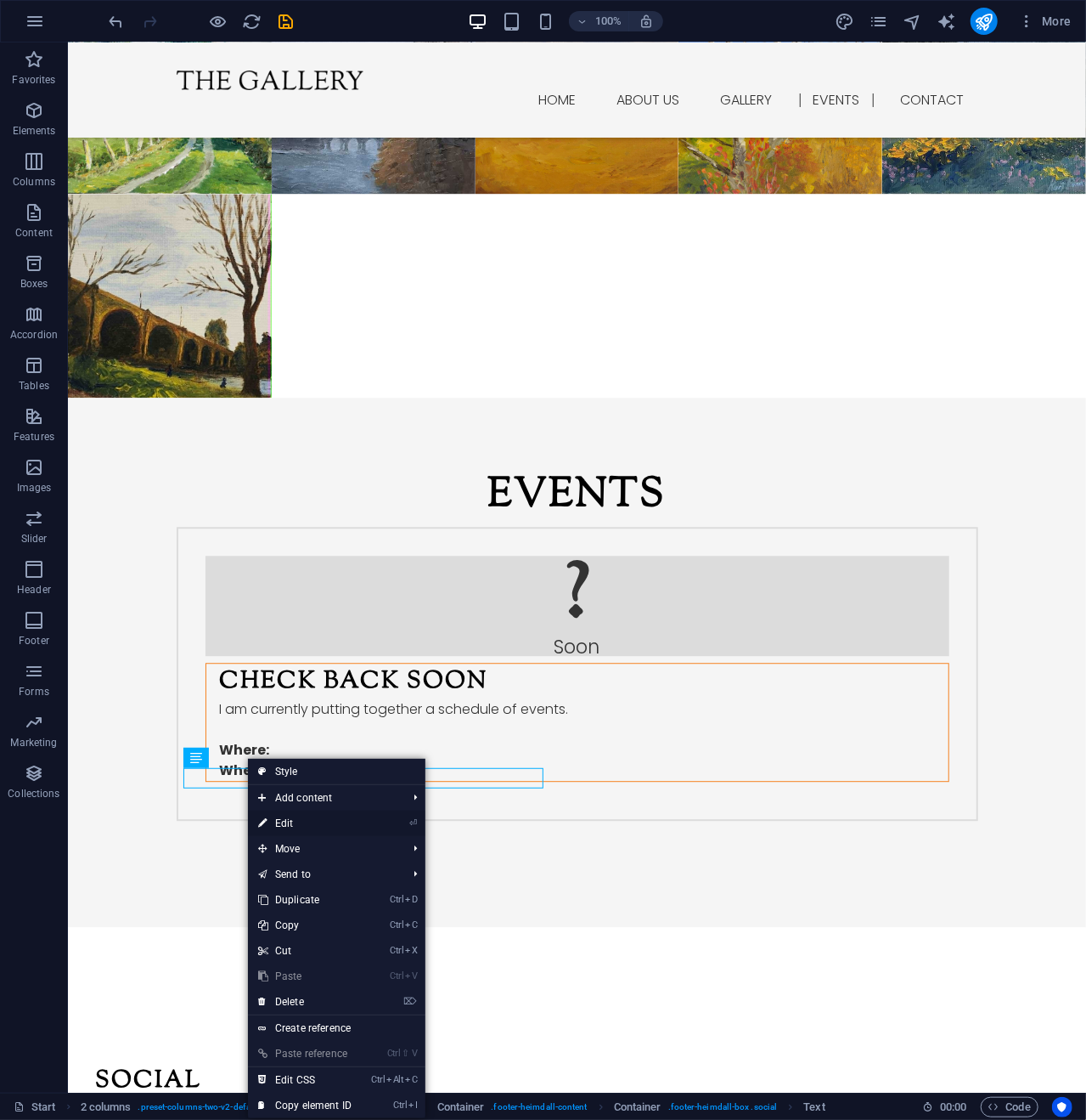
click at [293, 825] on link "⏎ Edit" at bounding box center [304, 823] width 114 height 26
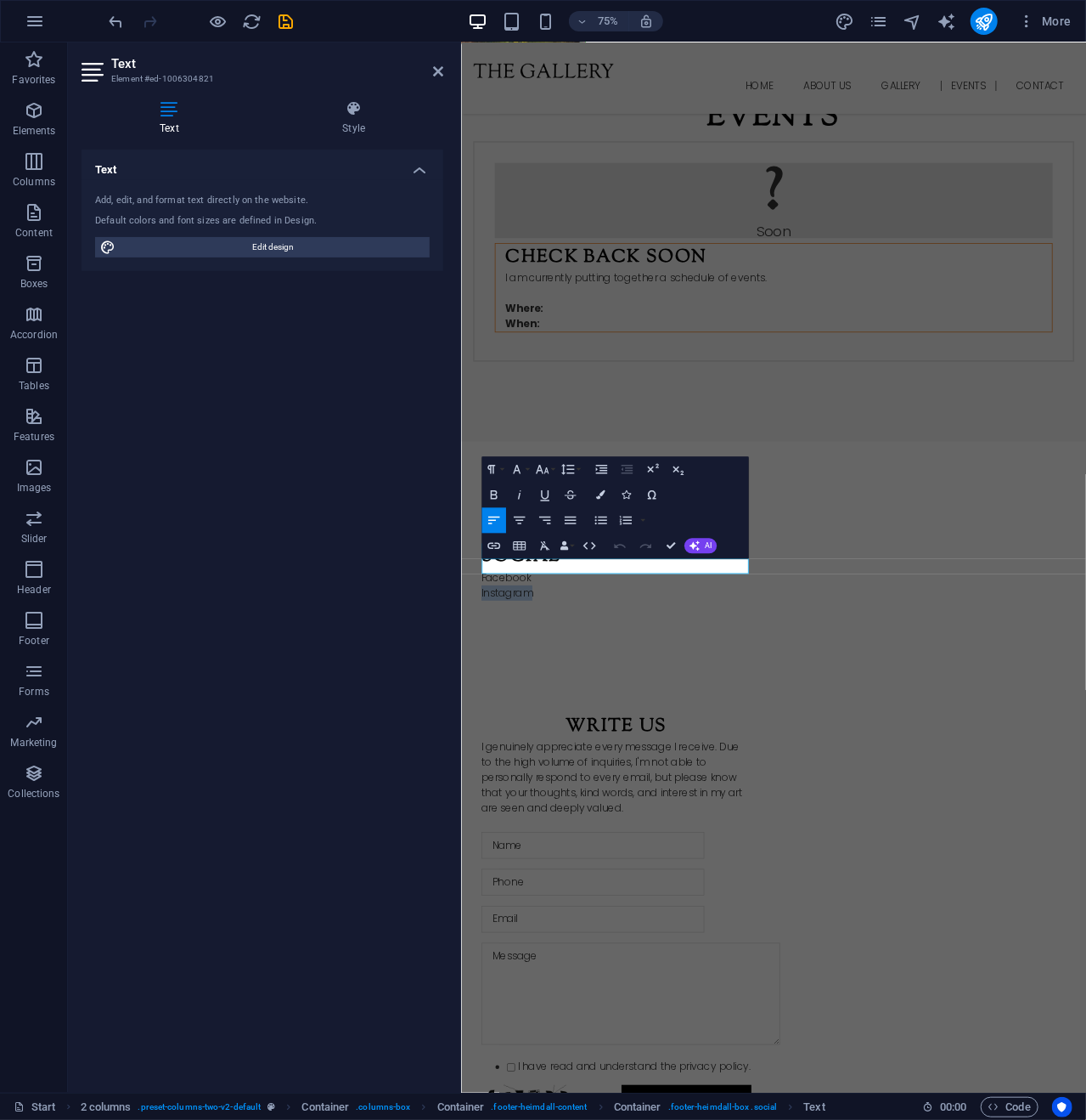
drag, startPoint x: 591, startPoint y: 739, endPoint x: 424, endPoint y: 746, distance: 167.1
click at [493, 549] on icon "button" at bounding box center [494, 545] width 16 height 16
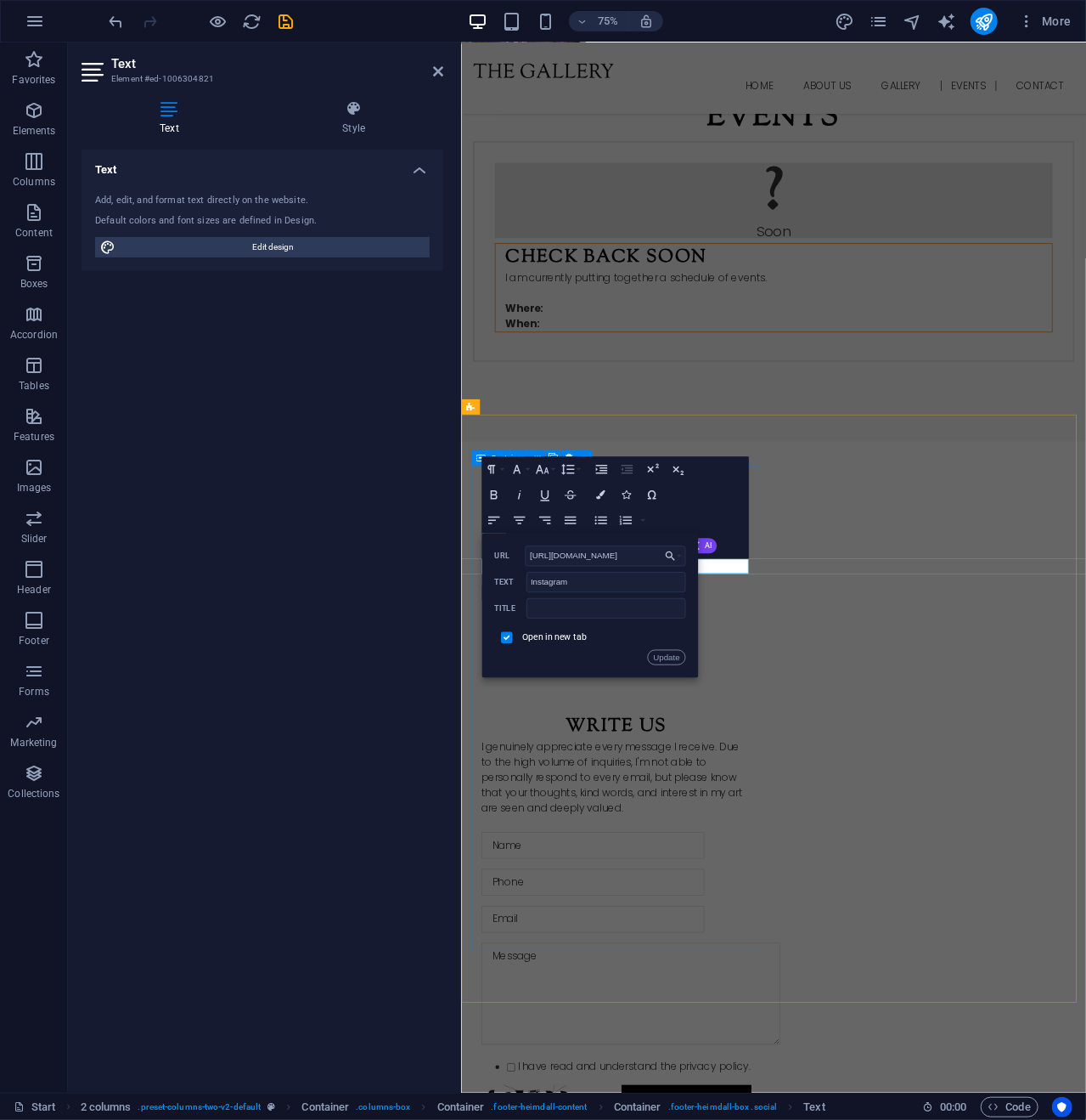
scroll to position [0, 0]
click at [571, 855] on div "Social Facebook ​ Instagram ​" at bounding box center [668, 748] width 388 height 212
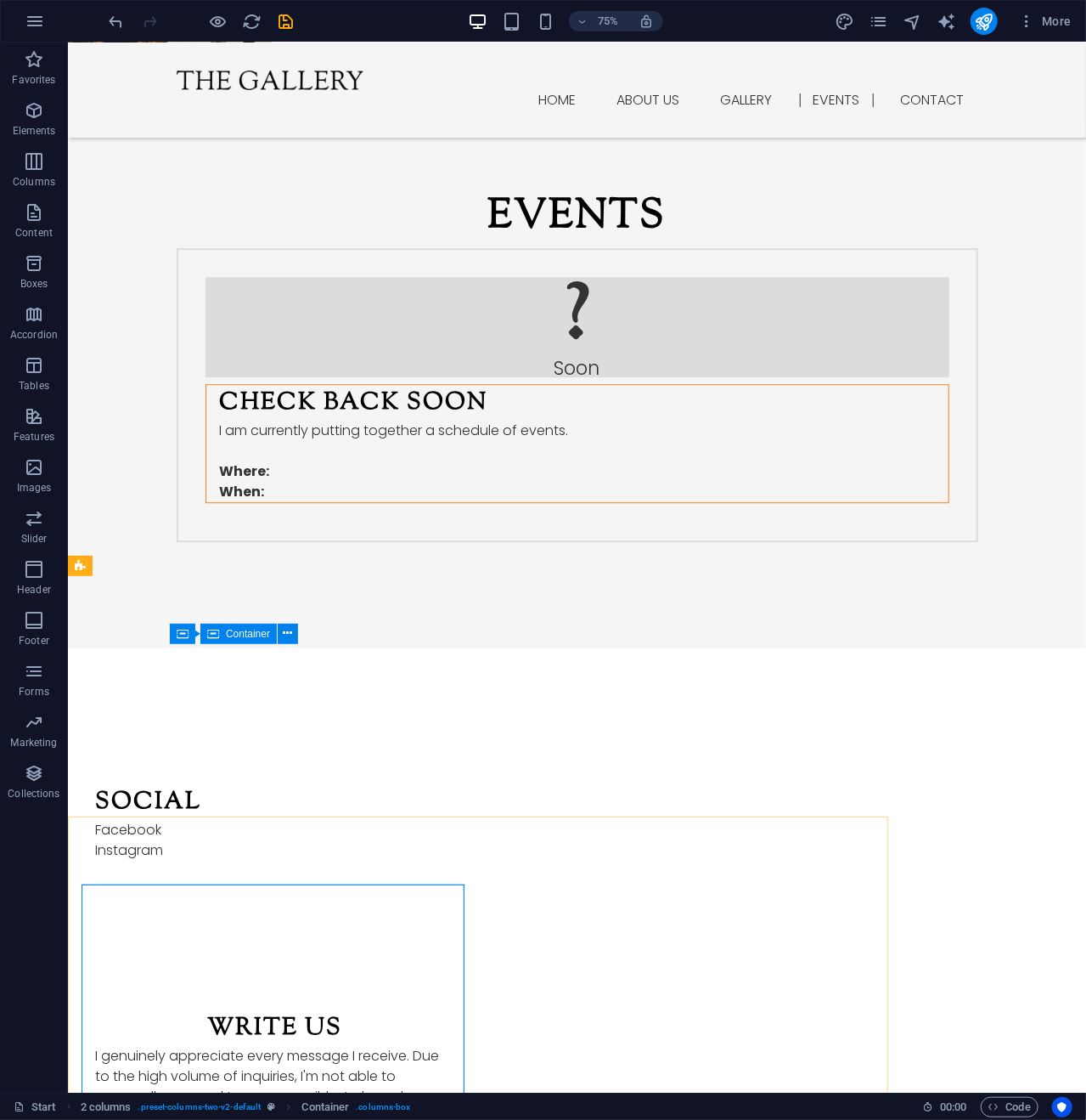
scroll to position [1871, 0]
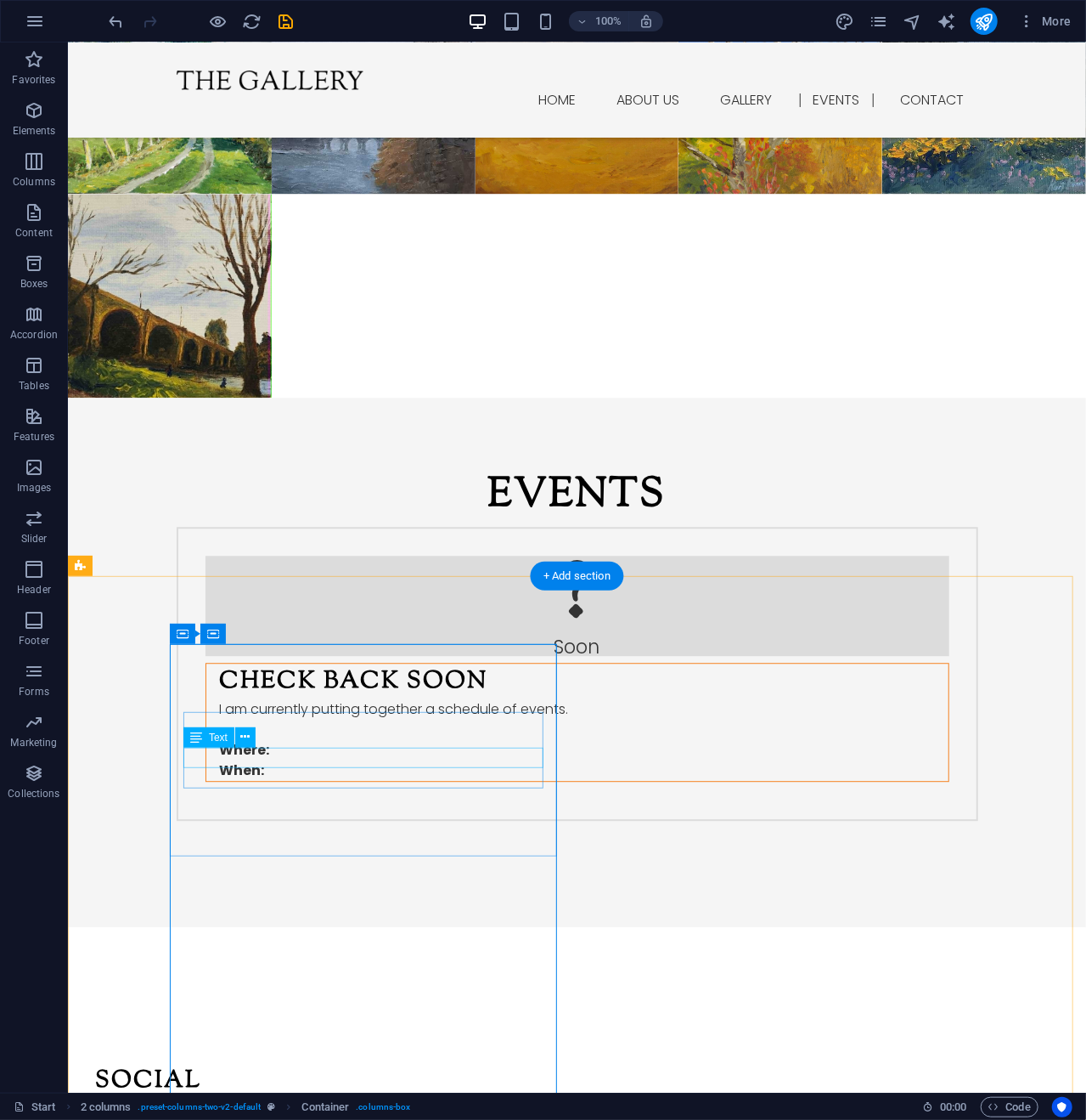
drag, startPoint x: 243, startPoint y: 761, endPoint x: 246, endPoint y: 750, distance: 11.4
click at [243, 1098] on div "Facebook" at bounding box center [274, 1108] width 360 height 20
click at [248, 731] on icon at bounding box center [246, 737] width 9 height 18
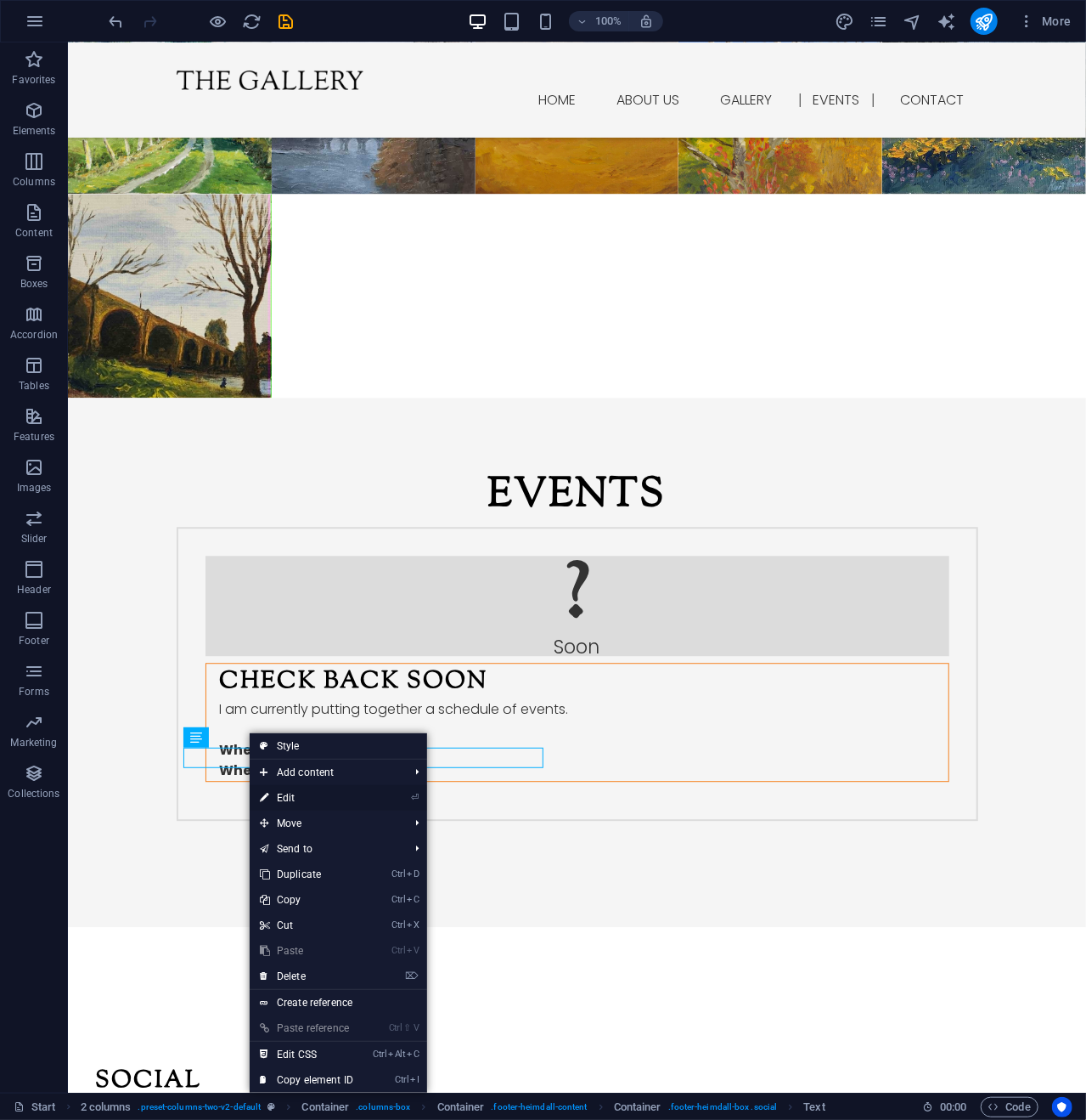
click at [303, 795] on link "⏎ Edit" at bounding box center [306, 798] width 114 height 26
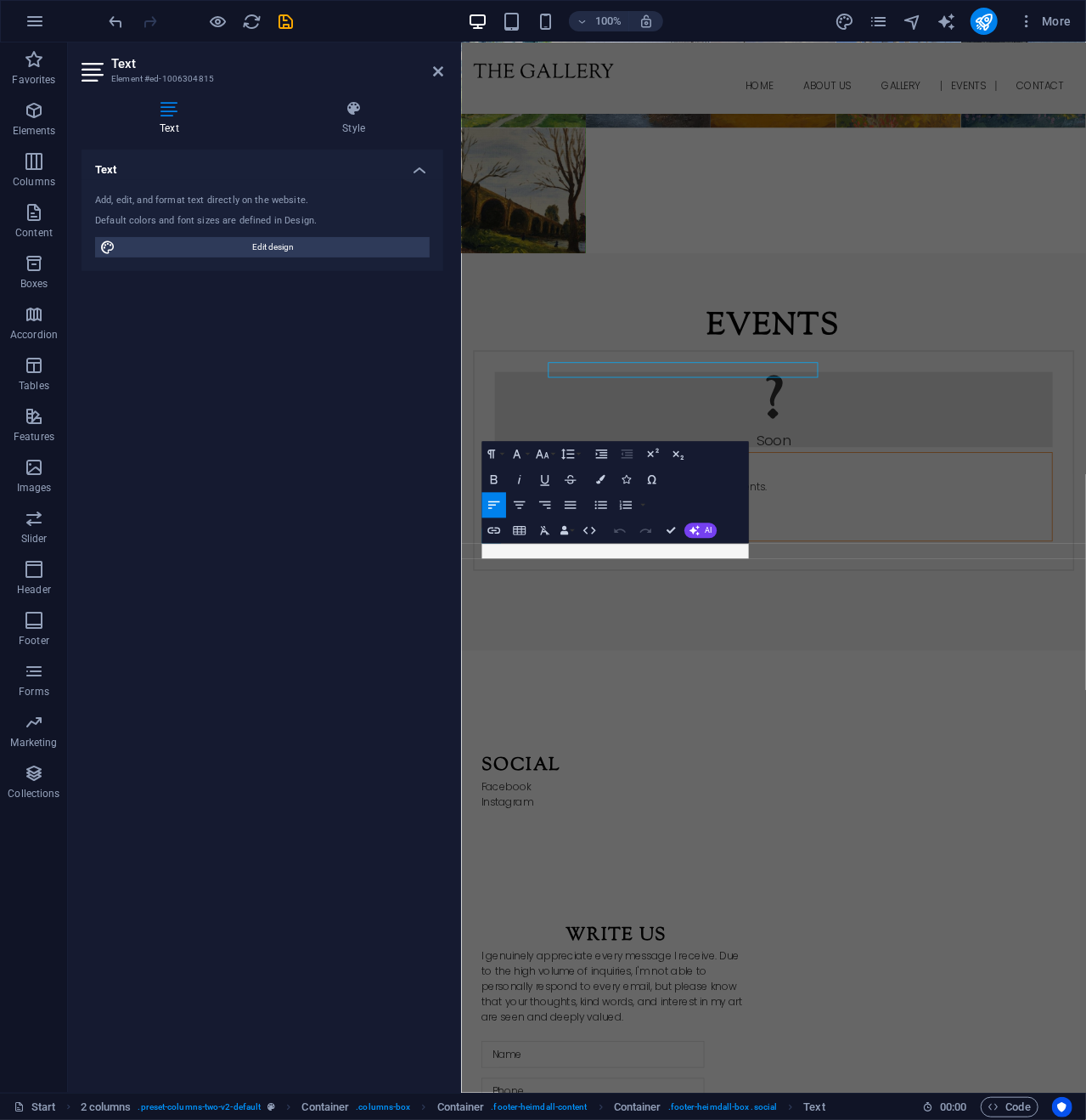
scroll to position [2149, 0]
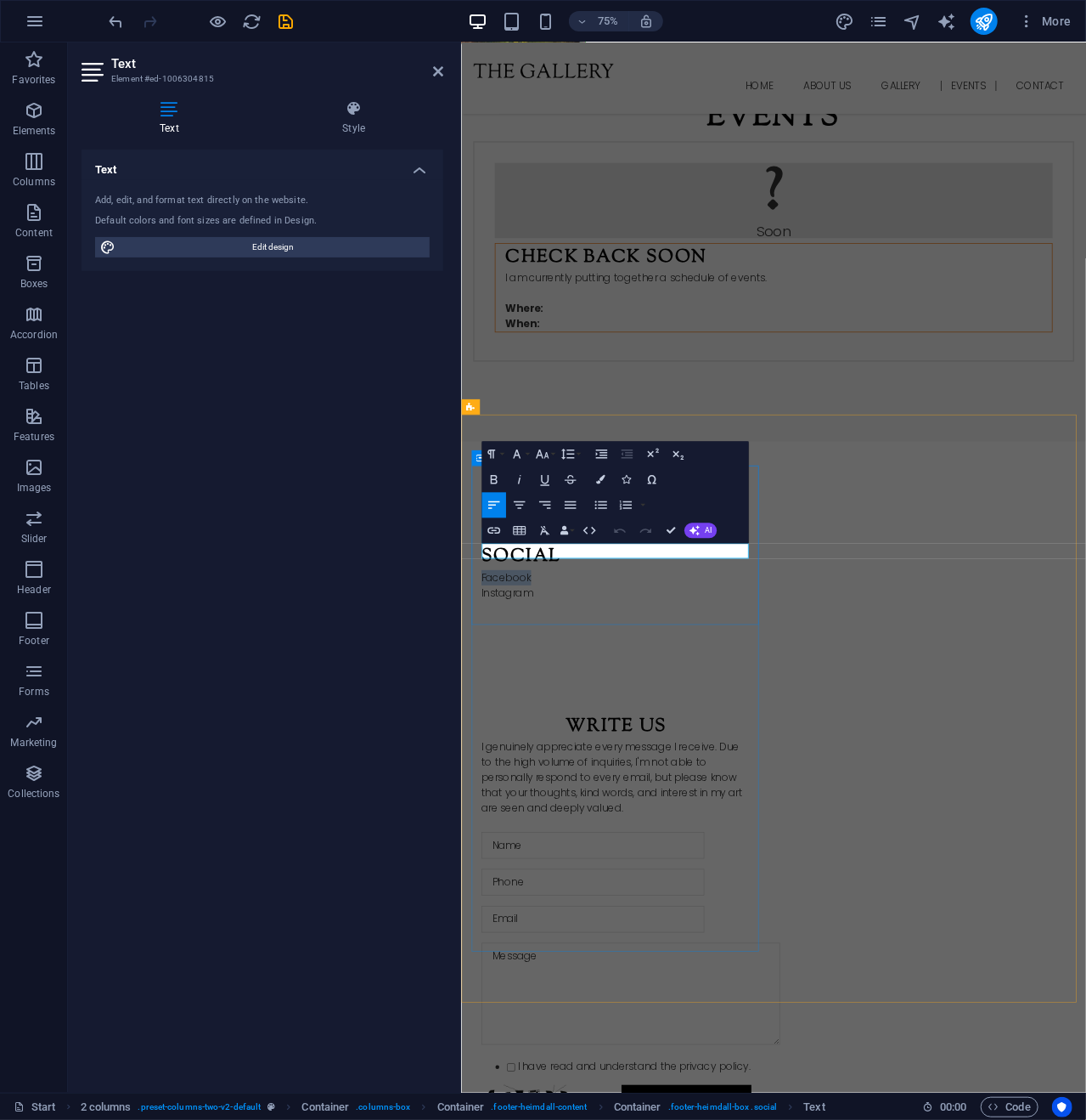
drag, startPoint x: 575, startPoint y: 722, endPoint x: 480, endPoint y: 720, distance: 95.0
click at [480, 720] on div "Social Facebook Instagram" at bounding box center [668, 748] width 388 height 212
click at [495, 527] on icon "button" at bounding box center [494, 529] width 16 height 16
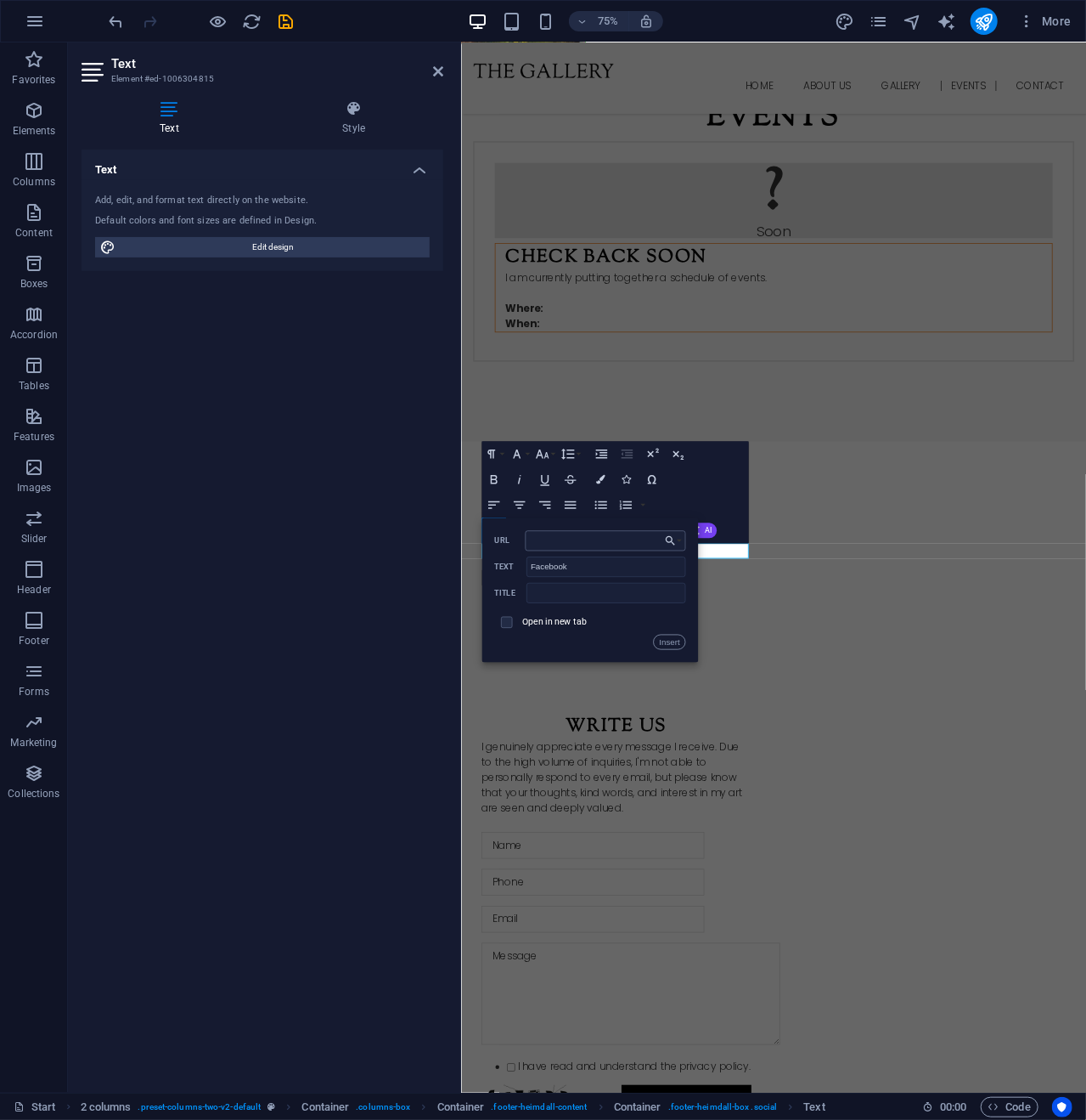
click at [581, 545] on input "URL" at bounding box center [606, 540] width 161 height 20
type input "[URL][DOMAIN_NAME]"
click at [508, 615] on input "checkbox" at bounding box center [505, 620] width 12 height 12
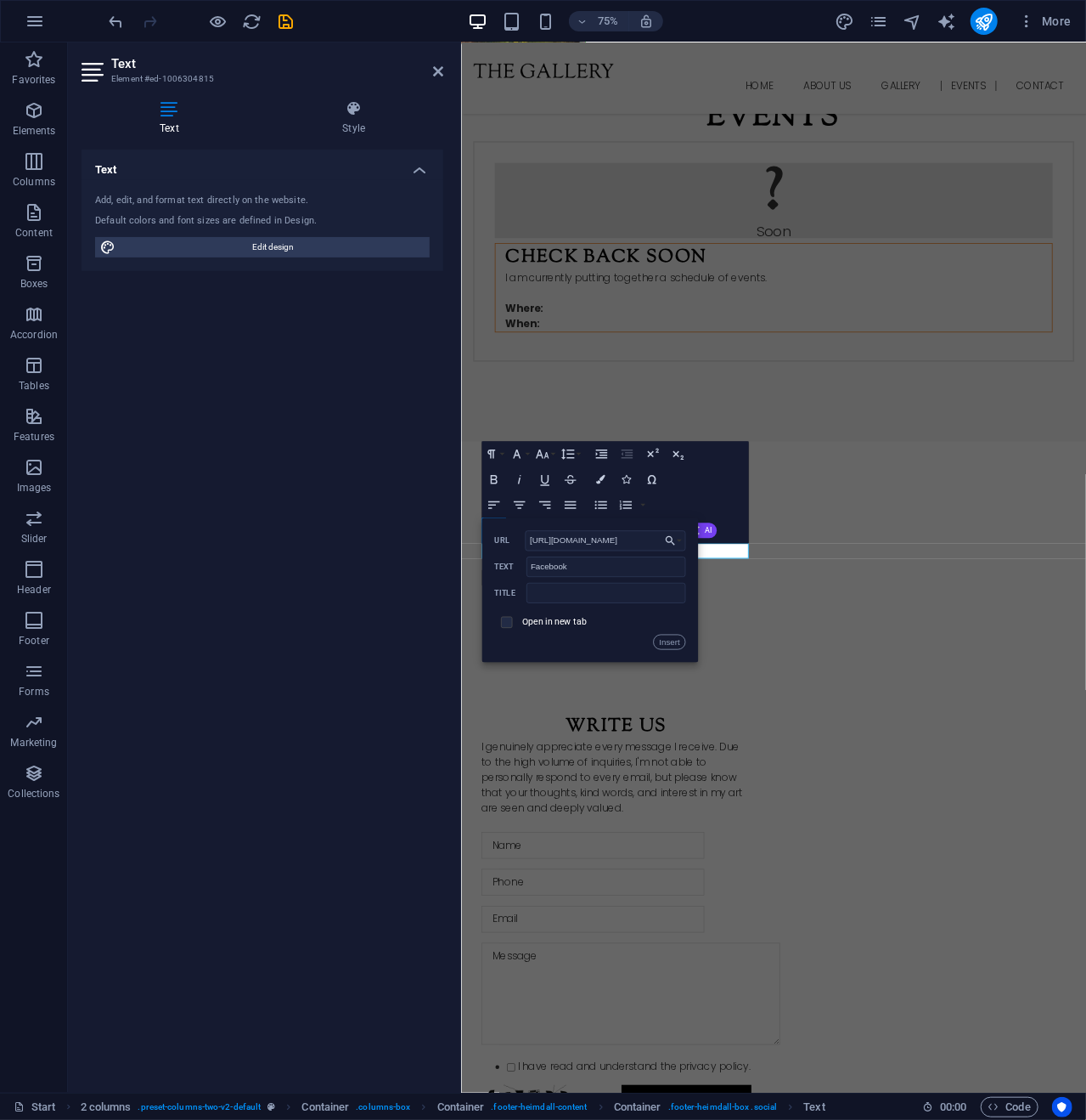
checkbox input "true"
click at [666, 636] on button "Insert" at bounding box center [669, 642] width 32 height 16
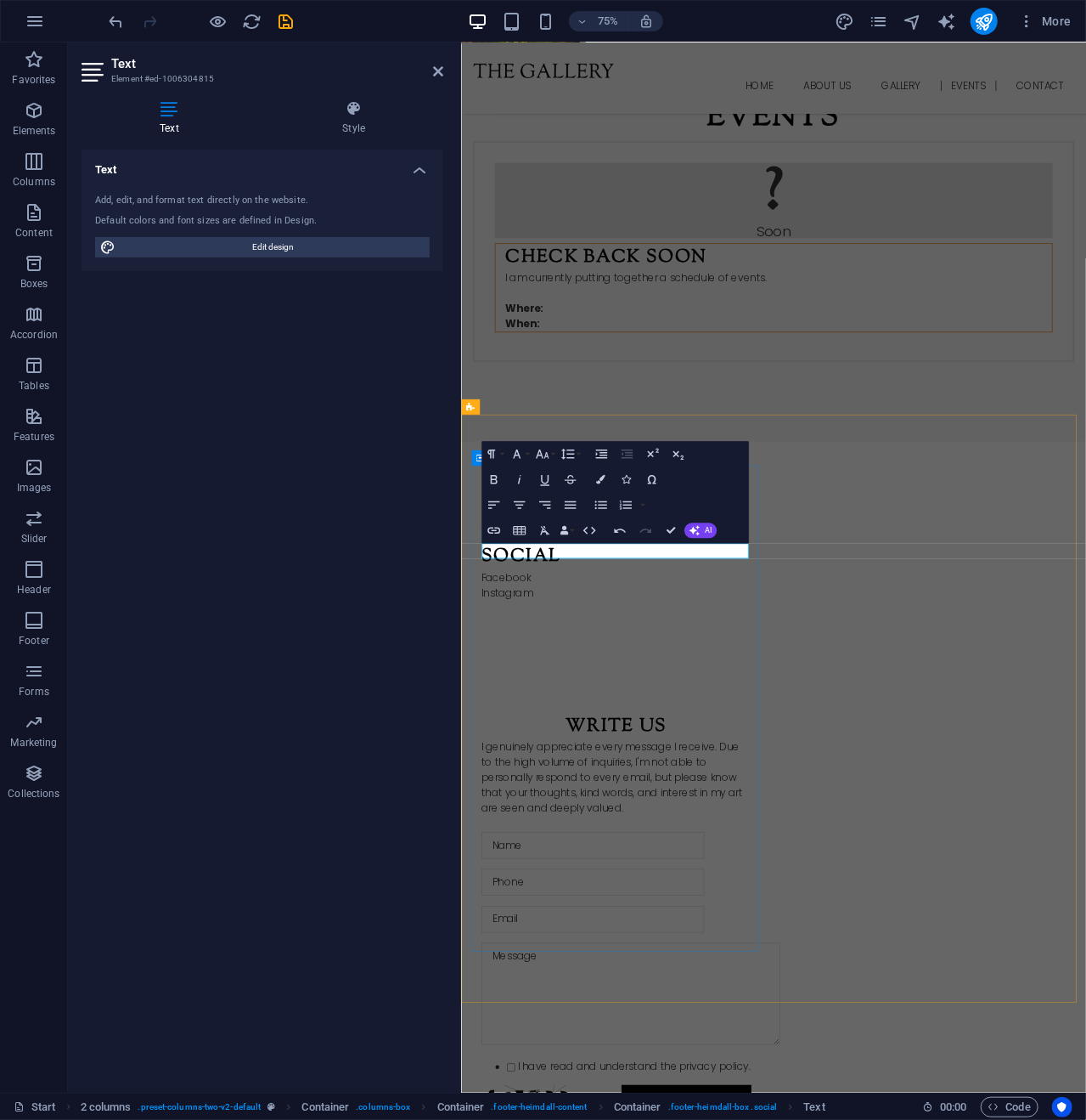
click at [582, 850] on div "Social Facebook Instagram" at bounding box center [668, 748] width 388 height 212
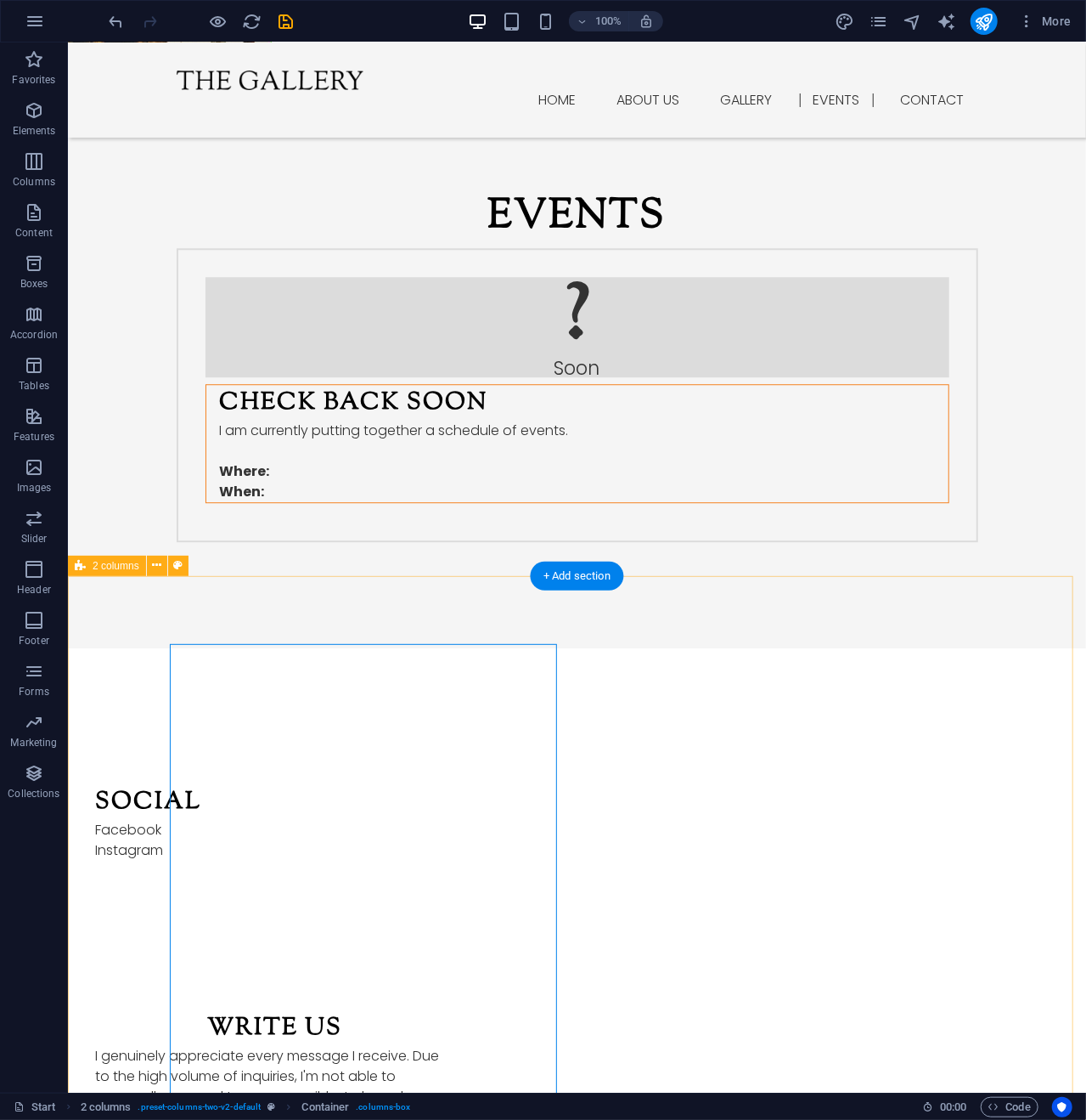
scroll to position [1871, 0]
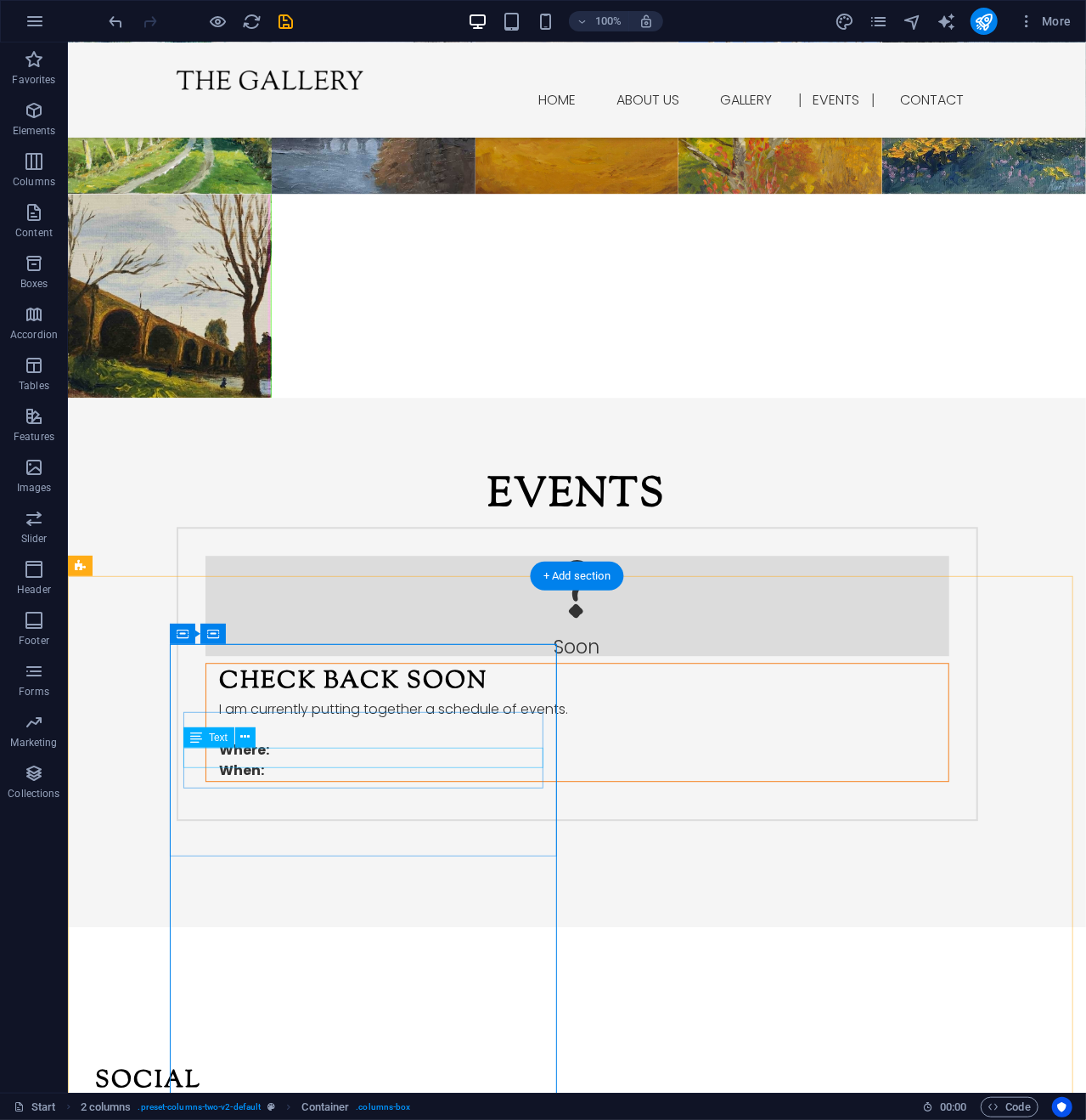
click at [243, 1098] on div "Facebook" at bounding box center [274, 1108] width 360 height 20
click at [248, 733] on icon at bounding box center [246, 737] width 9 height 18
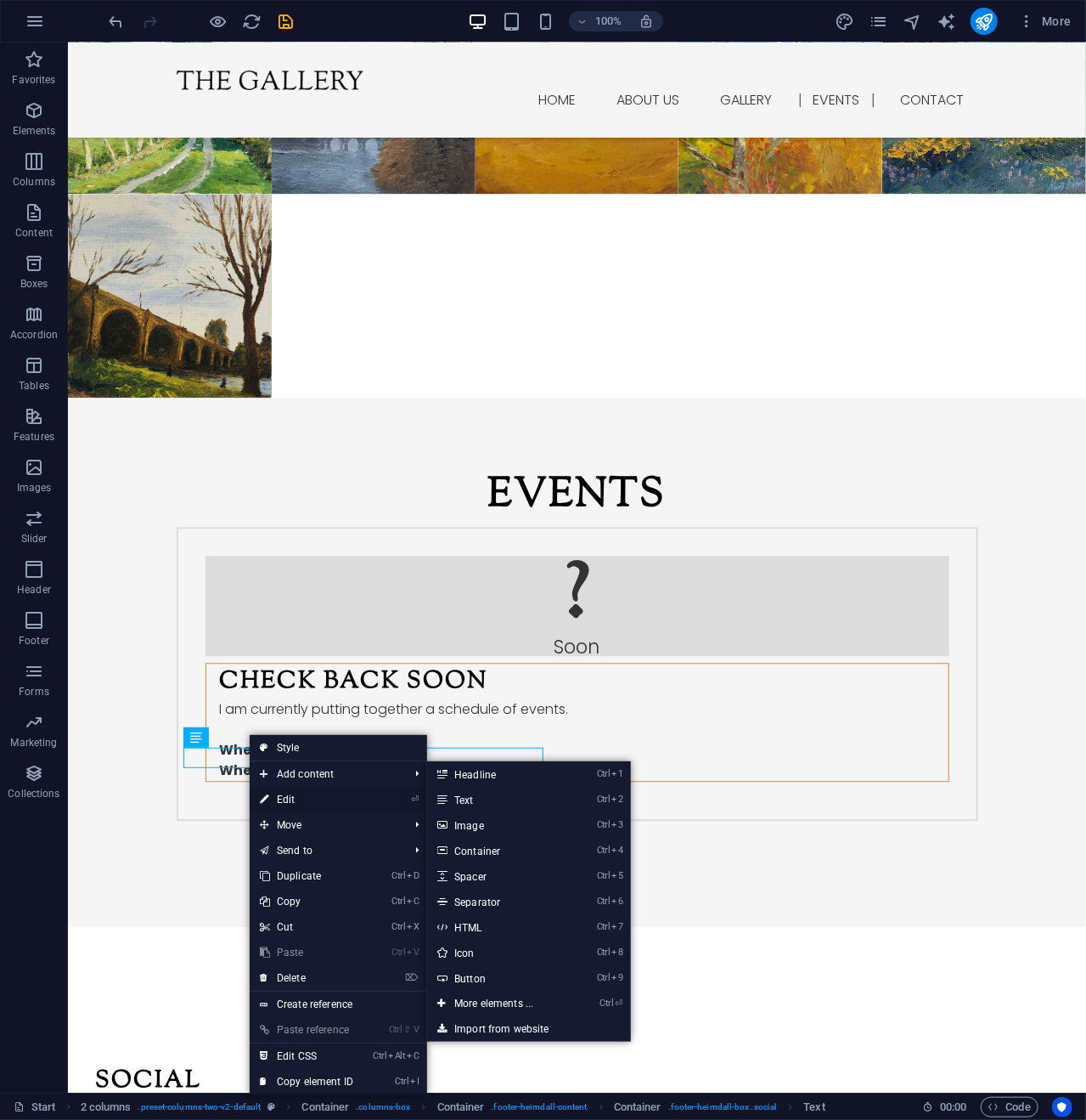
click at [292, 797] on link "⏎ Edit" at bounding box center [306, 799] width 114 height 26
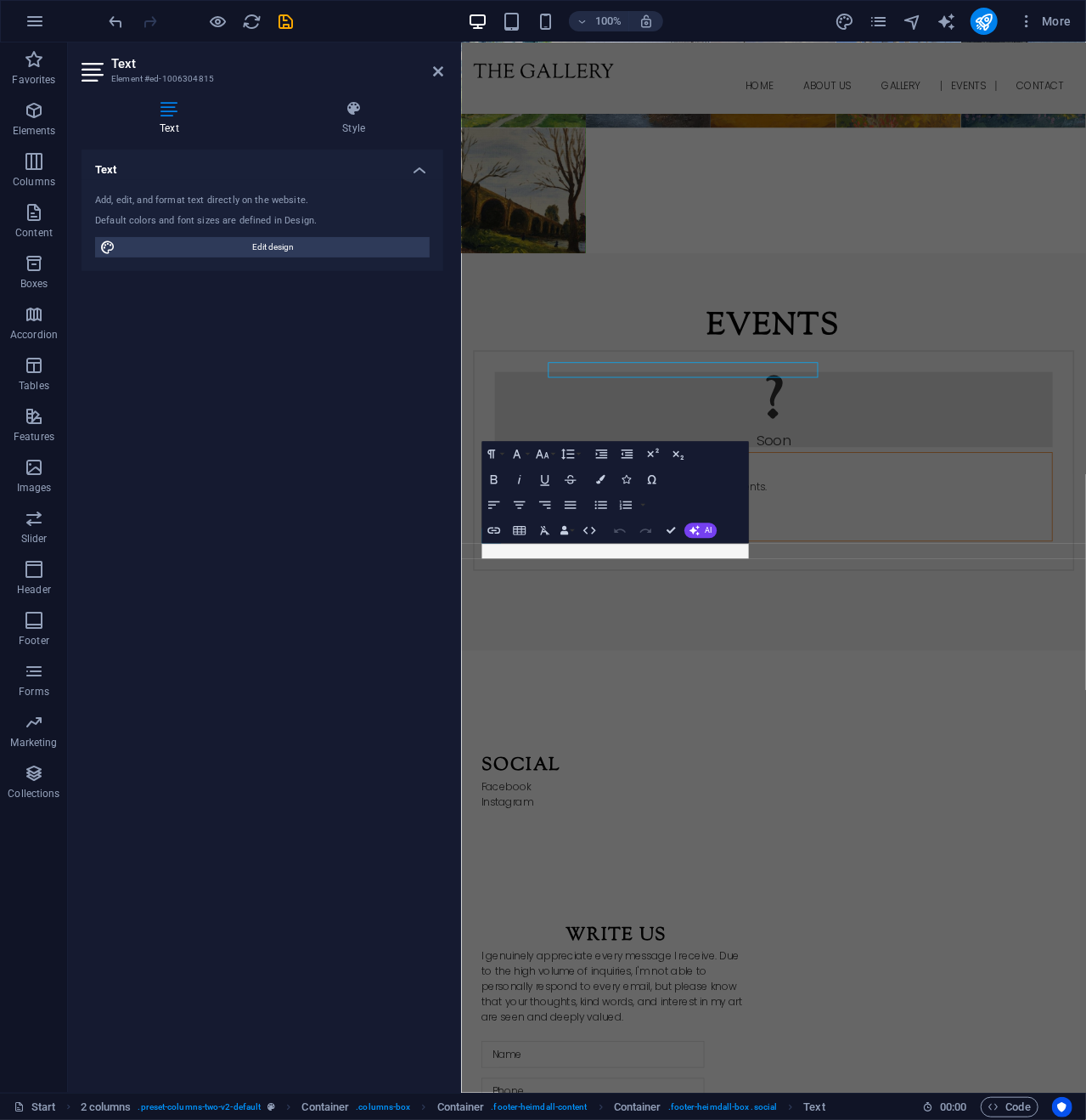
scroll to position [2149, 0]
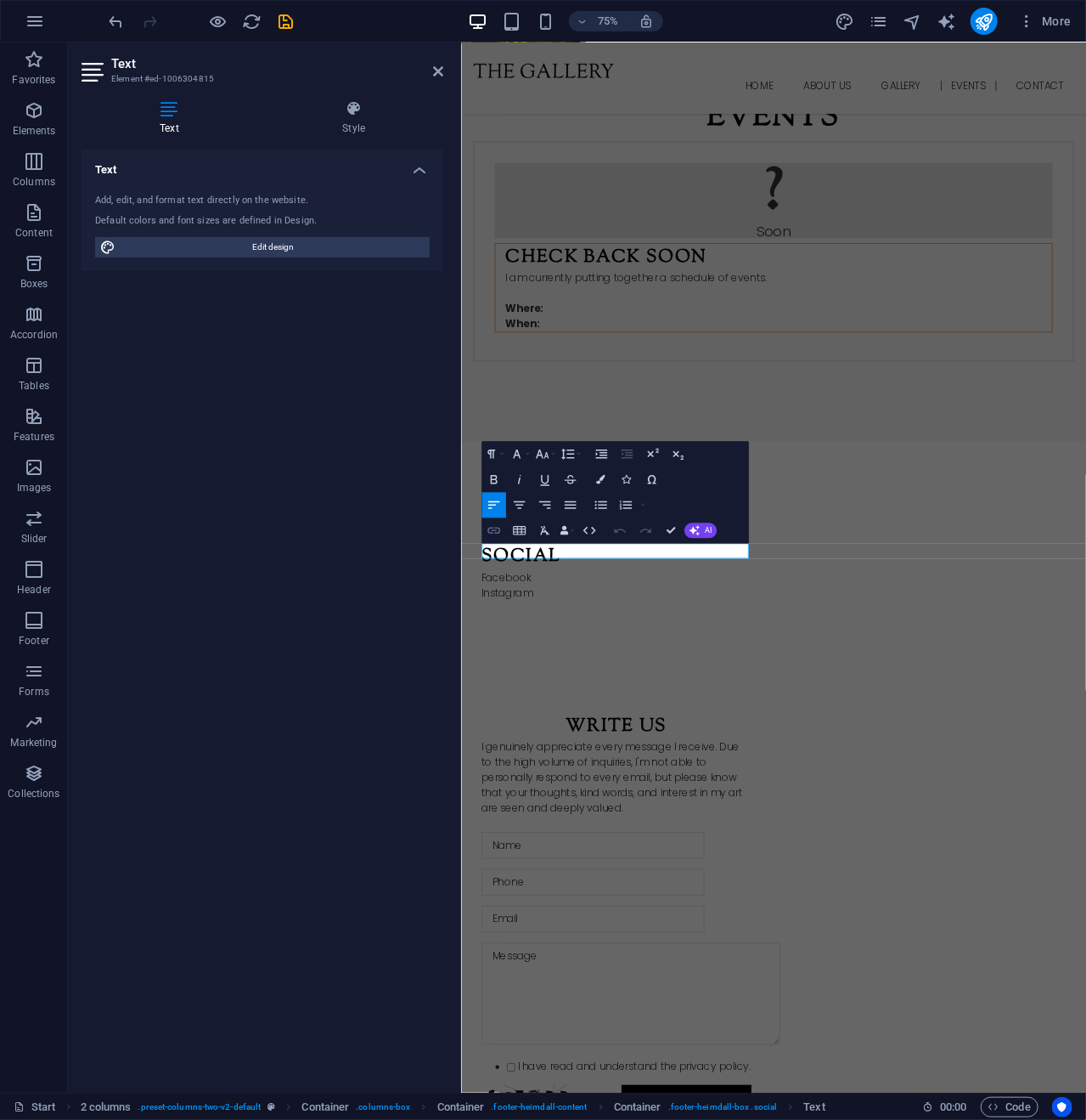
click at [490, 526] on icon "button" at bounding box center [494, 529] width 16 height 16
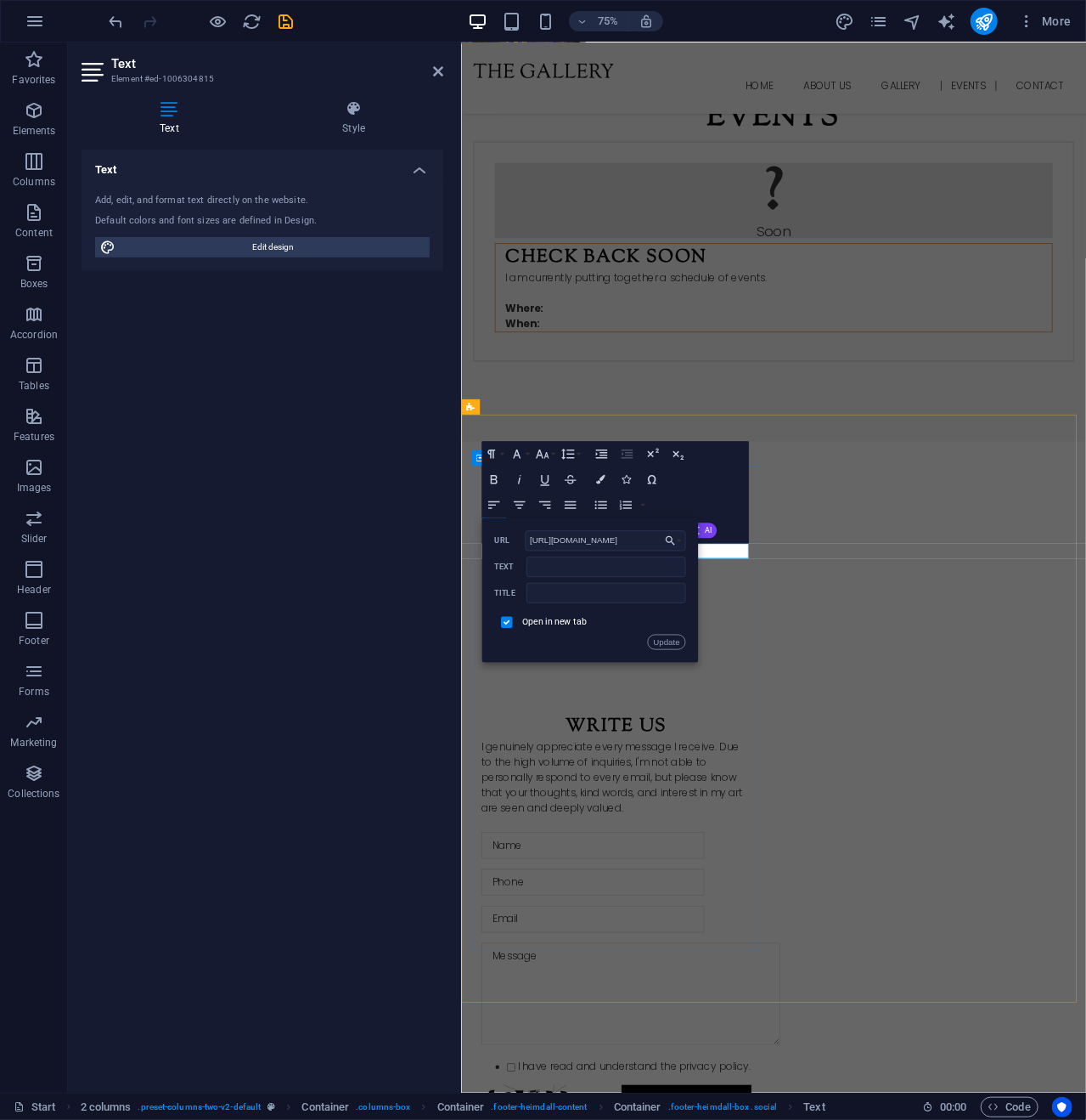
scroll to position [0, 0]
click at [694, 855] on div "Social ​ ​ Facebook Instagram" at bounding box center [668, 748] width 388 height 212
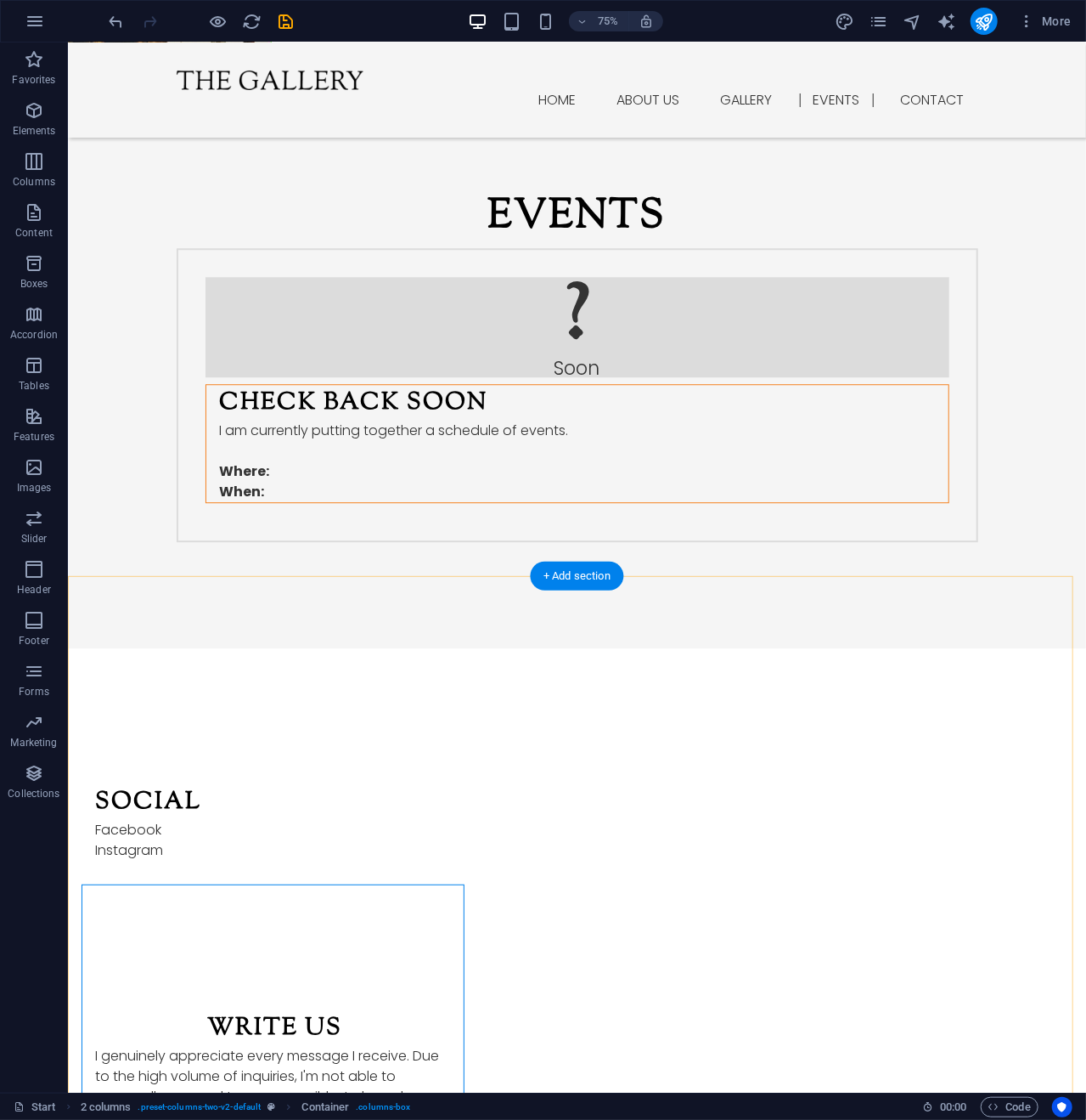
scroll to position [1871, 0]
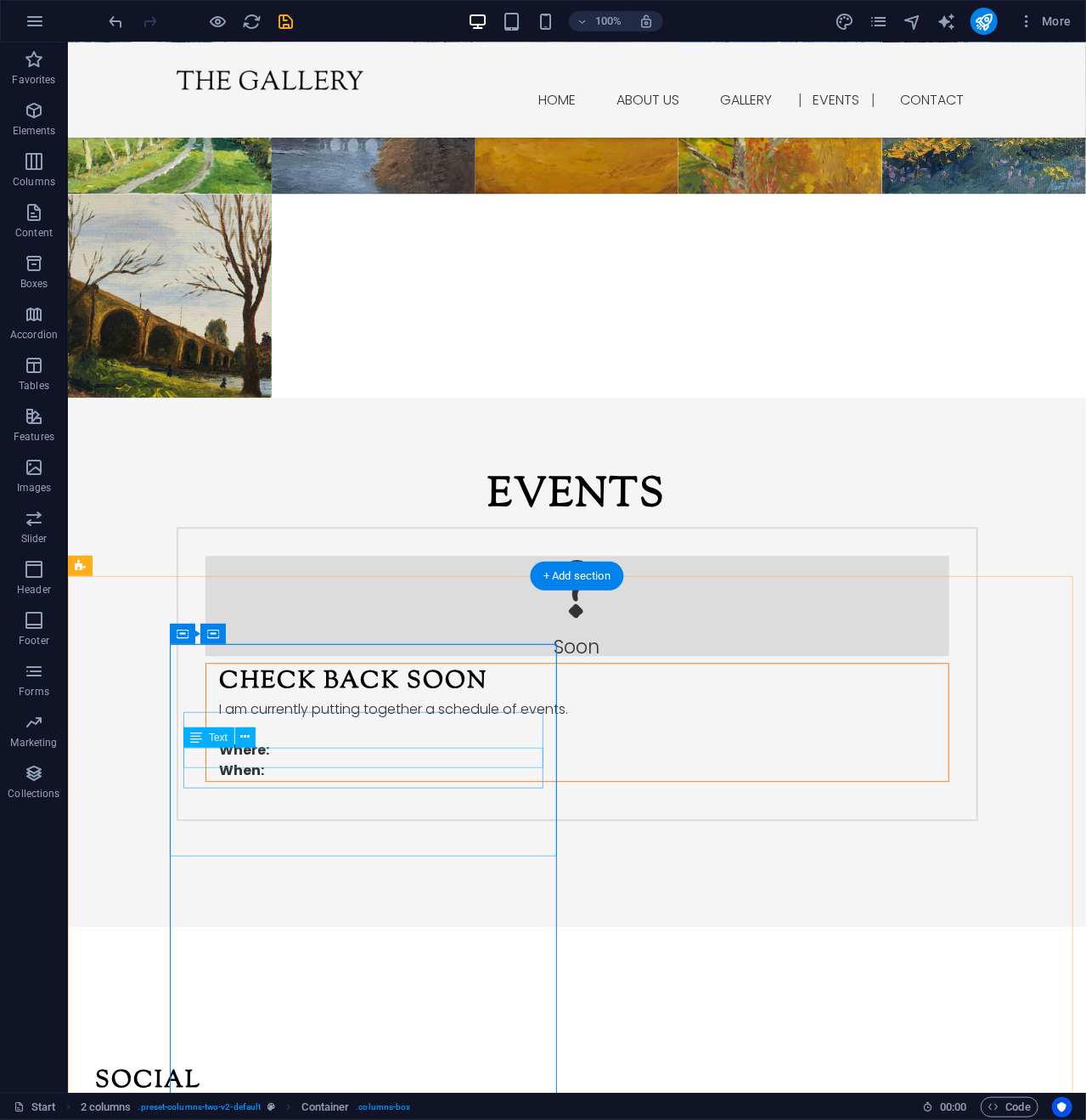
click at [229, 1098] on div "Facebook" at bounding box center [274, 1108] width 360 height 20
click at [245, 737] on icon at bounding box center [246, 737] width 9 height 18
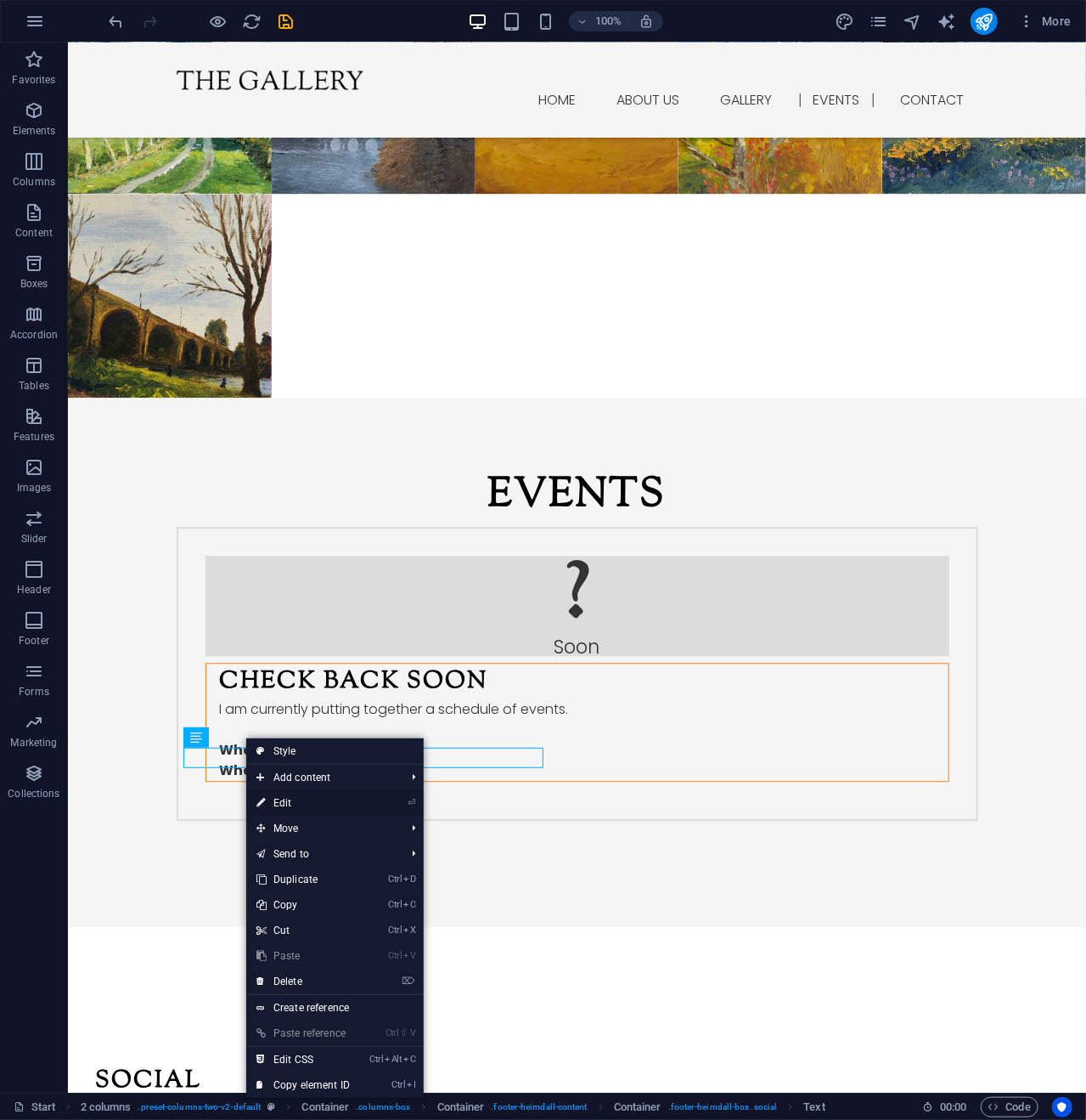
click at [304, 801] on link "⏎ Edit" at bounding box center [303, 803] width 114 height 26
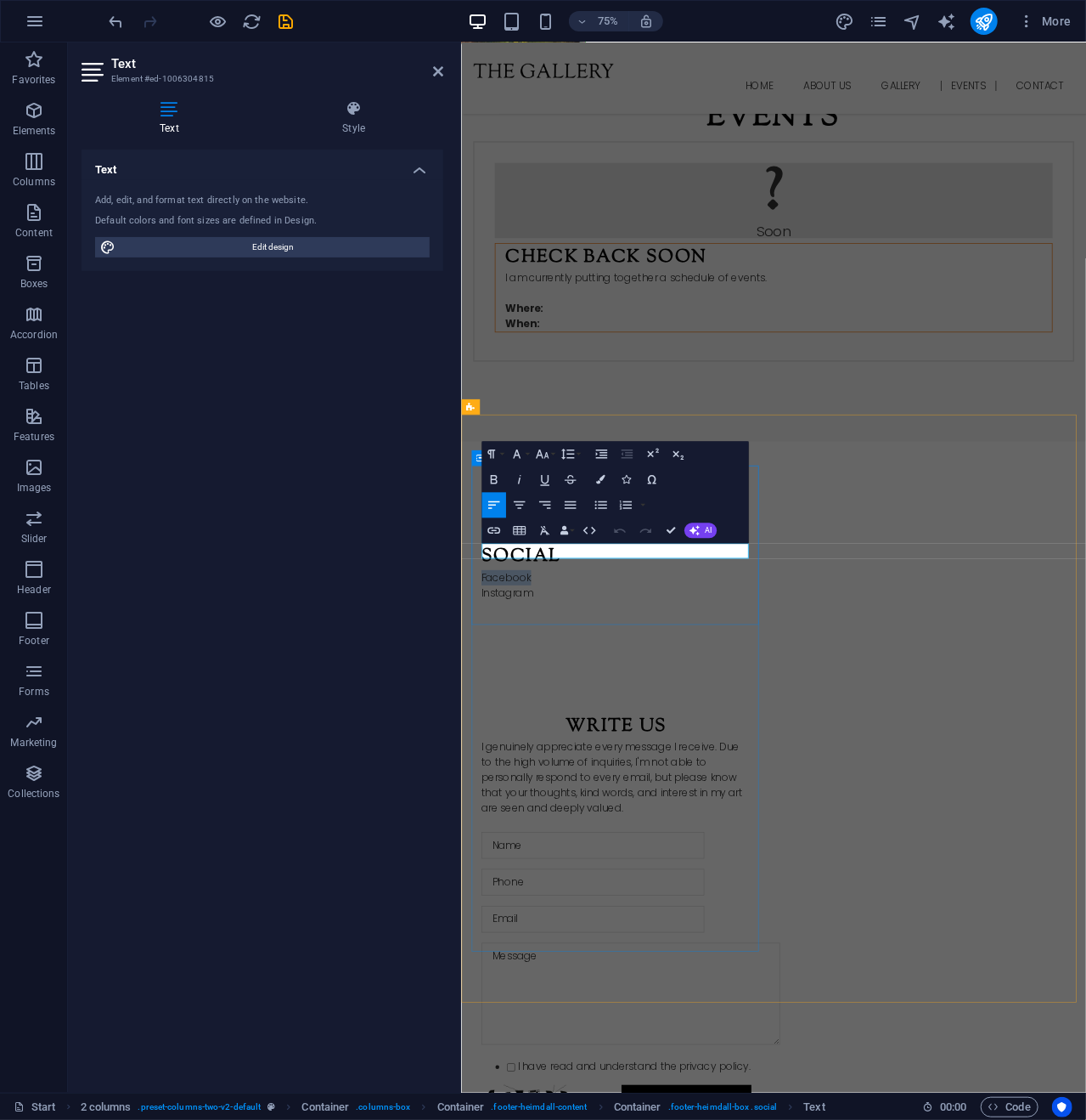
drag, startPoint x: 587, startPoint y: 719, endPoint x: 441, endPoint y: 711, distance: 146.2
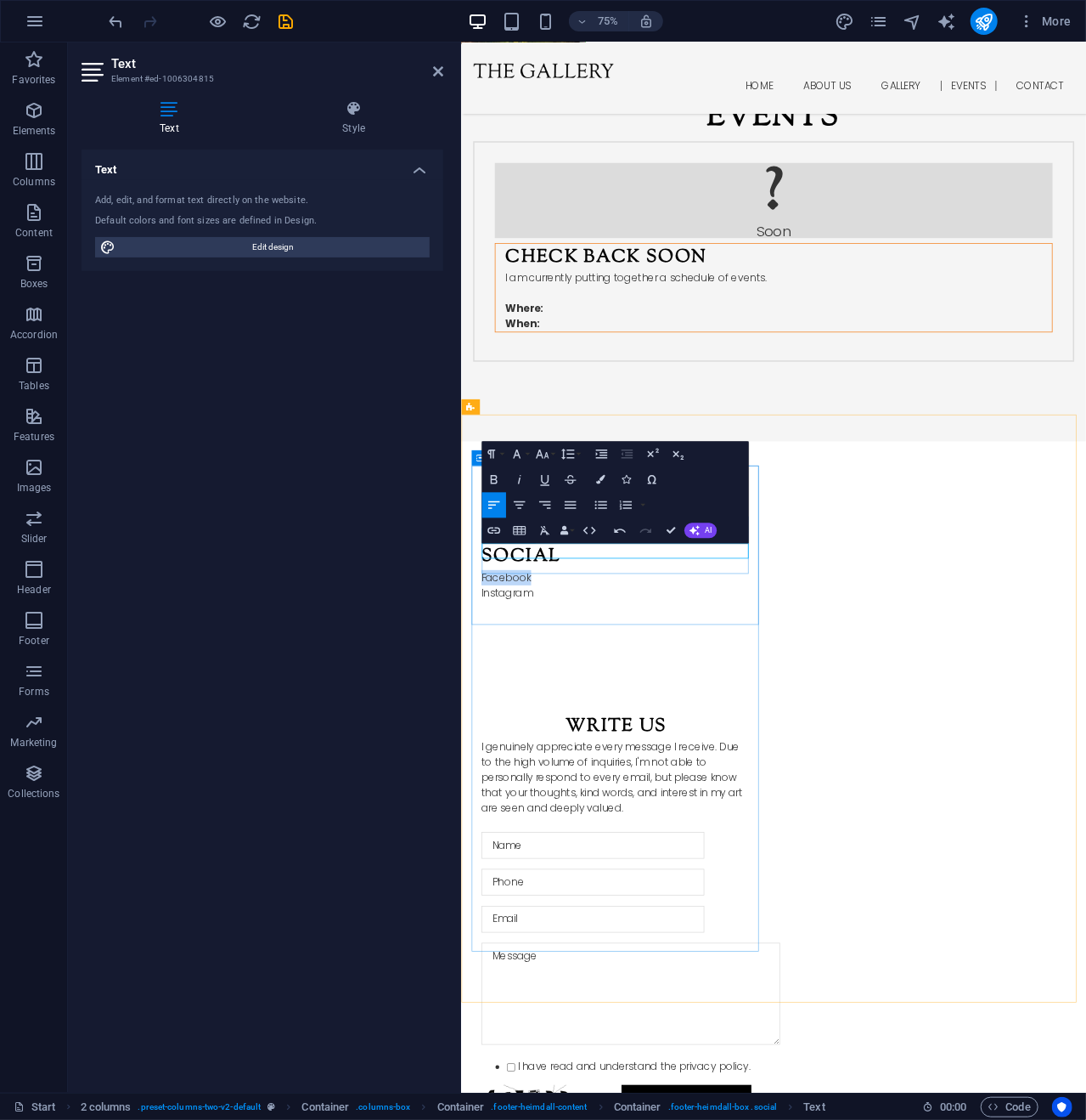
drag, startPoint x: 576, startPoint y: 720, endPoint x: 498, endPoint y: 724, distance: 78.1
click at [498, 746] on p "Facebook" at bounding box center [668, 756] width 360 height 20
click at [493, 519] on icon "button" at bounding box center [495, 524] width 16 height 16
drag, startPoint x: 579, startPoint y: 715, endPoint x: 949, endPoint y: 585, distance: 392.2
click at [496, 746] on p "Facebook" at bounding box center [668, 756] width 360 height 20
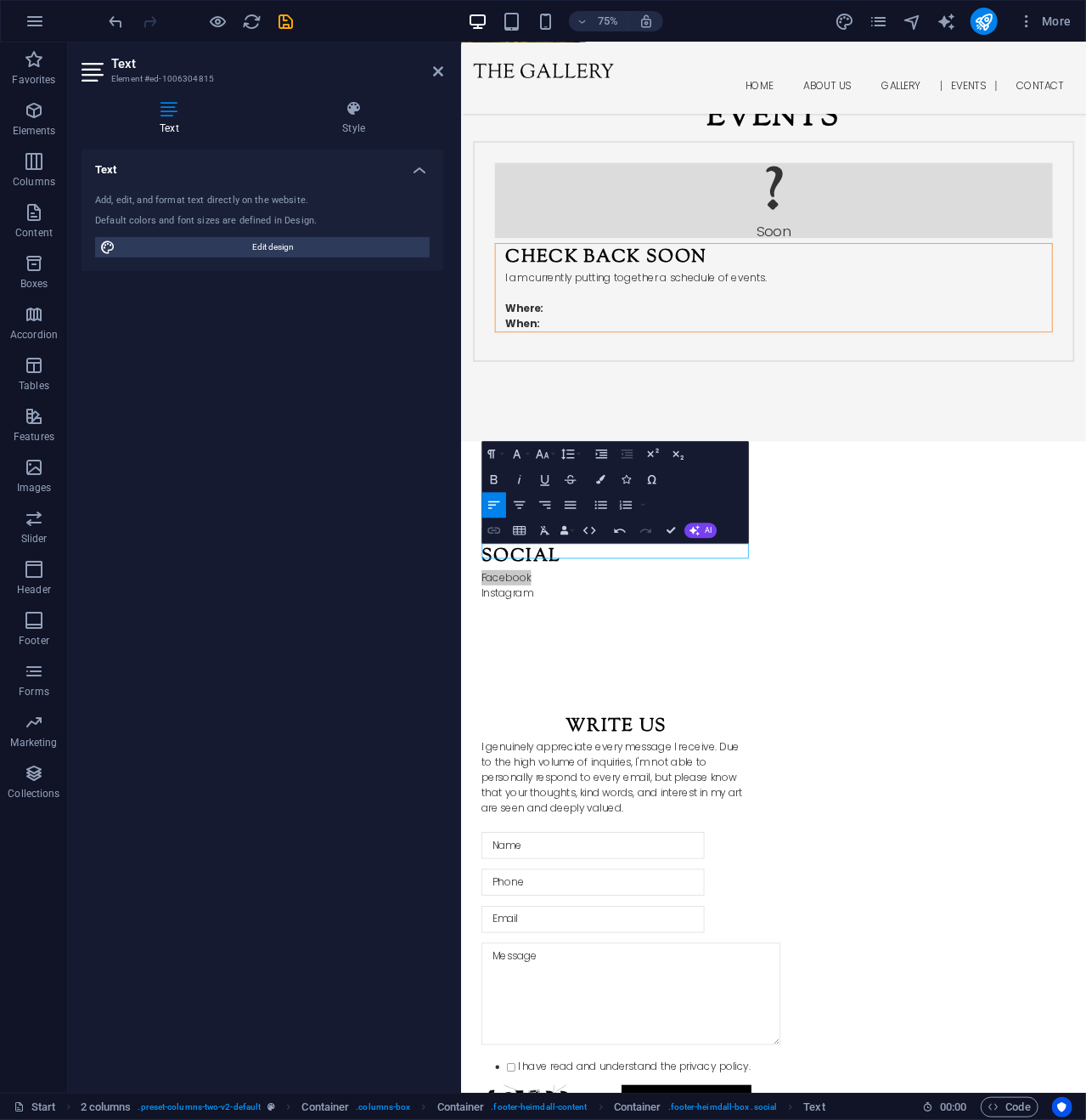
click at [495, 527] on icon "button" at bounding box center [494, 529] width 16 height 16
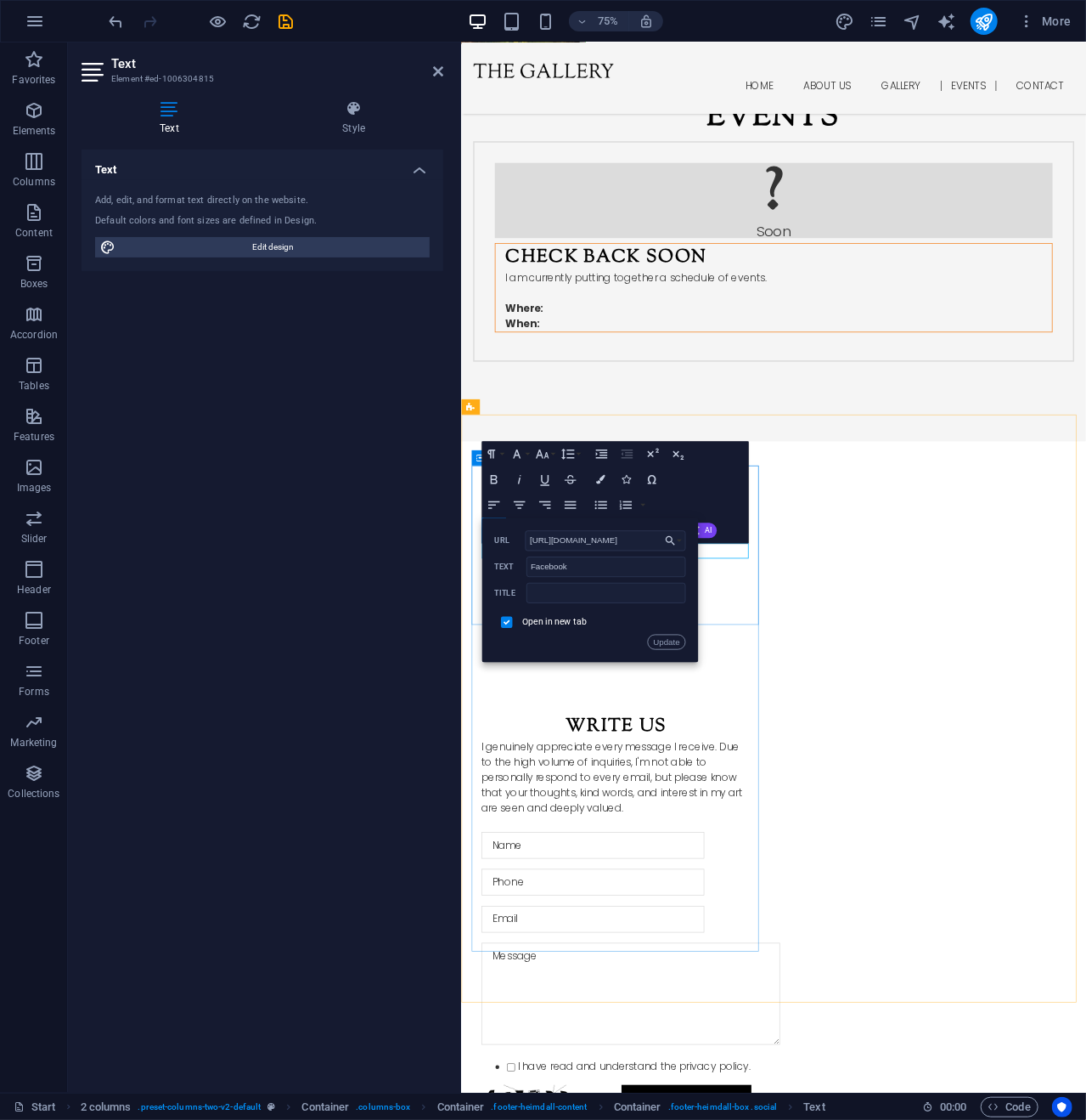
drag, startPoint x: 1100, startPoint y: 580, endPoint x: 474, endPoint y: 696, distance: 636.7
paste input "KurtPenroseArt"
type input "https://www.facebook.com/KurtPenroseArt"
click at [665, 635] on button "Update" at bounding box center [666, 642] width 38 height 16
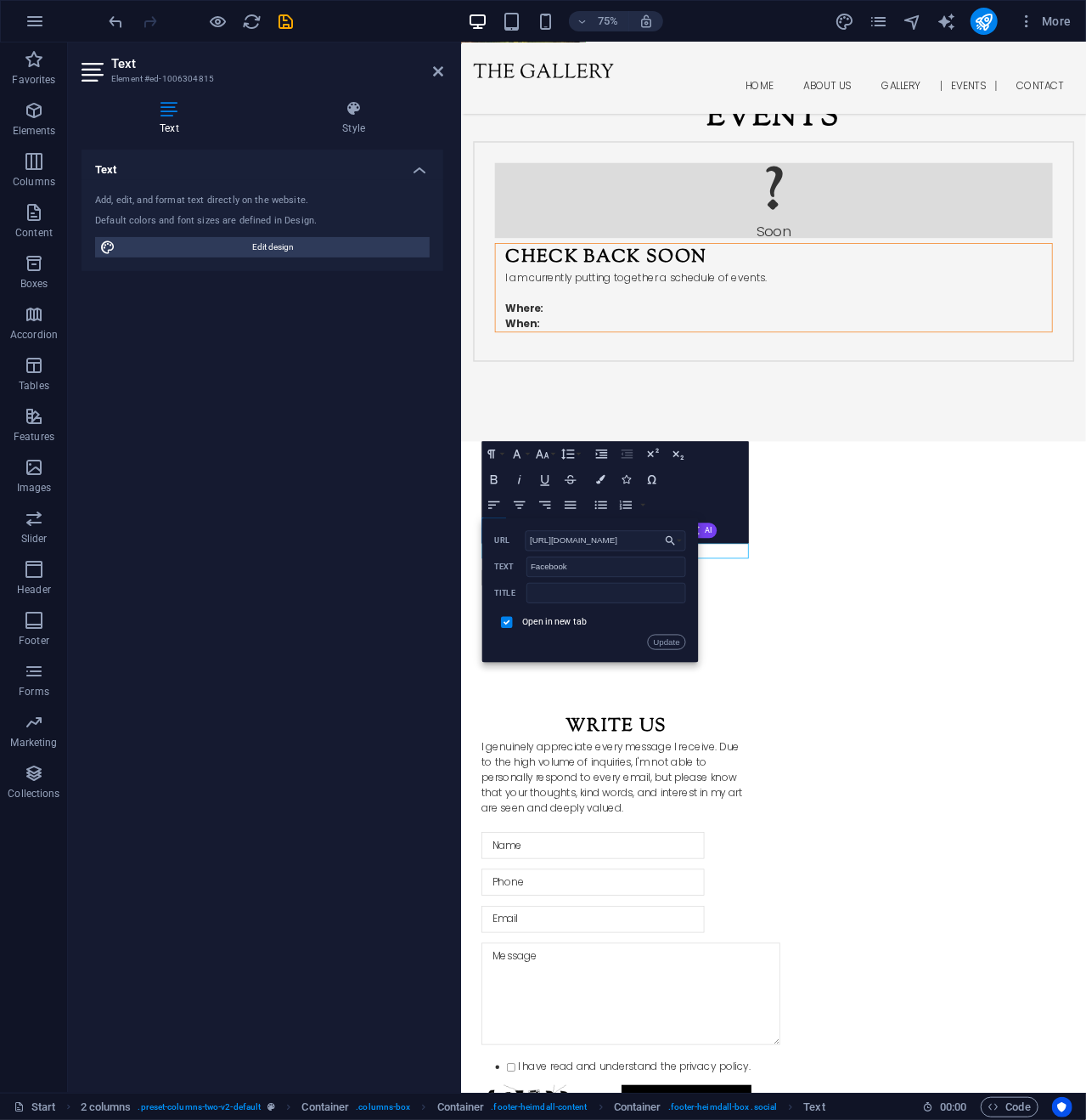
scroll to position [0, 0]
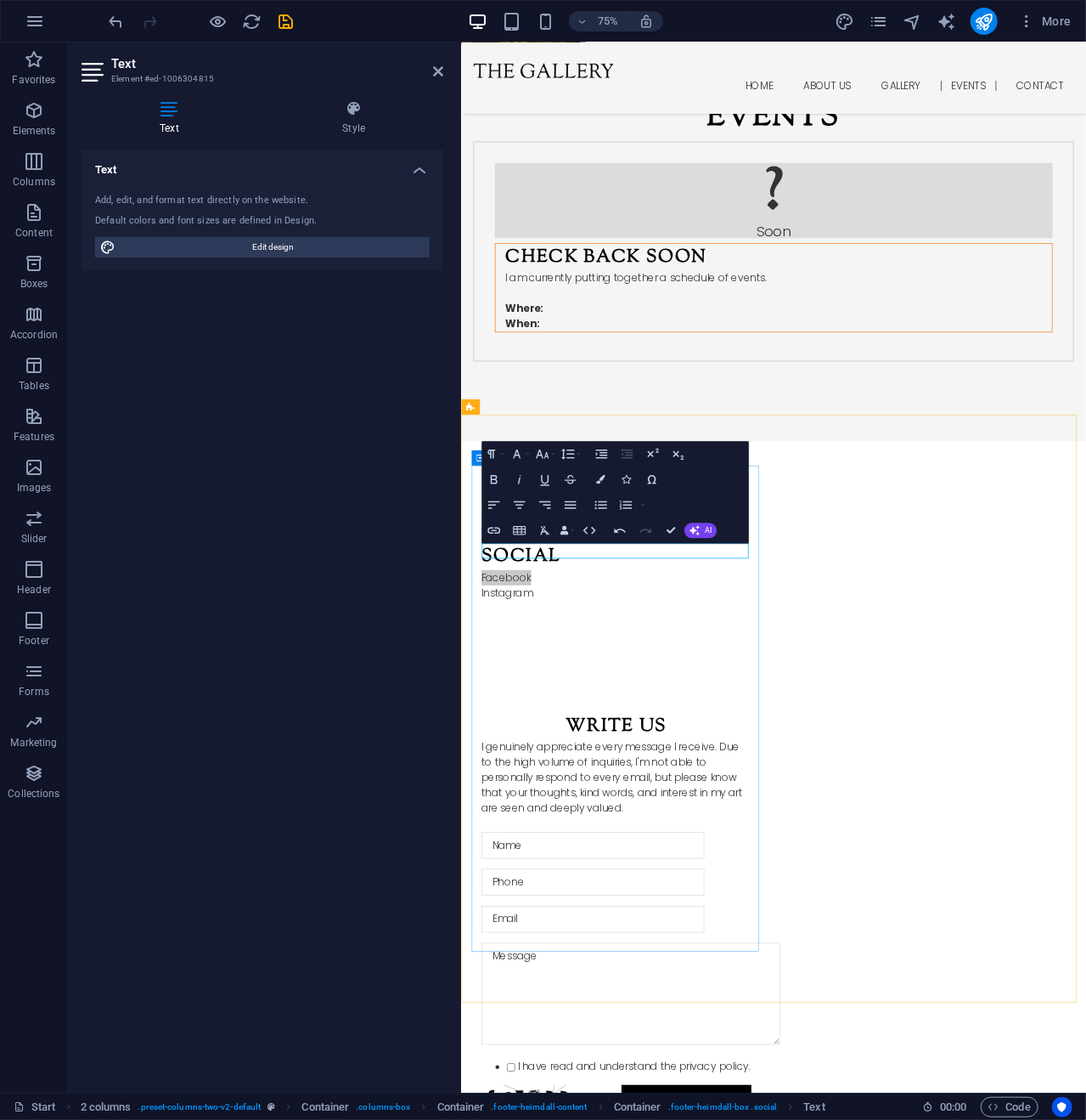
click at [618, 855] on div "Social Facebook https://www.facebook.com/KurtPenroseArt Instagram" at bounding box center [668, 748] width 388 height 212
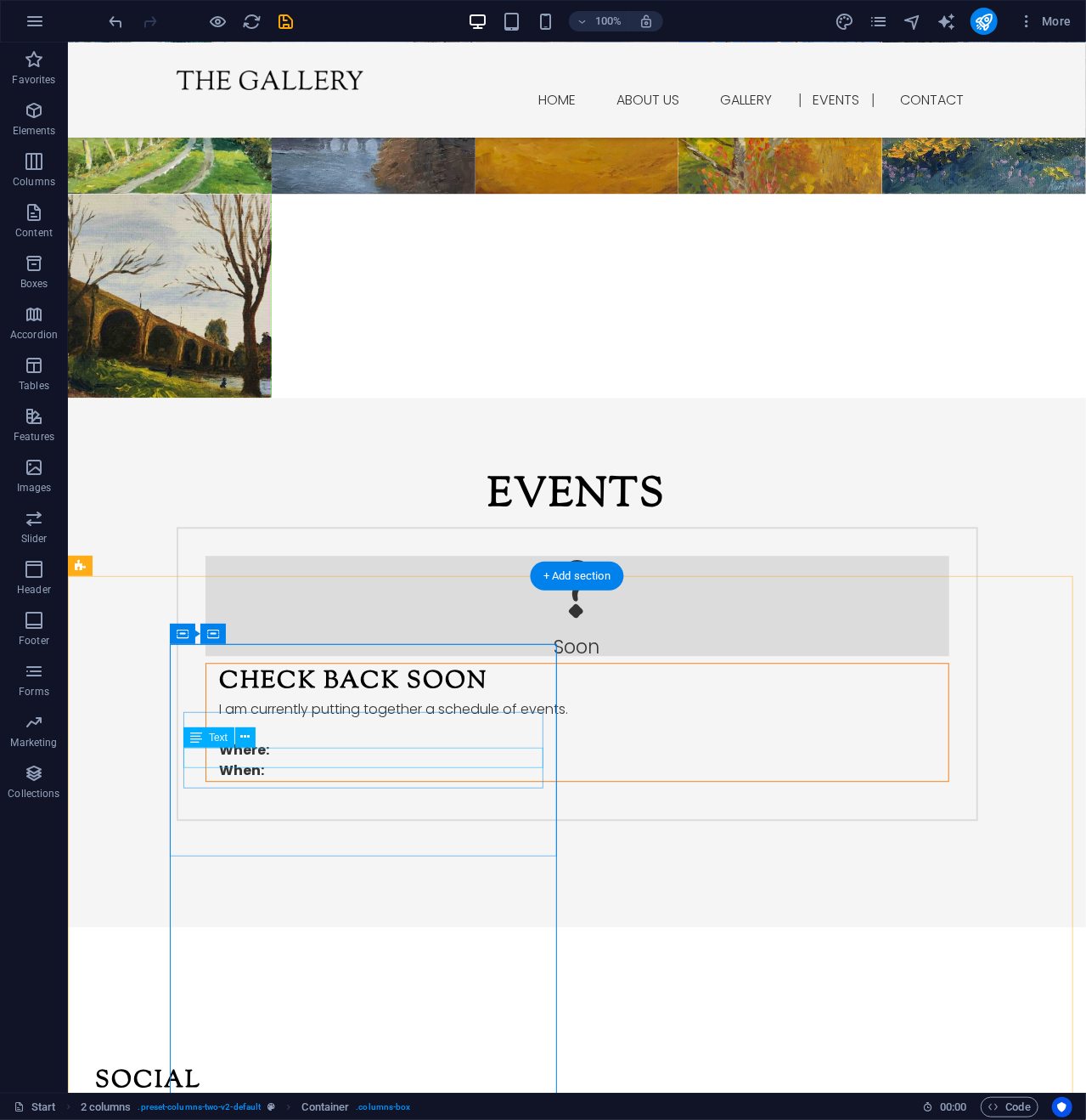
click at [246, 1098] on div "Facebook" at bounding box center [274, 1108] width 360 height 20
click at [248, 737] on icon at bounding box center [246, 737] width 9 height 18
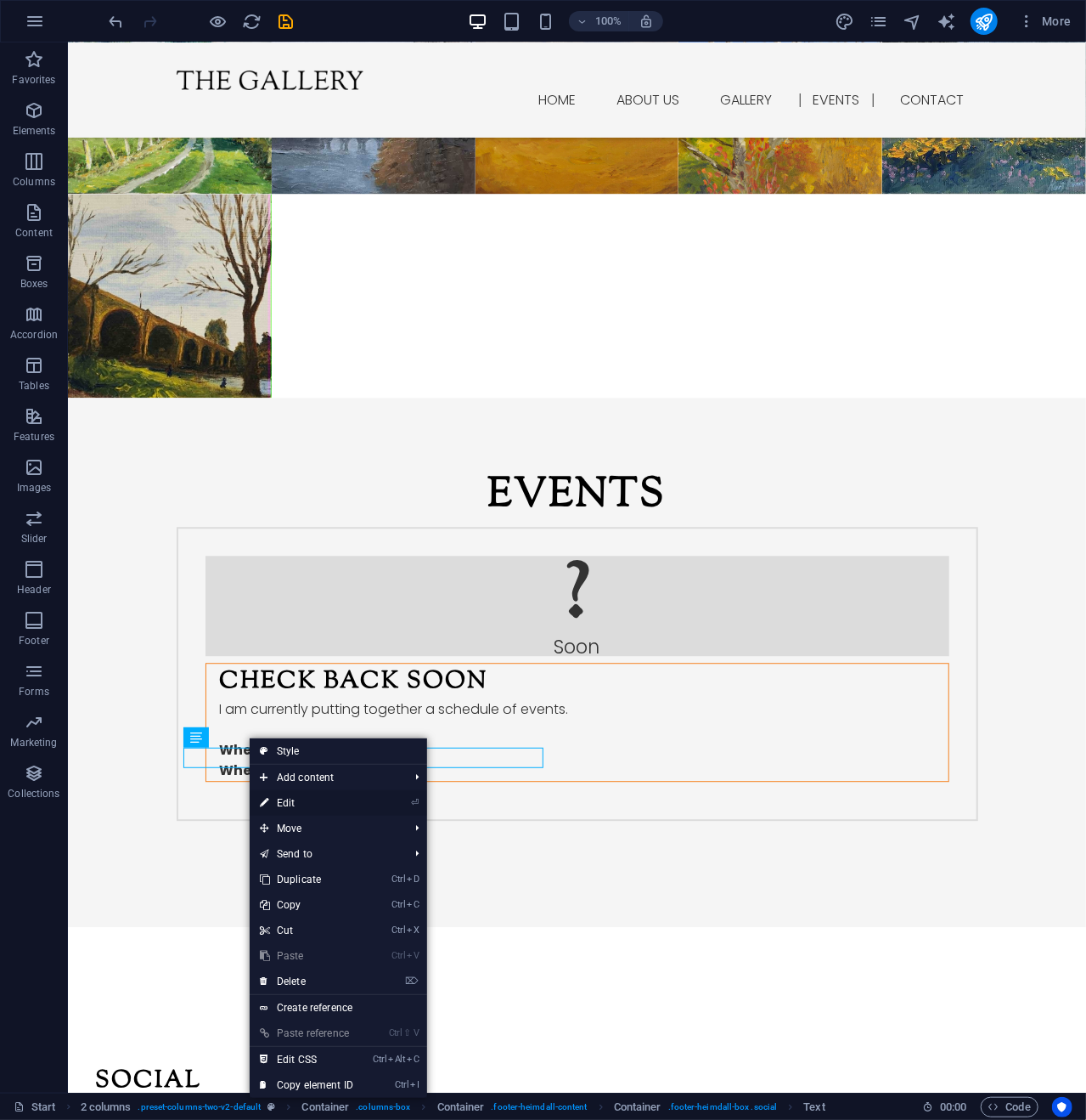
click at [311, 797] on link "⏎ Edit" at bounding box center [306, 803] width 114 height 26
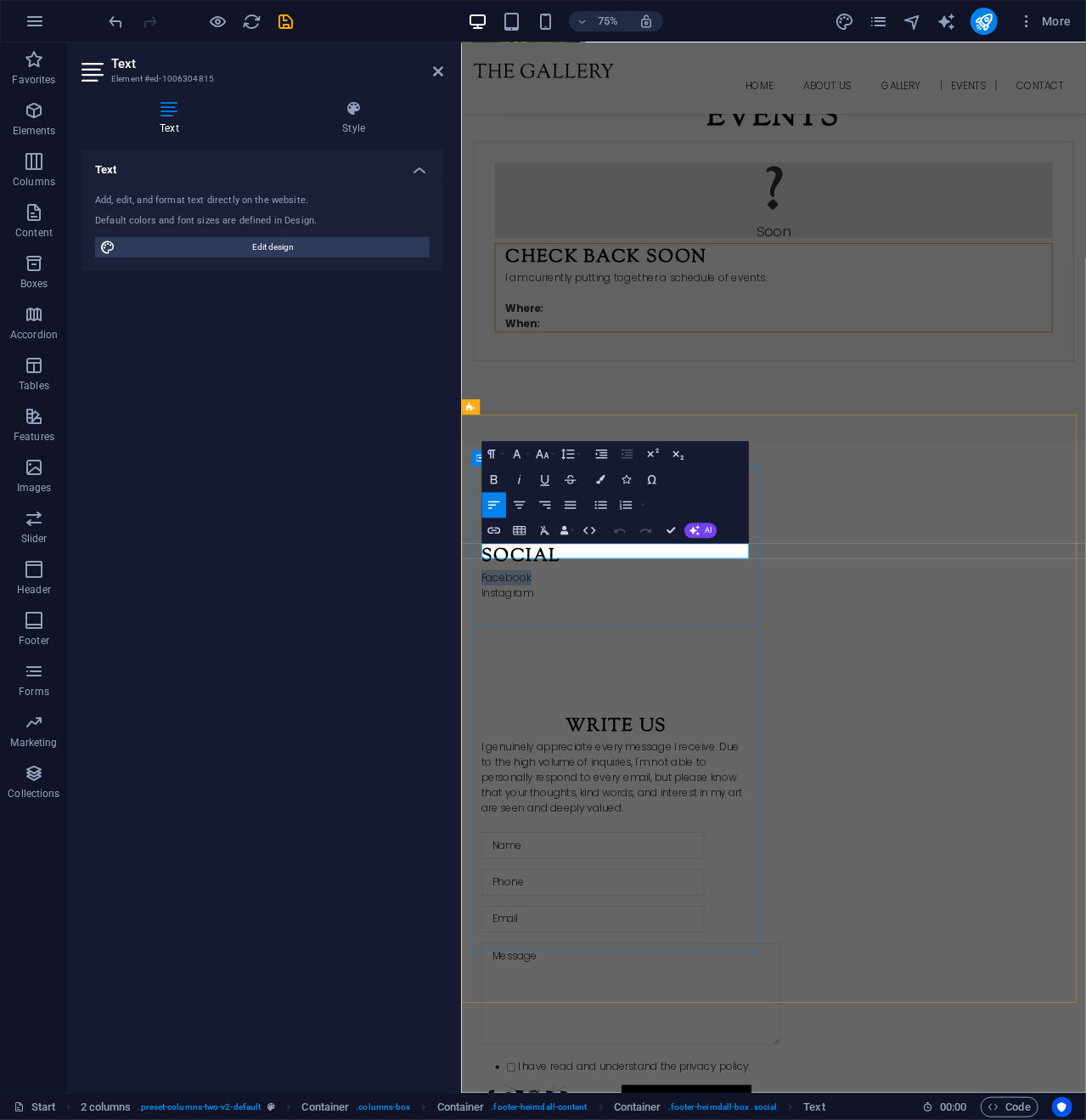
drag, startPoint x: 591, startPoint y: 719, endPoint x: 484, endPoint y: 727, distance: 107.3
click at [484, 727] on div "Social Facebook Instagram" at bounding box center [668, 748] width 388 height 212
click at [491, 531] on icon "button" at bounding box center [494, 529] width 16 height 16
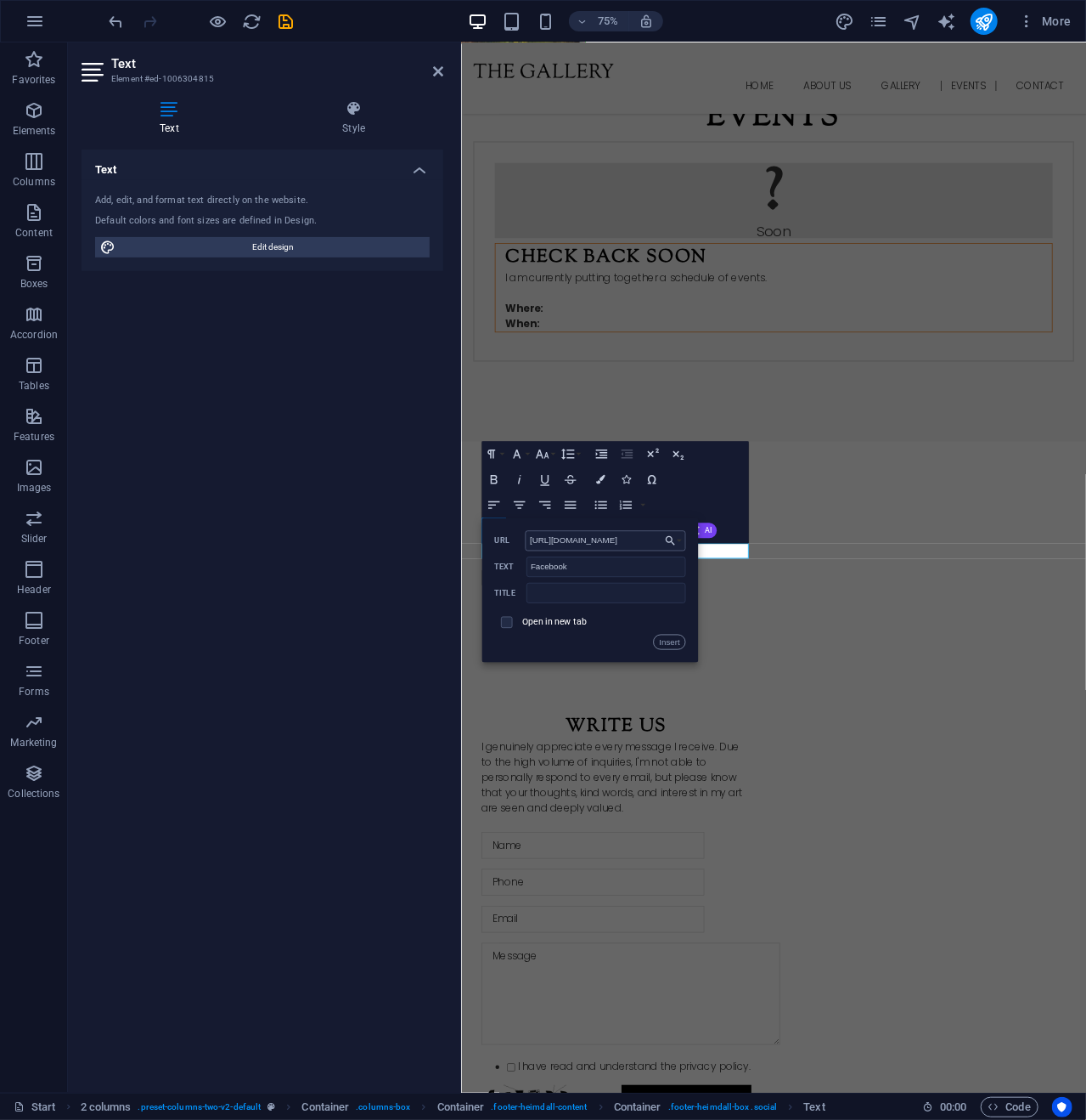
scroll to position [0, 34]
type input "https://www.facebook.com/KurtPenroseArt"
click at [503, 619] on input "checkbox" at bounding box center [505, 620] width 12 height 12
checkbox input "true"
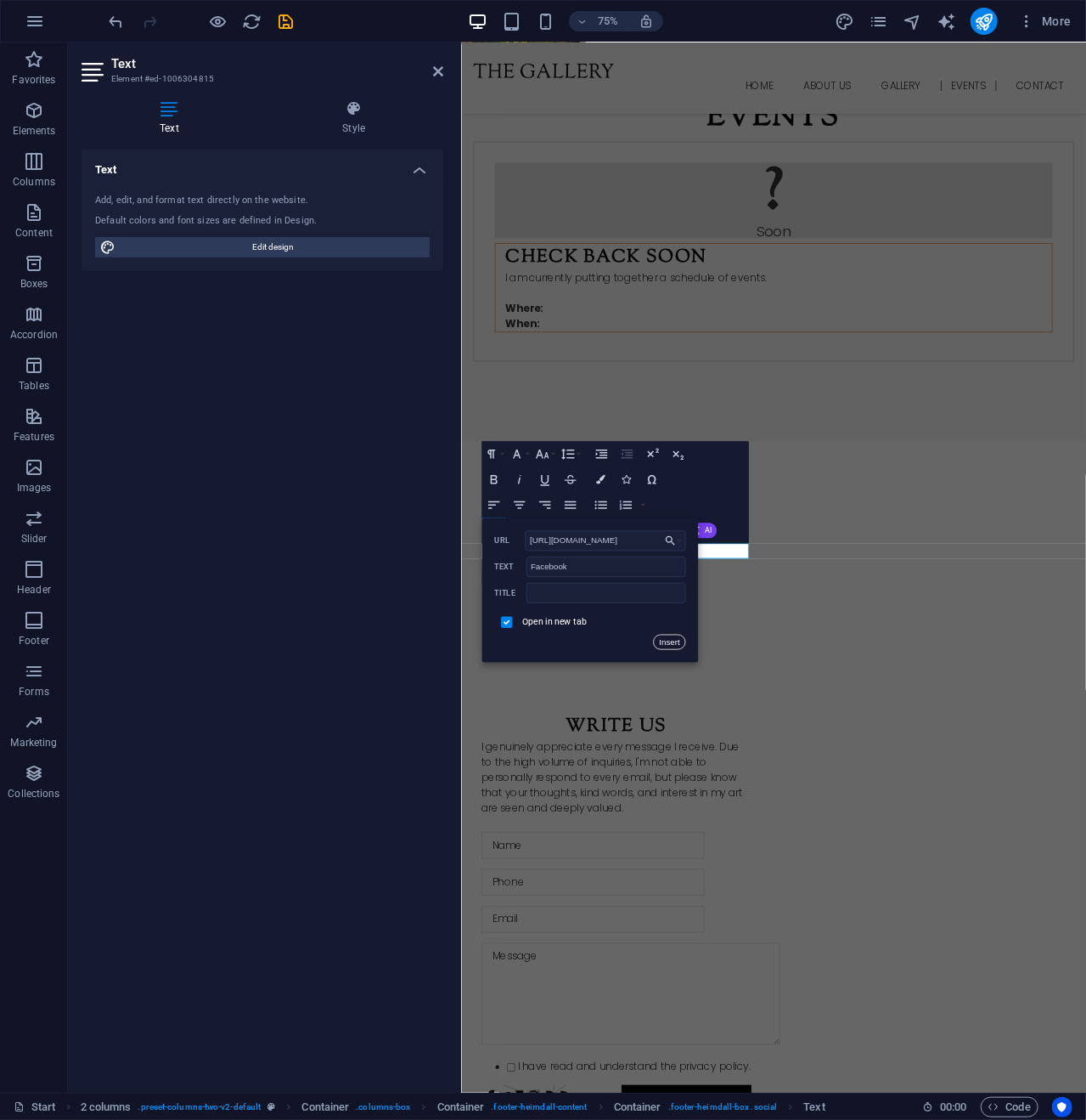
click at [675, 639] on button "Insert" at bounding box center [669, 642] width 32 height 16
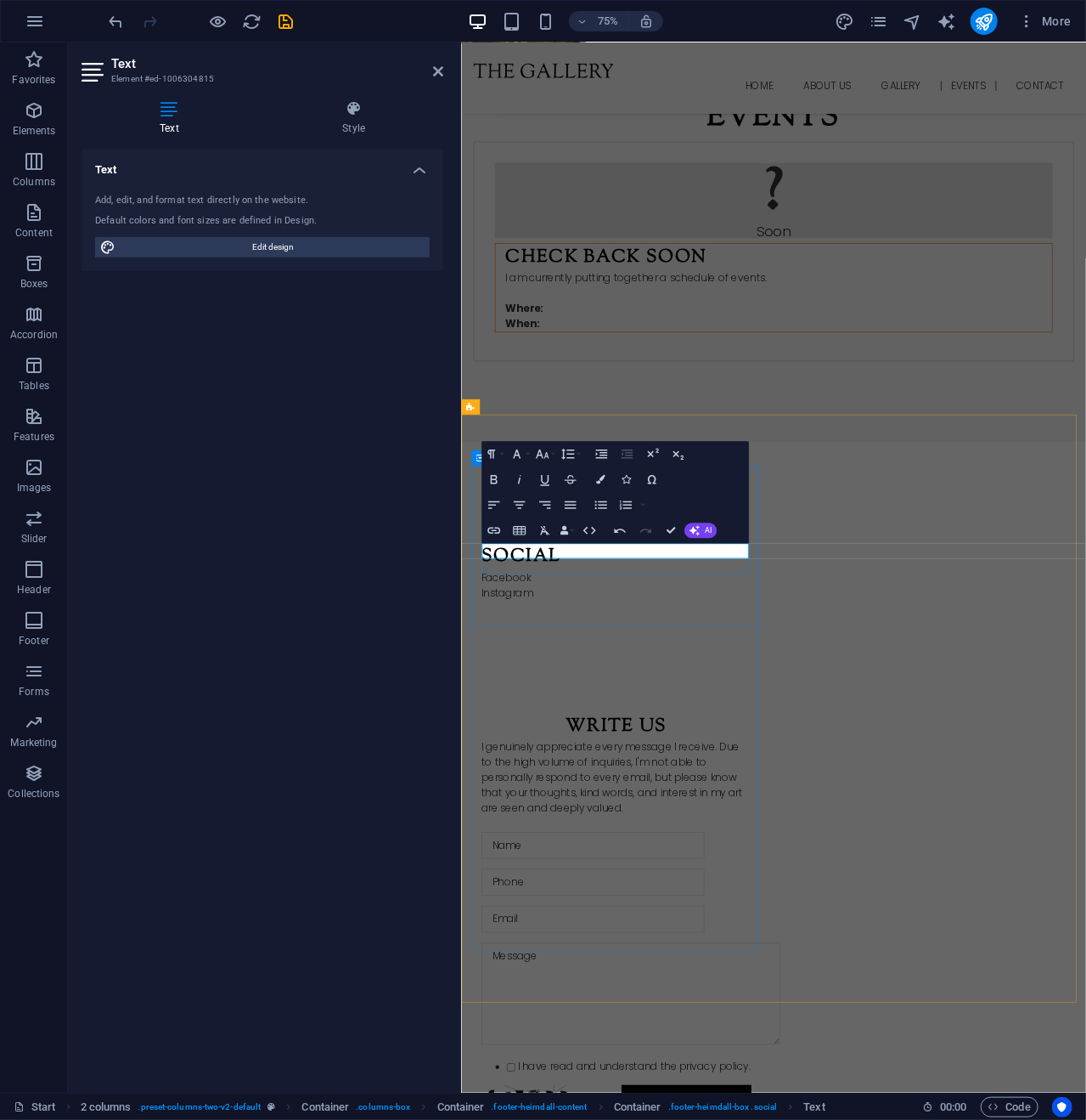
click at [570, 746] on p "Facebook" at bounding box center [668, 756] width 360 height 20
drag, startPoint x: 611, startPoint y: 715, endPoint x: 480, endPoint y: 713, distance: 131.0
click at [481, 715] on div "Social Facebook Instagram" at bounding box center [668, 748] width 388 height 212
click at [495, 526] on icon "button" at bounding box center [494, 529] width 16 height 16
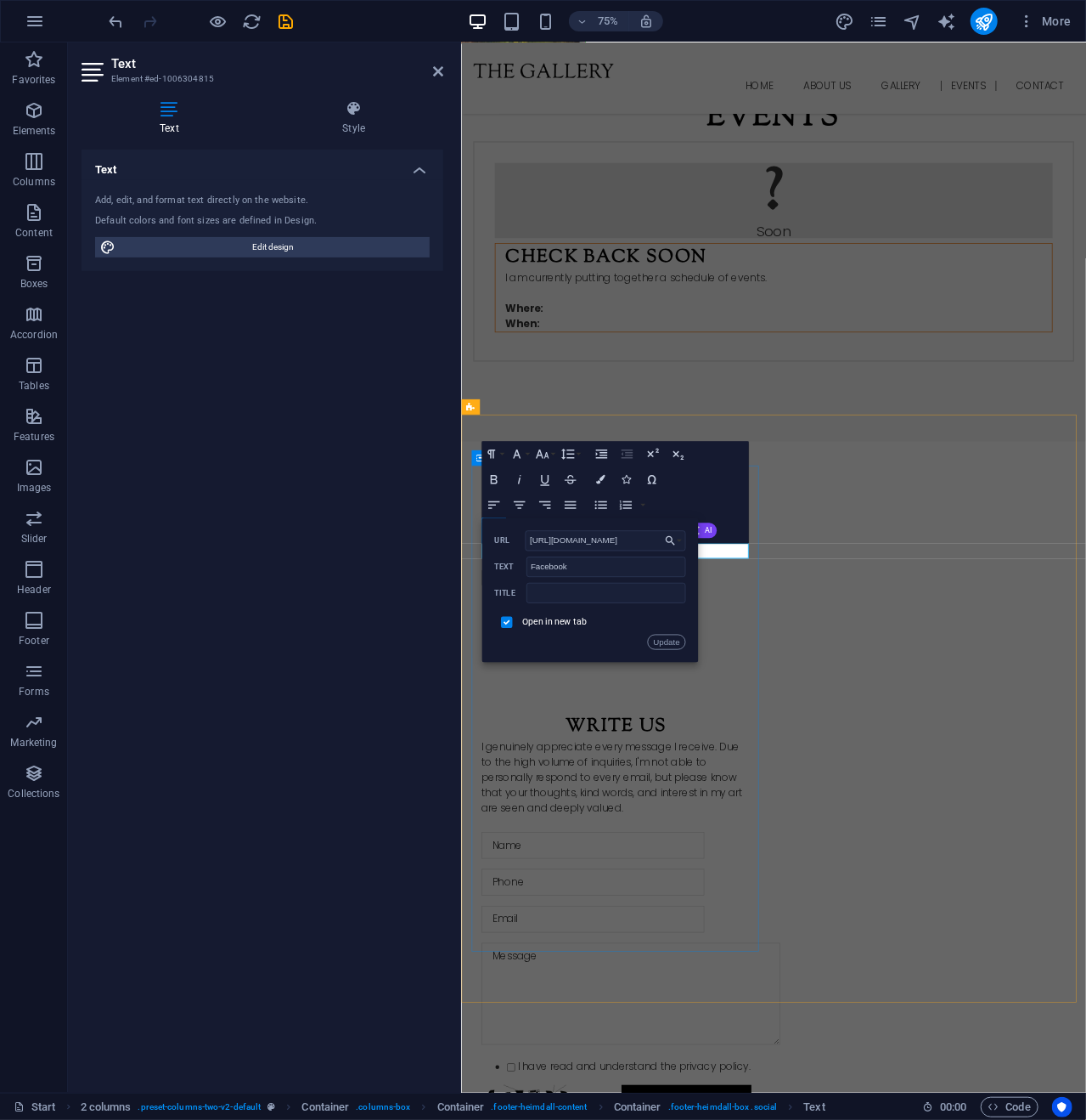
click at [692, 855] on div "Social ​ Facebook ​ Instagram" at bounding box center [668, 748] width 388 height 212
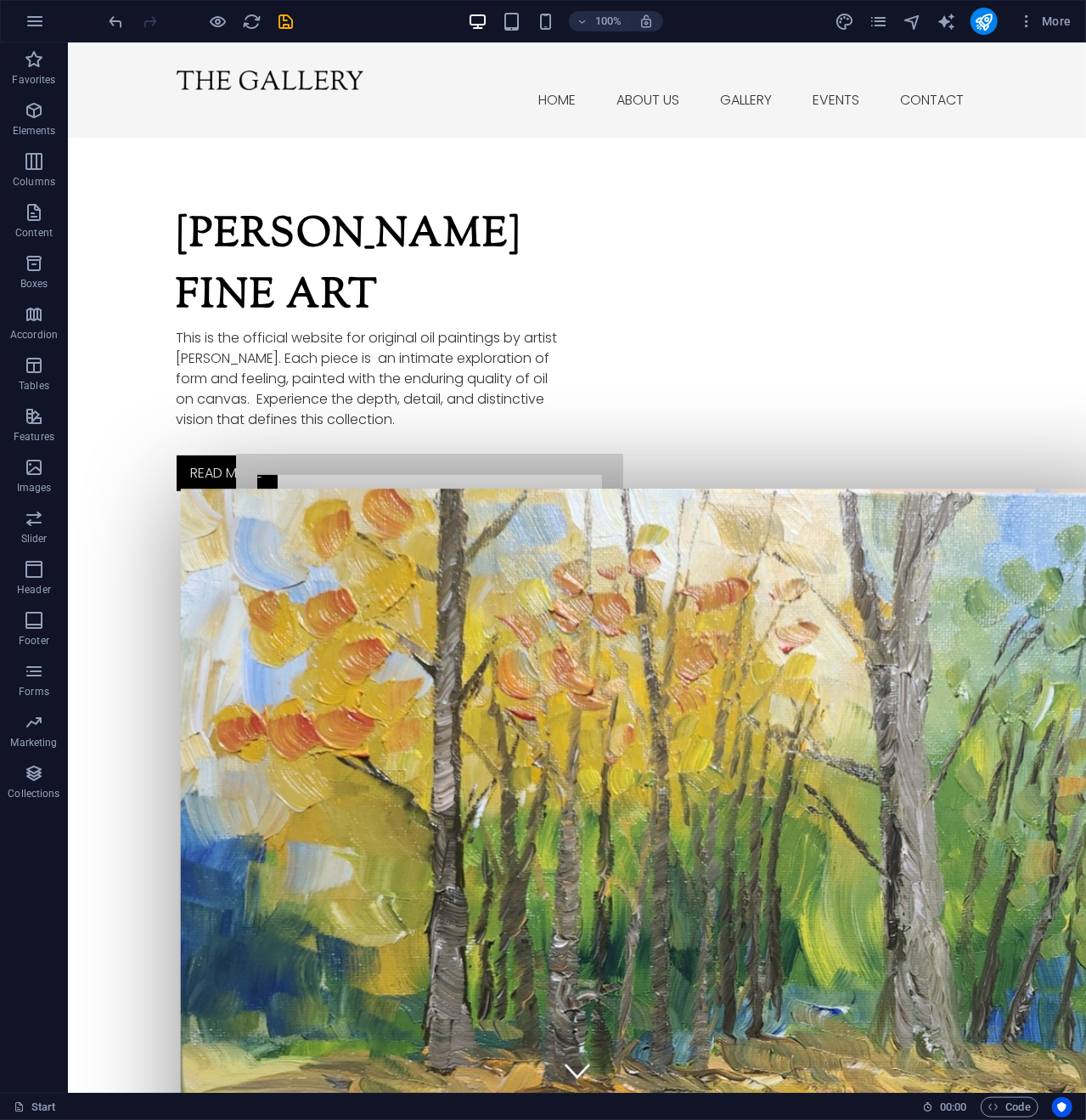
drag, startPoint x: 1076, startPoint y: 773, endPoint x: 1107, endPoint y: 66, distance: 707.7
click at [984, 16] on icon "publish" at bounding box center [984, 21] width 19 height 19
checkbox input "false"
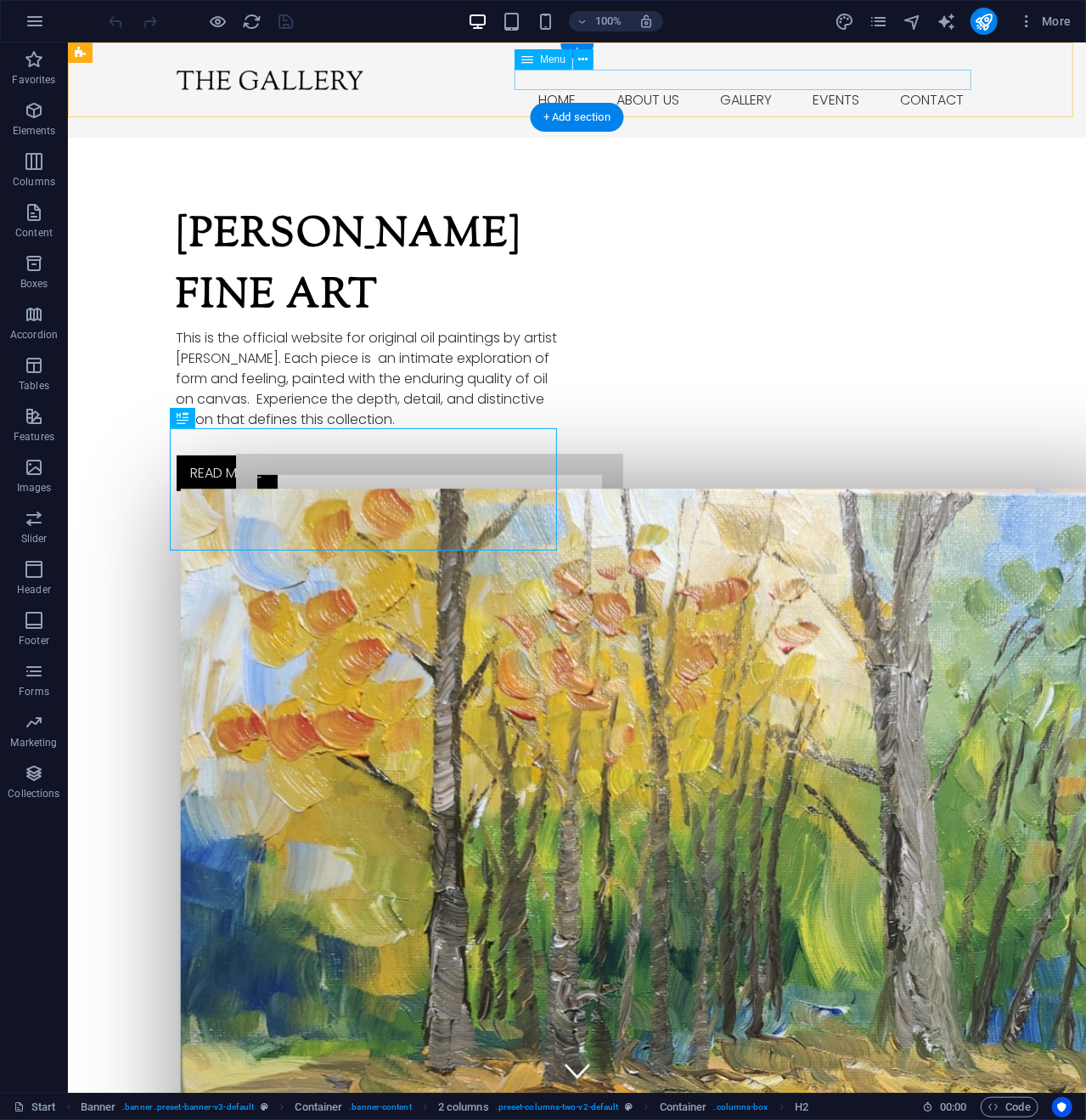
click at [557, 90] on nav "Home About us Gallery Events Contact" at bounding box center [576, 100] width 802 height 20
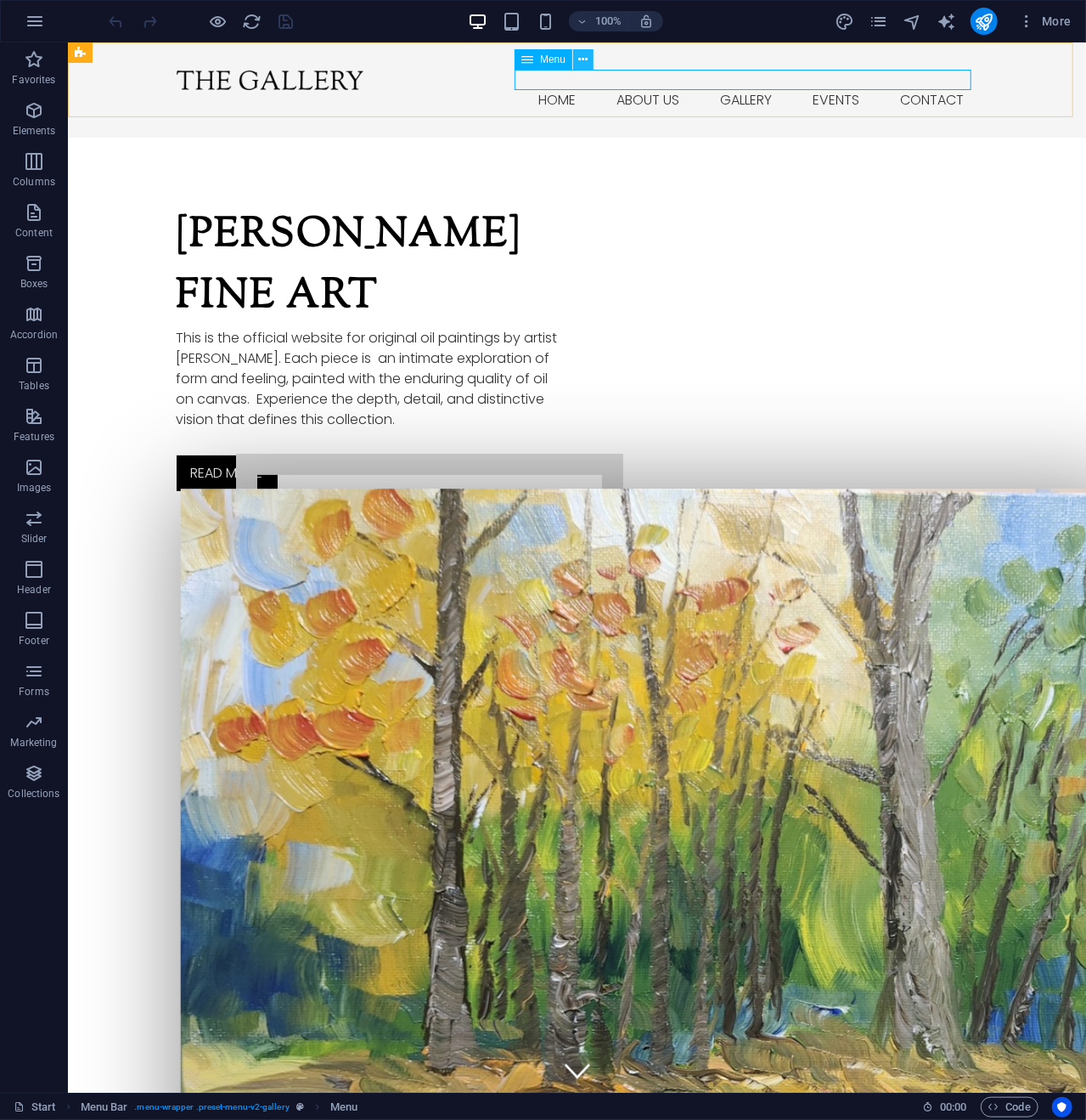
click at [586, 59] on icon at bounding box center [584, 60] width 9 height 18
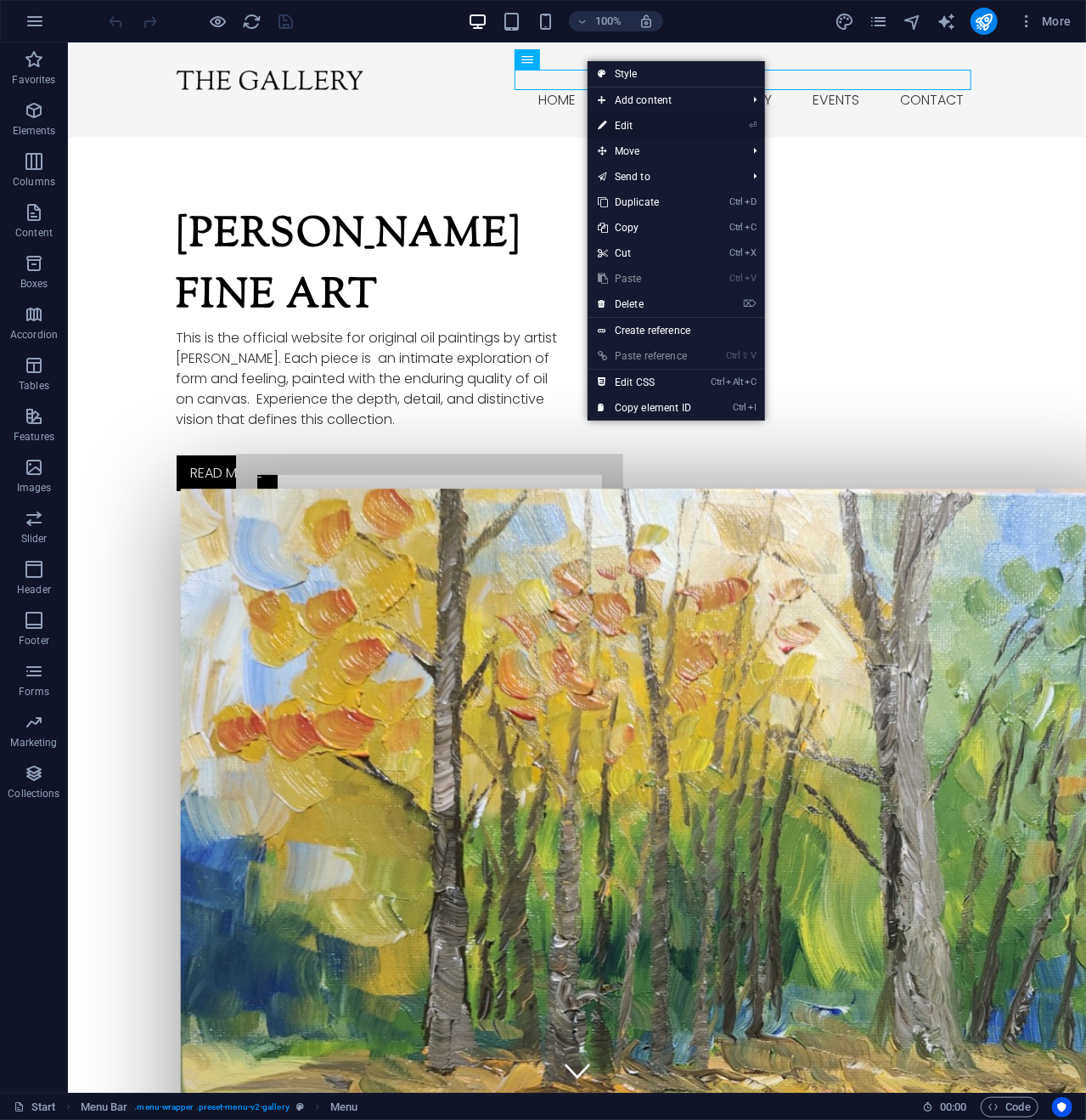
click at [639, 122] on link "⏎ Edit" at bounding box center [644, 126] width 114 height 26
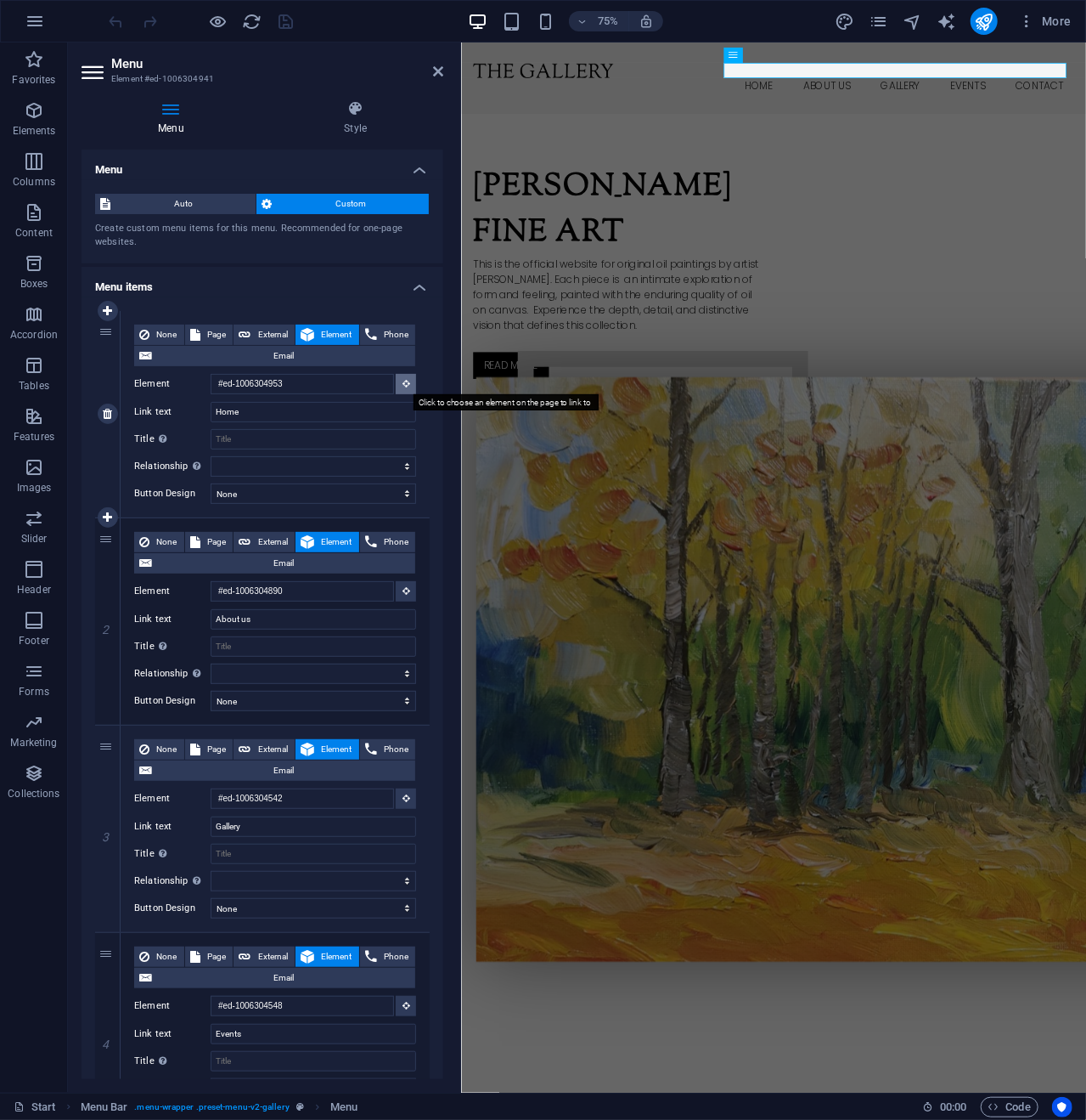
click at [402, 379] on icon at bounding box center [406, 382] width 7 height 8
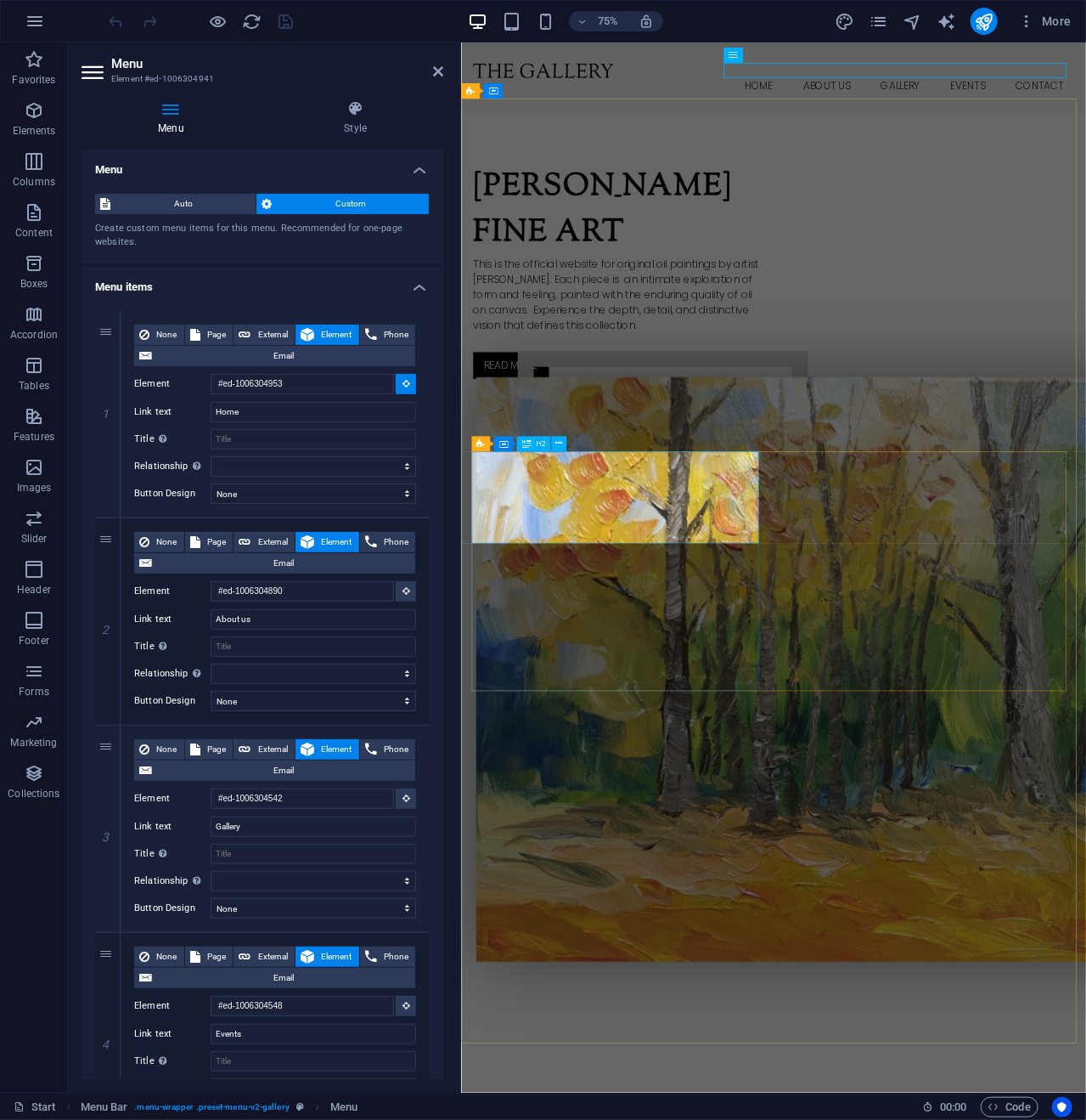
click at [524, 328] on div "[PERSON_NAME] Fine Art" at bounding box center [671, 267] width 388 height 123
type input "#ed-1006304965"
select select
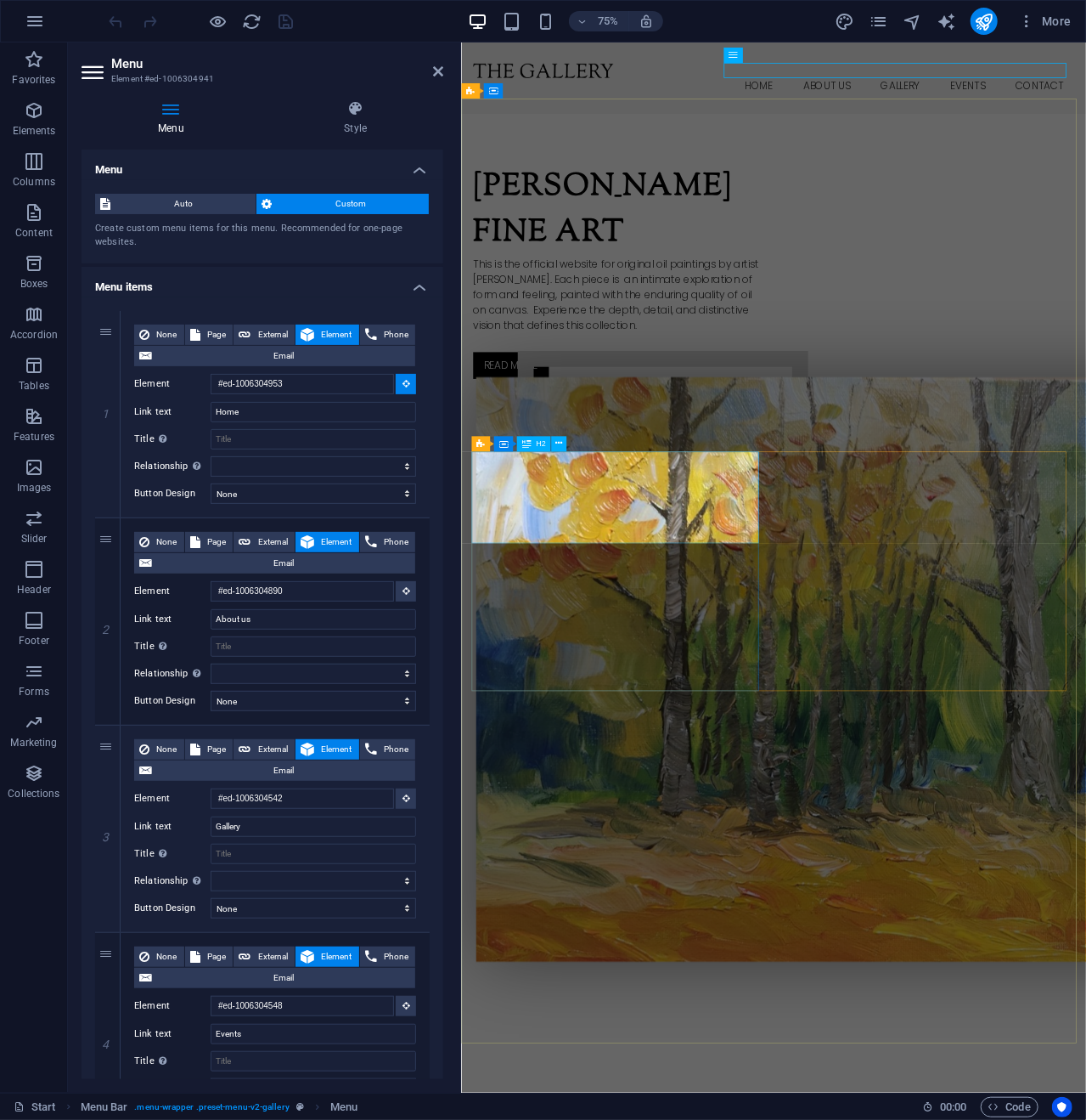
select select
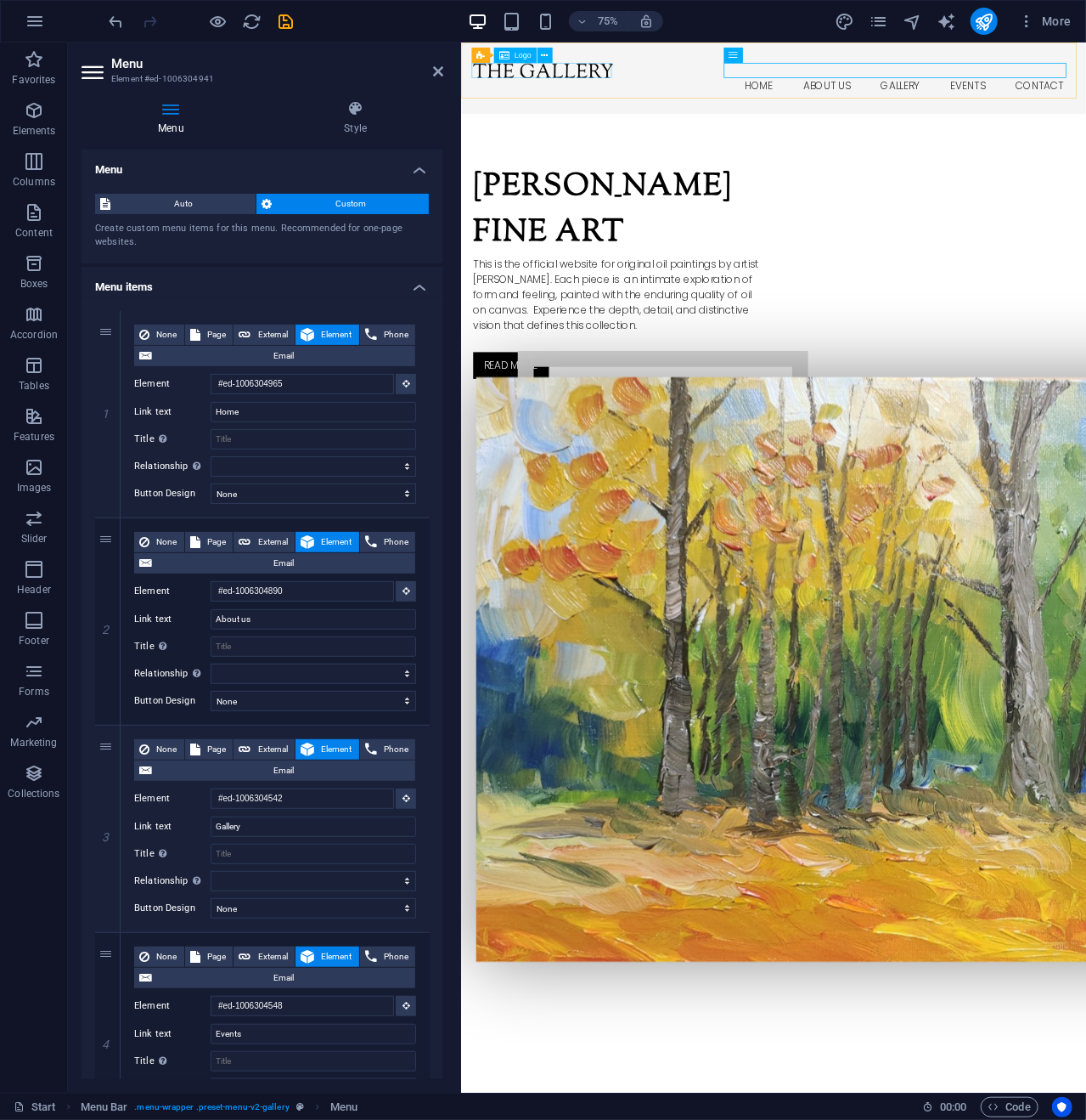
click at [632, 83] on div at bounding box center [878, 80] width 802 height 20
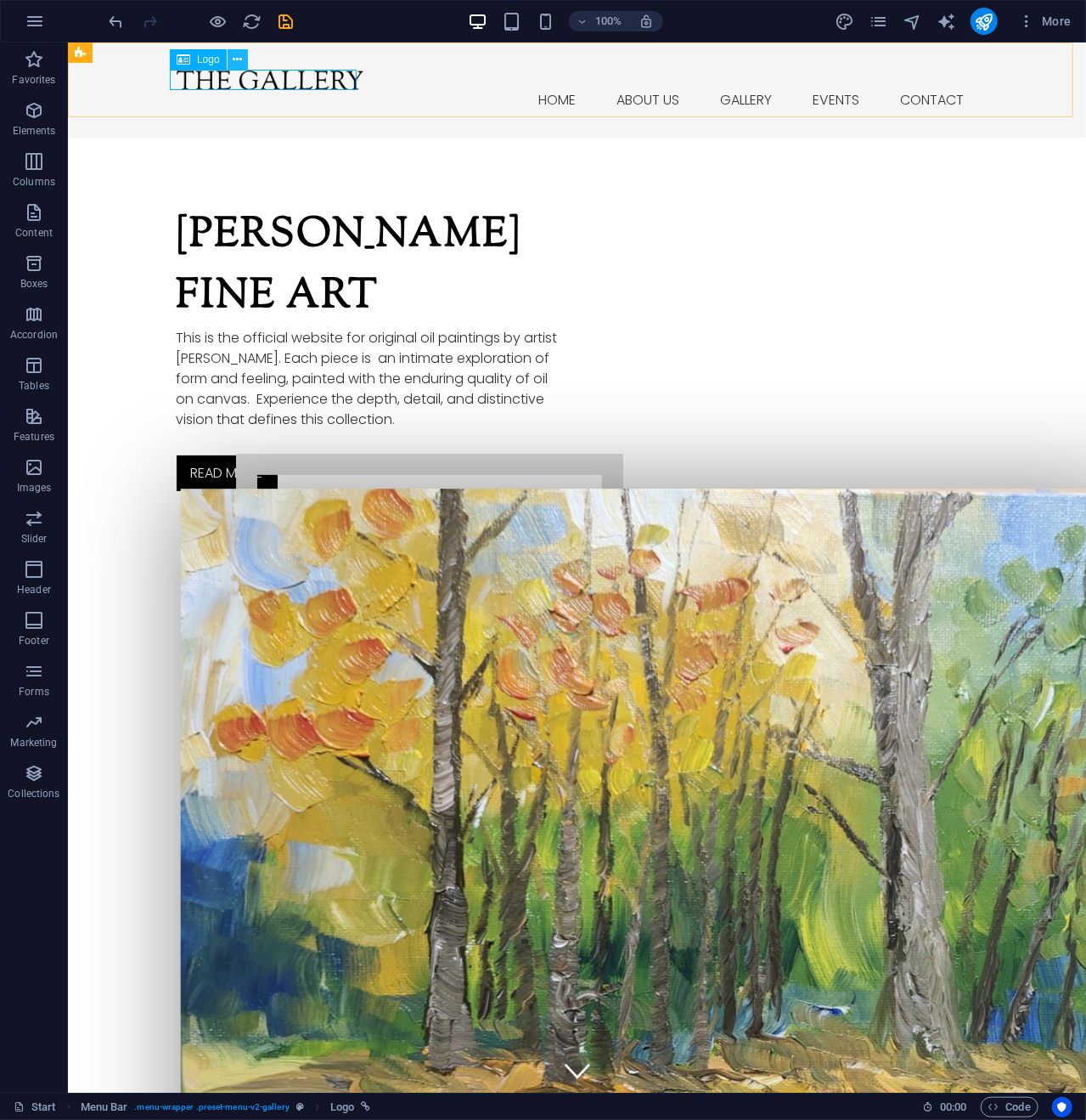
click at [240, 54] on icon at bounding box center [238, 60] width 9 height 18
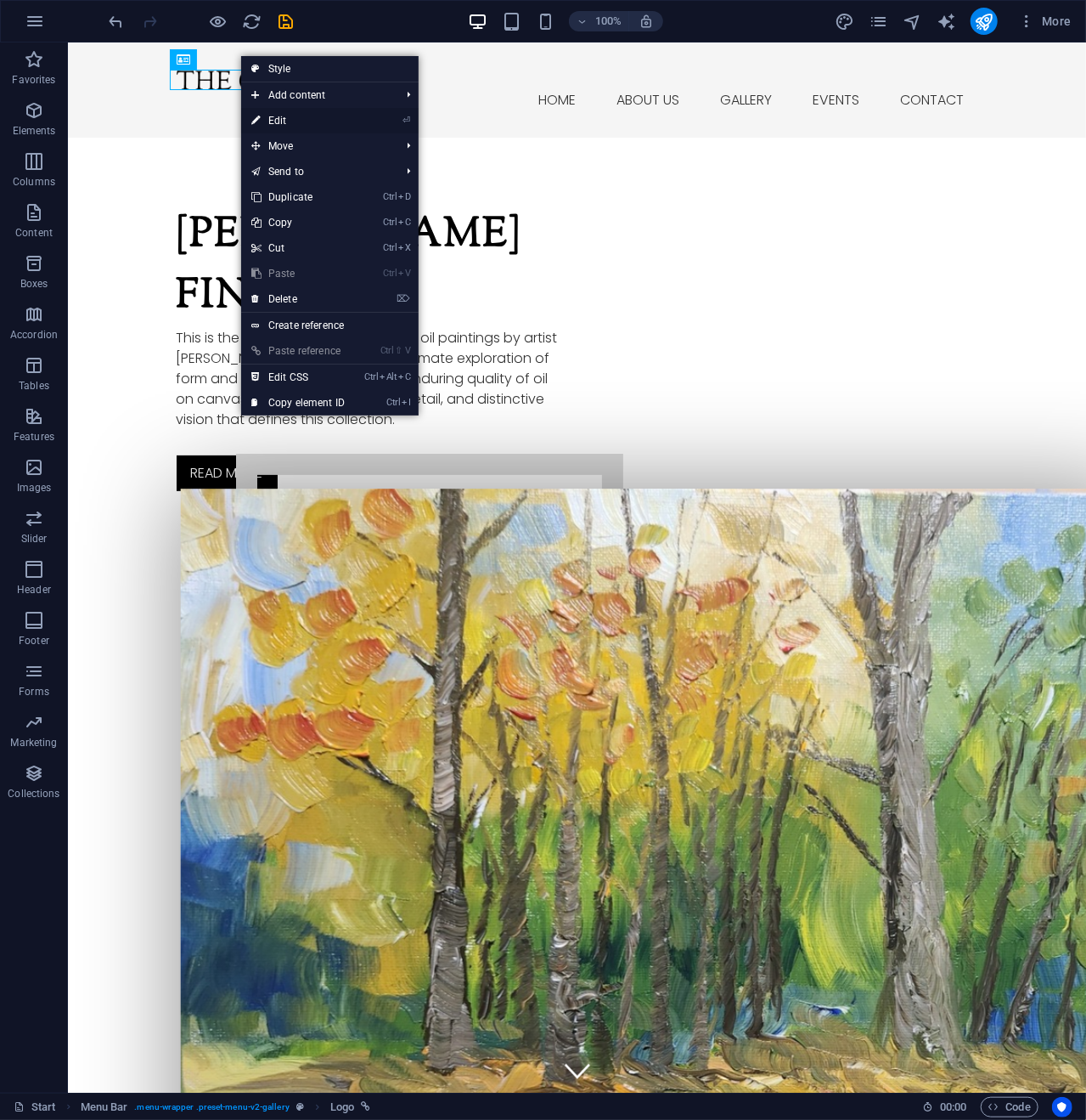
click at [296, 117] on link "⏎ Edit" at bounding box center [298, 121] width 114 height 26
select select "px"
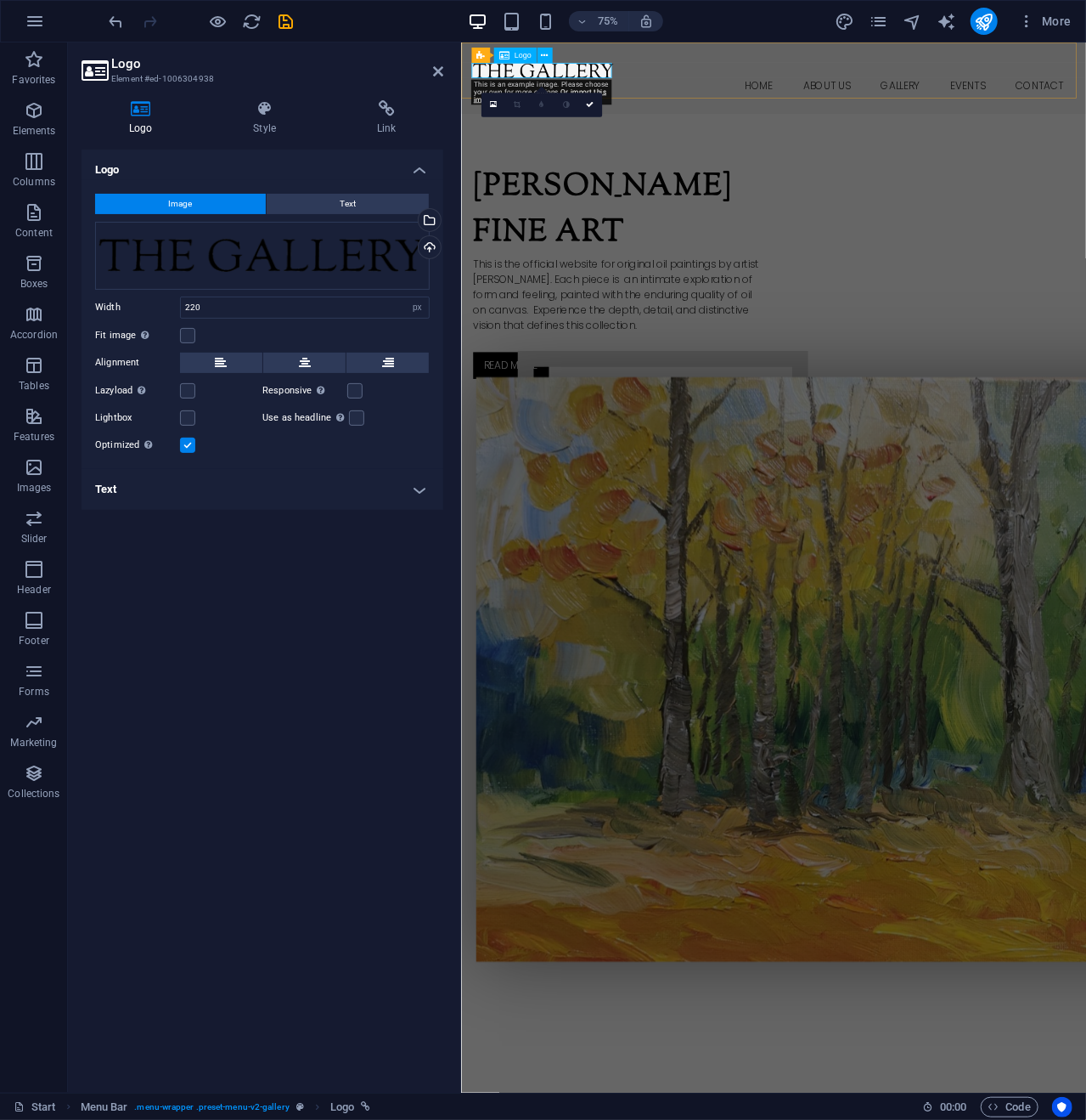
click at [624, 80] on div at bounding box center [878, 80] width 802 height 20
click at [229, 252] on div "Drag files here, click to choose files or select files from Files or our free s…" at bounding box center [262, 256] width 335 height 68
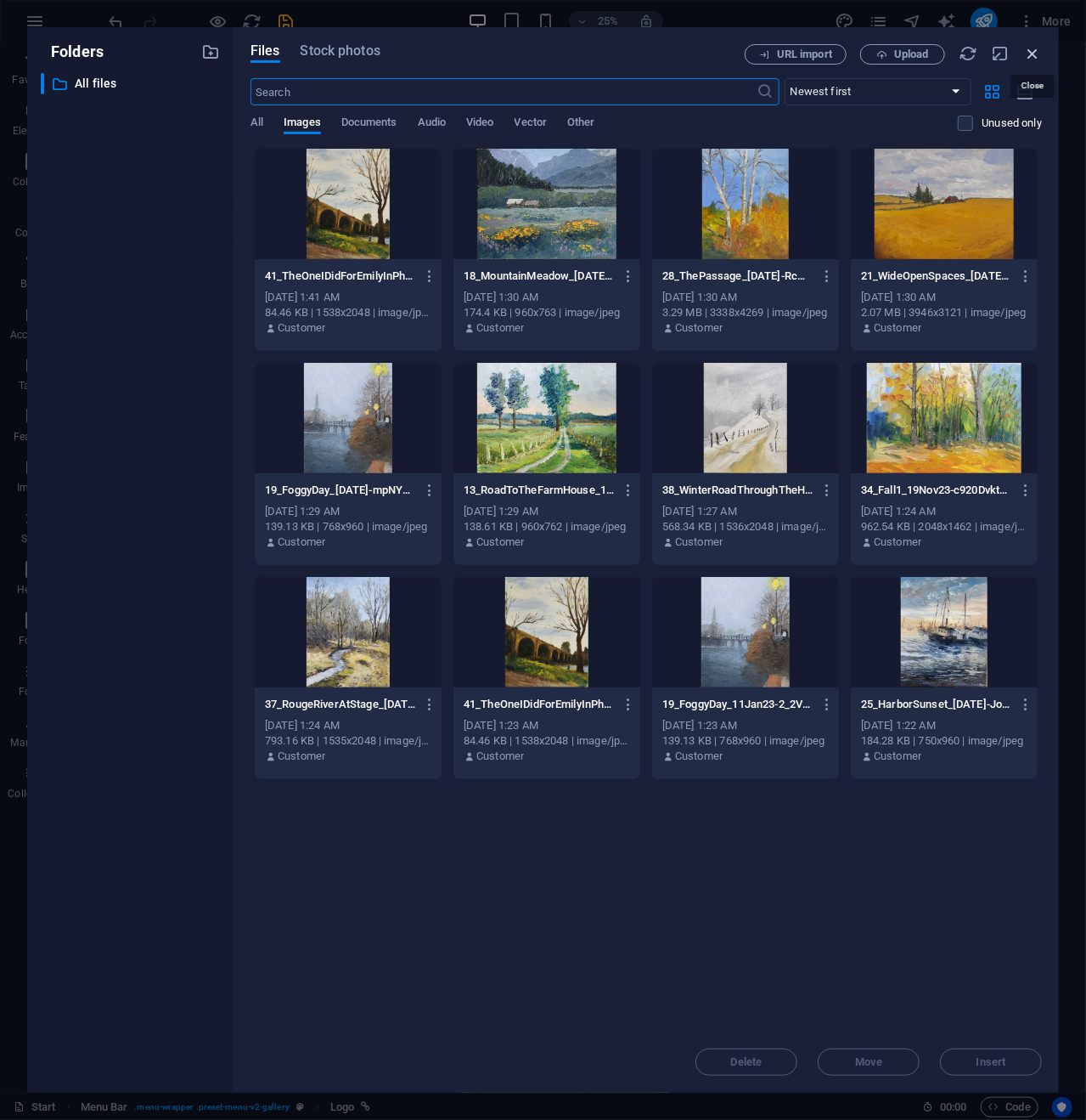
click at [1030, 48] on icon "button" at bounding box center [1033, 53] width 18 height 18
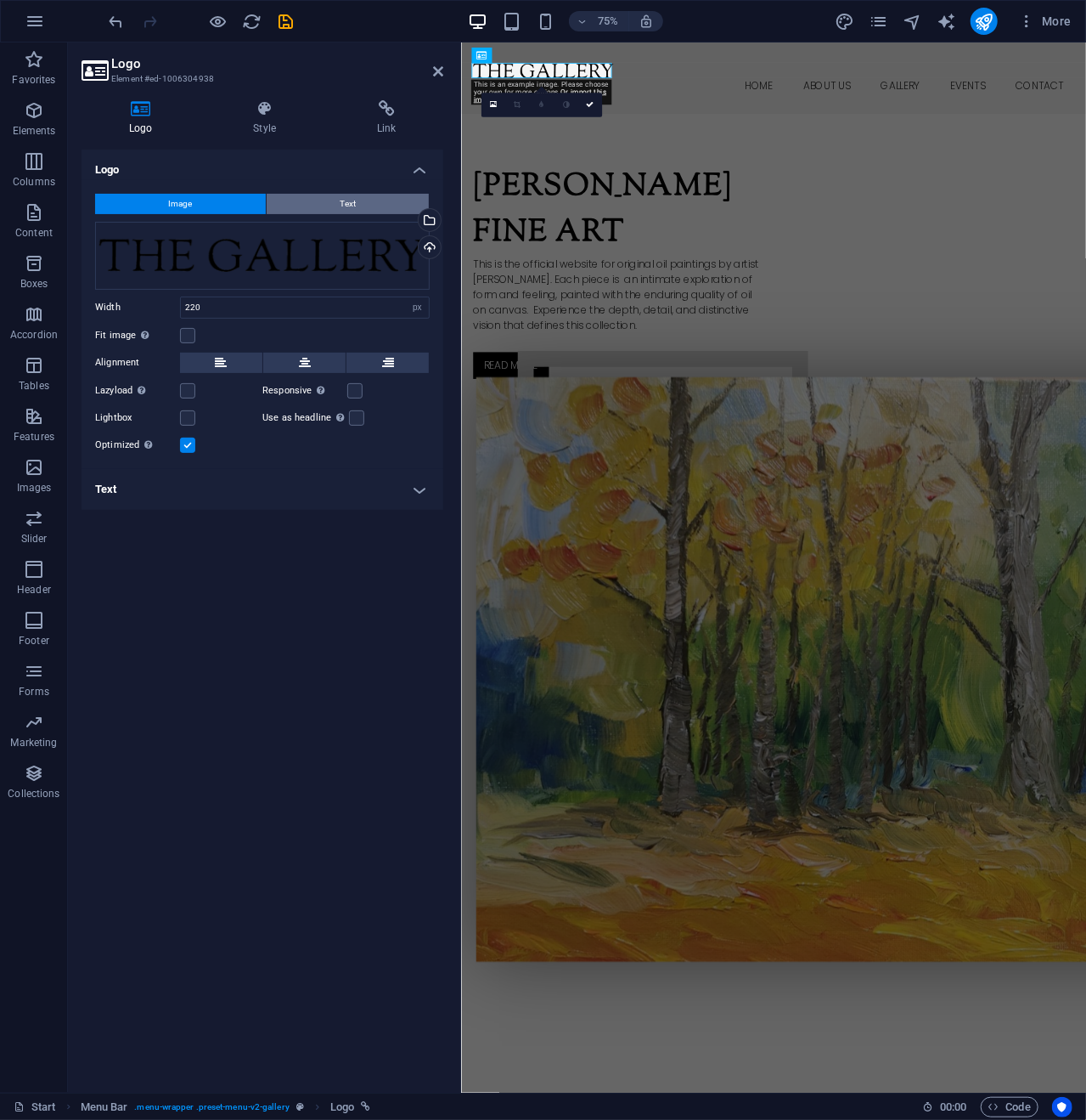
click at [354, 195] on span "Text" at bounding box center [348, 204] width 16 height 20
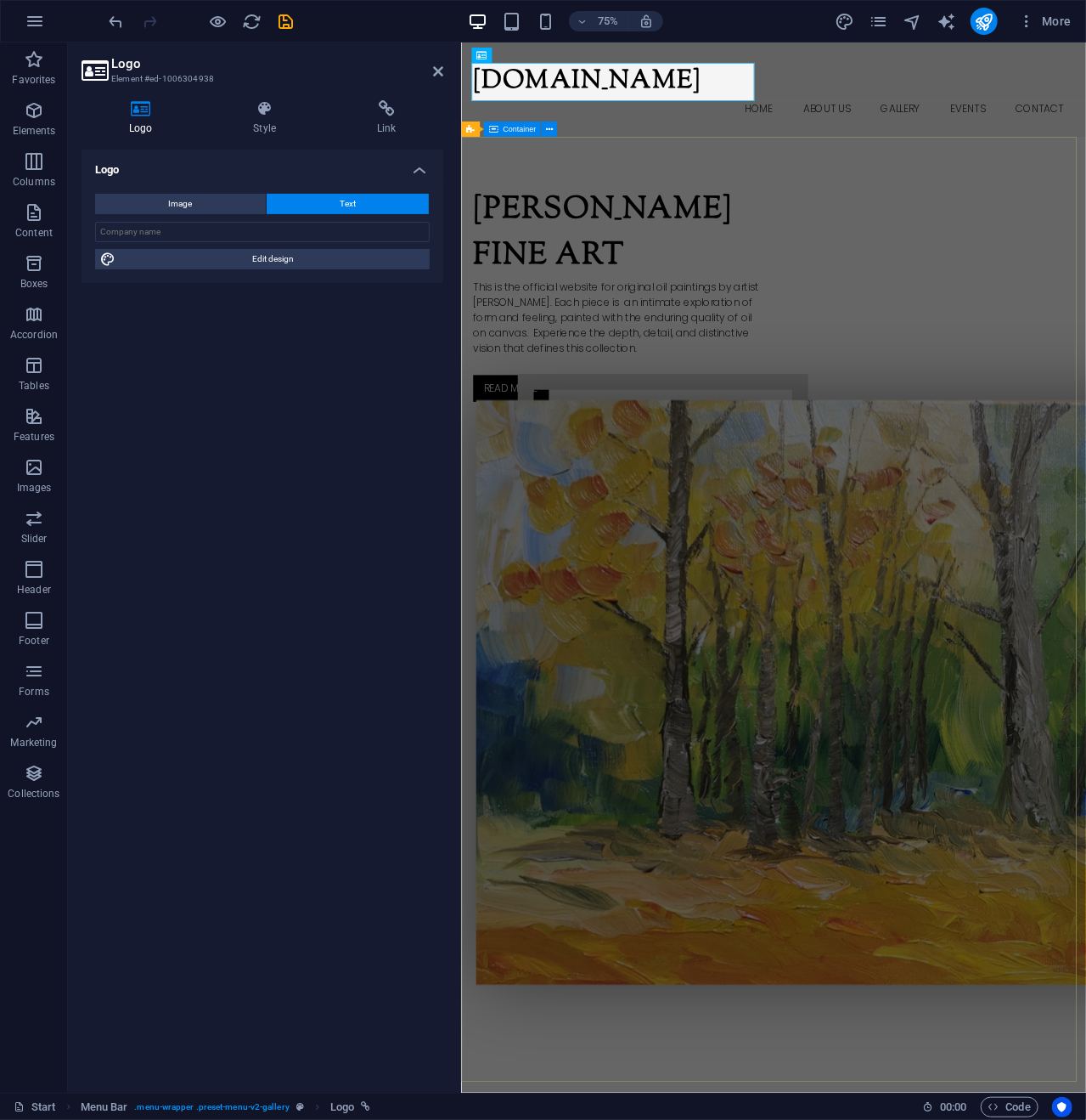
click at [720, 226] on div "[PERSON_NAME] Fine Art This is the official website for original oil paintings …" at bounding box center [878, 761] width 834 height 1186
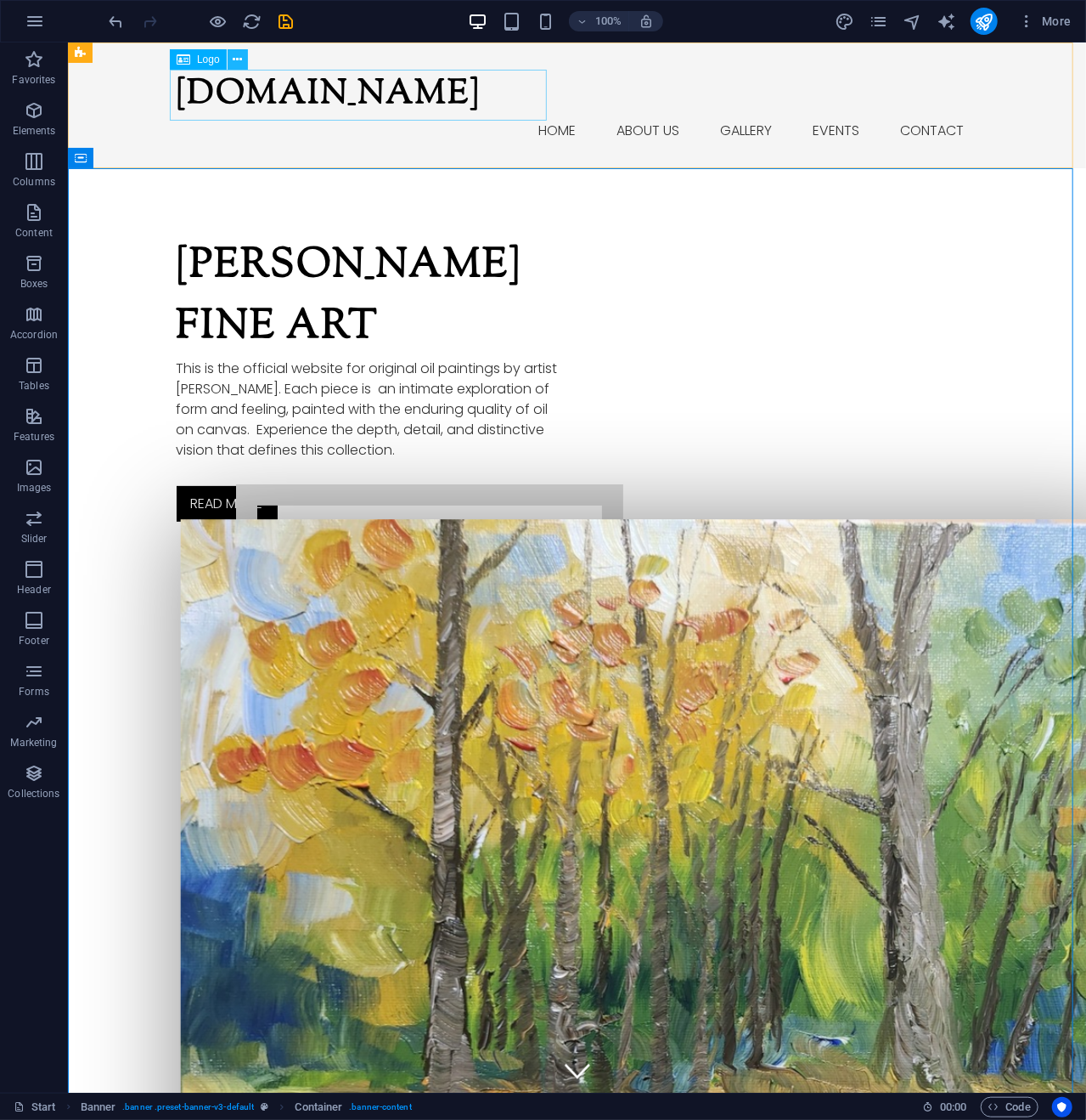
click at [240, 59] on icon at bounding box center [238, 60] width 9 height 18
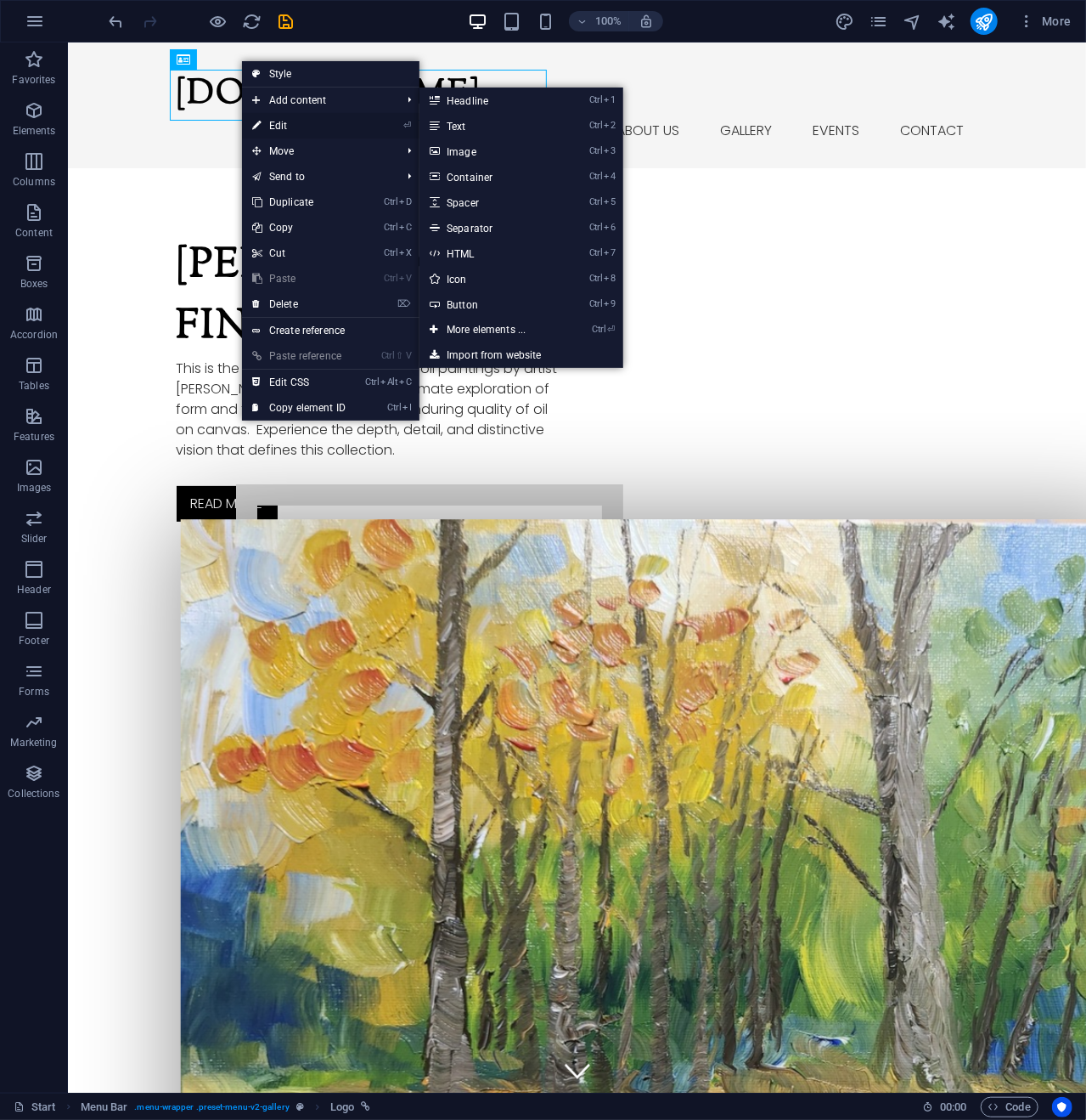
click at [281, 128] on link "⏎ Edit" at bounding box center [299, 126] width 114 height 26
select select "px"
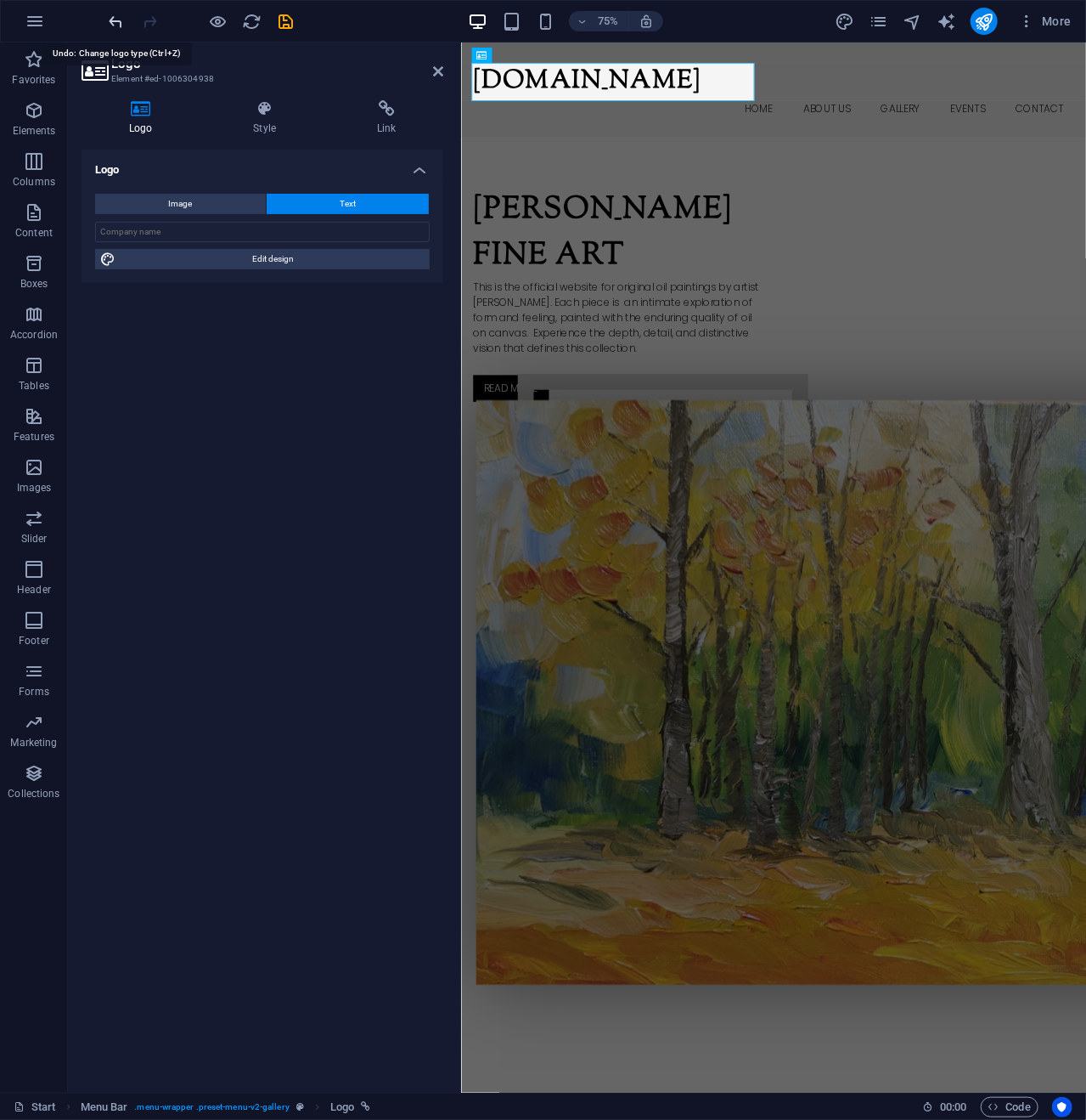
click at [115, 21] on icon "undo" at bounding box center [116, 21] width 19 height 19
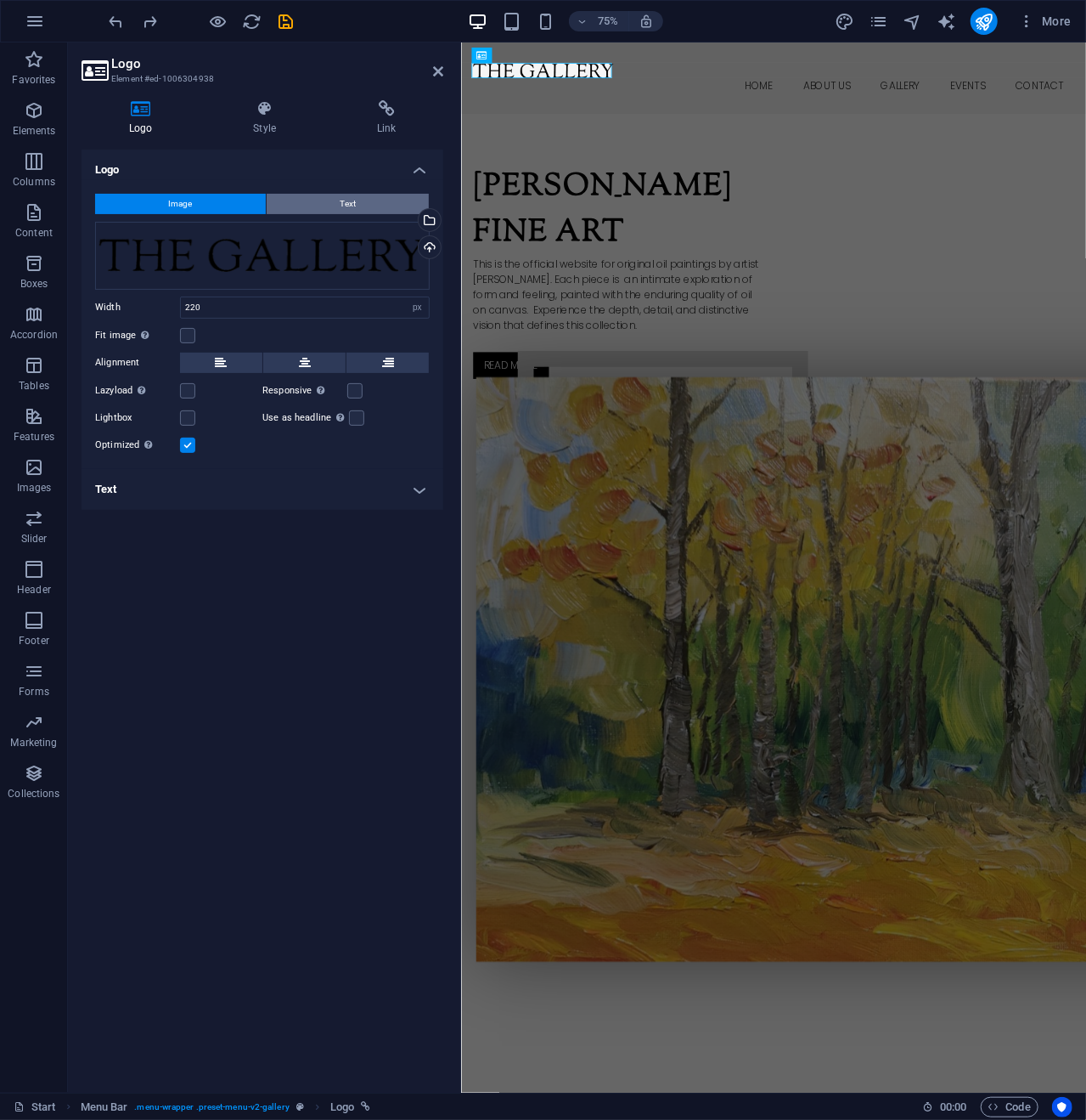
click at [302, 203] on button "Text" at bounding box center [348, 204] width 163 height 20
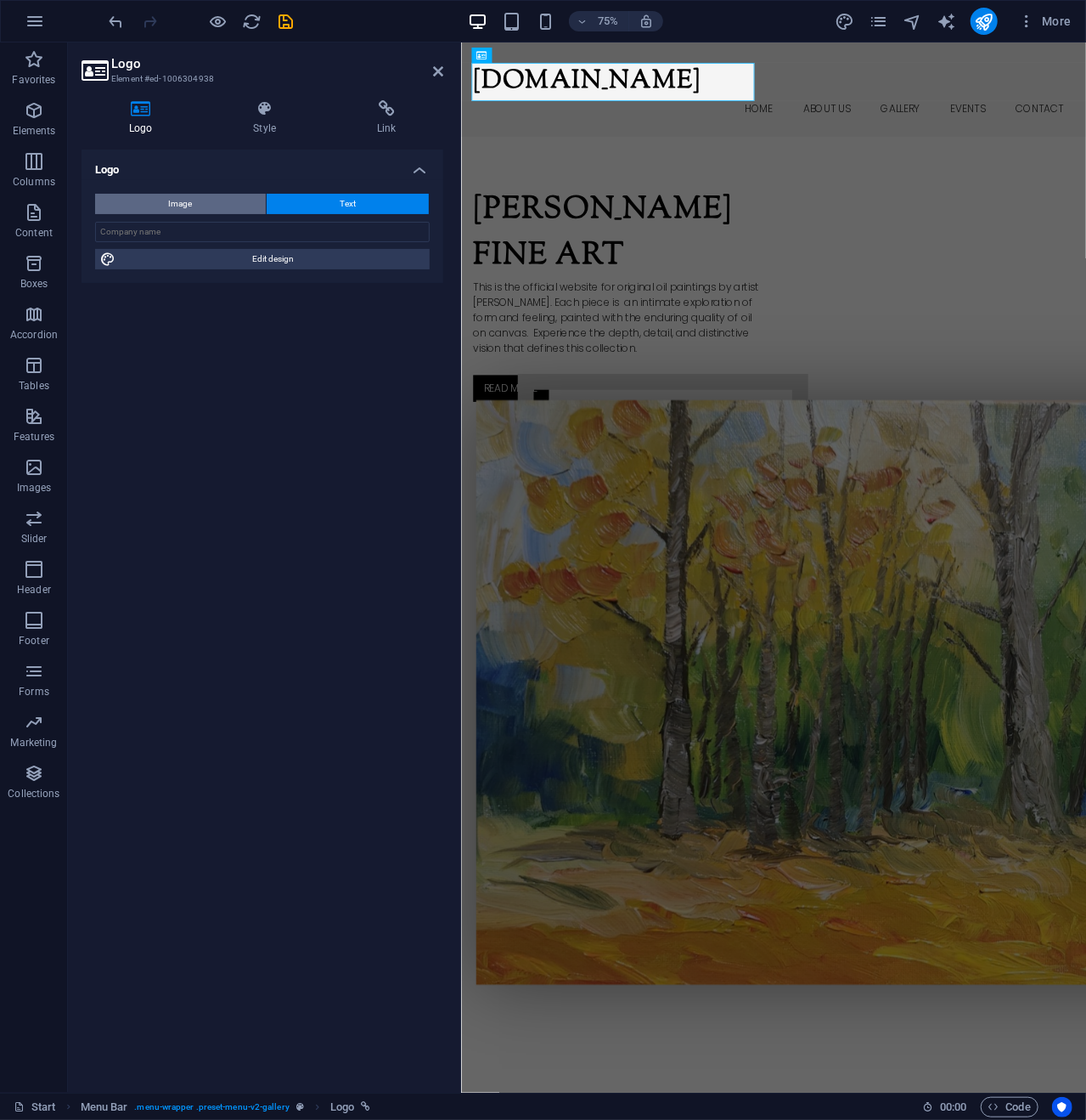
click at [218, 203] on button "Image" at bounding box center [180, 204] width 171 height 20
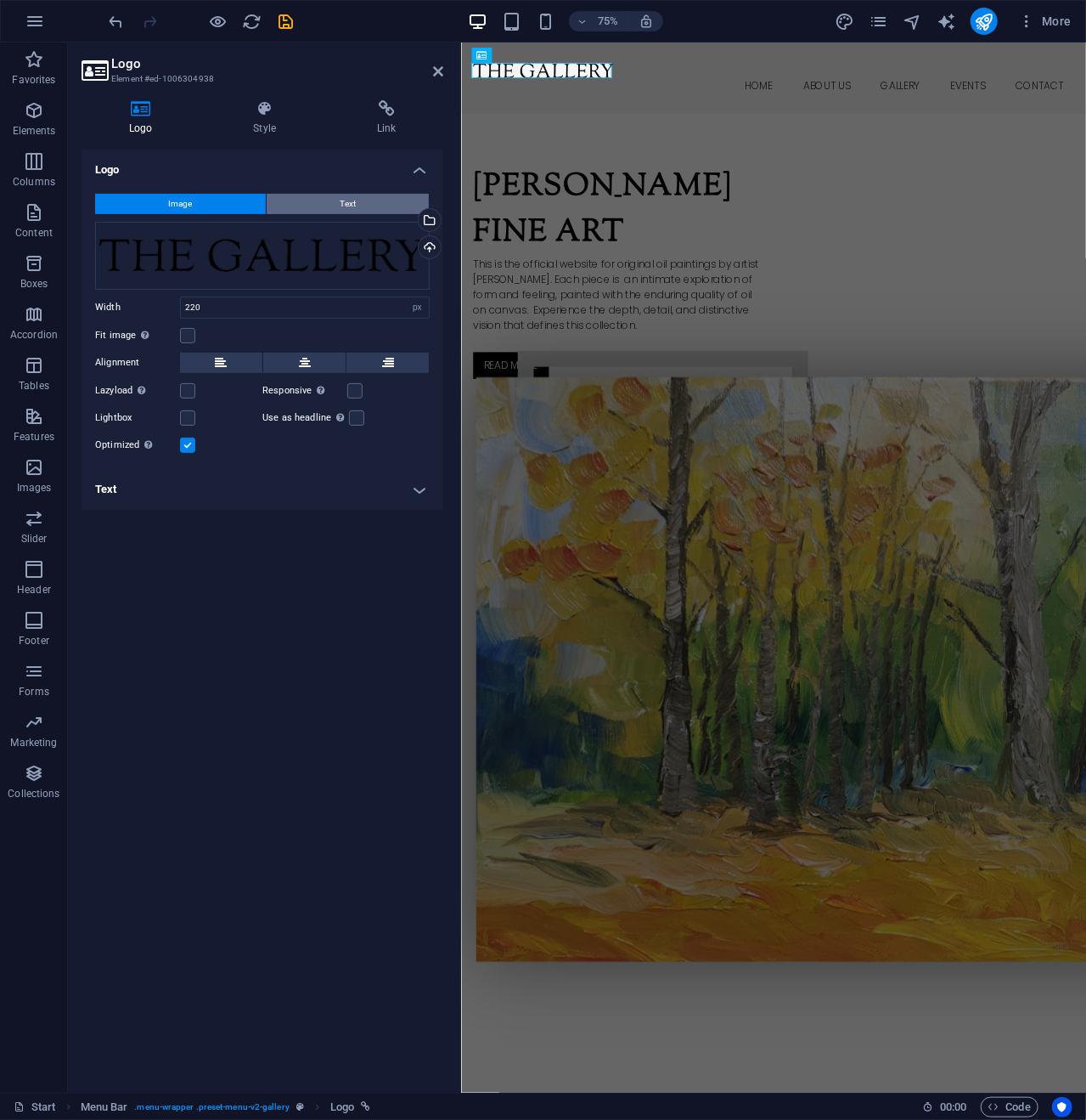
click at [376, 199] on button "Text" at bounding box center [348, 204] width 163 height 20
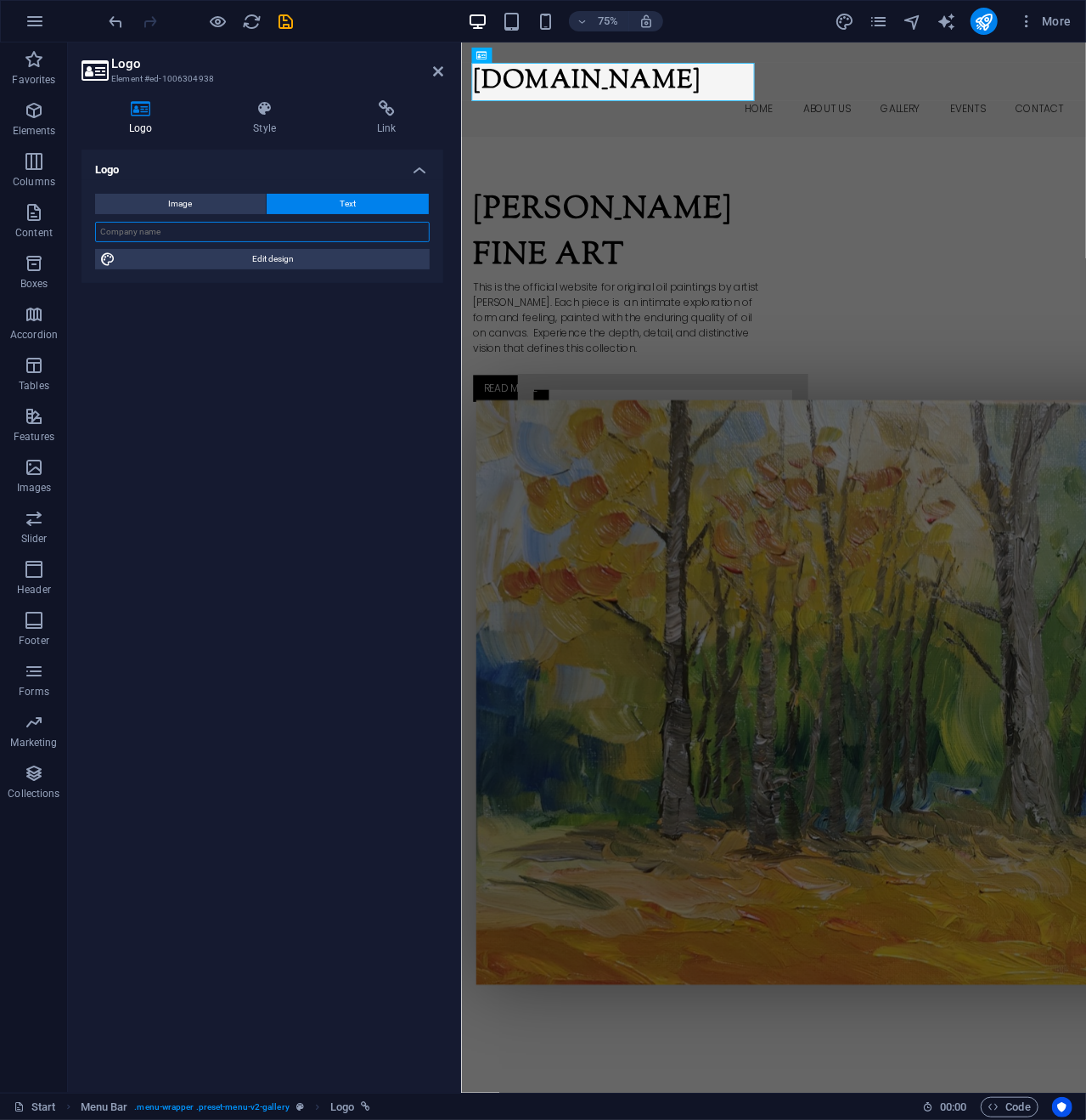
drag, startPoint x: 227, startPoint y: 227, endPoint x: 103, endPoint y: 237, distance: 124.4
click at [103, 237] on input "text" at bounding box center [262, 232] width 335 height 20
click at [217, 200] on button "Image" at bounding box center [180, 204] width 171 height 20
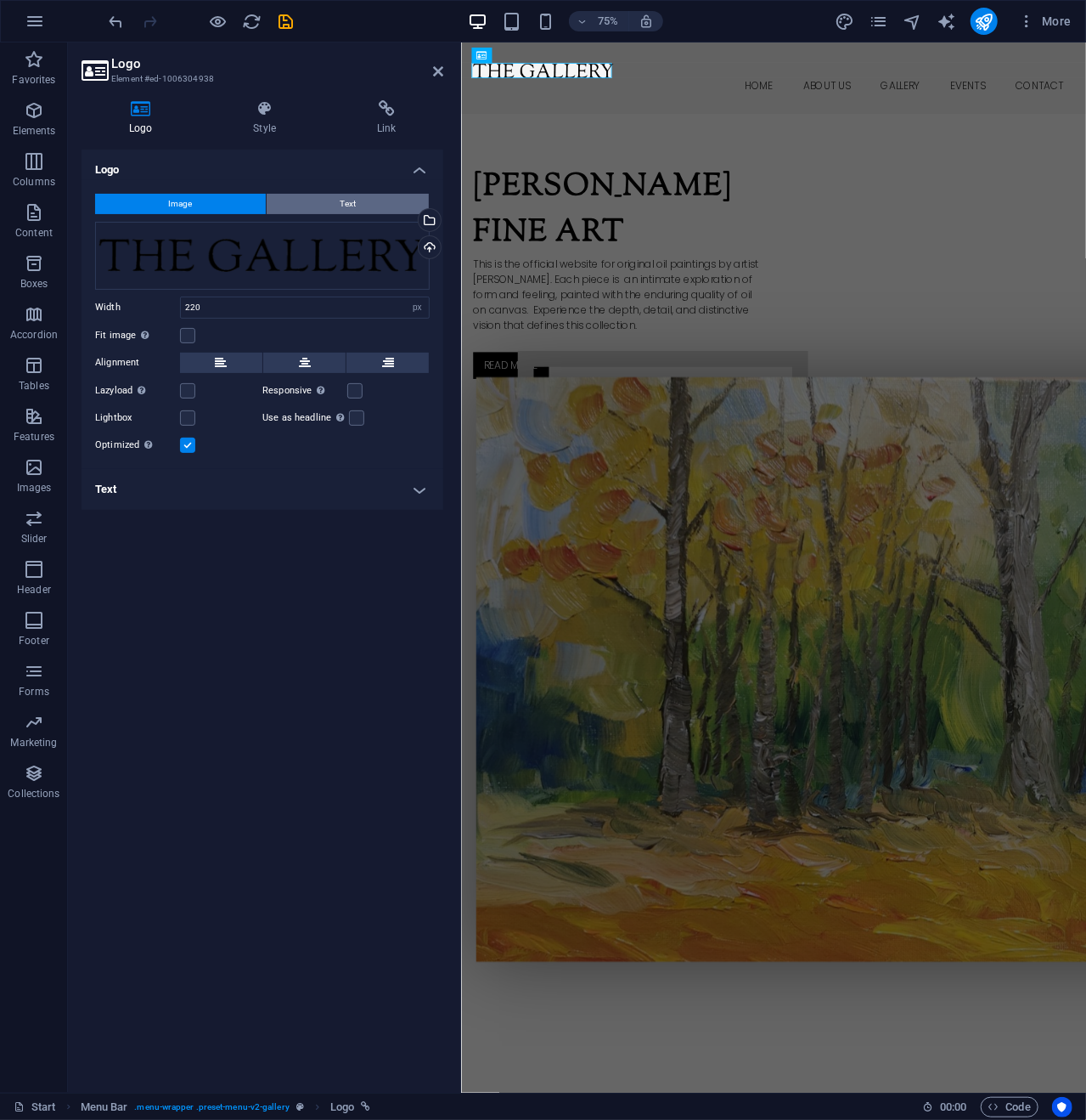
click at [346, 203] on span "Text" at bounding box center [348, 204] width 16 height 20
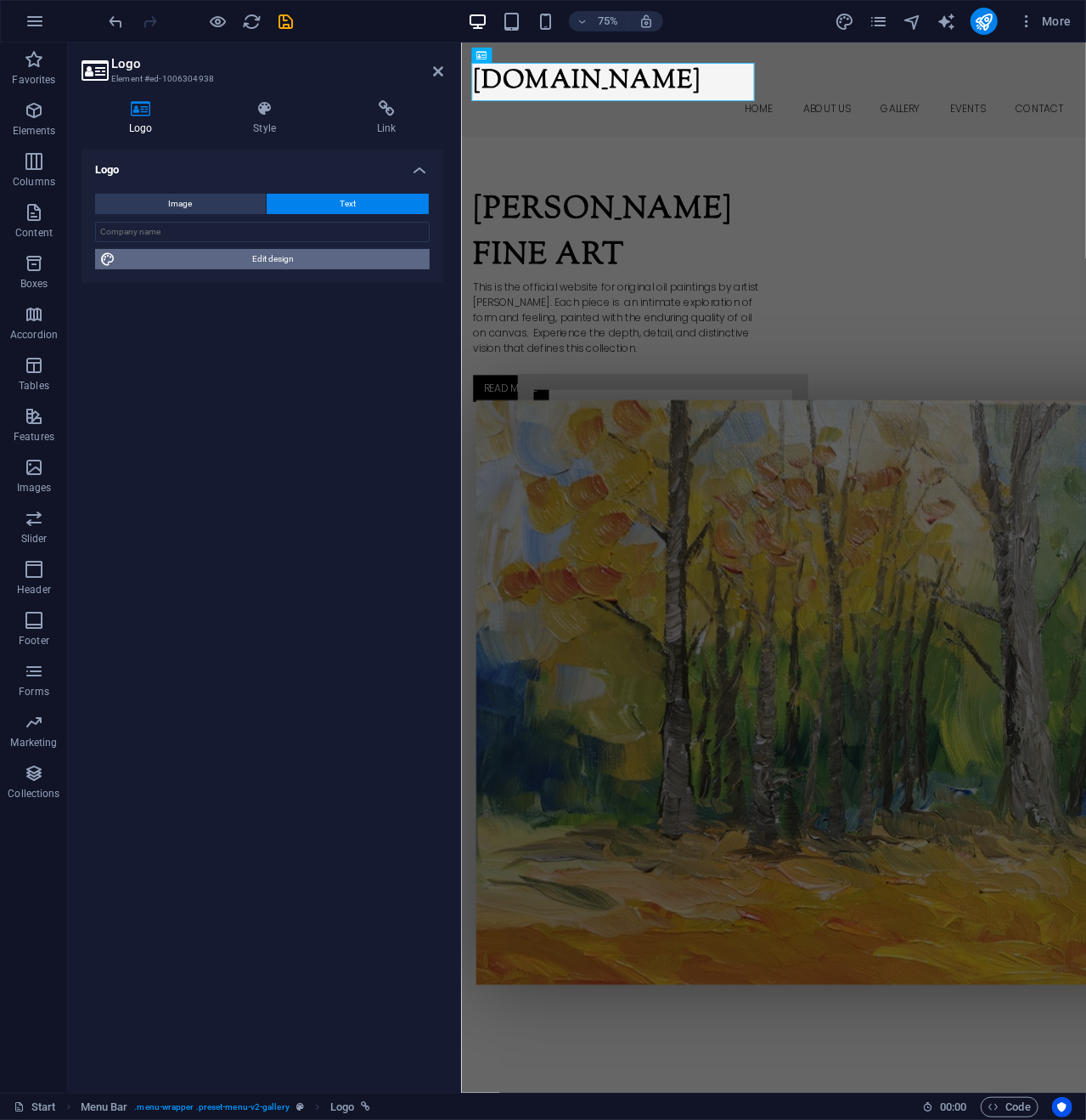
click at [228, 258] on span "Edit design" at bounding box center [272, 259] width 304 height 20
select select "rem"
select select "700"
select select "px"
select select "rem"
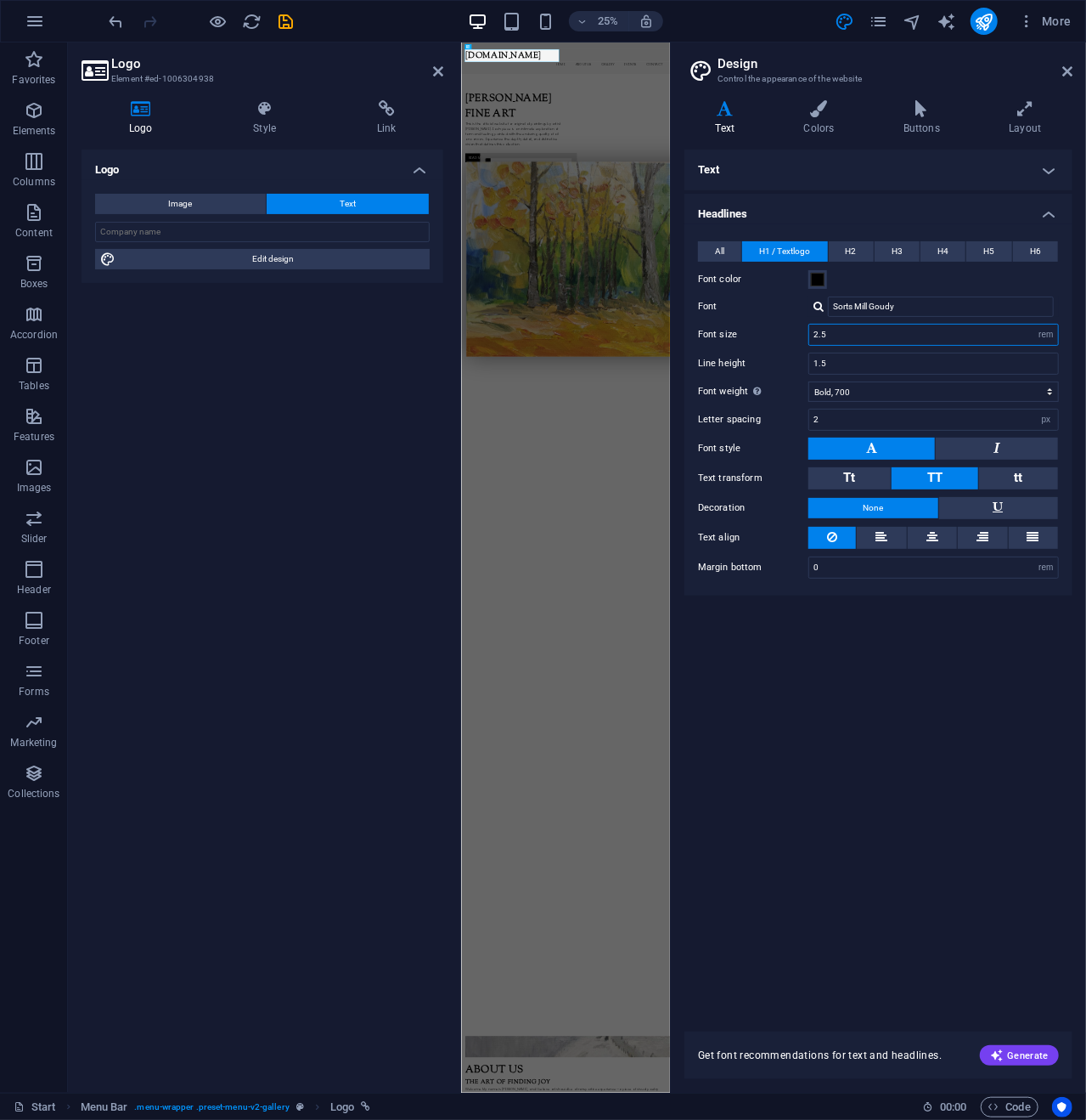
drag, startPoint x: 825, startPoint y: 333, endPoint x: 809, endPoint y: 330, distance: 16.3
click at [809, 330] on div "2.5 rem px em %" at bounding box center [934, 335] width 250 height 22
click at [812, 336] on input "2.5" at bounding box center [934, 335] width 249 height 20
type input "1.5"
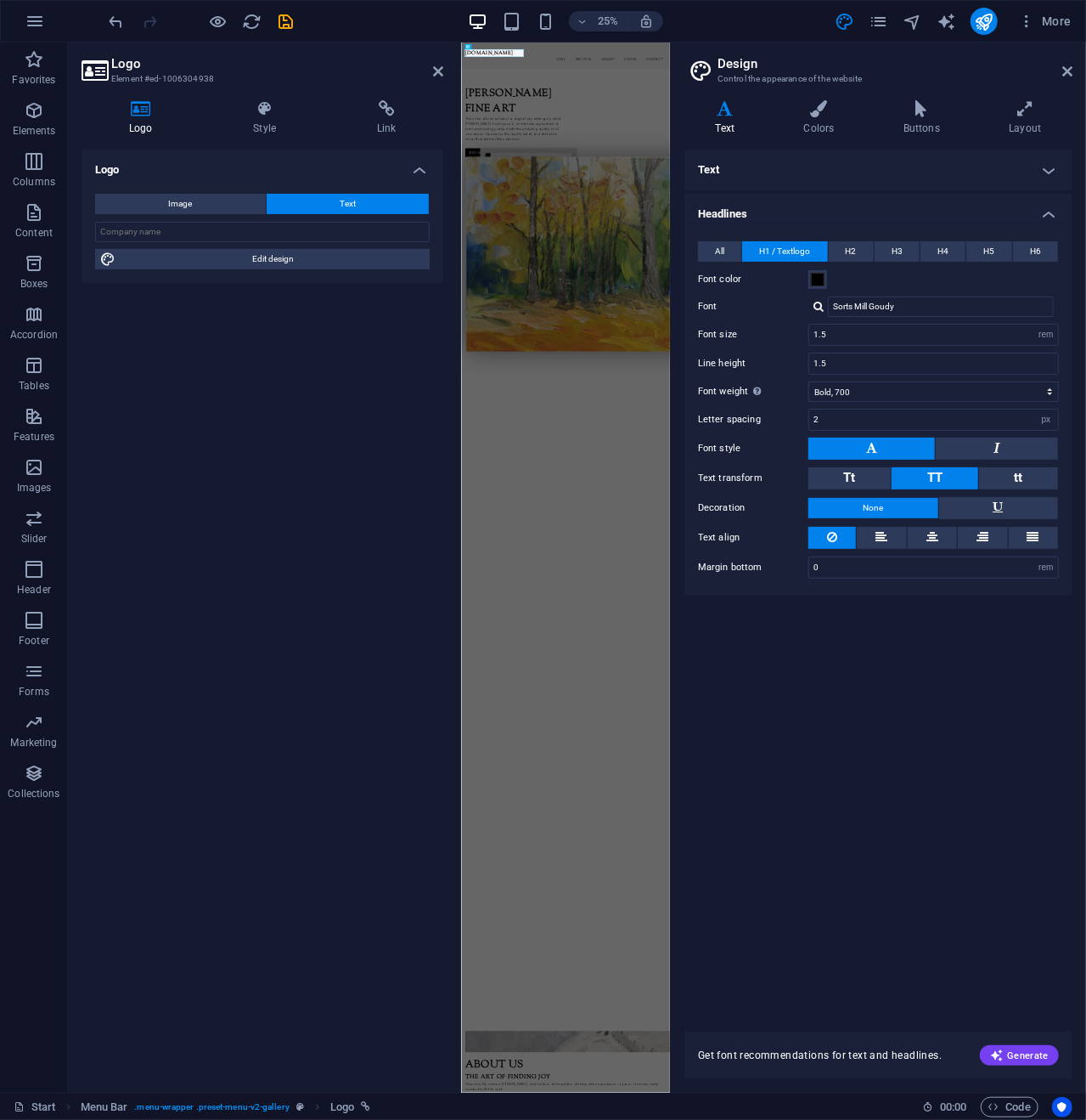
click at [845, 650] on div "Text Standard Bold Links Font color Font Poppins Font size 1 rem px Line height…" at bounding box center [878, 581] width 389 height 861
click at [215, 229] on input "text" at bounding box center [262, 232] width 335 height 20
type input "[PERSON_NAME] Fine Art"
click at [1065, 65] on icon at bounding box center [1067, 71] width 10 height 14
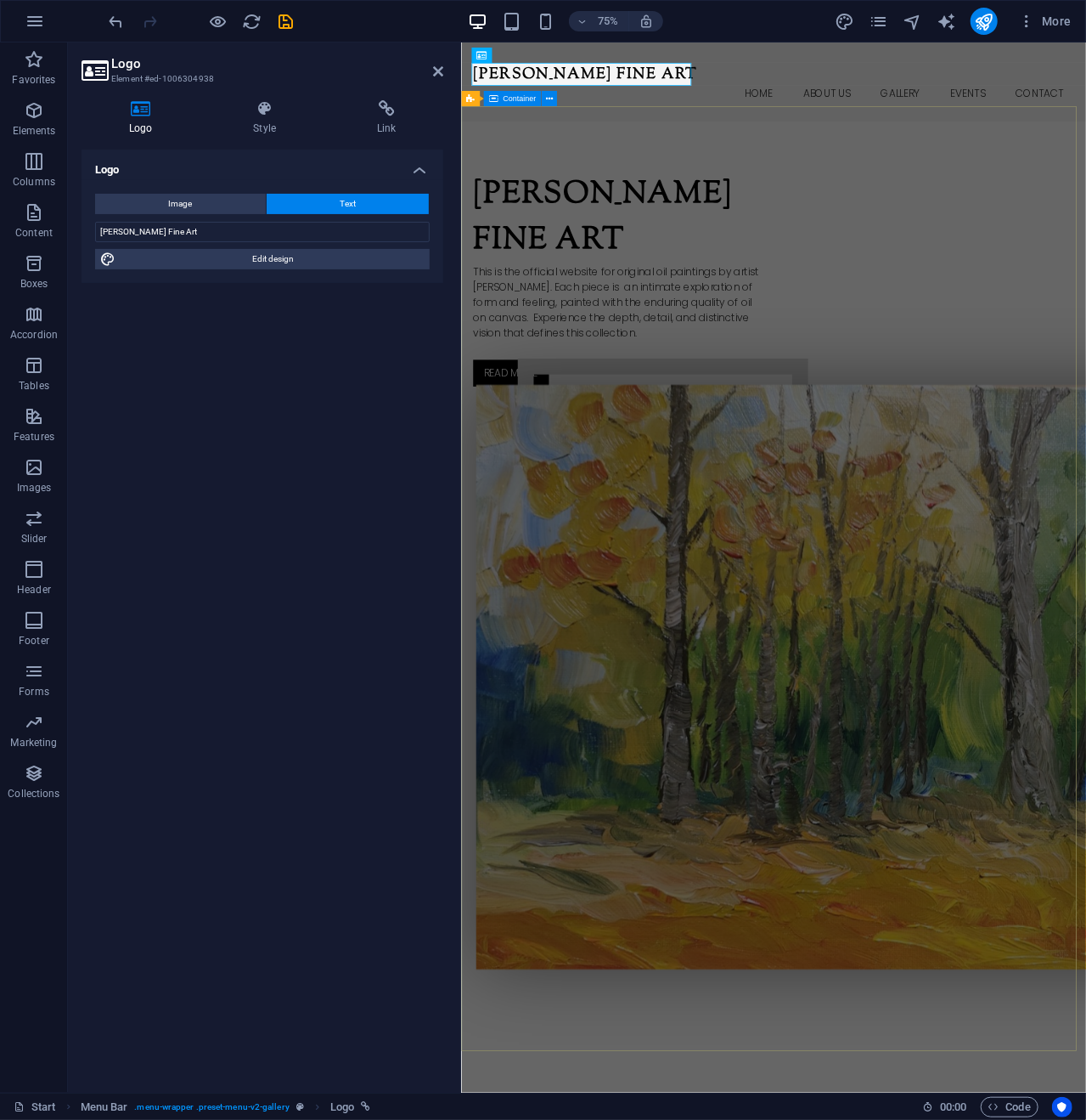
click at [882, 251] on div "[PERSON_NAME] Fine Art This is the official website for original oil paintings …" at bounding box center [878, 741] width 834 height 1186
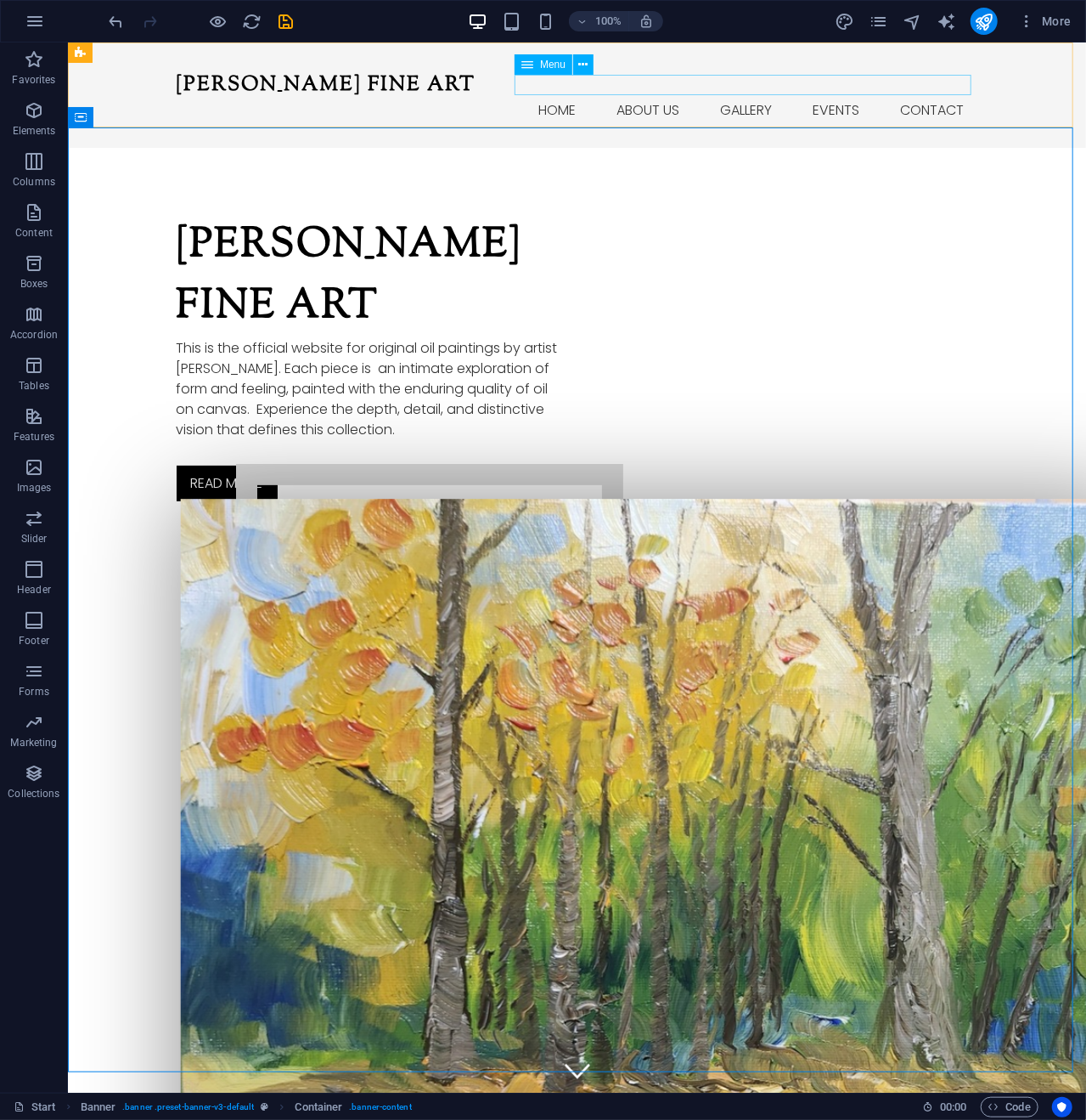
click at [528, 66] on icon at bounding box center [527, 64] width 12 height 20
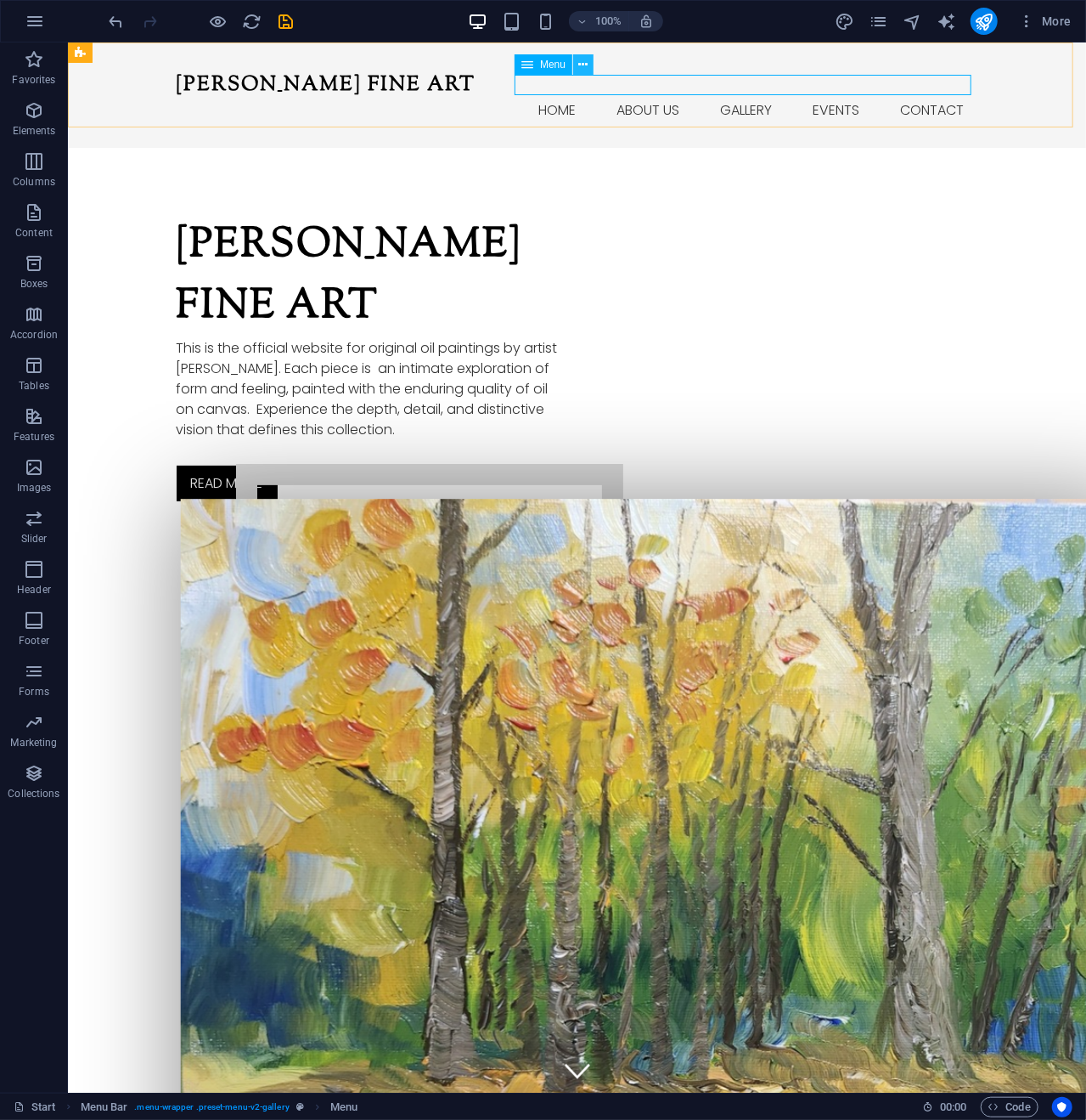
click at [588, 63] on icon at bounding box center [584, 65] width 9 height 18
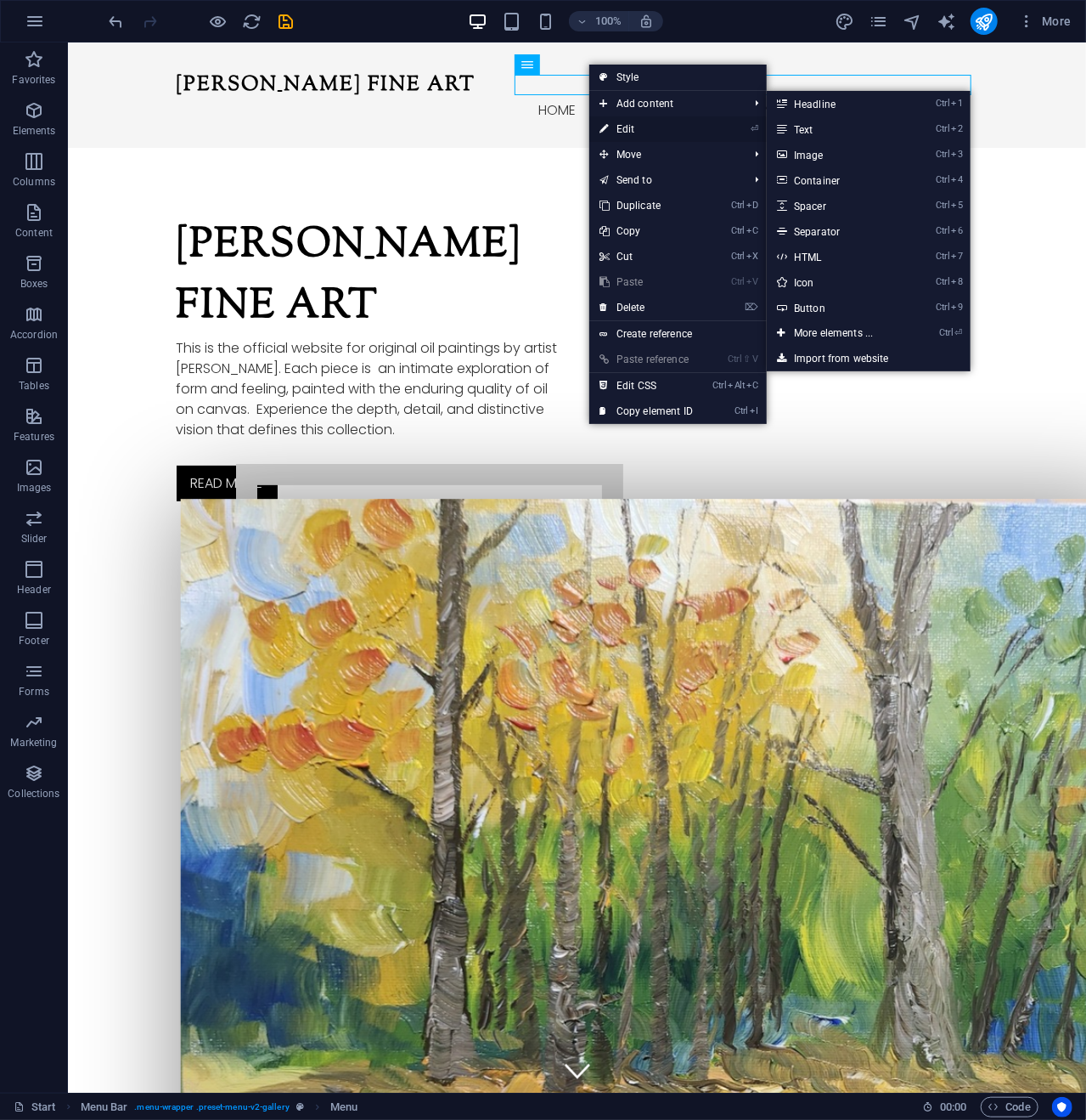
click at [630, 126] on link "⏎ Edit" at bounding box center [646, 129] width 114 height 26
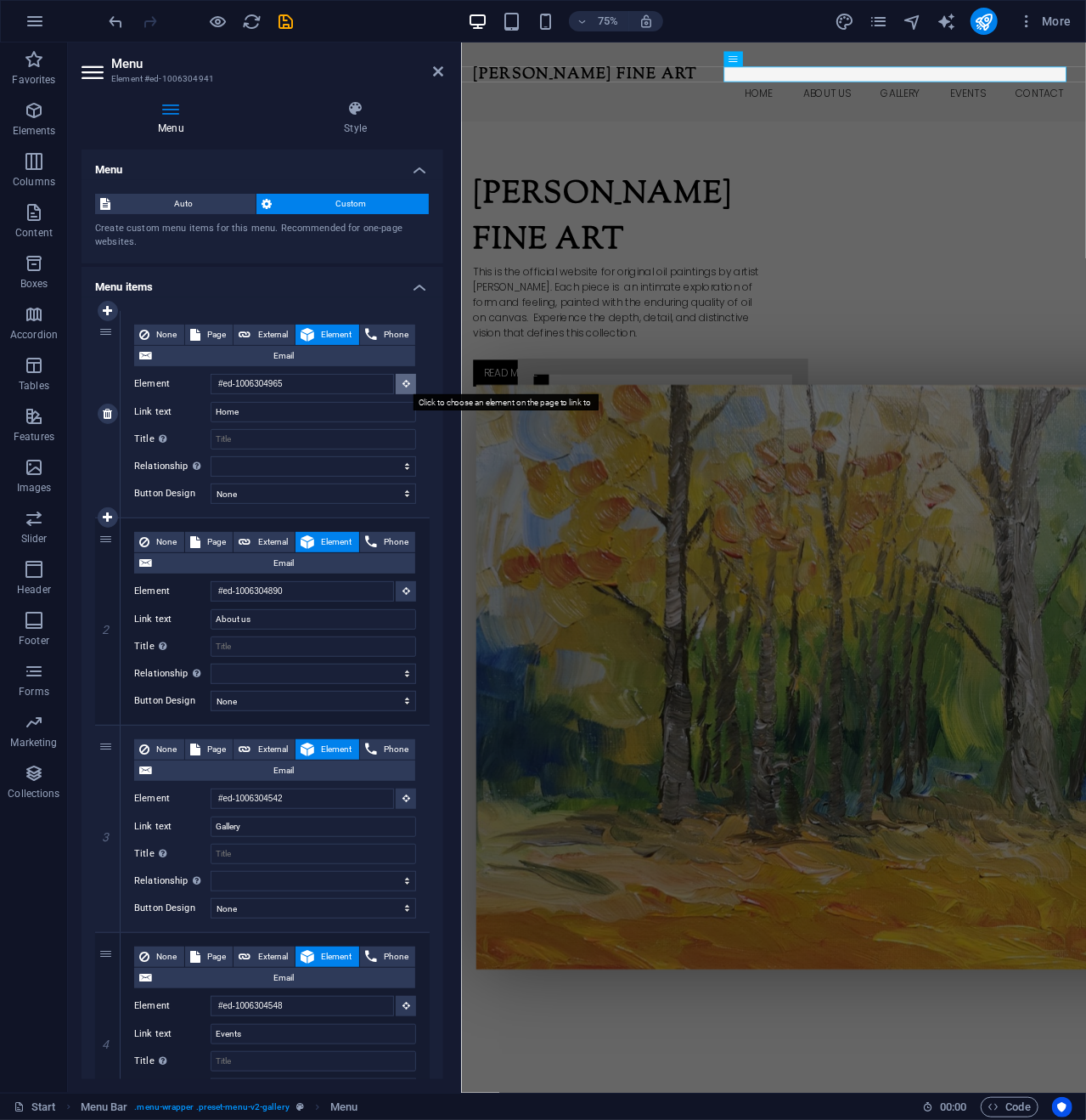
click at [405, 379] on icon at bounding box center [406, 382] width 7 height 8
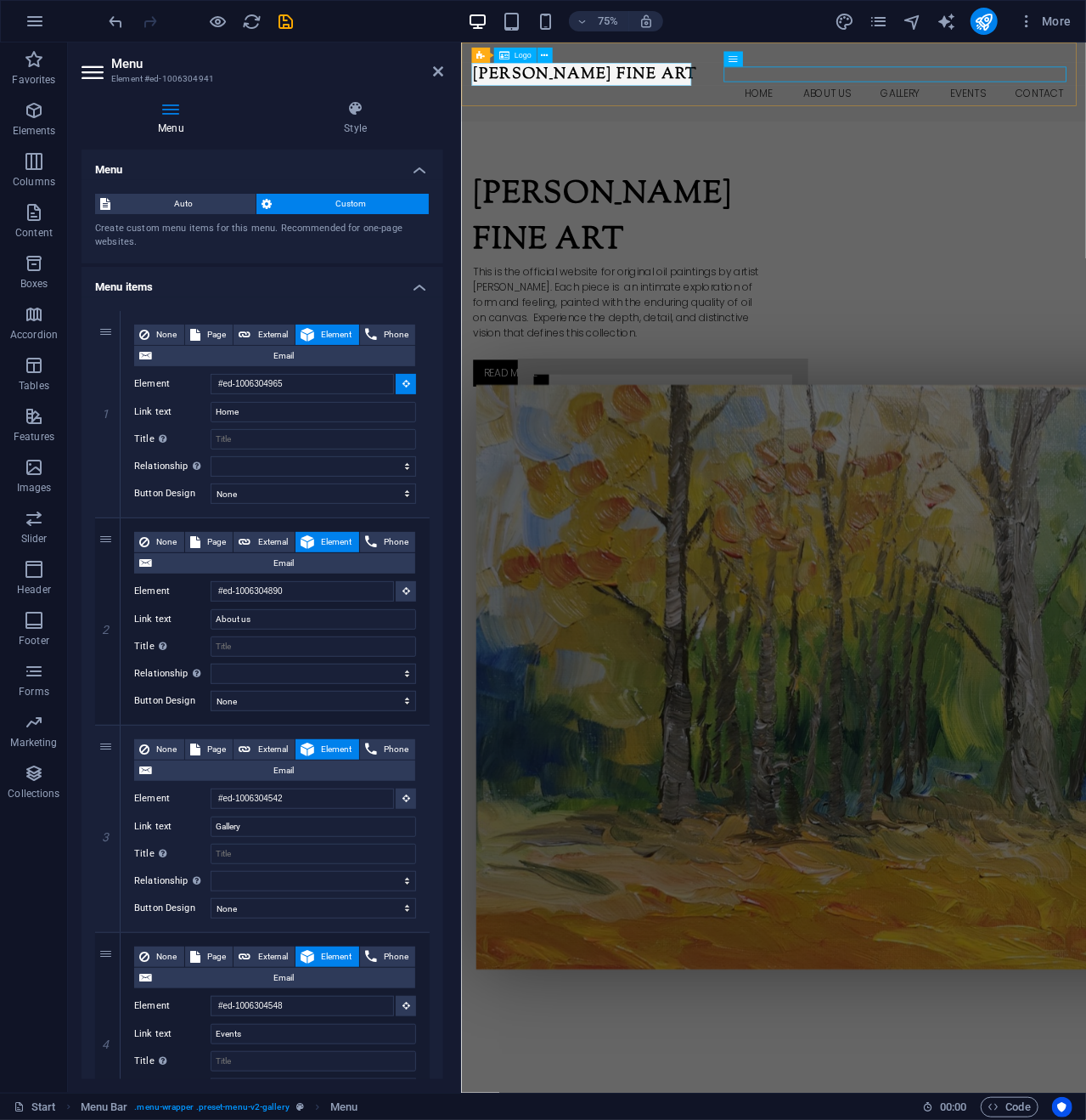
click at [617, 79] on div "[PERSON_NAME] Fine Art" at bounding box center [878, 84] width 802 height 30
type input "#ed-1006304938"
select select
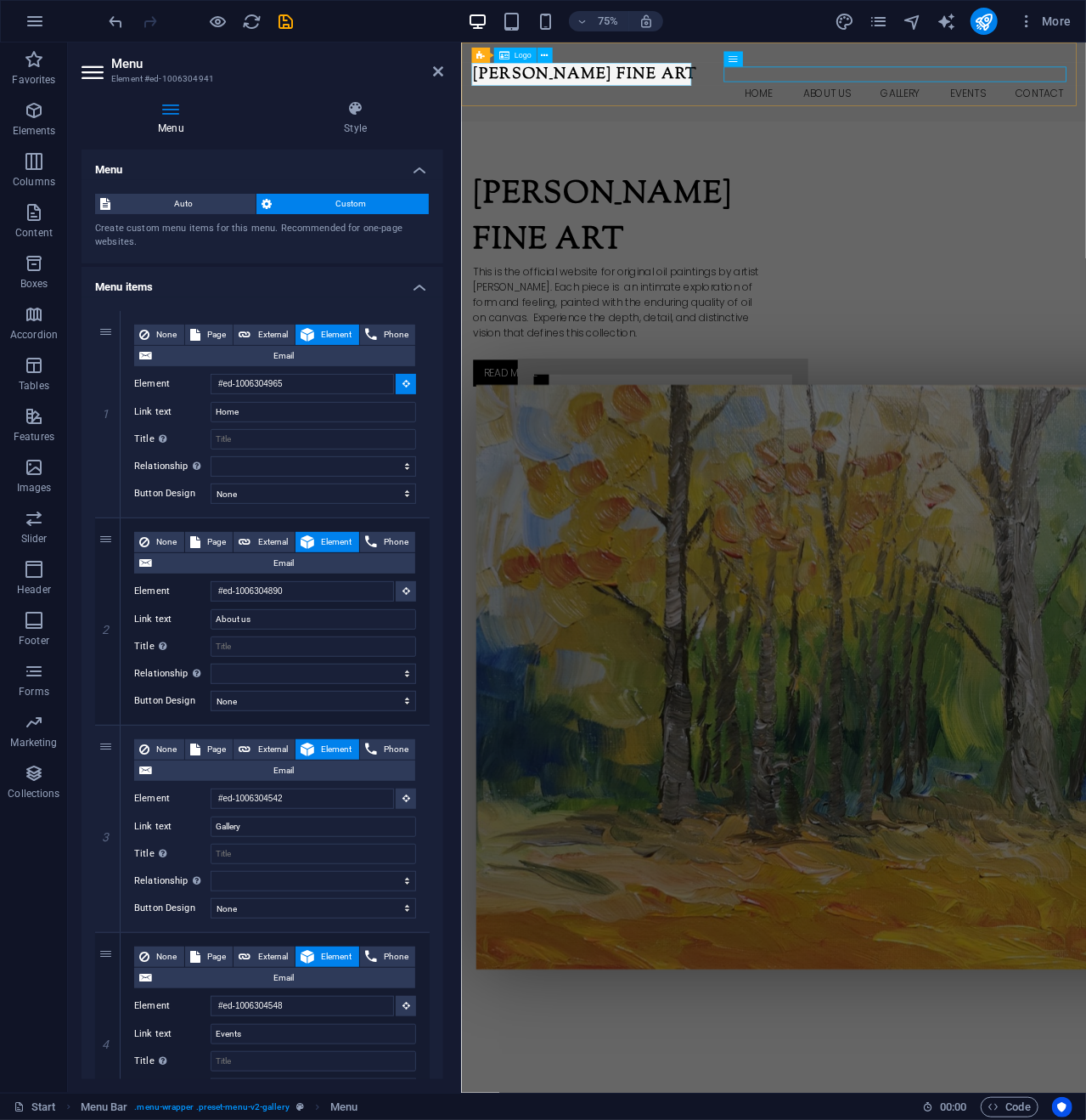
select select
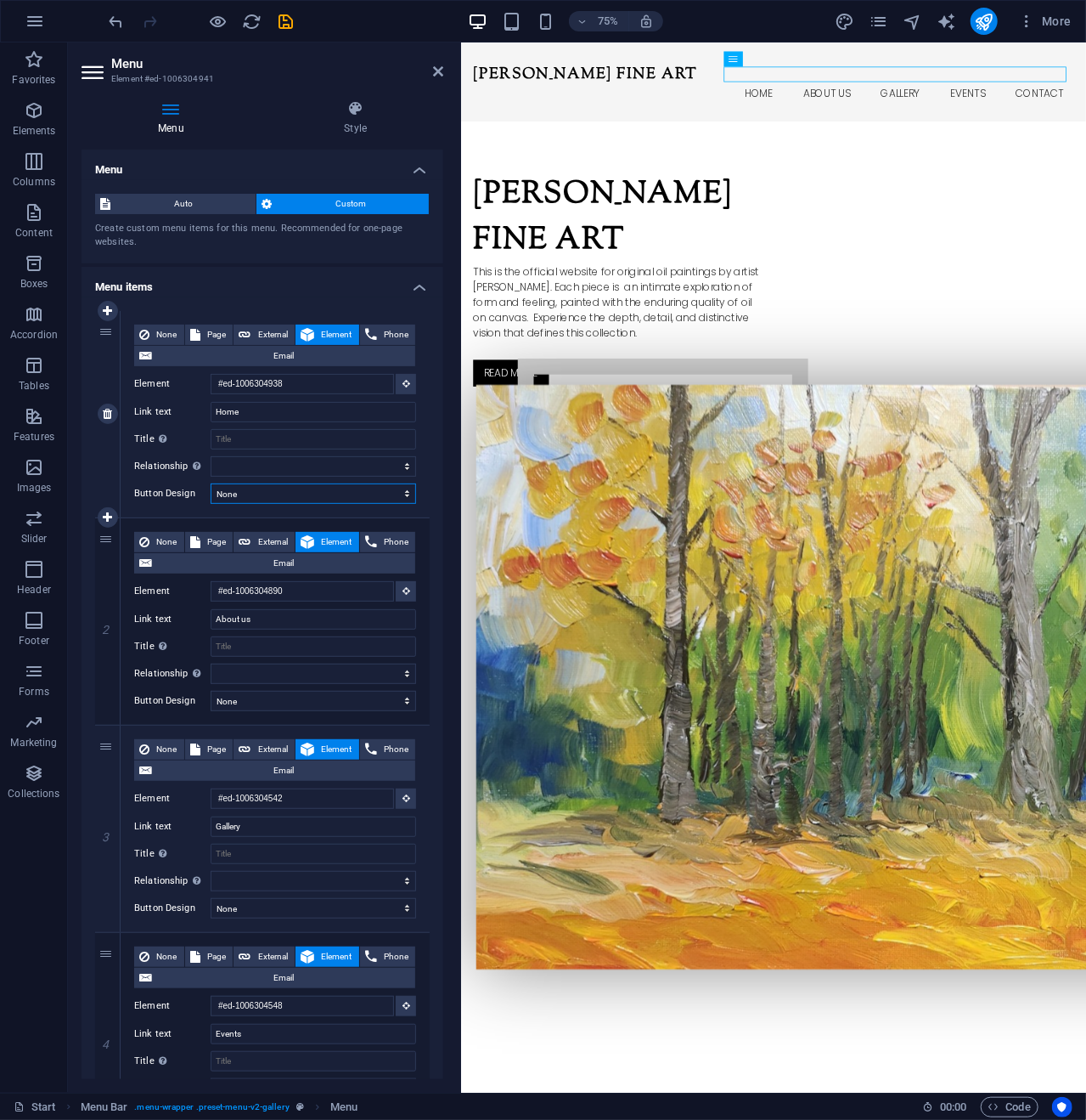
click at [371, 492] on select "None Default Primary Secondary" at bounding box center [313, 494] width 206 height 20
click at [761, 229] on div "[PERSON_NAME] Fine Art This is the official website for original oil paintings …" at bounding box center [878, 741] width 834 height 1186
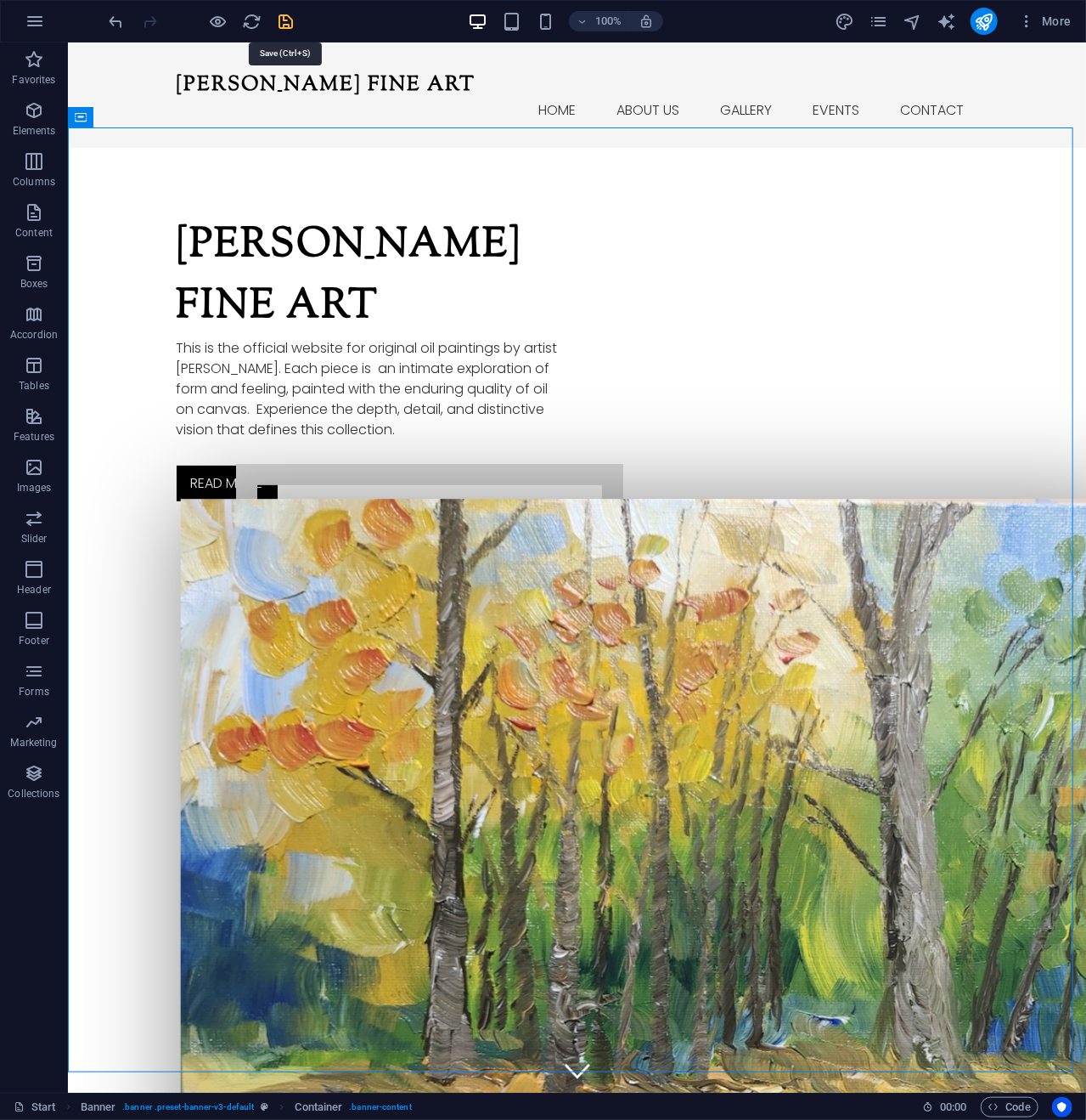
click at [292, 18] on icon "save" at bounding box center [286, 21] width 19 height 19
checkbox input "false"
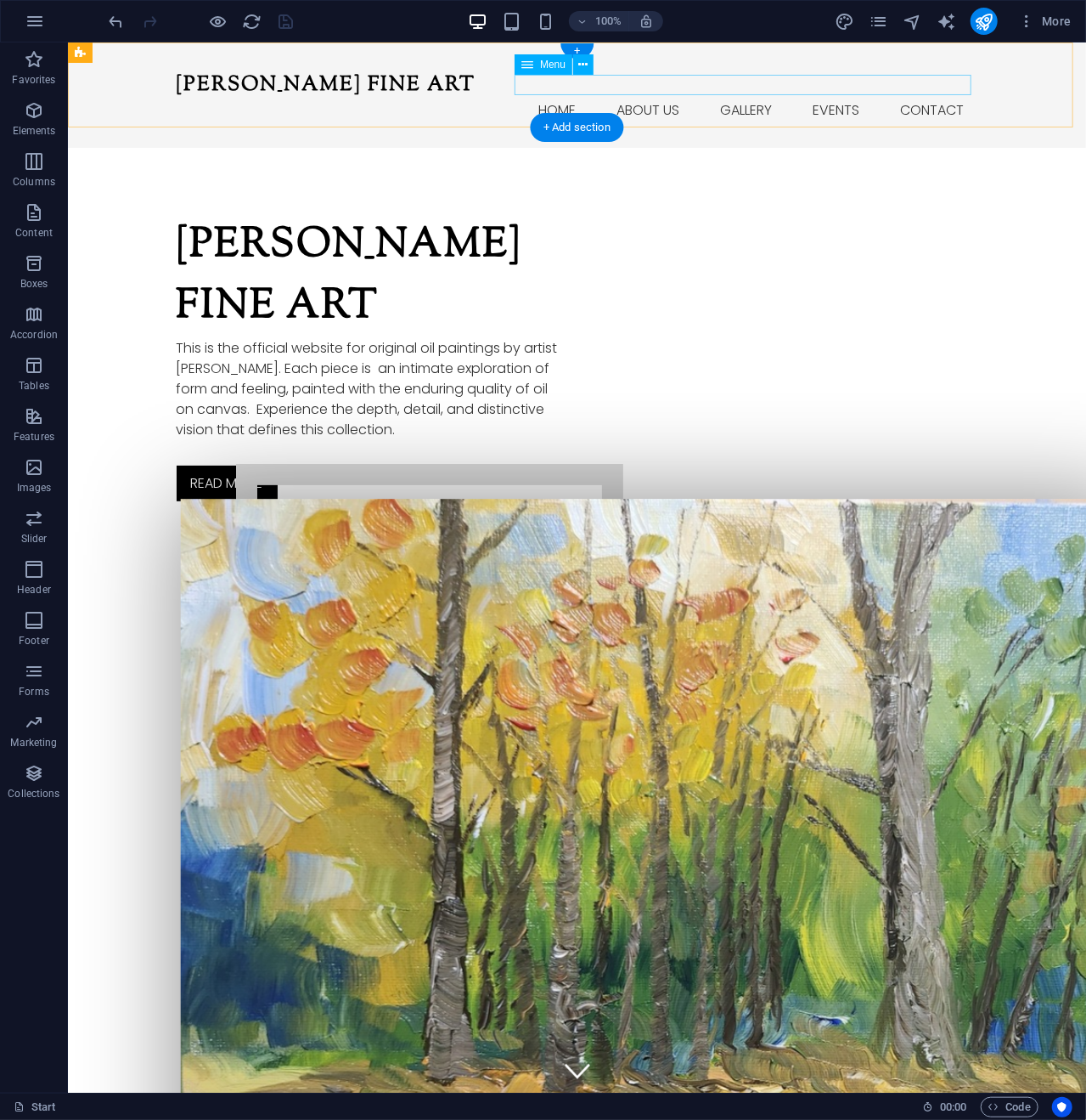
click at [651, 100] on nav "Home About us Gallery Events Contact" at bounding box center [576, 110] width 802 height 20
click at [583, 63] on icon at bounding box center [584, 65] width 9 height 18
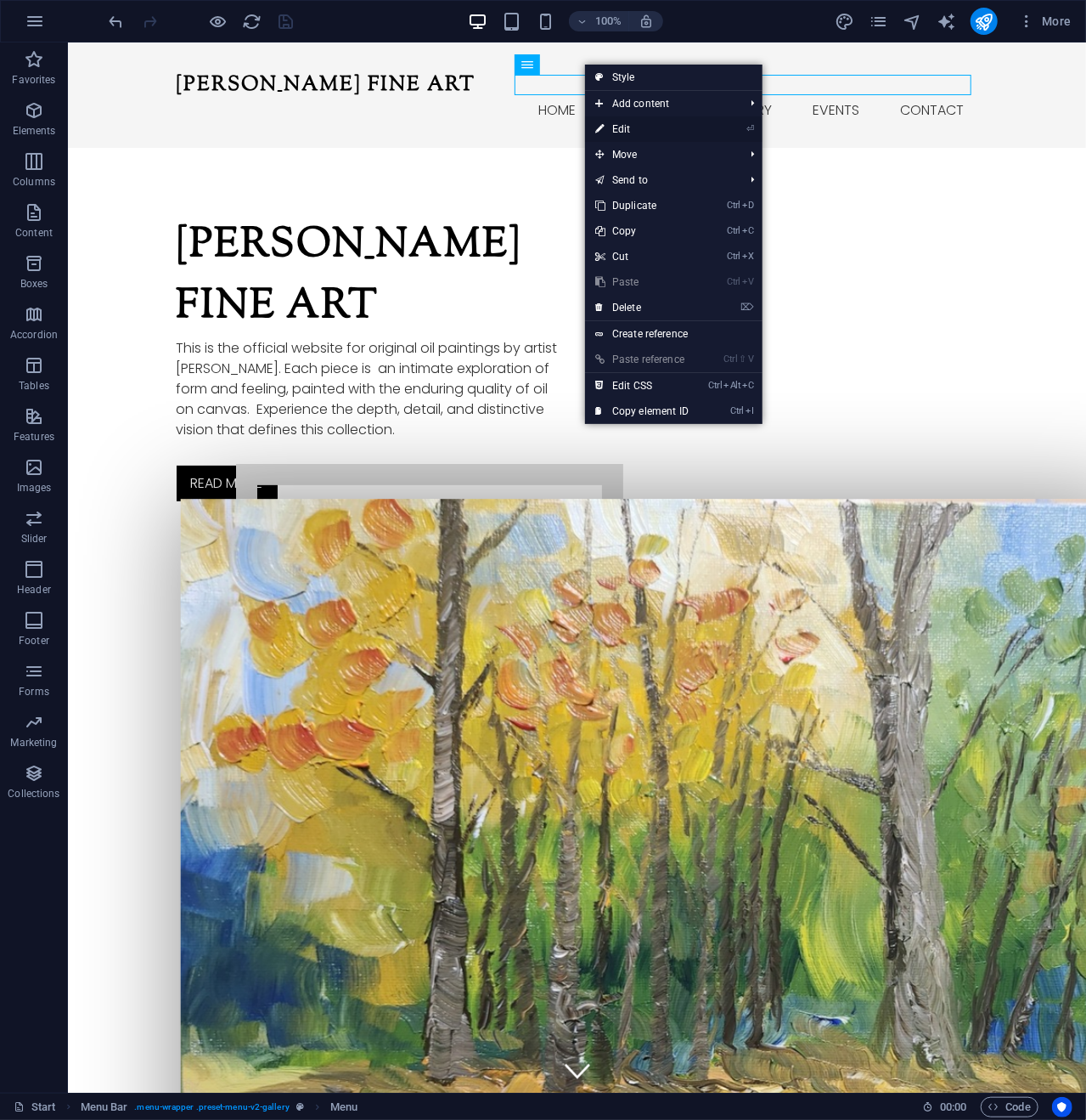
click at [631, 128] on link "⏎ Edit" at bounding box center [642, 129] width 114 height 26
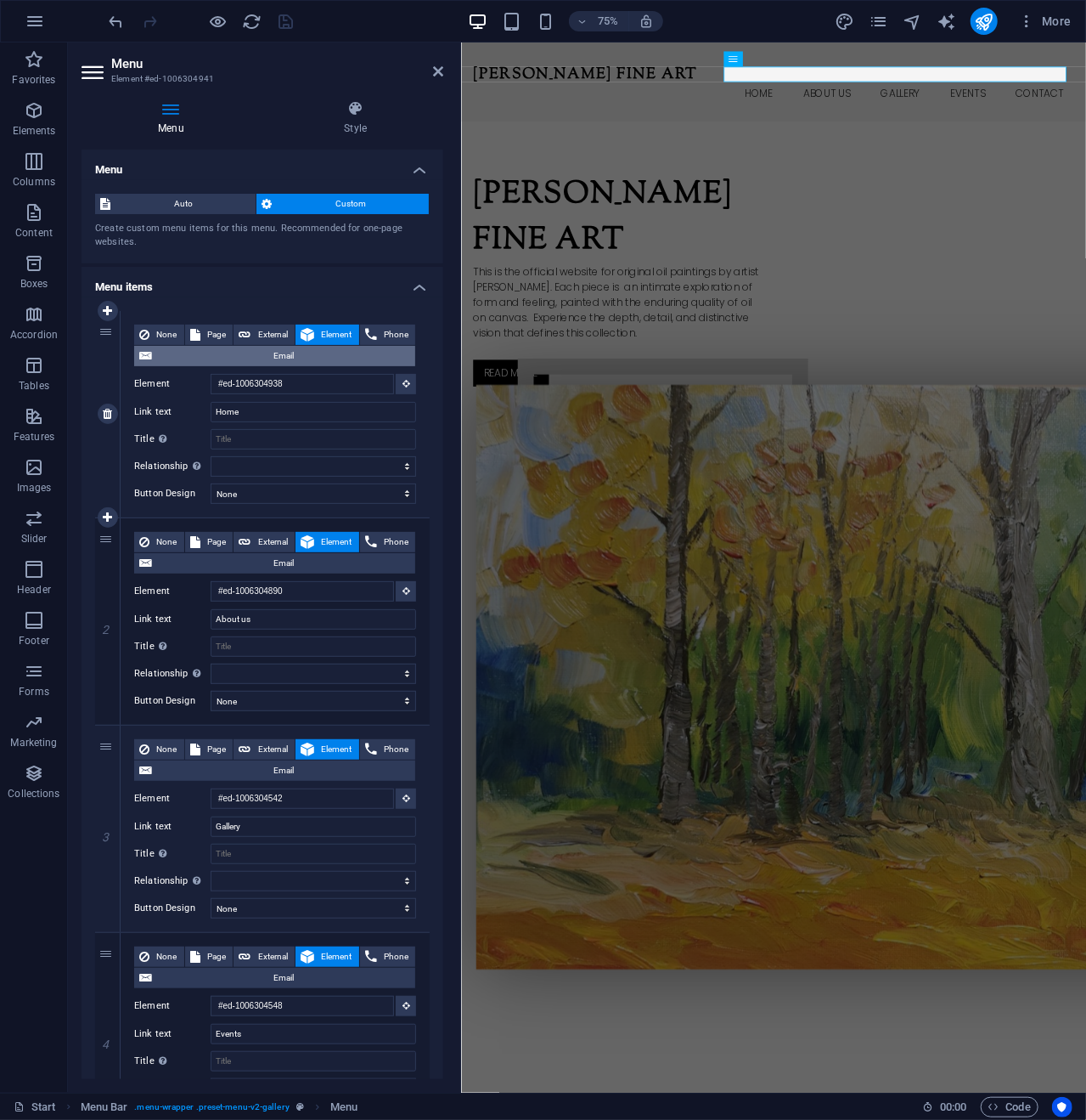
click at [291, 354] on span "Email" at bounding box center [283, 356] width 253 height 20
select select
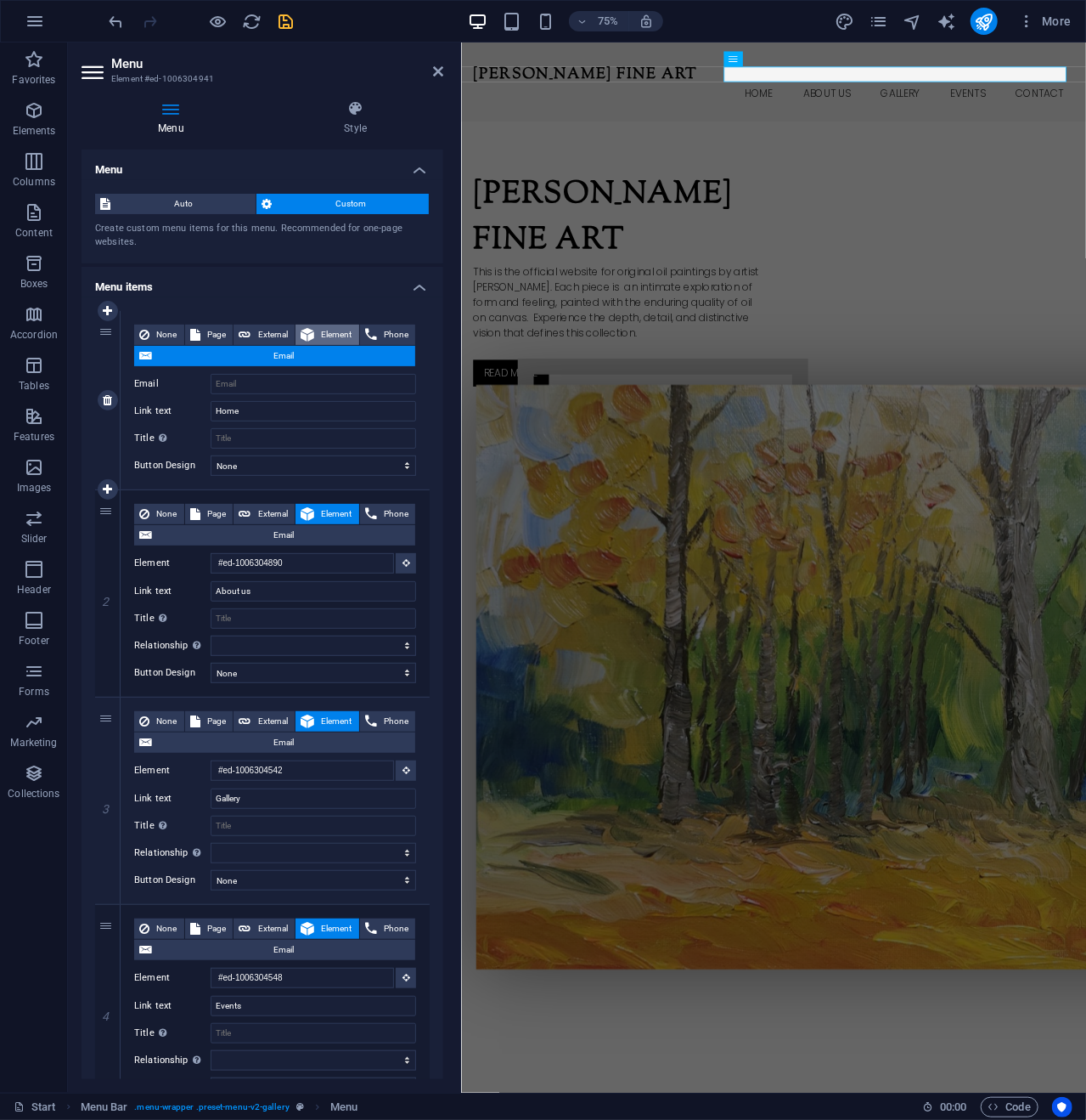
click at [321, 327] on span "Element" at bounding box center [336, 335] width 35 height 20
select select
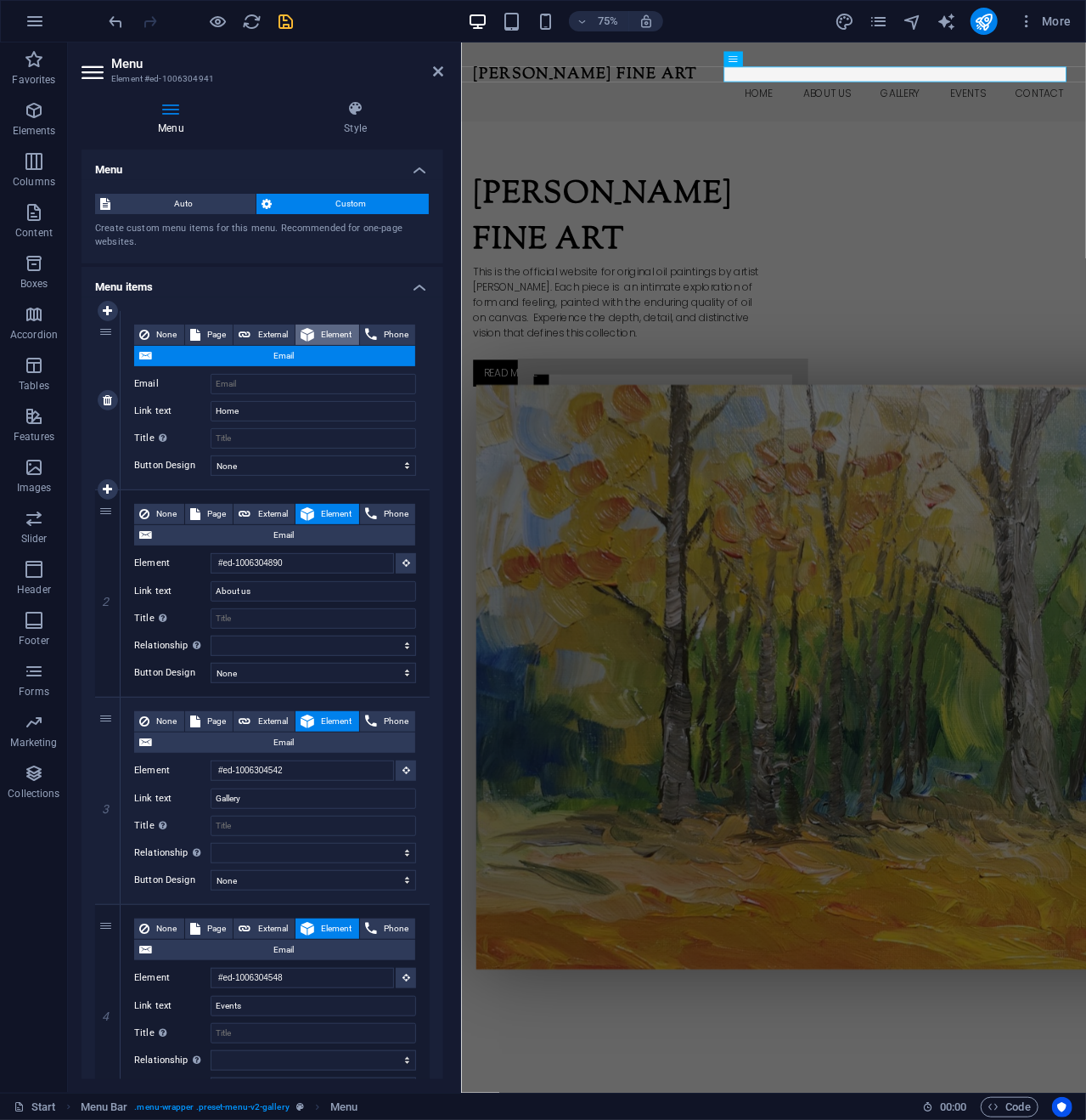
select select
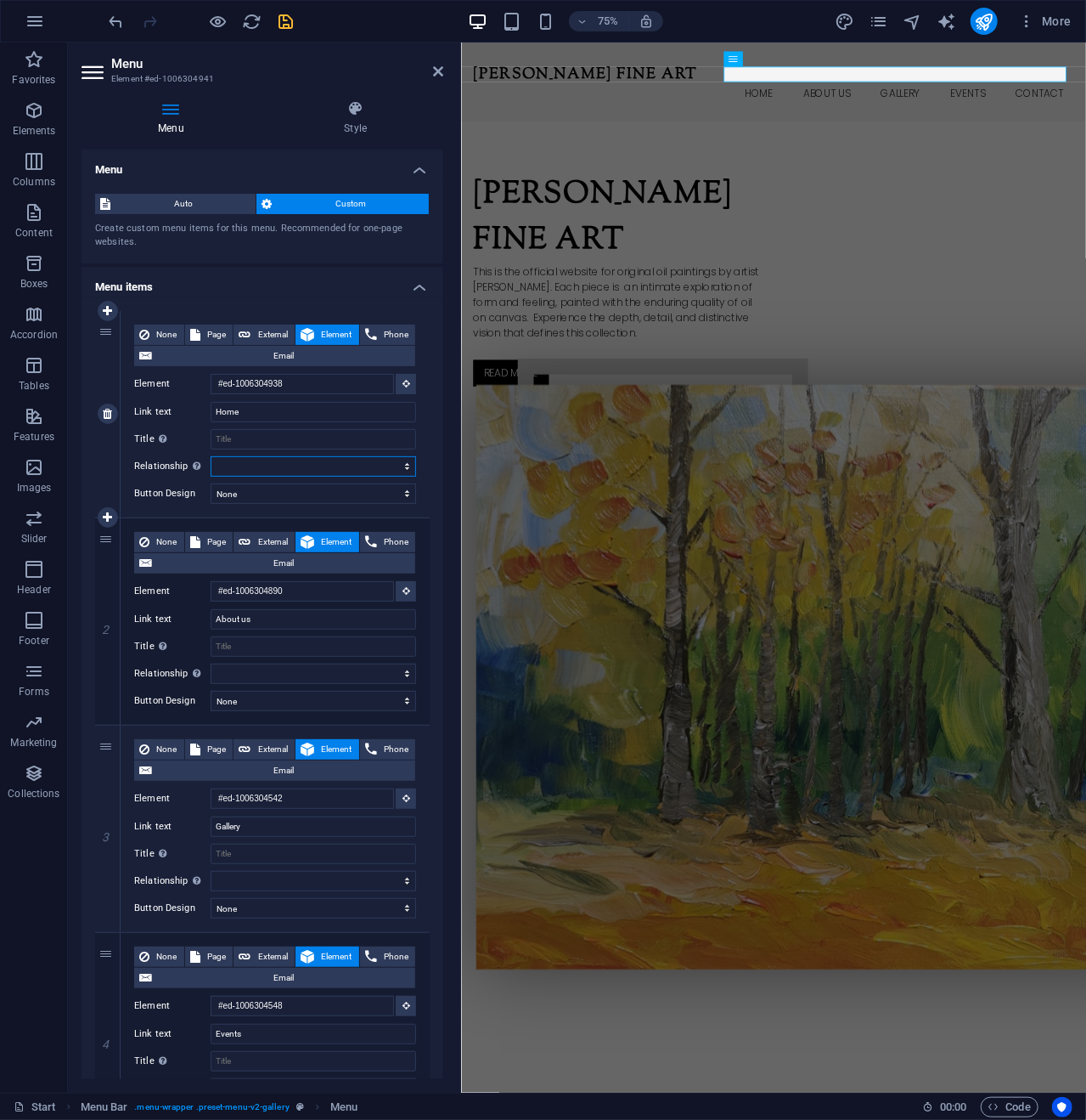
click at [368, 464] on select "alternate author bookmark external help license next nofollow noreferrer noopen…" at bounding box center [313, 466] width 206 height 20
click at [286, 469] on select "alternate author bookmark external help license next nofollow noreferrer noopen…" at bounding box center [313, 466] width 206 height 20
click at [282, 496] on select "None Default Primary Secondary" at bounding box center [313, 494] width 206 height 20
click at [216, 462] on select "alternate author bookmark external help license next nofollow noreferrer noopen…" at bounding box center [313, 466] width 206 height 20
click at [154, 463] on label "Relationship Sets the relationship of this link to the link target . For exampl…" at bounding box center [173, 466] width 77 height 20
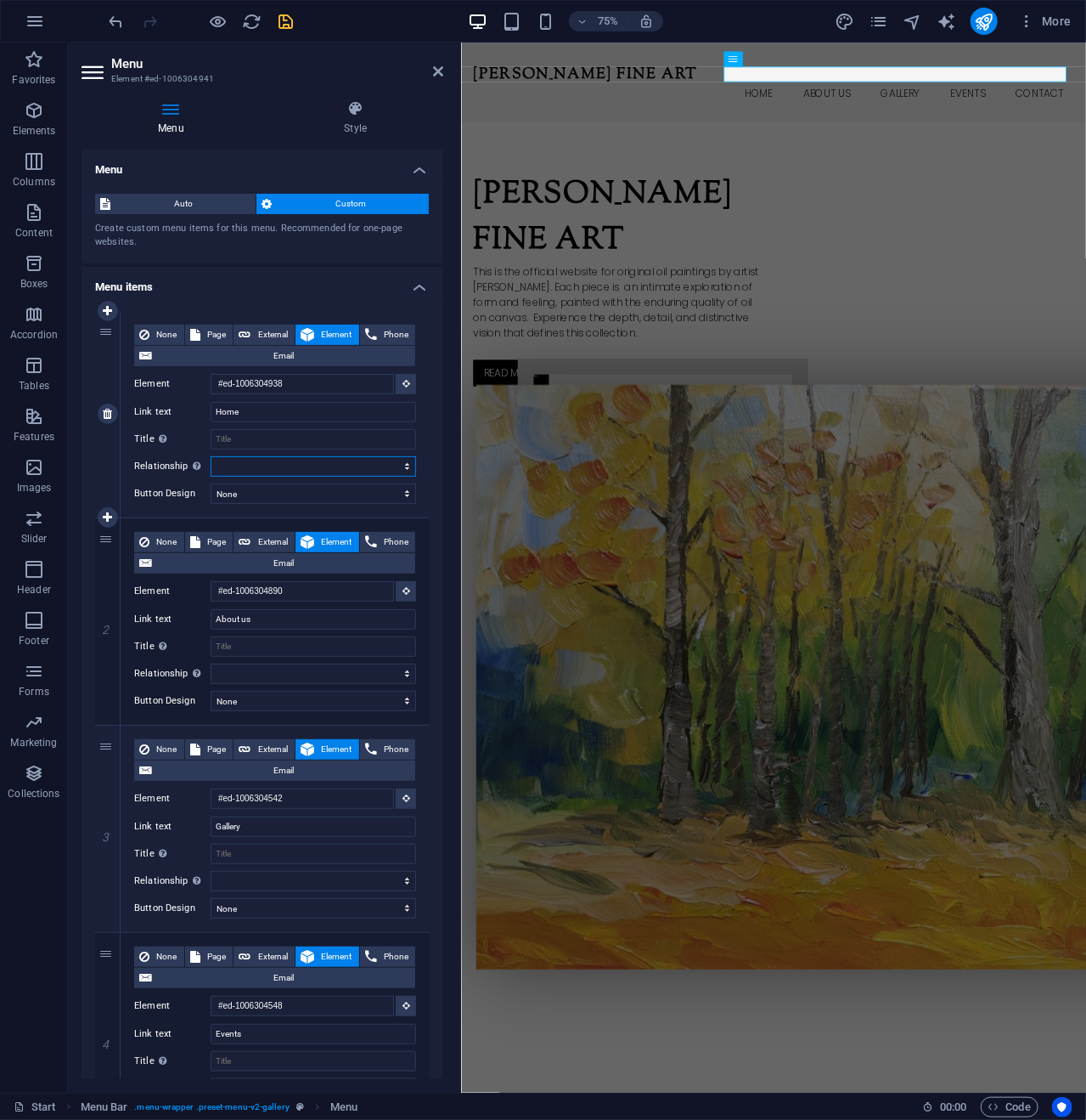
click at [210, 463] on select "alternate author bookmark external help license next nofollow noreferrer noopen…" at bounding box center [313, 466] width 206 height 20
click at [290, 18] on icon "save" at bounding box center [286, 21] width 19 height 19
checkbox input "false"
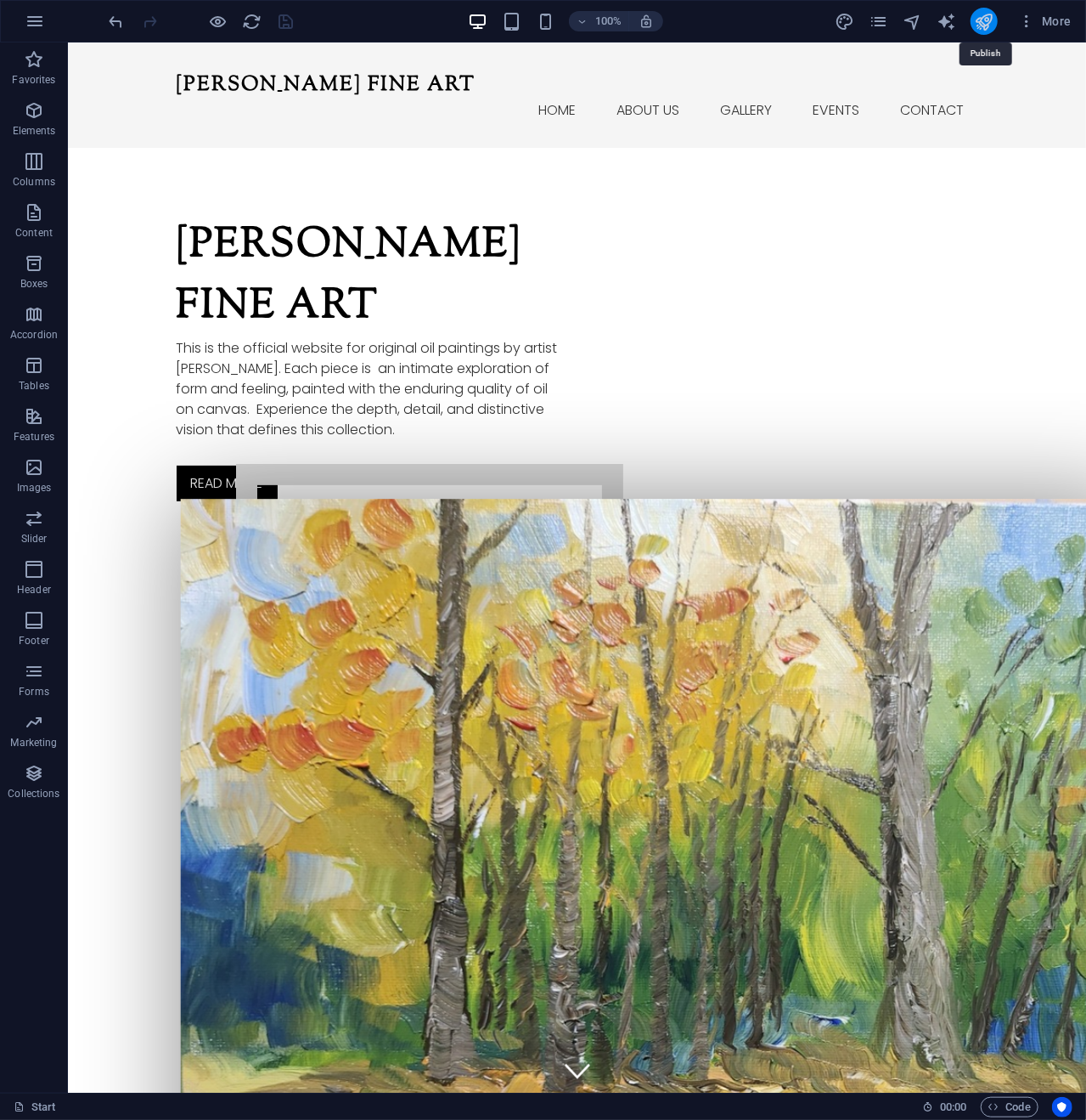
drag, startPoint x: 989, startPoint y: 18, endPoint x: 896, endPoint y: 18, distance: 93.0
click at [989, 18] on icon "publish" at bounding box center [984, 21] width 19 height 19
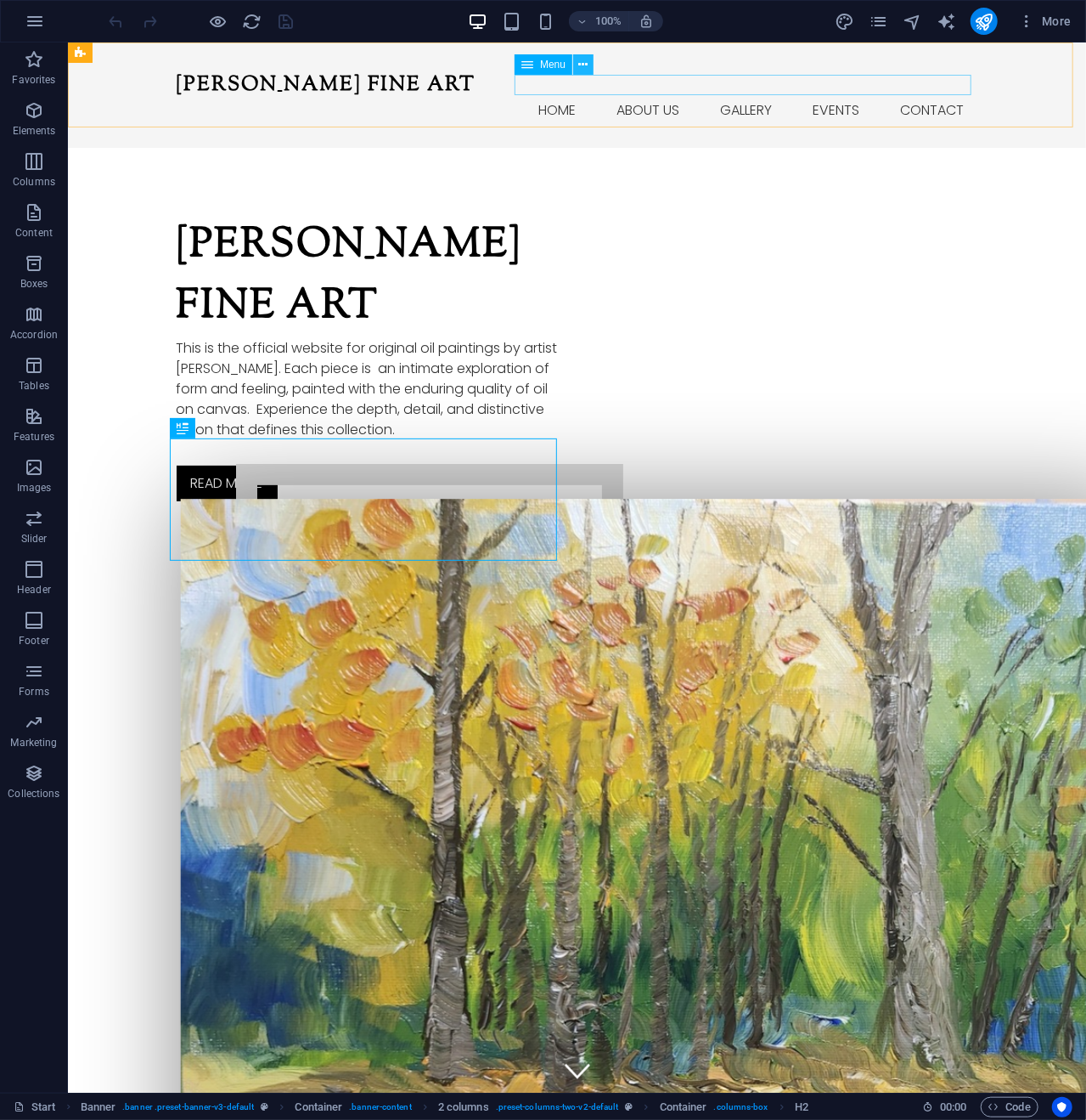
click at [584, 62] on icon at bounding box center [584, 65] width 9 height 18
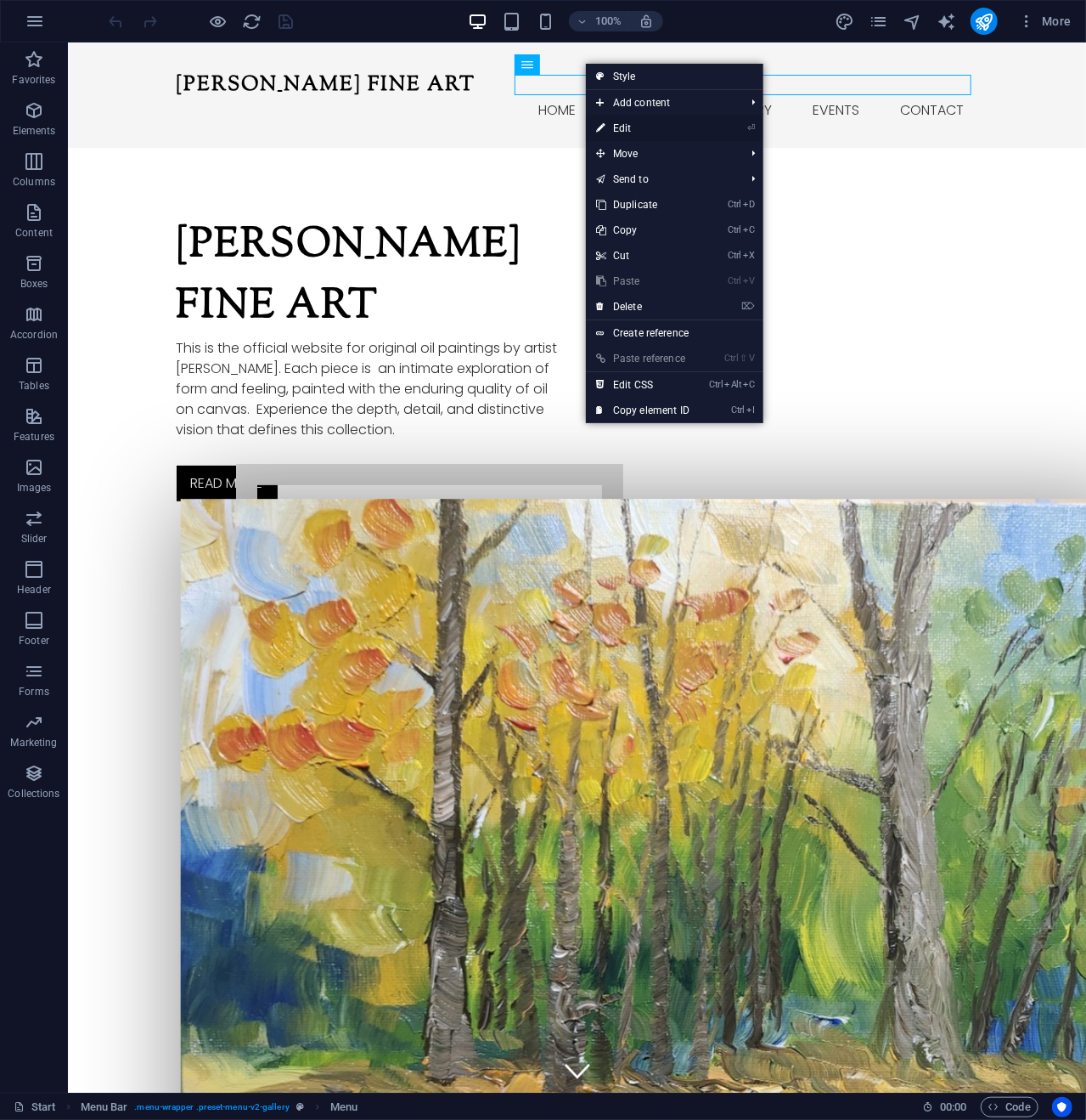
click at [626, 126] on link "⏎ Edit" at bounding box center [643, 128] width 114 height 26
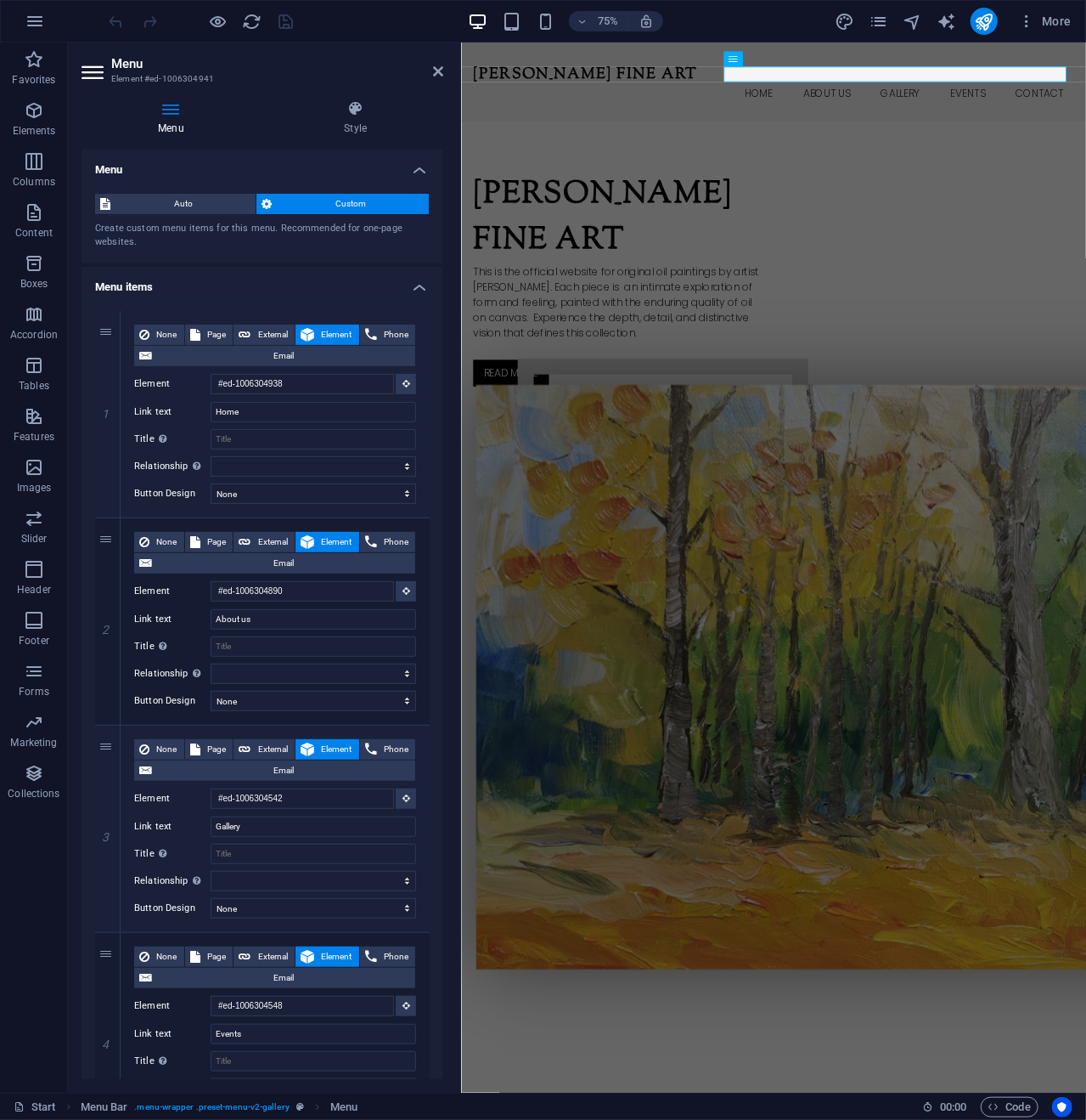
click at [350, 197] on span "Custom" at bounding box center [350, 204] width 147 height 20
click at [439, 70] on icon at bounding box center [438, 71] width 10 height 14
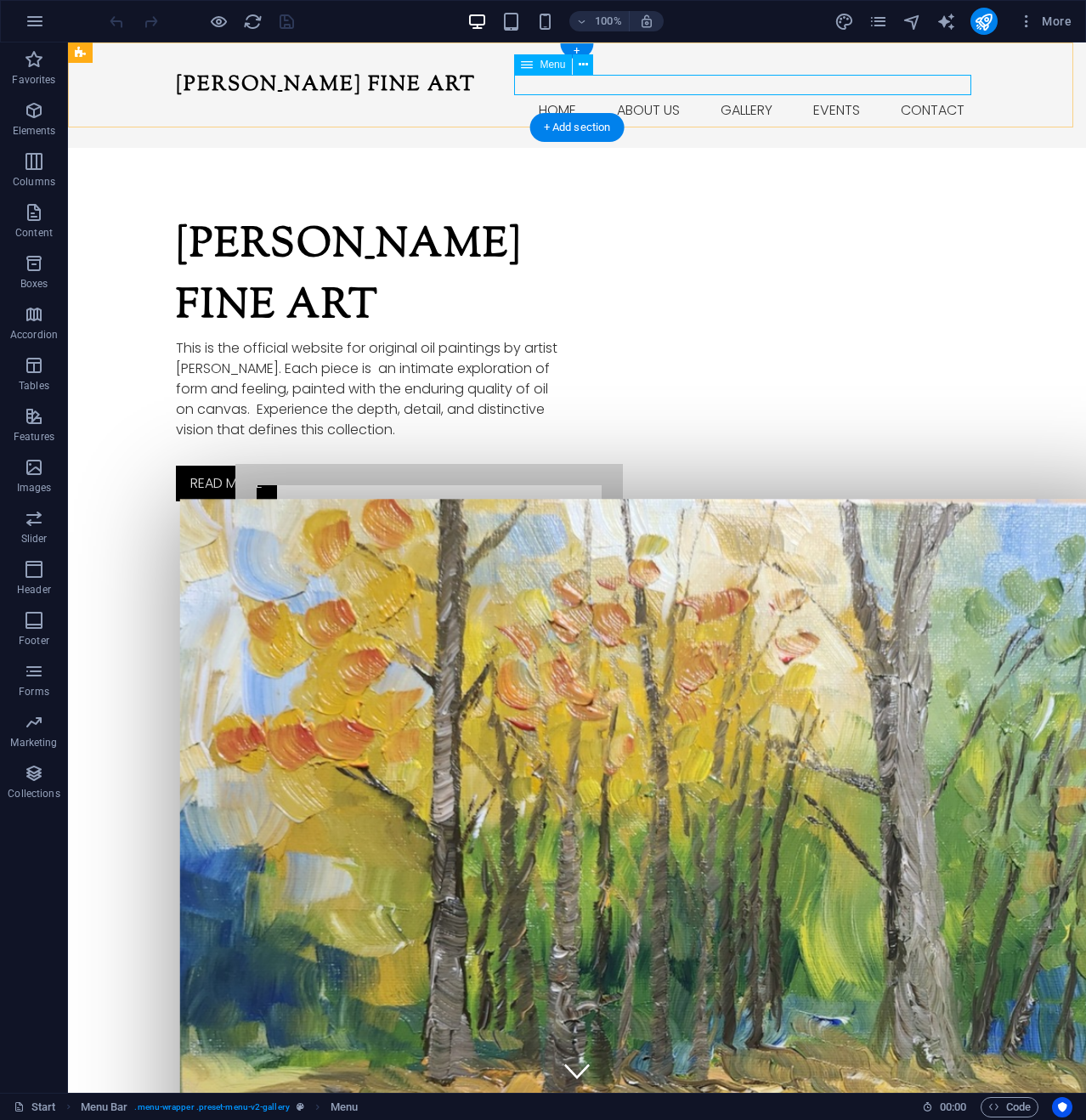
click at [632, 101] on nav "Home About us Gallery Events Contact" at bounding box center [576, 111] width 802 height 20
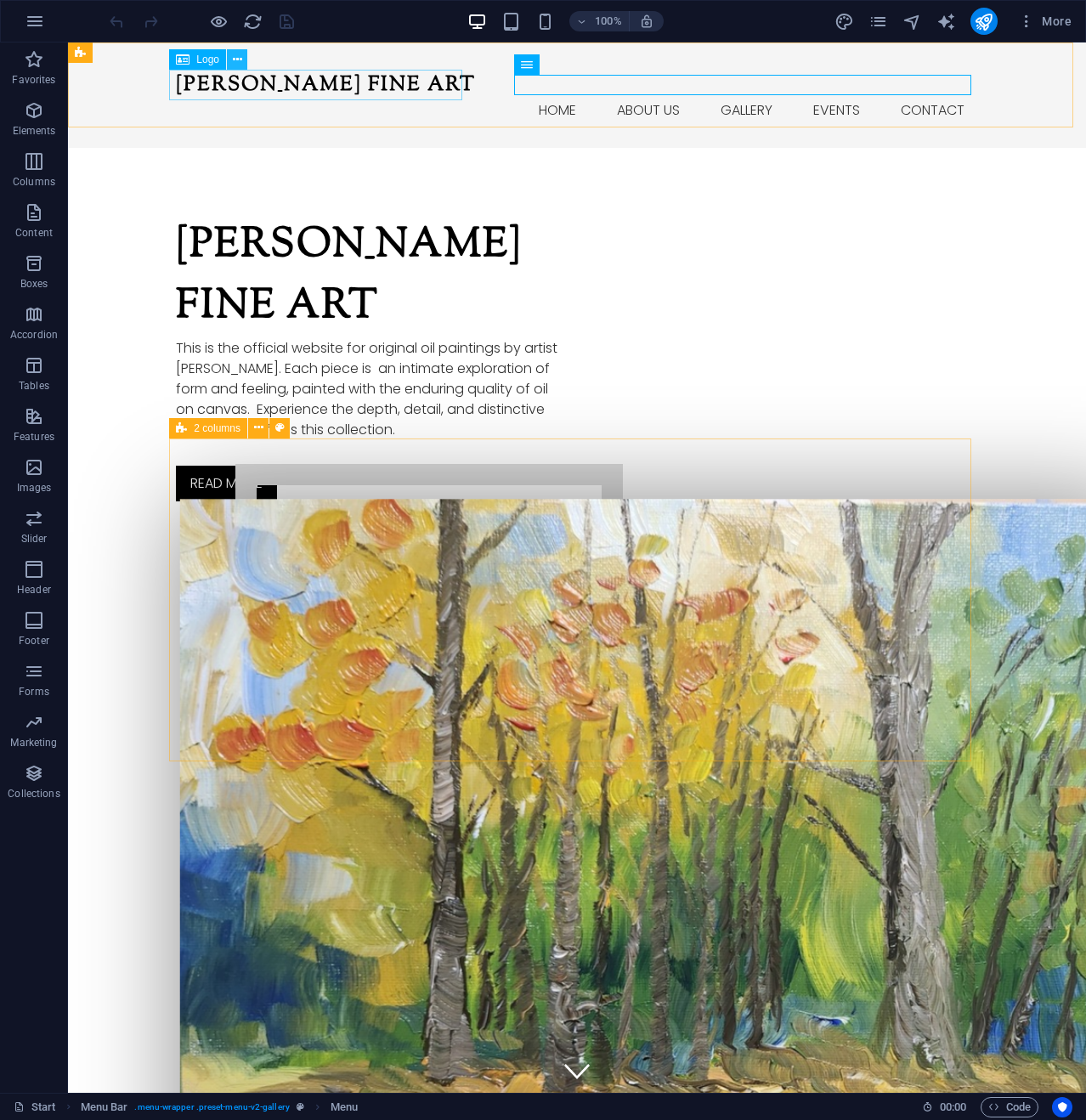
click at [235, 57] on icon at bounding box center [238, 60] width 9 height 18
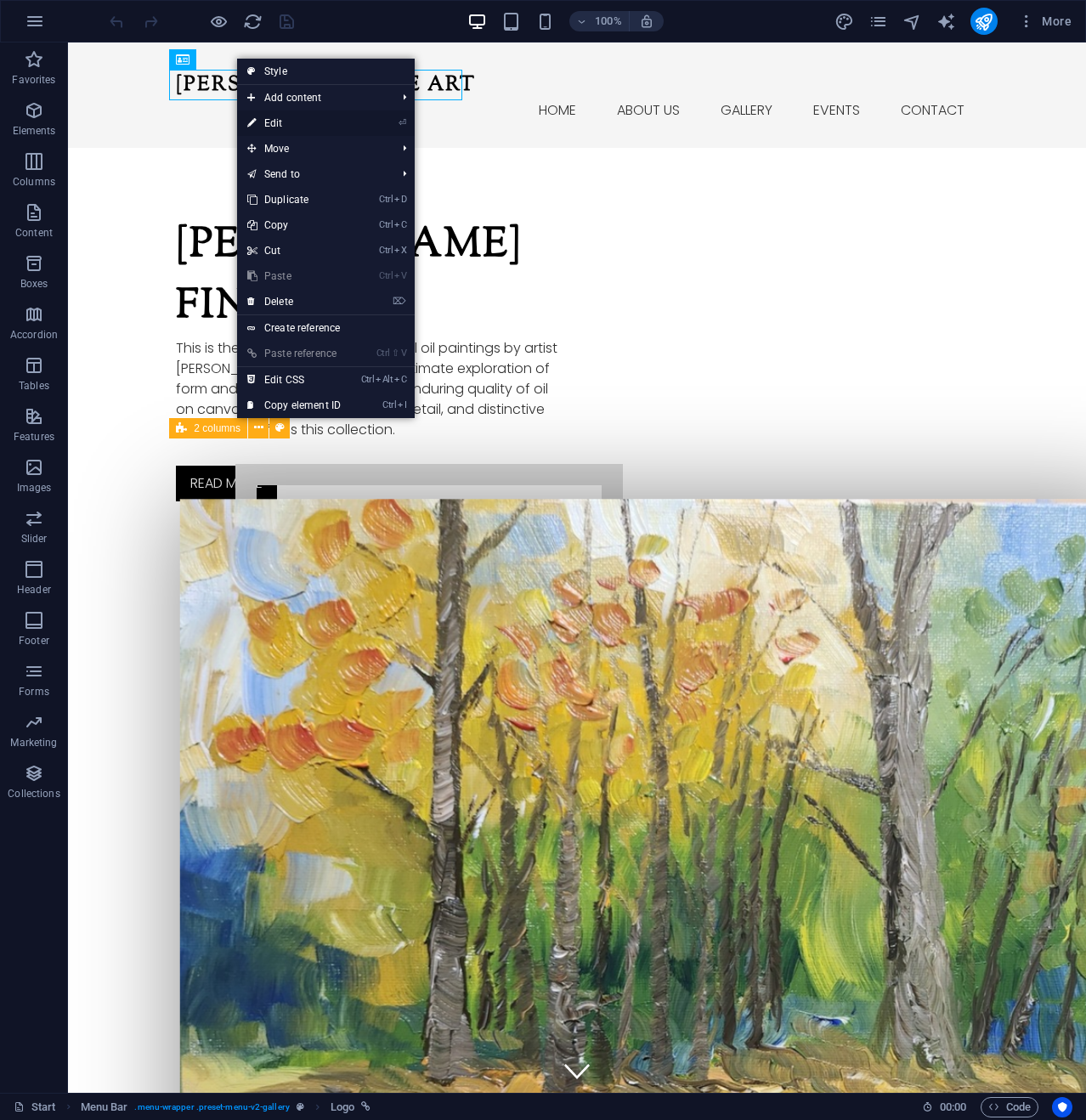
click at [275, 126] on link "⏎ Edit" at bounding box center [293, 123] width 114 height 26
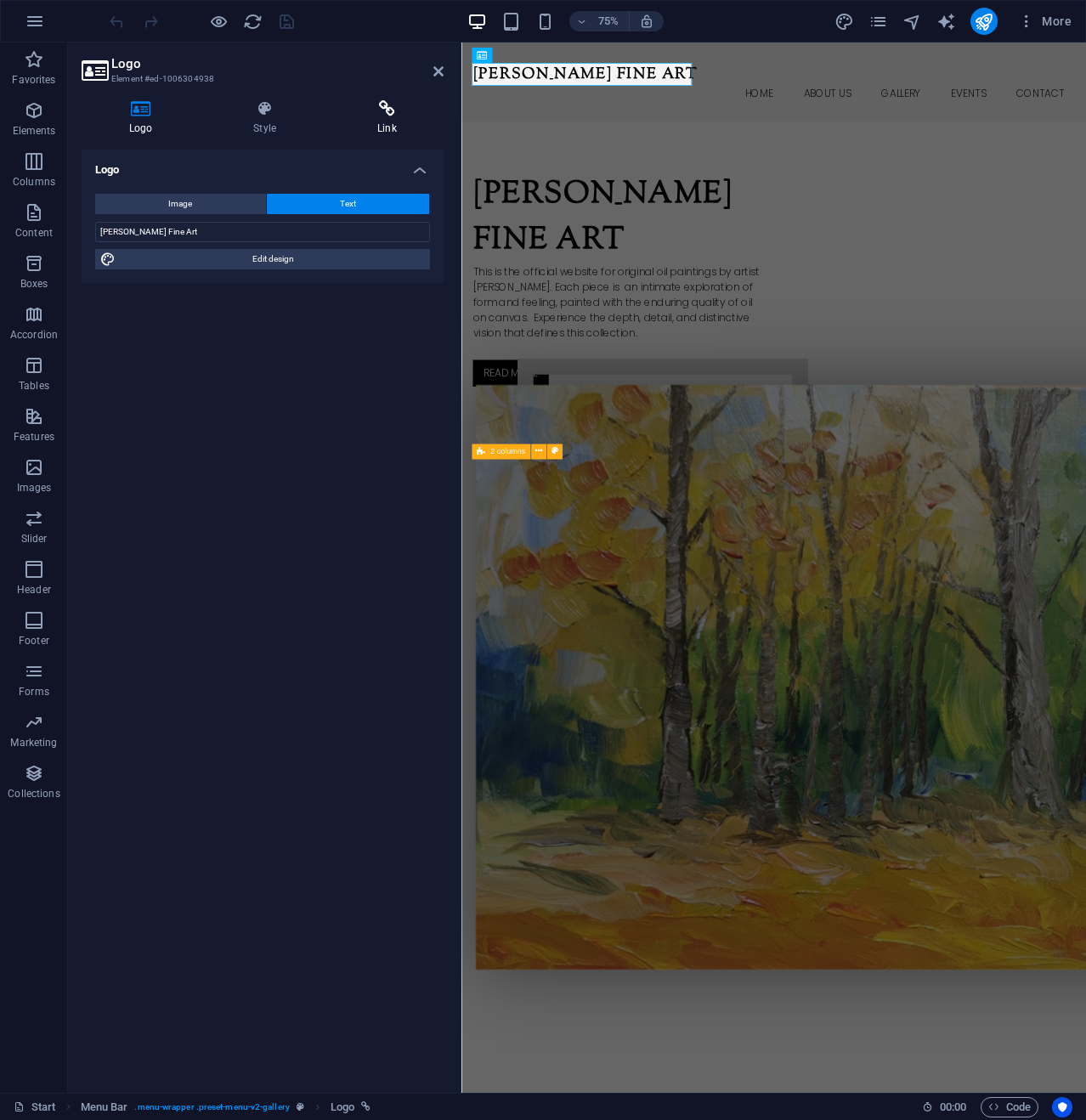
click at [389, 102] on icon at bounding box center [387, 109] width 114 height 17
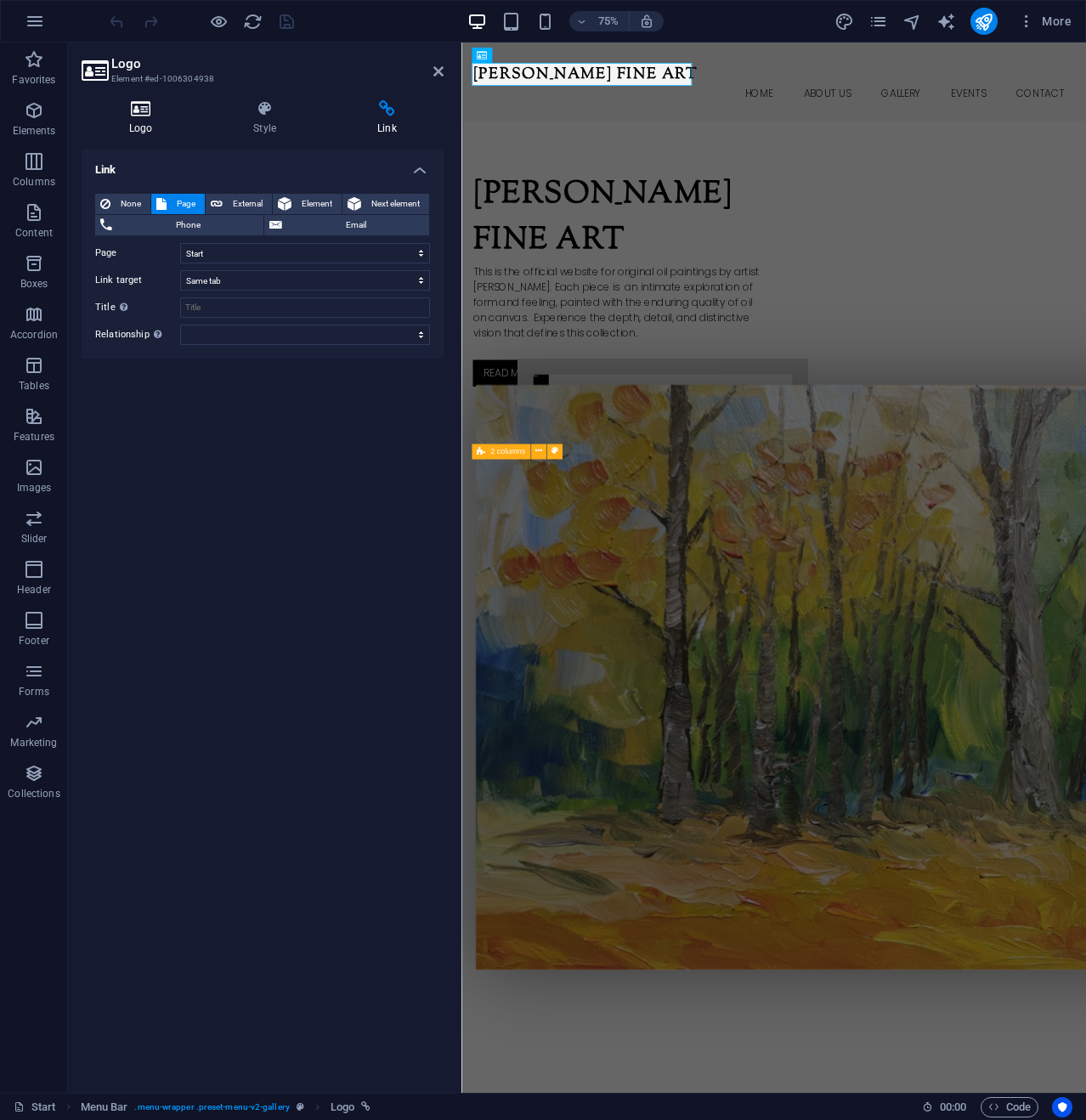
click at [144, 105] on icon at bounding box center [140, 109] width 118 height 17
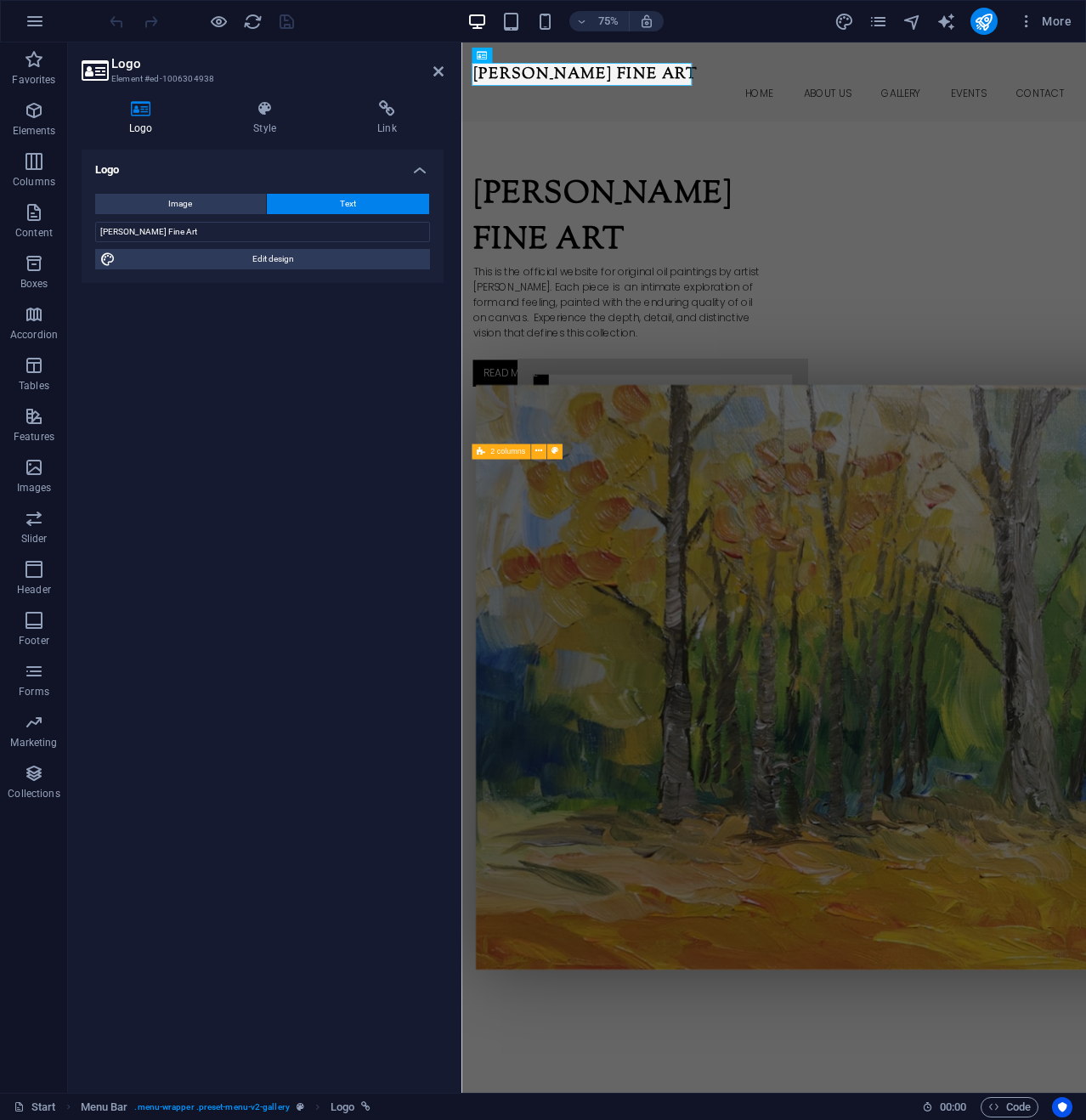
click at [157, 76] on h3 "Element #ed-1006304938" at bounding box center [261, 79] width 298 height 16
click at [433, 73] on icon at bounding box center [438, 71] width 10 height 14
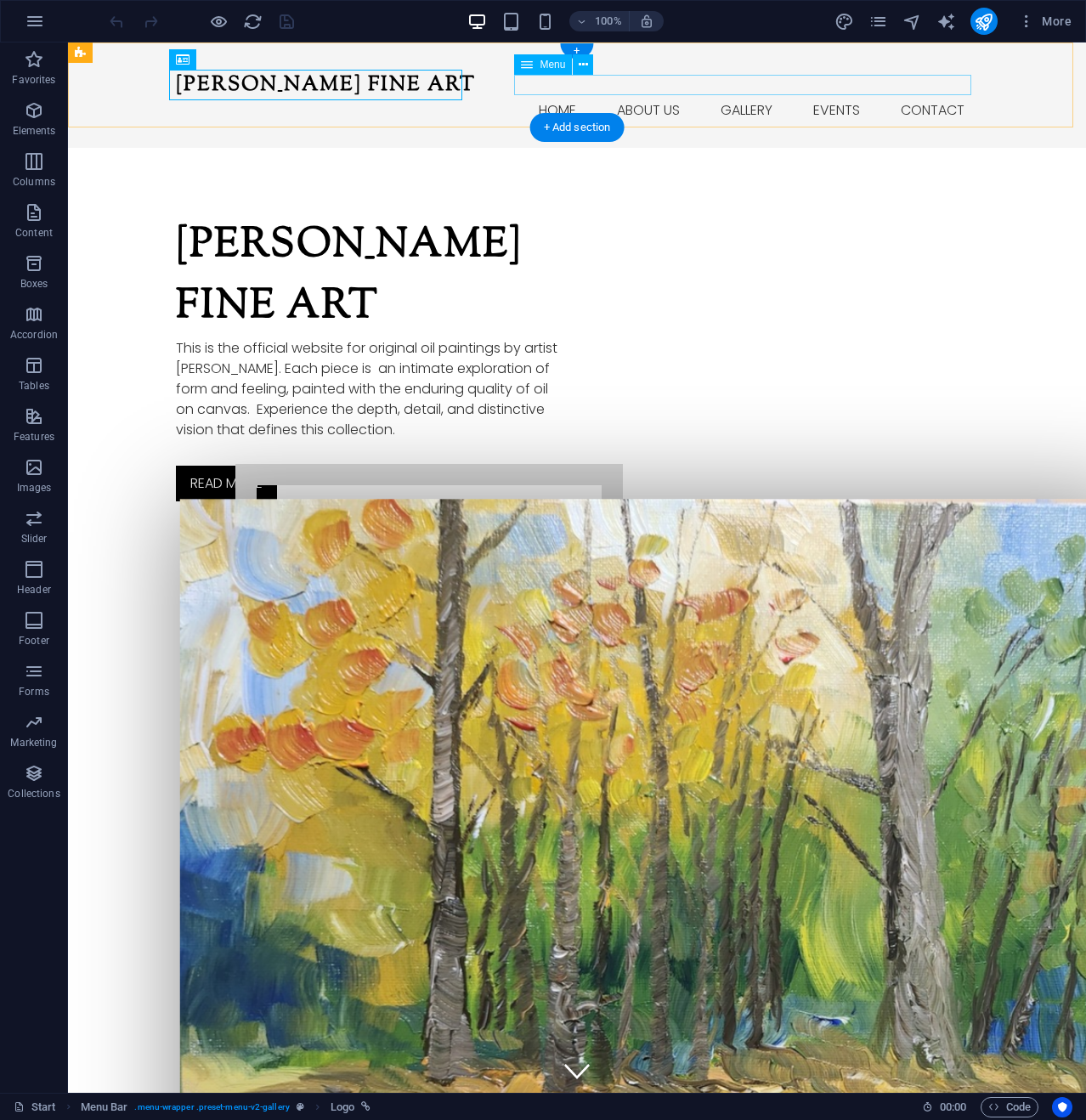
click at [647, 101] on nav "Home About us Gallery Events Contact" at bounding box center [576, 111] width 802 height 20
click at [584, 66] on icon at bounding box center [583, 65] width 9 height 18
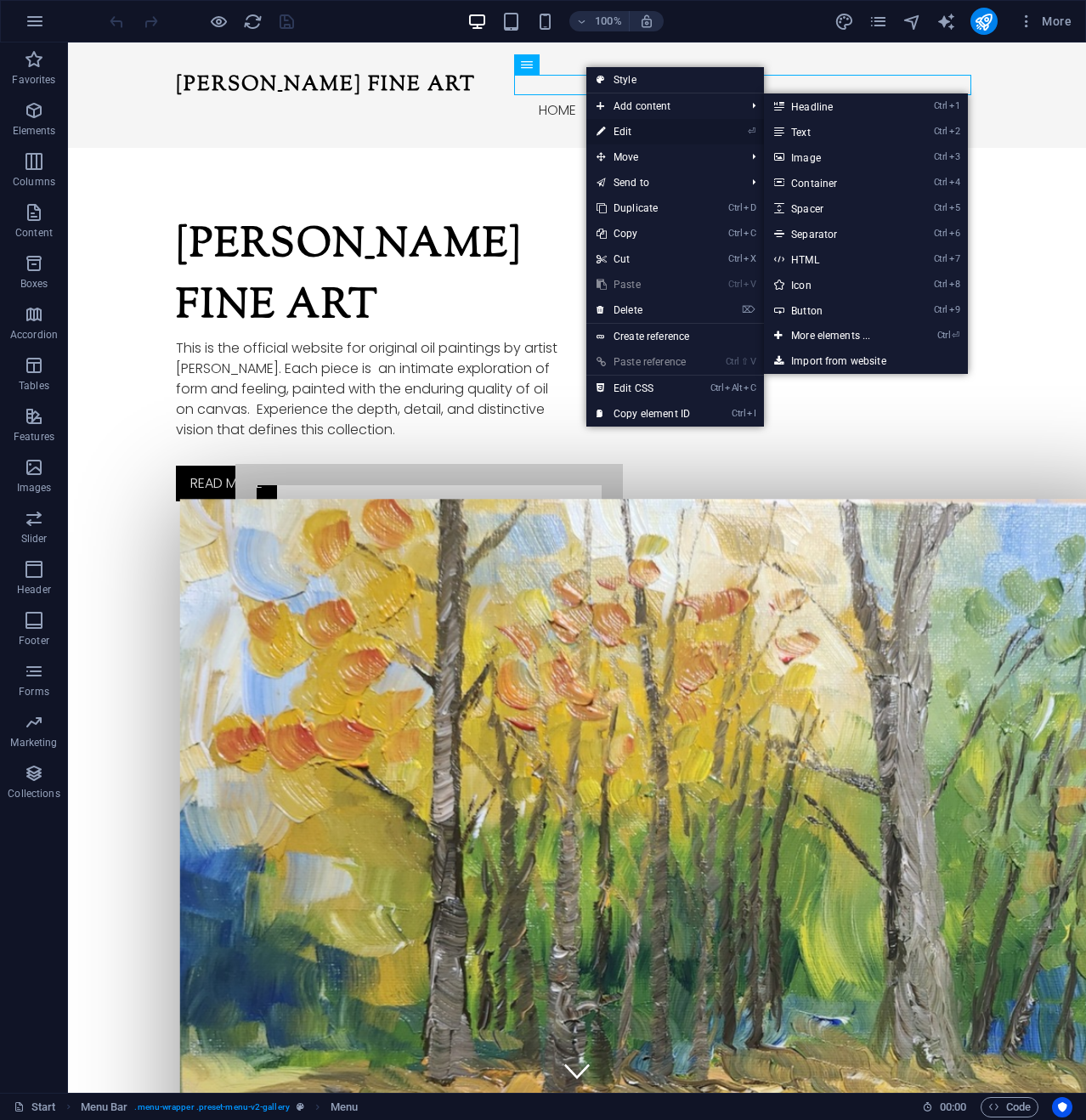
click at [620, 131] on link "⏎ Edit" at bounding box center [643, 132] width 114 height 26
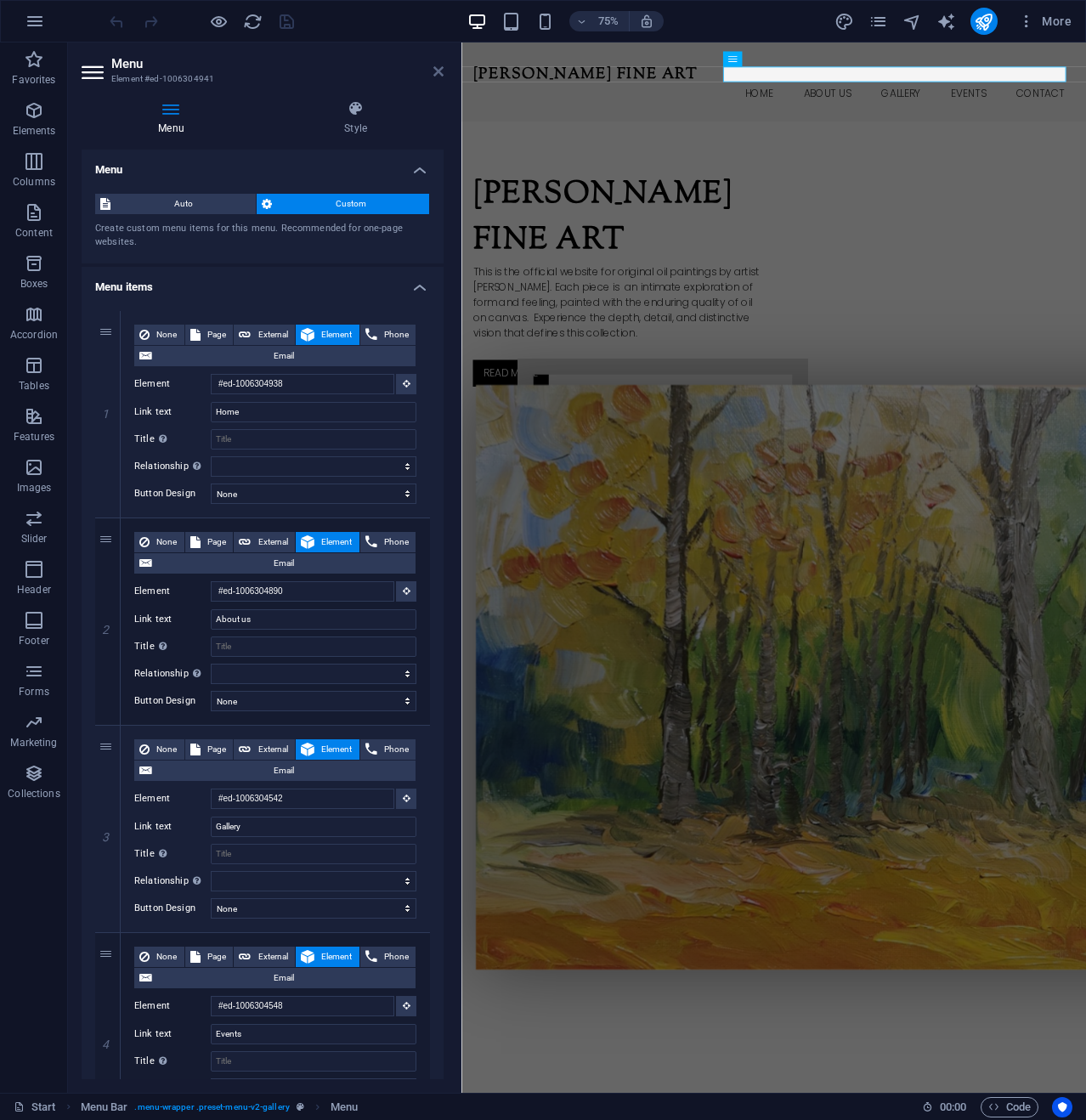
click at [442, 70] on icon at bounding box center [438, 71] width 10 height 14
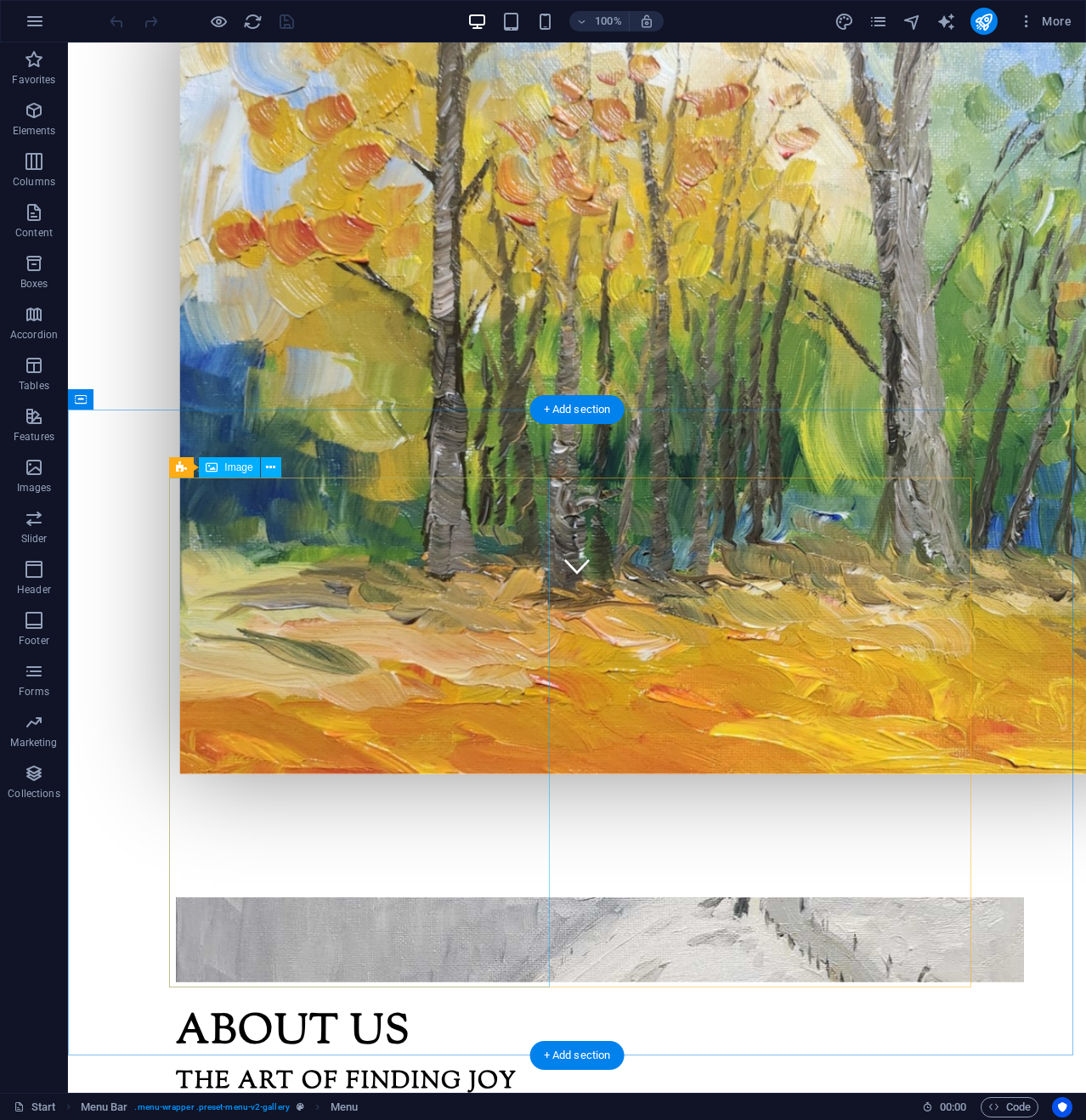
scroll to position [594, 0]
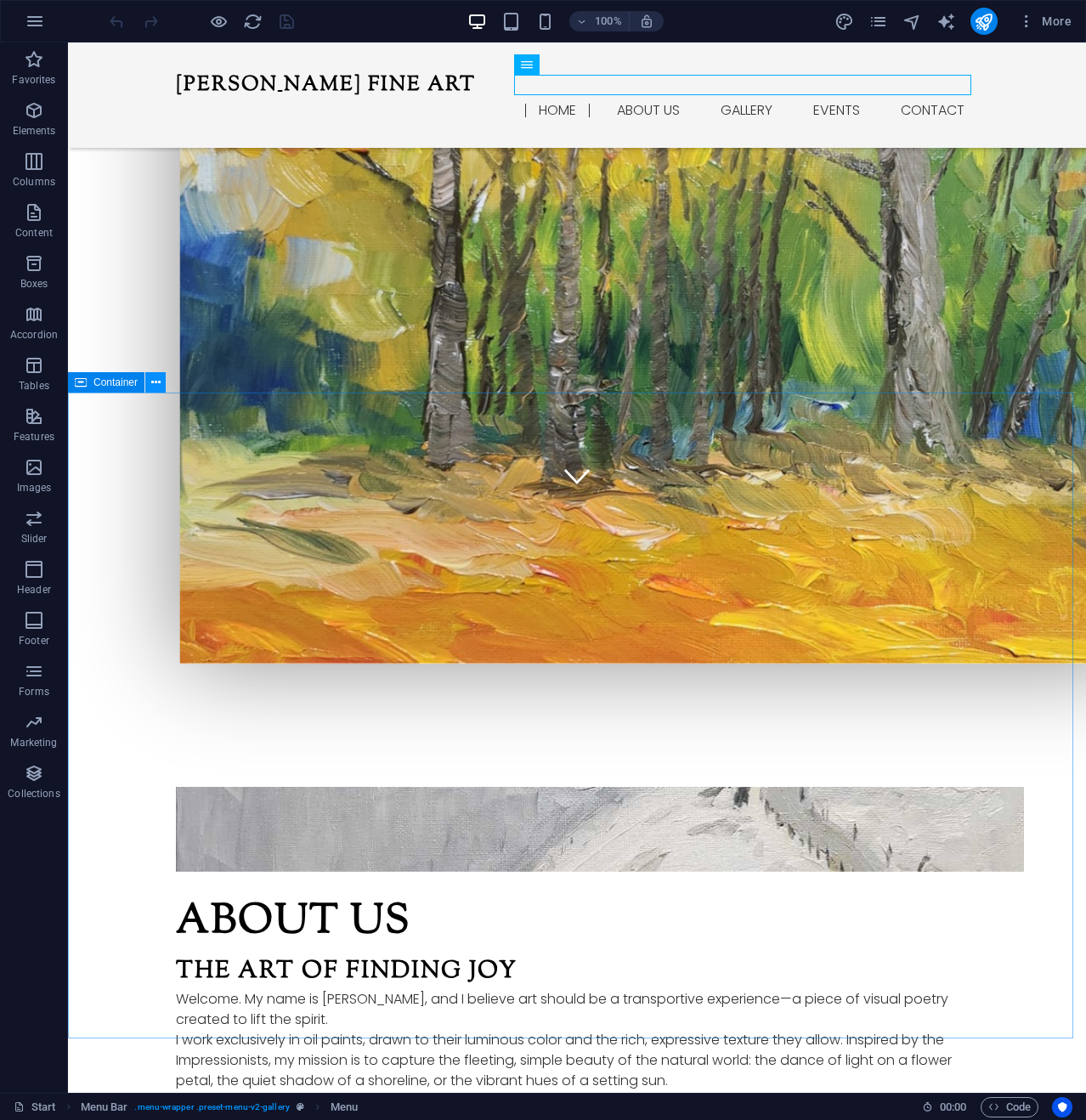
click at [159, 376] on icon at bounding box center [155, 383] width 9 height 18
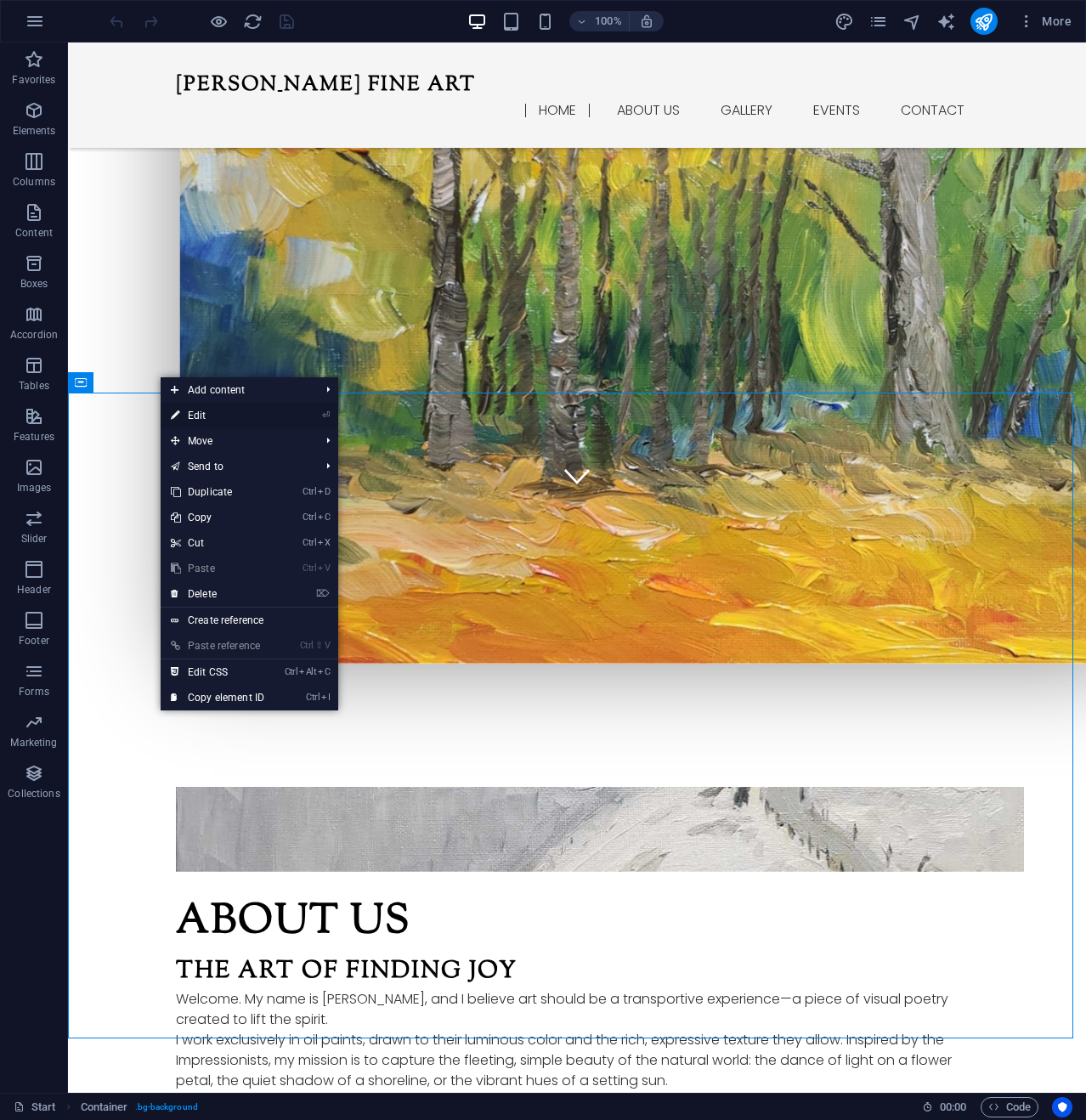
click at [215, 418] on link "⏎ Edit" at bounding box center [218, 415] width 114 height 26
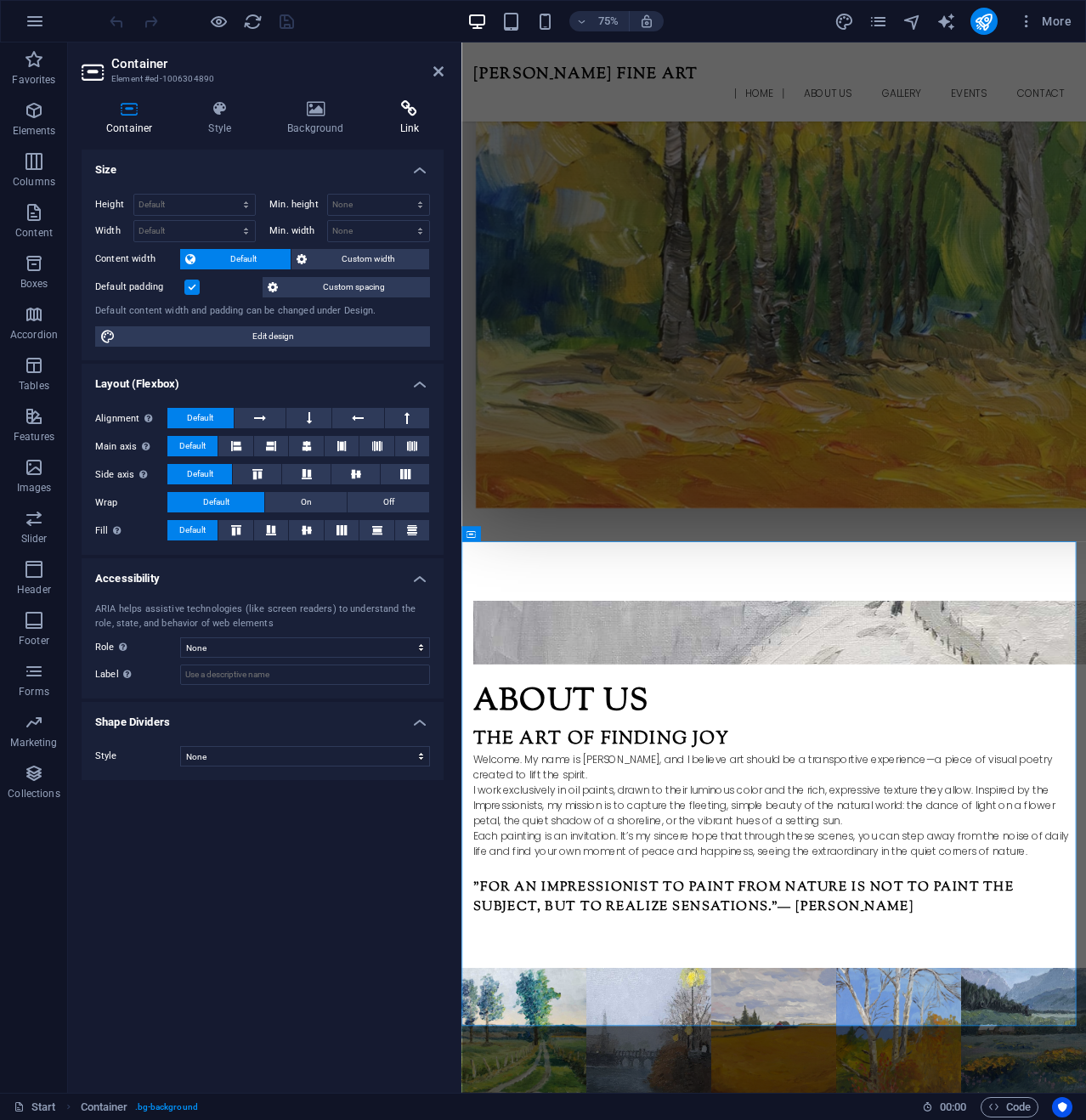
click at [404, 112] on icon at bounding box center [410, 109] width 69 height 17
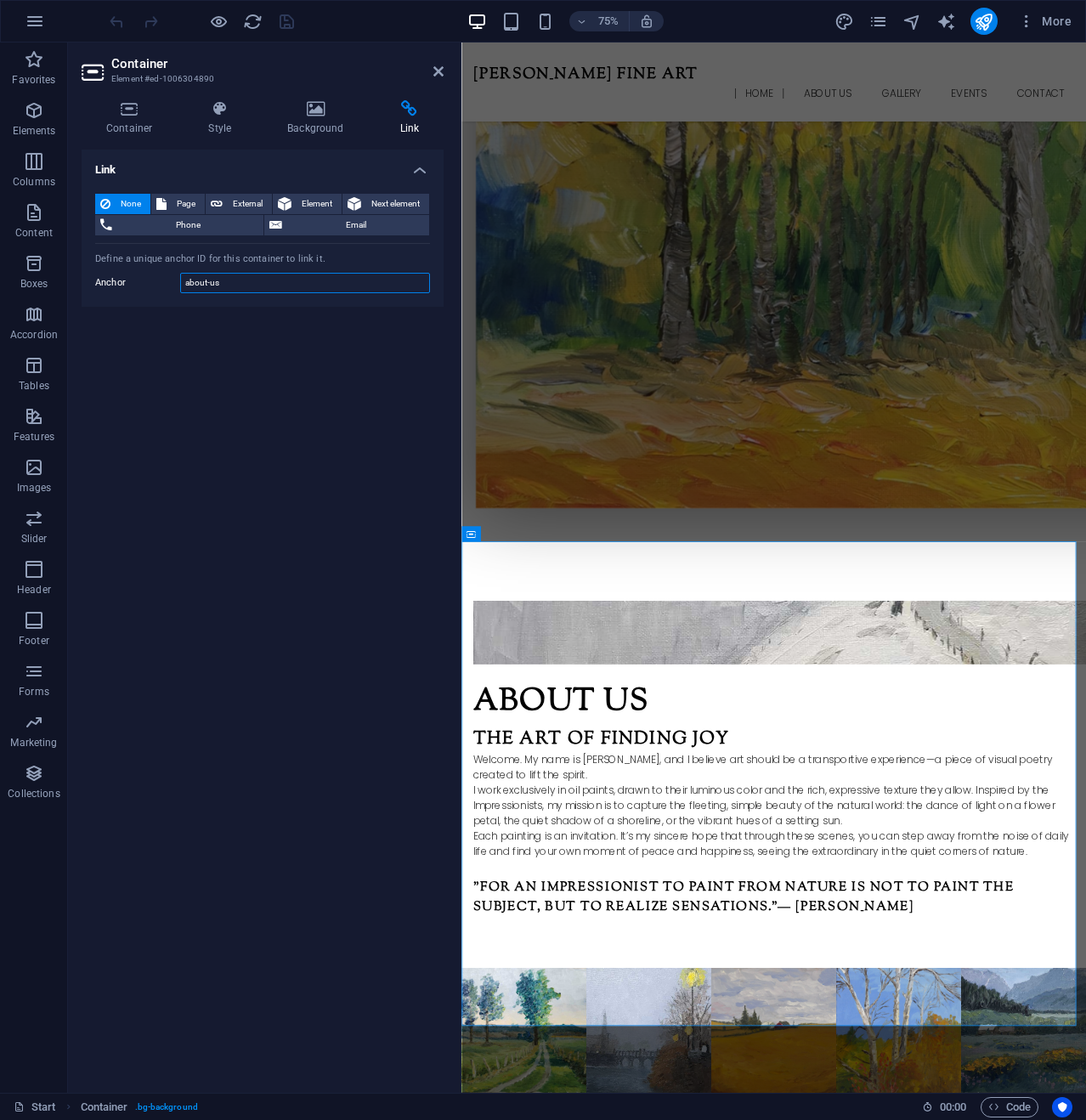
drag, startPoint x: 230, startPoint y: 285, endPoint x: 146, endPoint y: 272, distance: 85.0
click at [146, 272] on div "Anchor about-us" at bounding box center [262, 283] width 335 height 20
click at [206, 418] on div "Link None Page External Element Next element Phone Email Page Start Subpage Leg…" at bounding box center [262, 614] width 362 height 930
click at [440, 66] on icon at bounding box center [438, 71] width 10 height 14
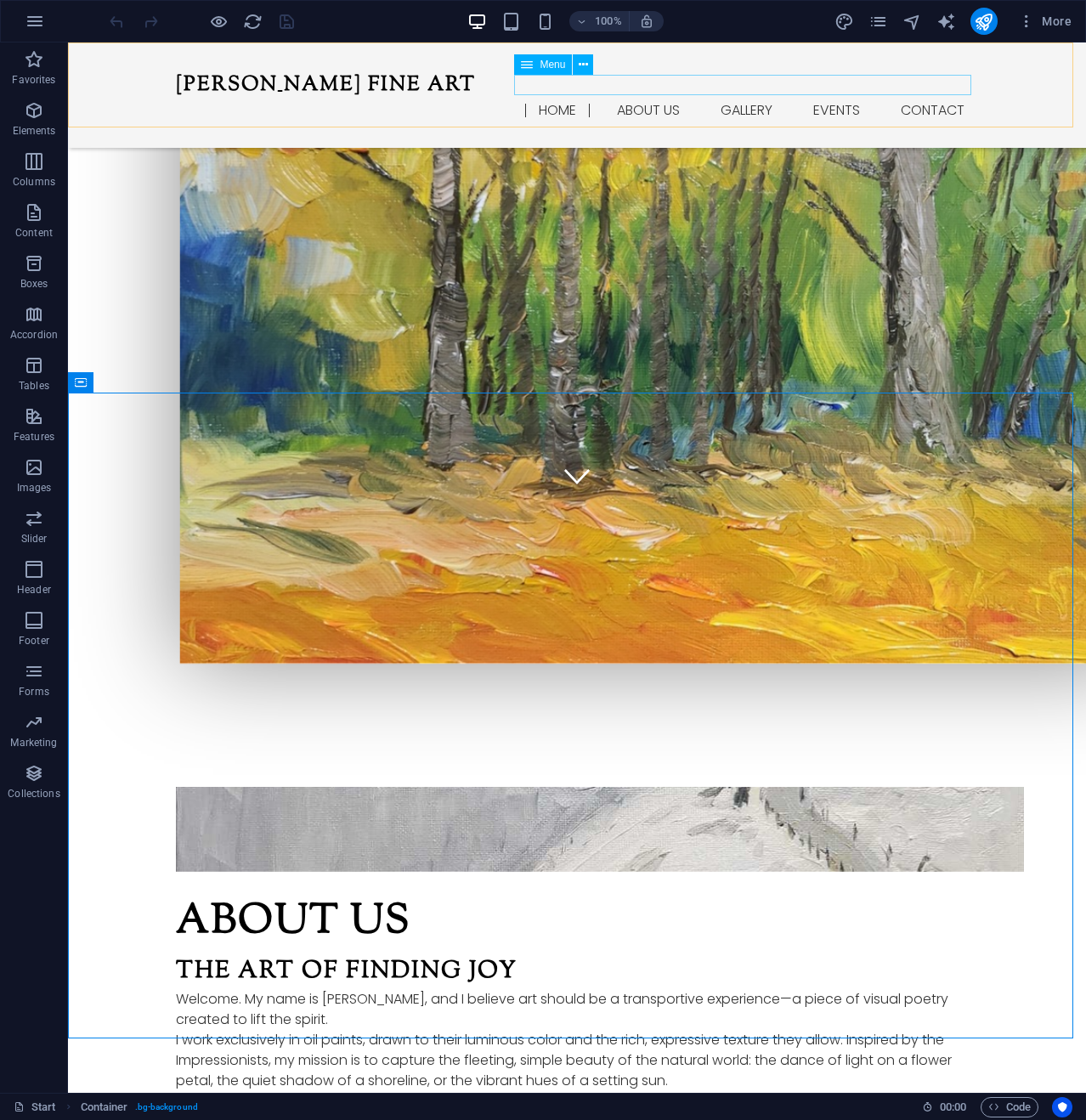
click at [642, 101] on nav "Home About us Gallery Events Contact" at bounding box center [576, 111] width 802 height 20
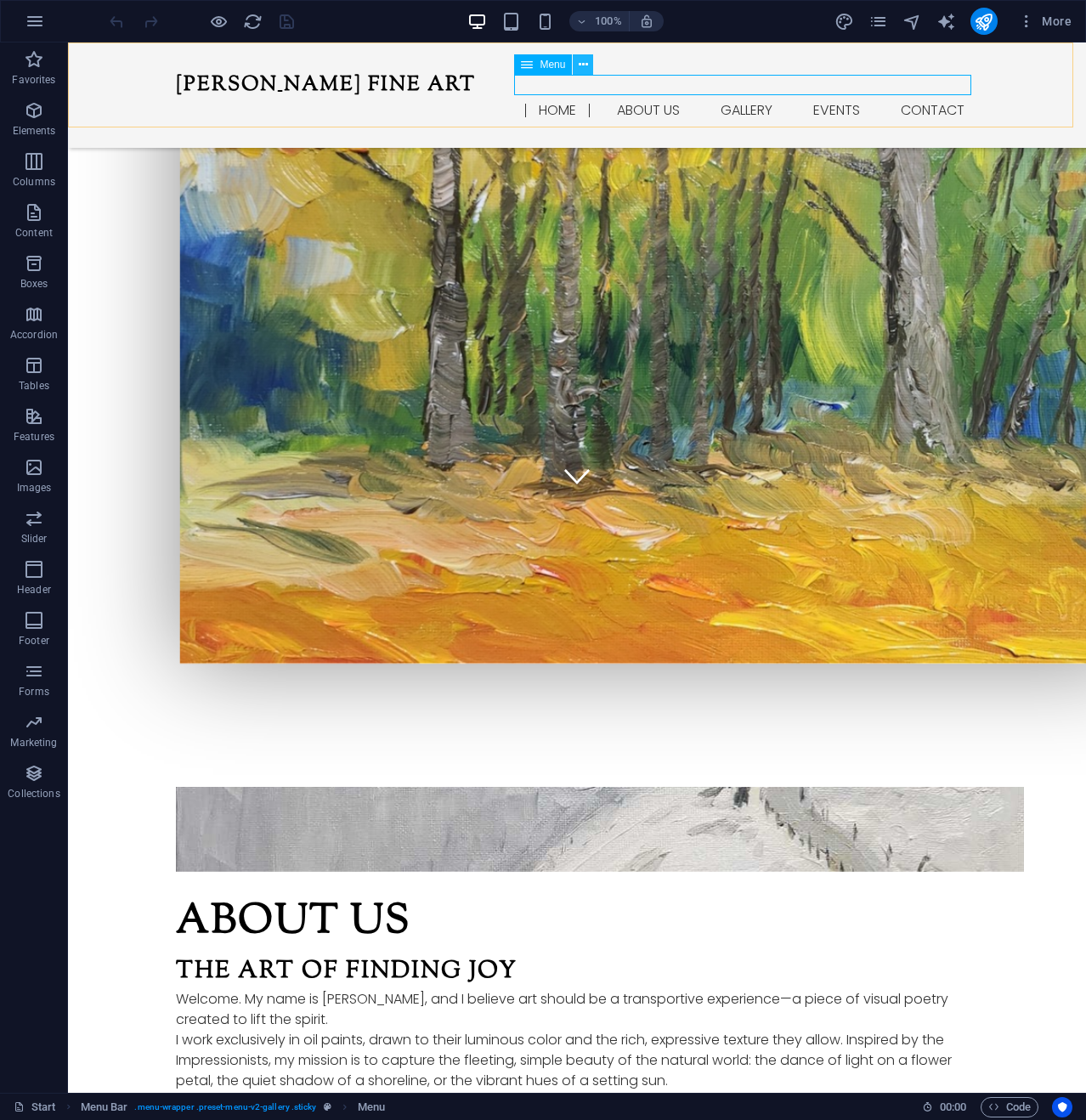
click at [586, 66] on icon at bounding box center [583, 65] width 9 height 18
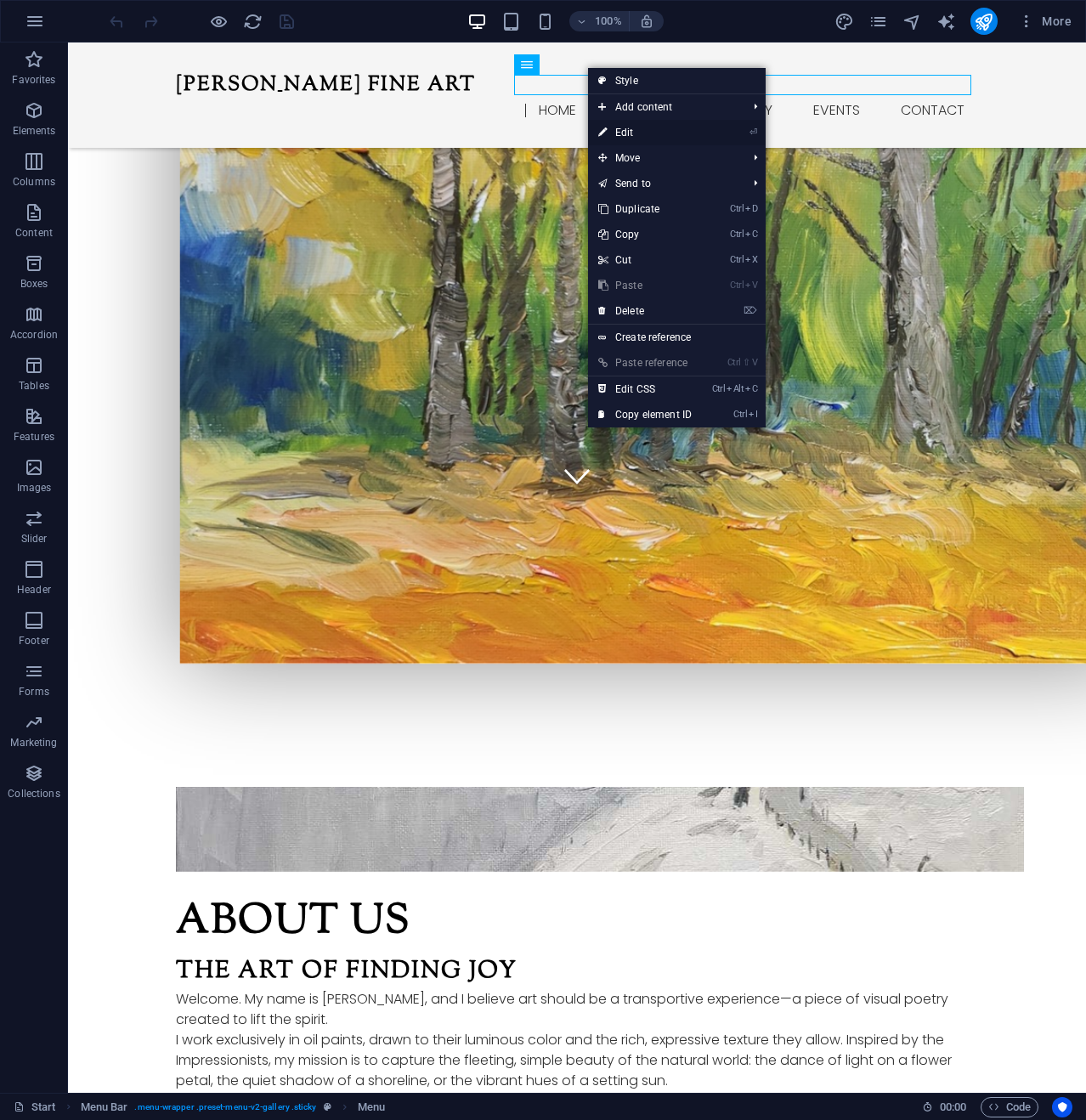
click at [647, 128] on link "⏎ Edit" at bounding box center [644, 133] width 114 height 26
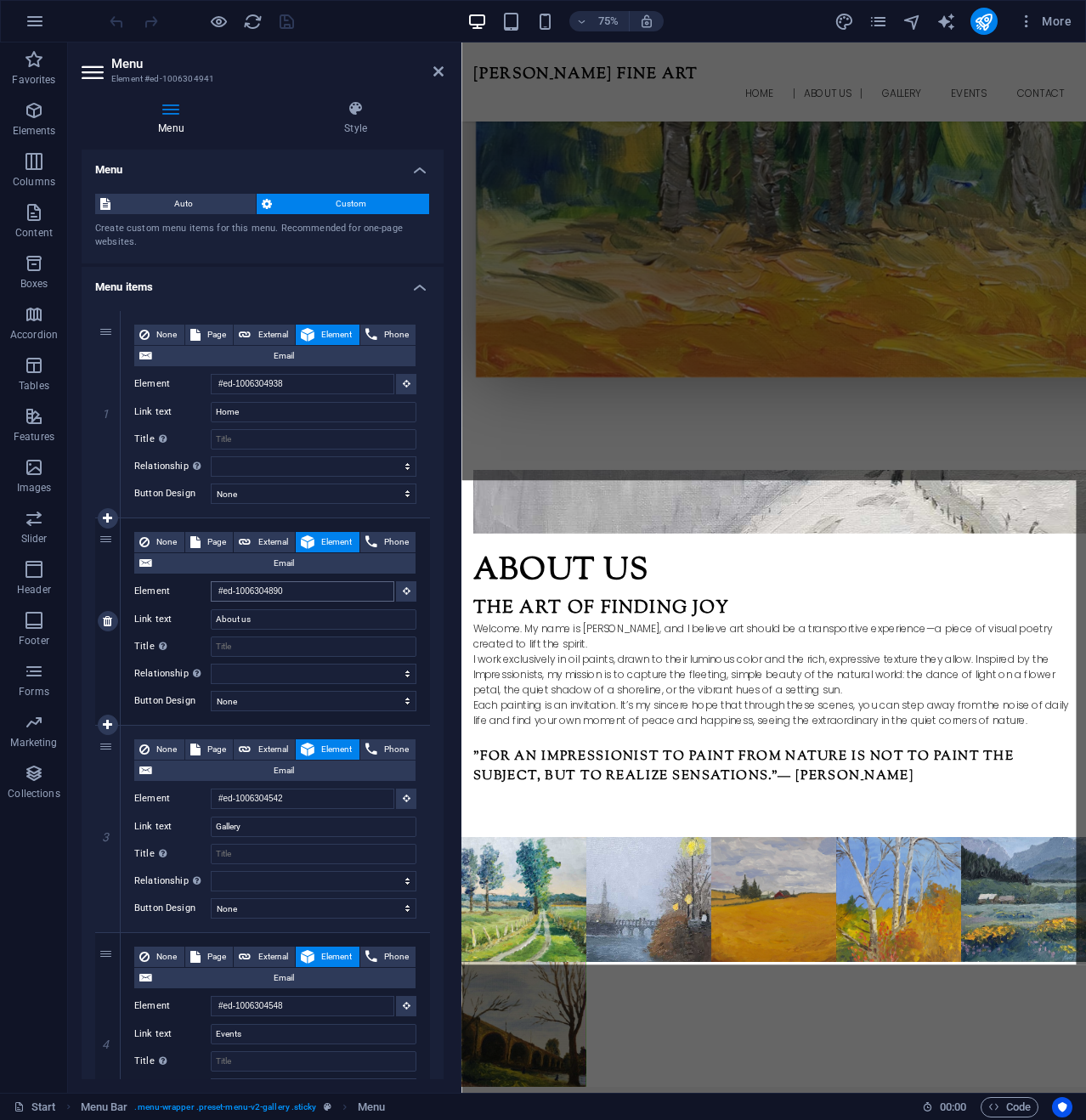
scroll to position [882, 0]
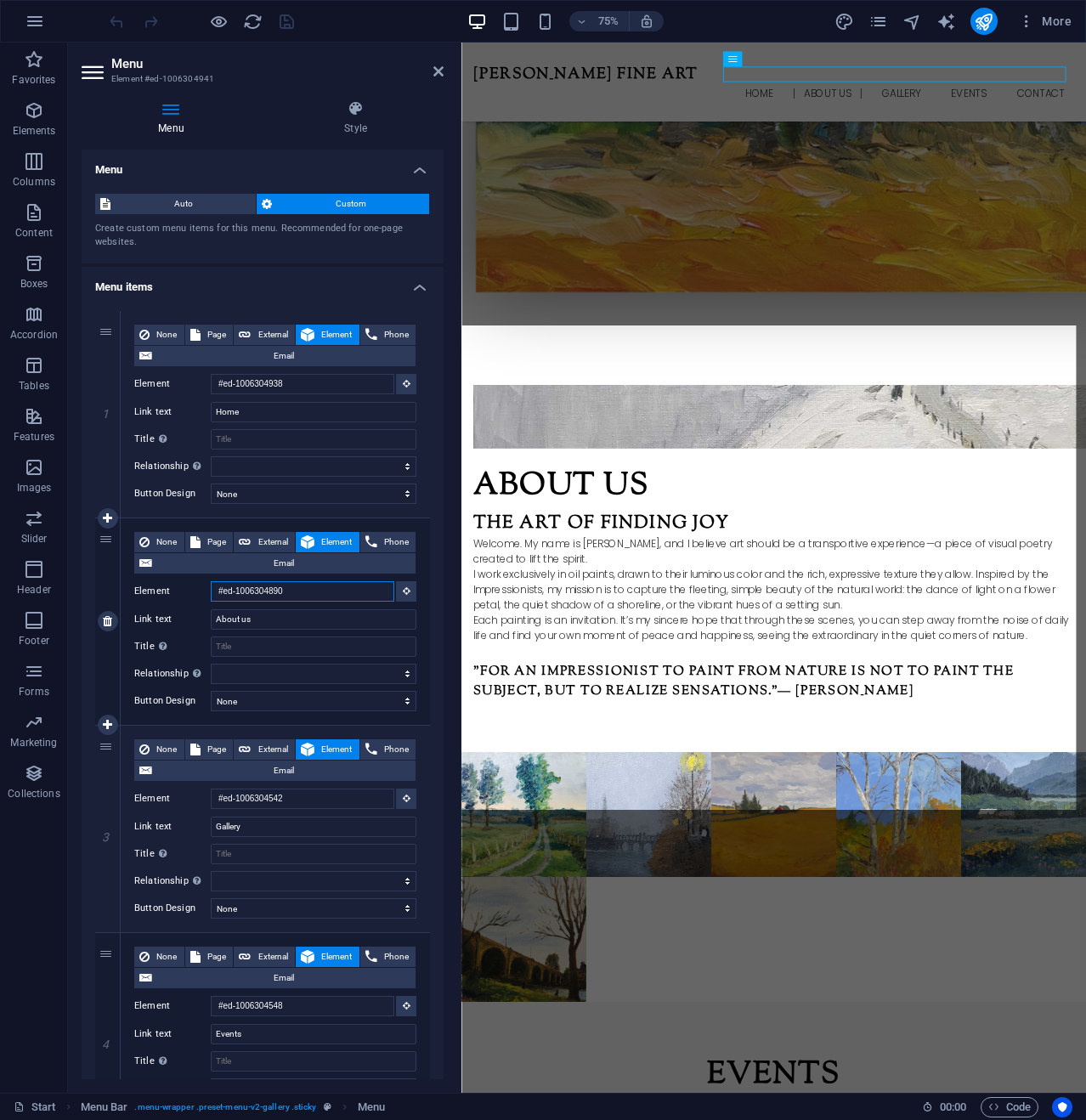
drag, startPoint x: 297, startPoint y: 592, endPoint x: 224, endPoint y: 589, distance: 73.1
click at [224, 589] on input "#ed-1006304890" at bounding box center [302, 592] width 184 height 20
paste input "about-us"
type input "#about-us"
select select
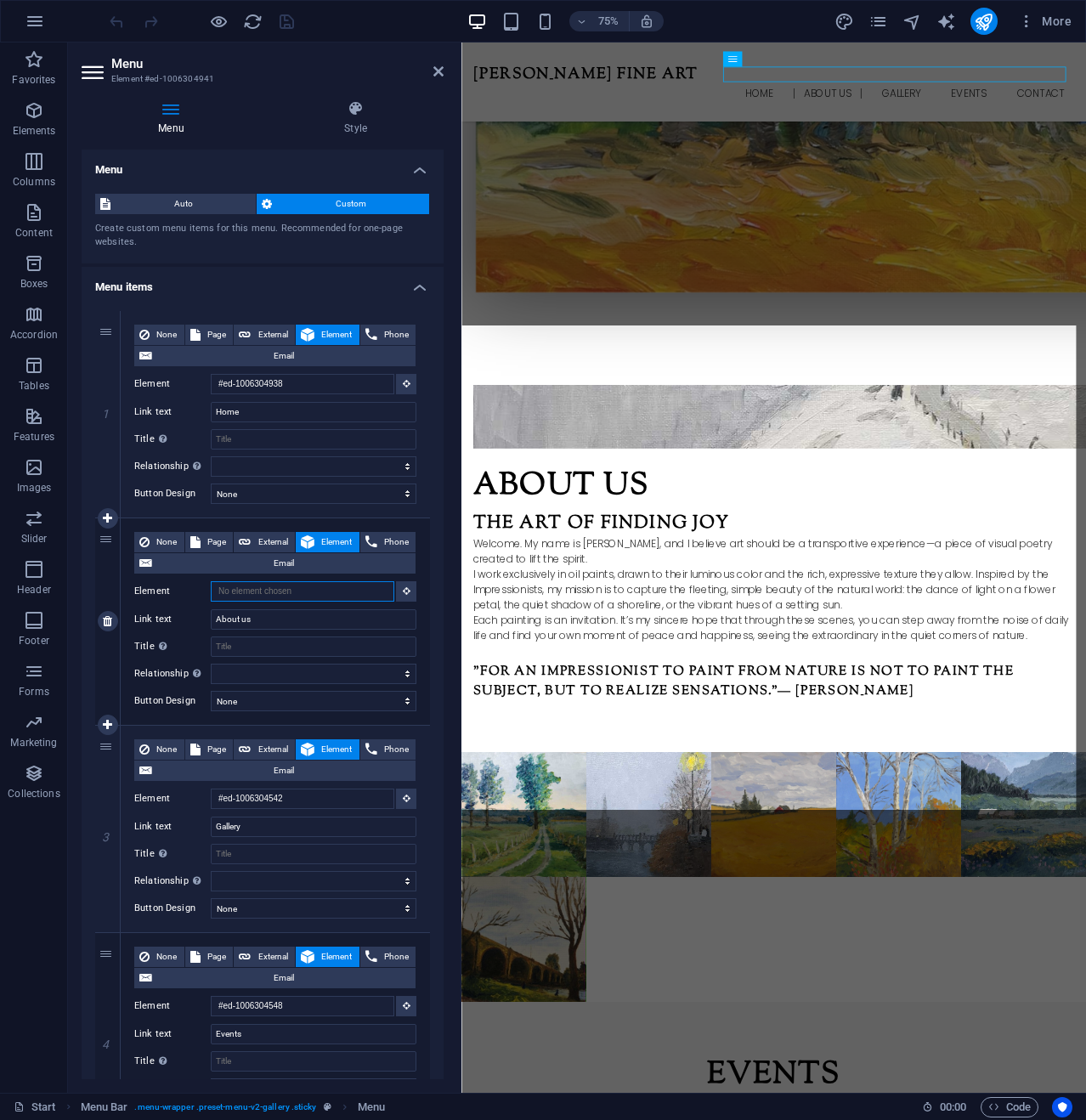
select select
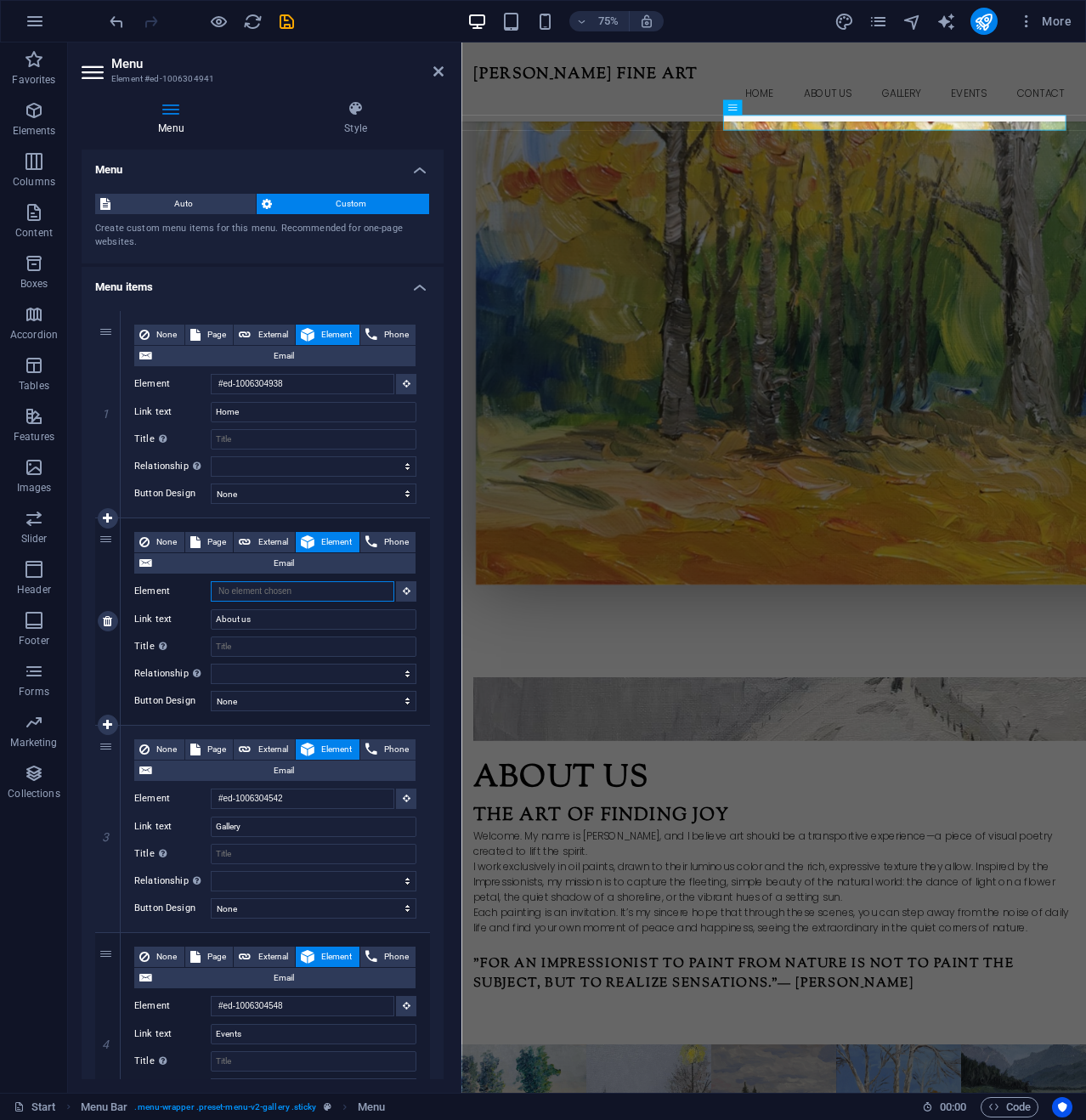
scroll to position [340, 0]
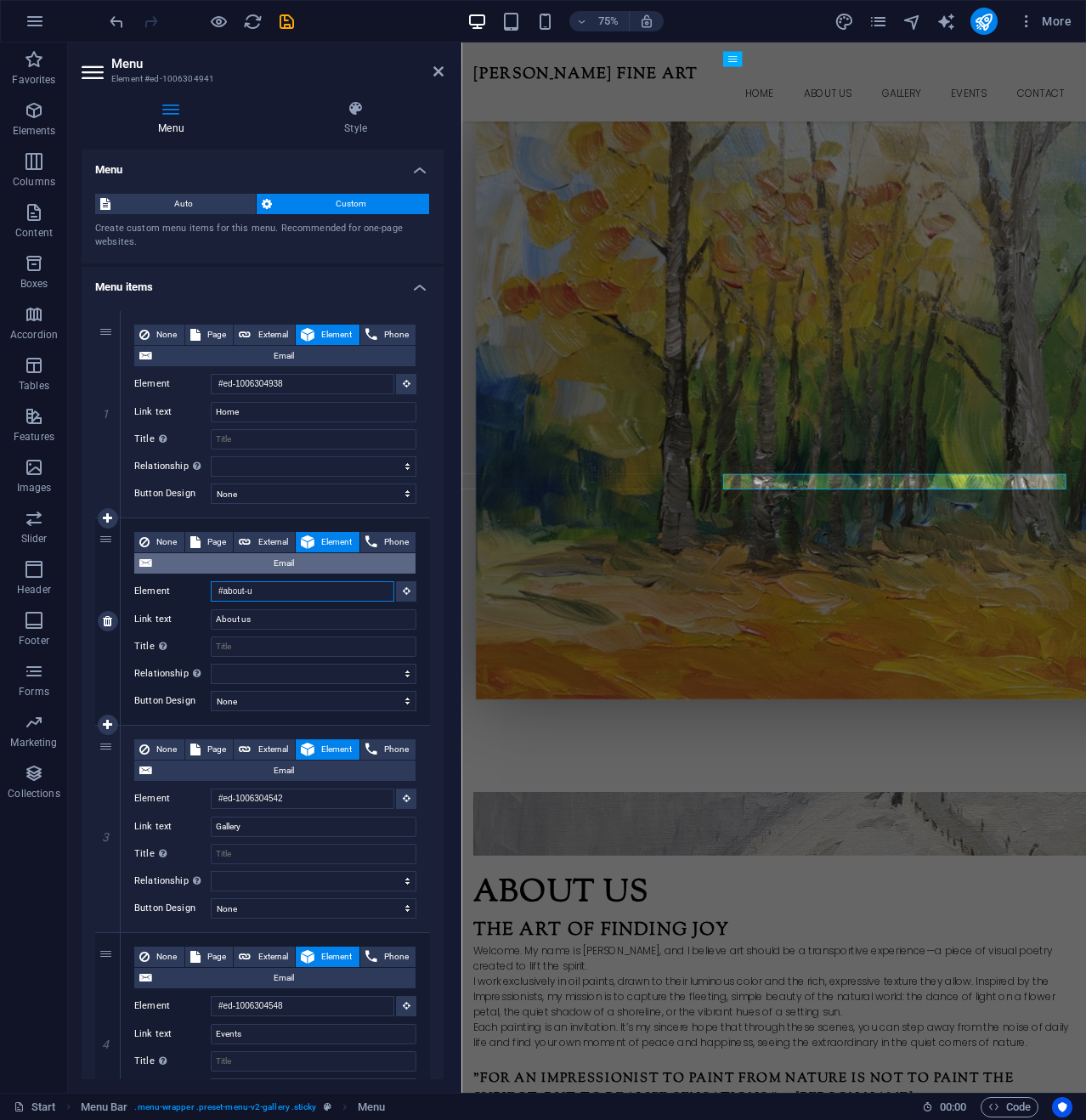
type input "#about-us"
select select
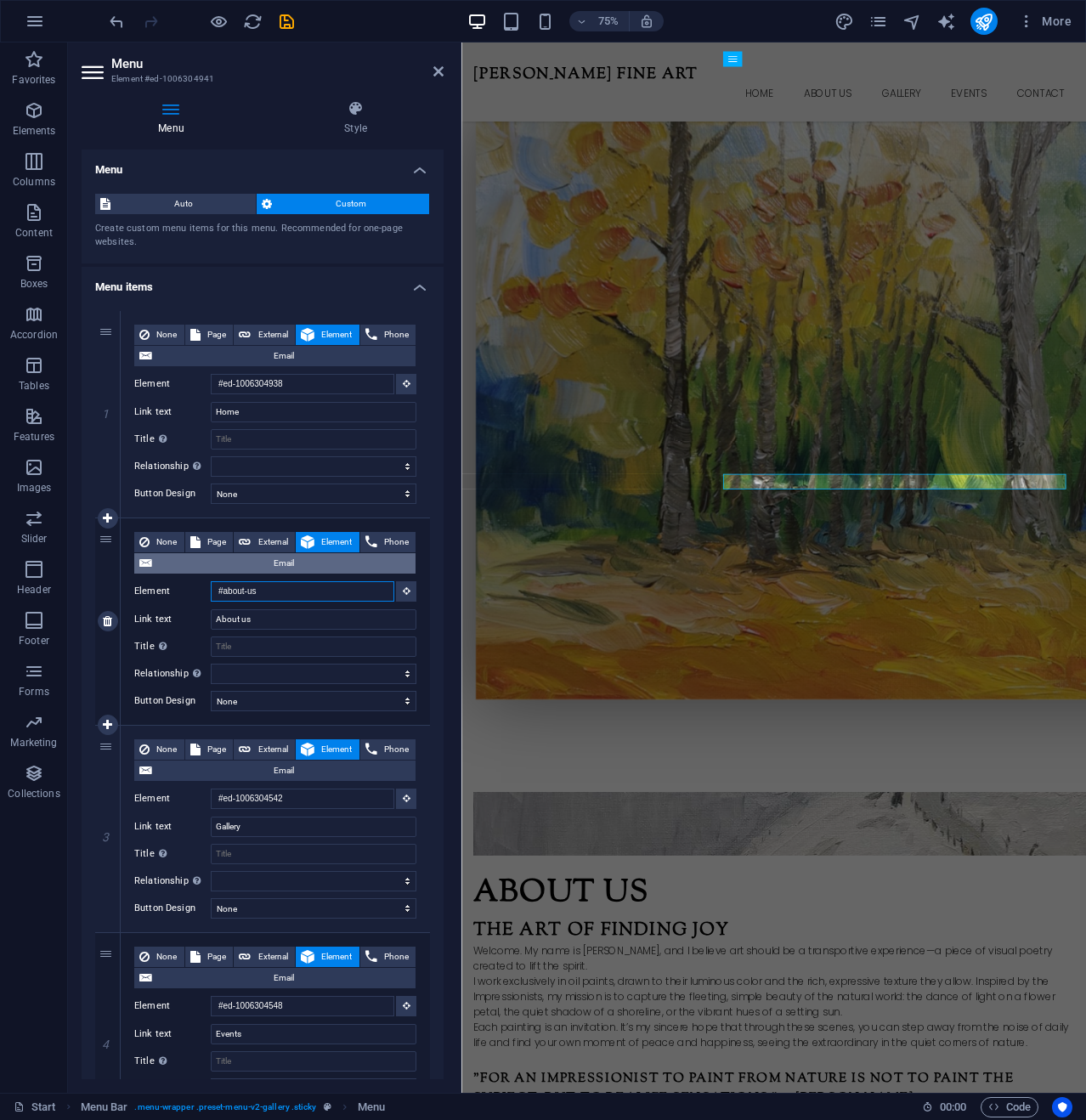
select select
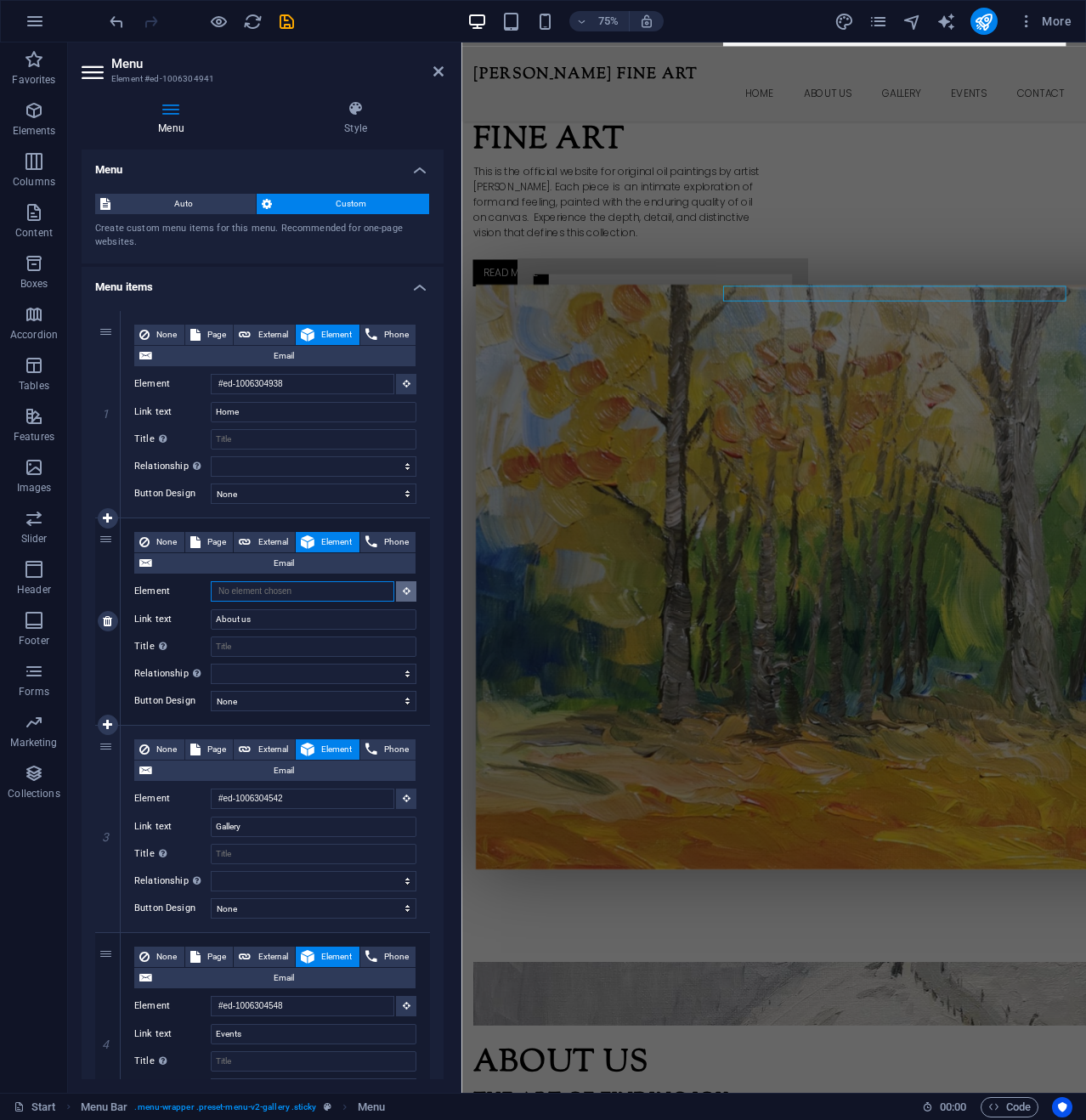
scroll to position [255, 0]
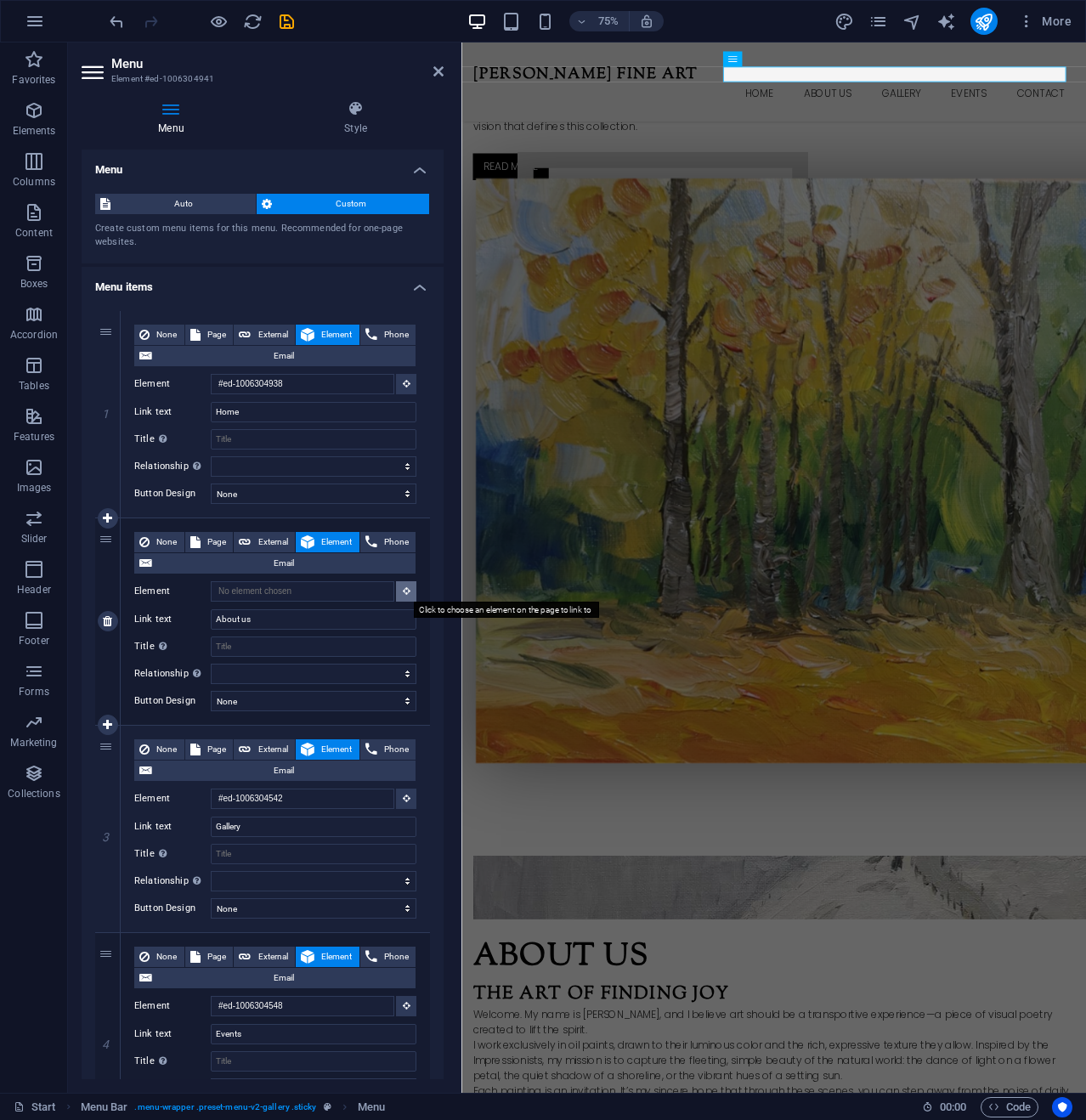
click at [410, 587] on button at bounding box center [406, 592] width 20 height 20
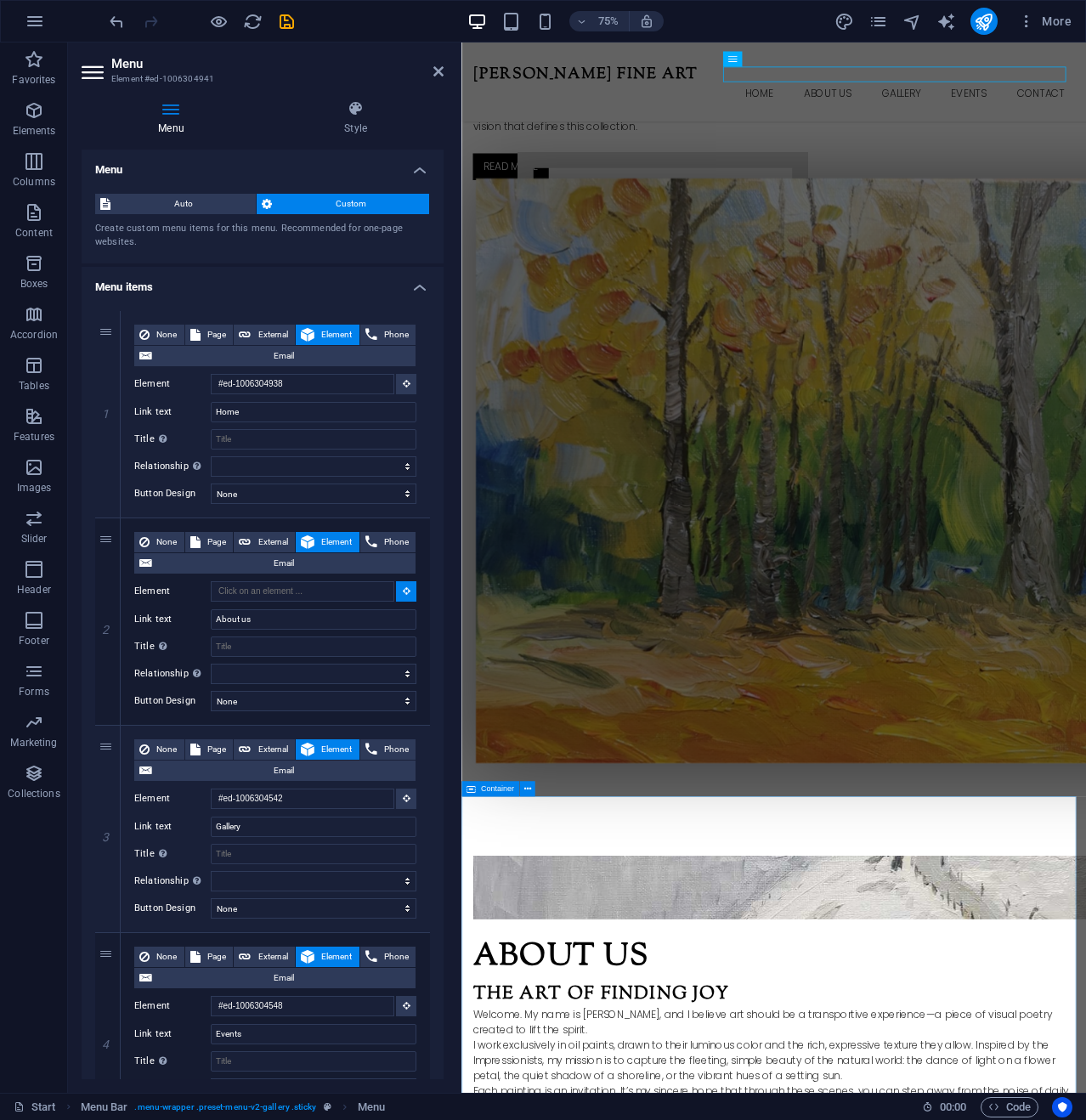
select select
type input "#ed-1006304890"
select select
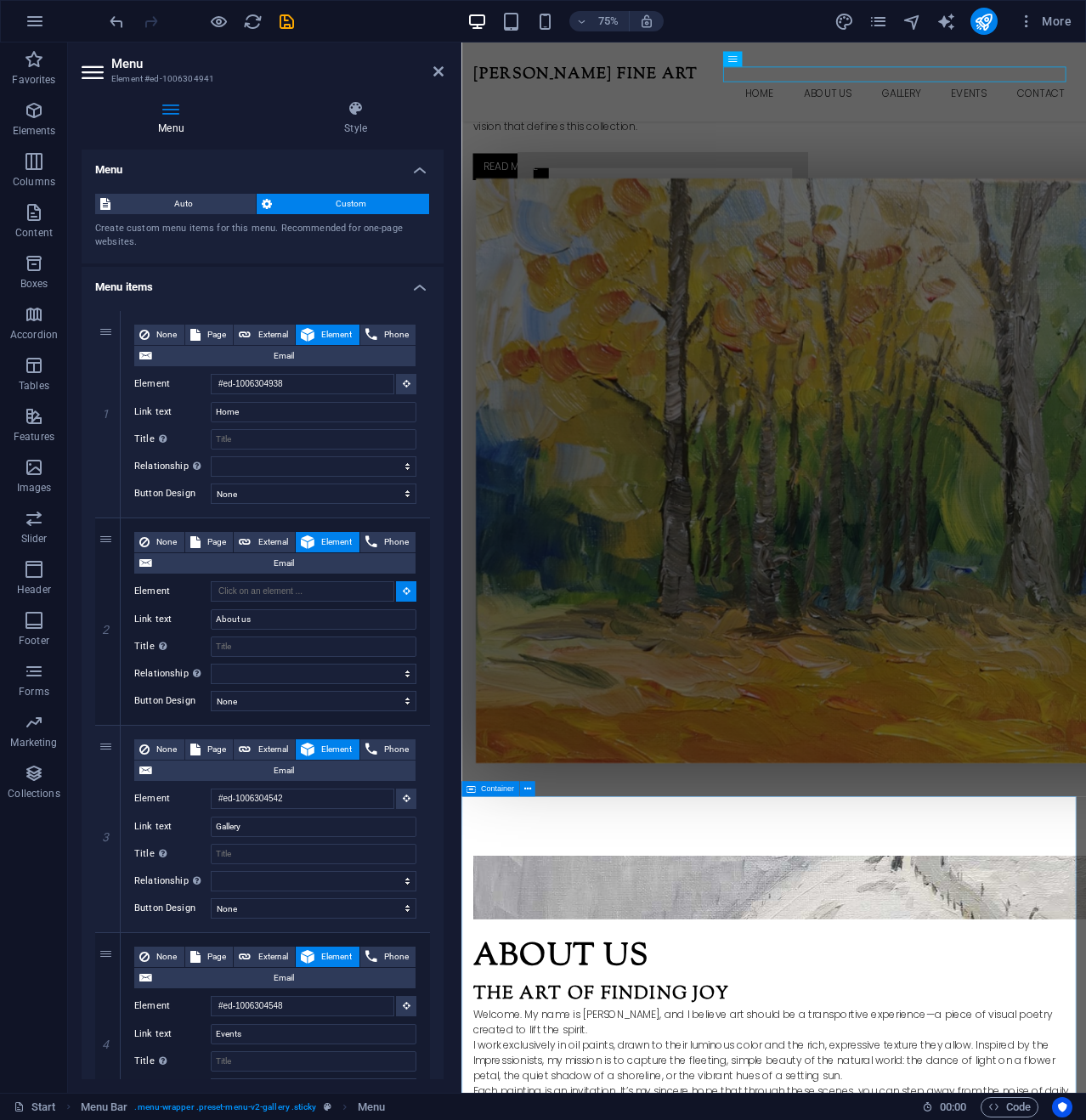
select select
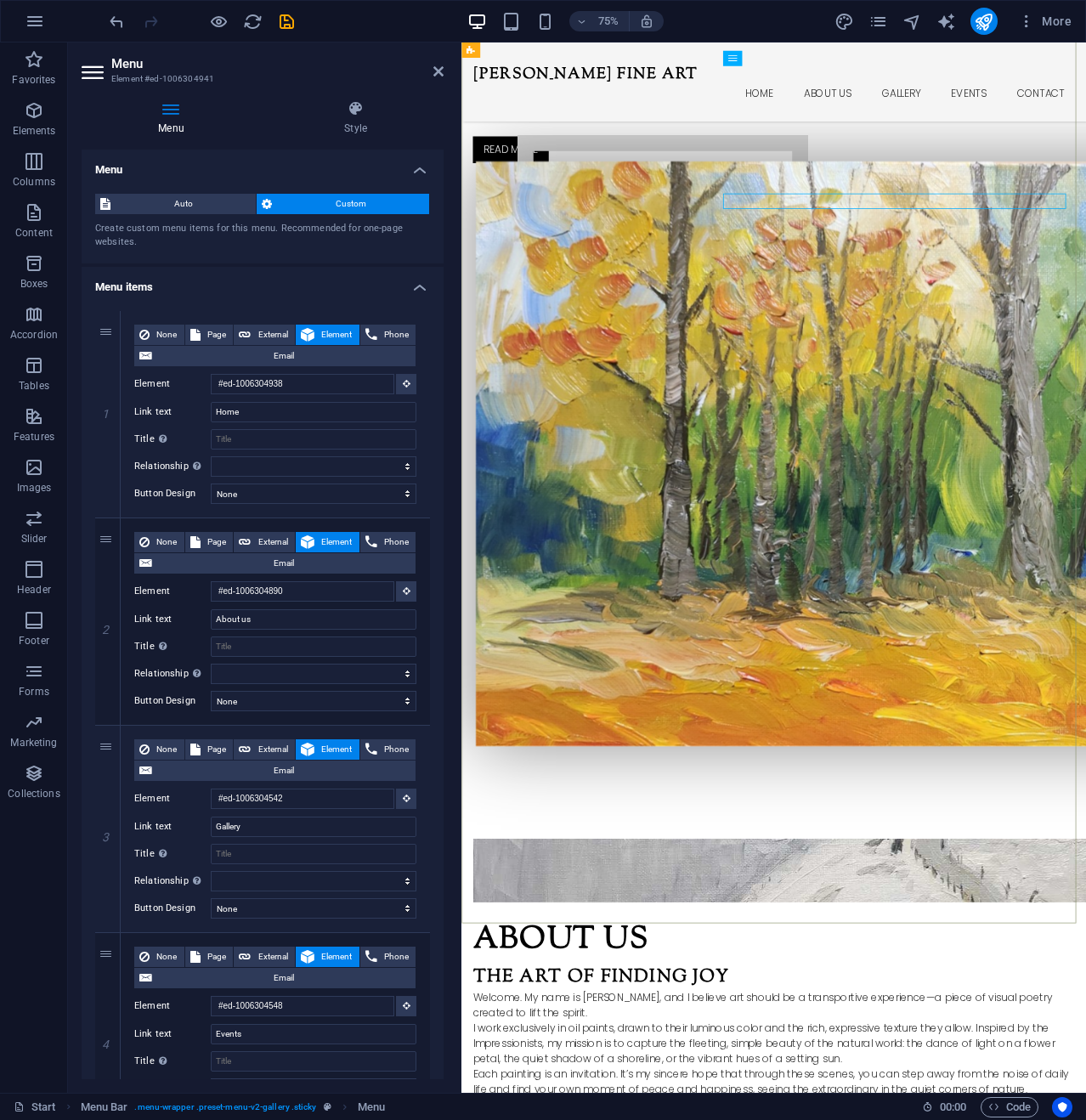
scroll to position [425, 0]
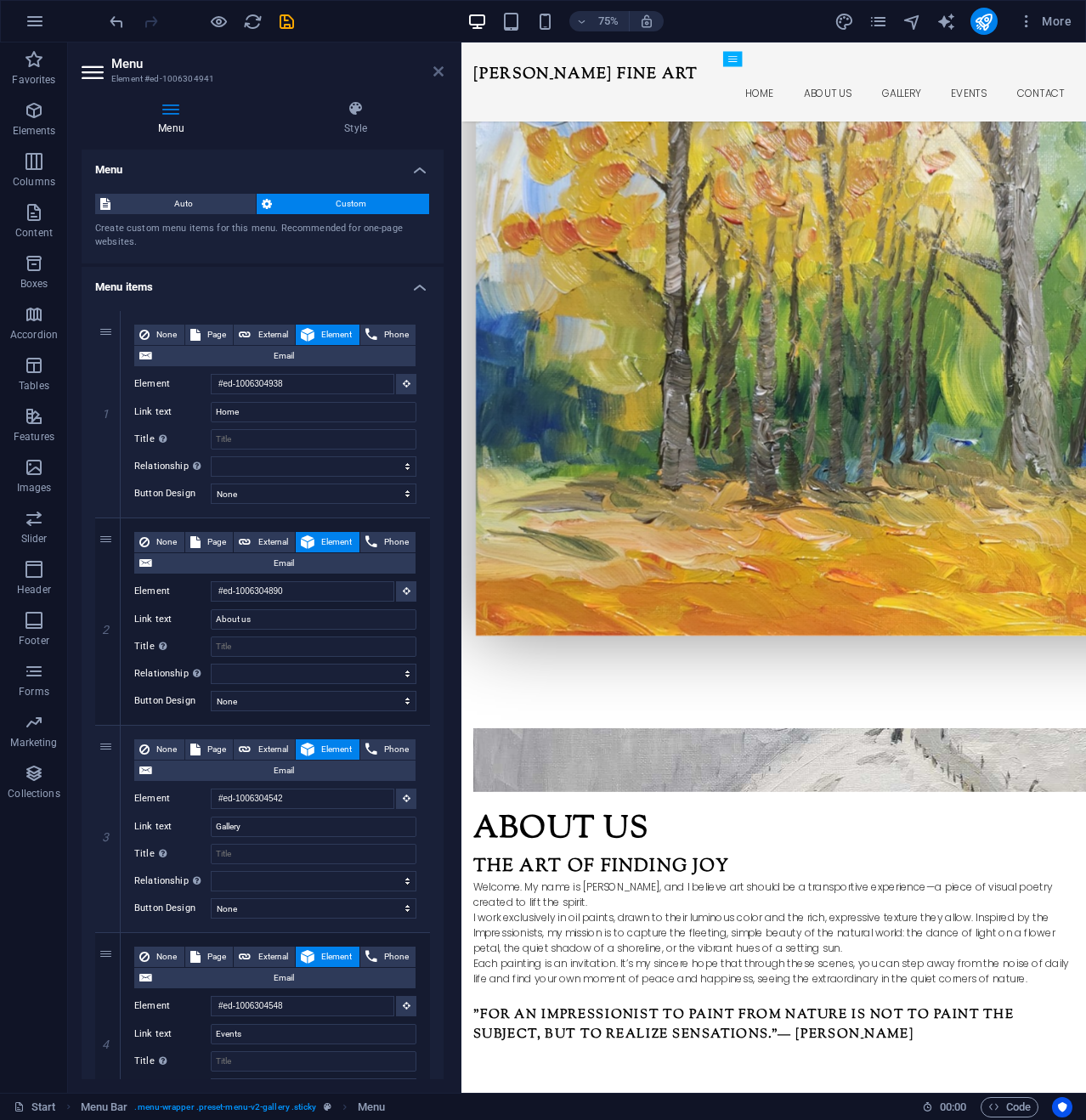
click at [441, 69] on icon at bounding box center [438, 71] width 10 height 14
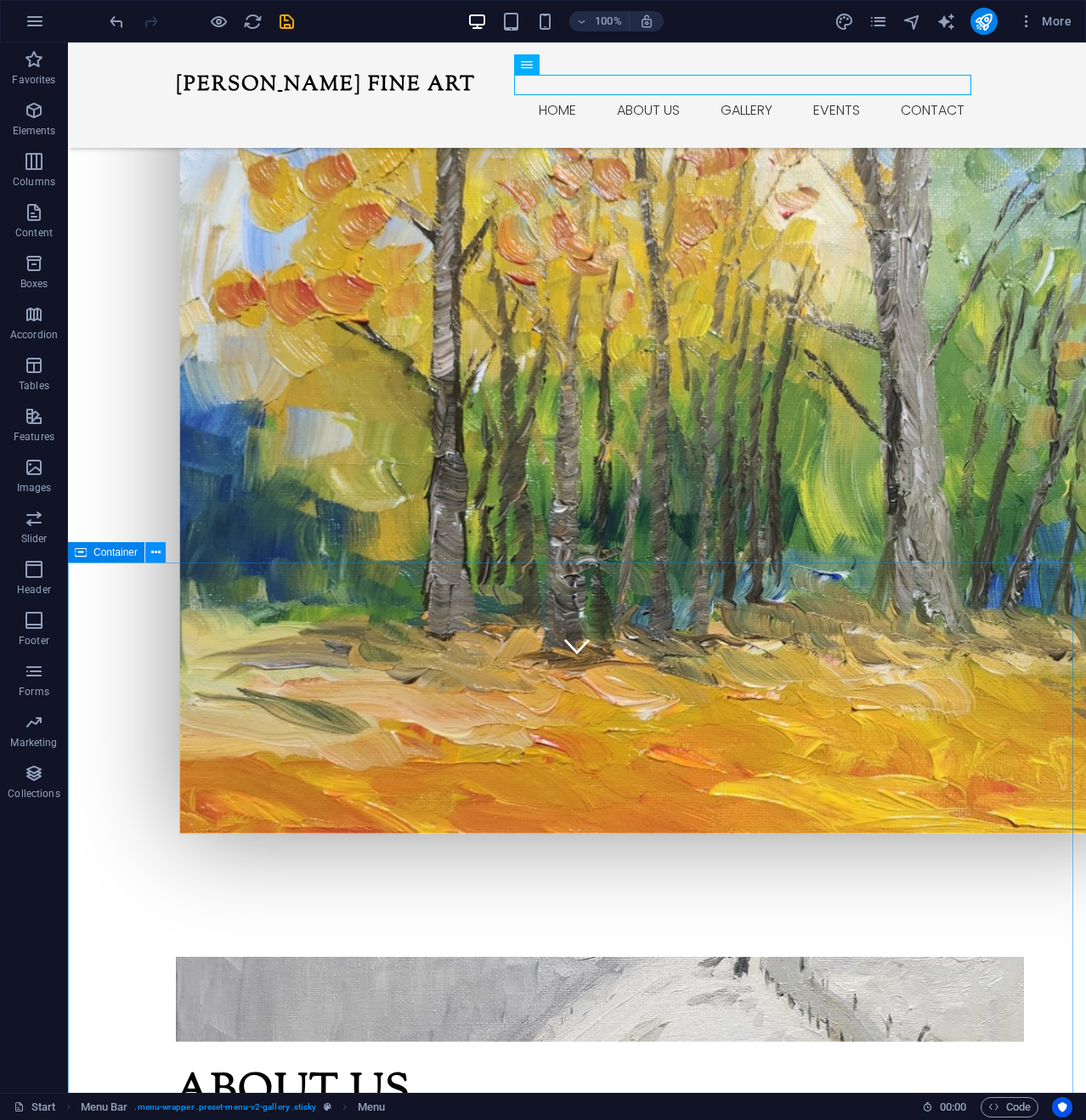
click at [154, 551] on icon at bounding box center [155, 553] width 9 height 18
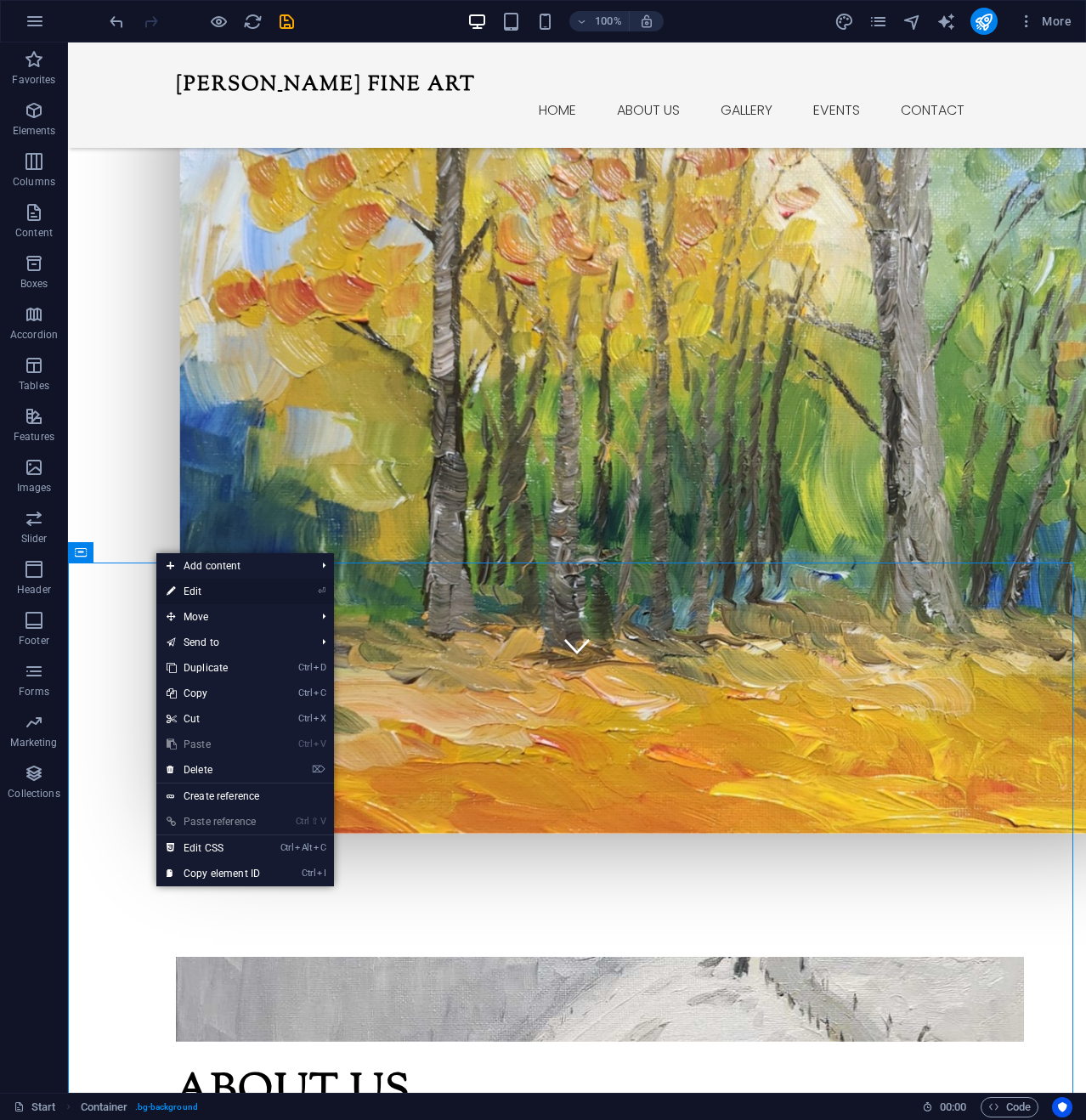
click at [209, 591] on link "⏎ Edit" at bounding box center [213, 592] width 114 height 26
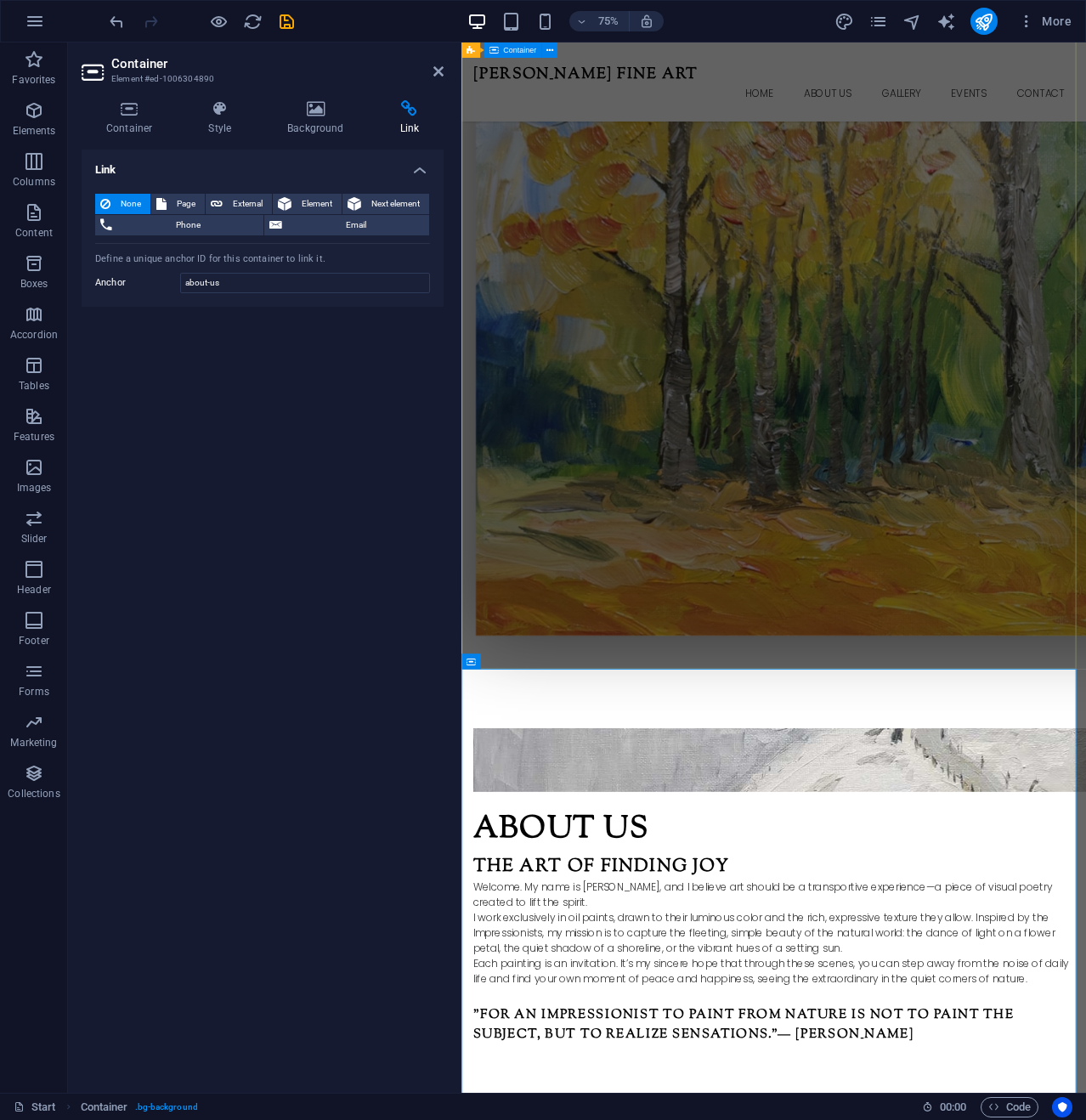
click at [598, 654] on div "Kurt Penrose Fine Art This is the official website for original oil paintings b…" at bounding box center [878, 295] width 833 height 1186
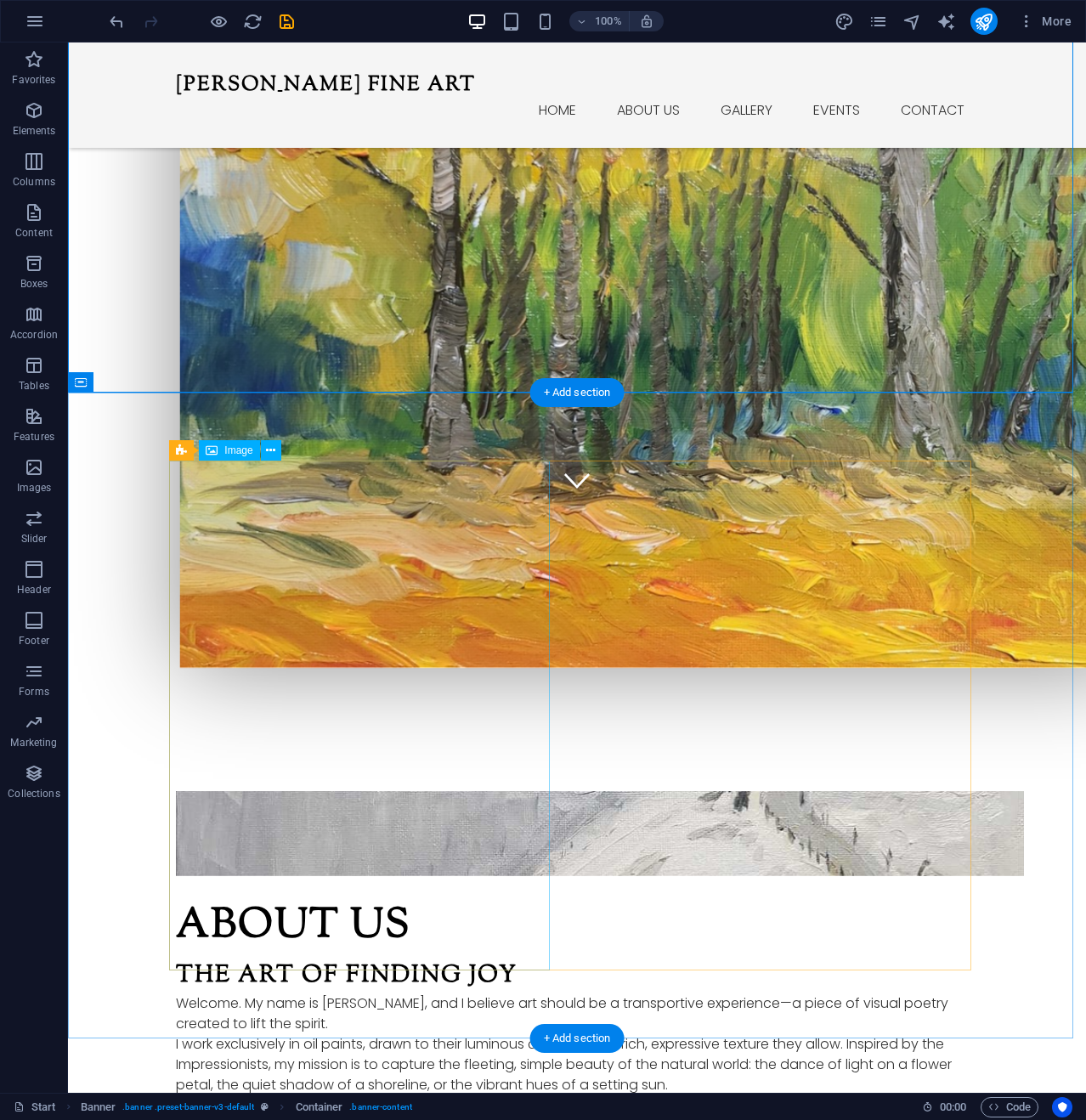
scroll to position [594, 0]
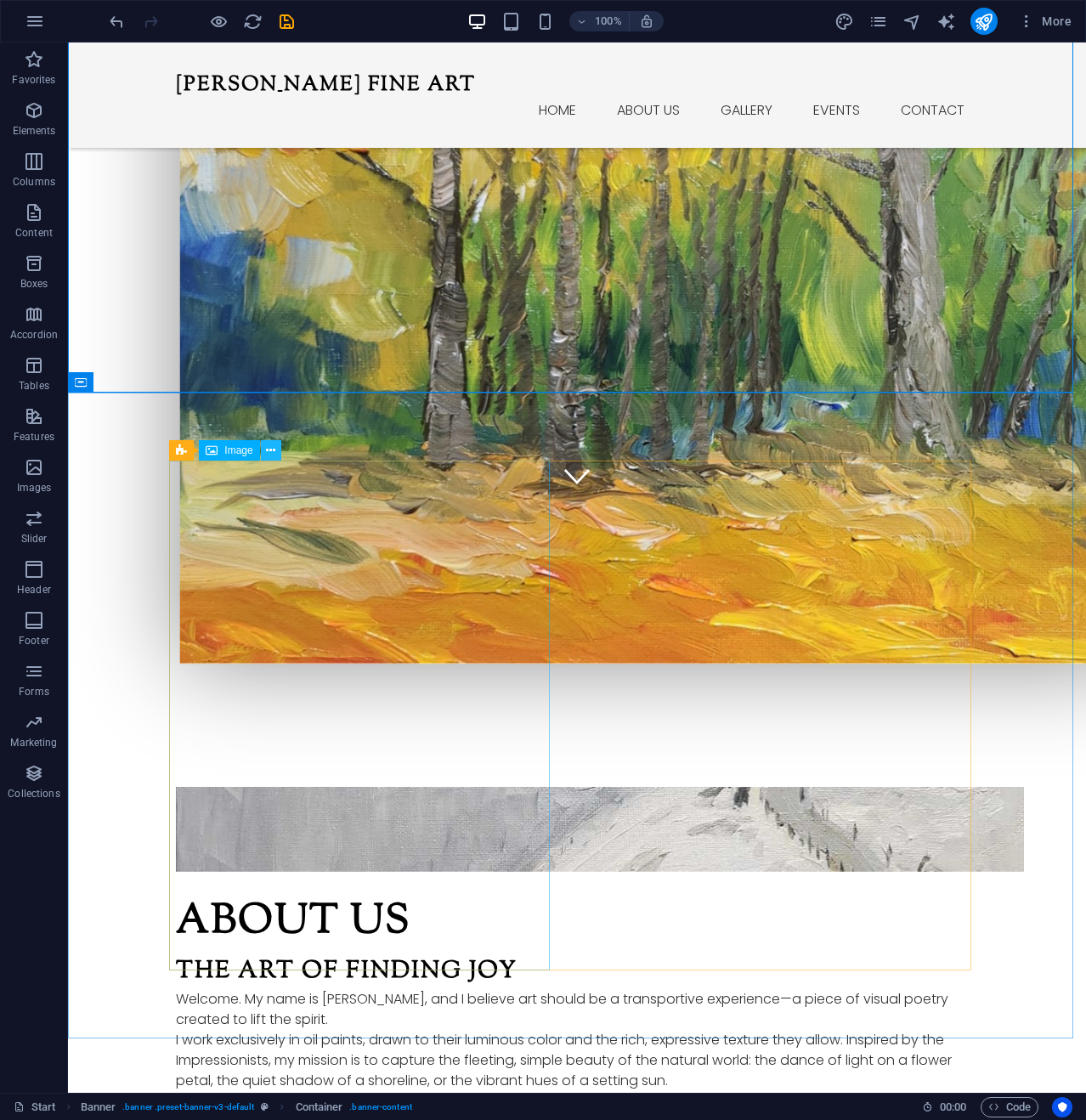
click at [275, 449] on icon at bounding box center [271, 451] width 9 height 18
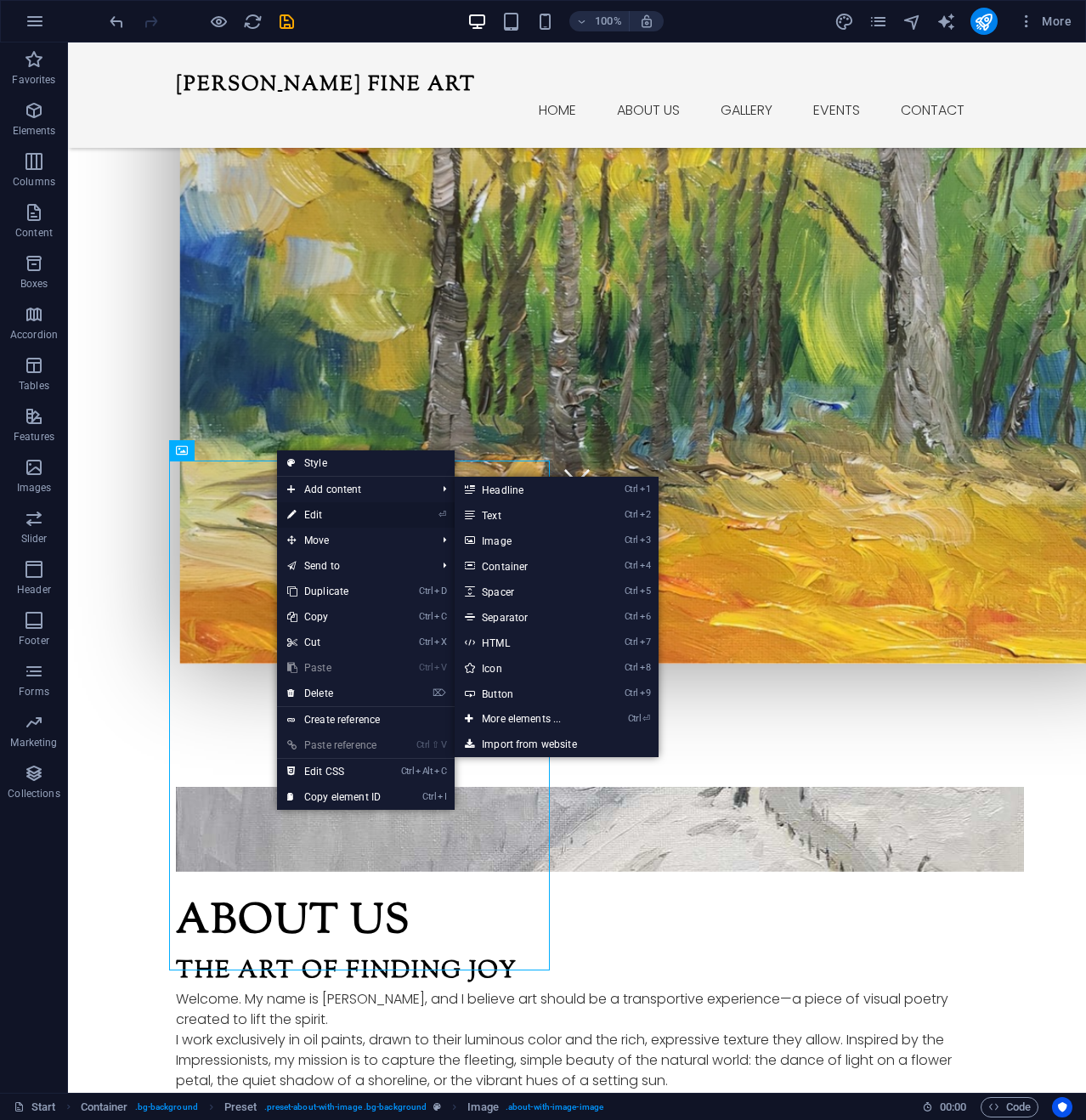
click at [318, 514] on link "⏎ Edit" at bounding box center [334, 515] width 114 height 26
select select "px"
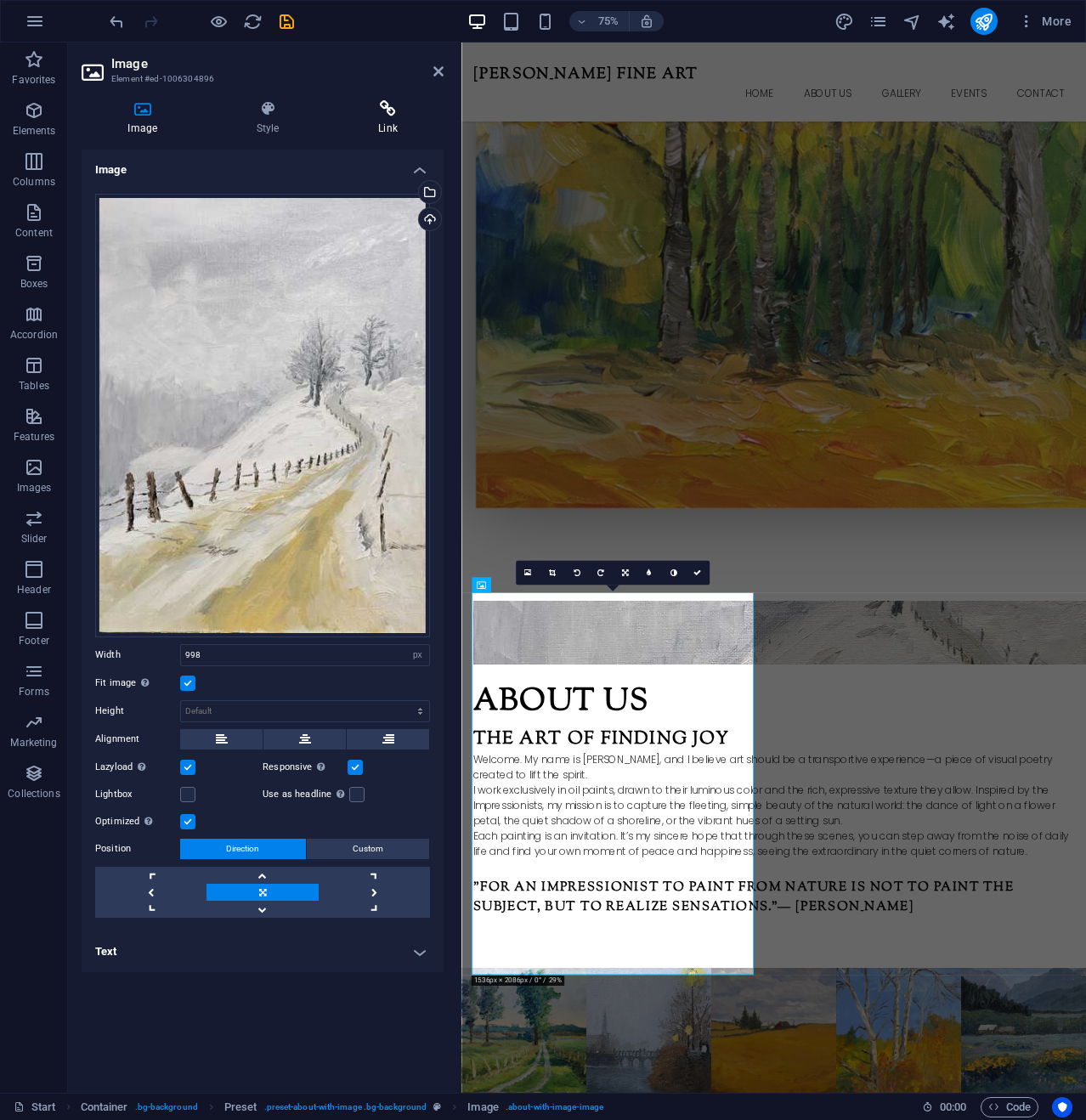
click at [396, 109] on icon at bounding box center [388, 109] width 112 height 17
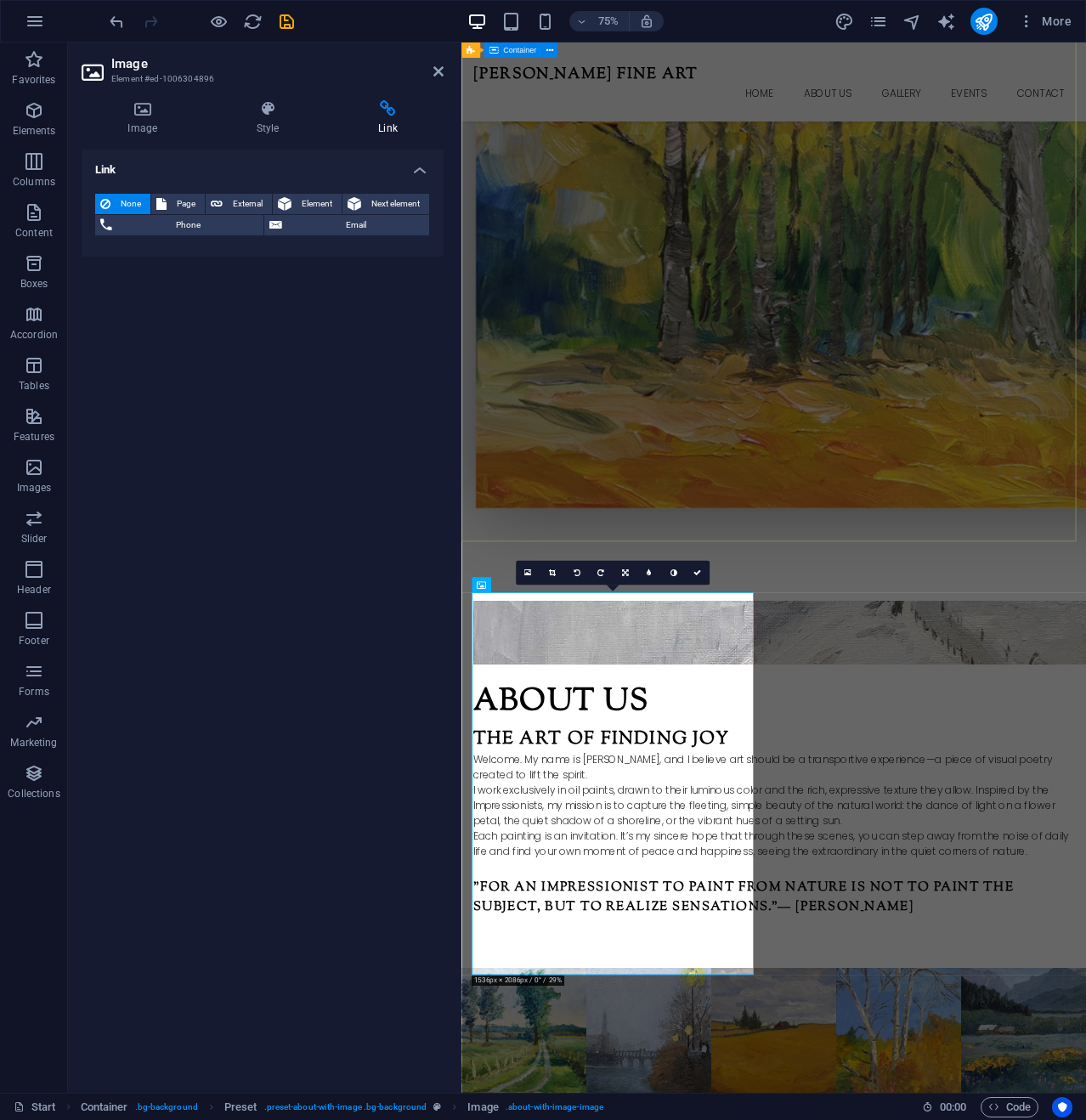
click at [681, 584] on div "[PERSON_NAME] Fine Art This is the official website for original oil paintings …" at bounding box center [878, 125] width 833 height 1186
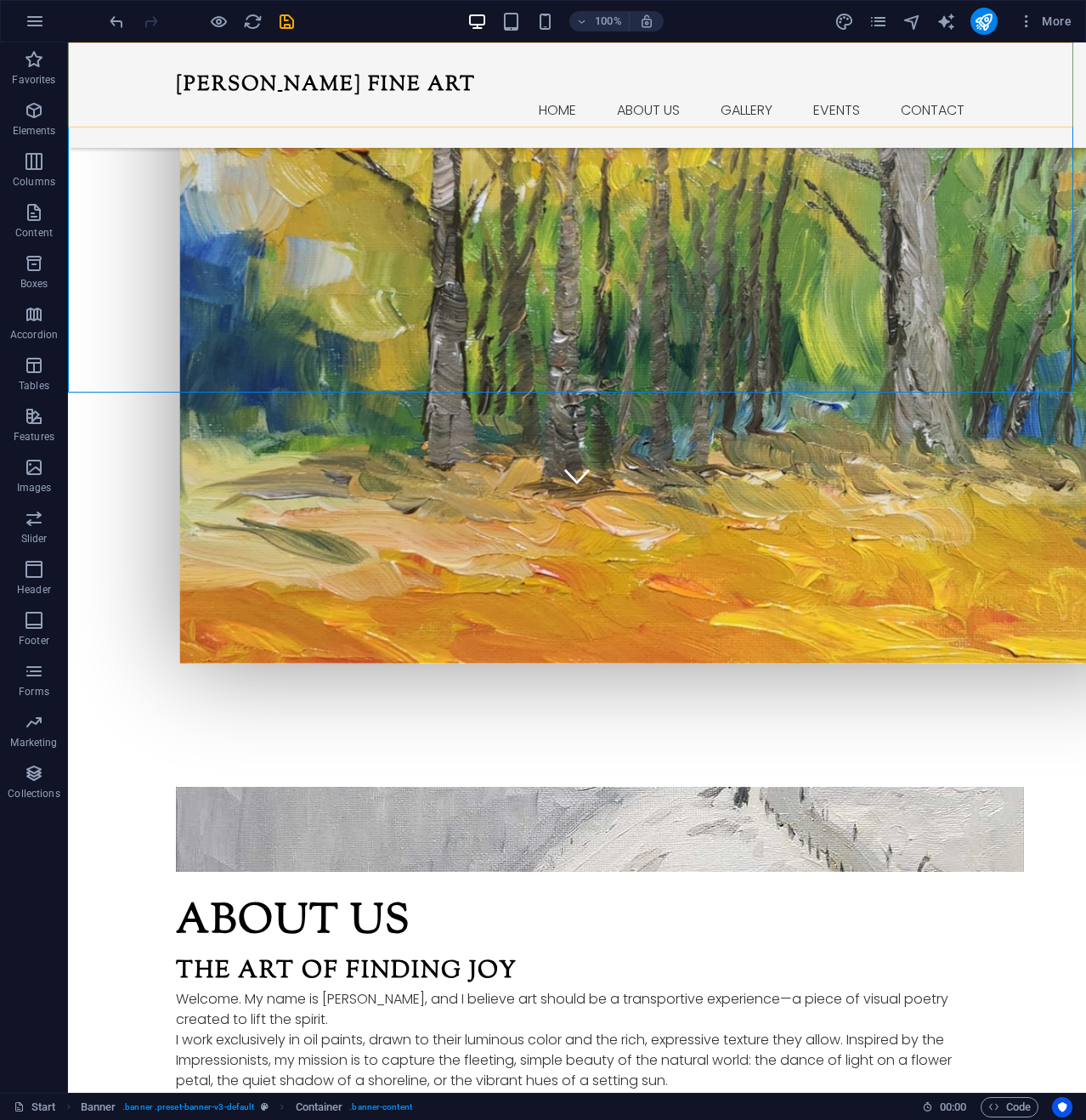
click at [123, 66] on div "Kurt Penrose Fine Art Home About us Gallery Events Contact Menu" at bounding box center [576, 94] width 1017 height 105
click at [132, 69] on div "Kurt Penrose Fine Art Home About us Gallery Events Contact Menu" at bounding box center [576, 94] width 1017 height 105
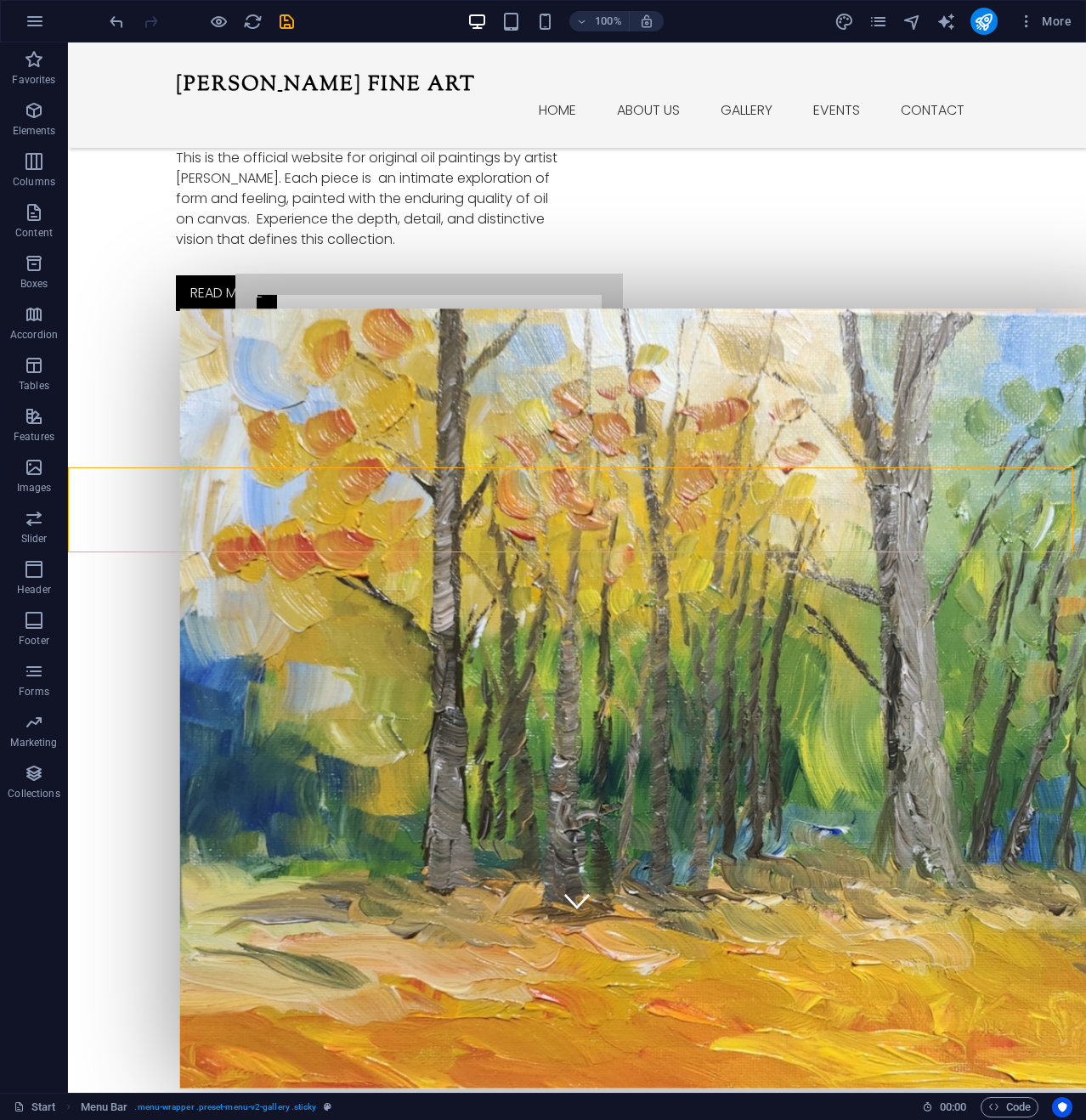
scroll to position [0, 0]
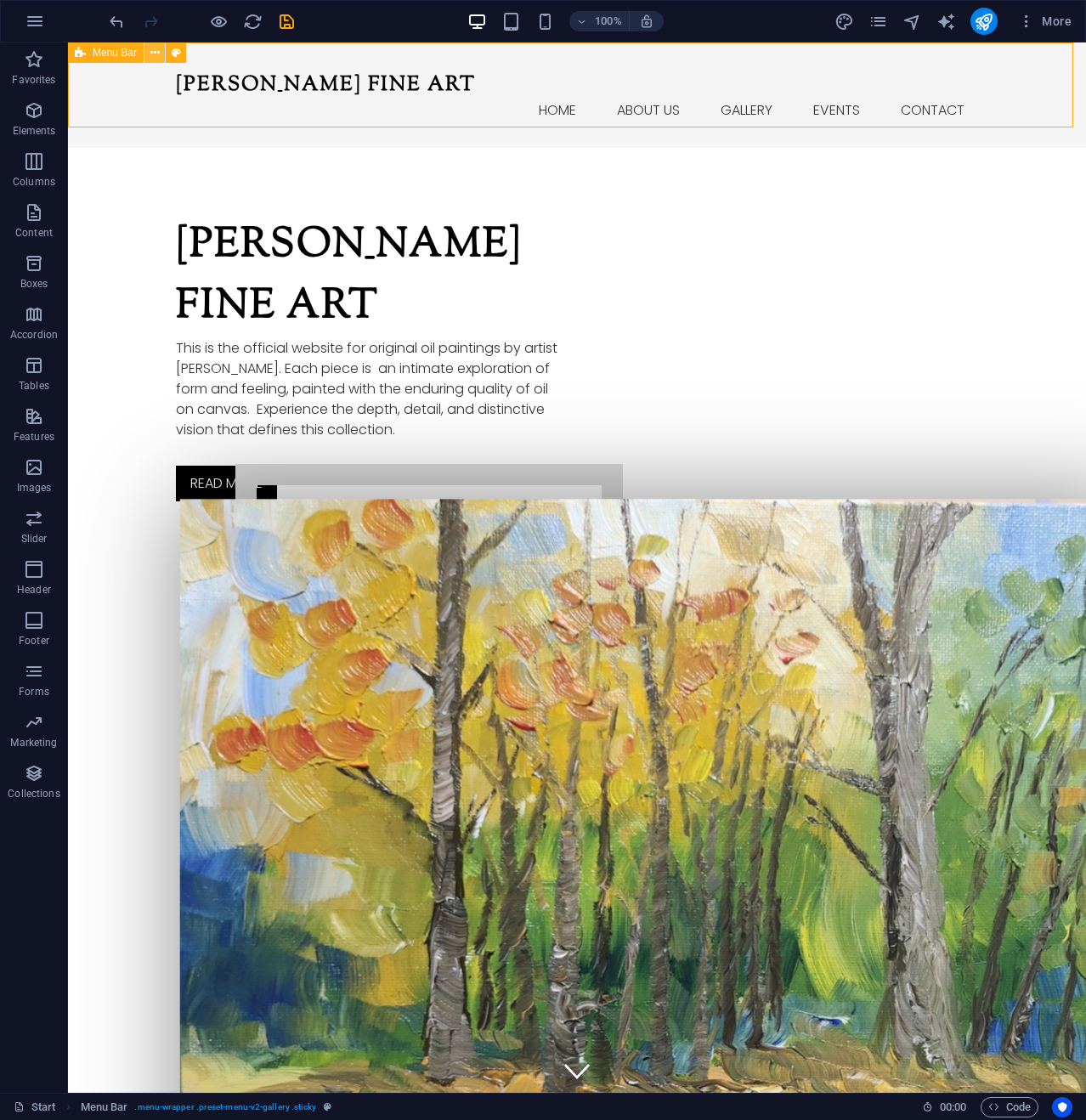
click at [154, 50] on icon at bounding box center [154, 53] width 9 height 18
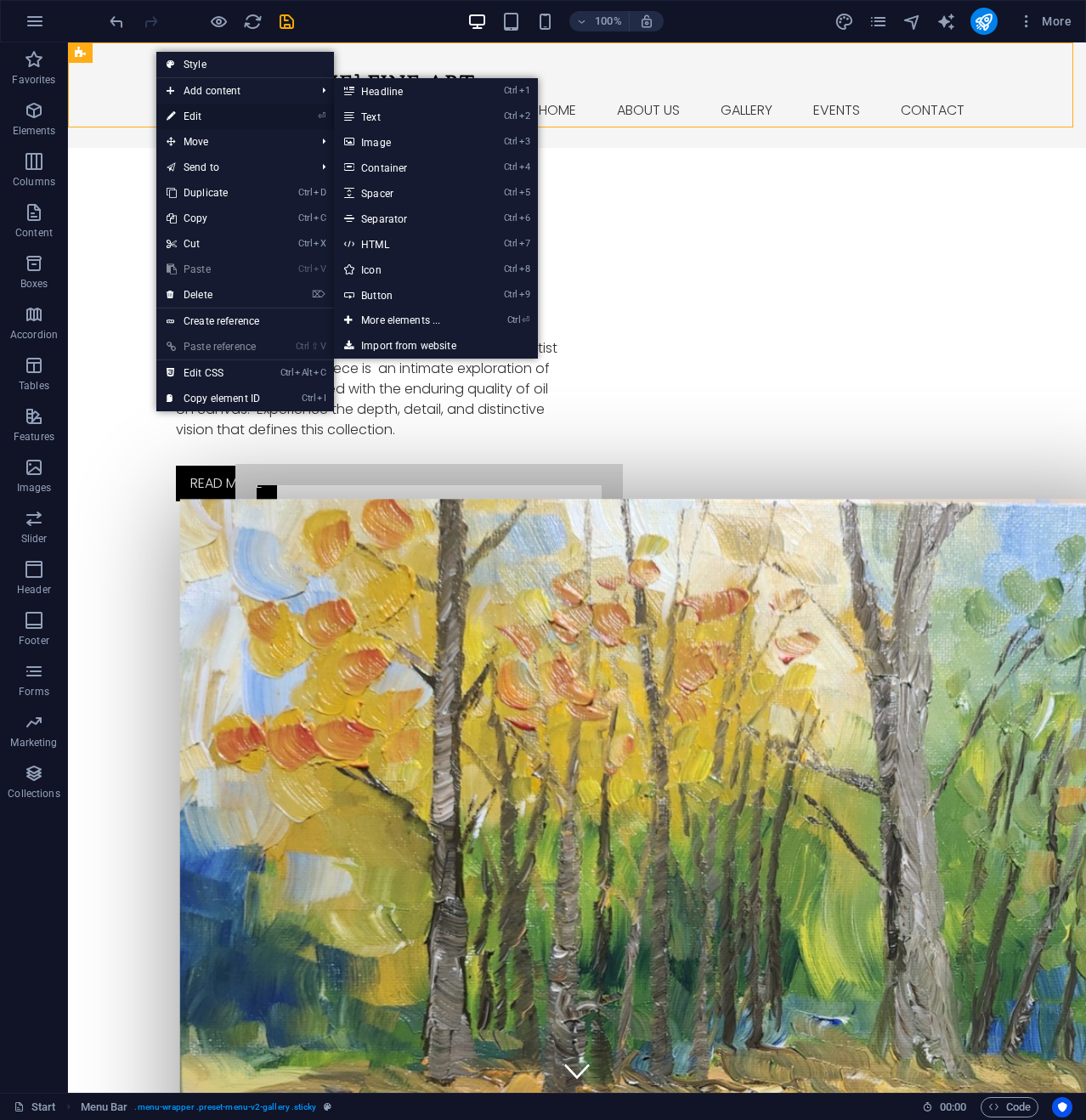
click at [229, 114] on link "⏎ Edit" at bounding box center [213, 116] width 114 height 26
select select "header"
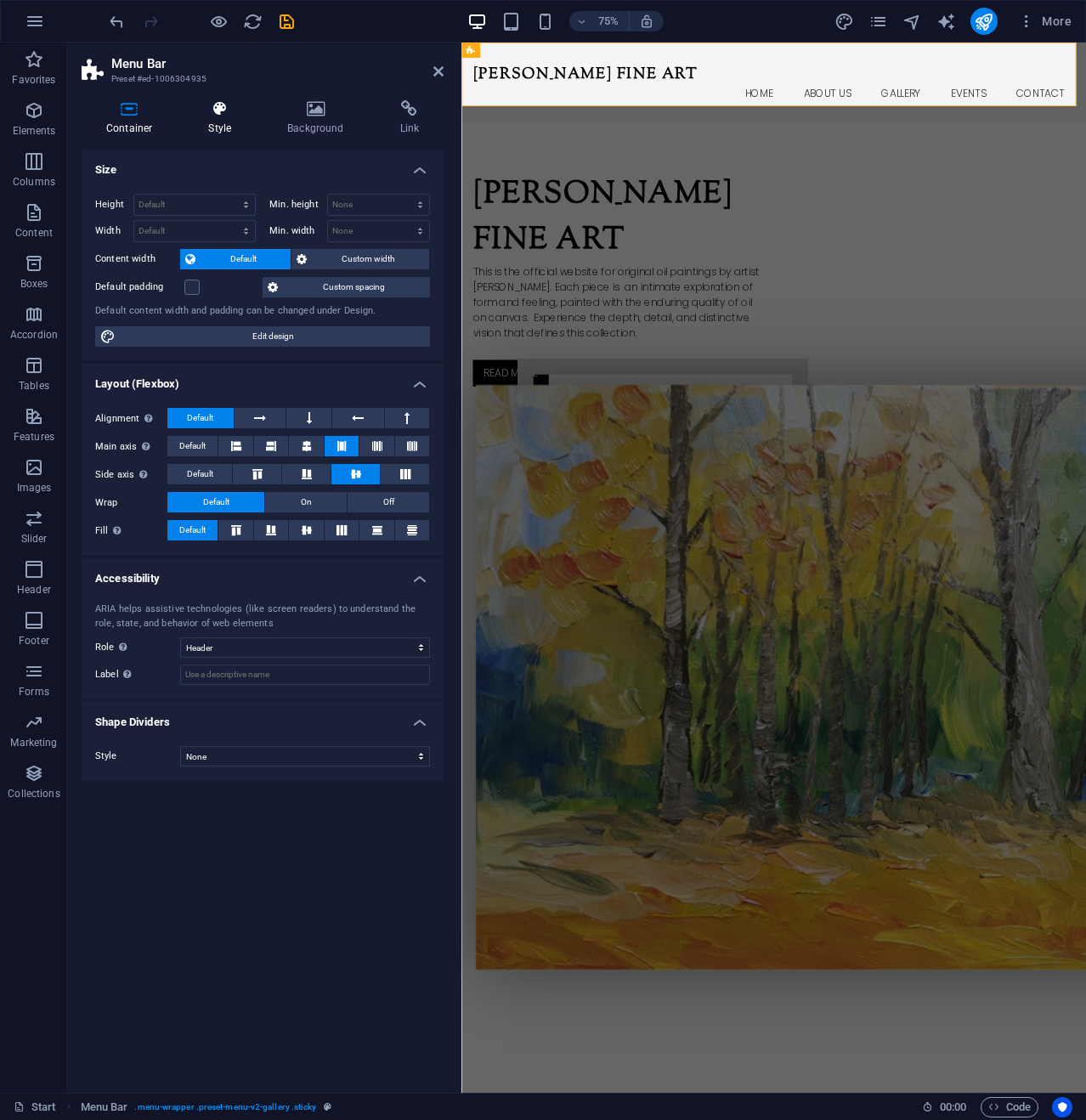
click at [218, 108] on icon at bounding box center [219, 109] width 72 height 17
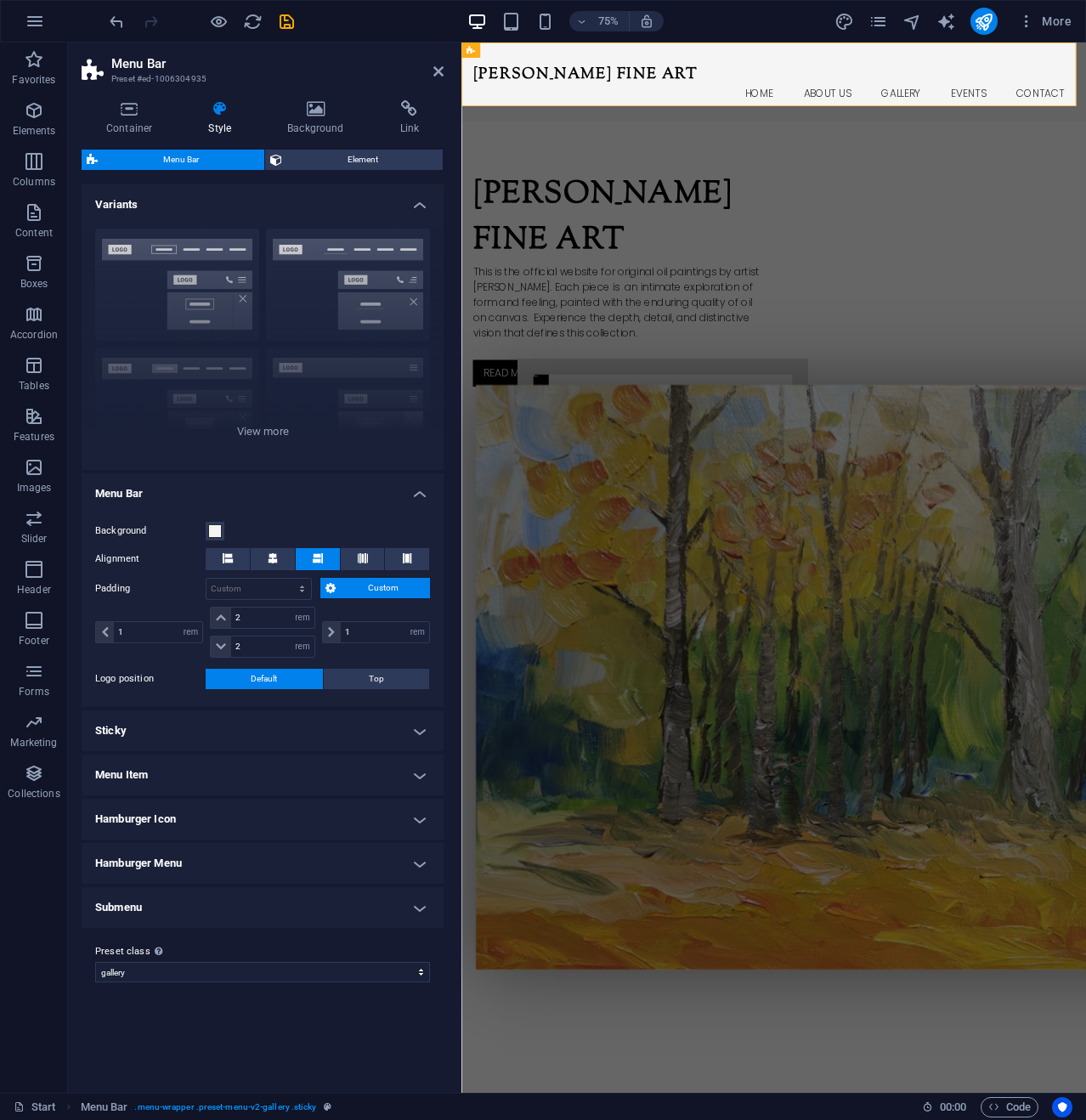
click at [416, 724] on h4 "Sticky" at bounding box center [262, 731] width 362 height 41
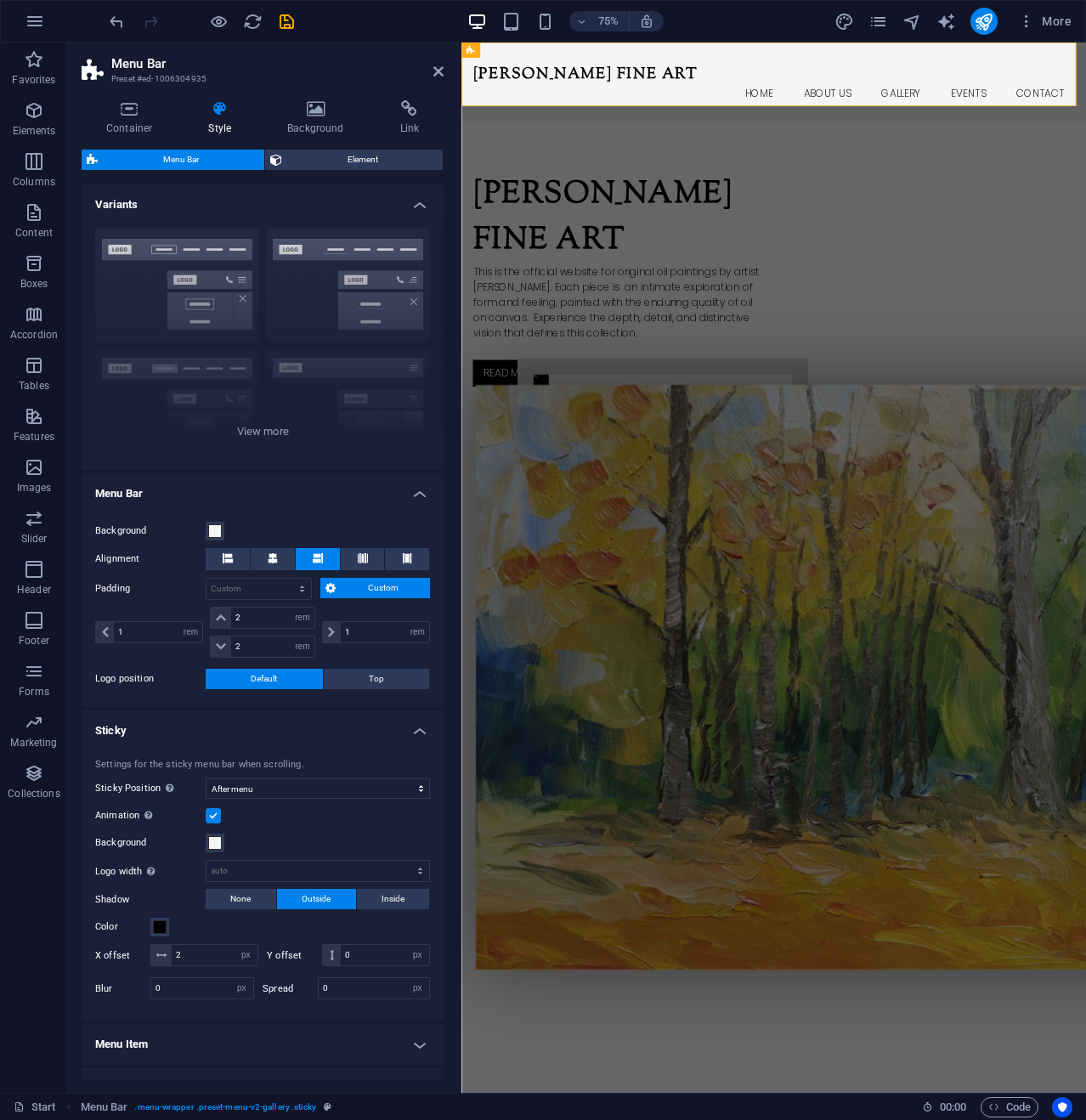
click at [188, 154] on span "Menu Bar" at bounding box center [180, 160] width 156 height 20
click at [438, 66] on icon at bounding box center [438, 71] width 10 height 14
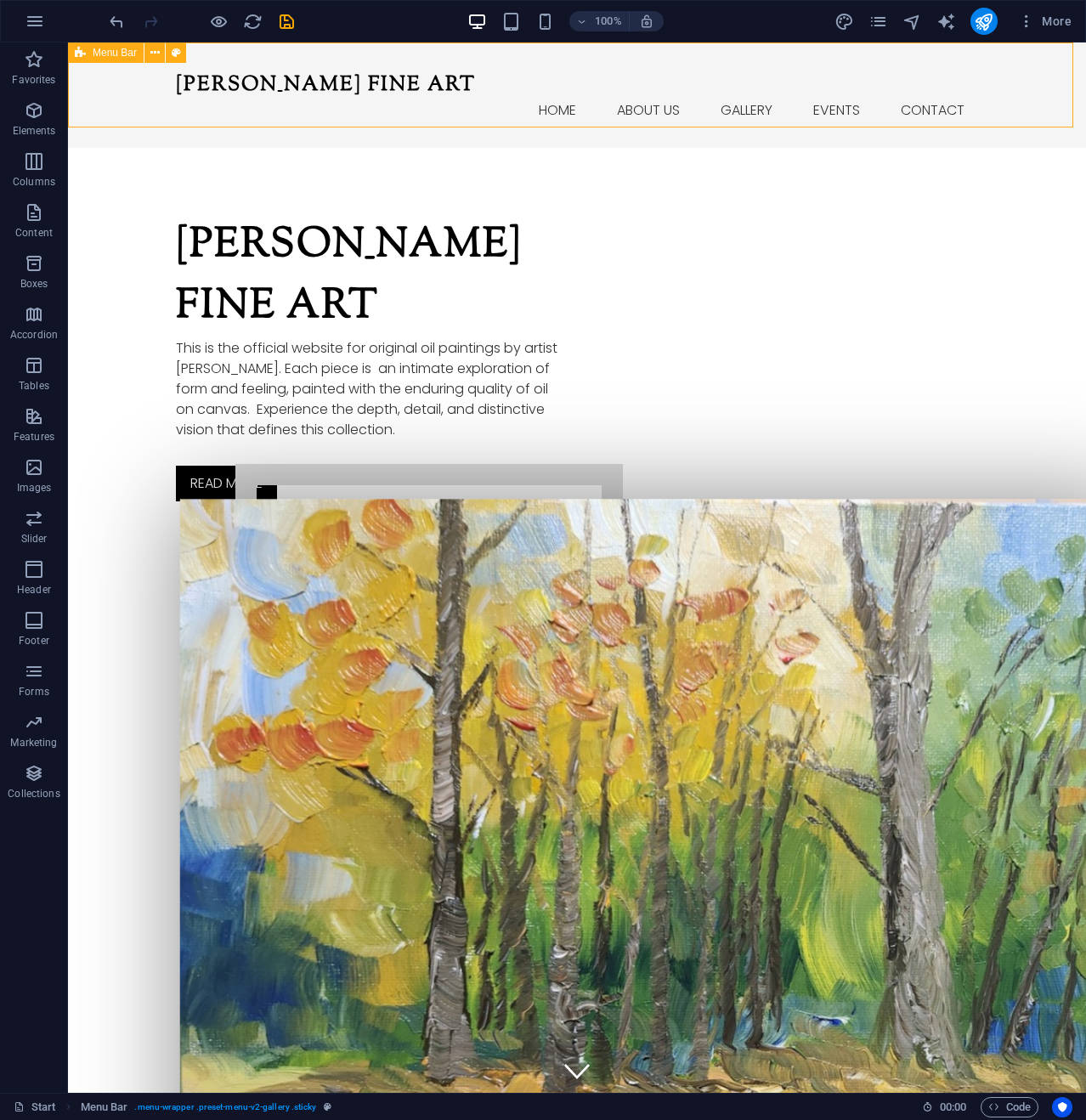
click at [115, 53] on span "Menu Bar" at bounding box center [114, 52] width 44 height 10
click at [156, 49] on icon at bounding box center [154, 53] width 9 height 18
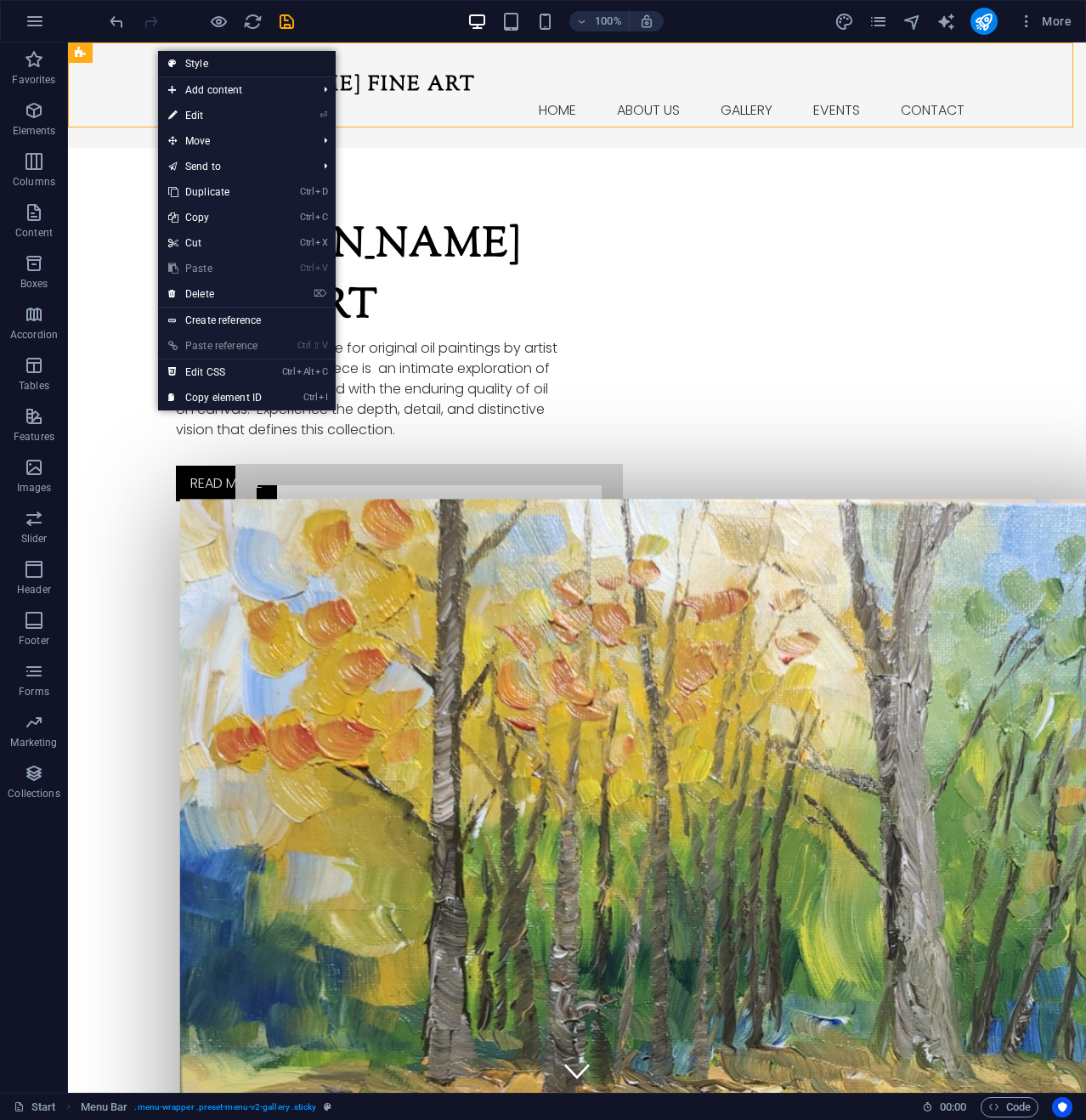
click at [198, 62] on link "Style" at bounding box center [247, 64] width 177 height 26
select select "rem"
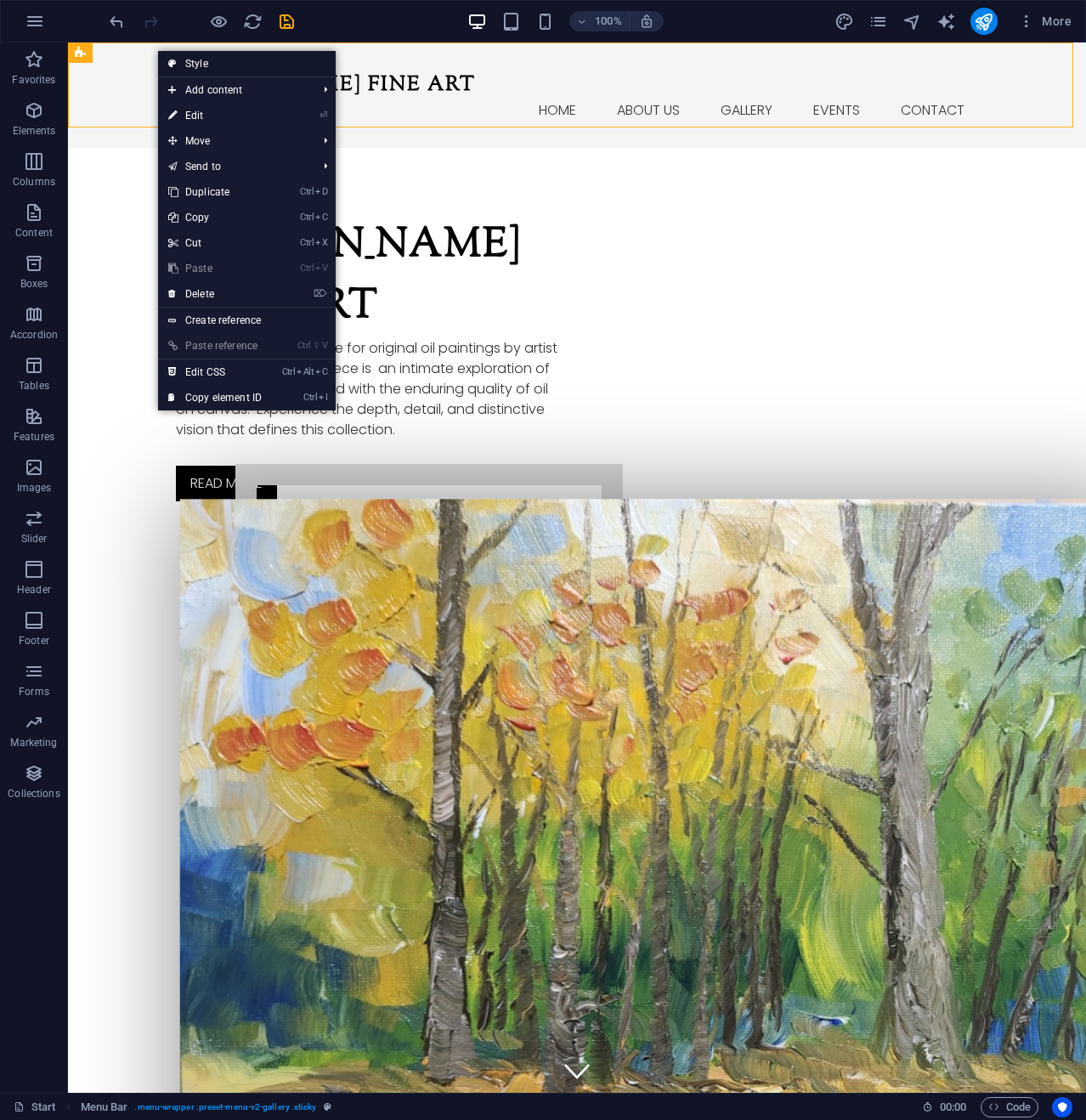
select select "sticky_menu"
select select "px"
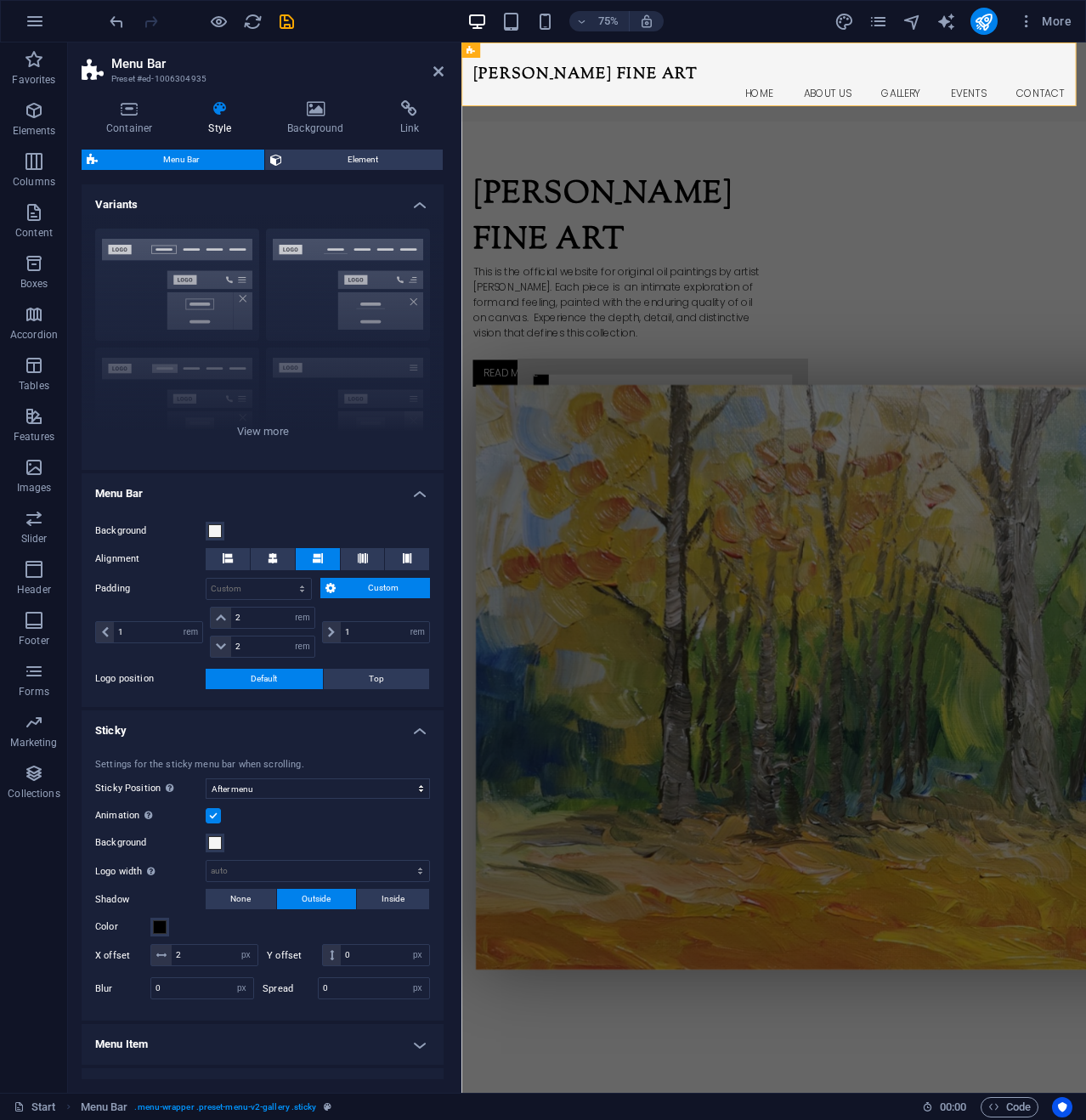
click at [218, 116] on icon at bounding box center [219, 109] width 72 height 17
click at [212, 522] on button "Background" at bounding box center [215, 531] width 18 height 18
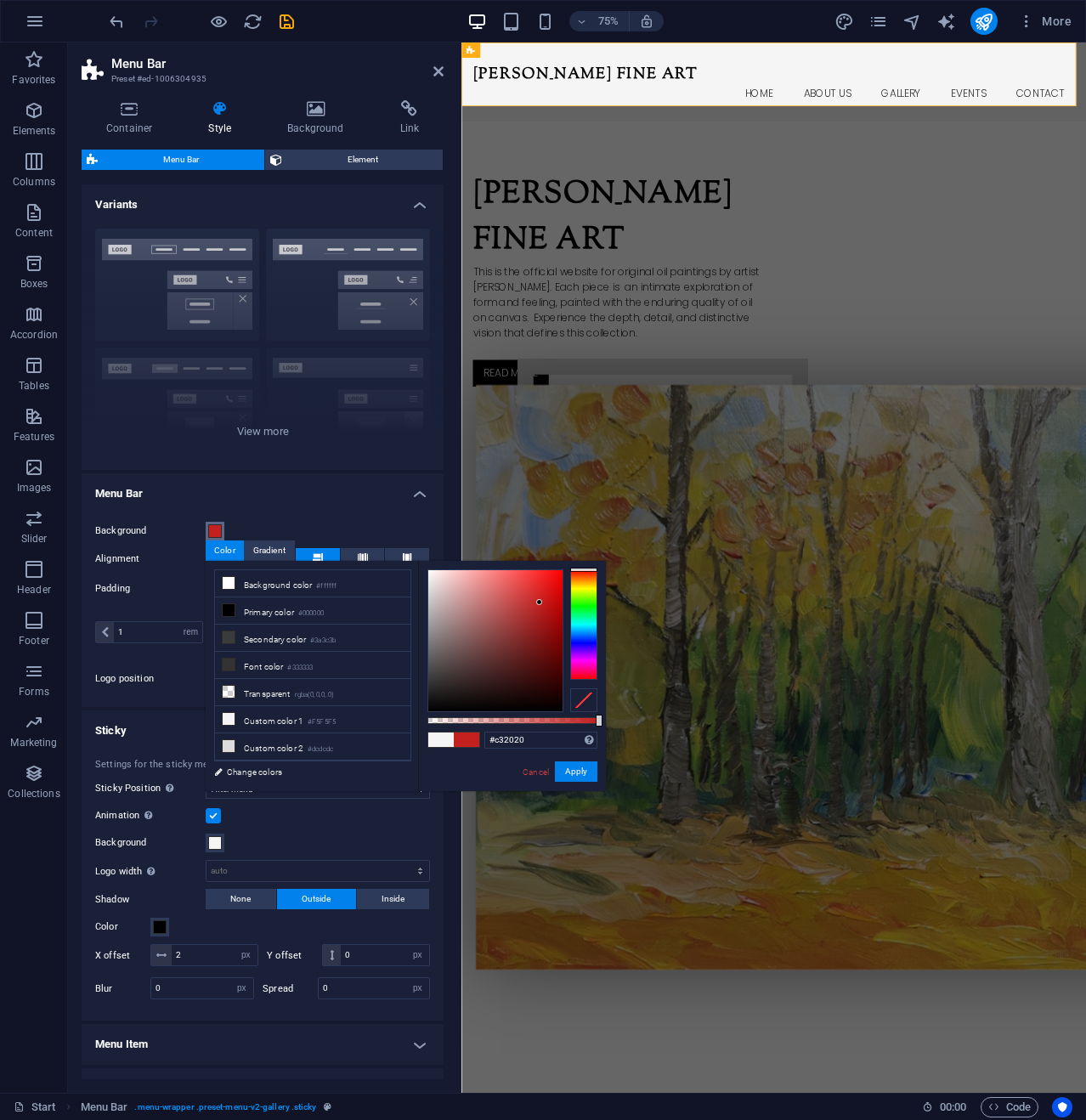
click at [539, 603] on div at bounding box center [495, 640] width 134 height 141
drag, startPoint x: 585, startPoint y: 767, endPoint x: 133, endPoint y: 932, distance: 481.2
click at [585, 767] on button "Apply" at bounding box center [576, 772] width 42 height 20
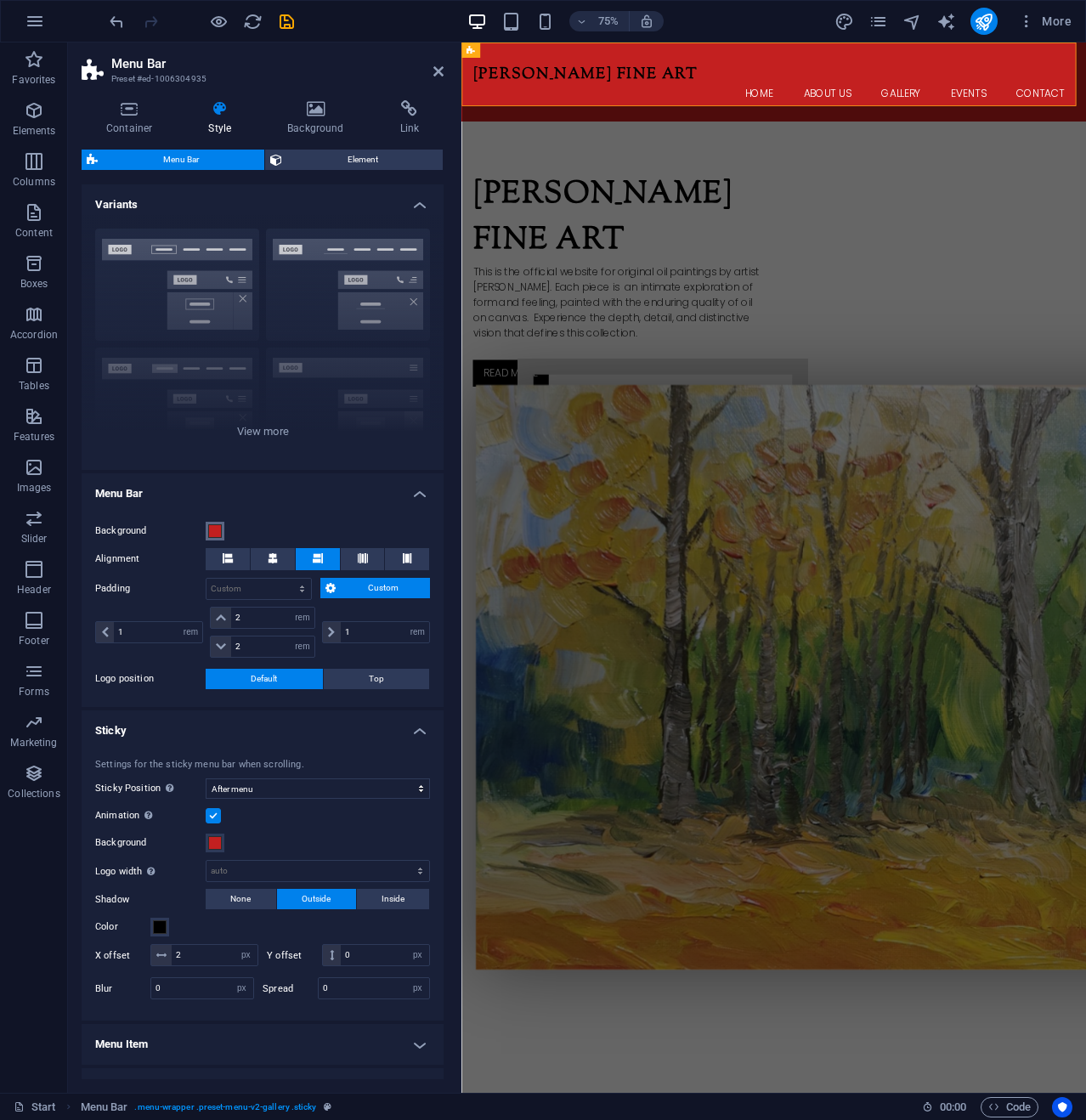
click at [210, 530] on span at bounding box center [215, 530] width 14 height 14
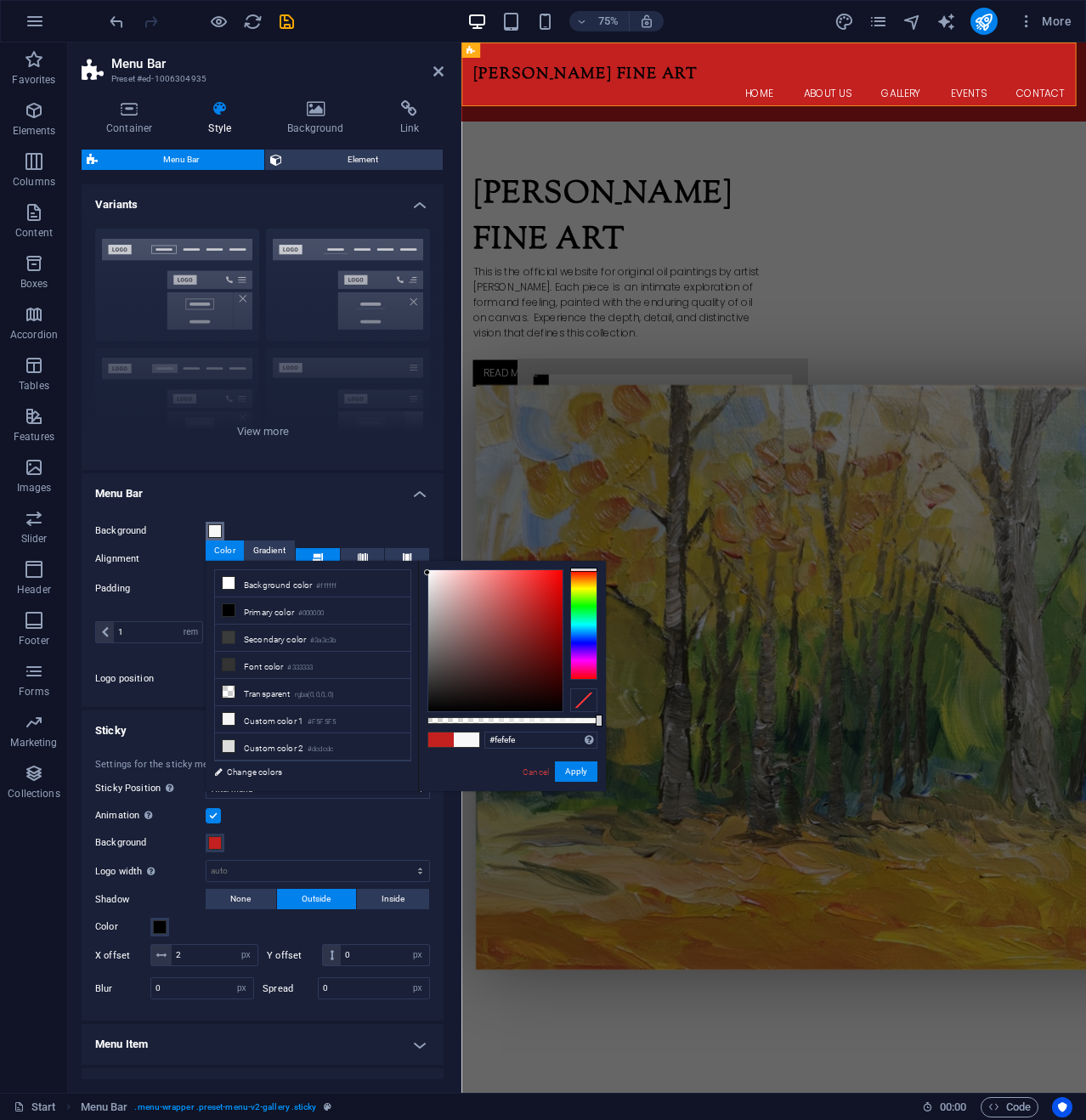
type input "#ffffff"
drag, startPoint x: 536, startPoint y: 599, endPoint x: 423, endPoint y: 566, distance: 117.7
click at [423, 566] on div "#ffffff Supported formats #0852ed rgb(8, 82, 237) rgba(8, 82, 237, 90%) hsv(221…" at bounding box center [511, 798] width 187 height 476
click at [585, 770] on button "Apply" at bounding box center [576, 772] width 42 height 20
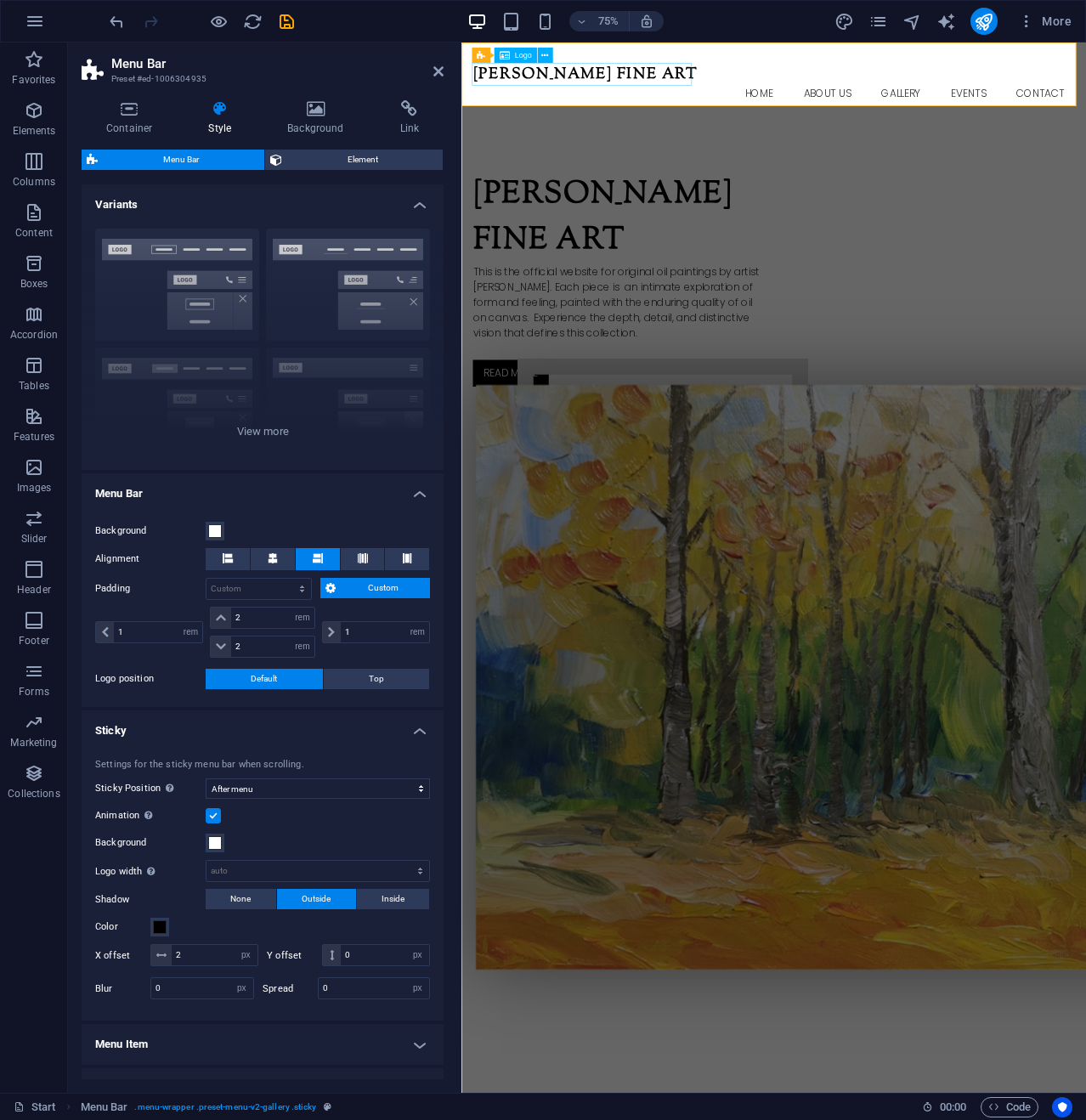
click at [682, 89] on div "[PERSON_NAME] Fine Art" at bounding box center [877, 84] width 802 height 30
click at [774, 58] on icon at bounding box center [774, 59] width 6 height 14
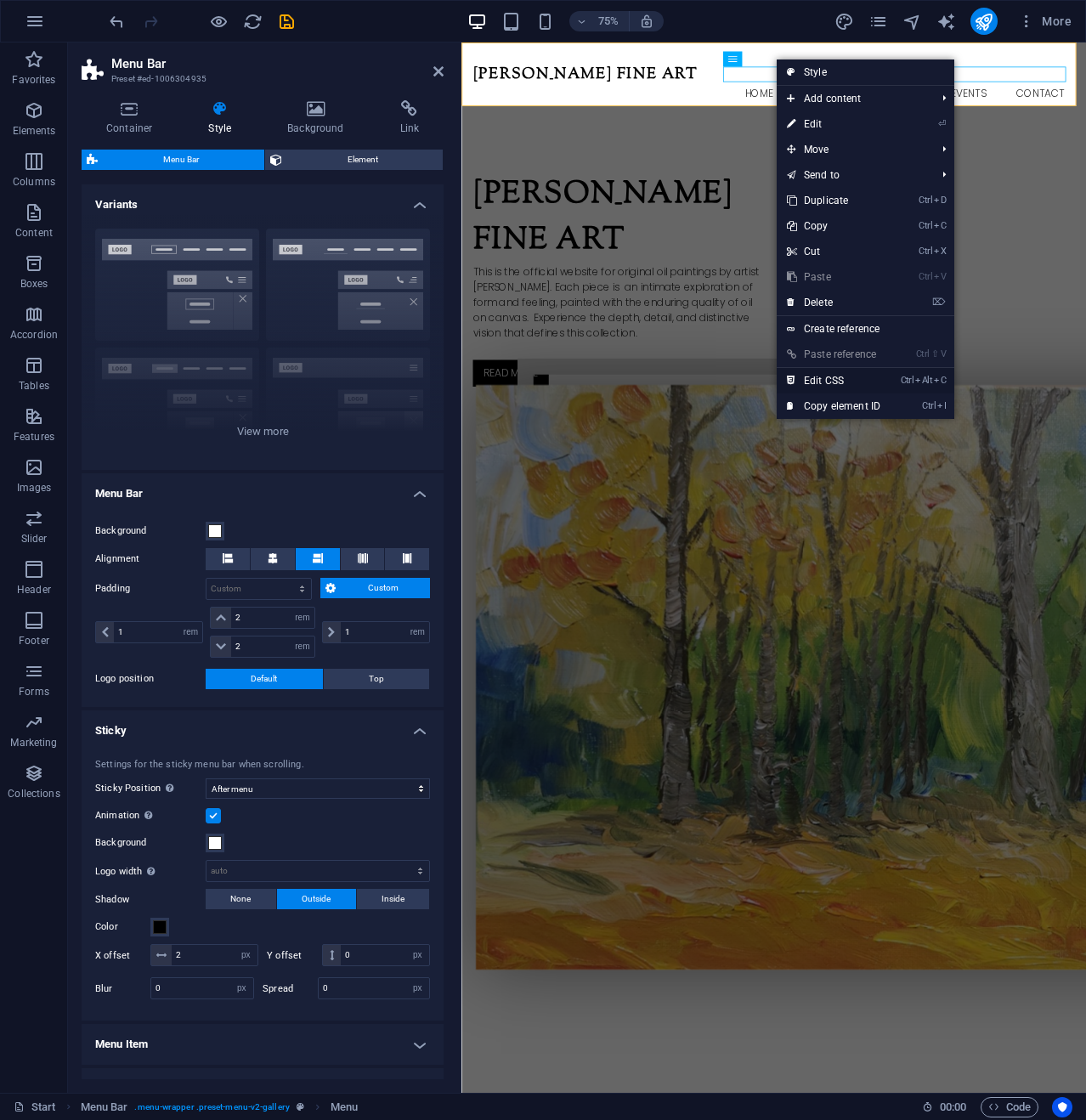
click at [837, 378] on link "Ctrl Alt C Edit CSS" at bounding box center [833, 380] width 114 height 26
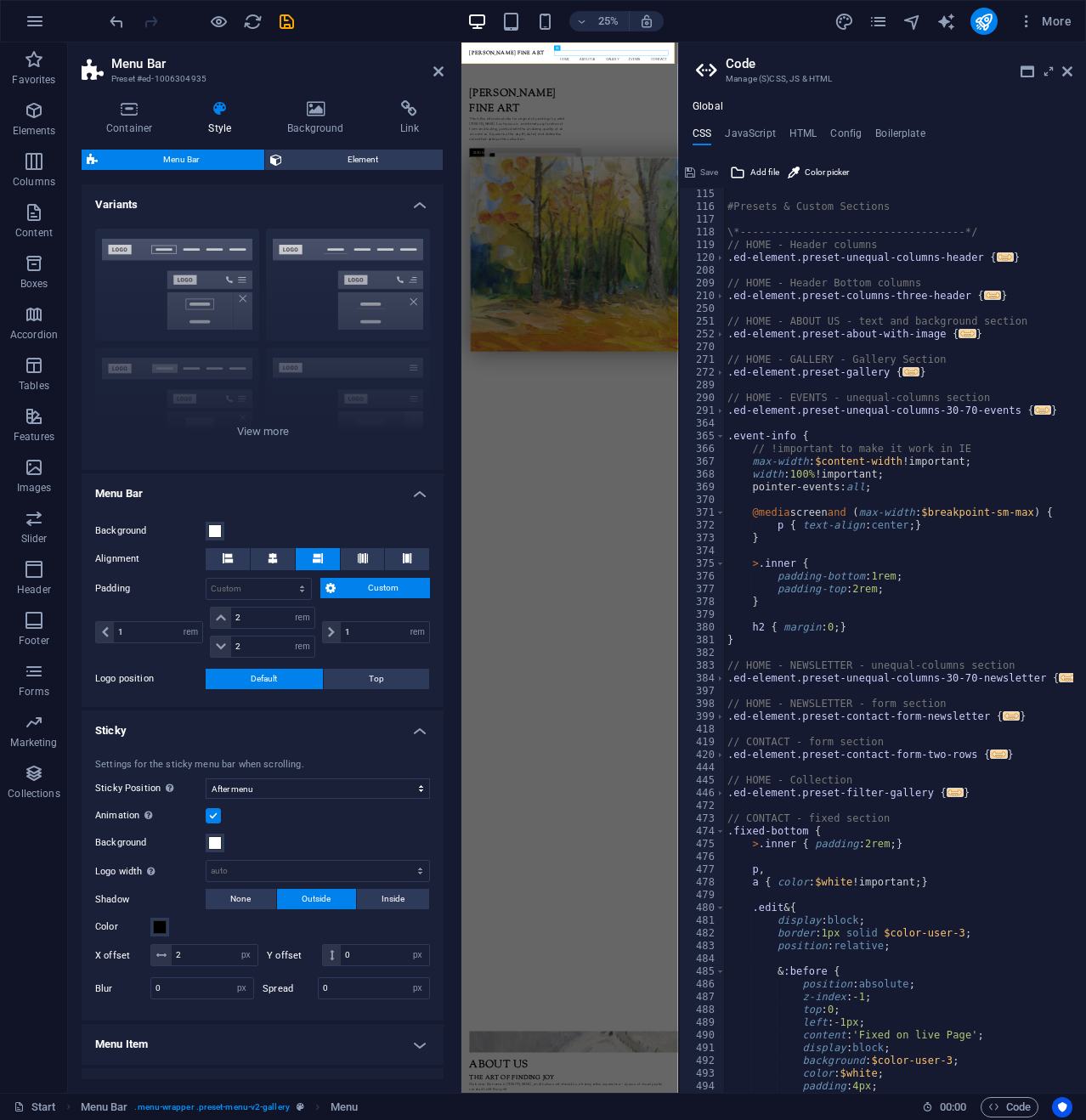
scroll to position [255, 0]
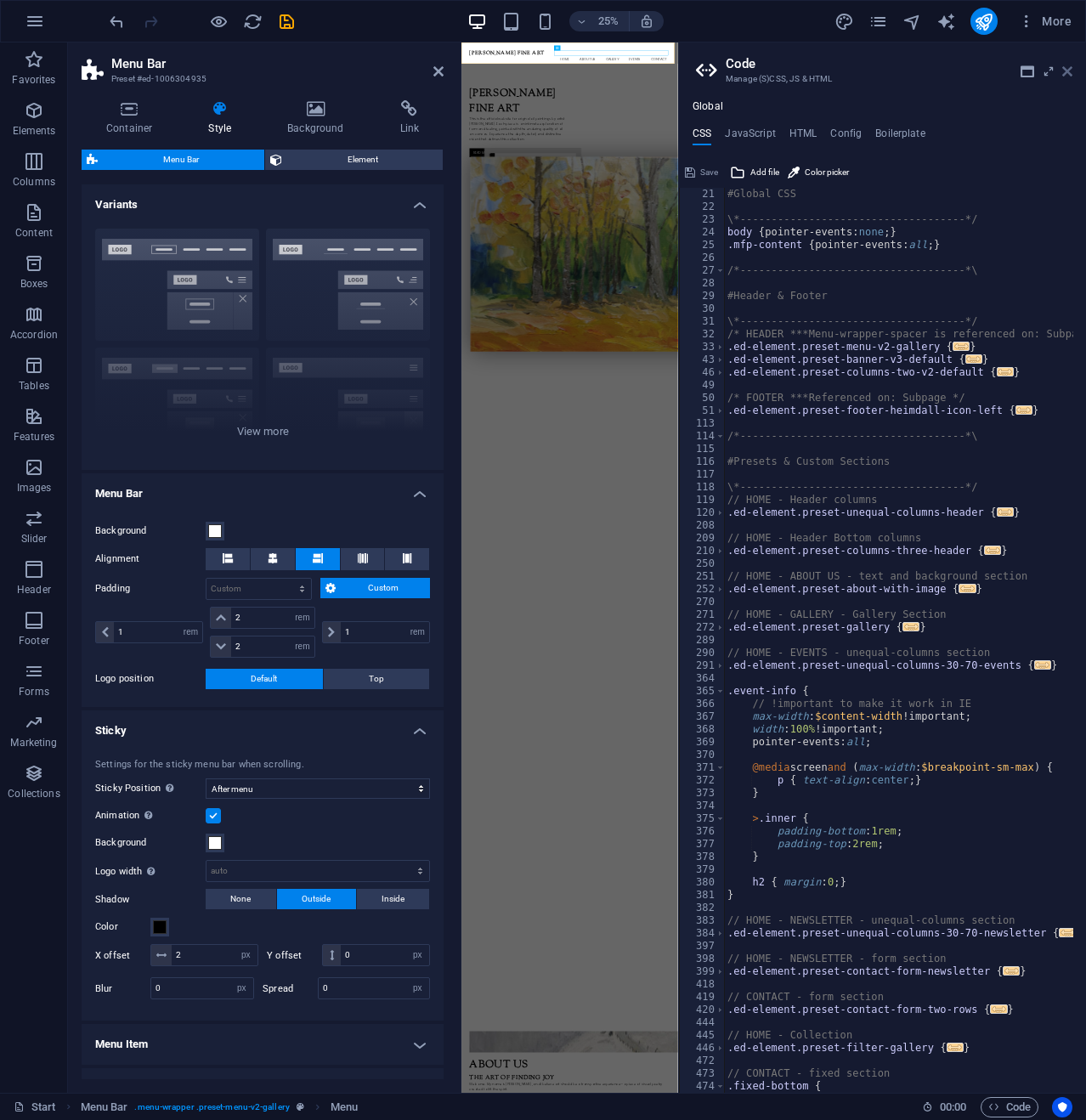
click at [1069, 69] on icon at bounding box center [1066, 71] width 10 height 14
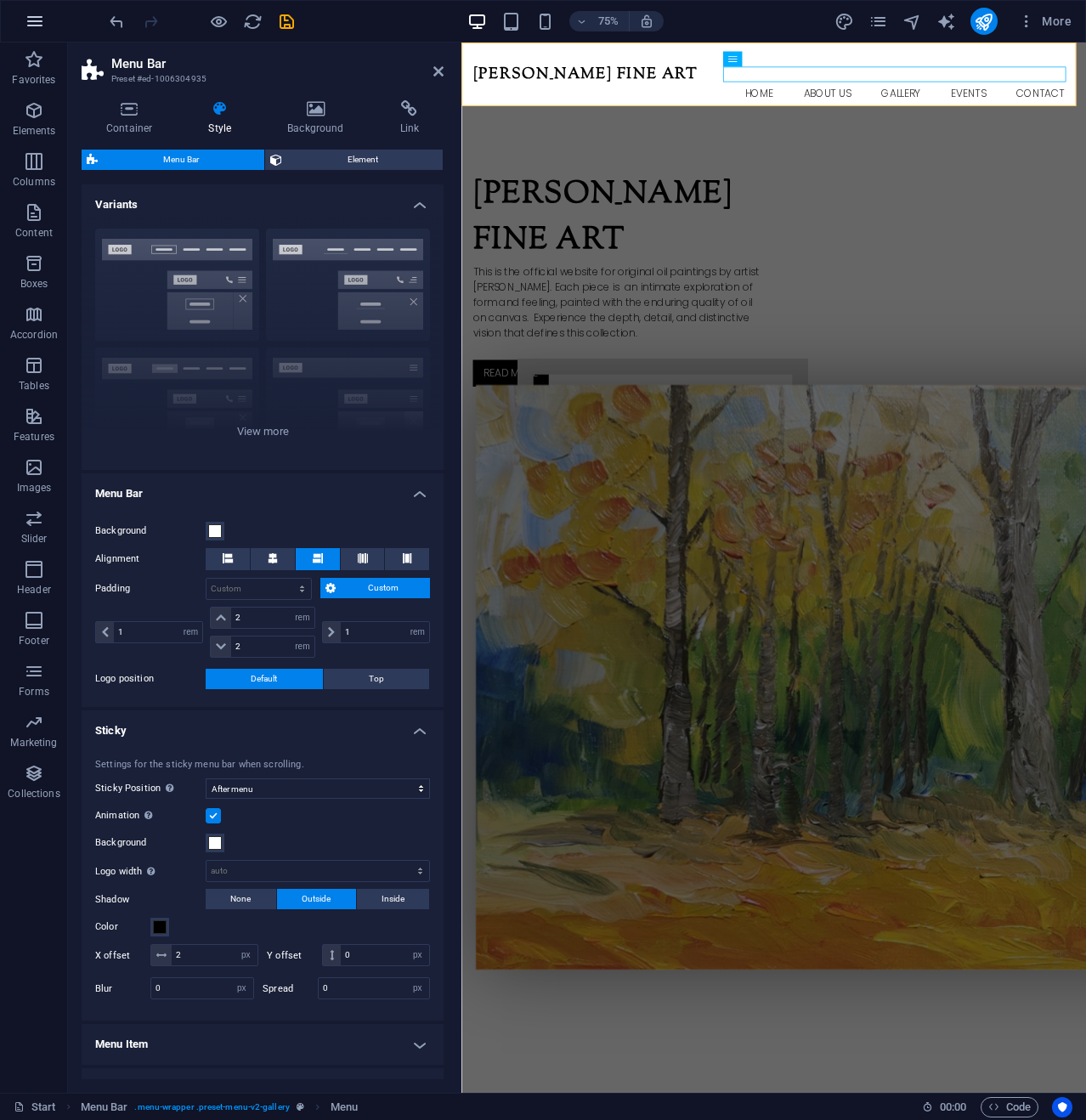
click at [35, 18] on icon "button" at bounding box center [35, 21] width 20 height 20
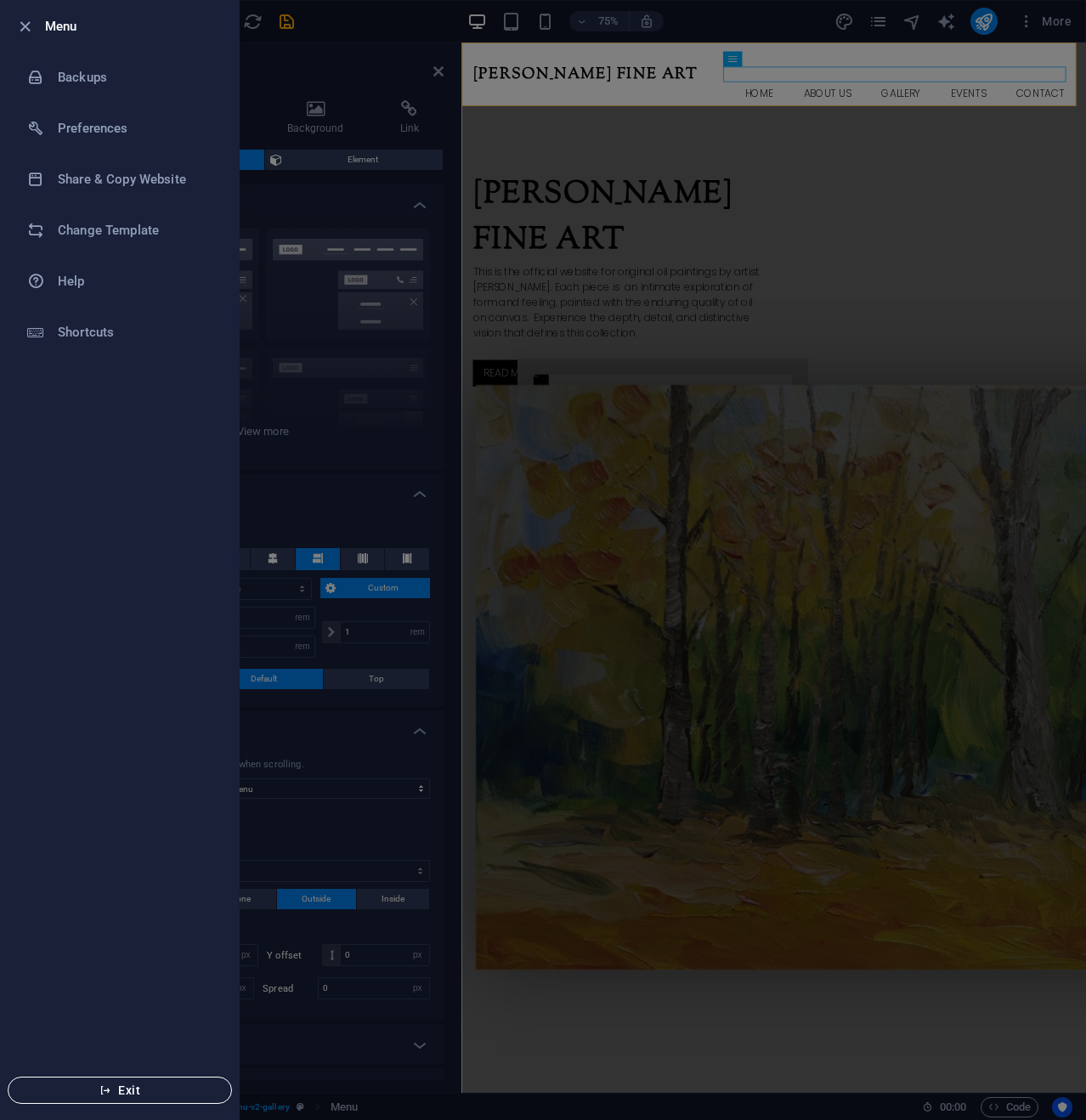
click at [118, 1080] on button "Exit" at bounding box center [119, 1090] width 224 height 27
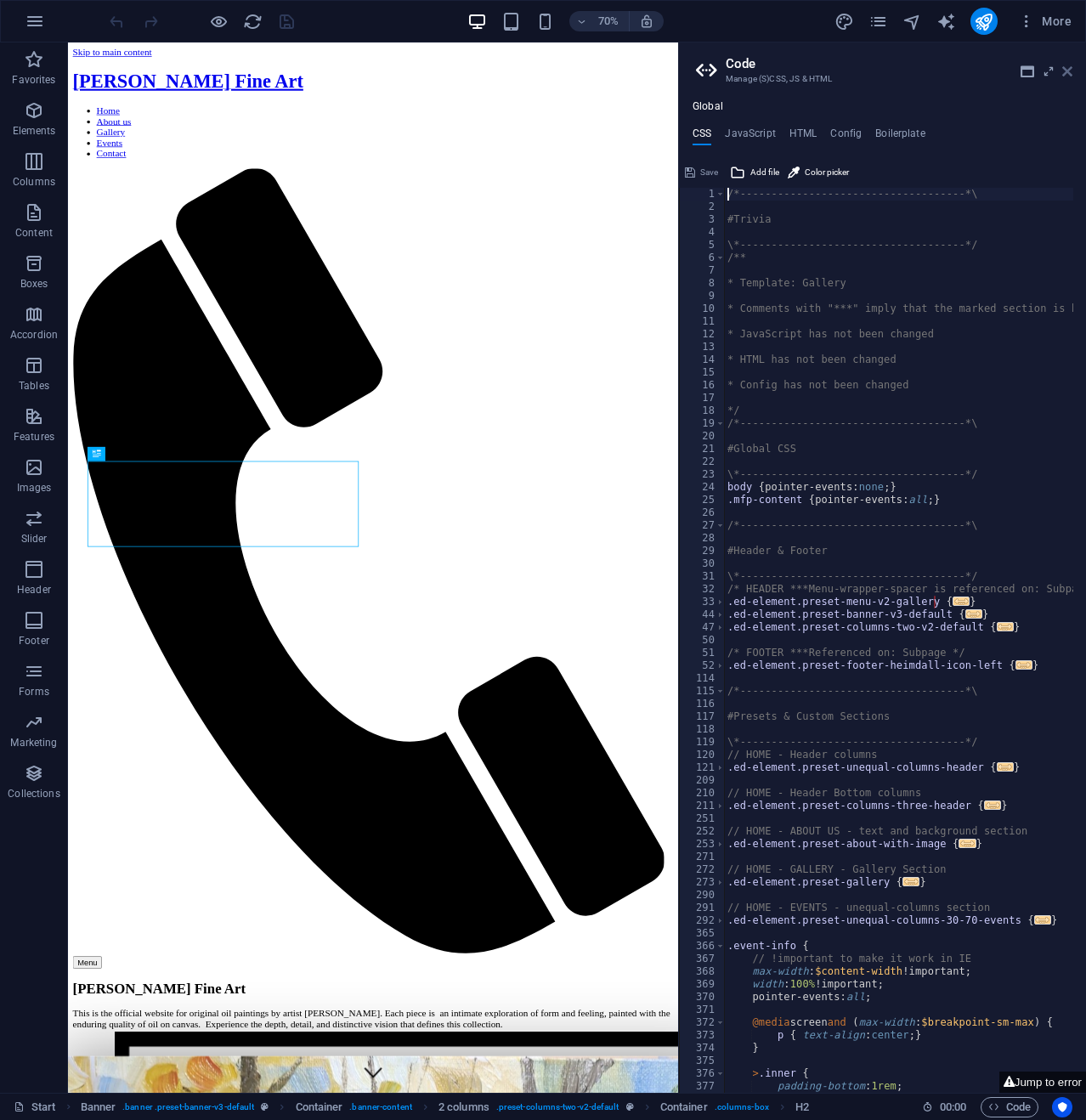
click at [1065, 69] on icon at bounding box center [1066, 71] width 10 height 14
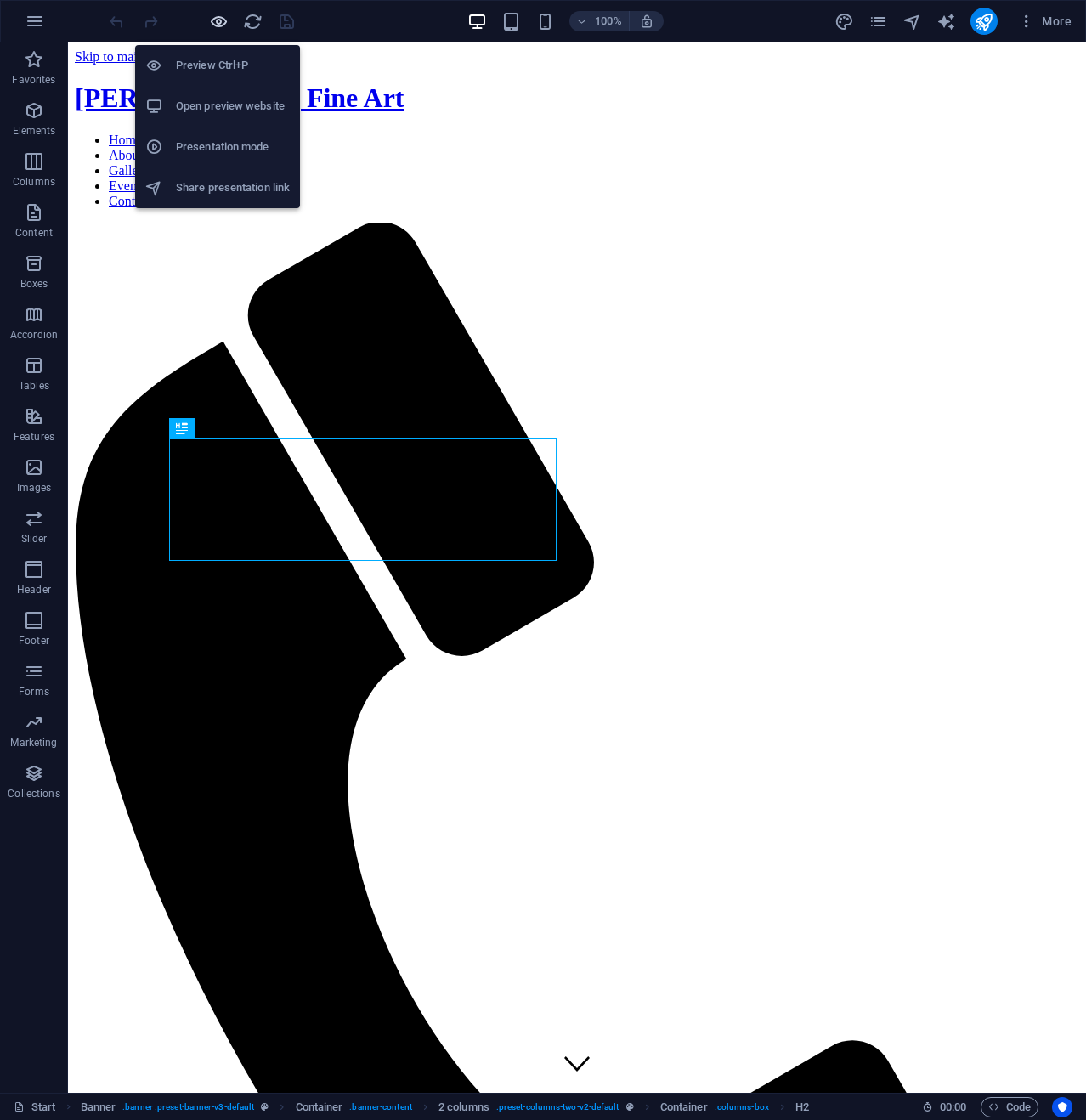
click at [219, 18] on icon "button" at bounding box center [218, 21] width 19 height 19
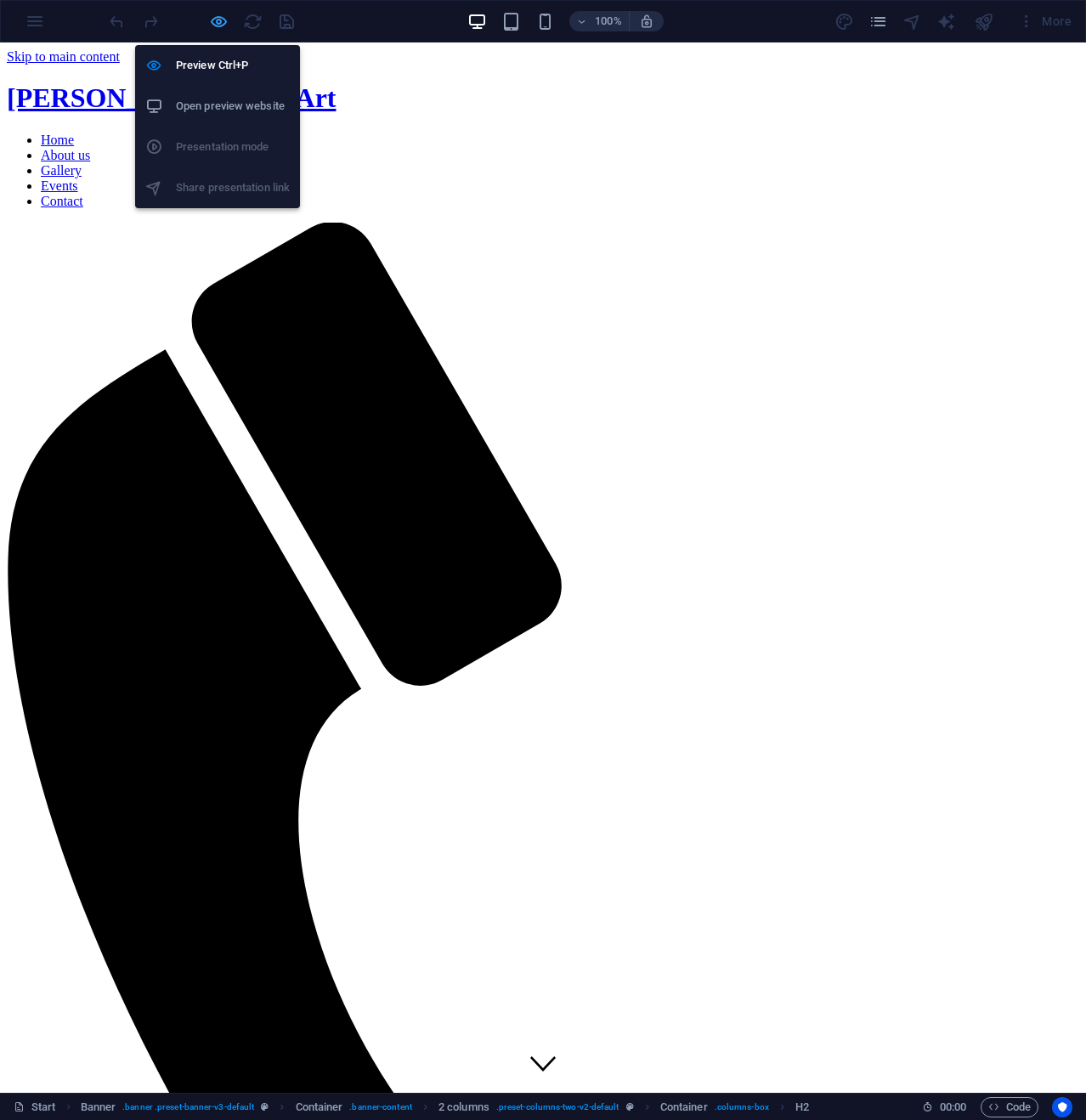
click at [216, 18] on icon "button" at bounding box center [218, 21] width 19 height 19
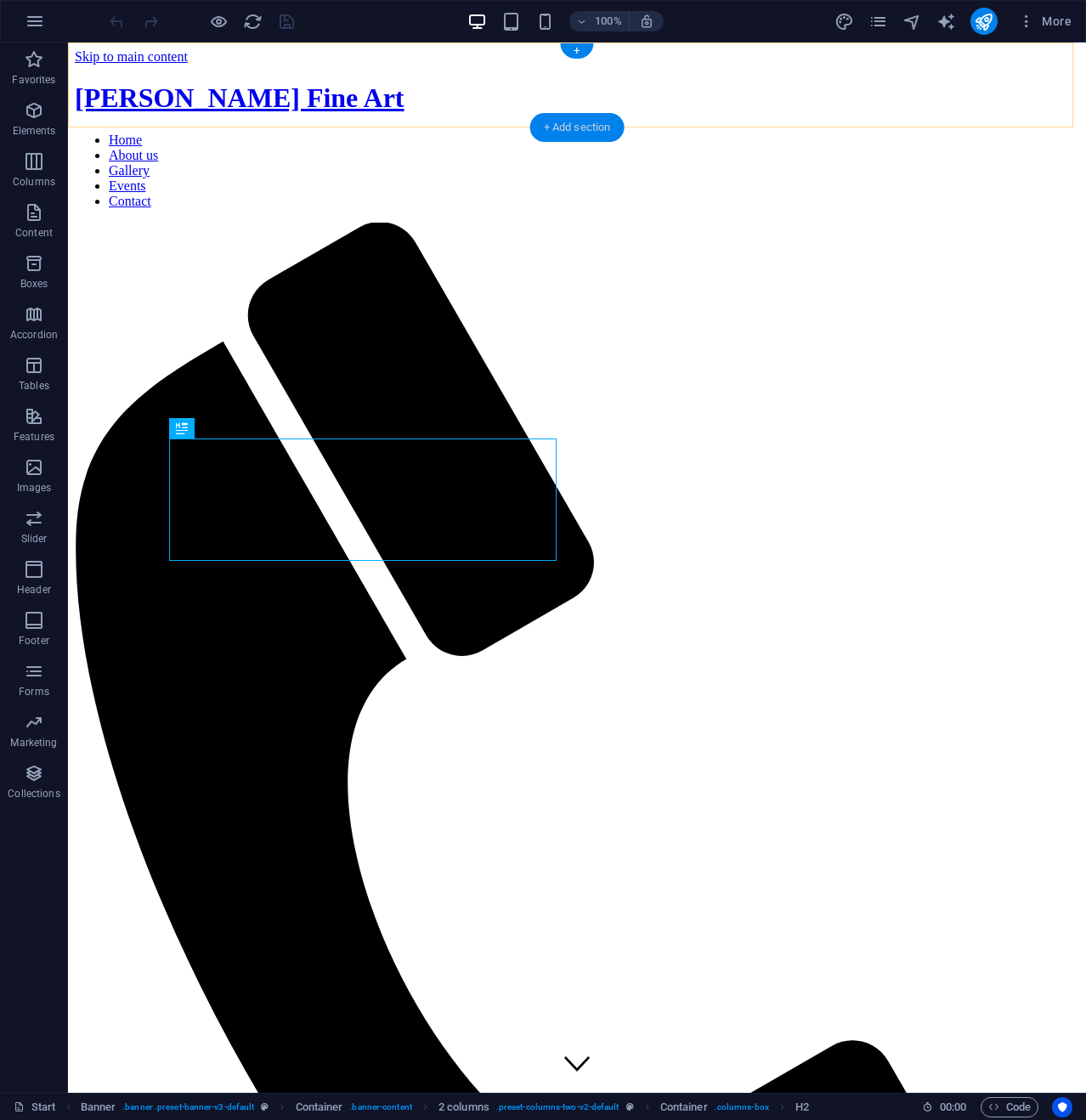
click at [554, 125] on div "+ Add section" at bounding box center [577, 128] width 94 height 29
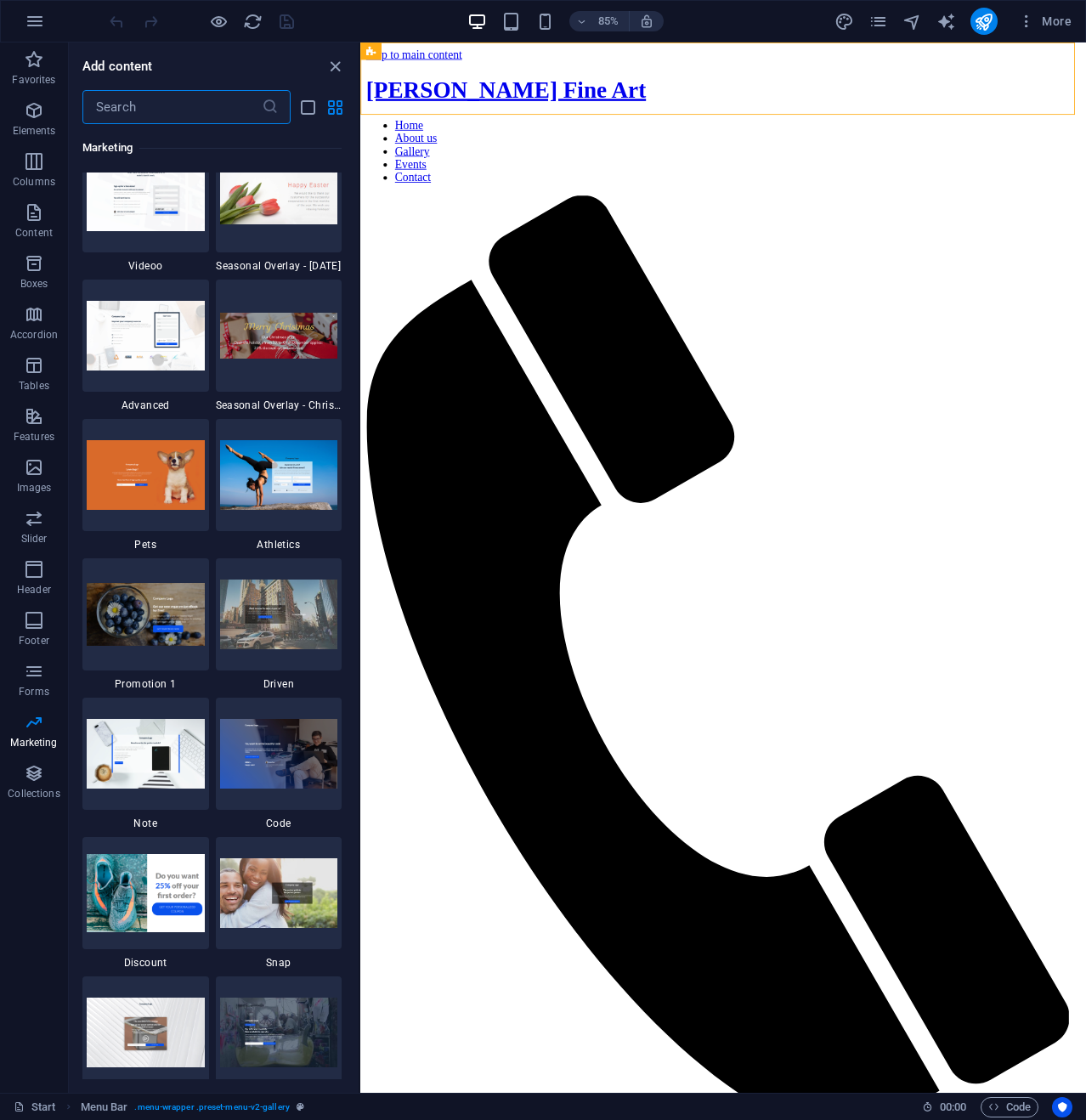
scroll to position [14503, 0]
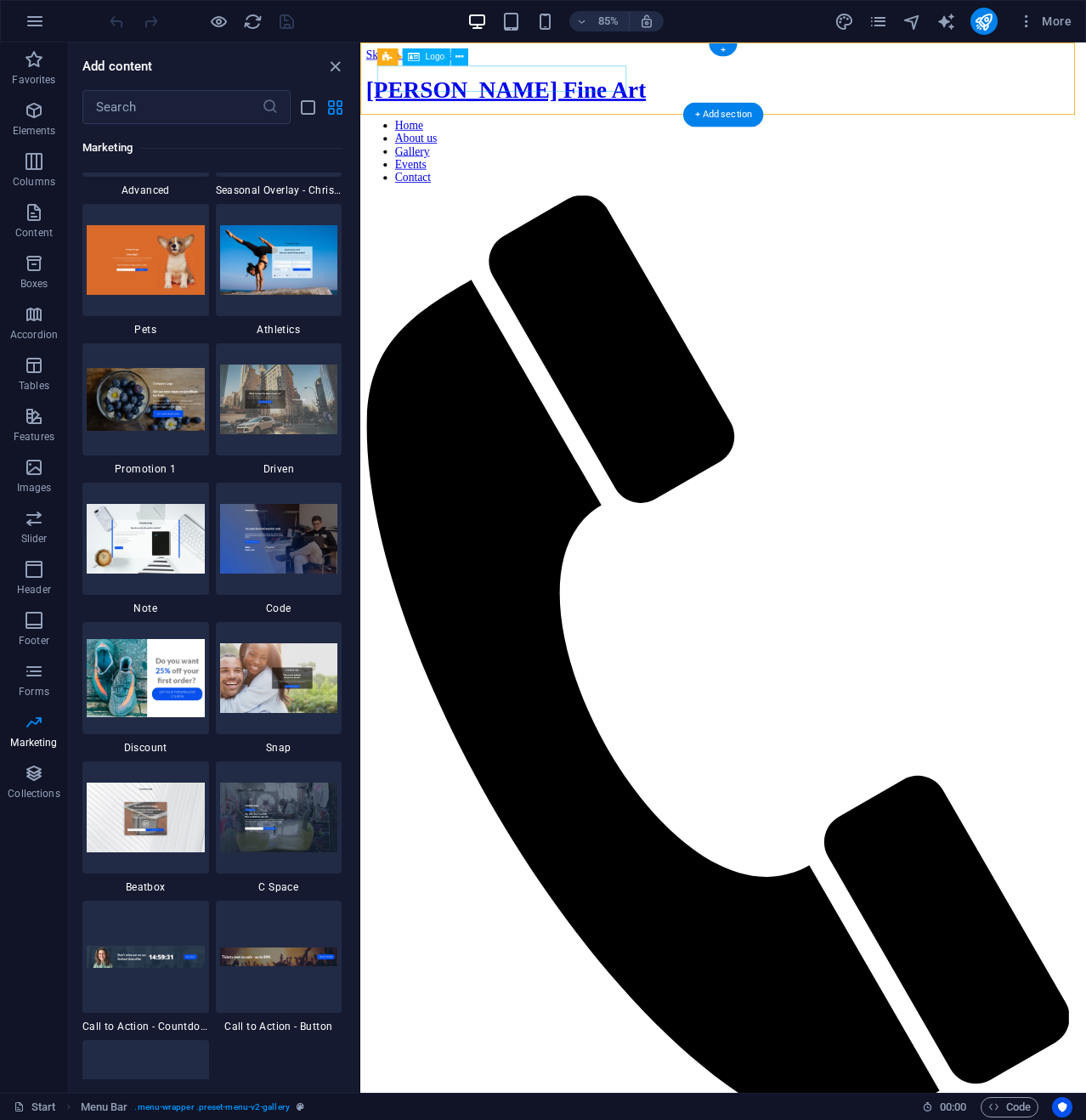
click at [610, 82] on div "[PERSON_NAME] Fine Art" at bounding box center [786, 98] width 840 height 31
click at [429, 57] on span "Logo" at bounding box center [434, 57] width 19 height 8
click at [461, 60] on icon at bounding box center [459, 57] width 7 height 16
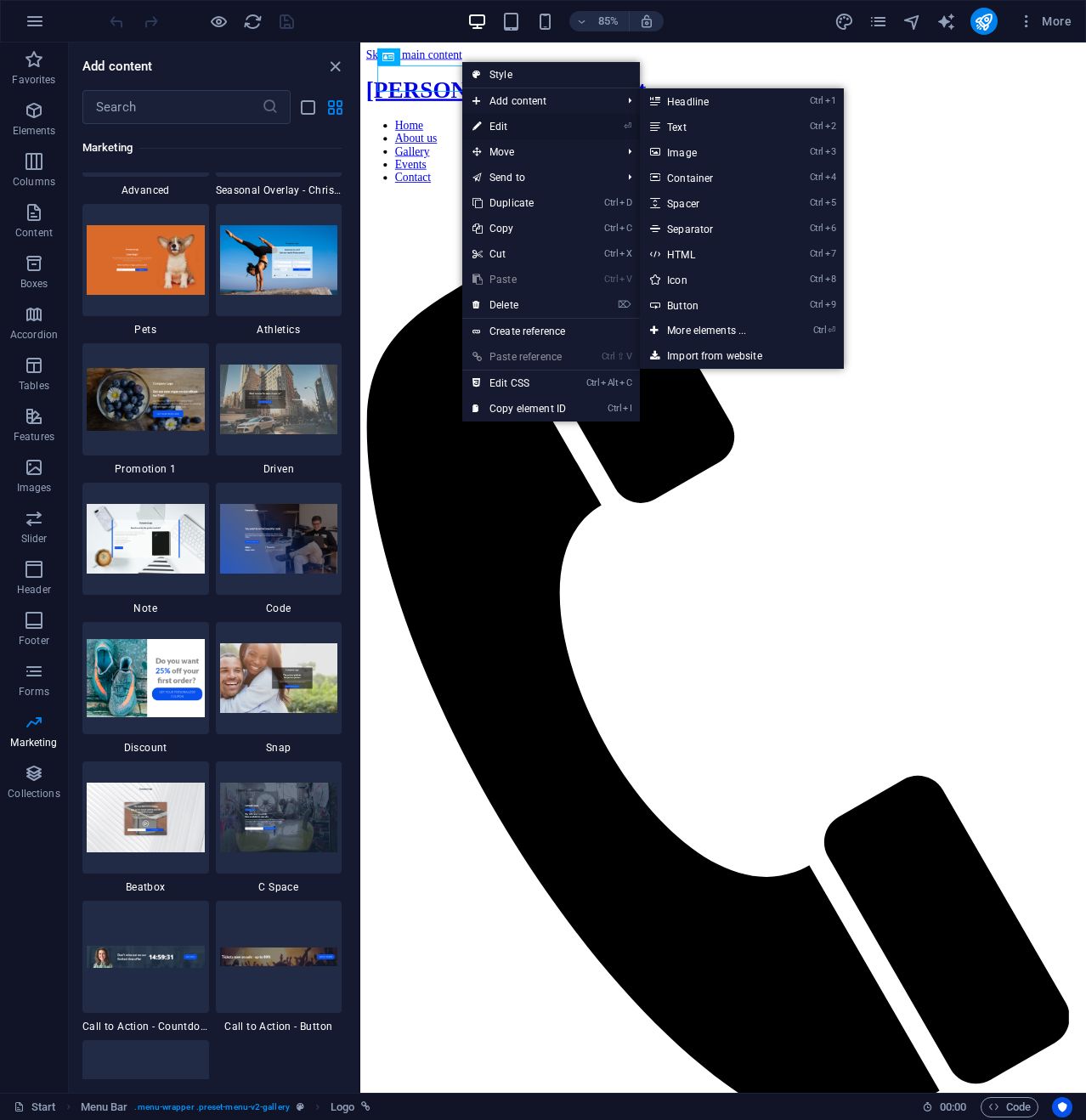
click at [511, 126] on link "⏎ Edit" at bounding box center [518, 127] width 114 height 26
select select "px"
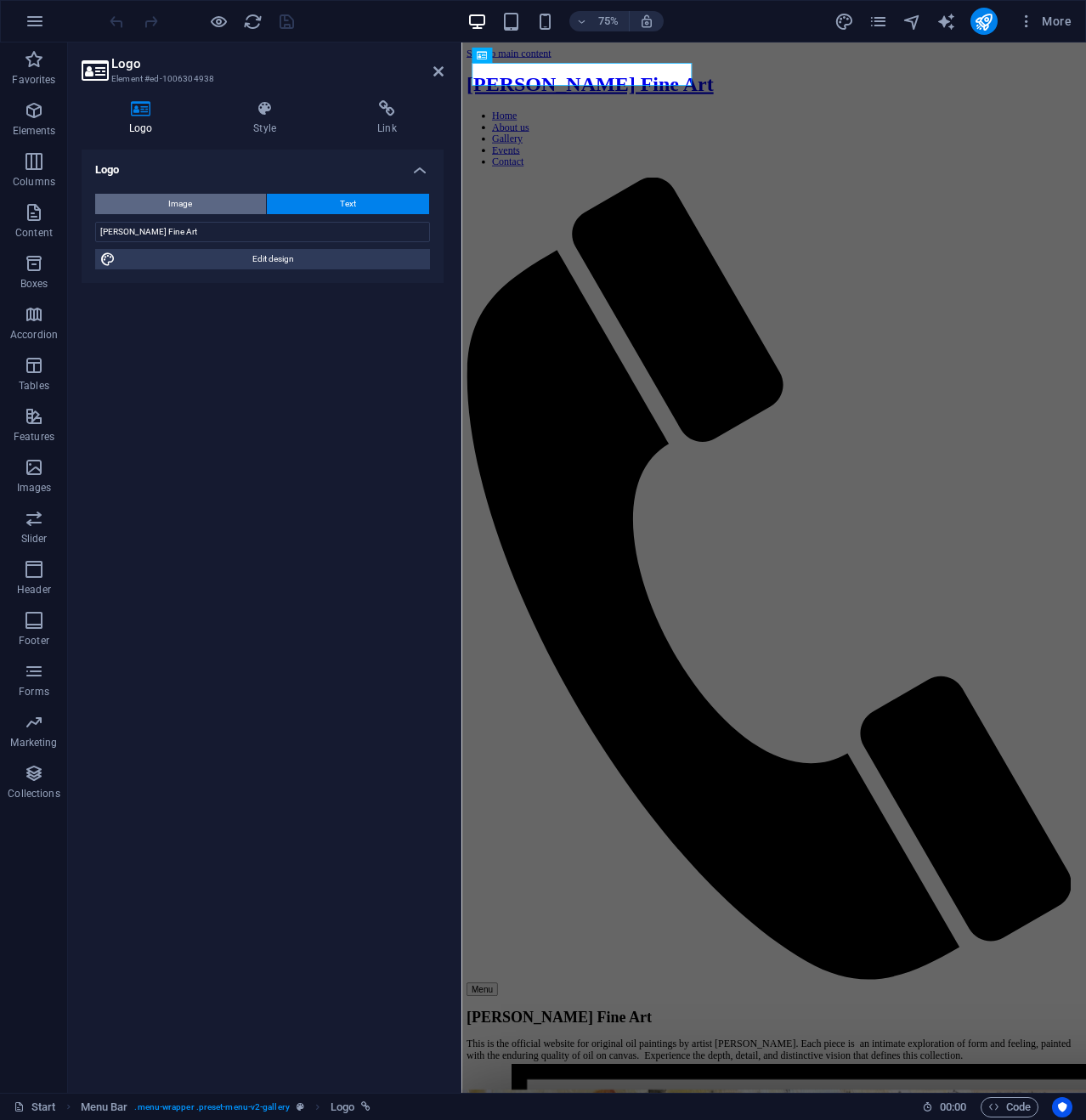
drag, startPoint x: 186, startPoint y: 198, endPoint x: 243, endPoint y: 203, distance: 57.2
click at [190, 198] on span "Image" at bounding box center [180, 204] width 24 height 20
select select "DISABLED_OPTION_VALUE"
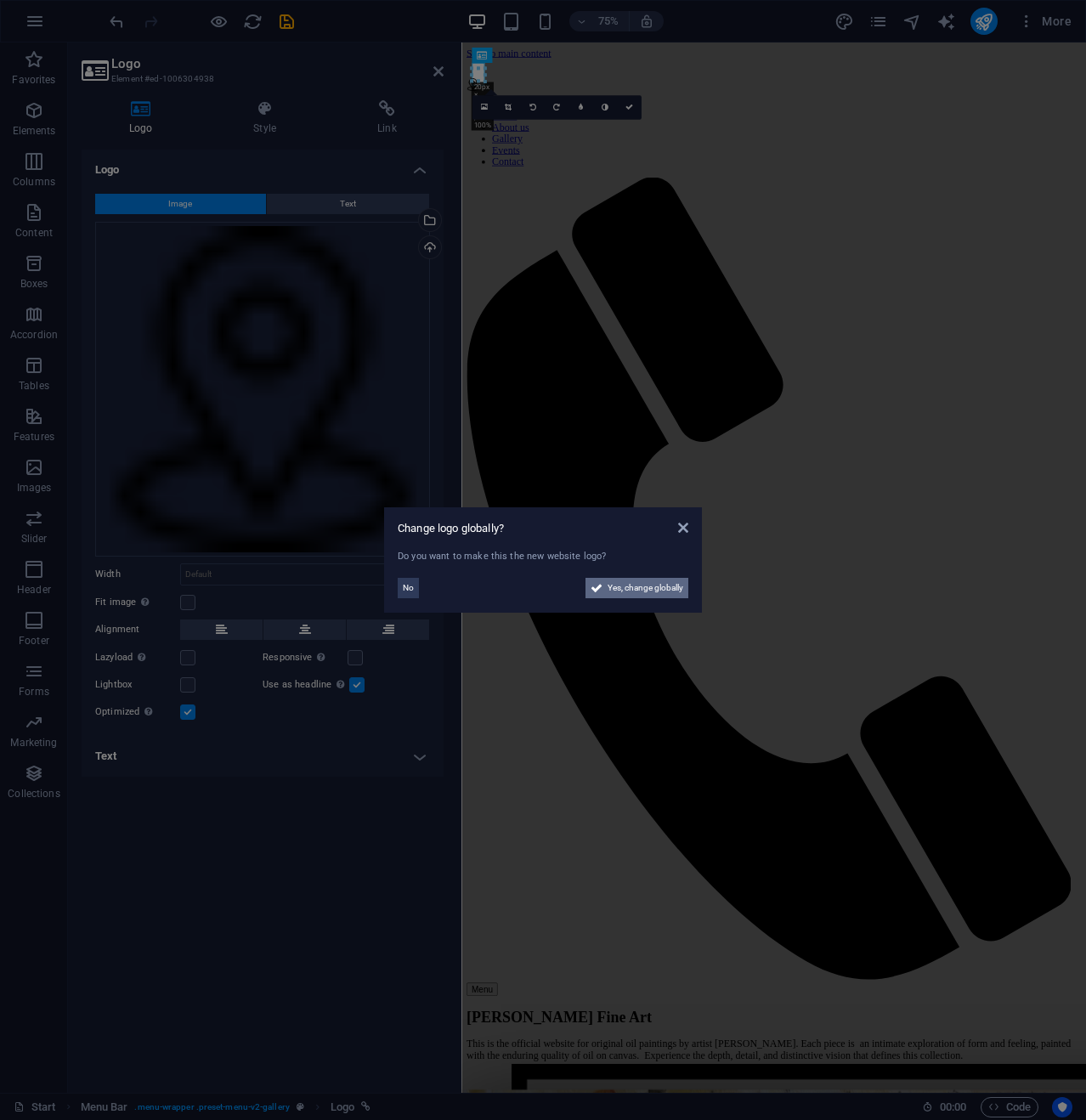
click at [635, 584] on span "Yes, change globally" at bounding box center [644, 588] width 76 height 20
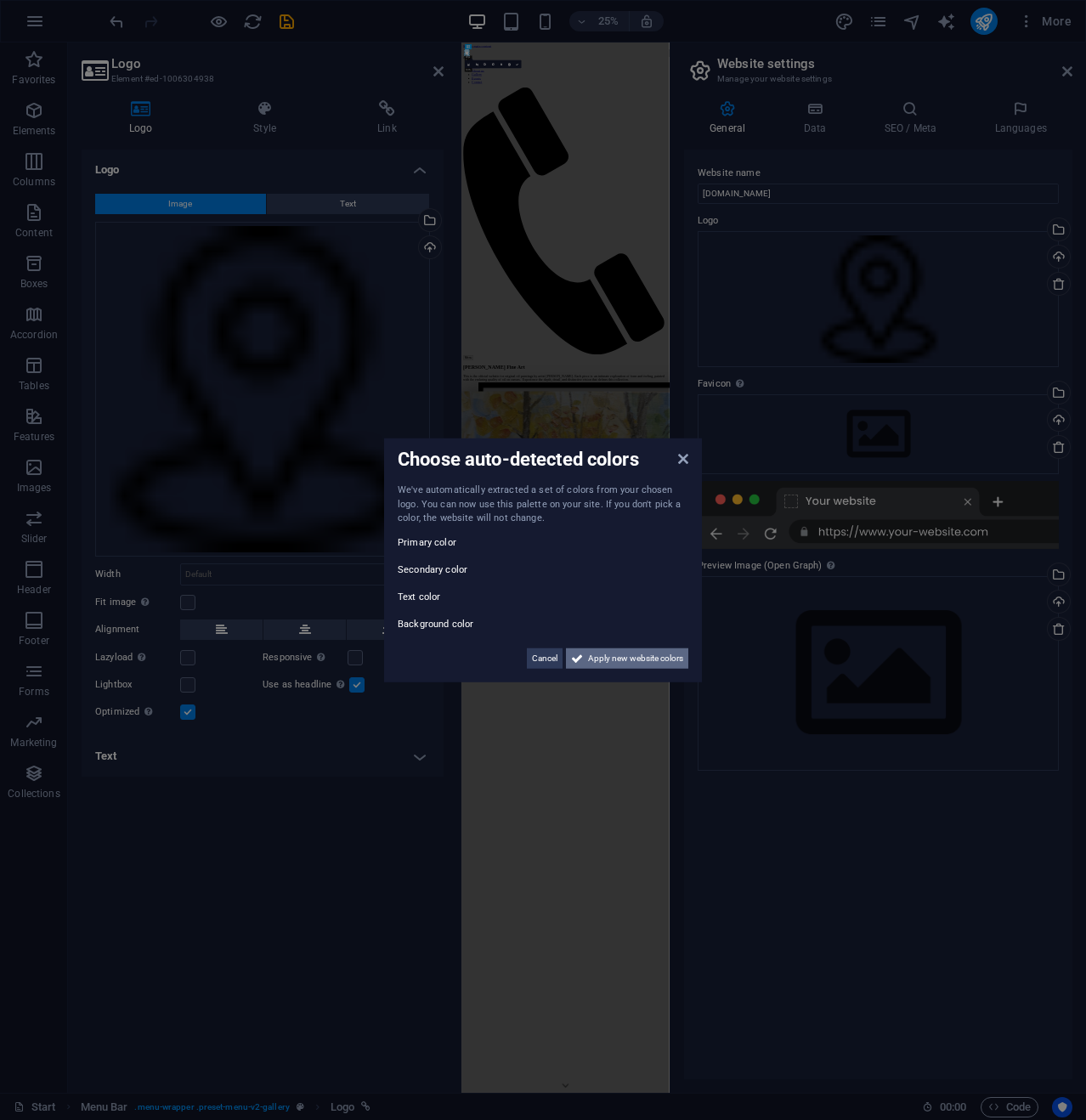
click at [620, 660] on span "Apply new website colors" at bounding box center [635, 657] width 95 height 20
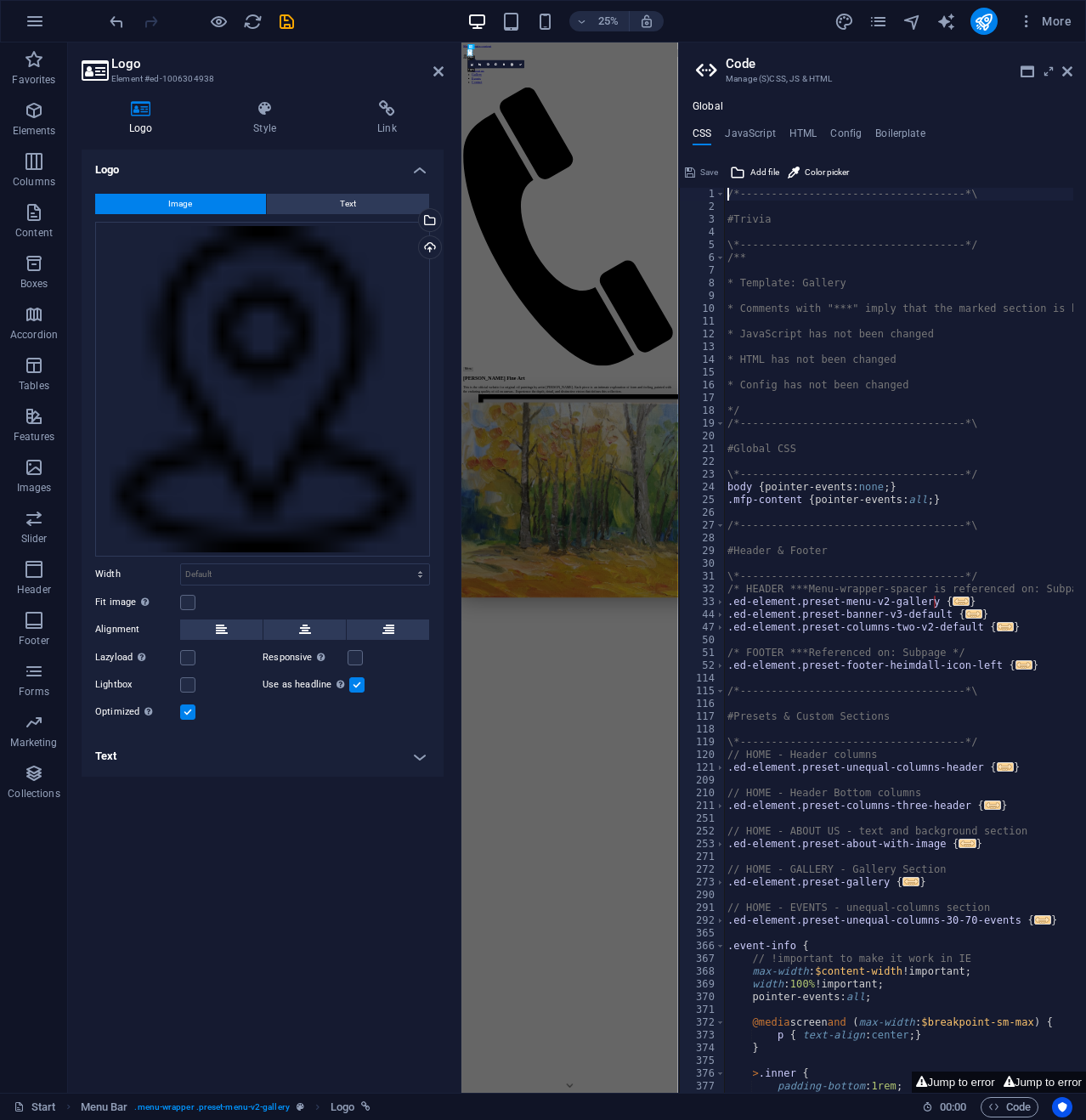
click at [1074, 64] on aside "Code Manage (S)CSS, JS & HTML Global CSS JavaScript HTML Config Boilerplate /*-…" at bounding box center [881, 567] width 408 height 1050
click at [1068, 67] on icon at bounding box center [1066, 71] width 10 height 14
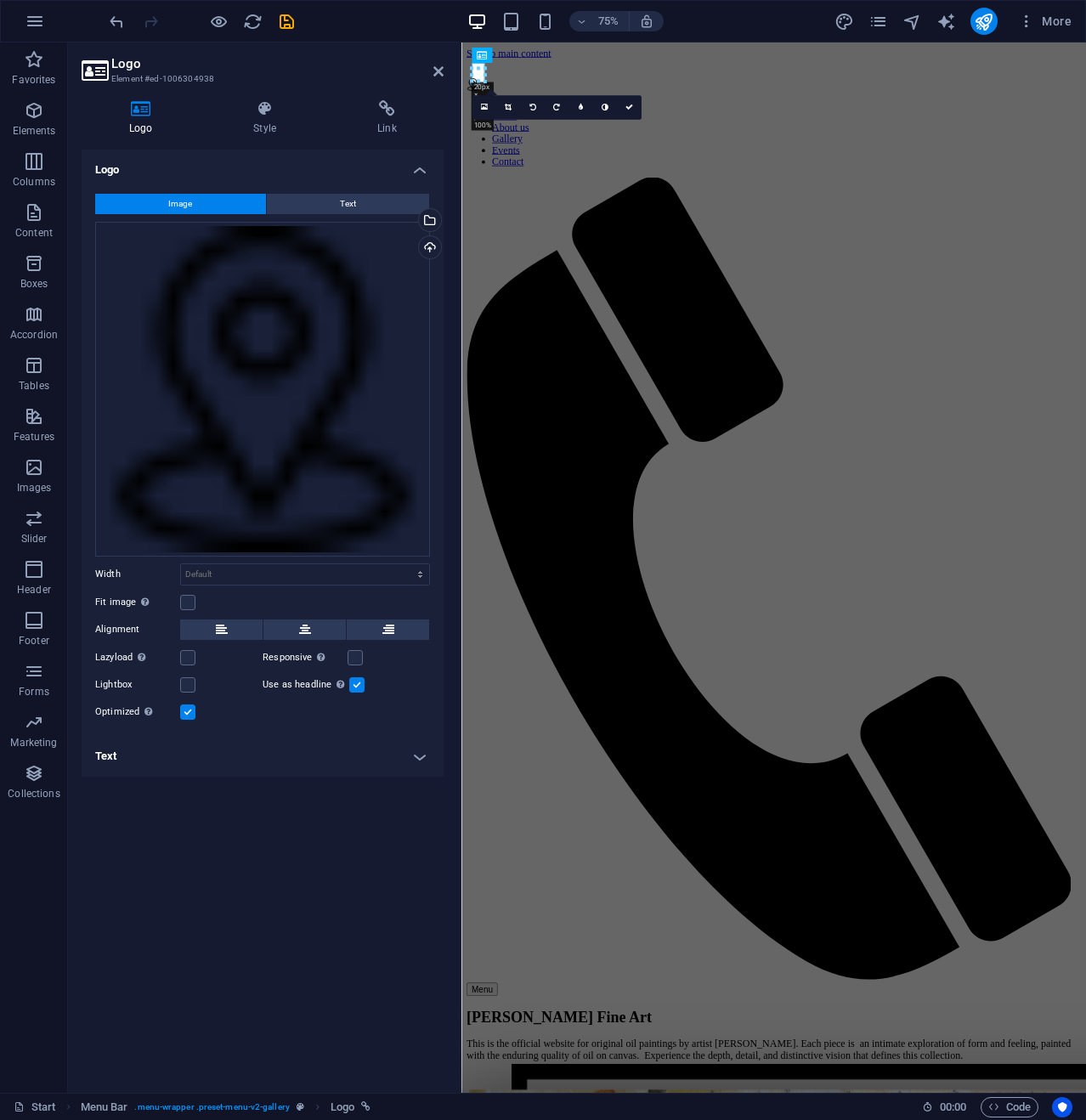
drag, startPoint x: 431, startPoint y: 69, endPoint x: 8, endPoint y: 77, distance: 423.1
click at [431, 69] on h2 "Logo" at bounding box center [277, 63] width 332 height 16
click at [432, 69] on h2 "Logo" at bounding box center [277, 63] width 332 height 16
drag, startPoint x: 441, startPoint y: 69, endPoint x: 378, endPoint y: 32, distance: 73.1
click at [441, 69] on icon at bounding box center [438, 71] width 10 height 14
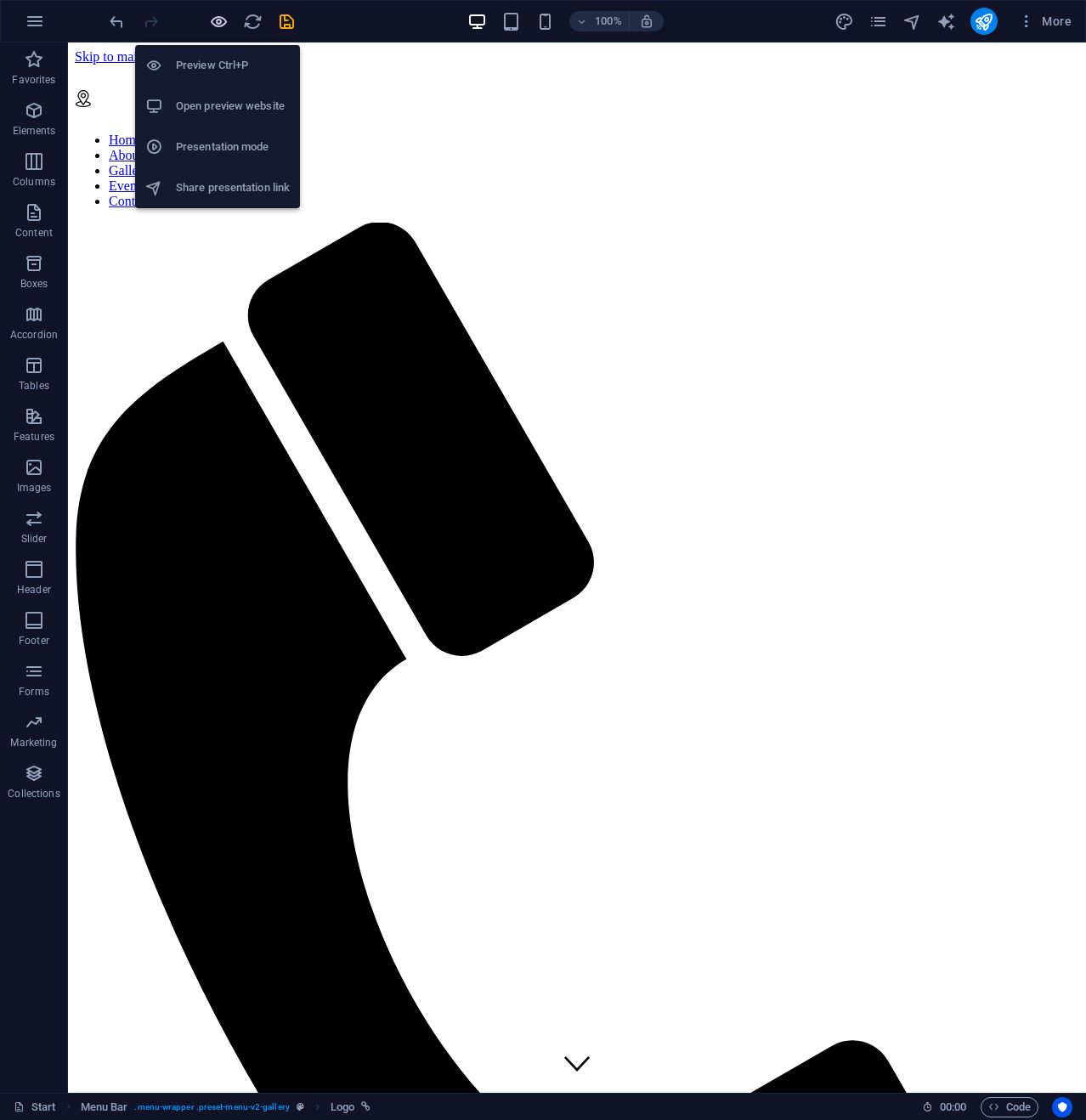
click at [218, 17] on icon "button" at bounding box center [218, 21] width 19 height 19
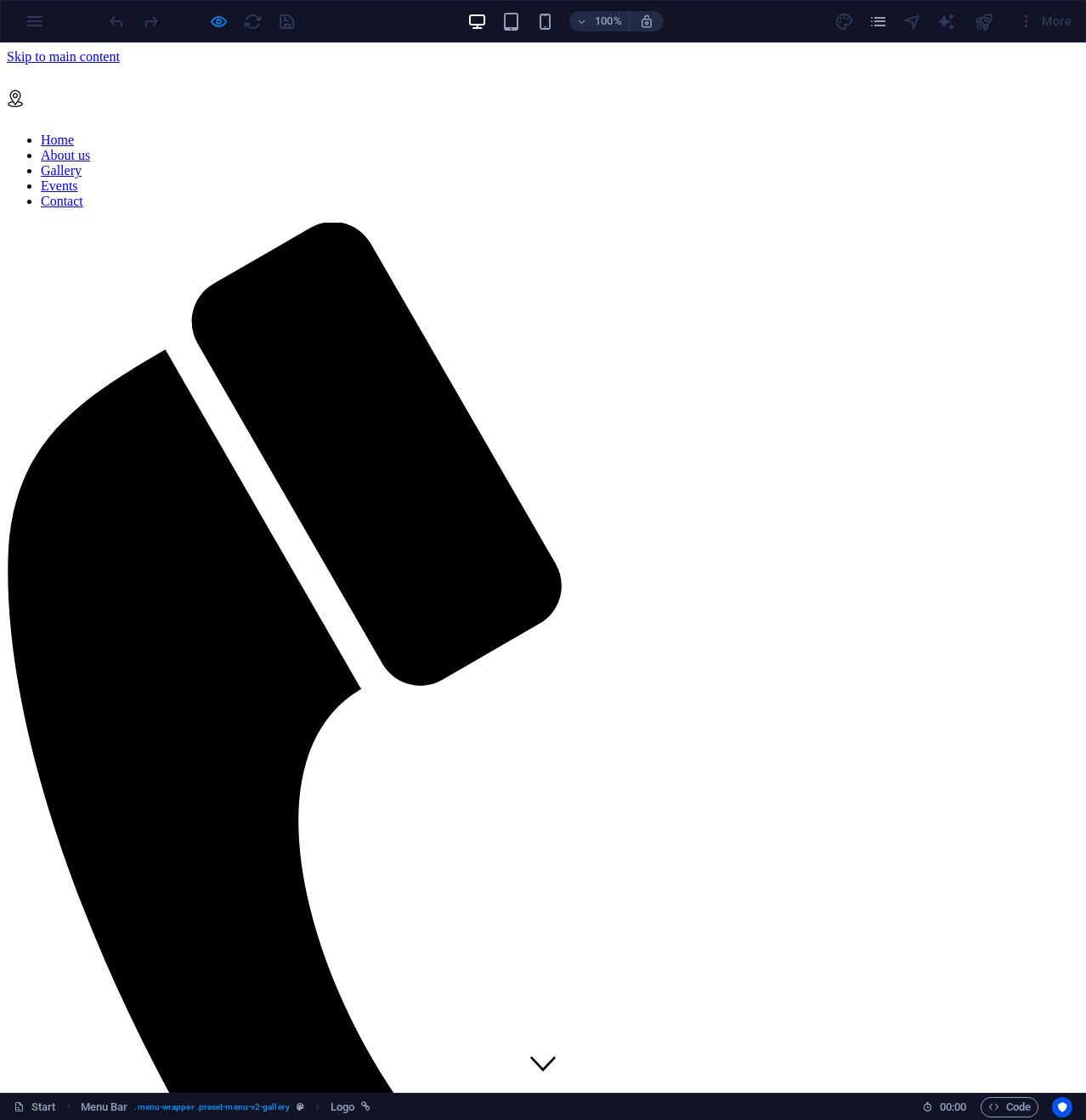
drag, startPoint x: 515, startPoint y: 82, endPoint x: 491, endPoint y: 88, distance: 24.7
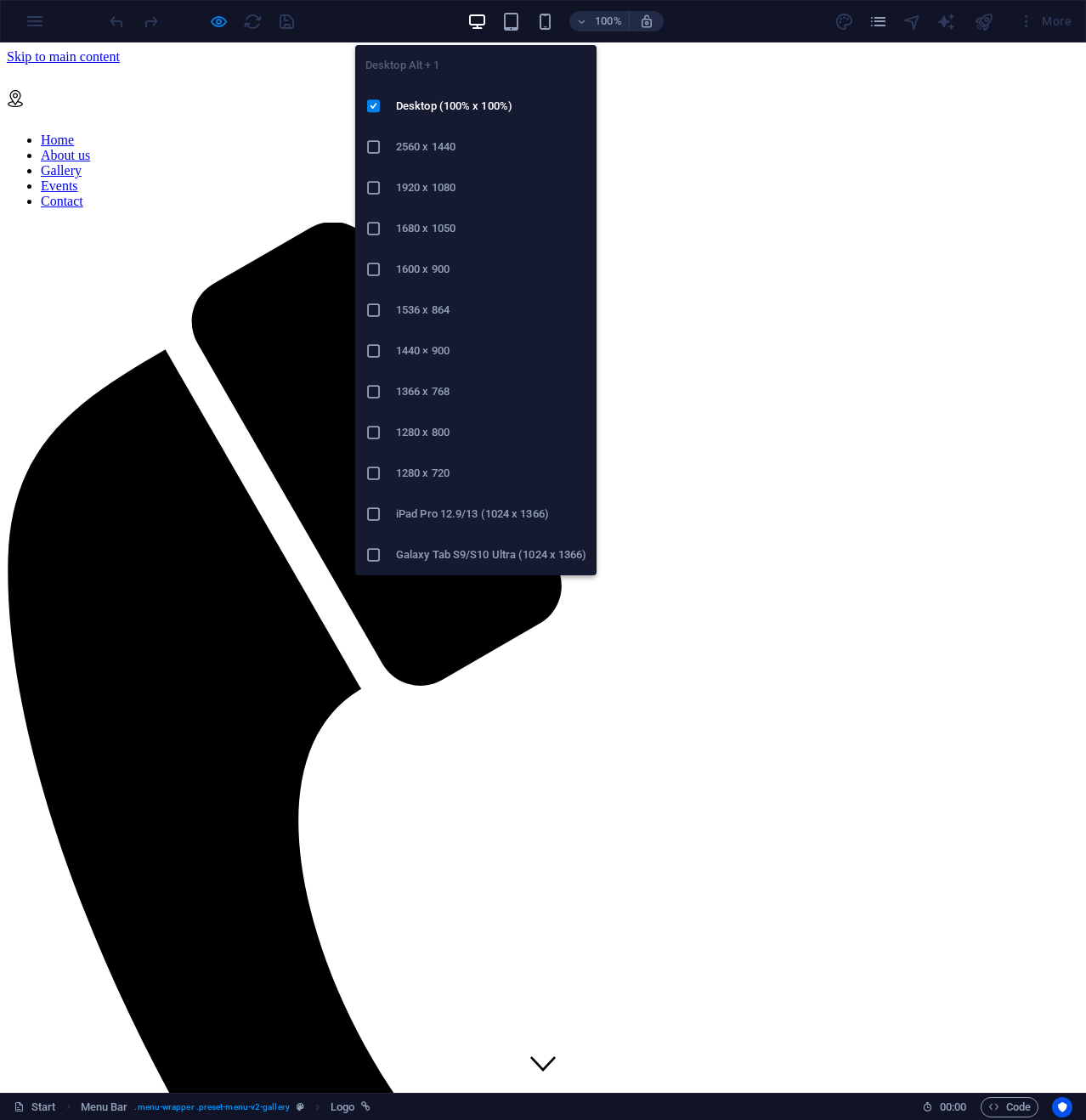
click at [479, 21] on icon "button" at bounding box center [476, 21] width 19 height 19
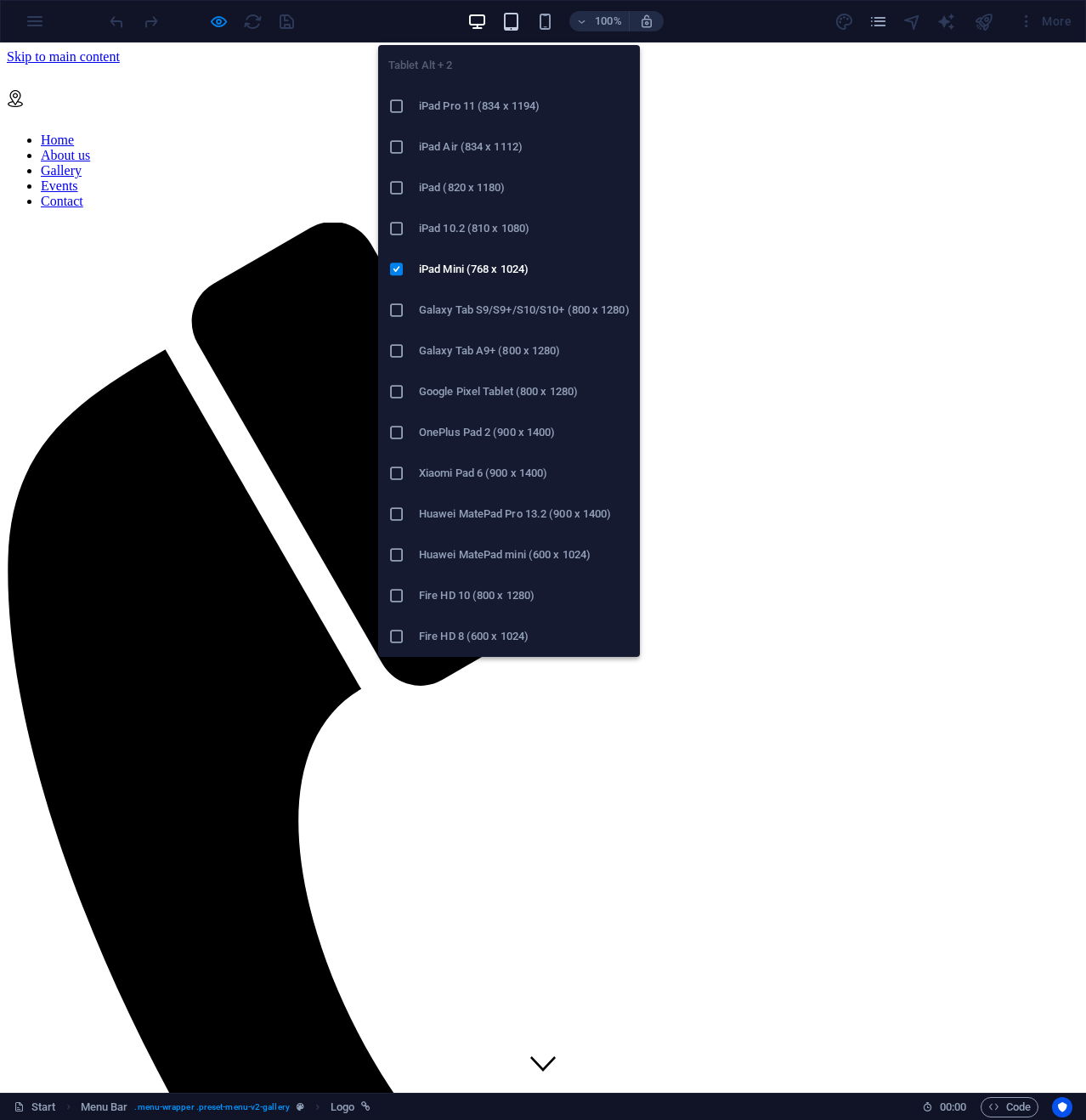
click at [514, 18] on icon "button" at bounding box center [510, 21] width 19 height 19
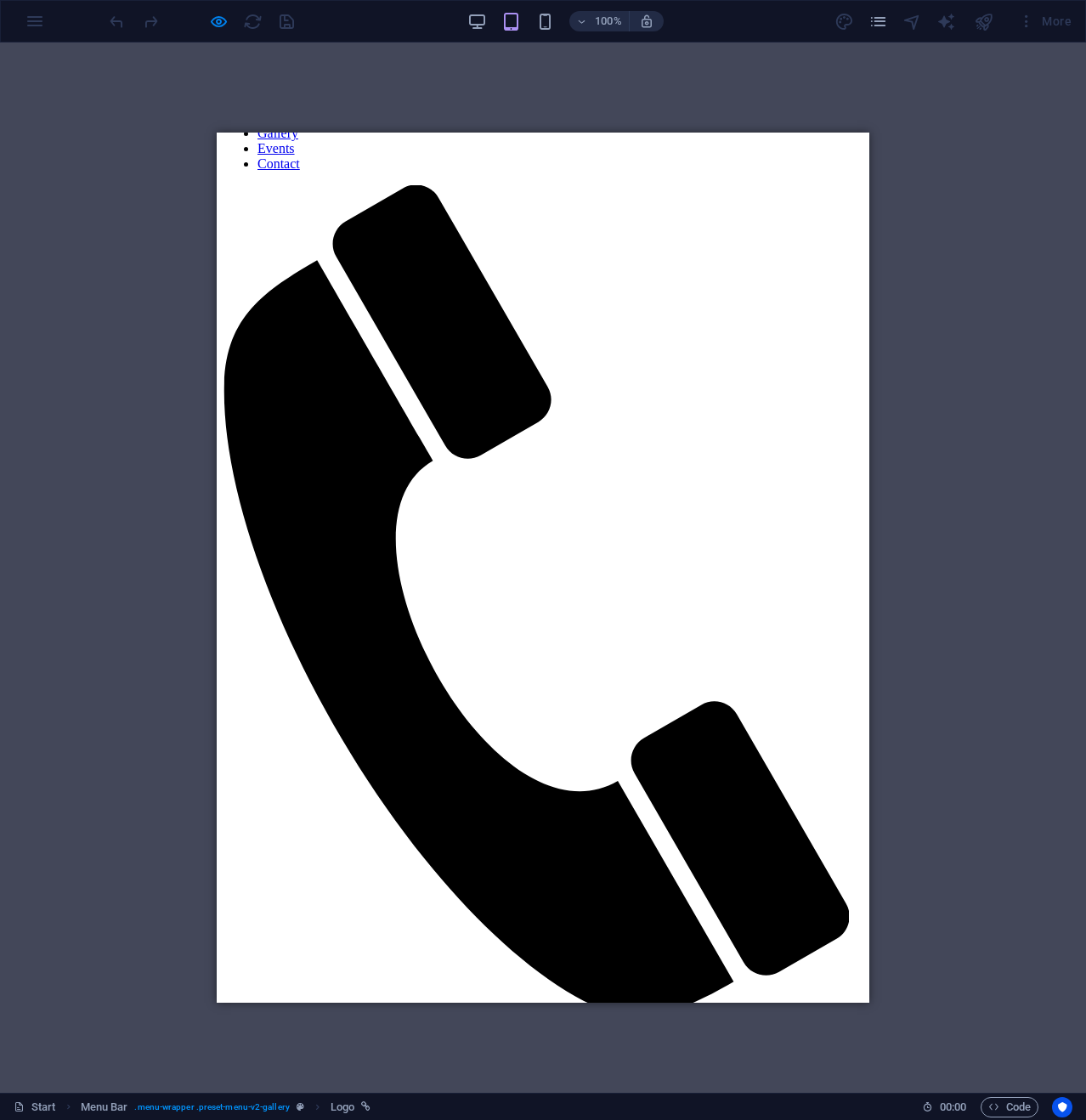
scroll to position [0, 0]
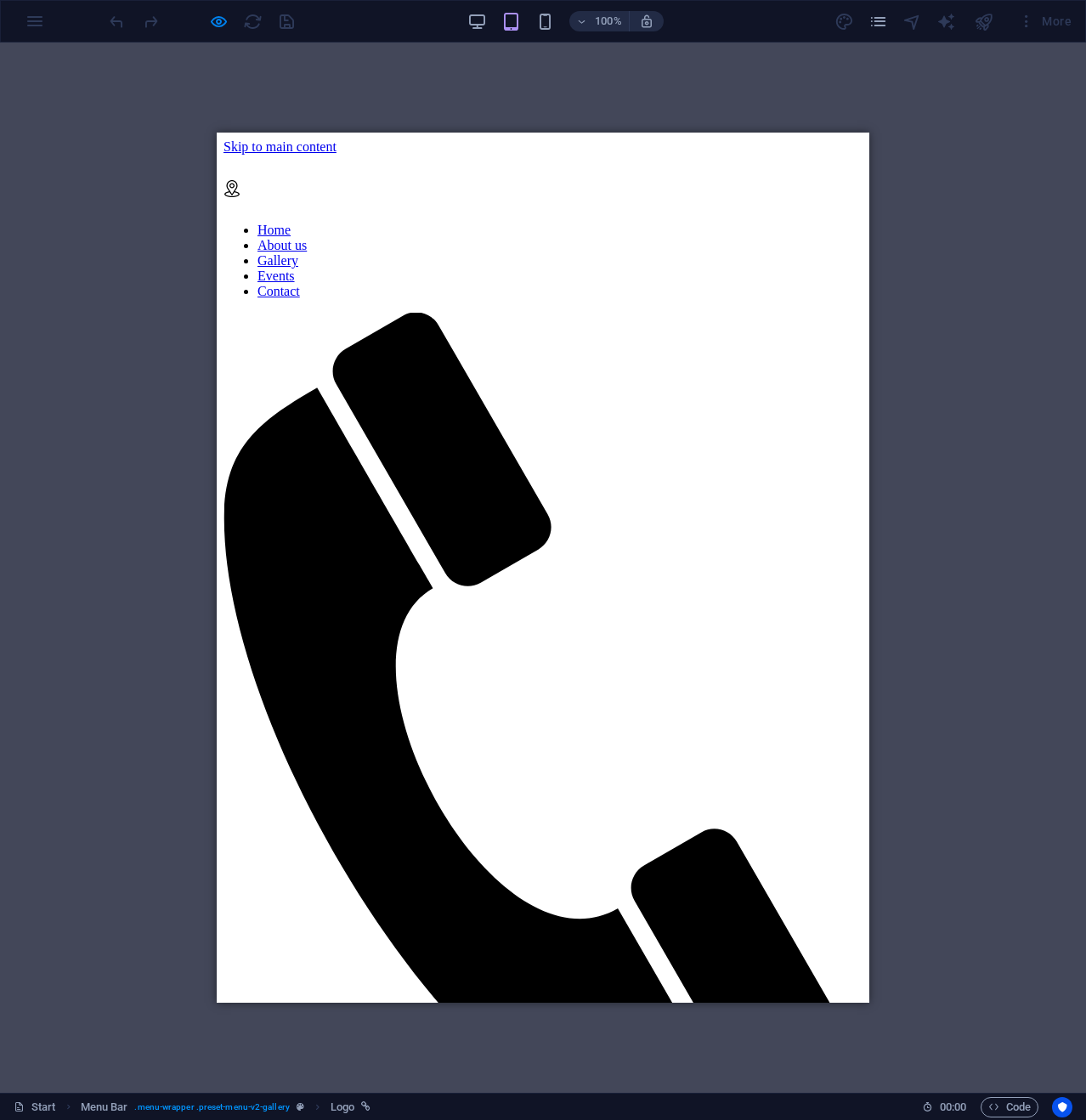
click at [298, 268] on link "Gallery" at bounding box center [278, 261] width 41 height 15
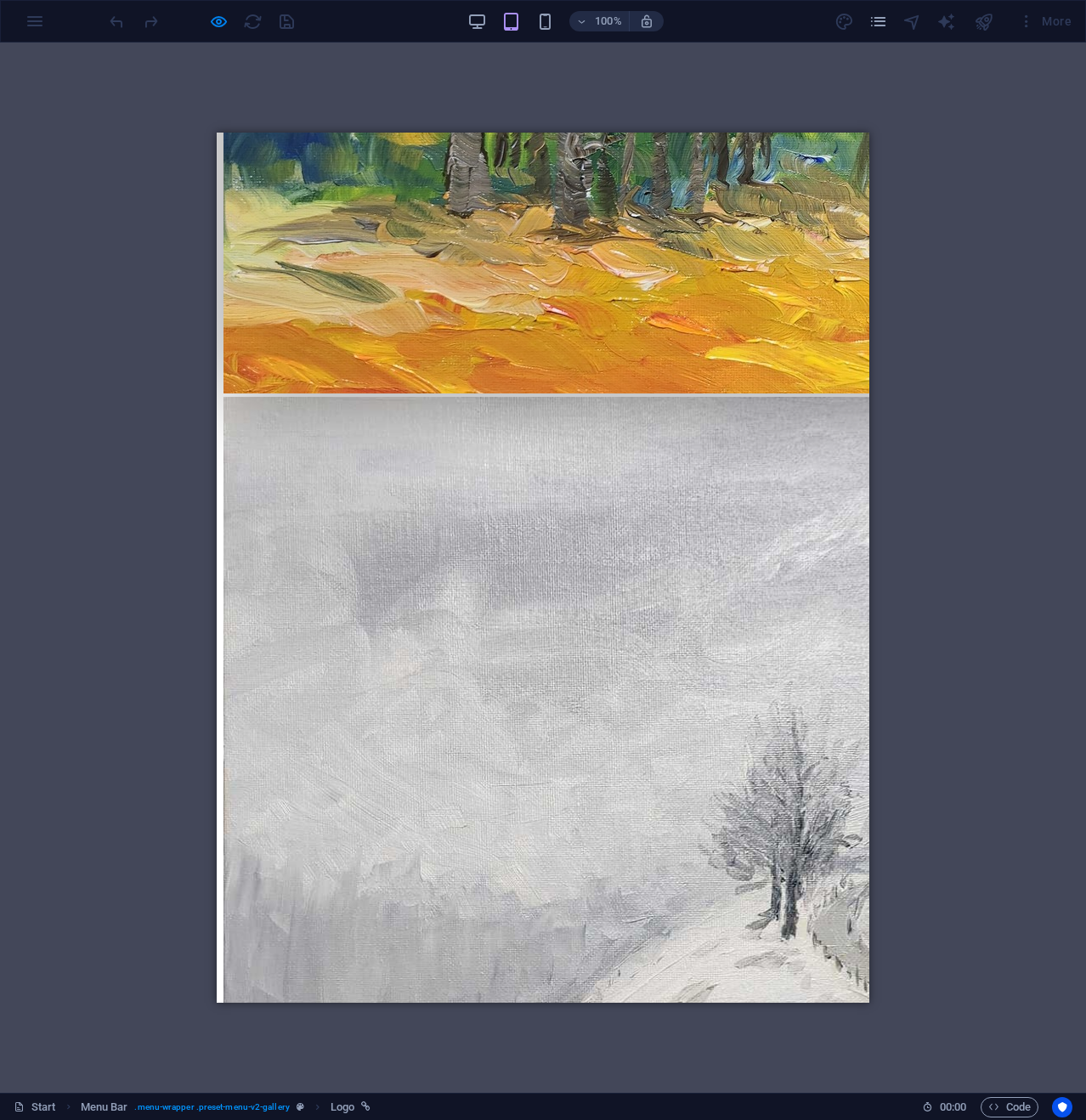
scroll to position [1455, 0]
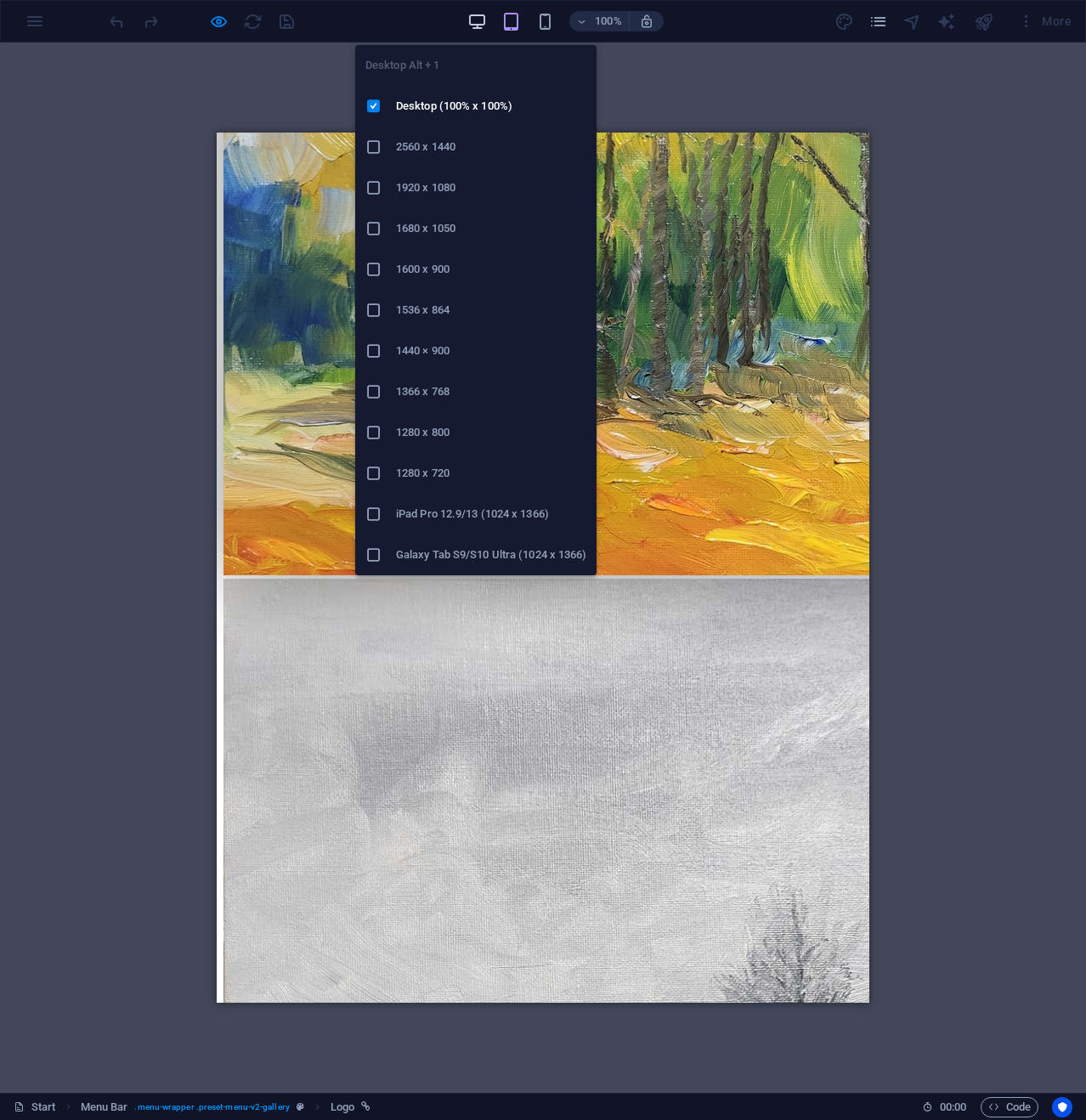
click at [479, 16] on icon "button" at bounding box center [476, 21] width 19 height 19
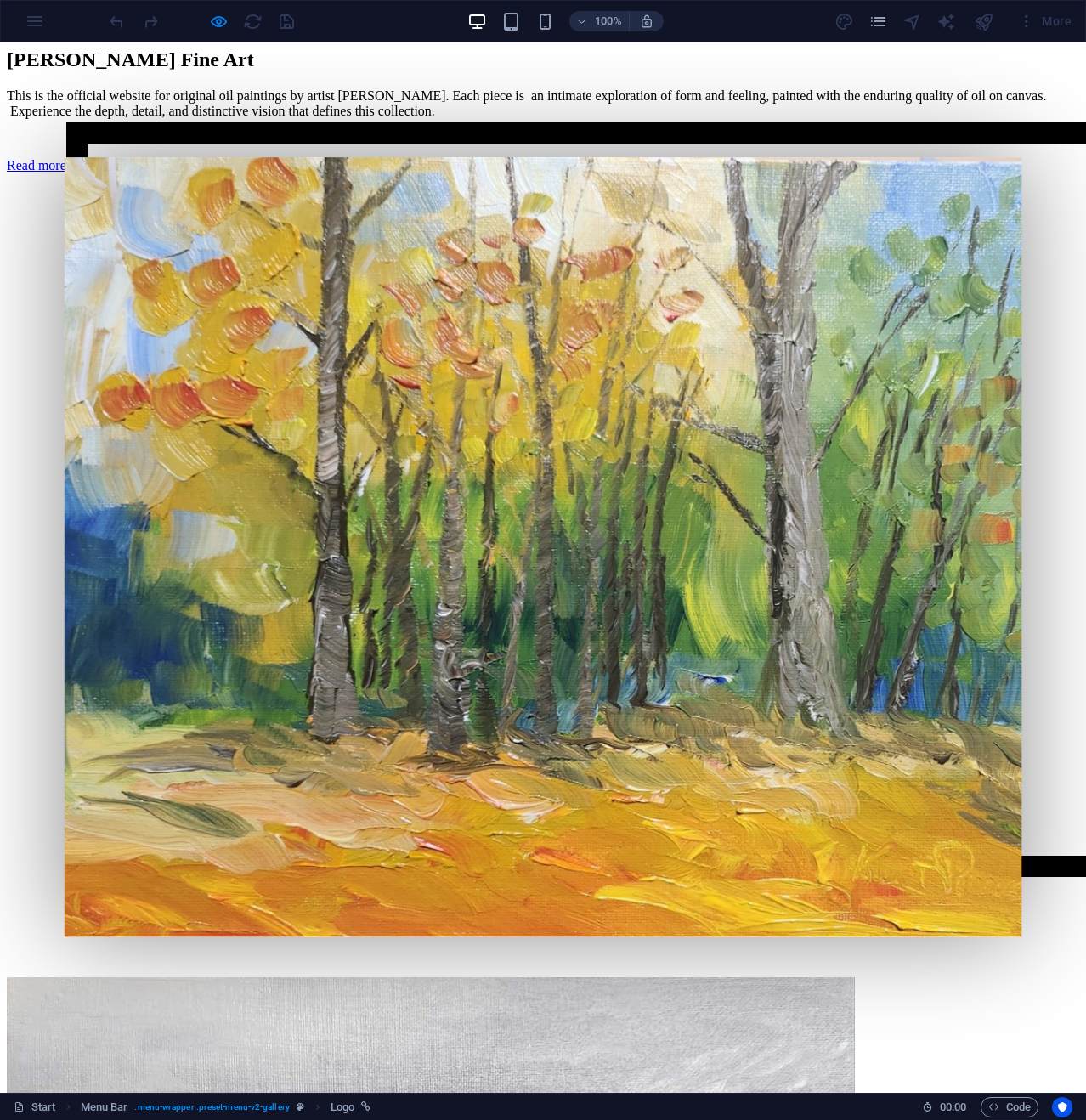
drag, startPoint x: 608, startPoint y: 86, endPoint x: 676, endPoint y: 94, distance: 68.5
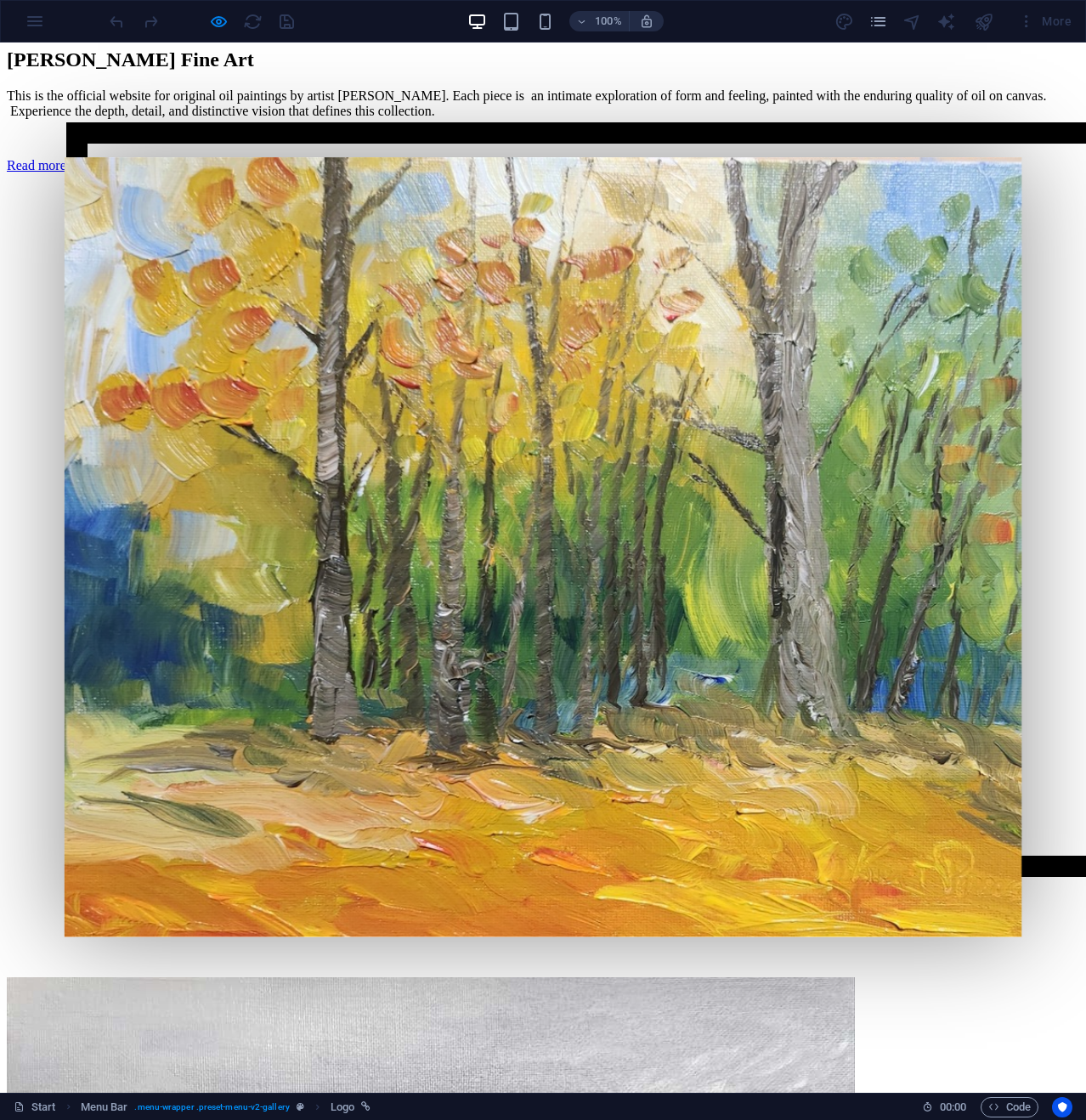
scroll to position [1590, 0]
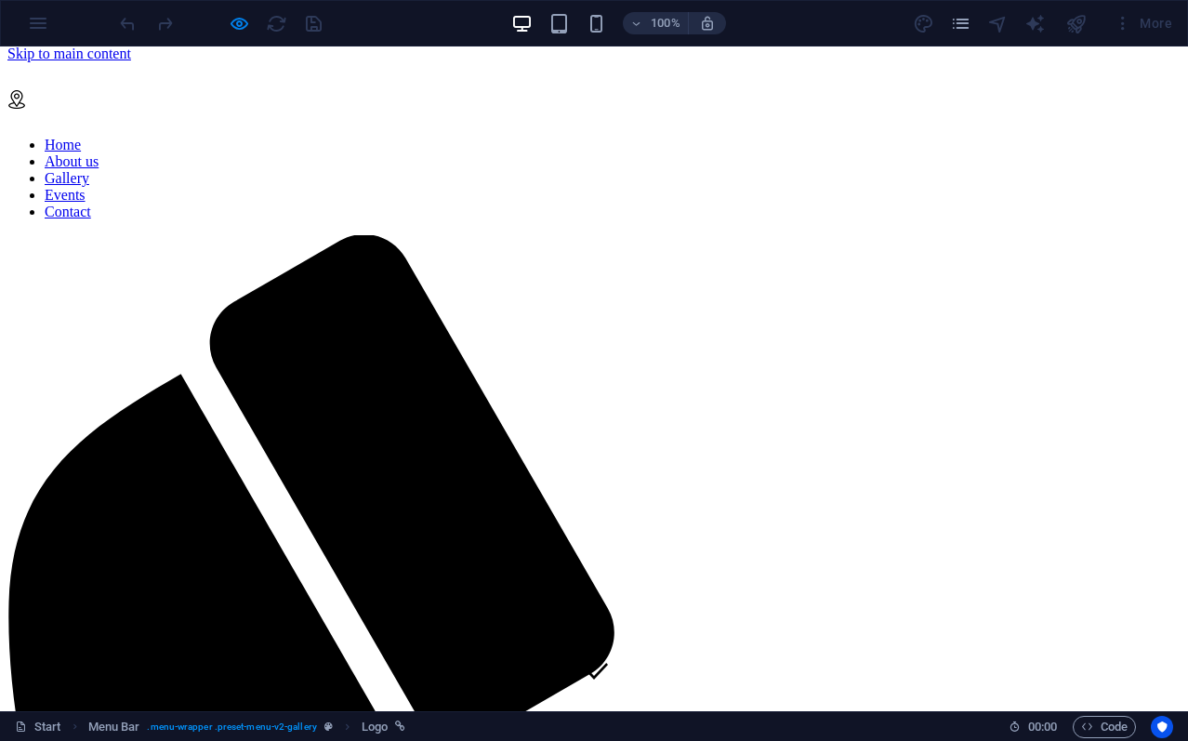
scroll to position [0, 0]
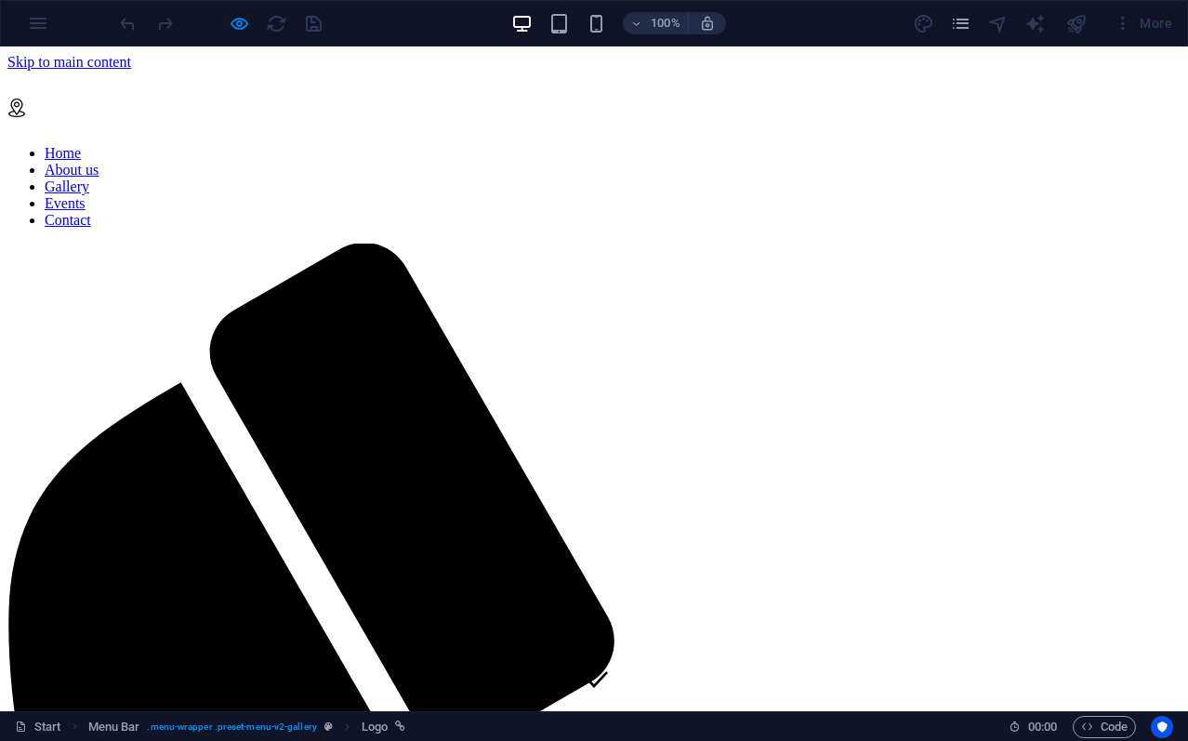
click at [128, 23] on div at bounding box center [220, 23] width 208 height 30
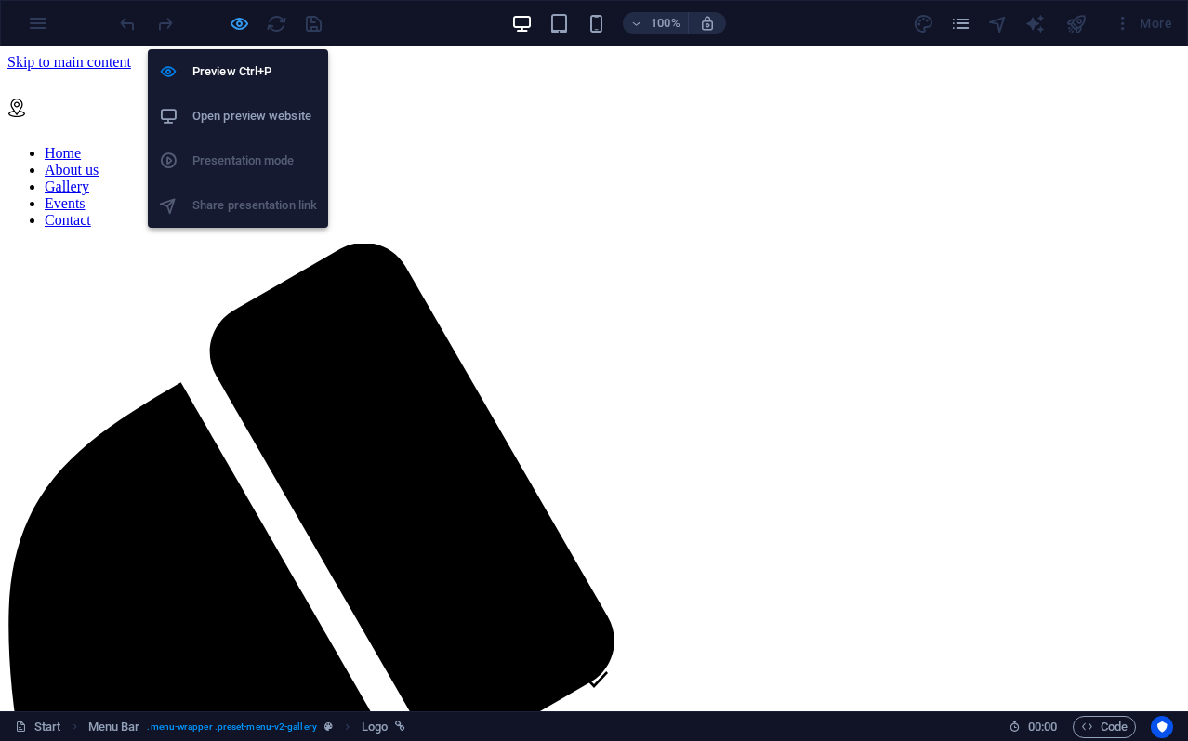
click at [238, 20] on icon "button" at bounding box center [239, 23] width 21 height 21
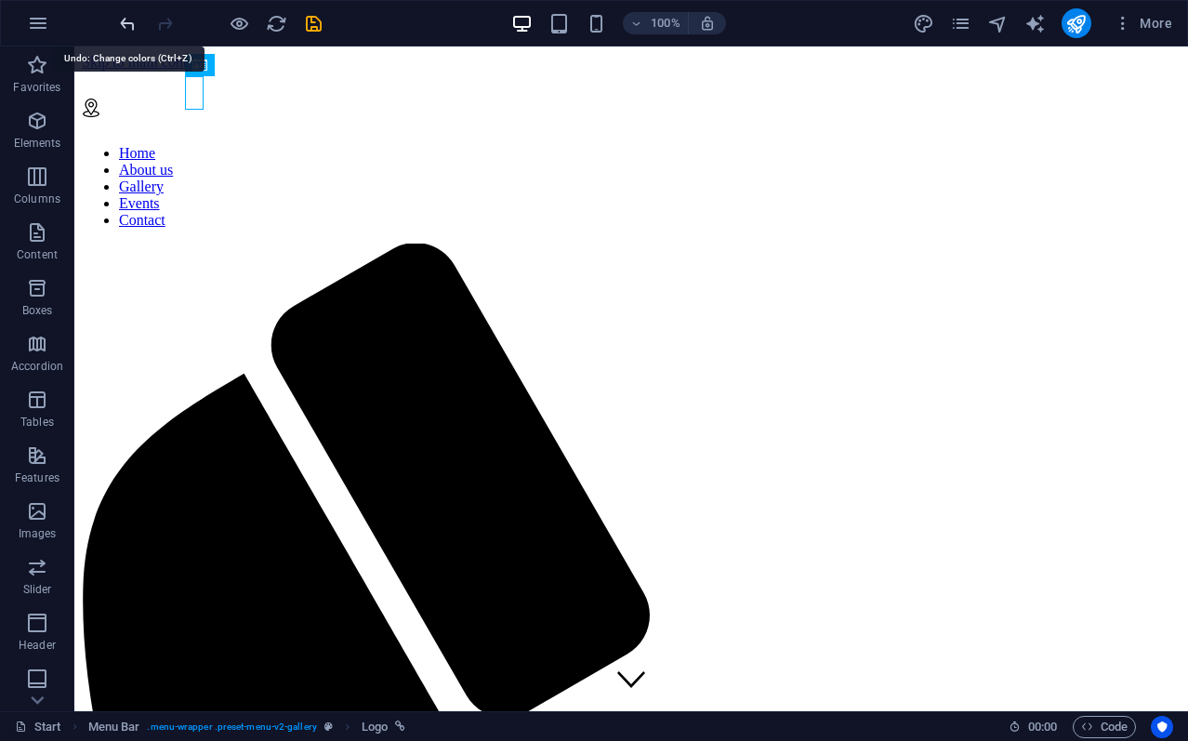
click at [132, 18] on icon "undo" at bounding box center [127, 23] width 21 height 21
click at [125, 23] on icon "undo" at bounding box center [127, 23] width 21 height 21
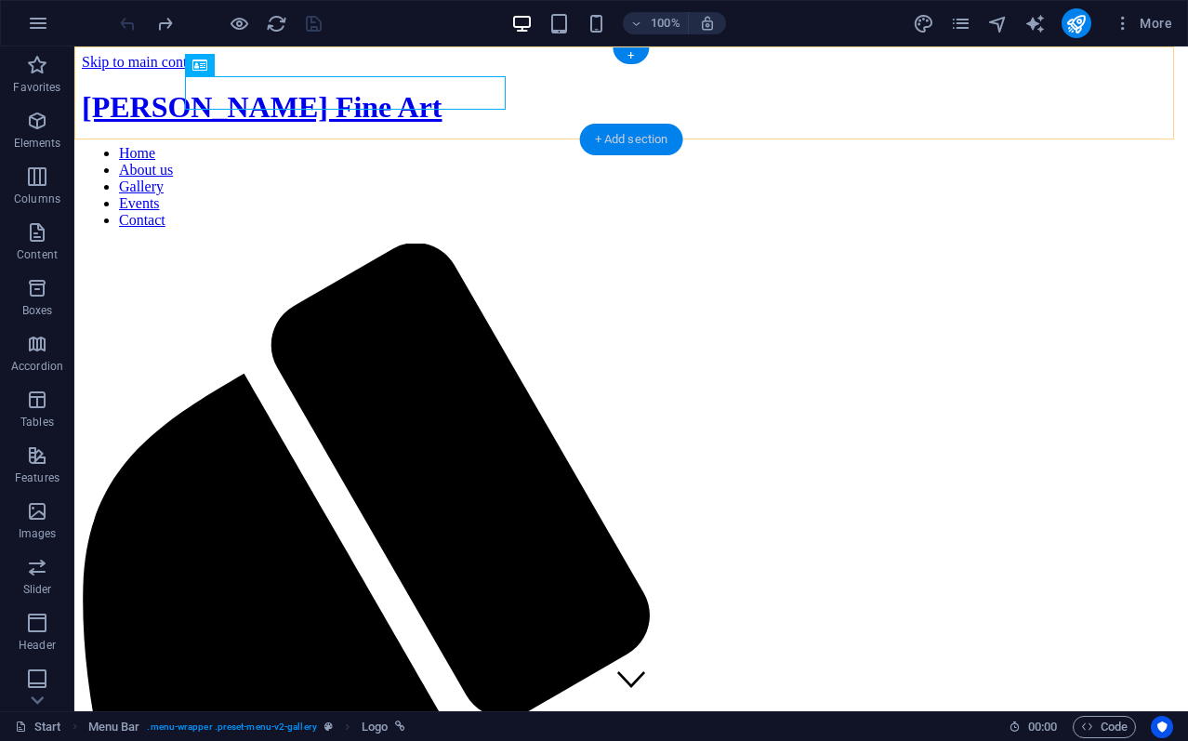
click at [629, 135] on div "+ Add section" at bounding box center [631, 140] width 103 height 32
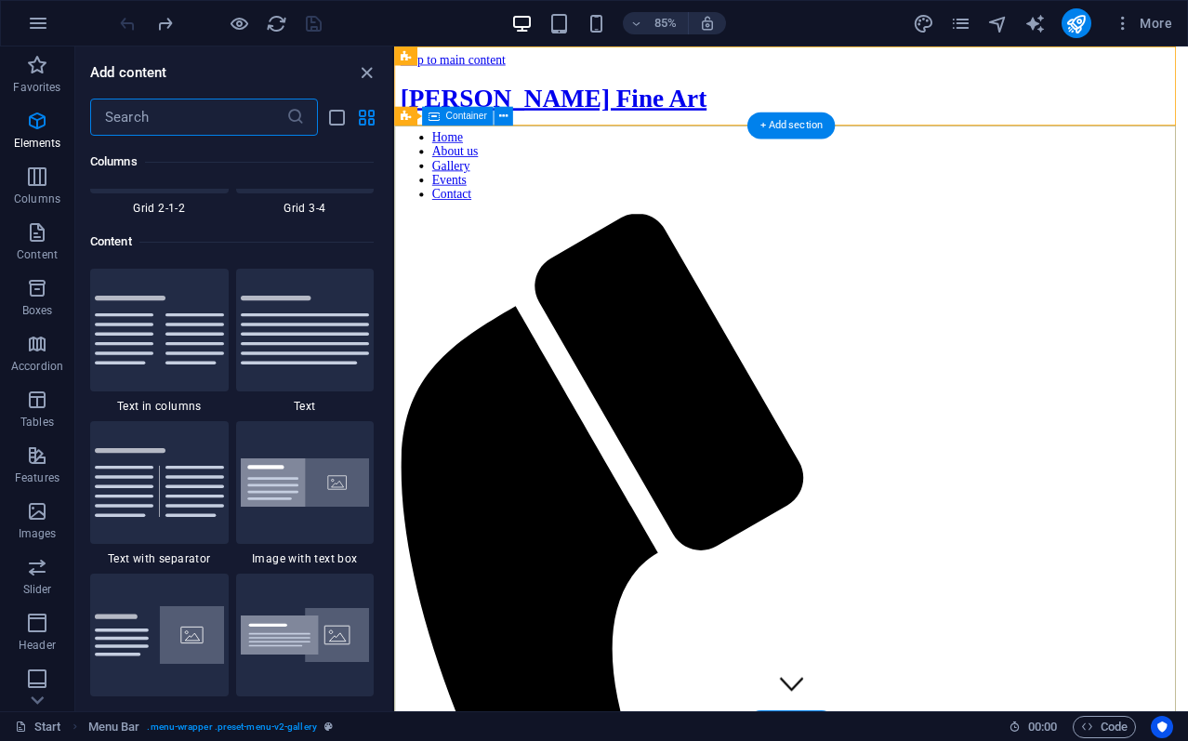
scroll to position [3251, 0]
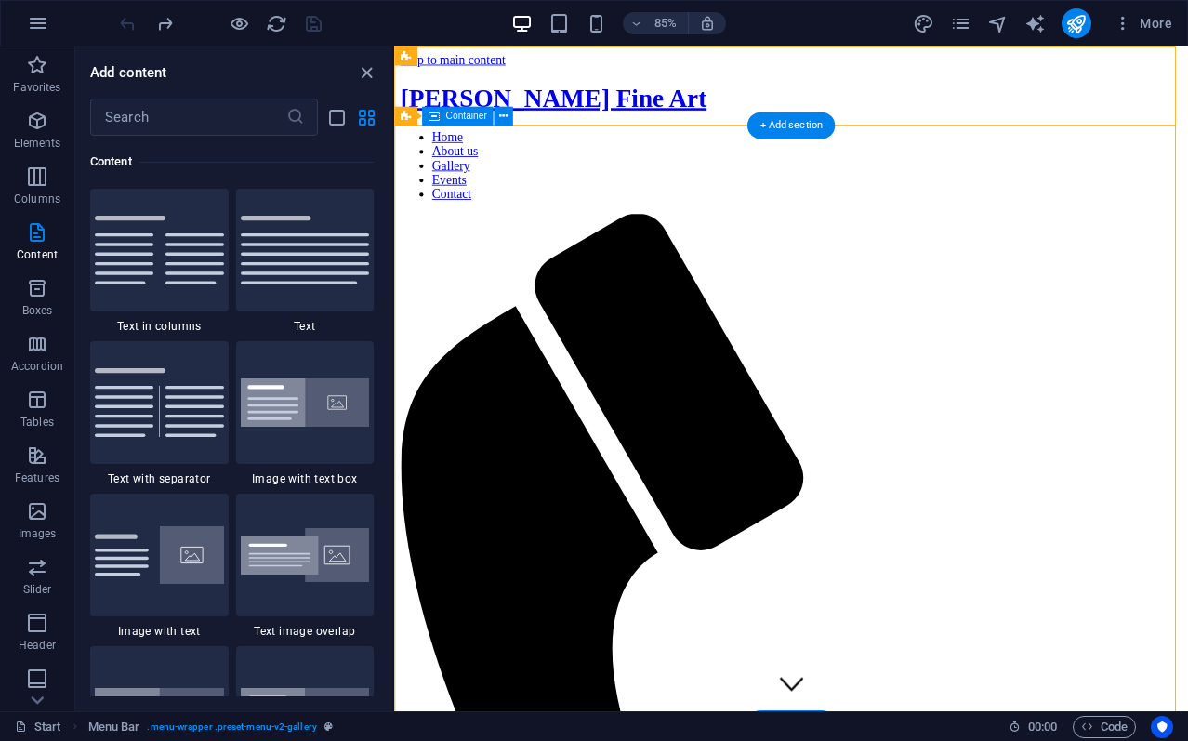
drag, startPoint x: 785, startPoint y: 287, endPoint x: 401, endPoint y: 203, distance: 392.8
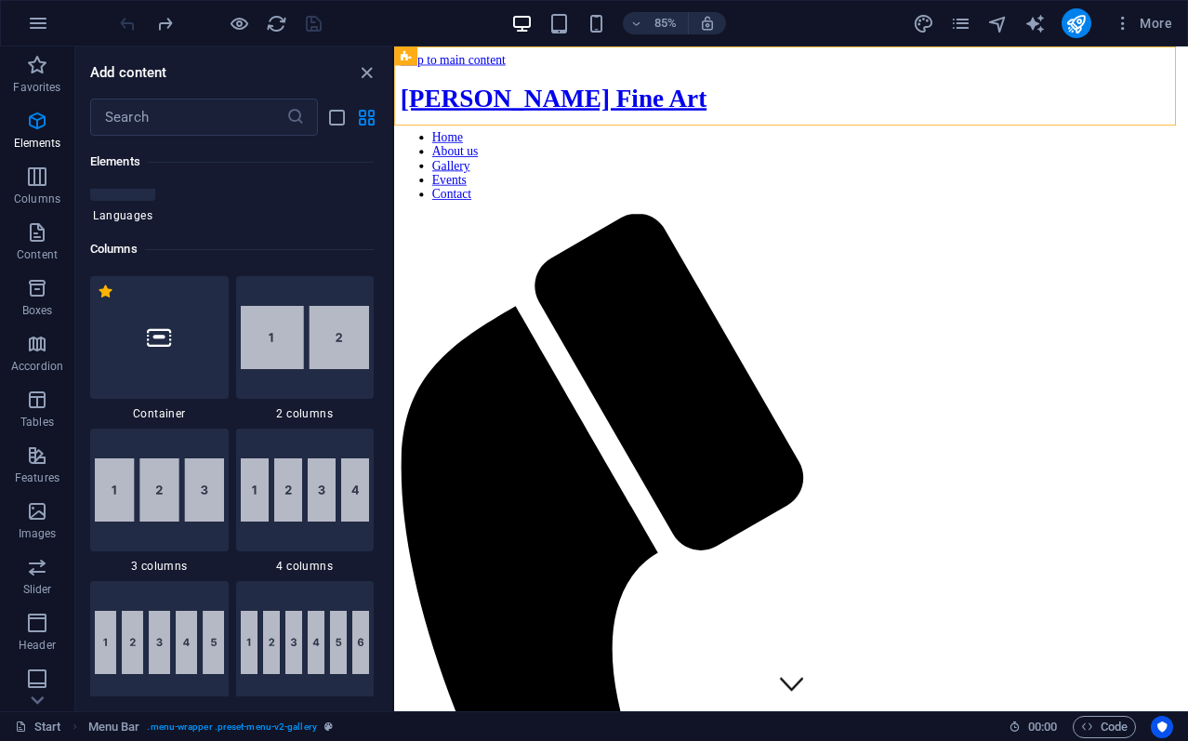
scroll to position [771, 0]
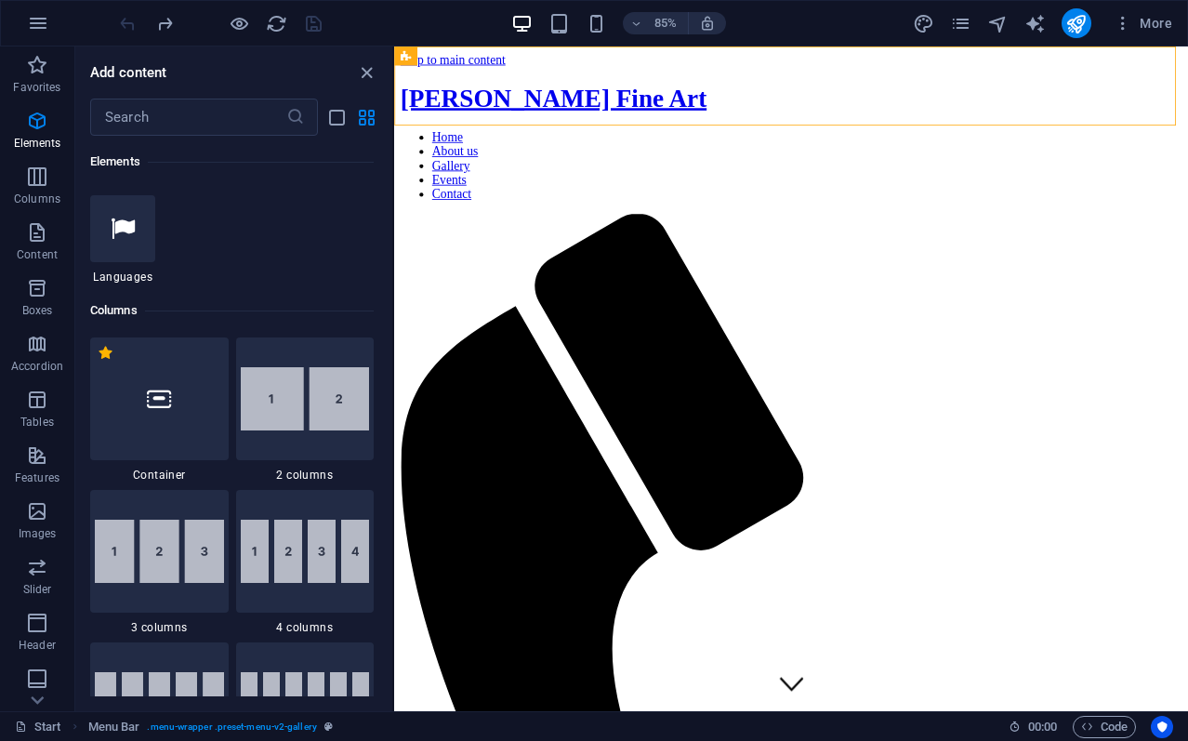
drag, startPoint x: 388, startPoint y: 243, endPoint x: 6, endPoint y: 147, distance: 394.6
drag, startPoint x: 282, startPoint y: 384, endPoint x: 59, endPoint y: 713, distance: 397.9
click at [282, 384] on img at bounding box center [305, 398] width 129 height 63
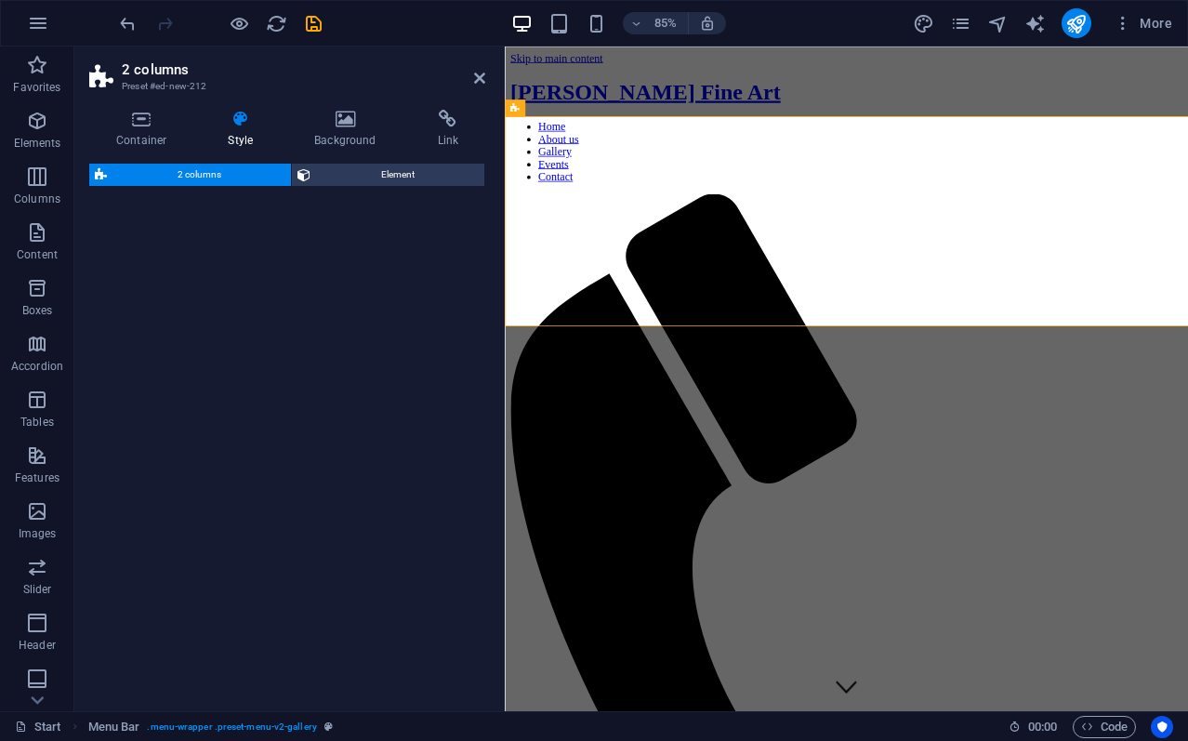
select select "rem"
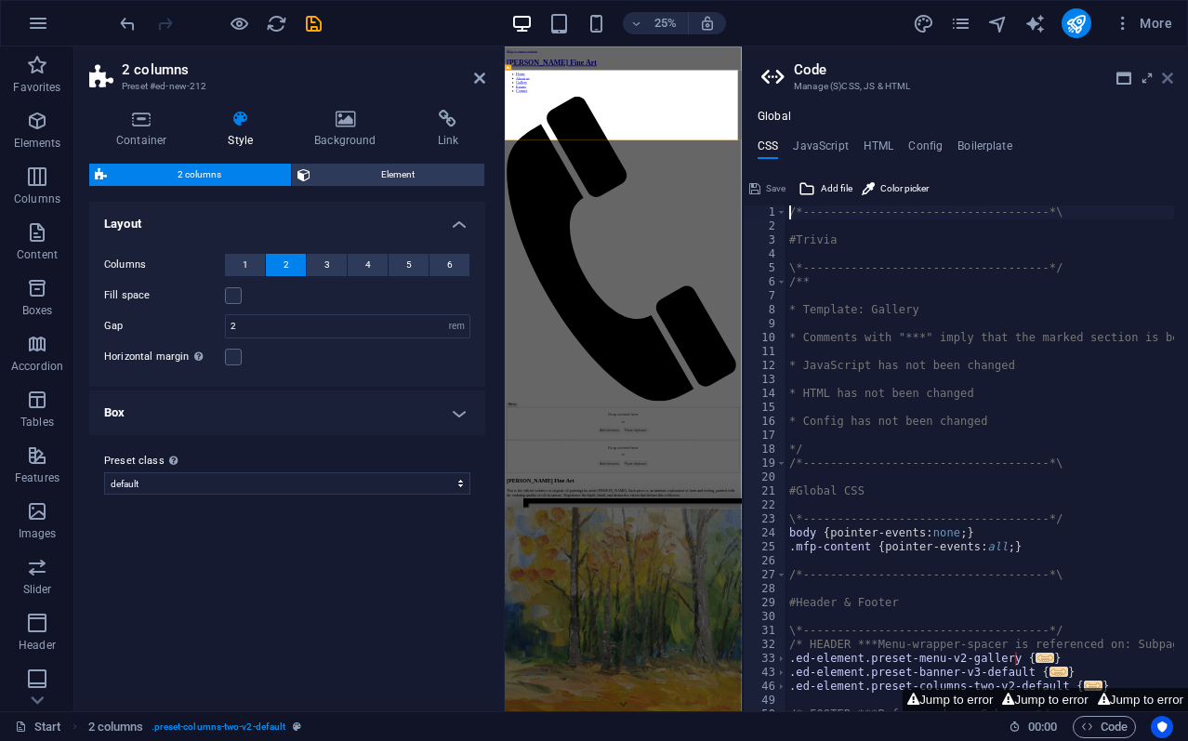
click at [1169, 72] on icon at bounding box center [1166, 78] width 11 height 15
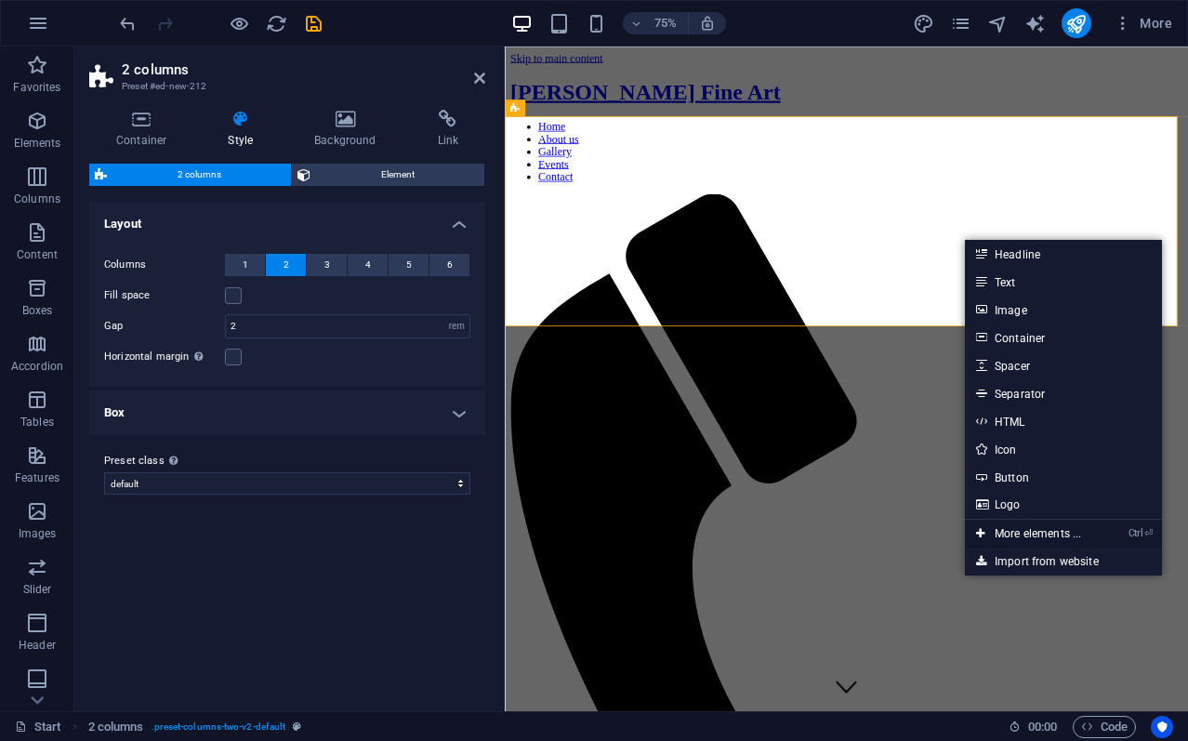
click at [1040, 530] on link "Ctrl ⏎ More elements ..." at bounding box center [1028, 533] width 127 height 28
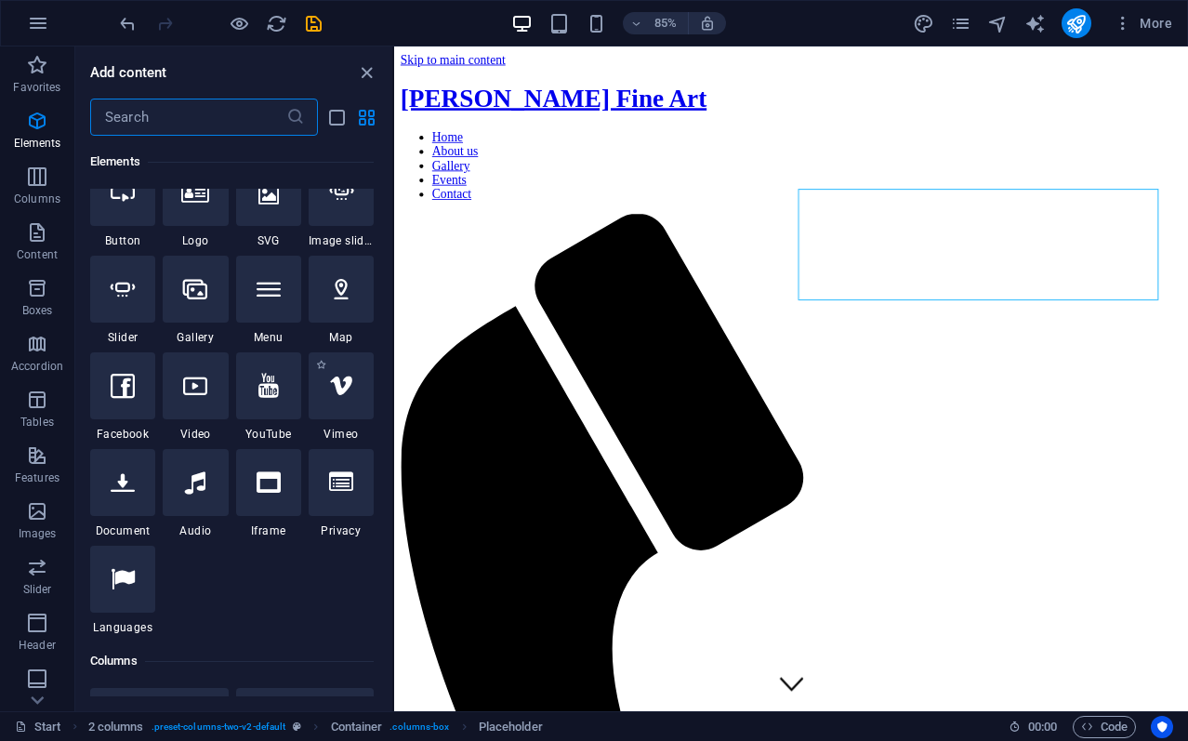
scroll to position [477, 0]
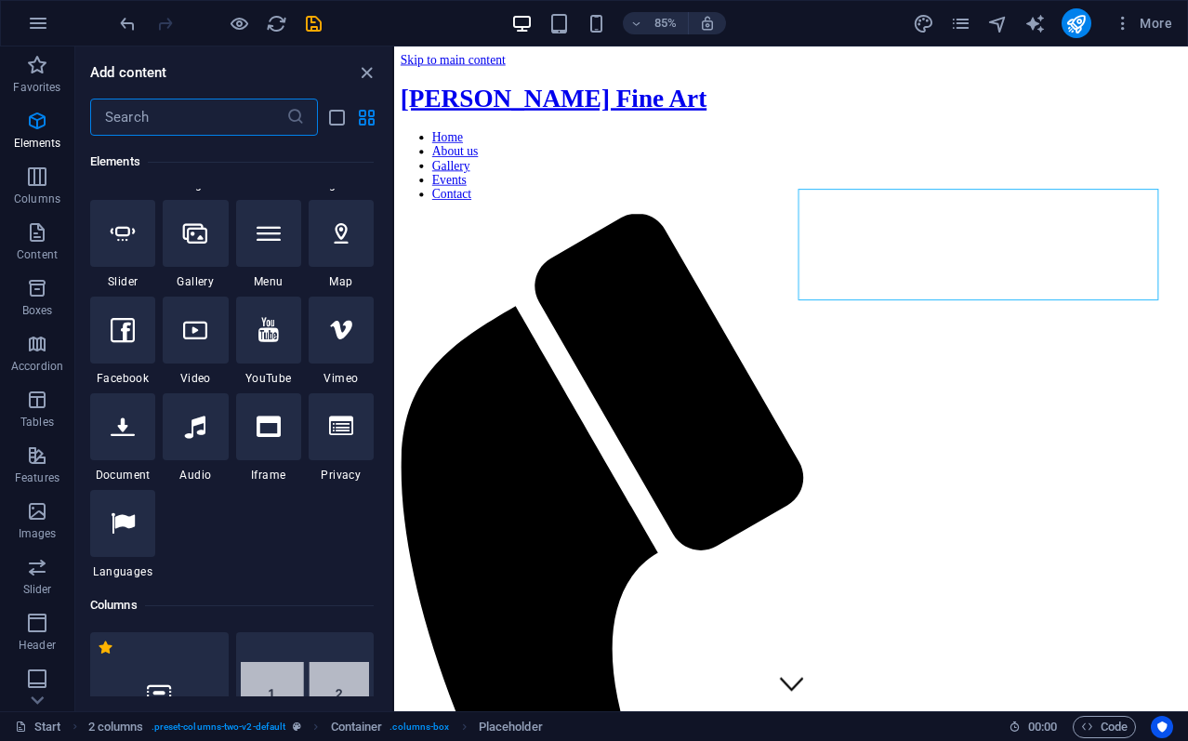
drag, startPoint x: 275, startPoint y: 239, endPoint x: 287, endPoint y: 243, distance: 12.6
click at [275, 239] on icon at bounding box center [268, 233] width 24 height 24
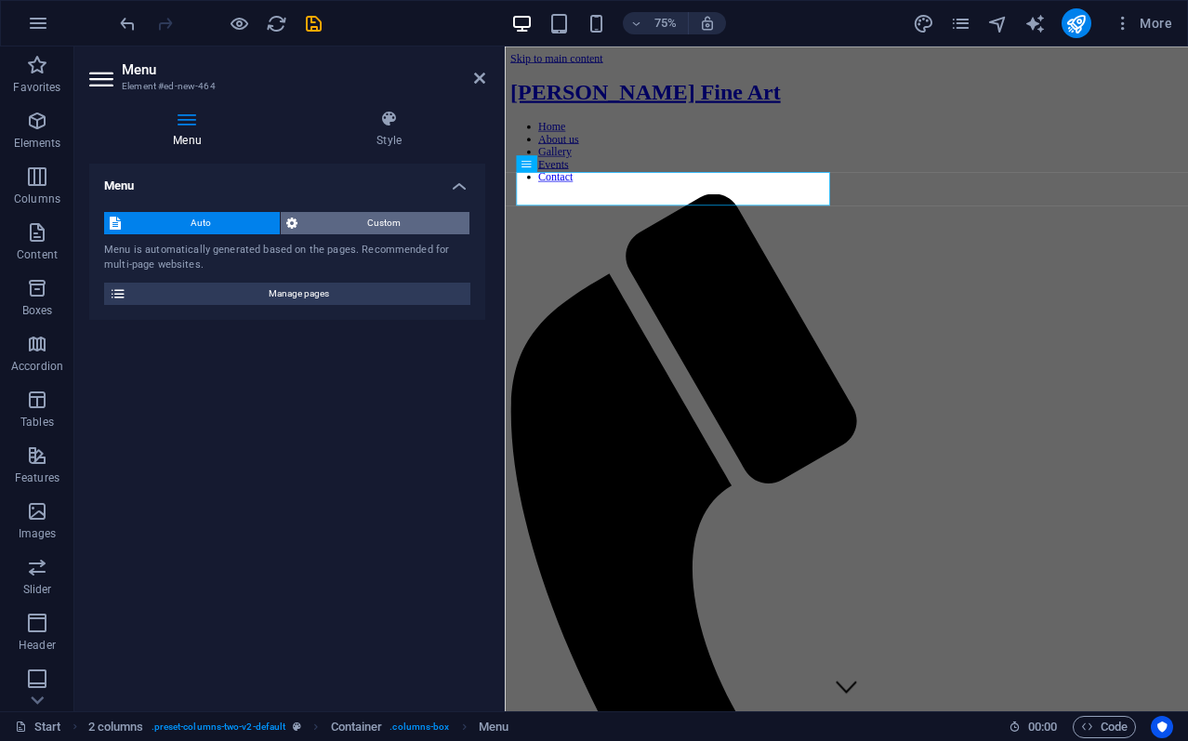
click at [366, 224] on span "Custom" at bounding box center [383, 223] width 161 height 22
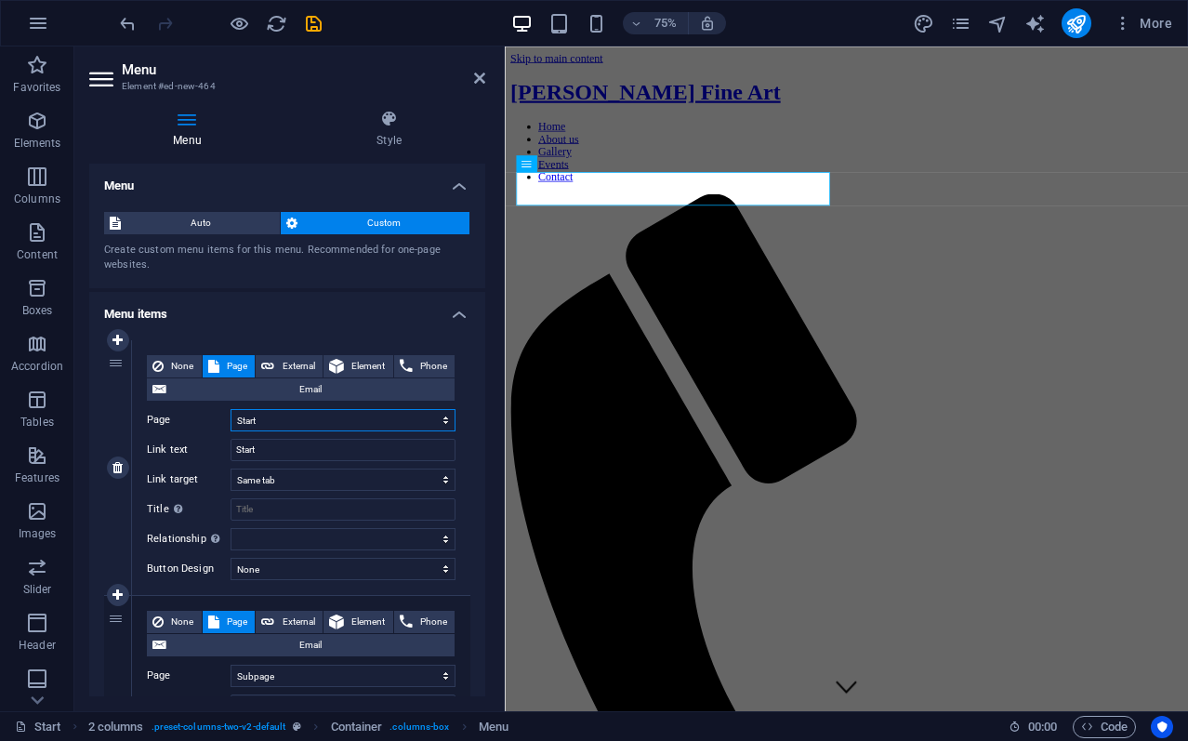
drag, startPoint x: 303, startPoint y: 415, endPoint x: 210, endPoint y: 409, distance: 93.1
click at [210, 409] on div "Page Start Subpage Legal Notice Privacy" at bounding box center [301, 420] width 308 height 22
click at [269, 413] on select "Start Subpage Legal Notice Privacy" at bounding box center [342, 420] width 225 height 22
click at [282, 452] on input "Start" at bounding box center [342, 450] width 225 height 22
drag, startPoint x: 279, startPoint y: 447, endPoint x: 208, endPoint y: 456, distance: 71.2
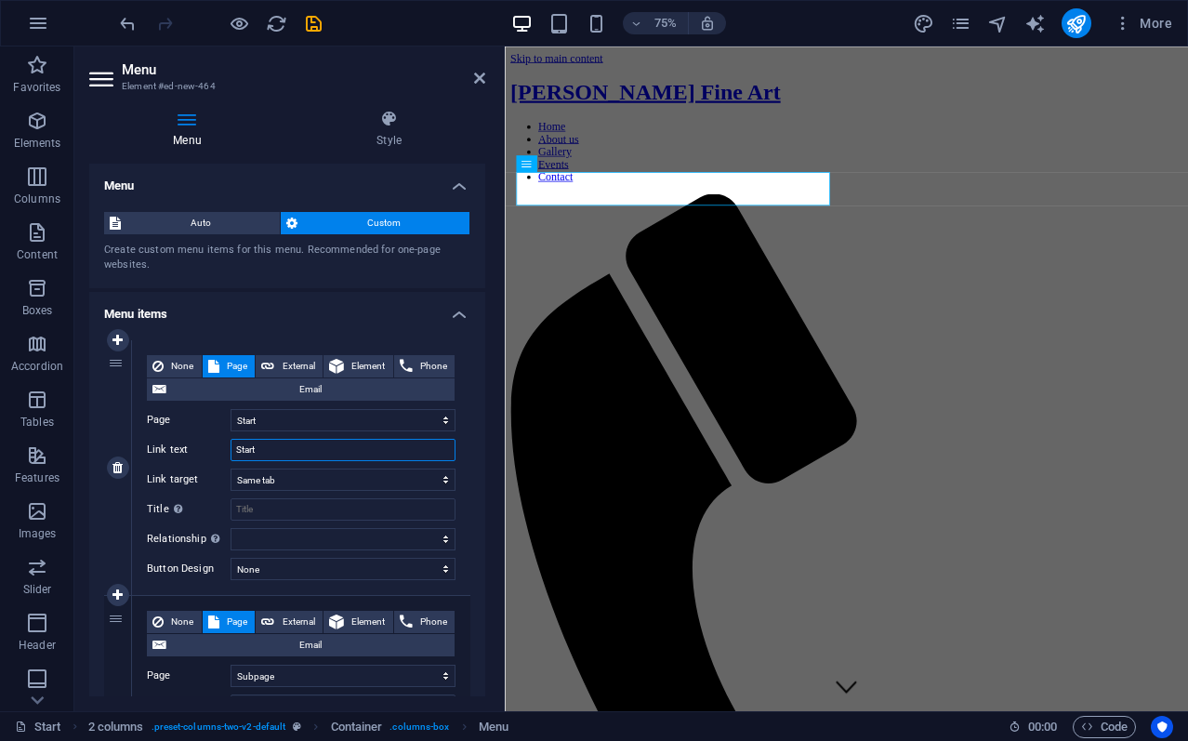
click at [210, 456] on div "Link text Start" at bounding box center [301, 450] width 308 height 22
type input "Home"
select select
type input "Home"
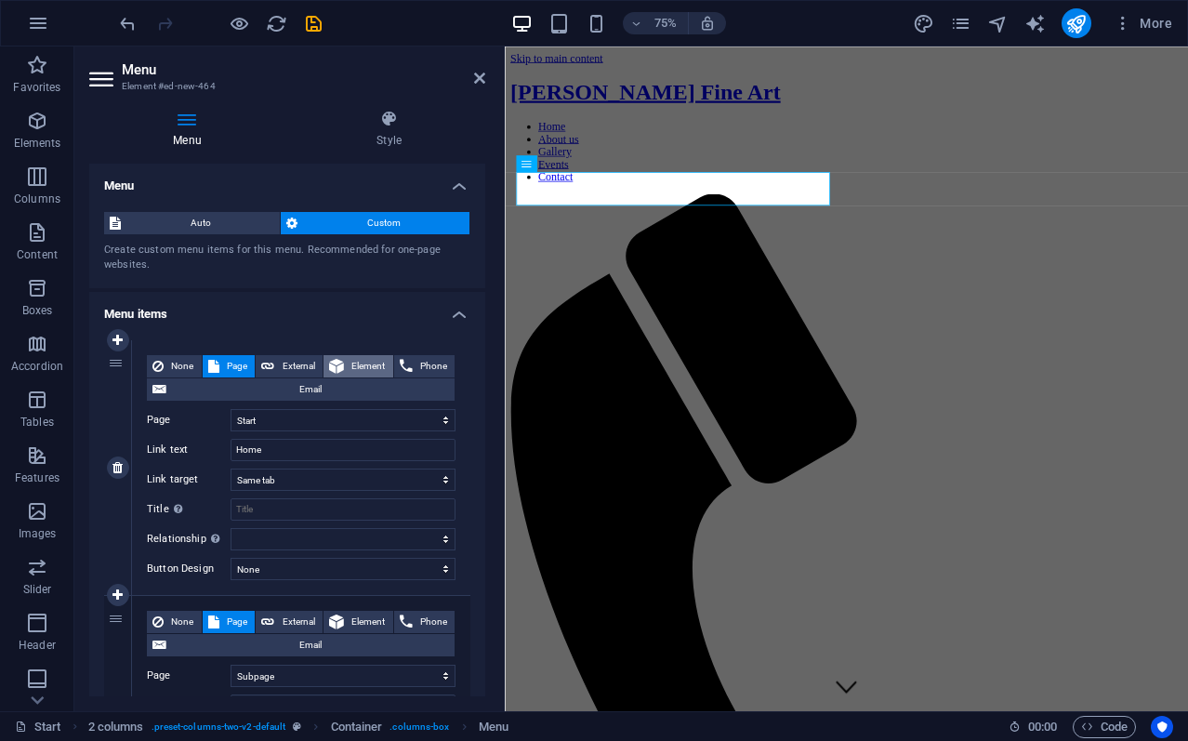
click at [362, 360] on span "Element" at bounding box center [368, 366] width 38 height 22
select select
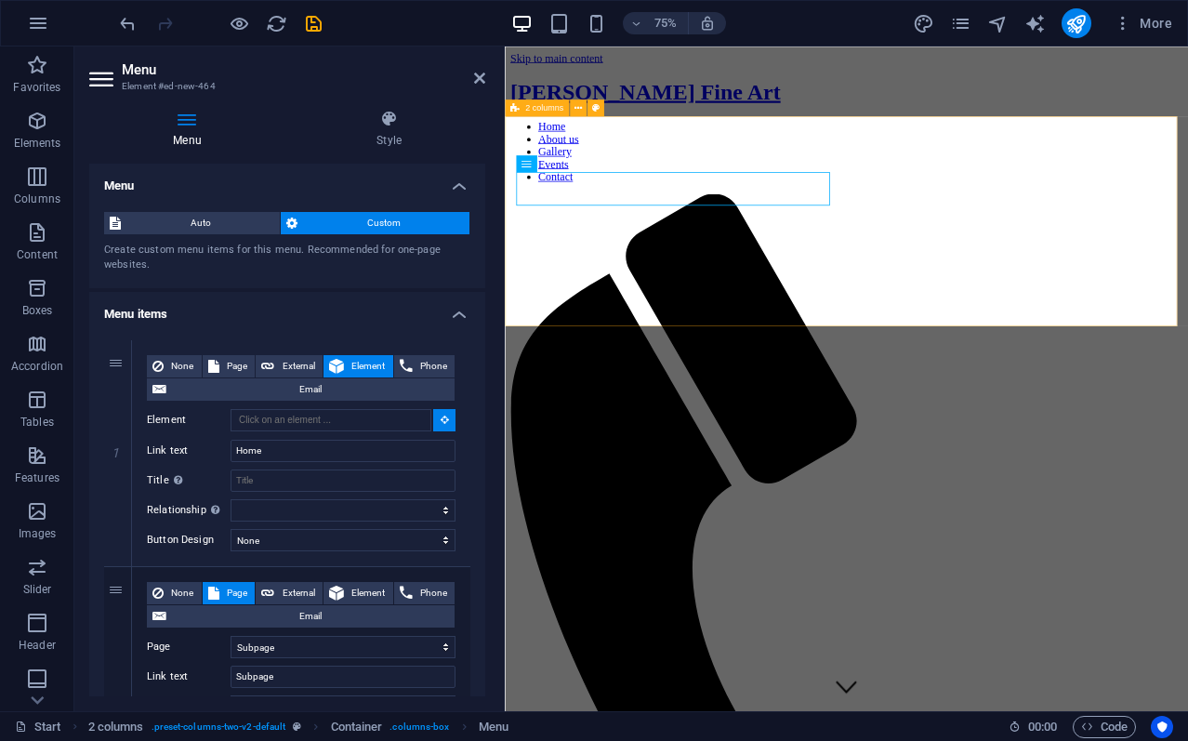
type input "#ed-new-212"
select select
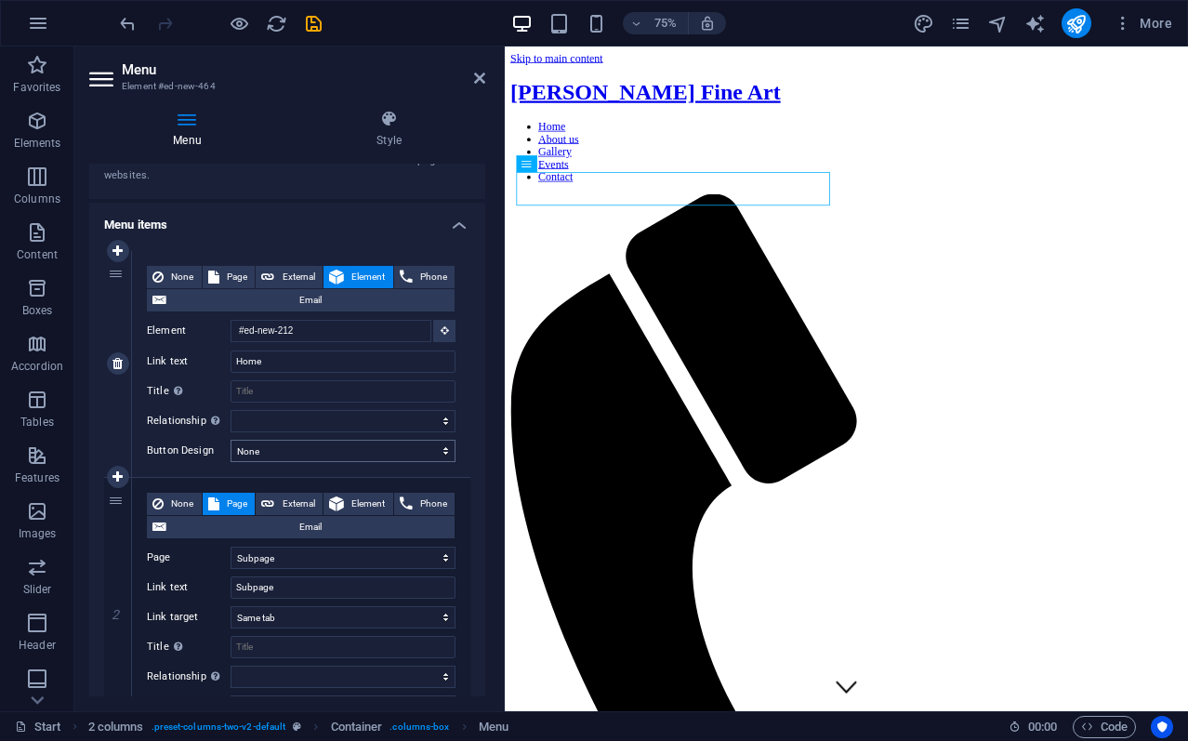
scroll to position [93, 0]
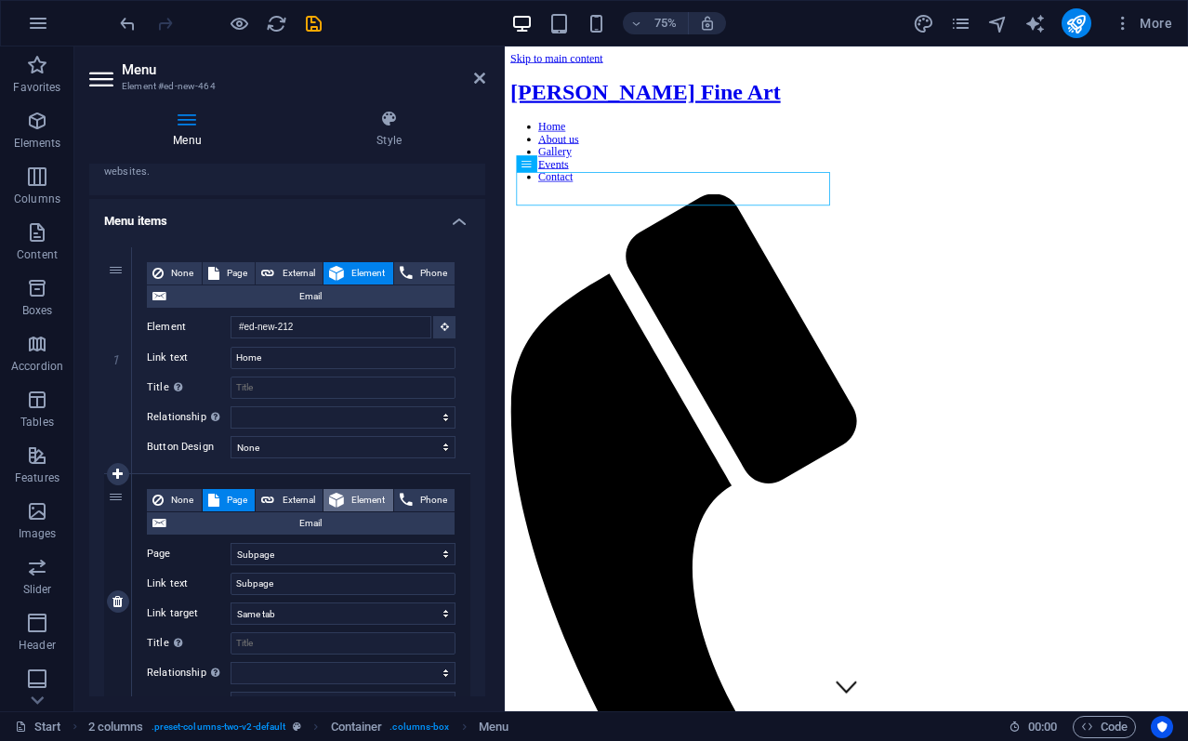
click at [363, 494] on span "Element" at bounding box center [368, 500] width 38 height 22
select select
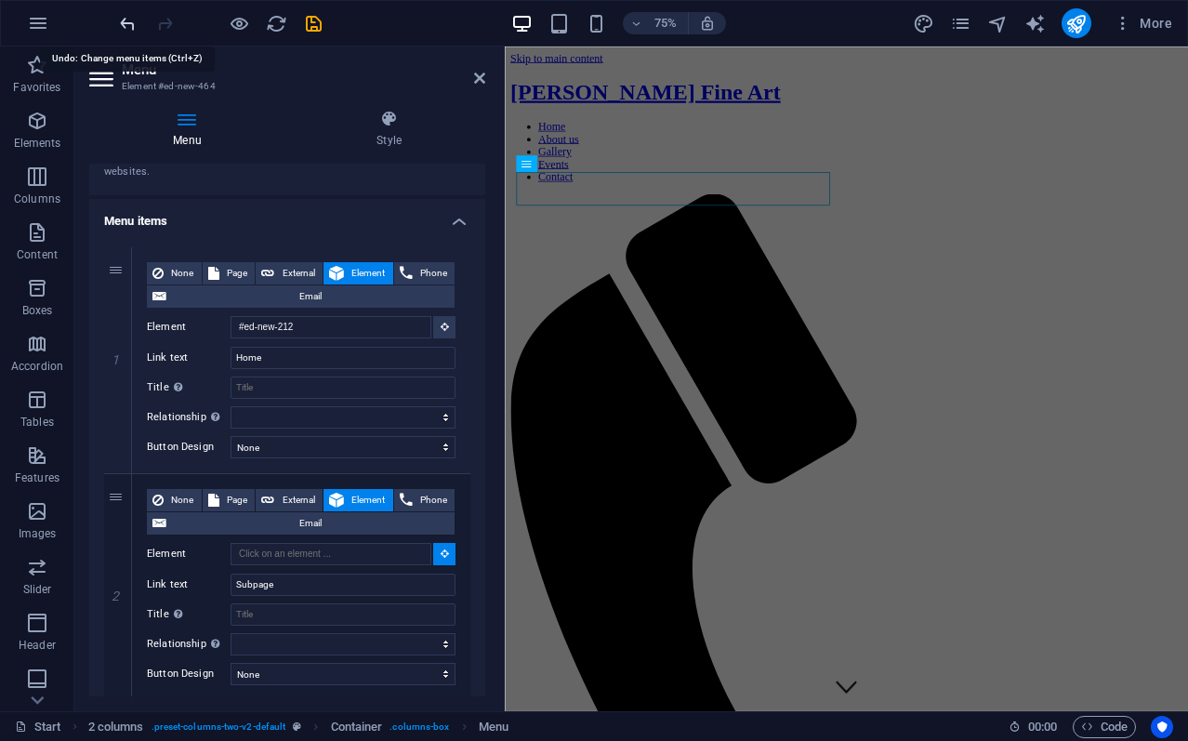
click at [128, 20] on icon "undo" at bounding box center [127, 23] width 21 height 21
select select
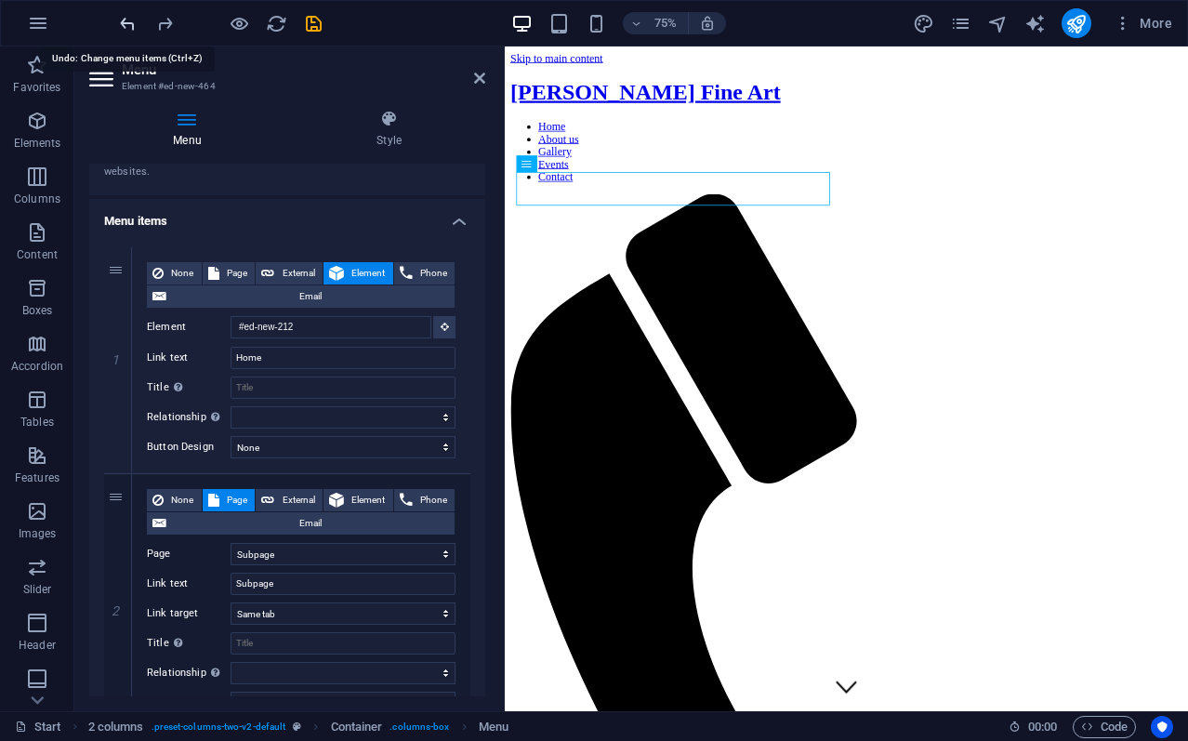
click at [128, 20] on icon "undo" at bounding box center [127, 23] width 21 height 21
select select
click at [128, 20] on icon "undo" at bounding box center [127, 23] width 21 height 21
select select
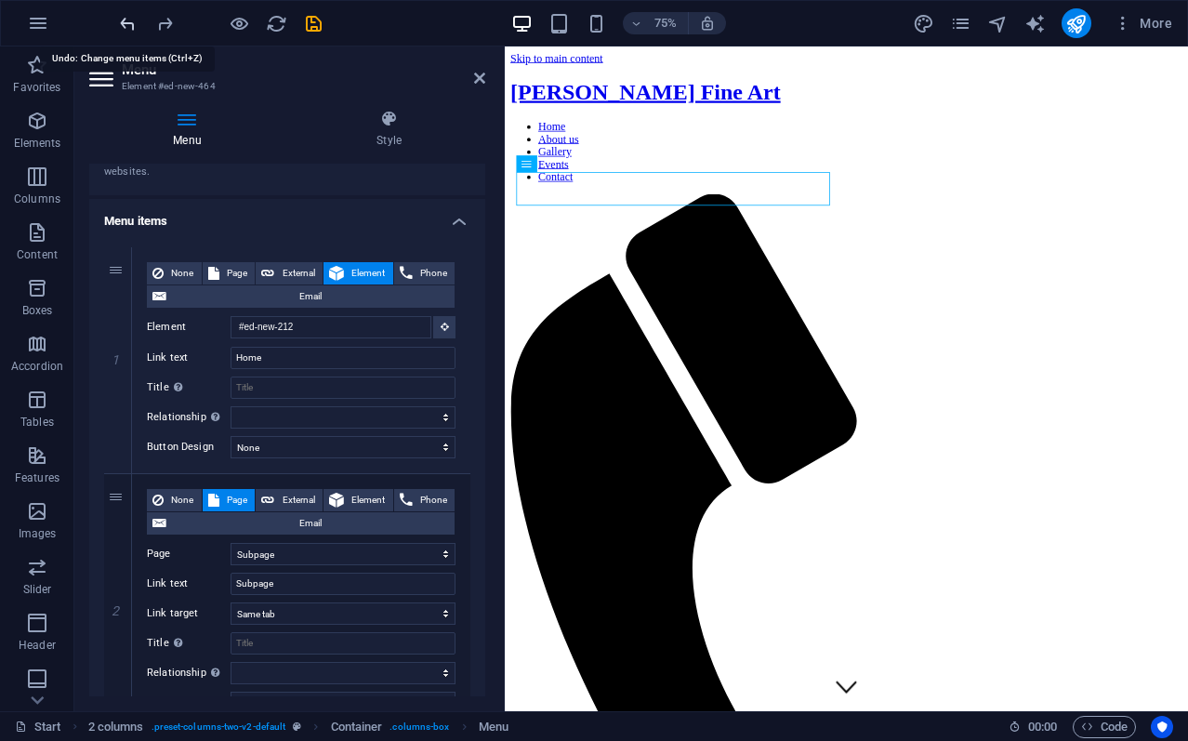
select select
click at [121, 17] on icon "undo" at bounding box center [127, 23] width 21 height 21
select select
click at [122, 18] on icon "undo" at bounding box center [127, 23] width 21 height 21
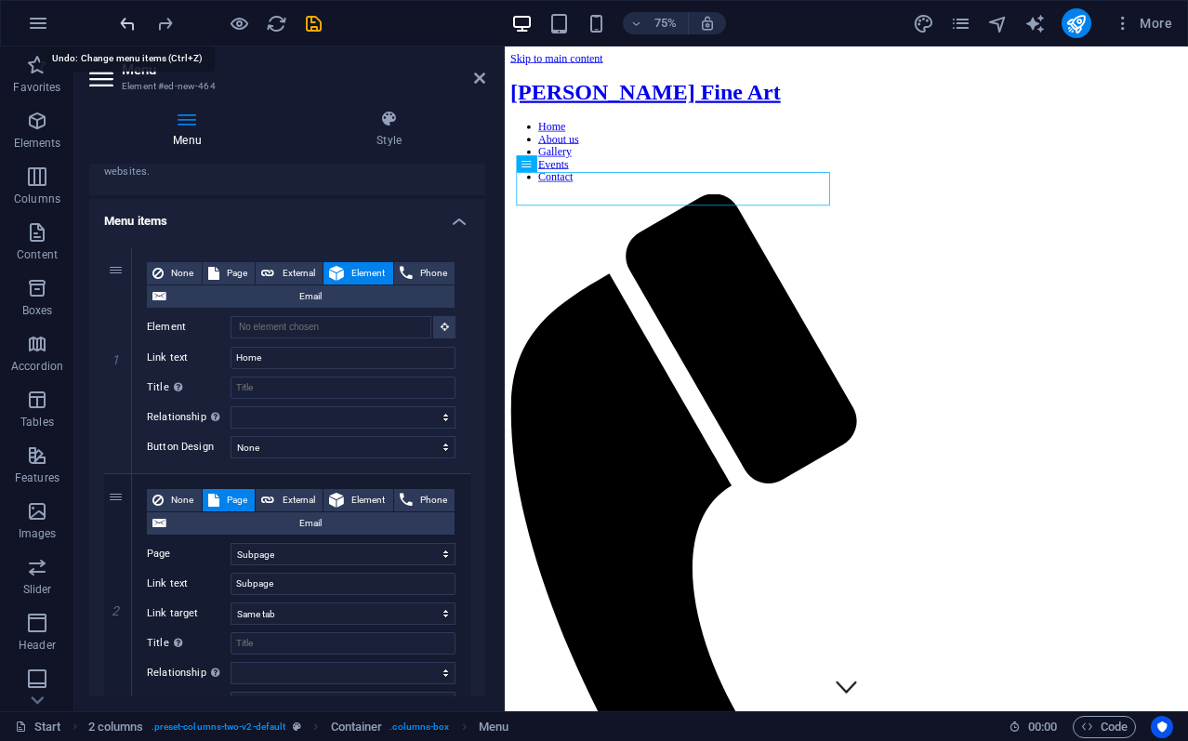
select select
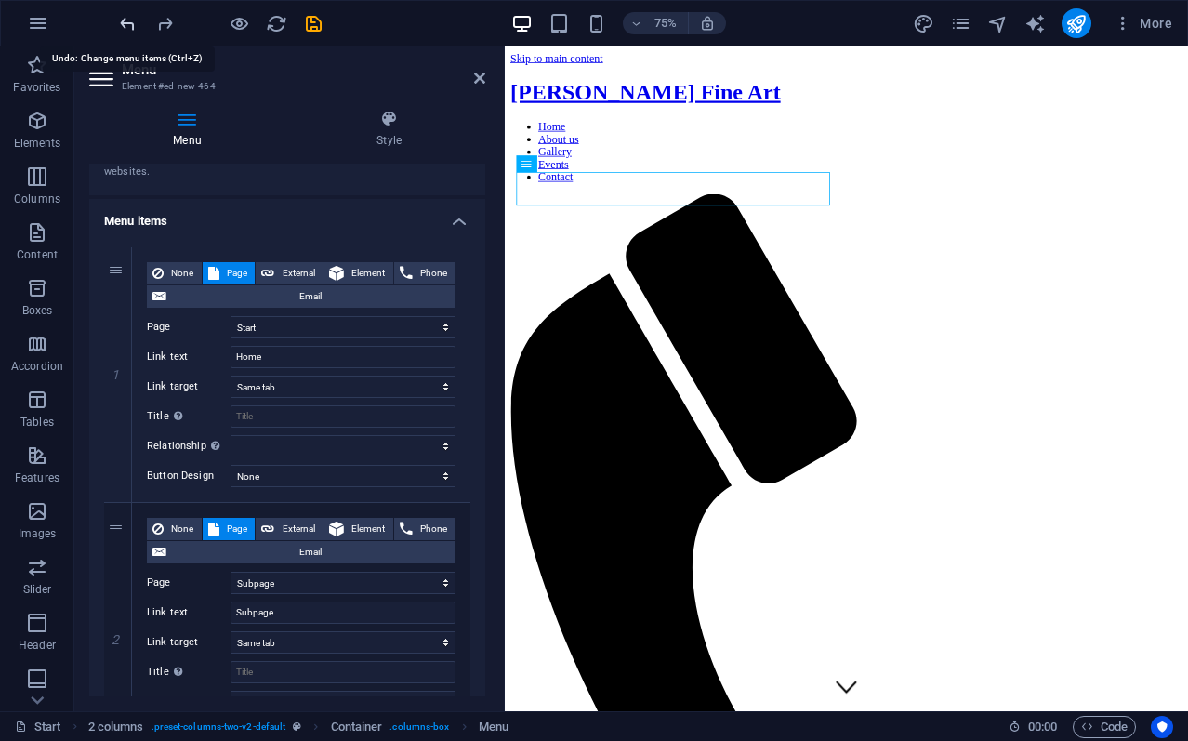
click at [122, 18] on icon "undo" at bounding box center [127, 23] width 21 height 21
select select
click at [122, 18] on icon "undo" at bounding box center [127, 23] width 21 height 21
type input "Start"
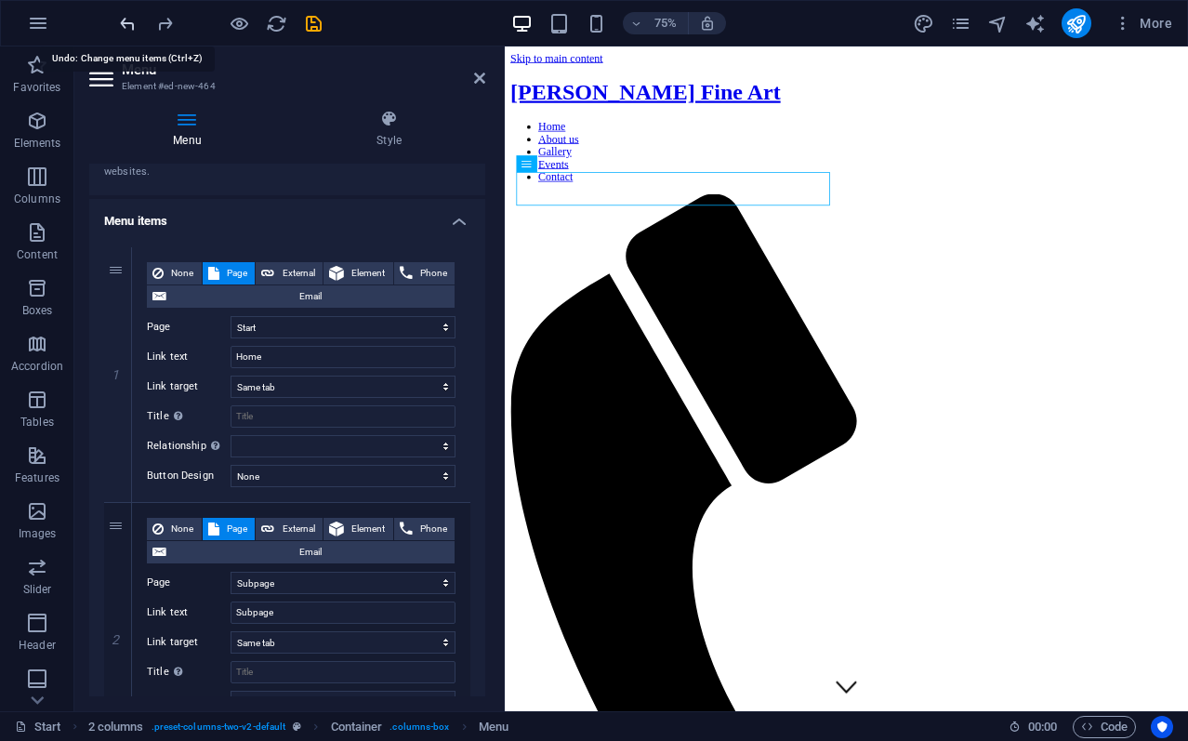
select select
click at [122, 18] on icon "undo" at bounding box center [127, 23] width 21 height 21
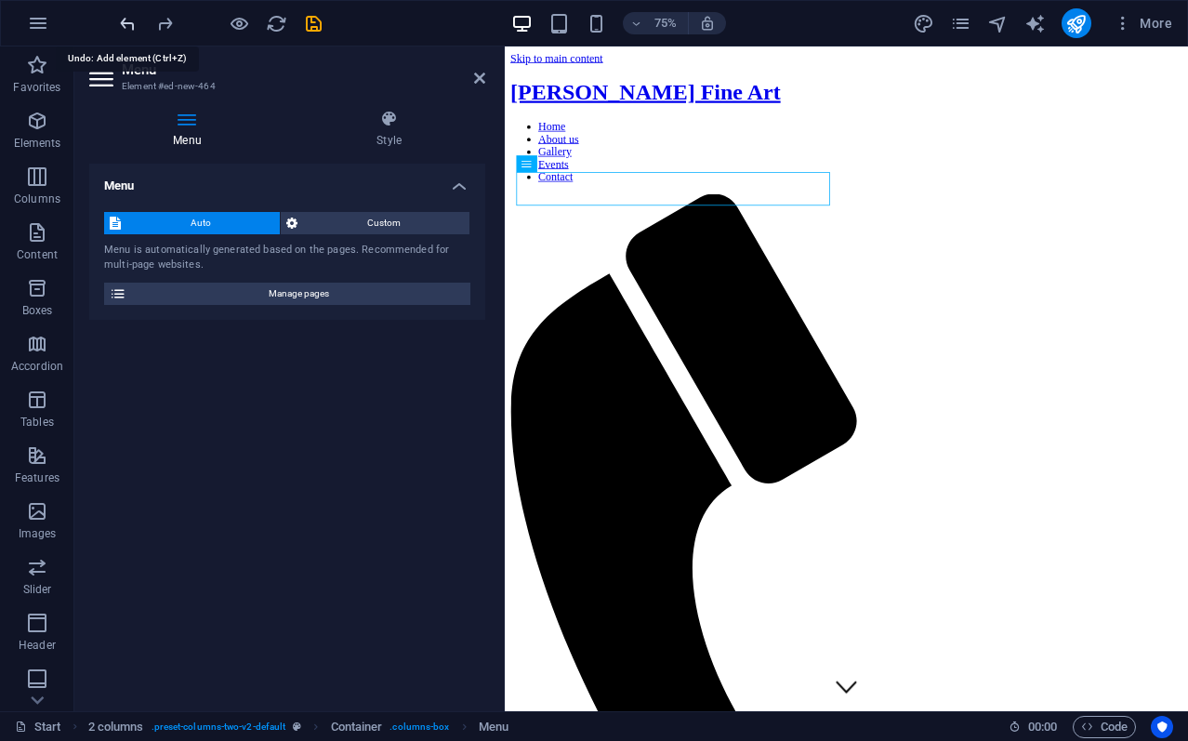
scroll to position [0, 0]
click at [122, 18] on icon "undo" at bounding box center [127, 23] width 21 height 21
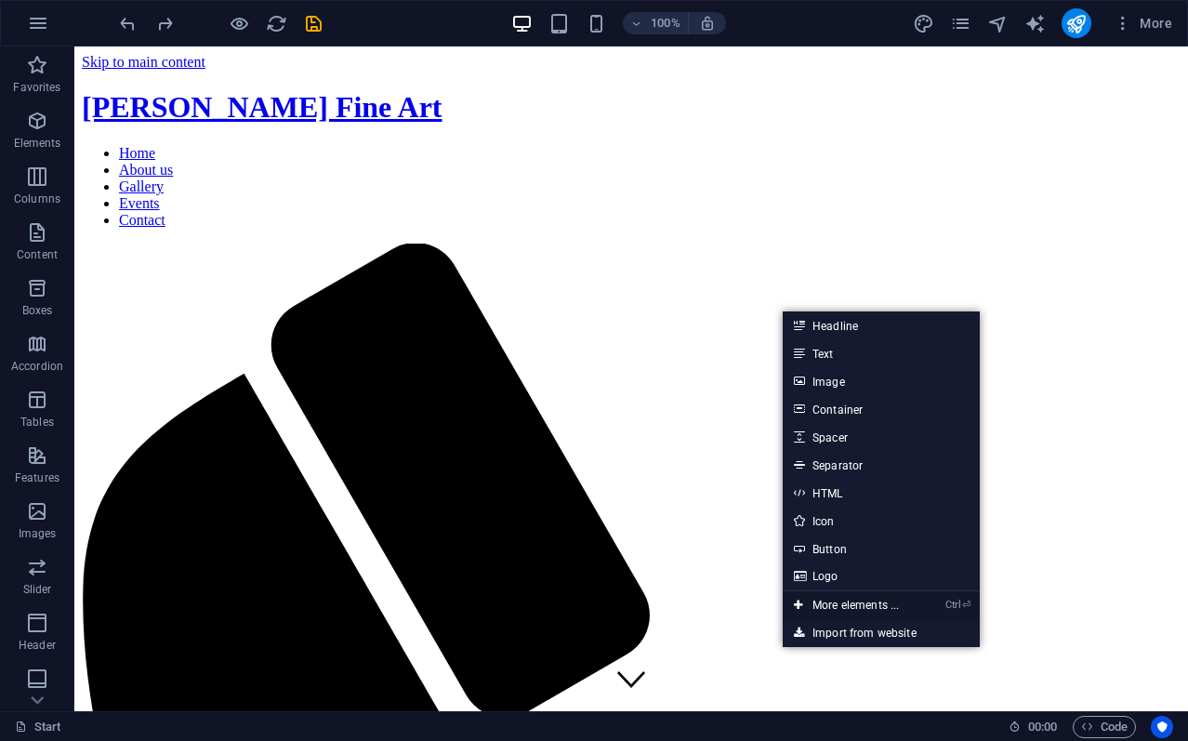
click at [872, 603] on link "Ctrl ⏎ More elements ..." at bounding box center [845, 605] width 127 height 28
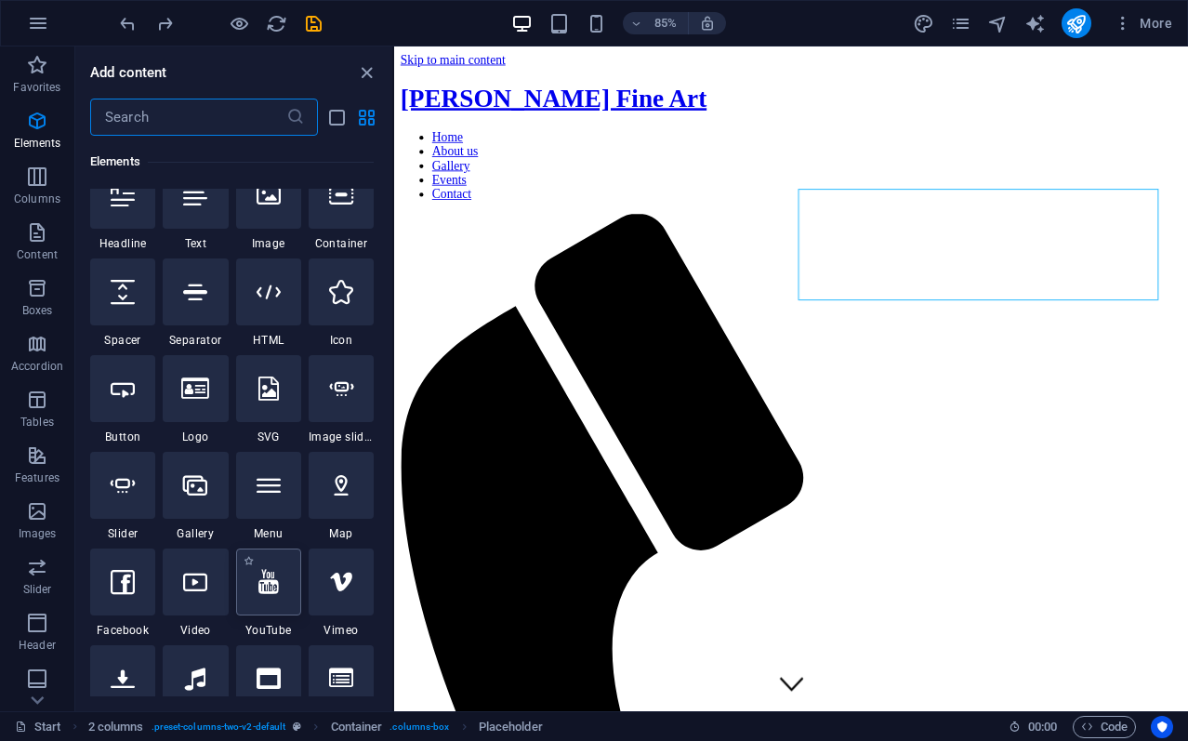
scroll to position [291, 0]
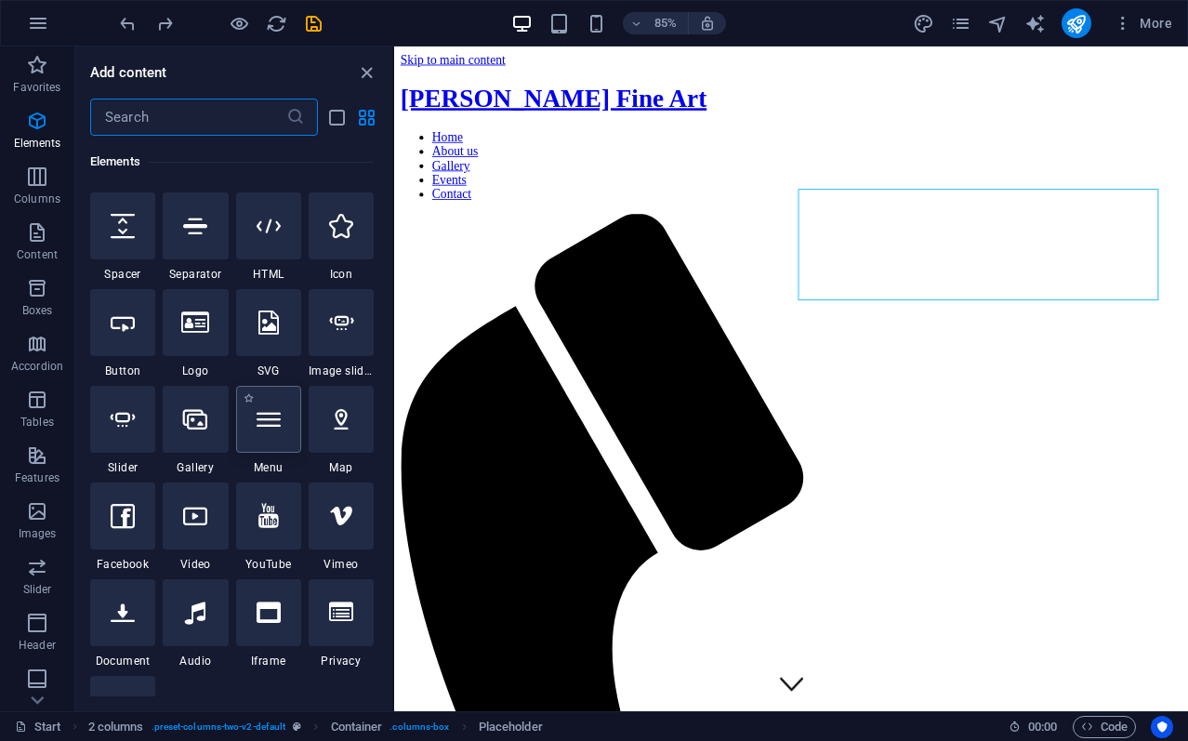
click at [266, 417] on icon at bounding box center [268, 419] width 24 height 24
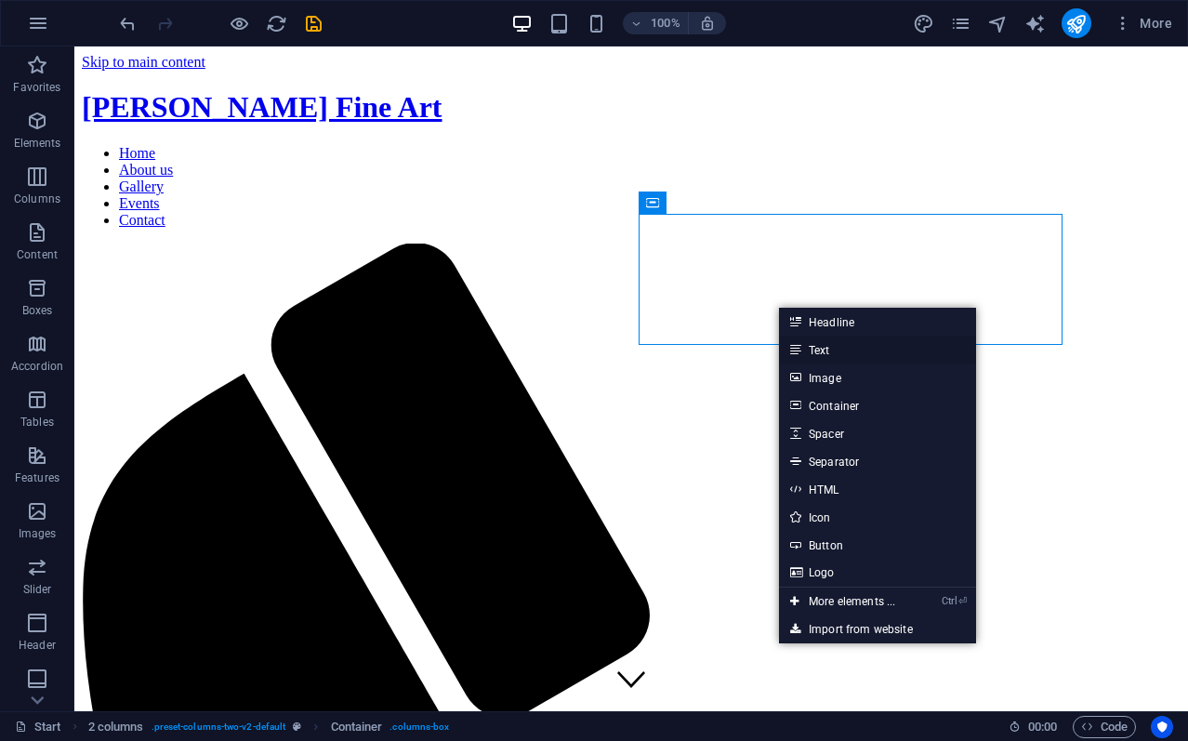
drag, startPoint x: 820, startPoint y: 350, endPoint x: 402, endPoint y: 411, distance: 421.6
click at [820, 350] on link "Text" at bounding box center [877, 349] width 197 height 28
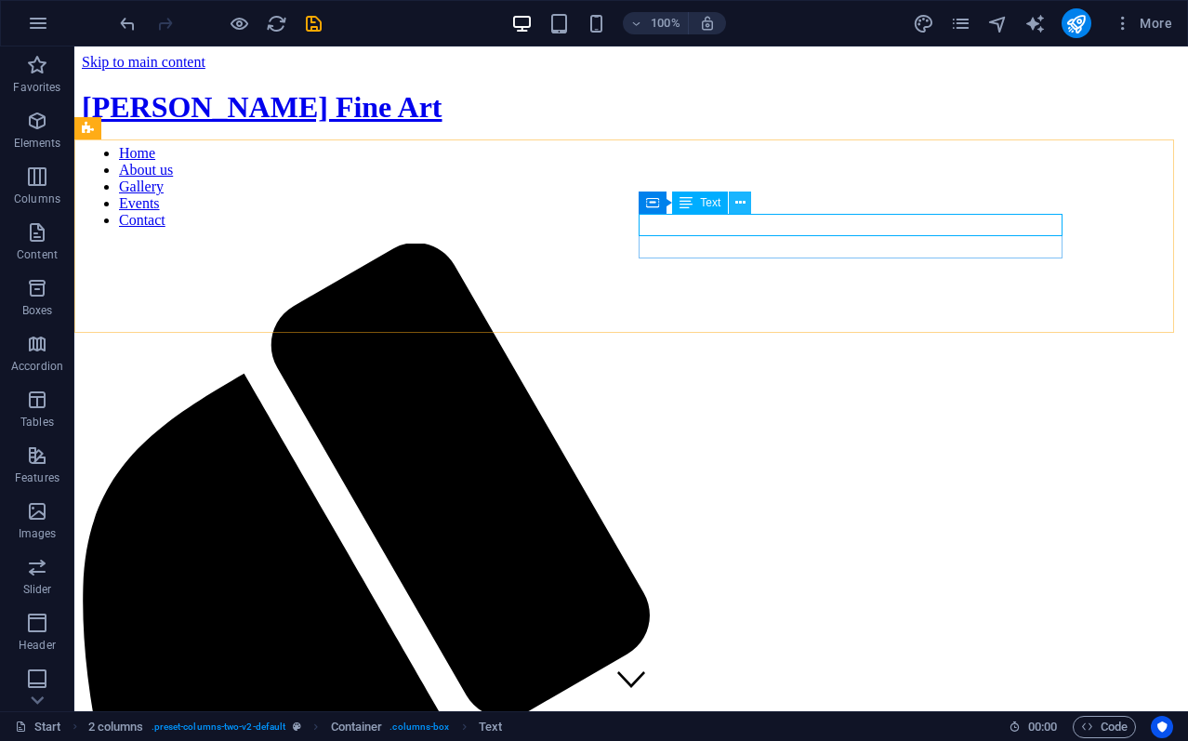
click at [738, 203] on icon at bounding box center [740, 203] width 10 height 20
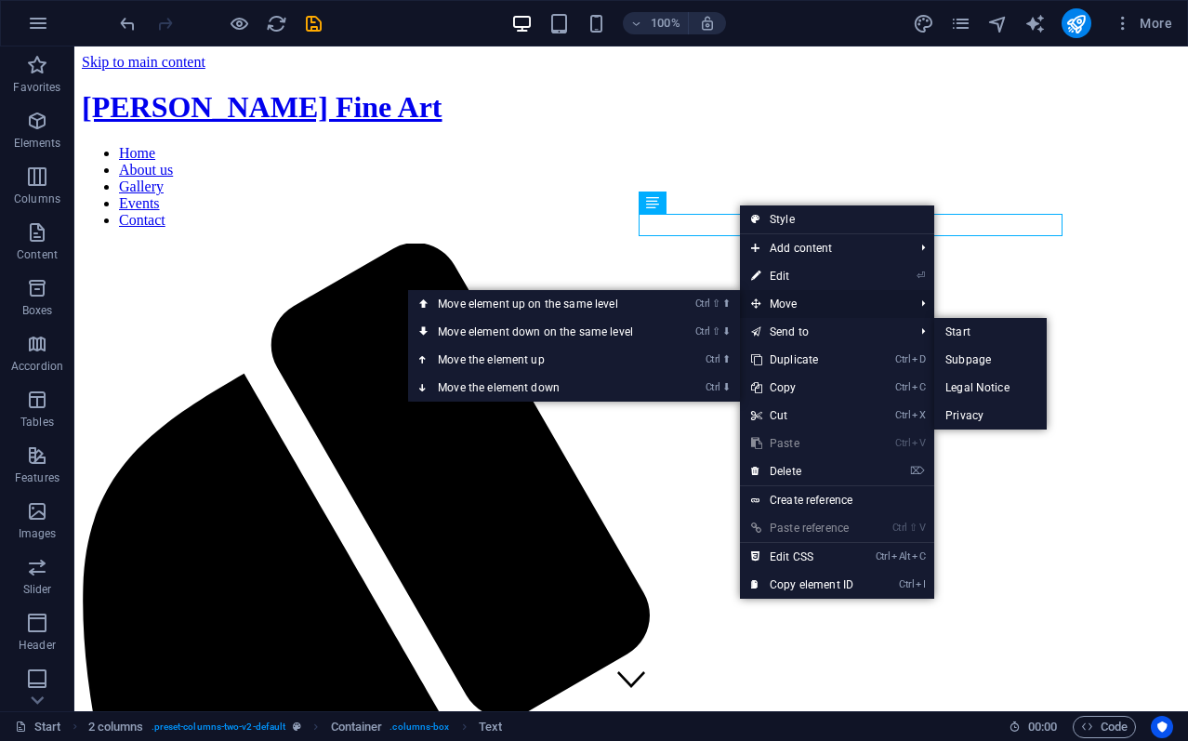
click at [792, 298] on span "Move" at bounding box center [823, 304] width 166 height 28
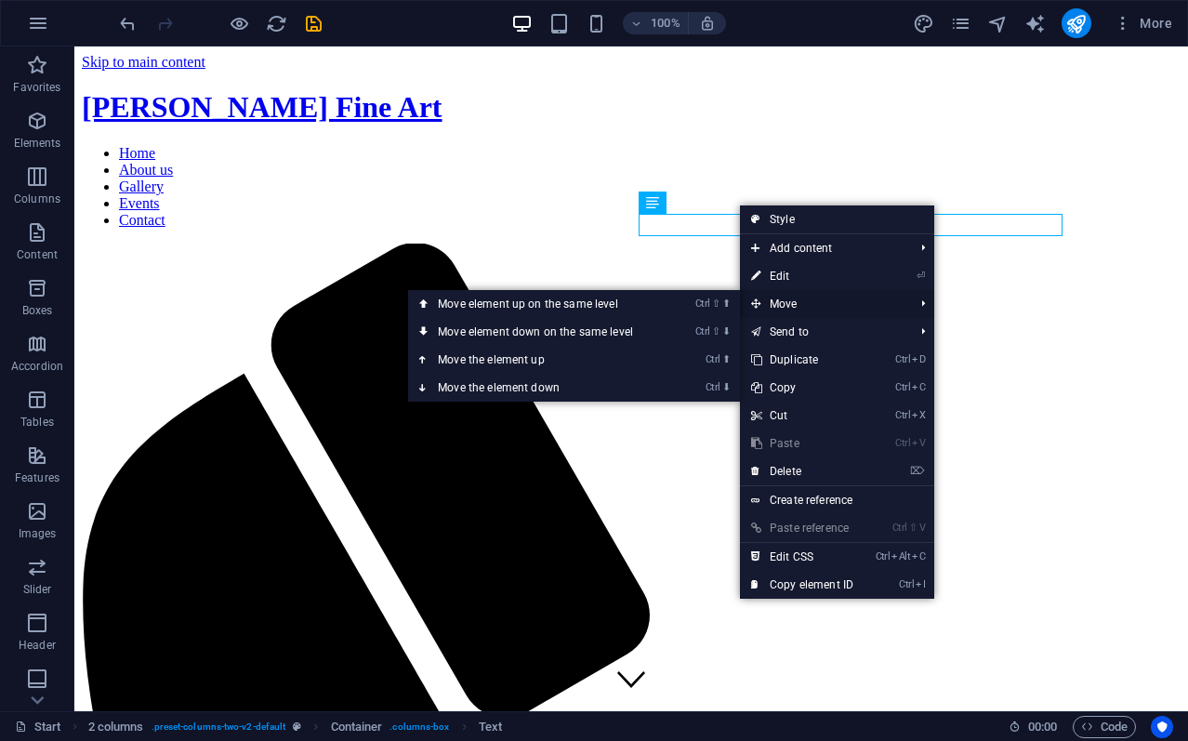
click at [754, 303] on icon at bounding box center [755, 304] width 9 height 28
drag, startPoint x: 518, startPoint y: 303, endPoint x: 440, endPoint y: 256, distance: 90.0
click at [518, 303] on link "Ctrl ⇧ ⬆ Move element up on the same level" at bounding box center [539, 304] width 262 height 28
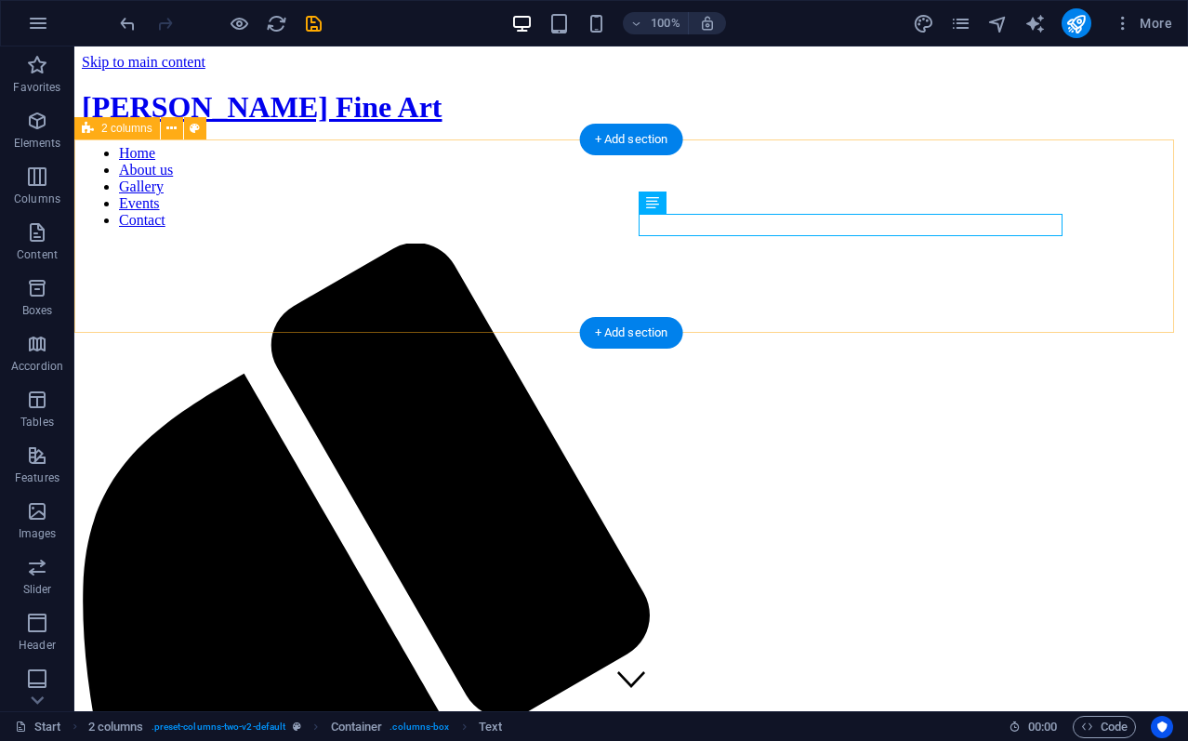
drag, startPoint x: 369, startPoint y: 244, endPoint x: 823, endPoint y: 190, distance: 457.6
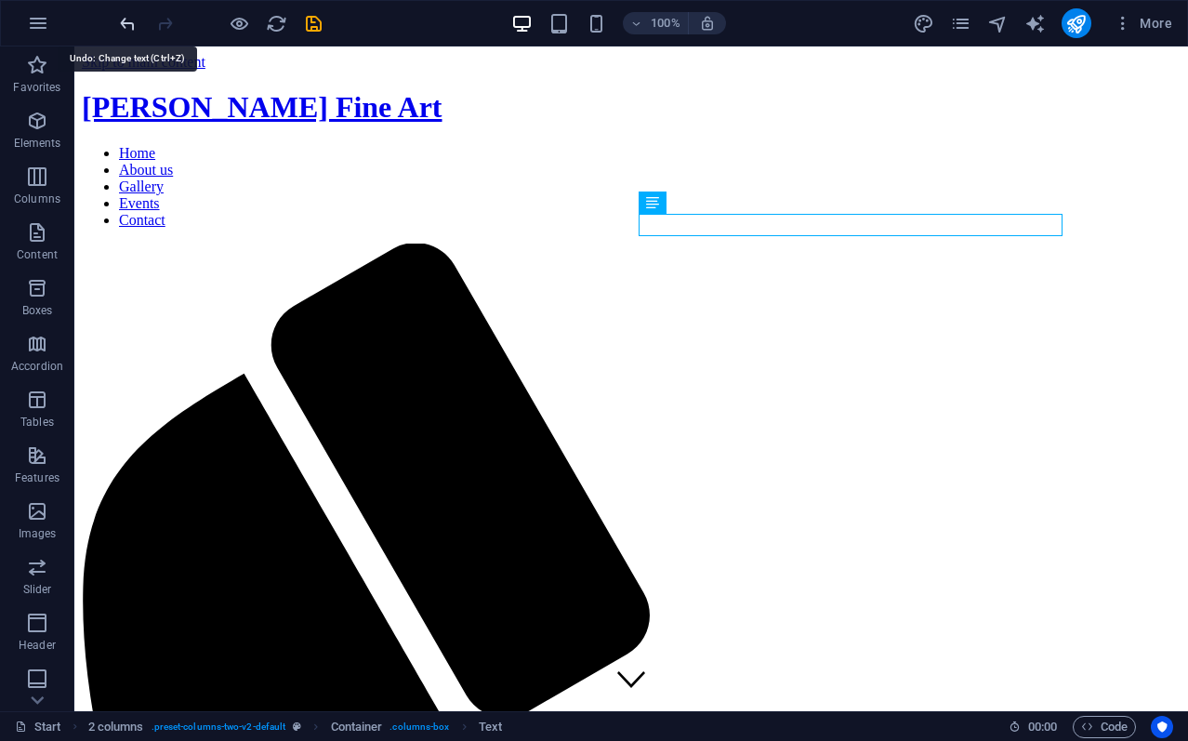
click at [132, 23] on icon "undo" at bounding box center [127, 23] width 21 height 21
click at [132, 24] on icon "undo" at bounding box center [127, 23] width 21 height 21
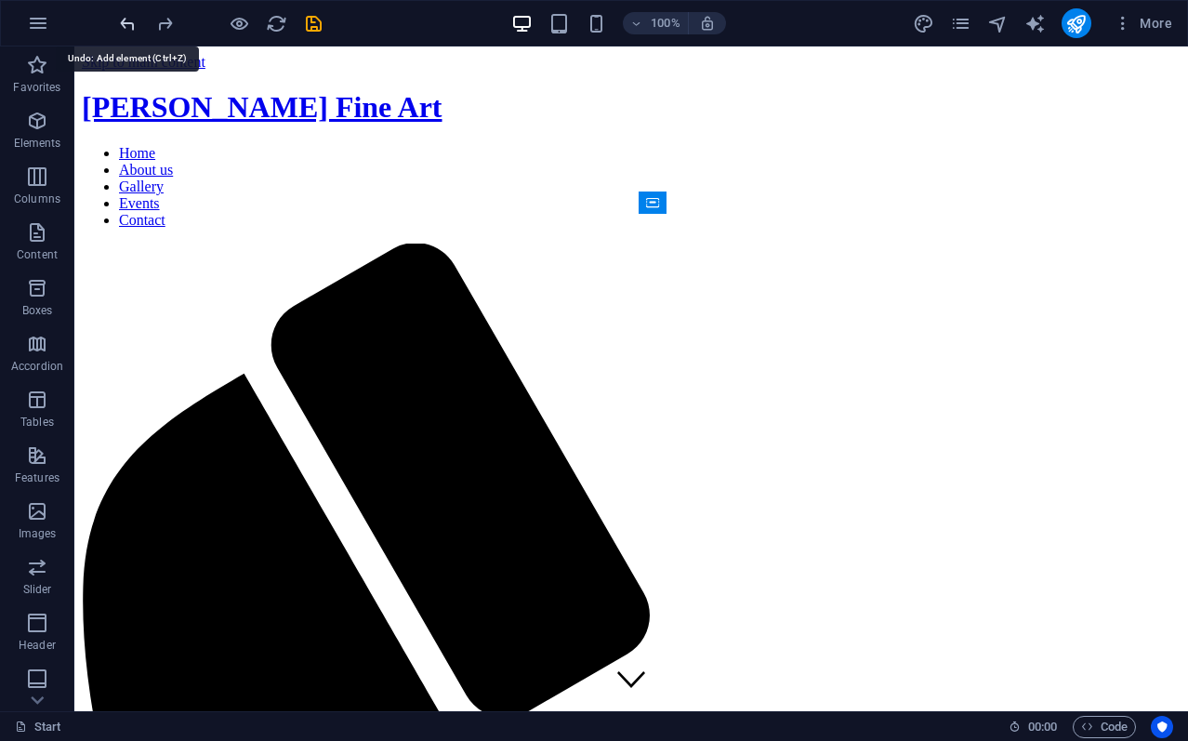
click at [132, 24] on icon "undo" at bounding box center [127, 23] width 21 height 21
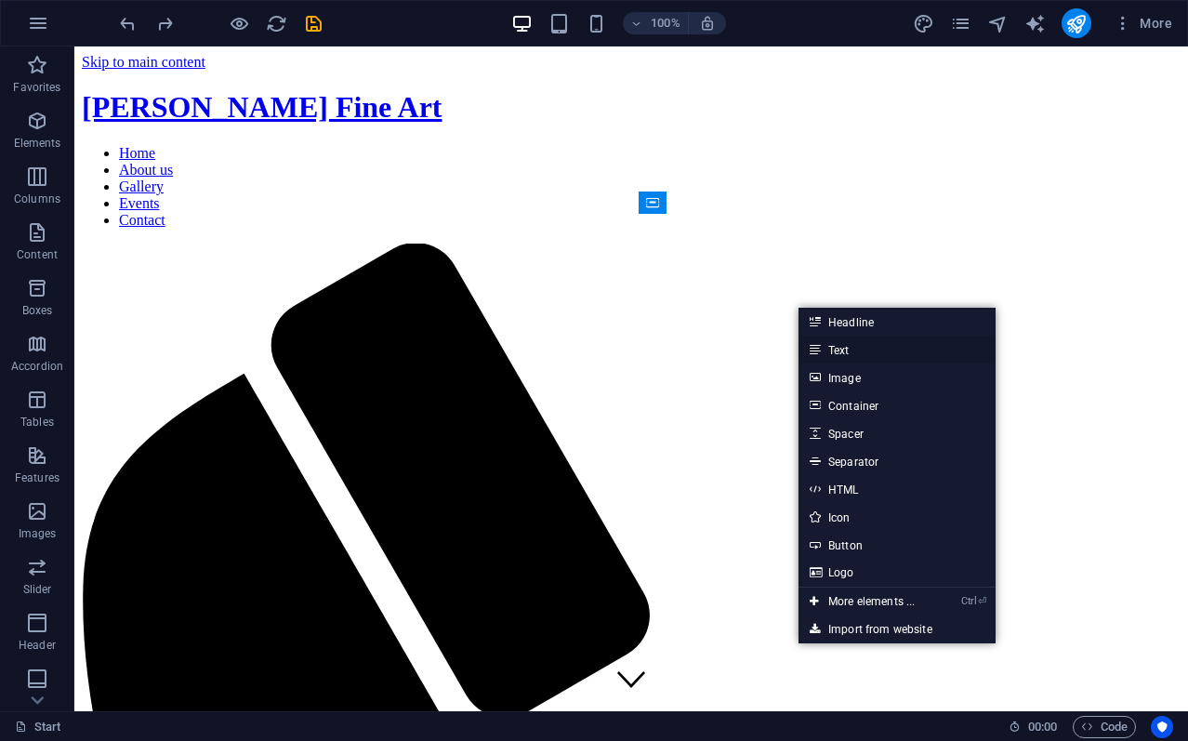
click at [856, 345] on link "Text" at bounding box center [896, 349] width 197 height 28
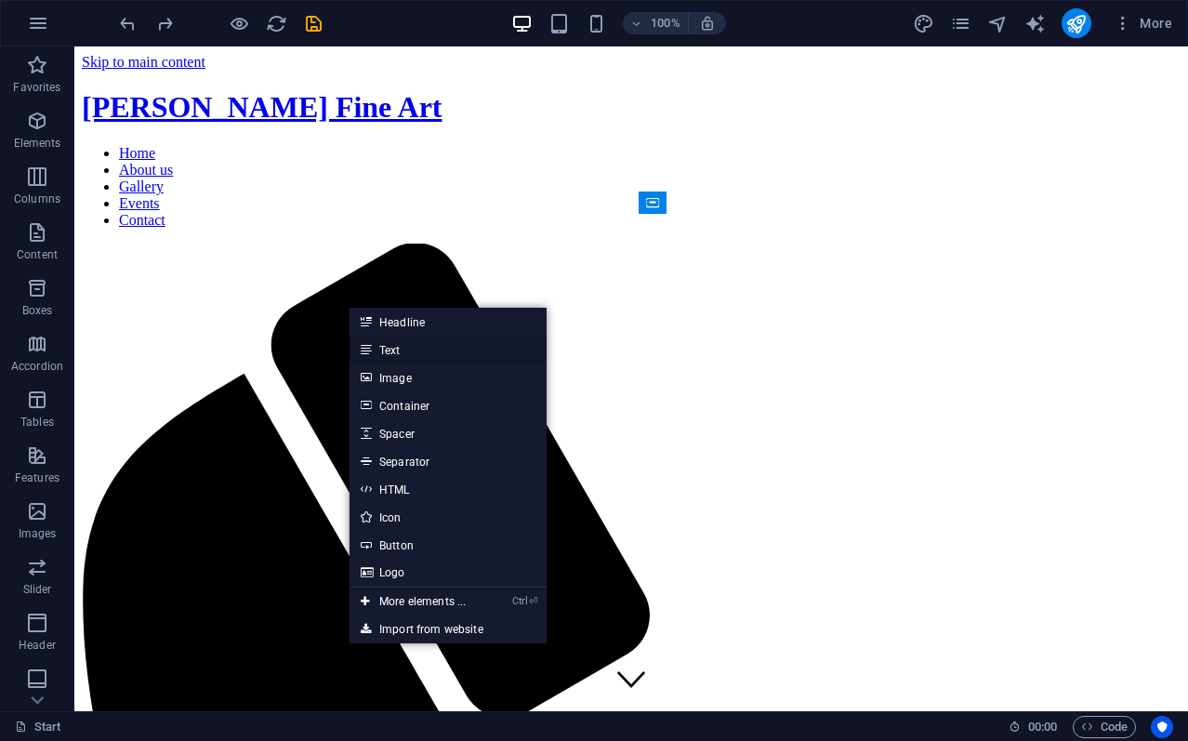
click at [404, 353] on link "Text" at bounding box center [447, 349] width 197 height 28
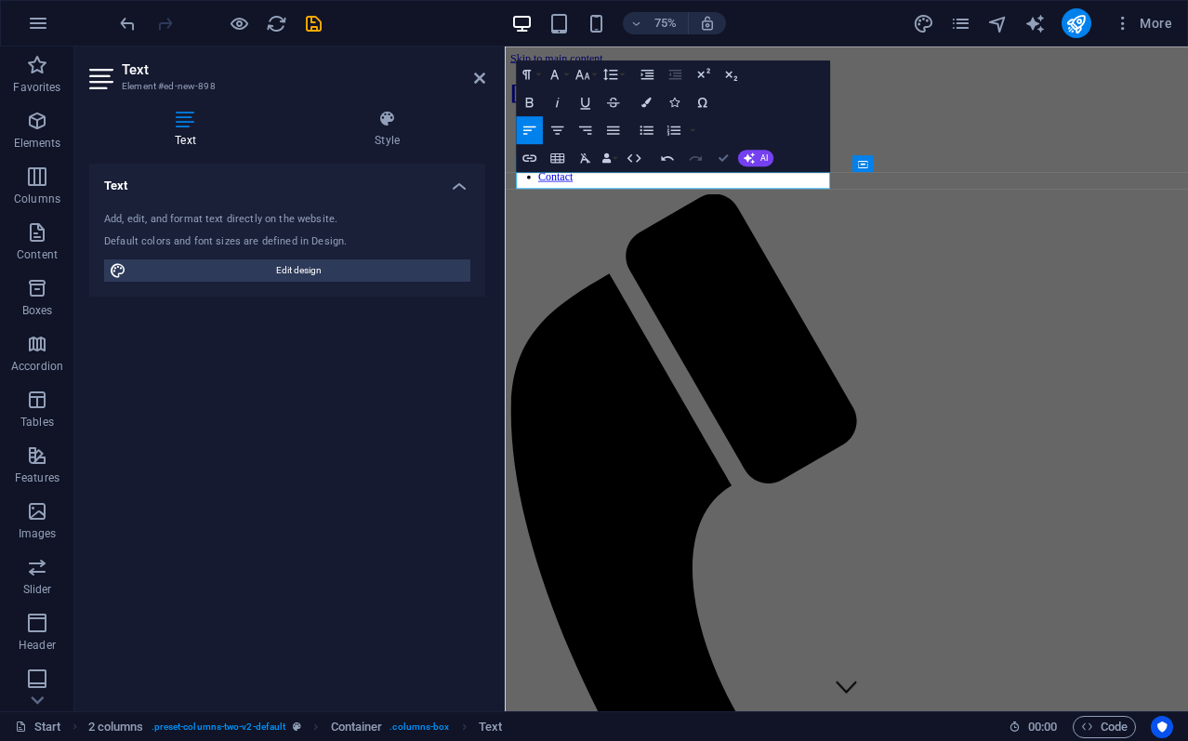
drag, startPoint x: 721, startPoint y: 157, endPoint x: 647, endPoint y: 111, distance: 87.7
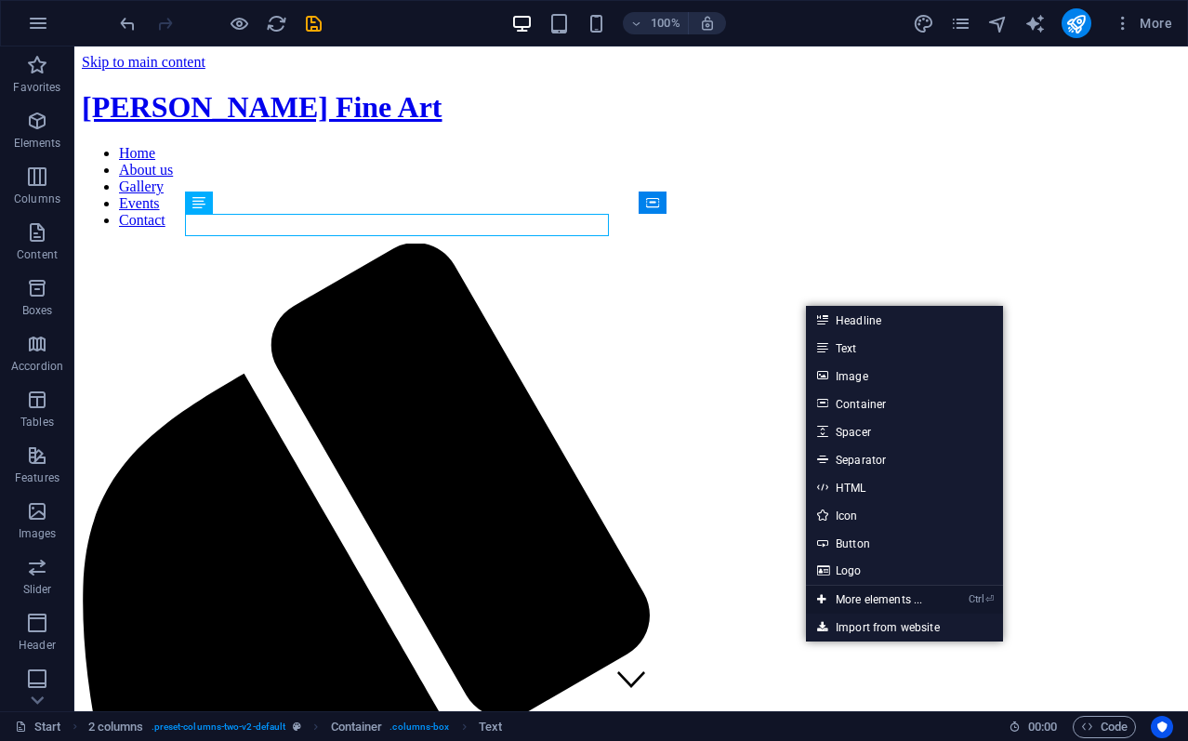
click at [881, 587] on link "Ctrl ⏎ More elements ..." at bounding box center [869, 599] width 127 height 28
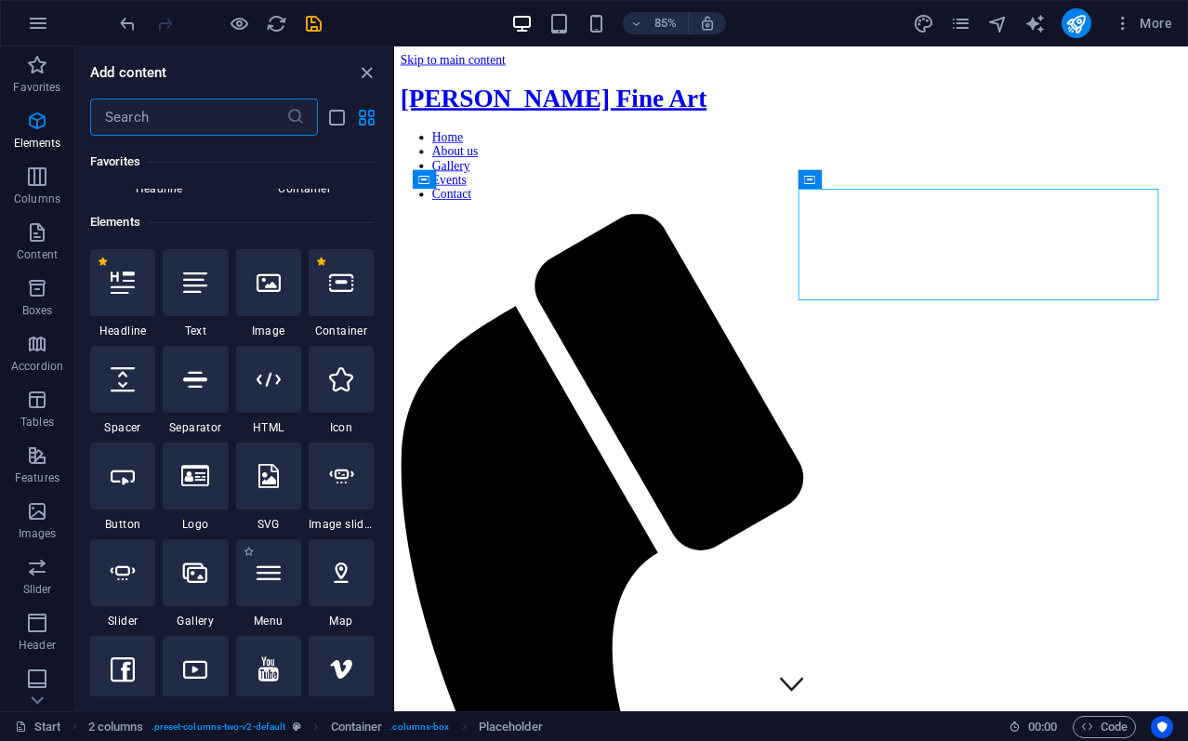
scroll to position [105, 0]
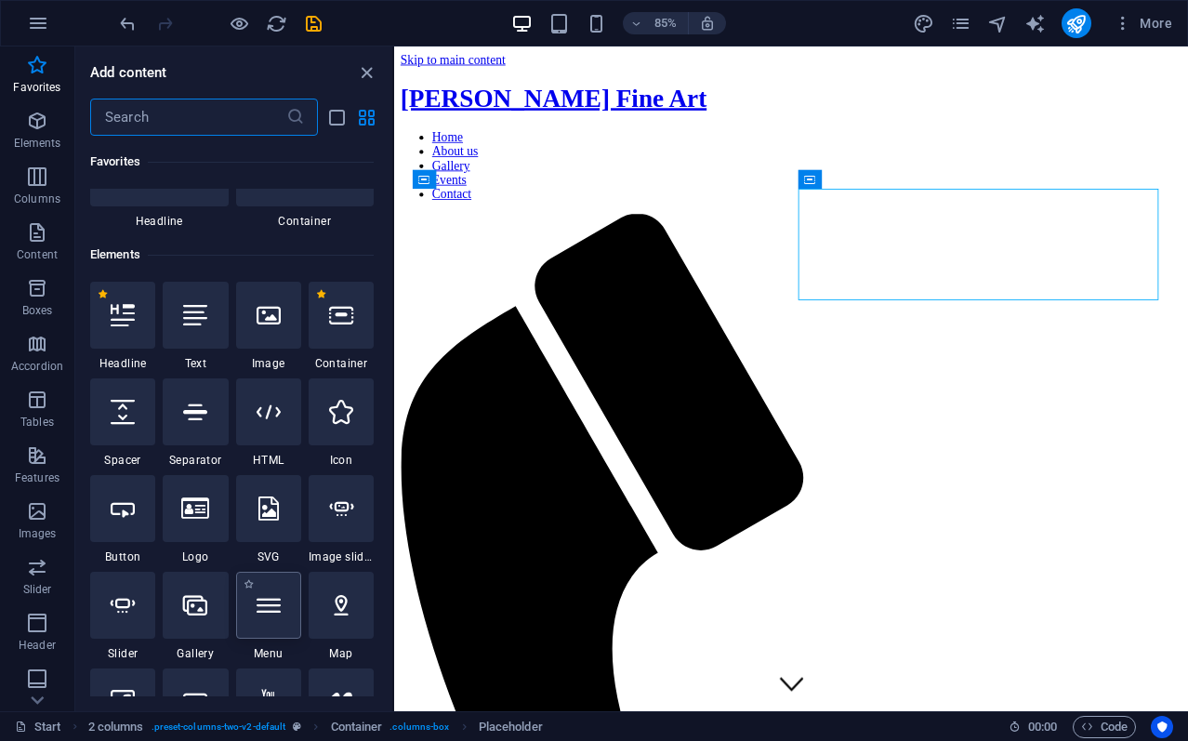
click at [270, 605] on icon at bounding box center [268, 605] width 24 height 24
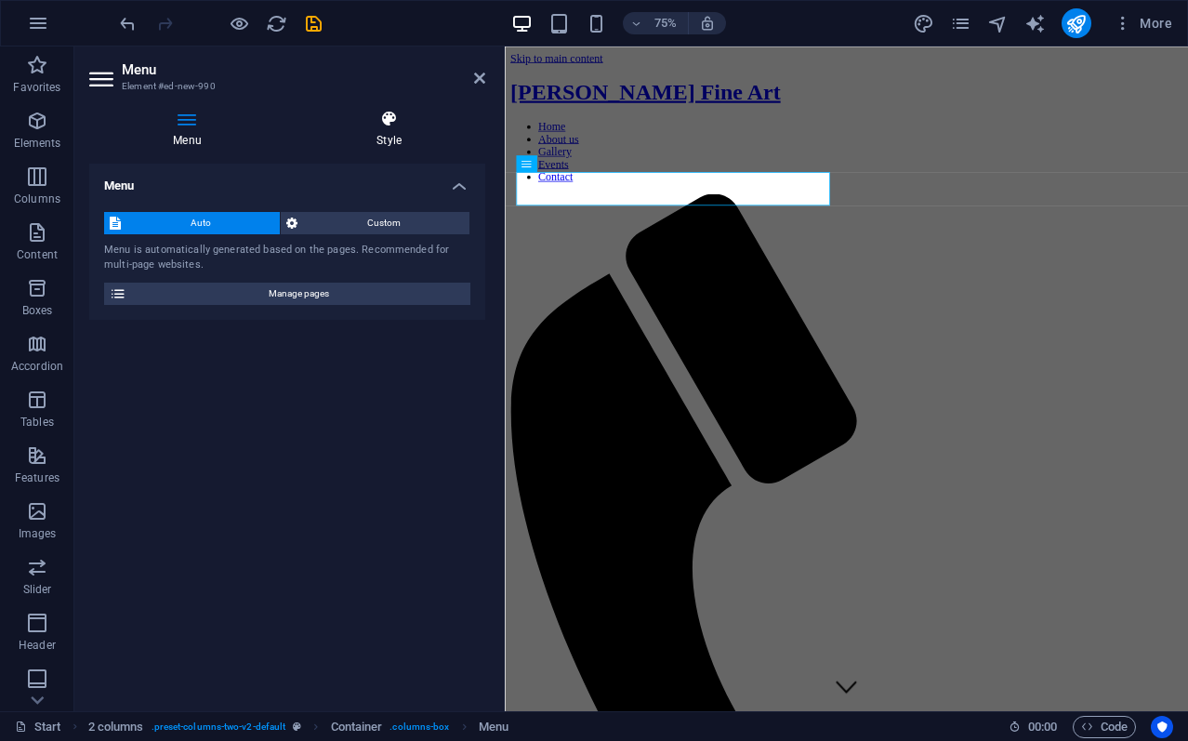
click at [382, 118] on icon at bounding box center [389, 119] width 192 height 19
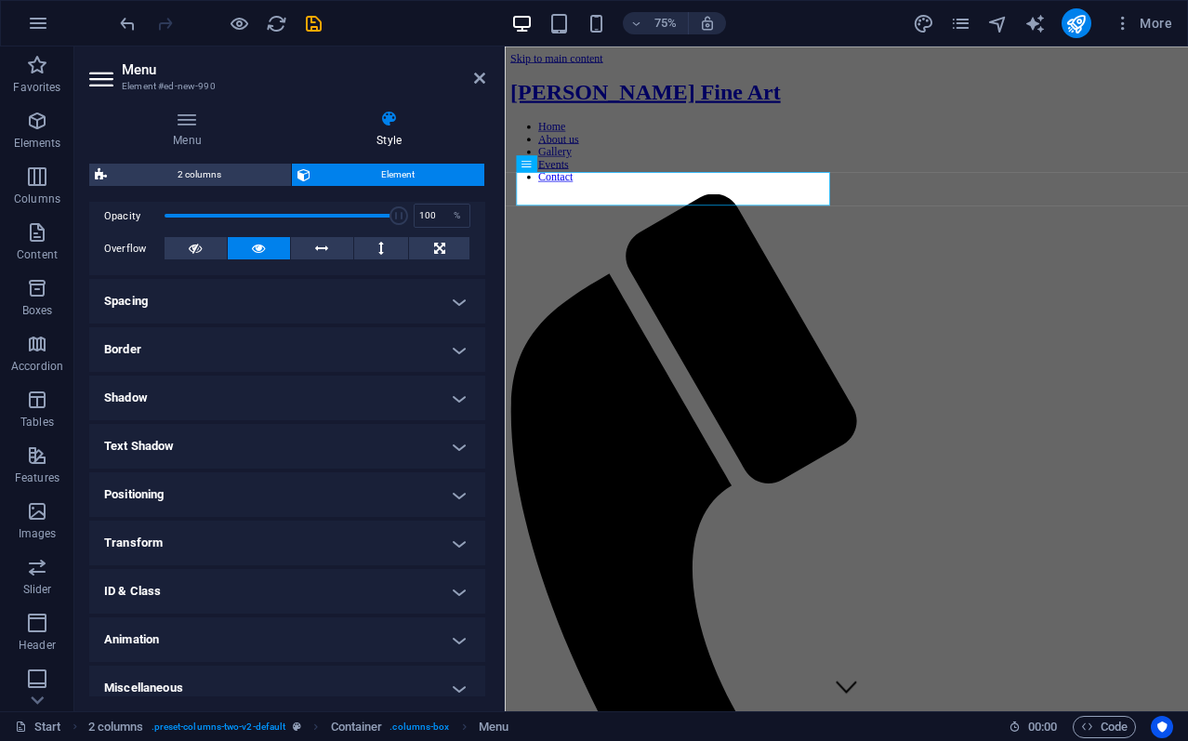
scroll to position [290, 0]
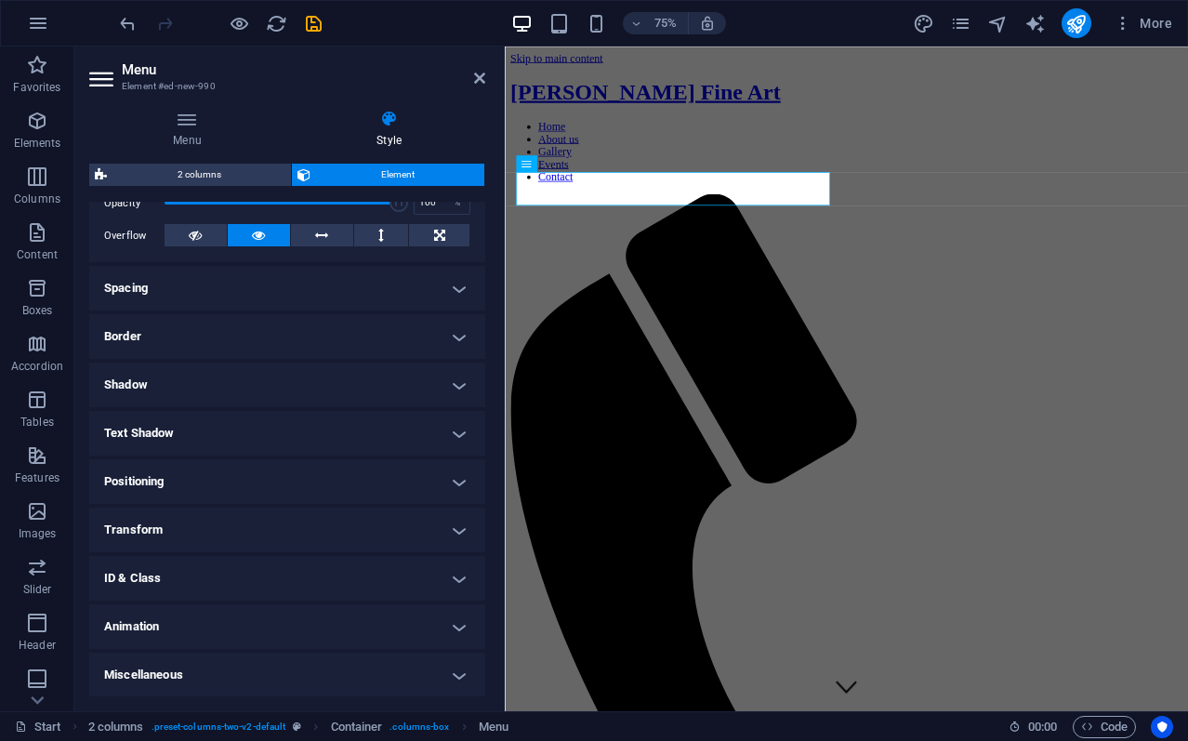
click at [437, 473] on h4 "Positioning" at bounding box center [287, 481] width 396 height 45
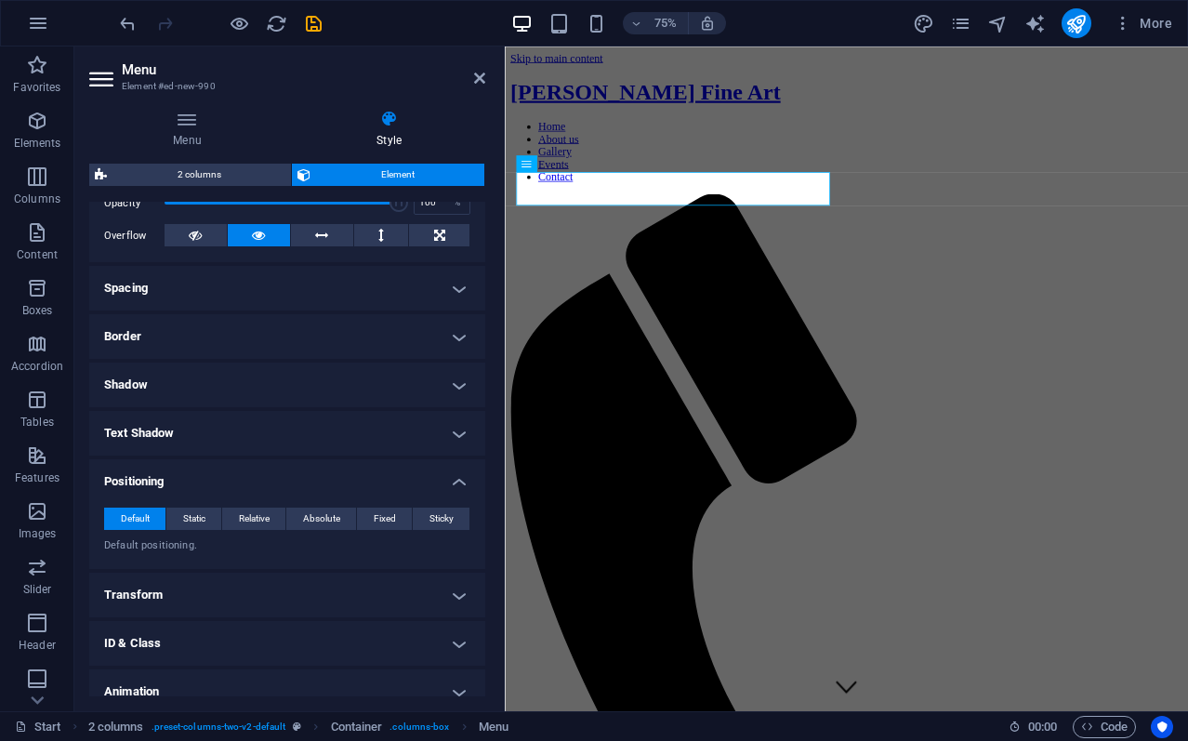
click at [452, 476] on h4 "Positioning" at bounding box center [287, 475] width 396 height 33
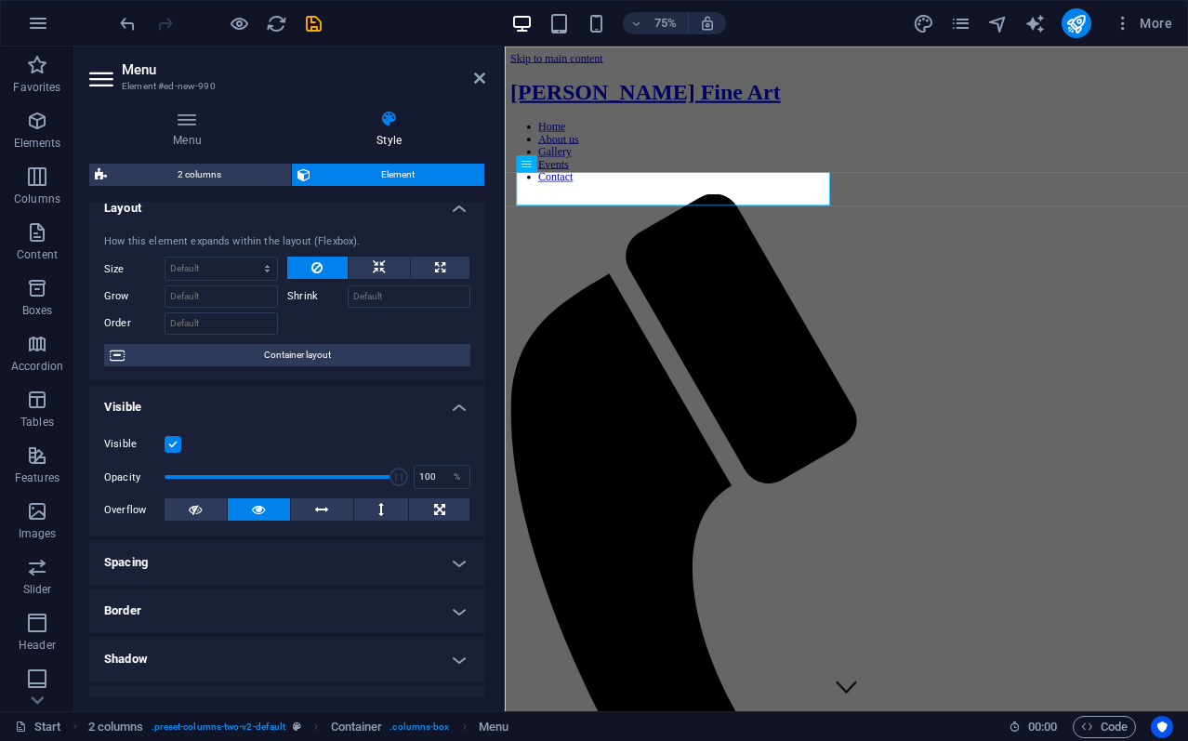
scroll to position [0, 0]
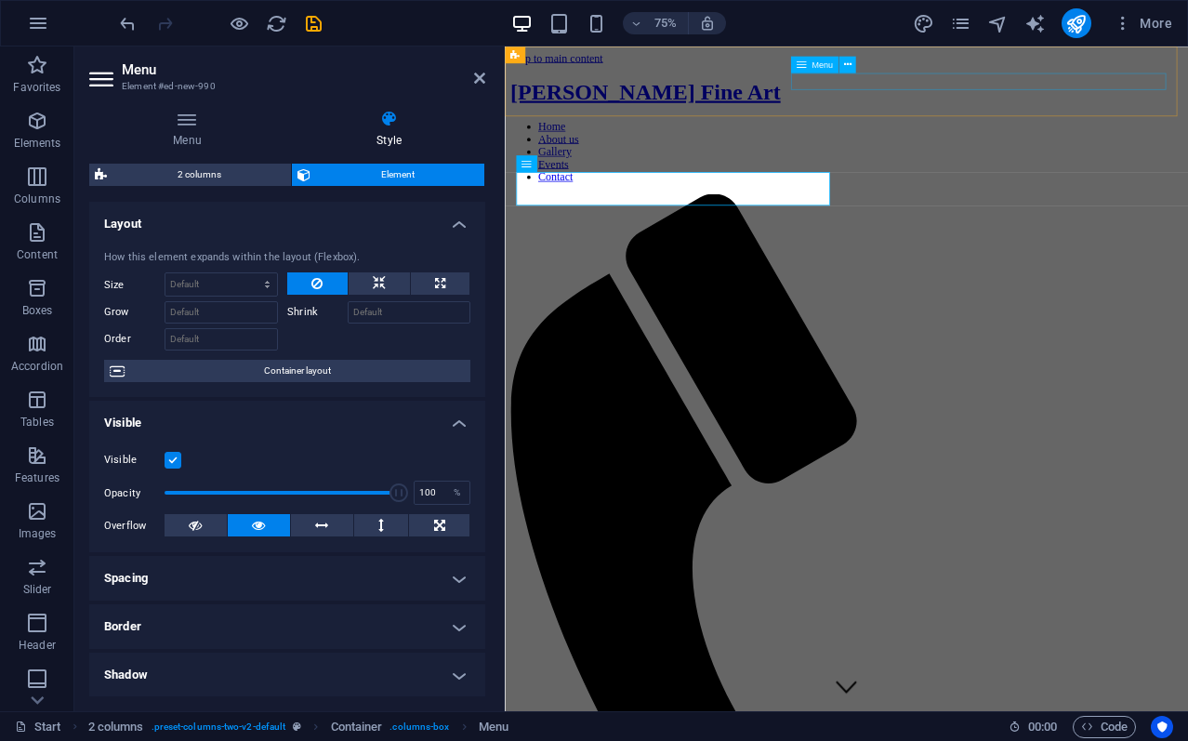
click at [912, 145] on nav "Home About us Gallery Events Contact" at bounding box center [960, 187] width 896 height 84
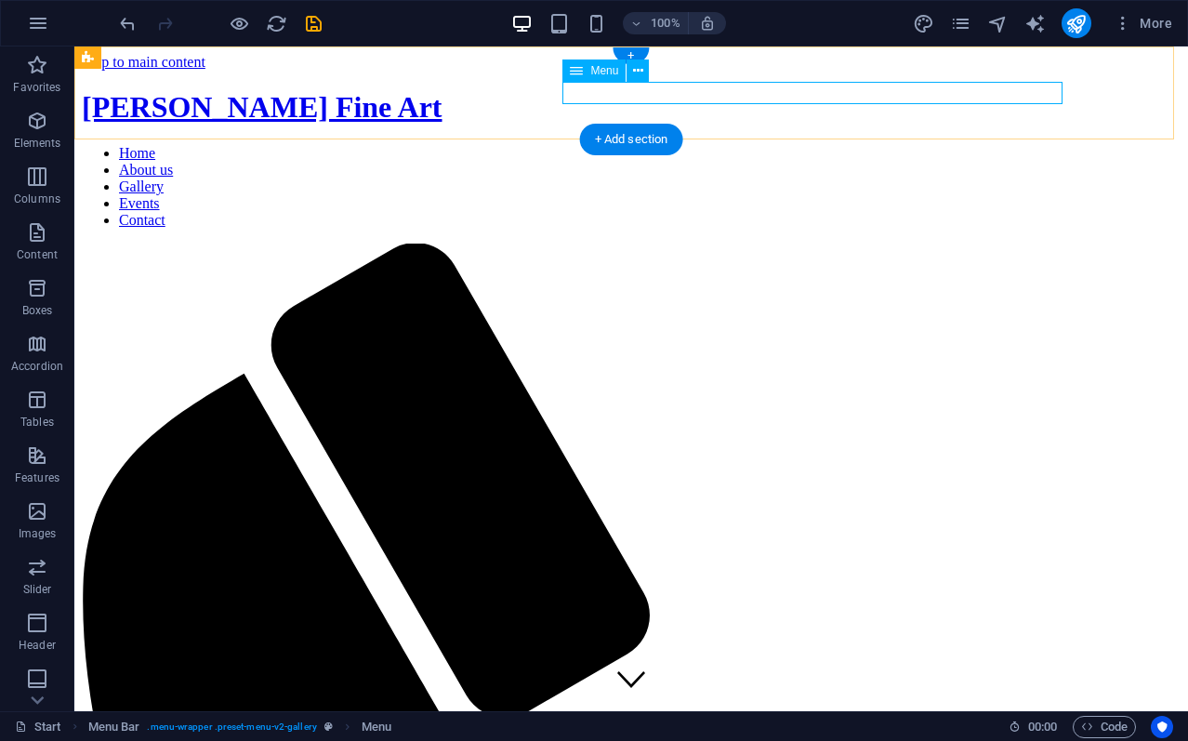
click at [608, 145] on nav "Home About us Gallery Events Contact" at bounding box center [631, 187] width 1098 height 84
click at [640, 66] on icon at bounding box center [638, 71] width 10 height 20
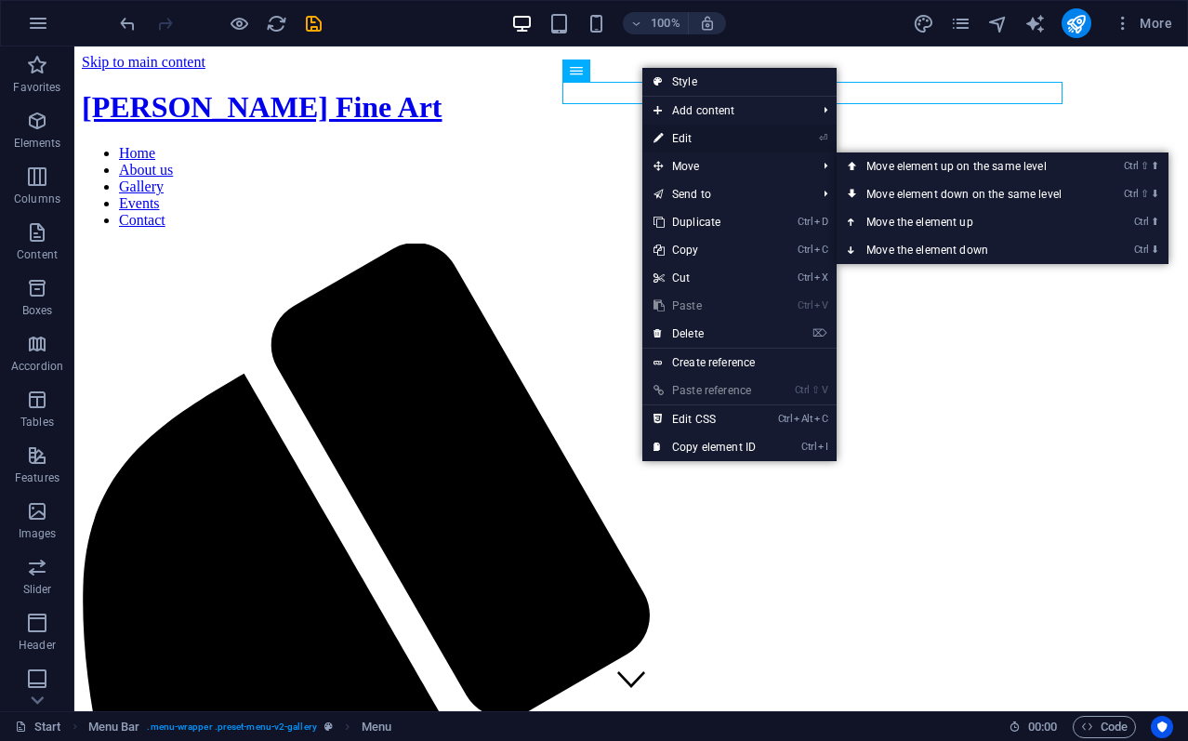
click at [683, 138] on link "⏎ Edit" at bounding box center [704, 139] width 125 height 28
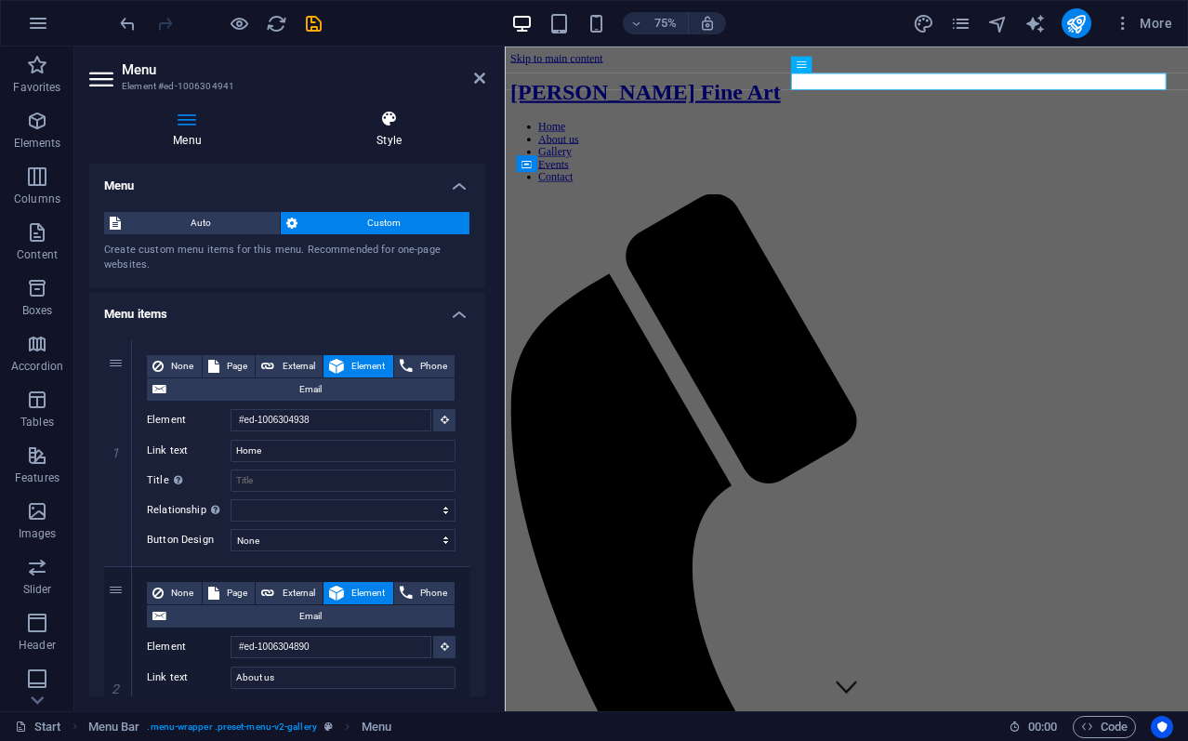
click at [396, 111] on icon at bounding box center [389, 119] width 192 height 19
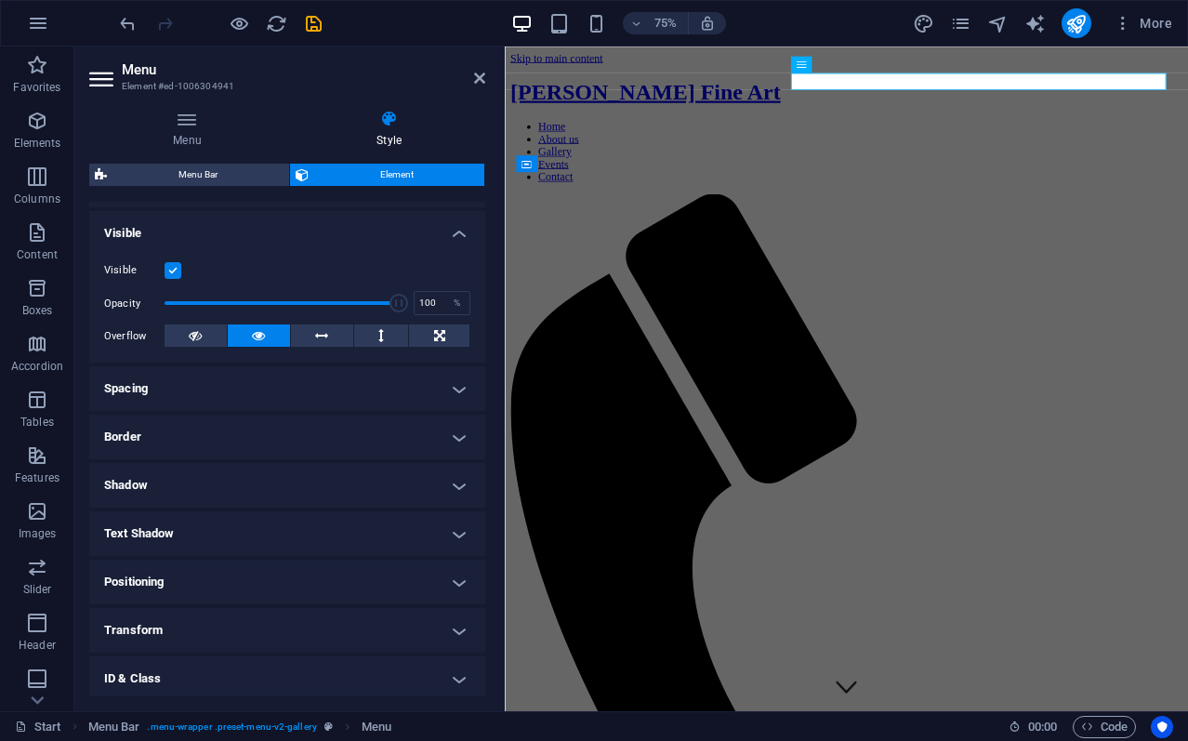
scroll to position [192, 0]
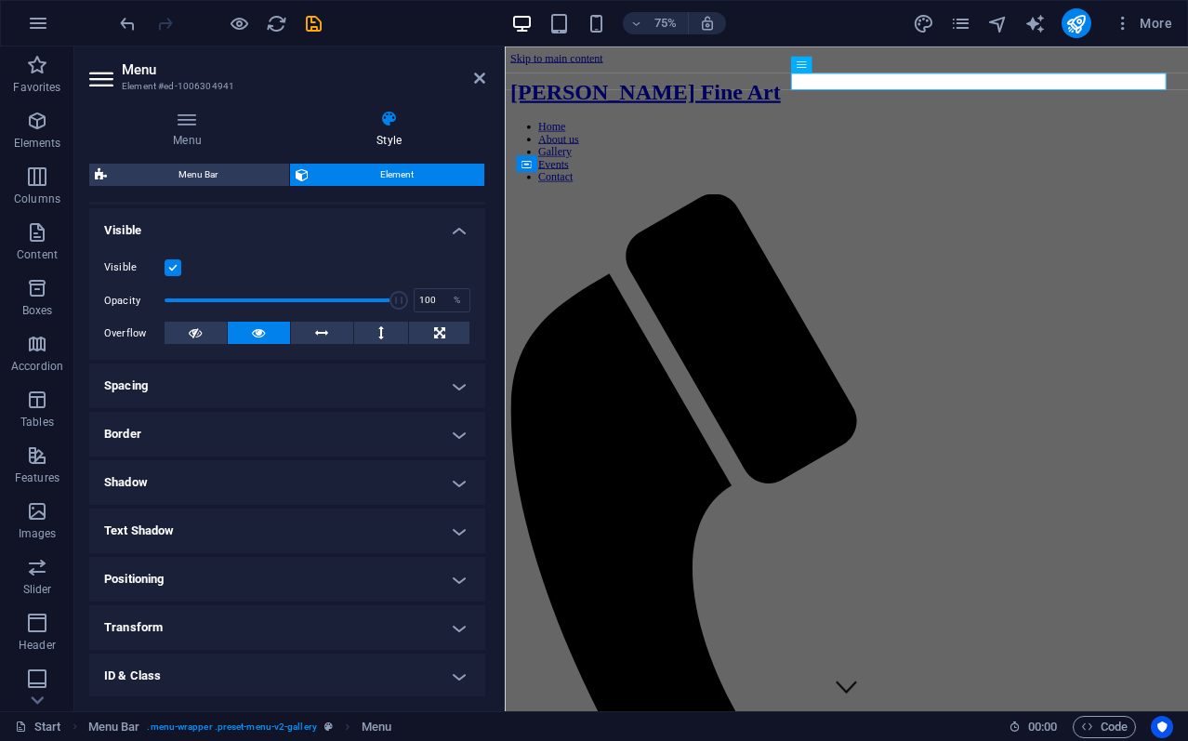
drag, startPoint x: 487, startPoint y: 335, endPoint x: 475, endPoint y: 357, distance: 25.4
click at [476, 363] on div "Menu Style Menu Auto Custom Create custom menu items for this menu. Recommended…" at bounding box center [287, 403] width 426 height 616
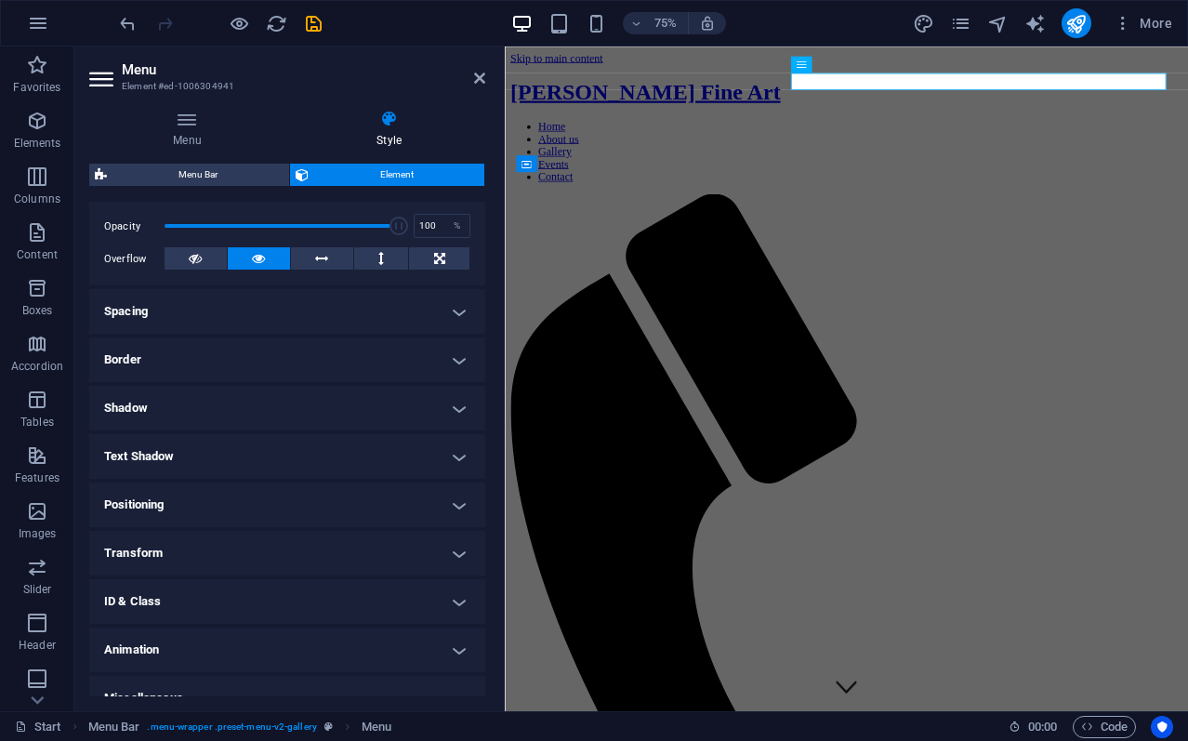
scroll to position [290, 0]
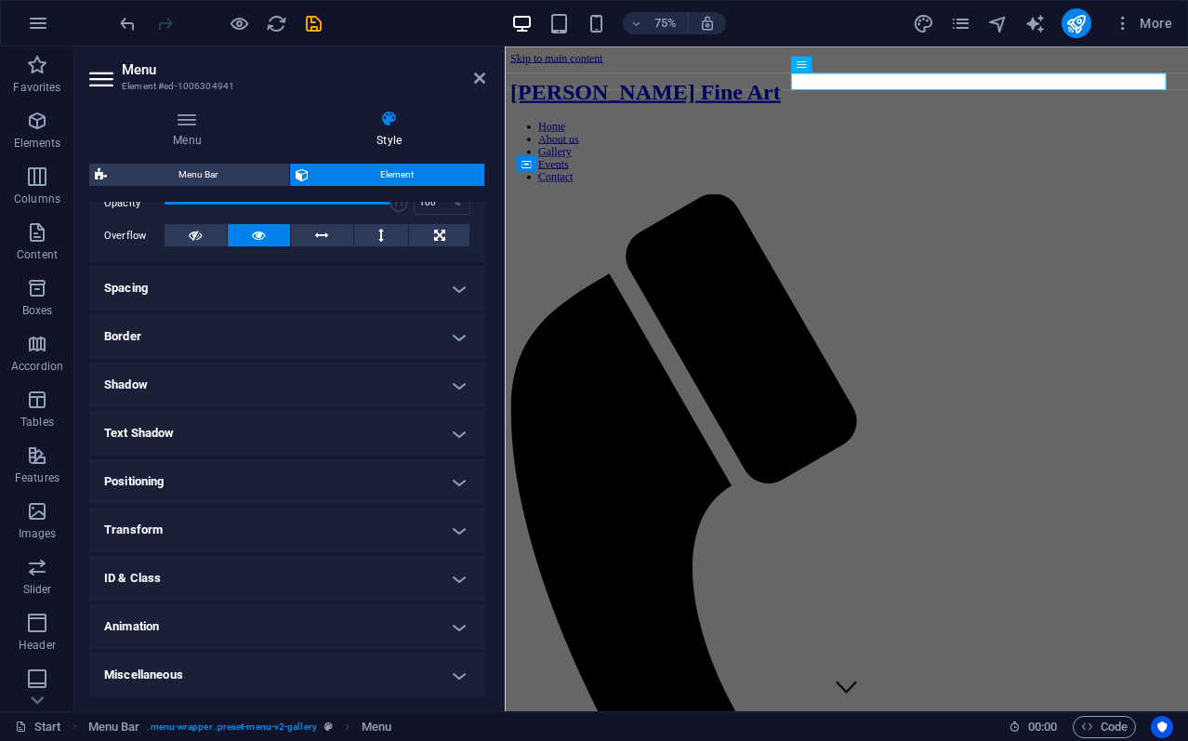
click at [463, 475] on h4 "Positioning" at bounding box center [287, 481] width 396 height 45
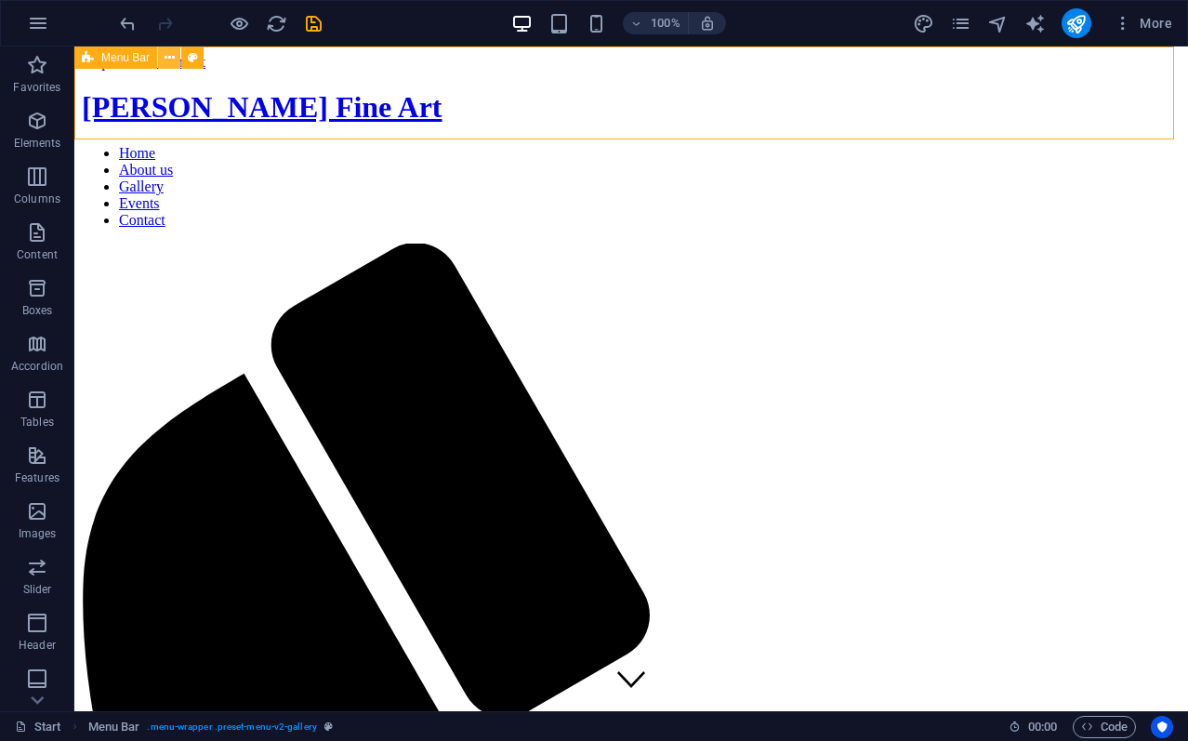
click at [176, 57] on button at bounding box center [169, 57] width 22 height 22
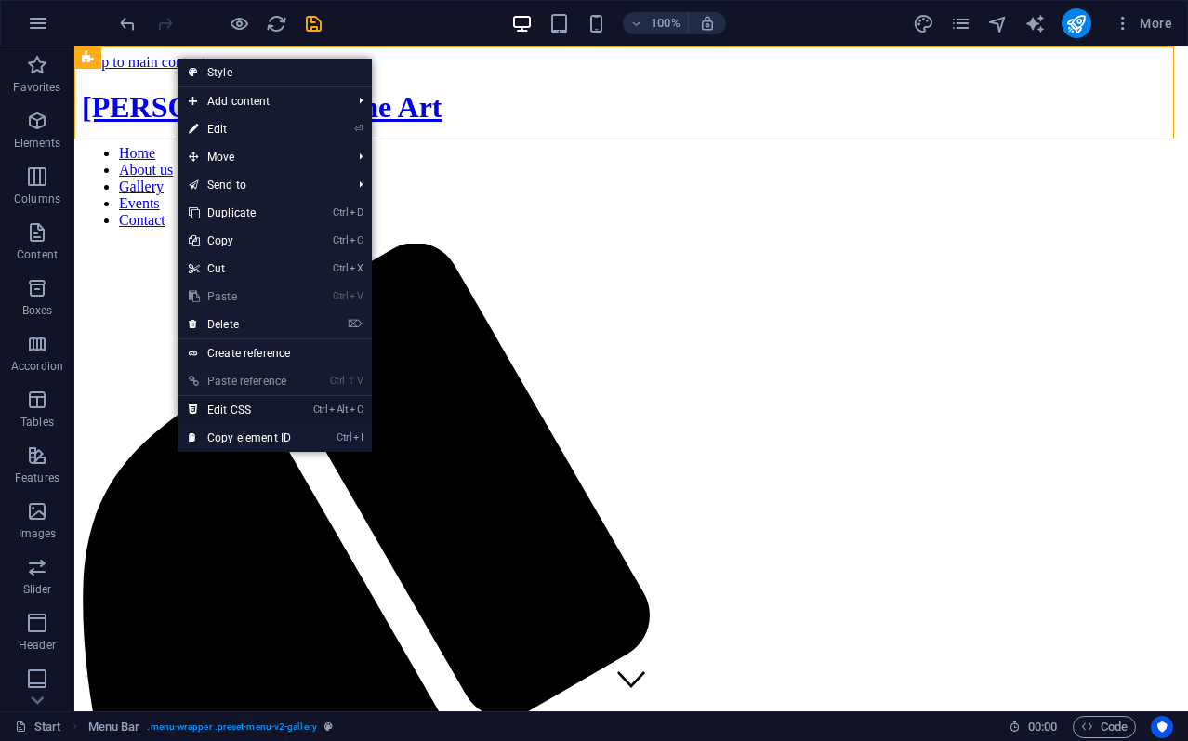
click at [232, 408] on link "Ctrl Alt C Edit CSS" at bounding box center [239, 410] width 125 height 28
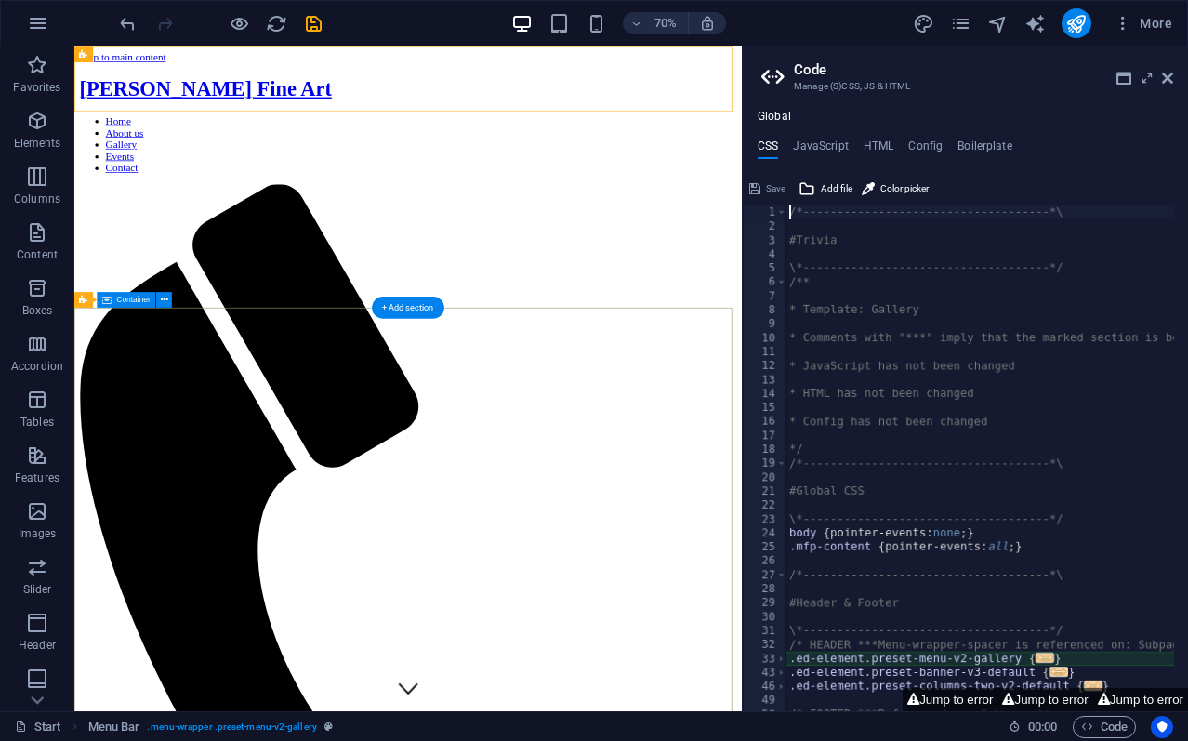
type textarea "@include menu-v2("
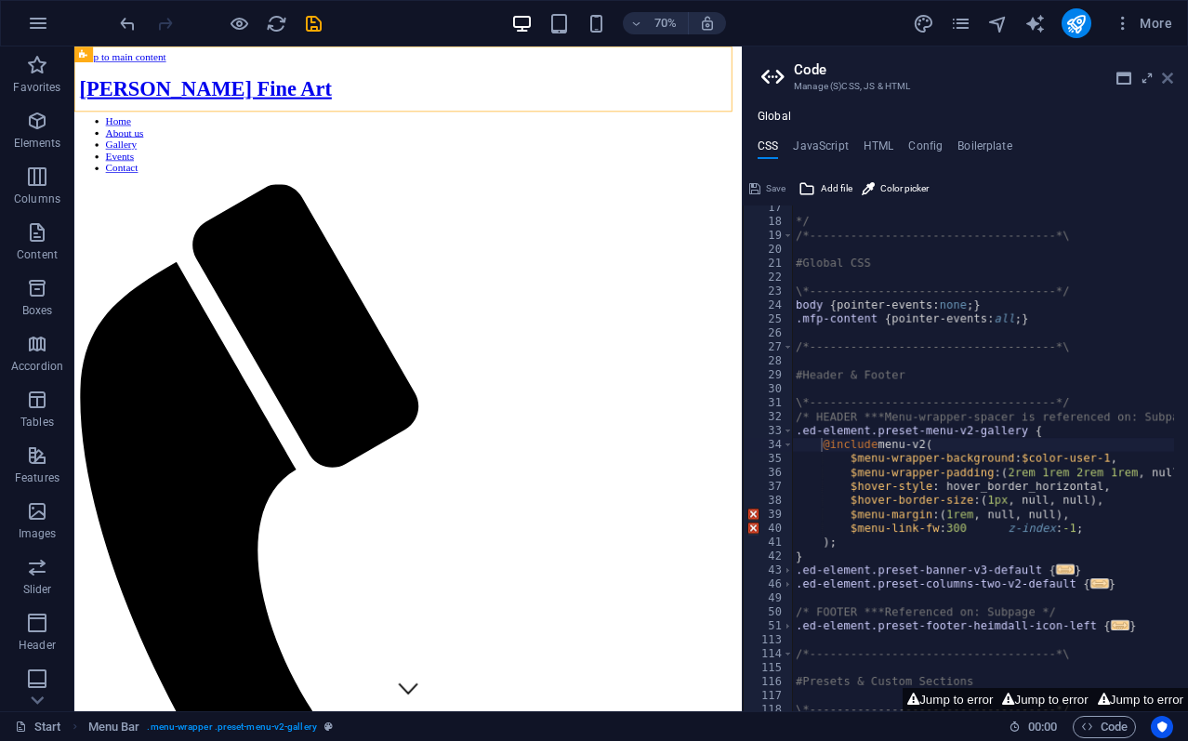
drag, startPoint x: 1169, startPoint y: 72, endPoint x: 721, endPoint y: 32, distance: 449.7
click at [1169, 72] on icon at bounding box center [1166, 78] width 11 height 15
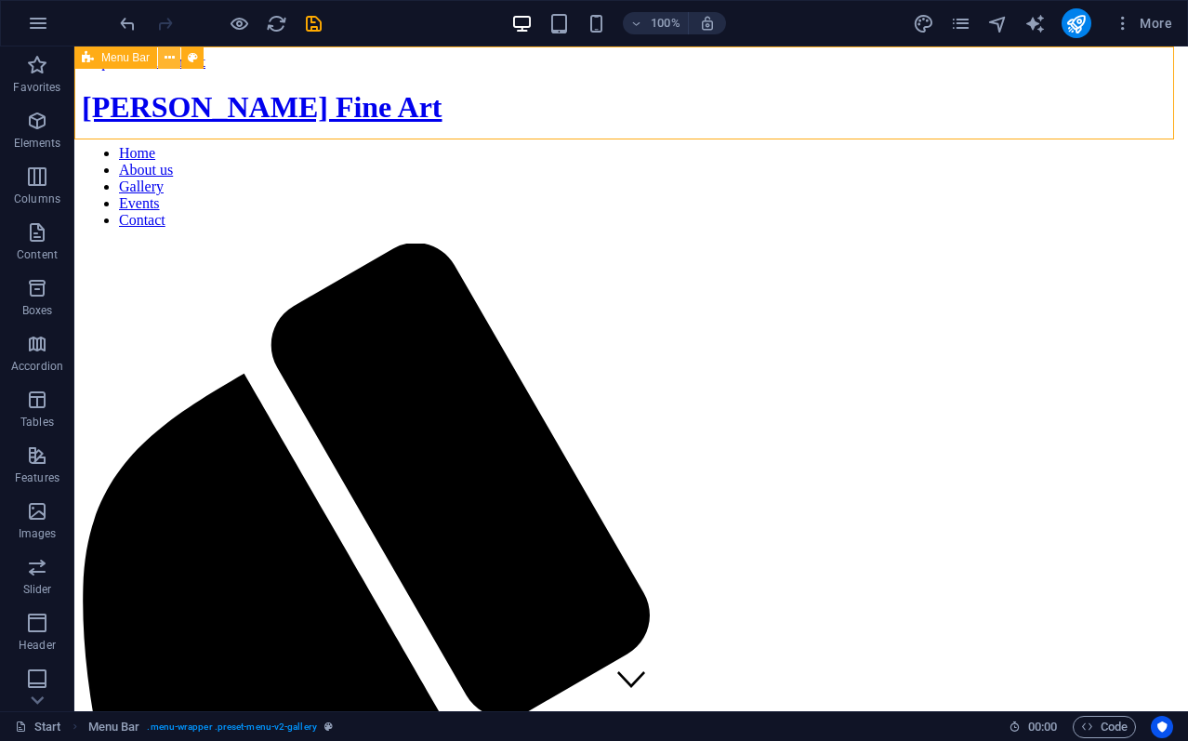
click at [171, 57] on icon at bounding box center [169, 58] width 10 height 20
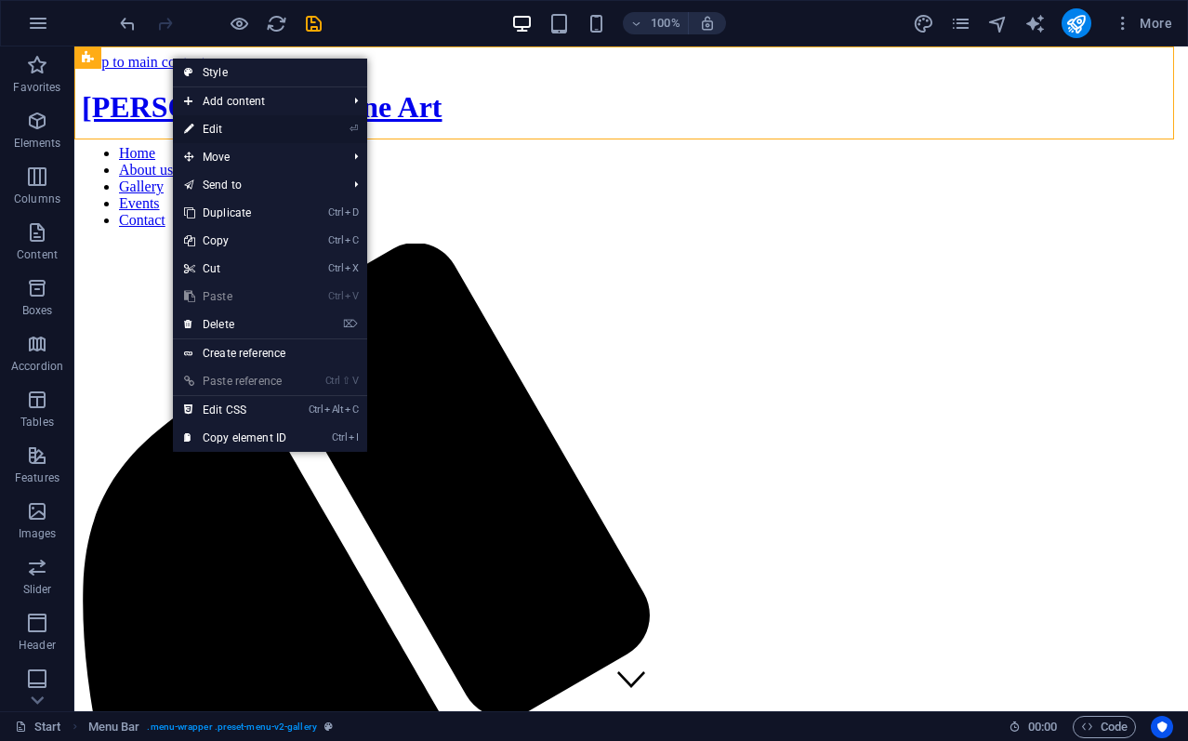
click at [220, 120] on link "⏎ Edit" at bounding box center [235, 129] width 125 height 28
select select "header"
select select "rem"
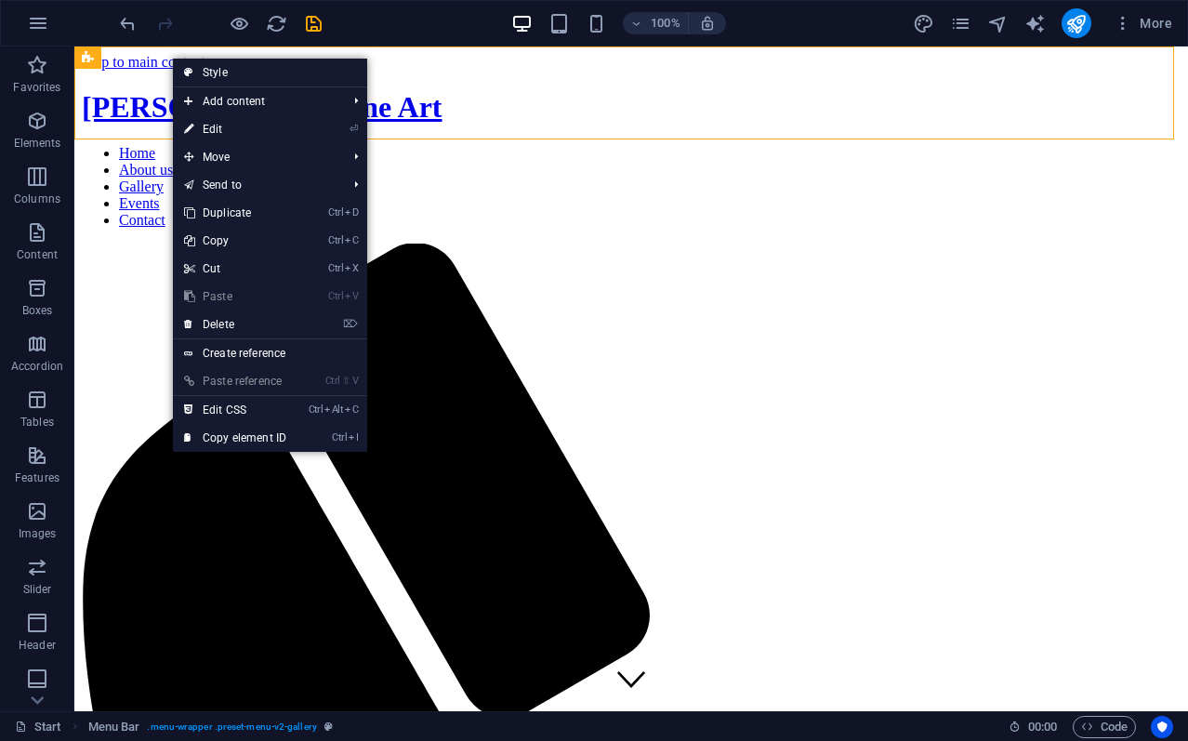
select select "rem"
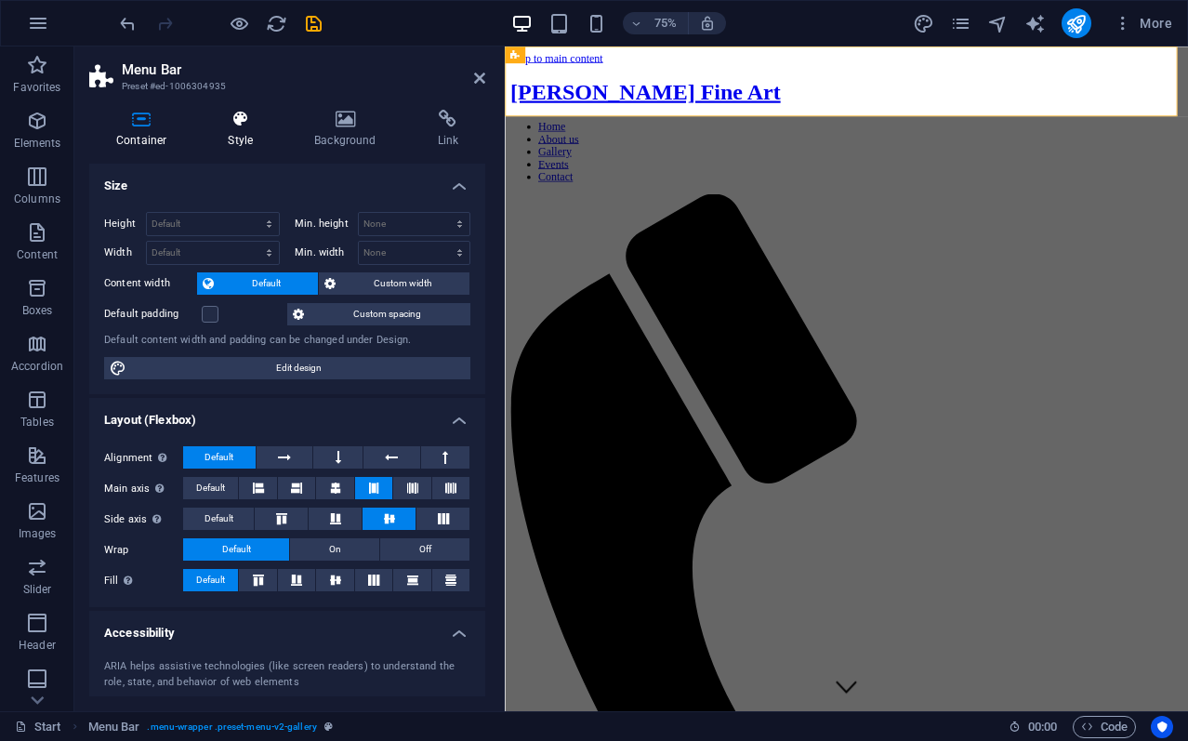
click at [239, 118] on icon at bounding box center [240, 119] width 79 height 19
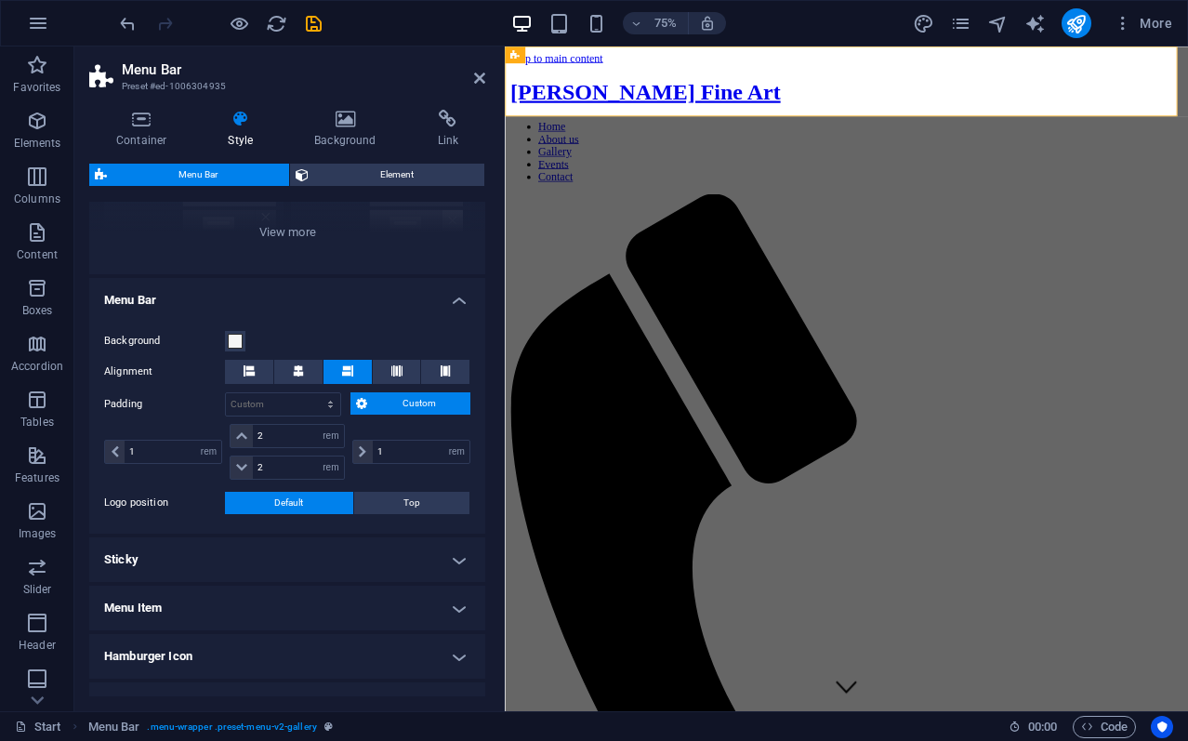
scroll to position [204, 0]
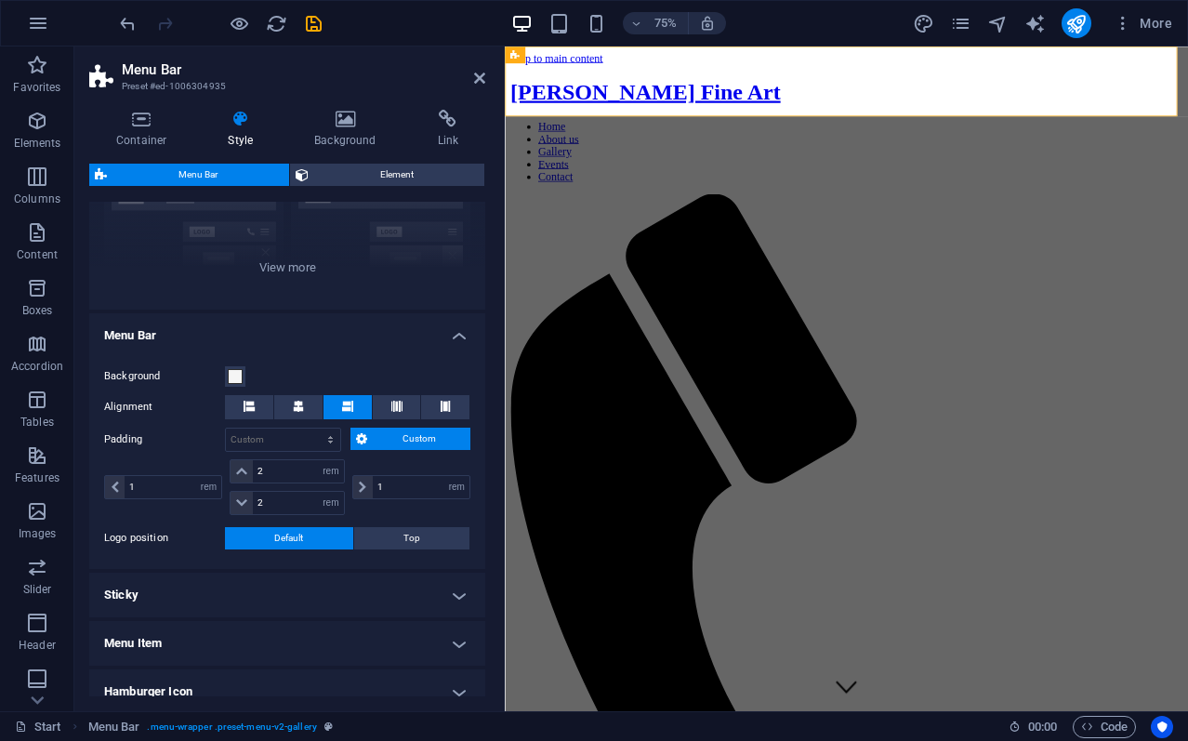
drag, startPoint x: 481, startPoint y: 440, endPoint x: 485, endPoint y: 451, distance: 11.8
click at [485, 451] on div "Container Style Background Link Size Height Default px rem % vh vw Min. height …" at bounding box center [287, 403] width 426 height 616
drag, startPoint x: 479, startPoint y: 440, endPoint x: 482, endPoint y: 464, distance: 24.4
click at [482, 464] on div "Variants Border Centered Default Fixed Loki Trigger Wide XXL Menu Bar Backgroun…" at bounding box center [287, 449] width 396 height 494
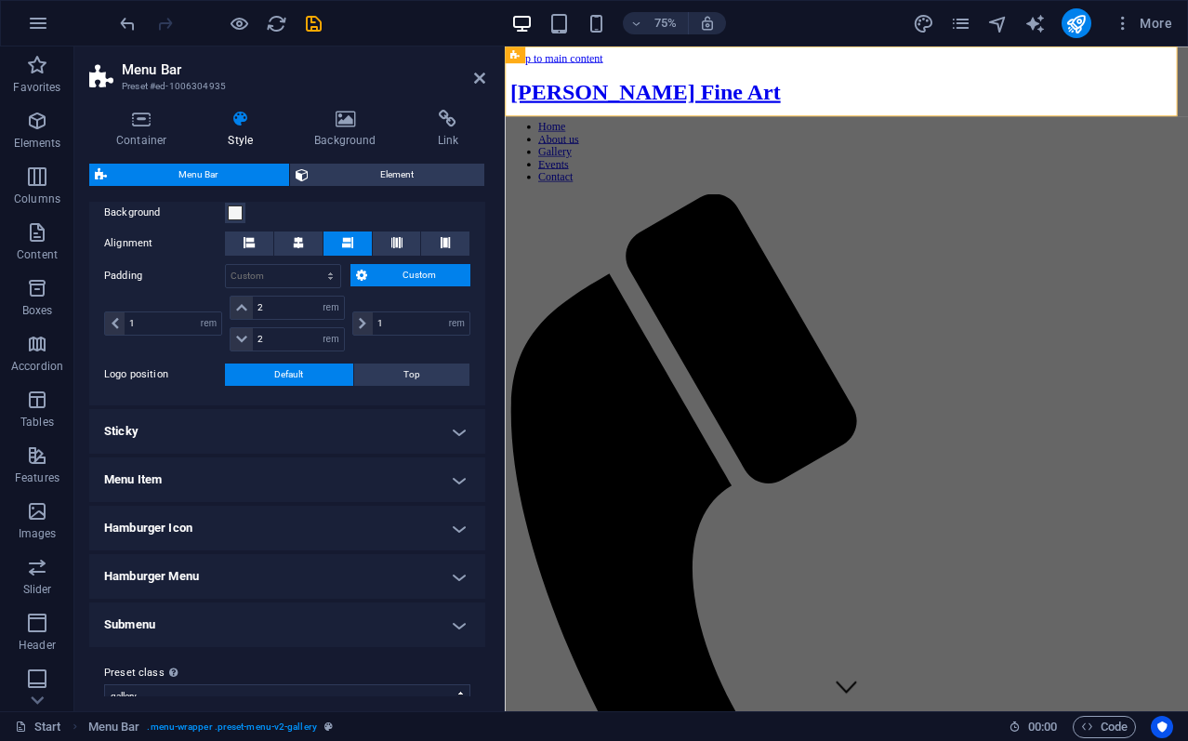
scroll to position [387, 0]
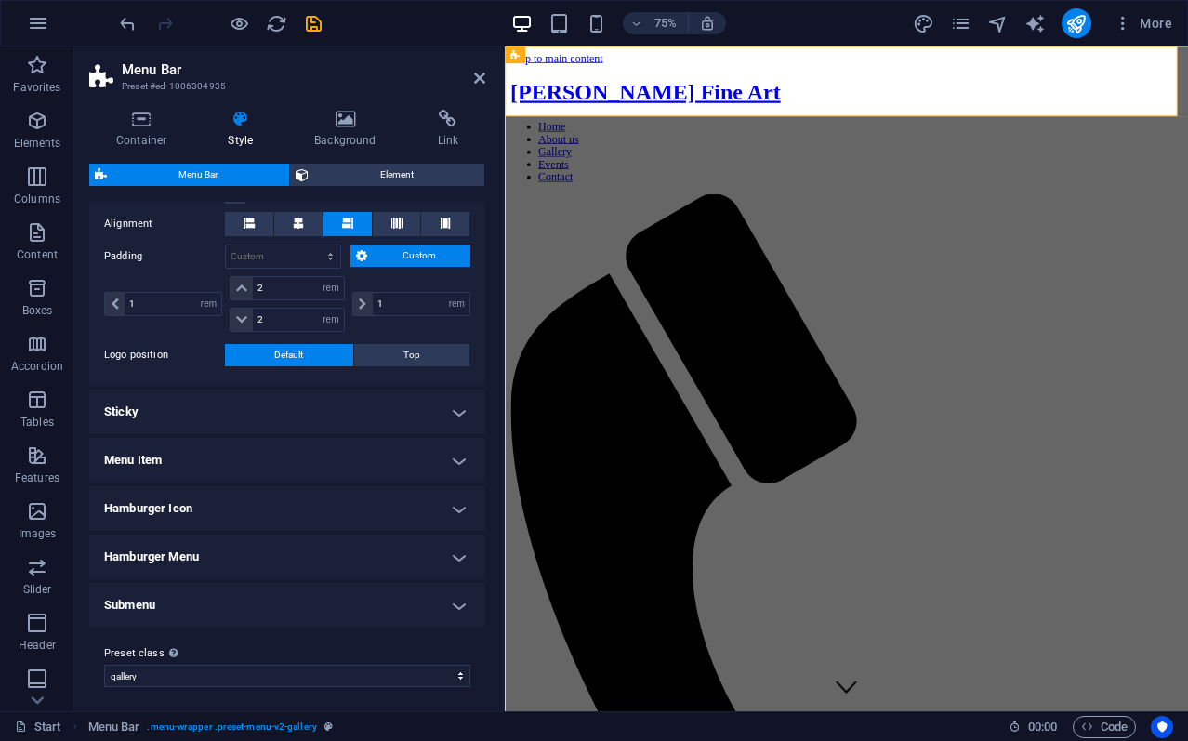
click at [446, 450] on h4 "Menu Item" at bounding box center [287, 460] width 396 height 45
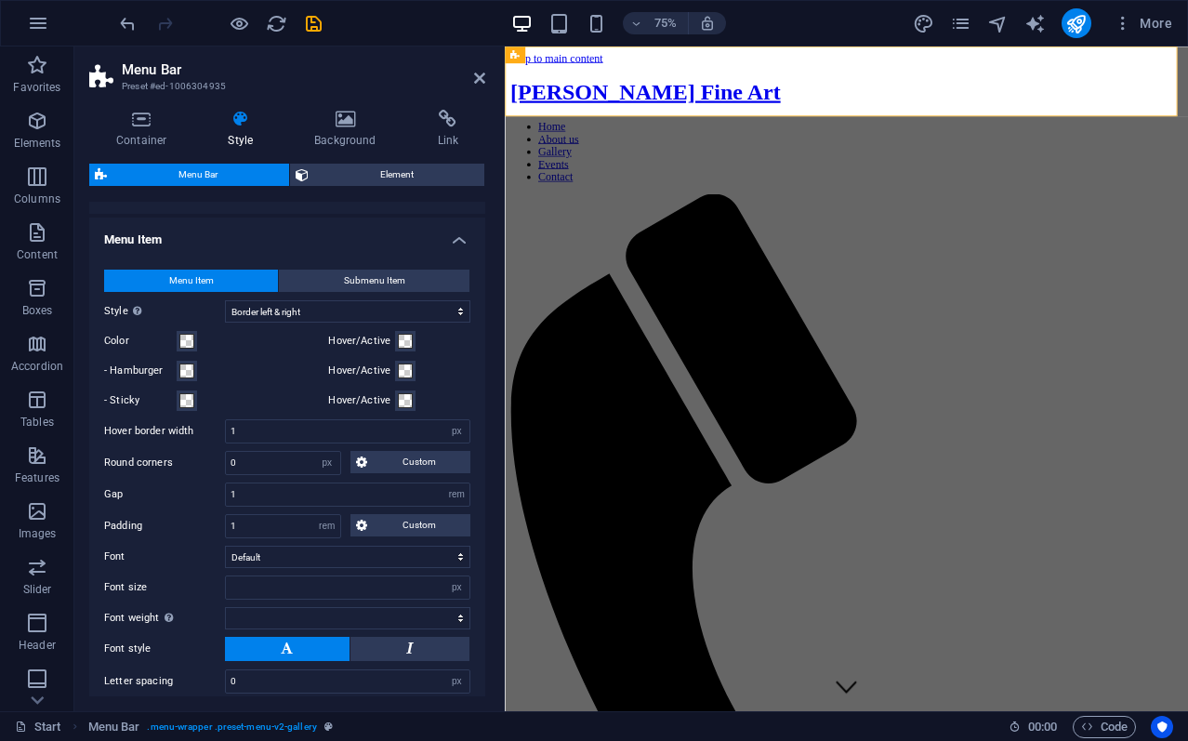
scroll to position [617, 0]
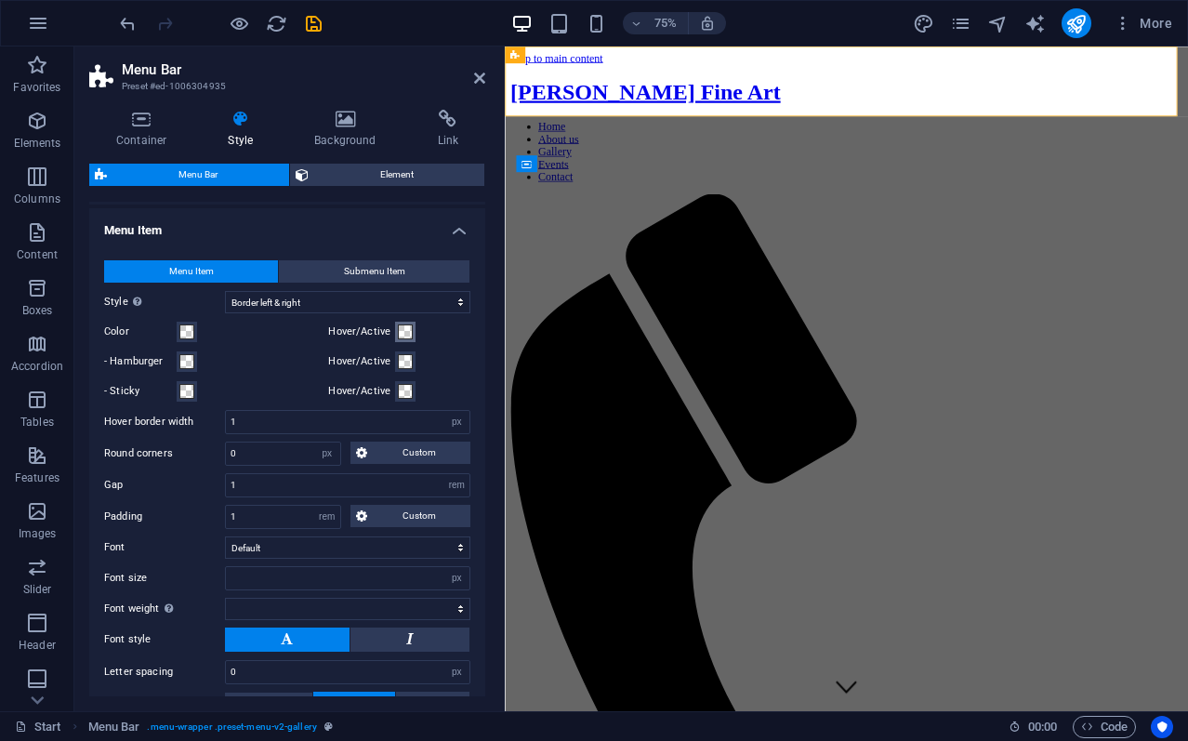
click at [399, 324] on span at bounding box center [405, 331] width 15 height 15
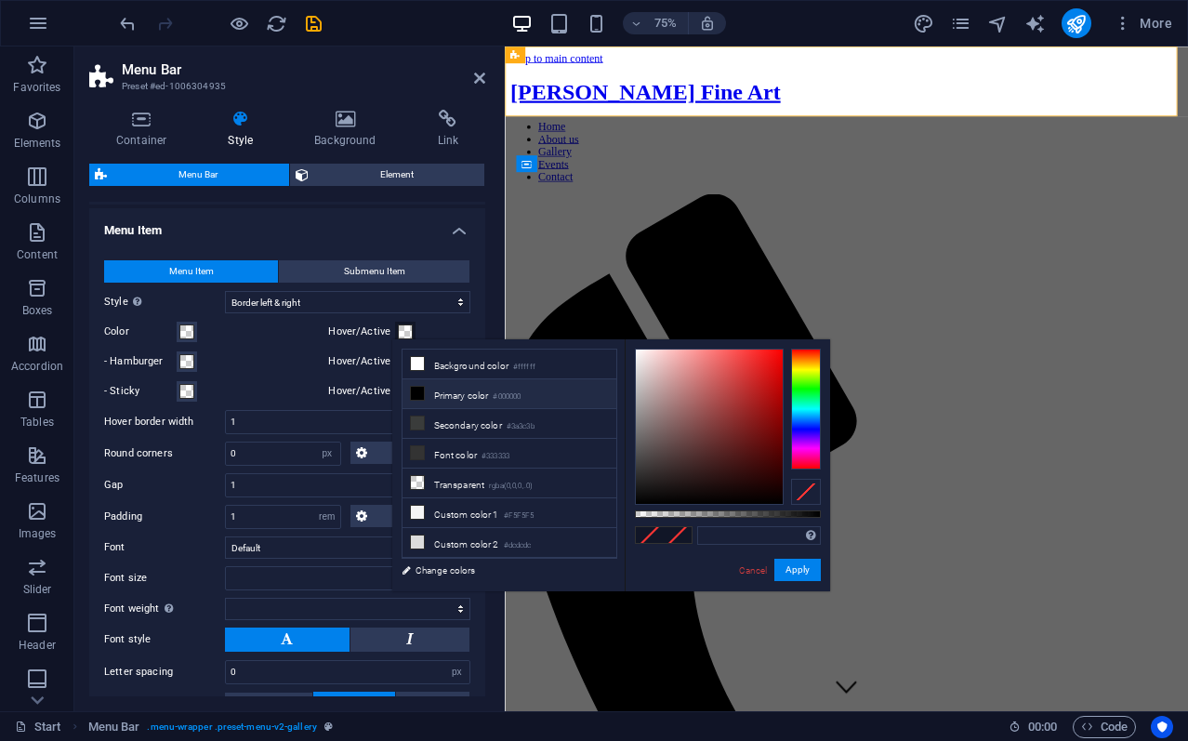
click at [422, 387] on icon at bounding box center [417, 393] width 13 height 13
type input "#000000"
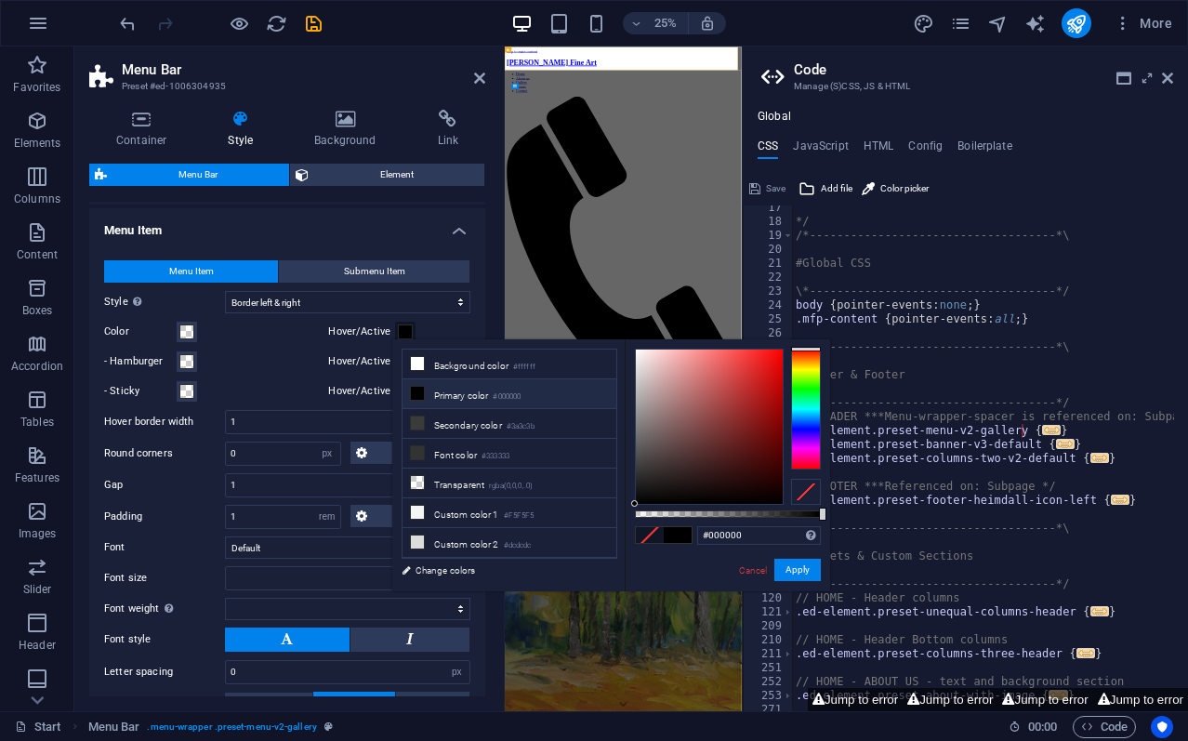
scroll to position [228, 0]
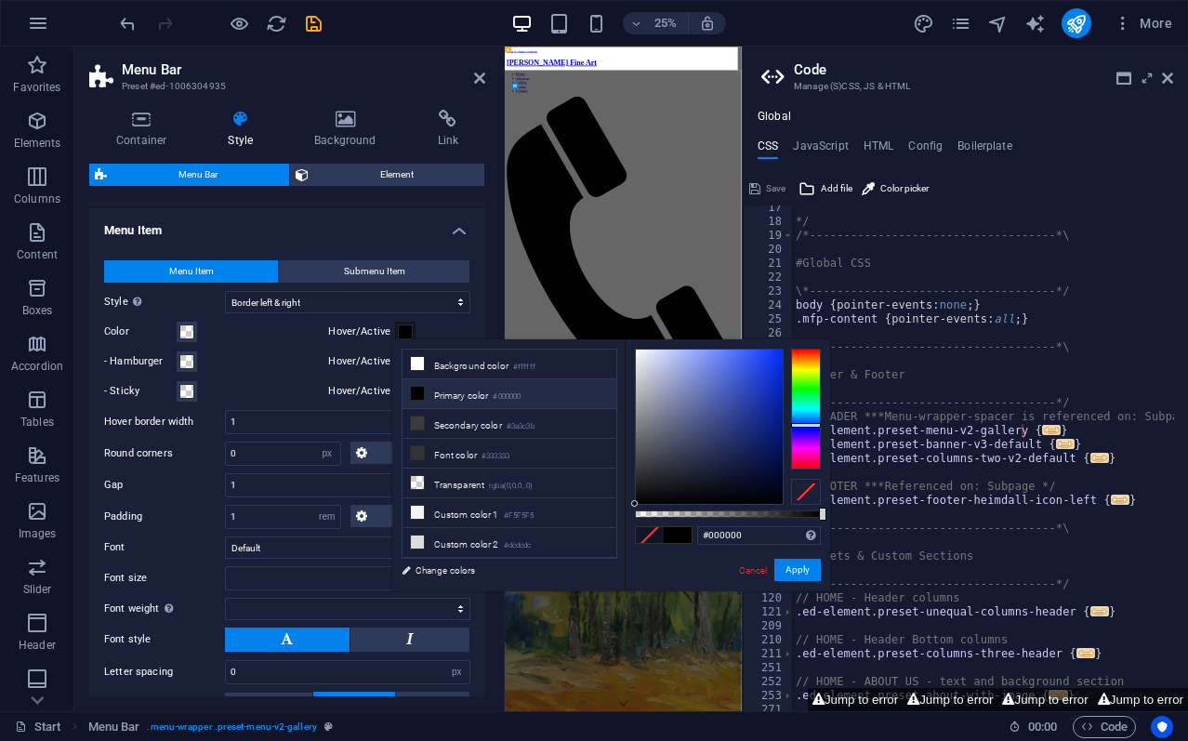
click at [818, 425] on div at bounding box center [806, 408] width 30 height 121
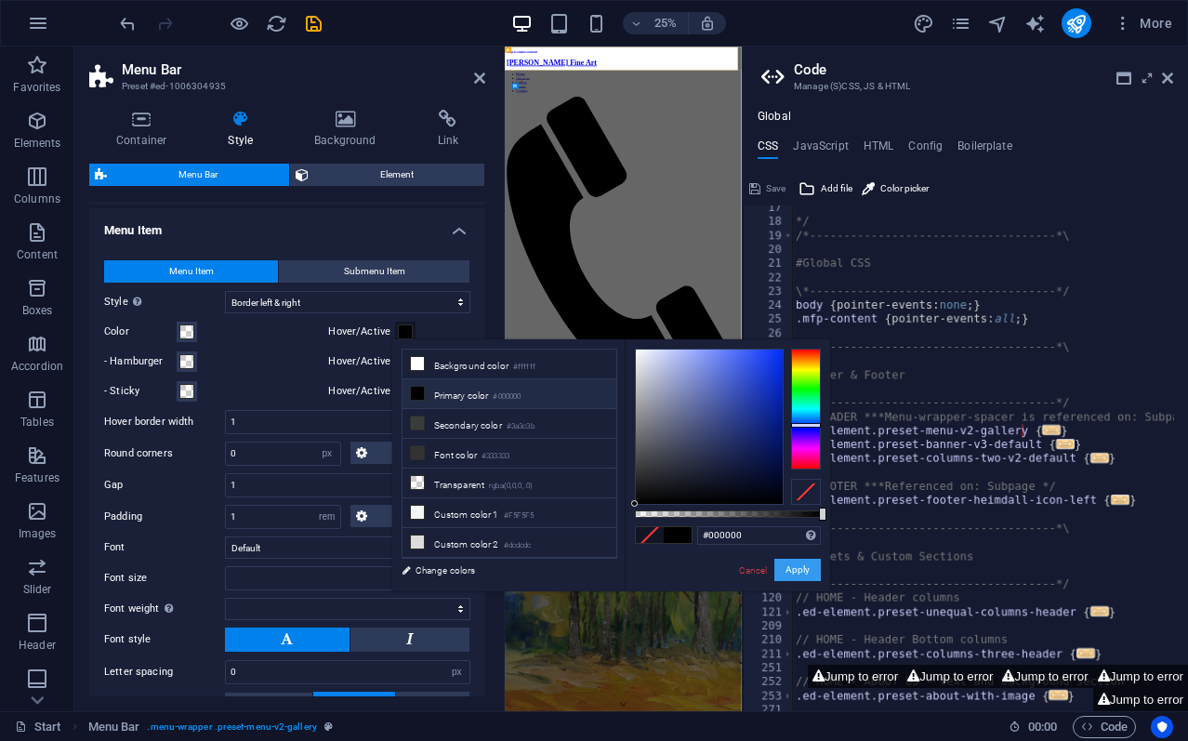
click at [802, 567] on button "Apply" at bounding box center [797, 569] width 46 height 22
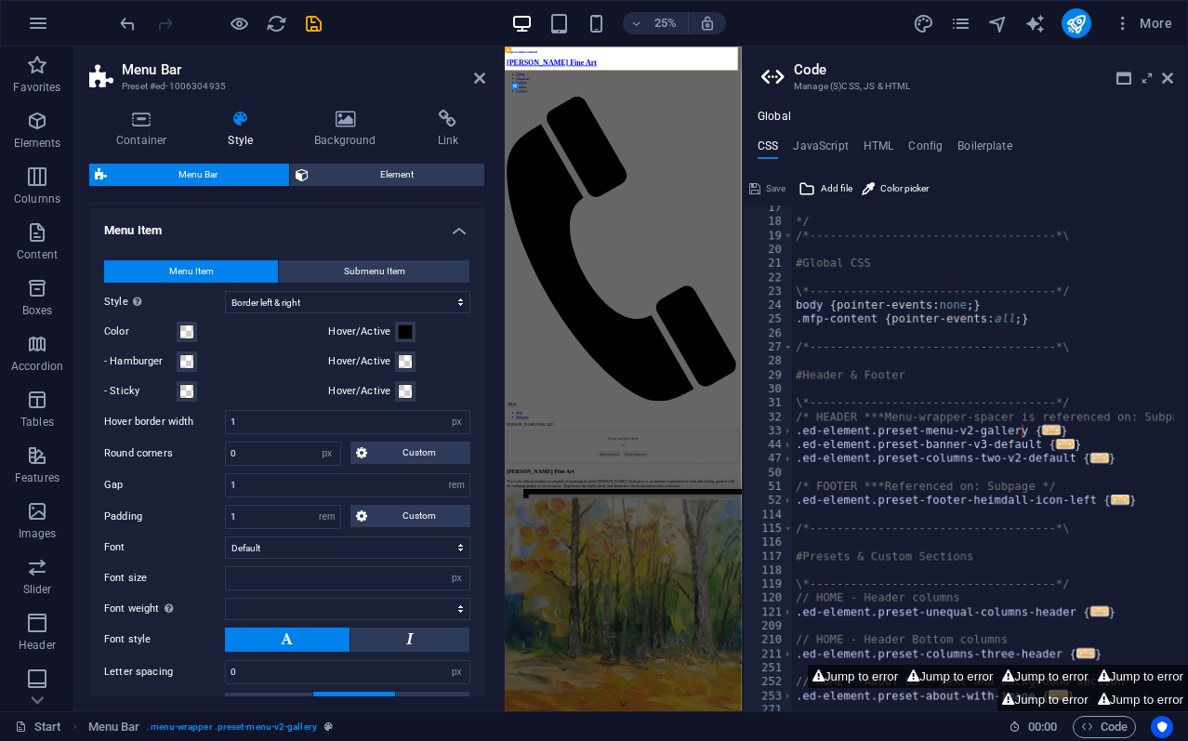
click at [1173, 77] on aside "Code Manage (S)CSS, JS & HTML Global CSS JavaScript HTML Config Boilerplate /*-…" at bounding box center [964, 378] width 446 height 664
drag, startPoint x: 1171, startPoint y: 75, endPoint x: 805, endPoint y: 50, distance: 367.0
click at [1171, 75] on icon at bounding box center [1166, 78] width 11 height 15
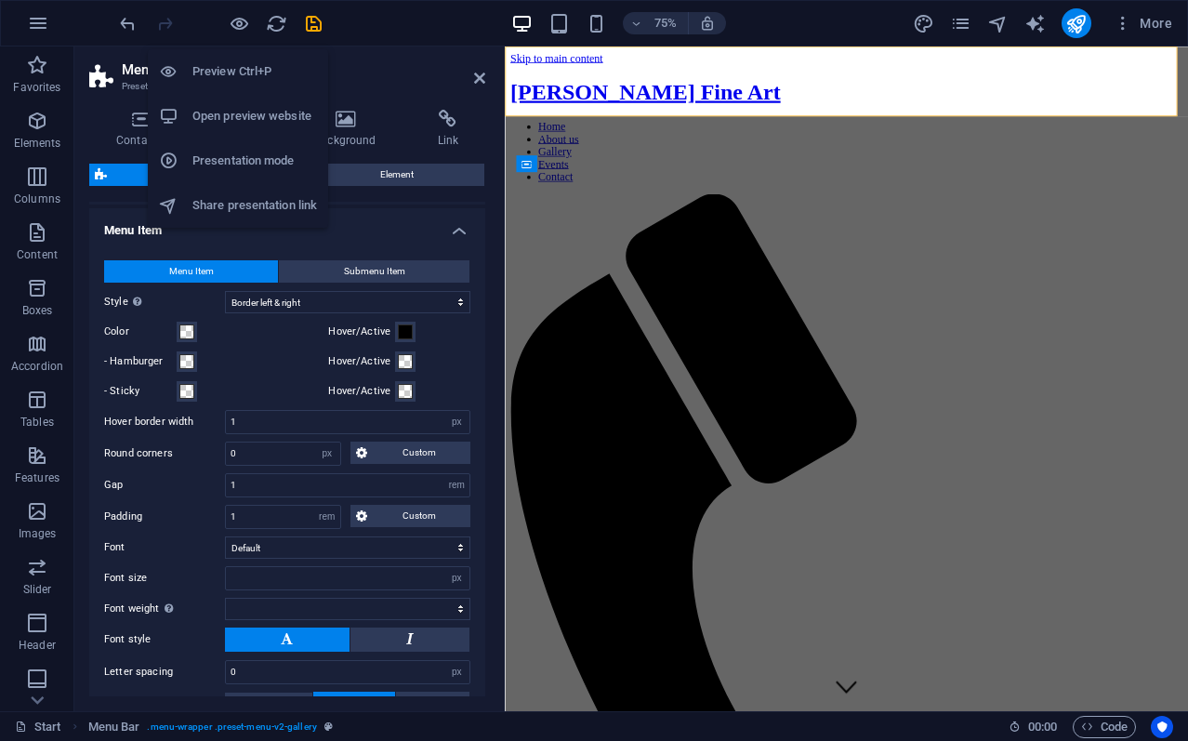
drag, startPoint x: 239, startPoint y: 23, endPoint x: 251, endPoint y: 31, distance: 14.2
click at [239, 22] on icon "button" at bounding box center [239, 23] width 21 height 21
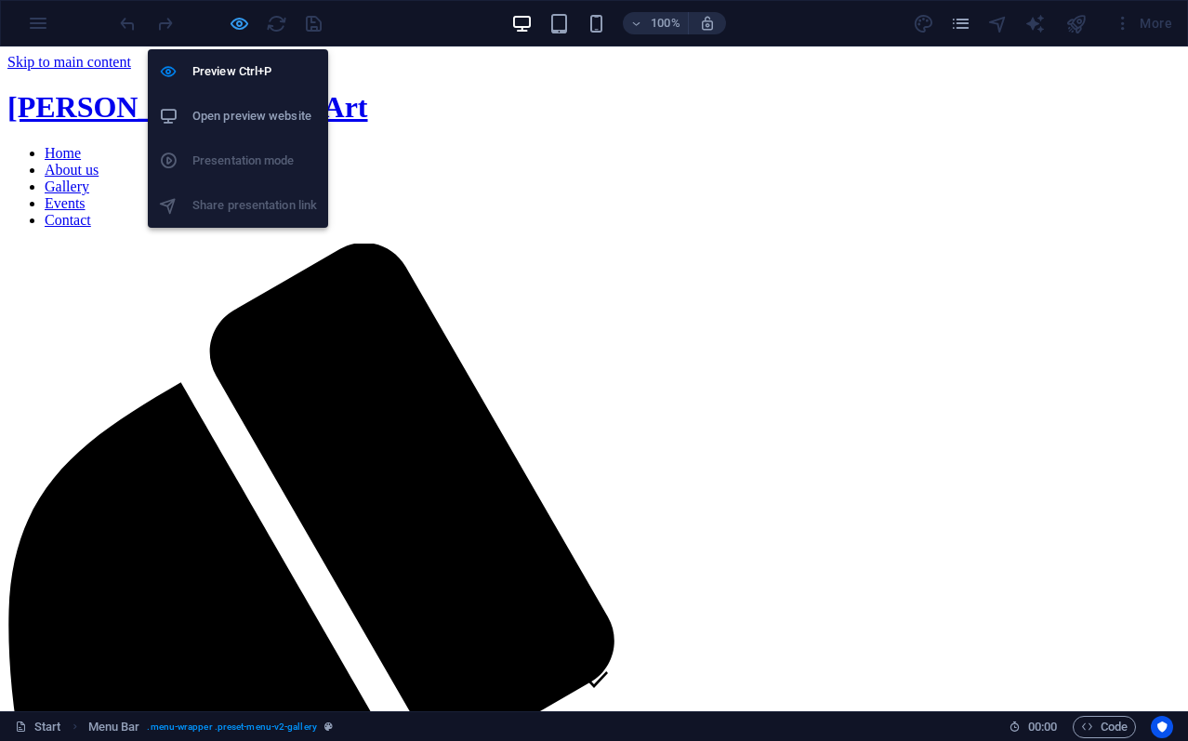
click at [237, 24] on icon "button" at bounding box center [239, 23] width 21 height 21
select select "rem"
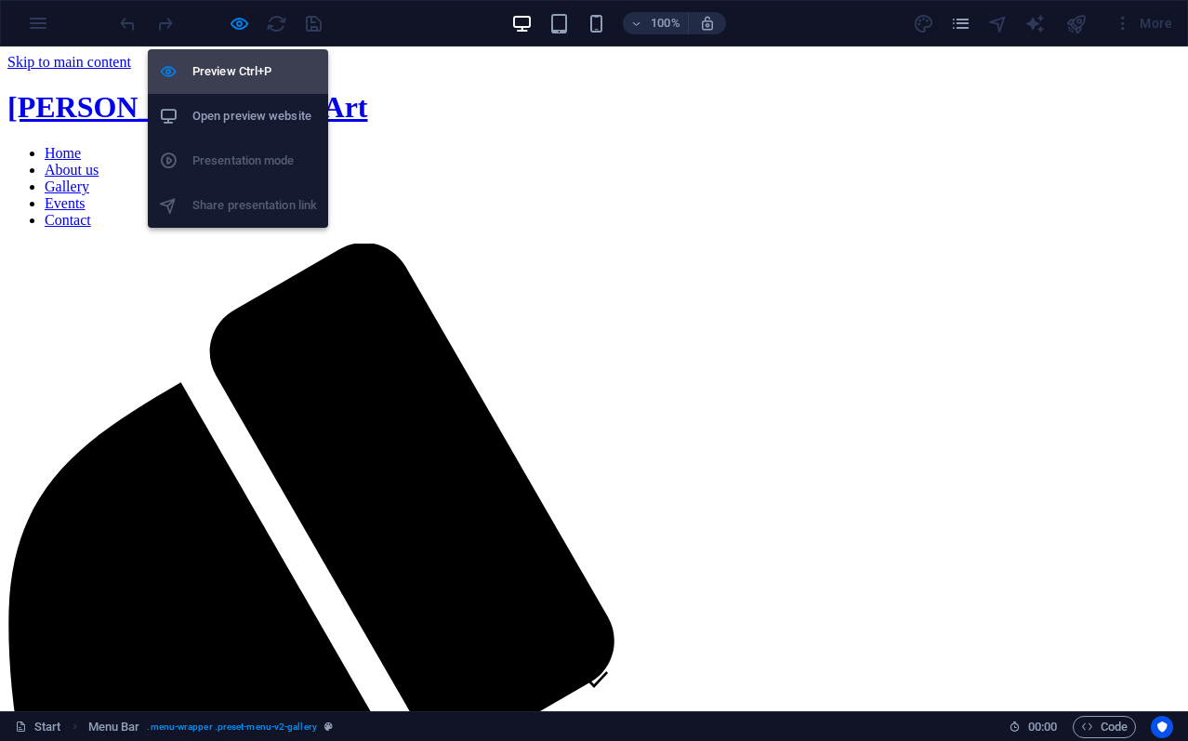
select select "hover_border_horizontal"
select select "px"
select select "rem"
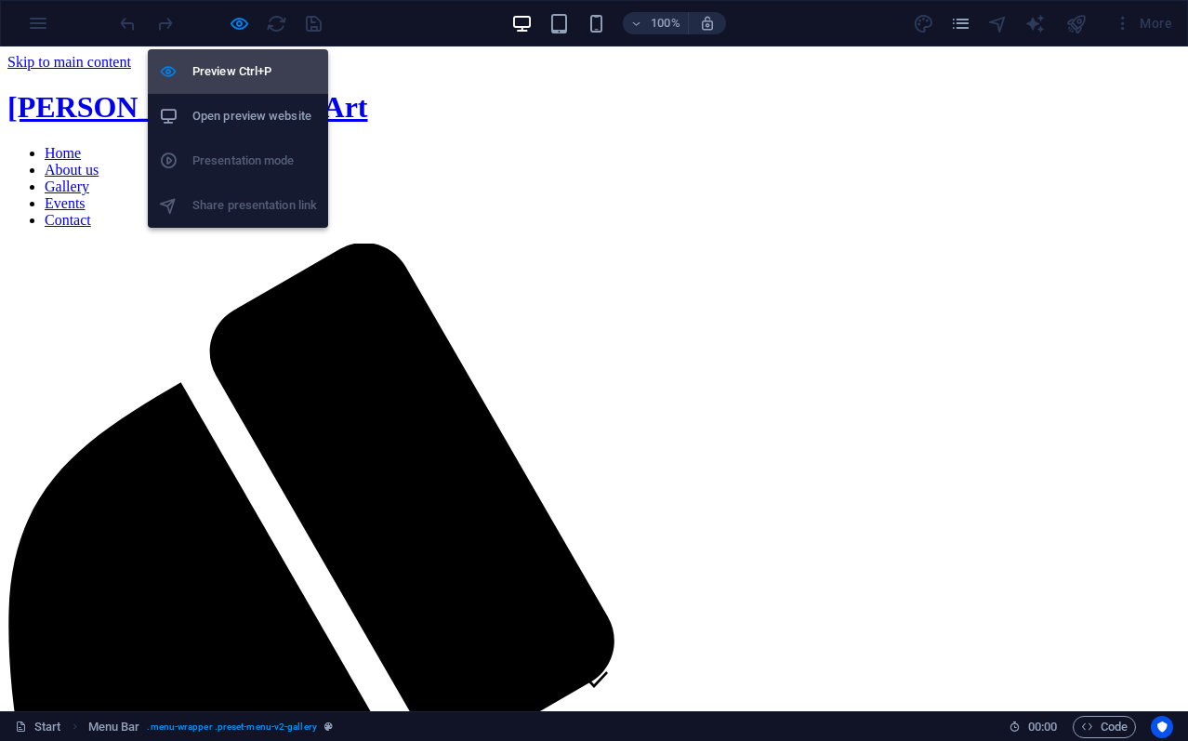
select select "px"
select select
select select "px"
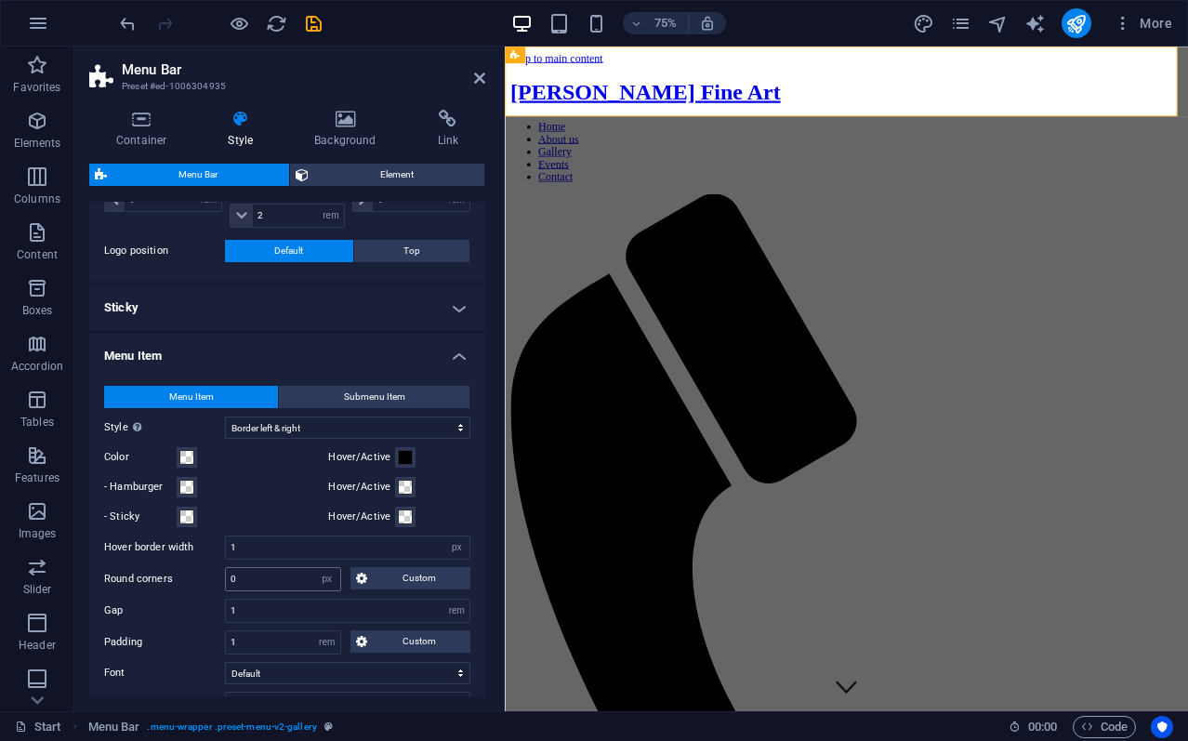
scroll to position [496, 0]
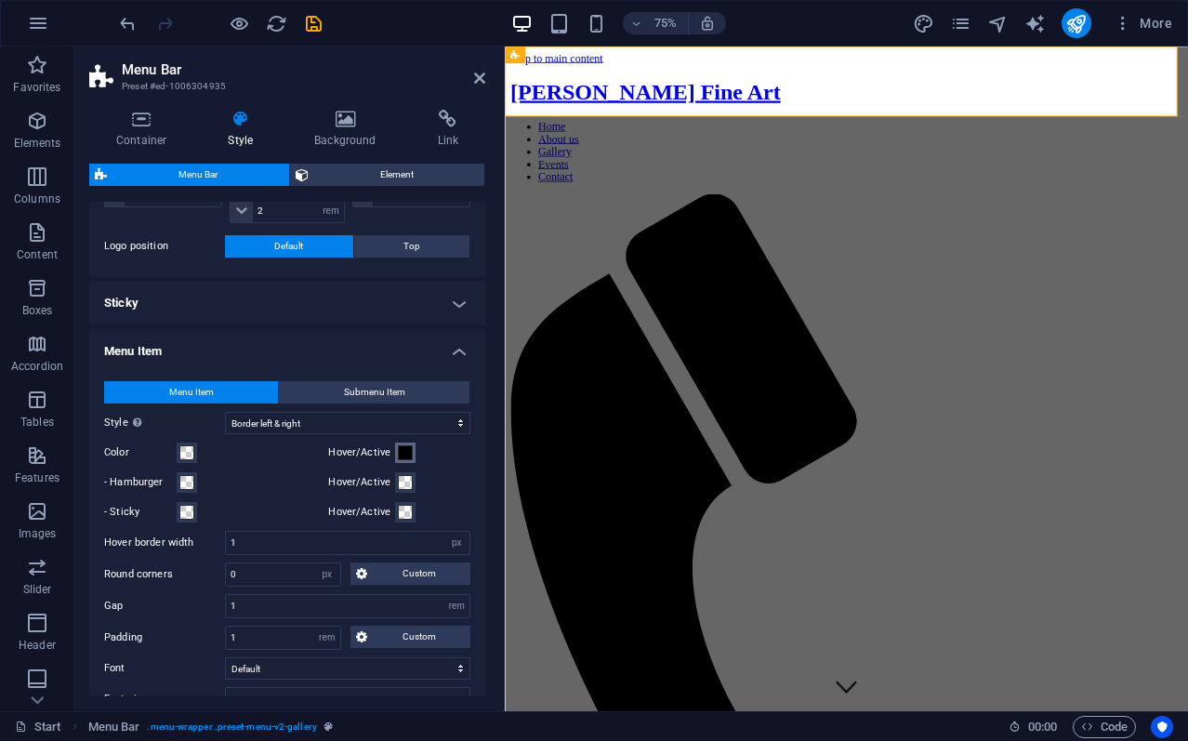
click at [403, 449] on span at bounding box center [405, 452] width 15 height 15
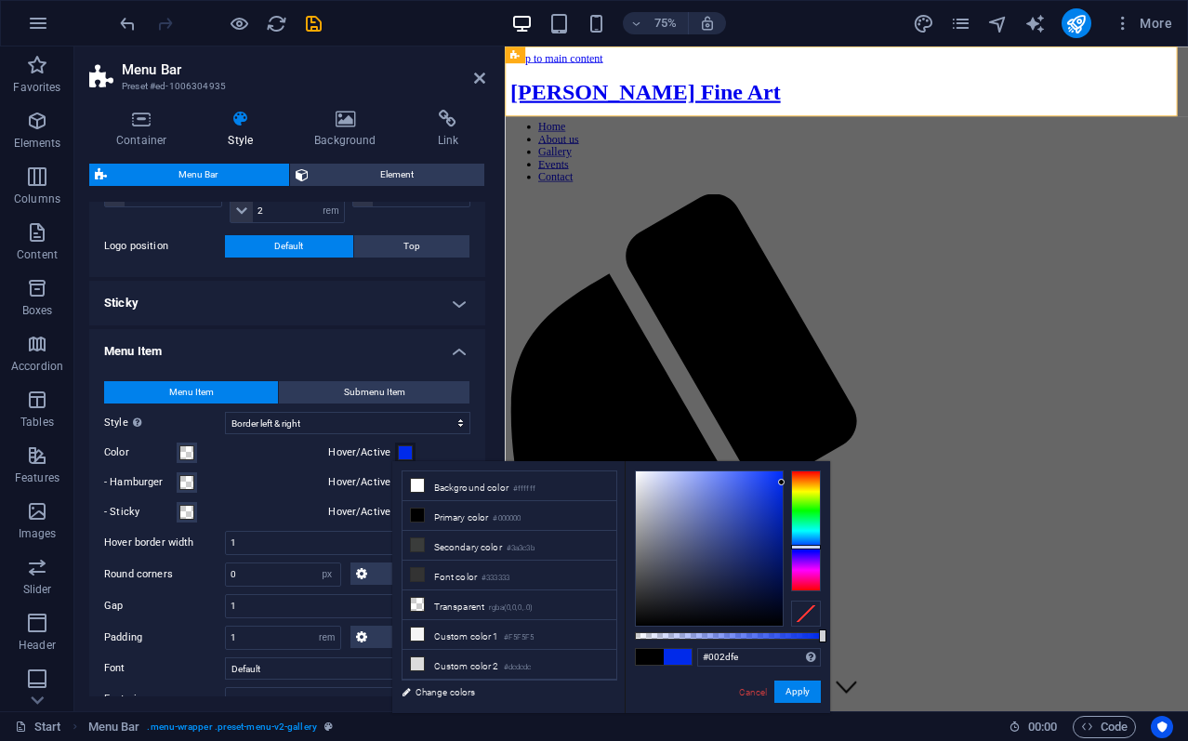
type input "#002eff"
drag, startPoint x: 636, startPoint y: 622, endPoint x: 423, endPoint y: 546, distance: 225.7
click at [823, 451] on body "kurtpenrose.com Start Favorites Elements Columns Content Boxes Accordion Tables…" at bounding box center [594, 370] width 1188 height 741
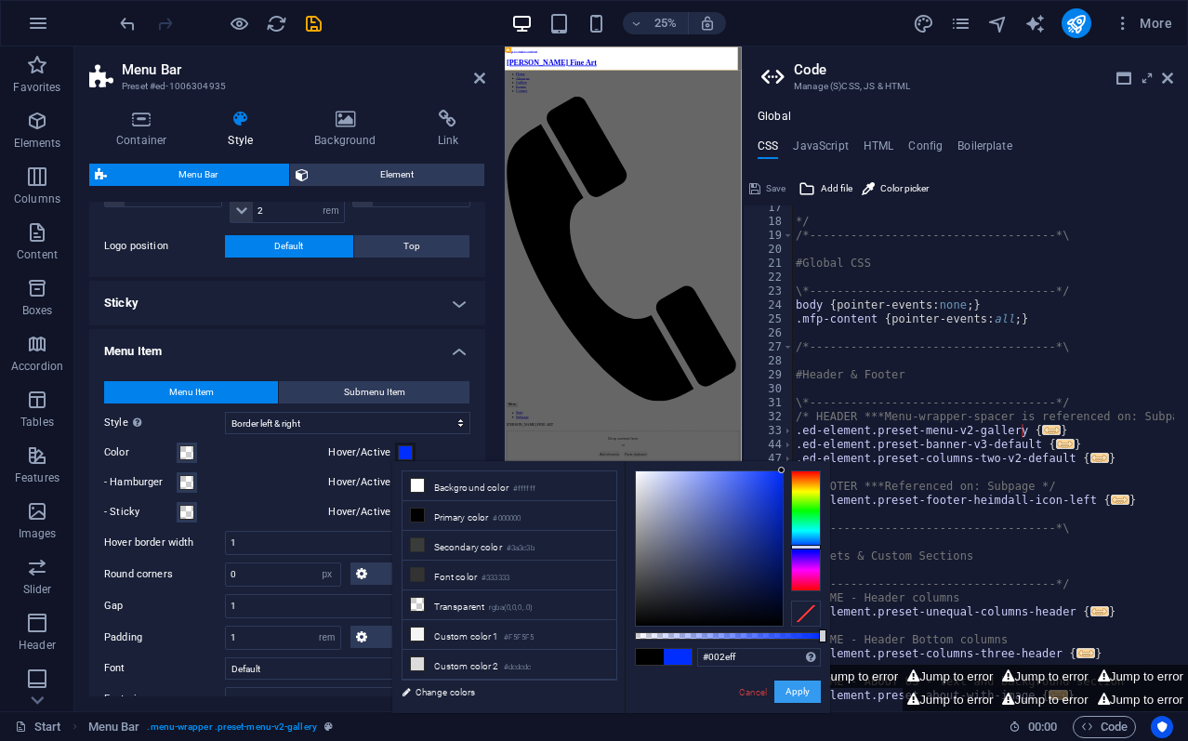
scroll to position [228, 0]
drag, startPoint x: 803, startPoint y: 689, endPoint x: 794, endPoint y: 687, distance: 9.5
click at [803, 689] on button "Apply" at bounding box center [797, 691] width 46 height 22
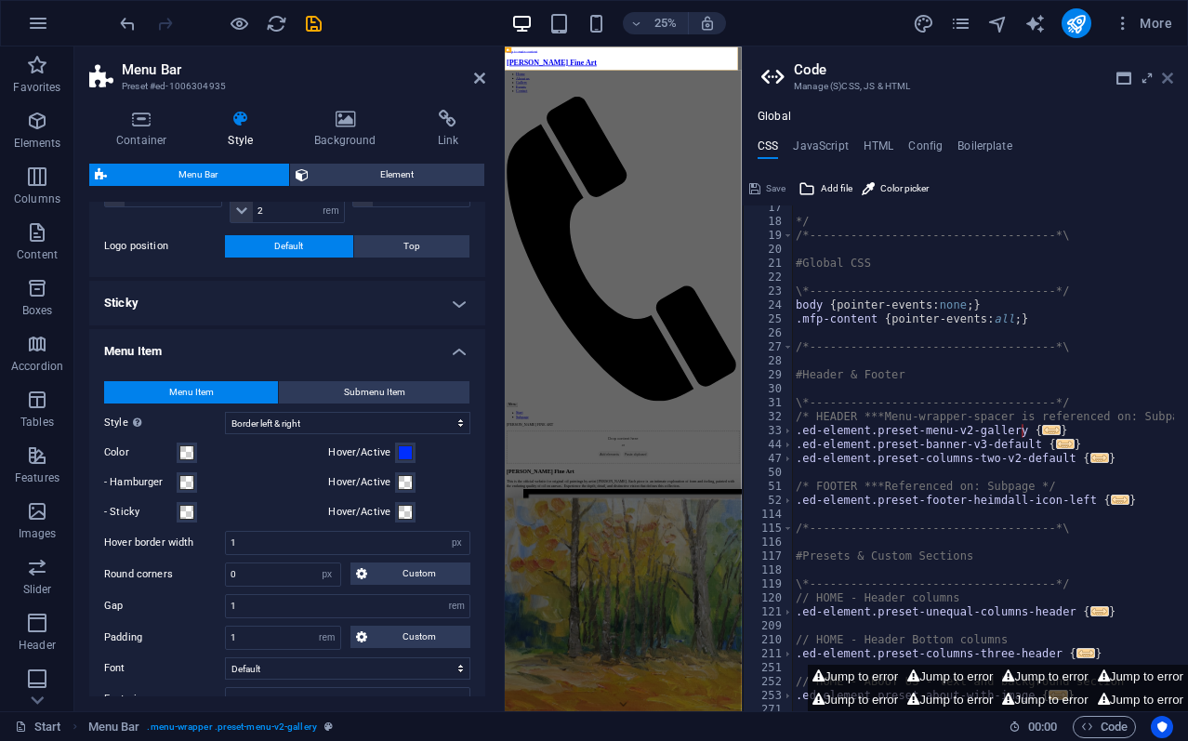
click at [1168, 74] on icon at bounding box center [1166, 78] width 11 height 15
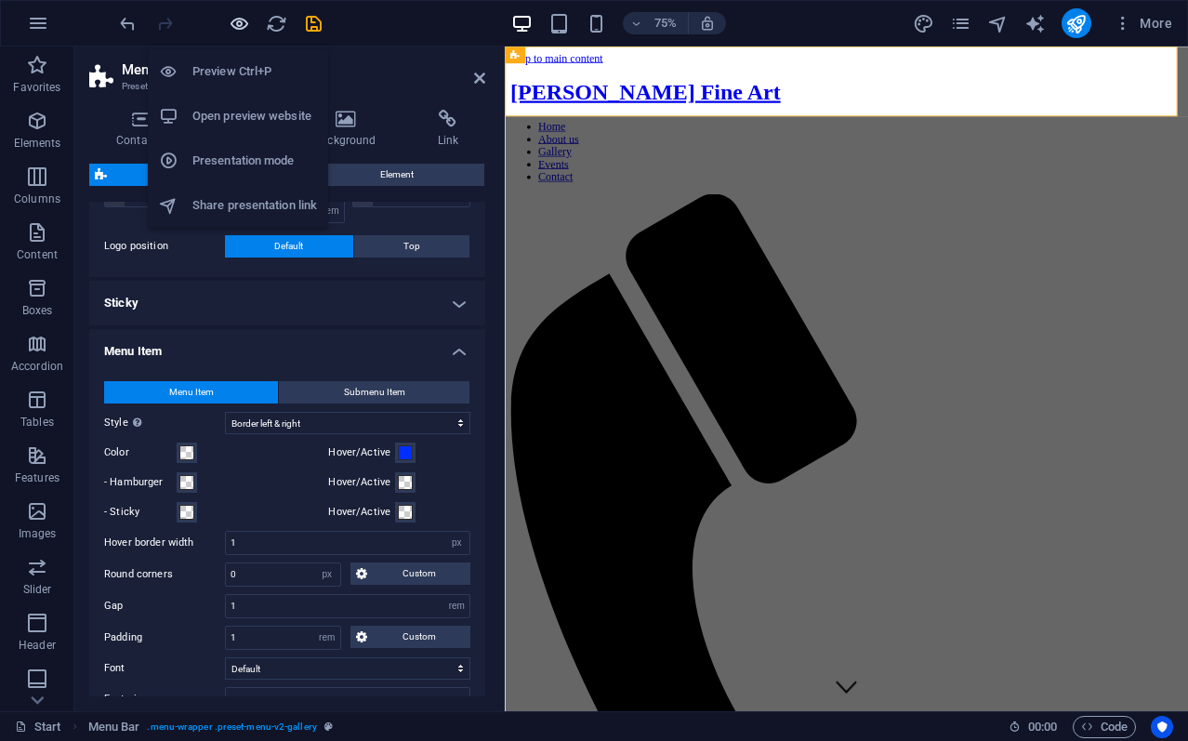
click at [244, 18] on icon "button" at bounding box center [239, 23] width 21 height 21
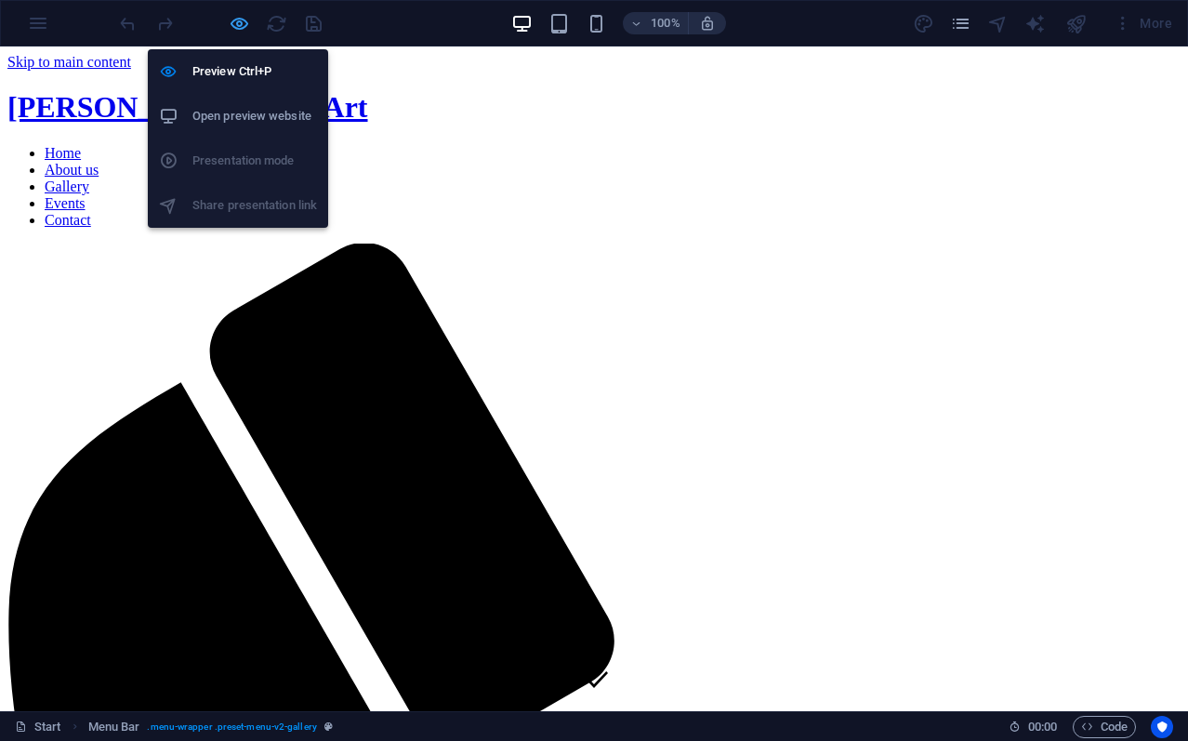
click at [236, 18] on icon "button" at bounding box center [239, 23] width 21 height 21
select select "rem"
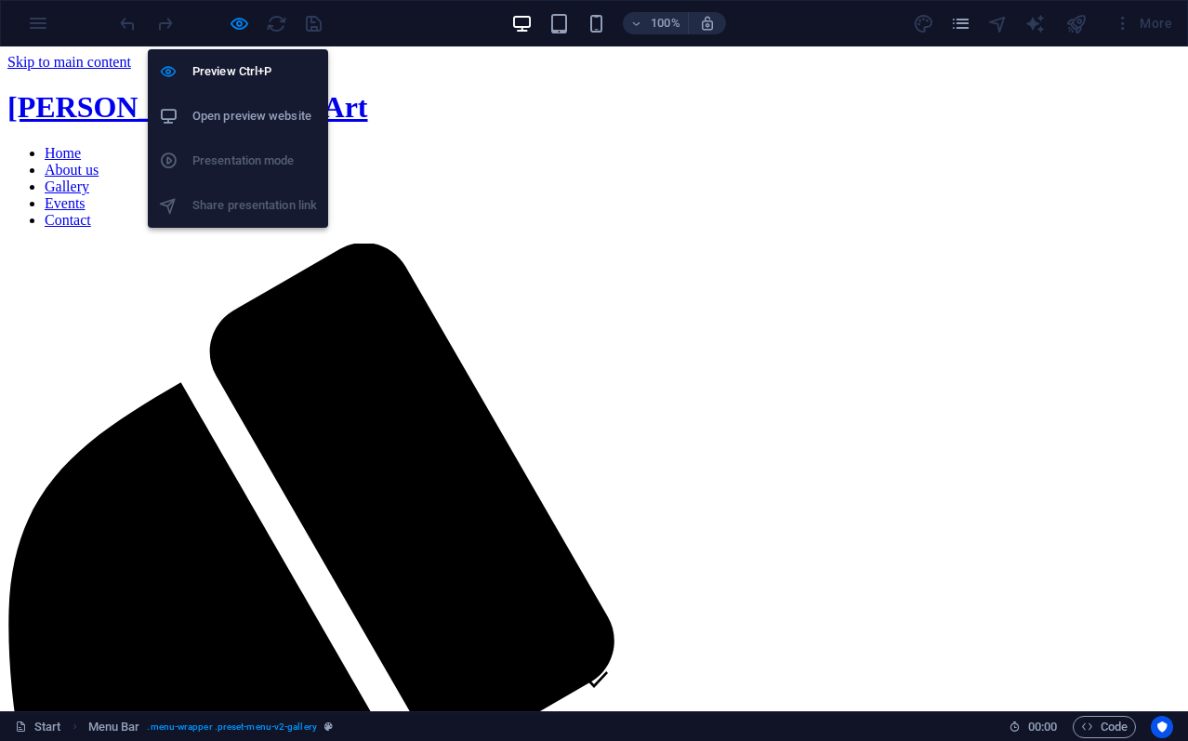
select select "hover_border_horizontal"
select select "px"
select select "rem"
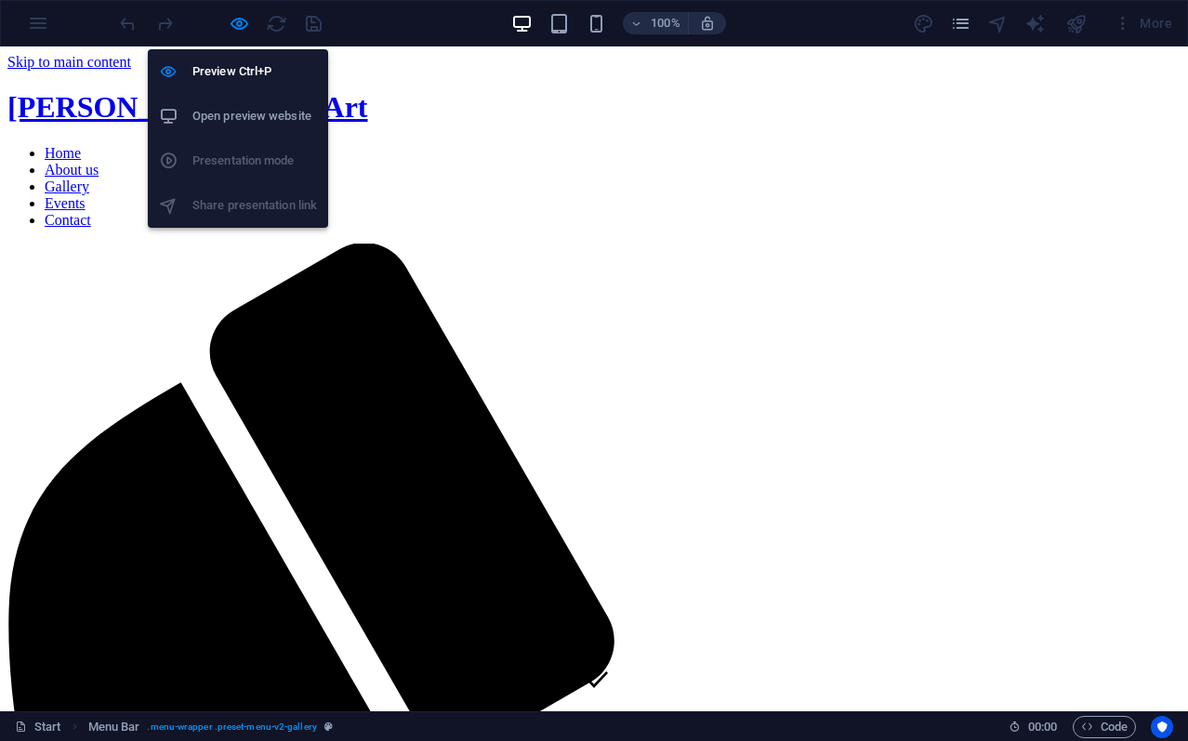
select select "px"
select select
select select "px"
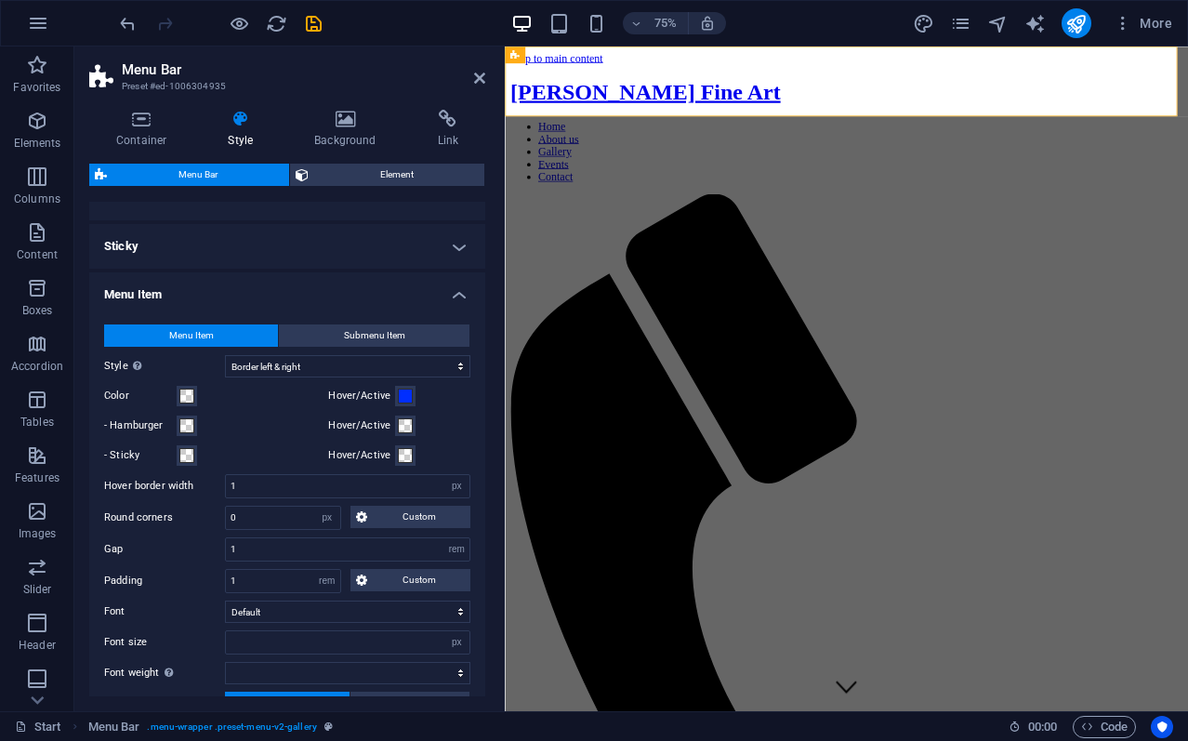
scroll to position [558, 0]
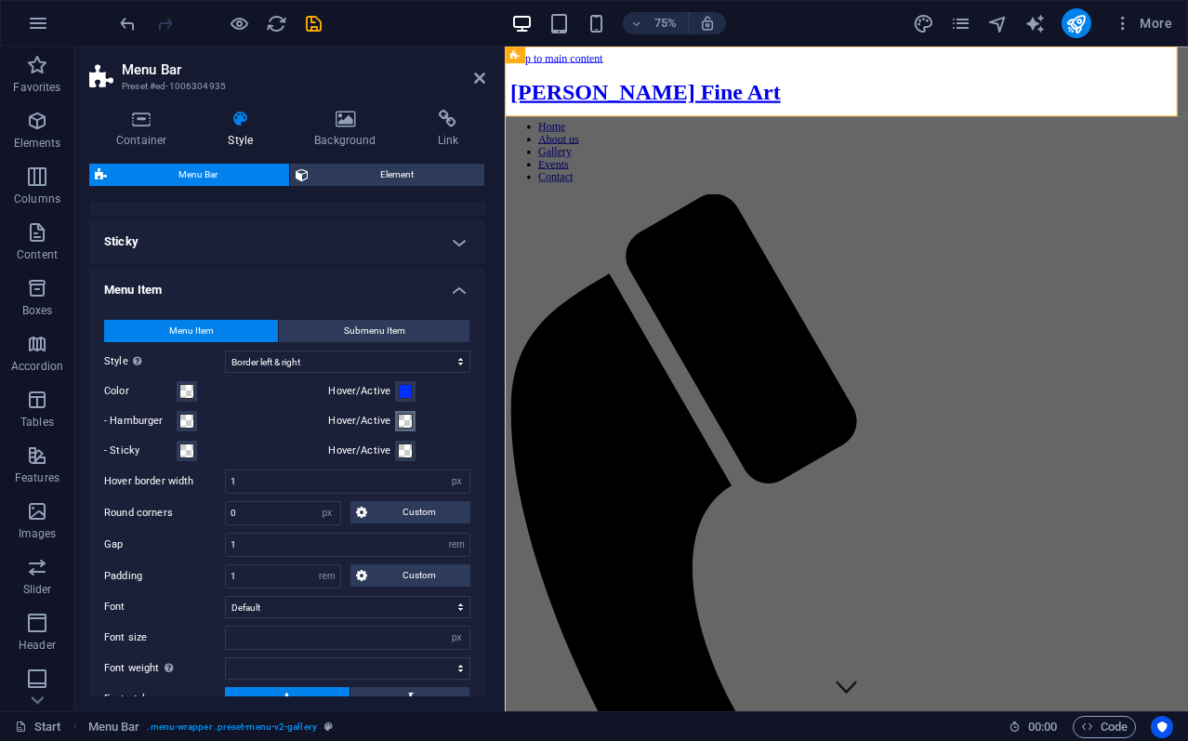
click at [401, 421] on span at bounding box center [405, 420] width 15 height 15
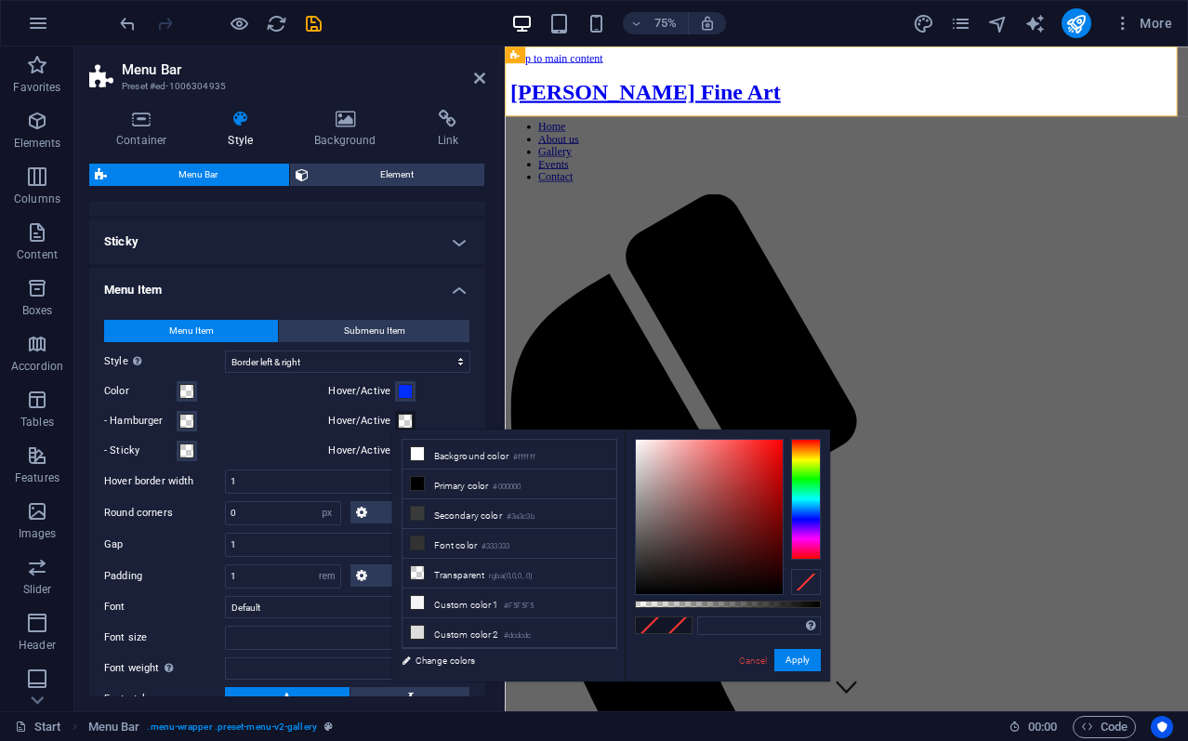
type input "#000000"
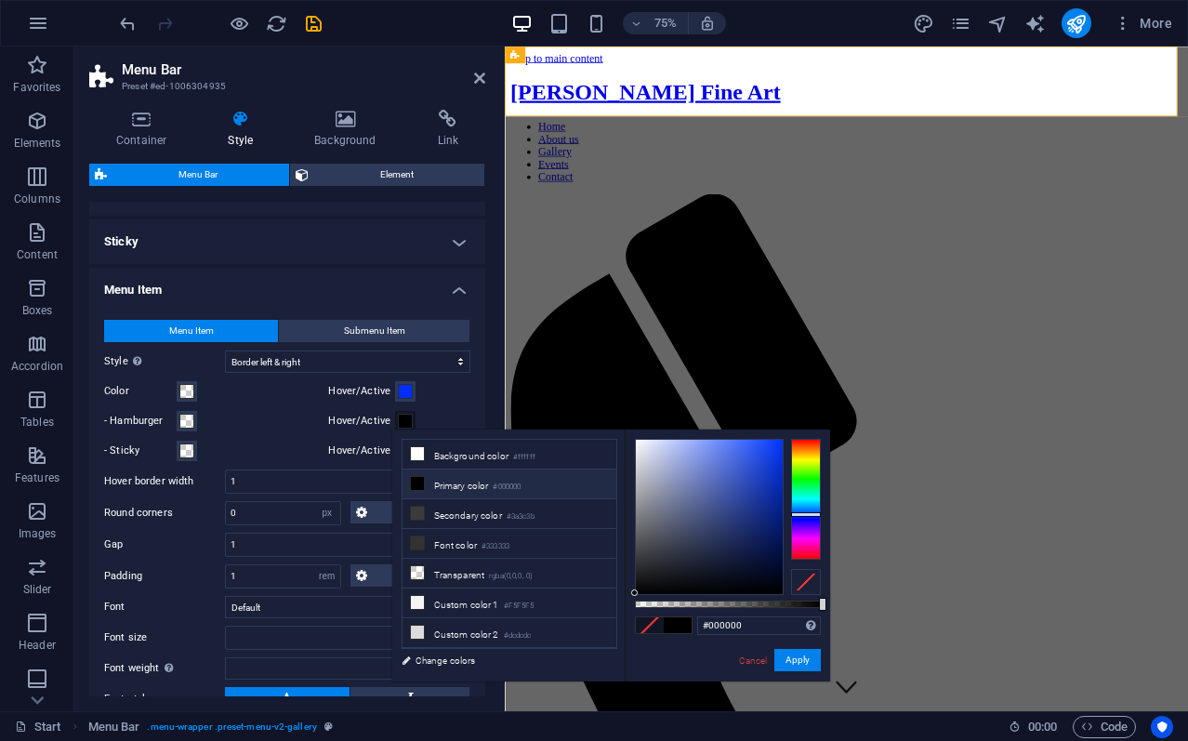
click at [808, 514] on div at bounding box center [806, 499] width 30 height 121
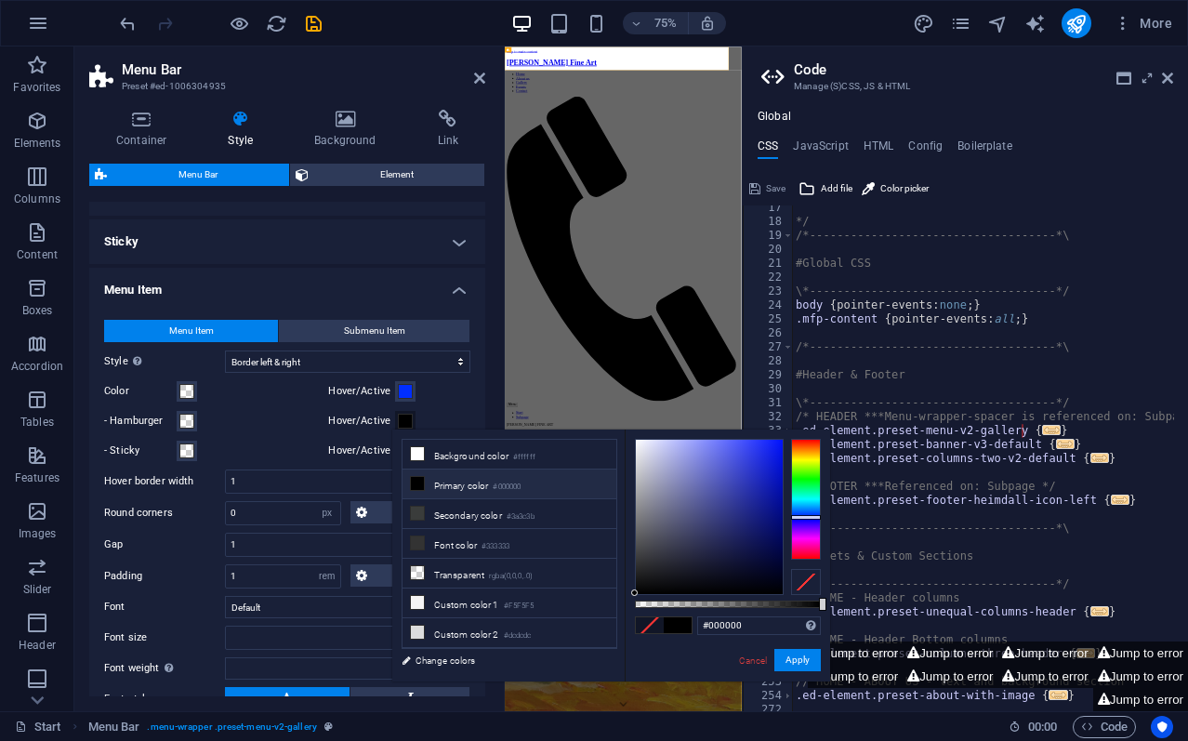
scroll to position [228, 0]
click at [816, 517] on div at bounding box center [806, 499] width 30 height 121
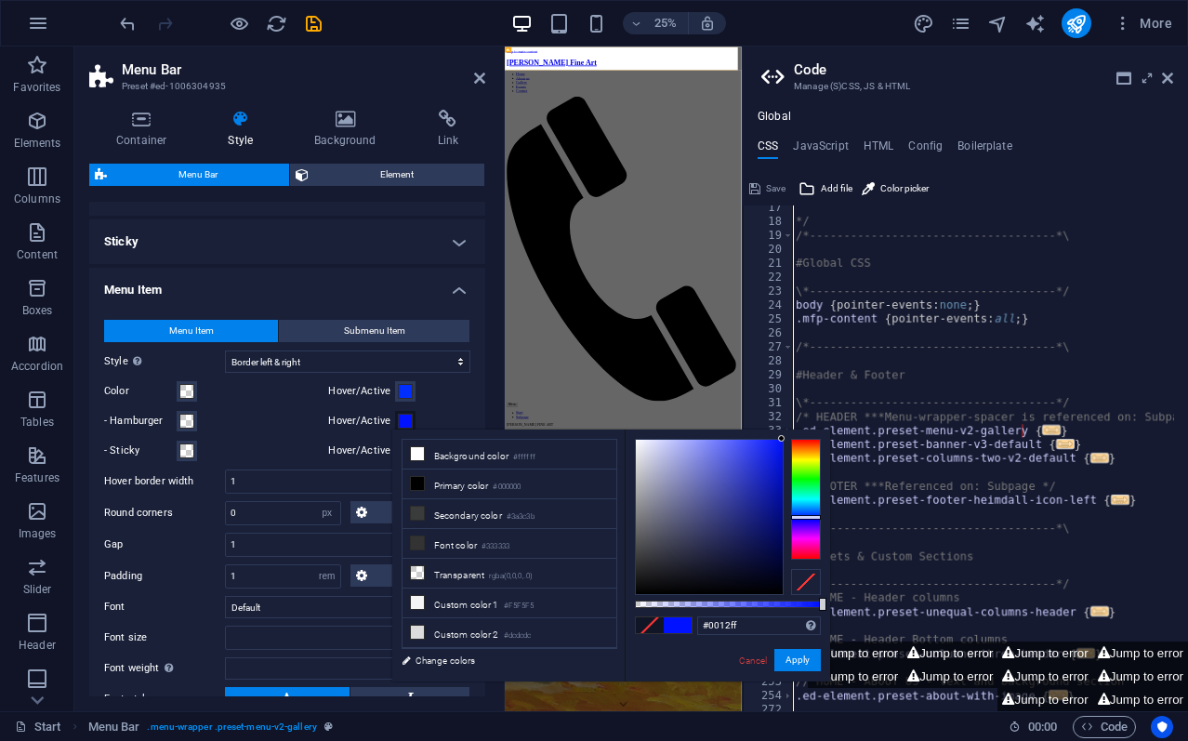
drag, startPoint x: 779, startPoint y: 442, endPoint x: 784, endPoint y: 432, distance: 11.6
click at [784, 432] on div "#0012ff Supported formats #0852ed rgb(8, 82, 237) rgba(8, 82, 237, 90%) hsv(221…" at bounding box center [726, 689] width 205 height 521
click at [793, 646] on div "#0012ff Supported formats #0852ed rgb(8, 82, 237) rgba(8, 82, 237, 90%) hsv(221…" at bounding box center [726, 689] width 205 height 521
click at [804, 656] on button "Apply" at bounding box center [797, 660] width 46 height 22
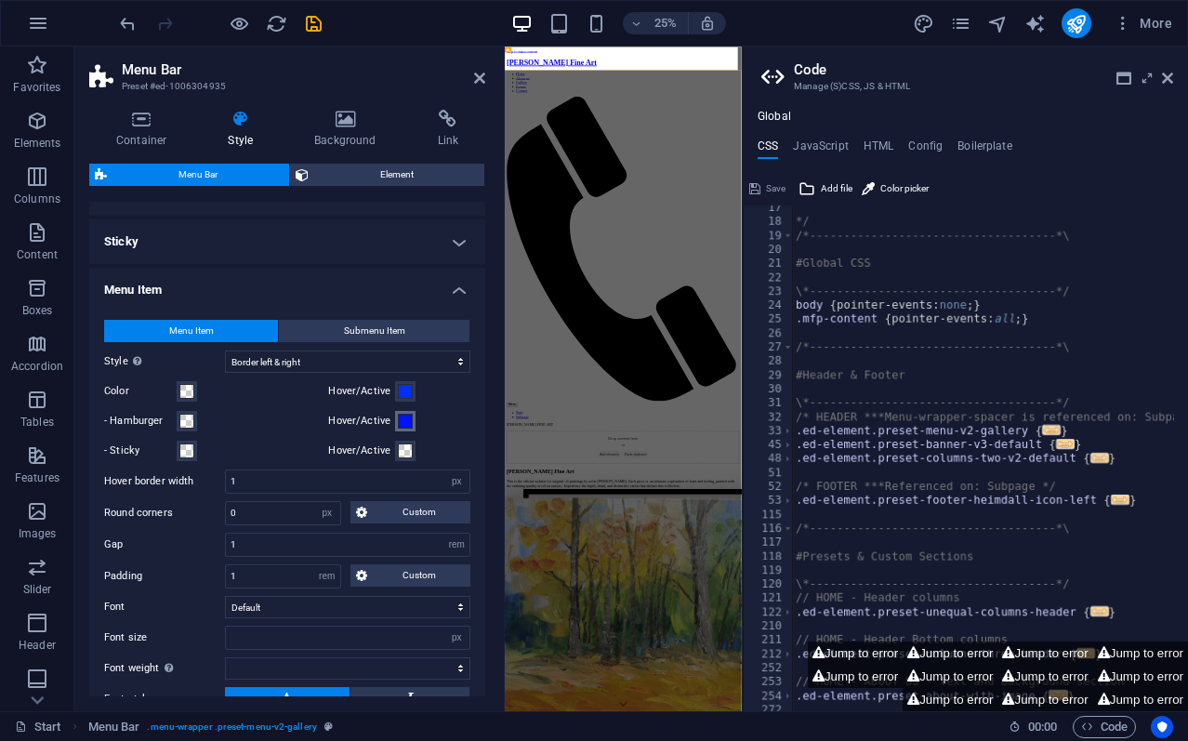
click at [400, 413] on span at bounding box center [405, 420] width 15 height 15
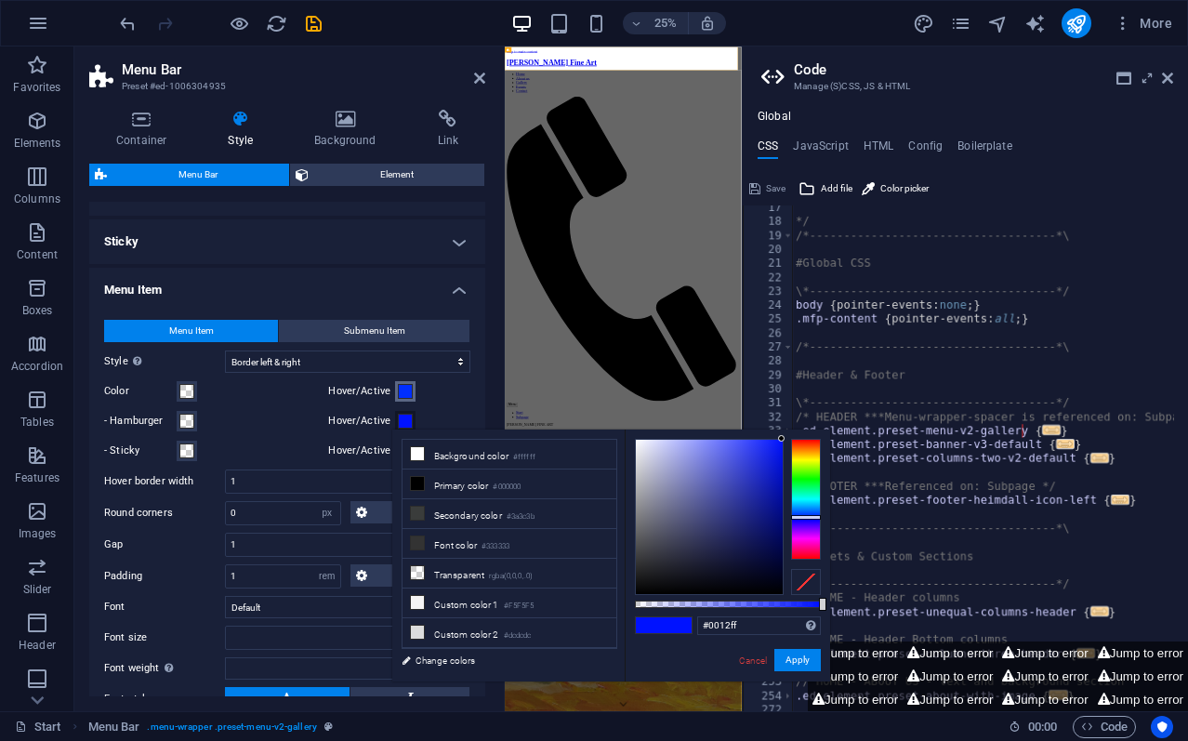
click at [398, 390] on span at bounding box center [405, 391] width 15 height 15
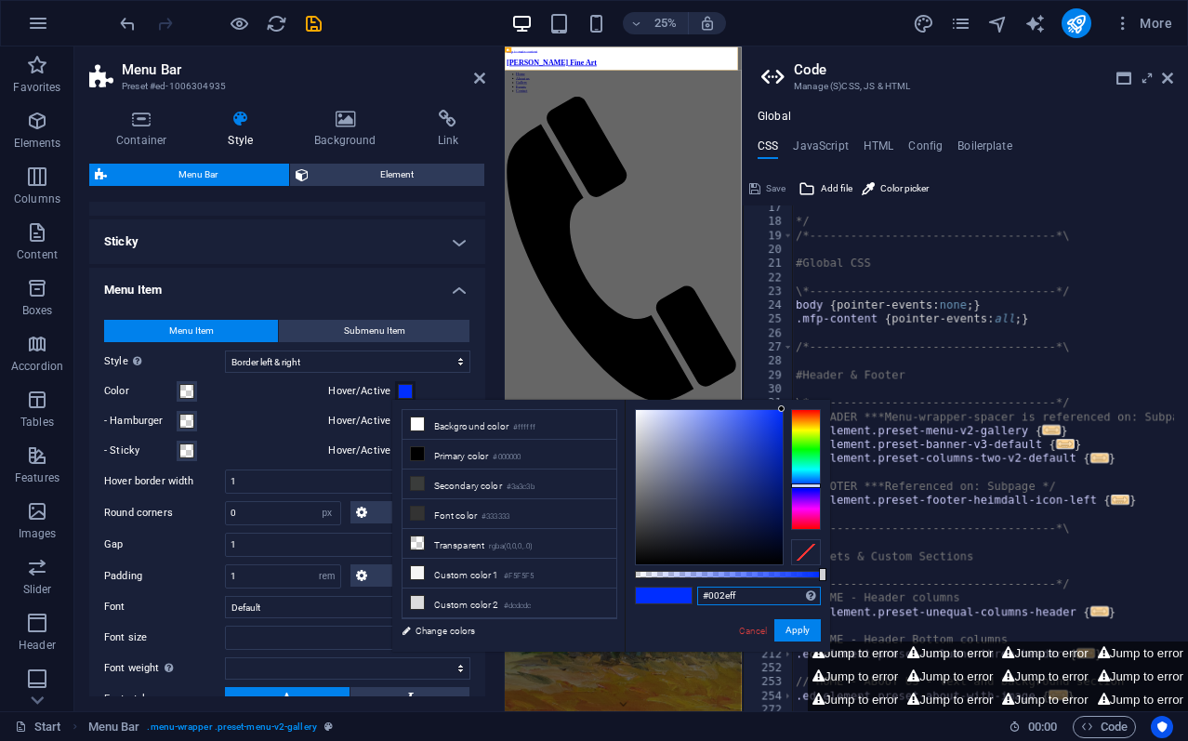
drag, startPoint x: 761, startPoint y: 594, endPoint x: 636, endPoint y: 575, distance: 126.8
click at [636, 575] on div "#002eff Supported formats #0852ed rgb(8, 82, 237) rgba(8, 82, 237, 90%) hsv(221…" at bounding box center [726, 660] width 205 height 521
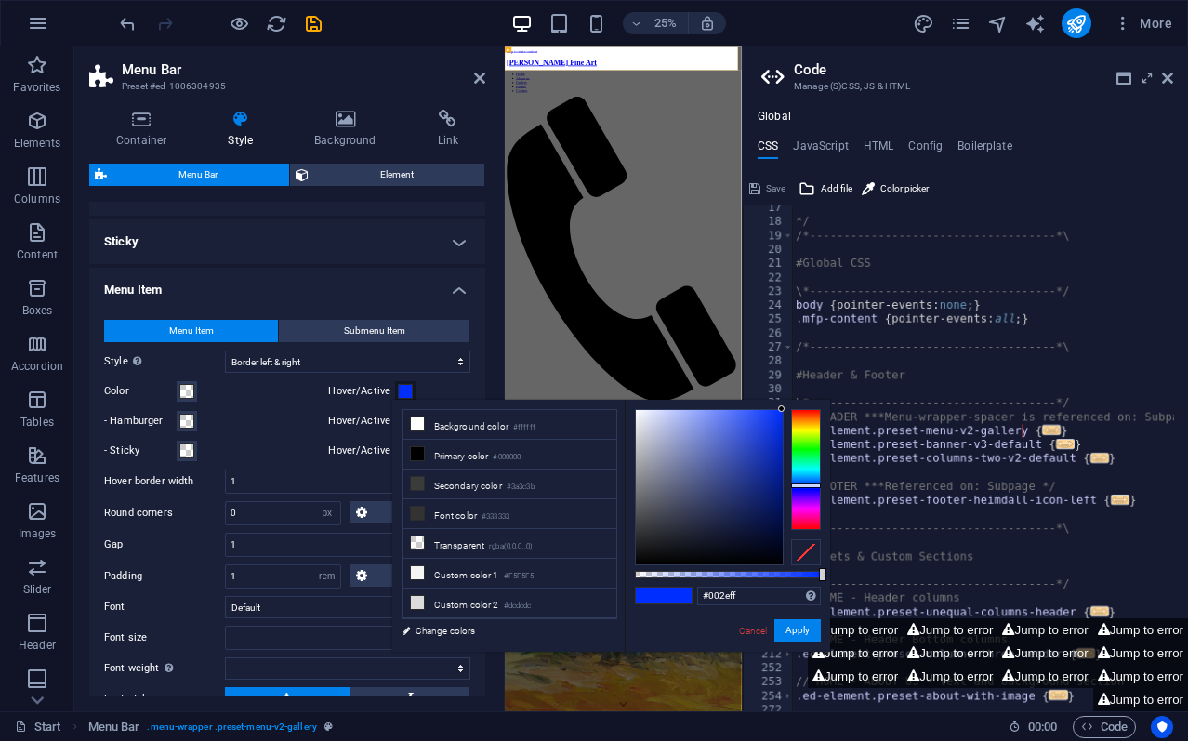
drag, startPoint x: 755, startPoint y: 623, endPoint x: 743, endPoint y: 623, distance: 11.2
click at [755, 623] on link "Cancel" at bounding box center [753, 630] width 33 height 14
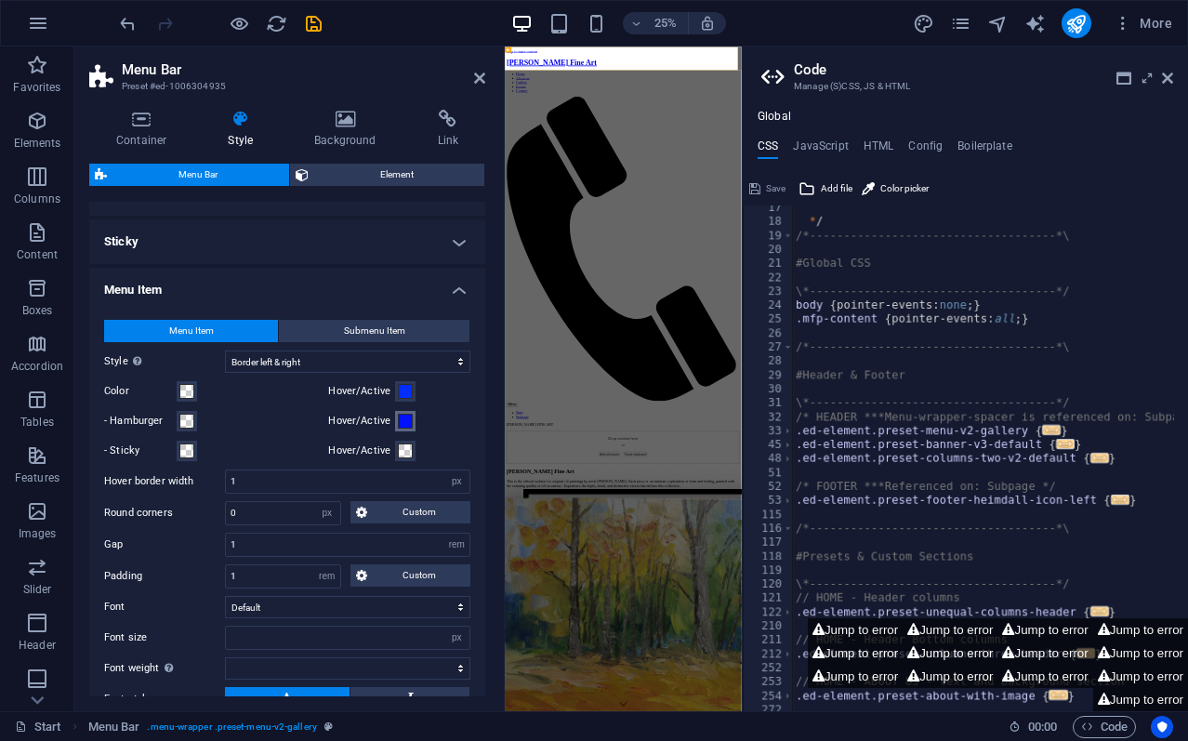
click at [398, 415] on span at bounding box center [405, 420] width 15 height 15
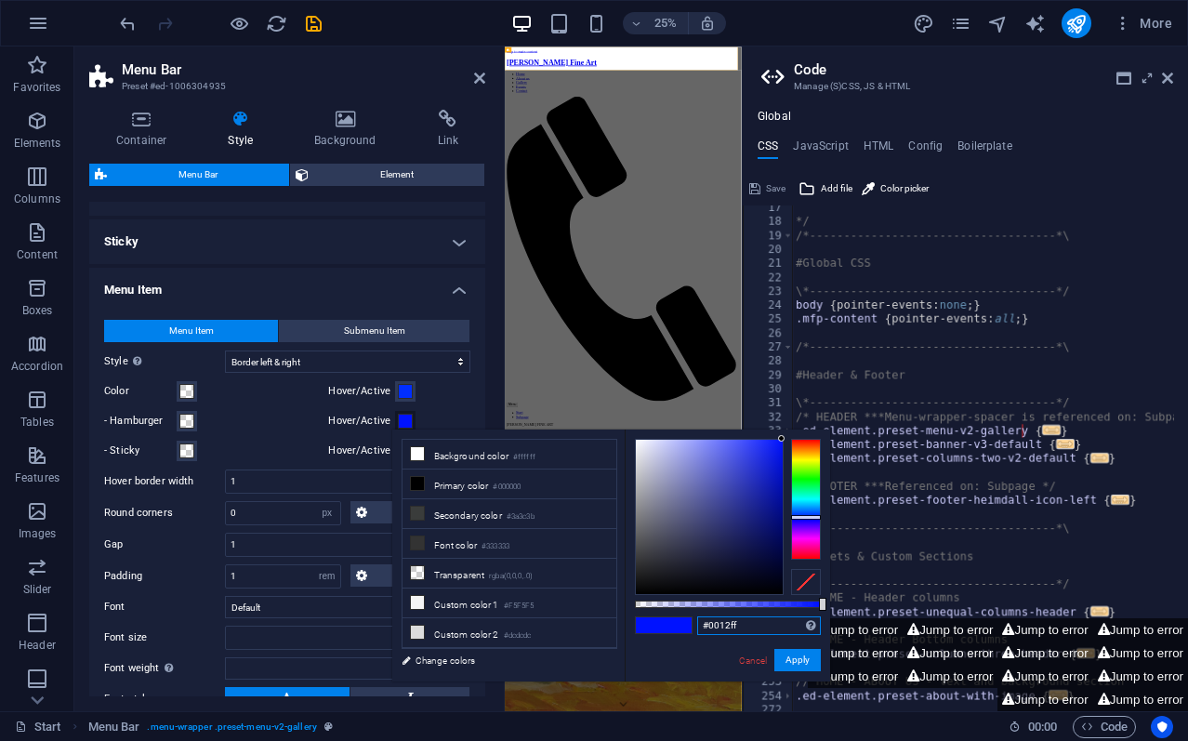
drag, startPoint x: 752, startPoint y: 623, endPoint x: 667, endPoint y: 614, distance: 85.1
click at [667, 610] on div "#0012ff Supported formats #0852ed rgb(8, 82, 237) rgba(8, 82, 237, 90%) hsv(221…" at bounding box center [726, 689] width 205 height 521
paste input "https://kurtpenrose.com/#ed-1006304890"
type input "https://kurtpenrose.com/#ed-1006304890"
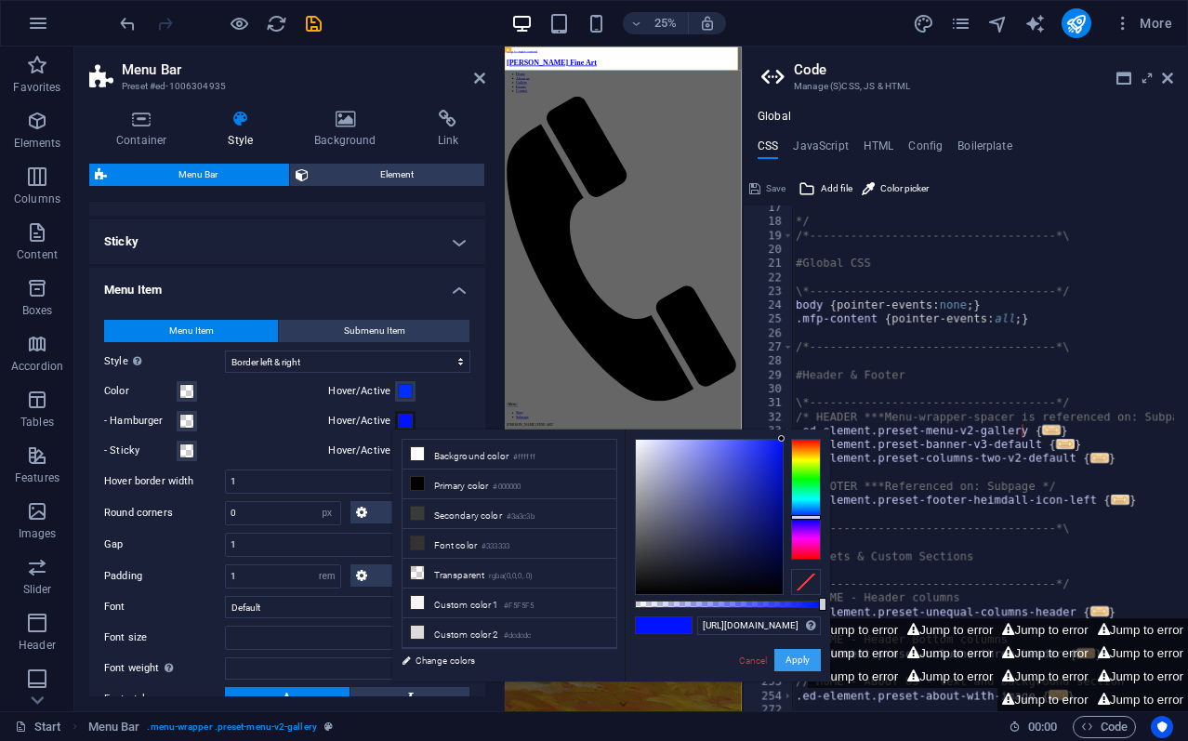
scroll to position [0, 0]
click at [804, 655] on button "Apply" at bounding box center [797, 660] width 46 height 22
click at [744, 646] on div "https://kurtpenrose.com/#ed-1006304890 Supported formats #0852ed rgb(8, 82, 237…" at bounding box center [726, 689] width 205 height 521
click at [739, 659] on link "Cancel" at bounding box center [753, 660] width 33 height 14
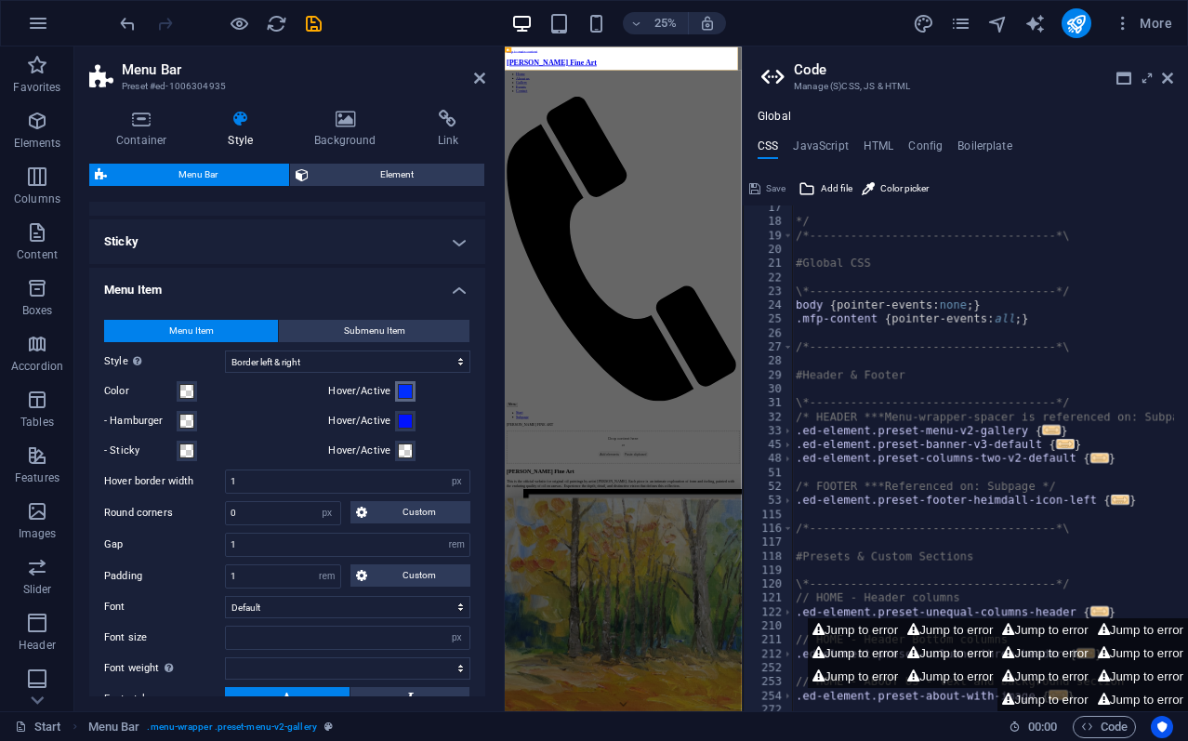
click at [399, 389] on span at bounding box center [405, 391] width 15 height 15
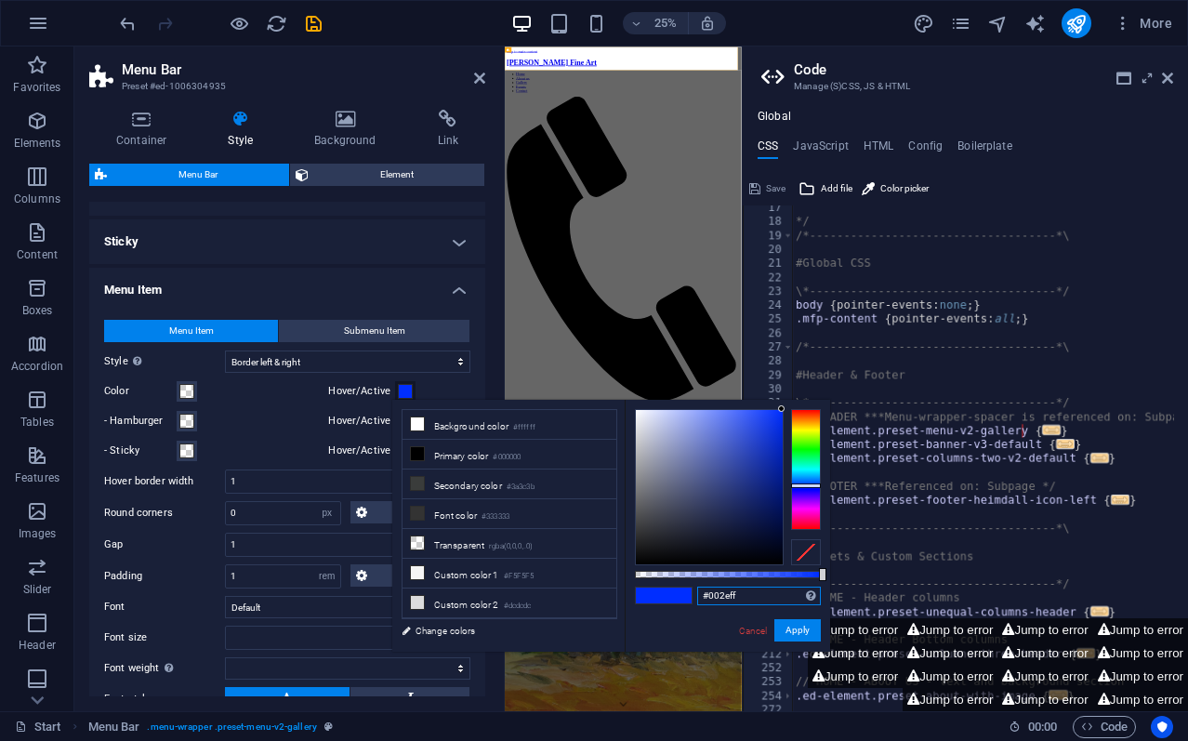
drag, startPoint x: 762, startPoint y: 596, endPoint x: 702, endPoint y: 592, distance: 59.6
click at [702, 592] on input "#002eff" at bounding box center [759, 595] width 124 height 19
click at [755, 623] on link "Cancel" at bounding box center [753, 630] width 33 height 14
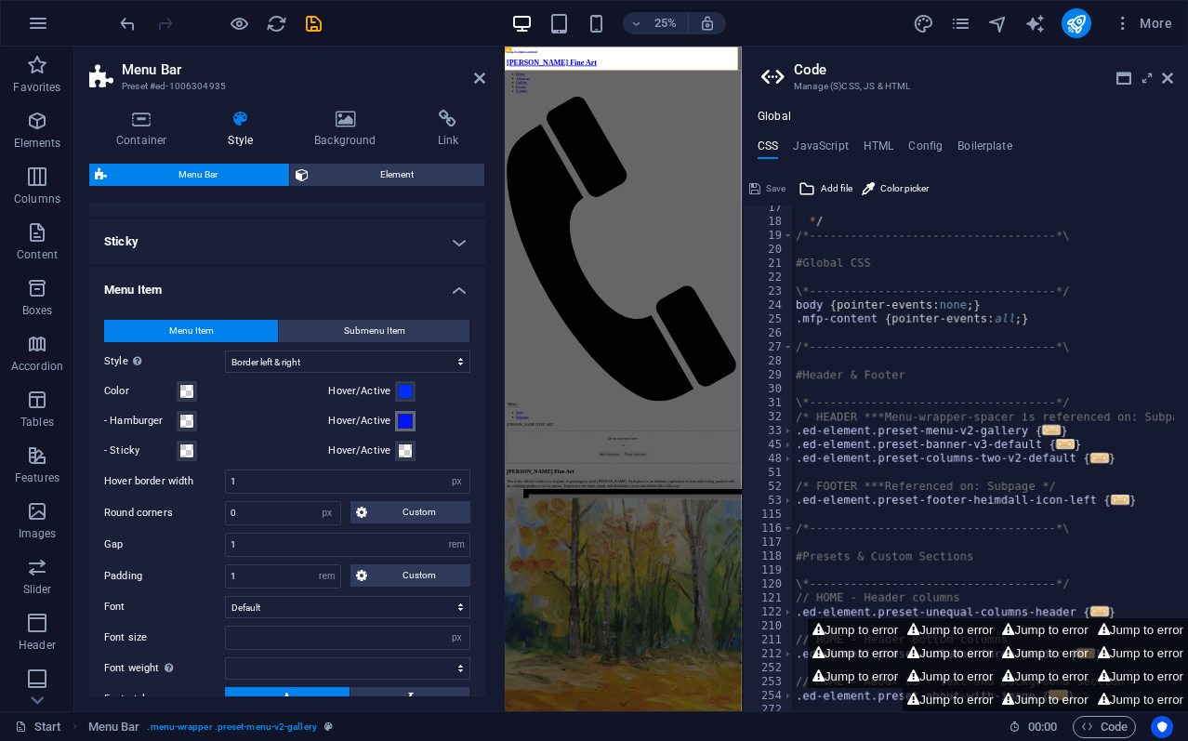
drag, startPoint x: 403, startPoint y: 423, endPoint x: 525, endPoint y: 465, distance: 128.7
click at [403, 423] on span at bounding box center [405, 420] width 15 height 15
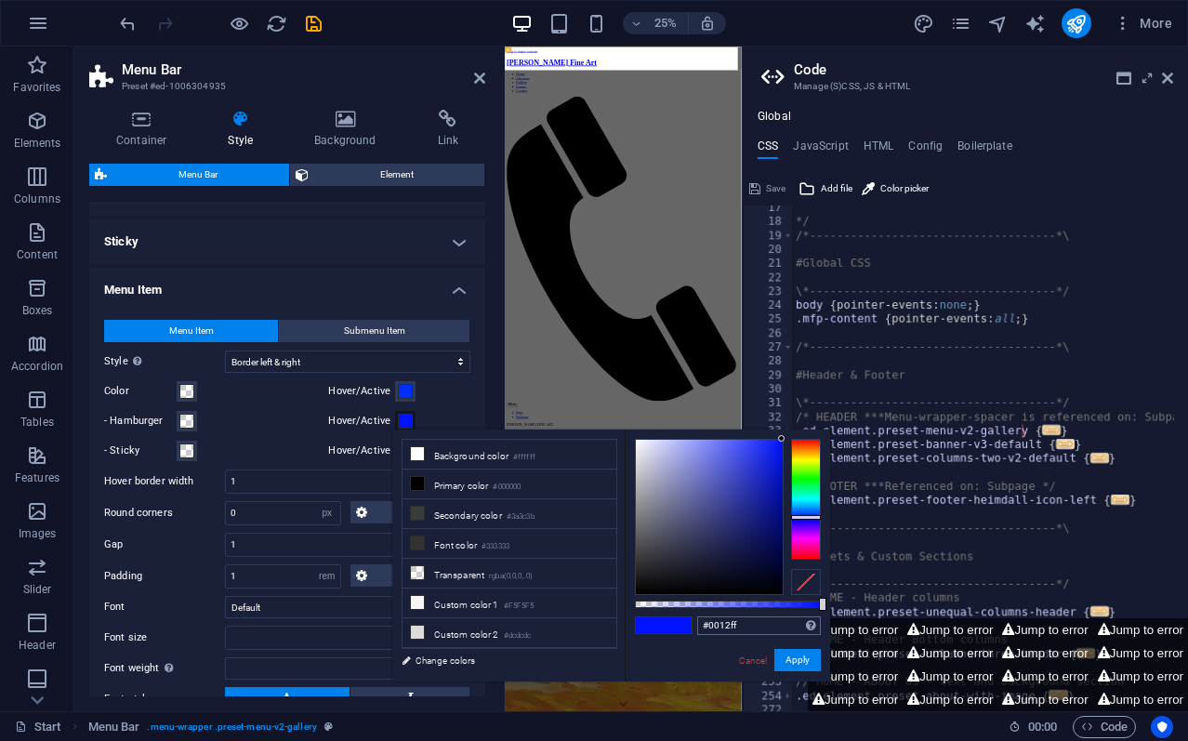
drag, startPoint x: 742, startPoint y: 623, endPoint x: 702, endPoint y: 616, distance: 40.6
click at [702, 616] on input "#0012ff" at bounding box center [759, 625] width 124 height 19
paste textarea "#002eff"
type textarea "#002eff/*------------------------------------*\"
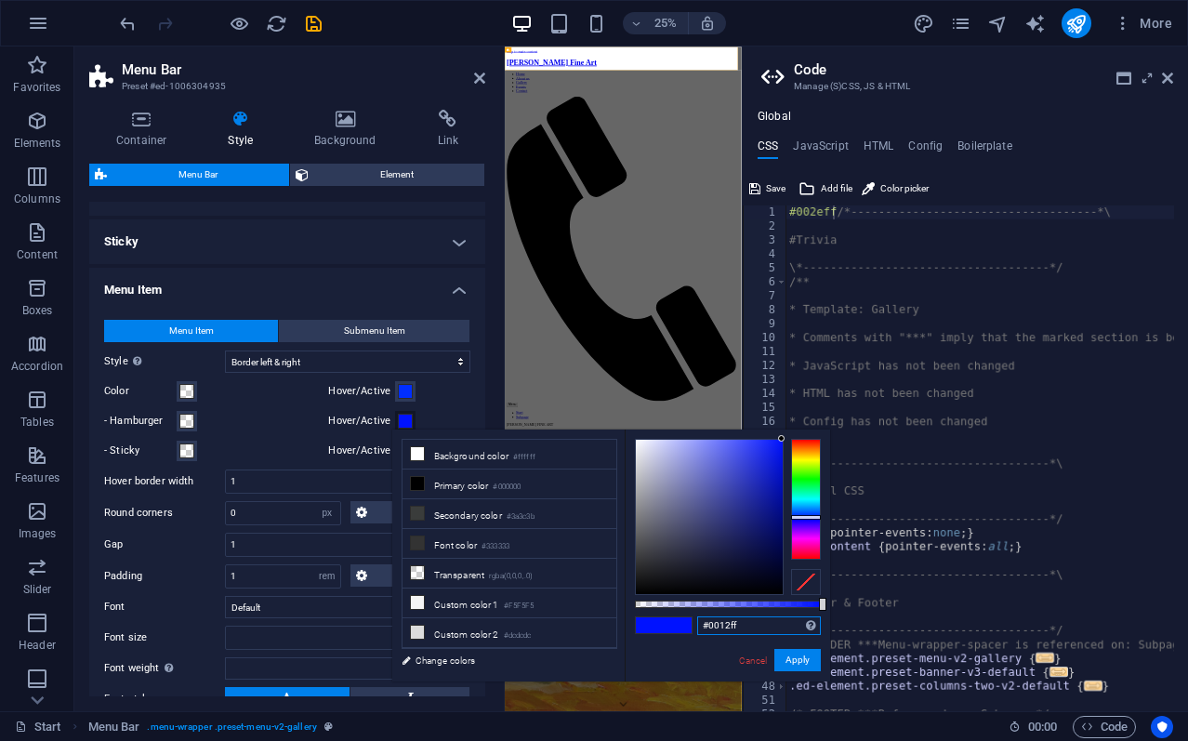
drag, startPoint x: 764, startPoint y: 623, endPoint x: 701, endPoint y: 624, distance: 63.2
click at [701, 623] on input "#0012ff" at bounding box center [759, 625] width 124 height 19
paste input "2e"
type input "#002eff"
drag, startPoint x: 794, startPoint y: 658, endPoint x: 15, endPoint y: 2048, distance: 1593.3
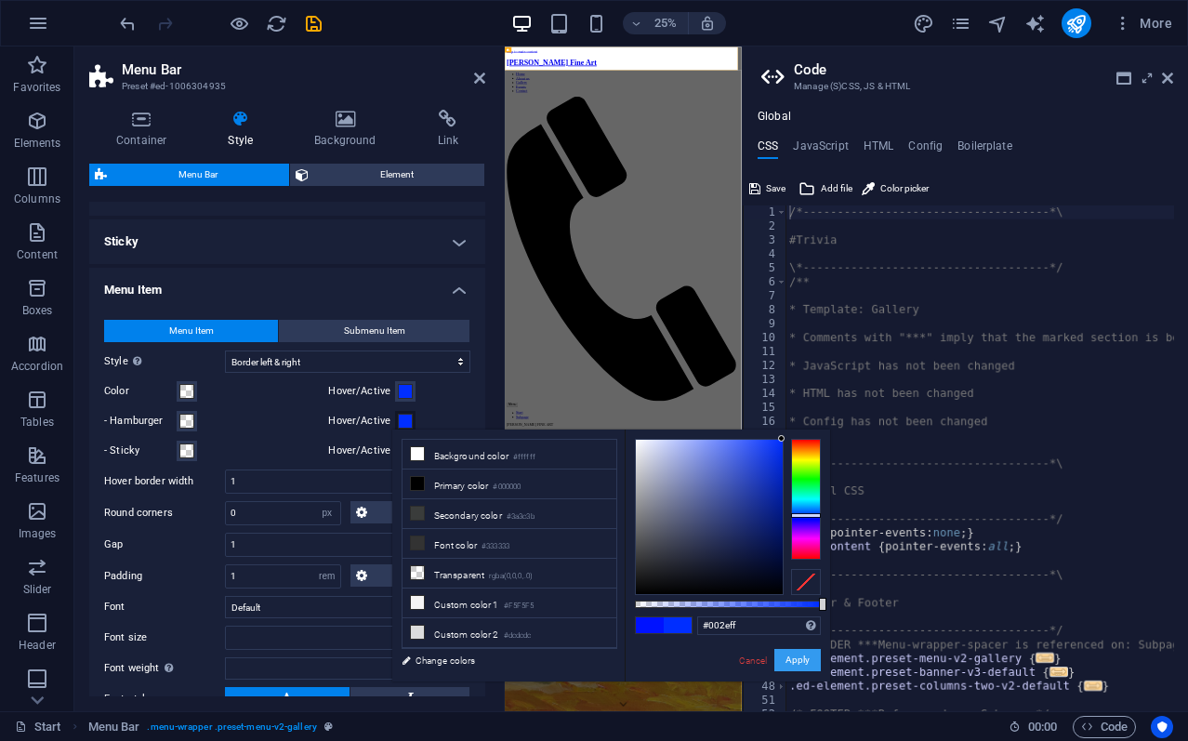
click at [794, 658] on button "Apply" at bounding box center [797, 660] width 46 height 22
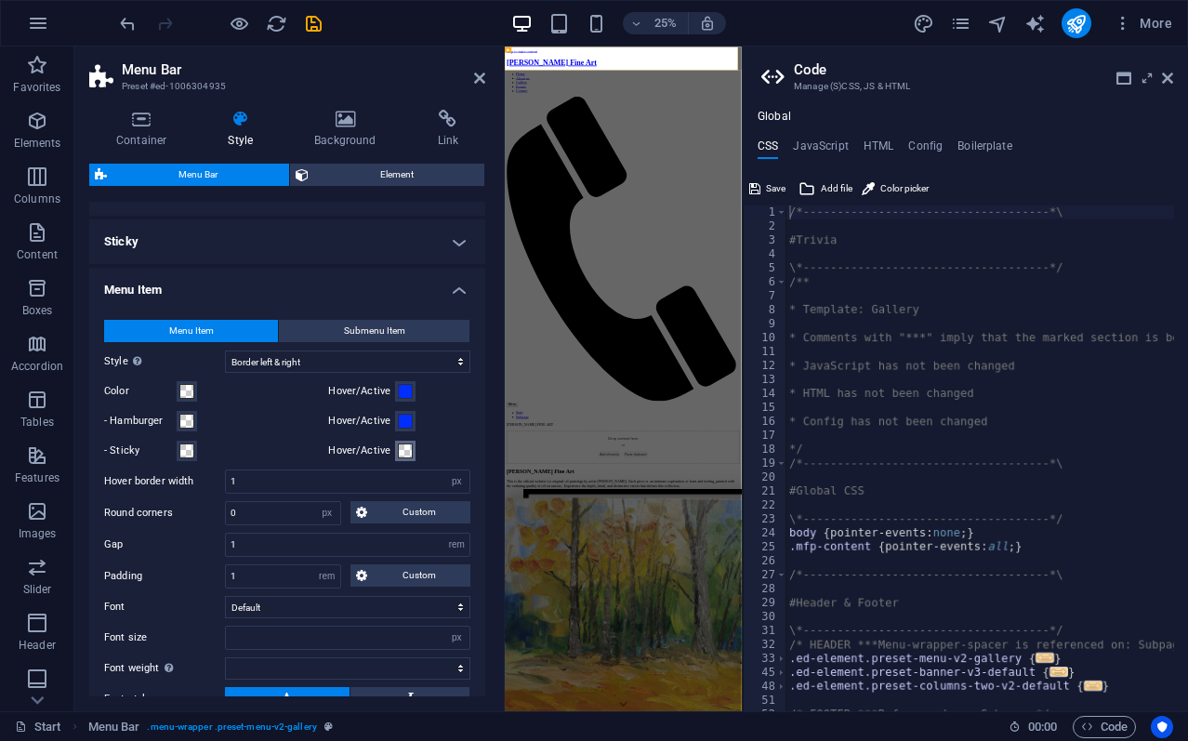
click at [398, 447] on span at bounding box center [405, 450] width 15 height 15
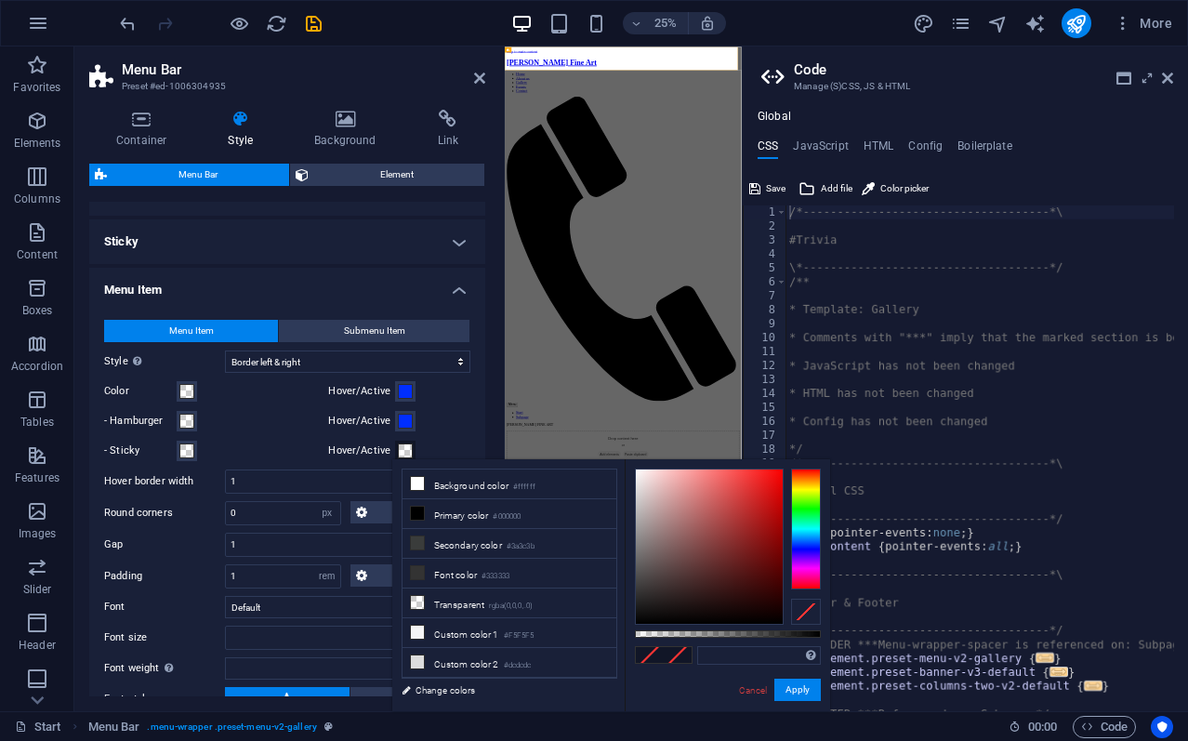
type textarea "/*------------------------------------*\"
click at [777, 653] on input "text" at bounding box center [759, 655] width 124 height 19
paste input "#002eff"
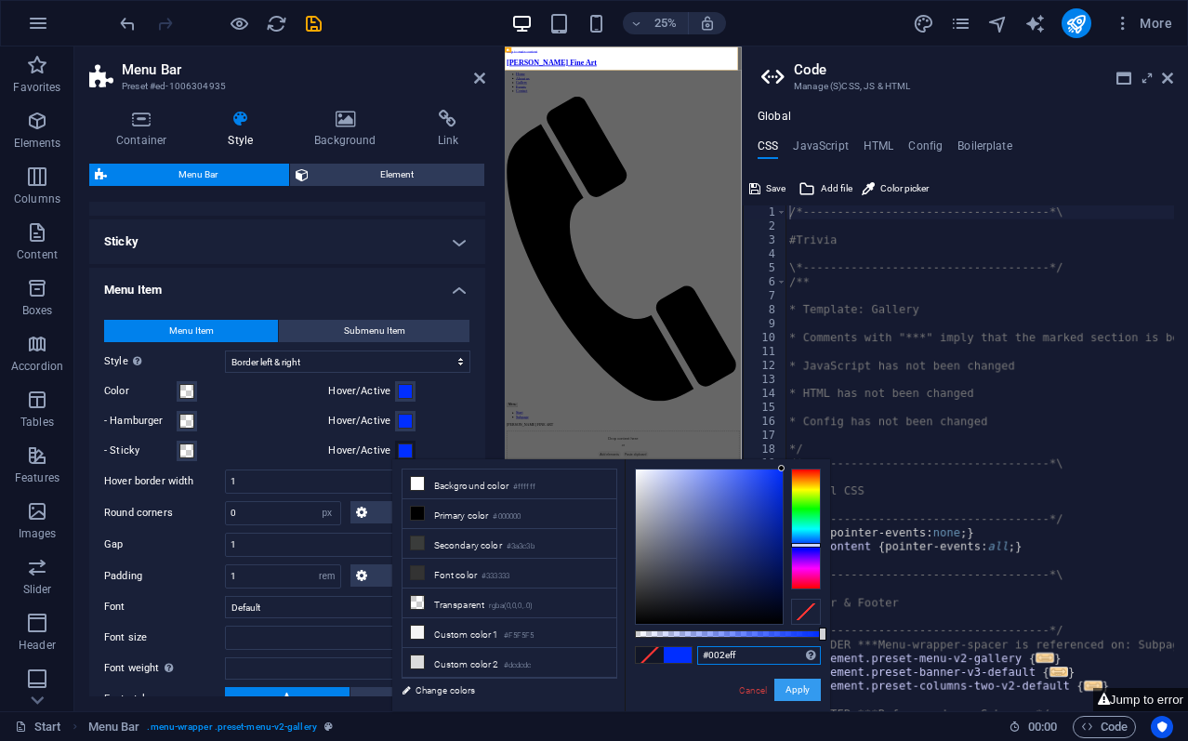
type input "#002eff"
click at [799, 689] on button "Apply" at bounding box center [797, 689] width 46 height 22
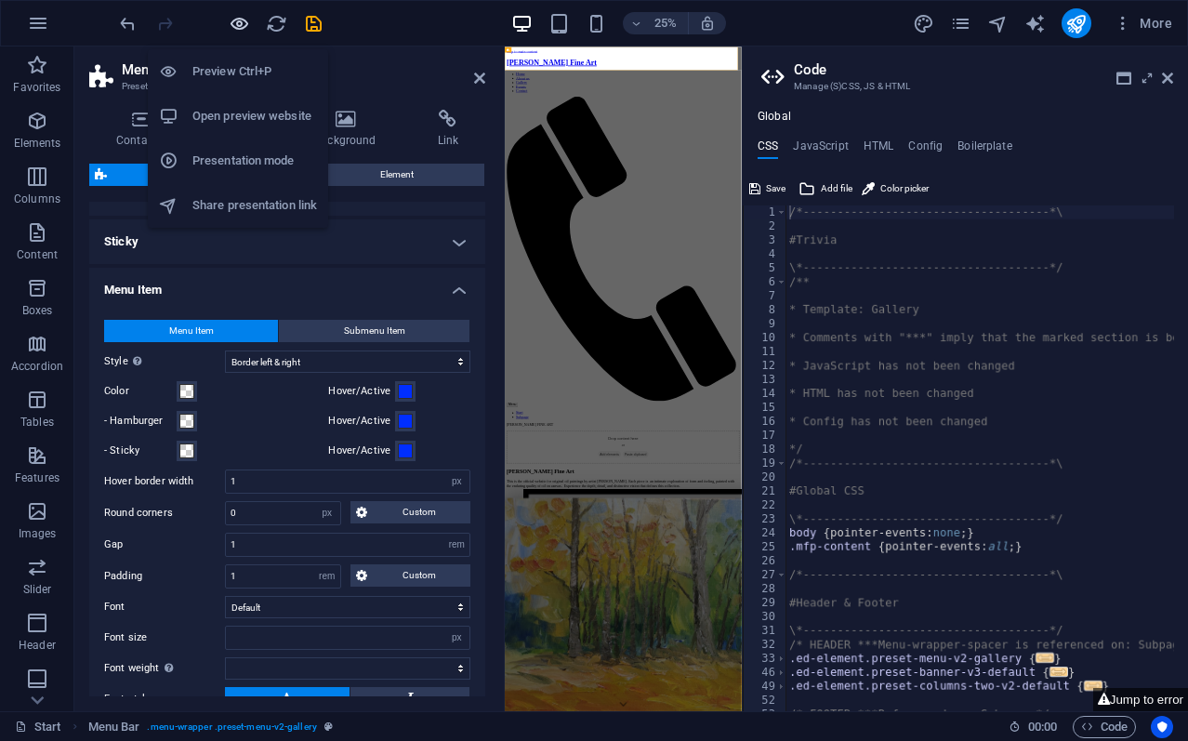
drag, startPoint x: 238, startPoint y: 18, endPoint x: 790, endPoint y: 112, distance: 559.9
click at [238, 18] on icon "button" at bounding box center [239, 23] width 21 height 21
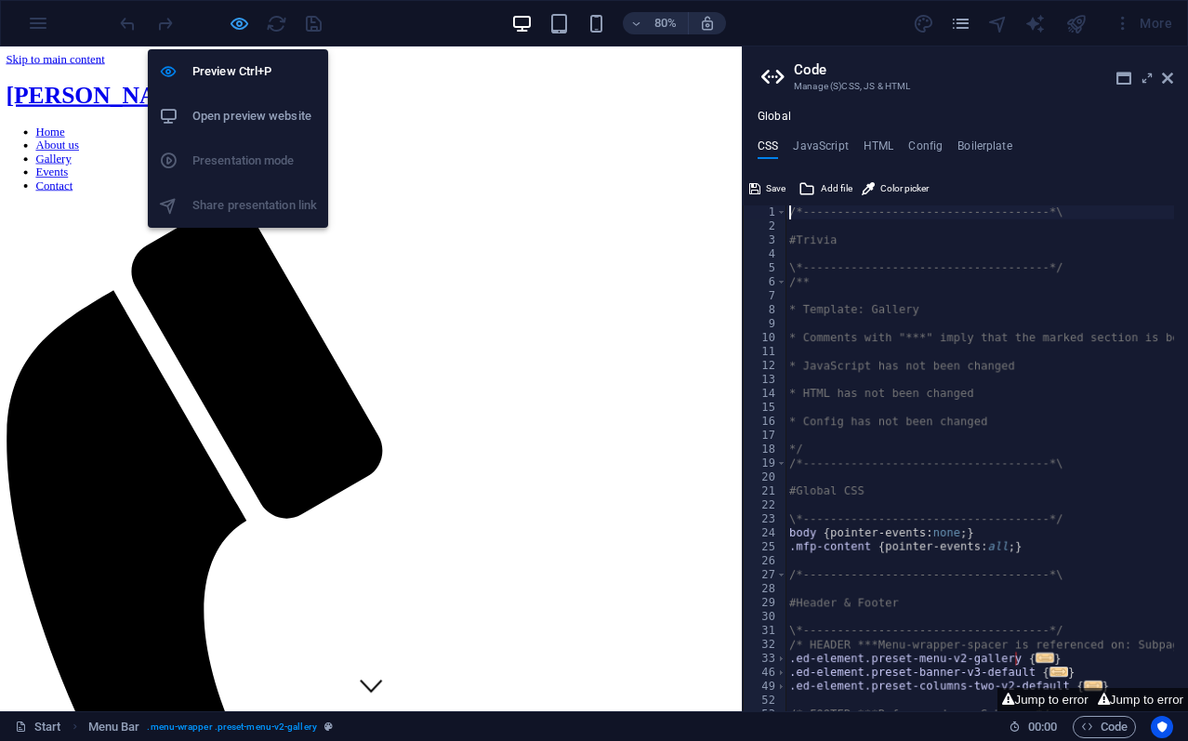
click at [240, 21] on icon "button" at bounding box center [239, 23] width 21 height 21
select select "rem"
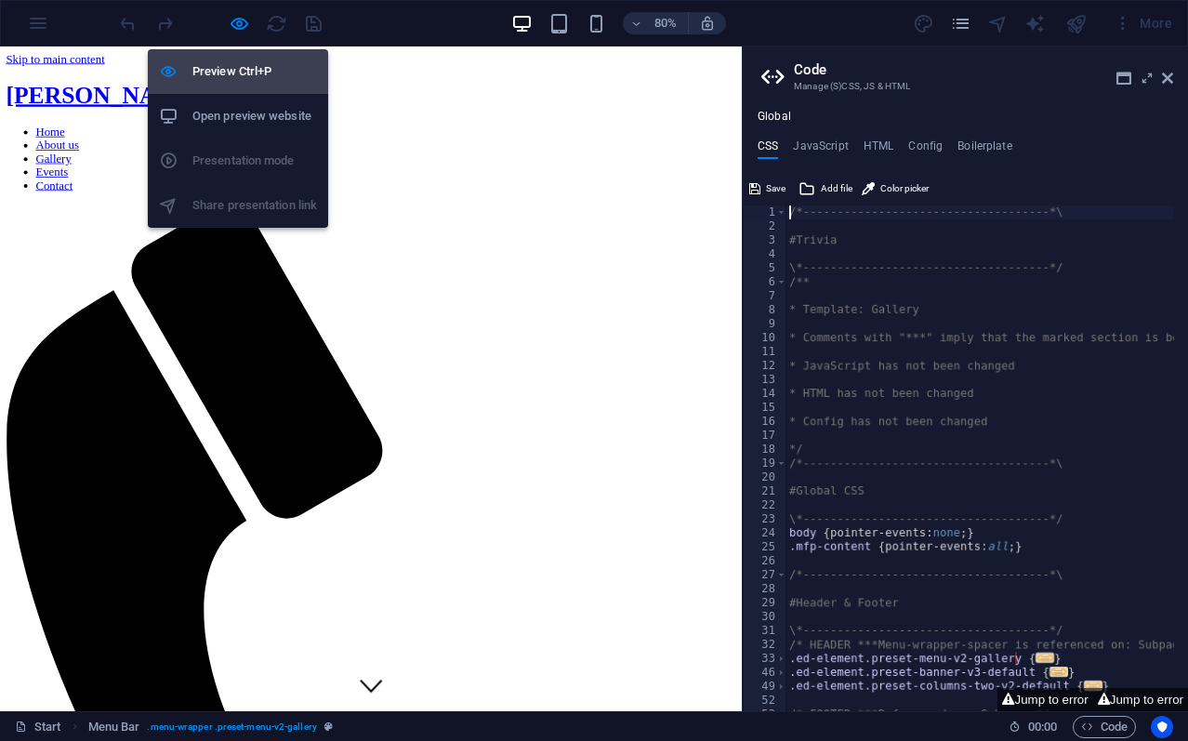
select select "hover_border_horizontal"
select select "px"
select select "rem"
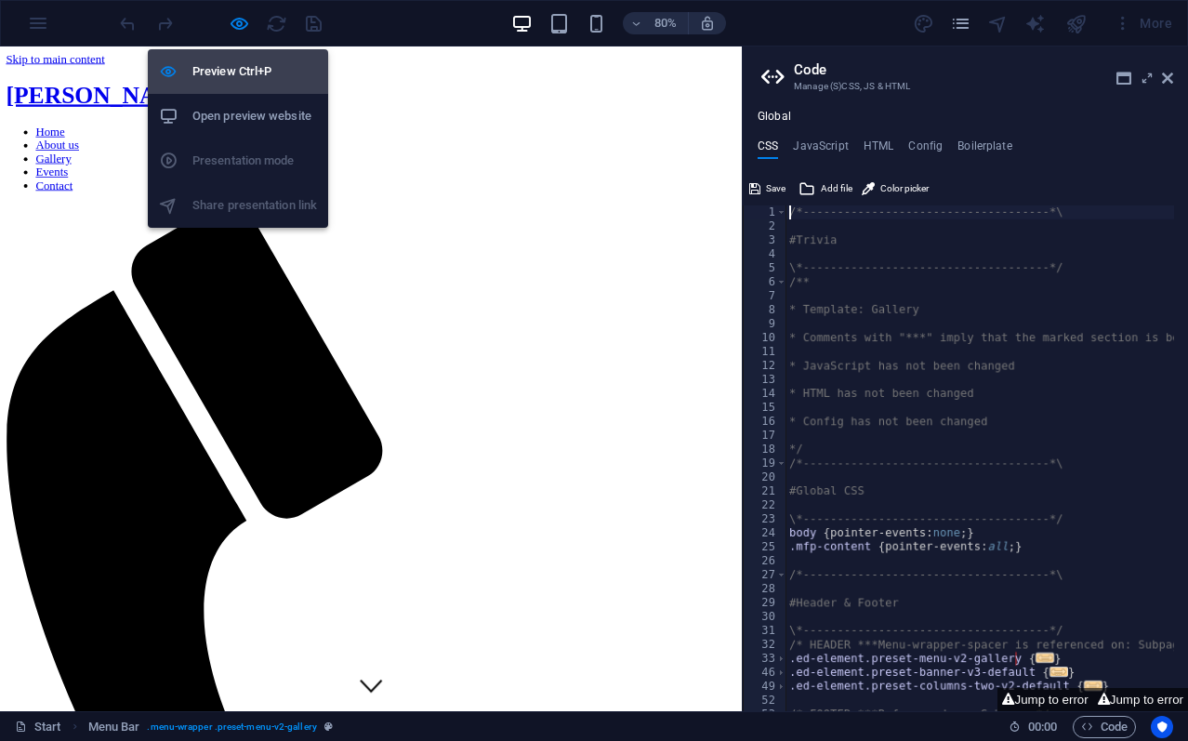
select select "px"
select select
select select "px"
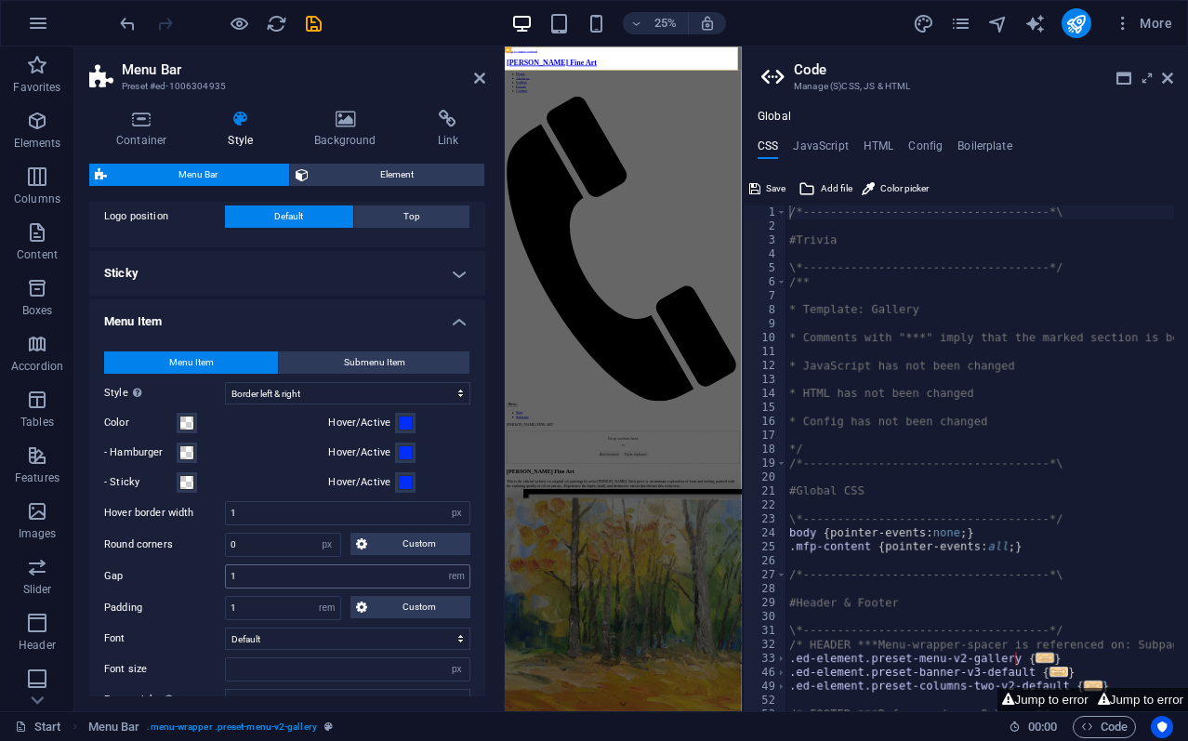
scroll to position [558, 0]
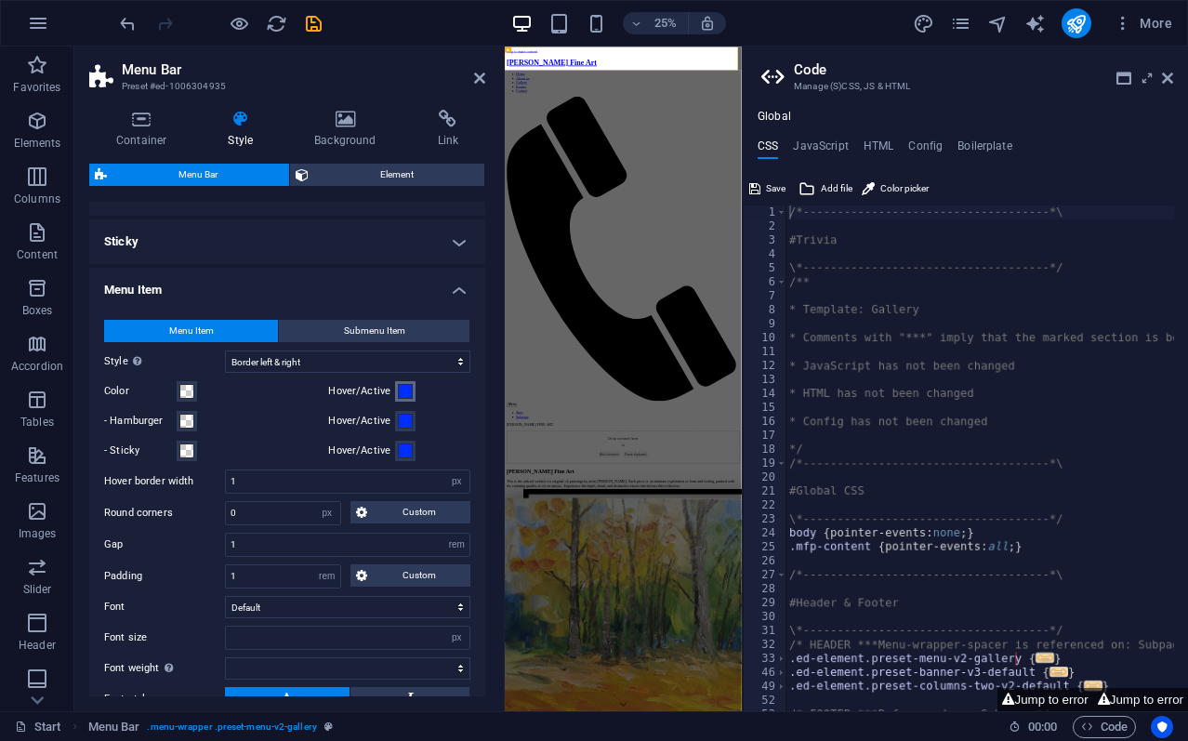
click at [398, 384] on span at bounding box center [405, 391] width 15 height 15
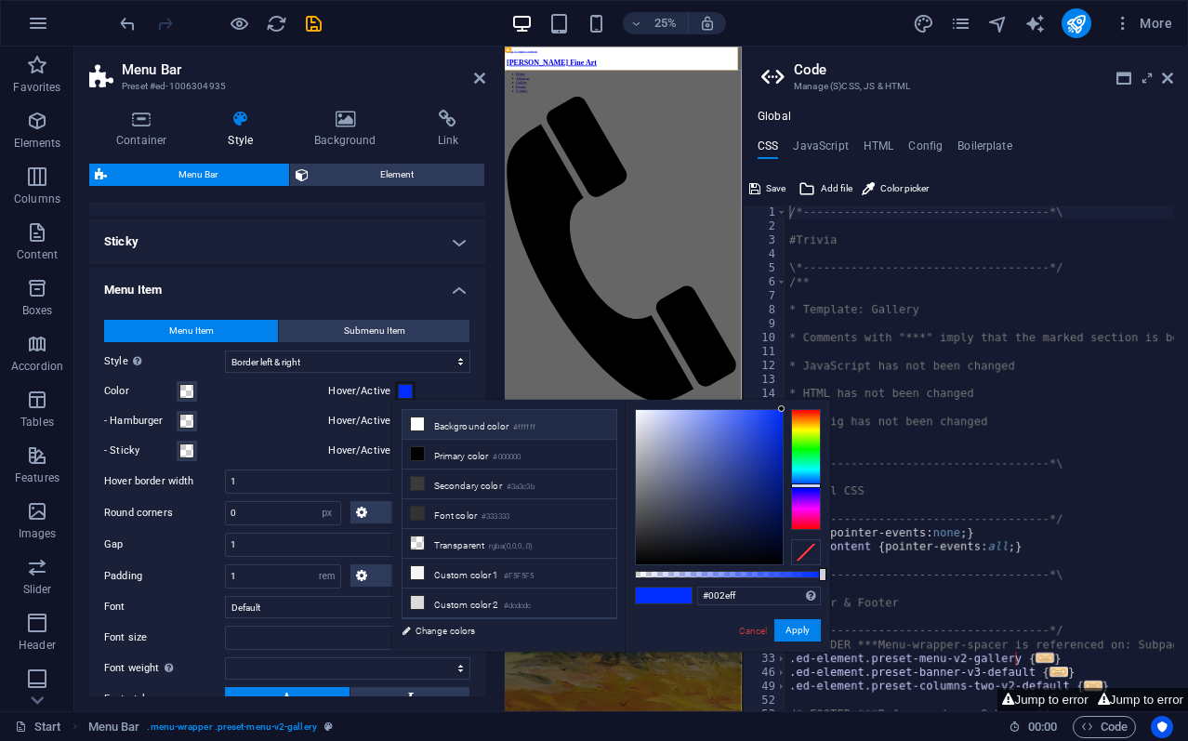
click at [485, 419] on li "Background color #ffffff" at bounding box center [509, 425] width 214 height 30
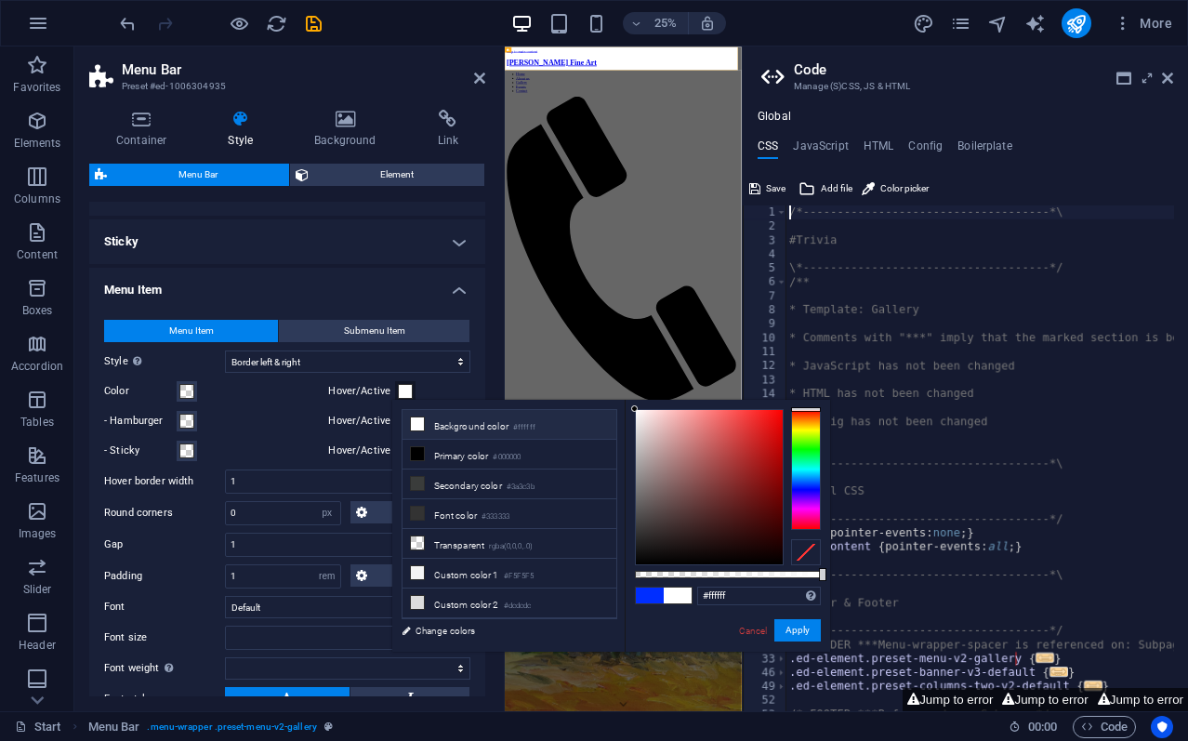
click at [810, 427] on div at bounding box center [806, 469] width 30 height 121
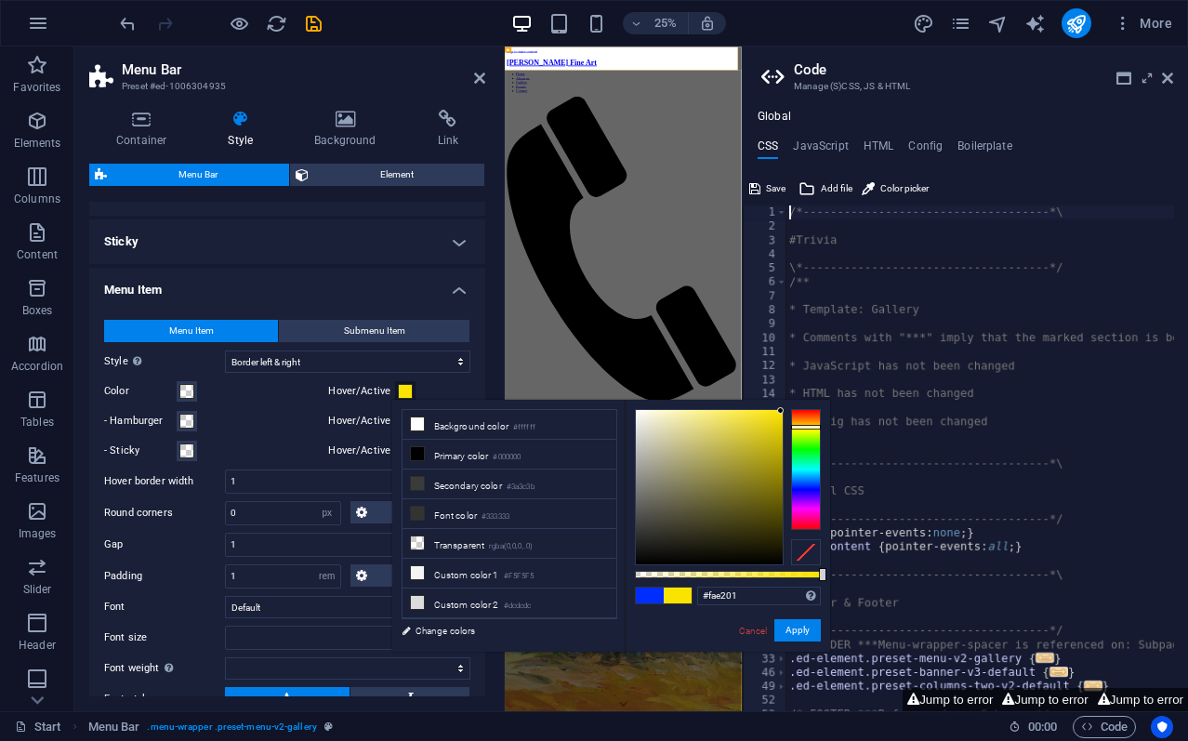
click at [781, 412] on div at bounding box center [709, 487] width 147 height 154
type input "#ffe600"
drag, startPoint x: 781, startPoint y: 408, endPoint x: 787, endPoint y: 390, distance: 18.8
click at [787, 390] on body "kurtpenrose.com Start Favorites Elements Columns Content Boxes Accordion Tables…" at bounding box center [594, 370] width 1188 height 741
click at [806, 625] on button "Apply" at bounding box center [797, 630] width 46 height 22
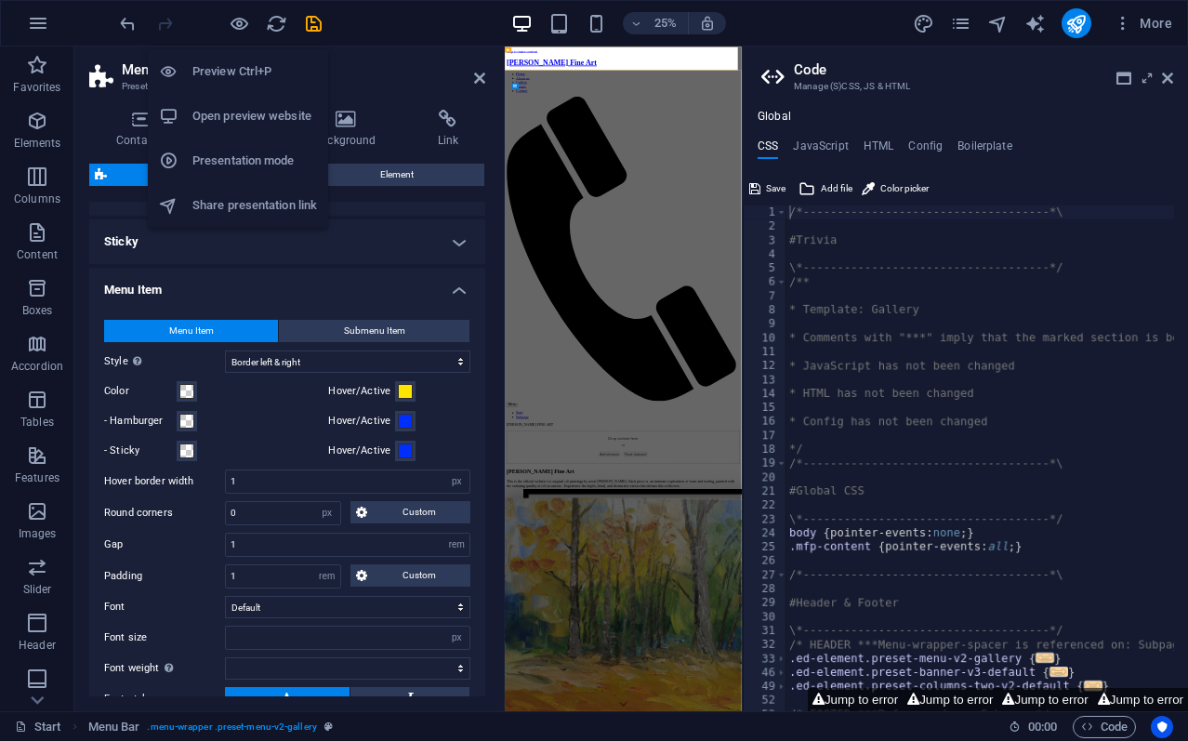
click at [240, 16] on icon "button" at bounding box center [239, 23] width 21 height 21
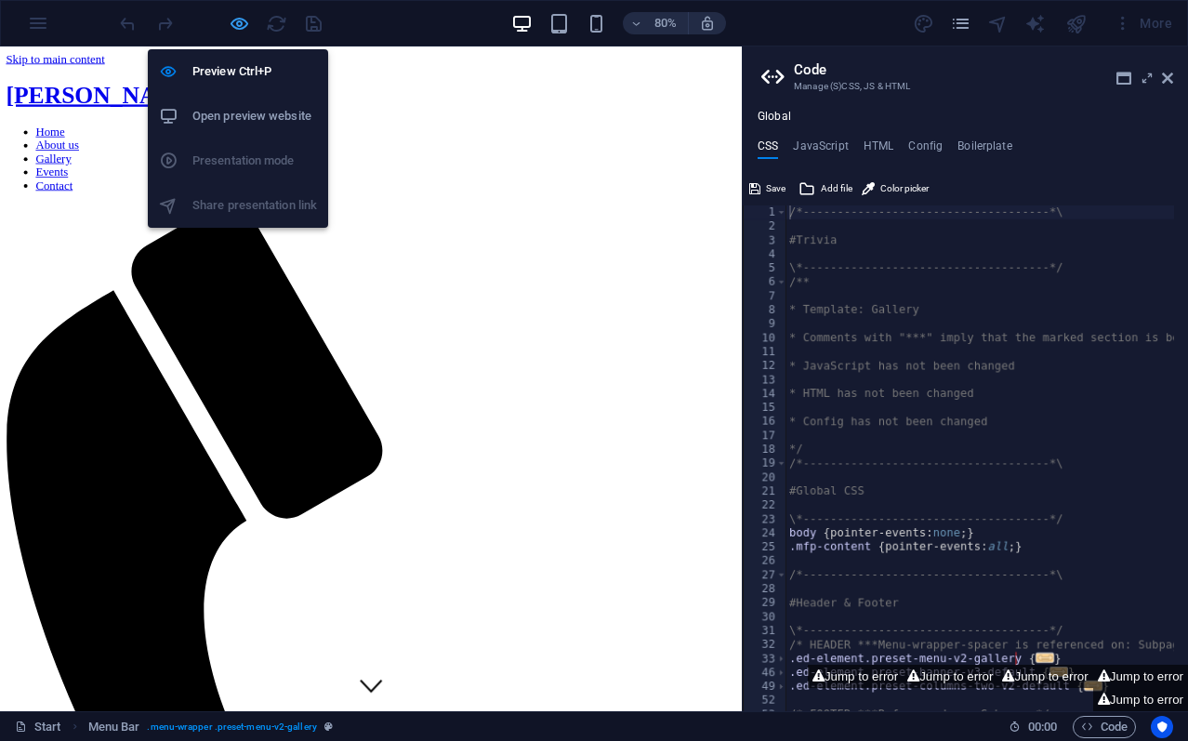
click at [242, 21] on icon "button" at bounding box center [239, 23] width 21 height 21
select select "rem"
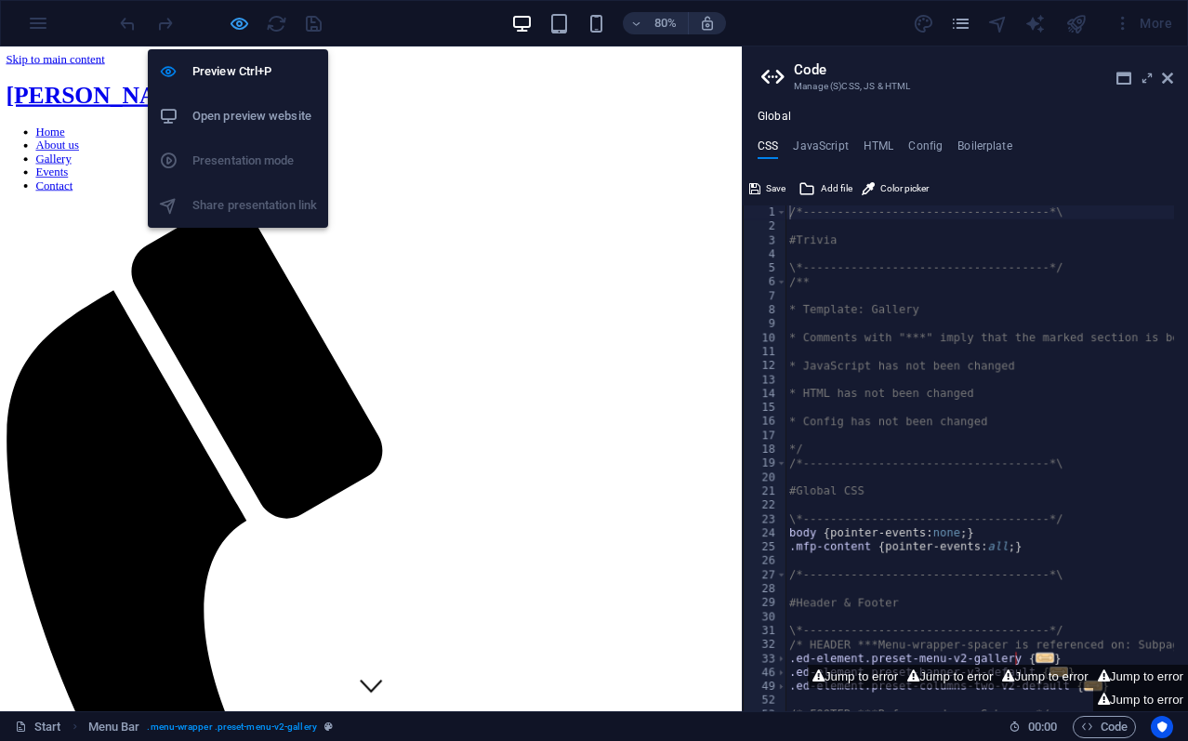
select select "hover_border_horizontal"
select select "px"
select select "rem"
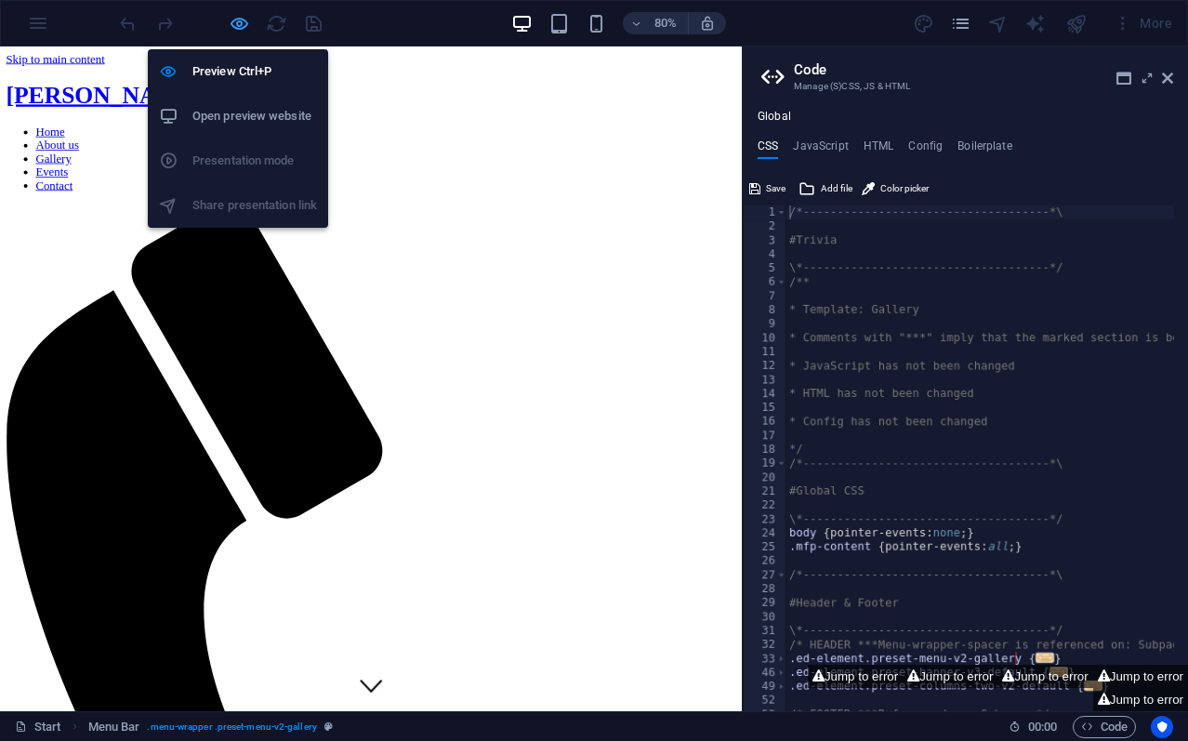
select select "px"
select select
select select "px"
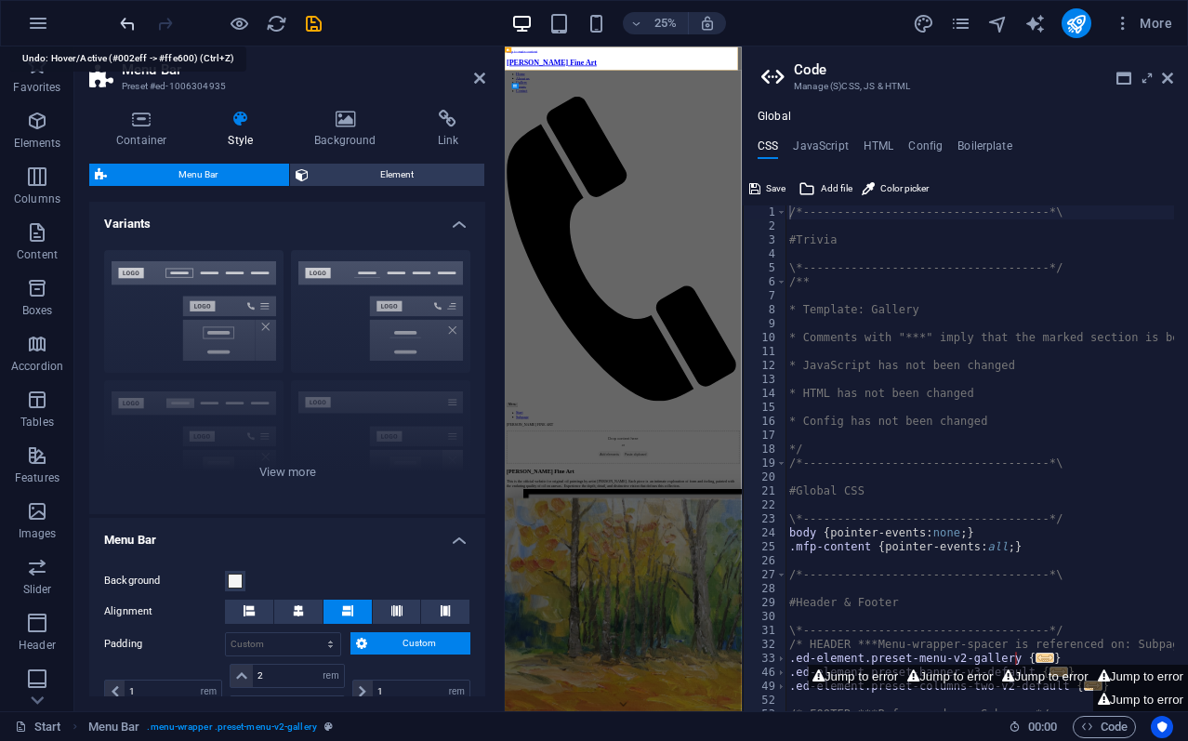
click at [124, 20] on icon "undo" at bounding box center [127, 23] width 21 height 21
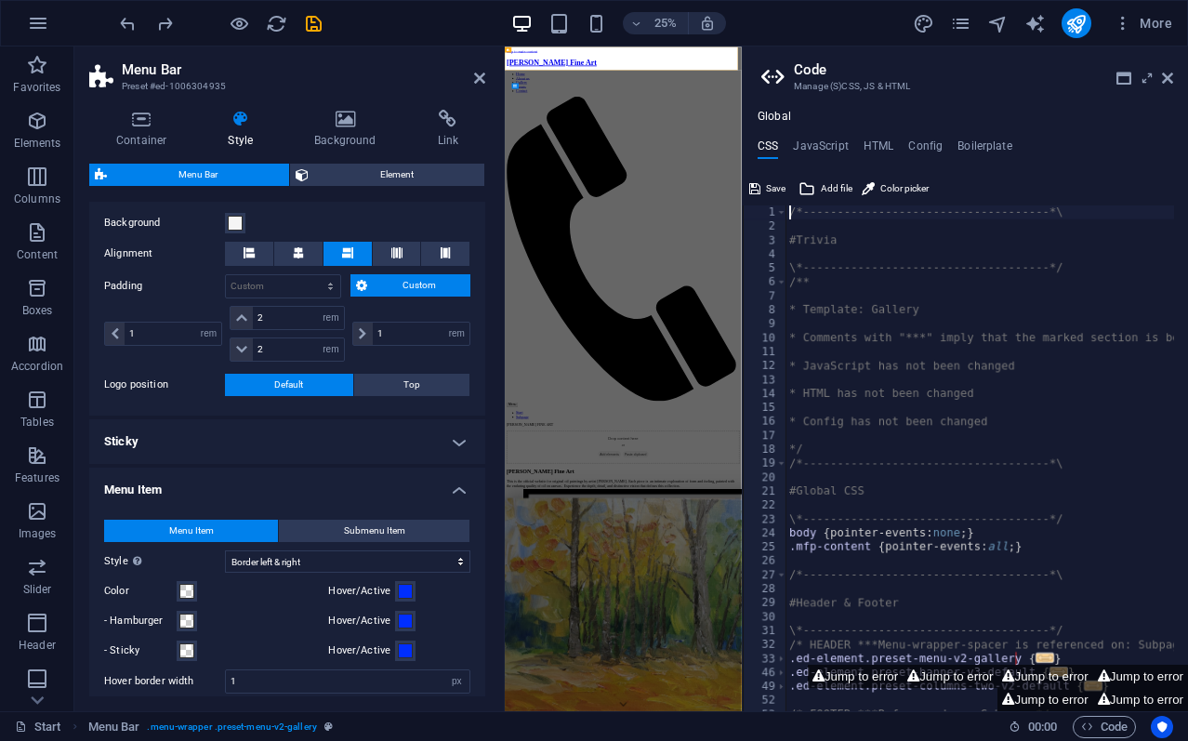
scroll to position [372, 0]
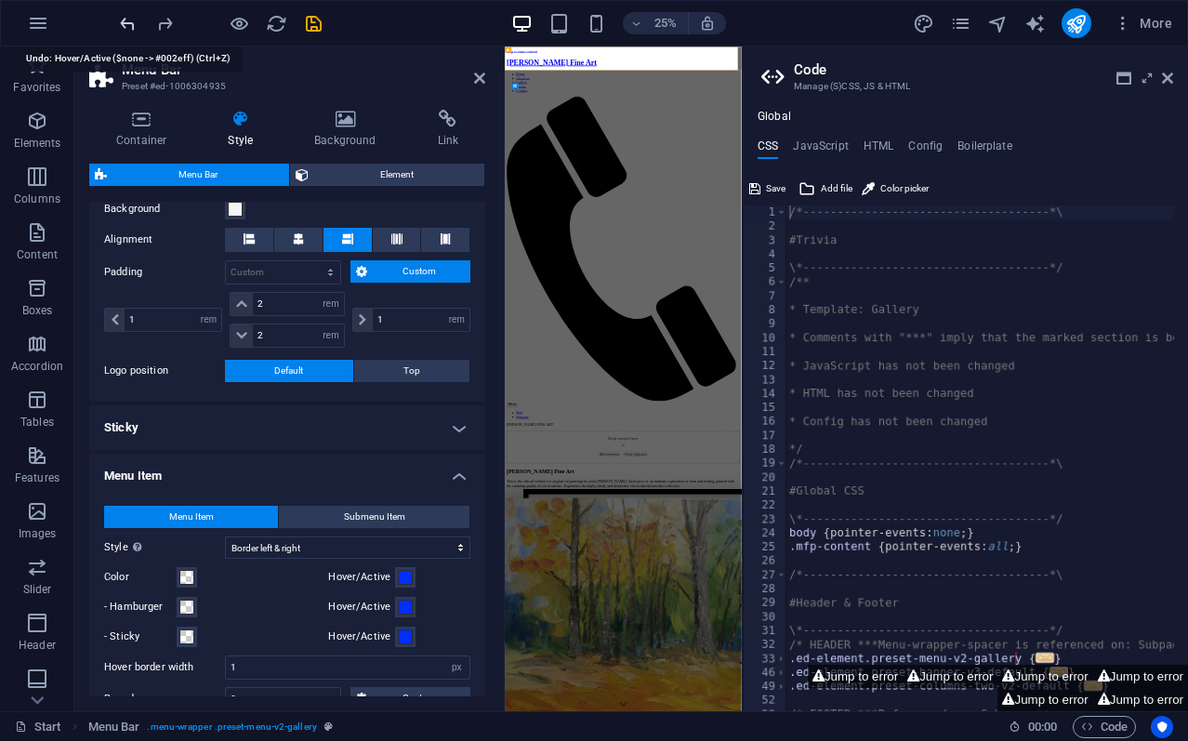
click at [125, 18] on icon "undo" at bounding box center [127, 23] width 21 height 21
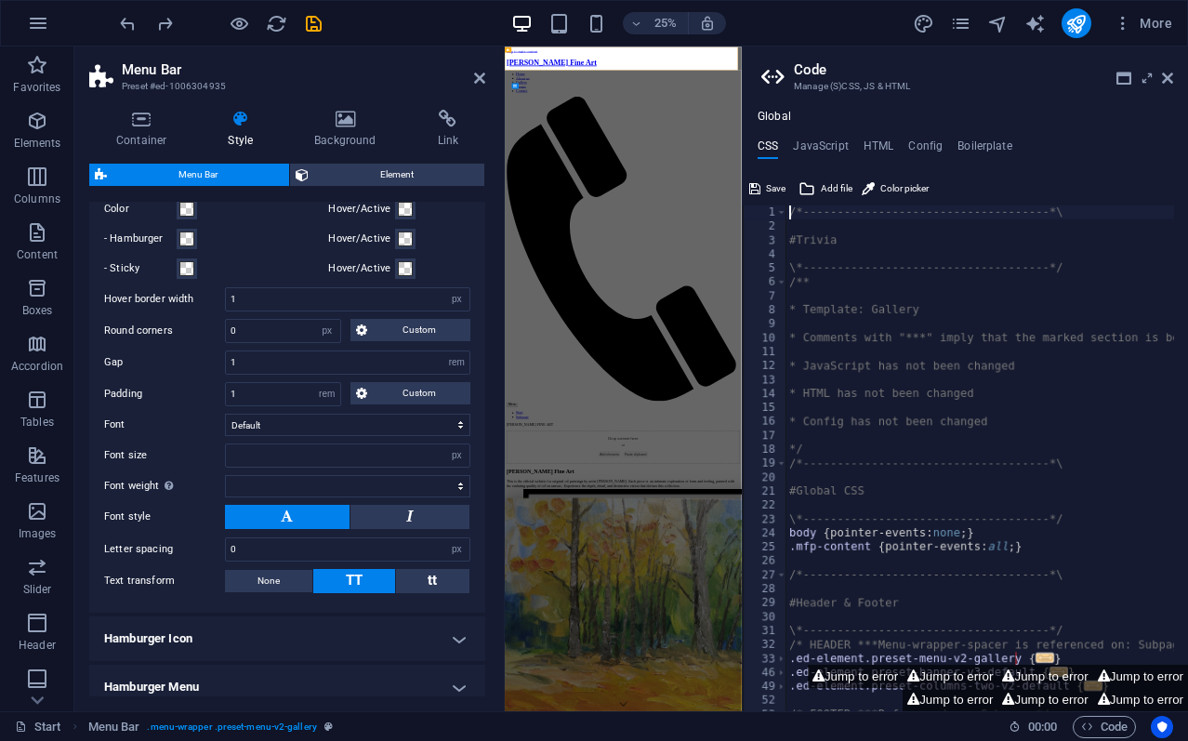
scroll to position [743, 0]
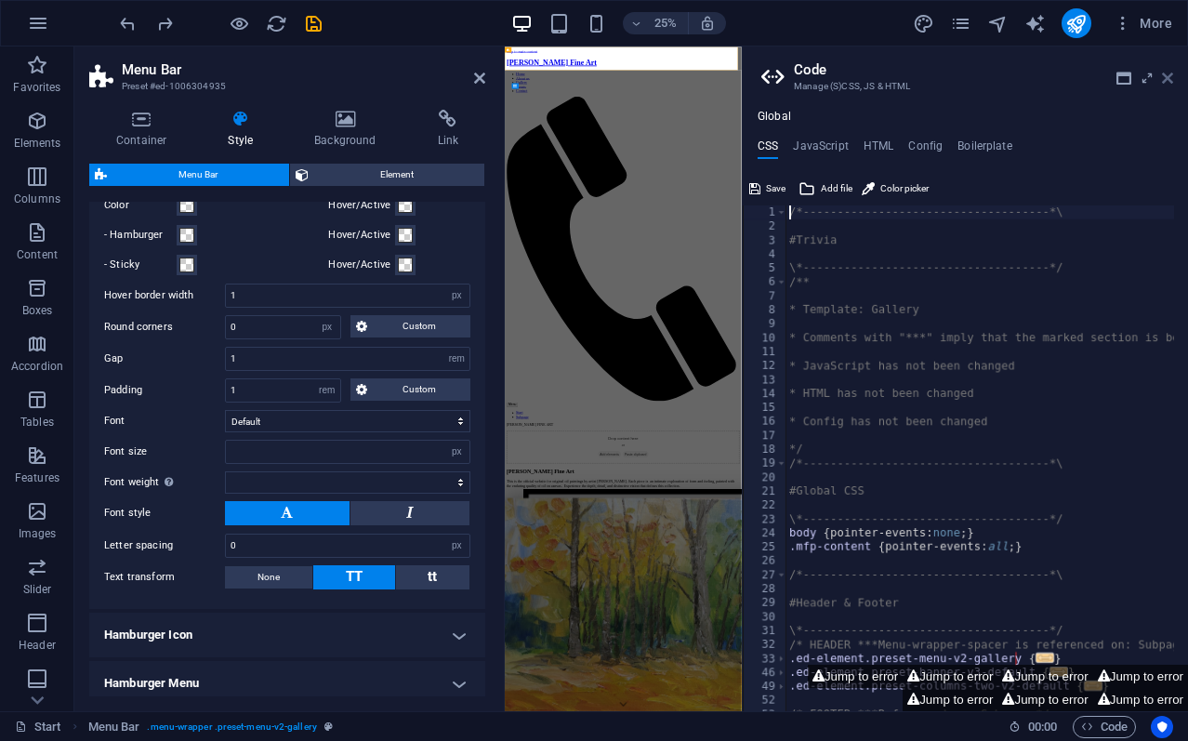
click at [1169, 74] on icon at bounding box center [1166, 78] width 11 height 15
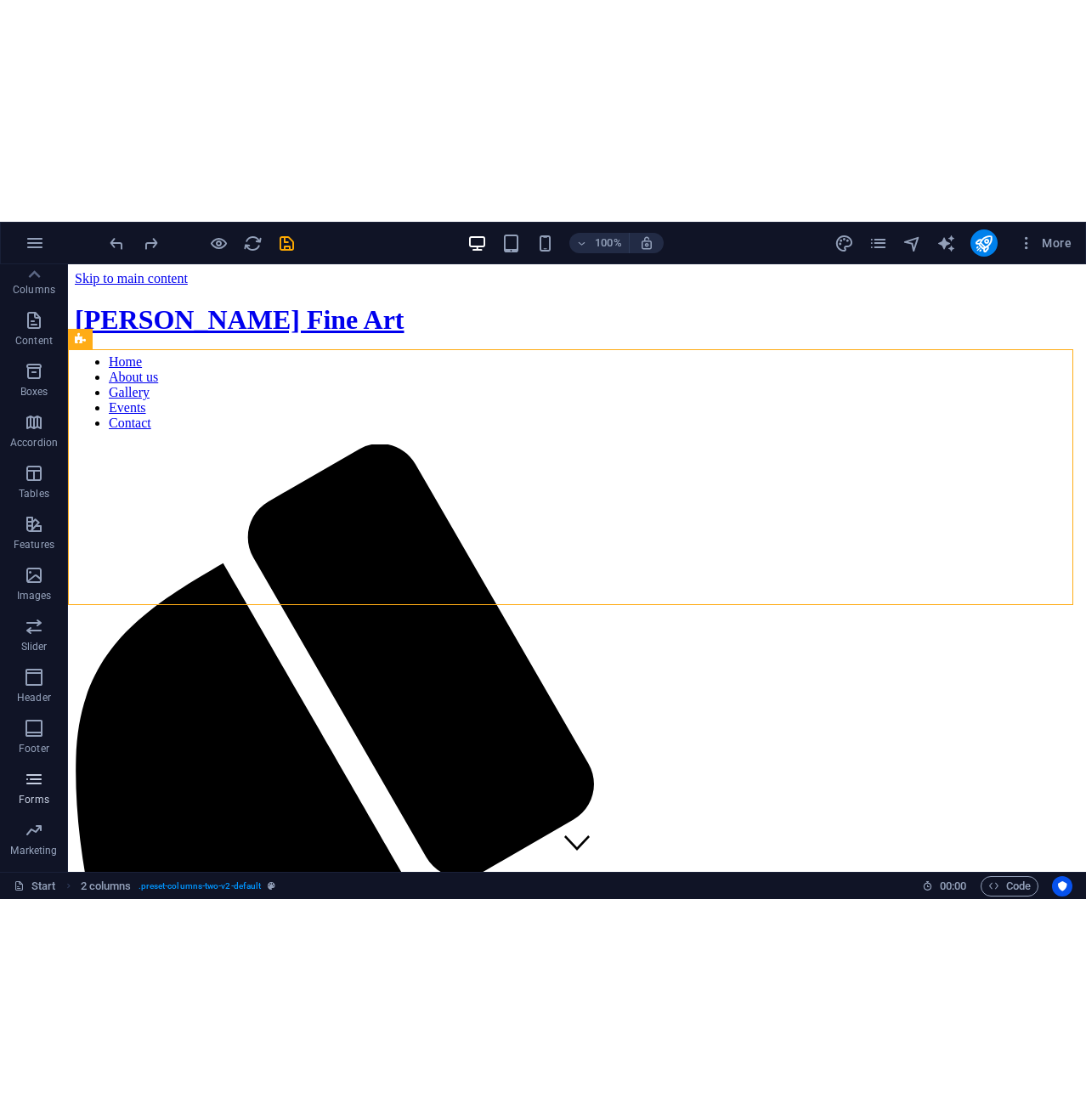
scroll to position [0, 0]
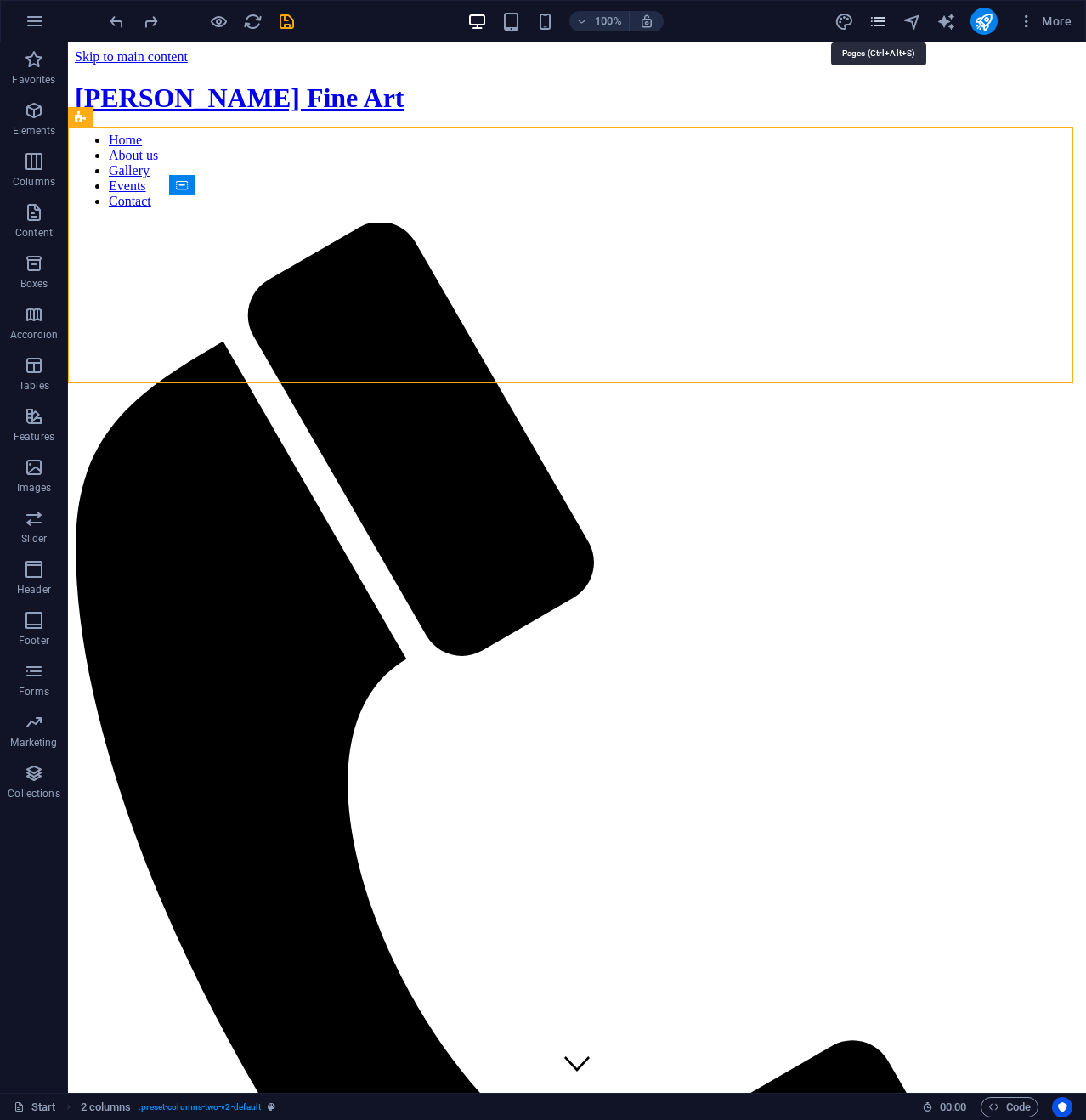
click at [878, 16] on icon "pages" at bounding box center [878, 21] width 19 height 19
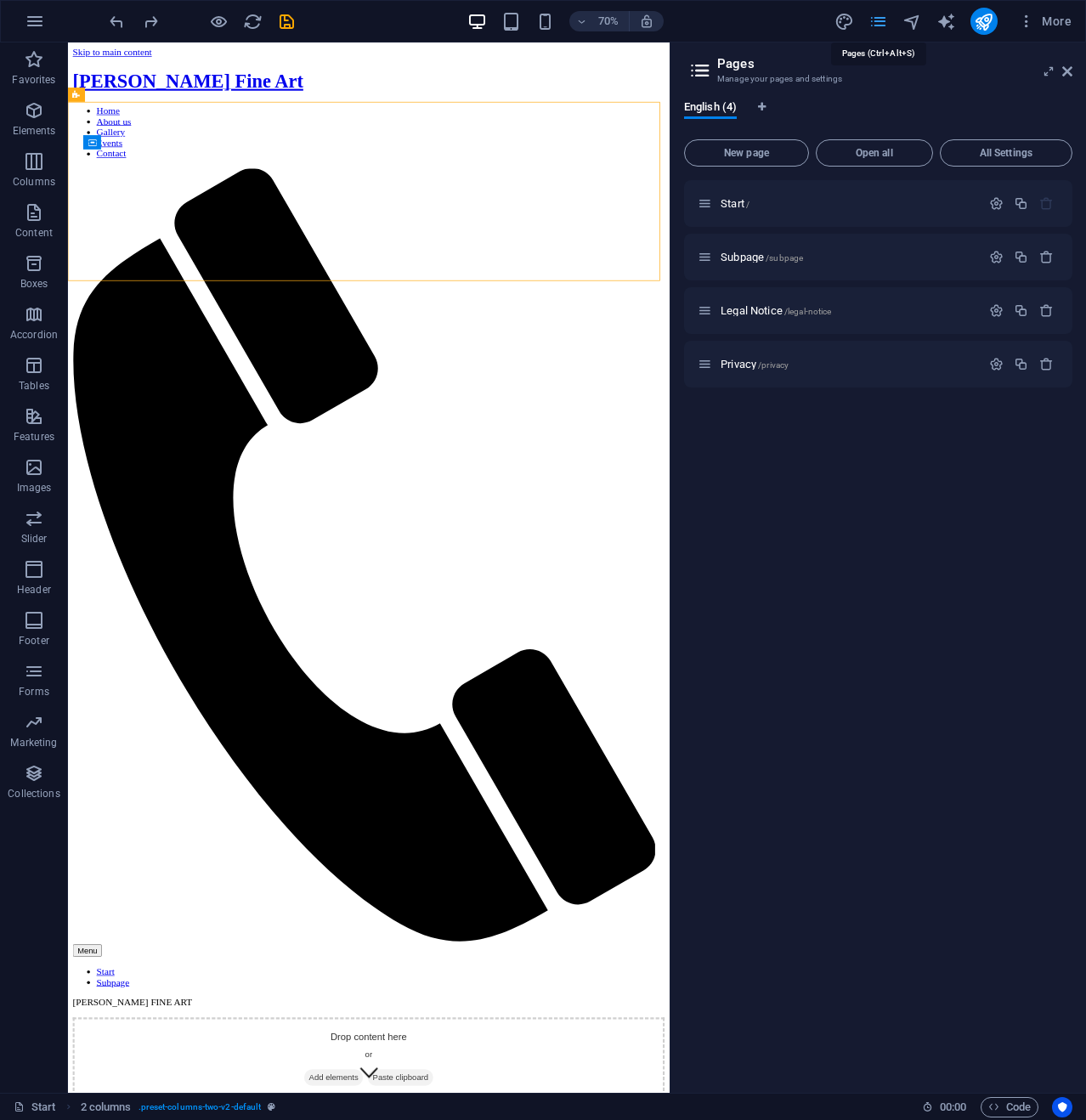
click at [878, 16] on icon "pages" at bounding box center [878, 21] width 19 height 19
click at [878, 21] on icon "pages" at bounding box center [878, 21] width 19 height 19
click at [1074, 65] on aside "Pages Manage your pages and settings English (4) New page Open all All Settings…" at bounding box center [877, 567] width 416 height 1050
click at [1070, 67] on icon at bounding box center [1066, 71] width 10 height 14
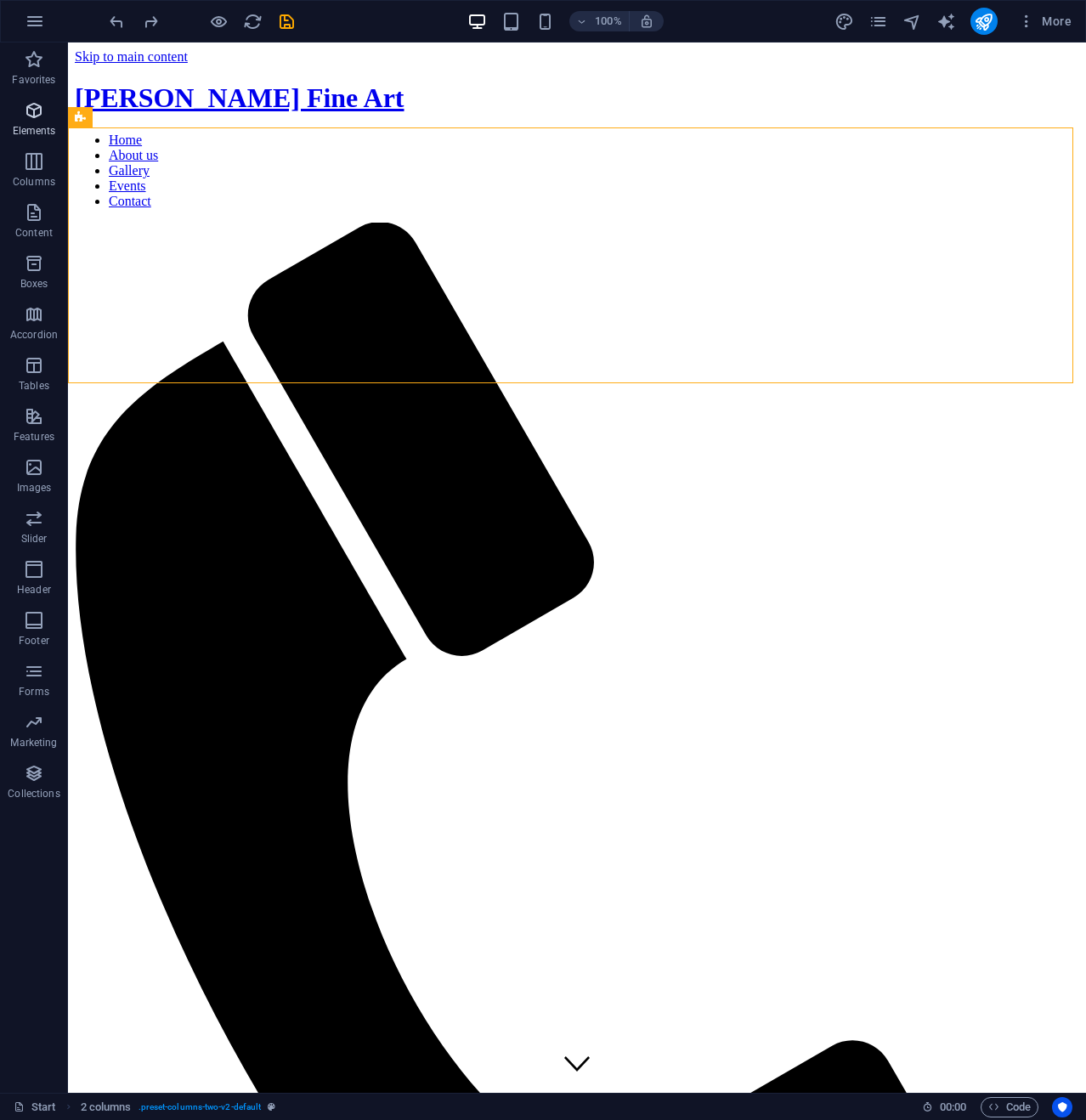
click at [29, 110] on icon "button" at bounding box center [34, 111] width 20 height 20
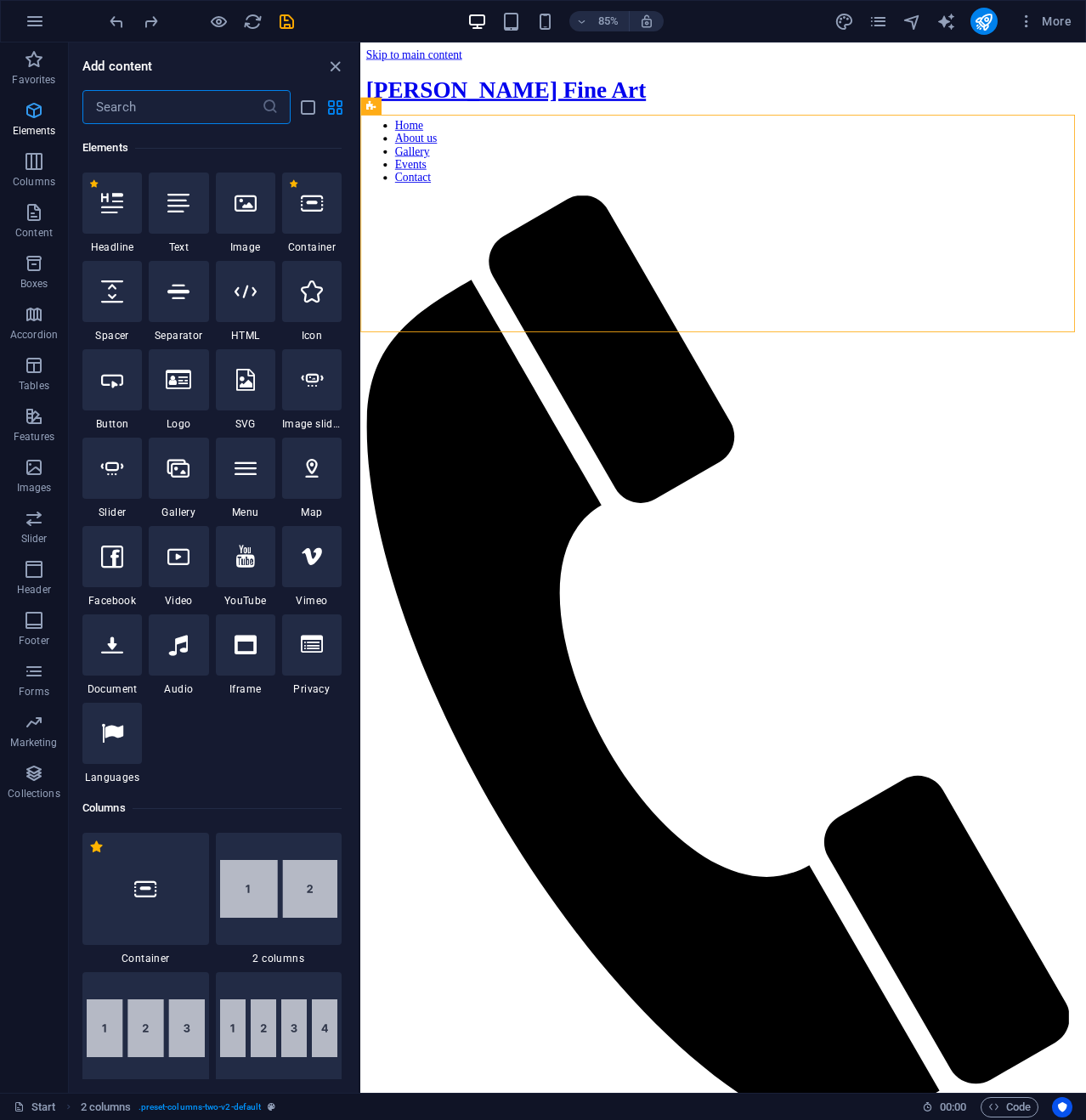
scroll to position [181, 0]
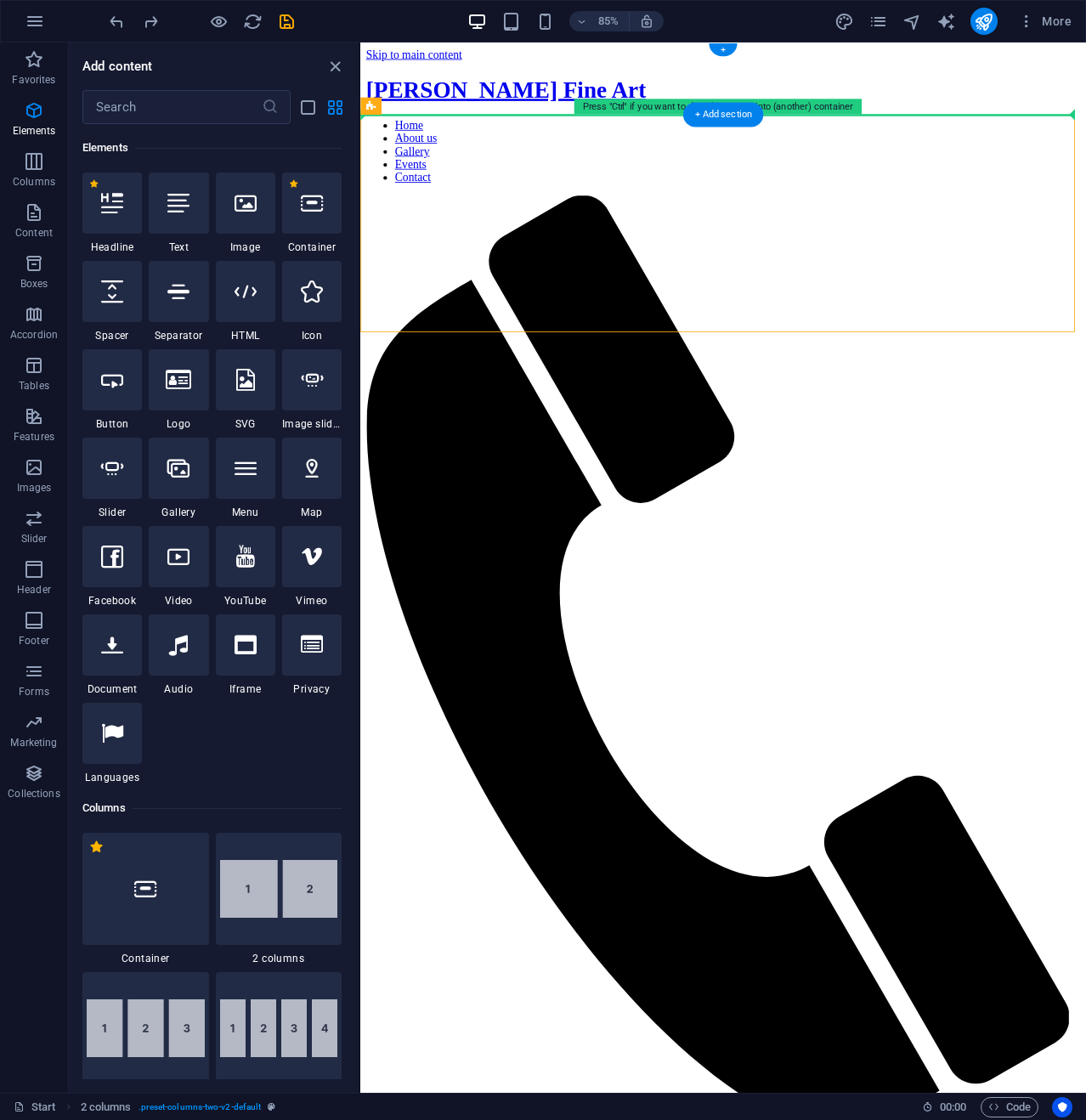
drag, startPoint x: 363, startPoint y: 174, endPoint x: 376, endPoint y: 121, distance: 54.6
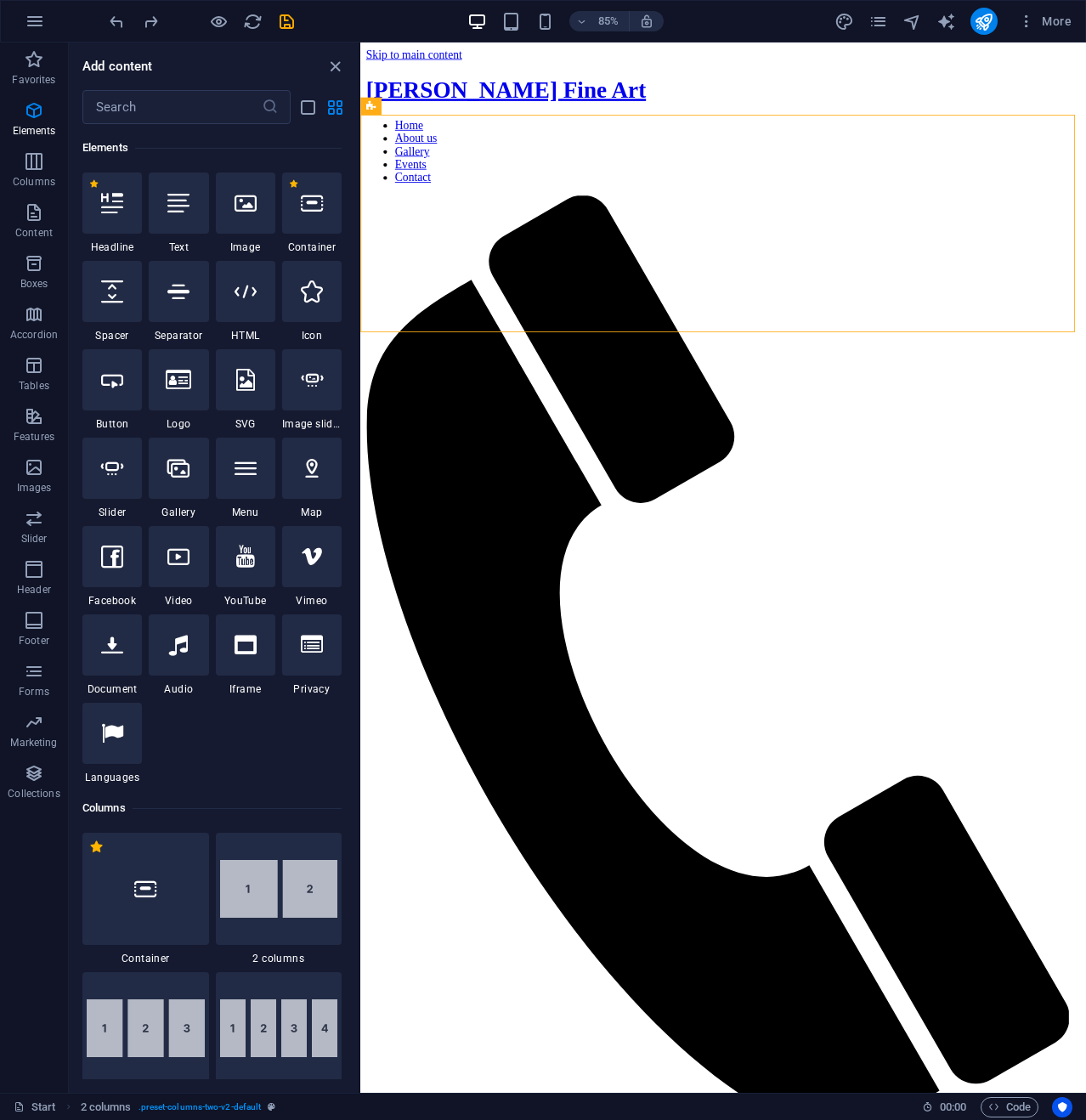
scroll to position [0, 0]
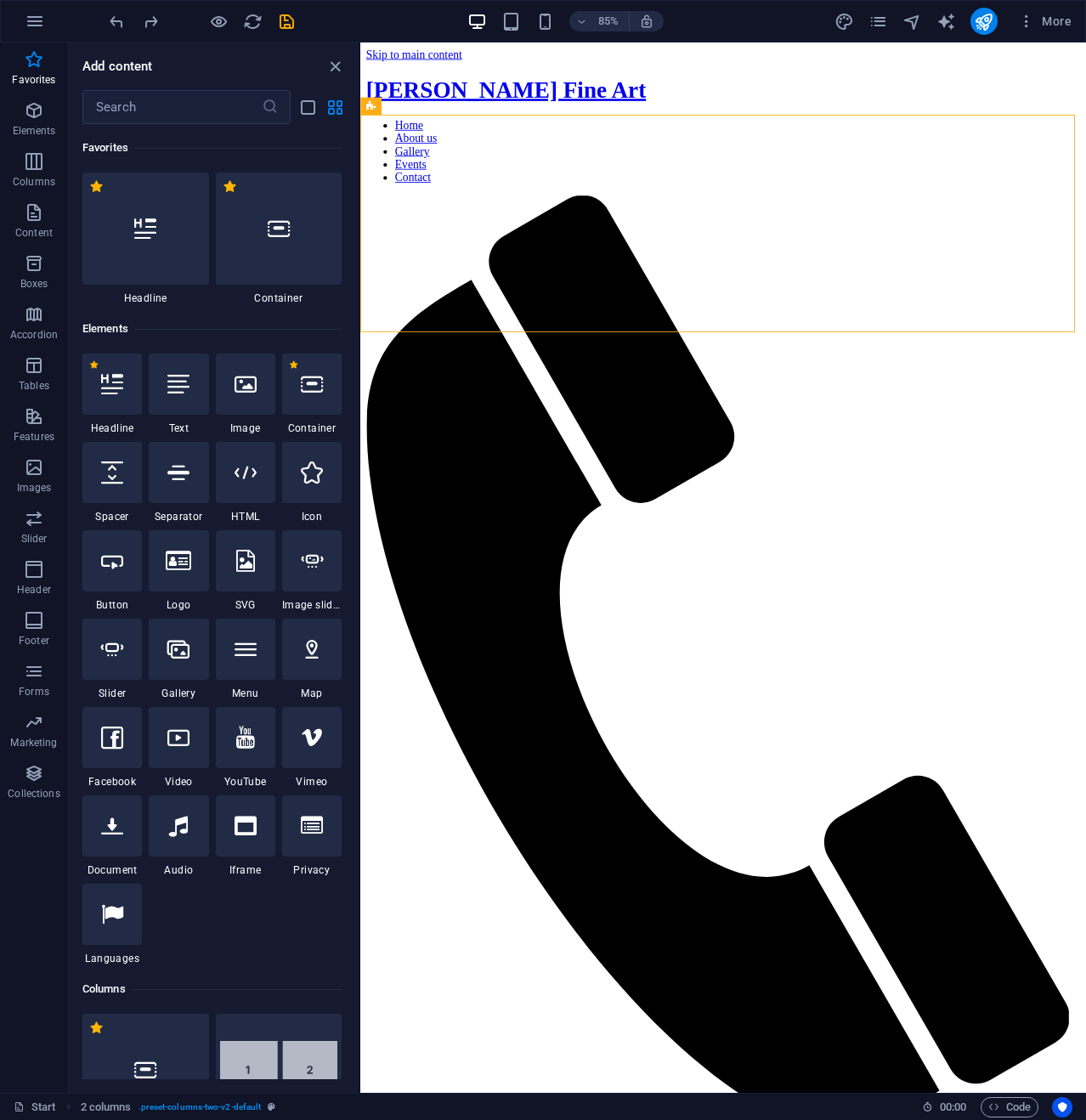
drag, startPoint x: 355, startPoint y: 150, endPoint x: 23, endPoint y: 39, distance: 350.1
click at [32, 570] on icon "button" at bounding box center [34, 569] width 20 height 20
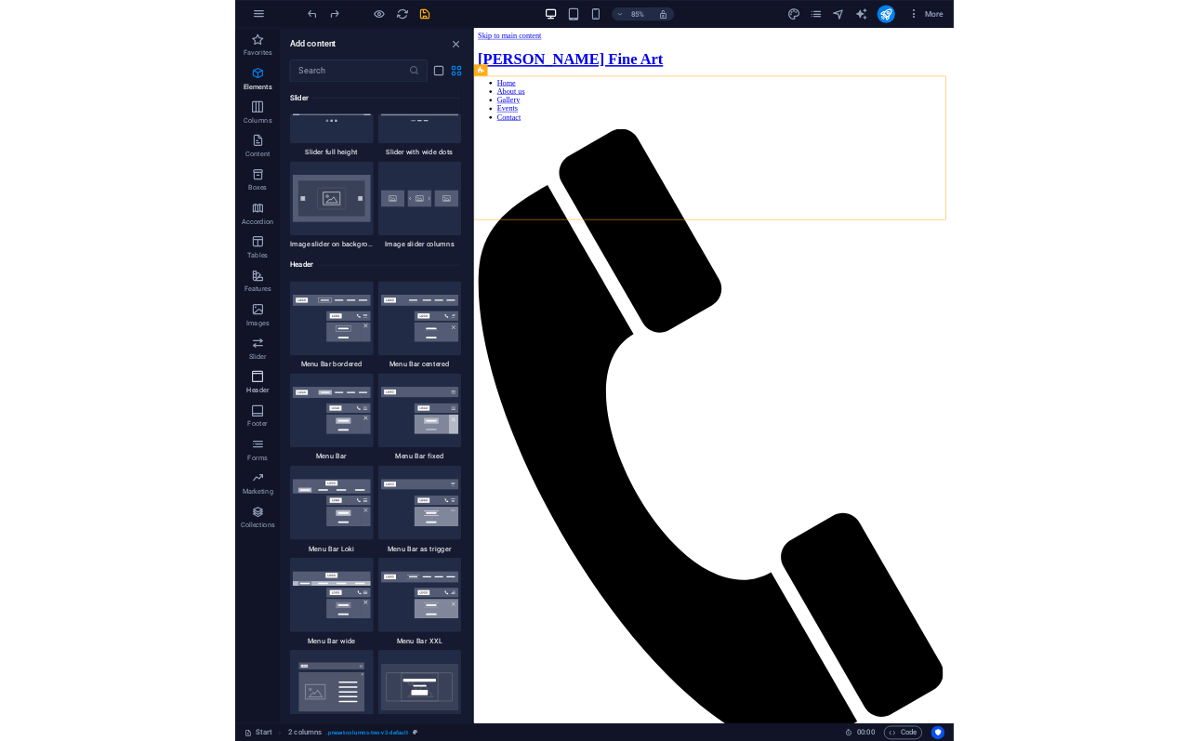
scroll to position [11189, 0]
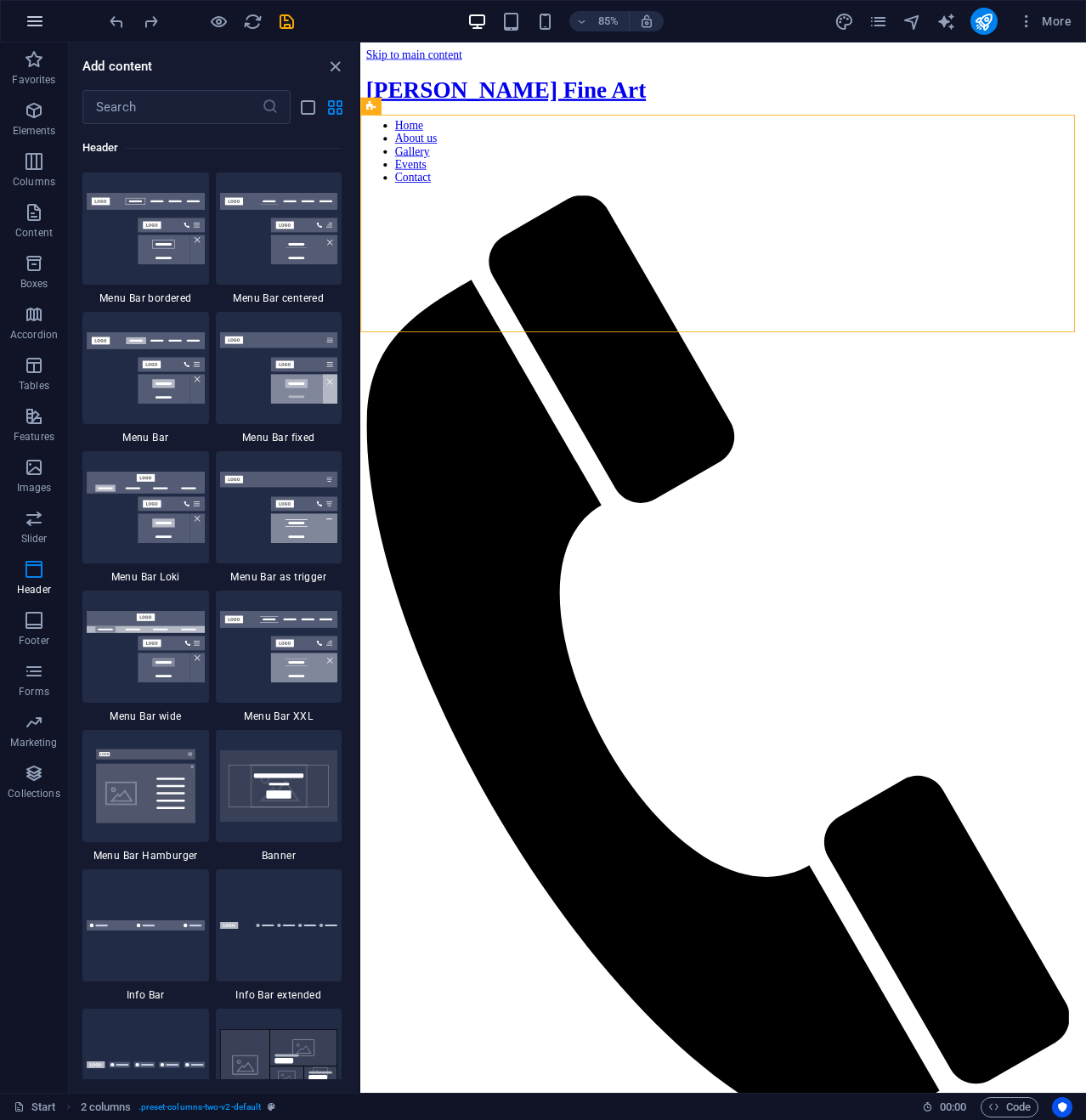
click at [37, 18] on icon "button" at bounding box center [35, 21] width 20 height 20
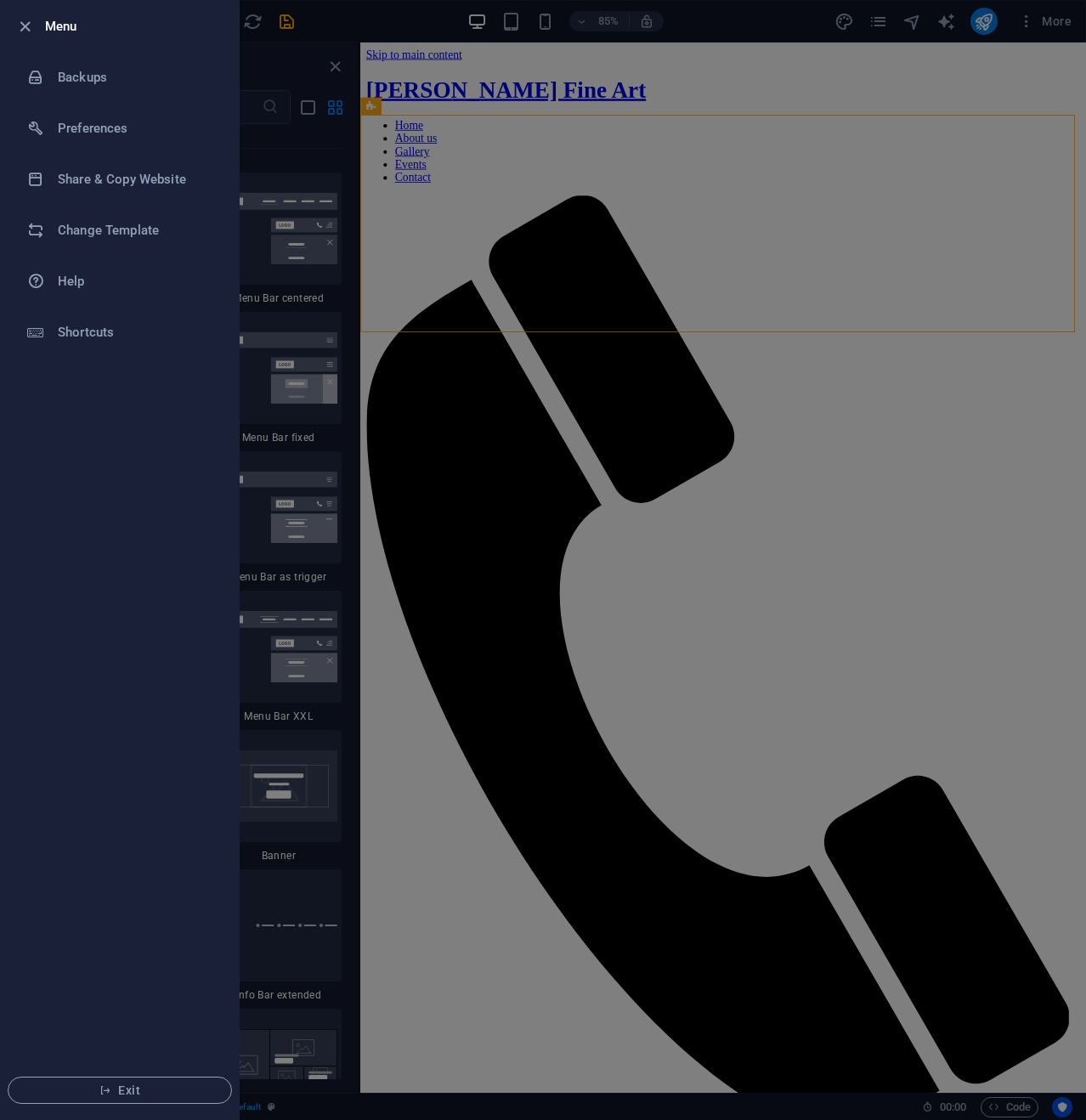
click at [544, 152] on div at bounding box center [543, 560] width 1086 height 1120
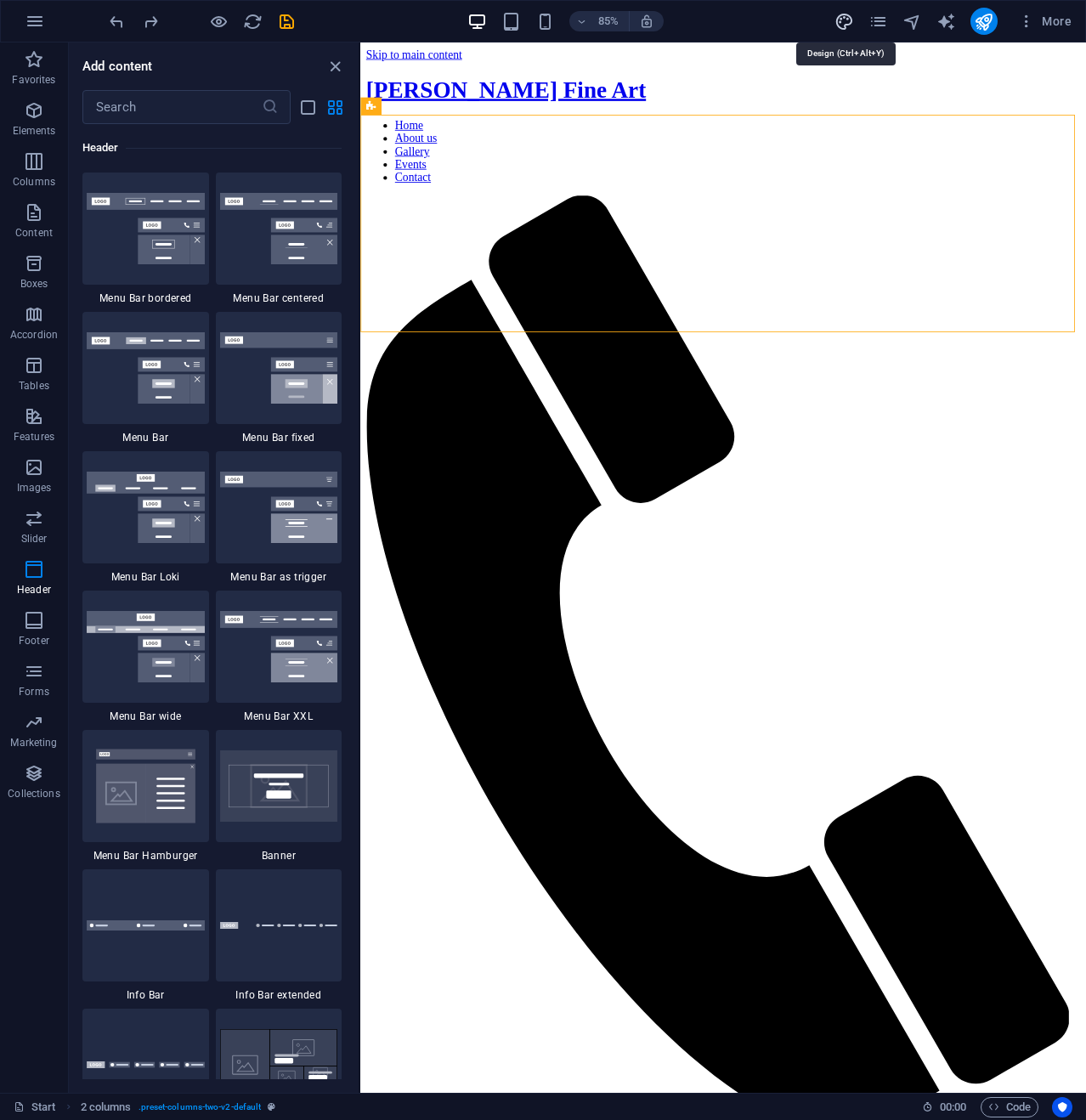
click at [843, 18] on icon "design" at bounding box center [843, 21] width 19 height 19
select select "rem"
select select "300"
select select "px"
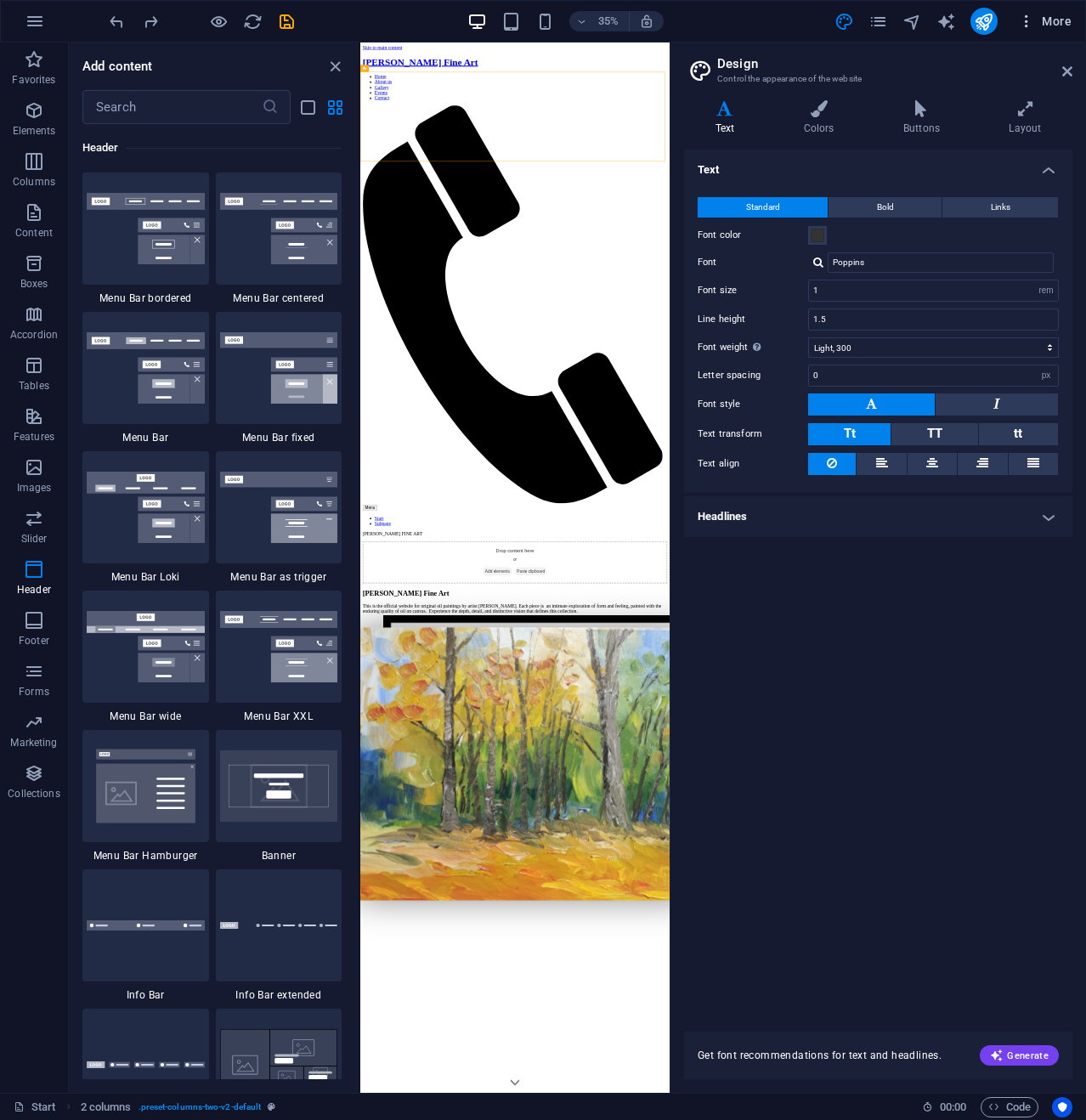
click at [1030, 16] on icon "button" at bounding box center [1026, 21] width 17 height 17
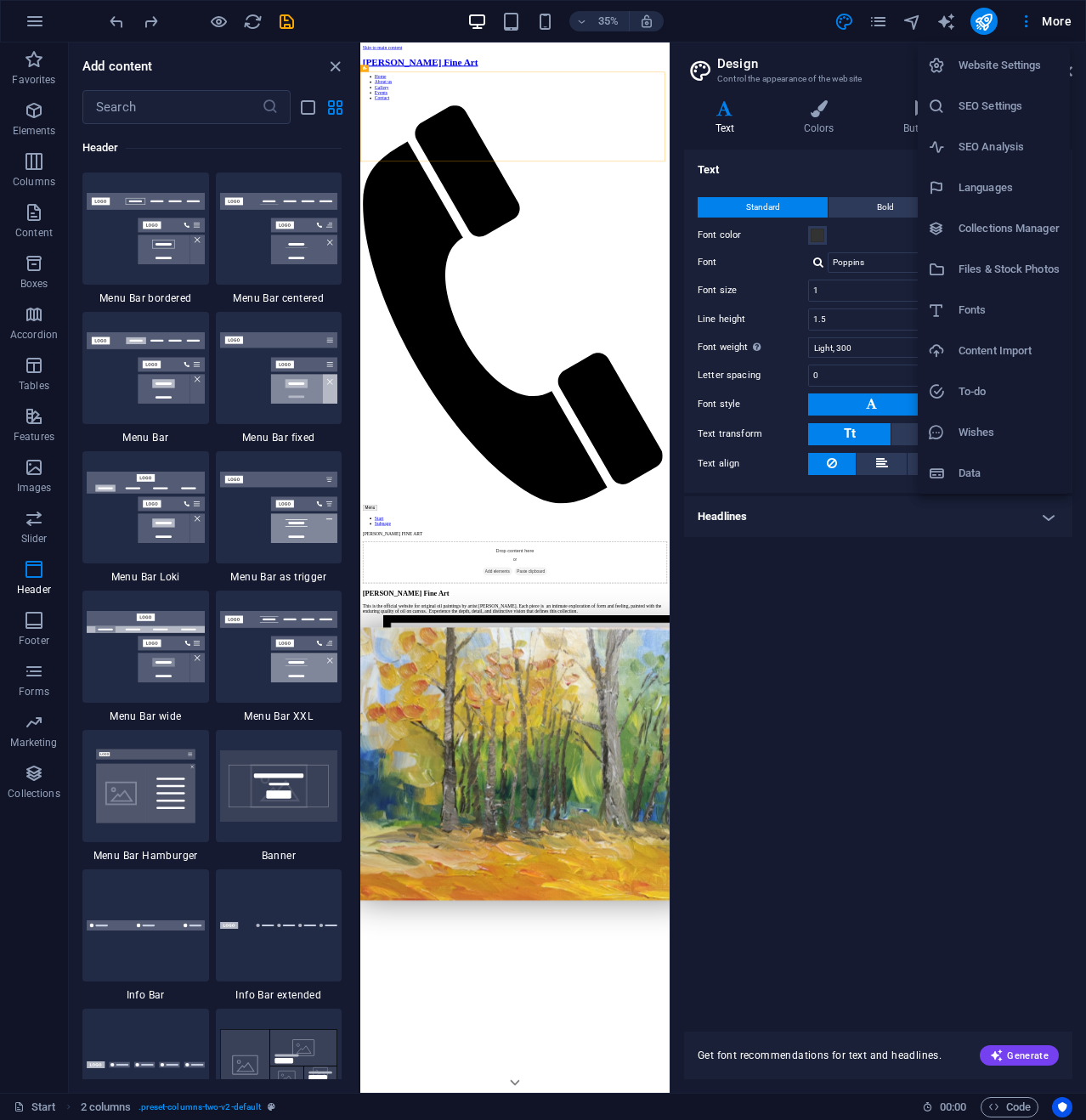
click at [867, 614] on div at bounding box center [543, 560] width 1086 height 1120
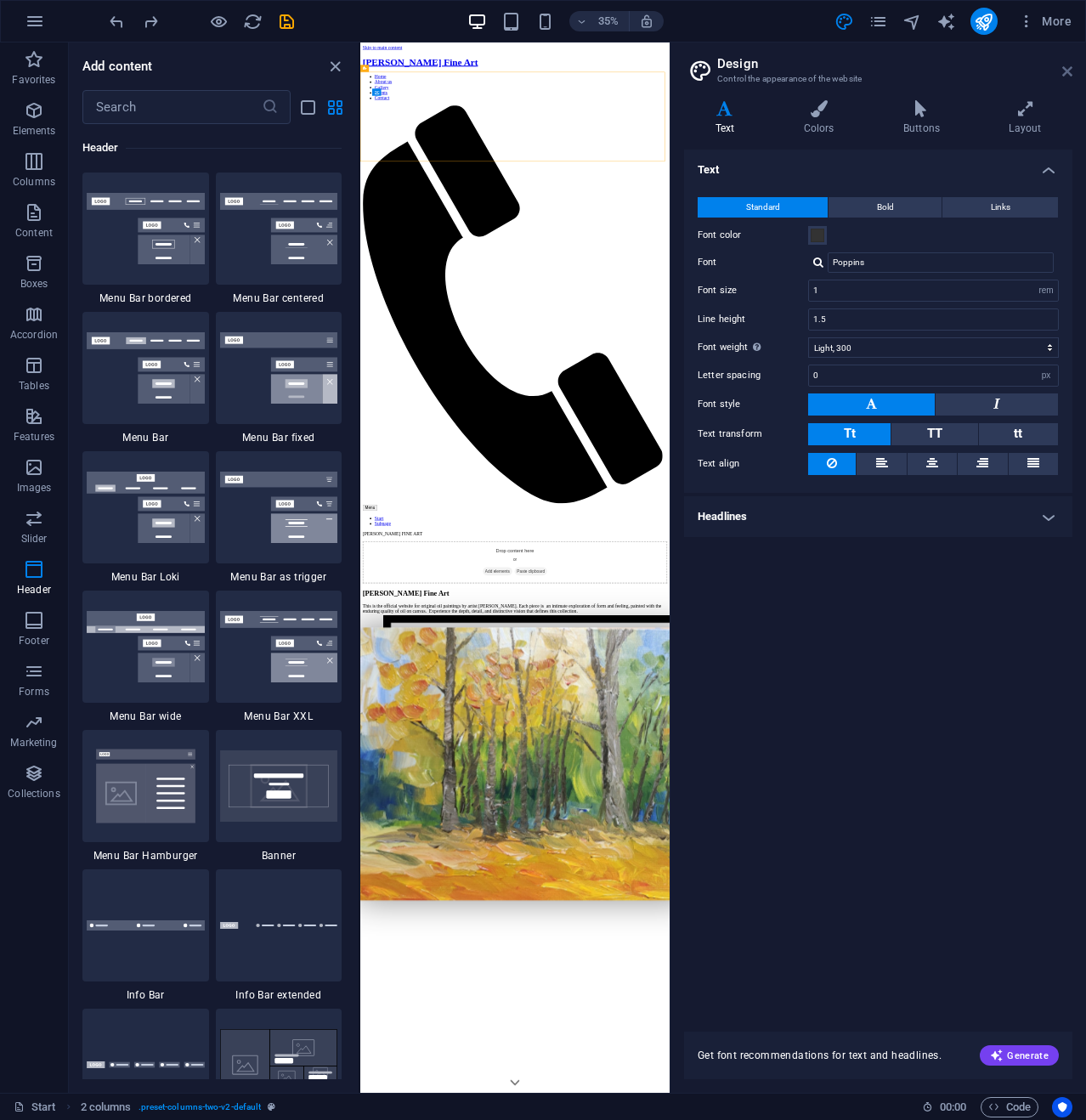
drag, startPoint x: 1068, startPoint y: 69, endPoint x: 825, endPoint y: 50, distance: 243.7
click at [1068, 69] on icon at bounding box center [1066, 71] width 10 height 14
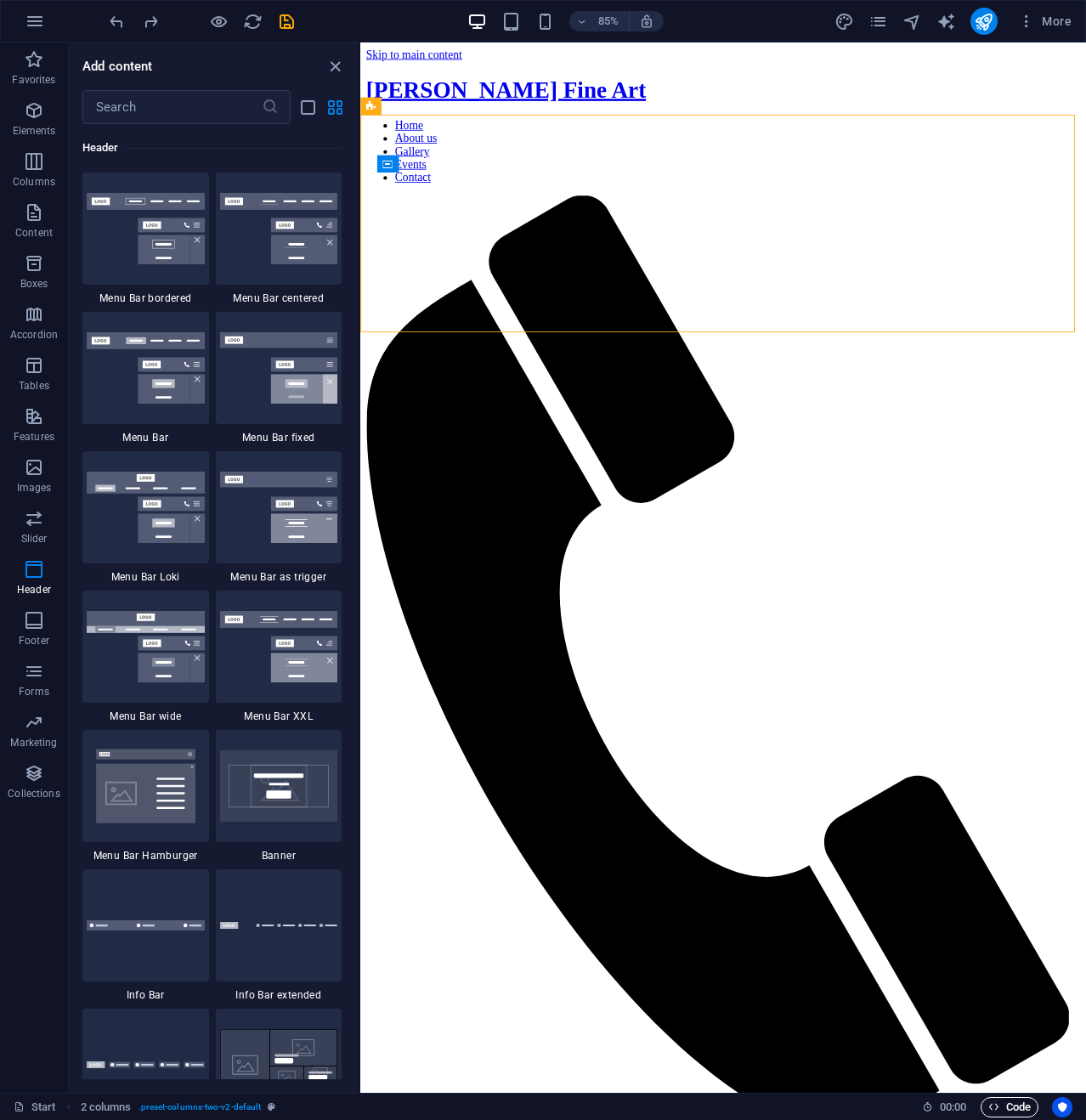
click at [1016, 1104] on span "Code" at bounding box center [1009, 1107] width 42 height 20
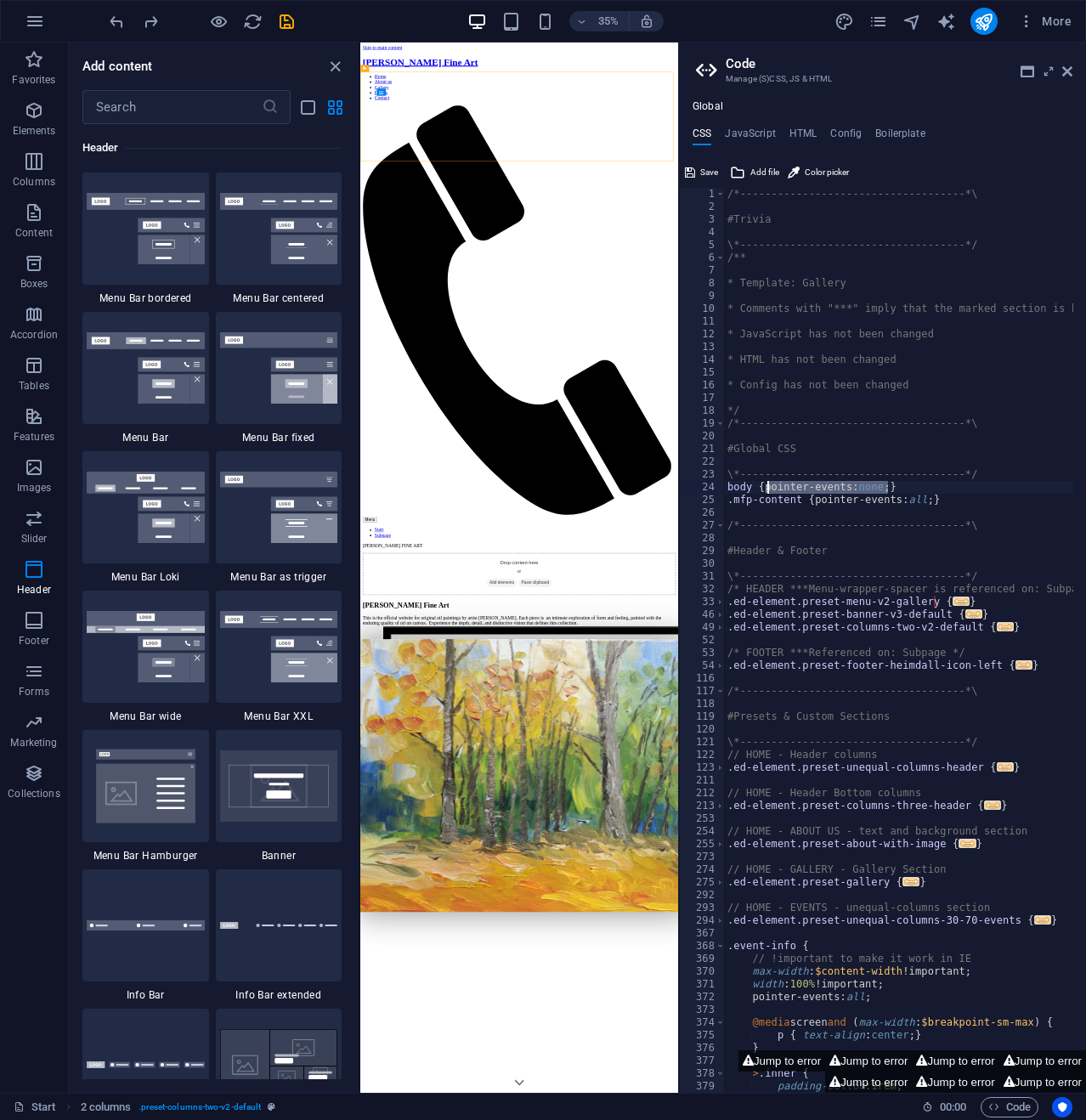
drag, startPoint x: 889, startPoint y: 488, endPoint x: 764, endPoint y: 485, distance: 125.0
click at [764, 485] on div "/*------------------------------------*\ #Trivia \*----------------------------…" at bounding box center [979, 646] width 510 height 918
type textarea "body { }"
click at [1064, 66] on icon at bounding box center [1066, 71] width 10 height 14
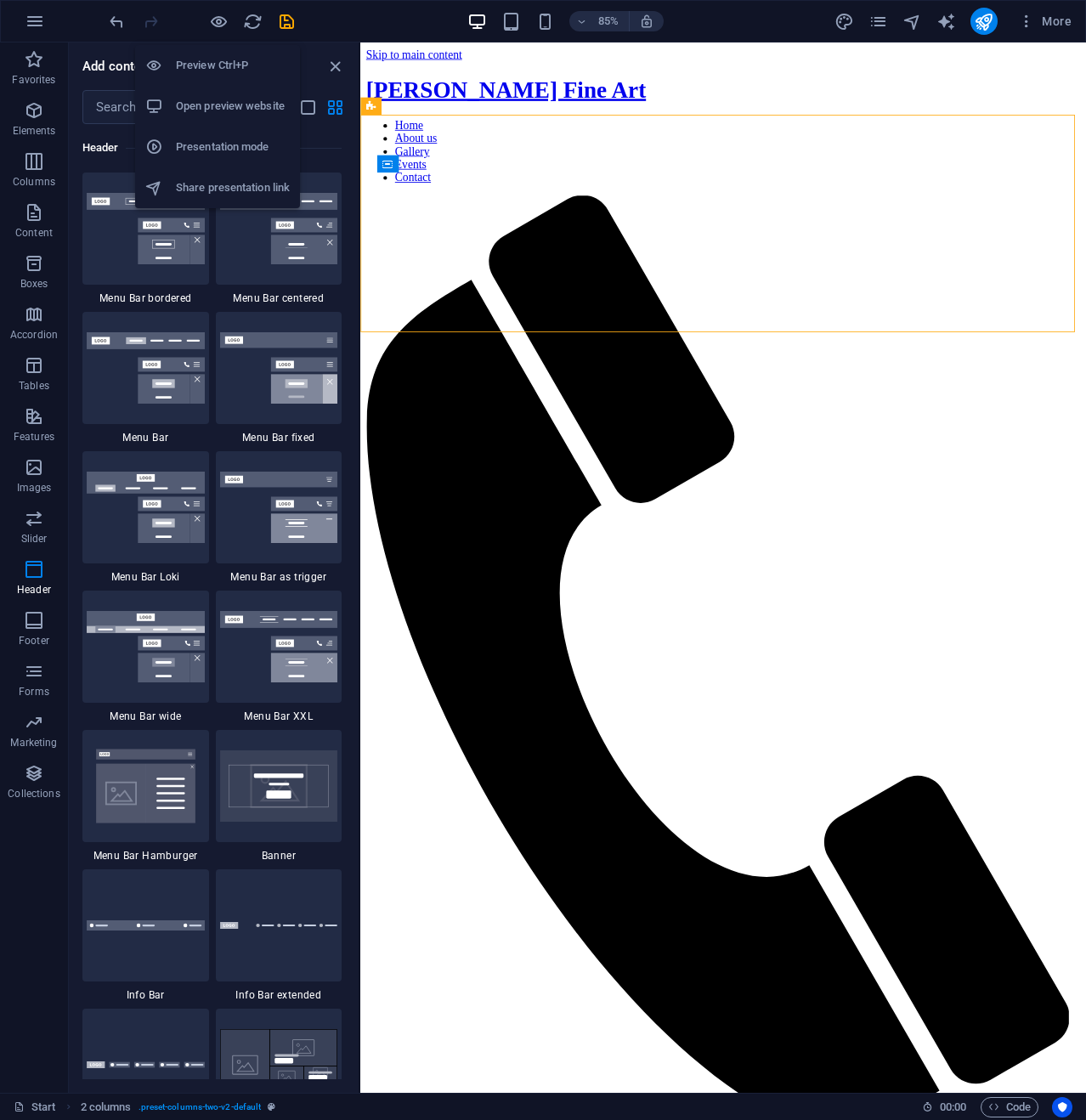
drag, startPoint x: 218, startPoint y: 16, endPoint x: 248, endPoint y: 36, distance: 36.1
click at [218, 15] on icon "button" at bounding box center [218, 21] width 19 height 19
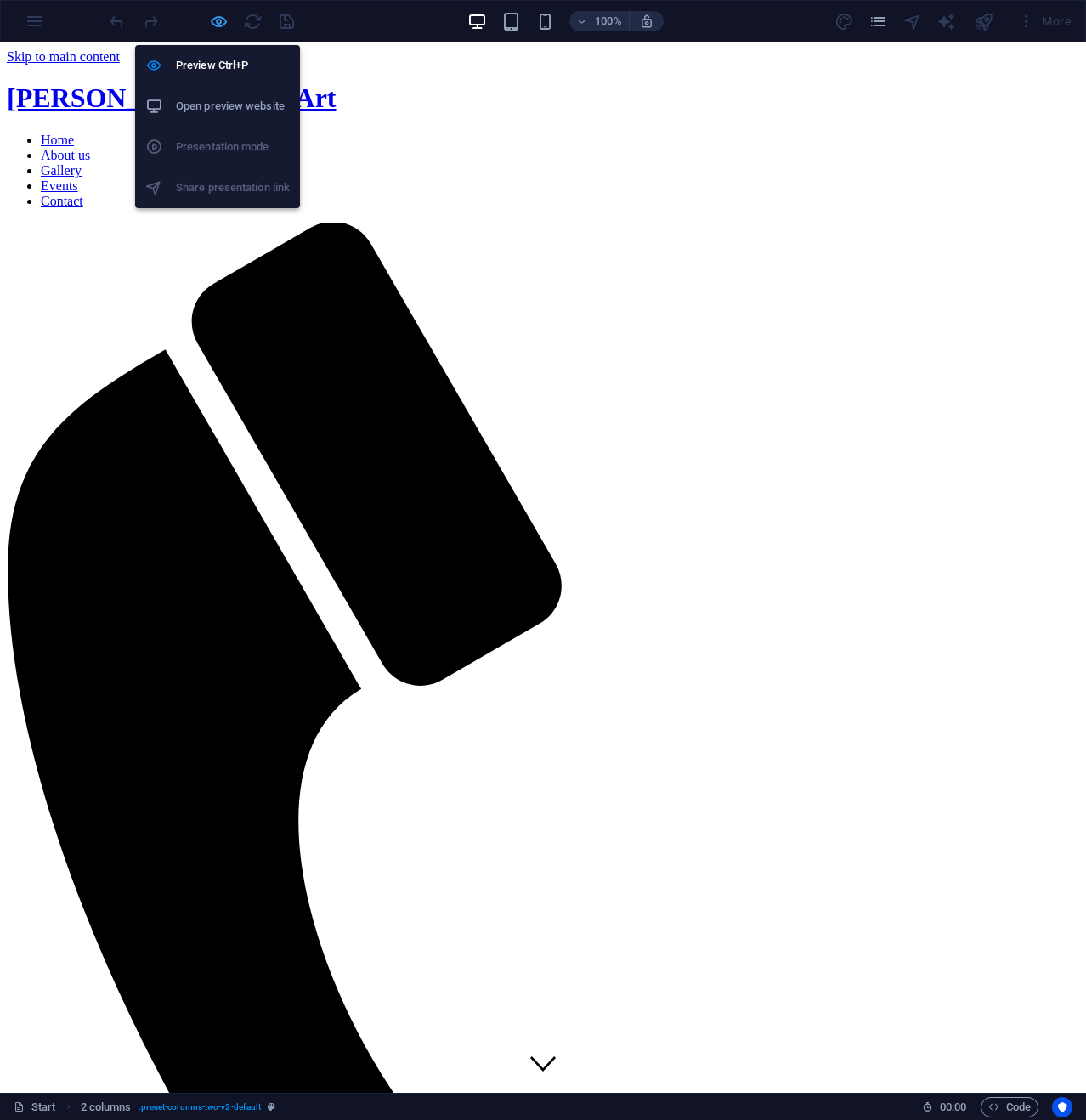
drag, startPoint x: 221, startPoint y: 16, endPoint x: 284, endPoint y: 21, distance: 63.2
click at [221, 16] on icon "button" at bounding box center [218, 21] width 19 height 19
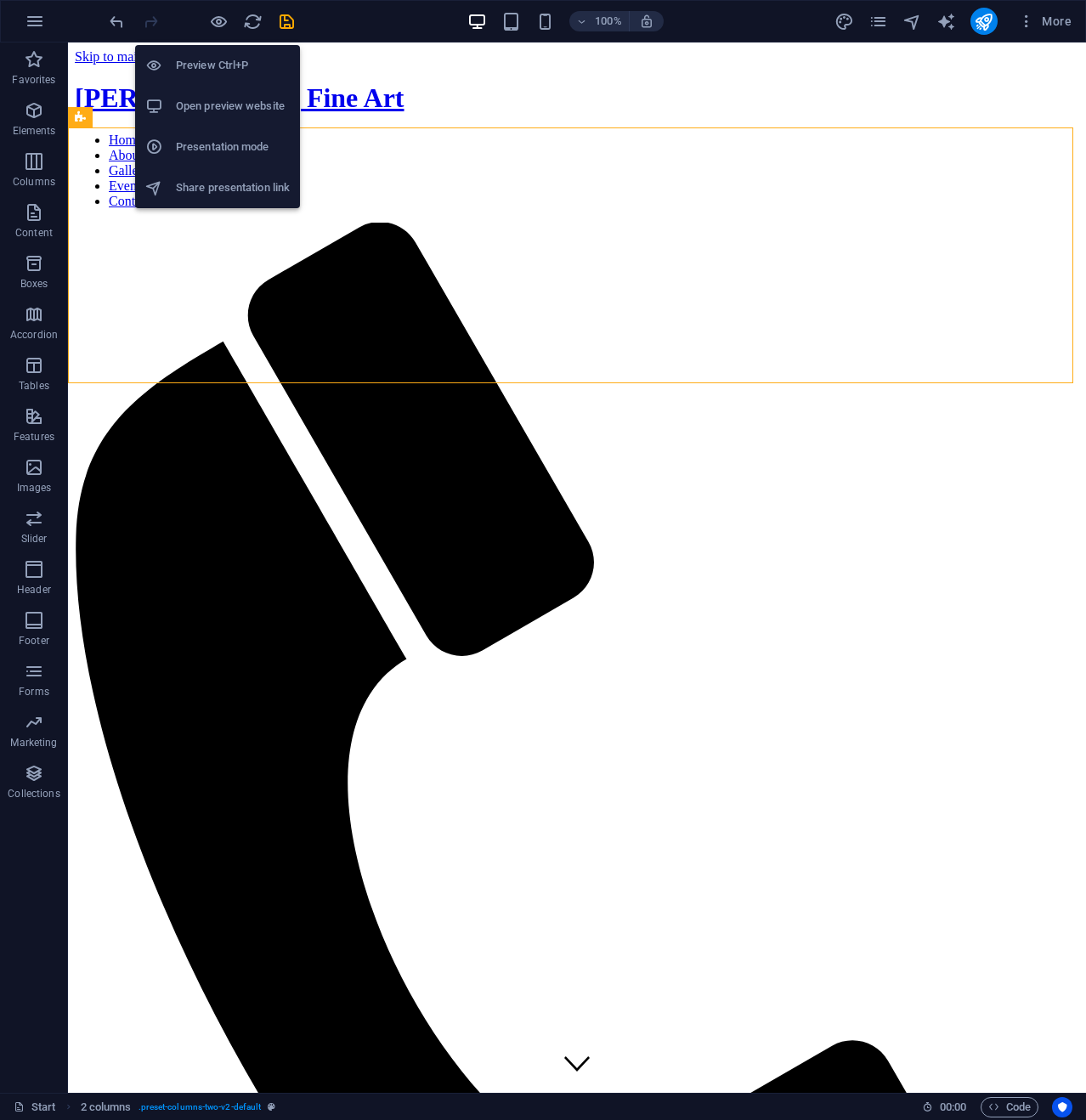
drag, startPoint x: 226, startPoint y: 18, endPoint x: 237, endPoint y: 18, distance: 11.0
click at [231, 18] on div at bounding box center [201, 21] width 190 height 27
click at [221, 18] on icon "button" at bounding box center [218, 21] width 19 height 19
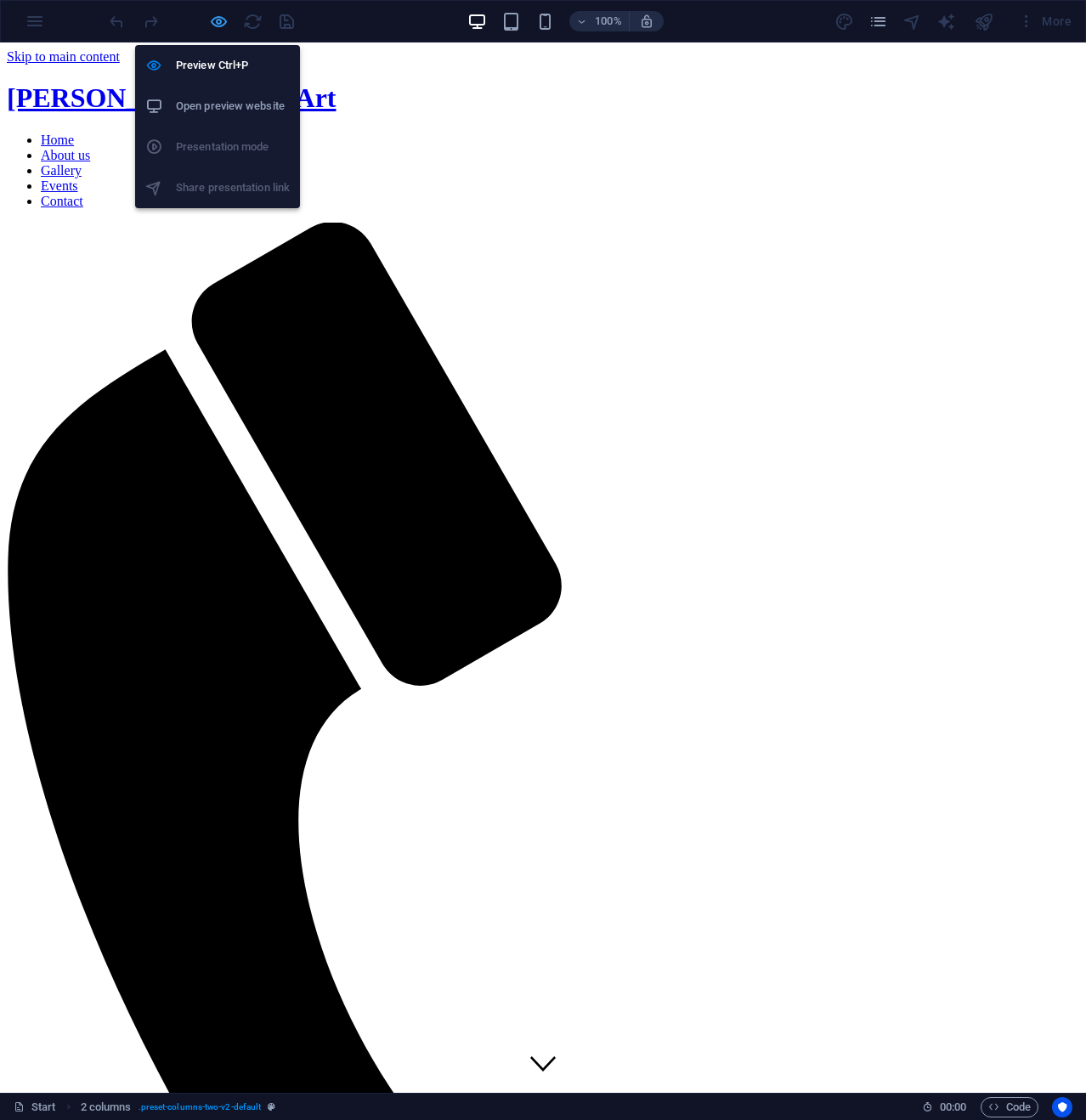
click at [221, 18] on icon "button" at bounding box center [218, 21] width 19 height 19
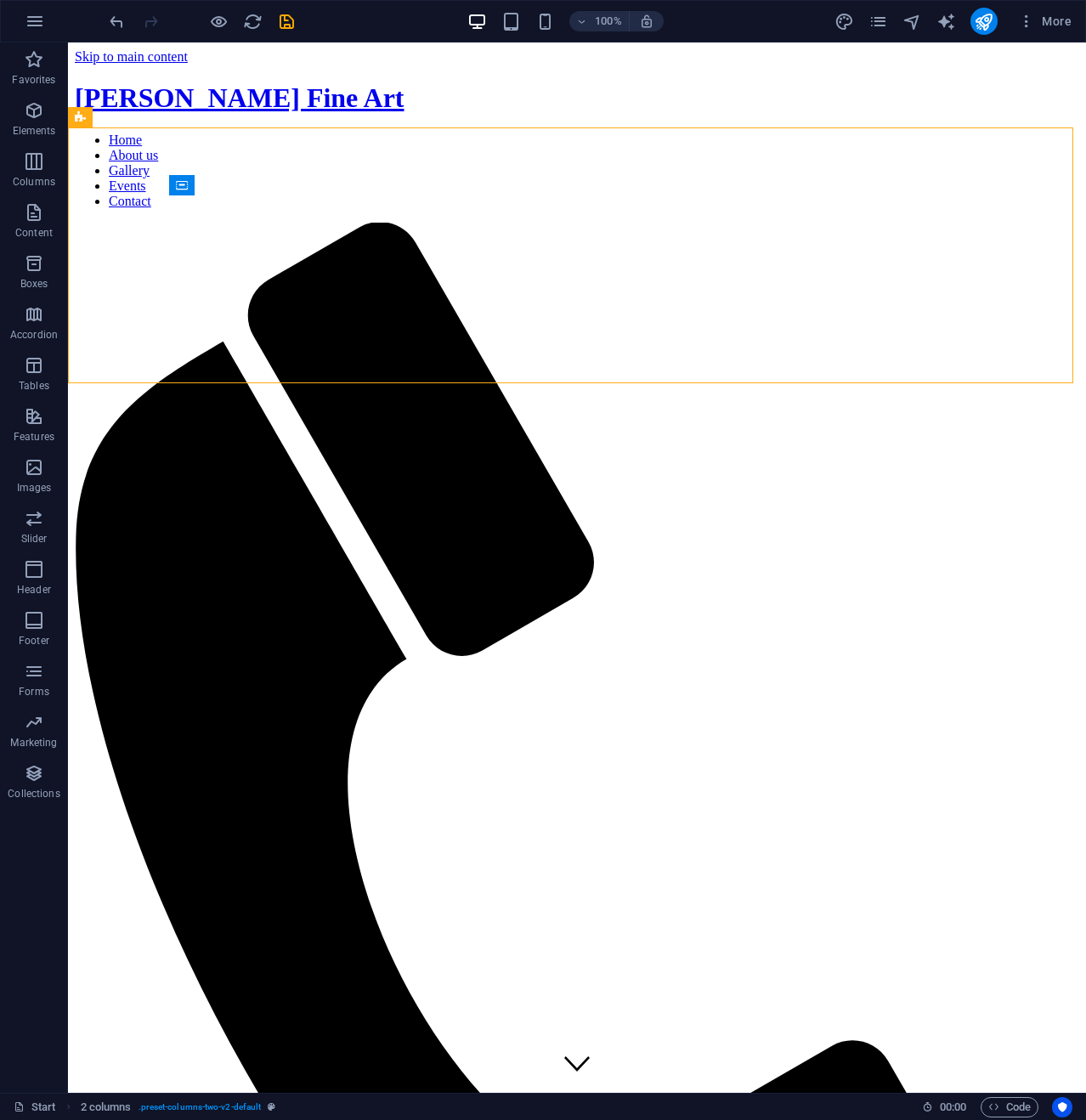
click at [207, 19] on div at bounding box center [201, 21] width 190 height 27
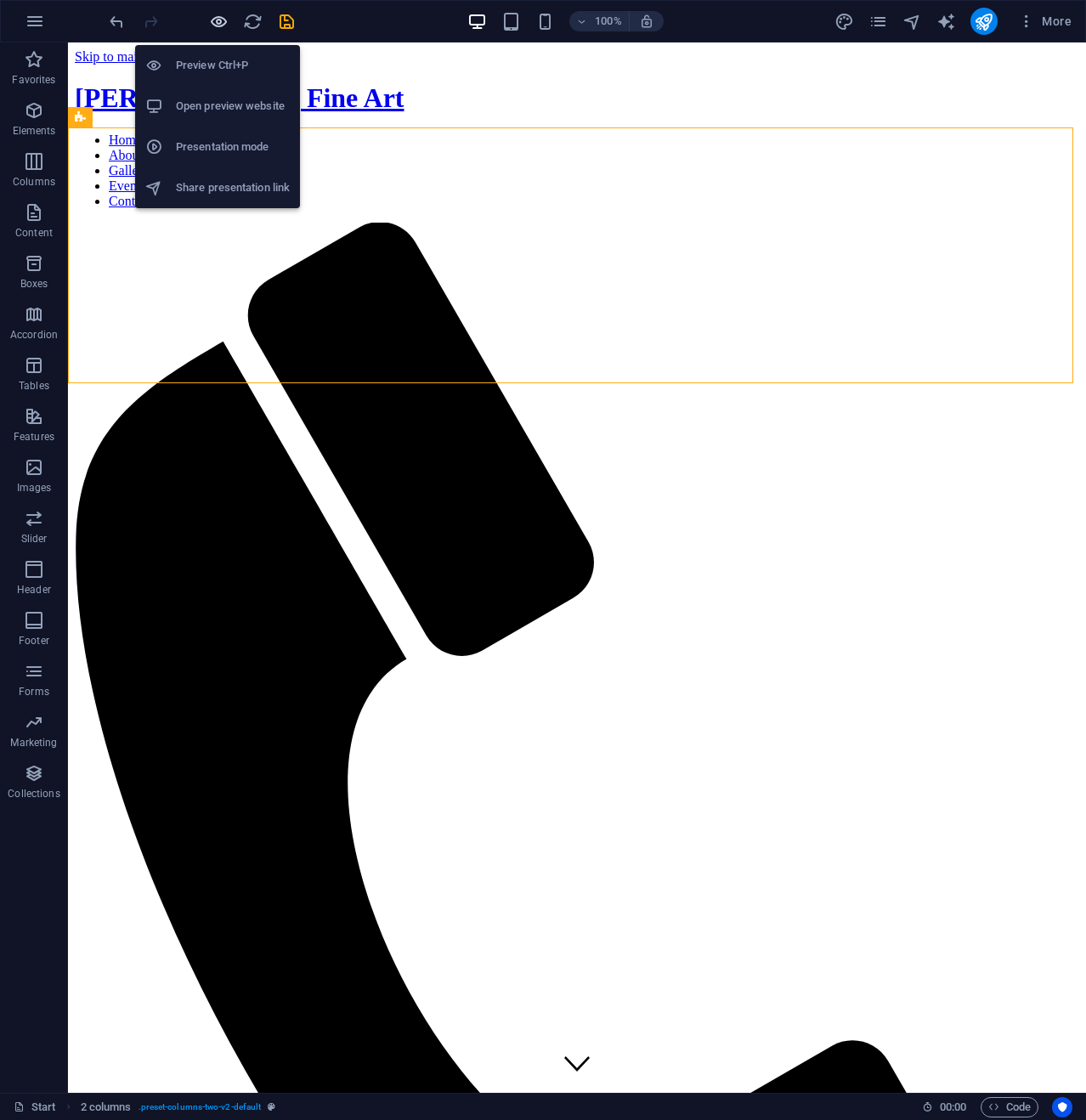
click at [223, 12] on icon "button" at bounding box center [218, 21] width 19 height 19
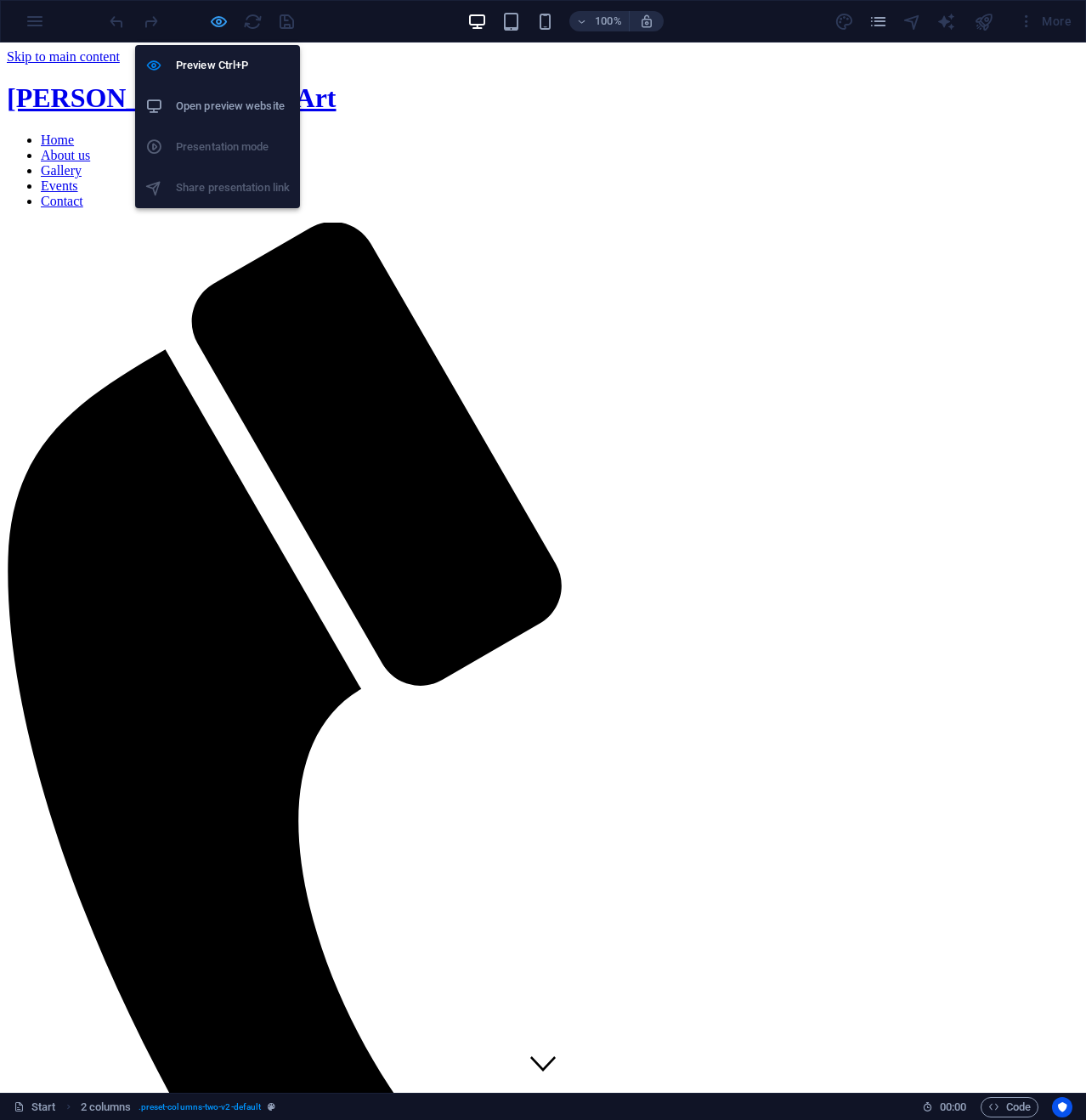
click at [213, 19] on icon "button" at bounding box center [218, 21] width 19 height 19
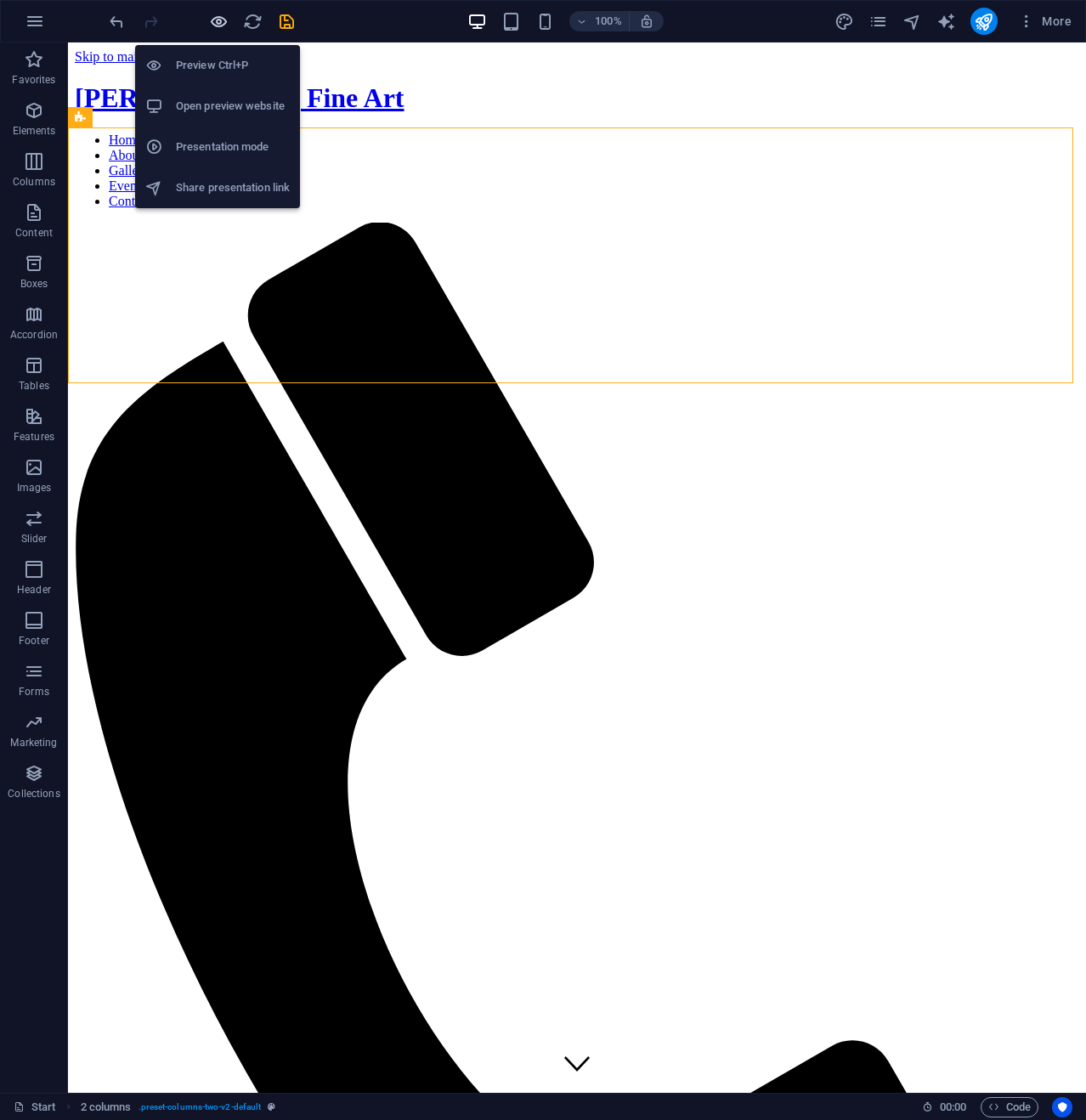
click at [218, 13] on icon "button" at bounding box center [218, 21] width 19 height 19
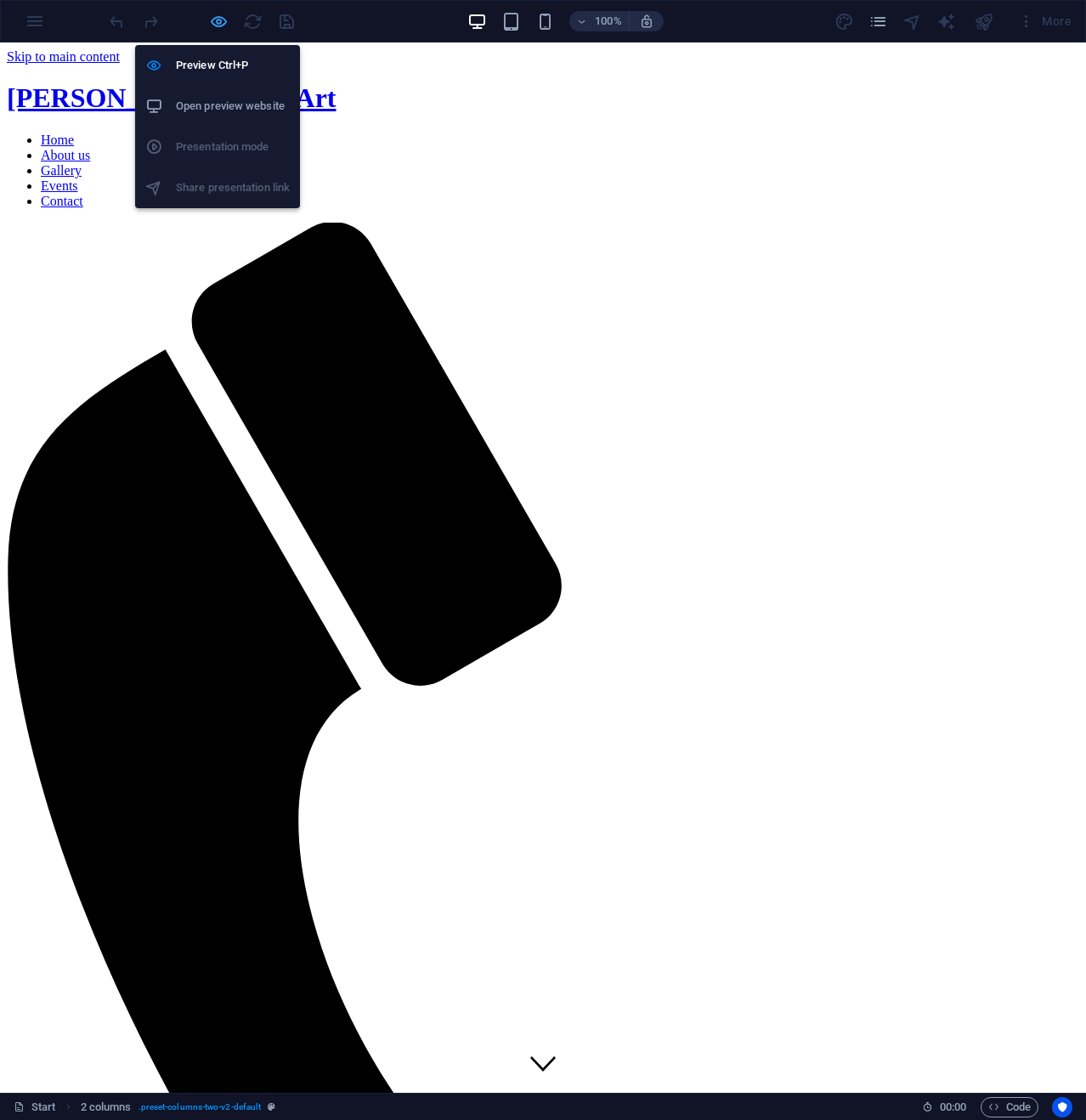
click at [224, 23] on icon "button" at bounding box center [218, 21] width 19 height 19
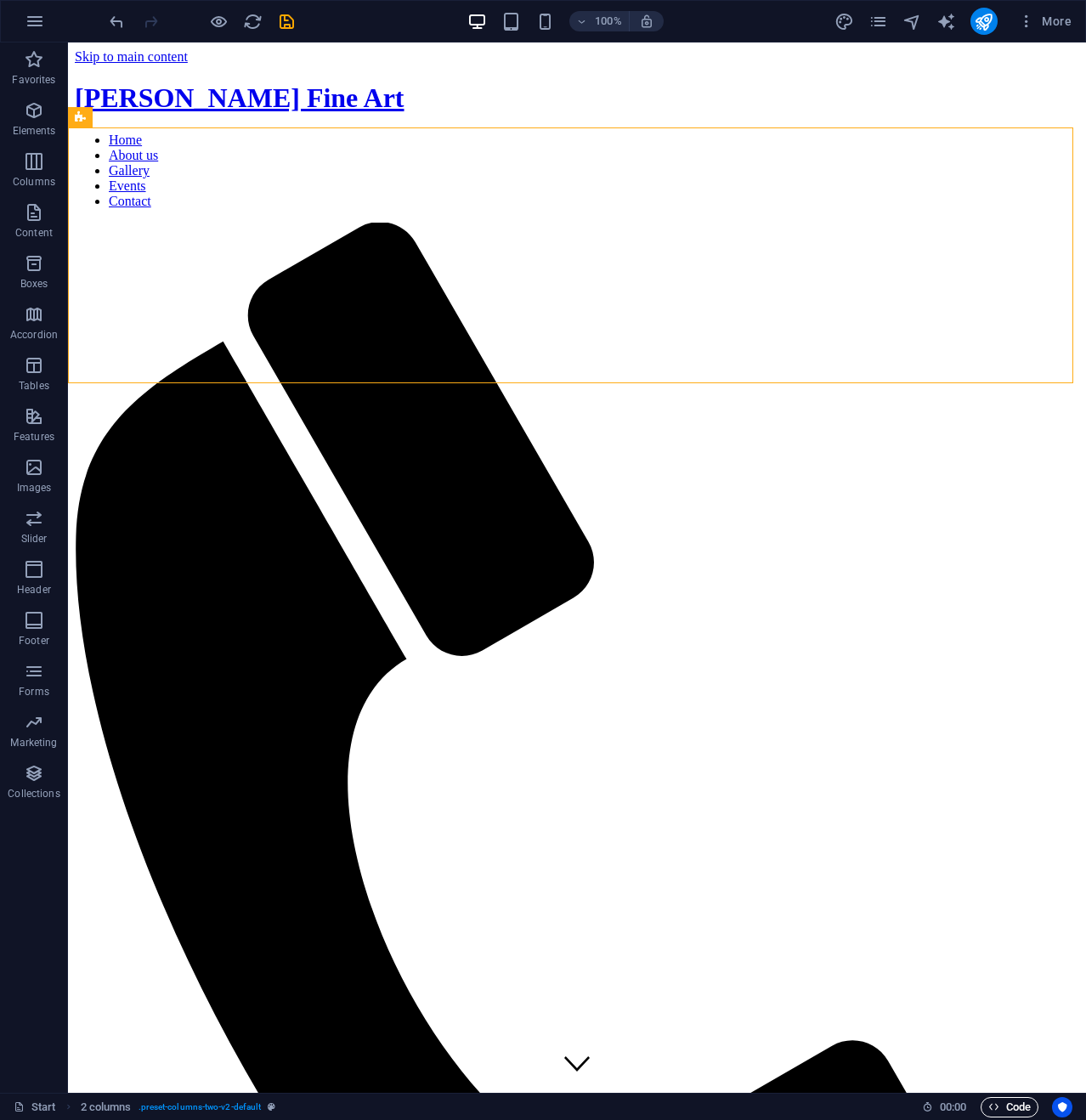
click at [1013, 1107] on span "Code" at bounding box center [1009, 1107] width 42 height 20
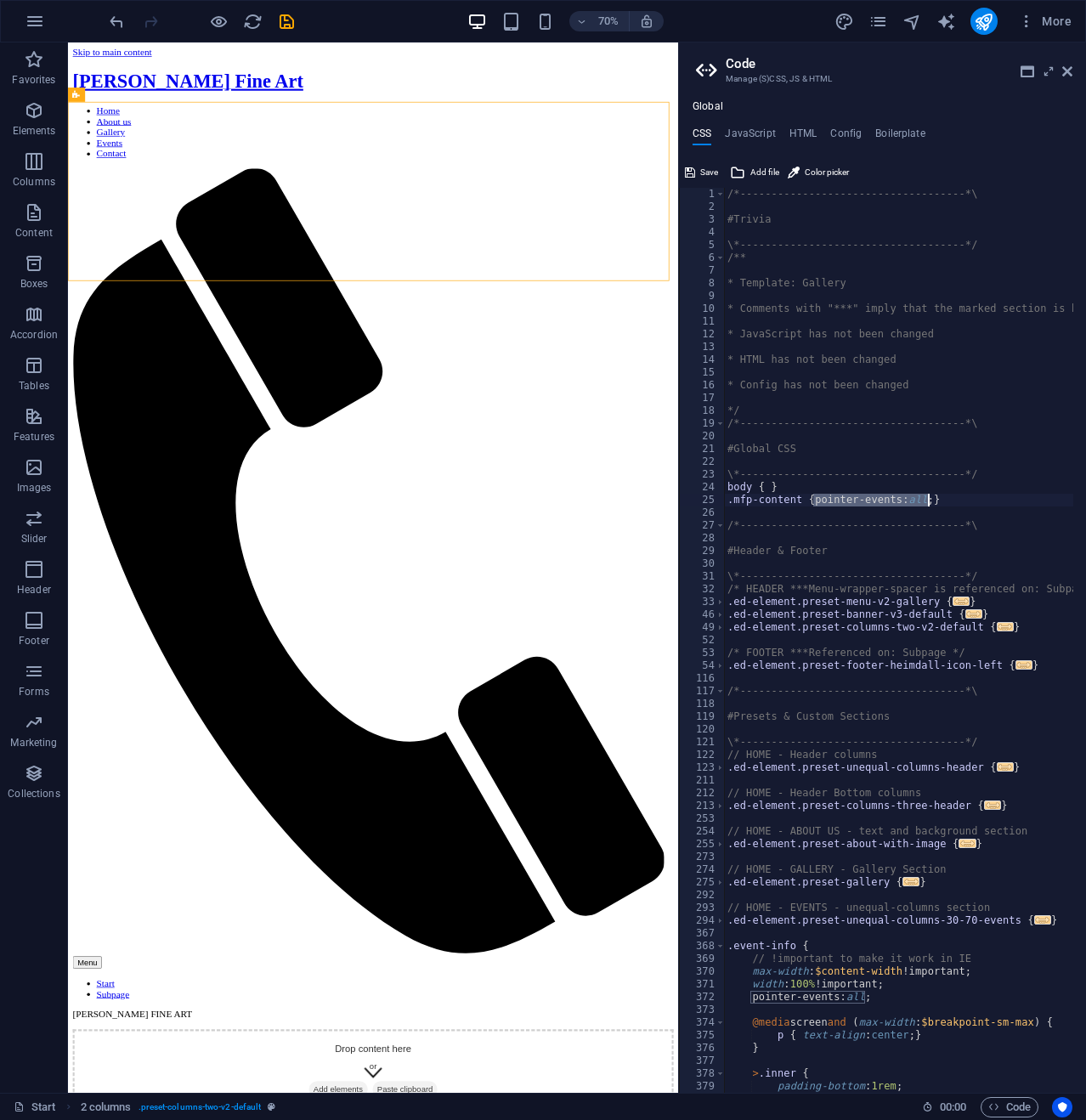
drag, startPoint x: 810, startPoint y: 498, endPoint x: 928, endPoint y: 502, distance: 118.1
click at [928, 502] on div "/*------------------------------------*\ #Trivia \*----------------------------…" at bounding box center [979, 646] width 510 height 918
click at [797, 486] on div "/*------------------------------------*\ #Trivia \*----------------------------…" at bounding box center [979, 646] width 510 height 918
type textarea "body { }"
click at [286, 18] on icon "save" at bounding box center [286, 21] width 19 height 19
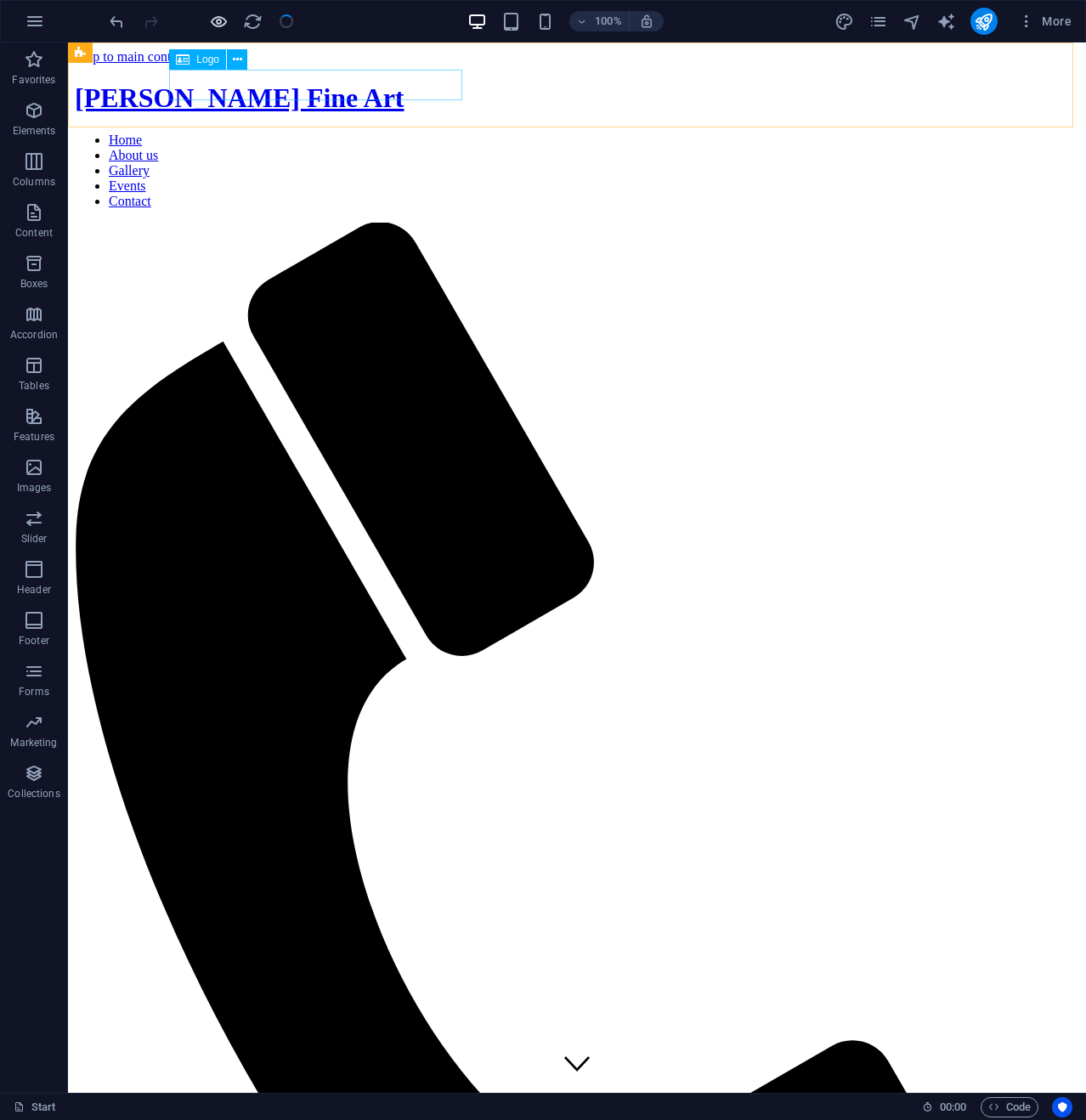
checkbox input "false"
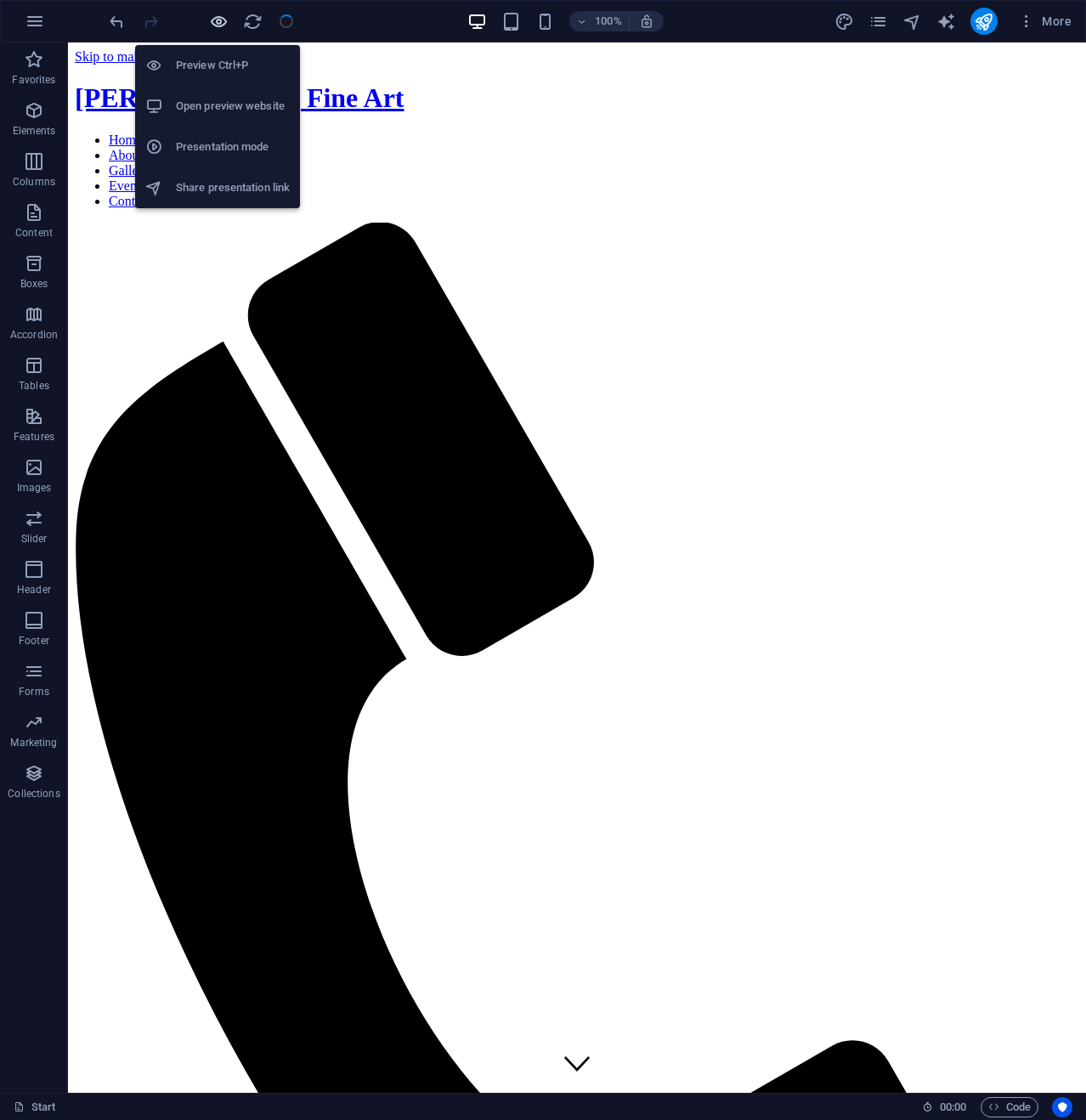
click at [216, 19] on icon "button" at bounding box center [218, 21] width 19 height 19
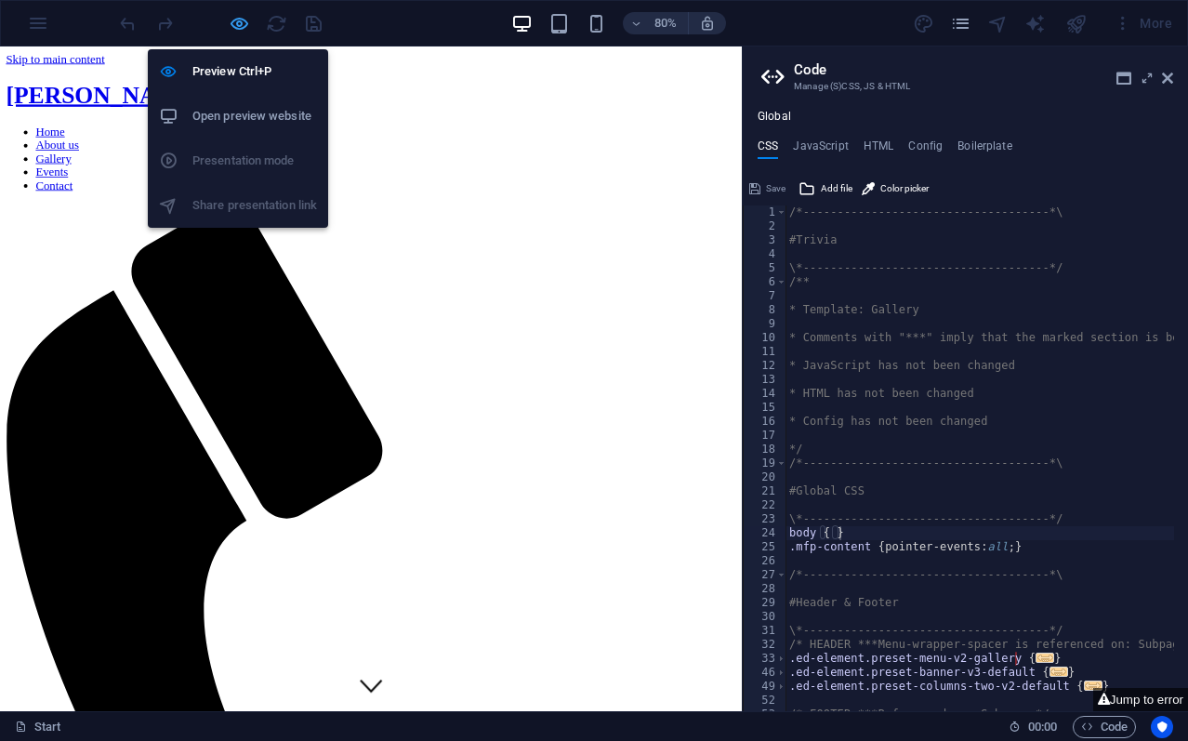
click at [232, 18] on icon "button" at bounding box center [239, 23] width 21 height 21
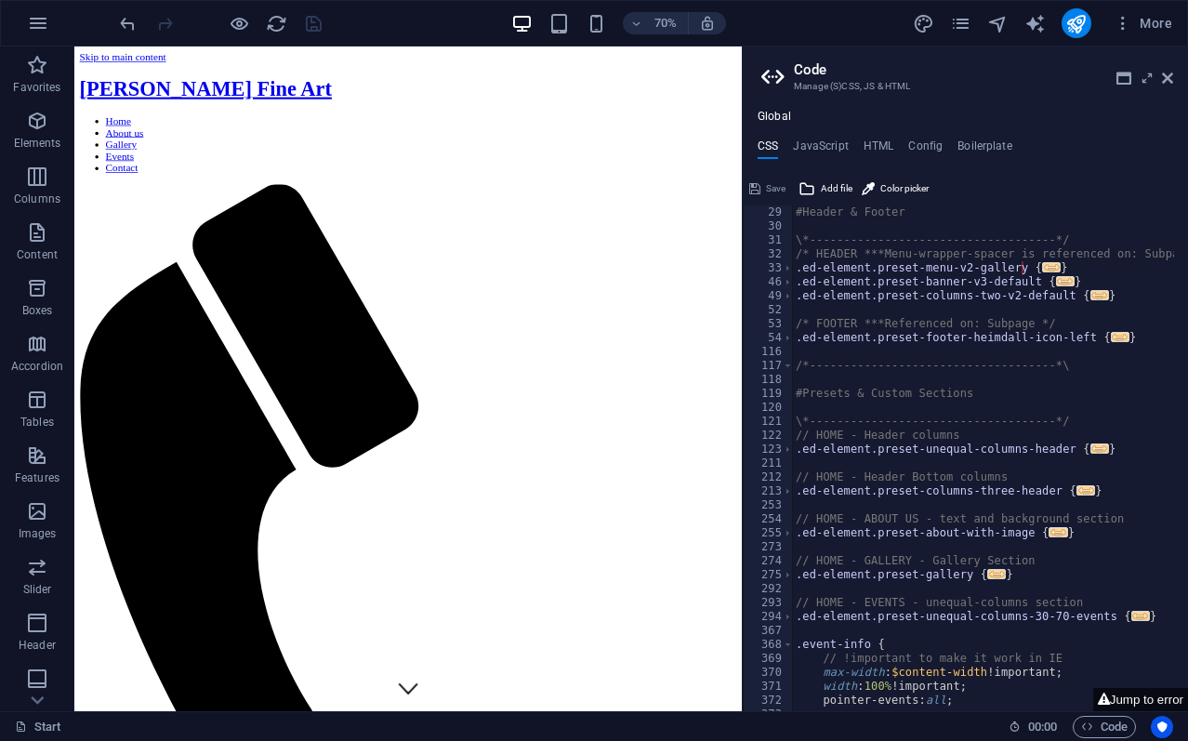
scroll to position [390, 0]
click at [1165, 75] on icon at bounding box center [1166, 78] width 11 height 15
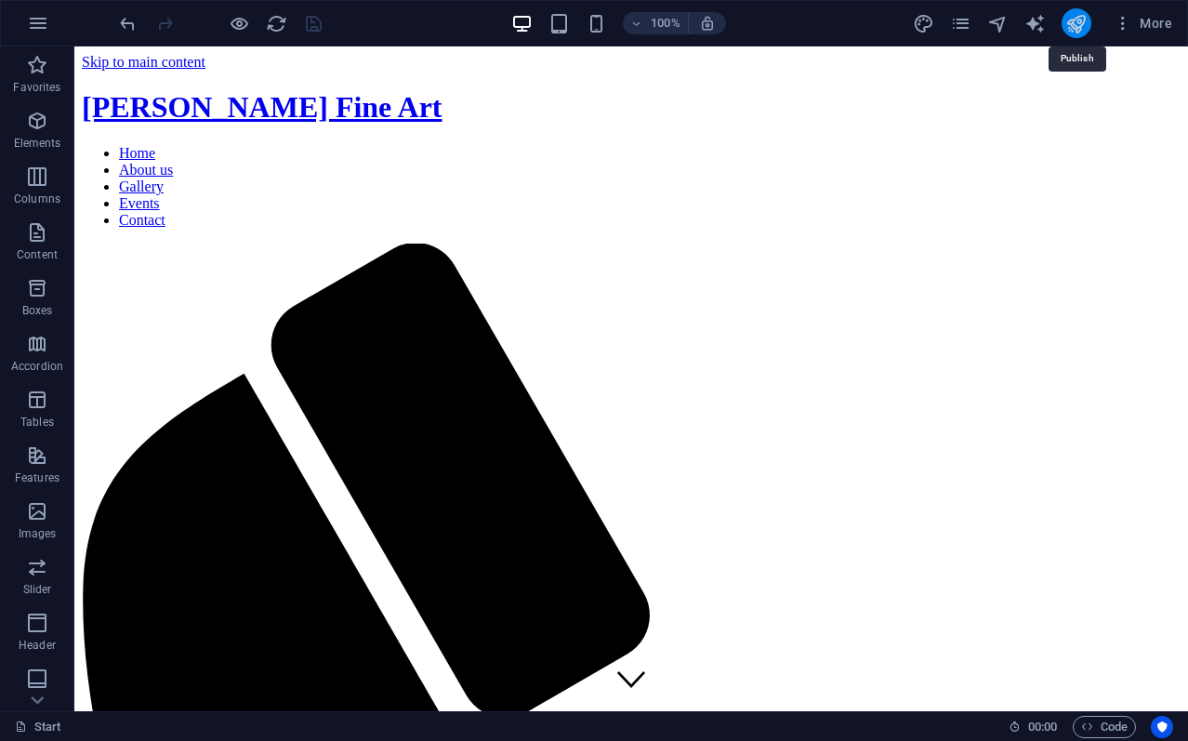
click at [1076, 14] on icon "publish" at bounding box center [1075, 23] width 21 height 21
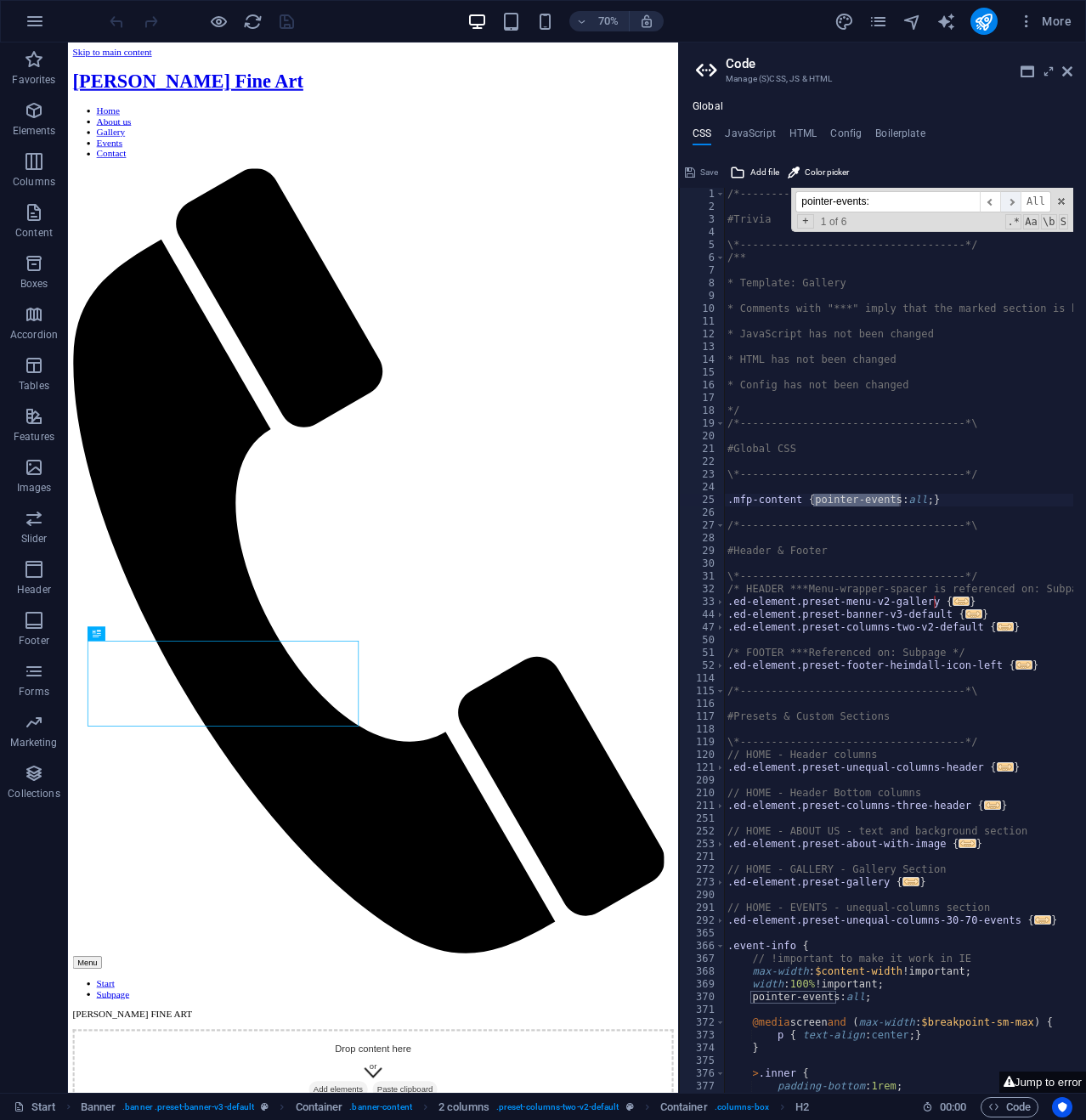
type input "pointer-events:"
click at [1016, 197] on span "​" at bounding box center [1010, 201] width 20 height 21
click at [1015, 197] on span "​" at bounding box center [1010, 201] width 20 height 21
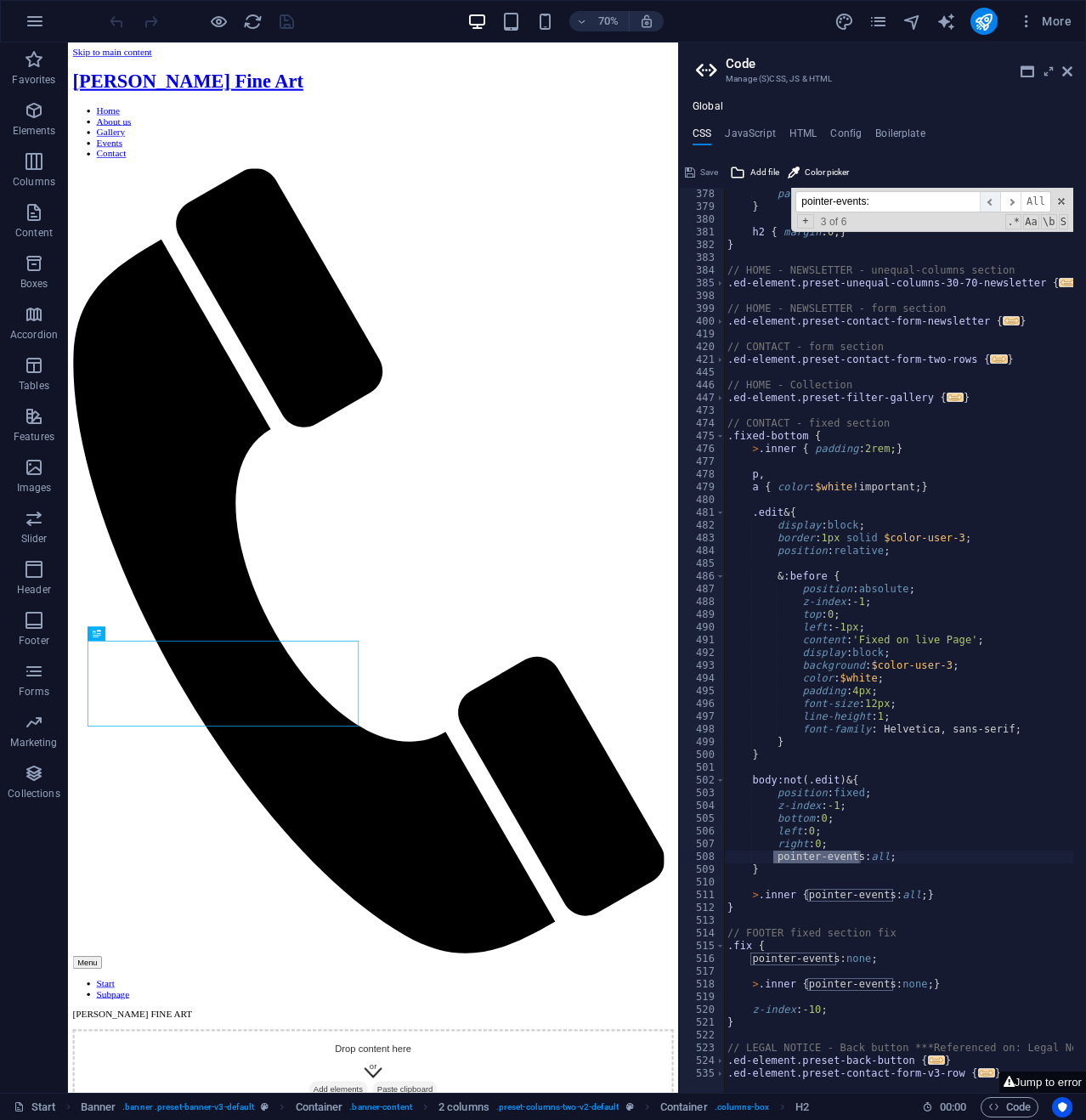
click at [991, 199] on span "​" at bounding box center [989, 201] width 20 height 21
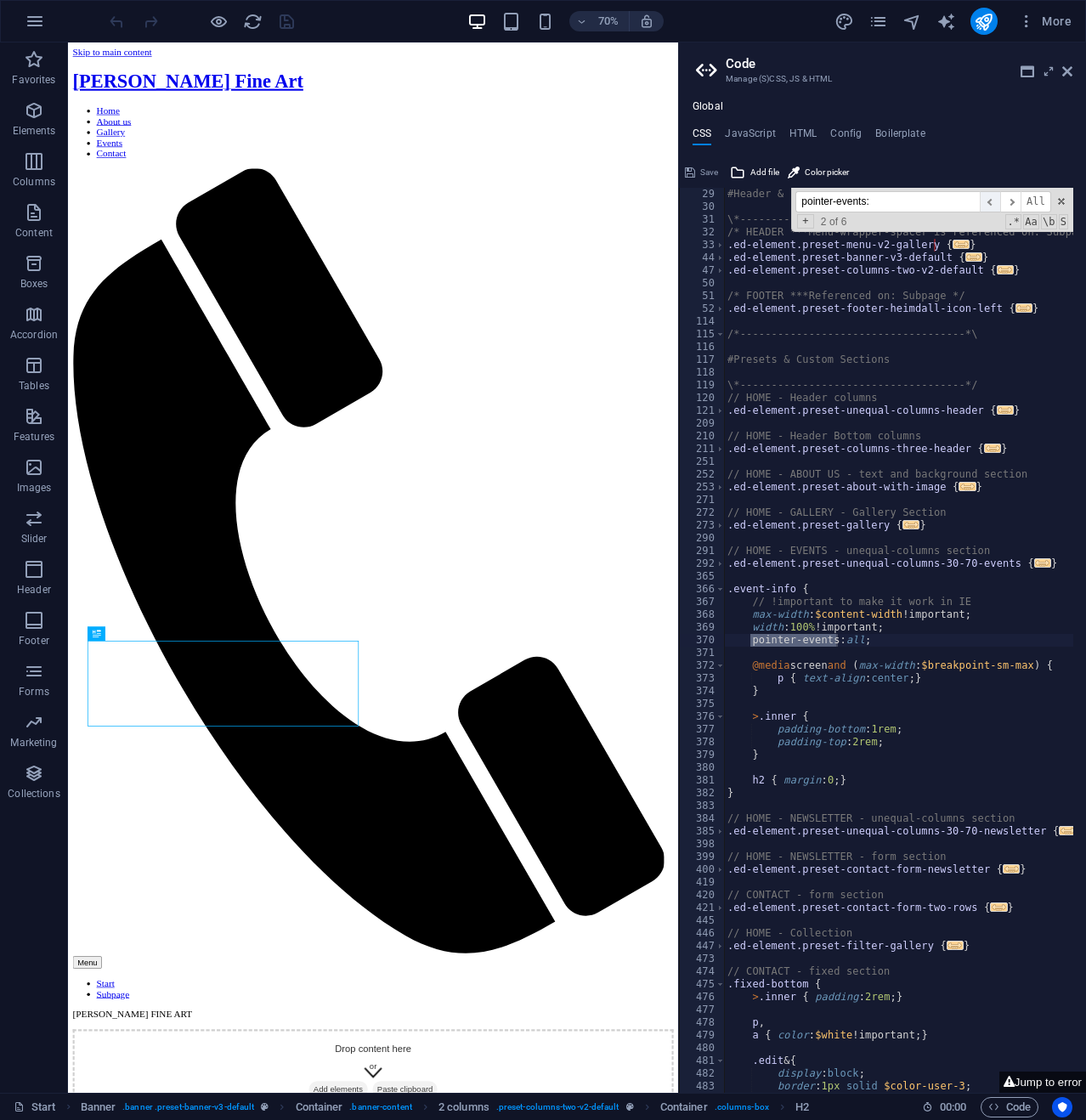
click at [990, 200] on span "​" at bounding box center [989, 201] width 20 height 21
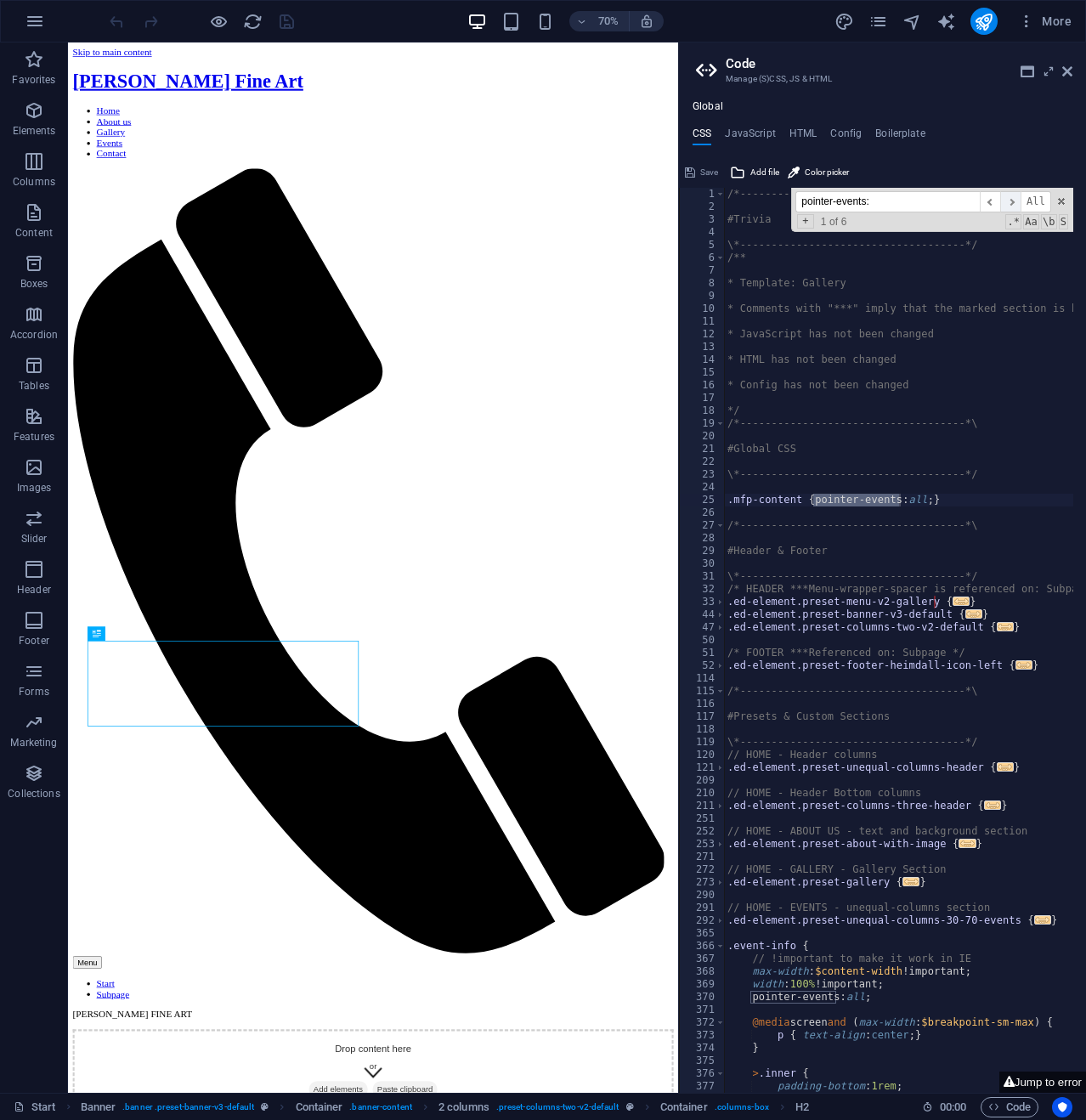
click at [1011, 199] on span "​" at bounding box center [1010, 201] width 20 height 21
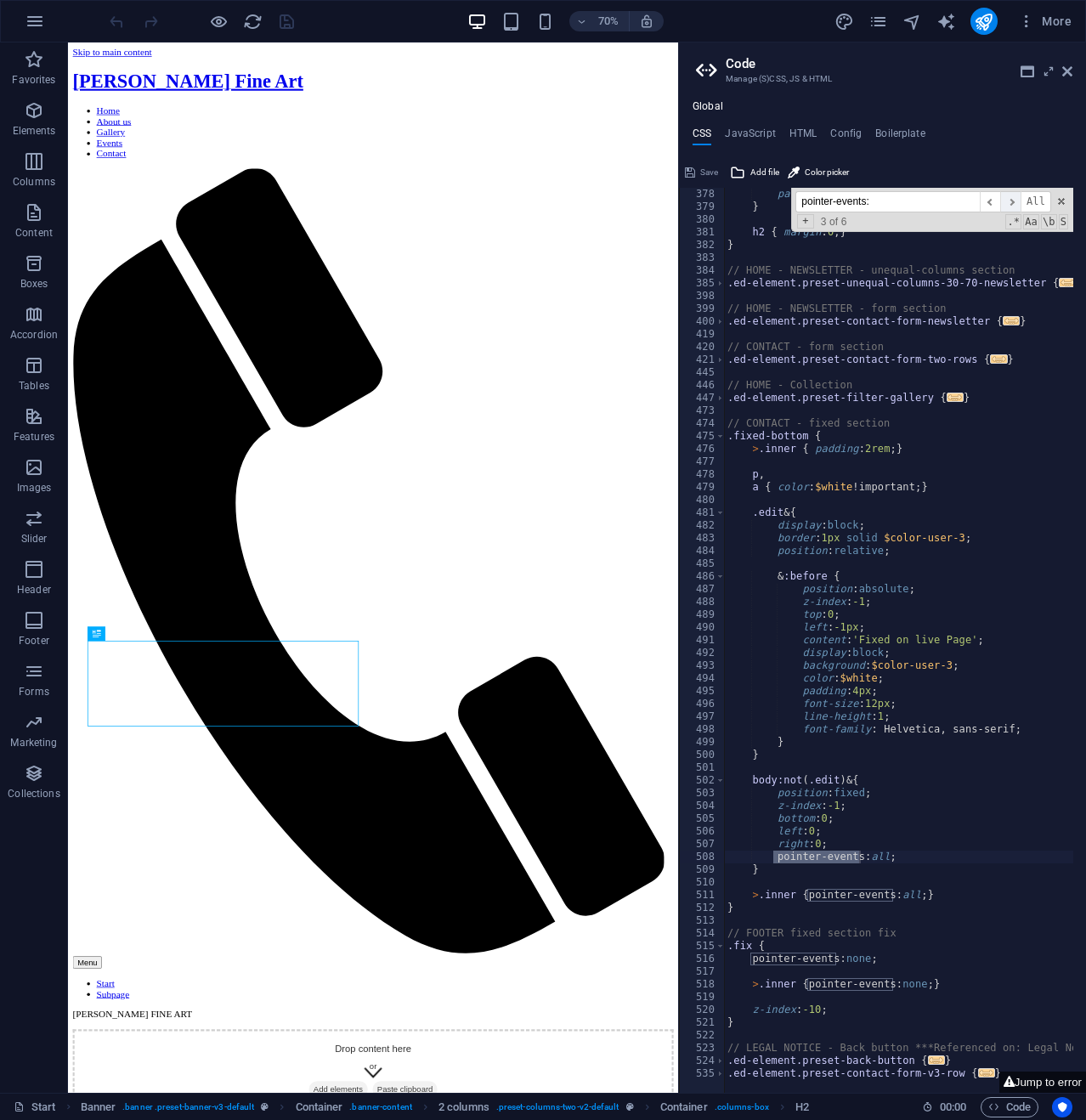
click at [1011, 199] on span "​" at bounding box center [1010, 201] width 20 height 21
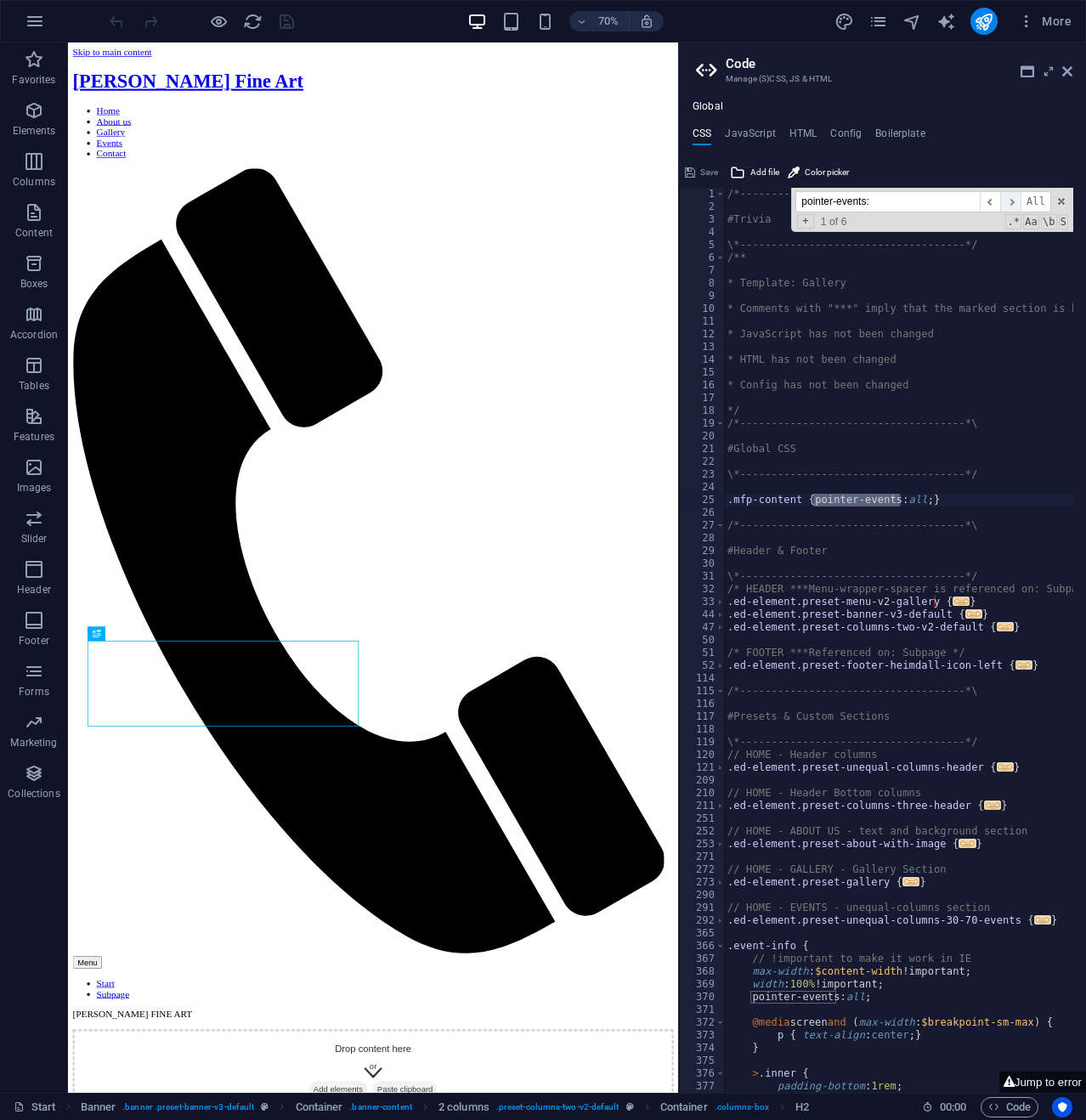
click at [1010, 198] on span "​" at bounding box center [1010, 201] width 20 height 21
click at [1009, 198] on span "​" at bounding box center [1010, 201] width 20 height 21
click at [1068, 69] on icon at bounding box center [1066, 71] width 10 height 14
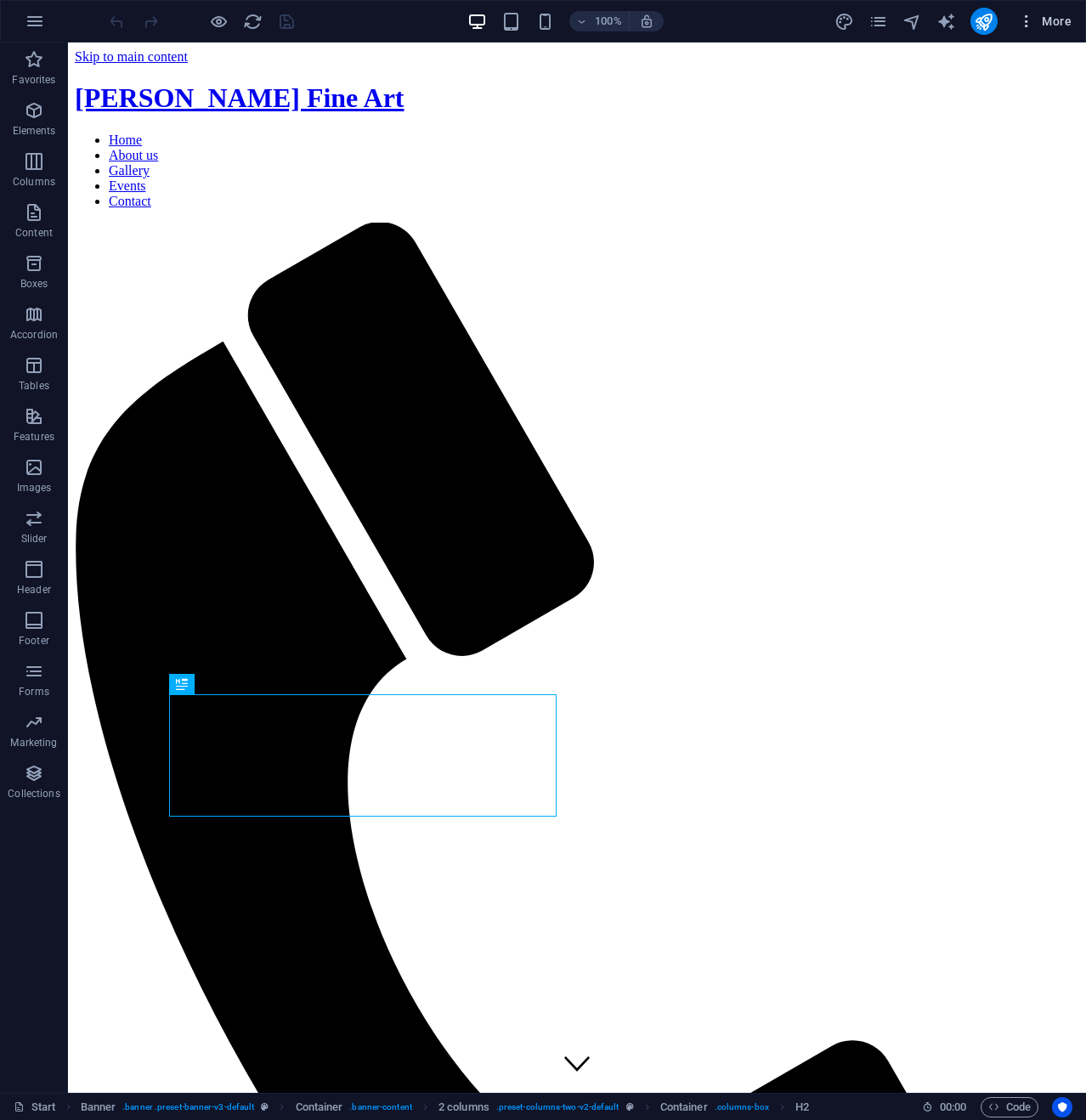
click at [1054, 21] on span "More" at bounding box center [1044, 21] width 54 height 17
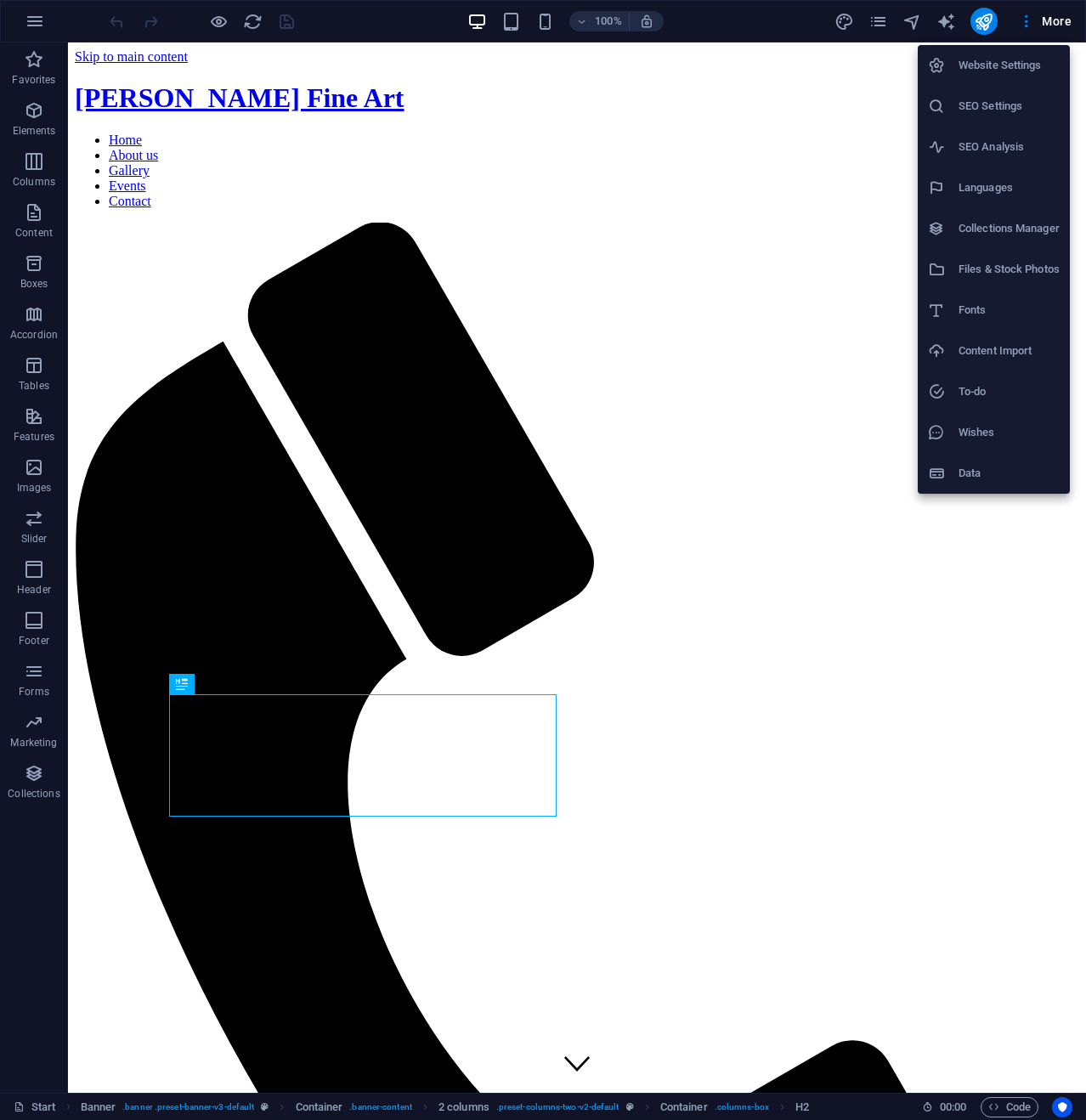
click at [984, 60] on h6 "Website Settings" at bounding box center [1008, 65] width 101 height 20
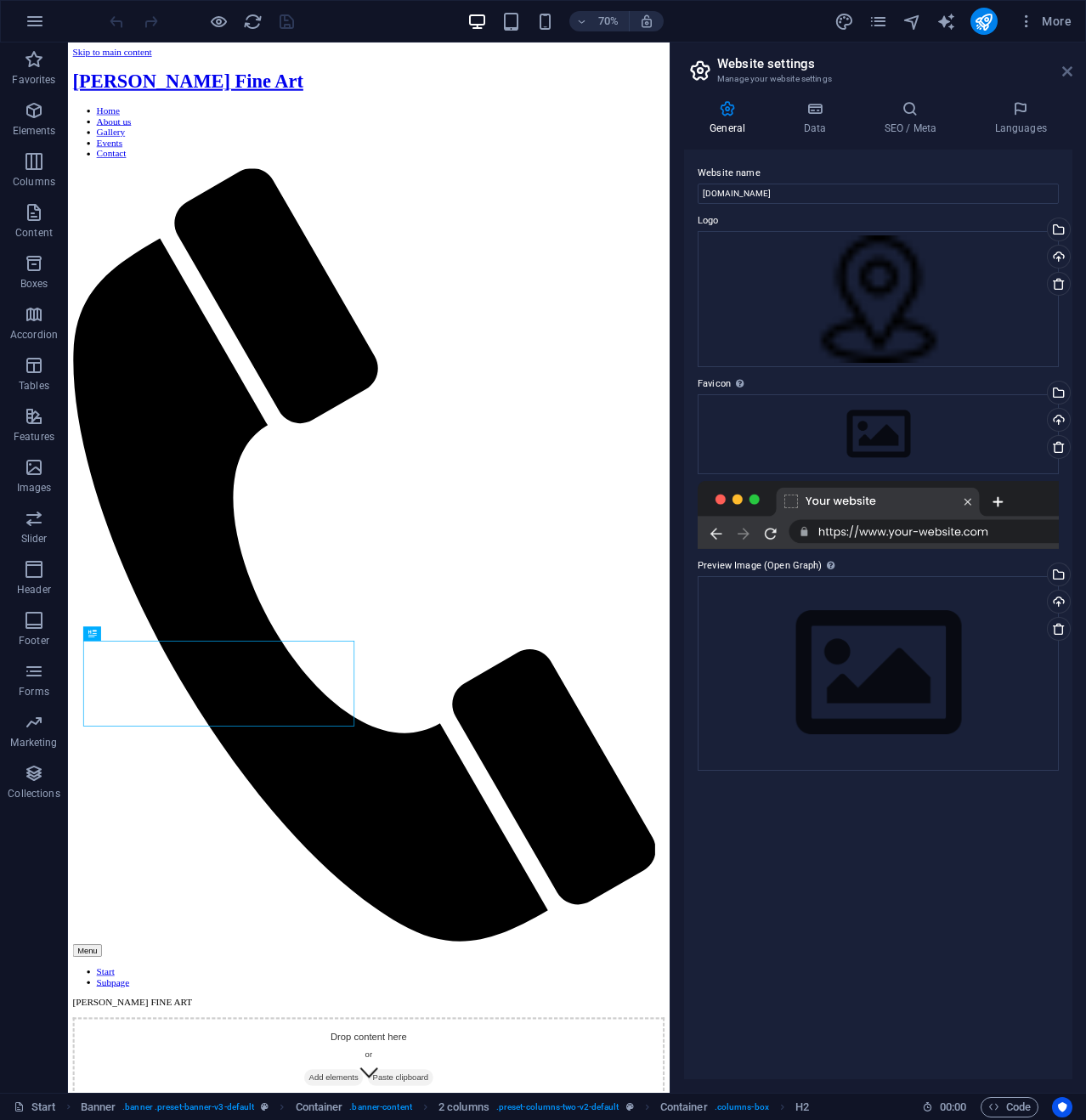
click at [1068, 69] on icon at bounding box center [1066, 71] width 10 height 14
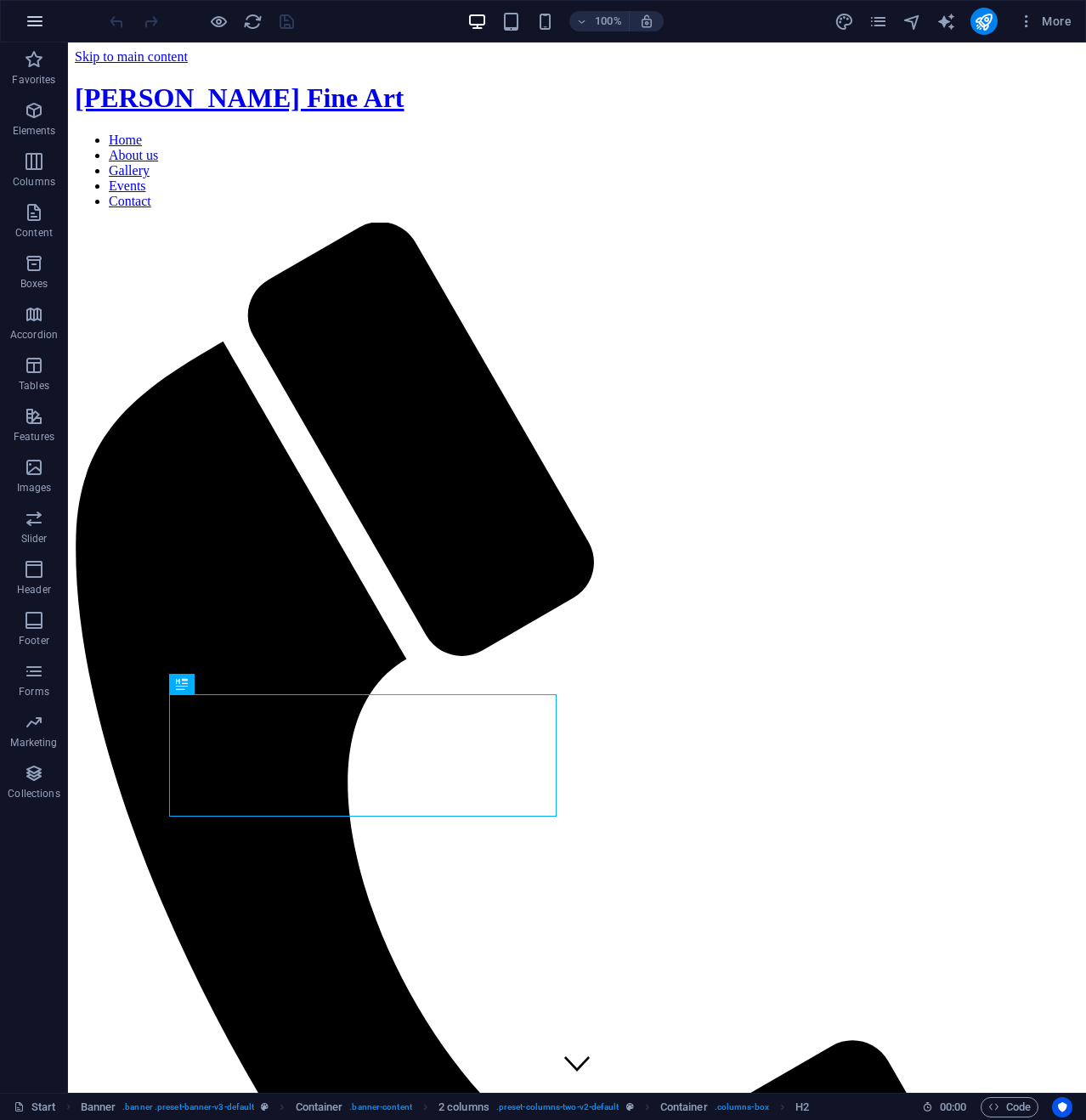
click at [38, 21] on icon "button" at bounding box center [35, 21] width 20 height 20
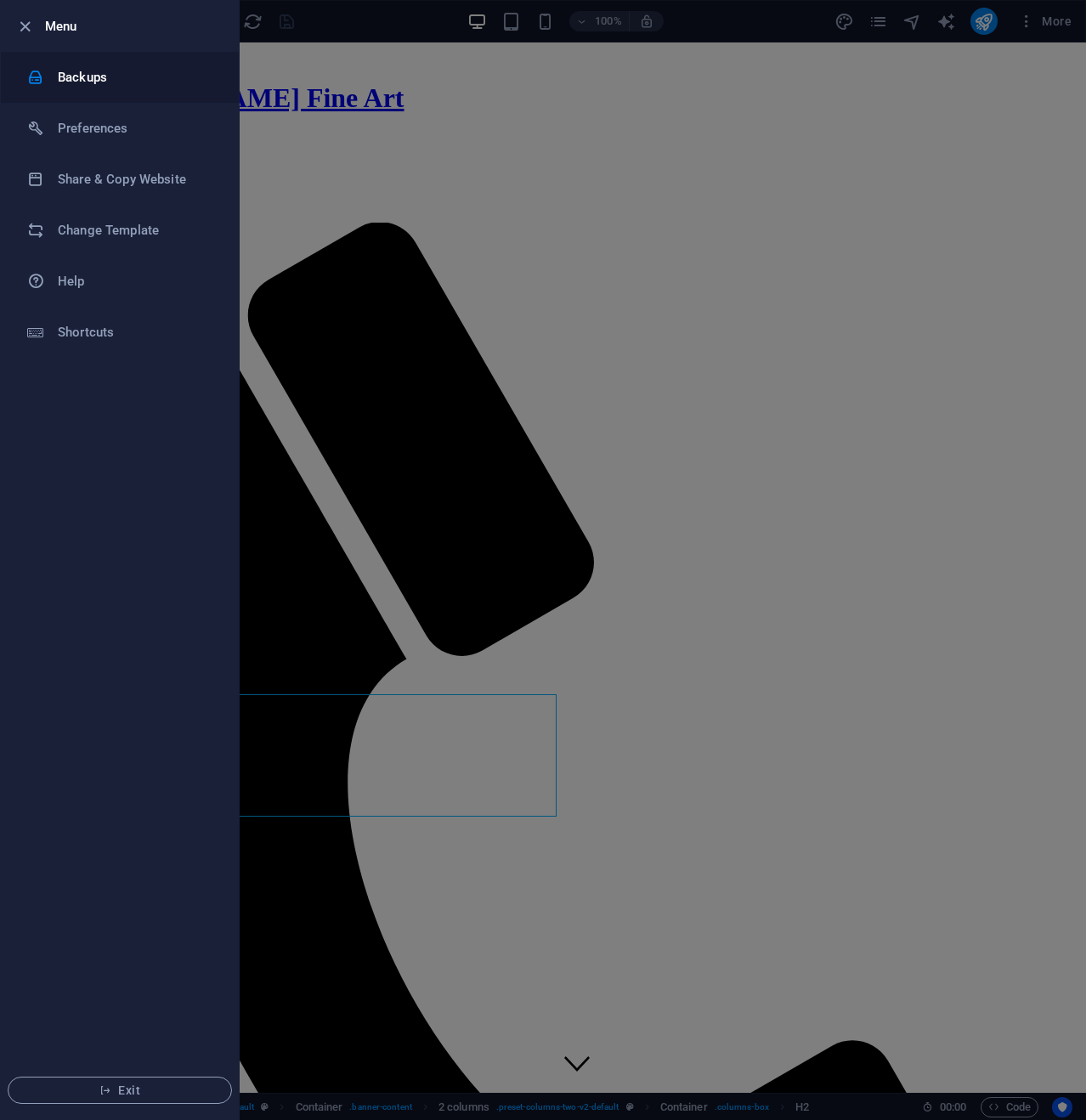
click at [83, 67] on h6 "Backups" at bounding box center [136, 77] width 157 height 20
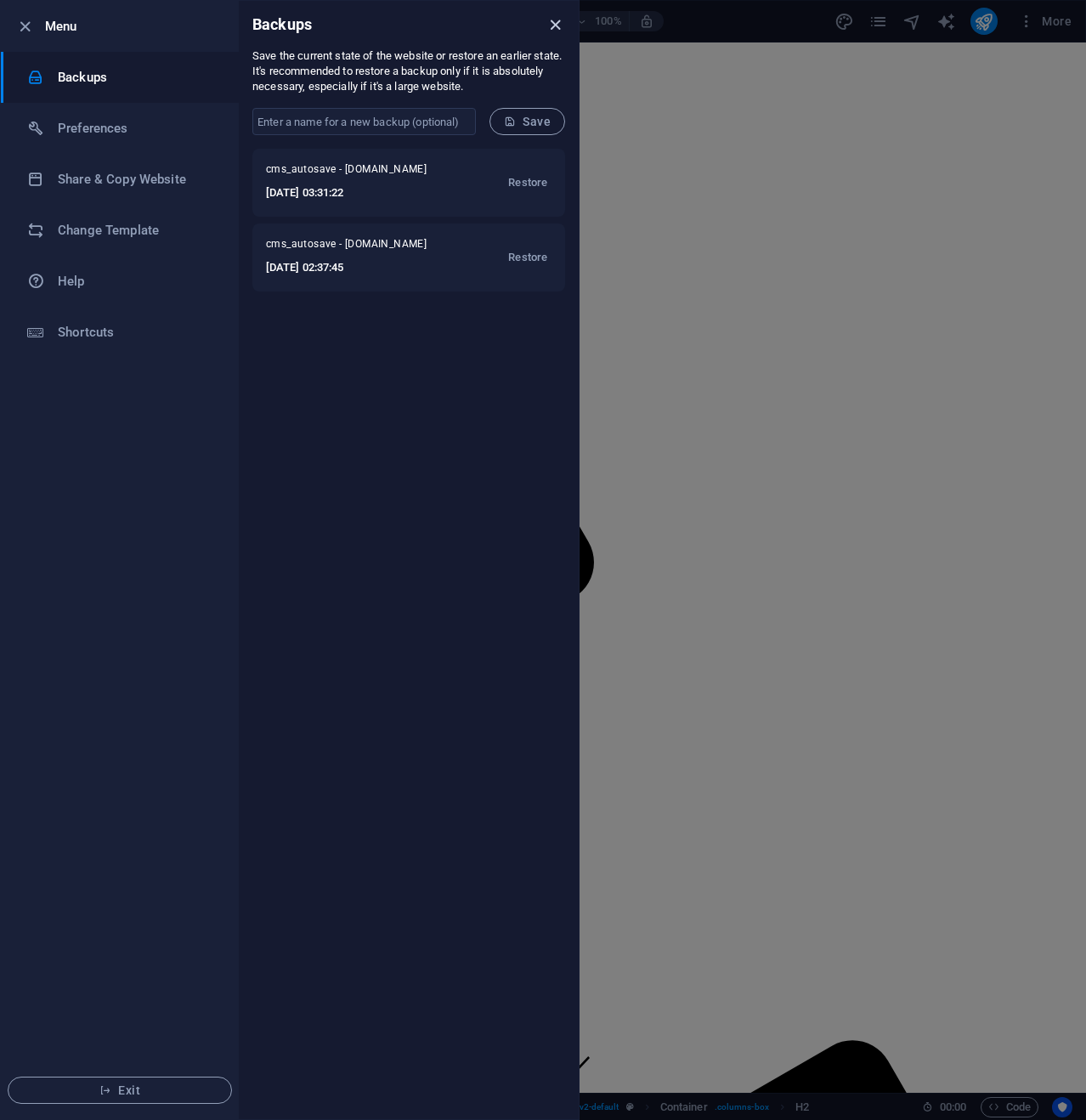
click at [557, 19] on icon "close" at bounding box center [555, 25] width 19 height 19
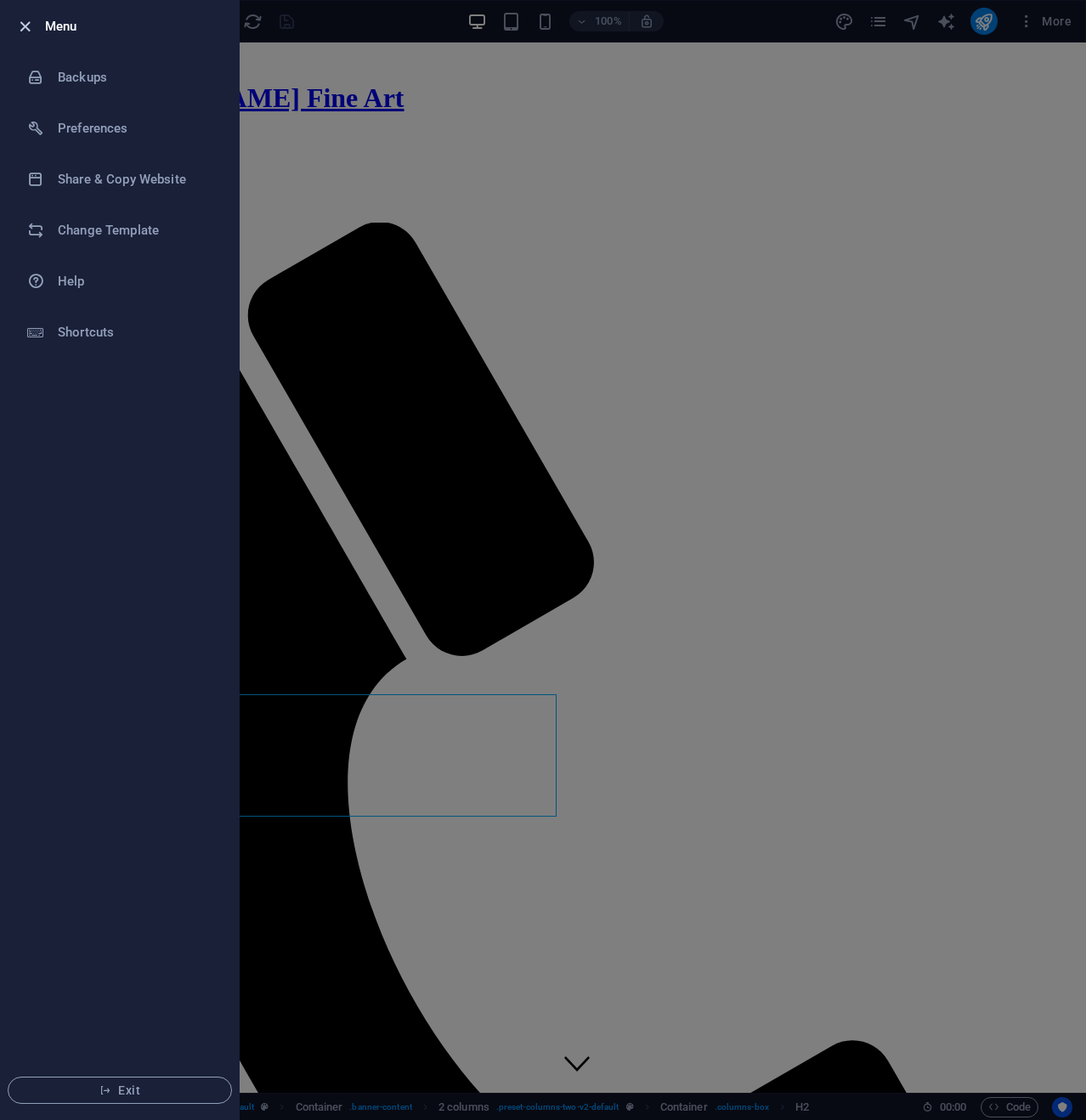
click at [26, 28] on icon "button" at bounding box center [25, 27] width 19 height 19
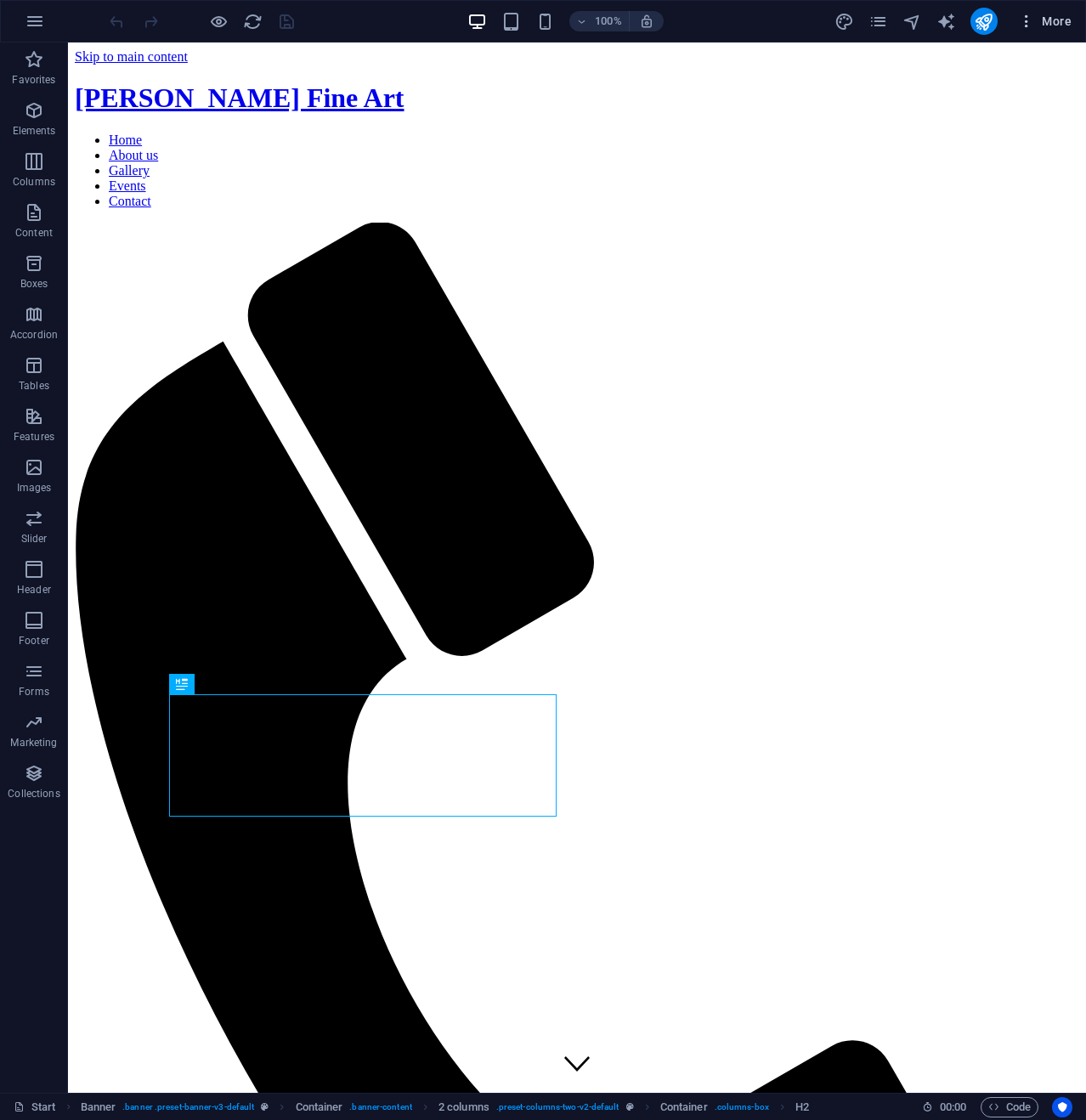
click at [1029, 21] on icon "button" at bounding box center [1026, 21] width 17 height 17
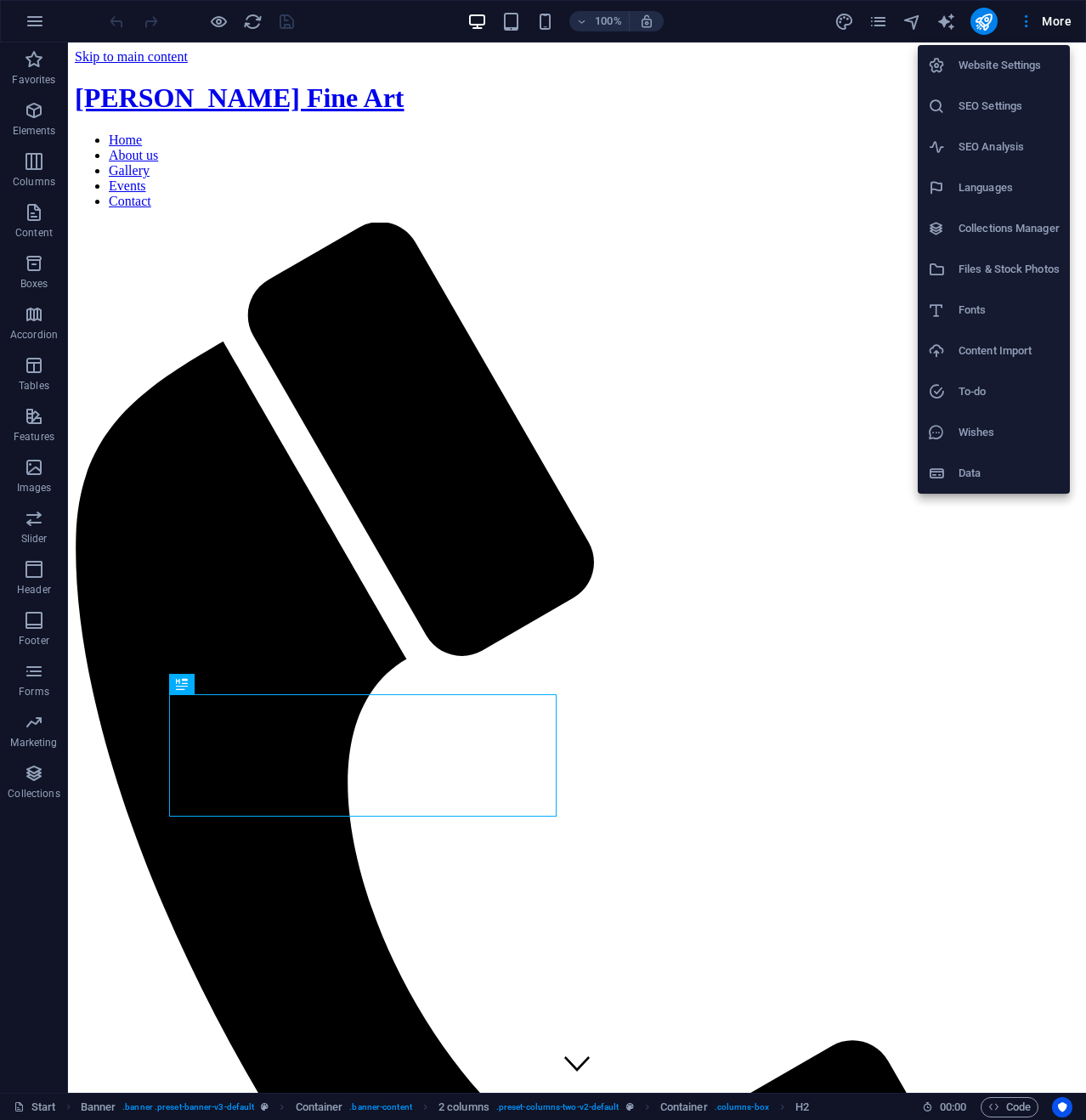
click at [297, 393] on div at bounding box center [543, 560] width 1086 height 1120
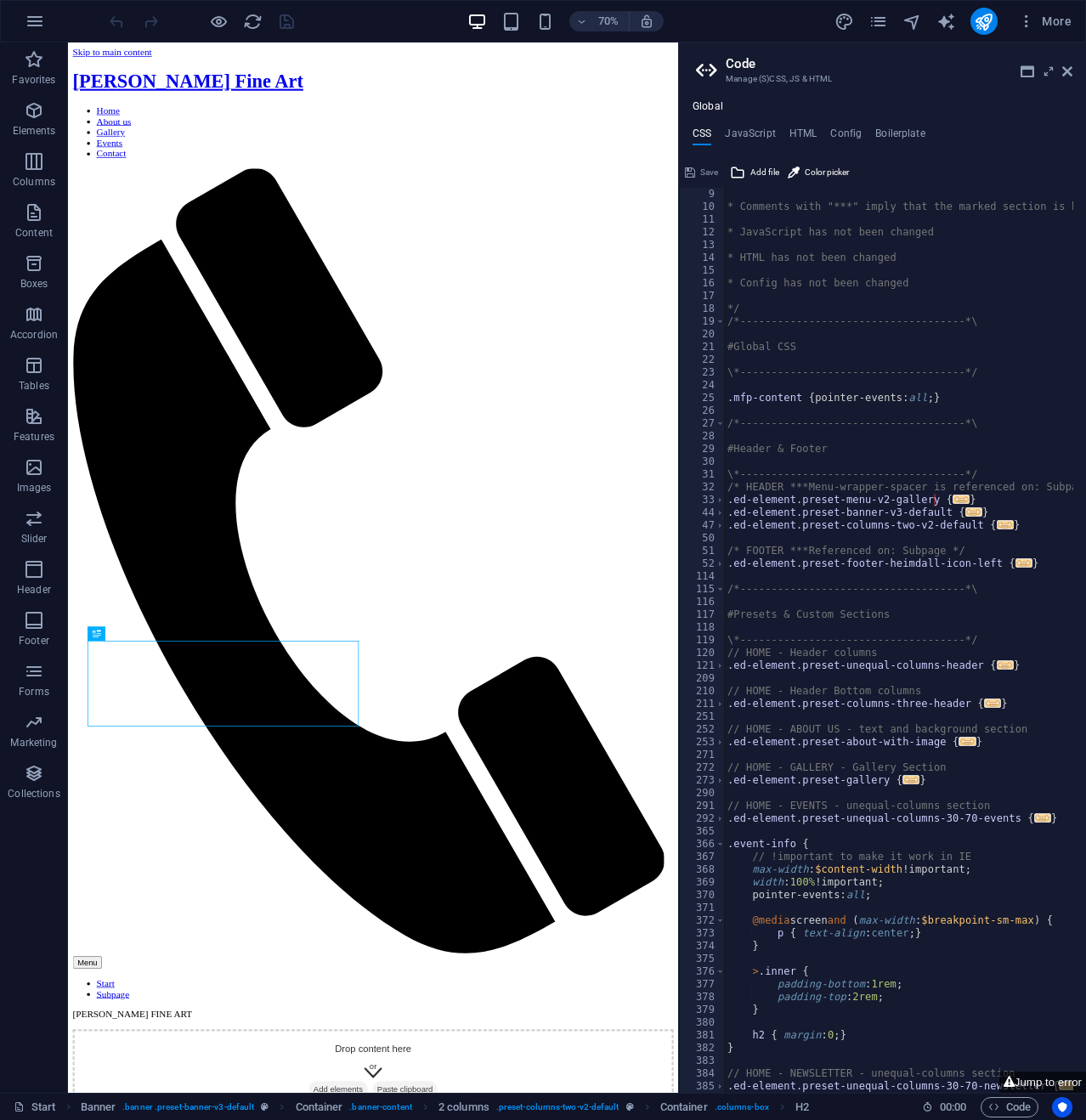
scroll to position [204, 0]
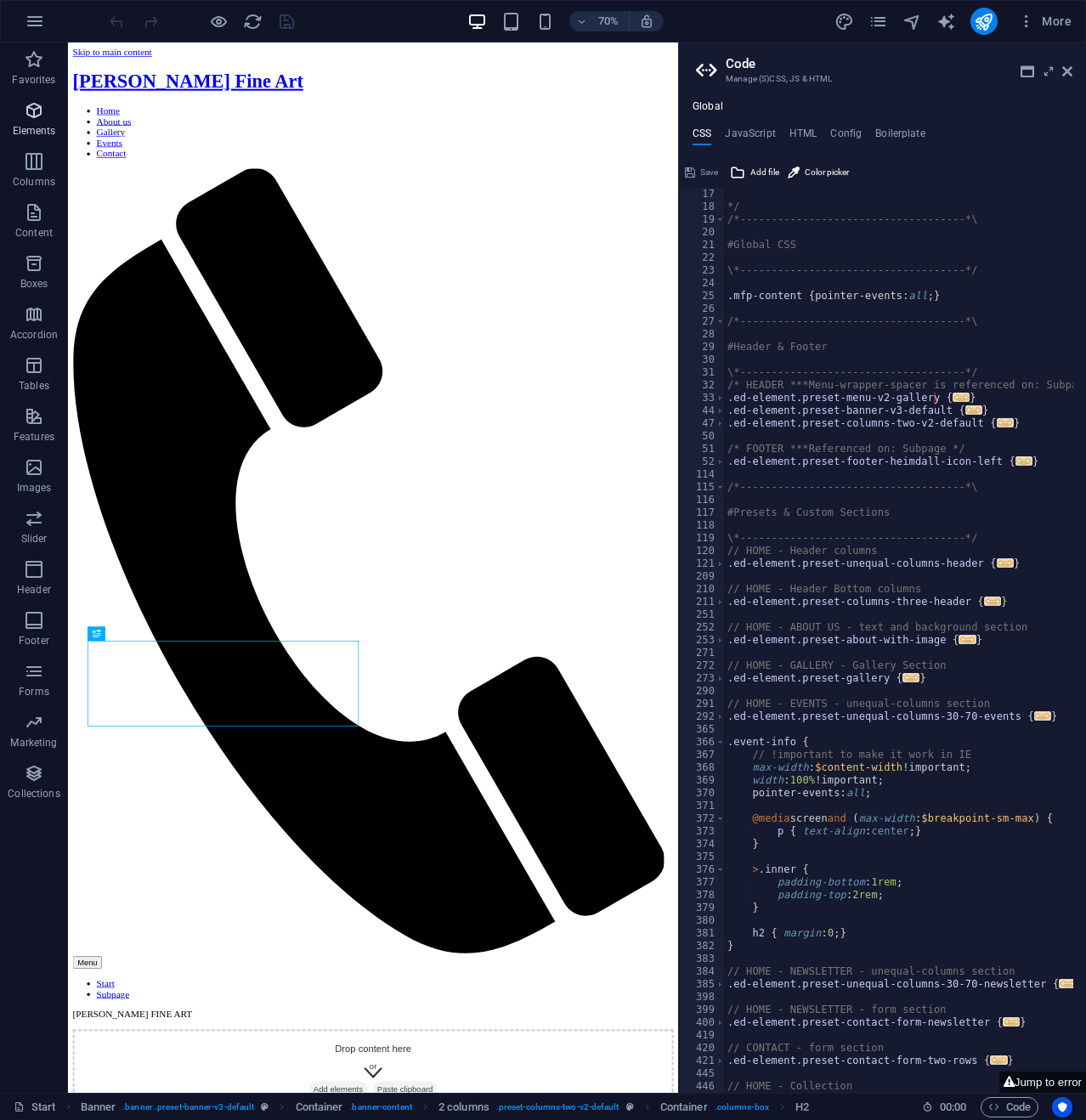
click at [36, 113] on icon "button" at bounding box center [34, 111] width 20 height 20
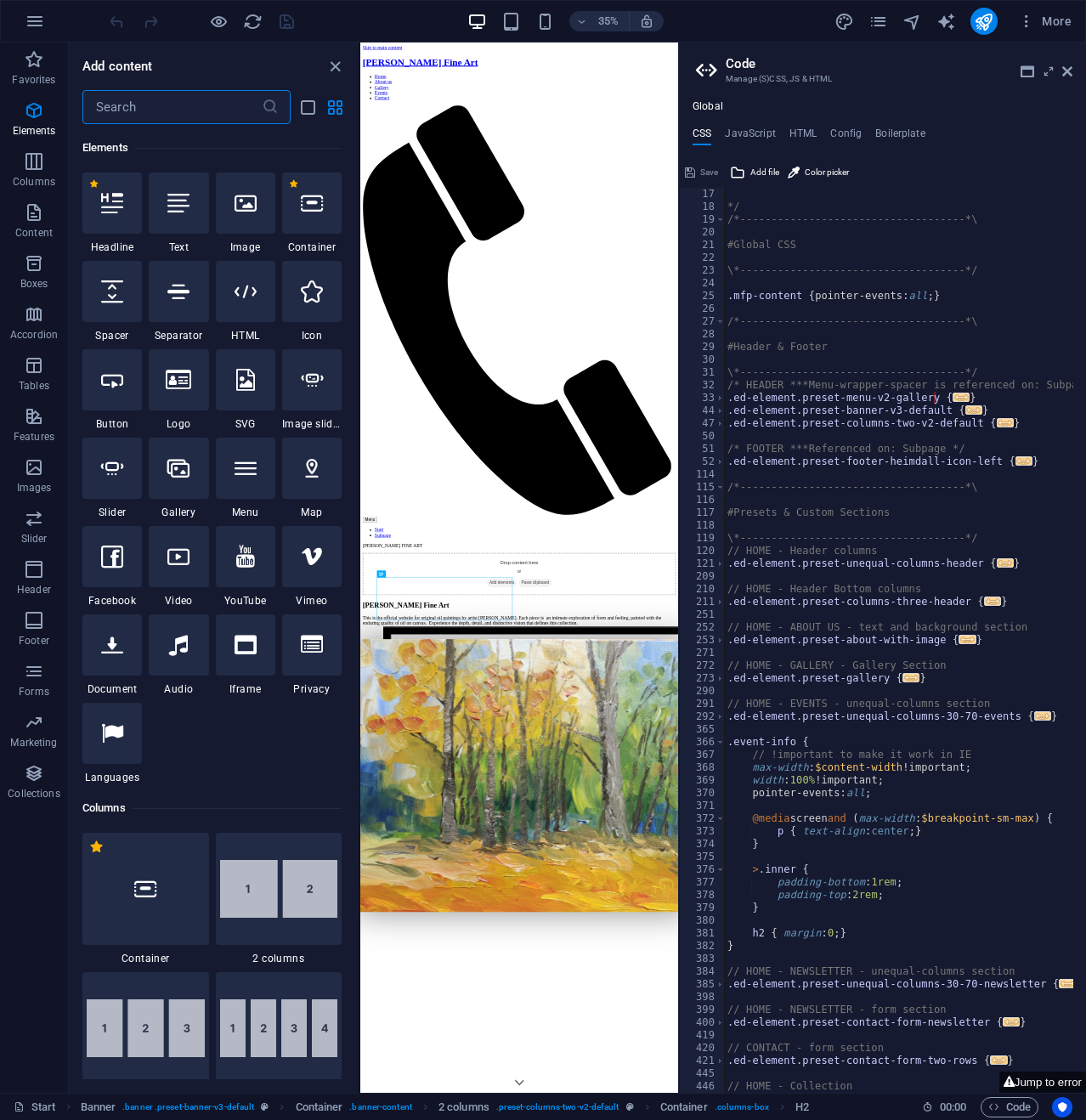
scroll to position [181, 0]
click at [333, 60] on icon "close panel" at bounding box center [335, 66] width 19 height 19
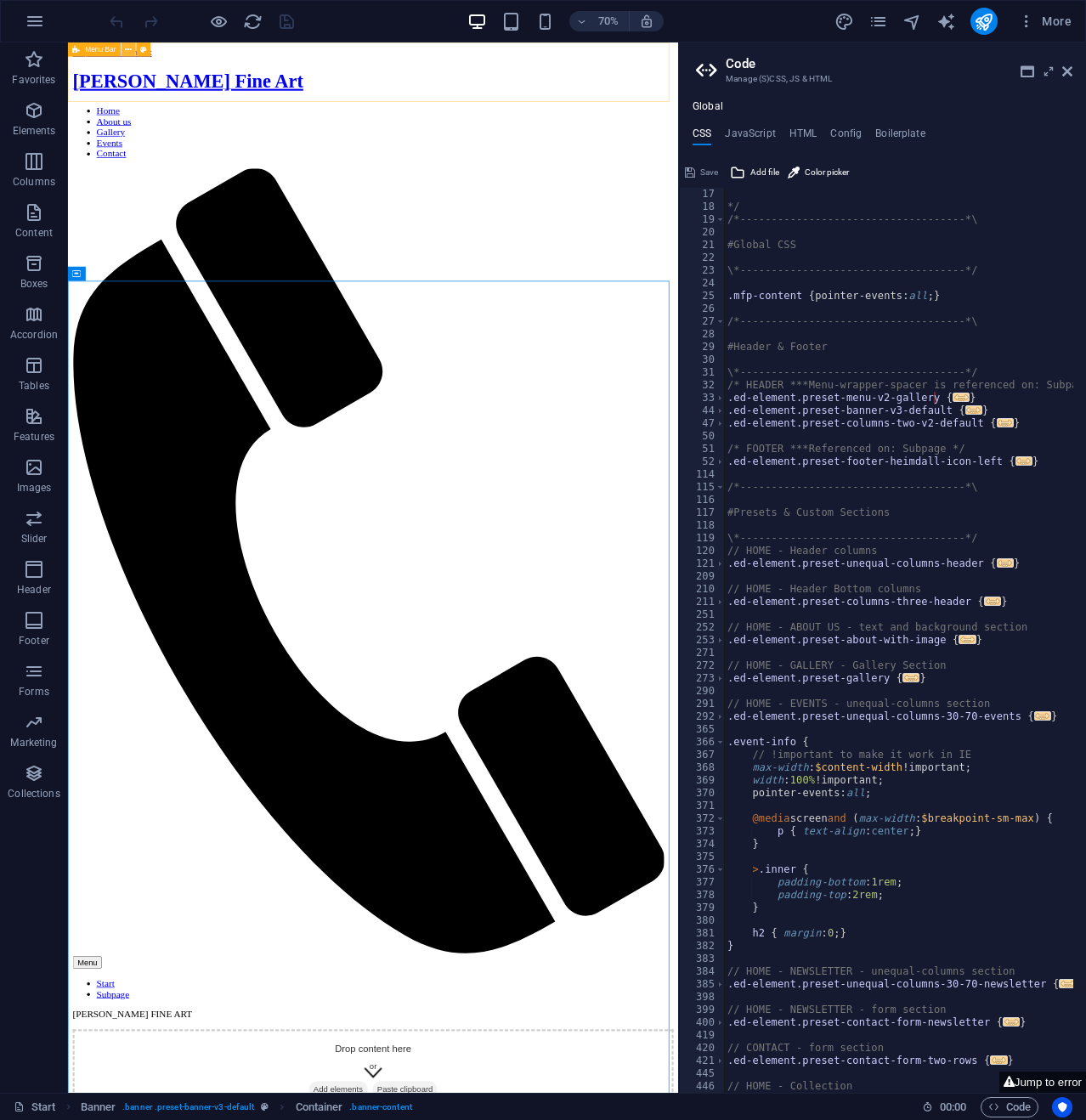
click at [130, 48] on icon at bounding box center [129, 49] width 6 height 13
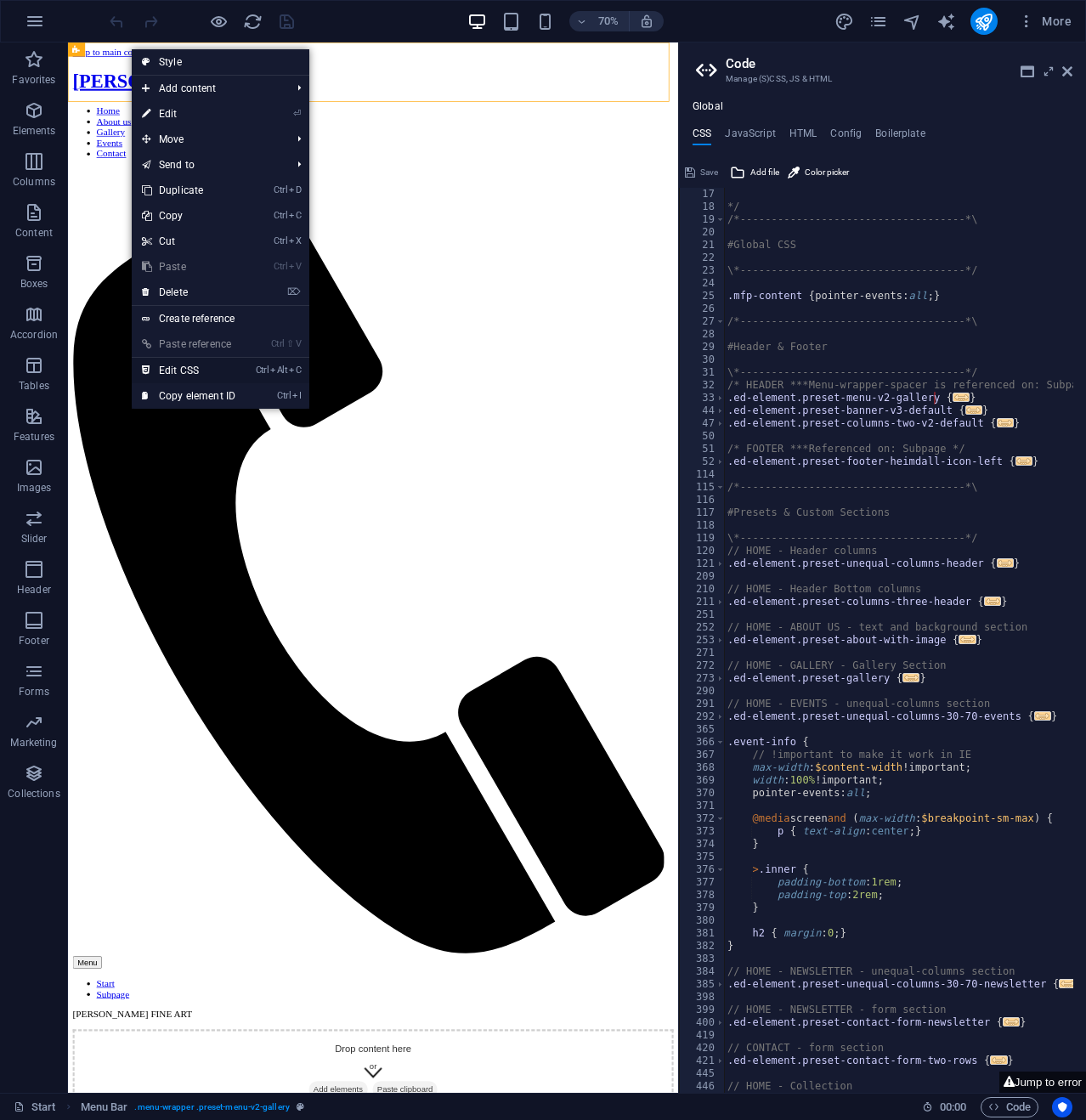
click at [176, 369] on link "Ctrl Alt C Edit CSS" at bounding box center [188, 370] width 114 height 26
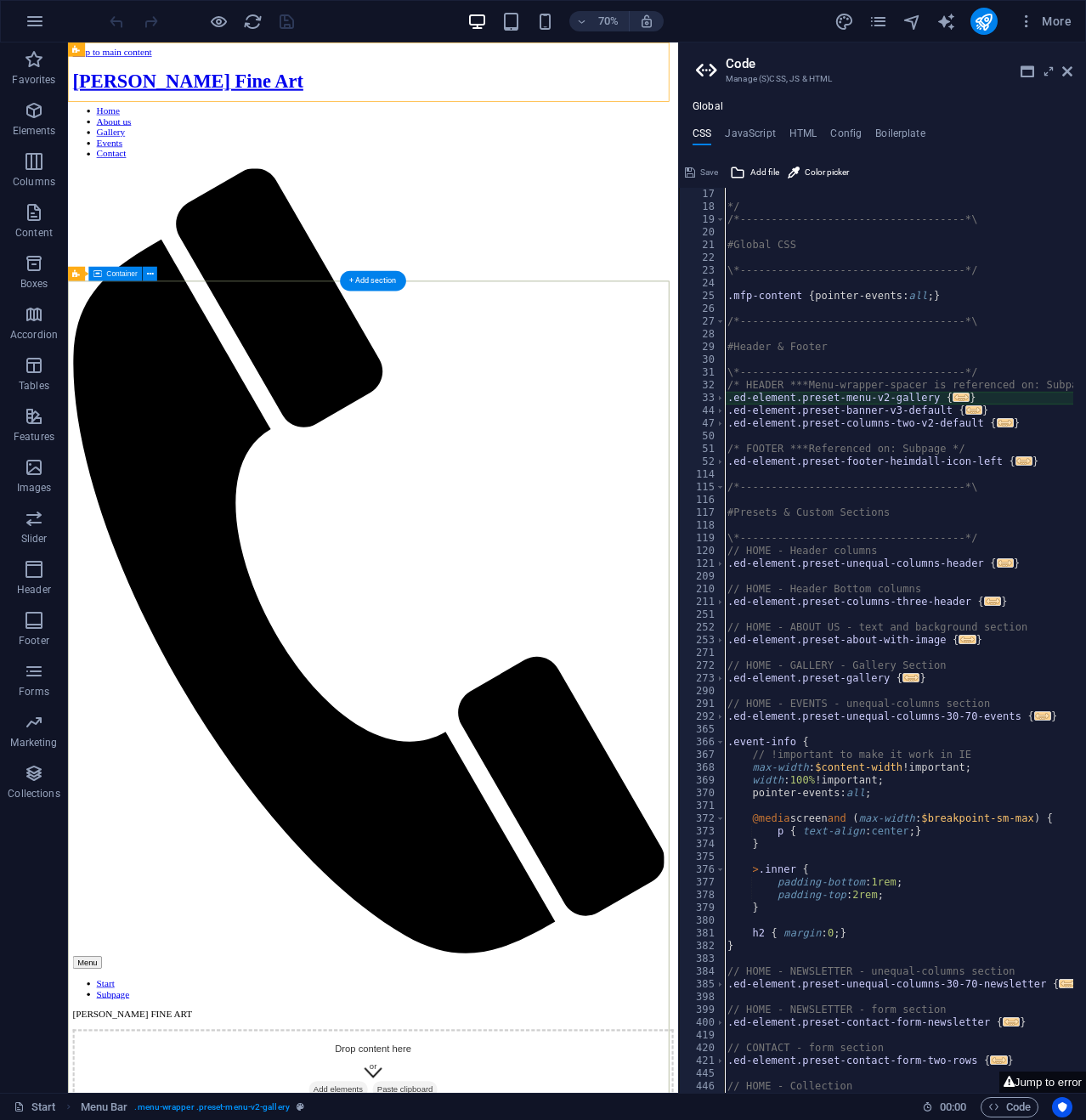
type textarea "@include menu-v2("
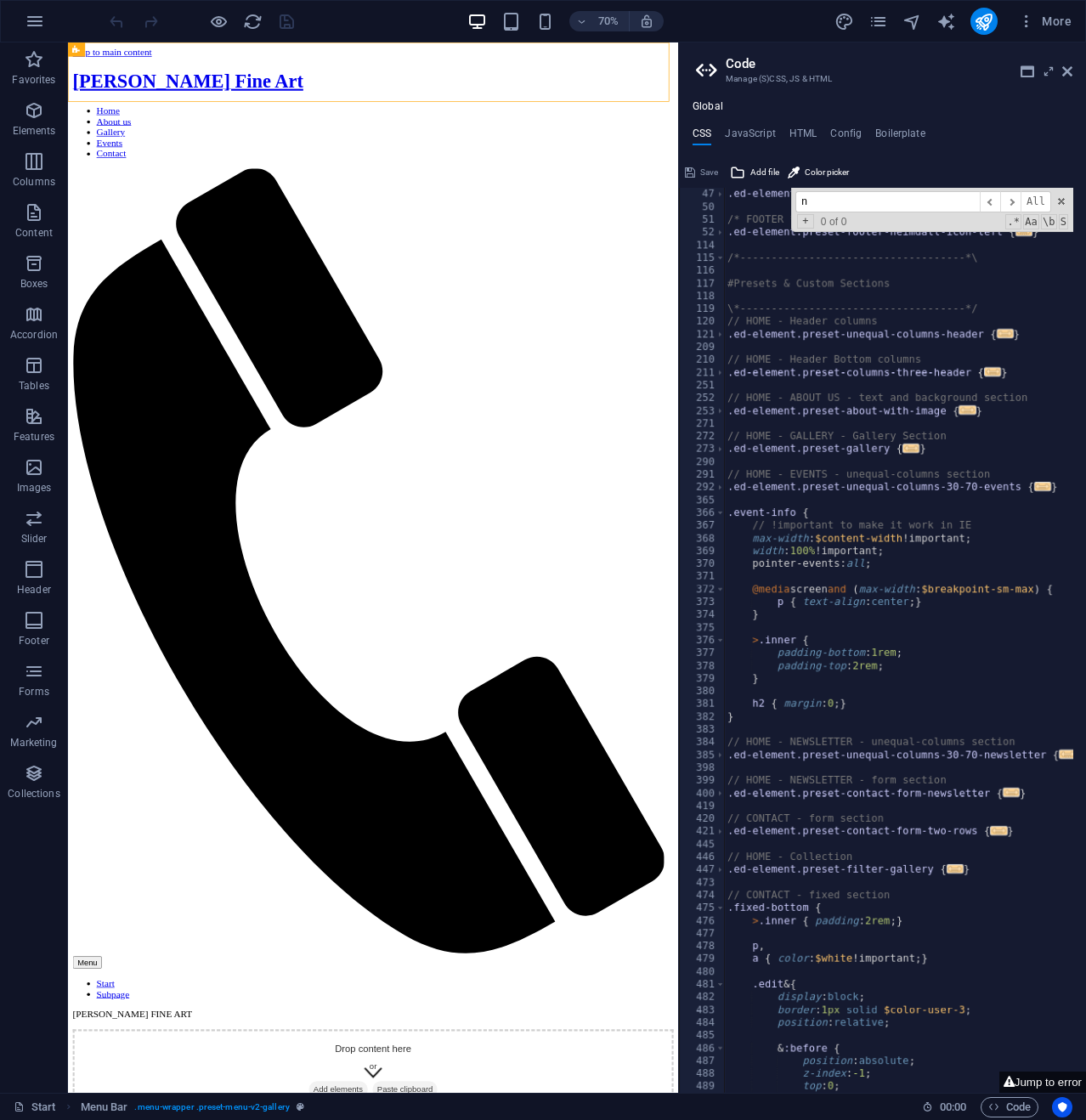
scroll to position [0, 0]
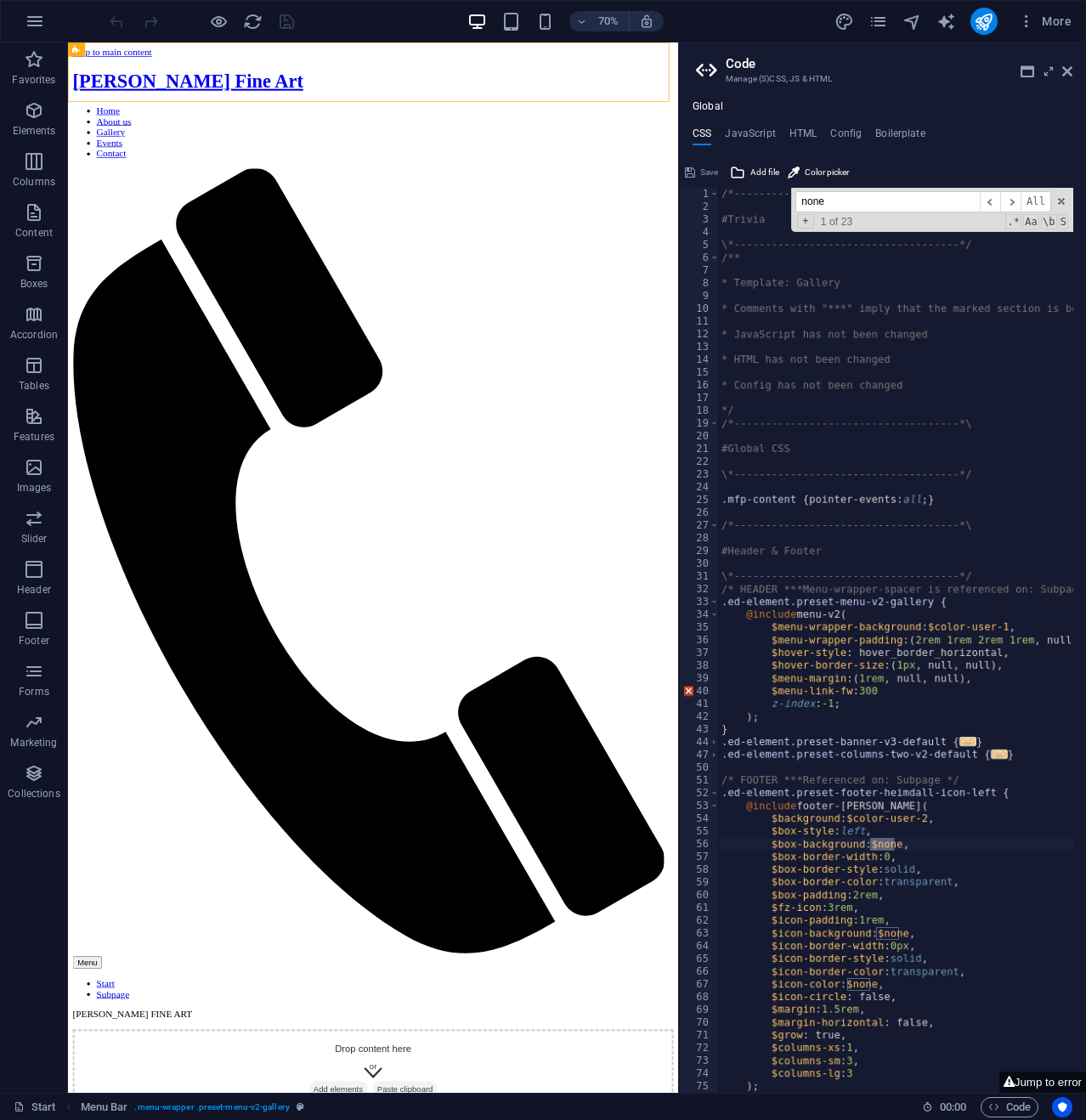
drag, startPoint x: 786, startPoint y: 210, endPoint x: 748, endPoint y: 210, distance: 38.0
click at [748, 210] on div "/*------------------------------------*\ #Trivia \*----------------------------…" at bounding box center [895, 640] width 355 height 905
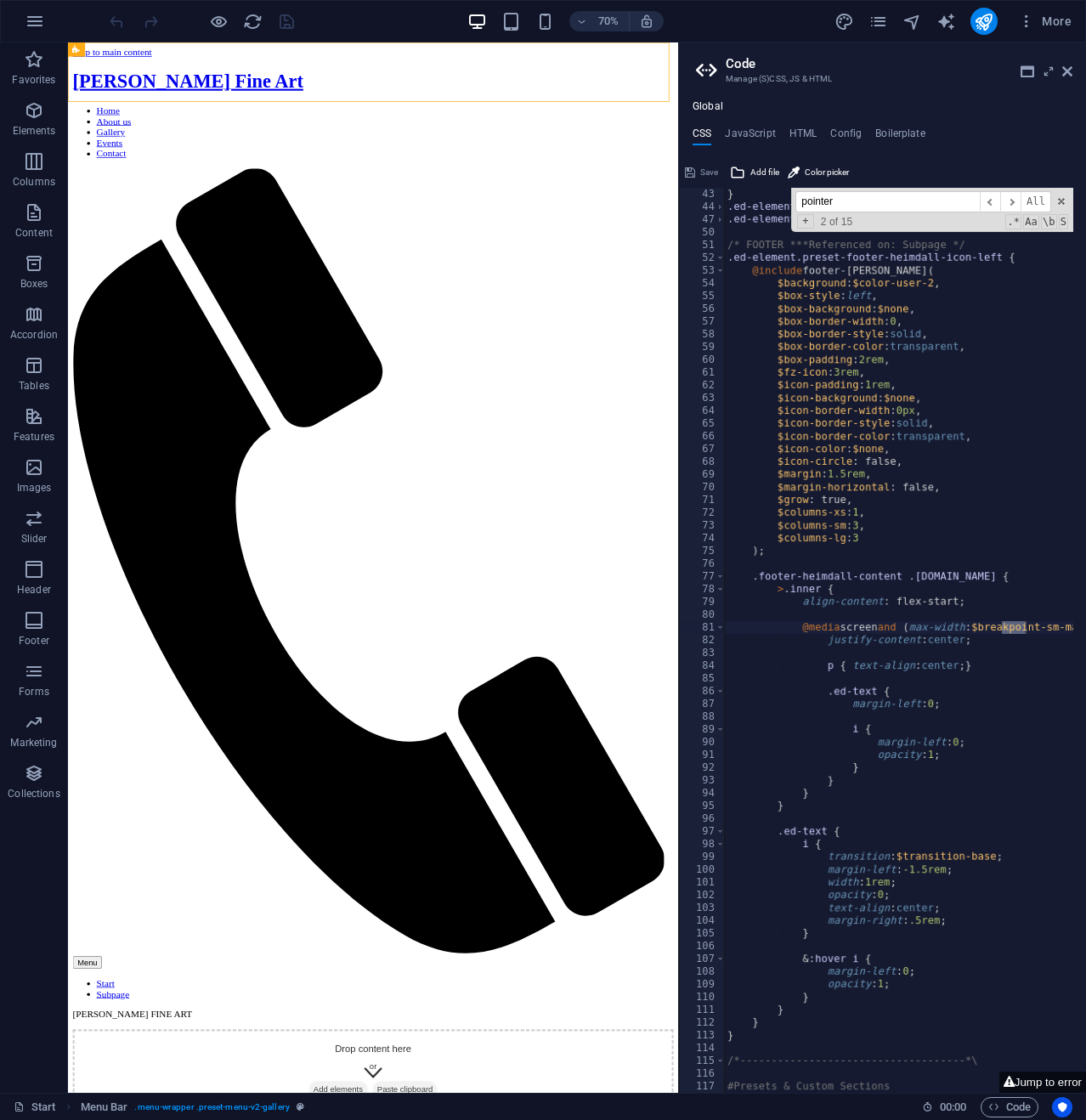
scroll to position [1275, 0]
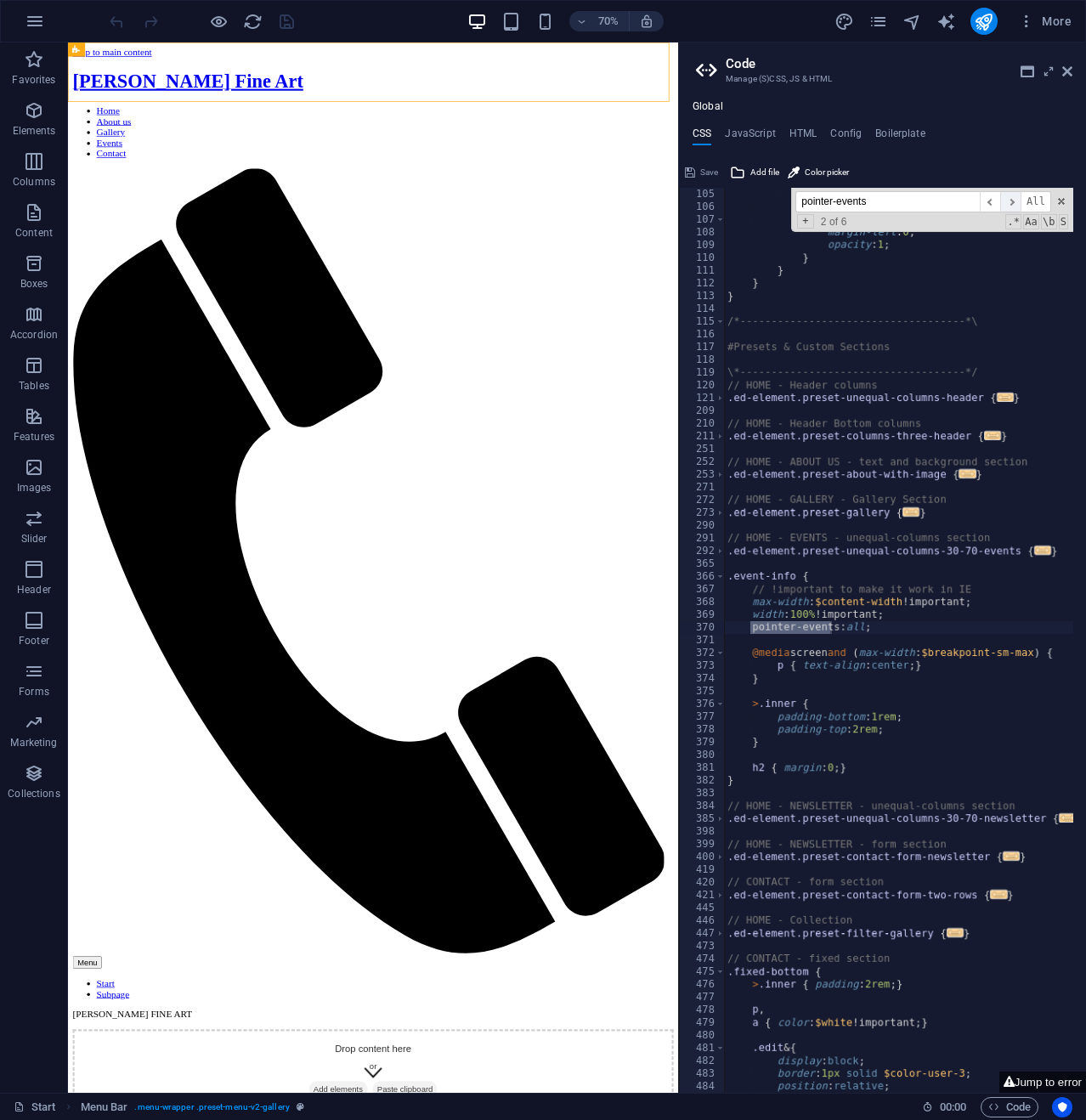
type input "pointer-events"
click at [1012, 200] on span "​" at bounding box center [1010, 201] width 20 height 21
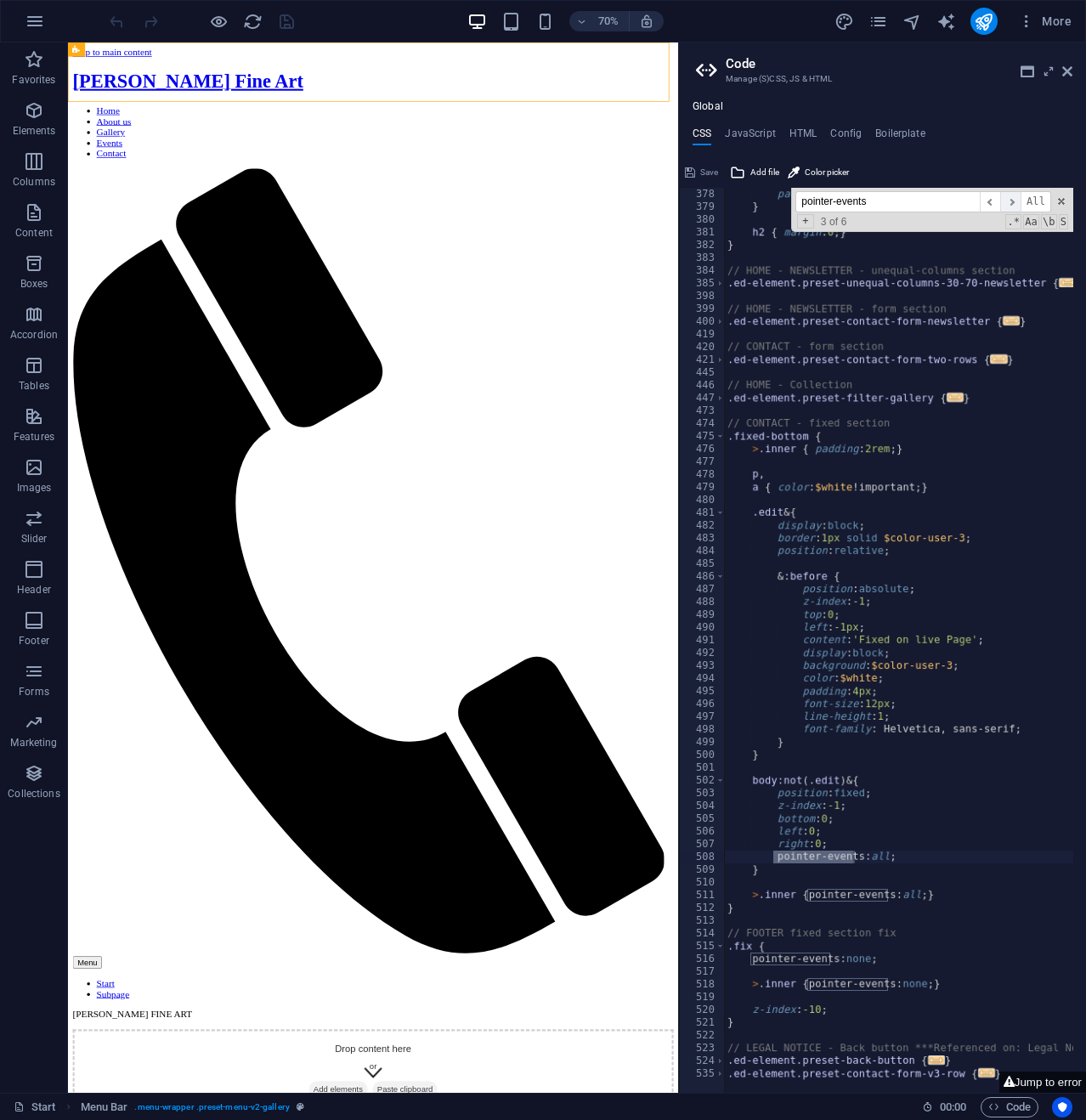
click at [1012, 200] on span "​" at bounding box center [1010, 201] width 20 height 21
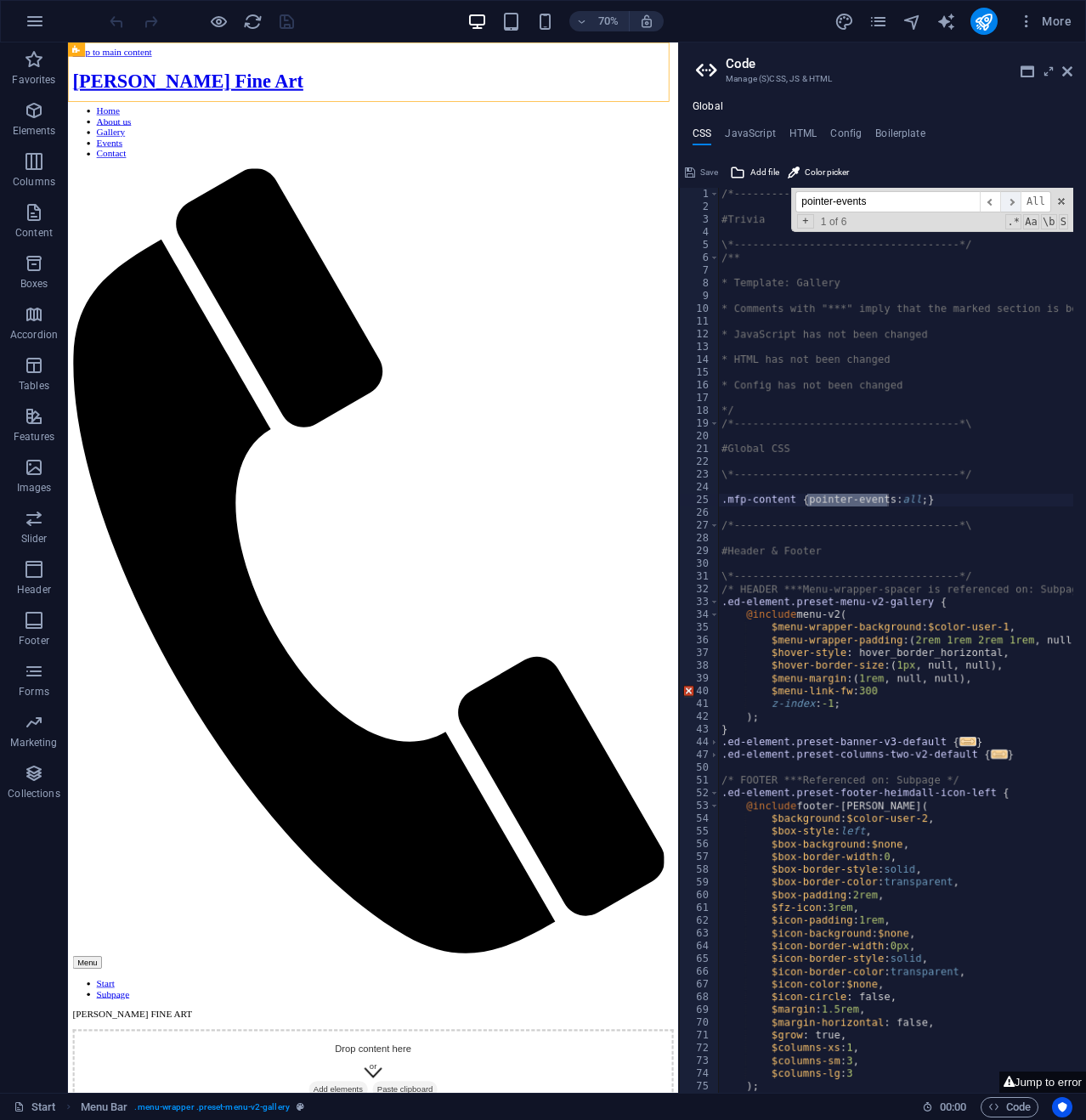
click at [1012, 200] on span "​" at bounding box center [1010, 201] width 20 height 21
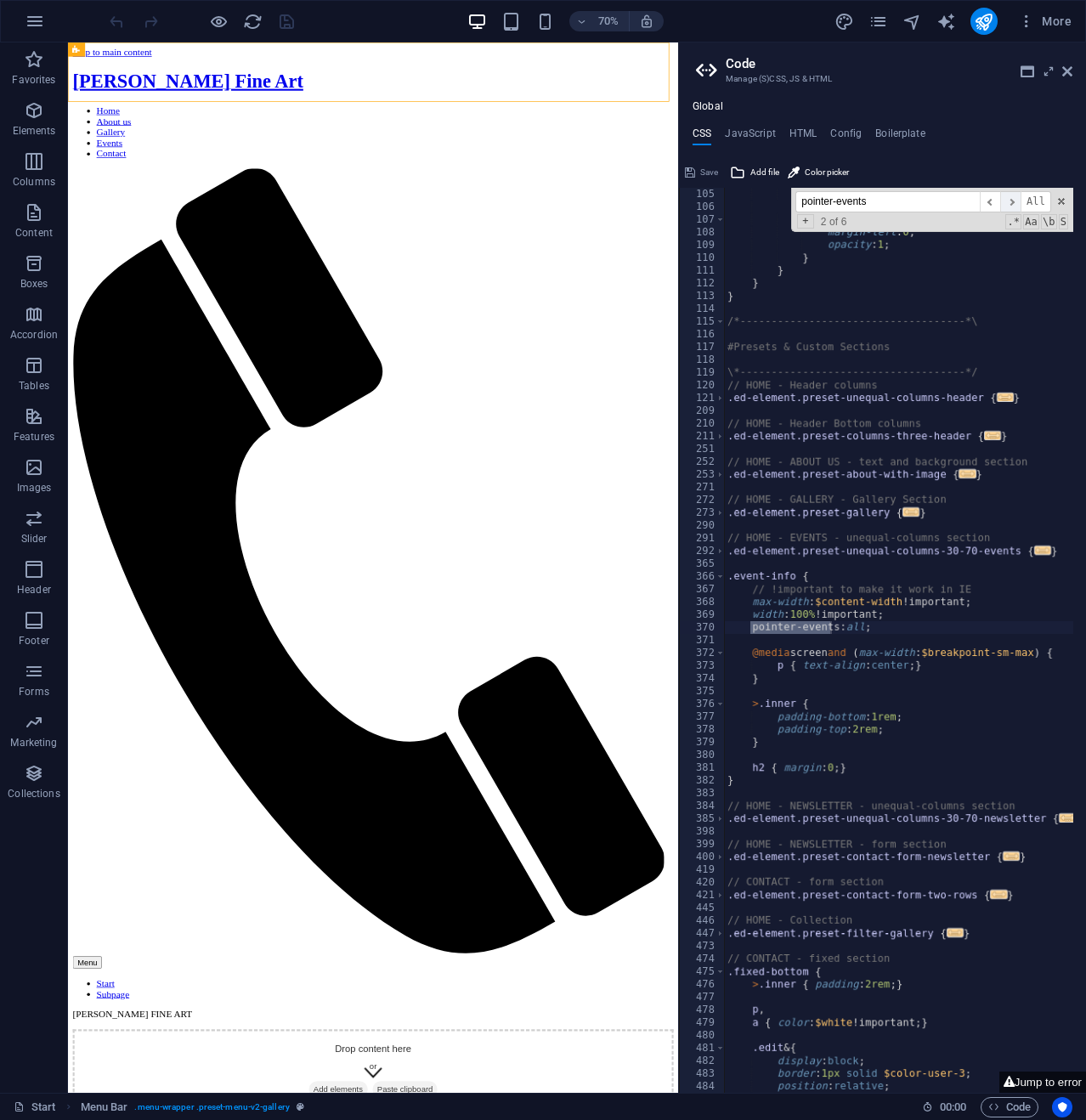
click at [1012, 200] on span "​" at bounding box center [1010, 201] width 20 height 21
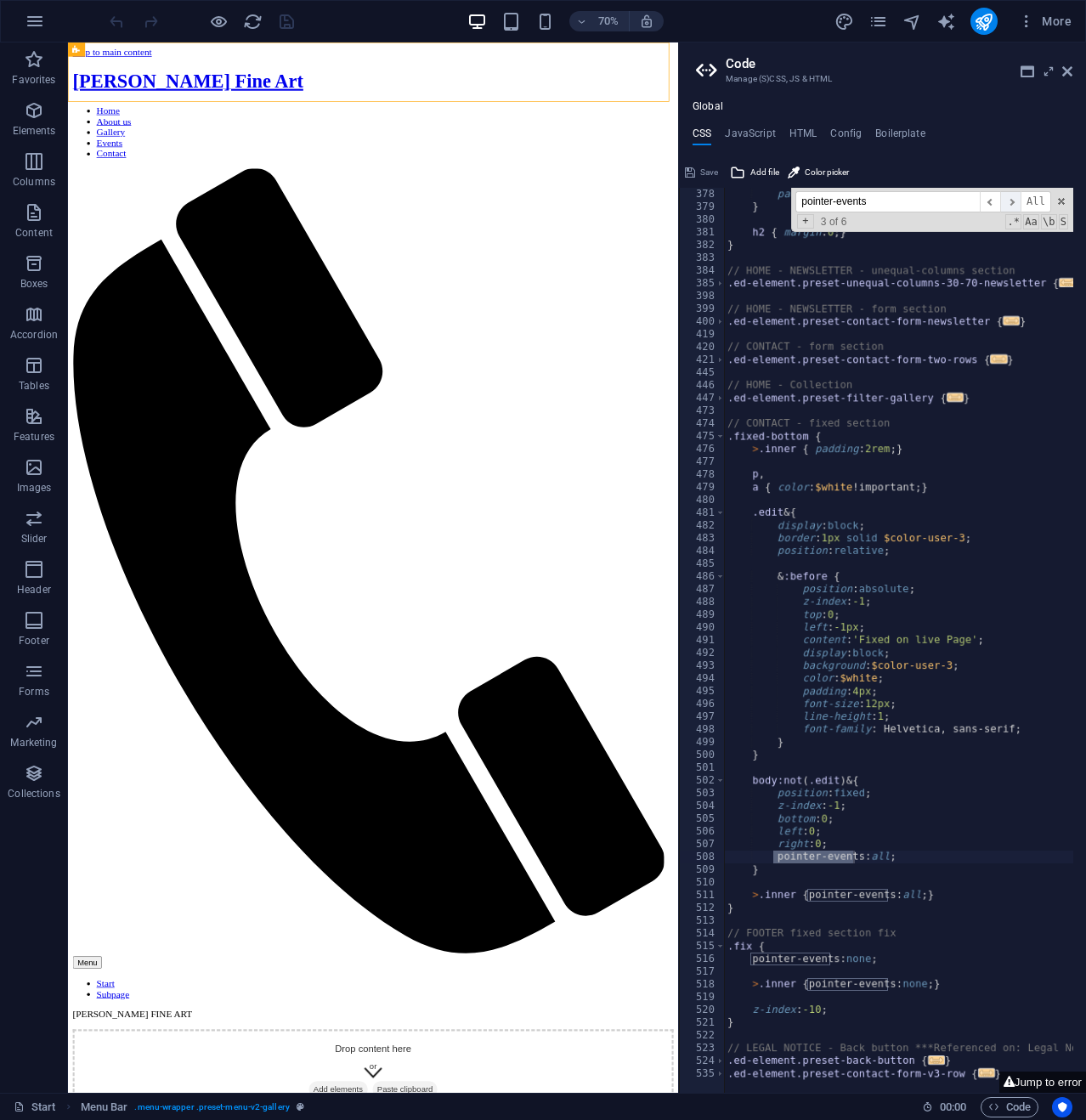
click at [1012, 200] on span "​" at bounding box center [1010, 201] width 20 height 21
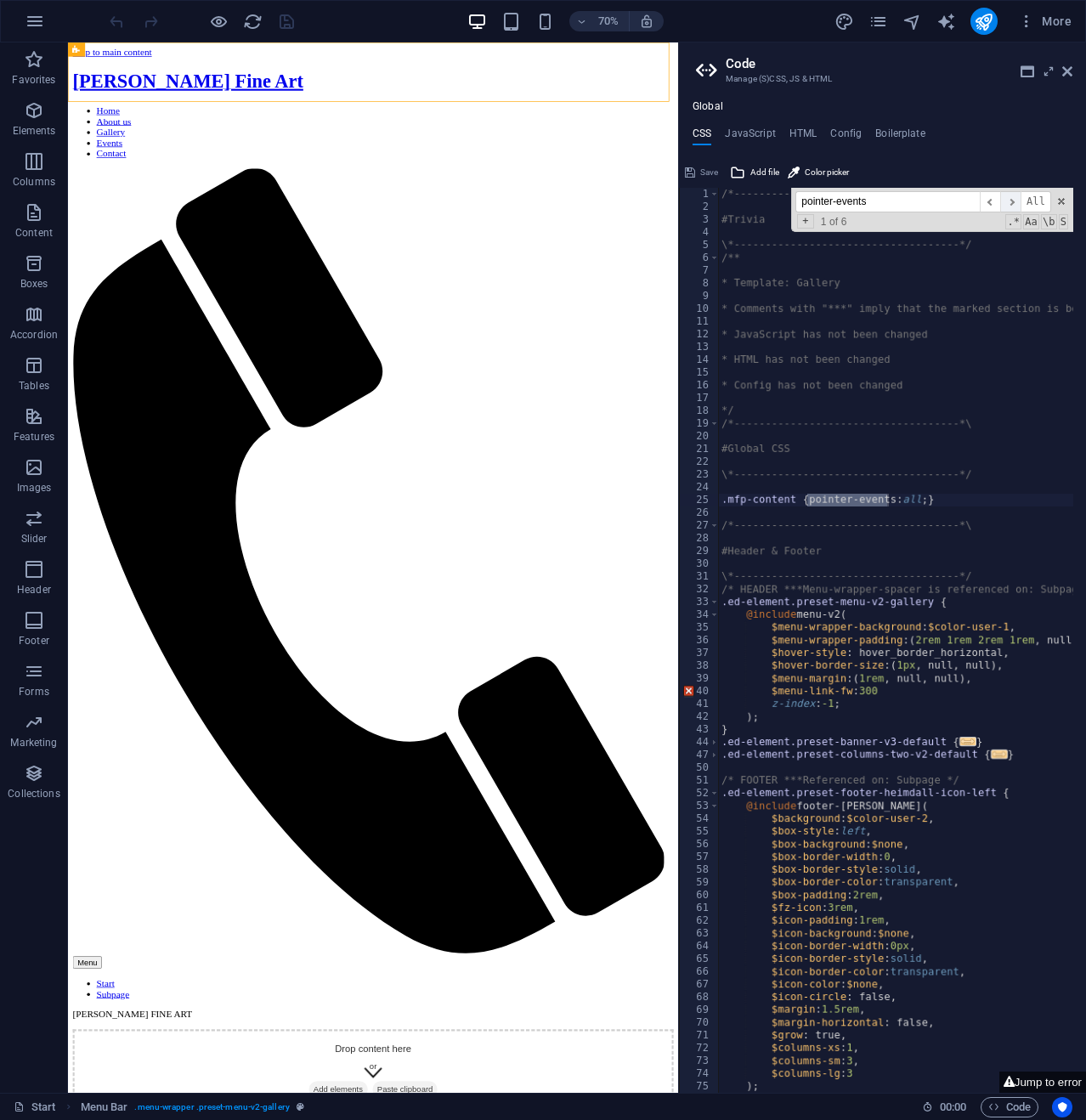
click at [1012, 200] on span "​" at bounding box center [1010, 201] width 20 height 21
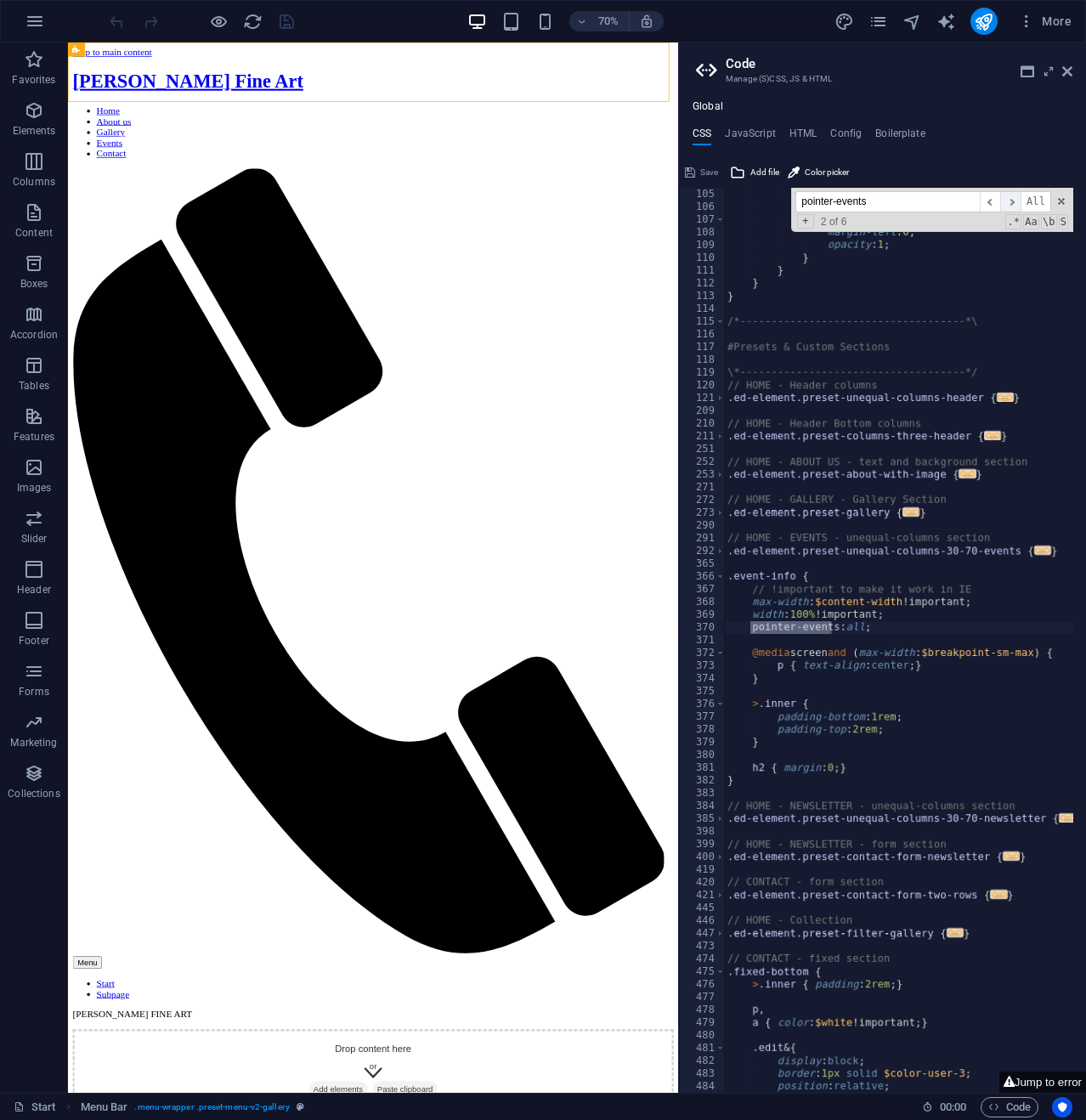
click at [1012, 200] on span "​" at bounding box center [1010, 201] width 20 height 21
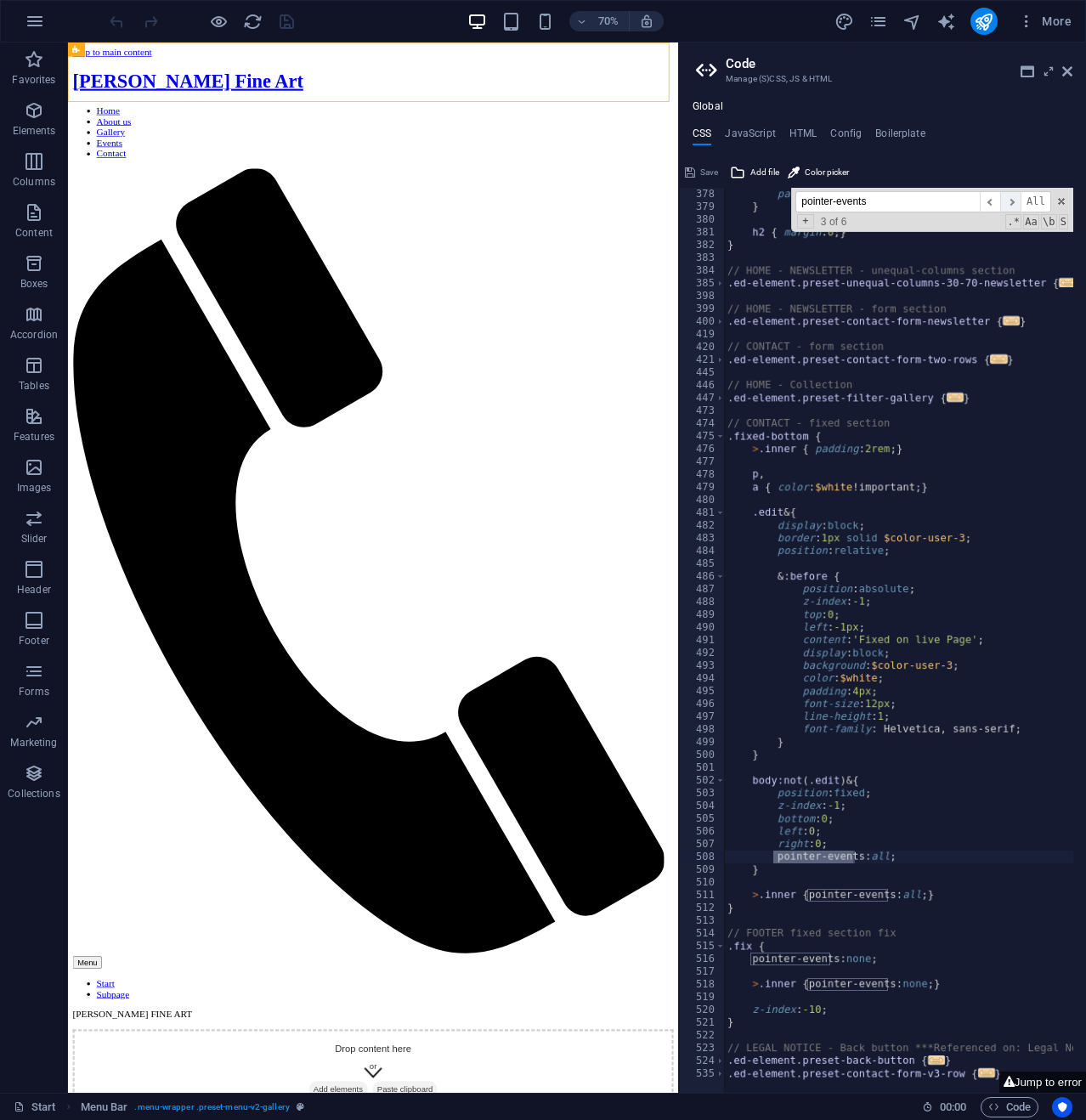
scroll to position [1809, 0]
click at [1012, 200] on span "​" at bounding box center [1010, 201] width 20 height 21
click at [1060, 198] on span at bounding box center [1060, 201] width 12 height 12
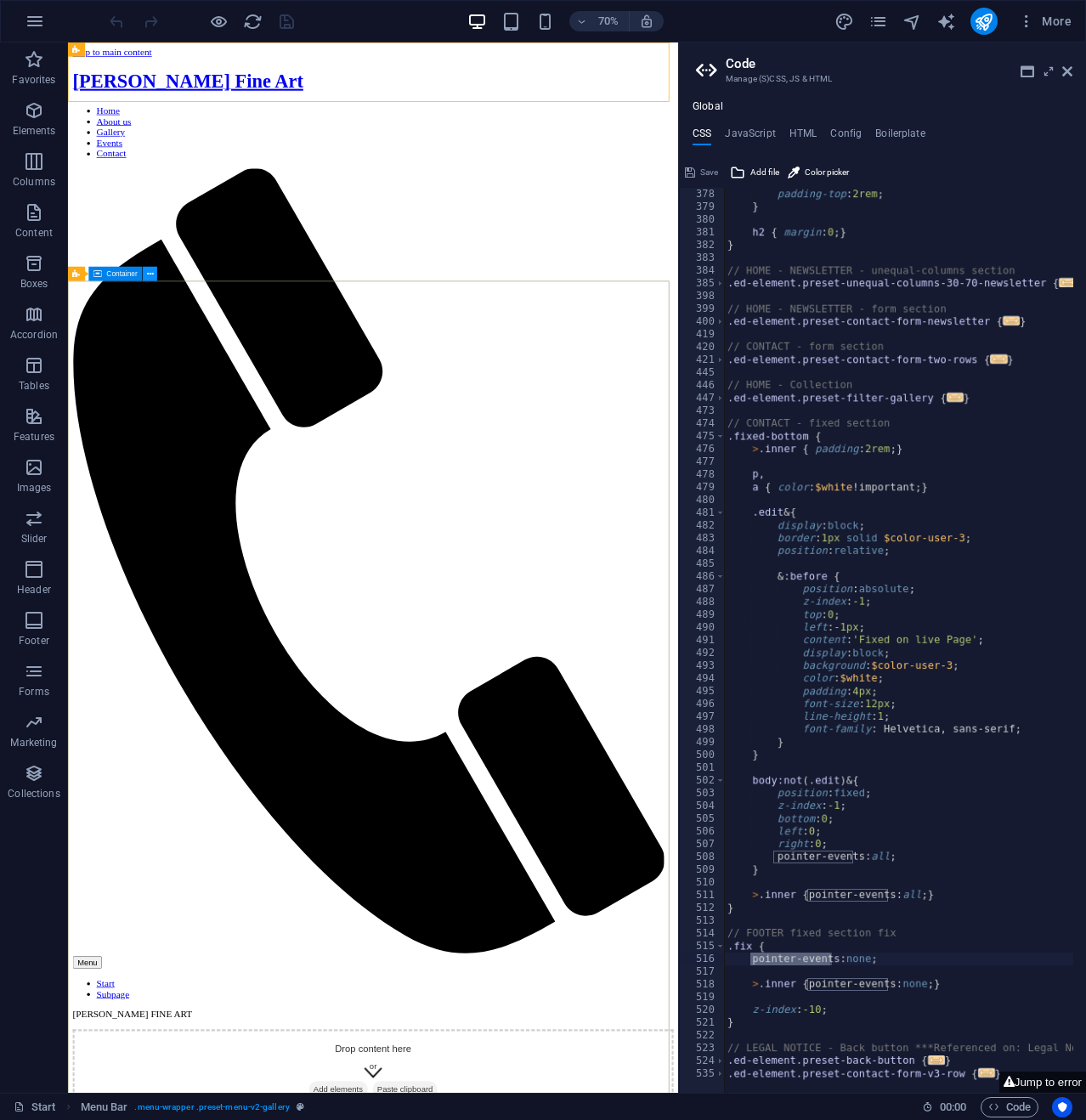
click at [151, 270] on icon at bounding box center [150, 274] width 6 height 13
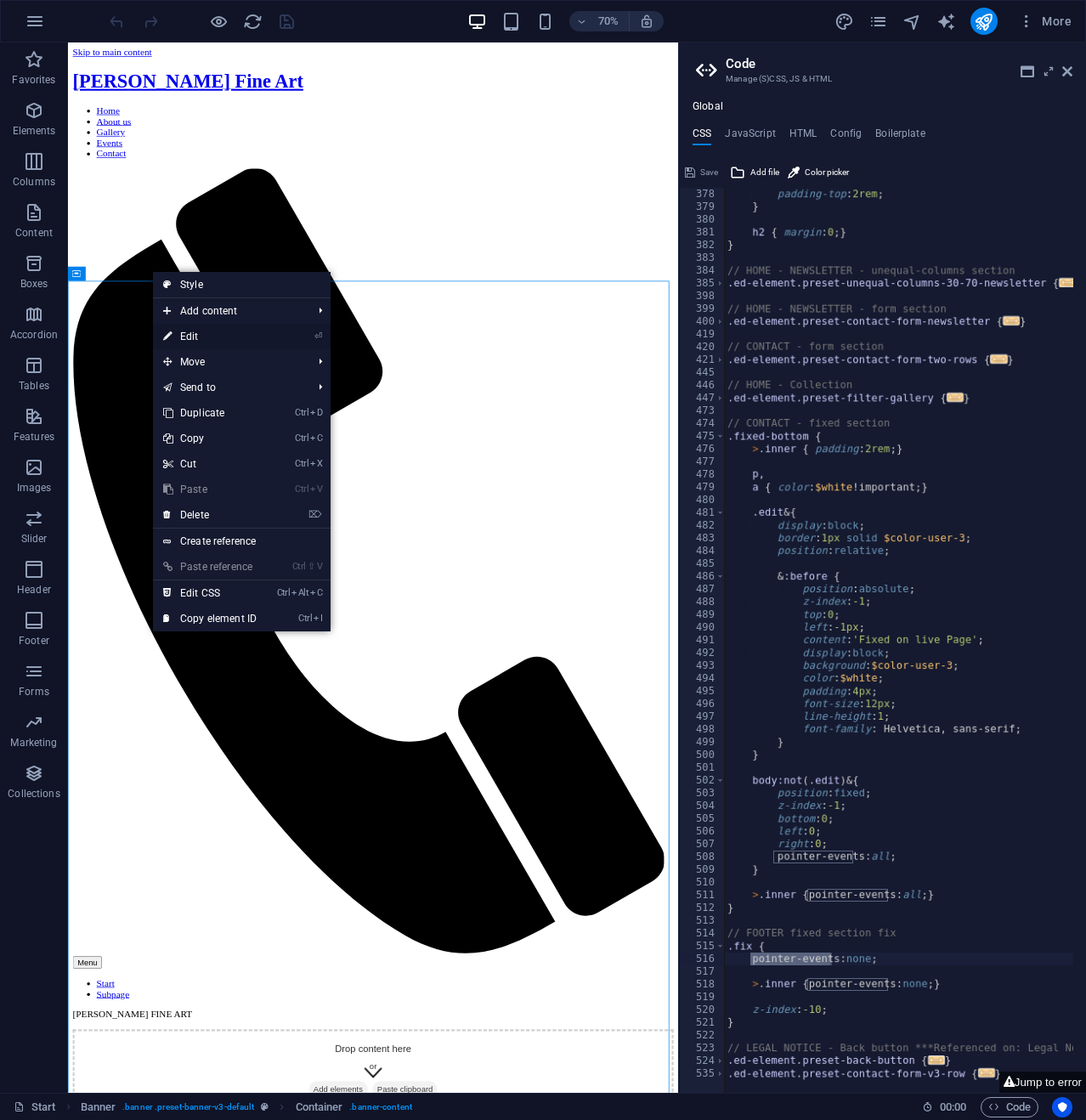
click at [211, 335] on link "⏎ Edit" at bounding box center [209, 336] width 114 height 26
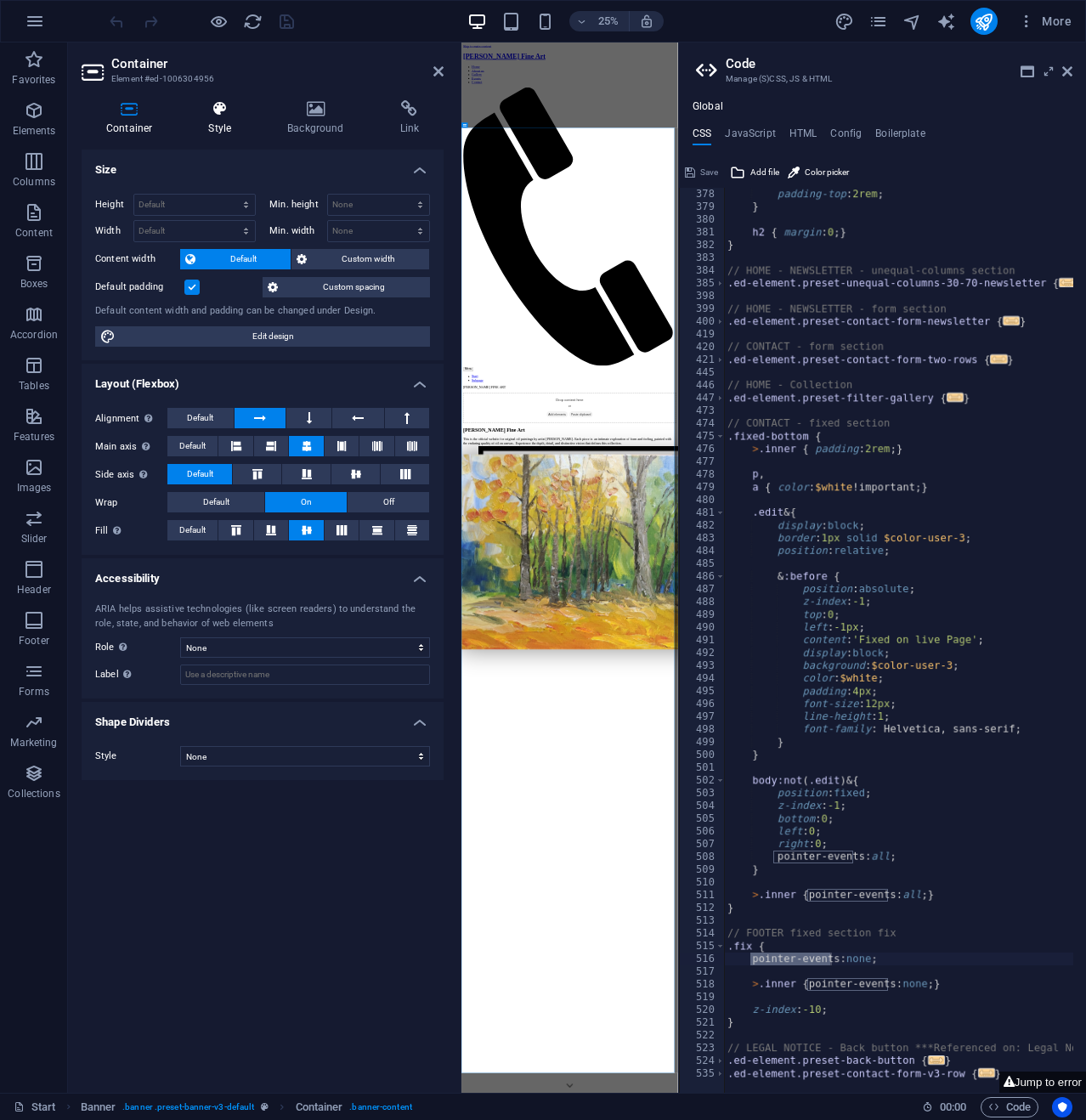
click at [221, 113] on icon at bounding box center [219, 109] width 72 height 17
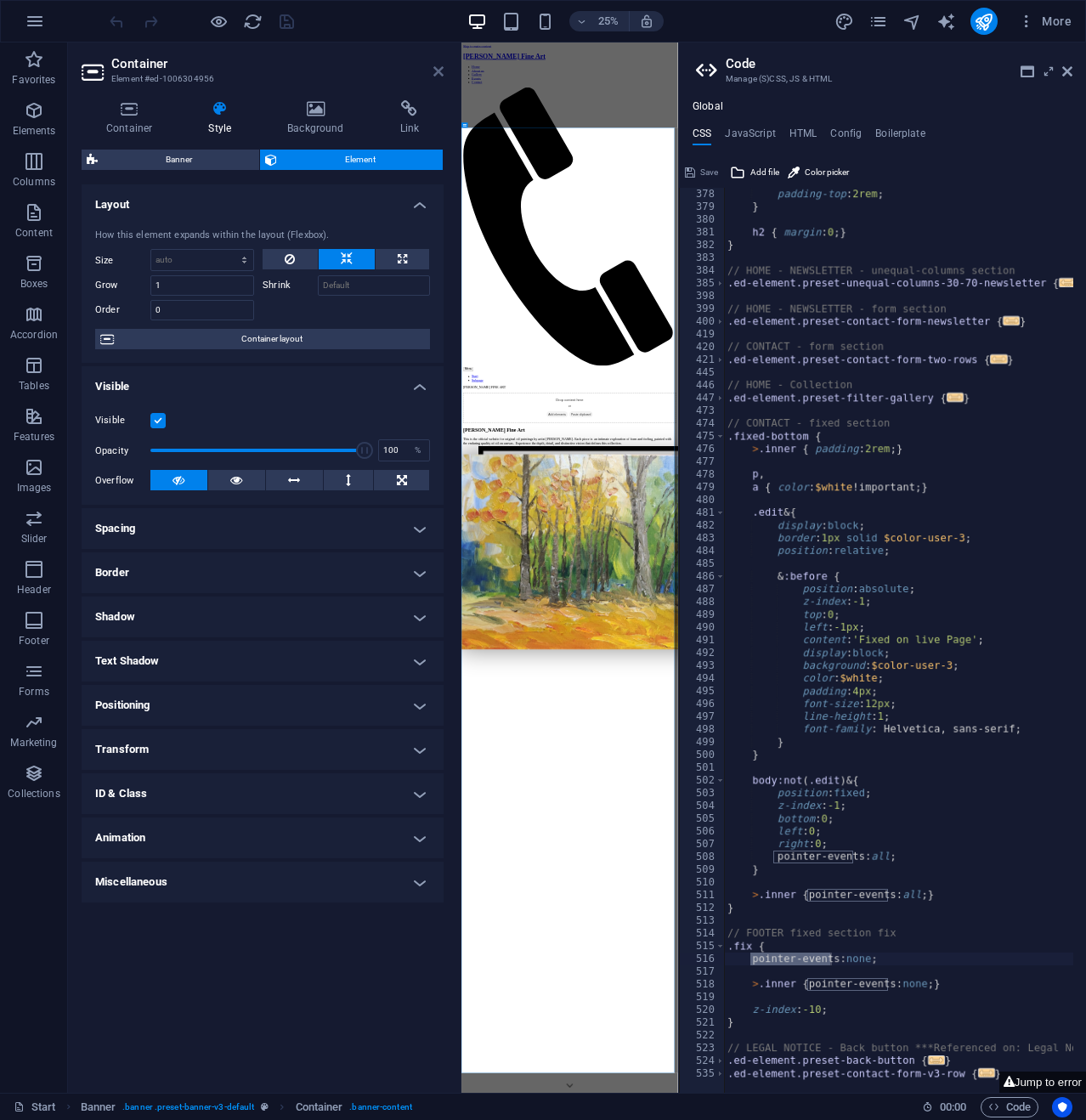
click at [437, 65] on icon at bounding box center [438, 71] width 10 height 14
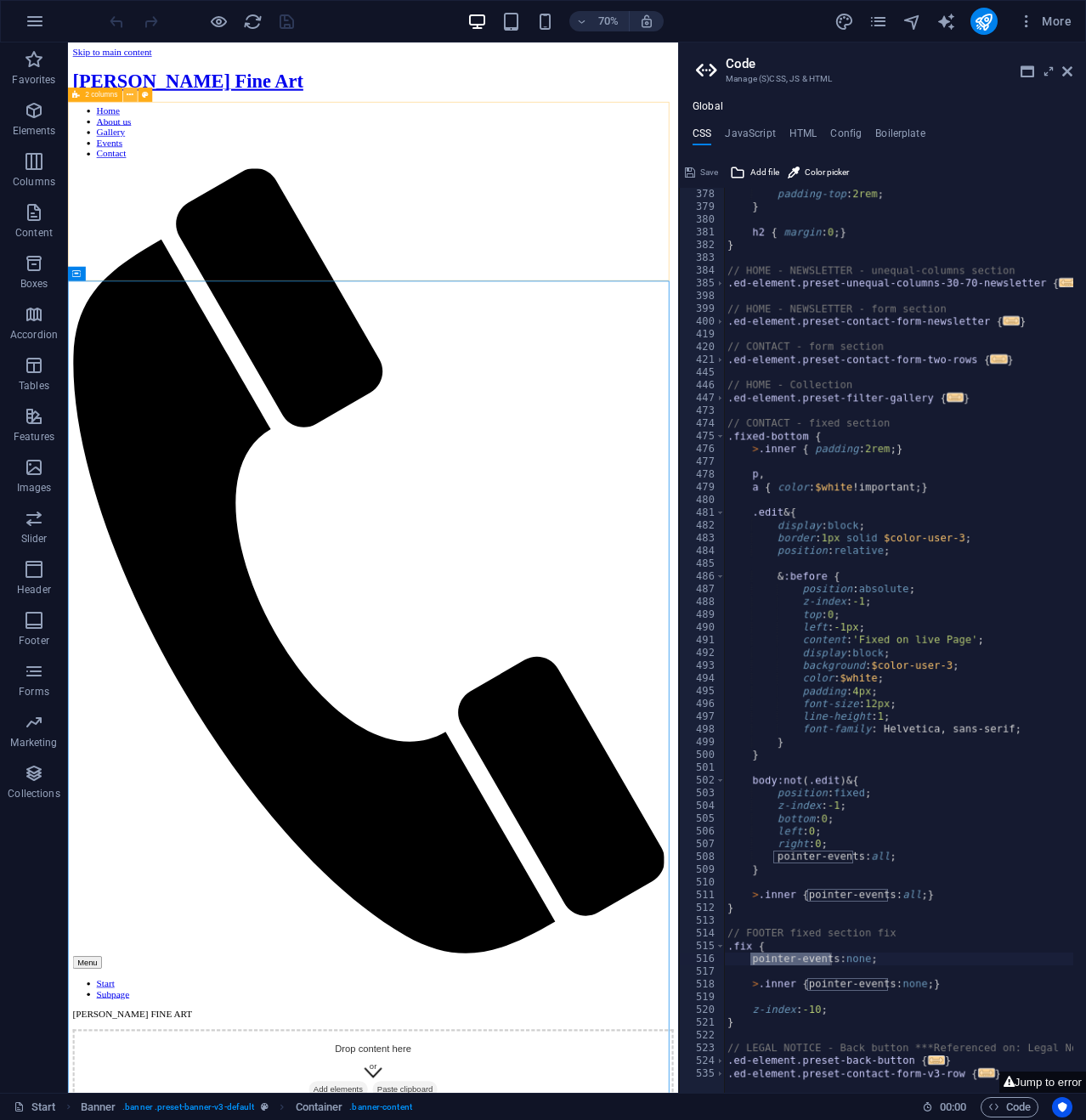
click at [134, 92] on button at bounding box center [131, 95] width 15 height 15
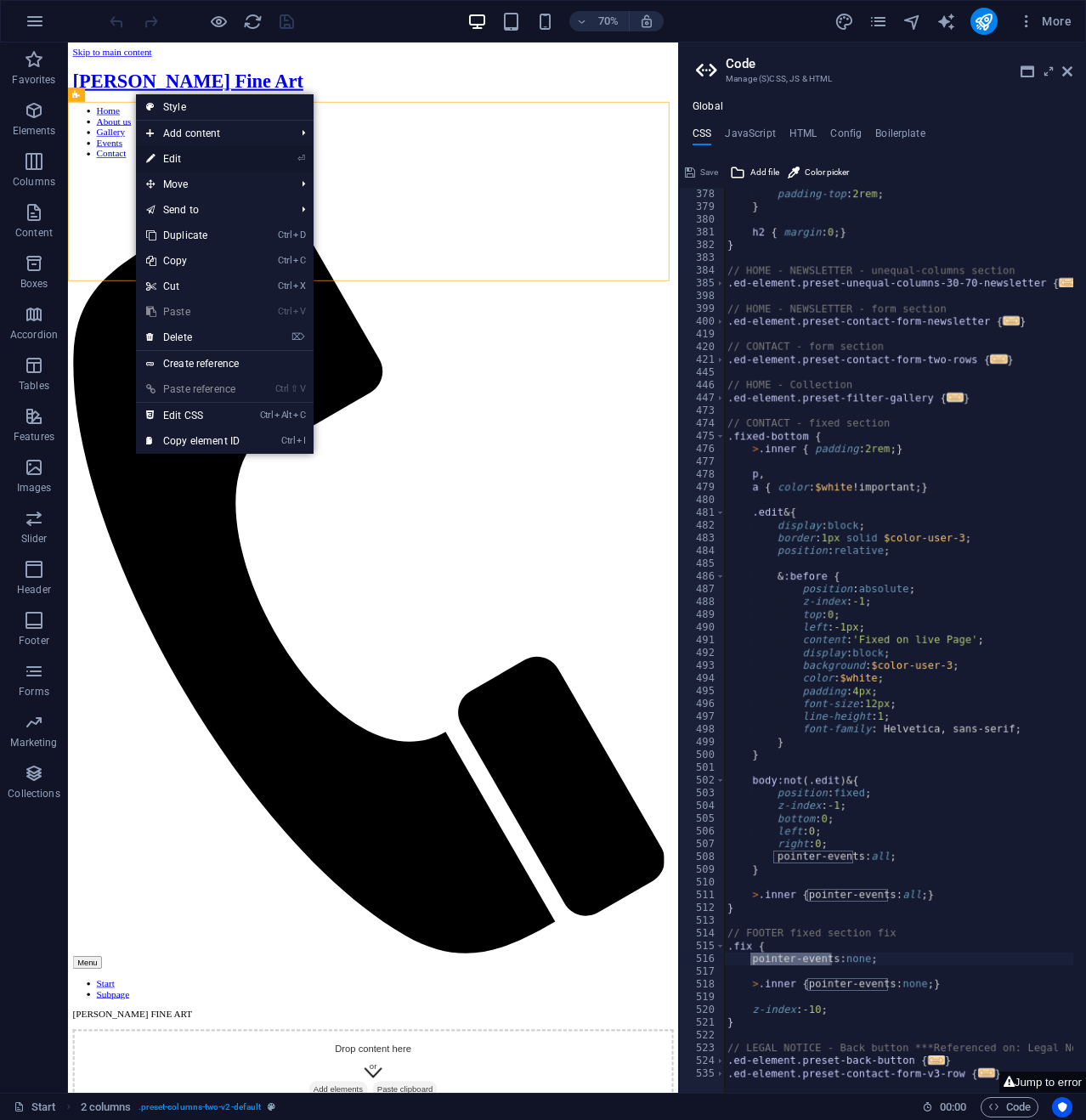
click at [196, 159] on link "⏎ Edit" at bounding box center [193, 159] width 114 height 26
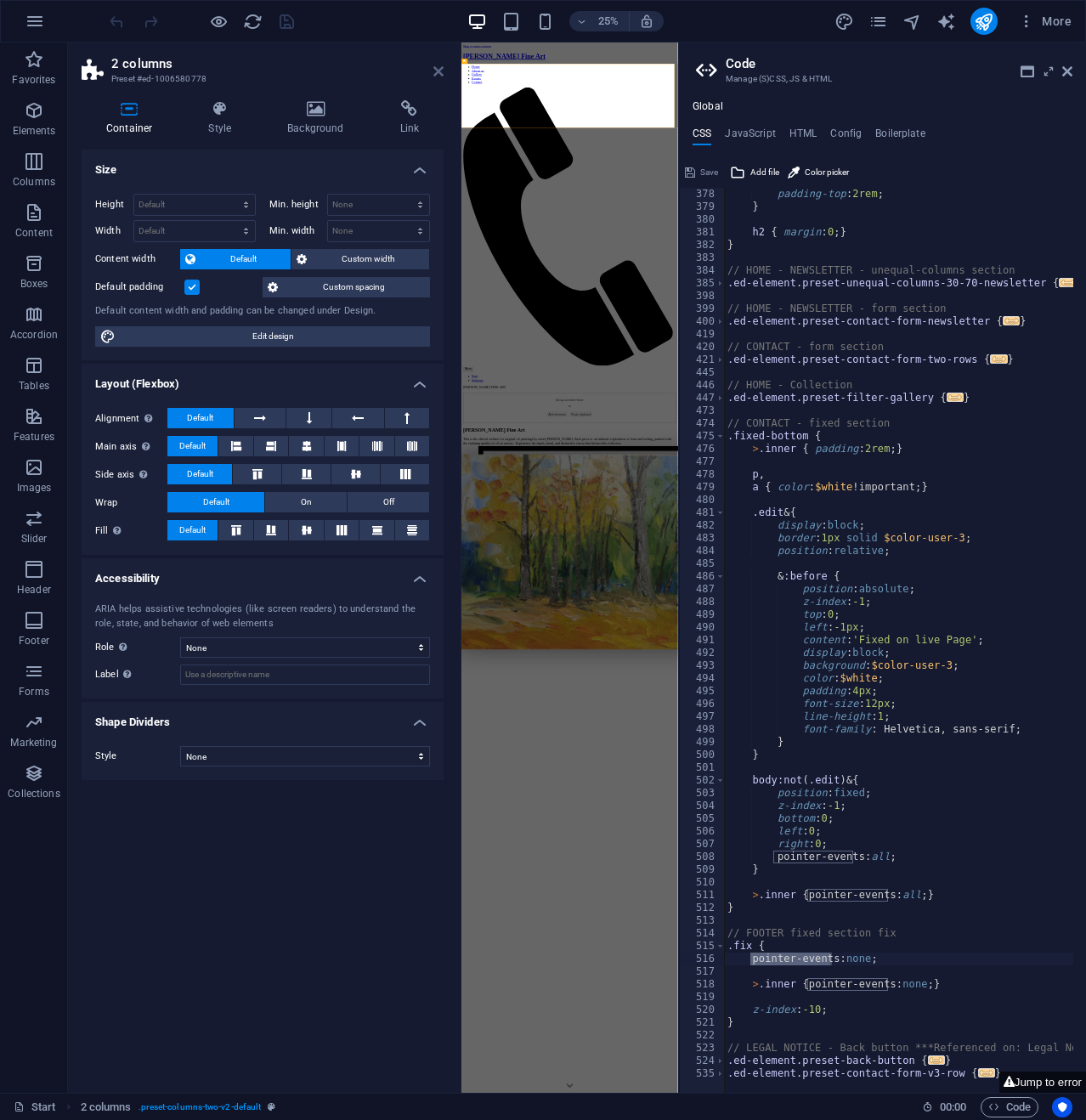
drag, startPoint x: 442, startPoint y: 67, endPoint x: 452, endPoint y: 38, distance: 30.7
click at [442, 67] on icon at bounding box center [438, 71] width 10 height 14
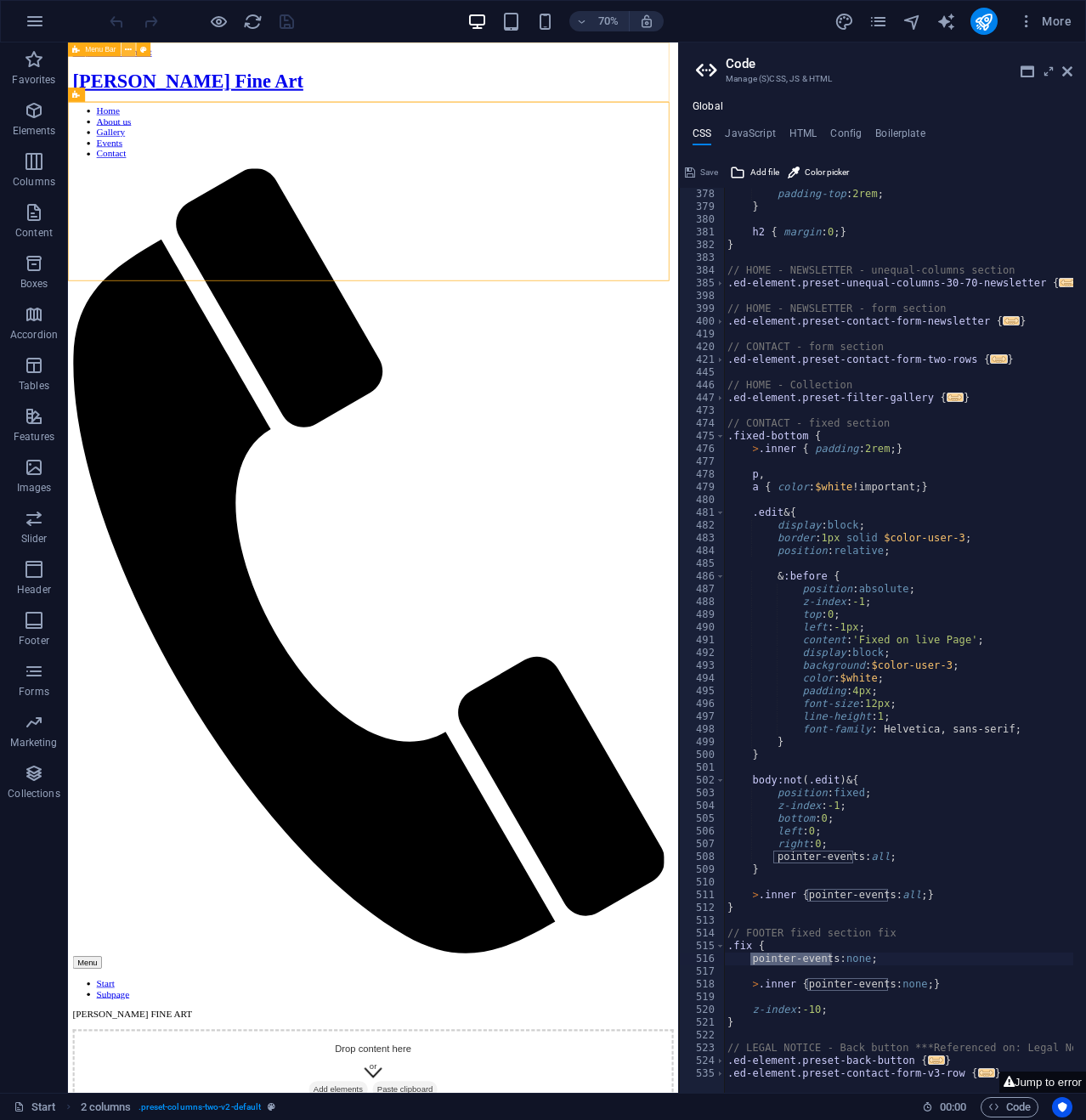
click at [129, 44] on icon at bounding box center [129, 49] width 6 height 13
click at [153, 271] on icon at bounding box center [150, 274] width 6 height 13
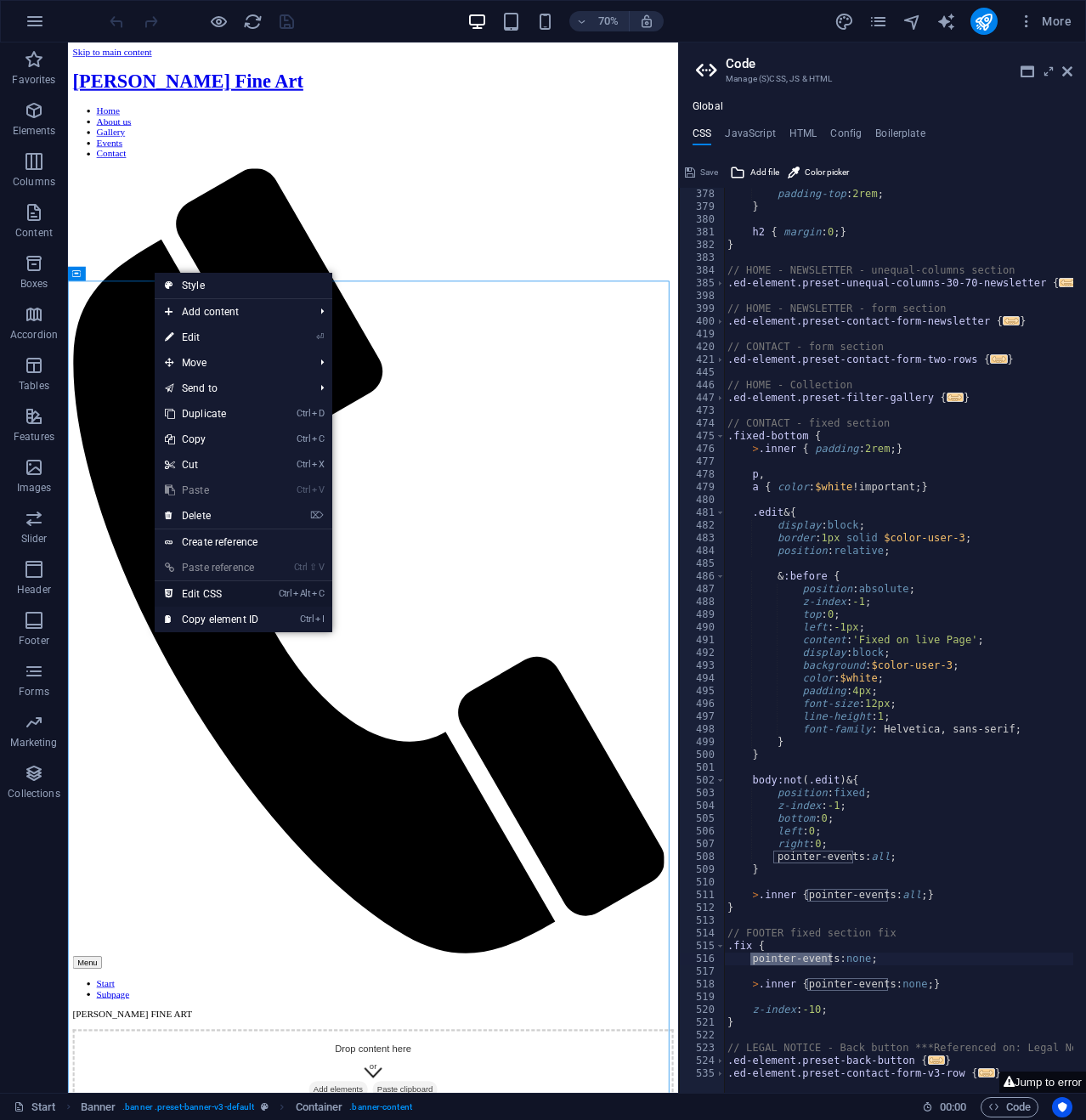
drag, startPoint x: 196, startPoint y: 587, endPoint x: 203, endPoint y: 773, distance: 186.1
click at [196, 587] on link "Ctrl Alt C Edit CSS" at bounding box center [211, 594] width 114 height 26
type textarea "@include columns-two-v2;"
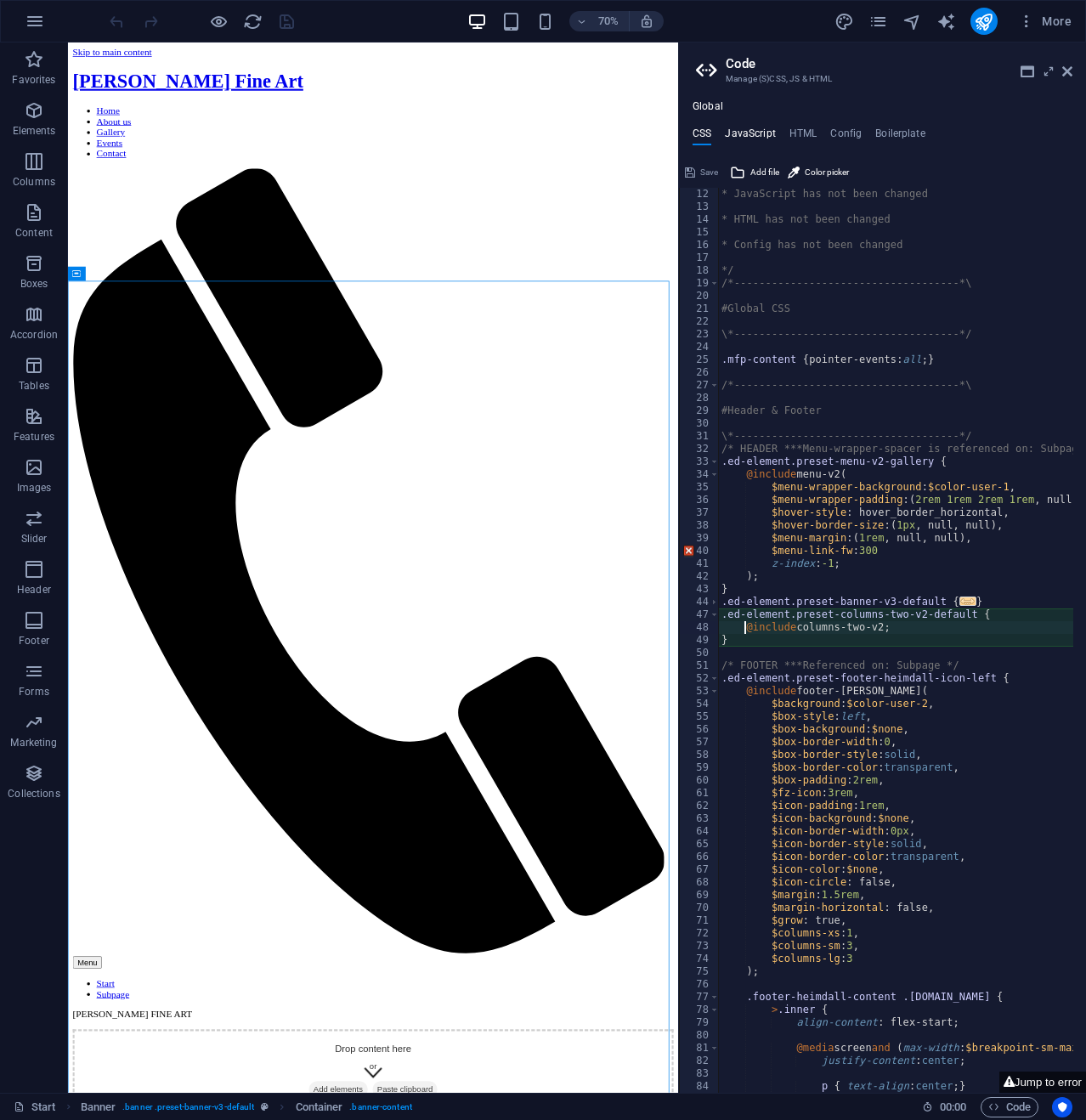
click at [760, 128] on h4 "JavaScript" at bounding box center [750, 136] width 50 height 18
type textarea "/* JS for preset "Menu V2" */"
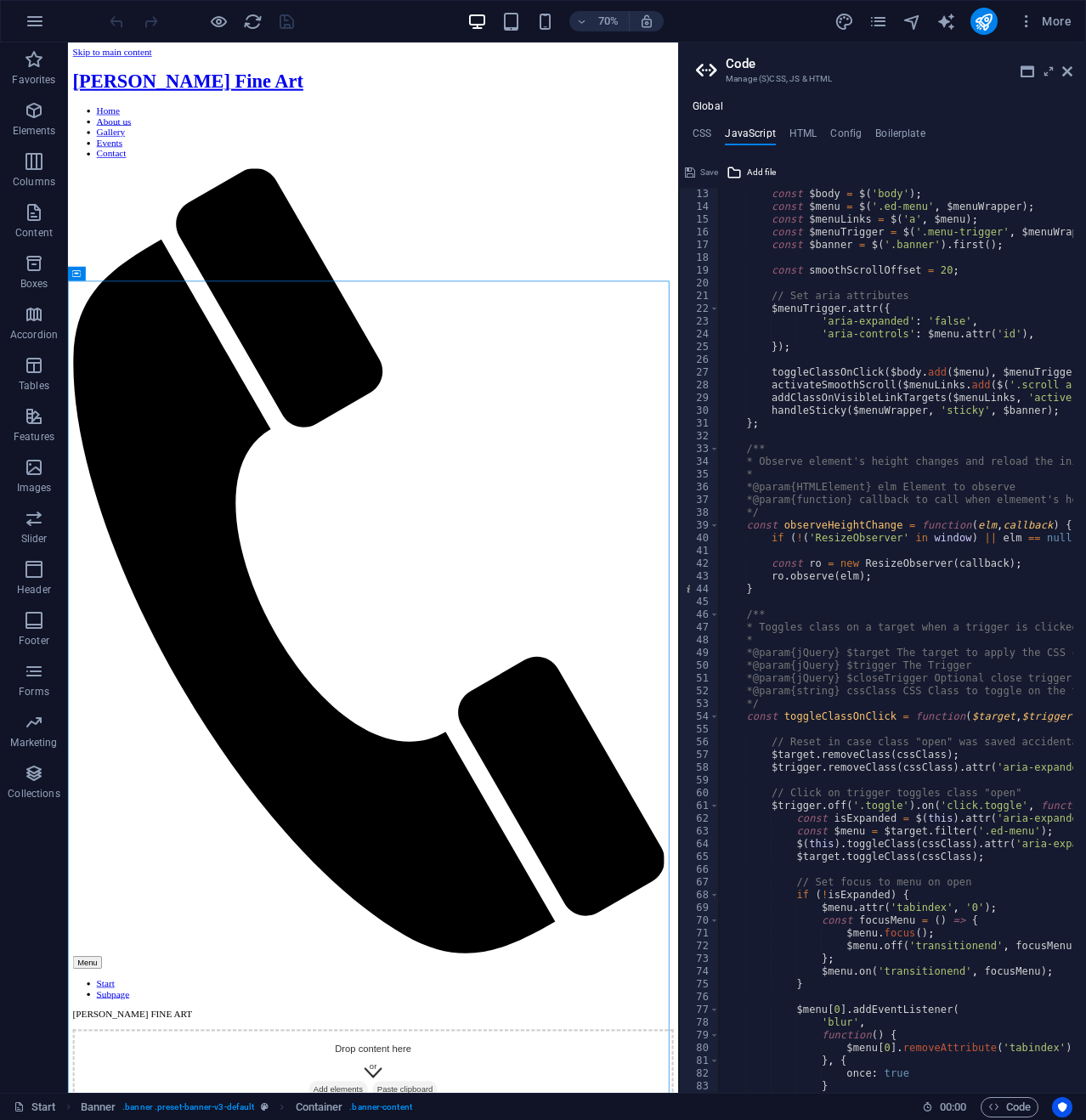
scroll to position [0, 0]
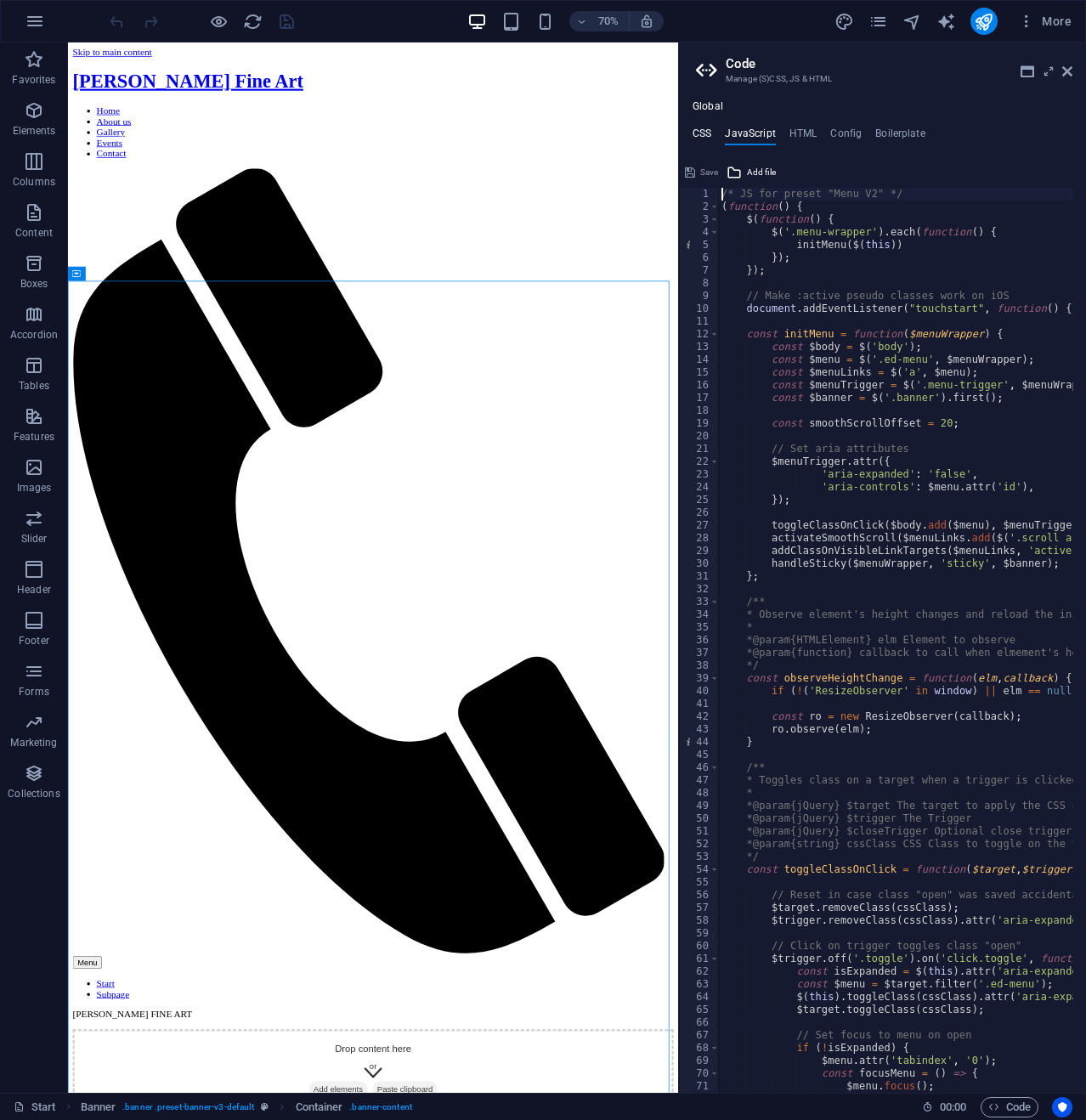
click at [700, 131] on h4 "CSS" at bounding box center [701, 136] width 18 height 18
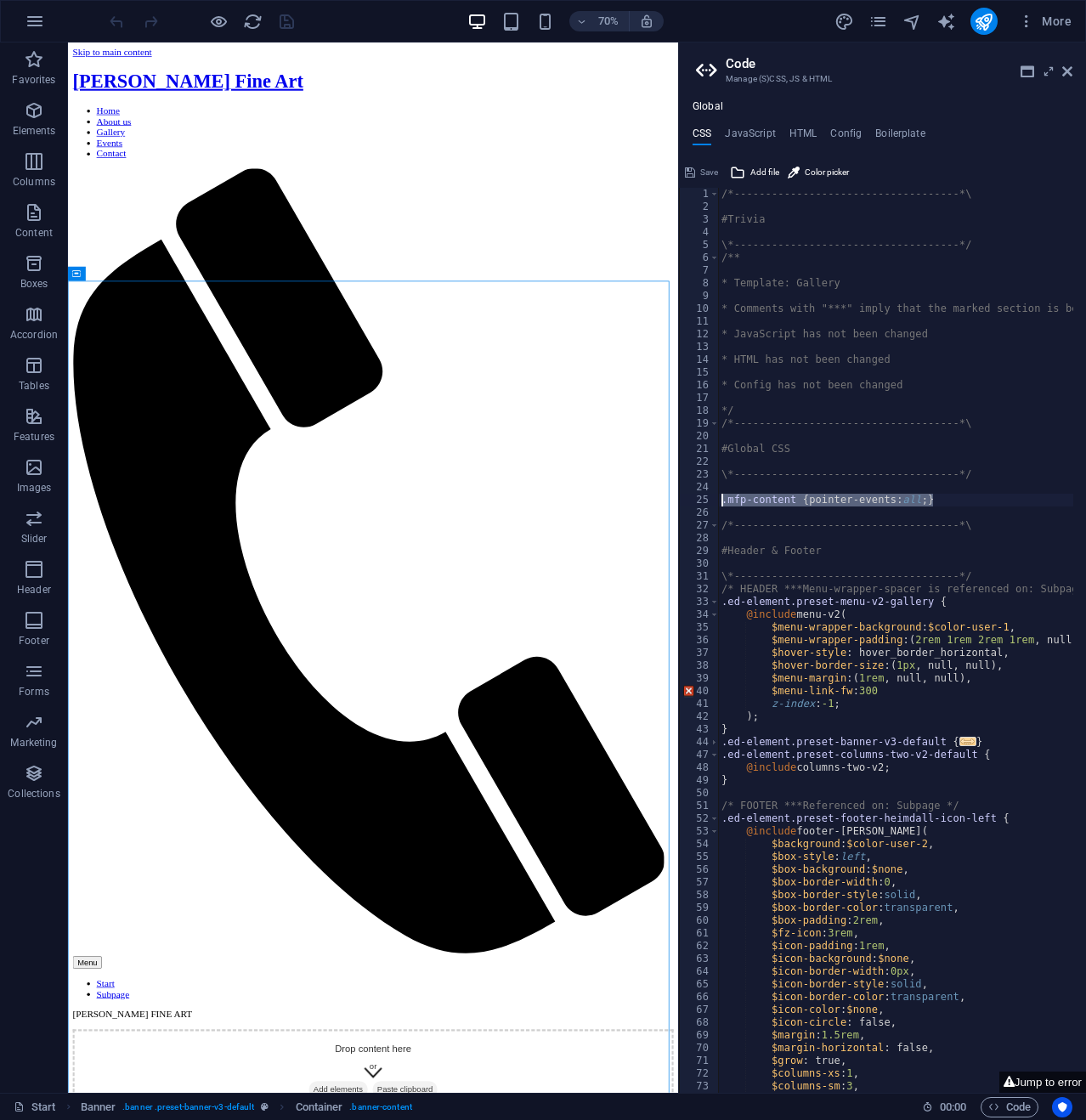
drag, startPoint x: 946, startPoint y: 498, endPoint x: 719, endPoint y: 500, distance: 227.0
click at [719, 500] on div "/*------------------------------------*\ #Trivia \*----------------------------…" at bounding box center [973, 646] width 510 height 918
type textarea ".mfp-content { pointer-events: all; }"
